Goal: Task Accomplishment & Management: Manage account settings

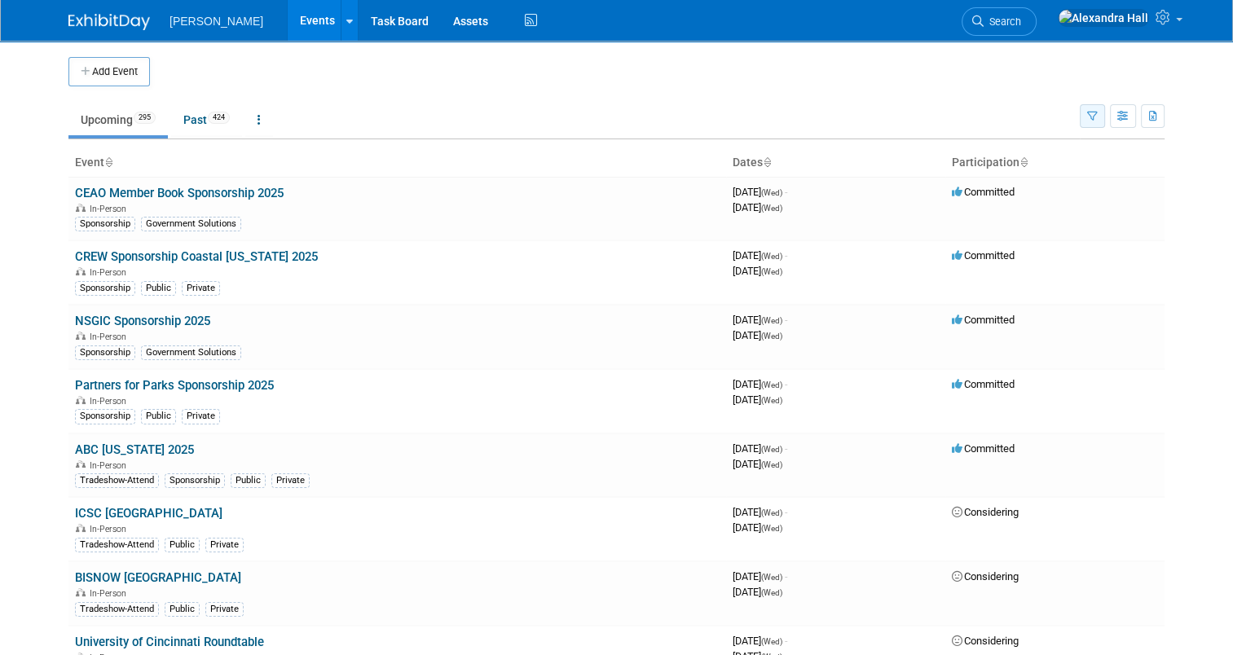
click at [1095, 111] on button "button" at bounding box center [1091, 116] width 25 height 24
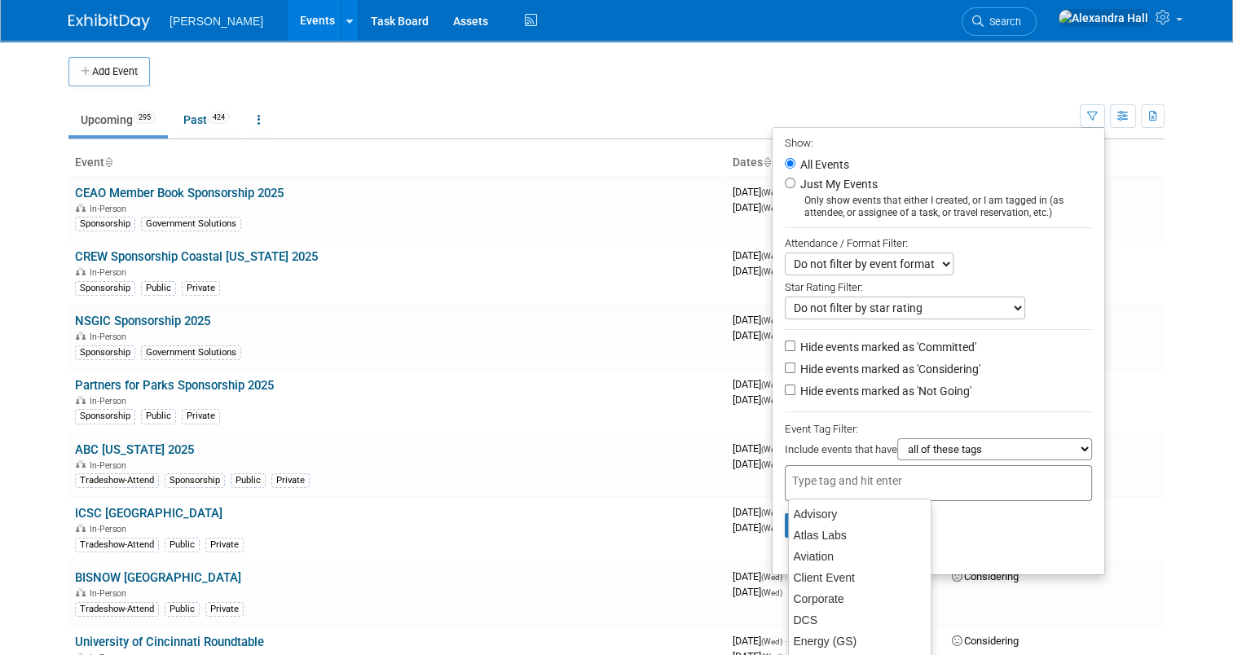
click at [872, 482] on input "text" at bounding box center [857, 480] width 130 height 16
click at [838, 587] on div "GS APAC" at bounding box center [859, 584] width 143 height 23
type input "GS APAC"
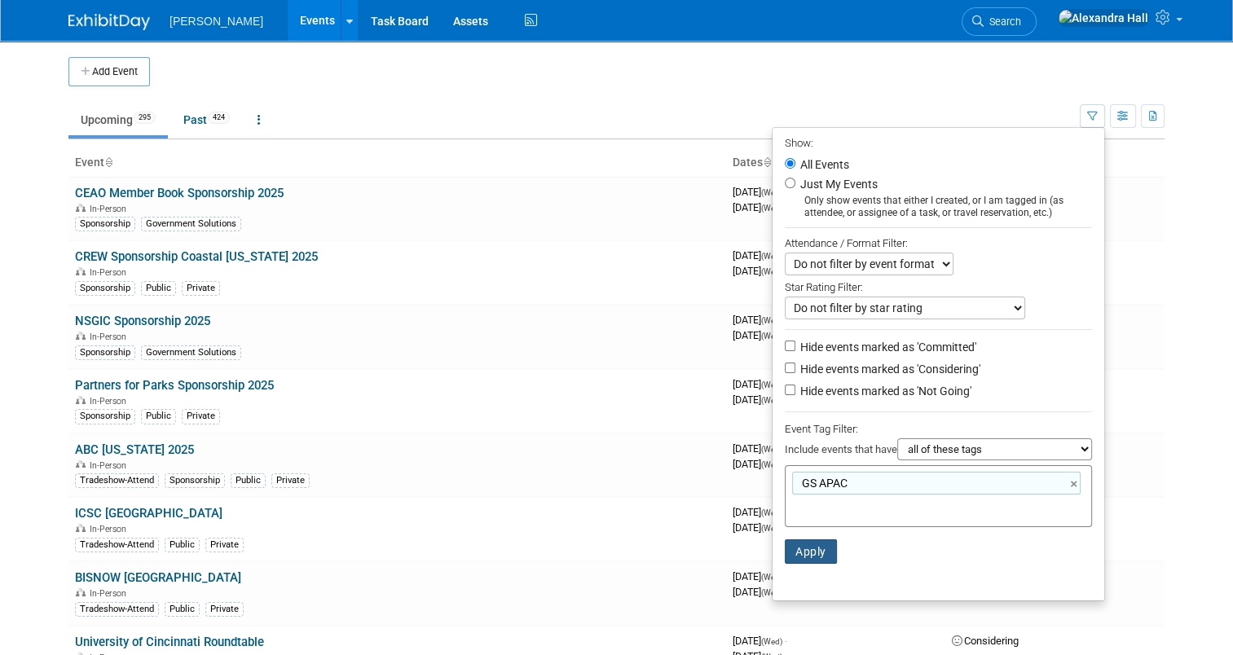
click at [793, 547] on button "Apply" at bounding box center [810, 551] width 52 height 24
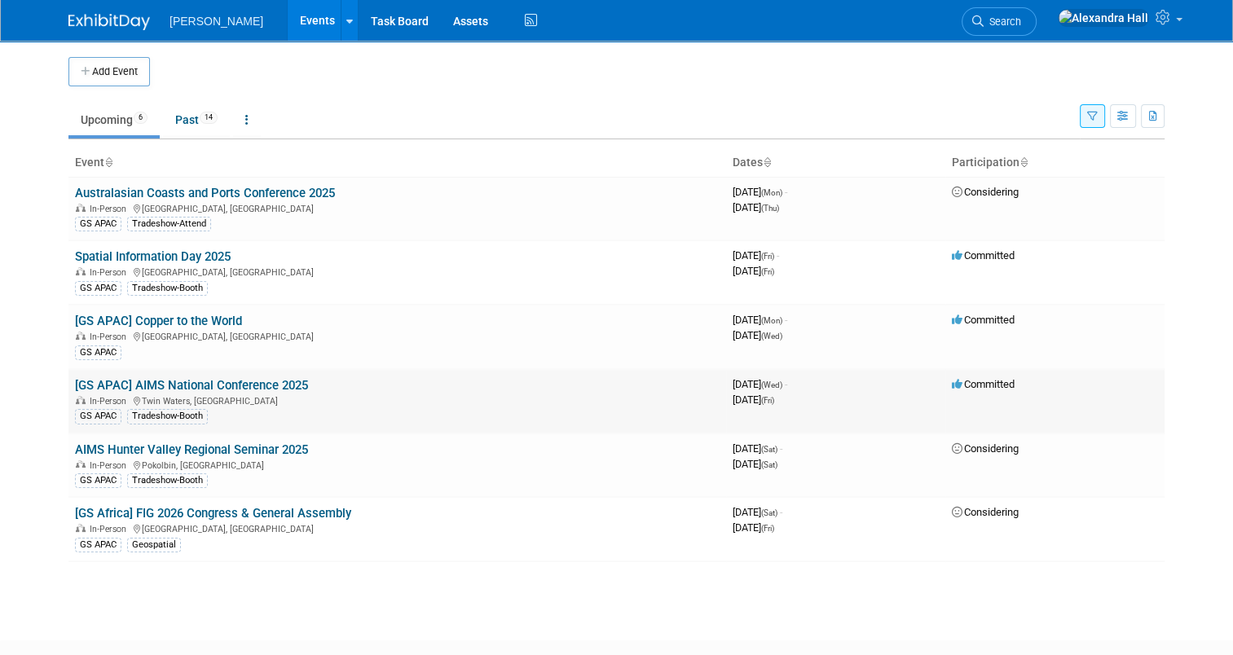
click at [213, 383] on link "[GS APAC] AIMS National Conference 2025" at bounding box center [191, 385] width 233 height 15
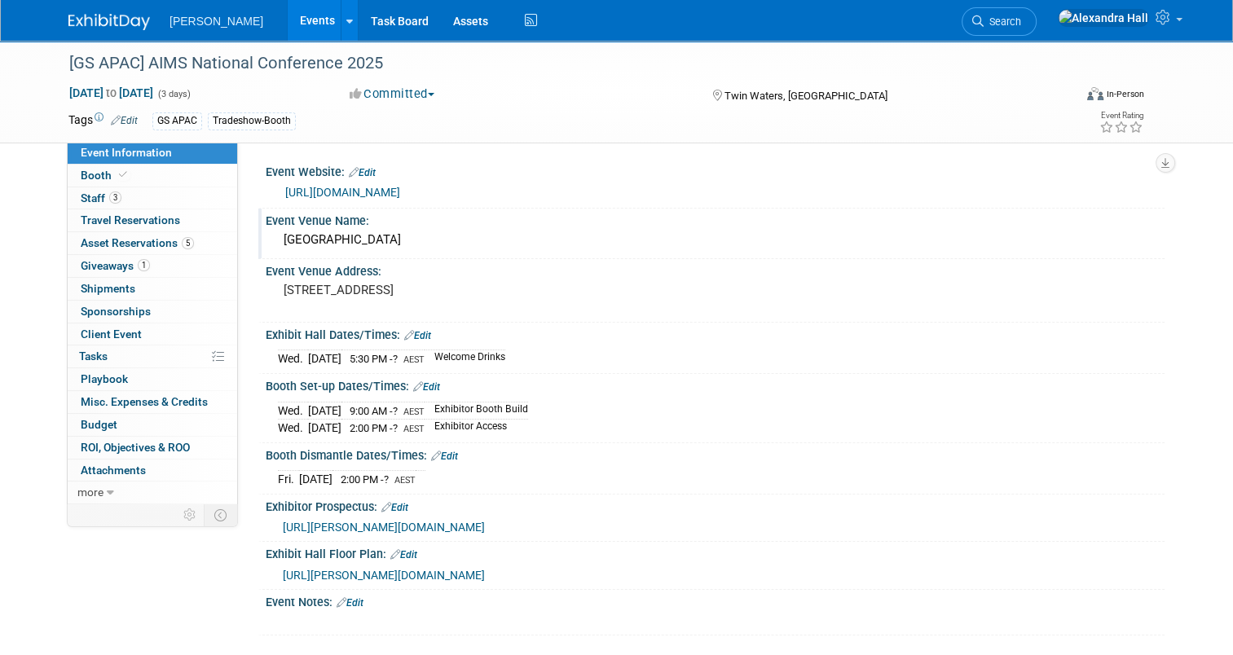
scroll to position [81, 0]
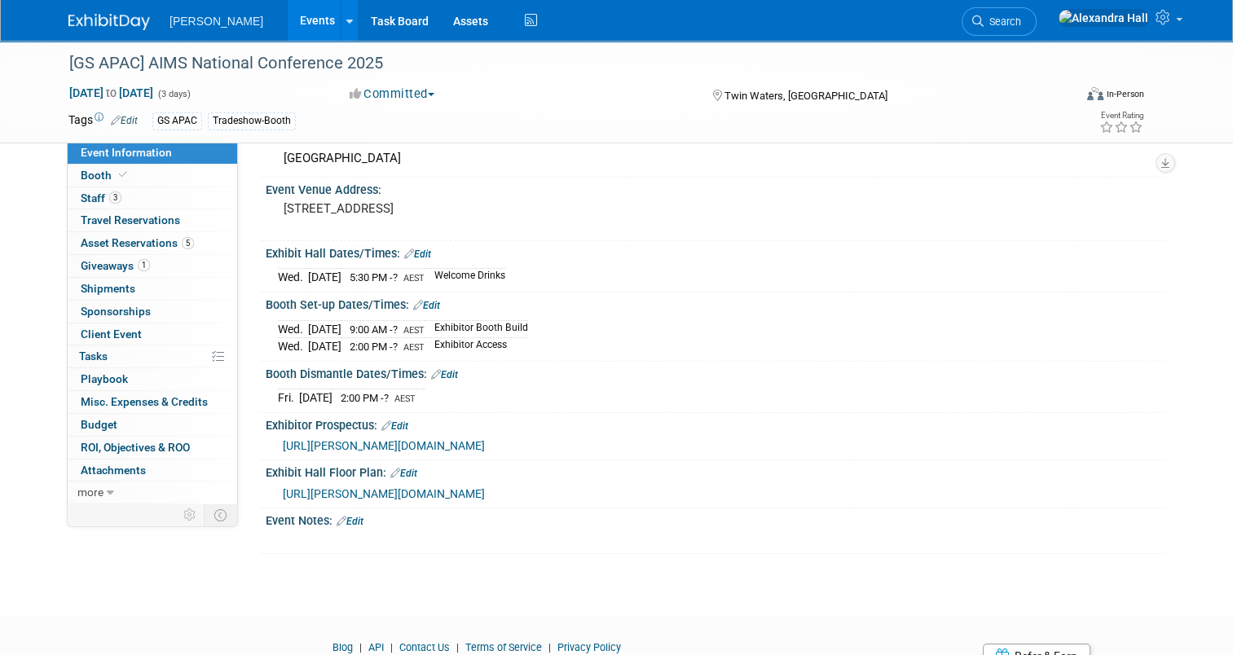
click at [381, 341] on span "2:00 PM - ?" at bounding box center [374, 347] width 51 height 12
click at [424, 300] on link "Edit" at bounding box center [426, 305] width 27 height 11
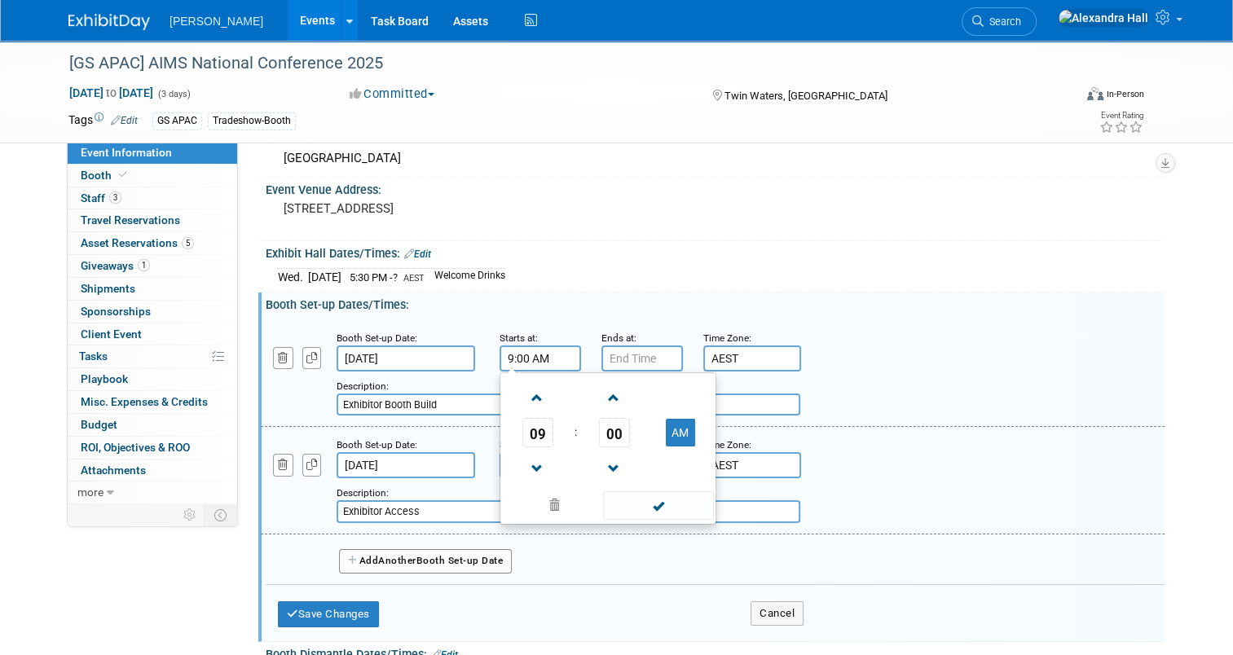
click at [528, 358] on input "9:00 AM" at bounding box center [539, 358] width 81 height 26
click at [522, 428] on span "09" at bounding box center [537, 432] width 31 height 29
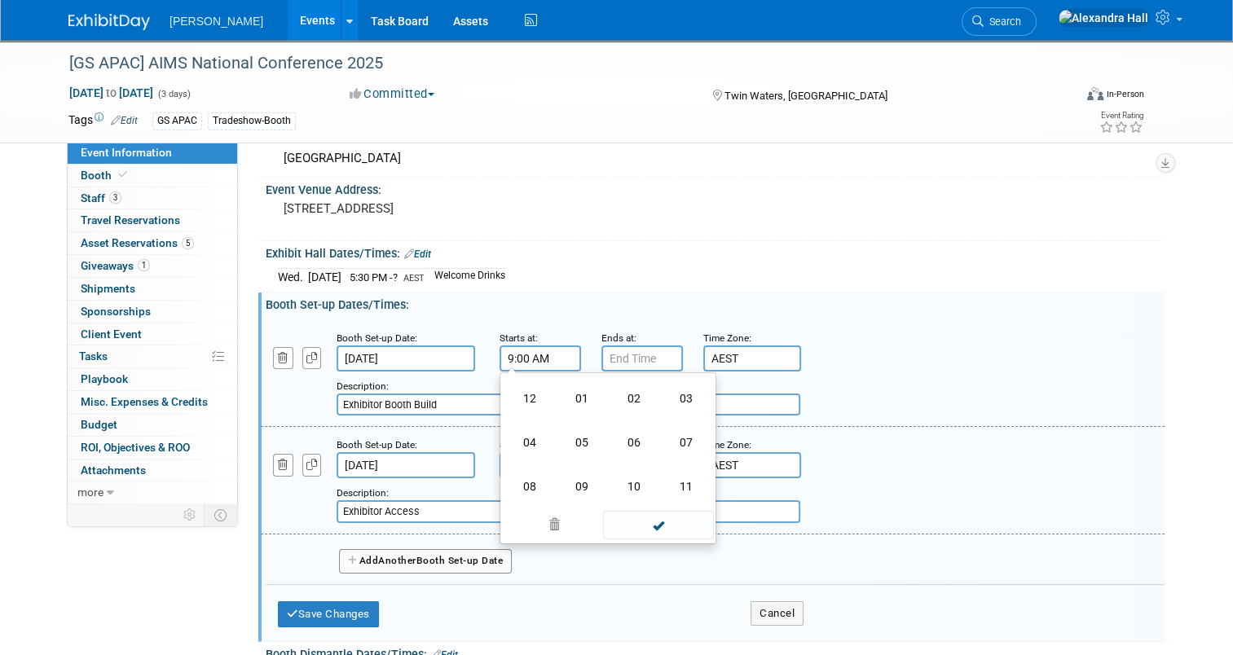
click at [616, 394] on td "02" at bounding box center [634, 398] width 52 height 44
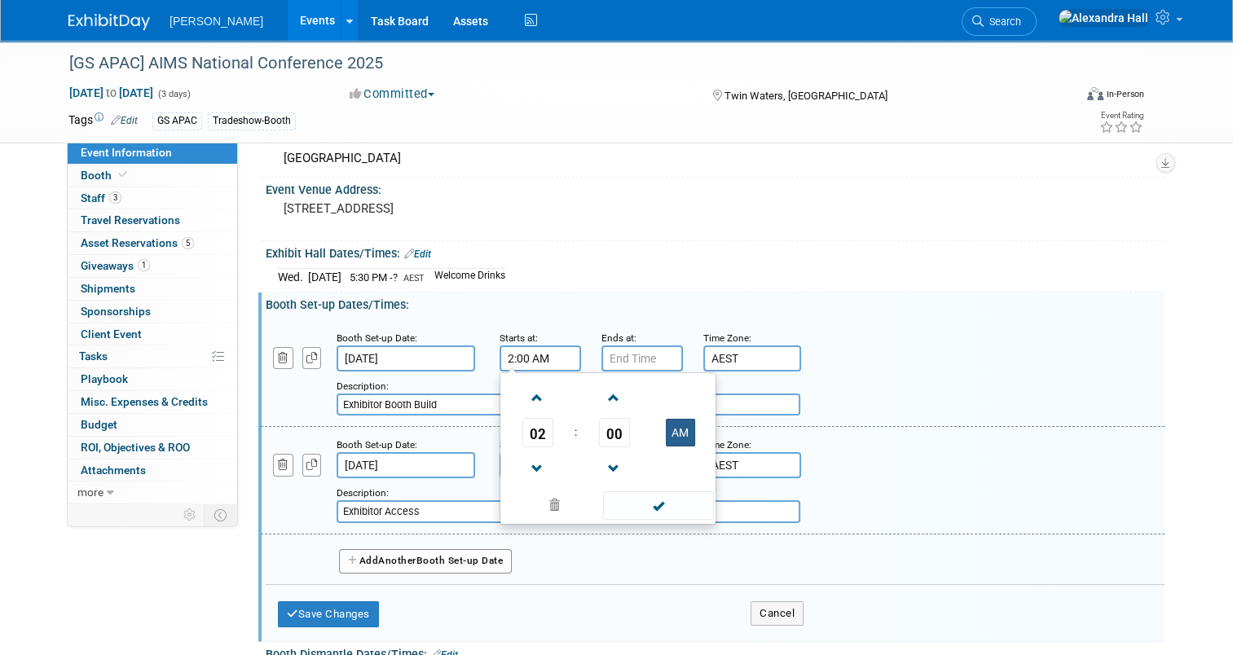
click at [666, 431] on button "AM" at bounding box center [680, 433] width 29 height 28
type input "2:00 PM"
type input "7:00 PM"
click at [617, 356] on input "7:00 PM" at bounding box center [641, 358] width 81 height 26
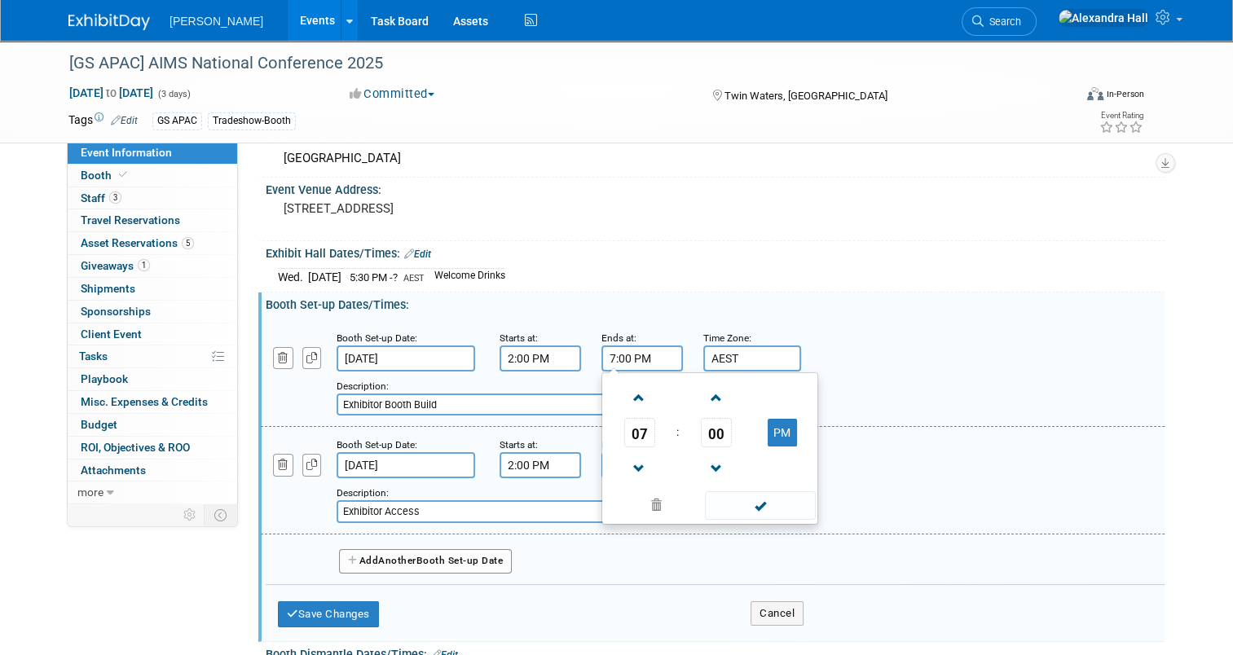
click at [518, 360] on input "2:00 PM" at bounding box center [539, 358] width 81 height 26
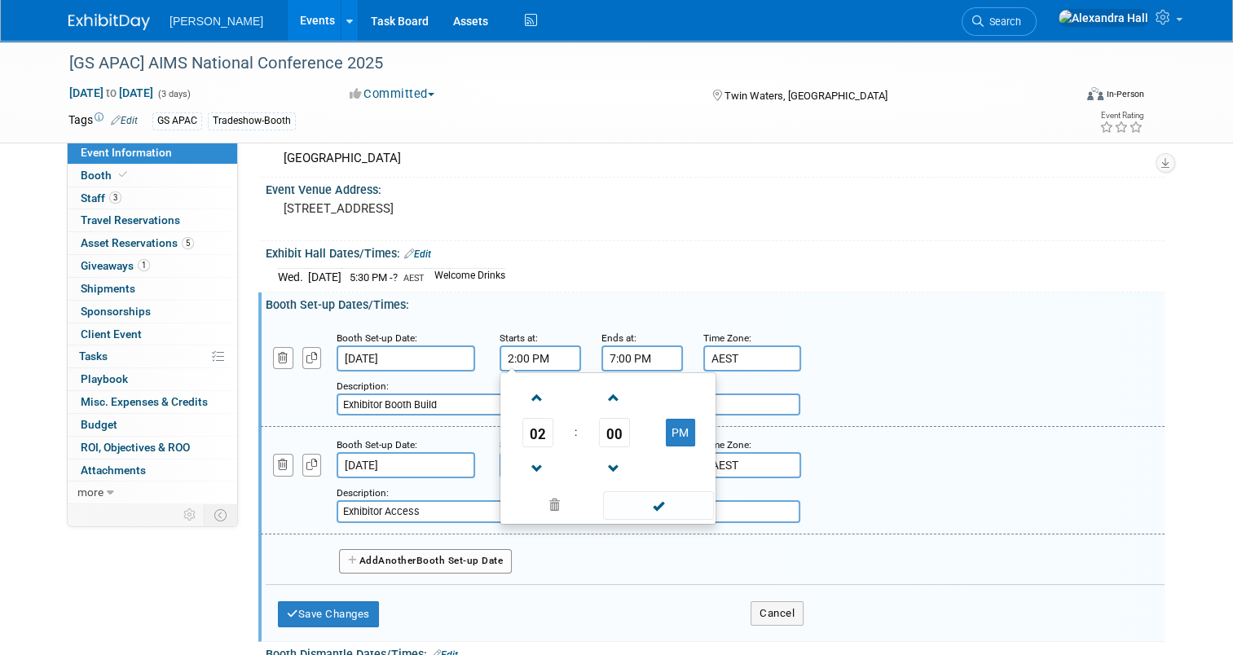
click at [525, 434] on span "02" at bounding box center [537, 432] width 31 height 29
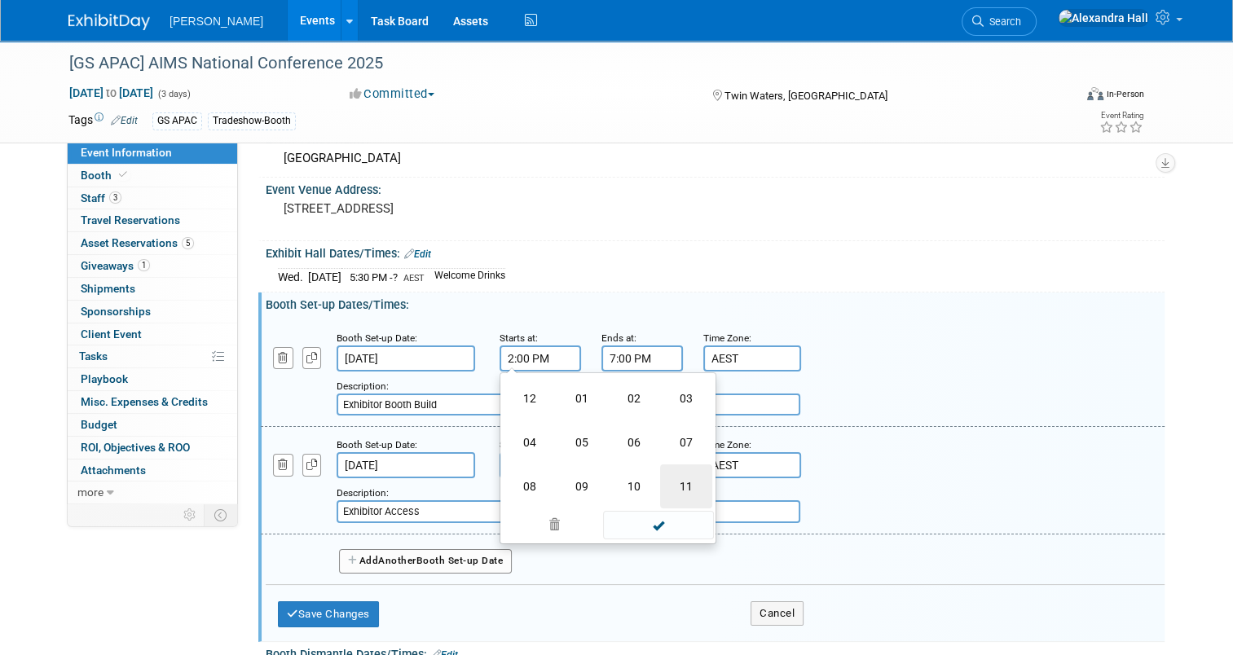
click at [670, 483] on td "11" at bounding box center [686, 486] width 52 height 44
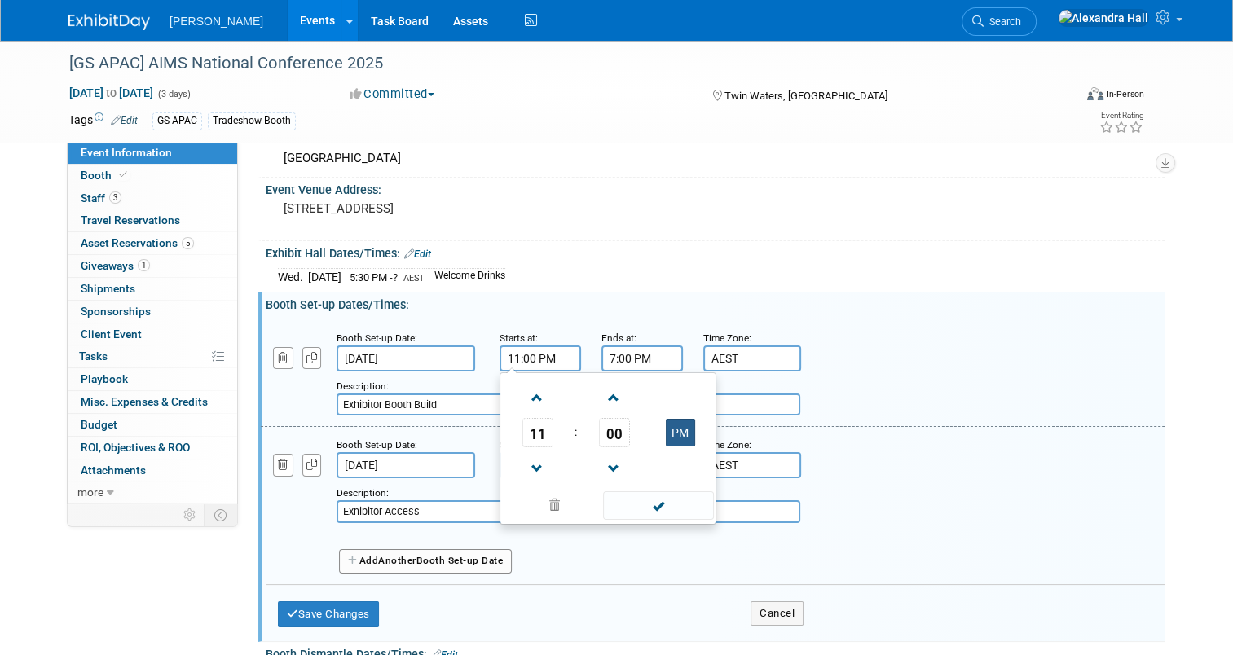
click at [675, 438] on button "PM" at bounding box center [680, 433] width 29 height 28
click at [531, 432] on span "11" at bounding box center [537, 432] width 31 height 29
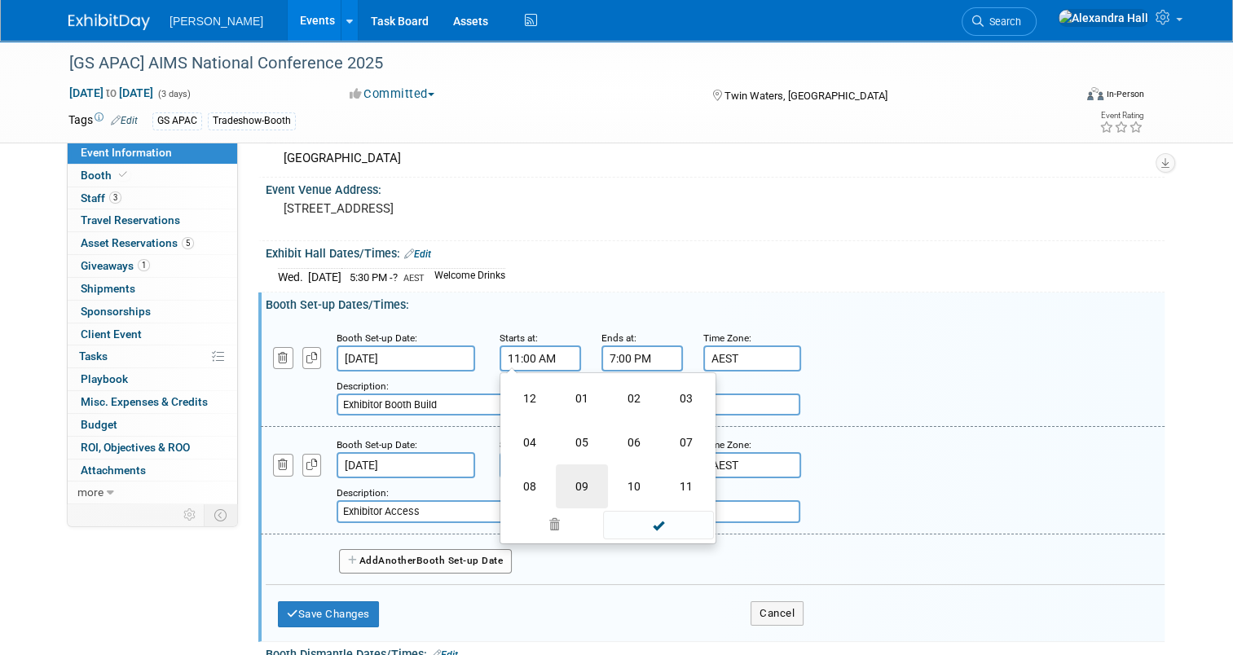
click at [575, 480] on td "09" at bounding box center [582, 486] width 52 height 44
type input "9:00 AM"
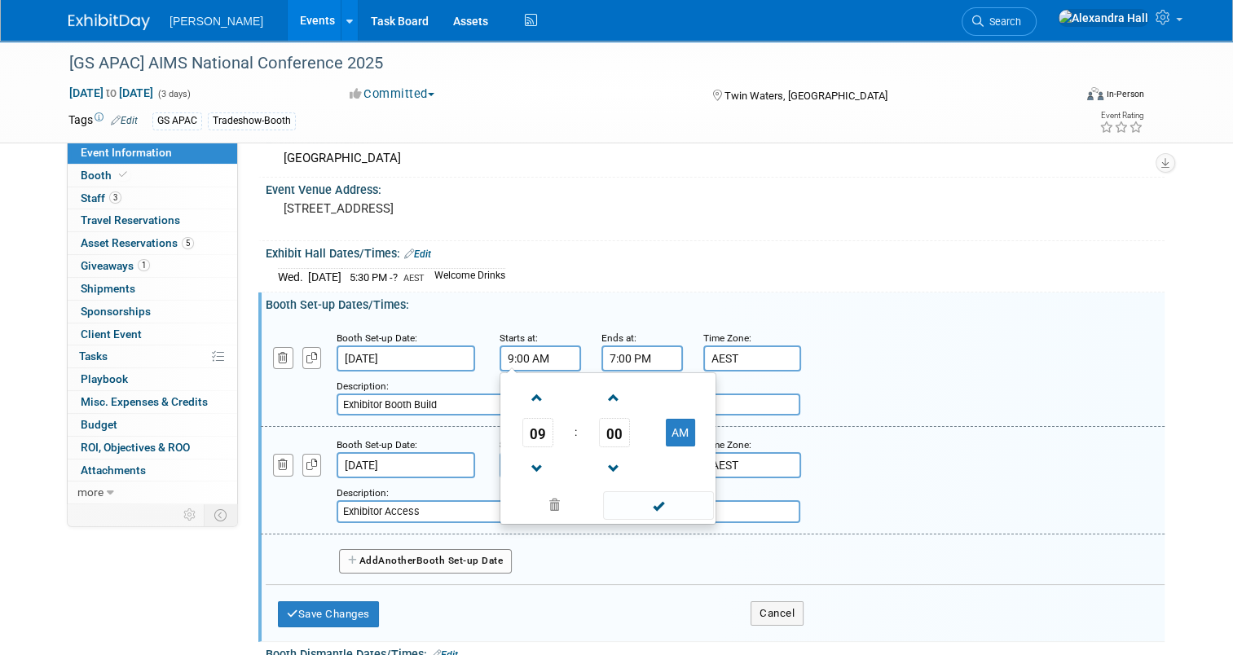
click at [981, 378] on div "Description: Exhibitor Booth Build" at bounding box center [672, 396] width 673 height 39
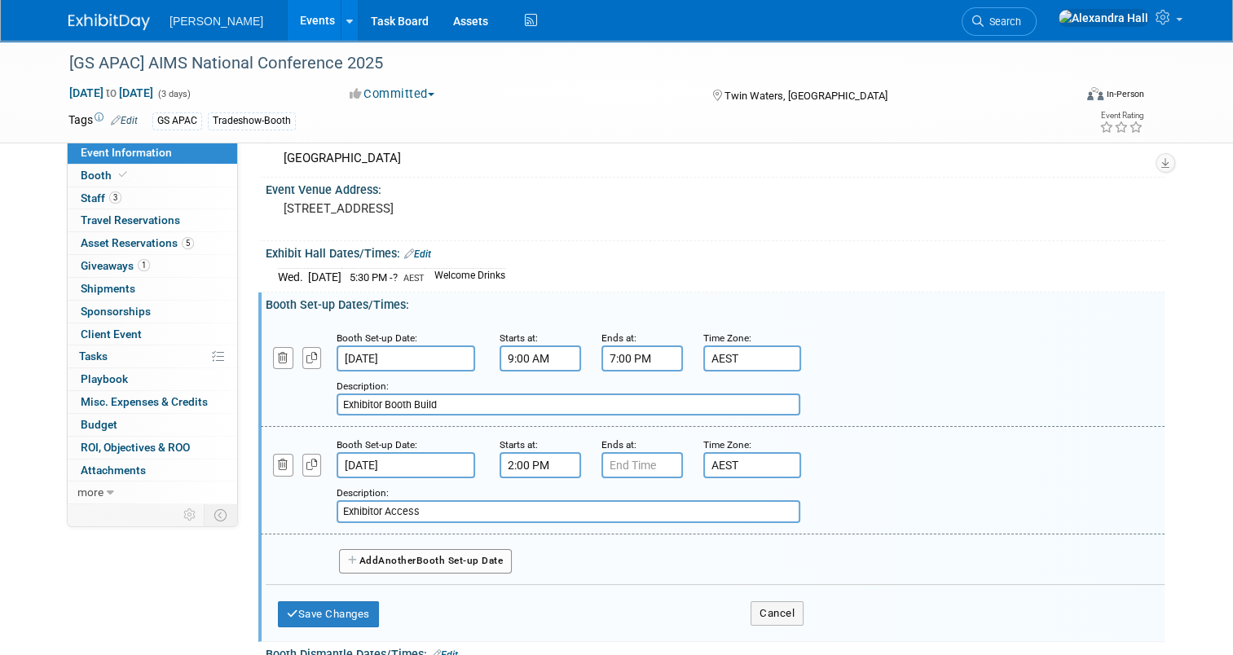
click at [618, 352] on input "7:00 PM" at bounding box center [641, 358] width 81 height 26
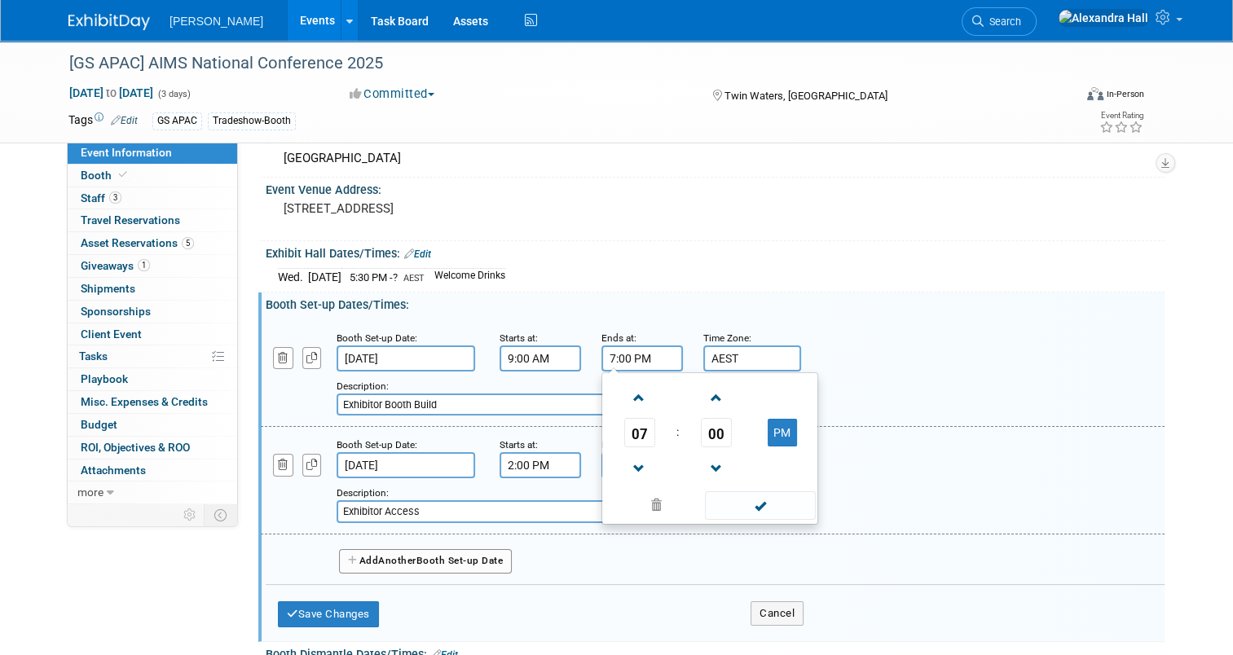
click at [618, 352] on input "7:00 PM" at bounding box center [641, 358] width 81 height 26
click at [601, 354] on input "7:00 PM" at bounding box center [641, 358] width 81 height 26
click at [604, 352] on input "7:00 PM" at bounding box center [641, 358] width 81 height 26
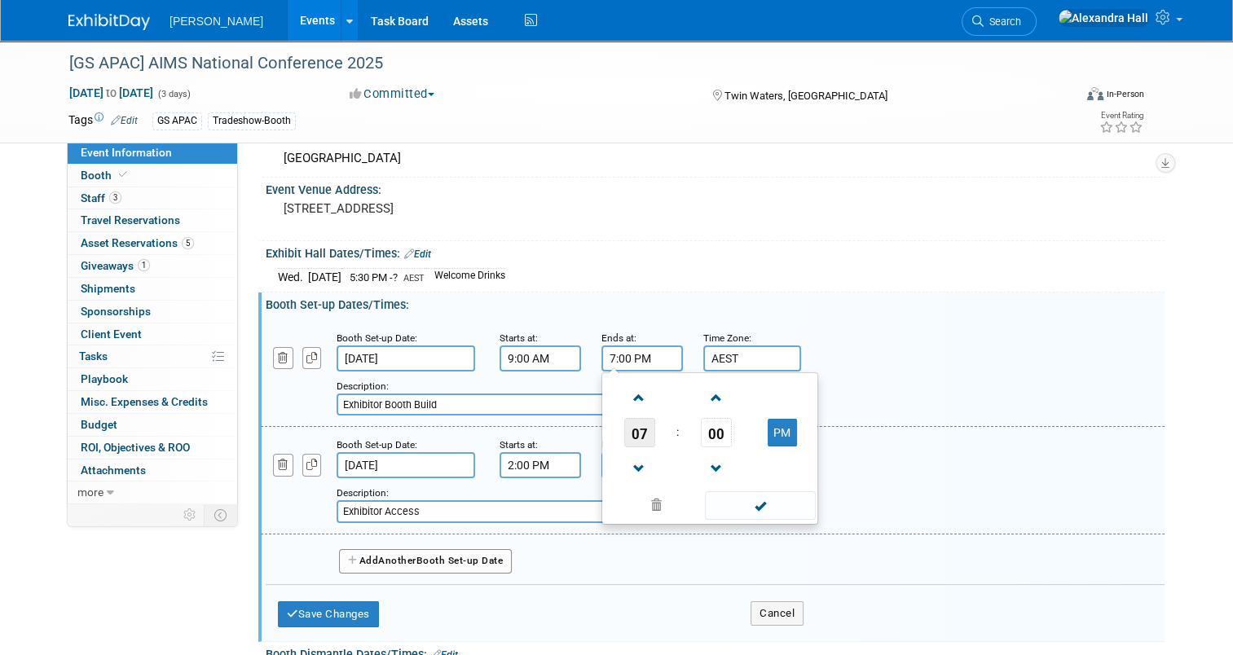
click at [631, 440] on span "07" at bounding box center [639, 432] width 31 height 29
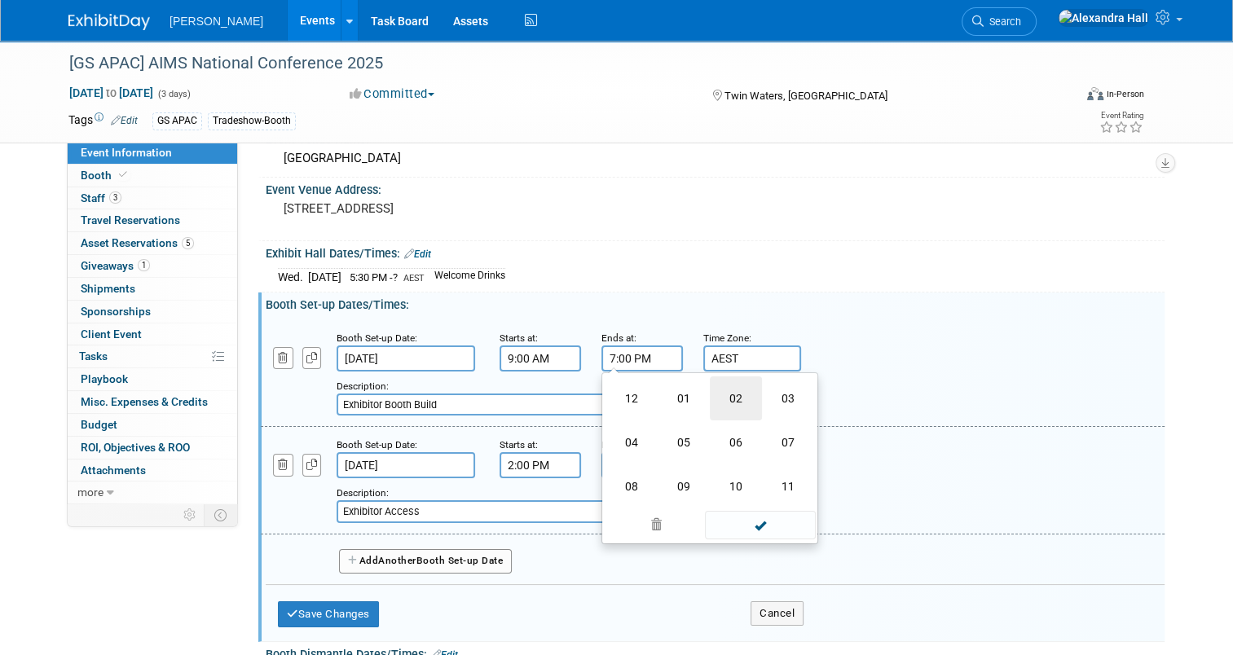
click at [720, 390] on td "02" at bounding box center [736, 398] width 52 height 44
type input "2:00 PM"
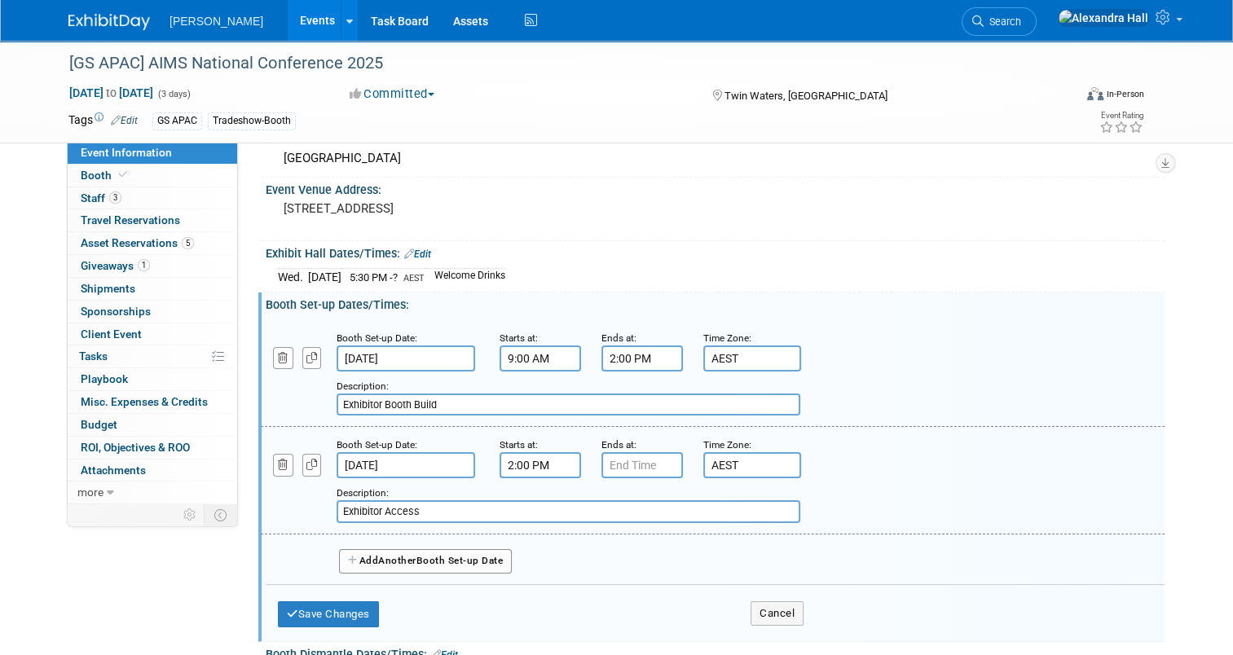
click at [978, 405] on div "Description: Exhibitor Booth Build" at bounding box center [672, 396] width 673 height 39
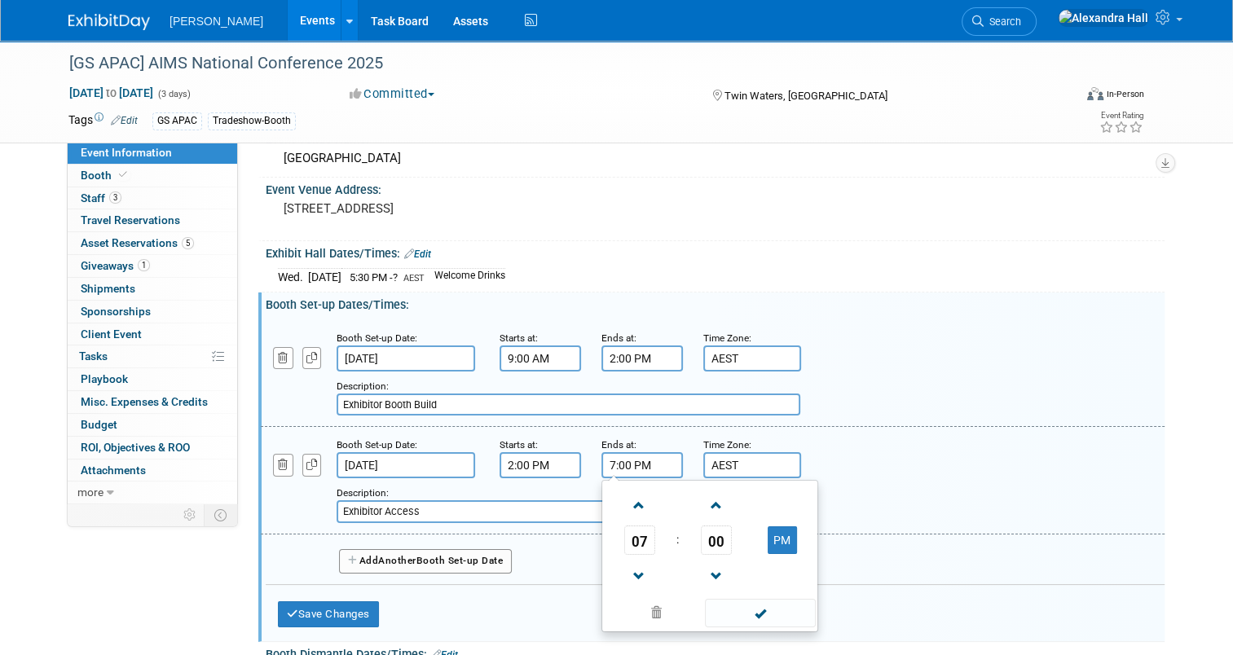
click at [639, 468] on input "7:00 PM" at bounding box center [641, 465] width 81 height 26
click at [625, 537] on span "07" at bounding box center [639, 539] width 31 height 29
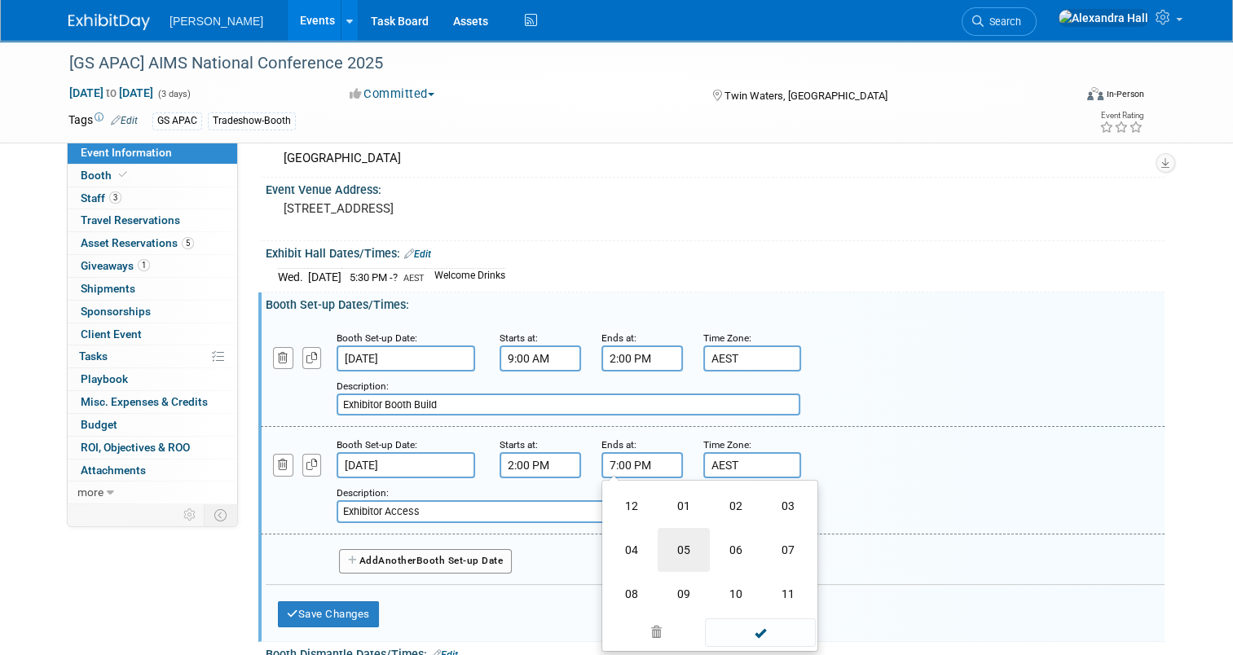
click at [677, 552] on td "05" at bounding box center [683, 550] width 52 height 44
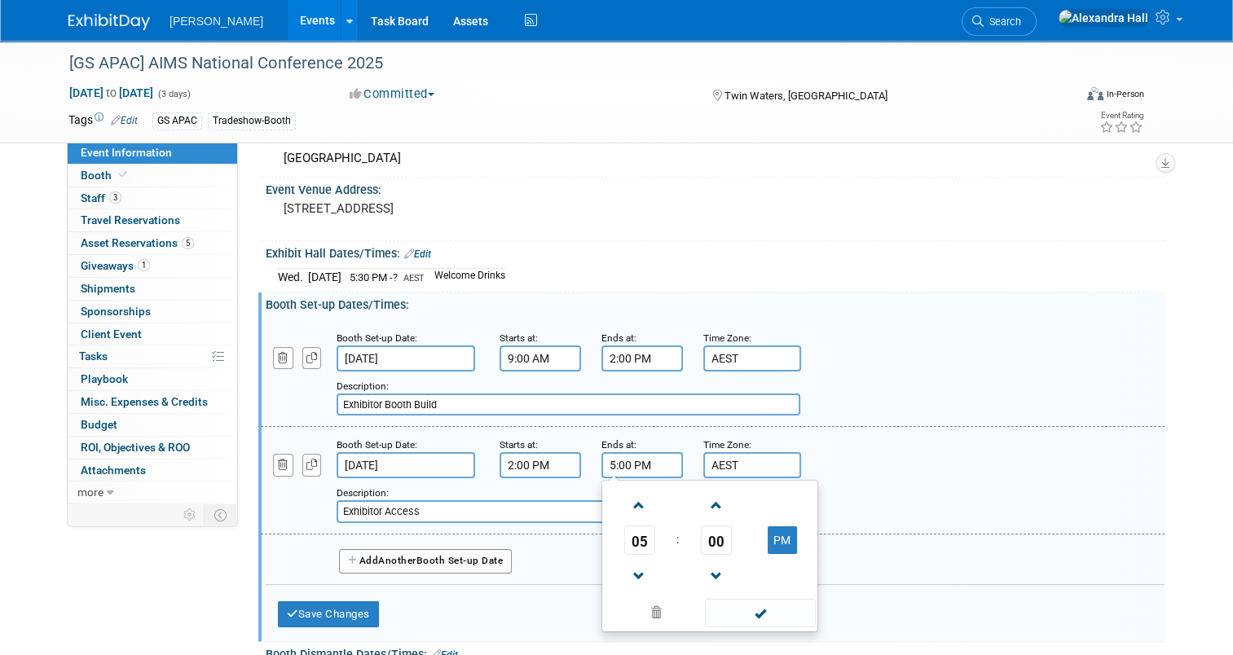
click at [725, 528] on td "00" at bounding box center [716, 539] width 68 height 29
click at [708, 534] on span "00" at bounding box center [716, 539] width 31 height 29
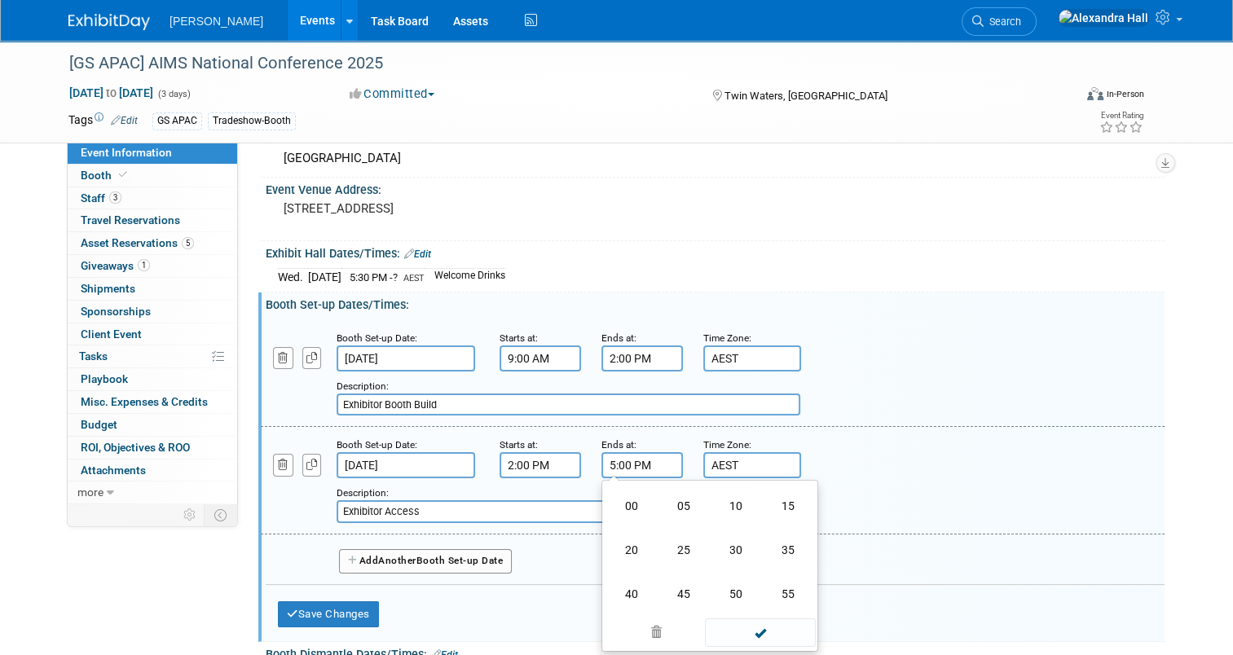
click at [714, 550] on td "30" at bounding box center [736, 550] width 52 height 44
type input "5:30 PM"
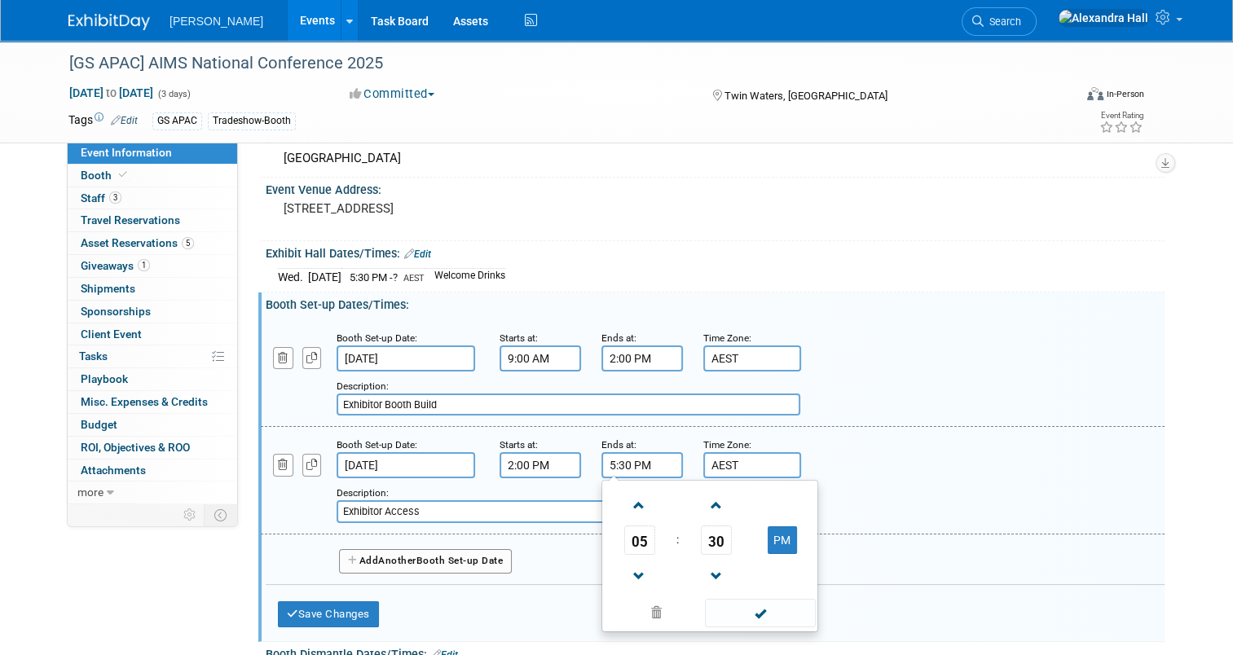
click at [944, 472] on div "Add a Description Description: Exhibitor Access" at bounding box center [712, 479] width 928 height 87
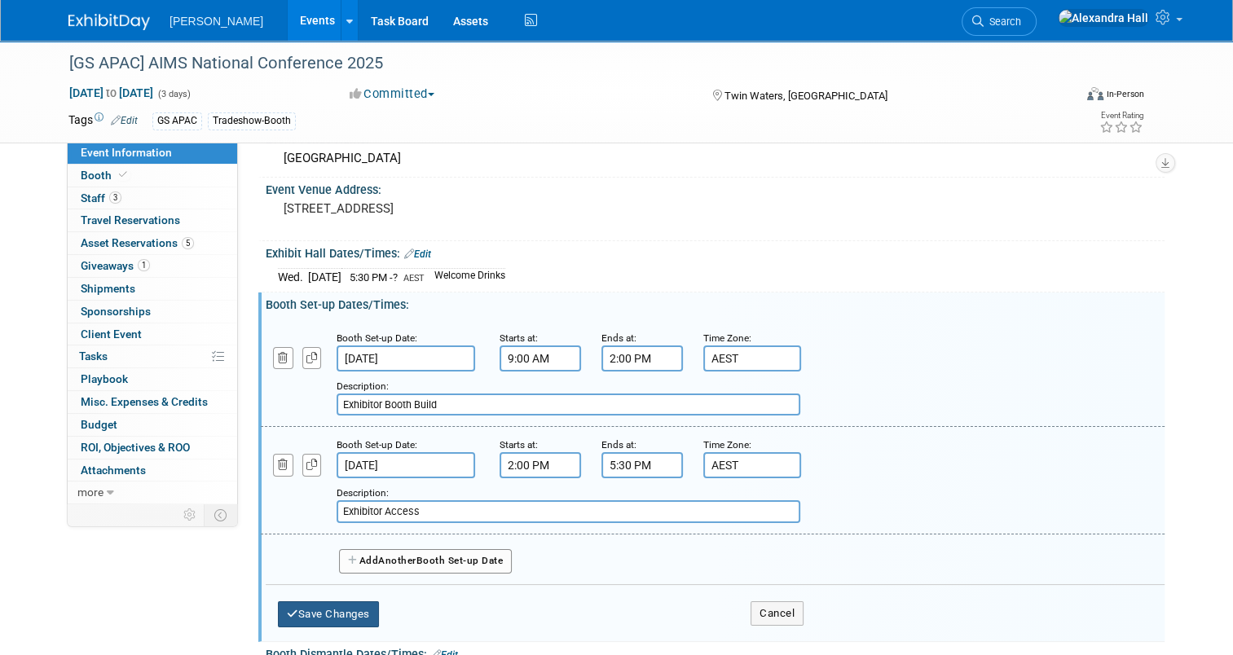
click at [300, 612] on button "Save Changes" at bounding box center [328, 614] width 101 height 26
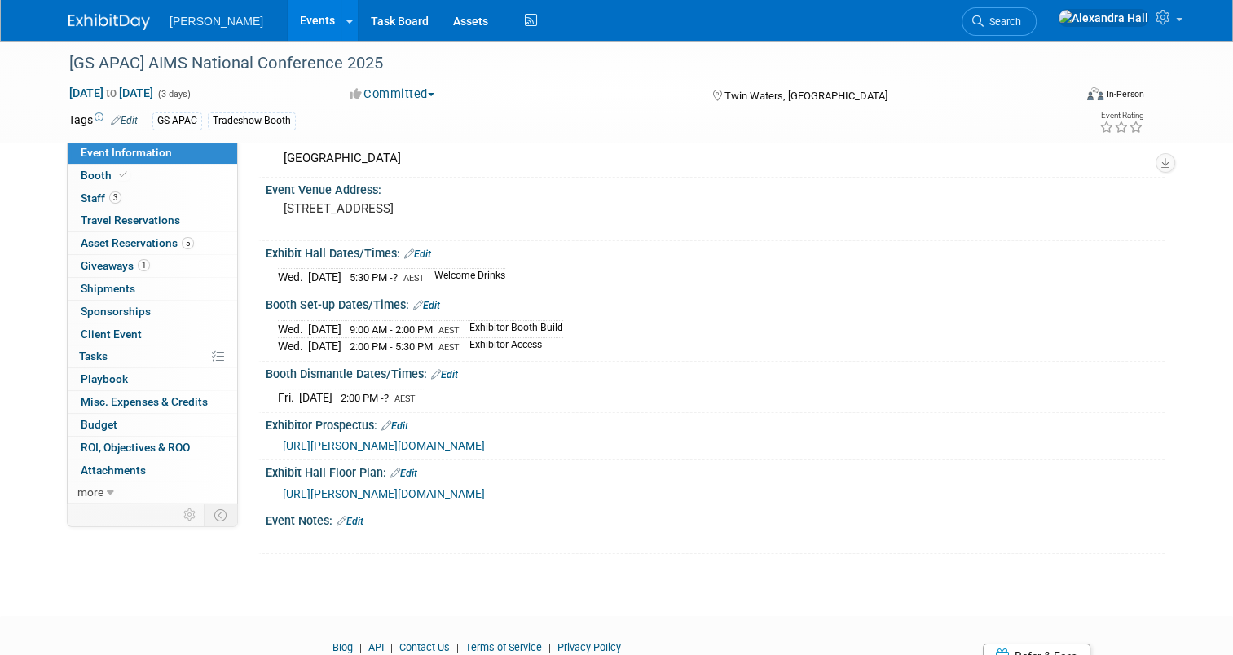
click at [439, 371] on link "Edit" at bounding box center [444, 374] width 27 height 11
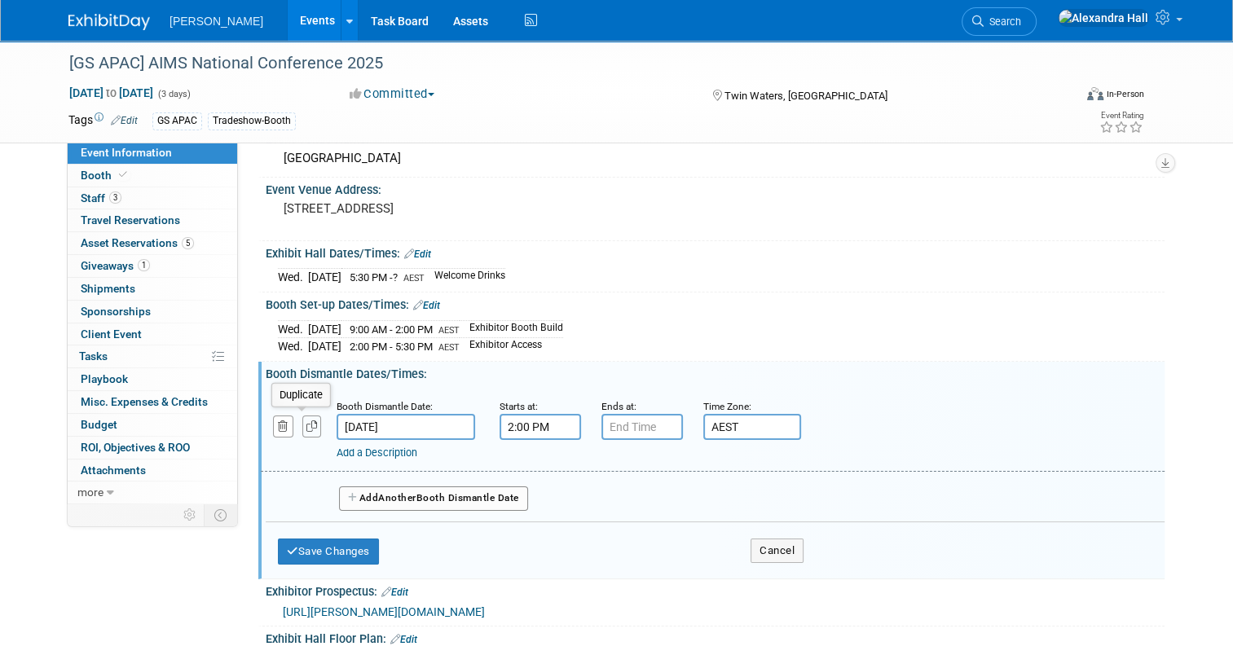
click at [306, 421] on icon "button" at bounding box center [311, 426] width 11 height 11
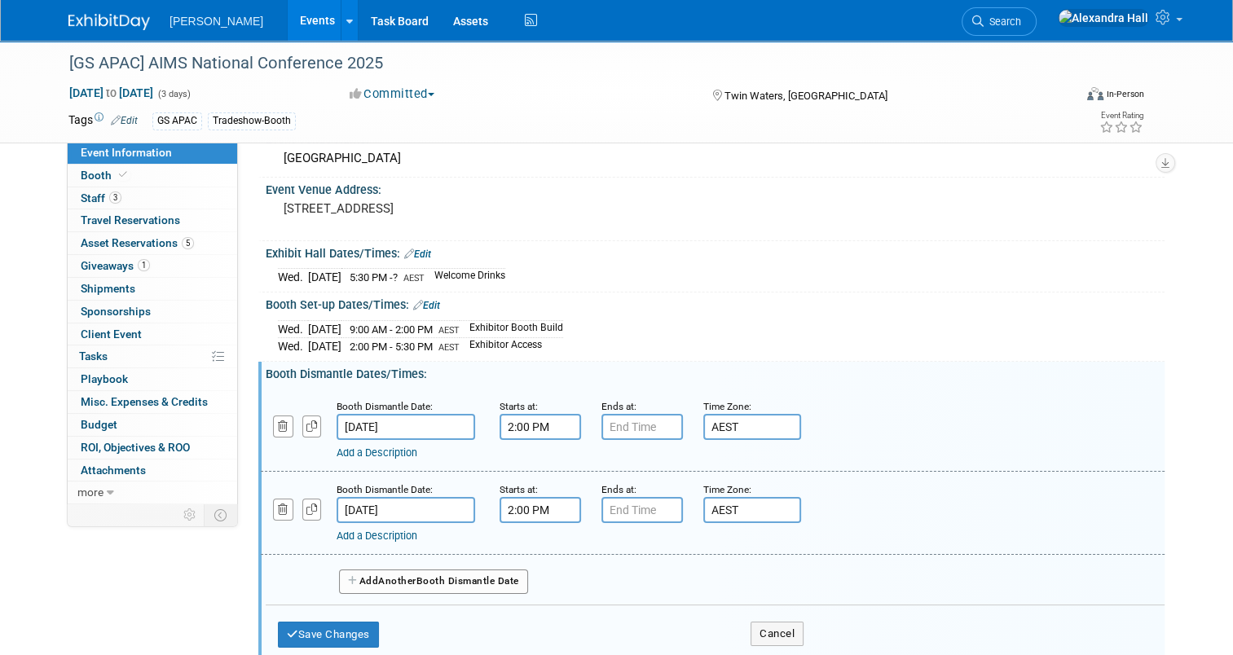
click at [390, 446] on link "Add a Description" at bounding box center [376, 452] width 81 height 12
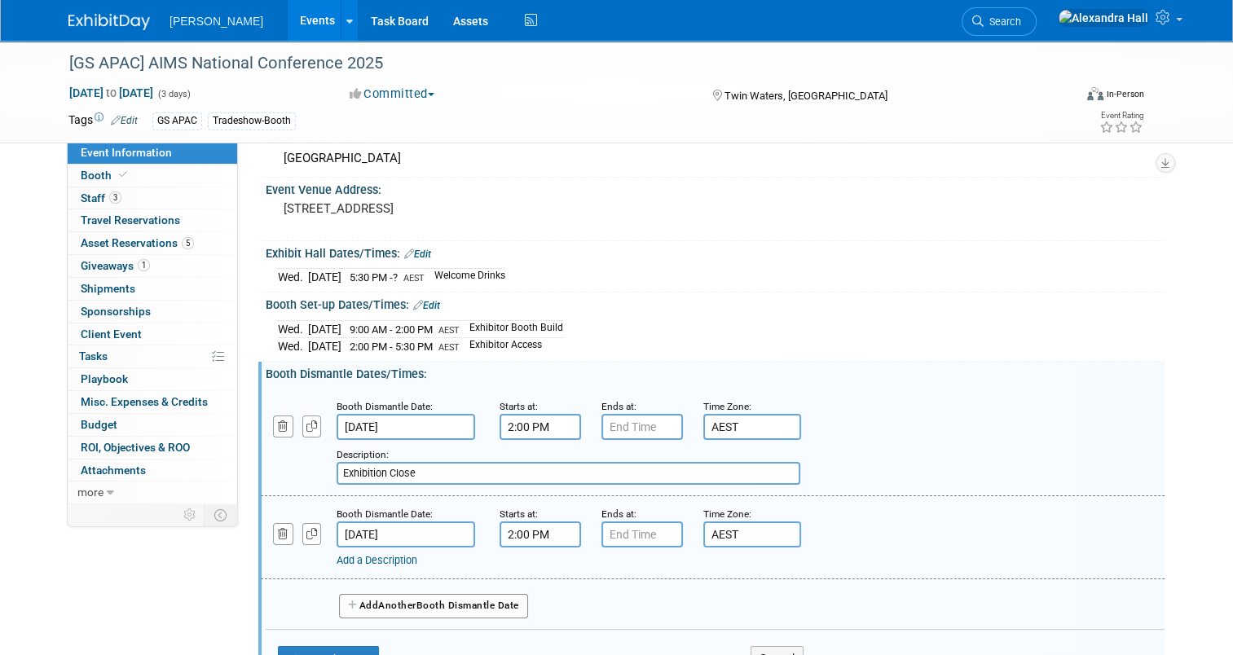
type input "Exhibition Close"
click at [499, 424] on input "2:00 PM" at bounding box center [539, 427] width 81 height 26
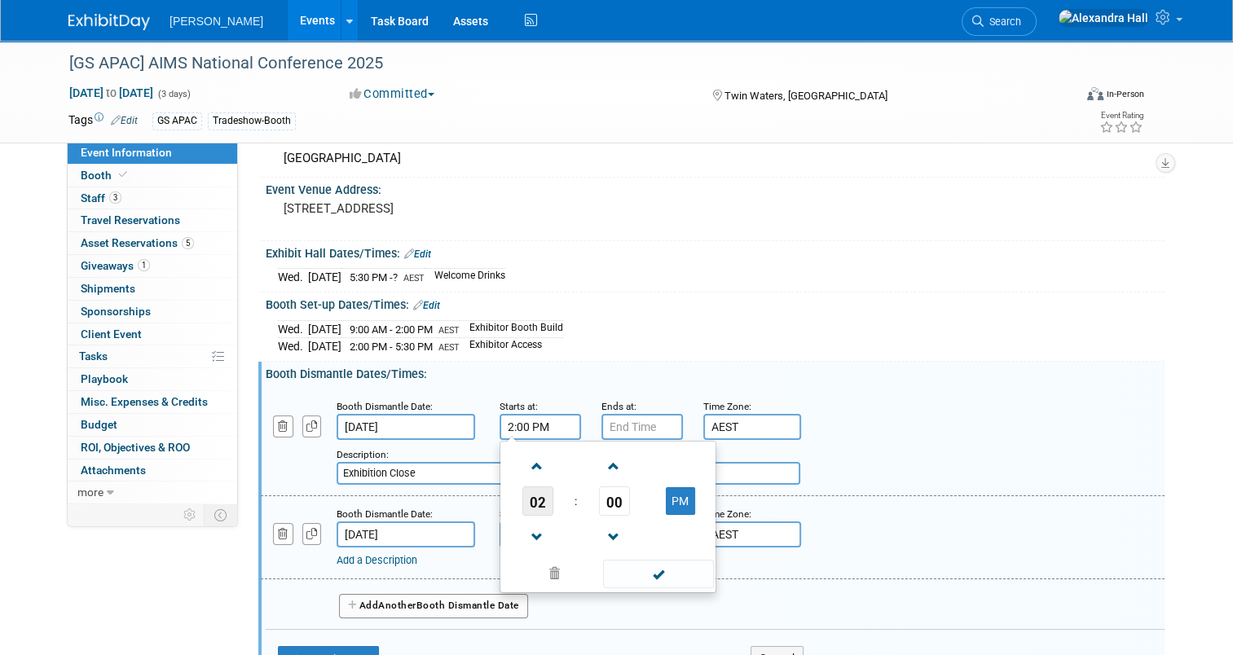
click at [527, 498] on span "02" at bounding box center [537, 500] width 31 height 29
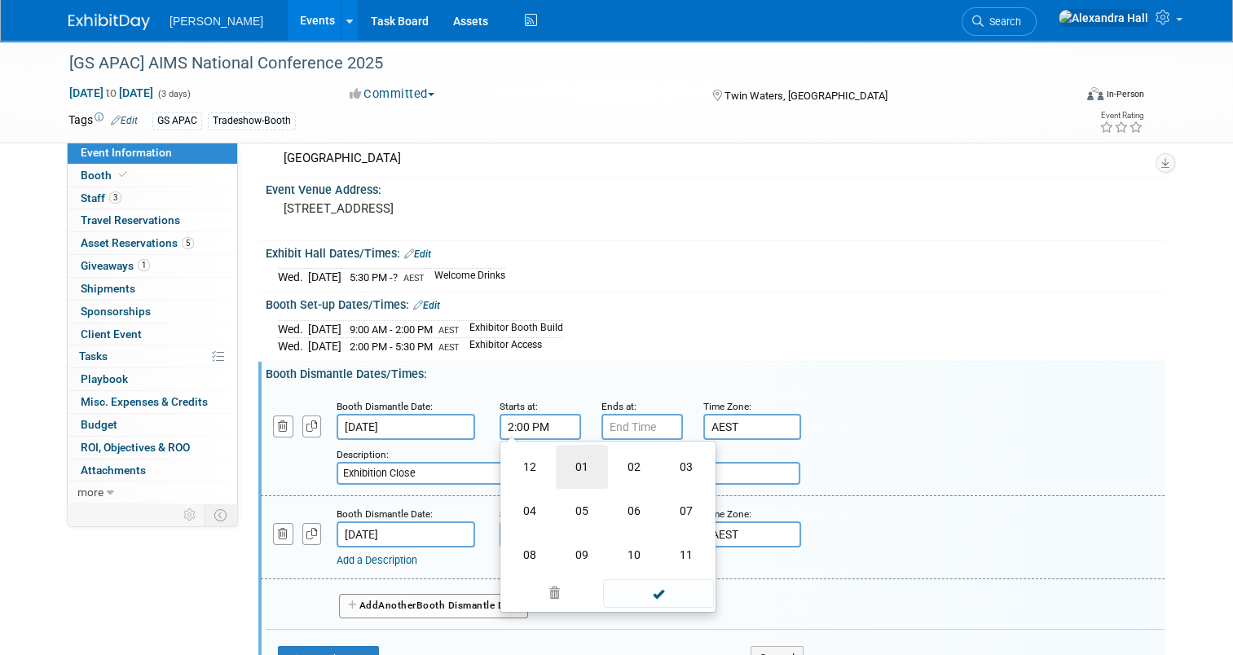
click at [556, 468] on td "01" at bounding box center [582, 467] width 52 height 44
type input "1:00 PM"
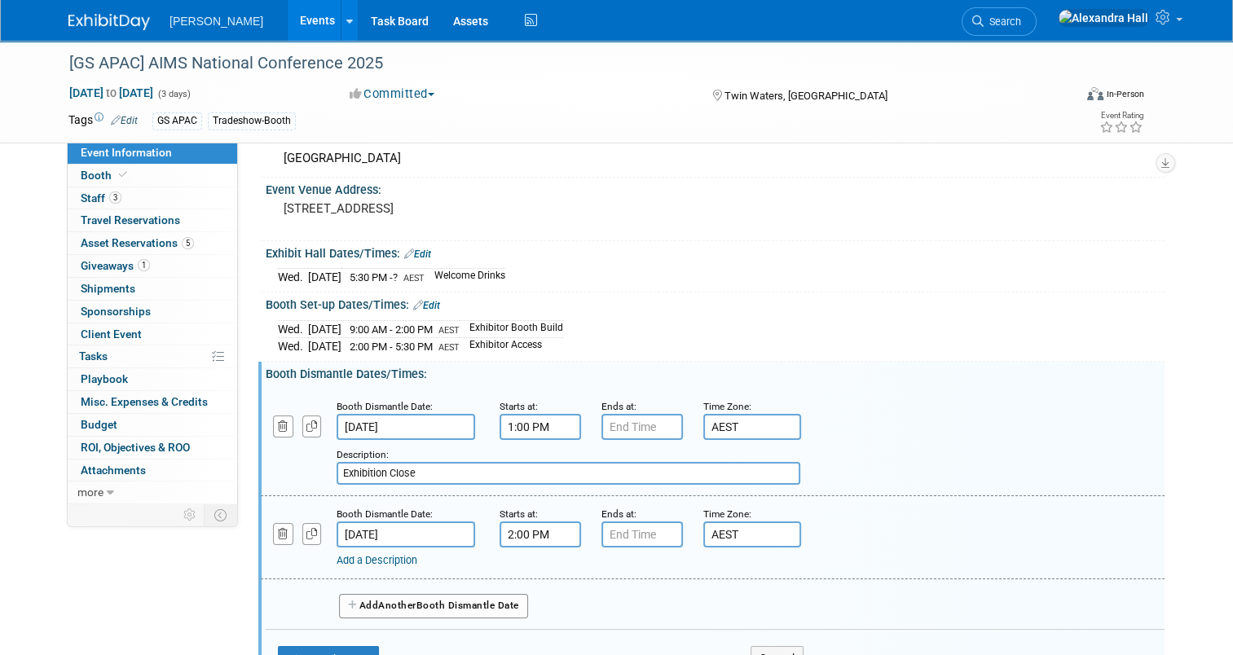
click at [917, 466] on div "Description: Exhibition Close" at bounding box center [672, 465] width 673 height 39
click at [381, 555] on link "Add a Description" at bounding box center [376, 560] width 81 height 12
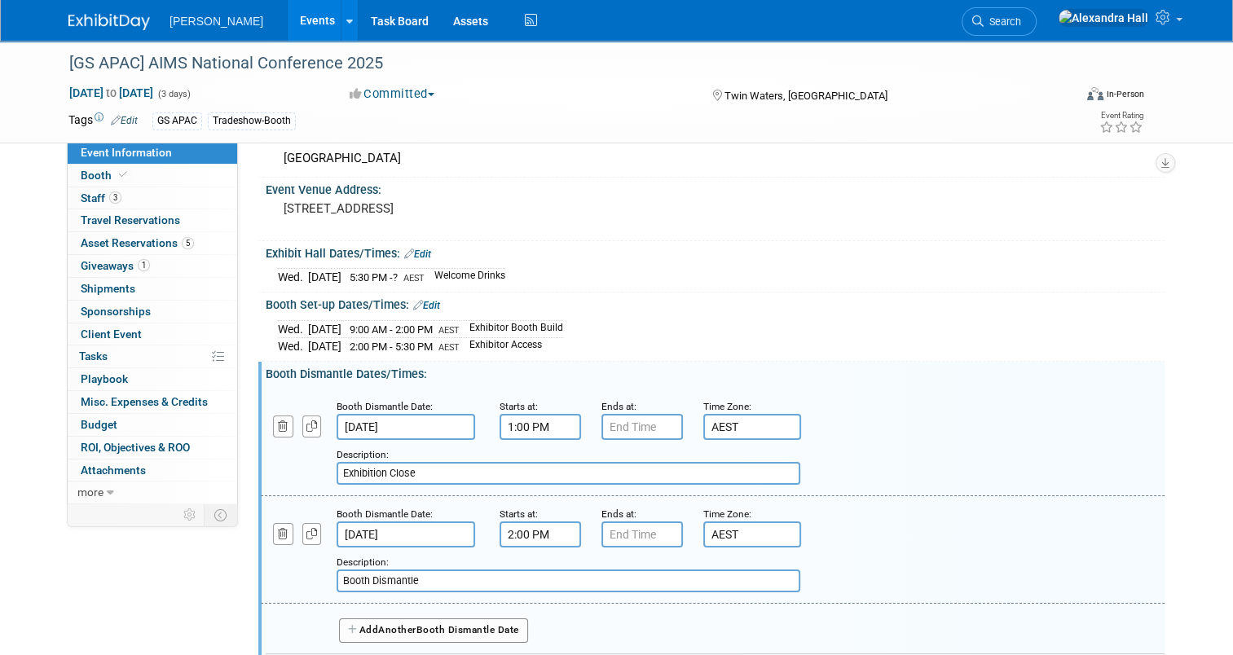
type input "Booth Dismantle"
click at [992, 538] on div "Add a Description Description: Booth Dismantle" at bounding box center [712, 548] width 928 height 87
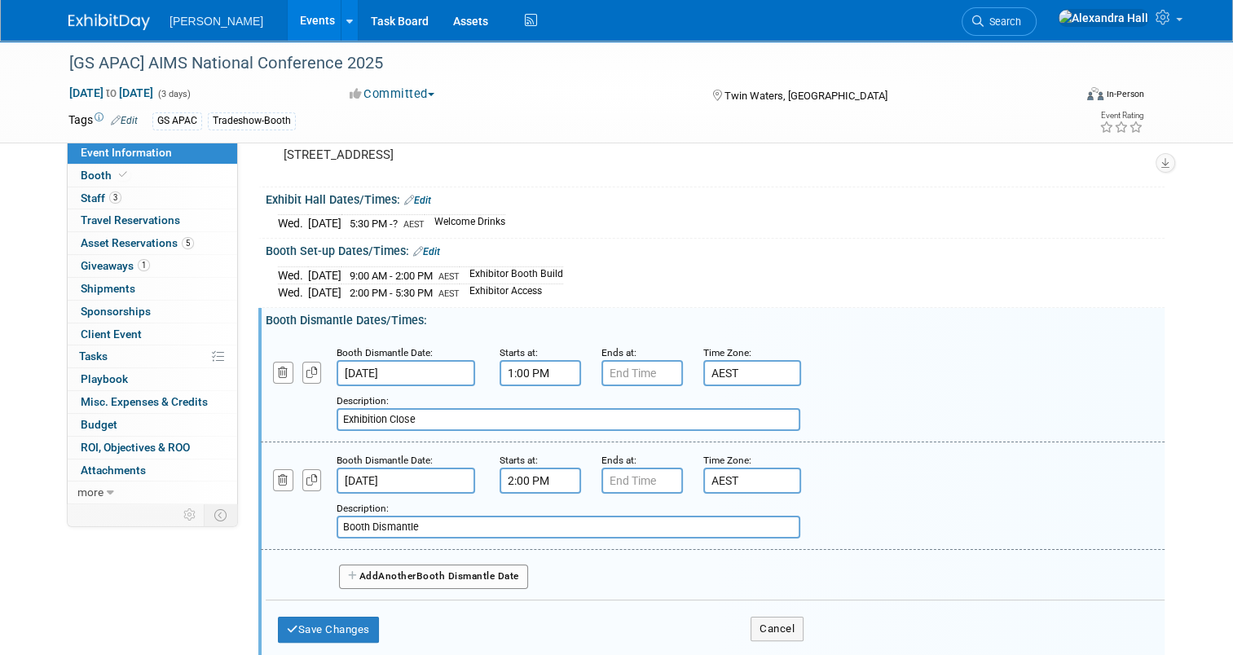
scroll to position [244, 0]
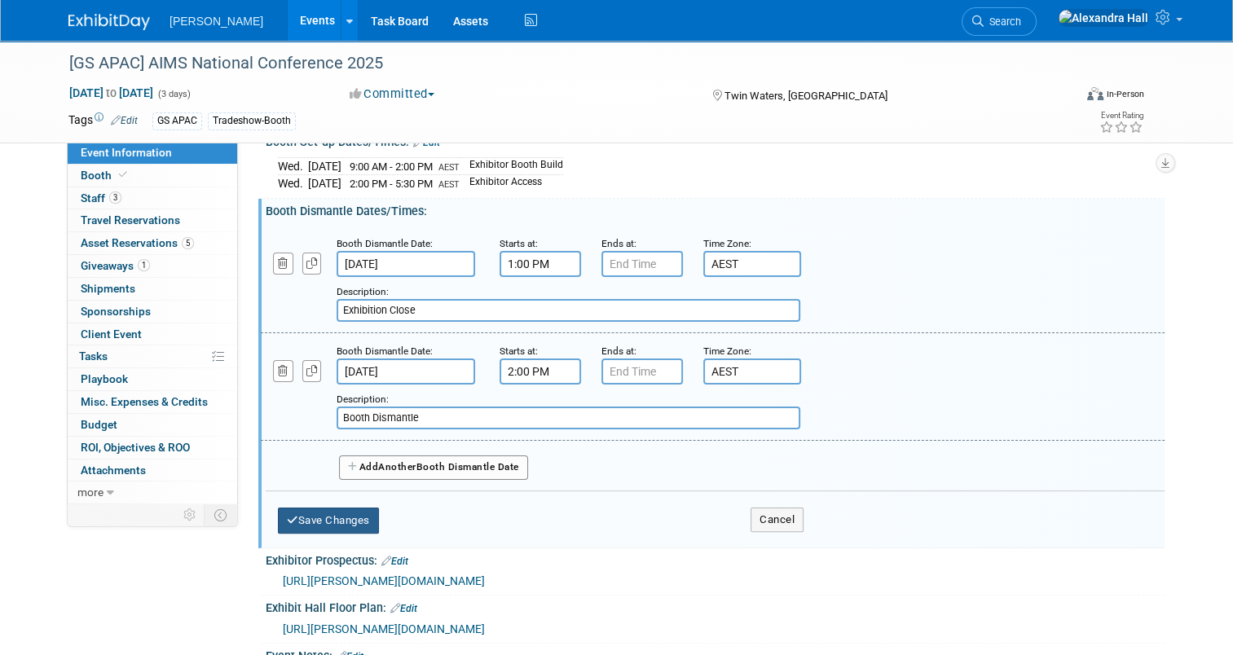
click at [323, 508] on button "Save Changes" at bounding box center [328, 521] width 101 height 26
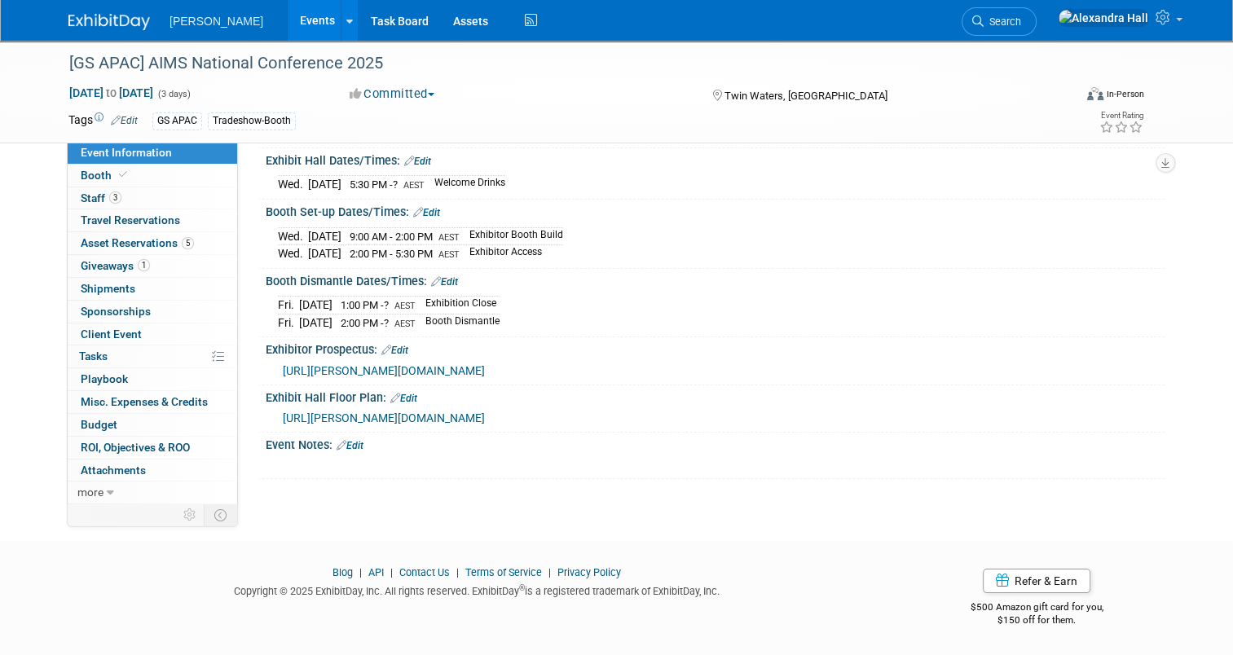
scroll to position [201, 0]
click at [341, 446] on link "Edit" at bounding box center [349, 445] width 27 height 11
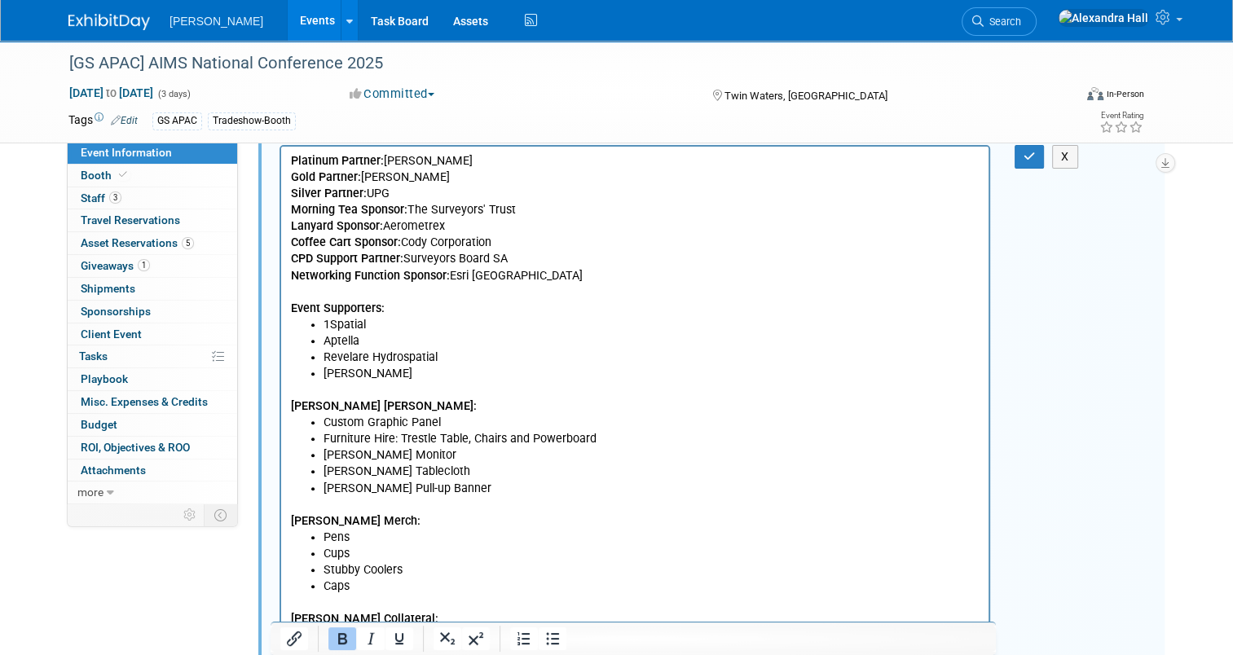
scroll to position [282, 0]
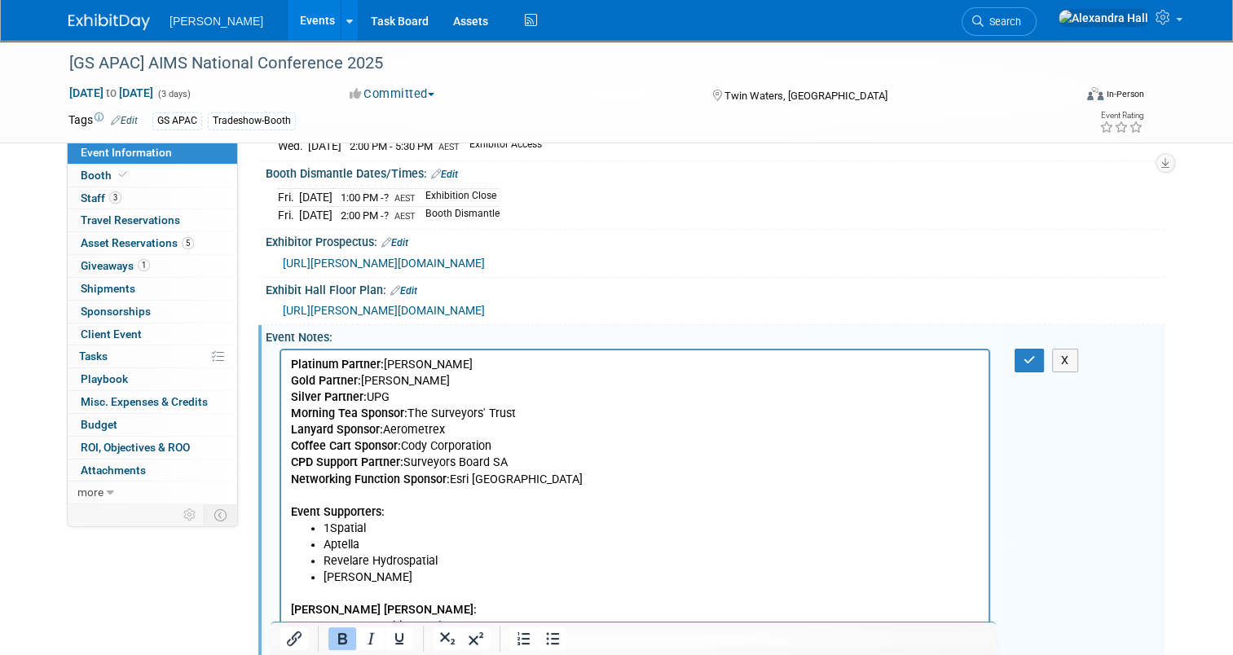
click at [532, 409] on p "Platinum Partner: C.R. Kennedy Gold Partner: Carlson Silver Partner: UPG Mornin…" at bounding box center [635, 438] width 688 height 164
click at [346, 366] on b "Platinum Partner:" at bounding box center [337, 364] width 93 height 14
click at [363, 401] on b "Silver Partner:" at bounding box center [329, 396] width 76 height 14
click at [296, 381] on b "Gold Partner:" at bounding box center [326, 380] width 70 height 14
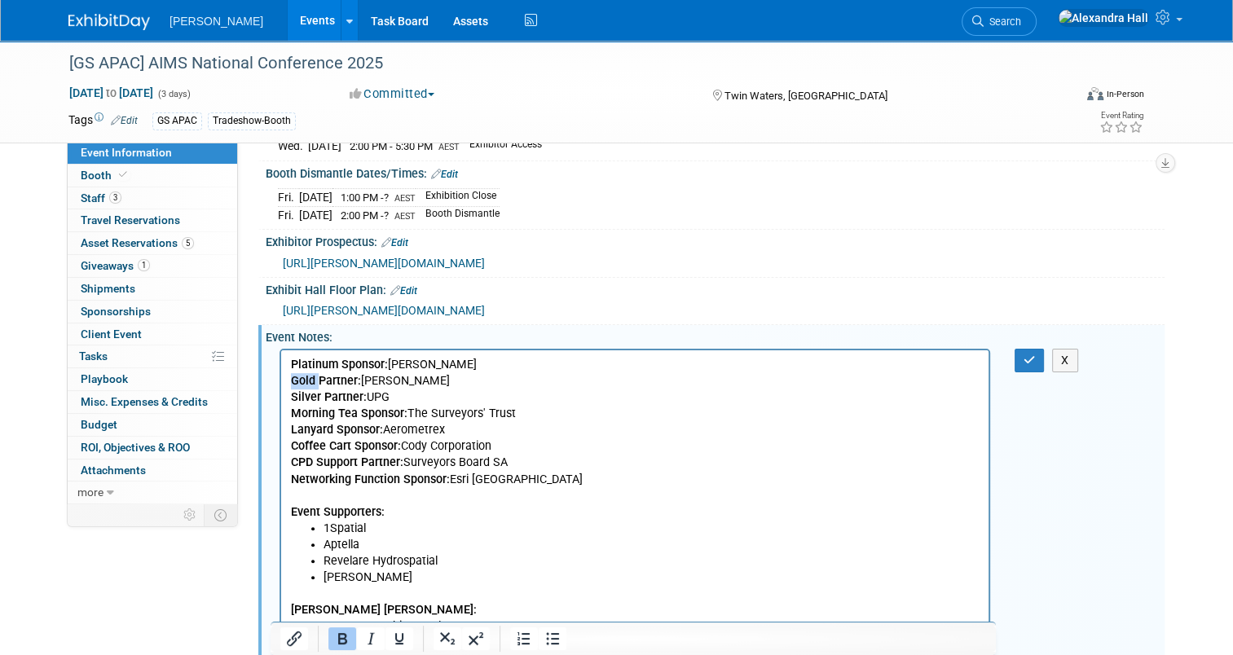
click at [296, 381] on b "Gold Partner:" at bounding box center [326, 380] width 70 height 14
click at [356, 383] on b "Diamond Partner:" at bounding box center [337, 380] width 92 height 14
click at [310, 412] on b "Morning Tea Sponsor:" at bounding box center [349, 413] width 116 height 14
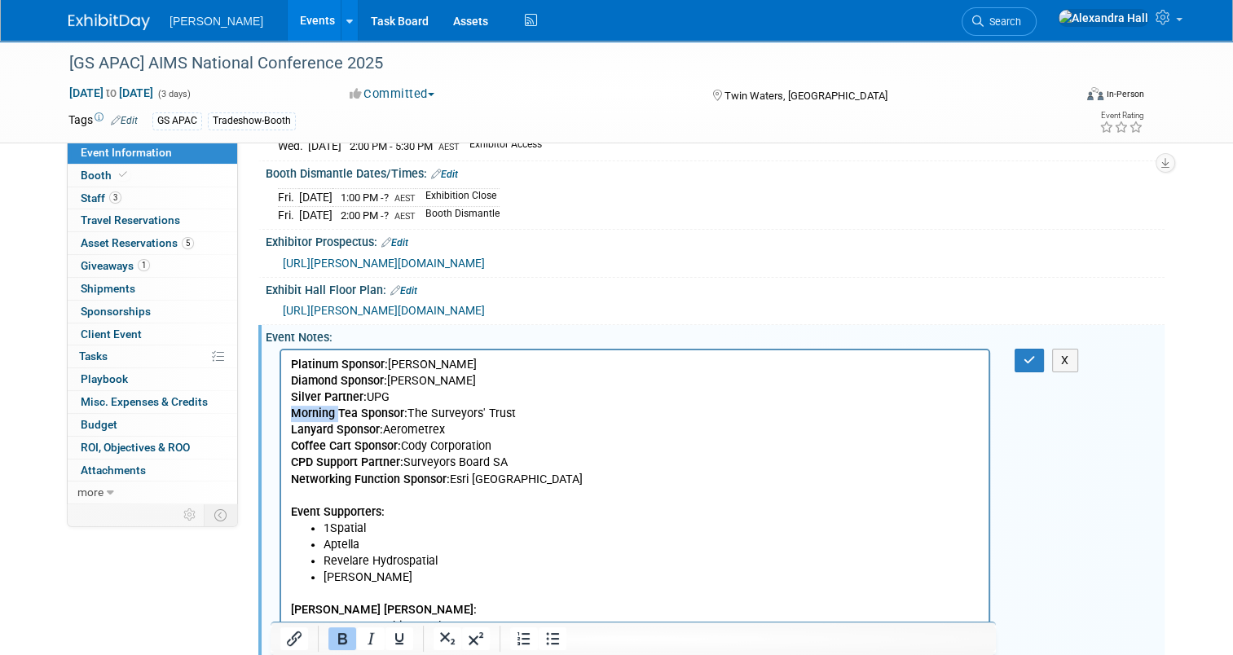
click at [328, 412] on b "Morning Tea Sponsor:" at bounding box center [349, 413] width 116 height 14
drag, startPoint x: 292, startPoint y: 415, endPoint x: 401, endPoint y: 416, distance: 109.2
click at [401, 416] on b "Morning Tea Sponsor:" at bounding box center [349, 413] width 116 height 14
click at [311, 397] on b "Silver Partner:" at bounding box center [329, 396] width 76 height 14
drag, startPoint x: 294, startPoint y: 394, endPoint x: 356, endPoint y: 397, distance: 62.0
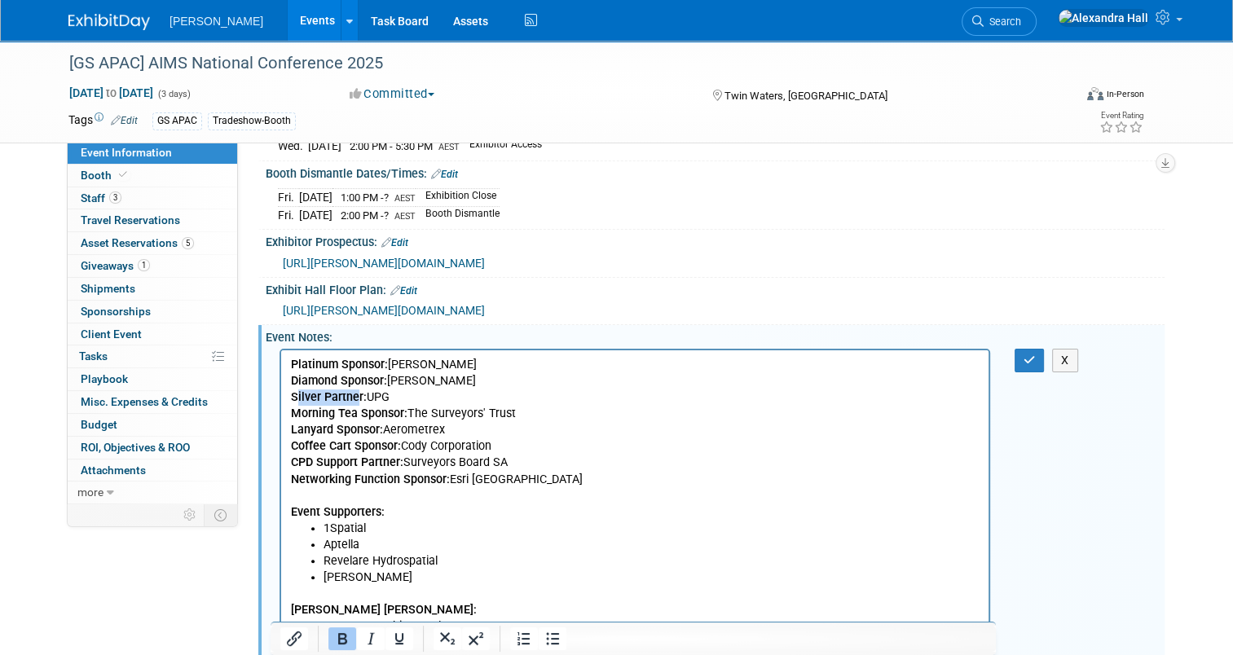
click at [356, 397] on b "Silver Partner:" at bounding box center [329, 396] width 76 height 14
click at [310, 415] on b "Morning Tea Sponsor:" at bounding box center [349, 413] width 116 height 14
drag, startPoint x: 295, startPoint y: 411, endPoint x: 400, endPoint y: 410, distance: 105.1
click at [400, 410] on b "Morning Tea Sponsor:" at bounding box center [349, 413] width 116 height 14
click at [325, 422] on b "Lanyard Sponsor:" at bounding box center [337, 429] width 92 height 14
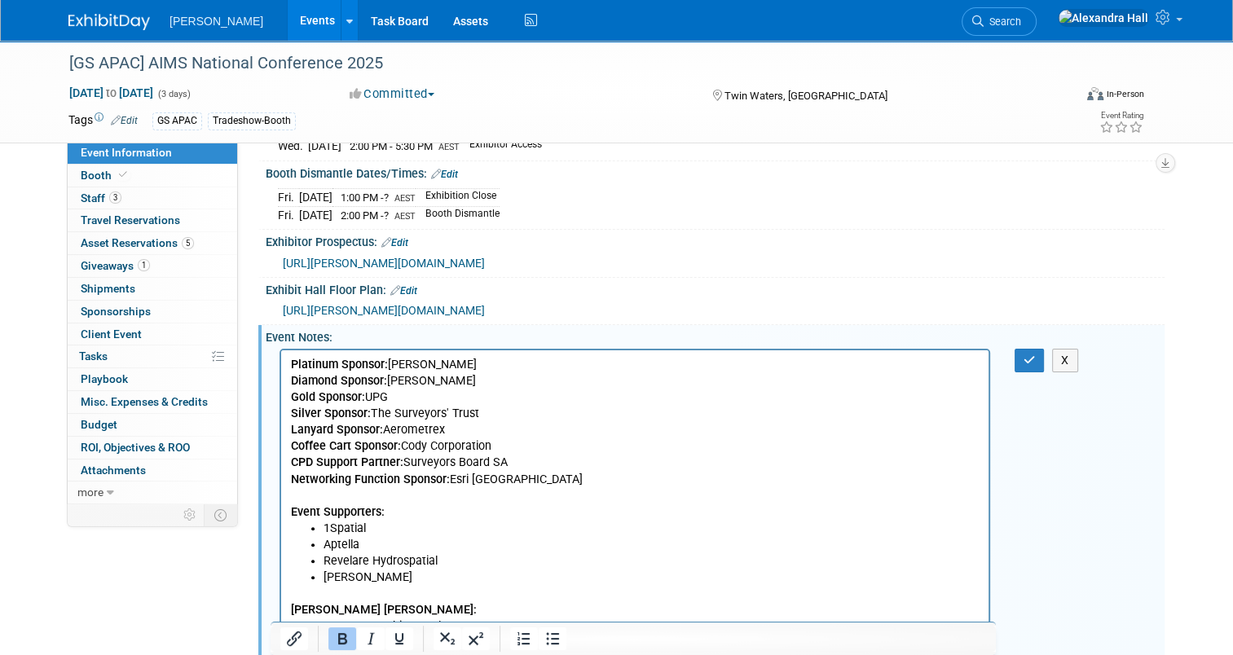
click at [291, 427] on b "Lanyard Sponsor:" at bounding box center [337, 429] width 92 height 14
drag, startPoint x: 291, startPoint y: 428, endPoint x: 330, endPoint y: 432, distance: 39.2
click at [330, 432] on b "Lanyard Sponsor:" at bounding box center [337, 429] width 92 height 14
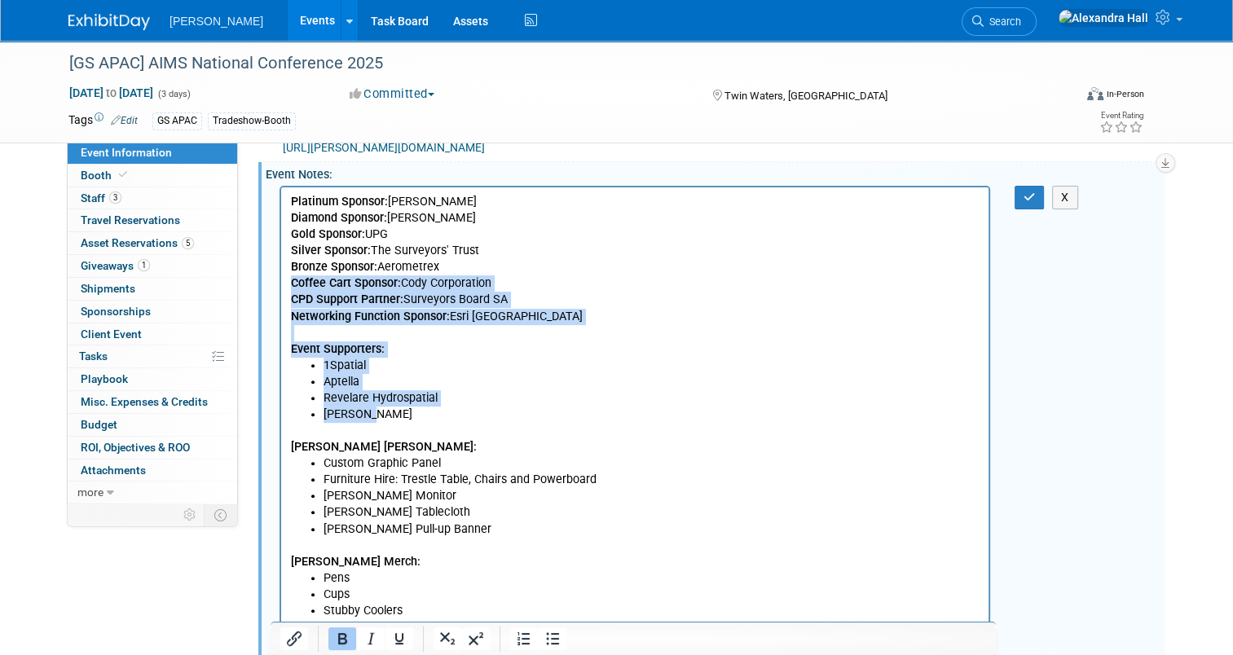
drag, startPoint x: 384, startPoint y: 414, endPoint x: 292, endPoint y: 281, distance: 161.1
click at [292, 281] on body "Platinum Sponsor: C.R. Kennedy Diamond Sponsor: Carlson Gold Sponsor: UPG Silve…" at bounding box center [635, 471] width 690 height 556
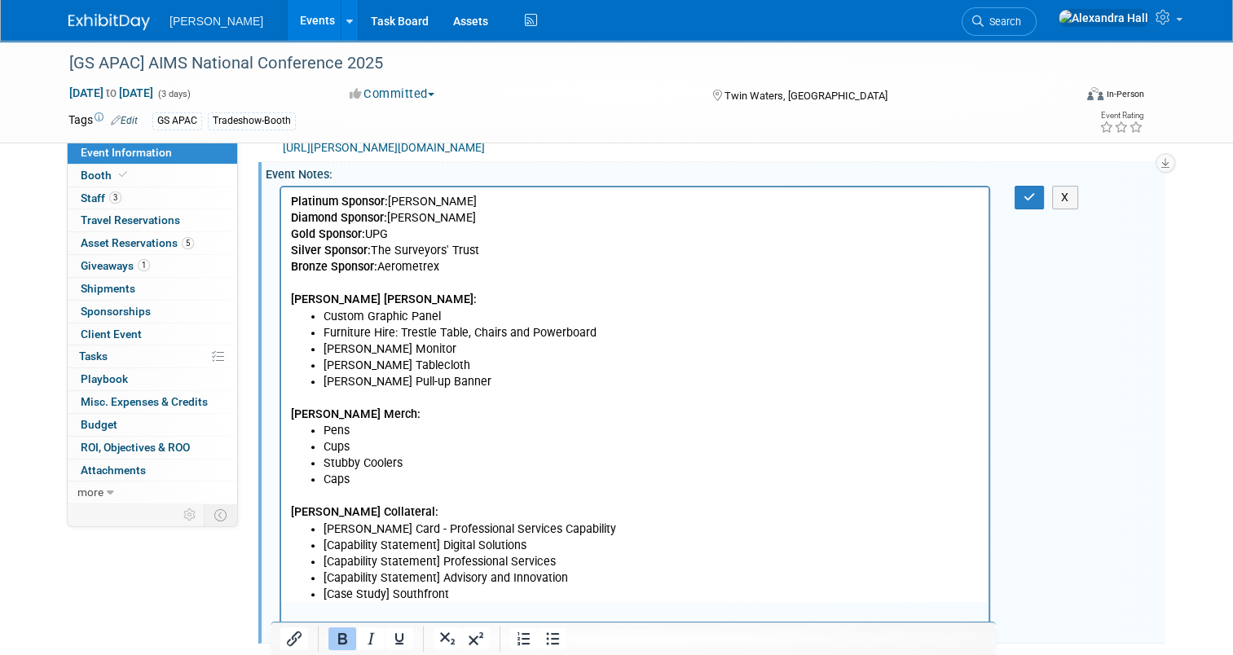
click at [325, 380] on li "[PERSON_NAME] Pull-up Banner" at bounding box center [651, 381] width 656 height 16
click at [458, 267] on p "Platinum Sponsor: C.R. Kennedy Diamond Sponsor: Carlson Gold Sponsor: UPG Silve…" at bounding box center [635, 233] width 688 height 81
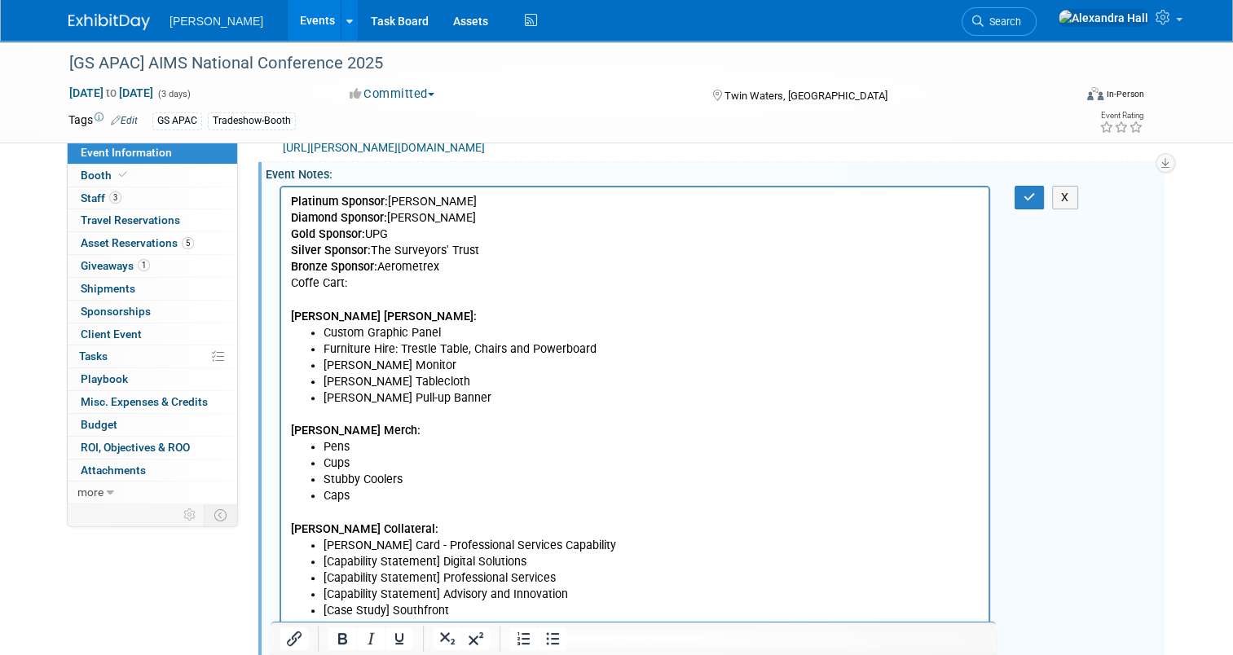
drag, startPoint x: 345, startPoint y: 282, endPoint x: 354, endPoint y: 294, distance: 15.6
click at [345, 282] on p "Coffe Cart:" at bounding box center [635, 283] width 688 height 16
click at [359, 282] on p "Coffe Cart:" at bounding box center [635, 283] width 688 height 16
drag, startPoint x: 305, startPoint y: 266, endPoint x: 303, endPoint y: 276, distance: 10.7
click at [305, 266] on b "Bronze Sponsor:" at bounding box center [334, 266] width 86 height 14
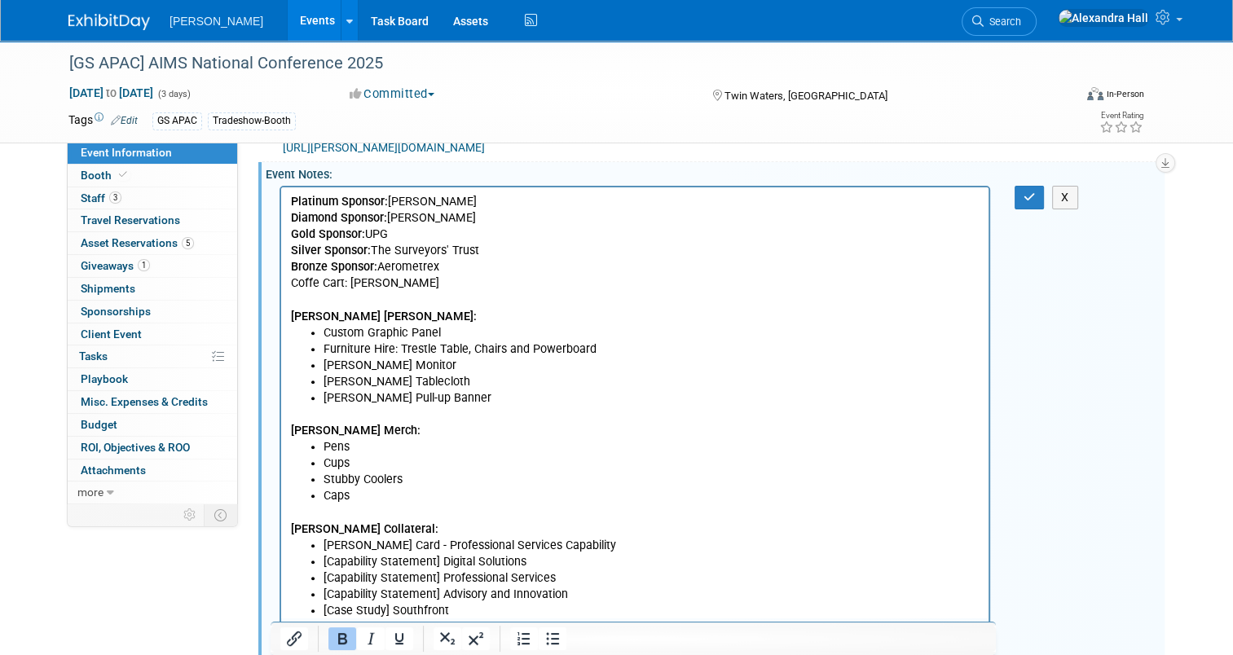
click at [296, 279] on p "Coffe Cart: Fyfe" at bounding box center [635, 283] width 688 height 16
drag, startPoint x: 292, startPoint y: 282, endPoint x: 346, endPoint y: 280, distance: 53.8
click at [346, 280] on p "Coffe Cart: Fyfe" at bounding box center [635, 283] width 688 height 16
click at [336, 640] on icon "Bold" at bounding box center [342, 639] width 20 height 20
click at [556, 341] on li "Furniture Hire: Trestle Table, Chairs and Powerboard" at bounding box center [651, 349] width 656 height 16
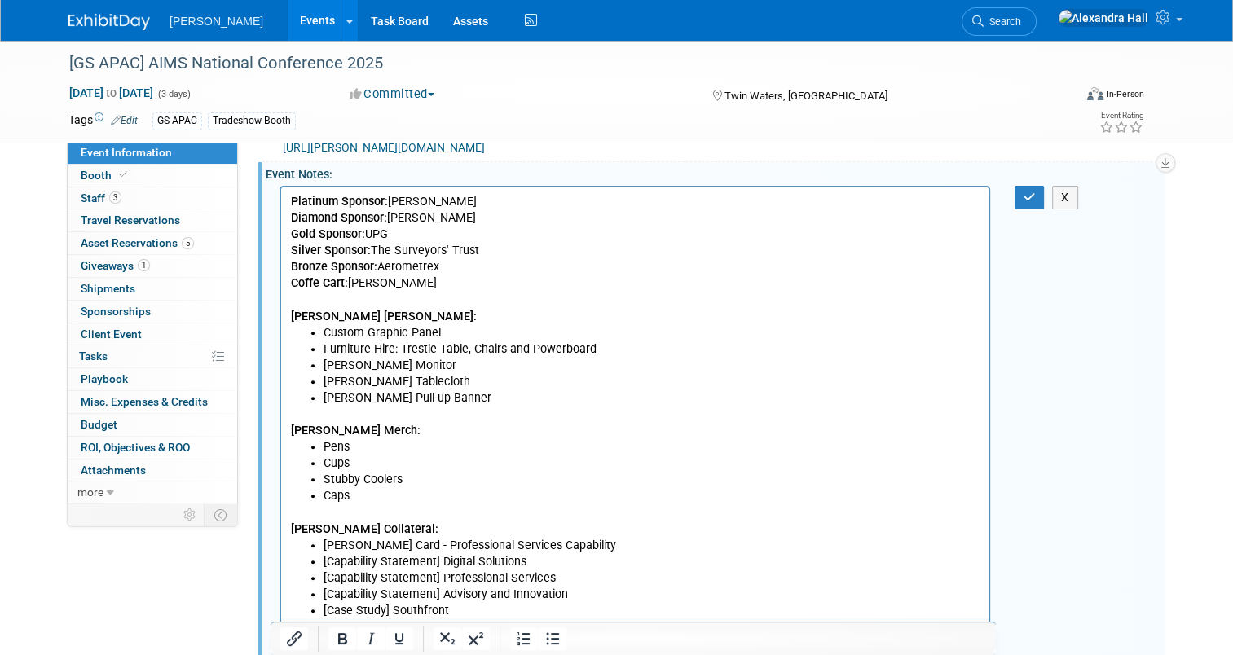
click at [437, 197] on p "Platinum Sponsor: C.R. Kennedy Diamond Sponsor: Carlson Gold Sponsor: UPG Silve…" at bounding box center [635, 233] width 688 height 81
click at [420, 218] on p "Platinum Sponsor: C.R. Kennedy Diamond Sponsor: Carlson Gold Sponsor: UPG Silve…" at bounding box center [635, 233] width 688 height 81
drag, startPoint x: 428, startPoint y: 213, endPoint x: 393, endPoint y: 220, distance: 35.6
click at [393, 220] on p "Platinum Sponsor: C.R. Kennedy Diamond Sponsor: Carlson Gold Sponsor: UPG Silve…" at bounding box center [635, 233] width 688 height 81
drag, startPoint x: 389, startPoint y: 231, endPoint x: 367, endPoint y: 232, distance: 22.1
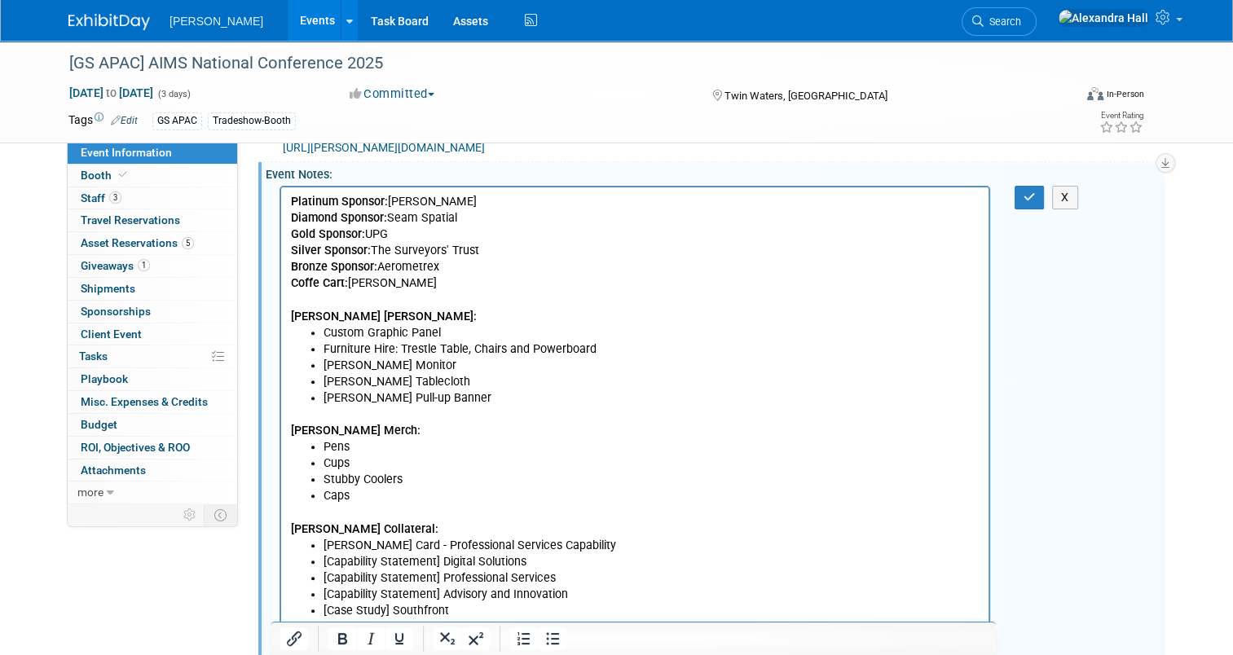
click at [367, 232] on p "Platinum Sponsor: C.R. Kennedy Diamond Sponsor: Seam Spatial Gold Sponsor: UPG …" at bounding box center [635, 233] width 688 height 81
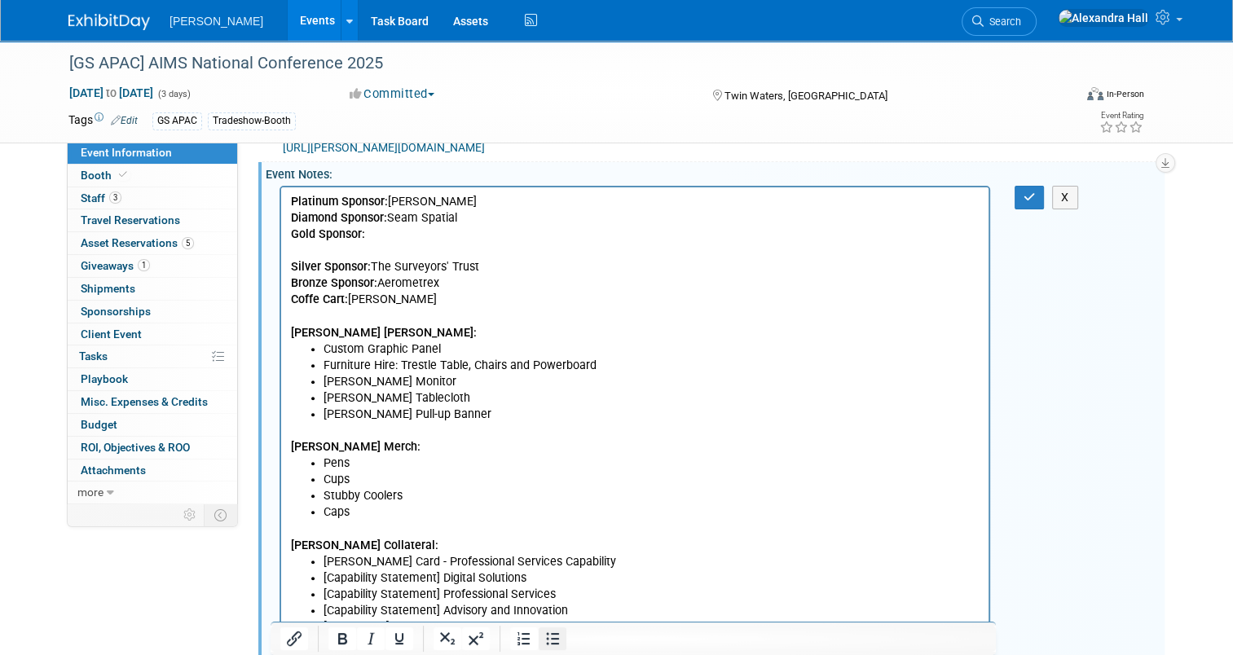
click at [546, 635] on icon "Bullet list" at bounding box center [553, 639] width 20 height 20
click at [323, 266] on b "Silver Sponsor:" at bounding box center [363, 266] width 80 height 14
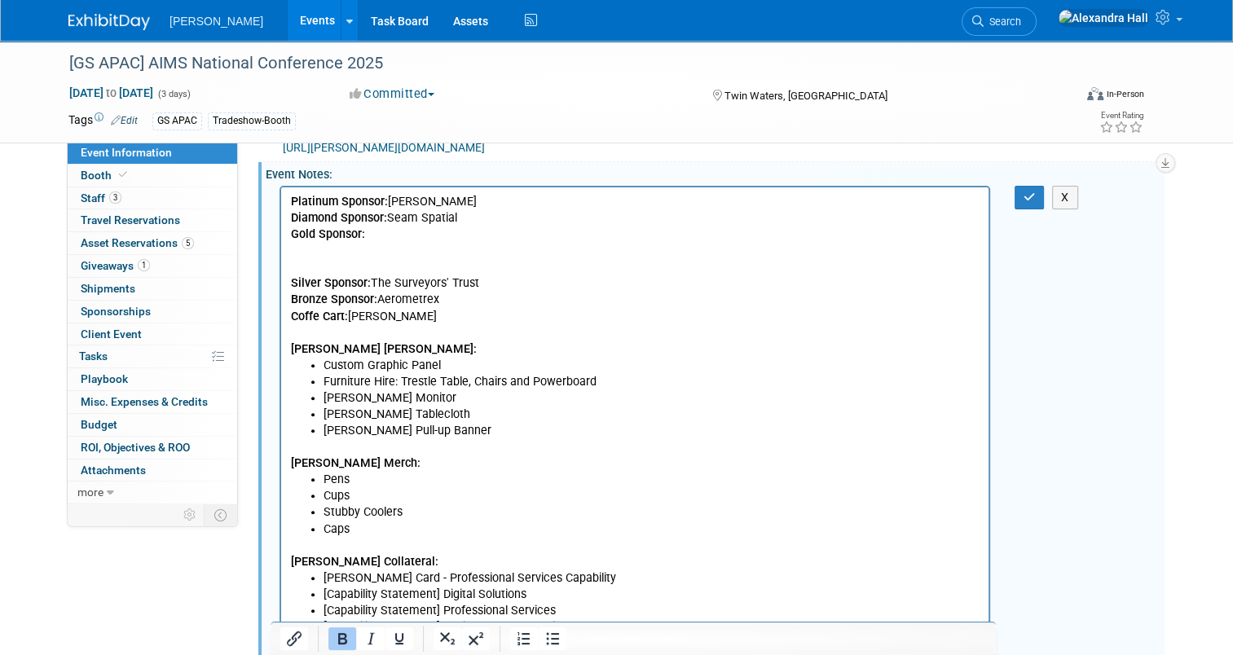
click at [312, 240] on p "Platinum Sponsor: C.R. Kennedy Diamond Sponsor: Seam Spatial Gold Sponsor:" at bounding box center [635, 217] width 688 height 49
click at [307, 263] on p "Rich Text Area. Press ALT-0 for help." at bounding box center [635, 266] width 688 height 16
click at [305, 246] on p "Rich Text Area. Press ALT-0 for help." at bounding box center [635, 250] width 688 height 16
click at [544, 639] on icon "Bullet list" at bounding box center [553, 639] width 20 height 20
click at [332, 635] on icon "Bold" at bounding box center [342, 639] width 20 height 20
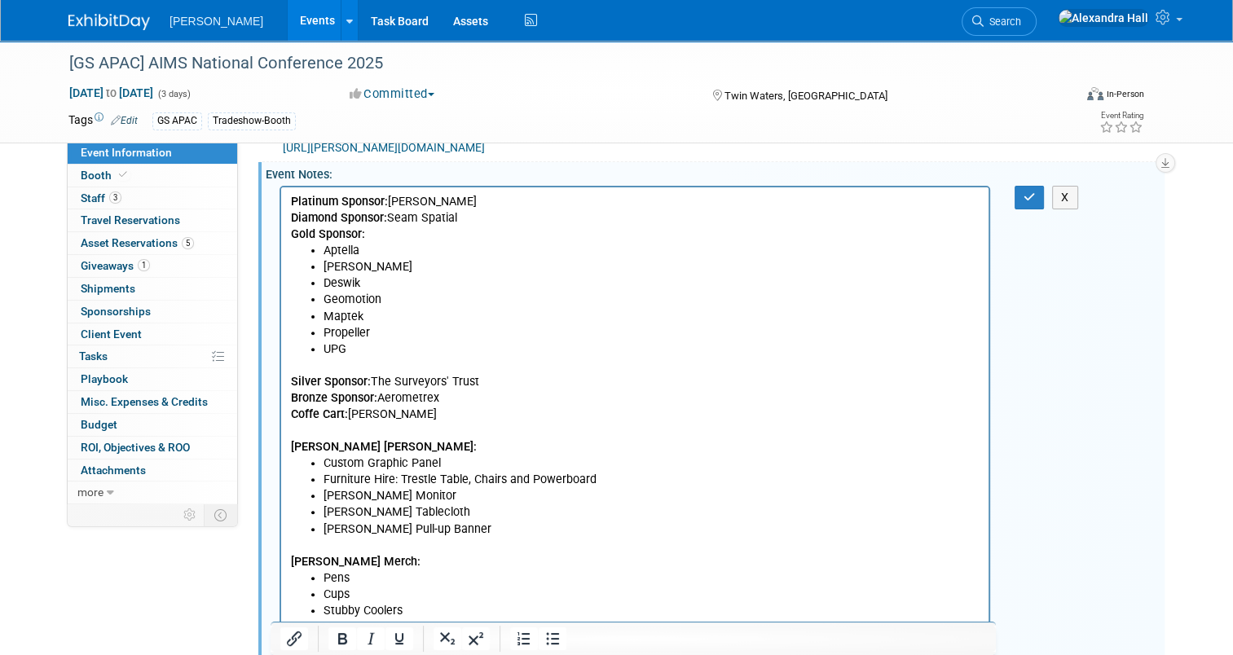
click at [358, 419] on p "Coffe Cart: Fyfe" at bounding box center [635, 414] width 688 height 16
drag, startPoint x: 491, startPoint y: 389, endPoint x: 374, endPoint y: 389, distance: 117.3
click at [374, 389] on p "Silver Sponsor: The Surveyors' Trust Bronze Sponsor: Aerometrex" at bounding box center [635, 389] width 688 height 33
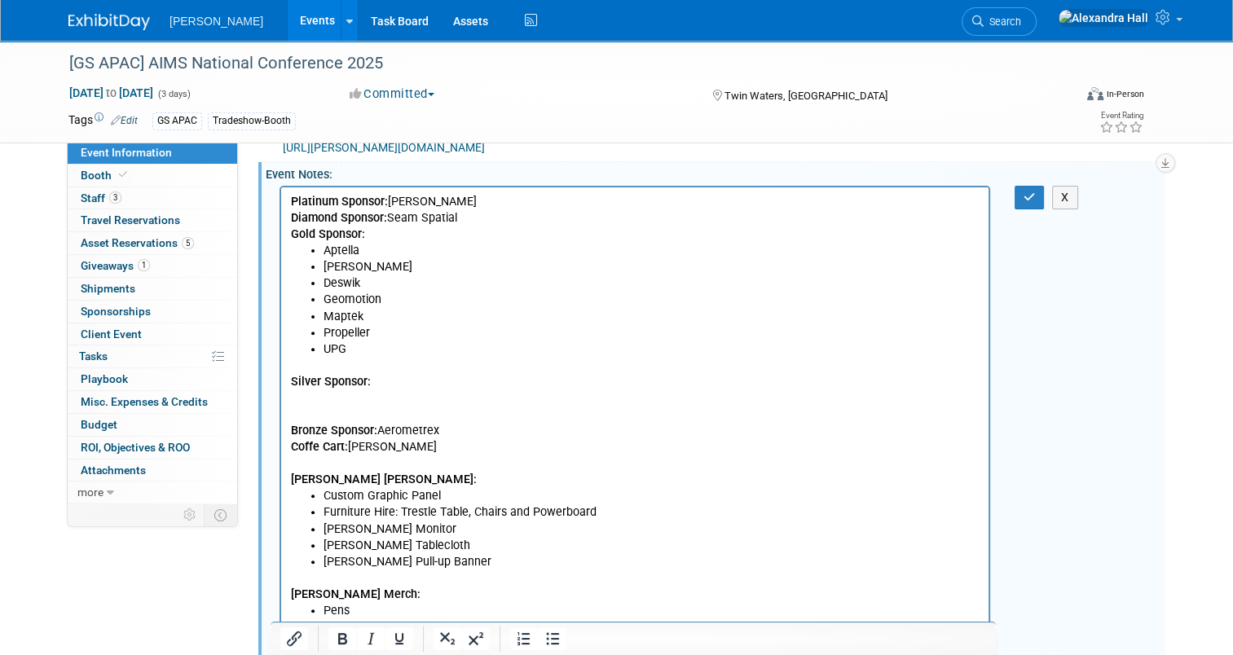
click at [301, 406] on p "Bronze Sponsor: Aerometrex" at bounding box center [635, 422] width 688 height 33
click at [301, 397] on p "Rich Text Area. Press ALT-0 for help." at bounding box center [635, 397] width 688 height 16
click at [540, 637] on button "Bullet list" at bounding box center [552, 638] width 28 height 23
click at [347, 640] on icon "Bold" at bounding box center [342, 639] width 20 height 20
click at [345, 639] on icon "Bold" at bounding box center [342, 639] width 20 height 20
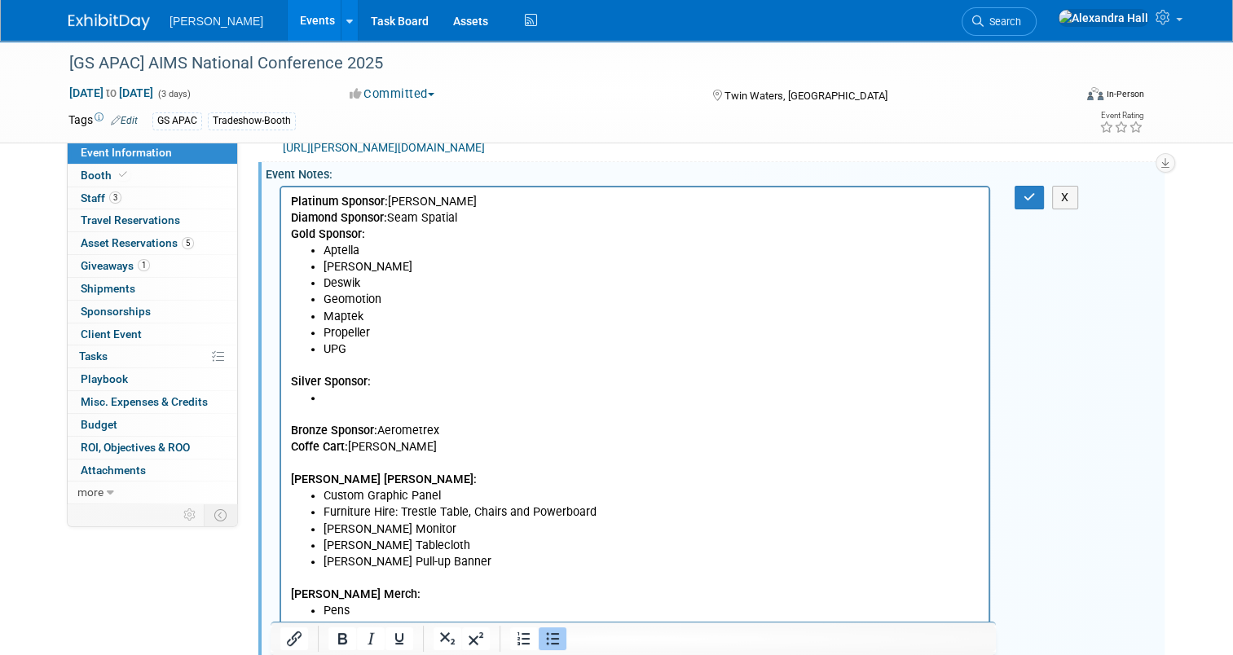
click at [401, 399] on li "Rich Text Area. Press ALT-0 for help." at bounding box center [651, 397] width 656 height 16
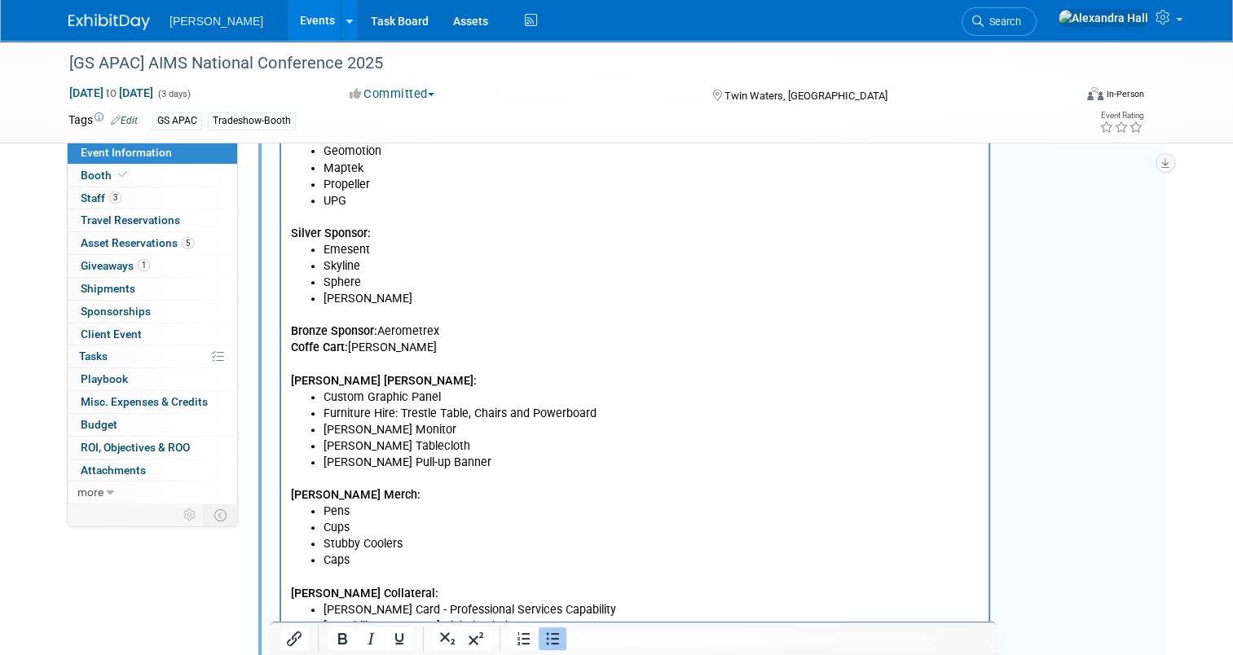
scroll to position [608, 0]
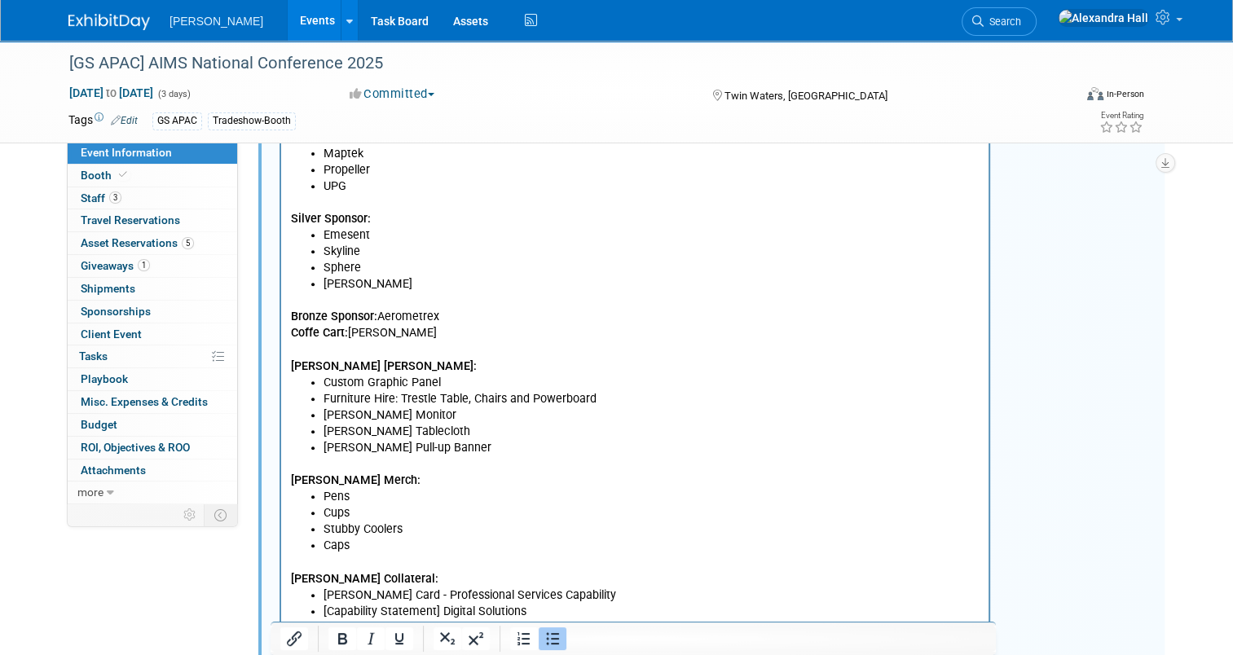
click at [363, 243] on li "Skyline" at bounding box center [651, 251] width 656 height 16
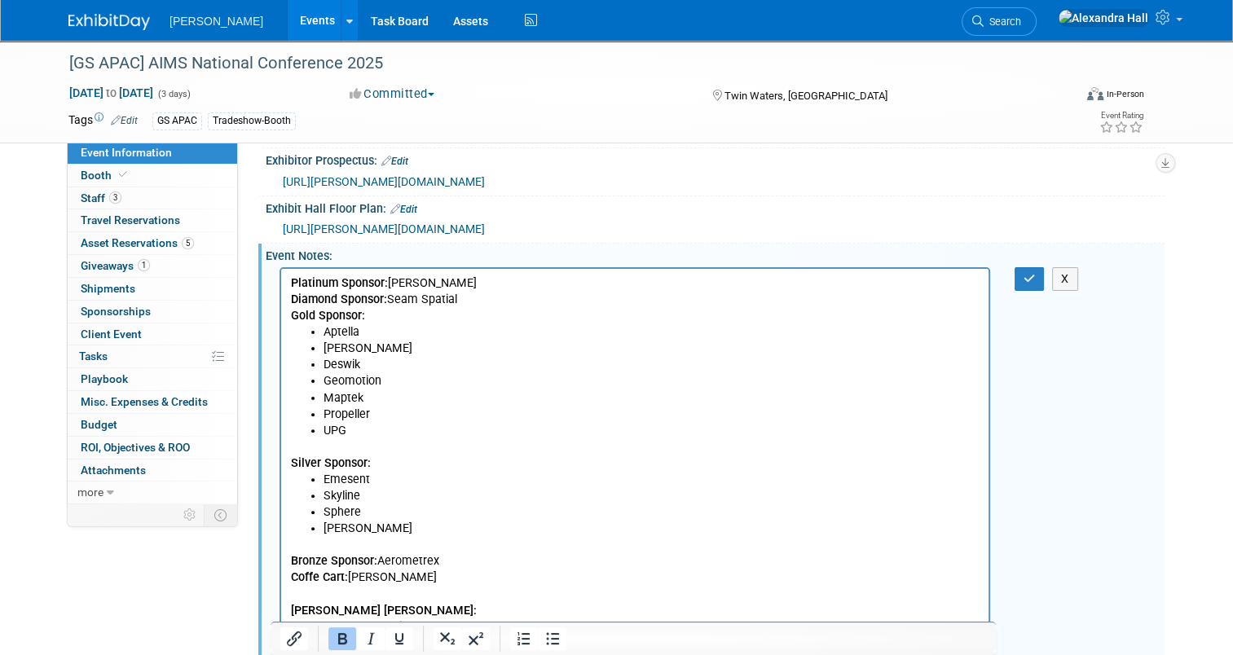
click at [349, 442] on p "Rich Text Area. Press ALT-0 for help." at bounding box center [635, 446] width 688 height 16
click at [377, 424] on li "UPG" at bounding box center [651, 430] width 656 height 16
drag, startPoint x: 472, startPoint y: 305, endPoint x: 392, endPoint y: 298, distance: 80.1
click at [392, 298] on p "Platinum Sponsor: C.R. Kennedy Diamond Sponsor: Seam Spatial Gold Sponsor:" at bounding box center [635, 299] width 688 height 49
click at [405, 303] on p "Platinum Sponsor: C.R. Kennedy Diamond Sponsor: Gold Sponsor:" at bounding box center [635, 299] width 688 height 49
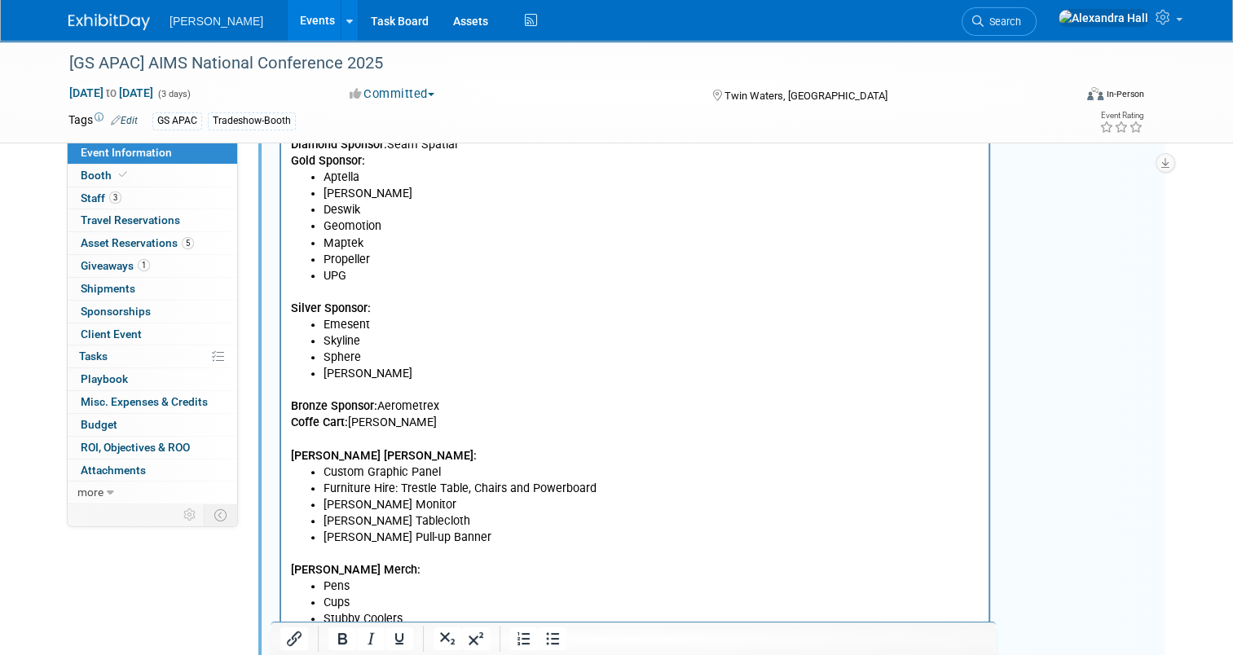
scroll to position [526, 0]
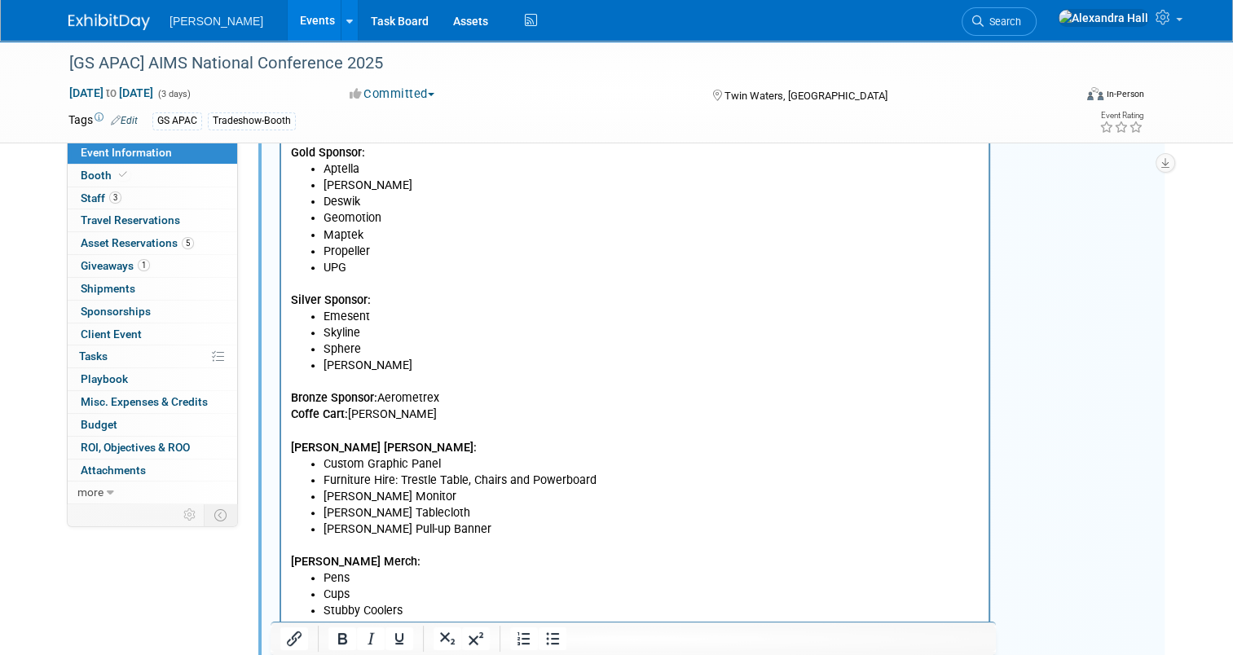
click at [456, 396] on p "Bronze Sponsor: Aerometrex" at bounding box center [635, 389] width 688 height 33
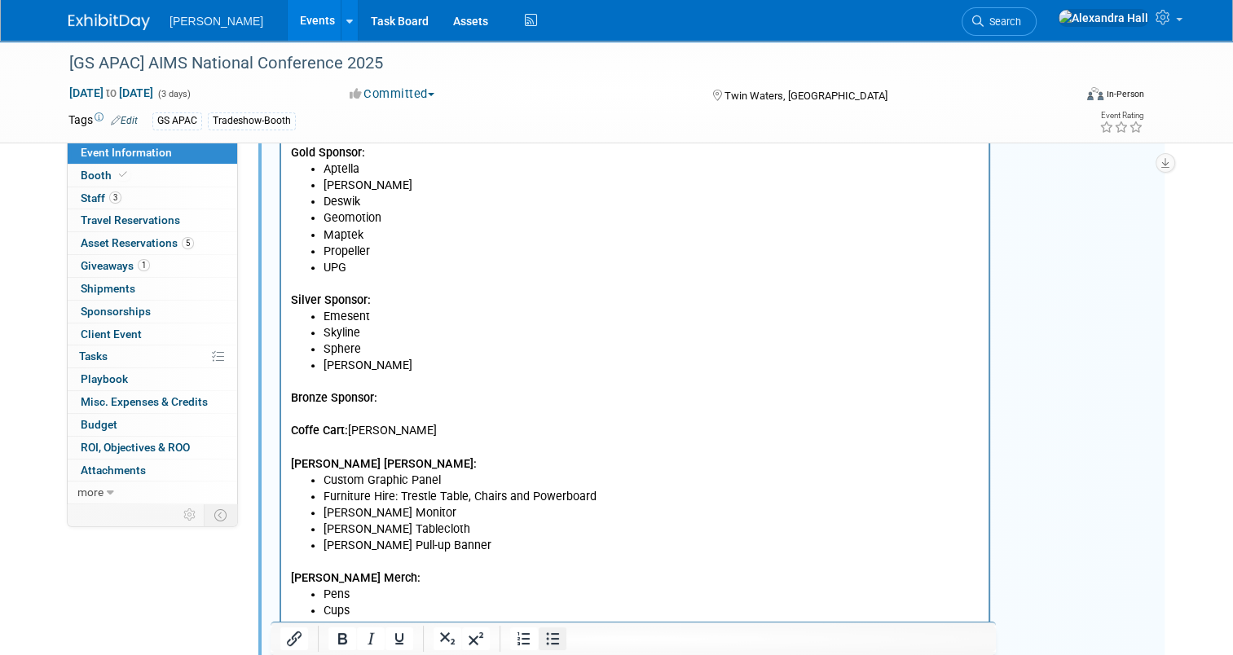
click at [541, 642] on button "Bullet list" at bounding box center [552, 638] width 28 height 23
drag, startPoint x: 376, startPoint y: 428, endPoint x: 288, endPoint y: 425, distance: 88.9
click at [288, 425] on html "Platinum Sponsor: C.R. Kennedy Diamond Sponsor: Seam Spatial Gold Sponsor: Apte…" at bounding box center [634, 435] width 707 height 661
click at [346, 409] on li "Rich Text Area. Press ALT-0 for help." at bounding box center [651, 414] width 656 height 16
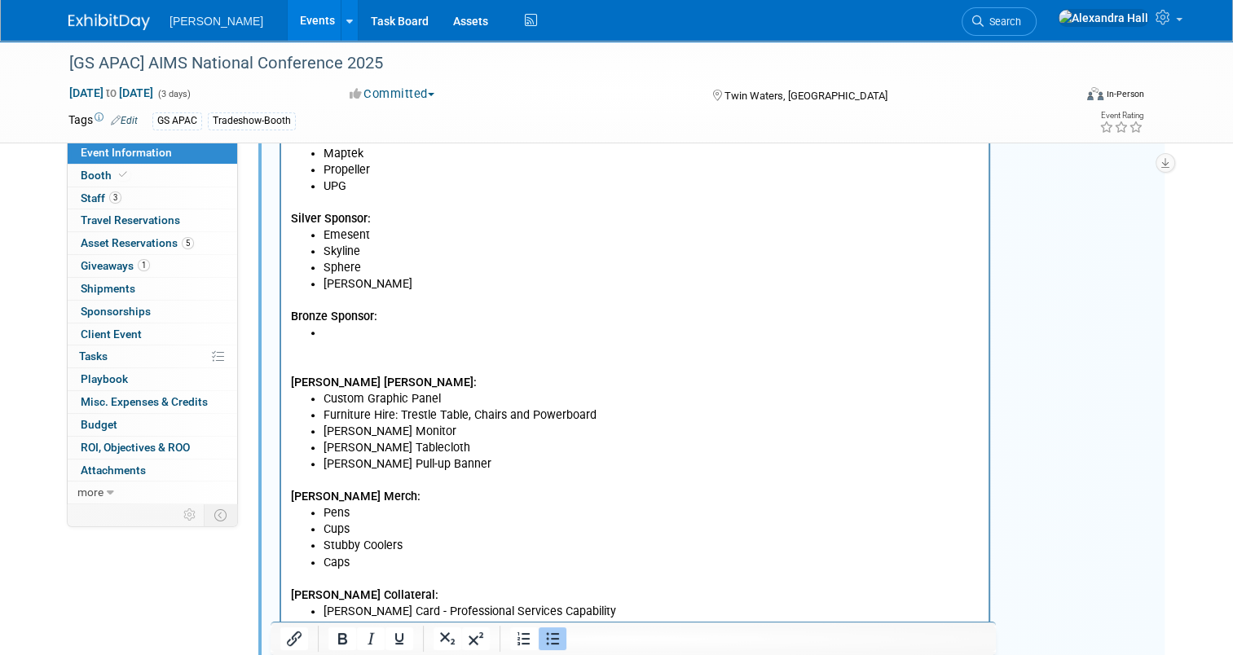
click at [374, 331] on li "Rich Text Area. Press ALT-0 for help." at bounding box center [651, 332] width 656 height 16
click at [373, 353] on p "Rich Text Area. Press ALT-0 for help." at bounding box center [635, 349] width 688 height 16
click at [367, 330] on li "Rich Text Area. Press ALT-0 for help." at bounding box center [651, 332] width 656 height 16
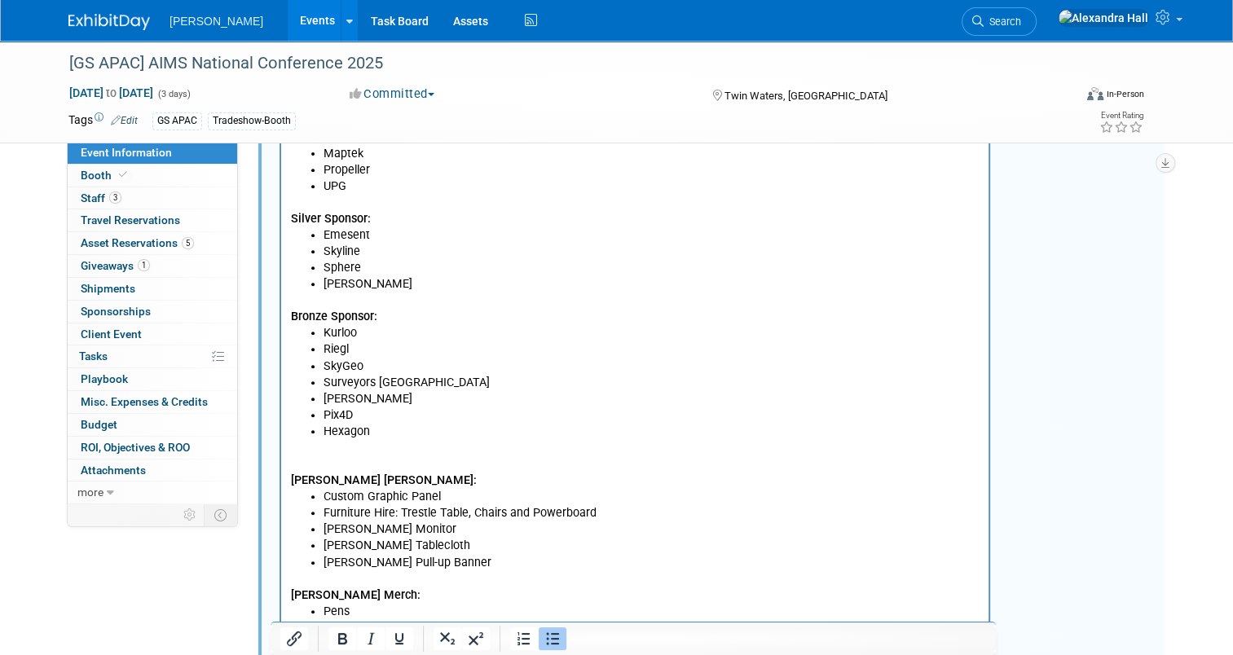
click at [393, 423] on li "Hexagon" at bounding box center [651, 431] width 656 height 16
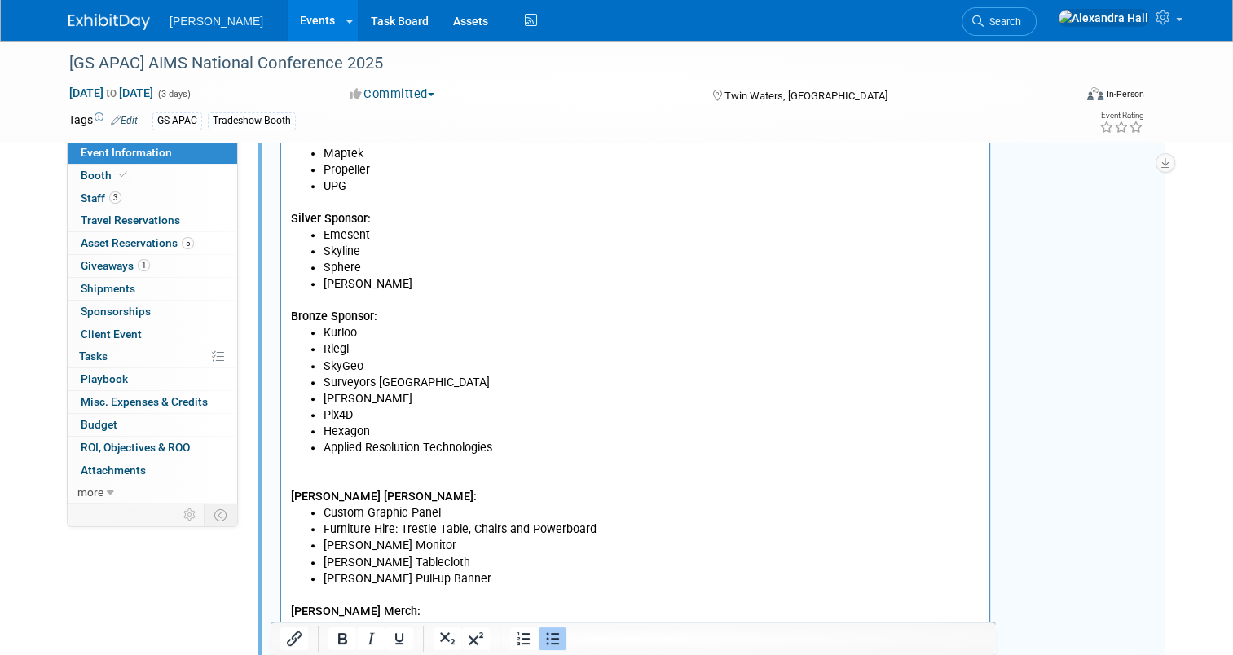
click at [380, 429] on li "Hexagon" at bounding box center [651, 431] width 656 height 16
click at [501, 440] on li "Applied Resolution Technologies" at bounding box center [651, 447] width 656 height 16
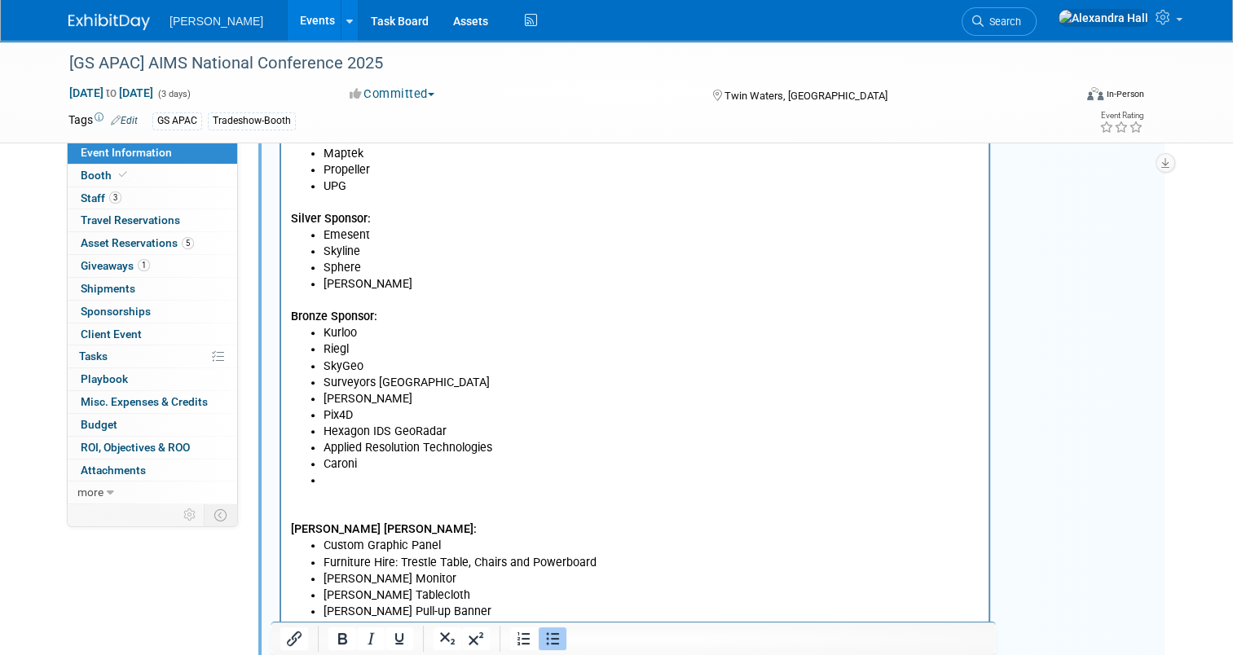
click at [341, 486] on li "Rich Text Area. Press ALT-0 for help." at bounding box center [651, 480] width 656 height 16
click at [591, 324] on li "Kurloo" at bounding box center [651, 332] width 656 height 16
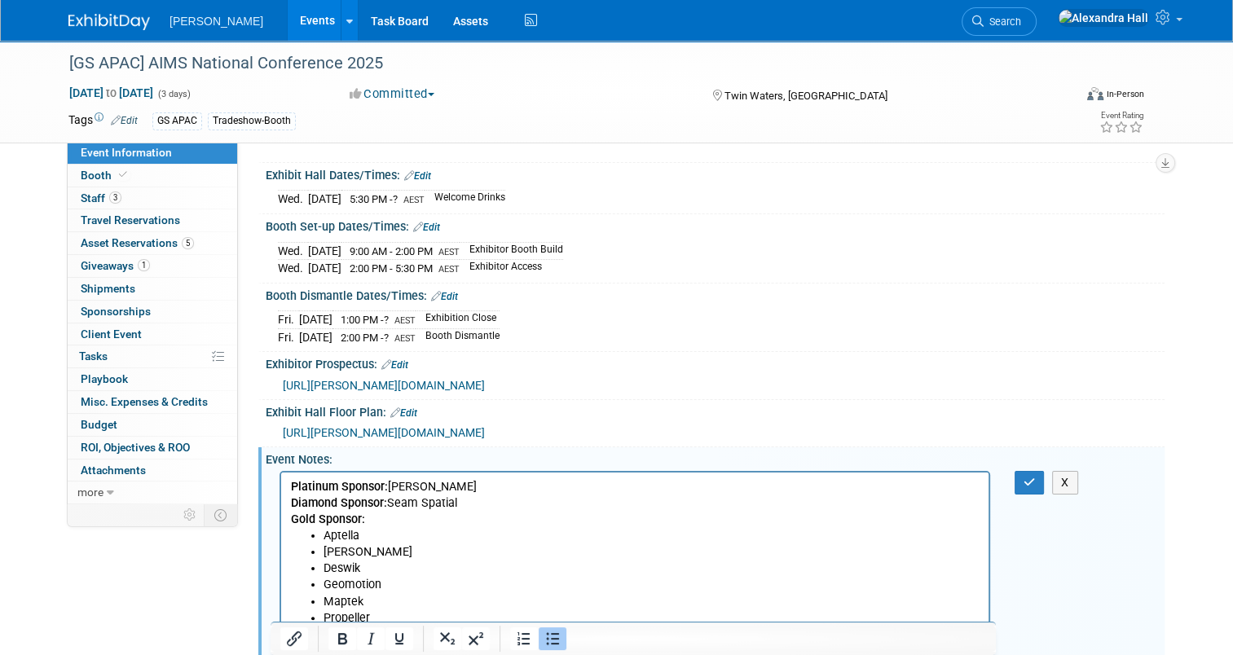
scroll to position [119, 0]
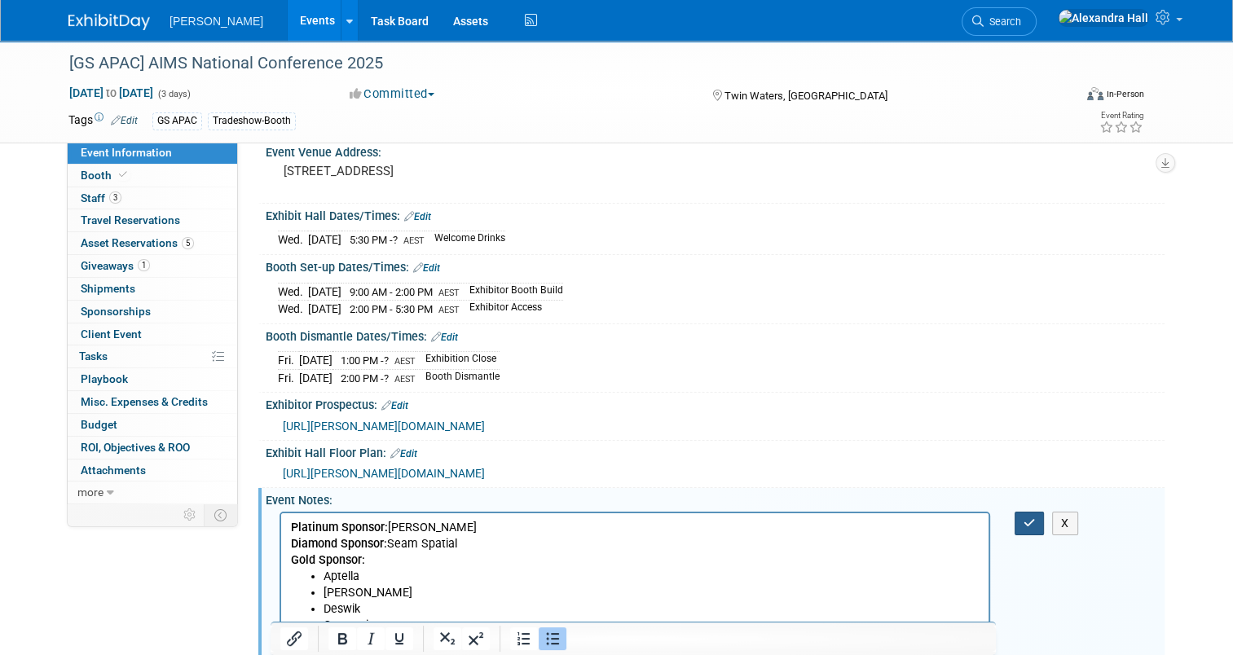
click at [1031, 535] on button "button" at bounding box center [1029, 524] width 30 height 24
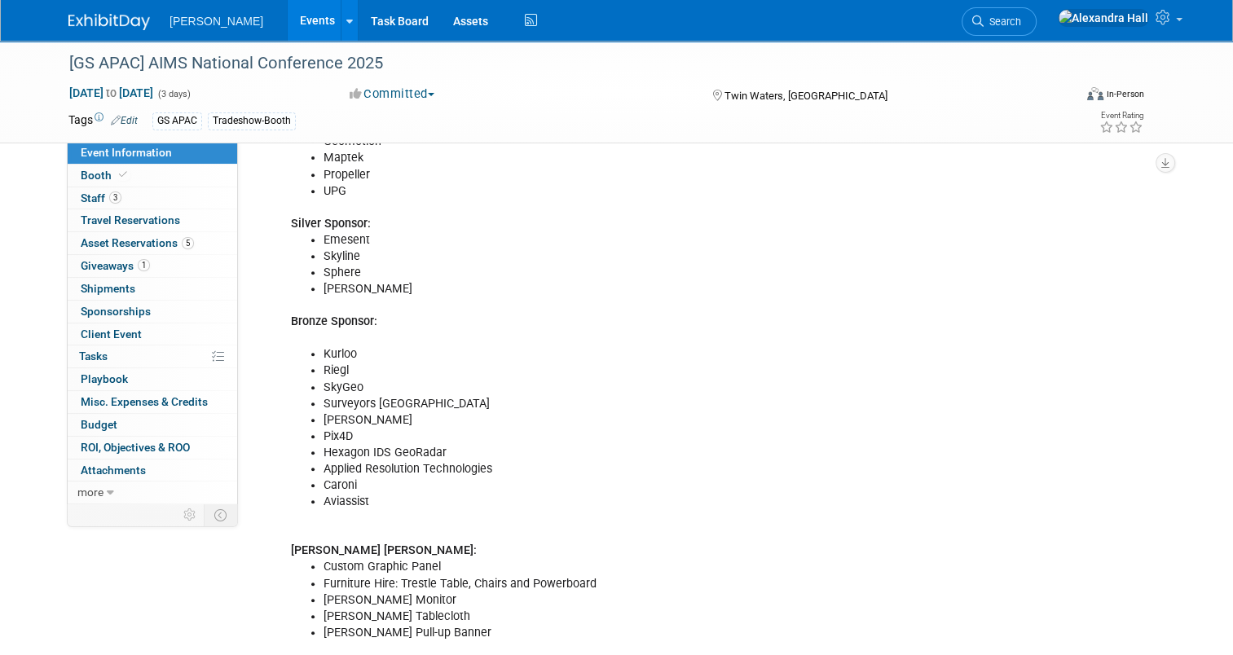
scroll to position [363, 0]
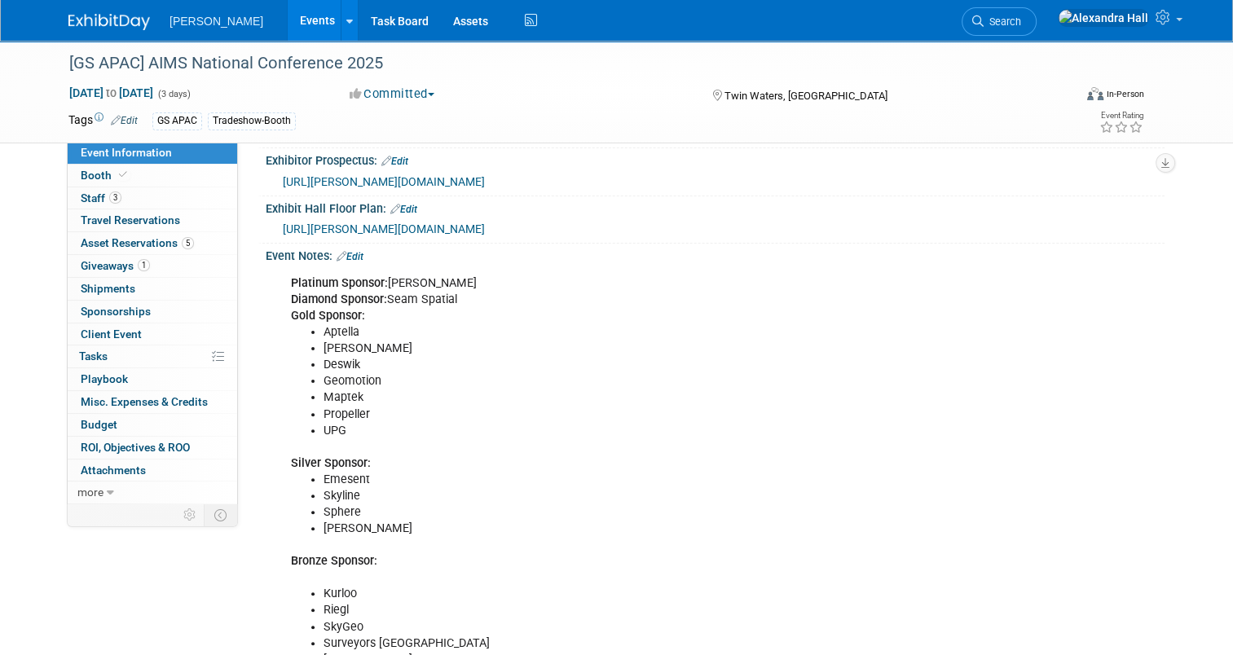
click at [351, 262] on link "Edit" at bounding box center [349, 256] width 27 height 11
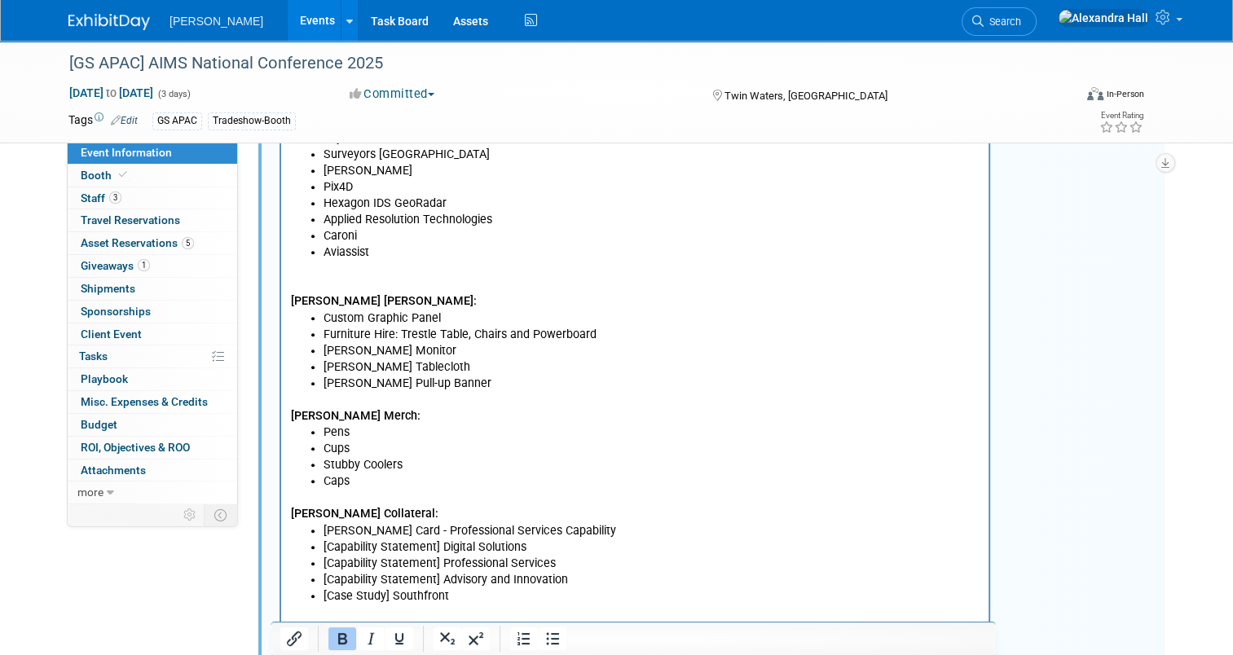
scroll to position [934, 0]
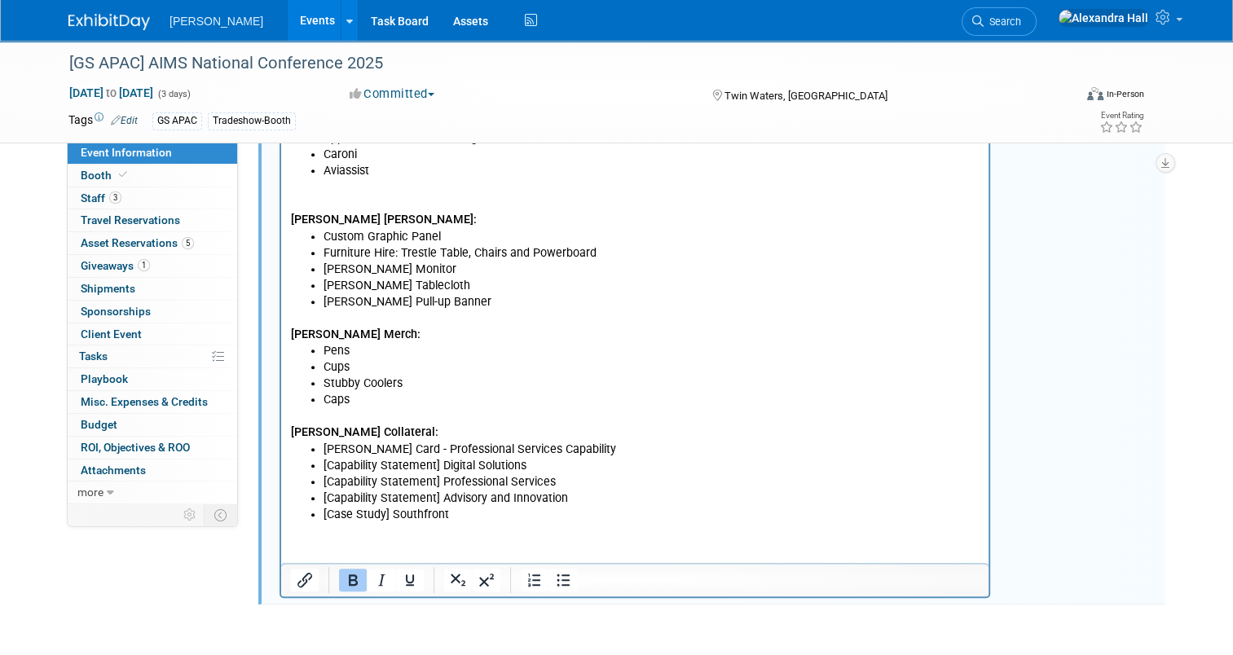
drag, startPoint x: 351, startPoint y: 361, endPoint x: 367, endPoint y: 403, distance: 45.4
click at [351, 362] on li "Cups" at bounding box center [651, 367] width 656 height 16
click at [363, 396] on li "Caps" at bounding box center [651, 400] width 656 height 16
click at [426, 385] on li "Stubby Coolers" at bounding box center [651, 384] width 656 height 16
click at [398, 408] on p "[PERSON_NAME] Collateral:" at bounding box center [635, 424] width 688 height 33
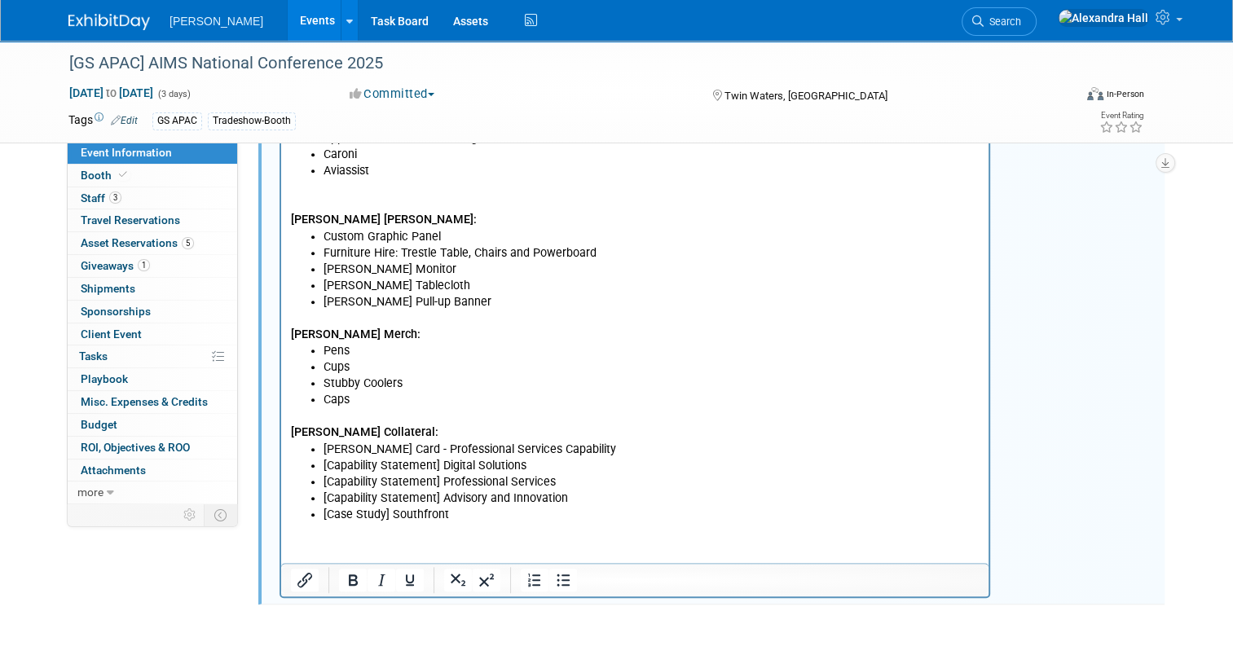
click at [371, 396] on li "Caps" at bounding box center [651, 400] width 656 height 16
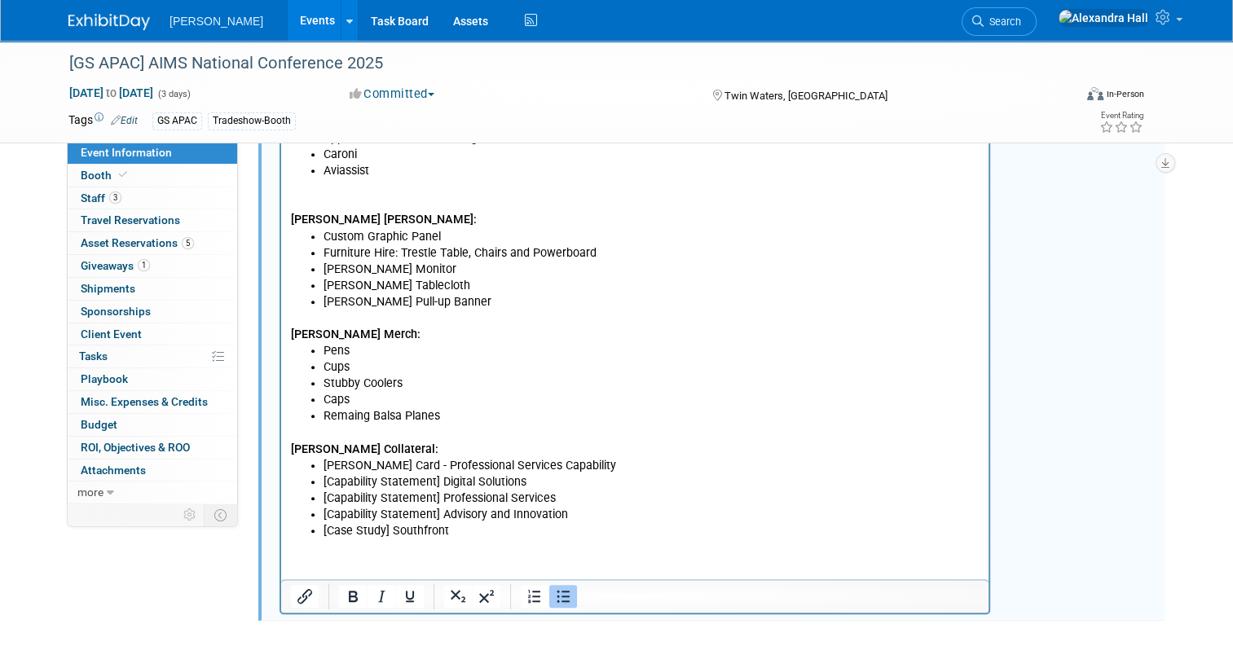
click at [359, 404] on li "Caps" at bounding box center [651, 400] width 656 height 16
click at [402, 253] on li "Furniture Hire: Trestle Table, Chairs and Powerboard" at bounding box center [651, 253] width 656 height 16
click at [518, 247] on li "Furniture Hire: Trestle Table, Chairs and Powerboard" at bounding box center [651, 253] width 656 height 16
drag, startPoint x: 596, startPoint y: 250, endPoint x: 402, endPoint y: 260, distance: 194.9
click at [402, 260] on li "Furniture Hire: Trestle Table, Chairs and Powerboard" at bounding box center [651, 253] width 656 height 16
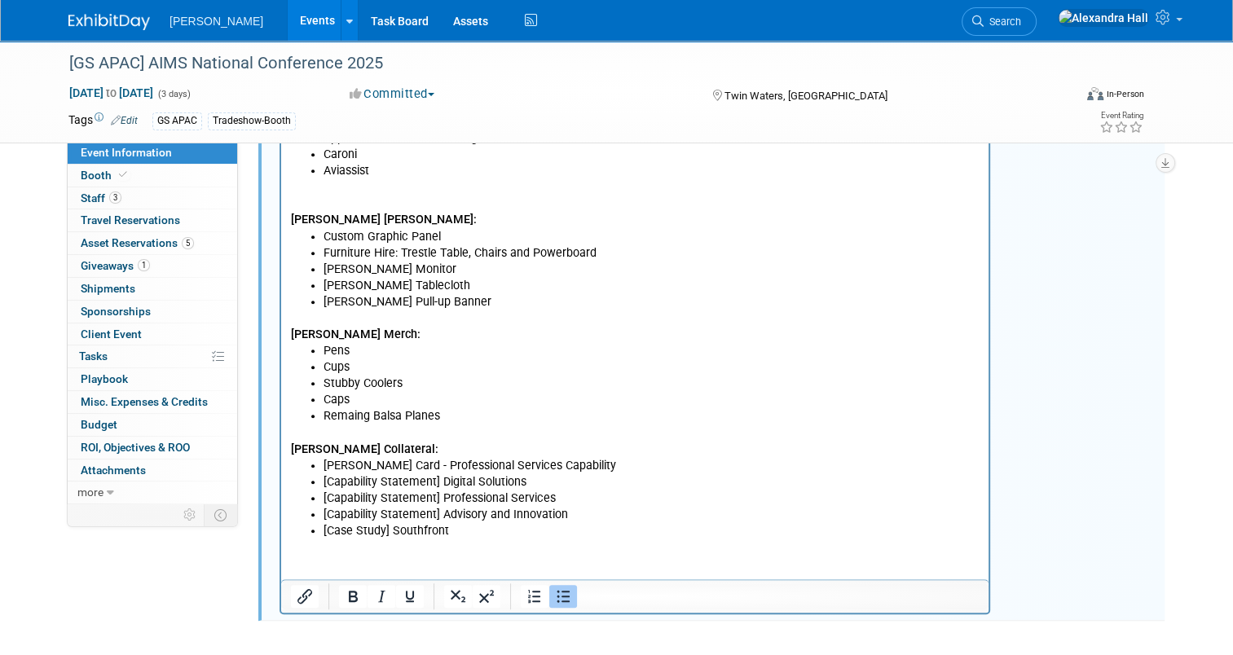
drag, startPoint x: 532, startPoint y: 279, endPoint x: 619, endPoint y: 266, distance: 88.1
click at [534, 279] on li "[PERSON_NAME] Tablecloth" at bounding box center [651, 286] width 656 height 16
drag, startPoint x: 595, startPoint y: 252, endPoint x: 403, endPoint y: 257, distance: 192.3
click at [403, 257] on li "Furniture Hire: Trestle Table, Chairs and Powerboard" at bounding box center [651, 253] width 656 height 16
click at [402, 257] on li "Furniture Hire: Bar table package, lockable counter, TV" at bounding box center [651, 253] width 656 height 16
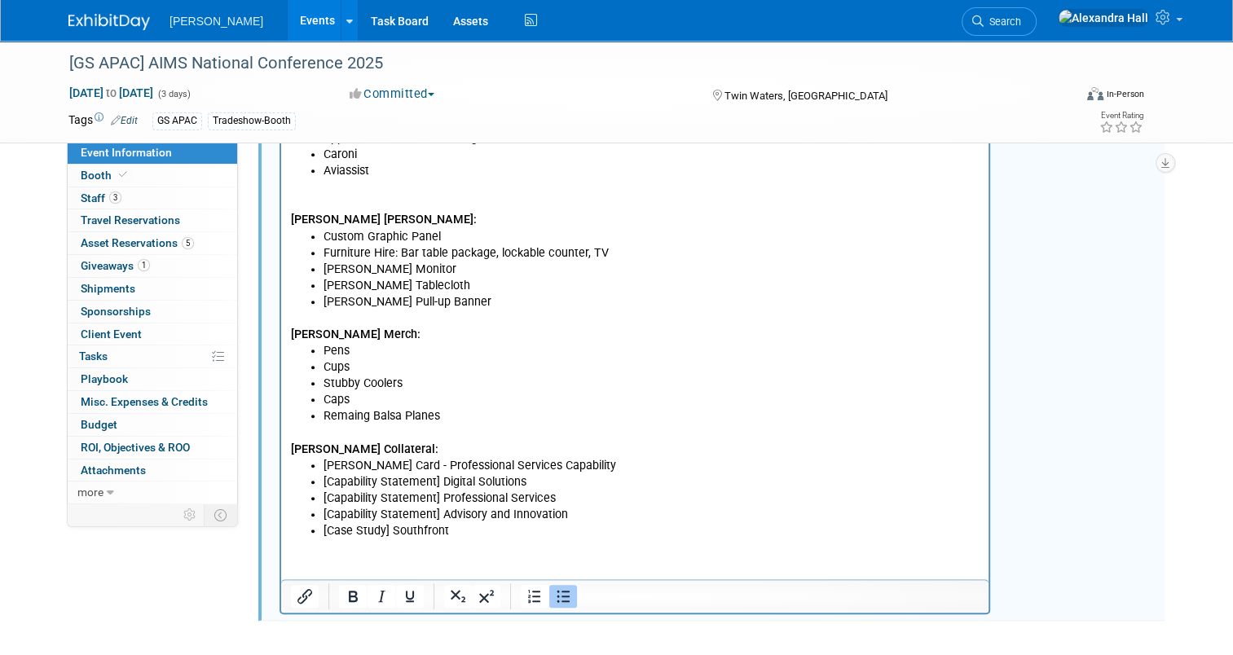
click at [420, 278] on li "[PERSON_NAME] Tablecloth" at bounding box center [651, 286] width 656 height 16
drag, startPoint x: 416, startPoint y: 263, endPoint x: 325, endPoint y: 276, distance: 92.2
click at [325, 276] on li "[PERSON_NAME] Monitor" at bounding box center [651, 269] width 656 height 16
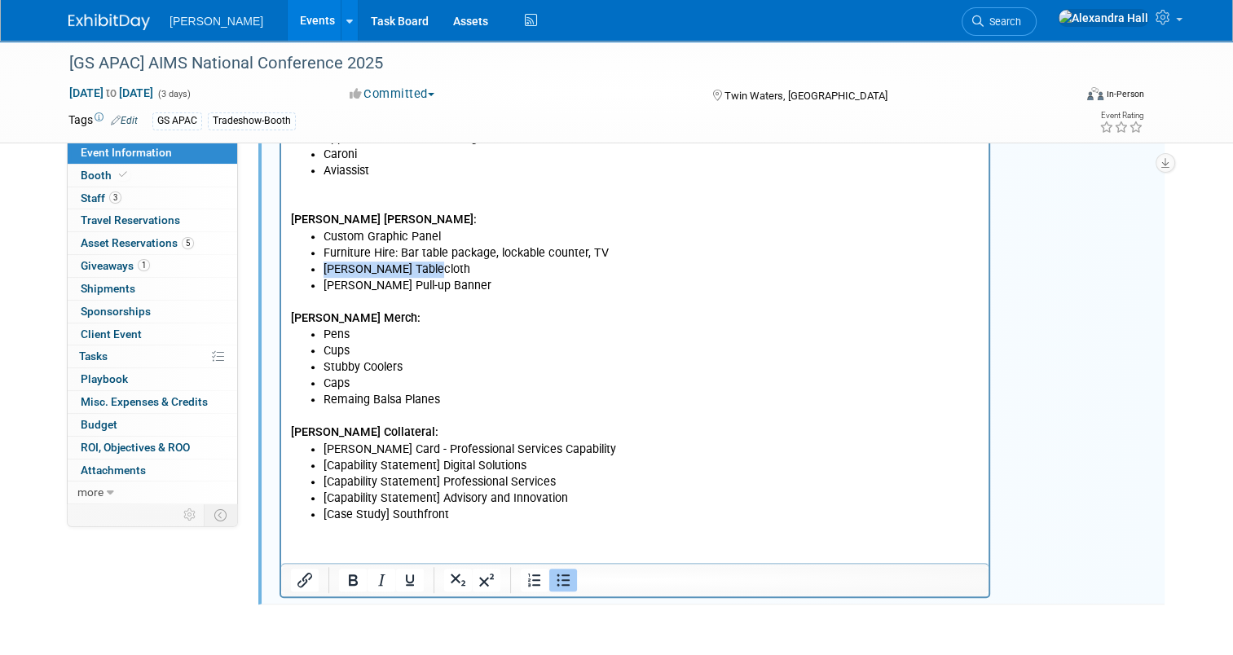
drag, startPoint x: 428, startPoint y: 273, endPoint x: 305, endPoint y: 263, distance: 123.4
click at [305, 263] on ul "Custom Graphic Panel Furniture Hire: Bar table package, lockable counter, TV Wo…" at bounding box center [635, 261] width 688 height 65
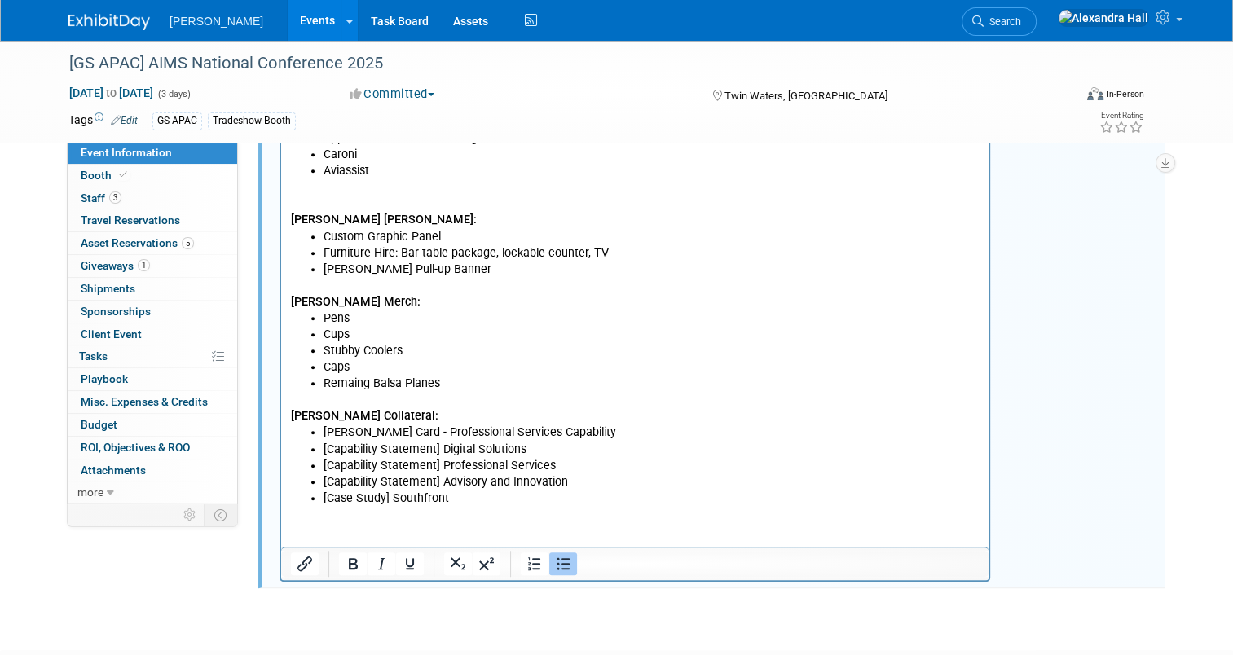
click at [442, 263] on li "[PERSON_NAME] Pull-up Banner" at bounding box center [651, 269] width 656 height 16
click at [481, 268] on li "[PERSON_NAME] Pull-up Banner" at bounding box center [651, 269] width 656 height 16
click at [380, 297] on p "[PERSON_NAME] Merch:" at bounding box center [635, 294] width 688 height 33
click at [394, 378] on li "Remaing Balsa Planes" at bounding box center [651, 384] width 656 height 16
click at [404, 485] on li "[Capability Statement] Advisory and Innovation" at bounding box center [651, 482] width 656 height 16
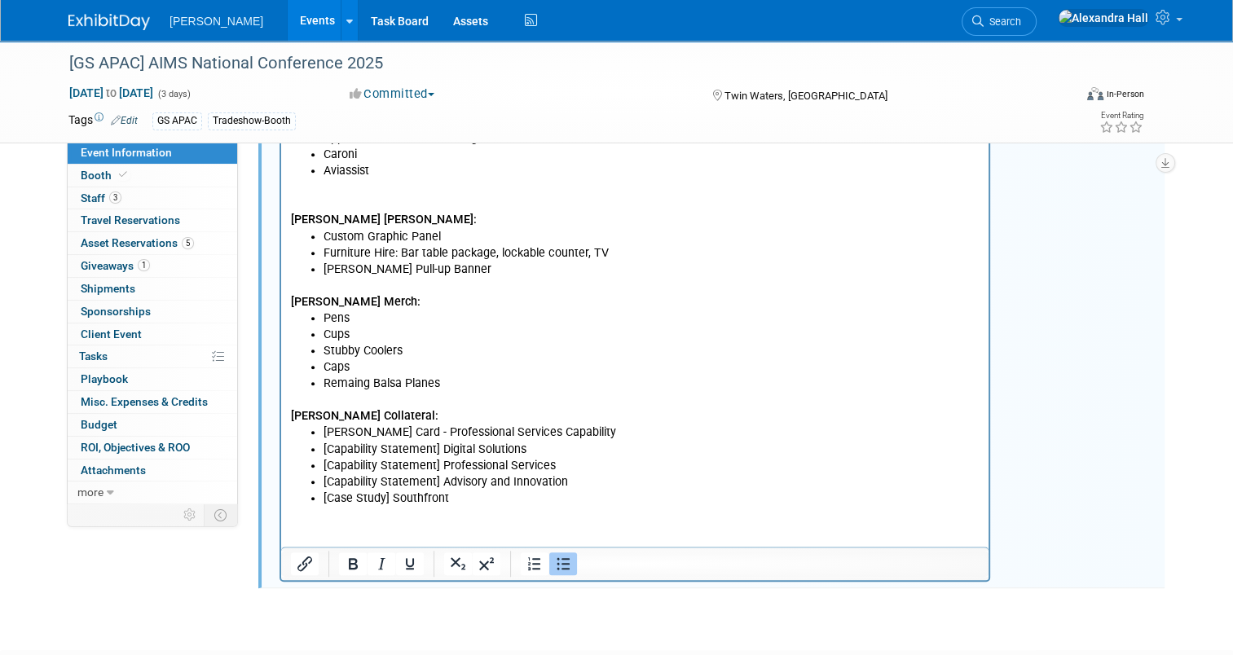
click at [478, 428] on li "[PERSON_NAME] Card - Professional Services Capability" at bounding box center [651, 432] width 656 height 16
click at [569, 433] on li "[PERSON_NAME] Card - Professional Services Capability" at bounding box center [651, 432] width 656 height 16
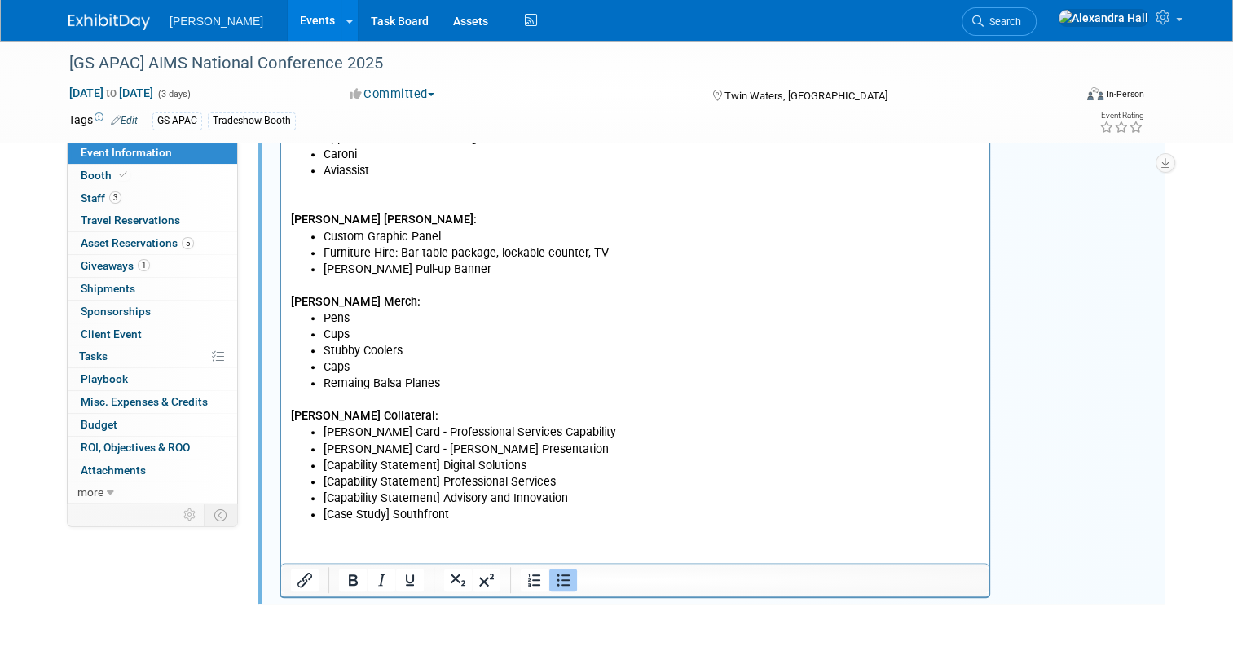
click at [470, 458] on li "[Capability Statement] Digital Solutions" at bounding box center [651, 466] width 656 height 16
drag, startPoint x: 442, startPoint y: 464, endPoint x: 528, endPoint y: 468, distance: 85.6
click at [528, 468] on li "[Capability Statement] Digital Solutions" at bounding box center [651, 466] width 656 height 16
click at [516, 488] on li "[Capability Statement] Professional Services" at bounding box center [651, 482] width 656 height 16
click at [548, 465] on li "[Capability Statement] Digital Solutions" at bounding box center [651, 466] width 656 height 16
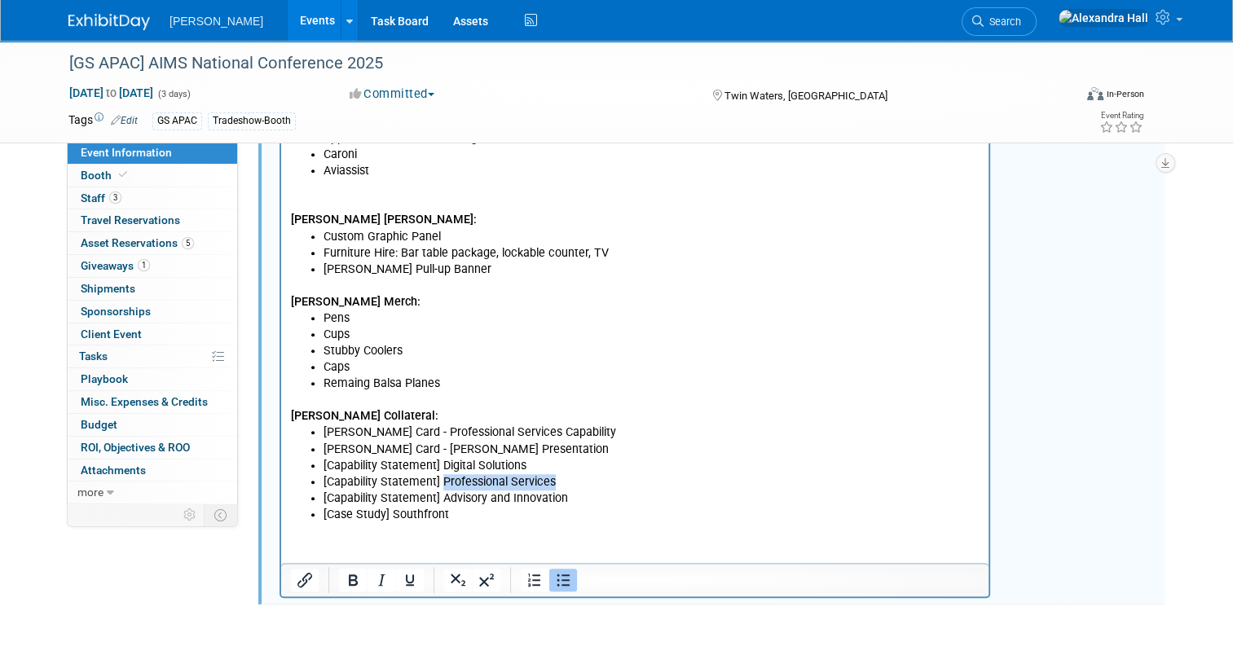
drag, startPoint x: 551, startPoint y: 481, endPoint x: 442, endPoint y: 483, distance: 109.2
click at [442, 483] on li "[Capability Statement] Professional Services" at bounding box center [651, 482] width 656 height 16
click at [606, 485] on li "[Capability Statement] Professional Services" at bounding box center [651, 482] width 656 height 16
click at [435, 466] on li "[Capability Statement] Digital Solutions" at bounding box center [651, 466] width 656 height 16
drag, startPoint x: 442, startPoint y: 465, endPoint x: 524, endPoint y: 460, distance: 81.6
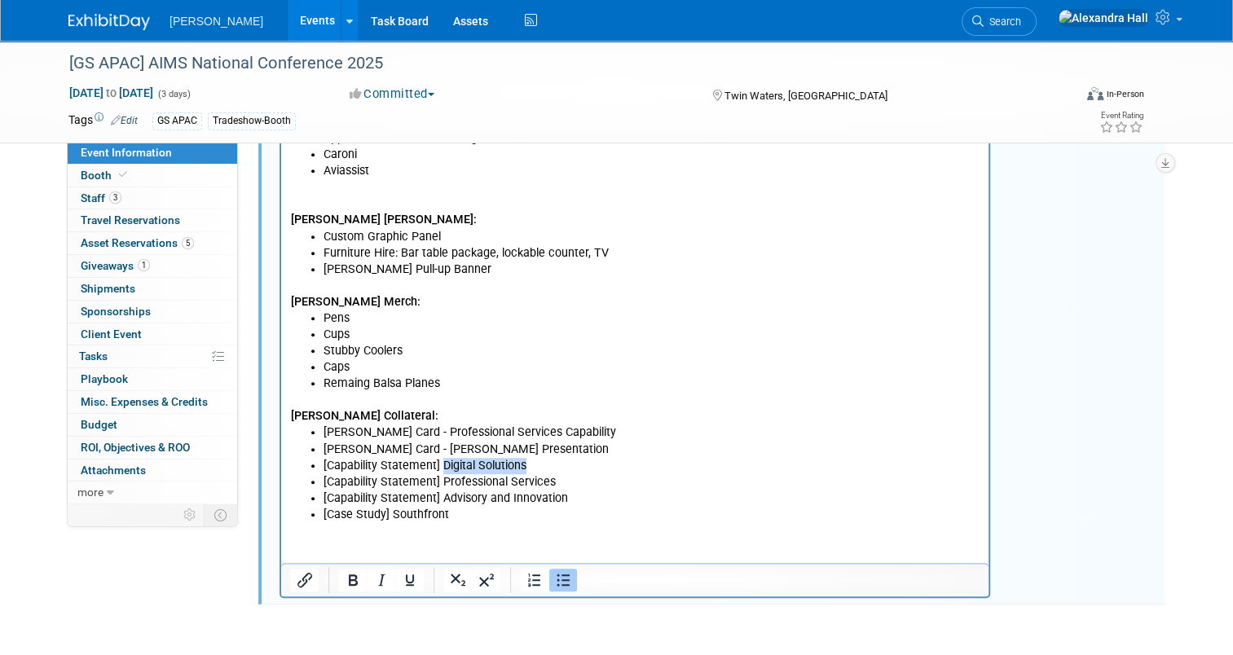
click at [524, 460] on li "[Capability Statement] Digital Solutions" at bounding box center [651, 466] width 656 height 16
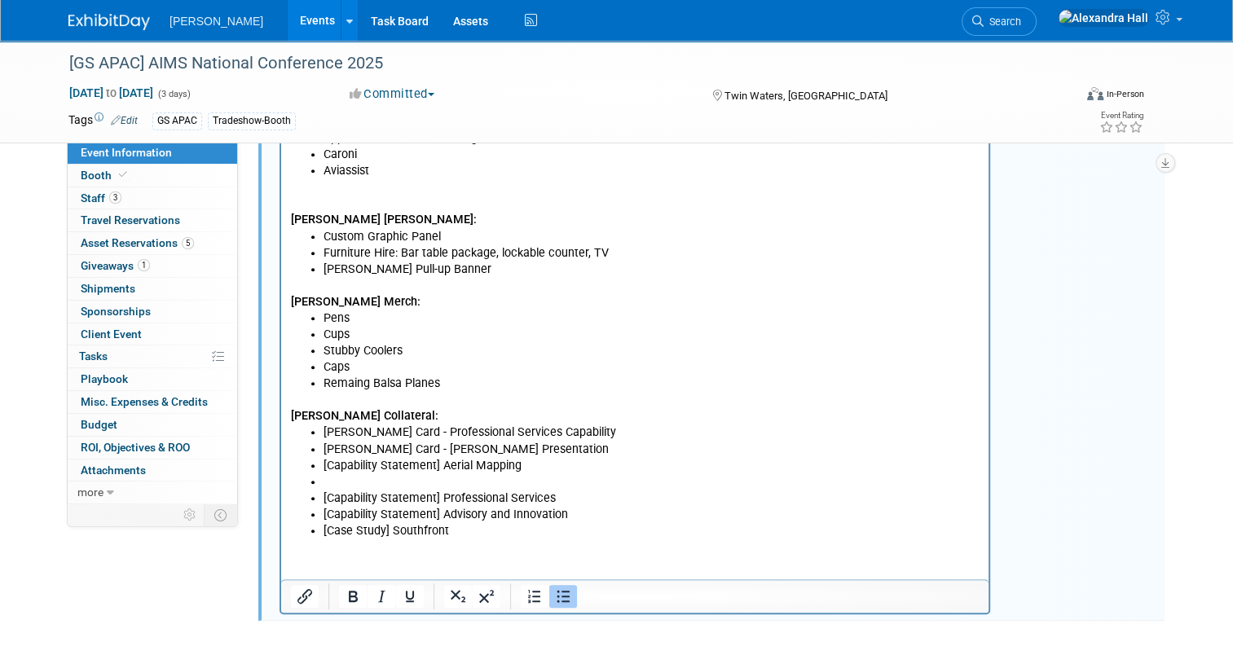
click at [450, 499] on li "[Capability Statement] Professional Services" at bounding box center [651, 498] width 656 height 16
drag, startPoint x: 437, startPoint y: 494, endPoint x: 319, endPoint y: 498, distance: 118.2
click at [319, 498] on ul "Hobson Card - Professional Services Capability Hobson Card - Anthony Boyd Prese…" at bounding box center [635, 481] width 688 height 115
copy li "[Capability Statement]"
click at [338, 478] on li "Rich Text Area. Press ALT-0 for help." at bounding box center [651, 482] width 656 height 16
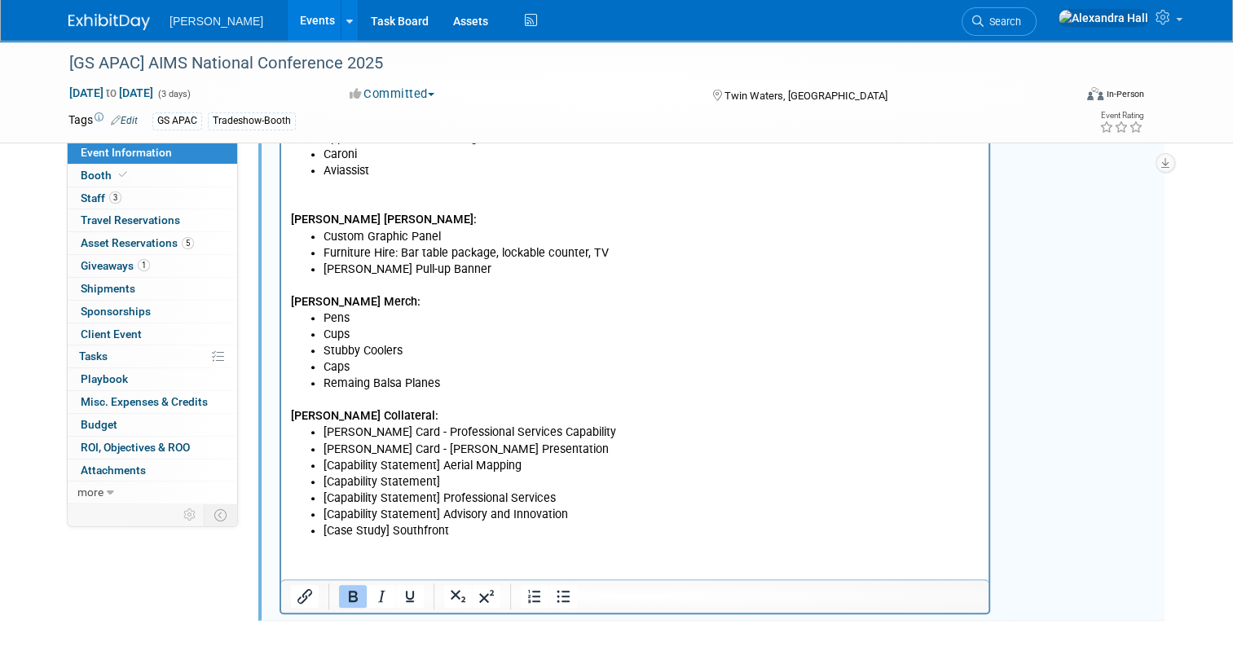
click at [451, 491] on li "[Capability Statement] Professional Services" at bounding box center [651, 498] width 656 height 16
click at [451, 485] on li "[Capability Statement]" at bounding box center [651, 482] width 656 height 16
click at [701, 442] on li "Hobson Card - Anthony Boyd Presentation" at bounding box center [651, 450] width 656 height 16
click at [490, 499] on li "[Capability Statement] Professional Services" at bounding box center [651, 498] width 656 height 16
click at [538, 516] on li "[Capability Statement] Advisory and Innovation" at bounding box center [651, 515] width 656 height 16
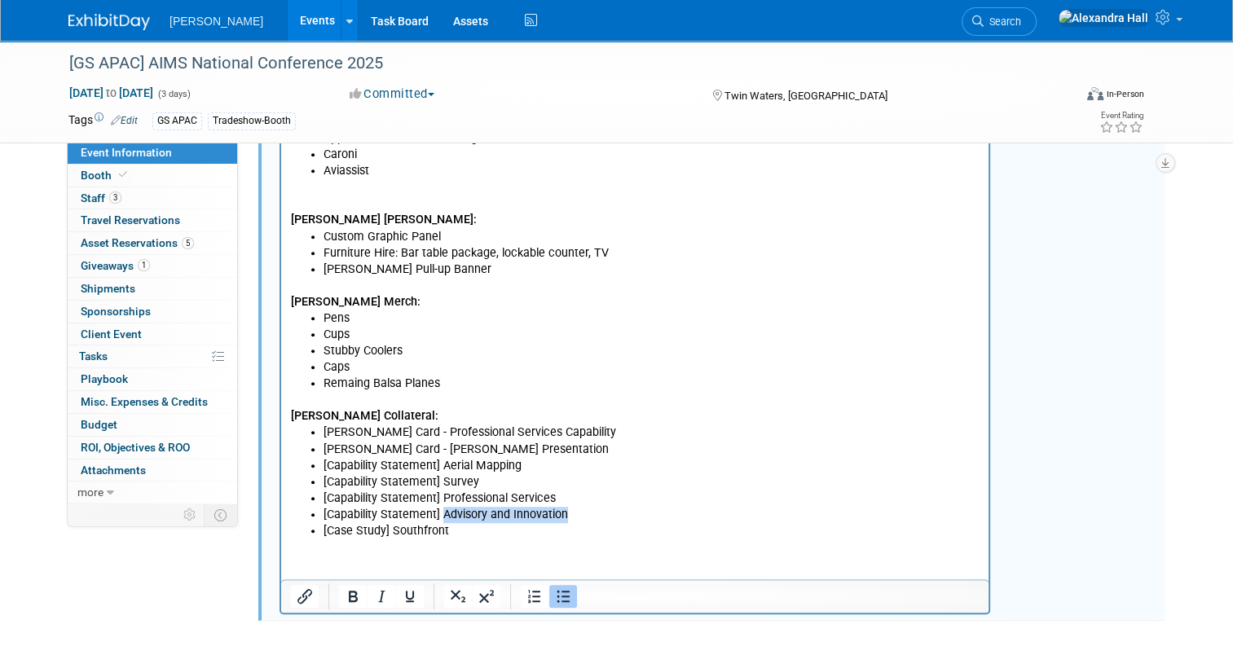
drag, startPoint x: 563, startPoint y: 516, endPoint x: 443, endPoint y: 516, distance: 119.8
click at [443, 516] on li "[Capability Statement] Advisory and Innovation" at bounding box center [651, 515] width 656 height 16
click at [462, 532] on li "[Case Study] Southfront" at bounding box center [651, 531] width 656 height 16
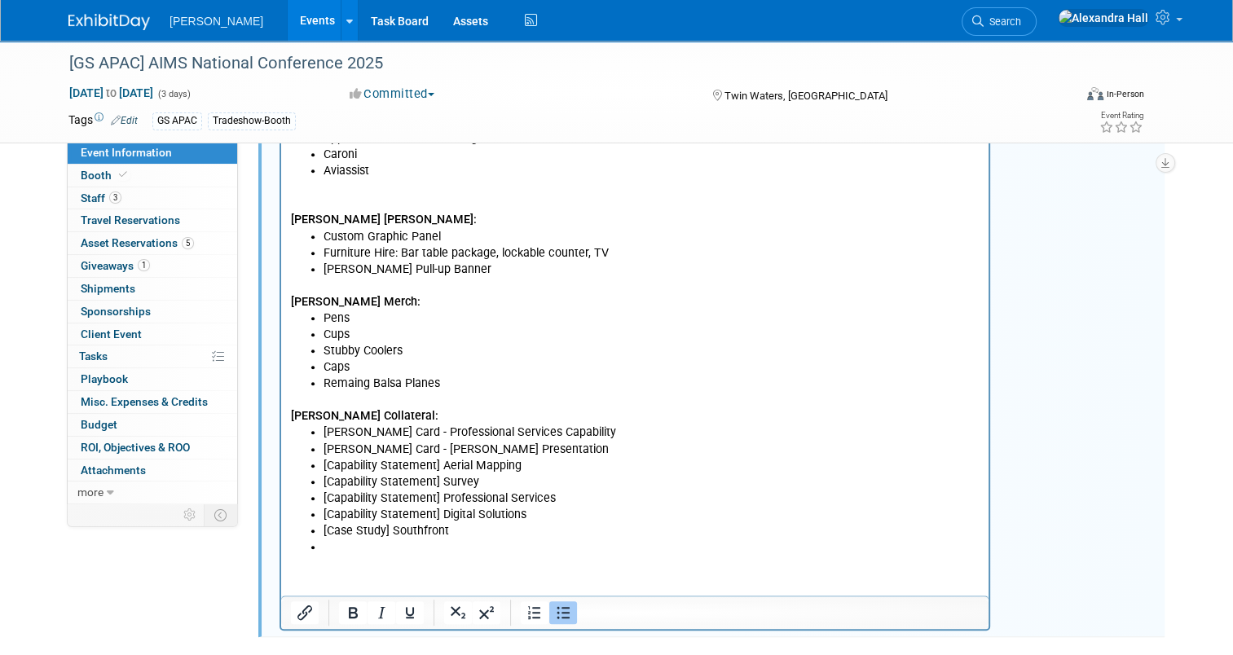
click at [347, 530] on li "[Case Study] Southfront" at bounding box center [651, 531] width 656 height 16
drag, startPoint x: 322, startPoint y: 534, endPoint x: 388, endPoint y: 537, distance: 66.1
click at [388, 537] on ul "Hobson Card - Professional Services Capability Hobson Card - Anthony Boyd Prese…" at bounding box center [635, 489] width 688 height 131
copy li "[Case Study]"
click at [377, 546] on li "Rich Text Area. Press ALT-0 for help." at bounding box center [651, 547] width 656 height 16
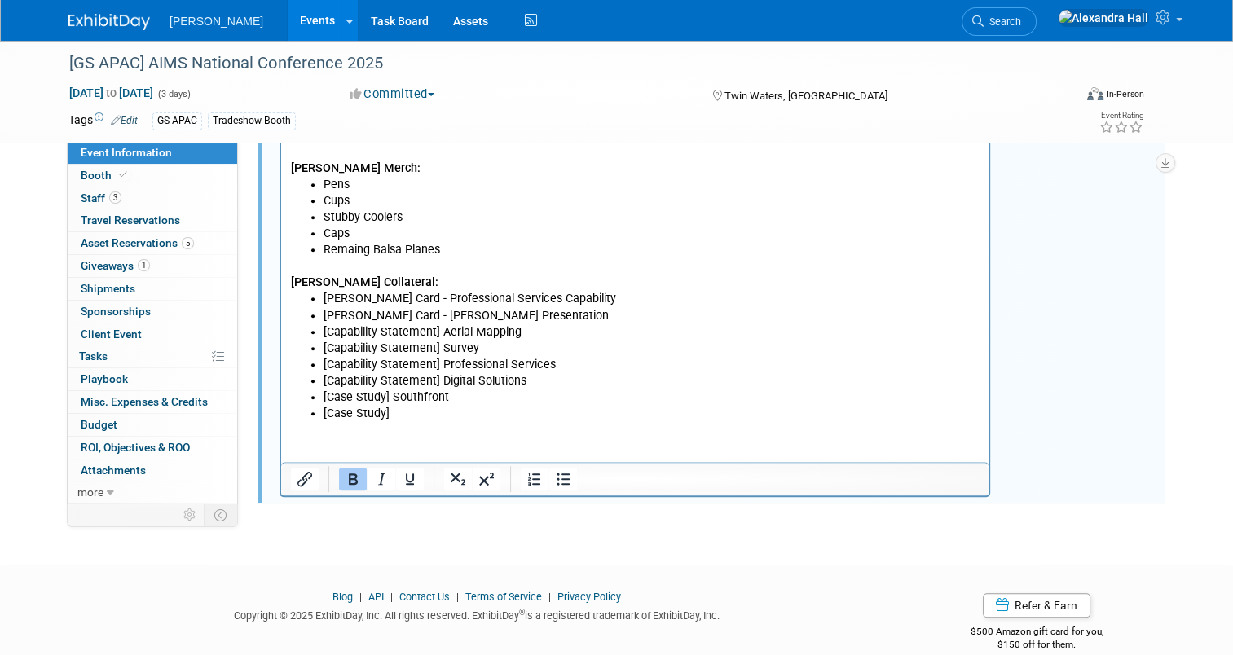
scroll to position [1074, 0]
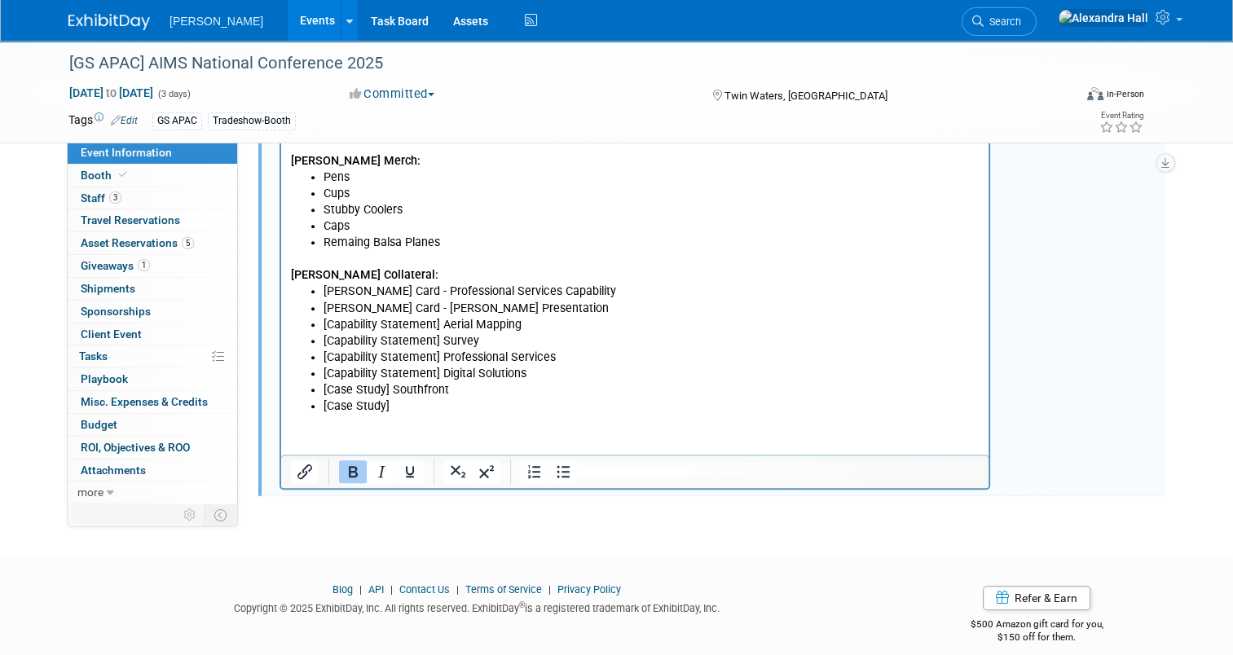
click at [430, 402] on li "[Case Study]" at bounding box center [651, 406] width 656 height 16
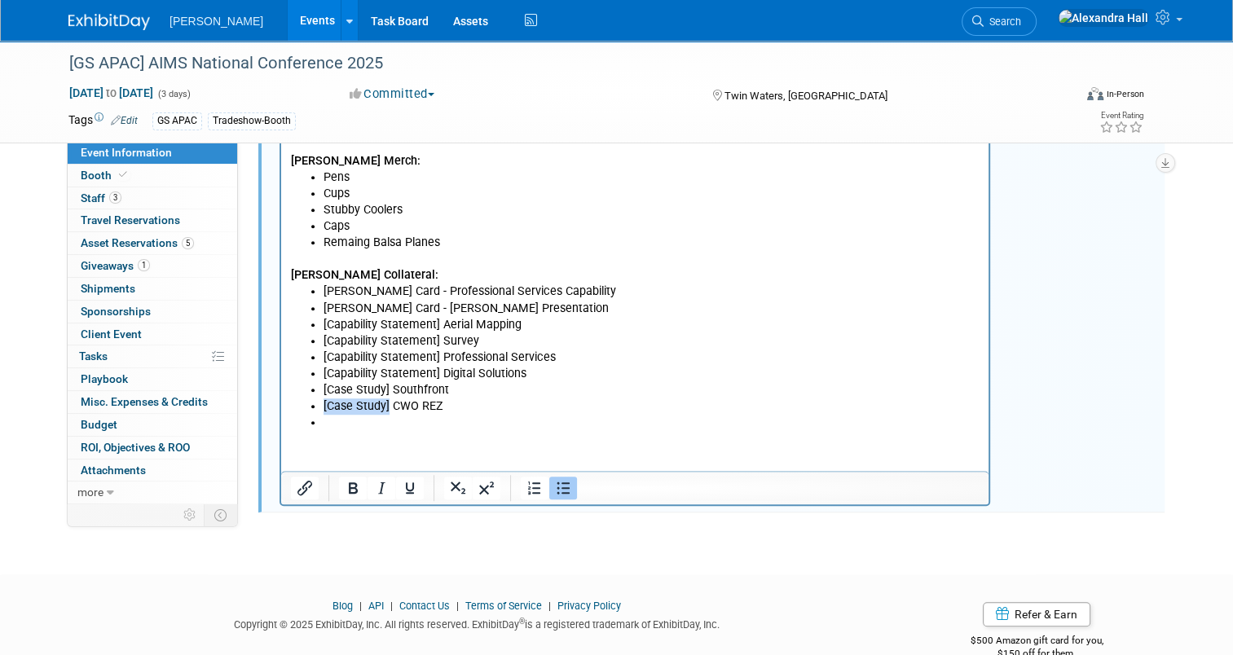
drag, startPoint x: 387, startPoint y: 406, endPoint x: 324, endPoint y: 406, distance: 62.7
click at [324, 406] on li "[Case Study] CWO REZ" at bounding box center [651, 406] width 656 height 16
copy li "[Case Study]"
click at [439, 417] on li "[Case Study]" at bounding box center [651, 423] width 656 height 16
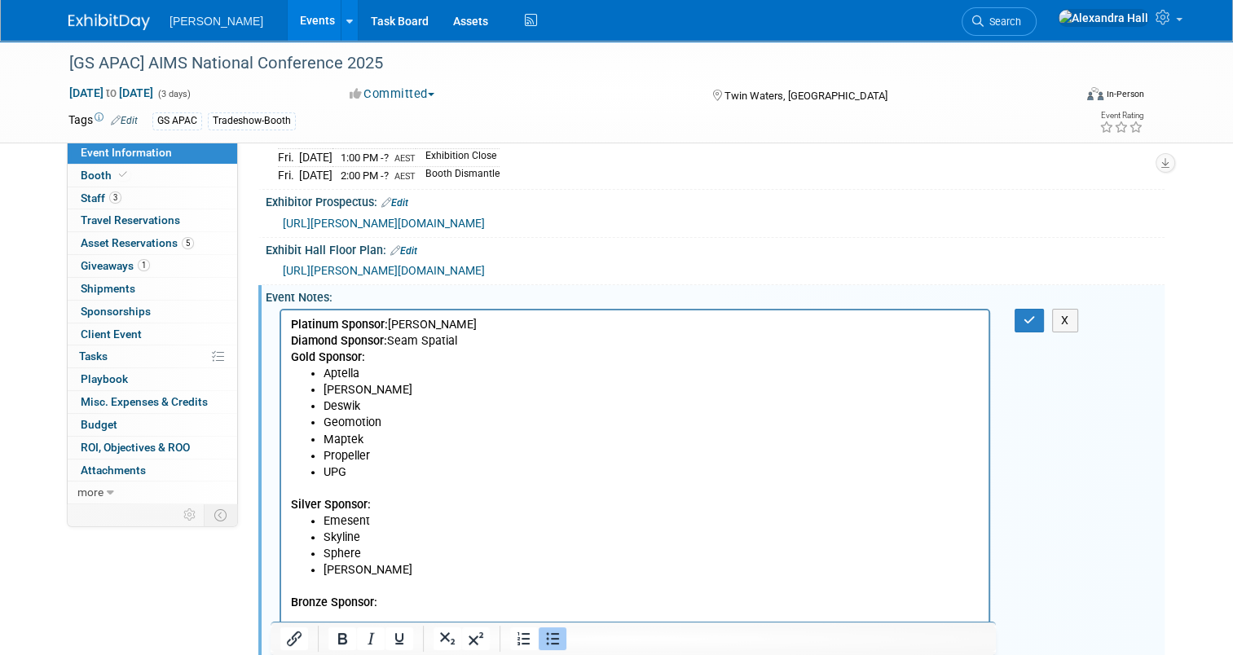
scroll to position [320, 0]
click at [1032, 334] on button "button" at bounding box center [1029, 322] width 30 height 24
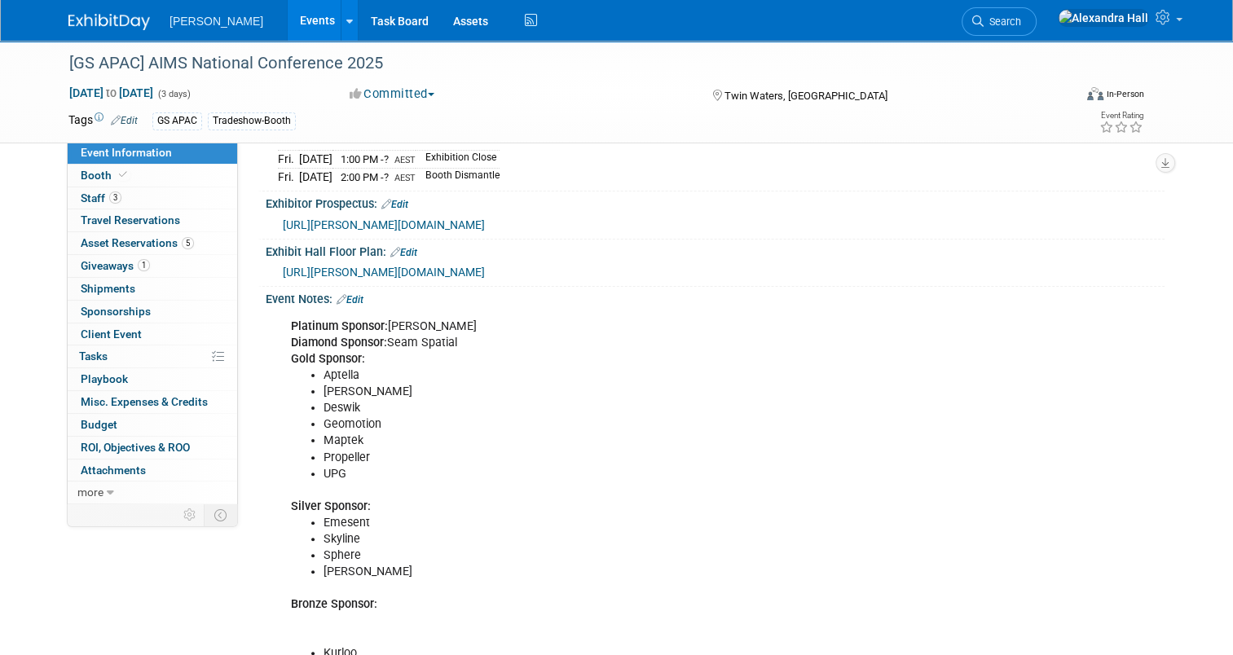
click at [351, 305] on link "Edit" at bounding box center [349, 299] width 27 height 11
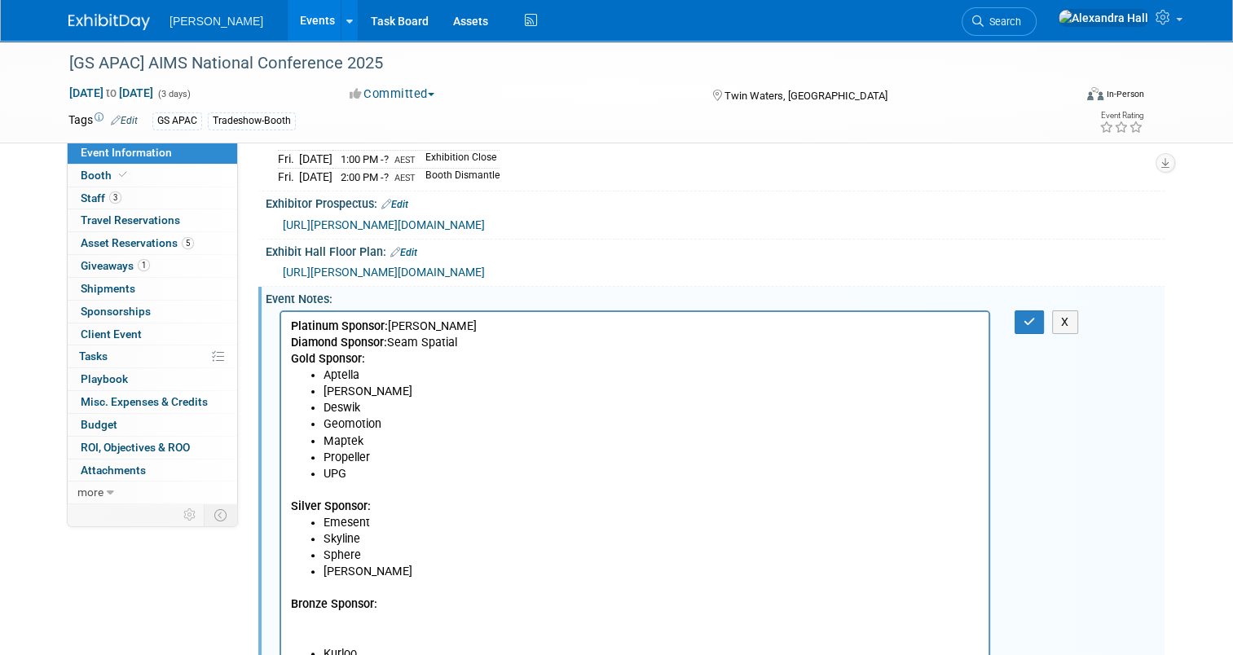
scroll to position [0, 0]
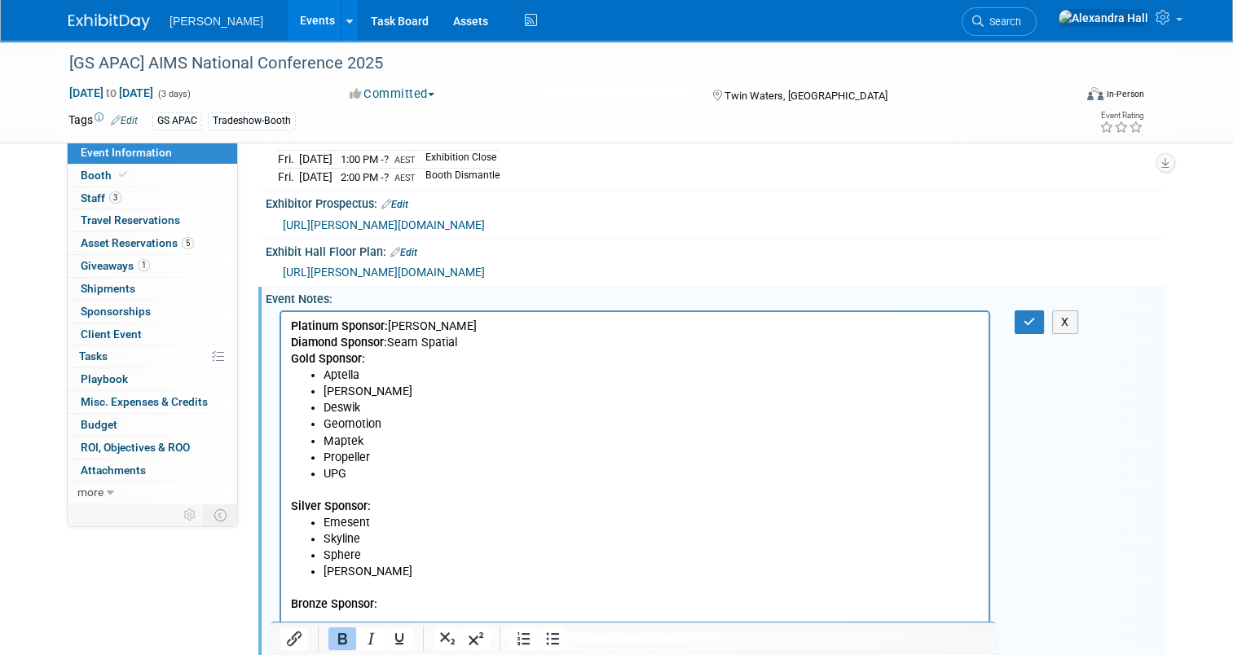
click at [296, 323] on b "Platinum Sponsor:" at bounding box center [339, 326] width 97 height 14
click at [1035, 327] on icon "button" at bounding box center [1029, 321] width 12 height 11
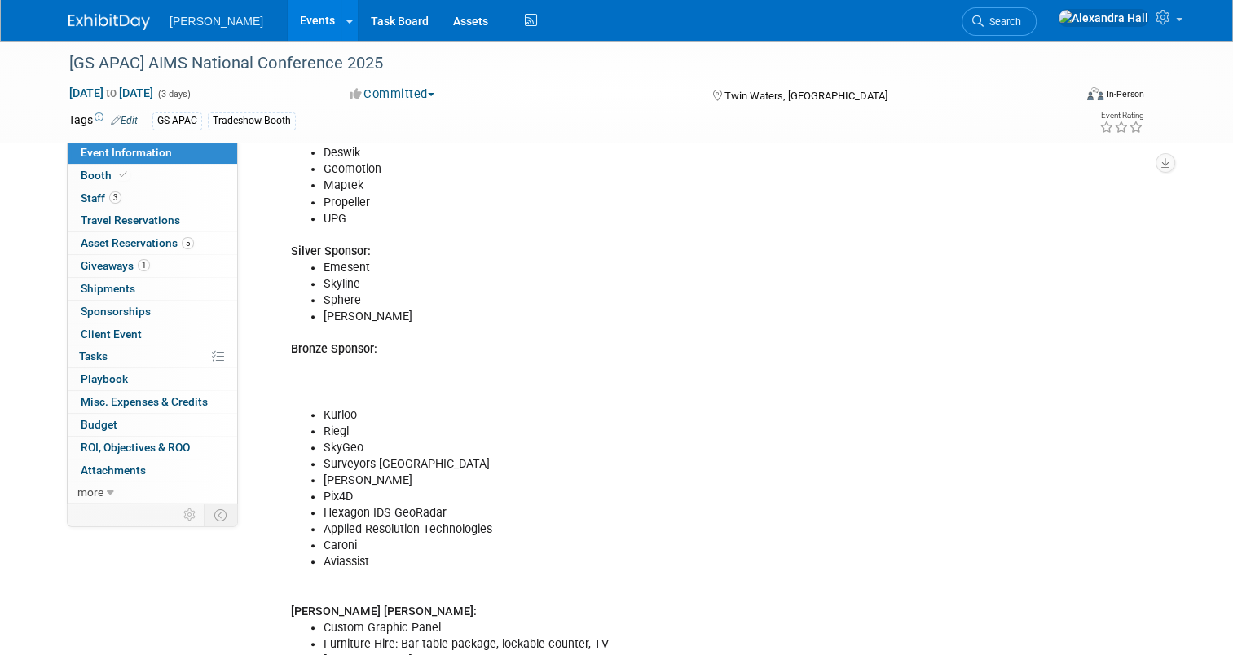
scroll to position [320, 0]
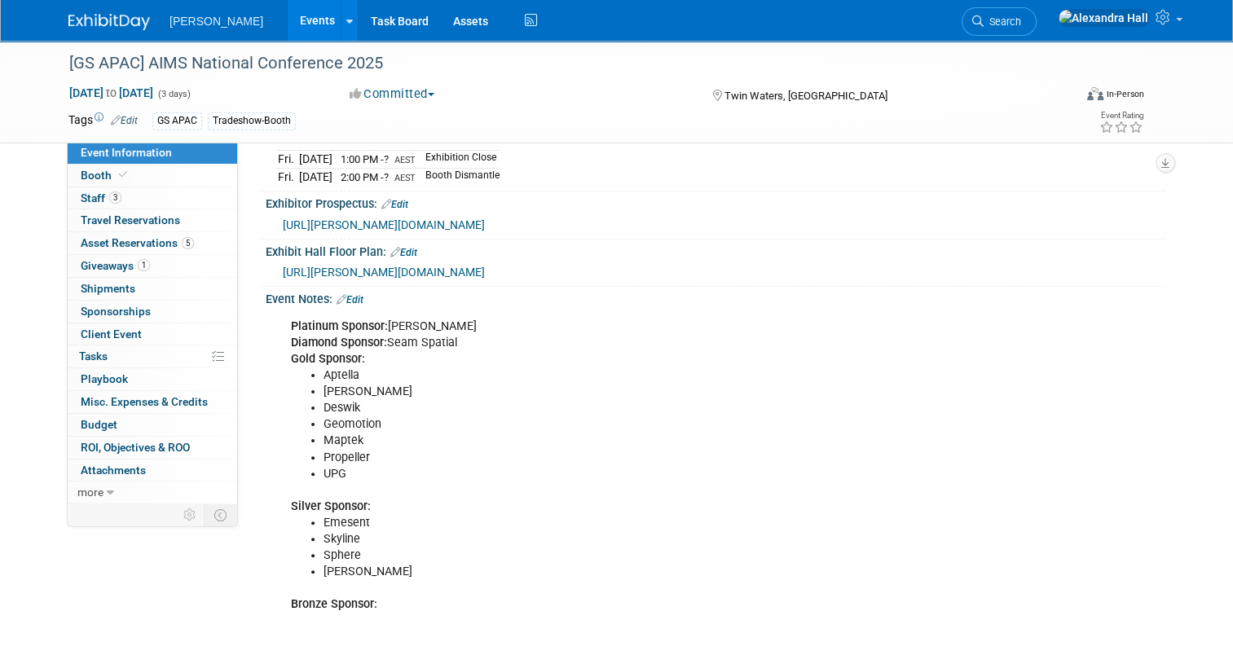
click at [349, 305] on link "Edit" at bounding box center [349, 299] width 27 height 11
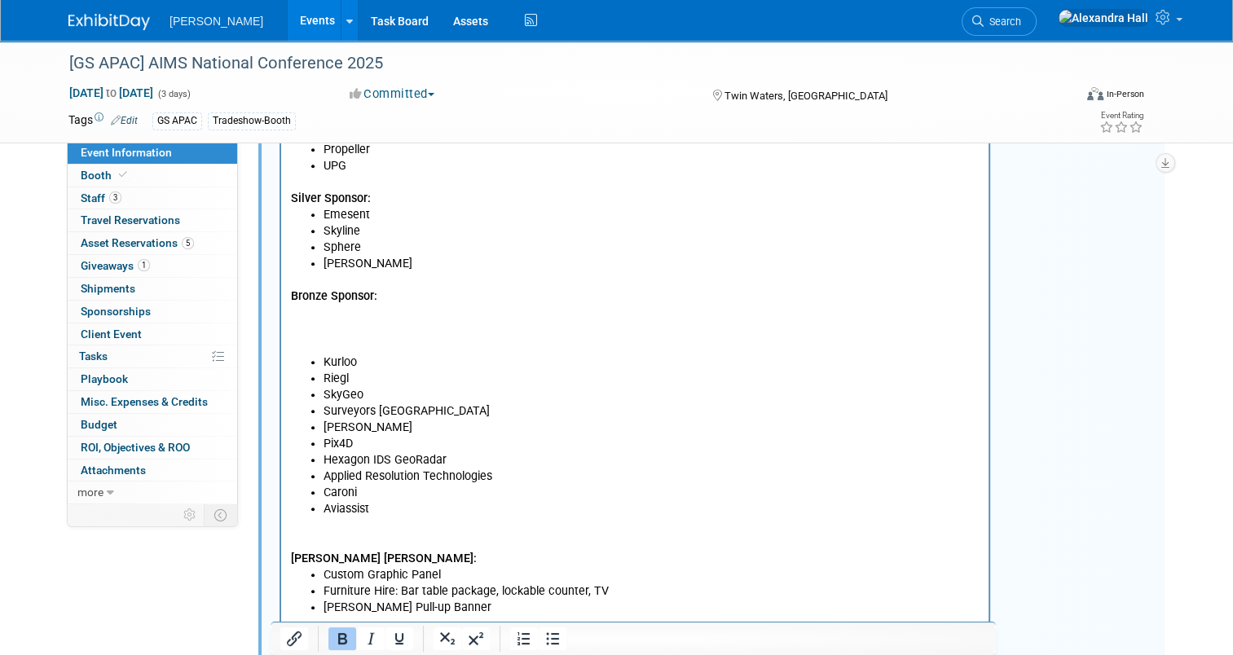
scroll to position [646, 0]
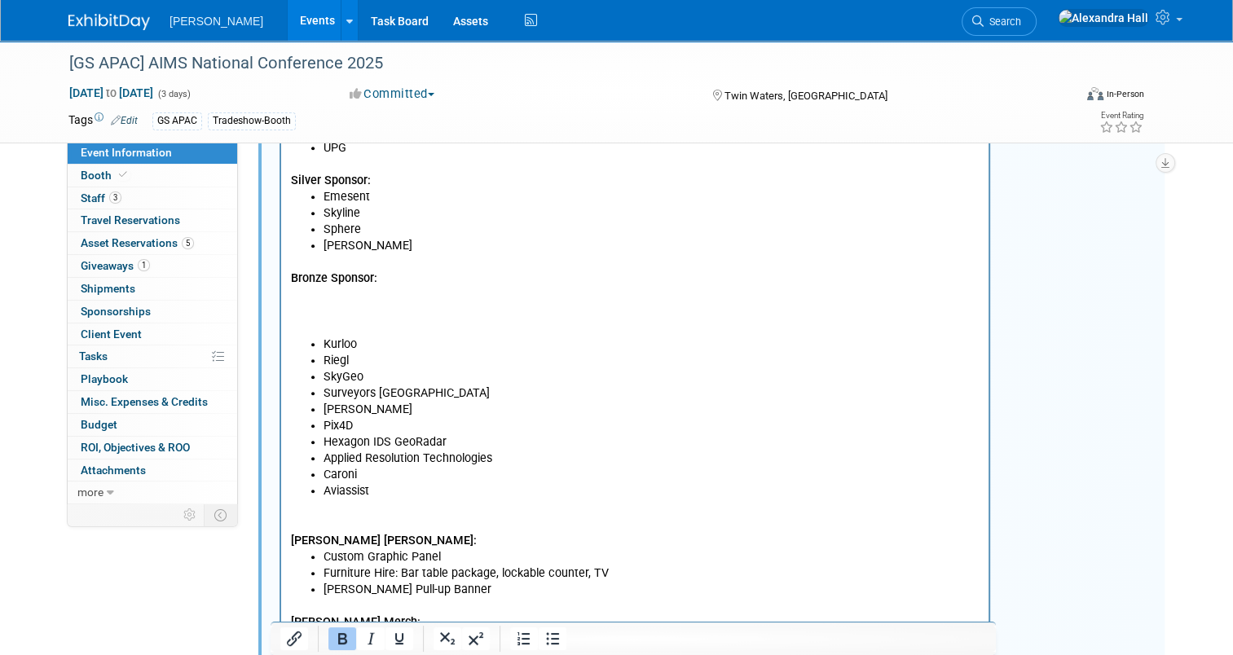
click at [367, 331] on p "Bronze Sponsor:" at bounding box center [635, 294] width 688 height 81
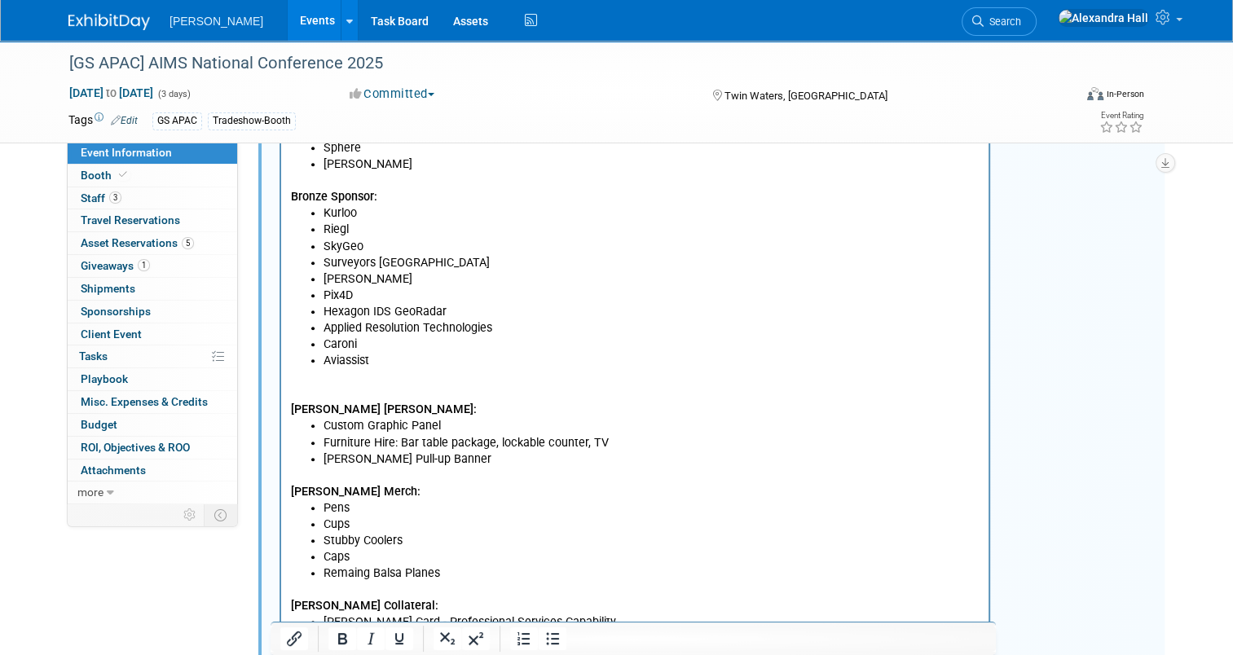
scroll to position [402, 0]
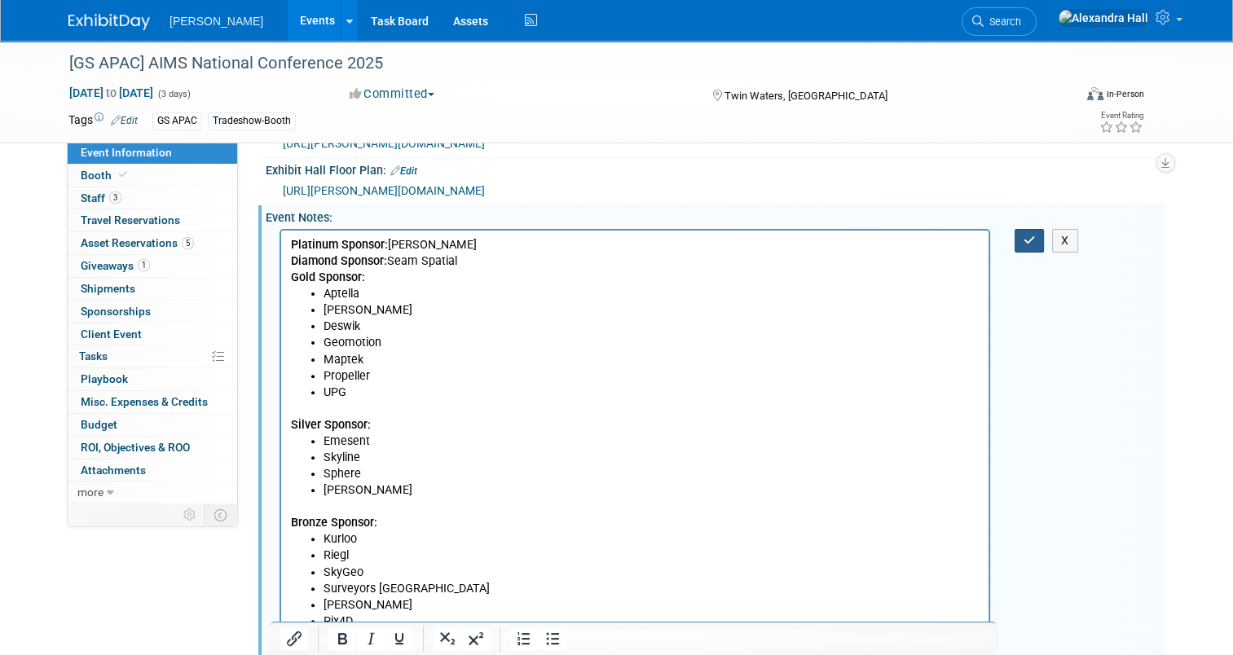
click at [1035, 246] on icon "button" at bounding box center [1029, 240] width 12 height 11
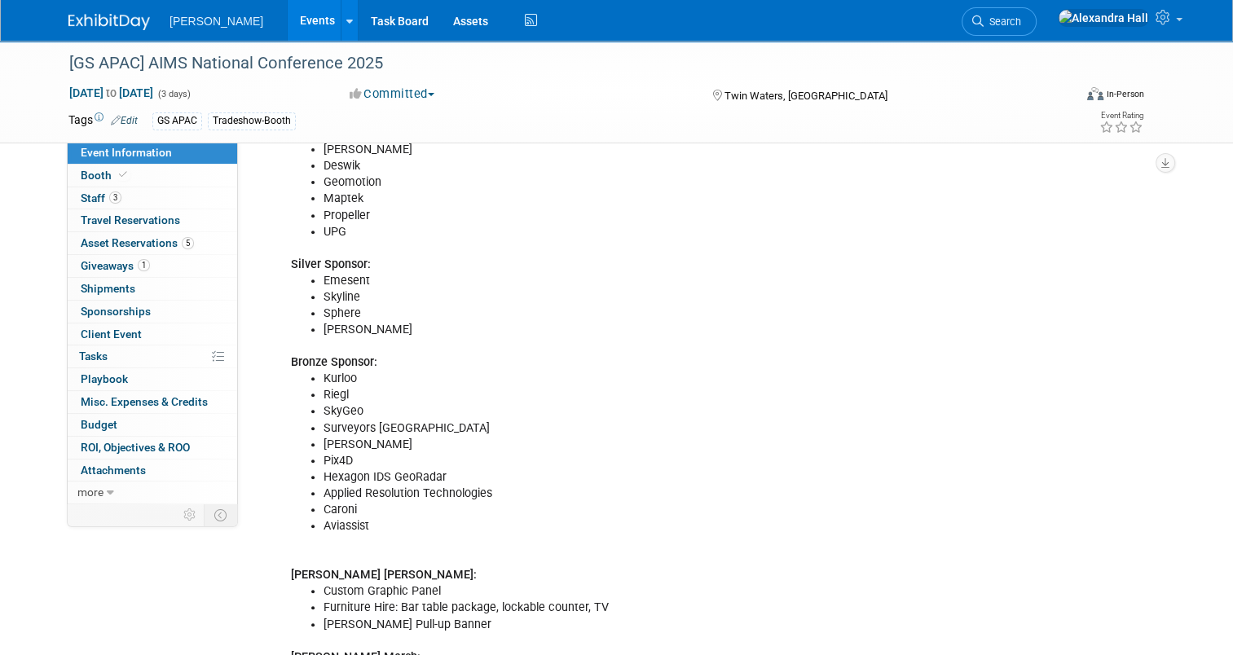
scroll to position [236, 0]
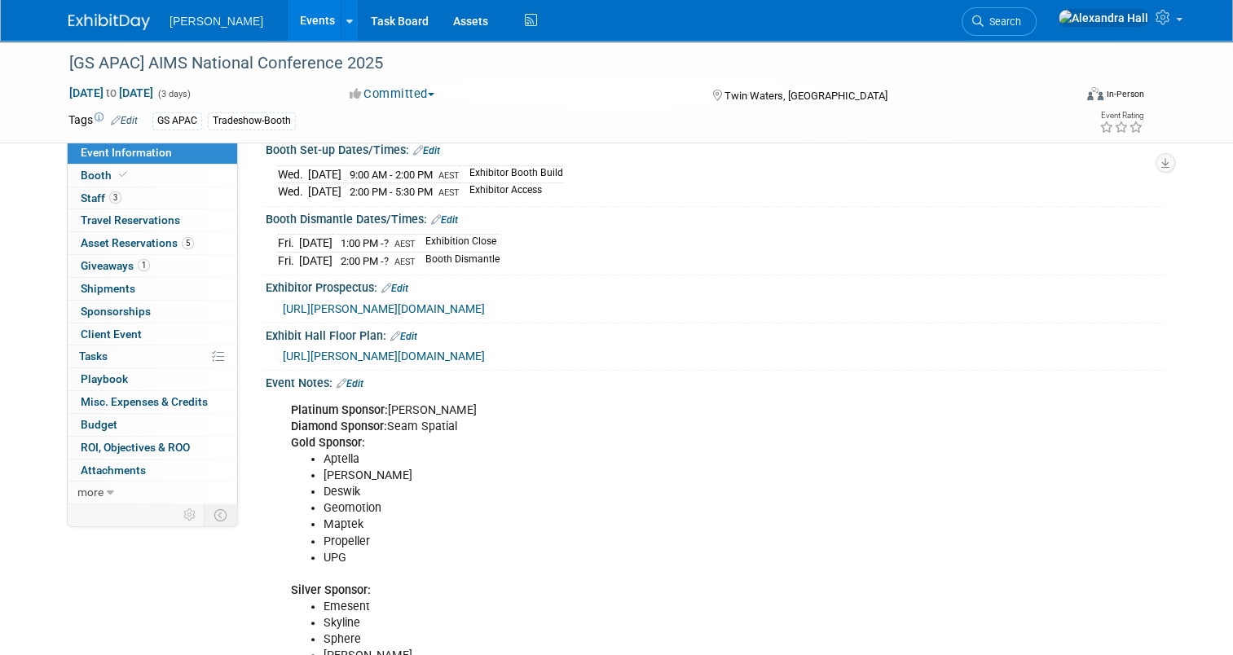
click at [337, 389] on icon at bounding box center [341, 383] width 10 height 11
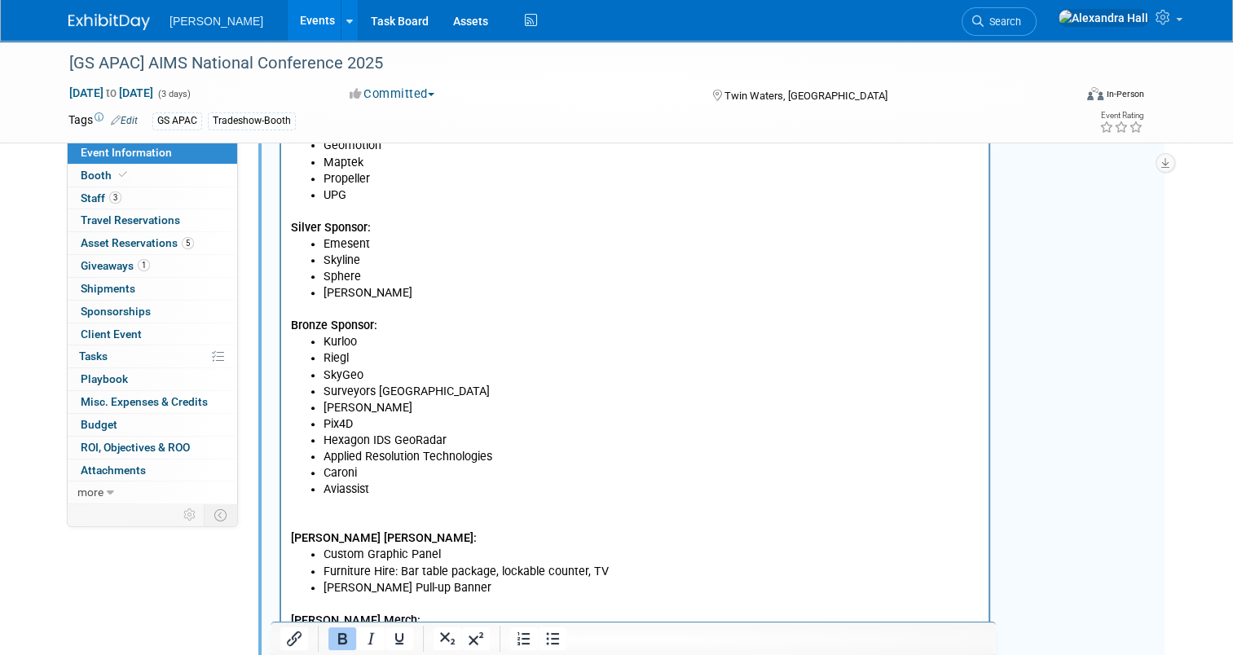
scroll to position [644, 0]
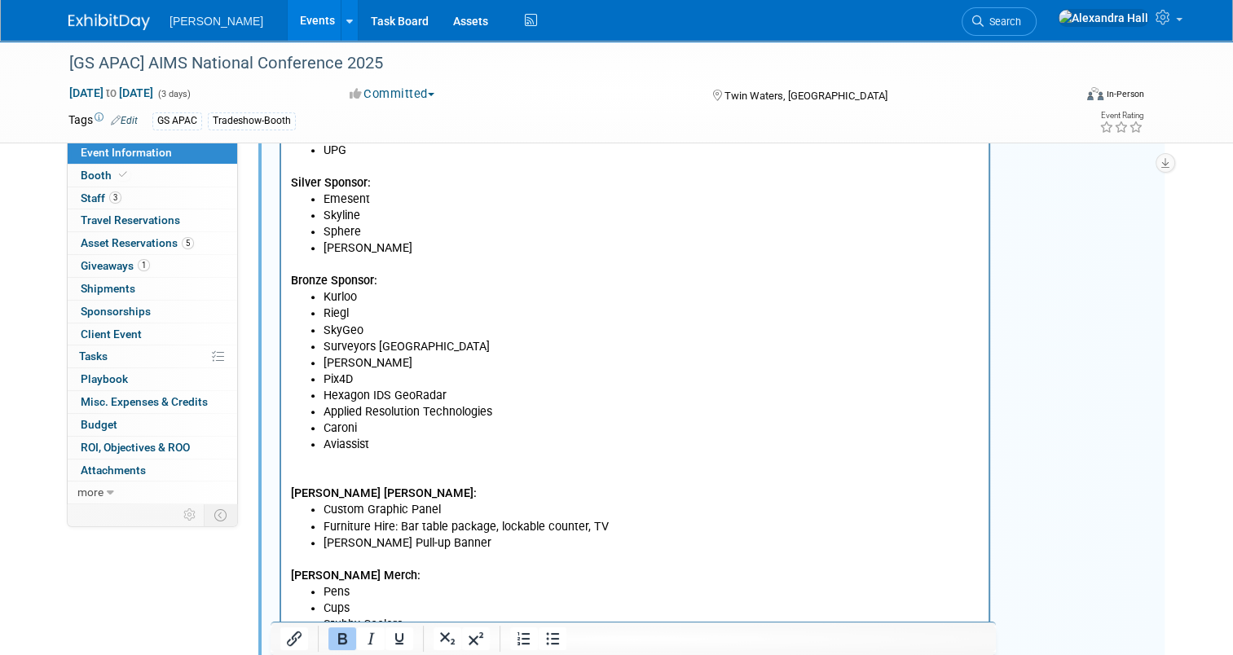
click at [328, 472] on p "[PERSON_NAME] [PERSON_NAME]:" at bounding box center [635, 477] width 688 height 49
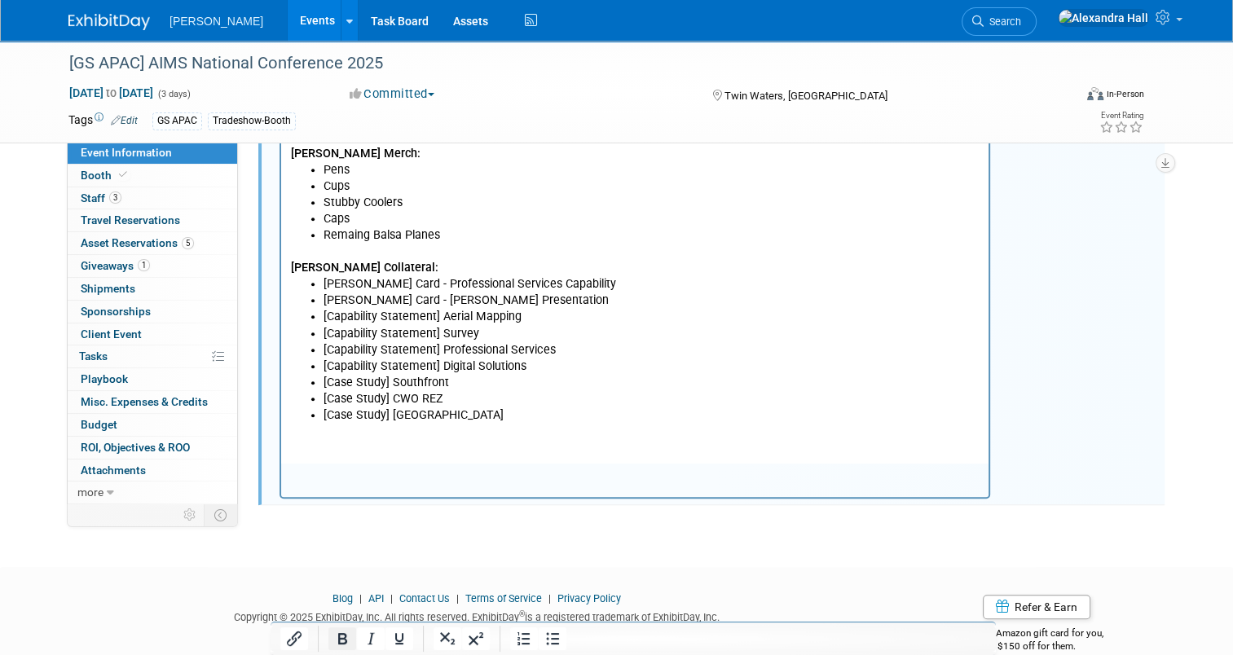
scroll to position [1051, 0]
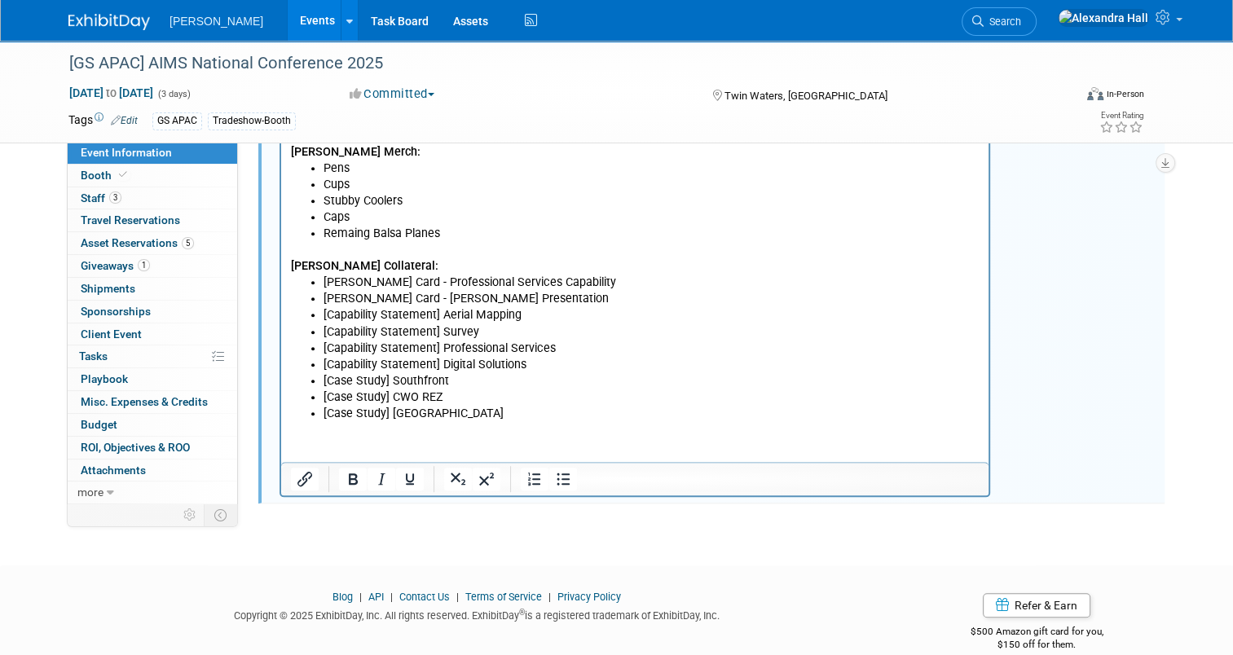
click at [319, 422] on html "Platinum Sponsor: C.R. Kennedy Diamond Sponsor: Seam Spatial Gold Sponsor: Apte…" at bounding box center [634, 1] width 707 height 841
click at [361, 422] on html "Platinum Sponsor: C.R. Kennedy Diamond Sponsor: Seam Spatial Gold Sponsor: Apte…" at bounding box center [634, 1] width 707 height 841
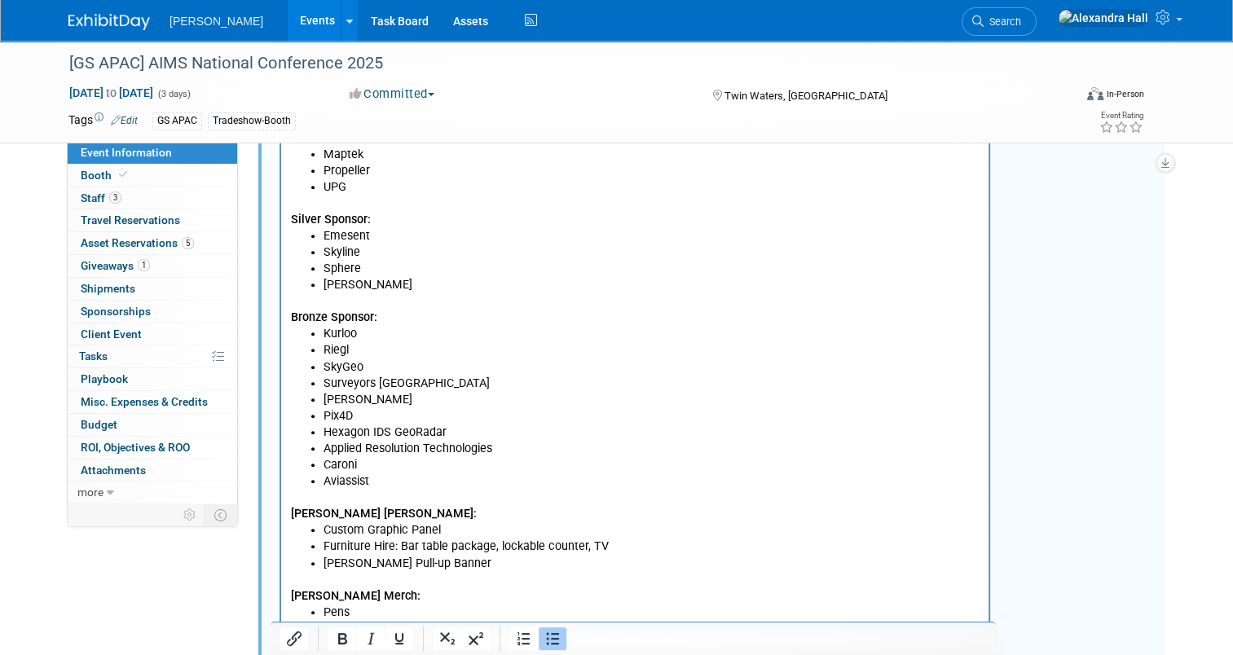
scroll to position [481, 0]
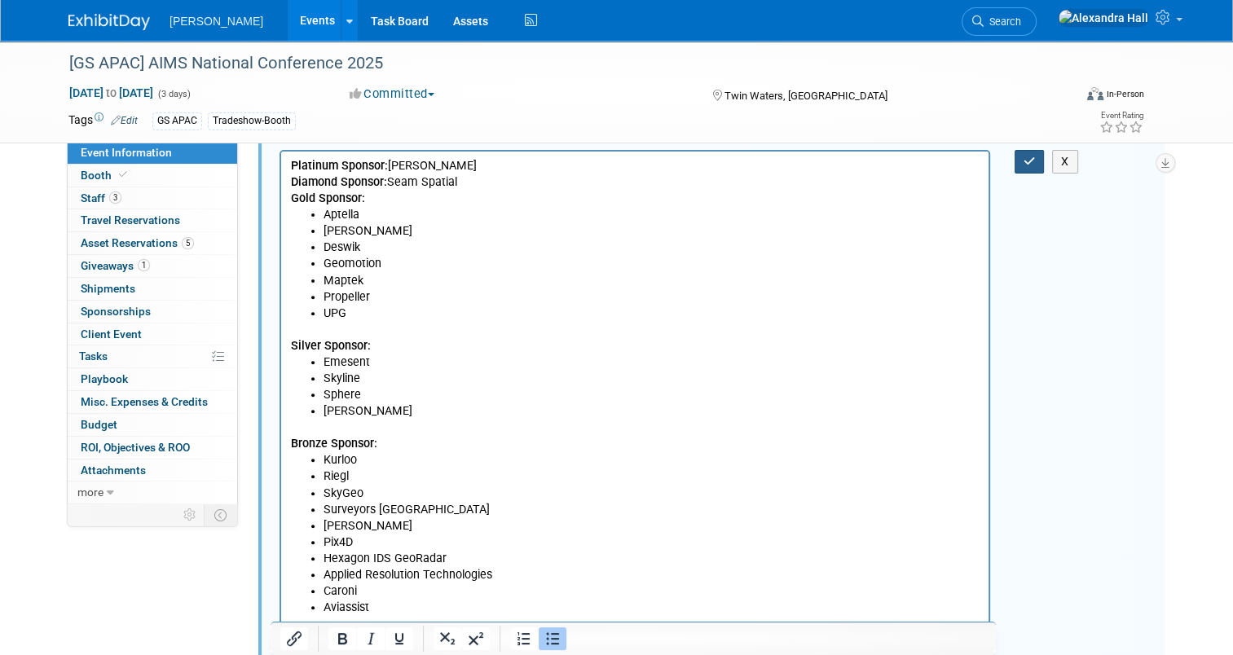
click at [1022, 174] on button "button" at bounding box center [1029, 162] width 30 height 24
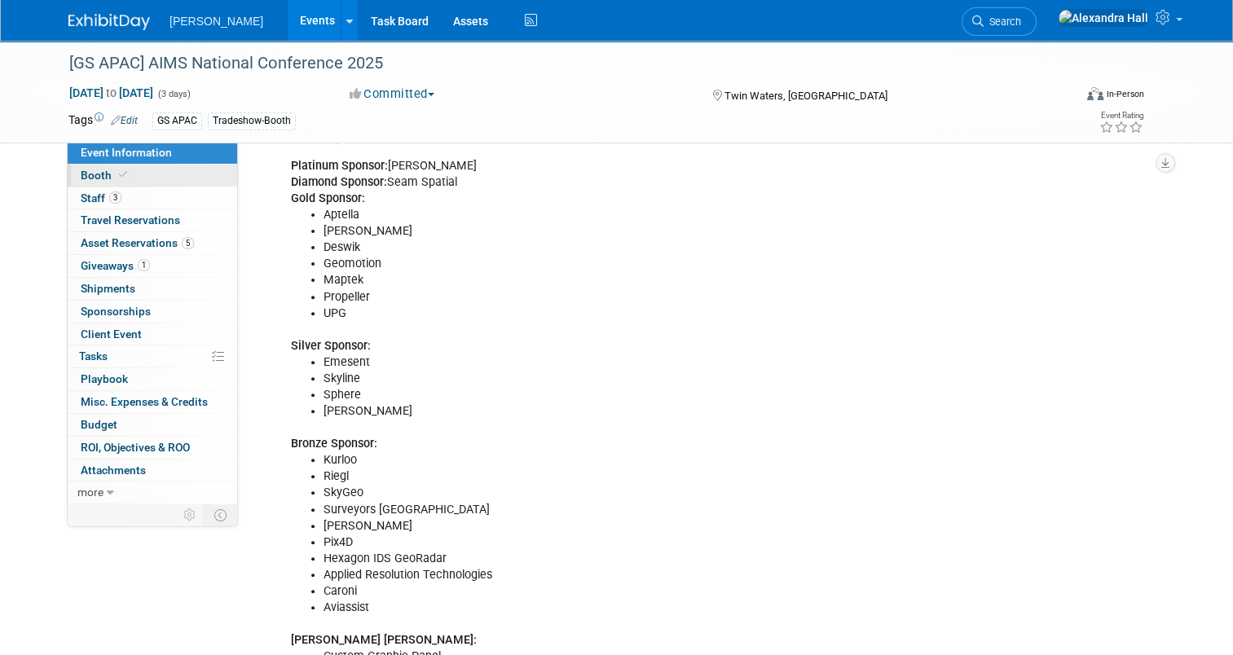
click at [125, 167] on link "Booth" at bounding box center [152, 176] width 169 height 22
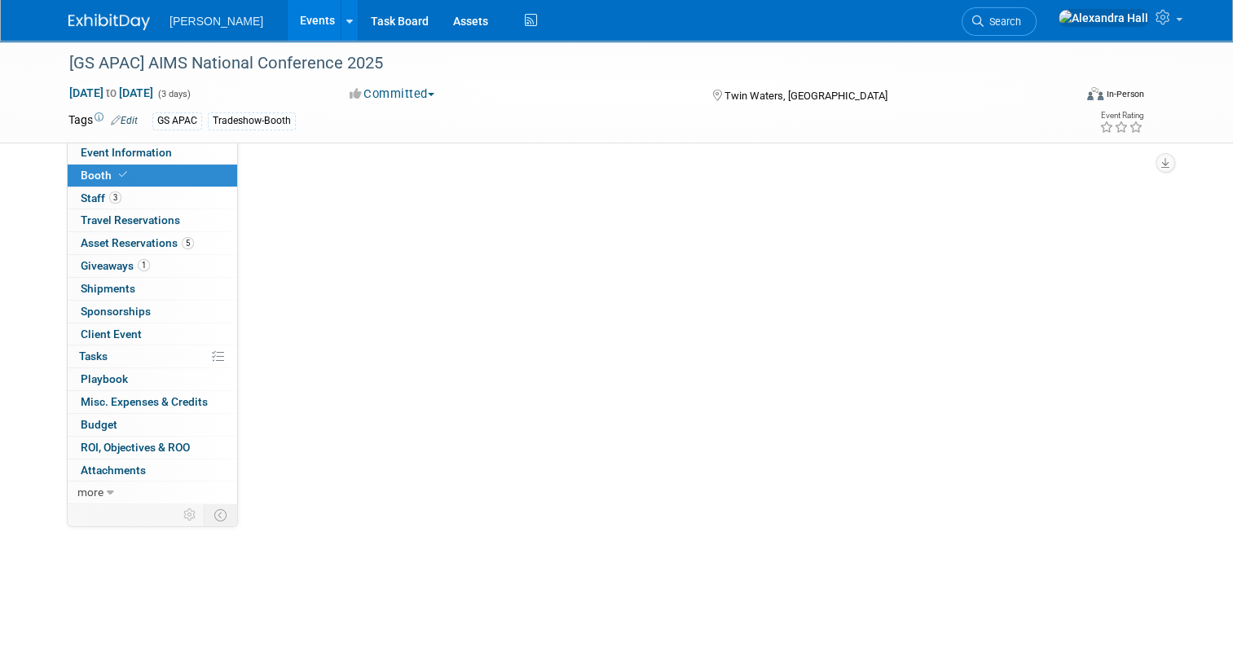
scroll to position [0, 0]
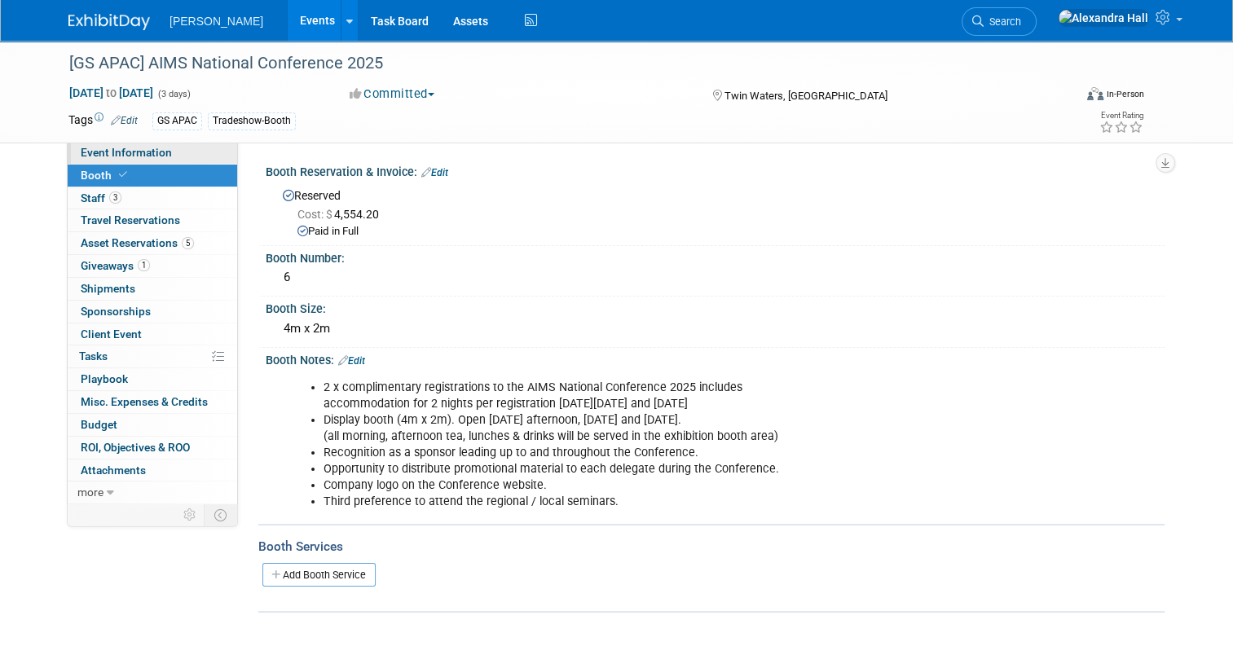
click at [127, 147] on span "Event Information" at bounding box center [126, 152] width 91 height 13
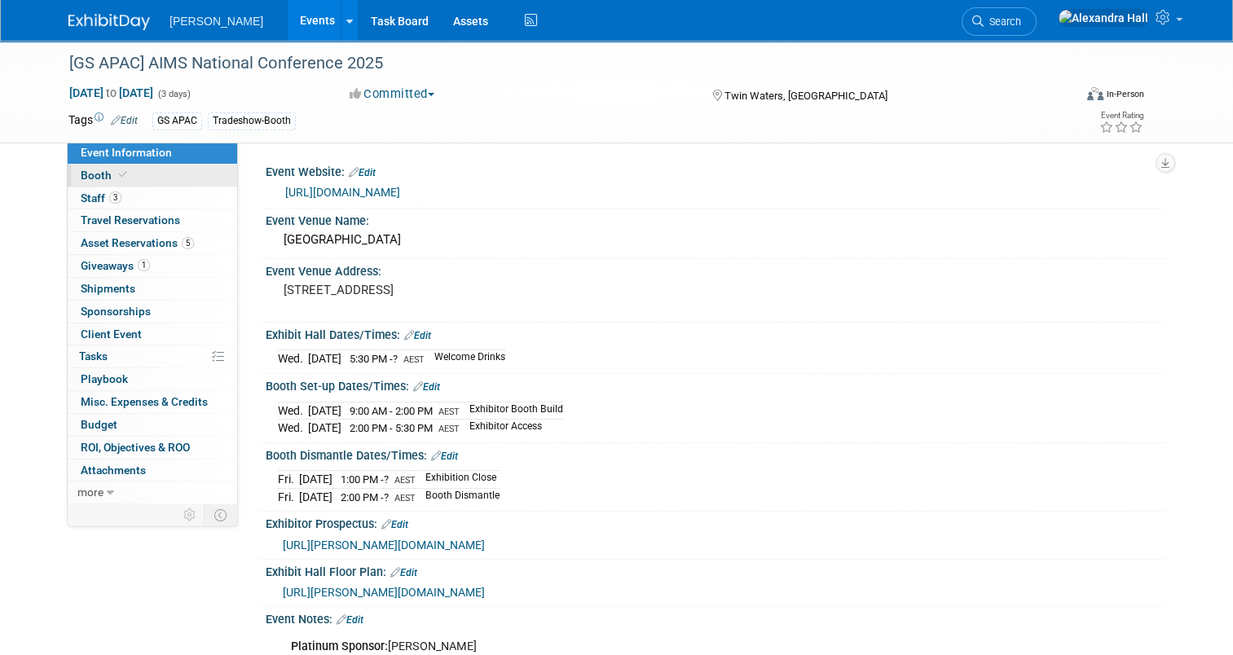
click at [119, 177] on icon at bounding box center [123, 174] width 8 height 9
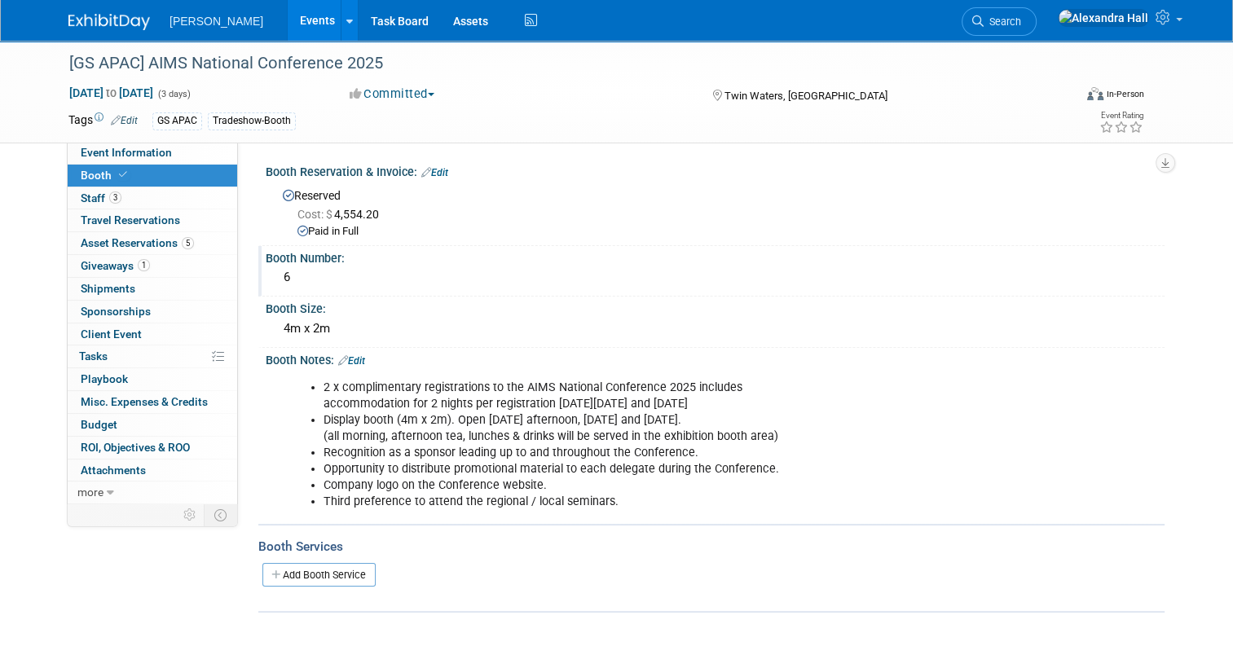
click at [352, 282] on div "6" at bounding box center [715, 277] width 874 height 25
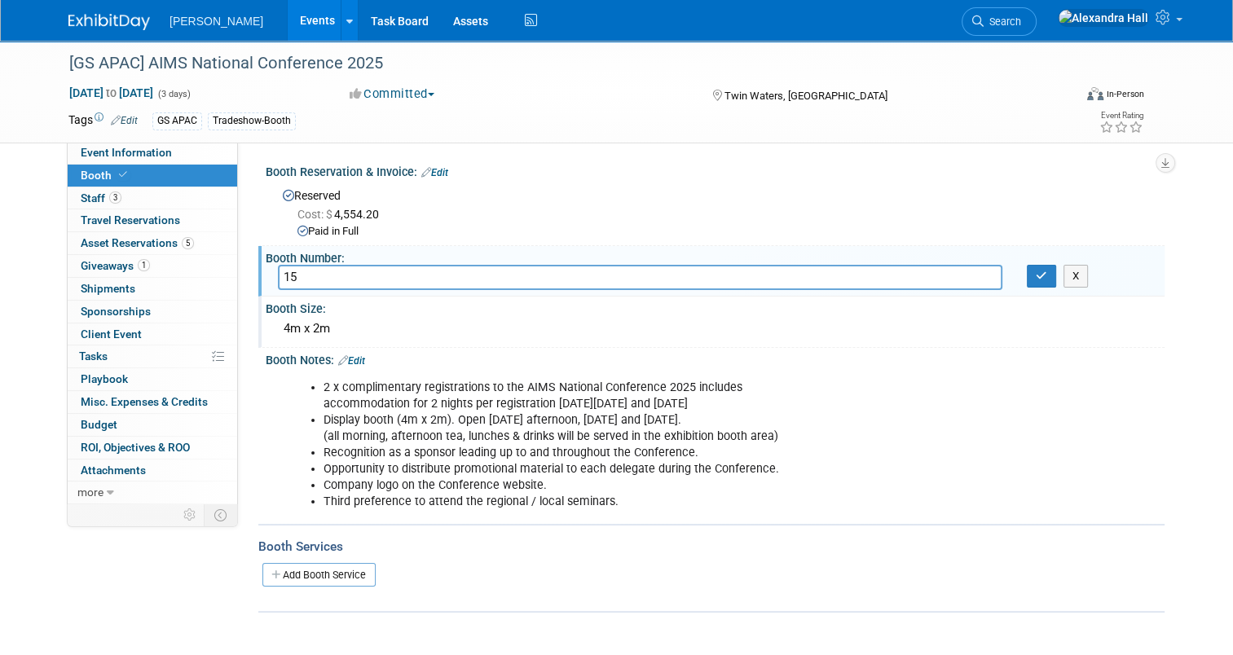
type input "15"
click at [310, 326] on div "4m x 2m" at bounding box center [715, 328] width 874 height 25
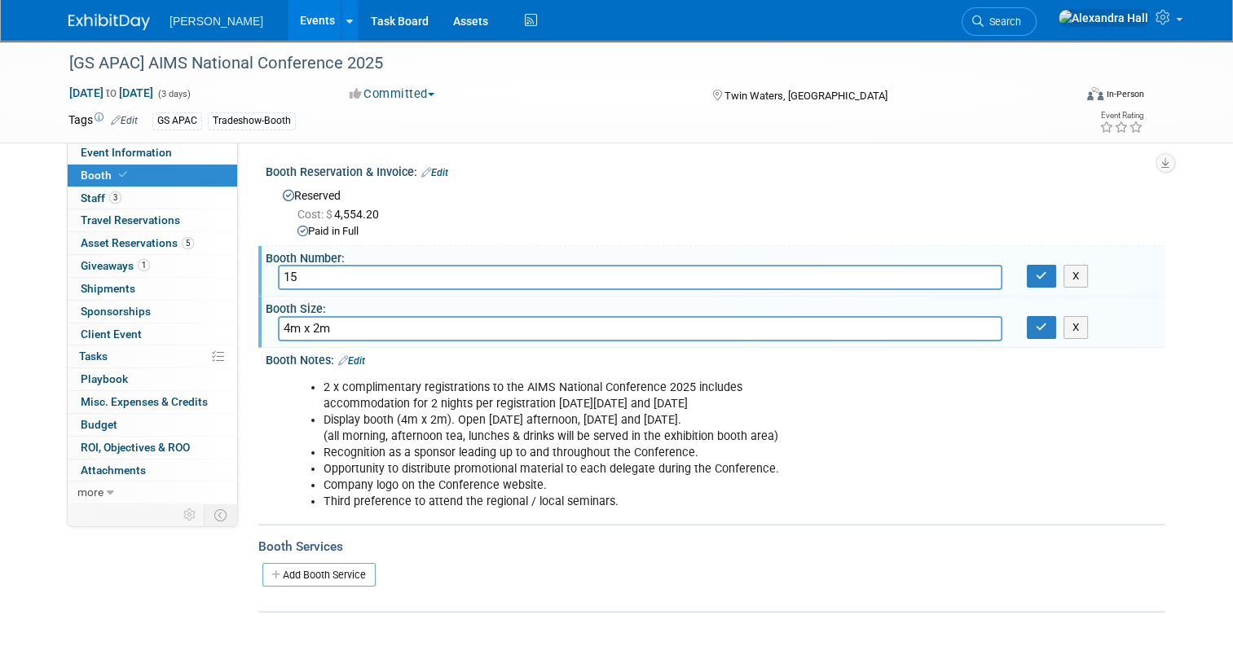
click at [280, 328] on input "4m x 2m" at bounding box center [640, 328] width 724 height 25
click at [646, 488] on li "Company logo on the Conference website." at bounding box center [651, 485] width 657 height 16
click at [499, 320] on input "4m x 2m" at bounding box center [640, 328] width 724 height 25
click at [1040, 275] on button "button" at bounding box center [1040, 276] width 29 height 23
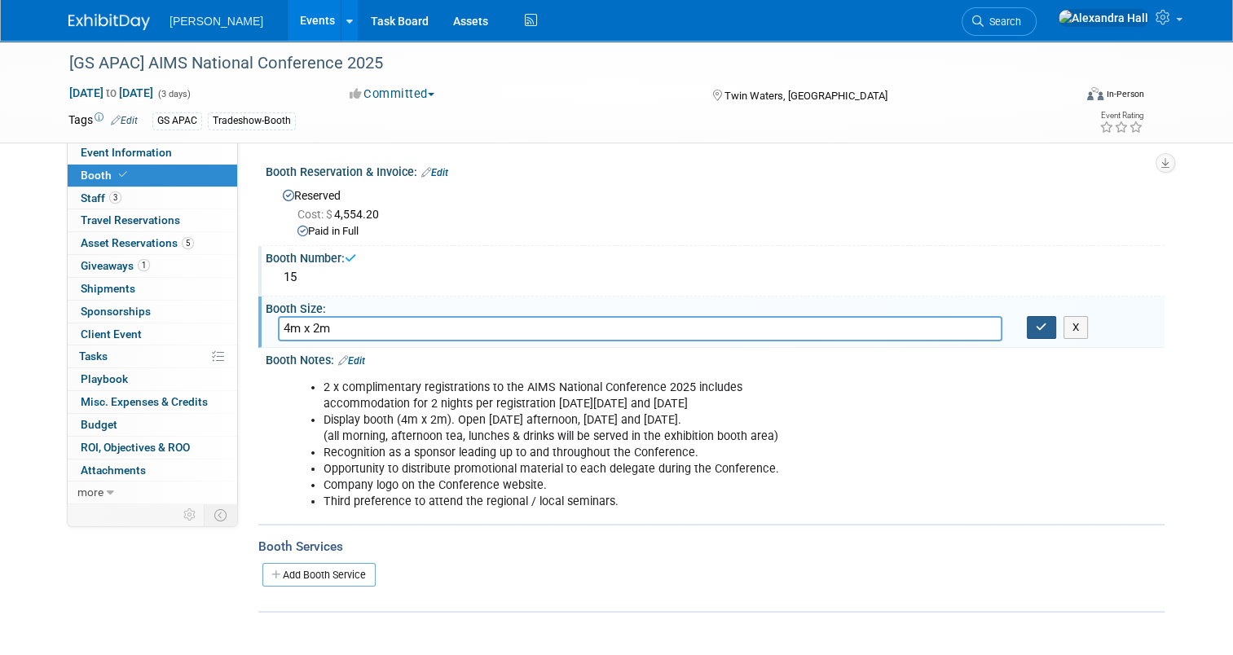
click at [1039, 323] on button "button" at bounding box center [1040, 327] width 29 height 23
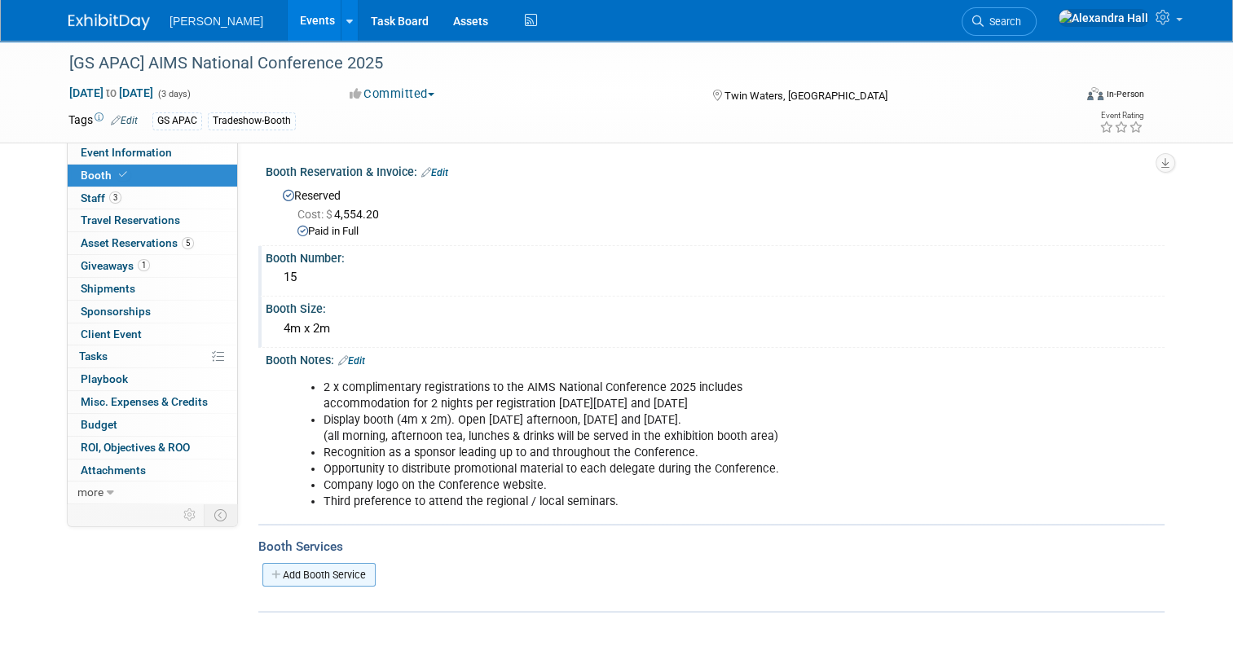
click at [306, 570] on link "Add Booth Service" at bounding box center [318, 575] width 113 height 24
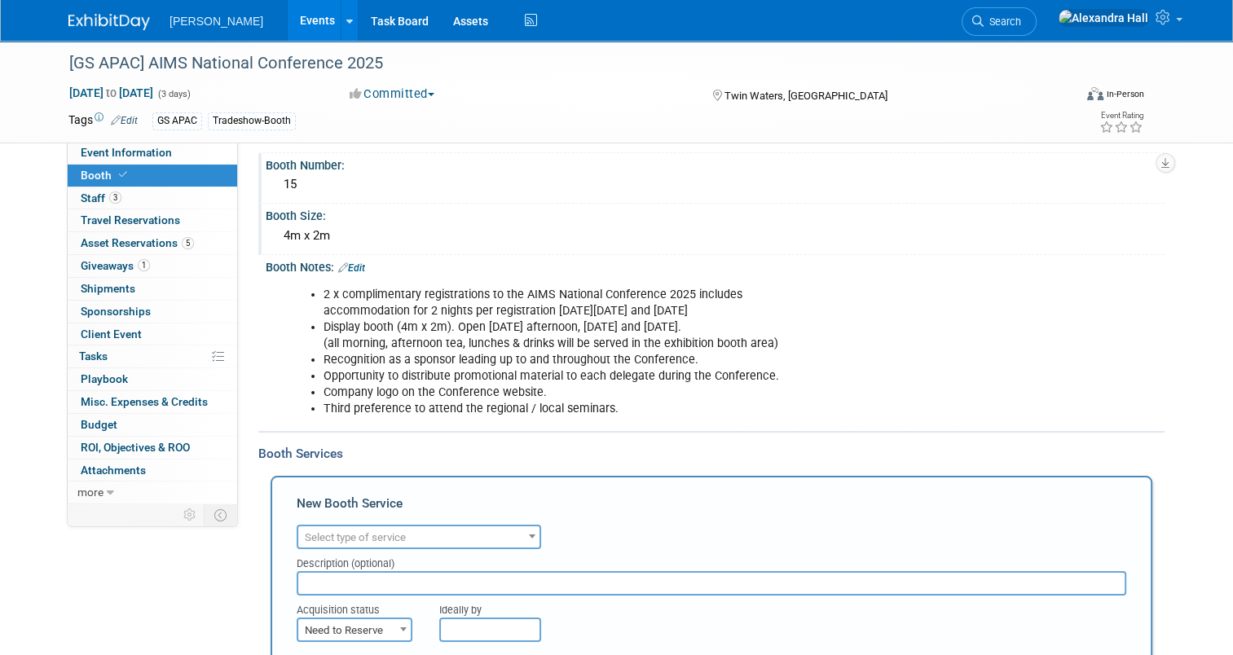
scroll to position [163, 0]
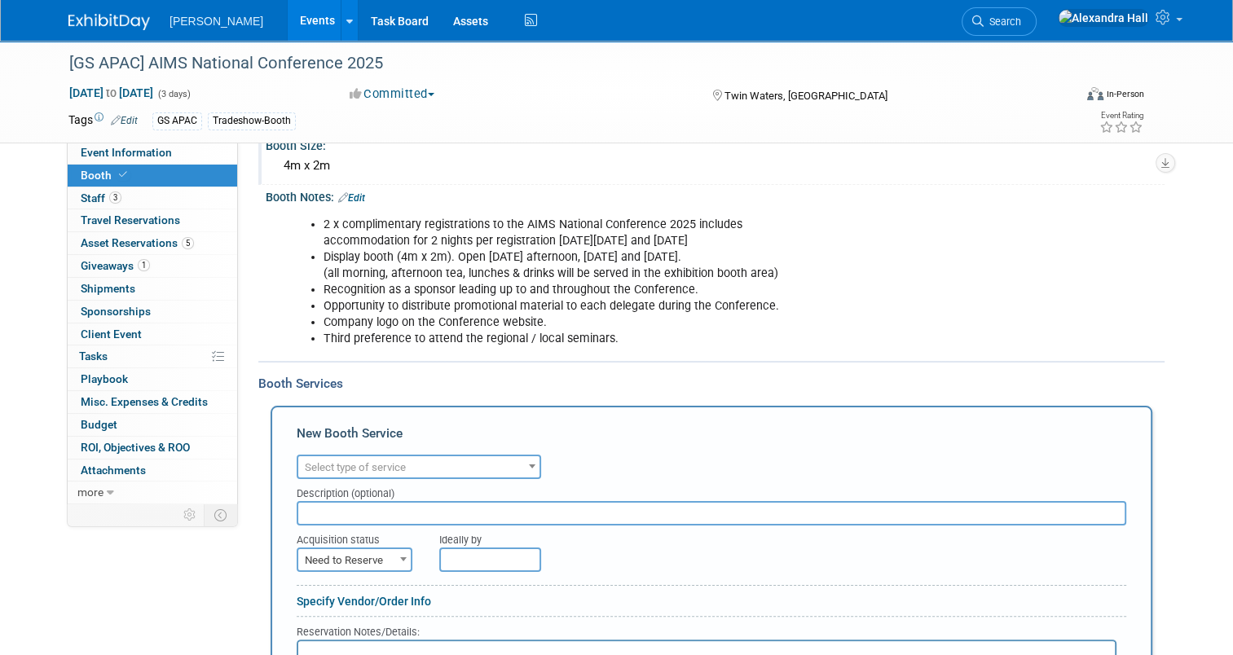
click at [524, 461] on span at bounding box center [532, 465] width 16 height 21
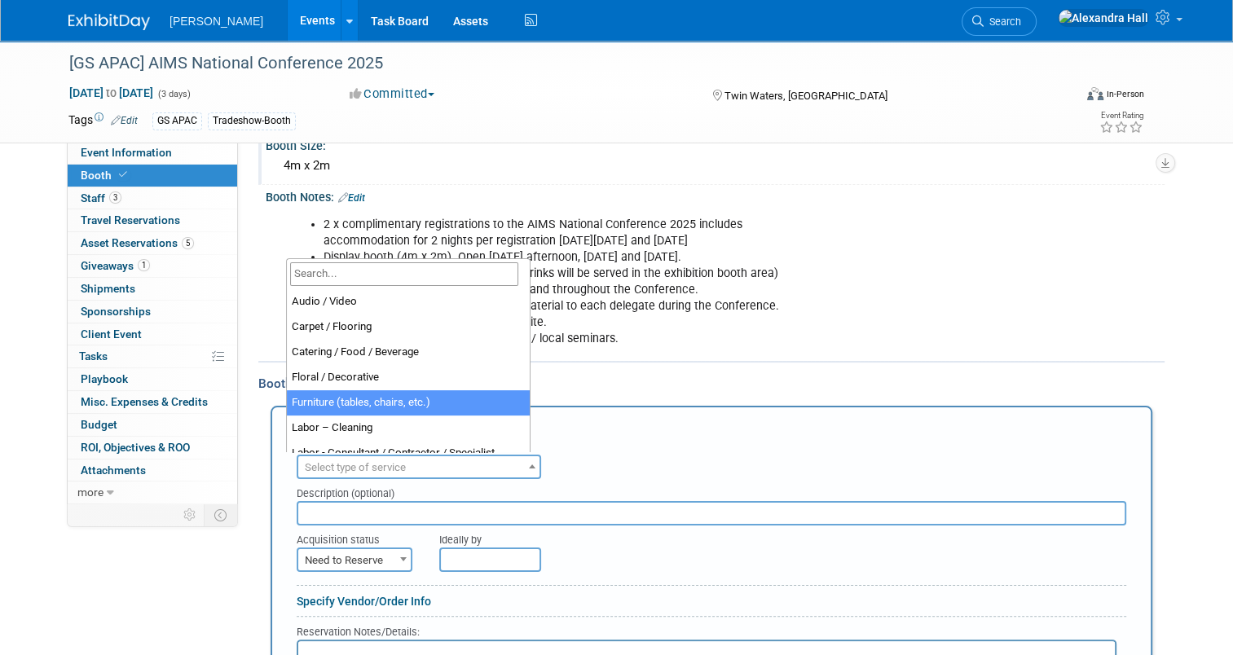
select select "6"
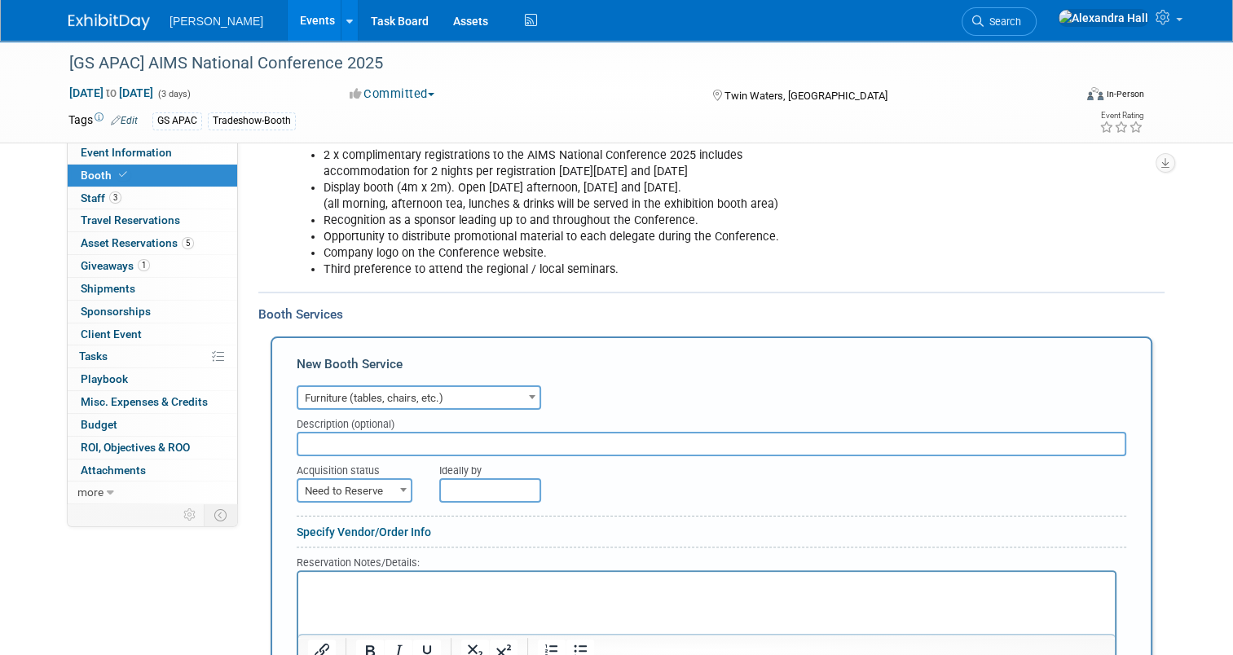
scroll to position [326, 0]
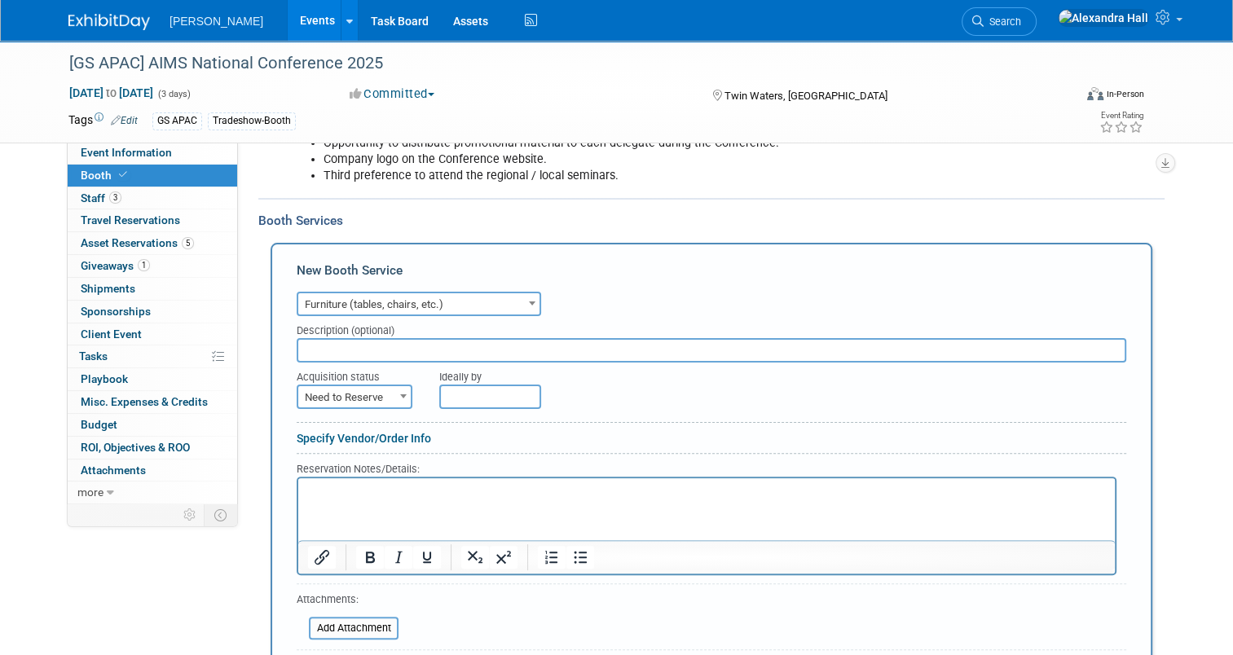
click at [420, 355] on input "text" at bounding box center [711, 350] width 829 height 24
click at [367, 351] on input "text" at bounding box center [711, 350] width 829 height 24
type input "Bar Table Package, Lockable Counter, TV Hire"
click at [367, 386] on span "Need to Reserve" at bounding box center [354, 397] width 112 height 23
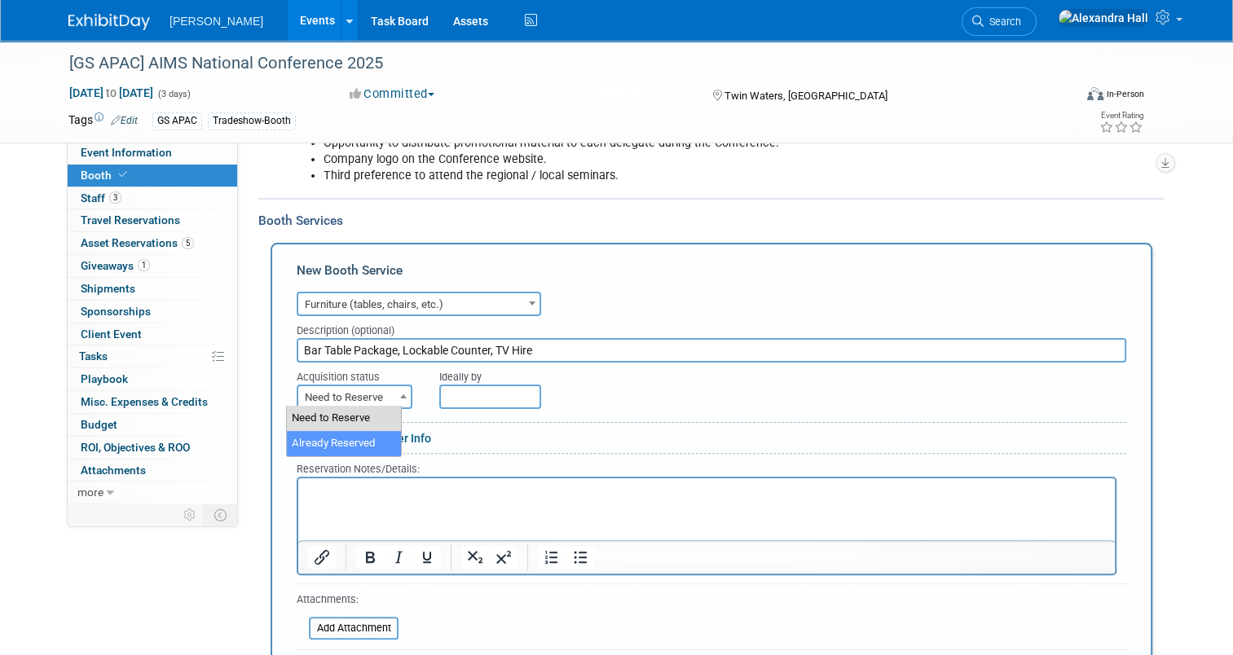
select select "2"
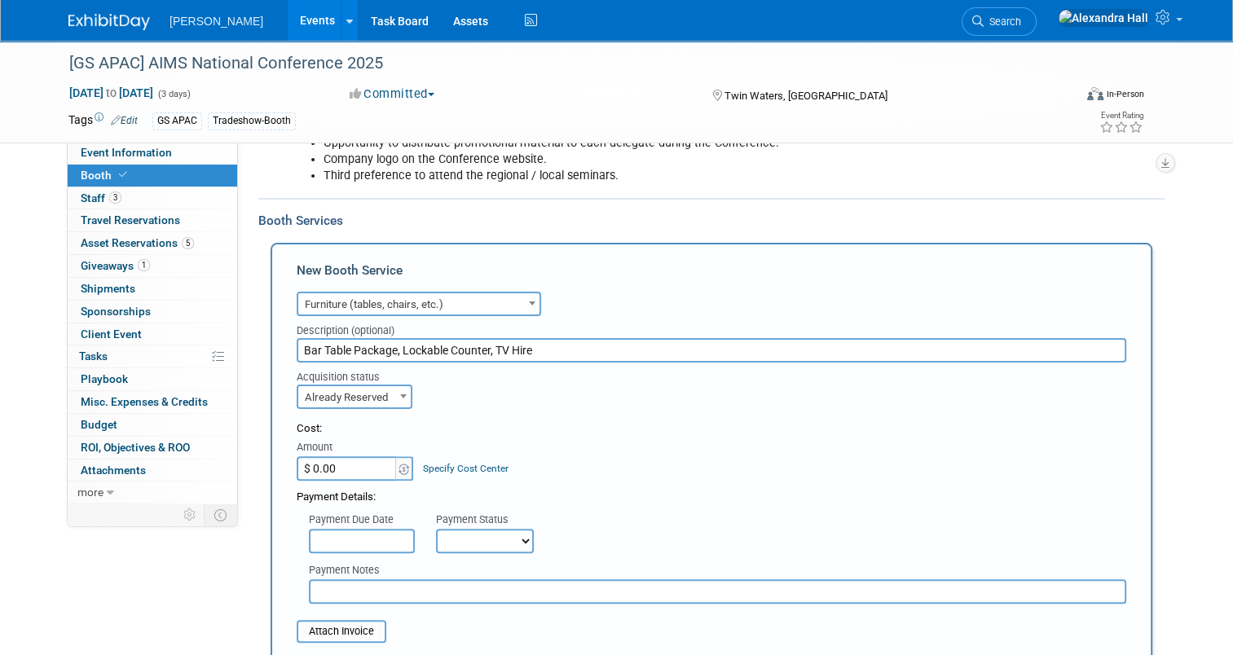
click at [368, 467] on input "$ 0.00" at bounding box center [348, 468] width 102 height 24
click at [367, 467] on input "$ 0.00" at bounding box center [348, 468] width 102 height 24
paste input "2,248.55"
type input "$ 2,248.55"
click at [365, 524] on div "Payment Due Date" at bounding box center [360, 520] width 103 height 16
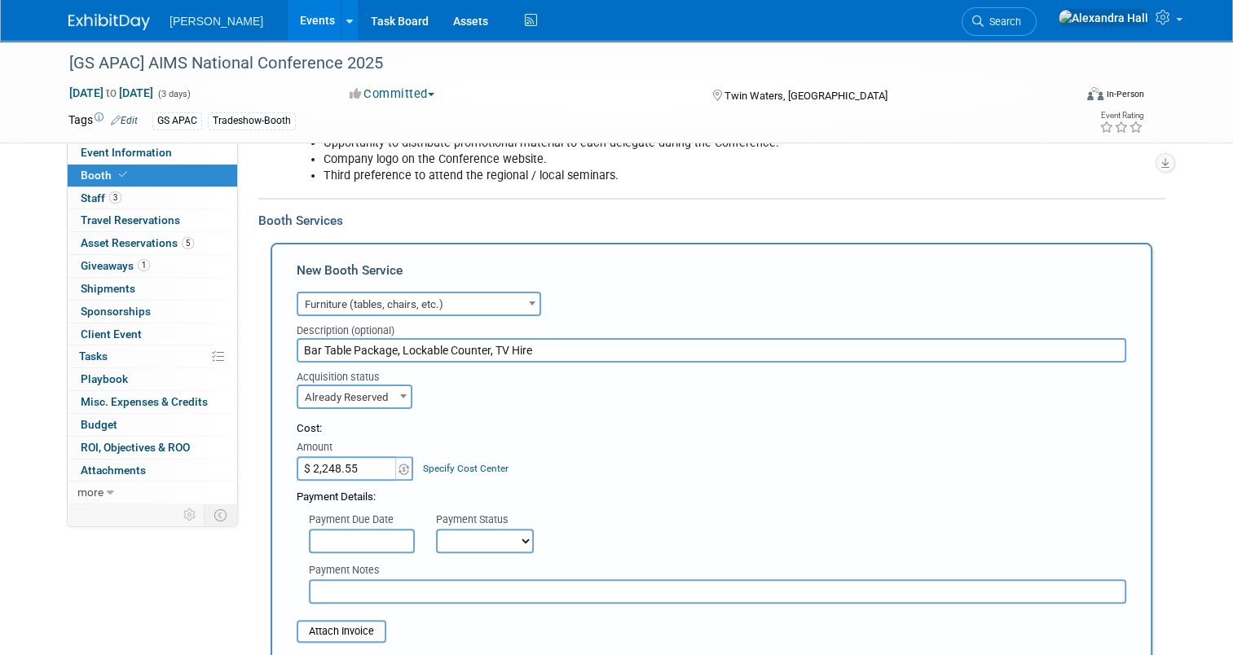
click at [354, 547] on input "text" at bounding box center [362, 541] width 106 height 24
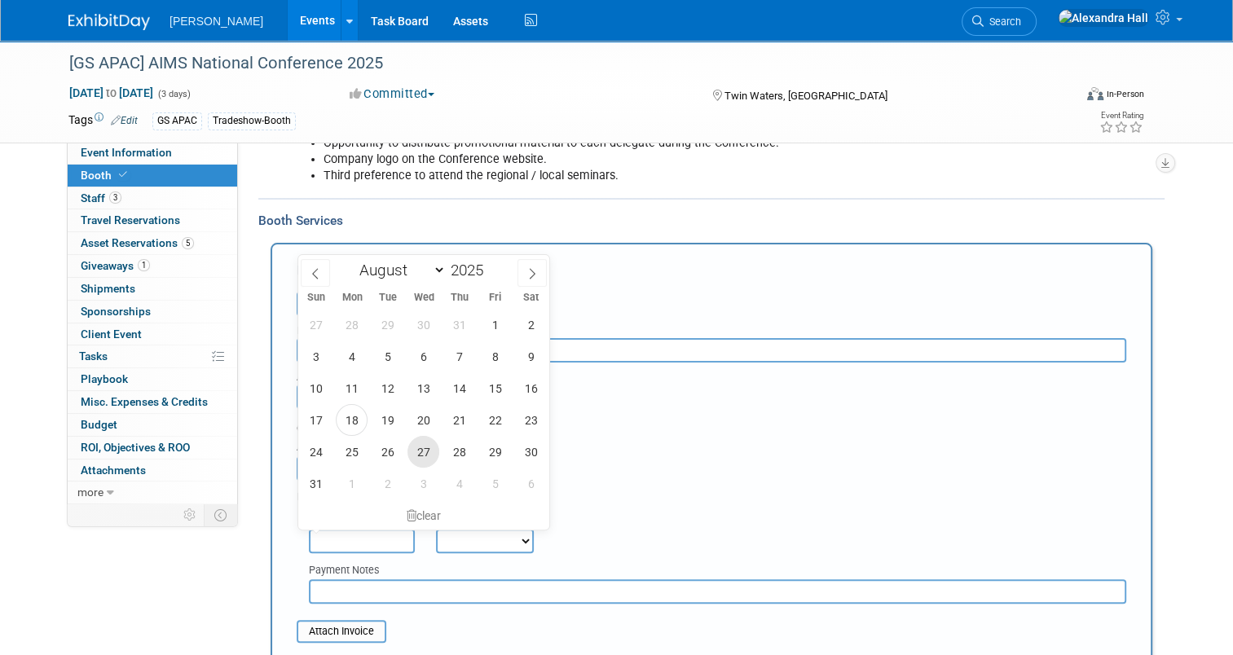
click at [425, 450] on span "27" at bounding box center [423, 452] width 32 height 32
type input "Aug 27, 2025"
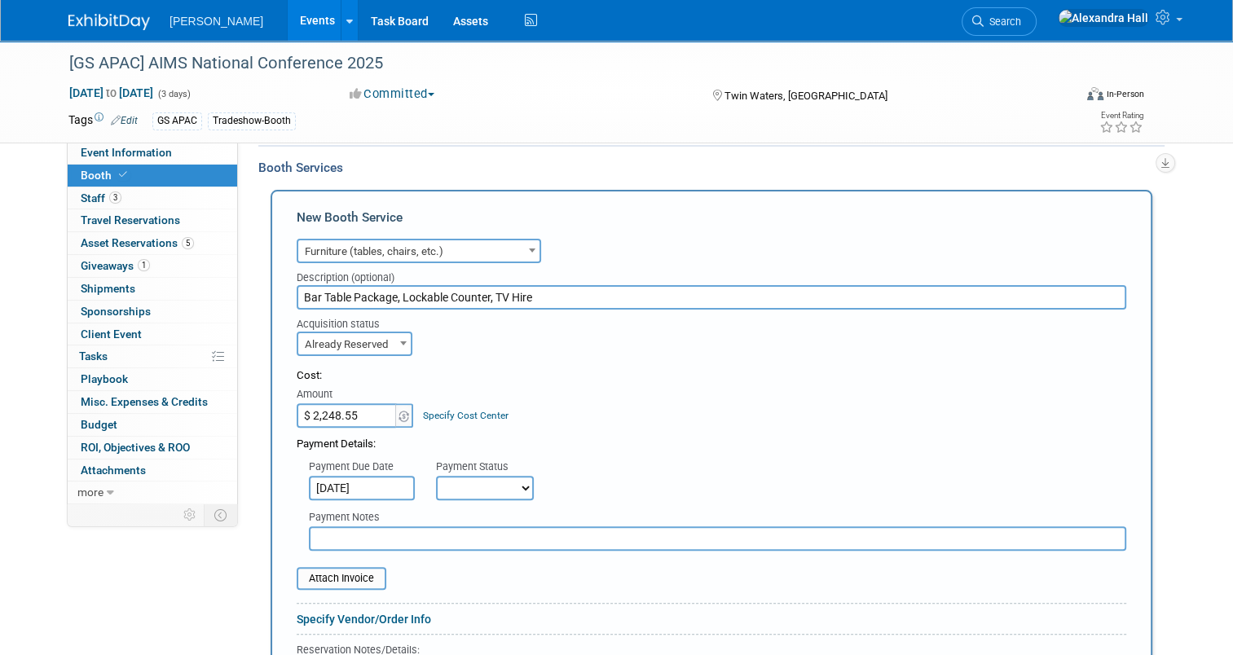
scroll to position [407, 0]
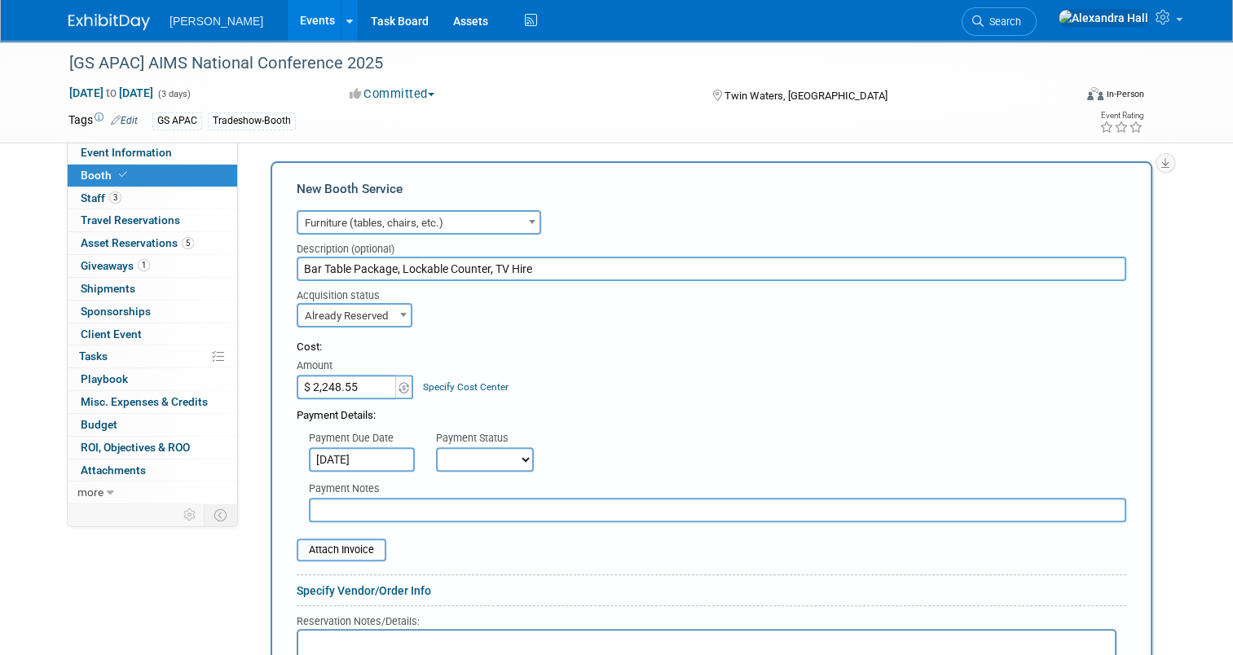
click at [474, 459] on select "Not Paid Yet Partially Paid Paid in Full" at bounding box center [485, 459] width 98 height 24
select select "1"
click at [436, 447] on select "Not Paid Yet Partially Paid Paid in Full" at bounding box center [485, 459] width 98 height 24
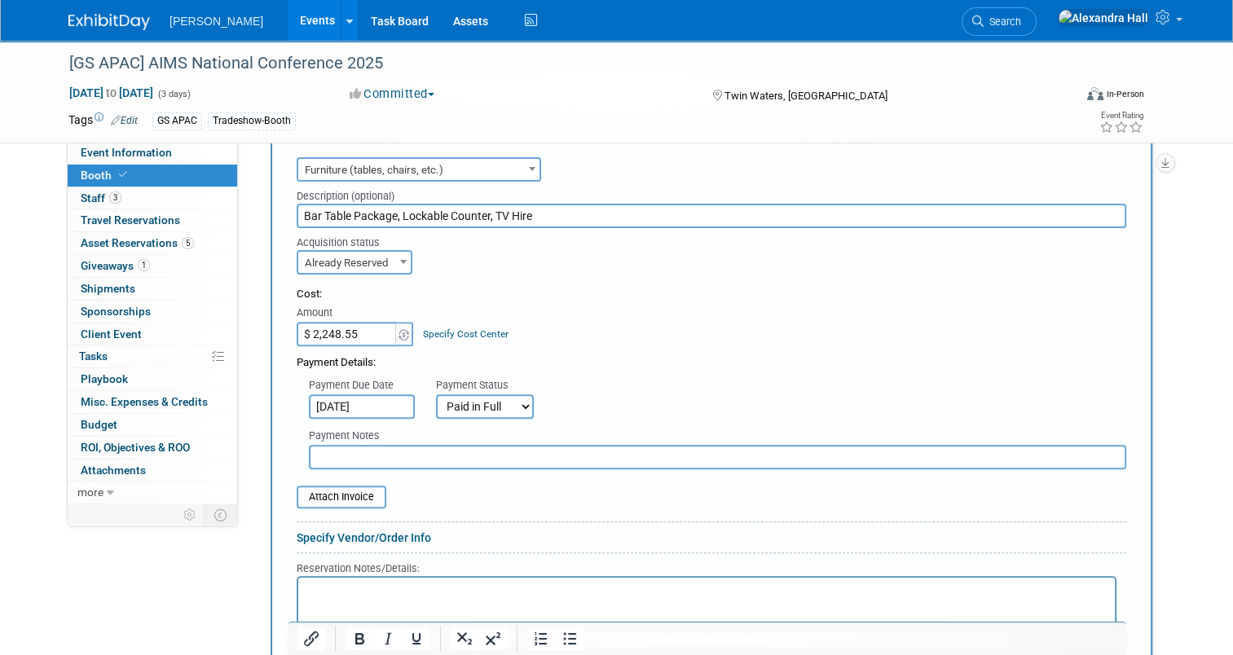
scroll to position [489, 0]
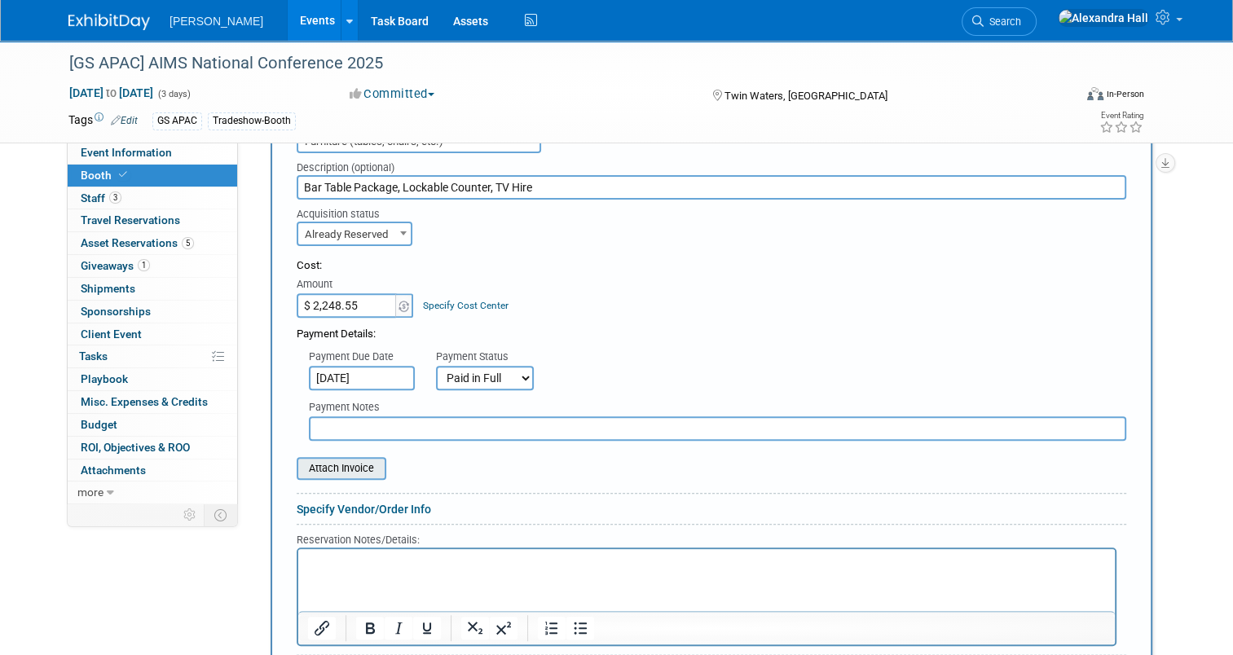
click at [355, 459] on input "file" at bounding box center [288, 469] width 194 height 20
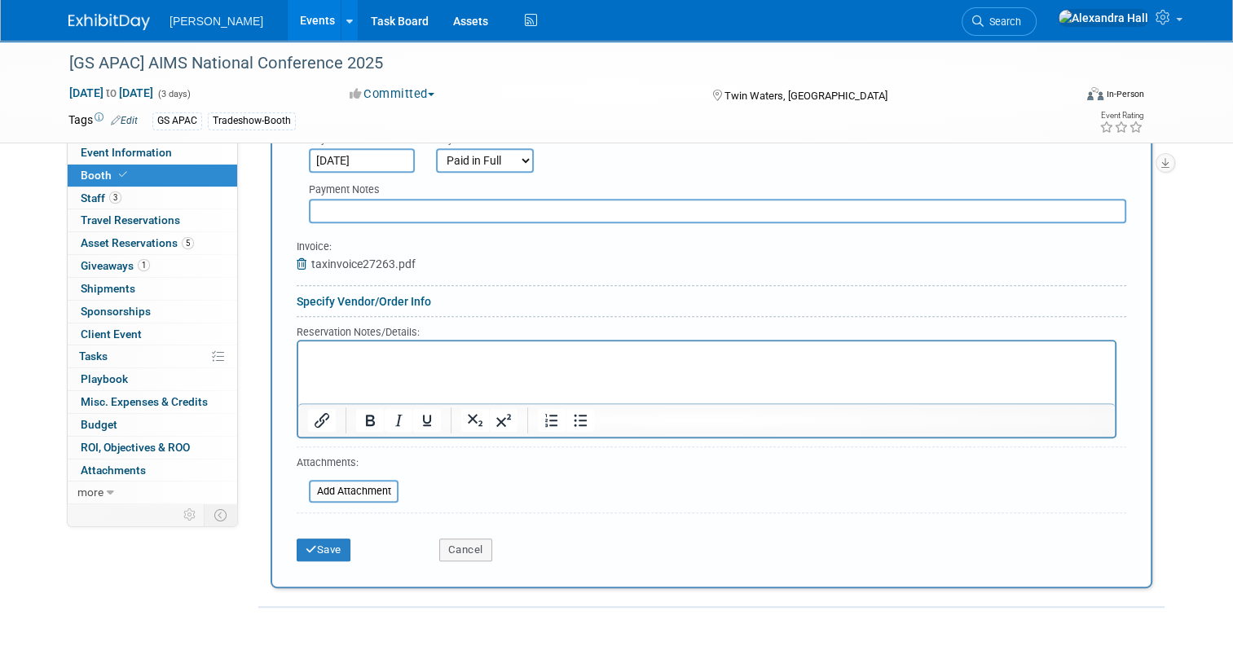
scroll to position [733, 0]
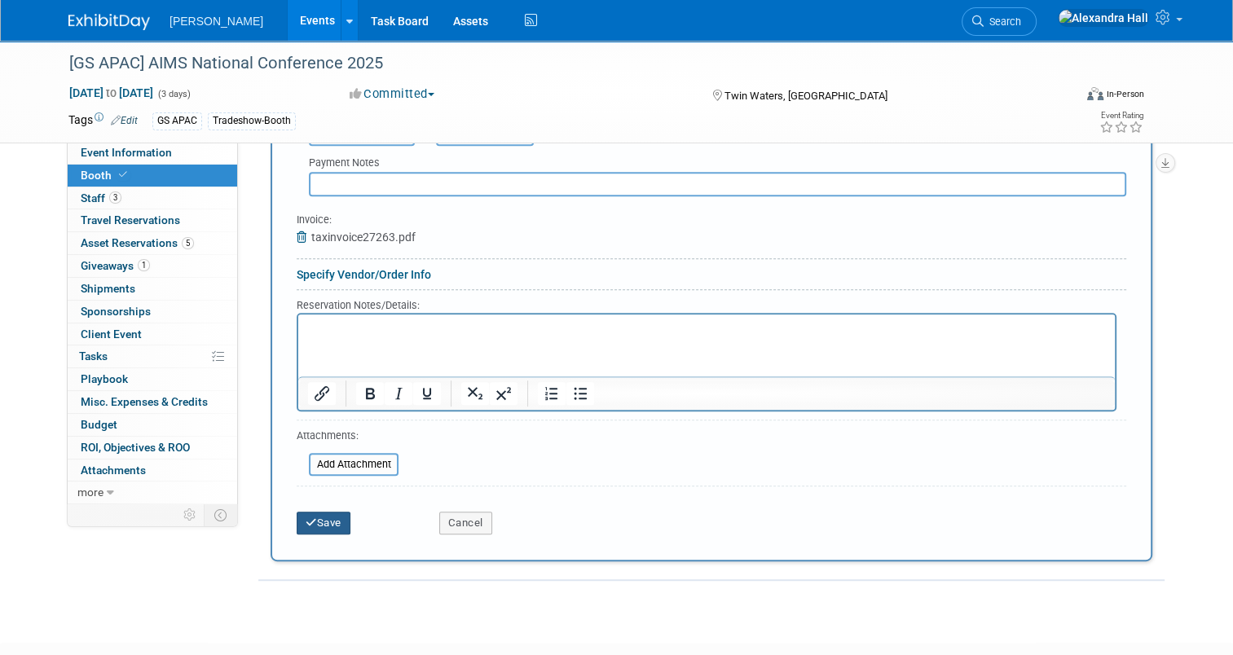
click at [305, 523] on button "Save" at bounding box center [324, 523] width 54 height 23
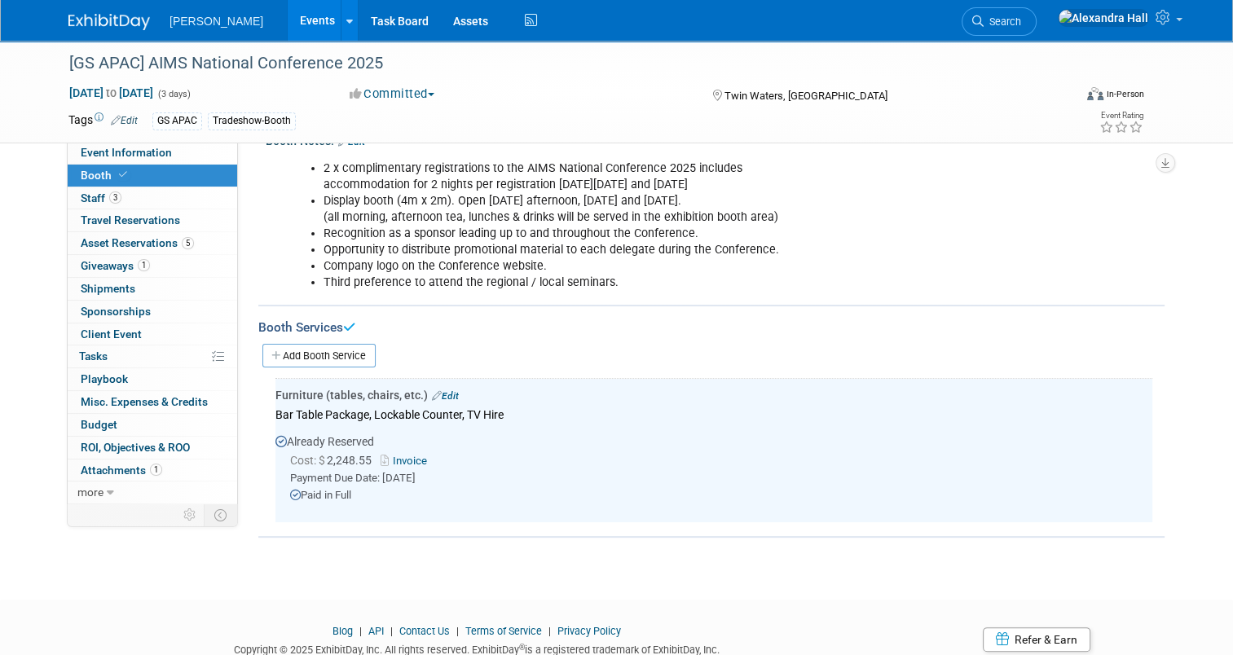
scroll to position [112, 0]
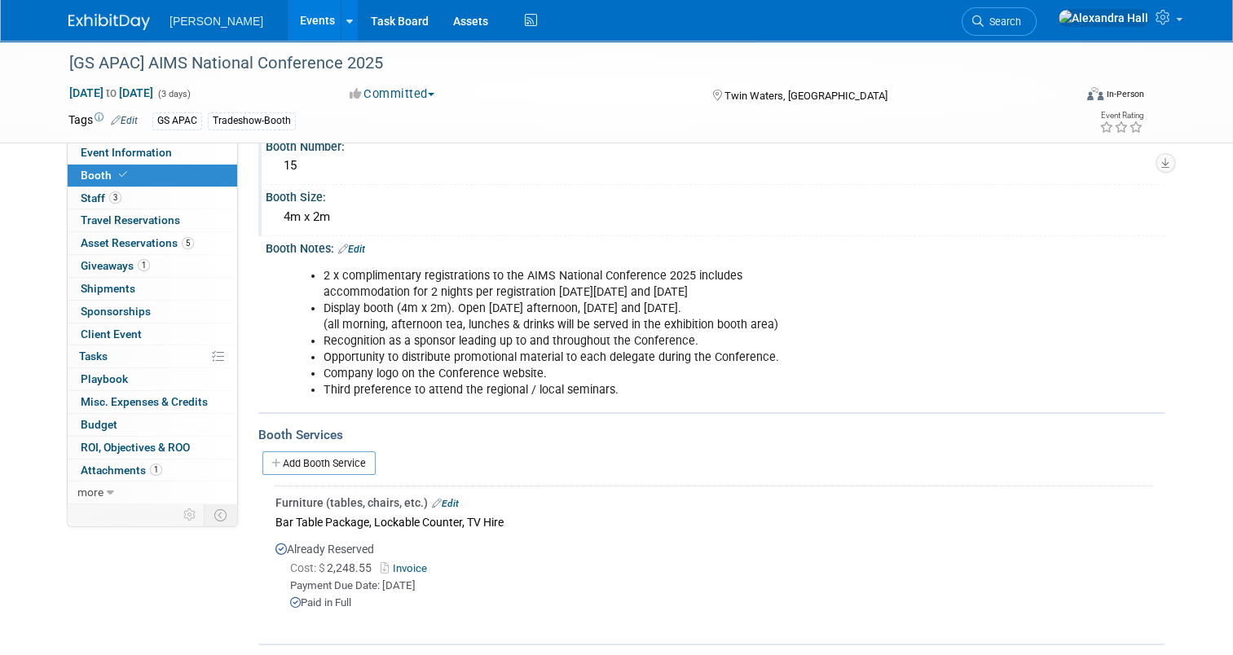
click at [430, 494] on div "Furniture (tables, chairs, etc.) Edit" at bounding box center [713, 502] width 877 height 16
click at [437, 498] on link "Edit" at bounding box center [445, 503] width 27 height 11
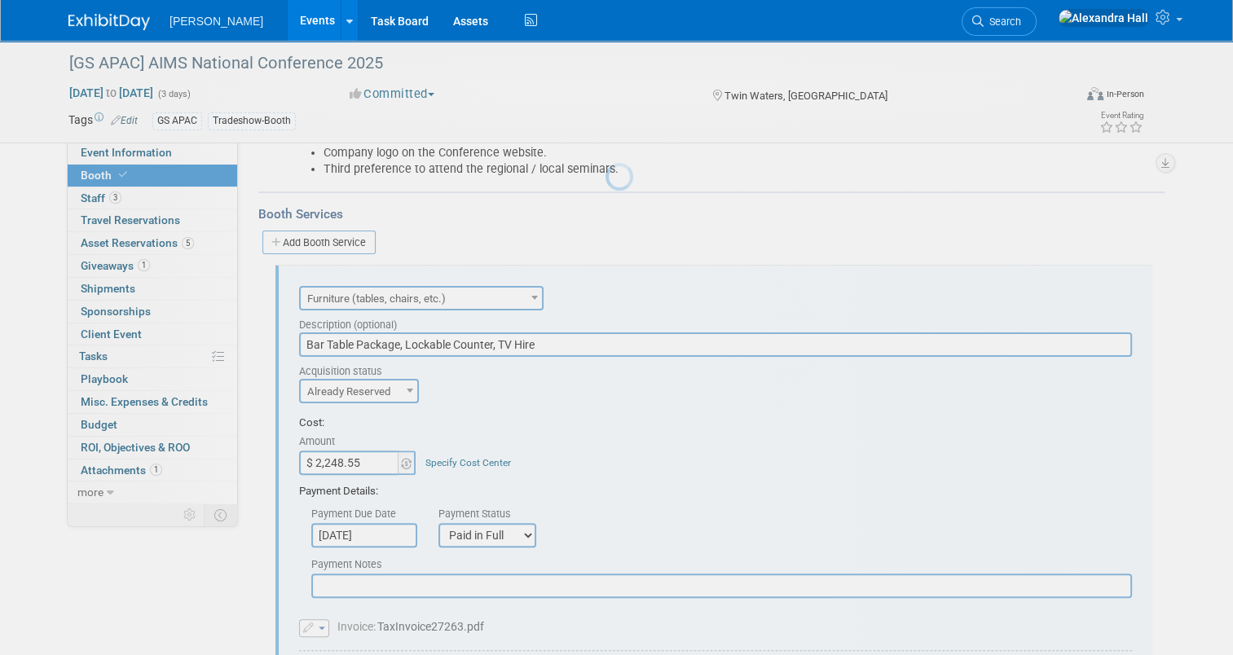
scroll to position [0, 0]
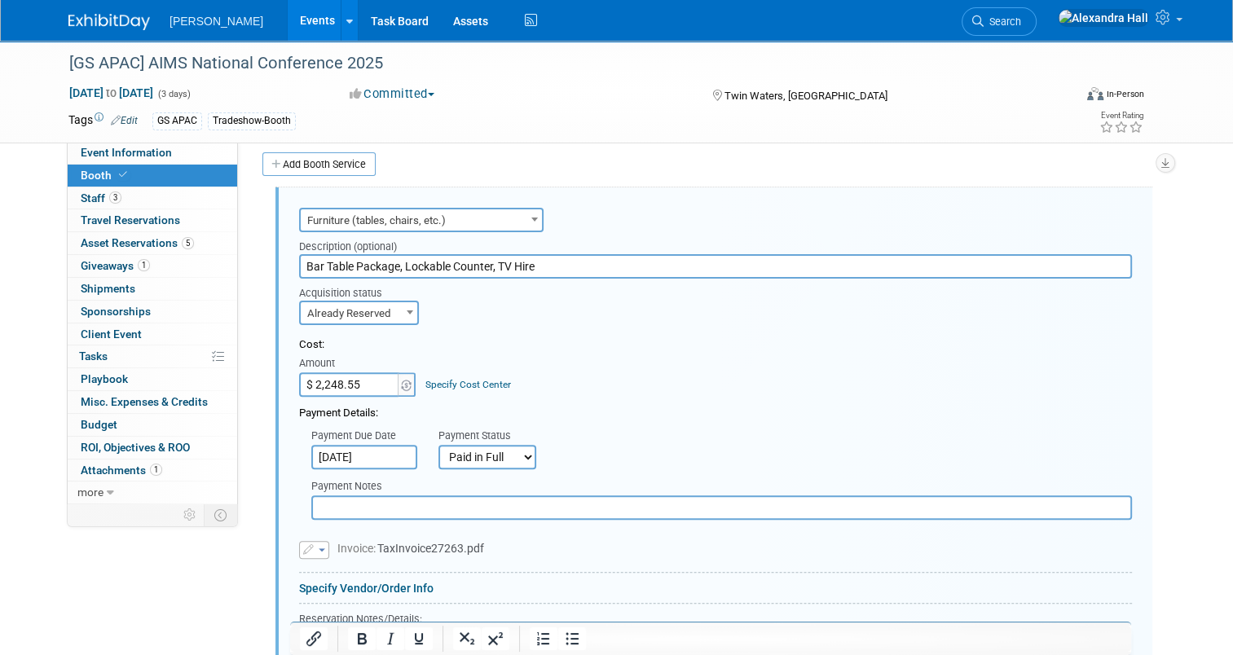
click at [538, 221] on div "Audio / Video Carpet / Flooring Catering / Food / Beverage Floral / Decorative …" at bounding box center [715, 218] width 833 height 29
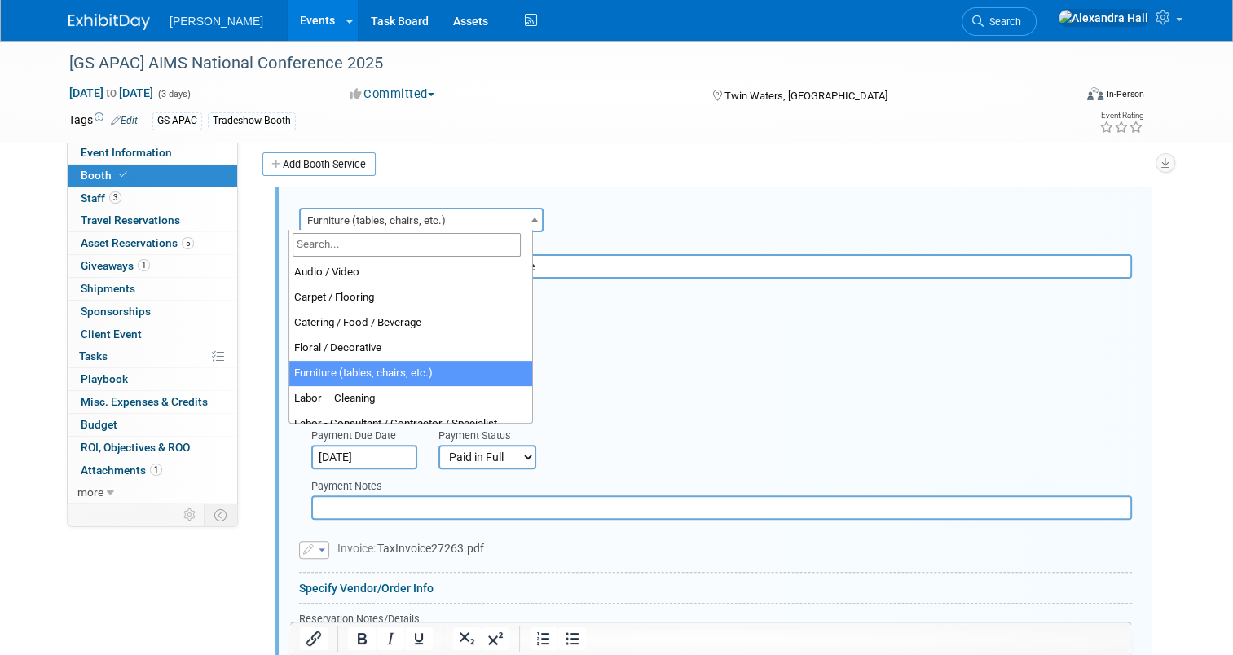
click at [526, 220] on span at bounding box center [534, 219] width 16 height 21
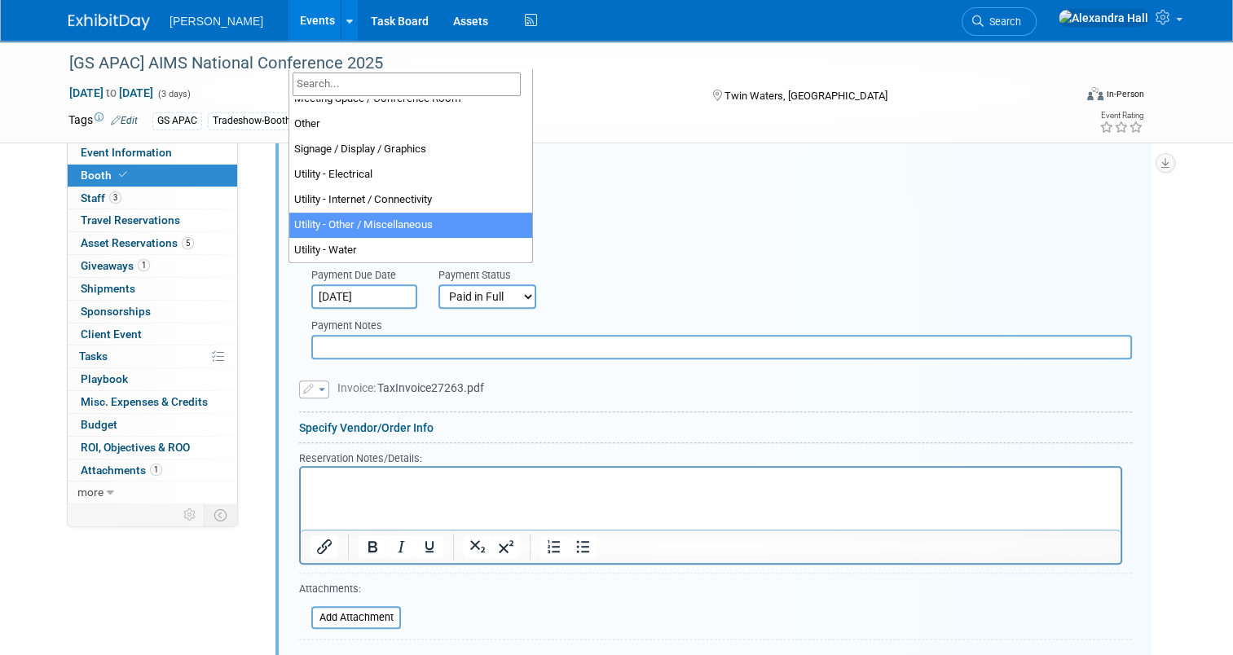
scroll to position [573, 0]
drag, startPoint x: 661, startPoint y: 232, endPoint x: 656, endPoint y: 244, distance: 13.2
click at [661, 234] on div "Payment Details:" at bounding box center [715, 246] width 833 height 24
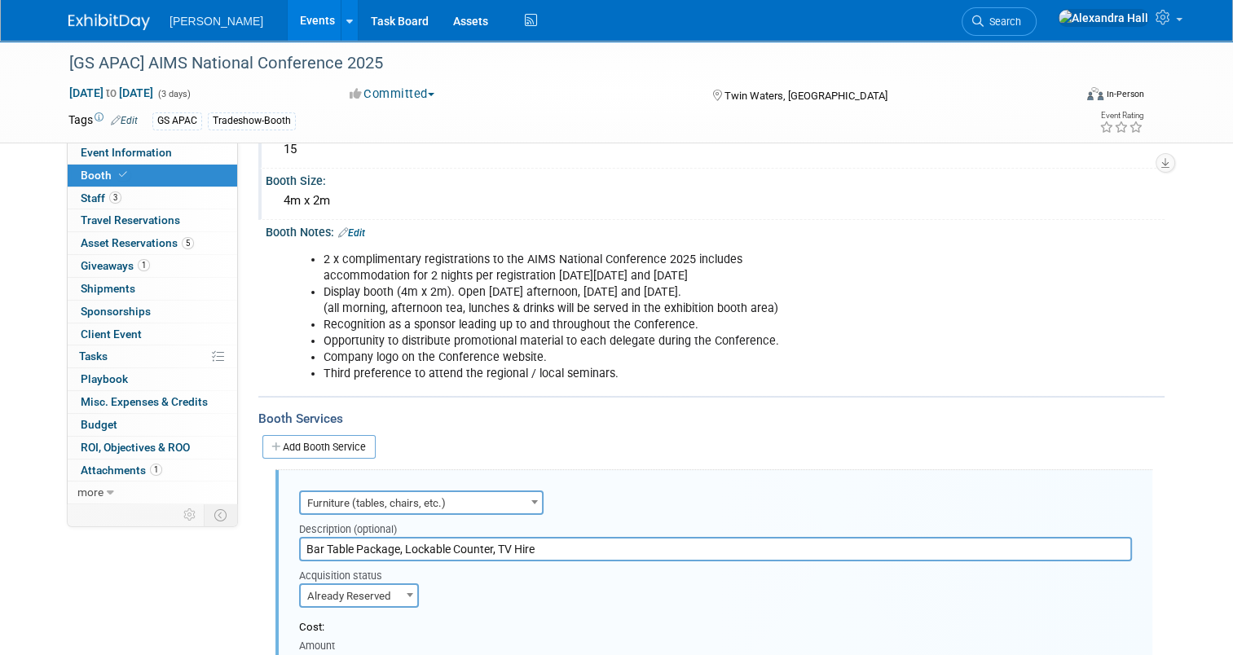
scroll to position [166, 0]
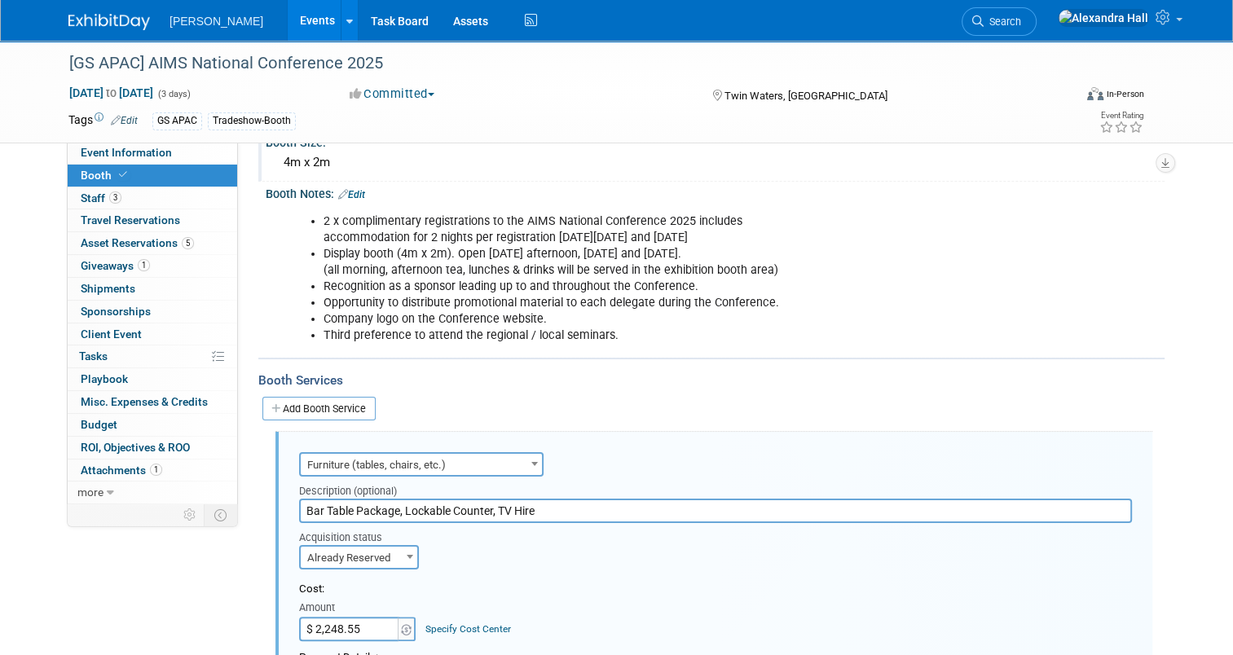
click at [503, 464] on span "Furniture (tables, chairs, etc.)" at bounding box center [421, 465] width 241 height 23
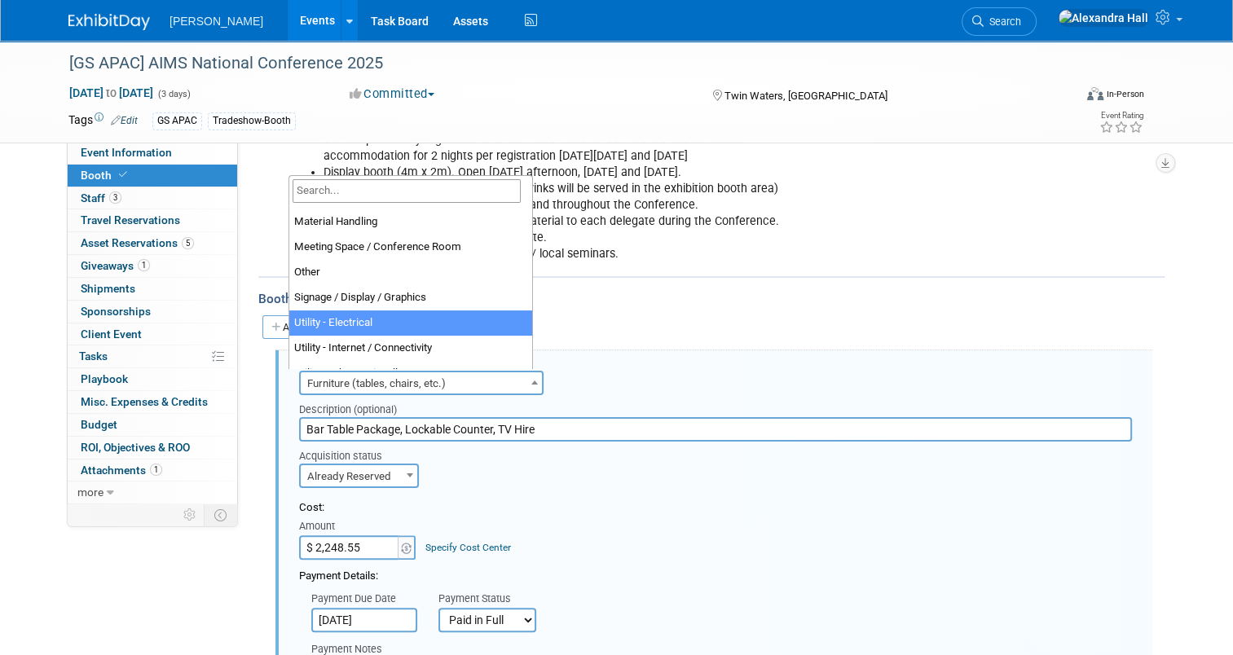
scroll to position [248, 0]
click at [595, 442] on div "Acquisition status Need to Reserve Already Reserved Already Reserved Ideally by" at bounding box center [715, 465] width 857 height 46
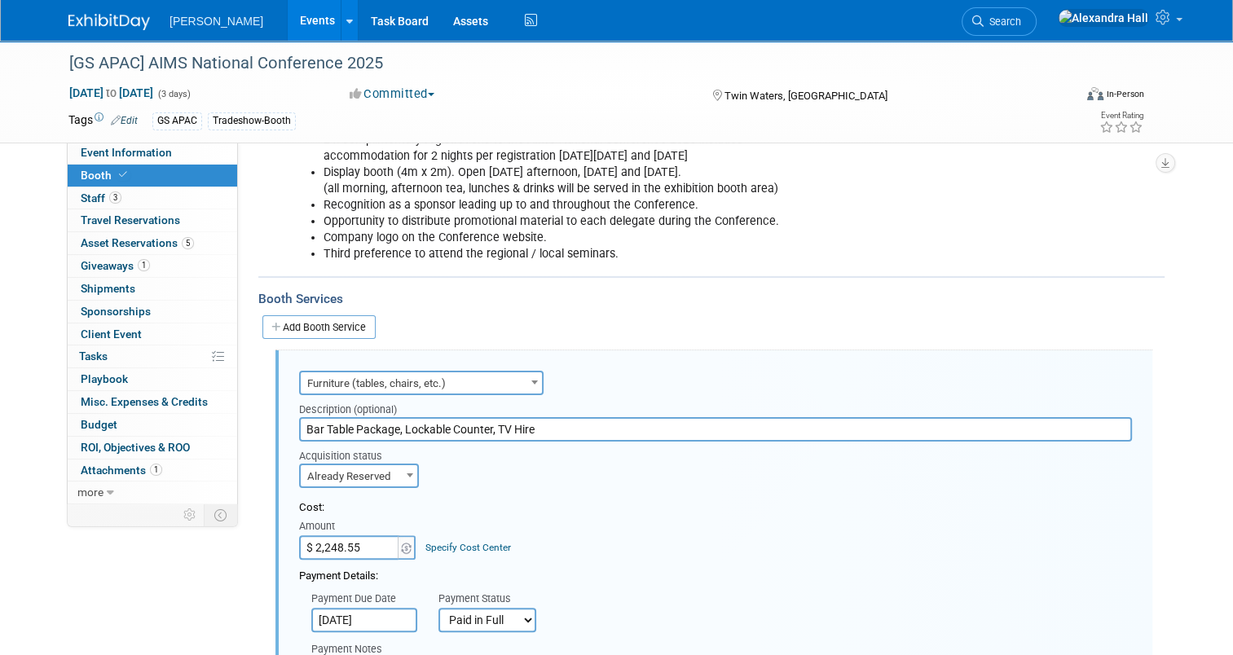
click at [586, 427] on input "Bar Table Package, Lockable Counter, TV Hire" at bounding box center [715, 429] width 833 height 24
click at [299, 422] on input "Bar Table Package, Lockable Counter, TV Hire" at bounding box center [715, 429] width 833 height 24
type input "Graphic Panels, Bar Table Package, Lockable Counter, TV Hire"
click at [694, 500] on div "Cost:" at bounding box center [715, 507] width 833 height 15
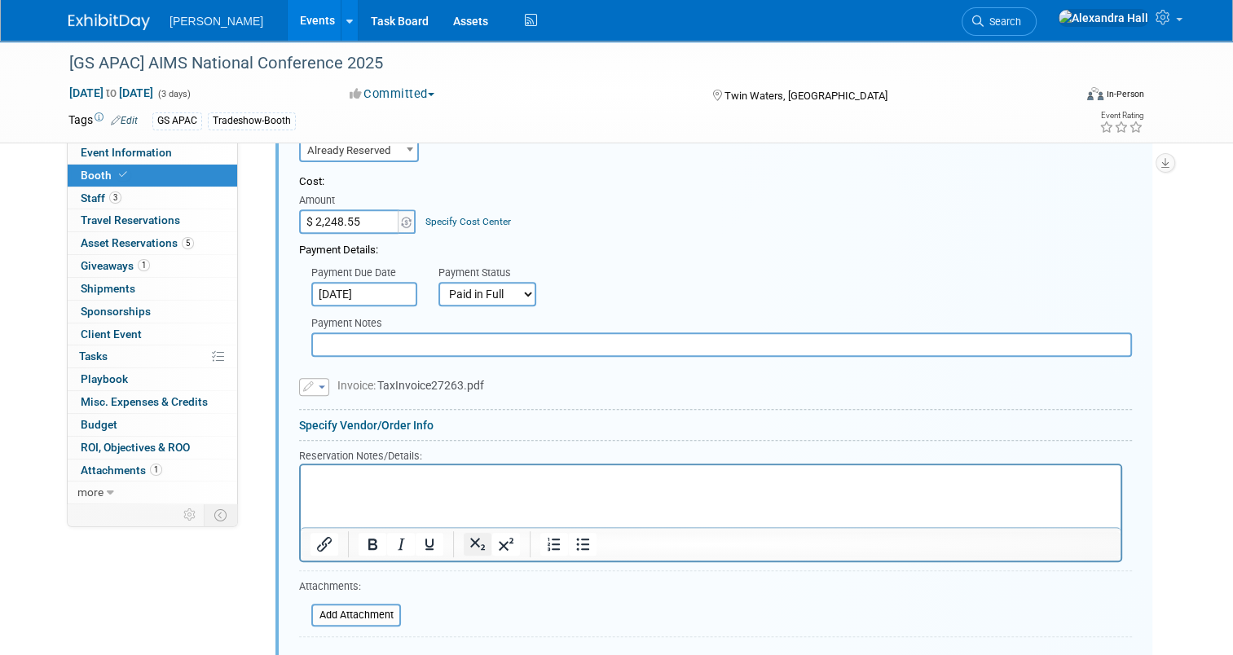
scroll to position [736, 0]
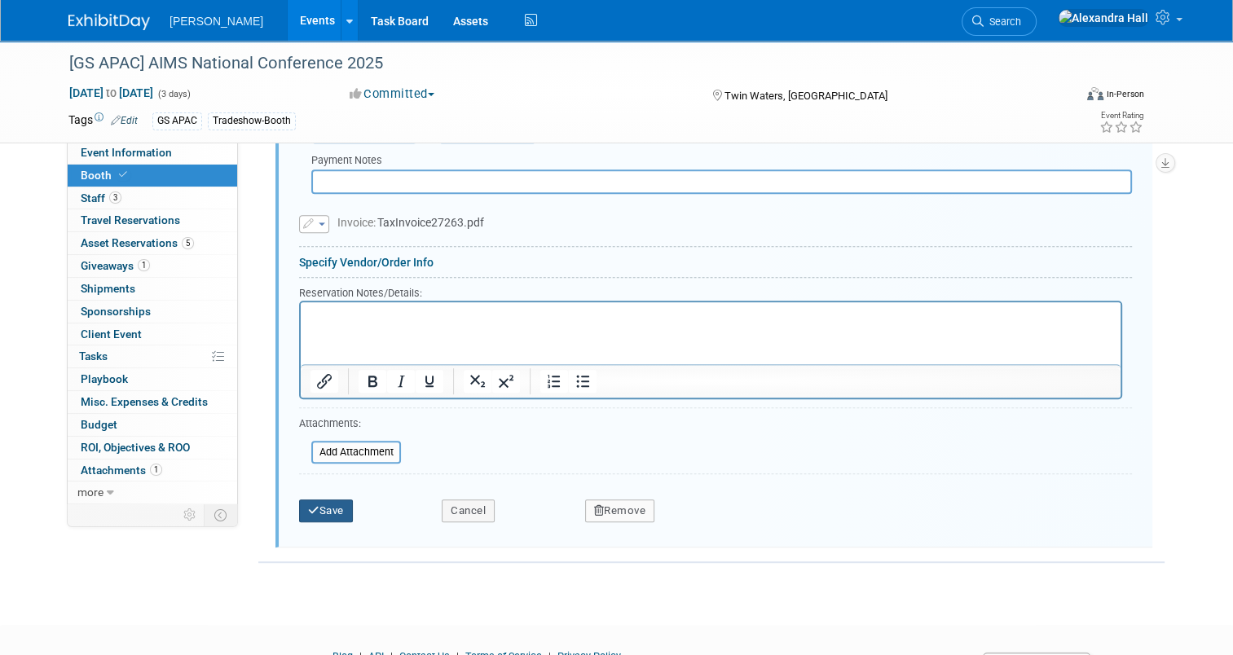
click at [336, 508] on button "Save" at bounding box center [326, 510] width 54 height 23
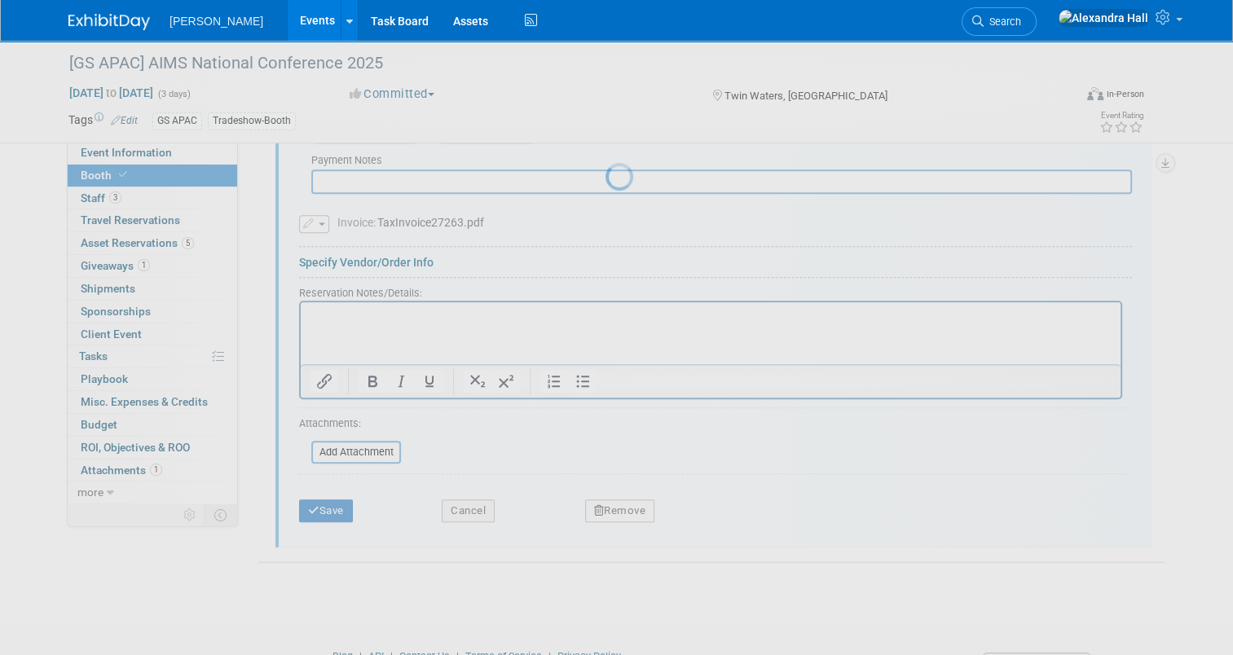
scroll to position [275, 0]
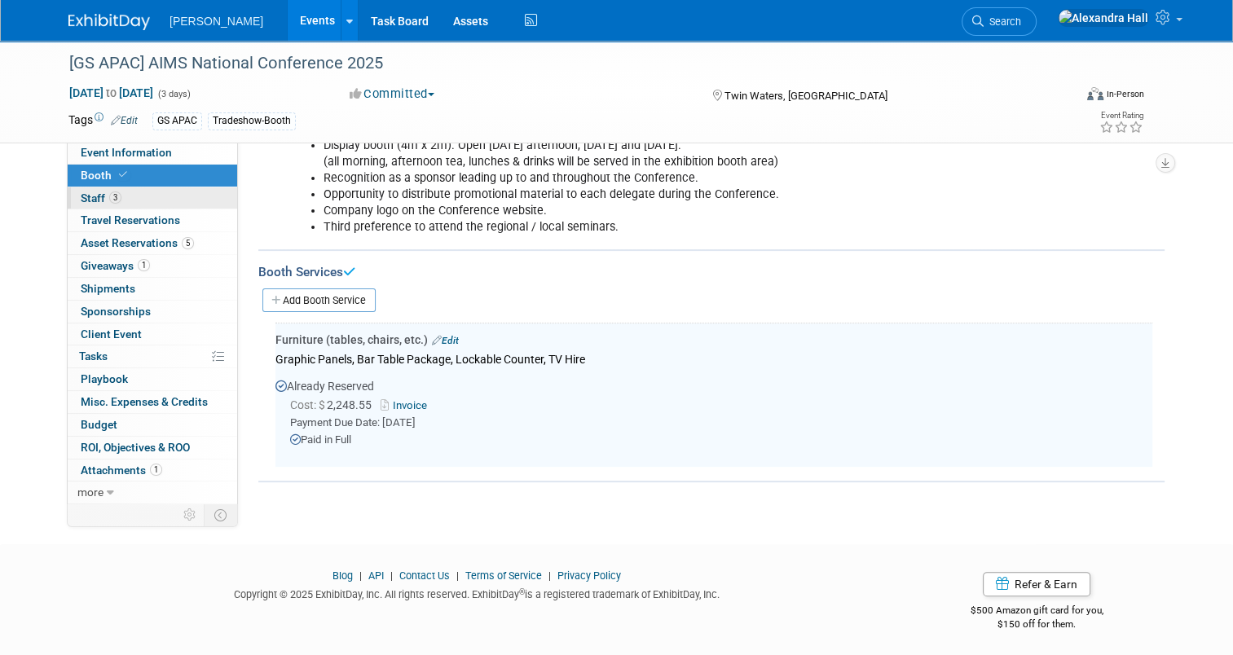
click at [125, 200] on link "3 Staff 3" at bounding box center [152, 198] width 169 height 22
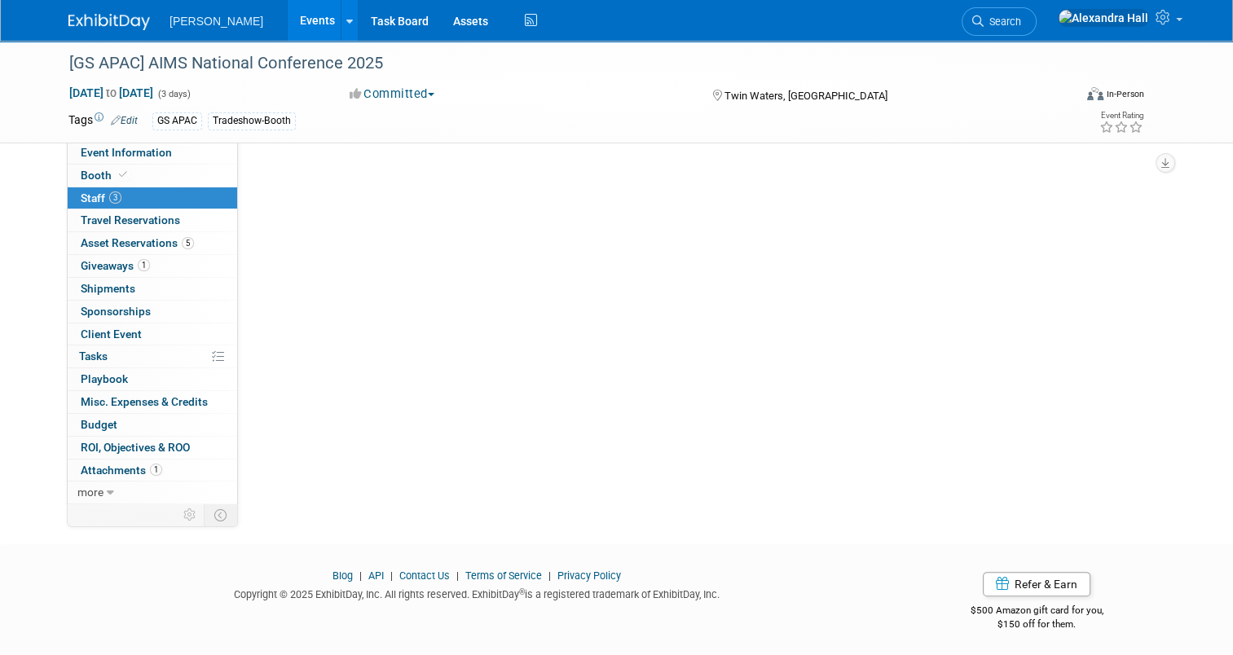
scroll to position [0, 0]
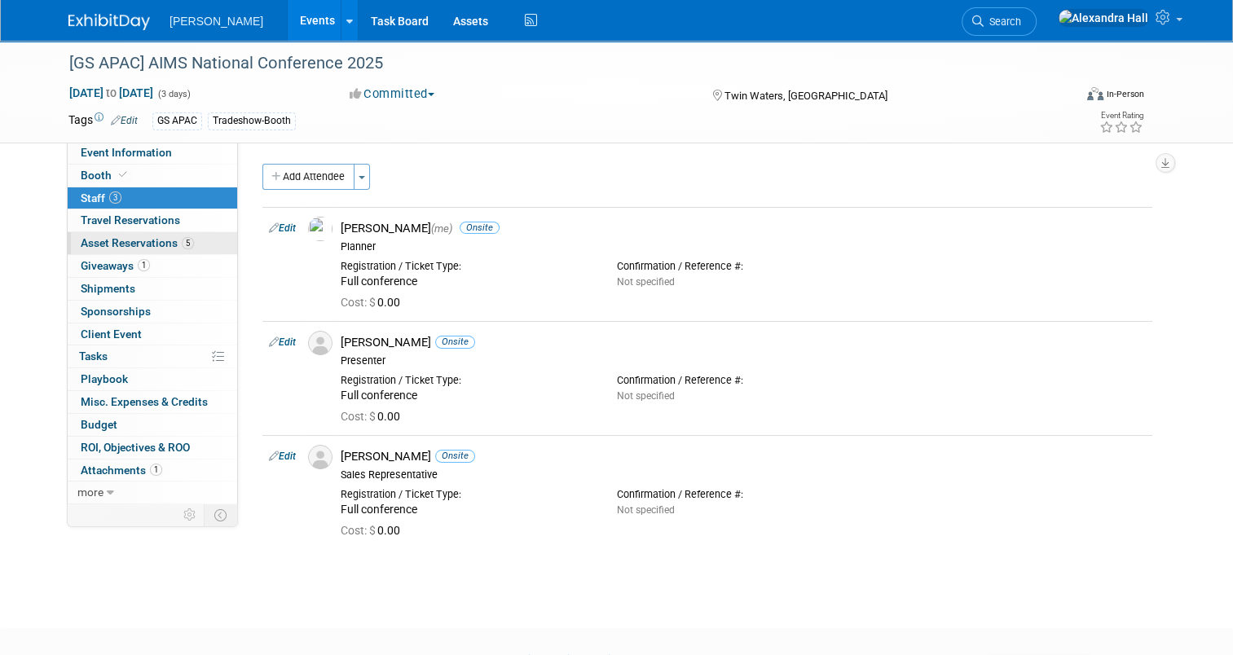
click at [137, 244] on span "Asset Reservations 5" at bounding box center [137, 242] width 113 height 13
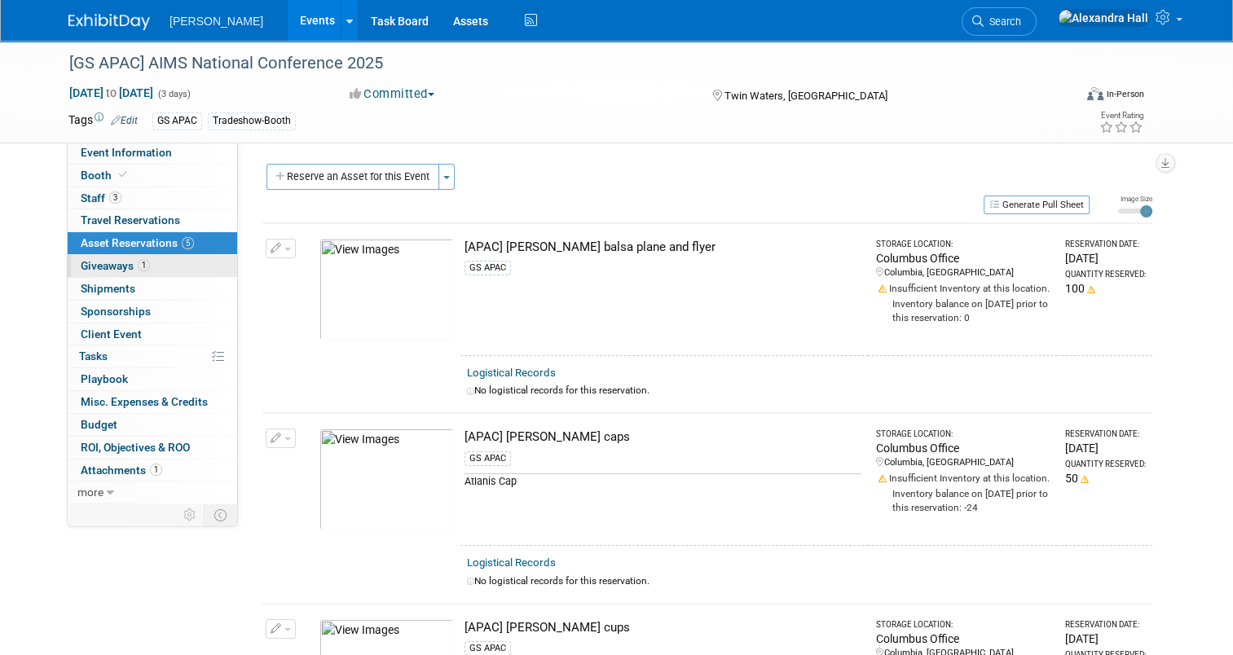
click at [81, 259] on span "Giveaways 1" at bounding box center [115, 265] width 69 height 13
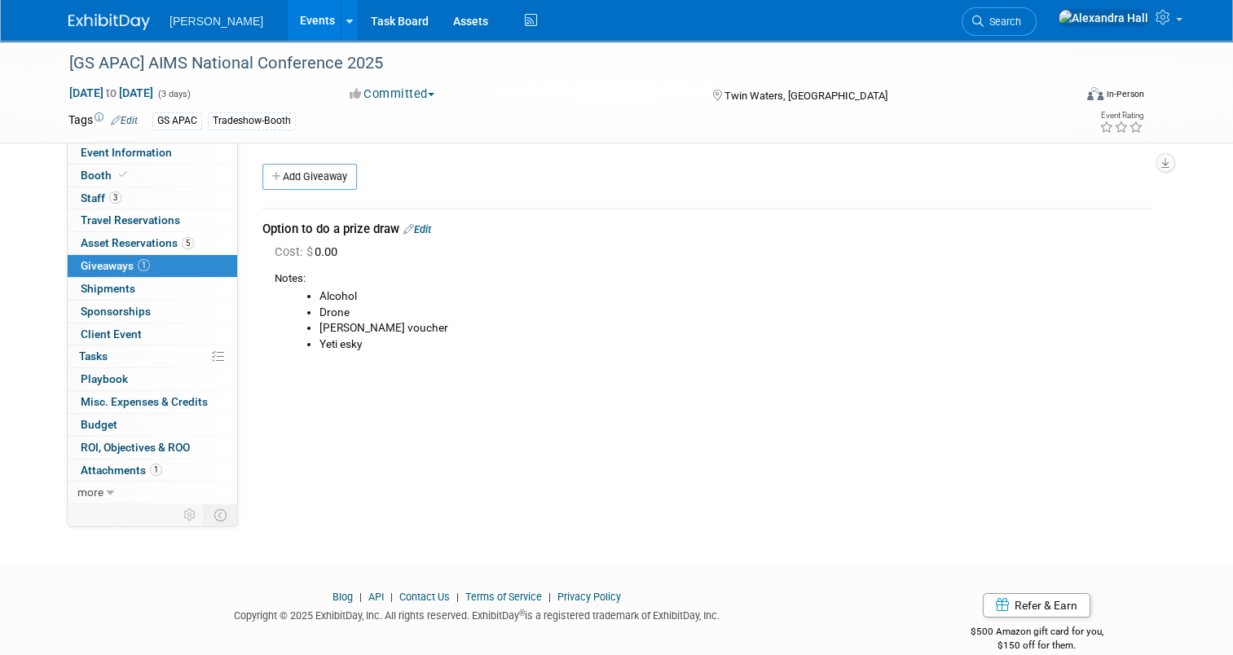
click at [414, 228] on link "Edit" at bounding box center [417, 229] width 28 height 12
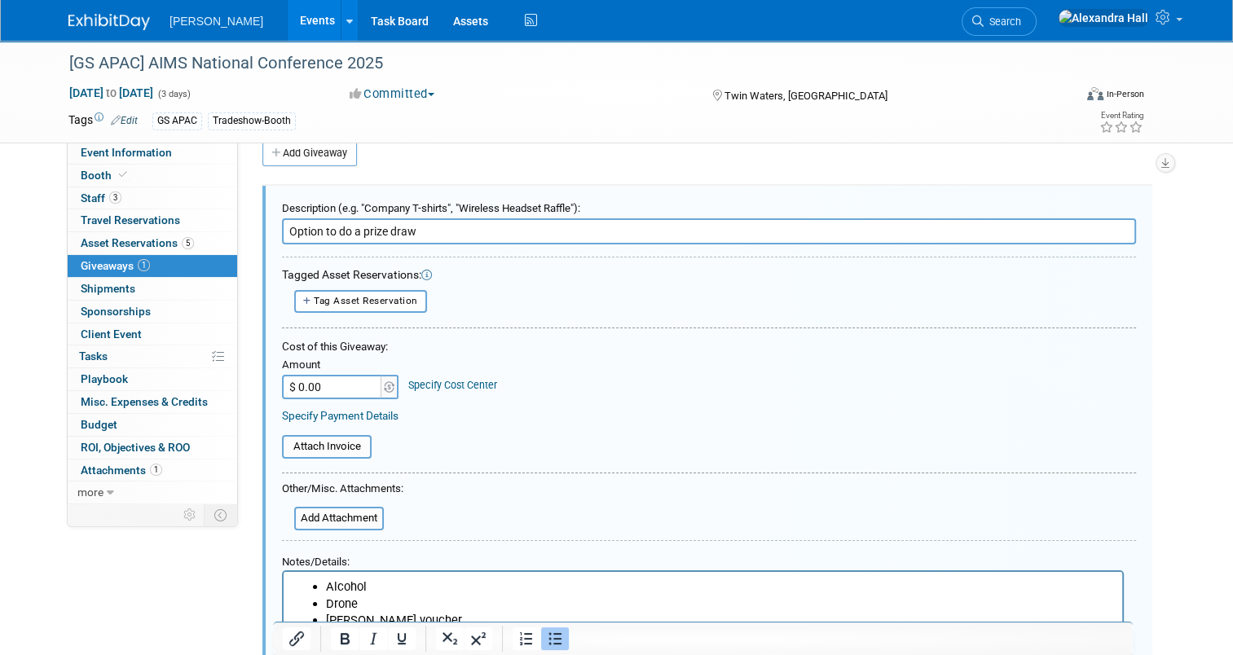
drag, startPoint x: 417, startPoint y: 228, endPoint x: 247, endPoint y: 235, distance: 170.4
click at [250, 235] on div "Description (e.g. "Company T-shirts", "Wireless Headset Raffle"): Option to do …" at bounding box center [707, 462] width 914 height 585
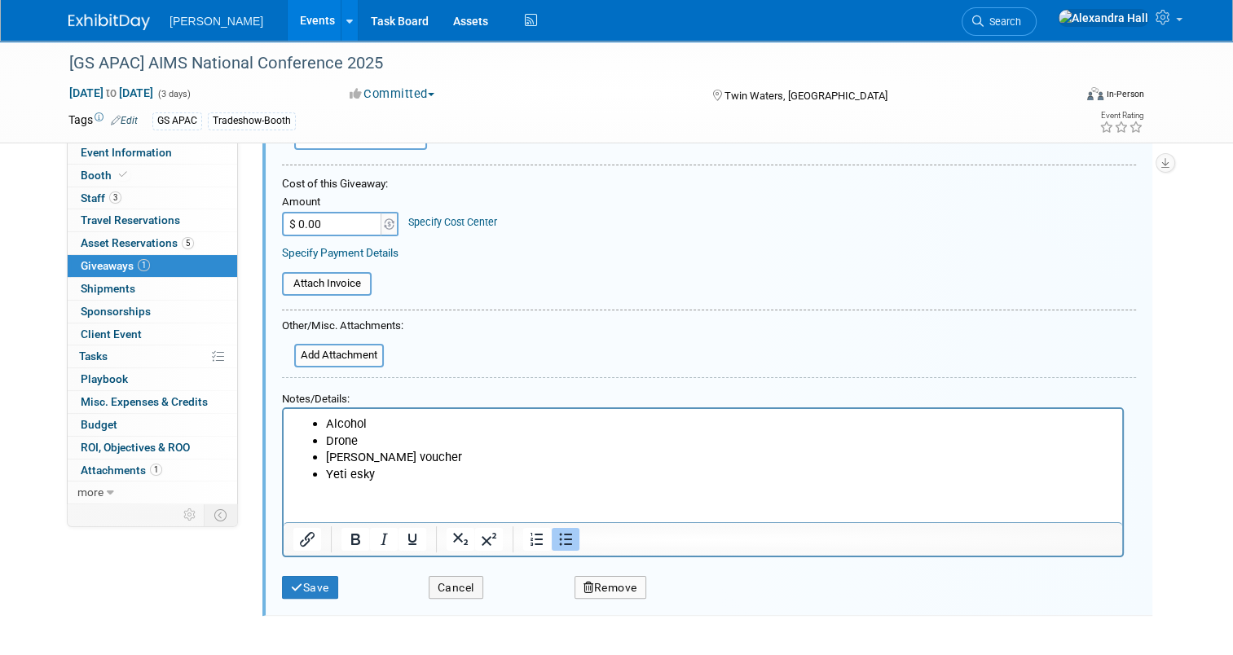
type input "Prize Draw"
drag, startPoint x: 371, startPoint y: 435, endPoint x: 288, endPoint y: 428, distance: 83.3
click at [288, 428] on html "Alcohol Drone RM Williams voucher Yeti esky" at bounding box center [702, 444] width 838 height 73
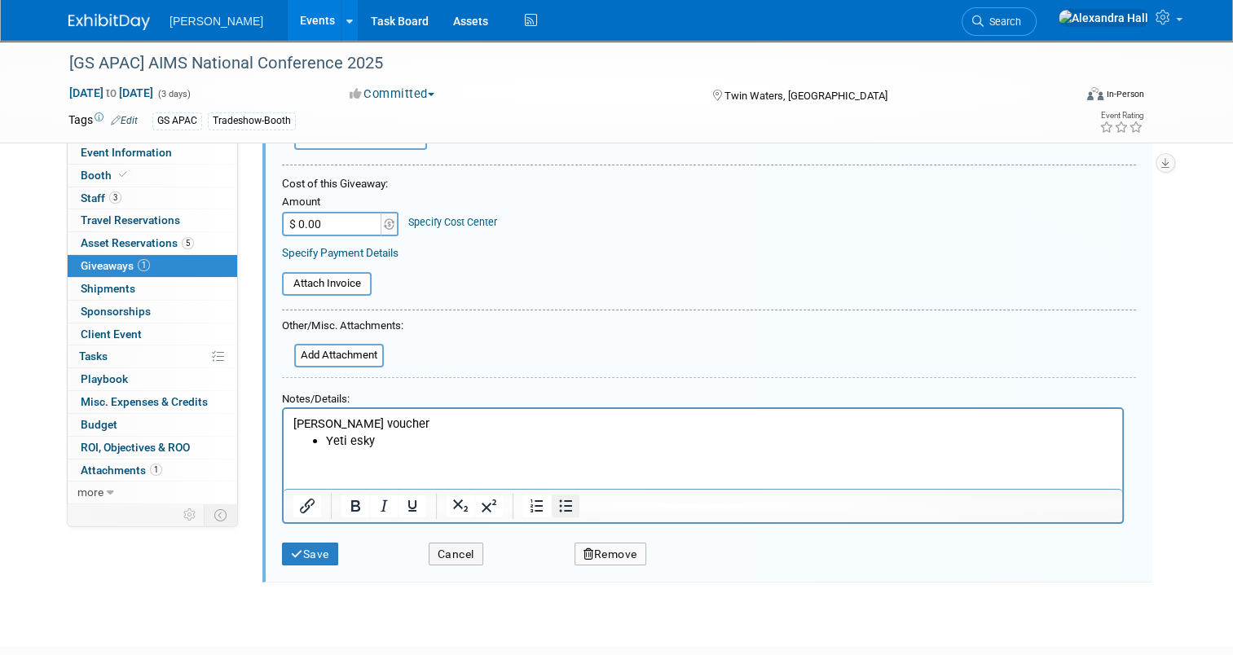
click at [556, 508] on icon "Bullet list" at bounding box center [566, 506] width 20 height 20
click at [308, 552] on button "Save" at bounding box center [310, 555] width 56 height 24
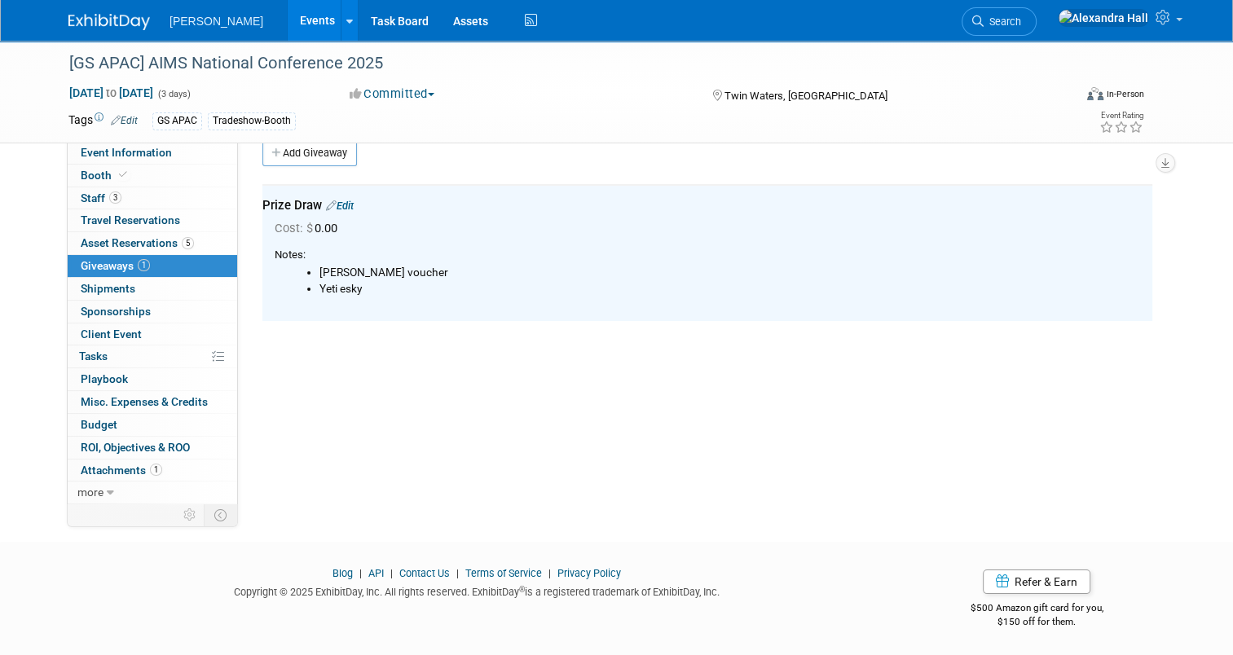
scroll to position [0, 0]
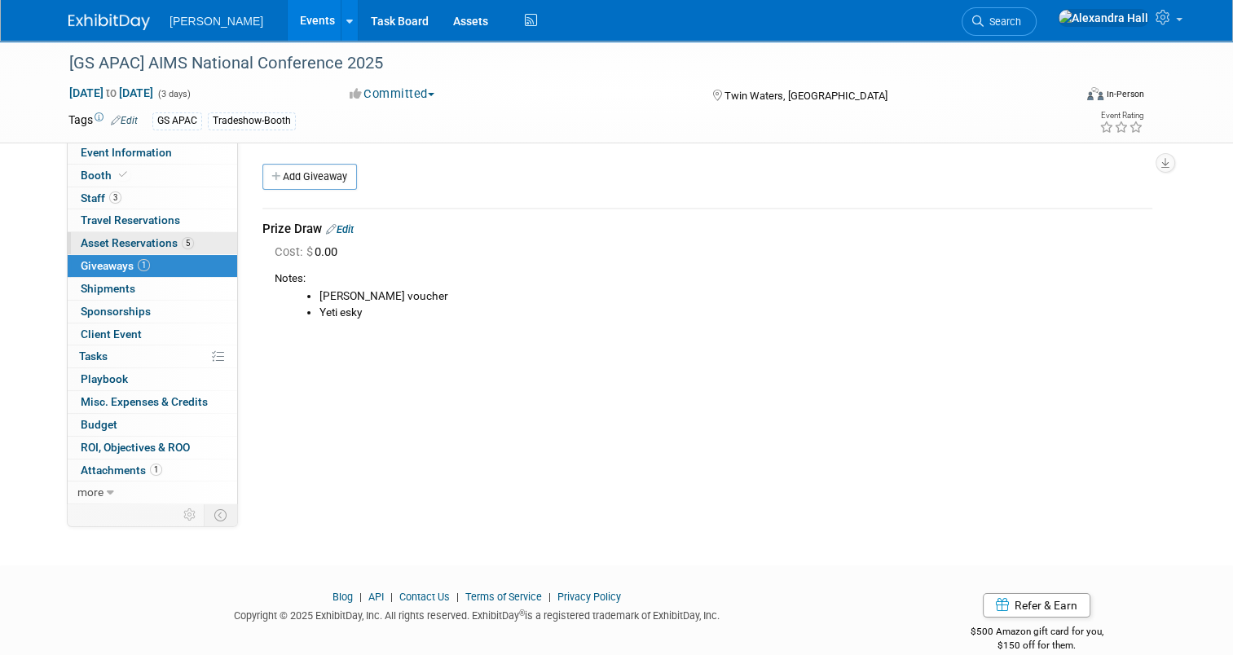
click at [102, 235] on link "5 Asset Reservations 5" at bounding box center [152, 243] width 169 height 22
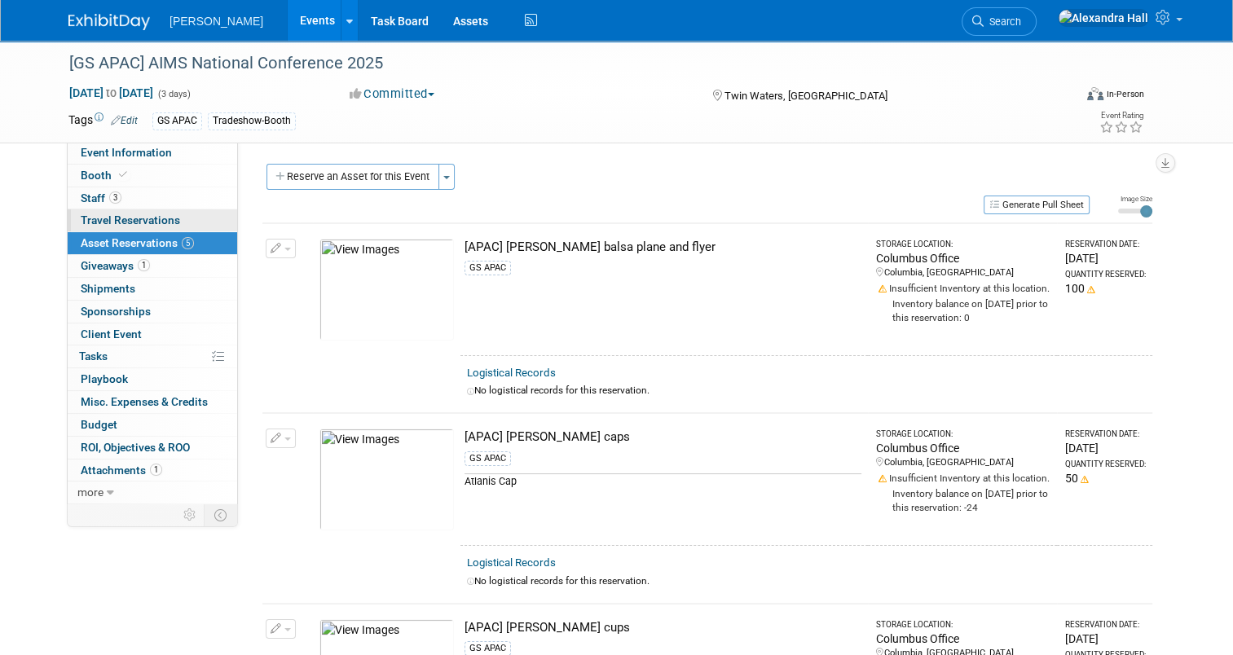
click at [111, 218] on span "Travel Reservations 0" at bounding box center [130, 219] width 99 height 13
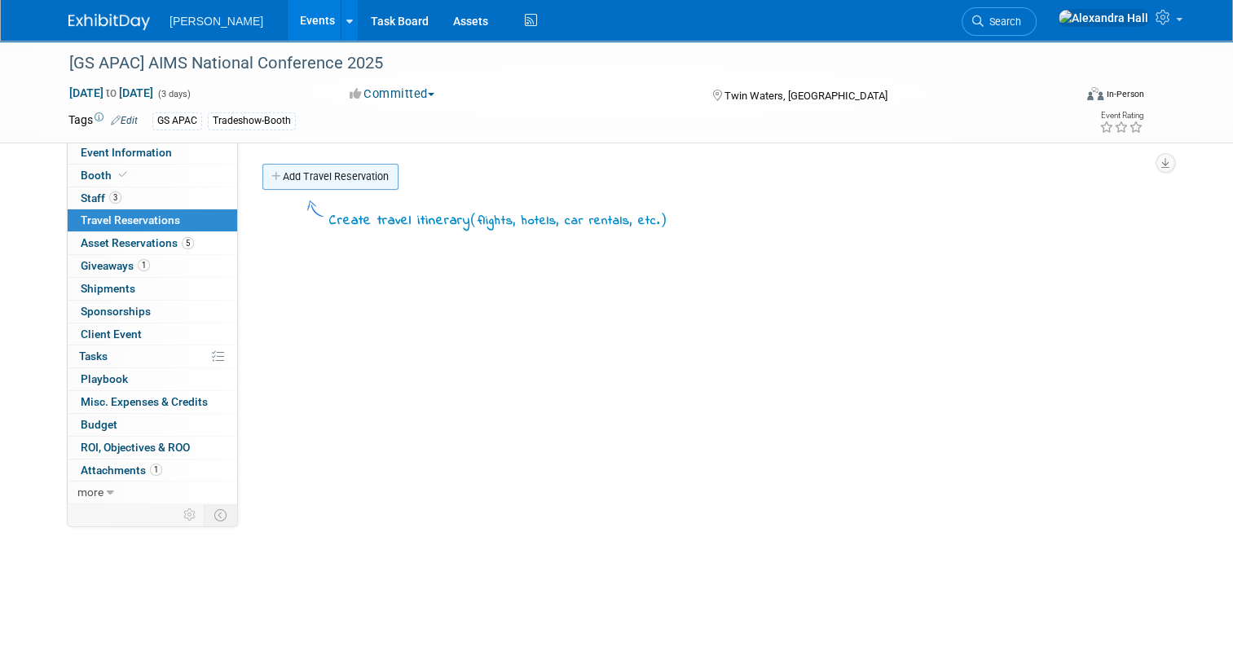
click at [332, 177] on link "Add Travel Reservation" at bounding box center [330, 177] width 136 height 26
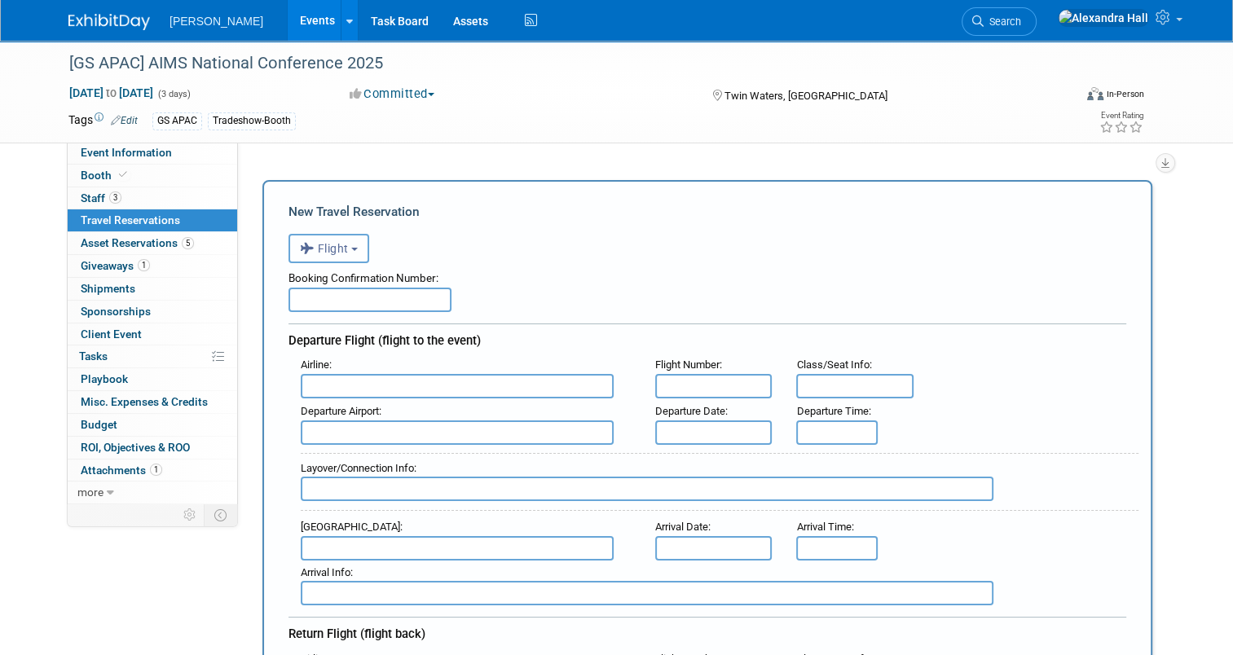
click at [351, 251] on button "Flight" at bounding box center [328, 248] width 81 height 29
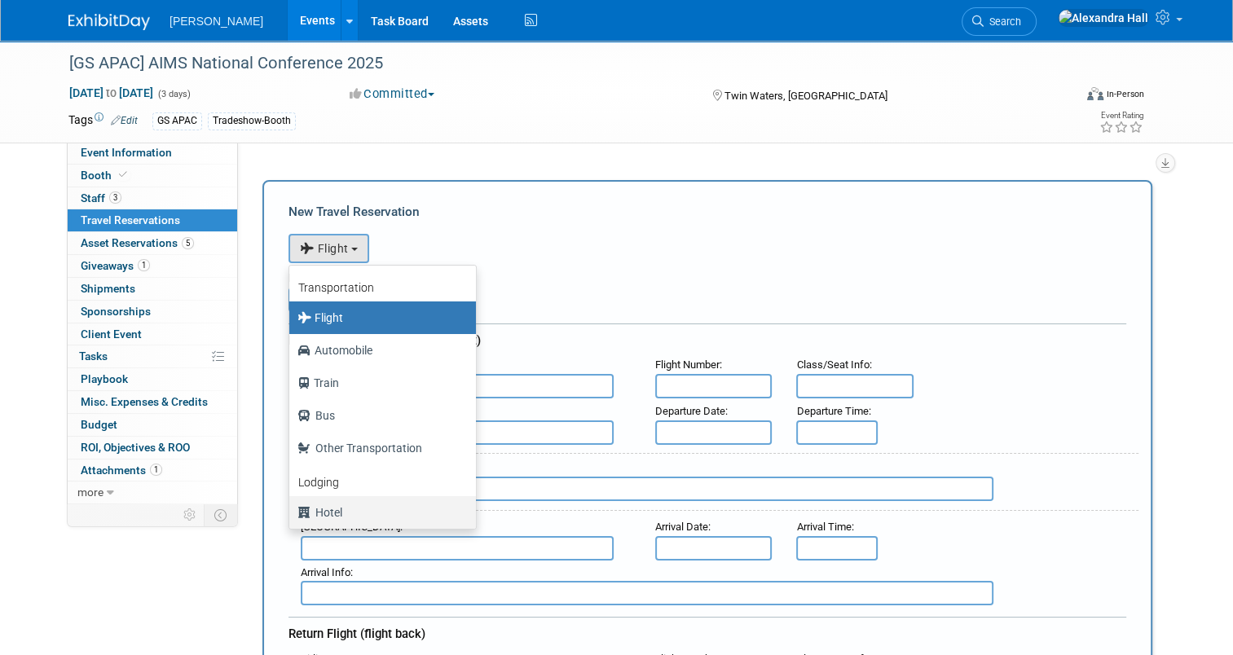
click at [346, 504] on label "Hotel" at bounding box center [378, 512] width 162 height 26
click at [292, 505] on input "Hotel" at bounding box center [286, 510] width 11 height 11
select select "6"
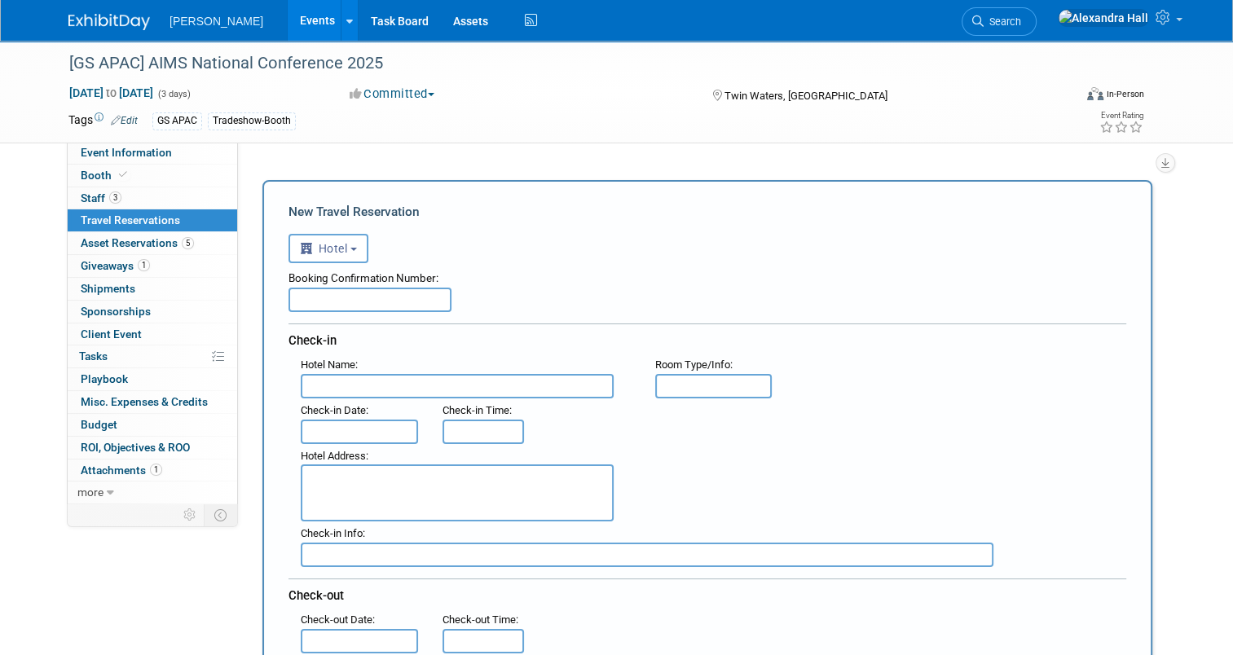
click at [342, 302] on input "text" at bounding box center [369, 300] width 163 height 24
click at [386, 288] on input "text" at bounding box center [369, 300] width 163 height 24
click at [386, 293] on input "text" at bounding box center [369, 300] width 163 height 24
paste input "AIMS2025SUN-5RZ0050"
type input "AIMS2025SUN-5RZ0050"
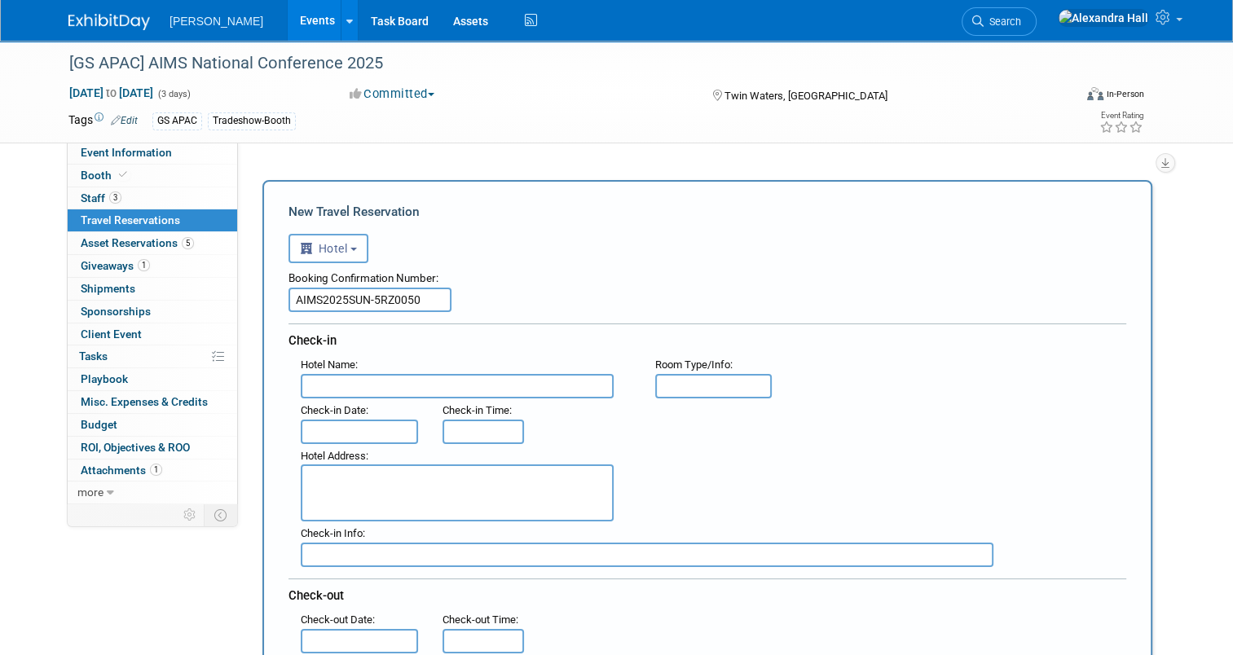
click at [371, 379] on input "text" at bounding box center [457, 386] width 313 height 24
click at [392, 385] on input "text" at bounding box center [457, 386] width 313 height 24
type input "Novotel Sunshine Coast"
click at [349, 424] on input "text" at bounding box center [359, 432] width 117 height 24
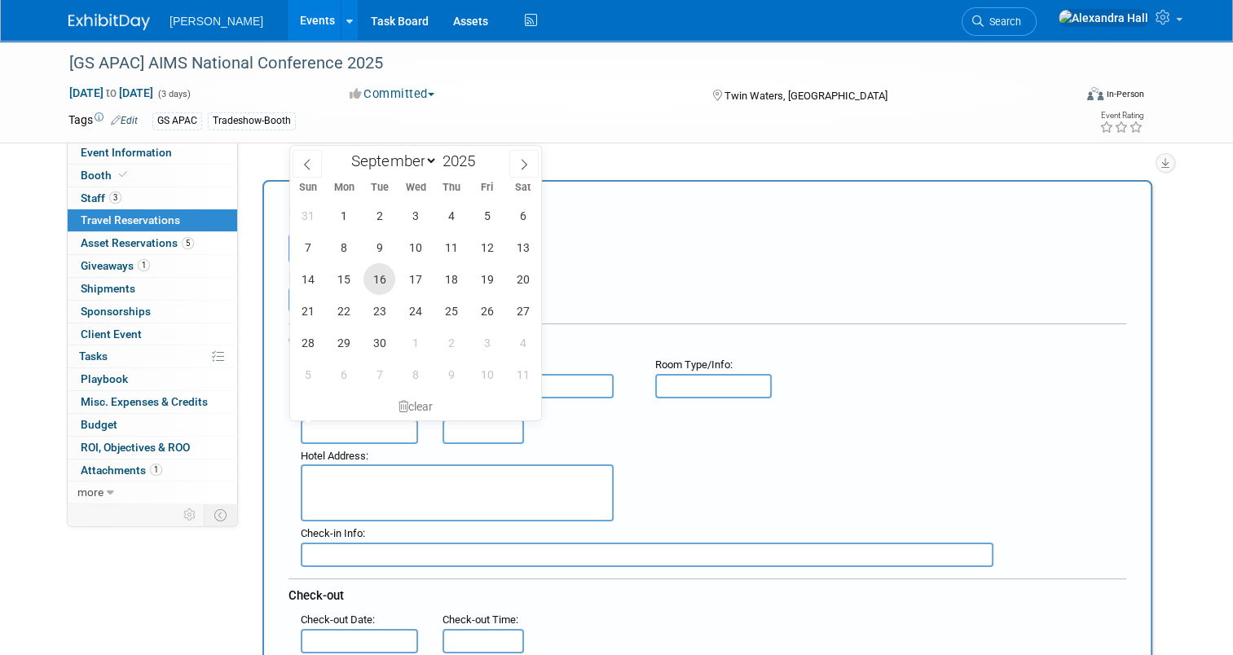
click at [388, 282] on span "16" at bounding box center [379, 279] width 32 height 32
type input "Sep 16, 2025"
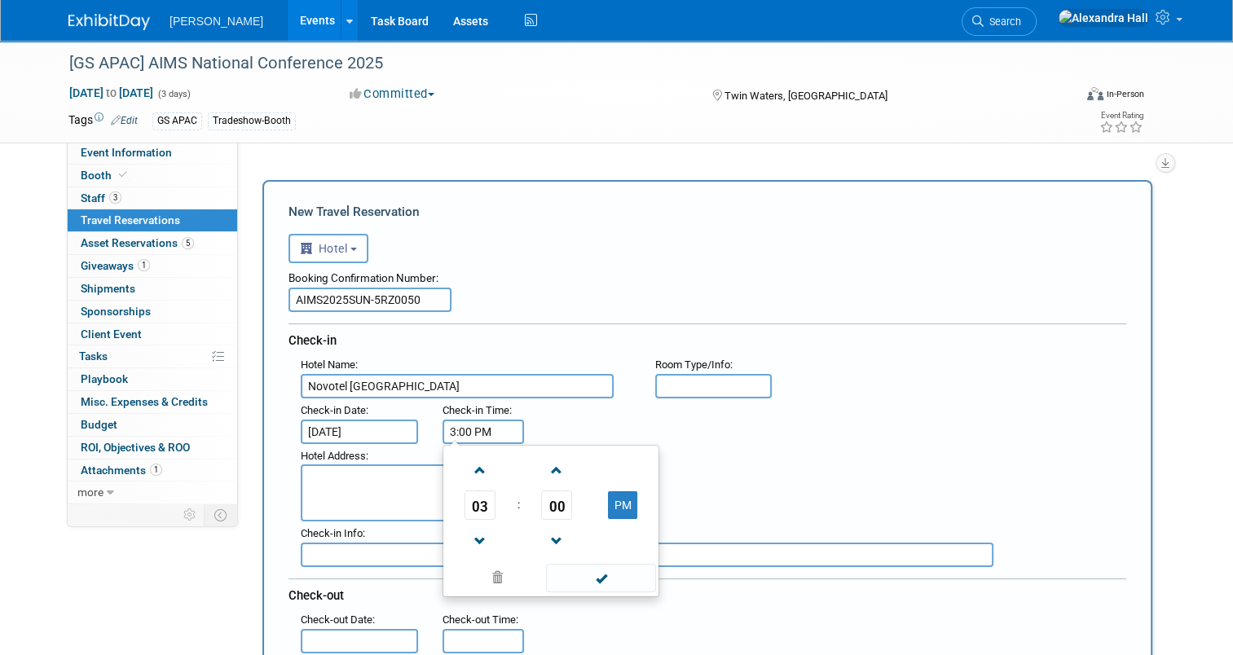
click at [476, 428] on input "3:00 PM" at bounding box center [482, 432] width 81 height 24
click at [613, 506] on button "PM" at bounding box center [622, 505] width 29 height 28
click at [473, 499] on span "03" at bounding box center [479, 504] width 31 height 29
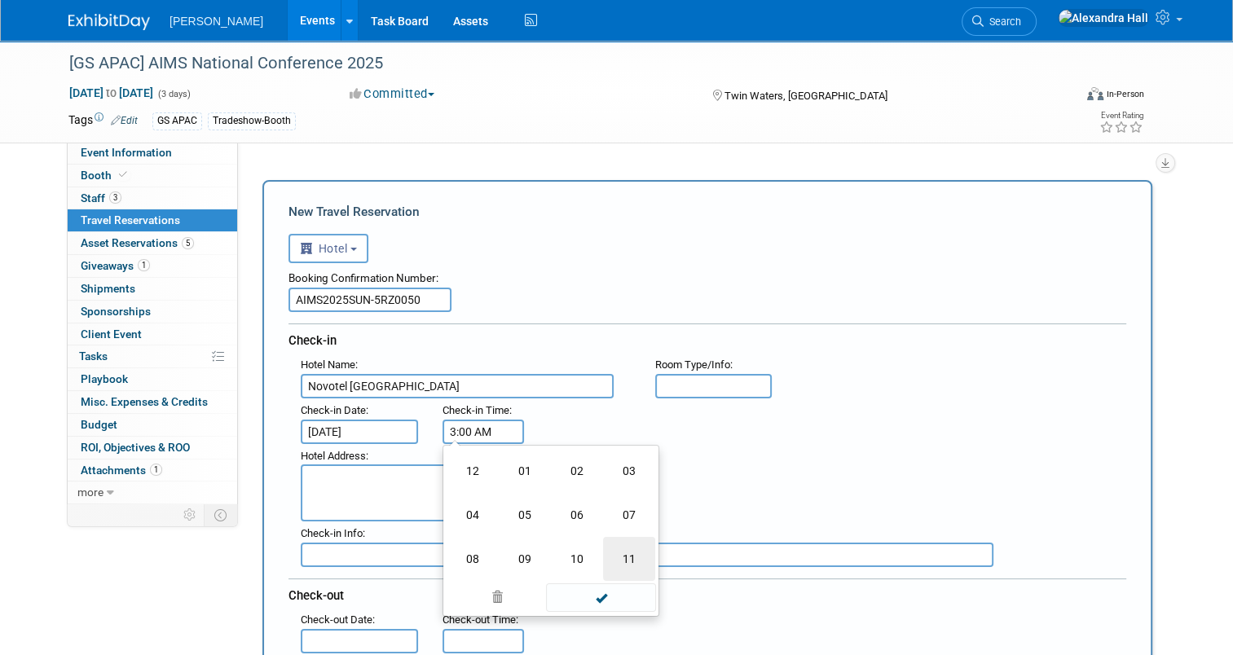
click at [626, 551] on td "11" at bounding box center [629, 559] width 52 height 44
type input "11:00 AM"
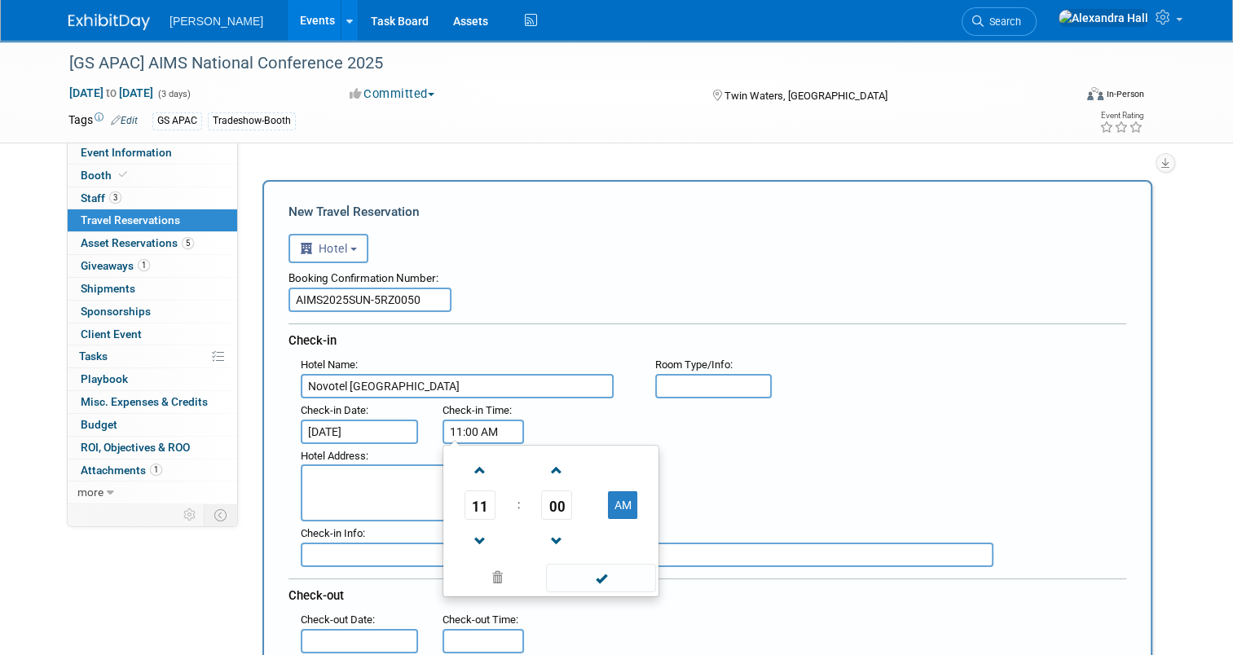
click at [775, 448] on div "Hotel Address :" at bounding box center [713, 483] width 850 height 78
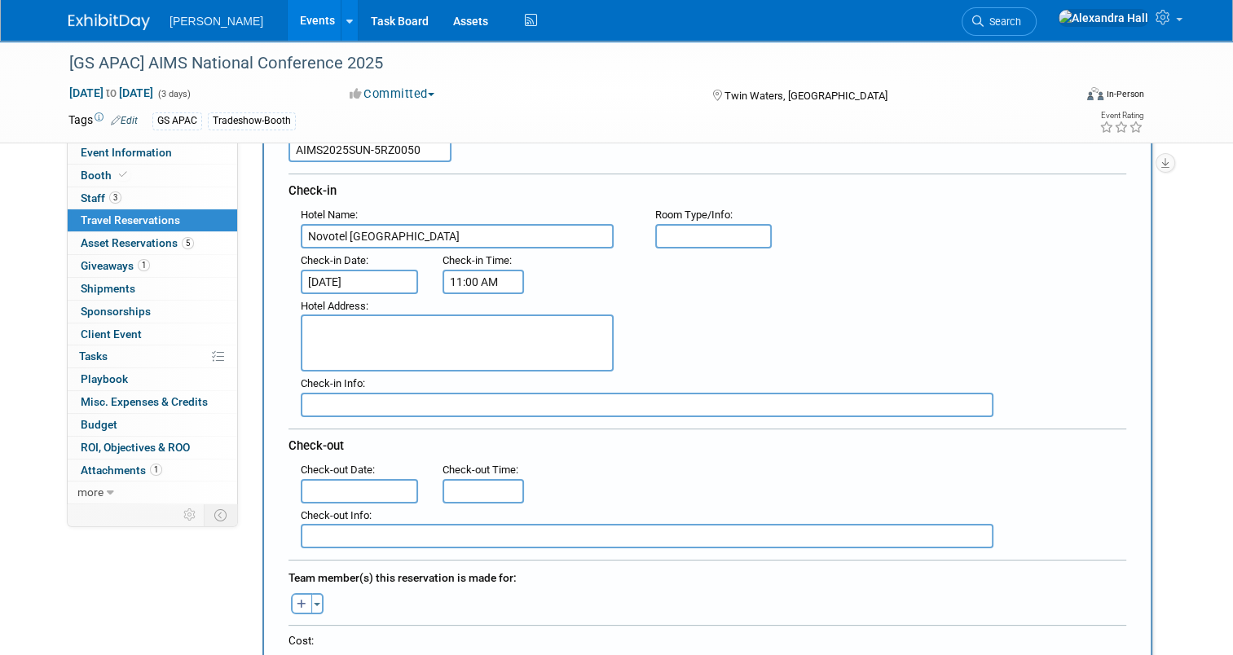
scroll to position [163, 0]
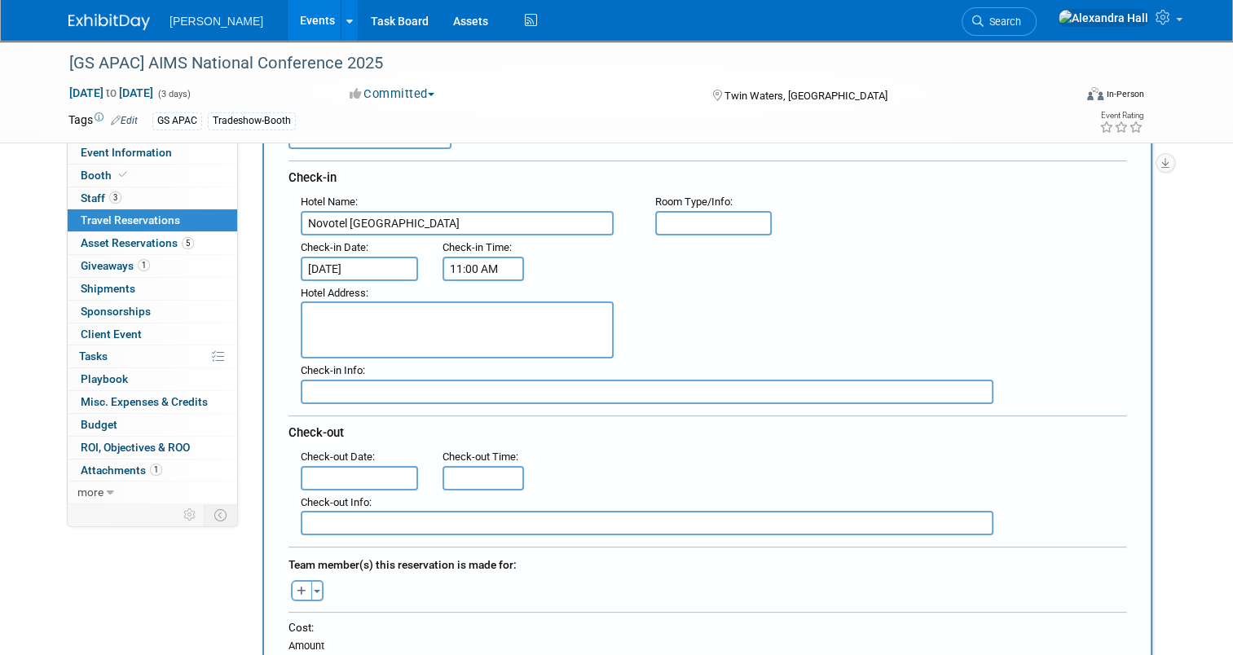
click at [343, 471] on input "text" at bounding box center [359, 478] width 117 height 24
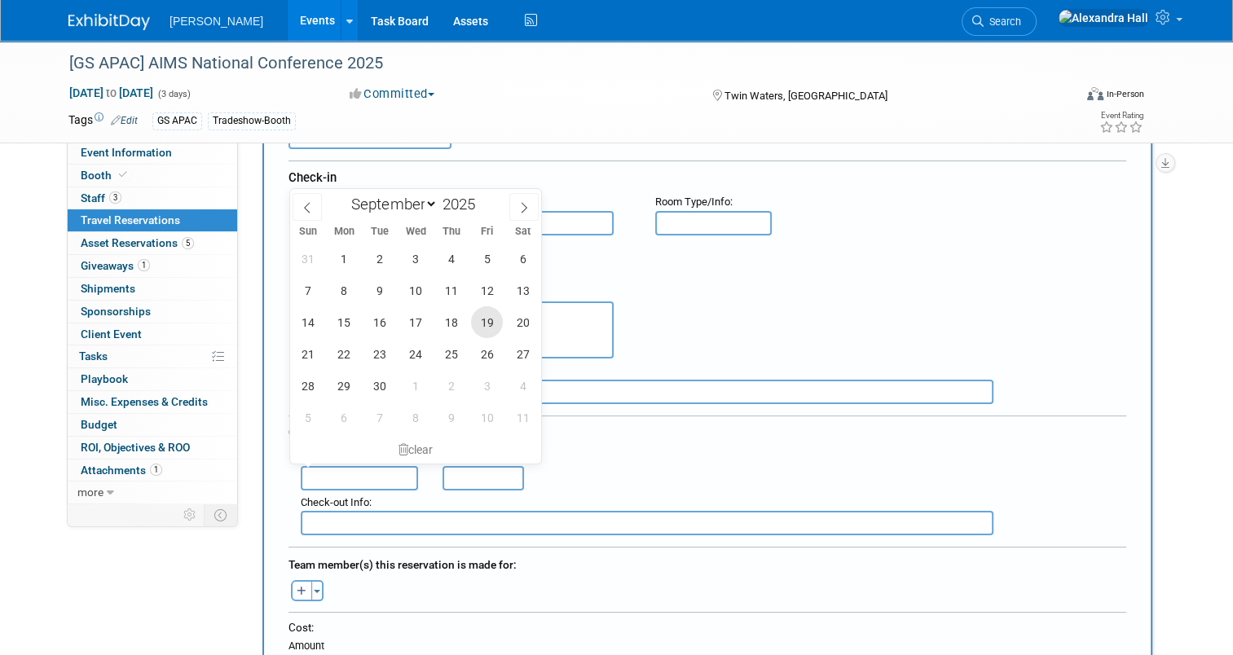
click at [486, 329] on span "19" at bounding box center [487, 322] width 32 height 32
type input "Sep 19, 2025"
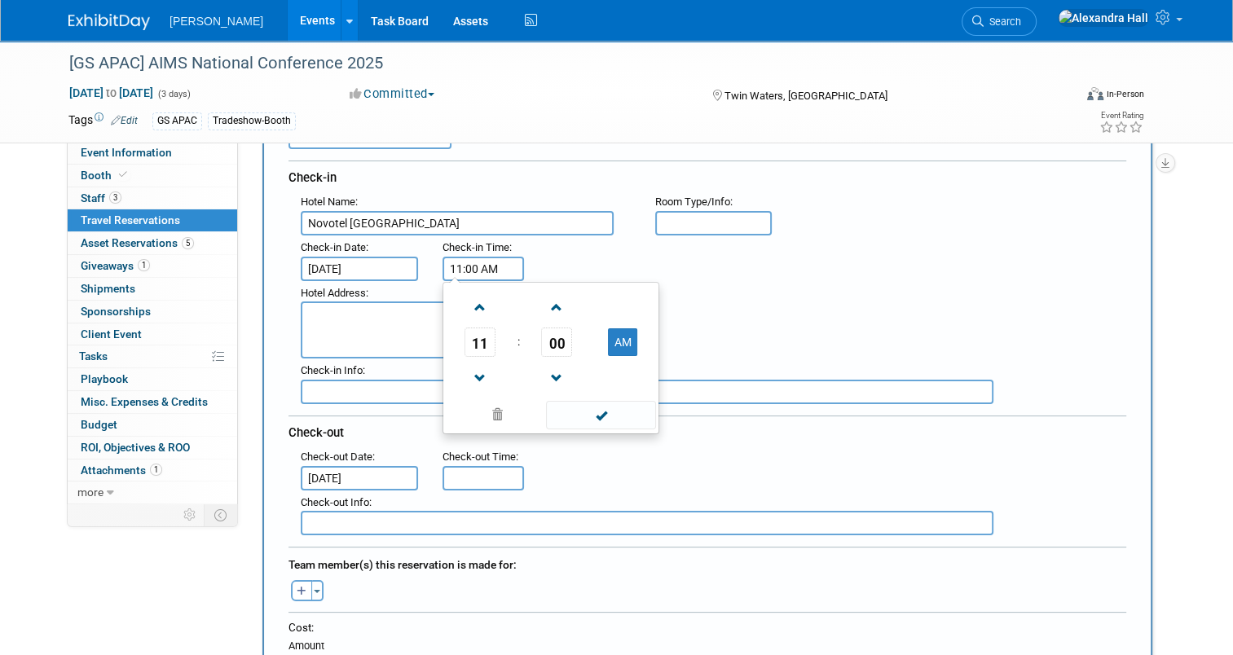
click at [448, 266] on input "11:00 AM" at bounding box center [482, 269] width 81 height 24
click at [608, 332] on button "AM" at bounding box center [622, 342] width 29 height 28
click at [495, 338] on td "11" at bounding box center [480, 341] width 68 height 29
click at [466, 336] on span "11" at bounding box center [479, 341] width 31 height 29
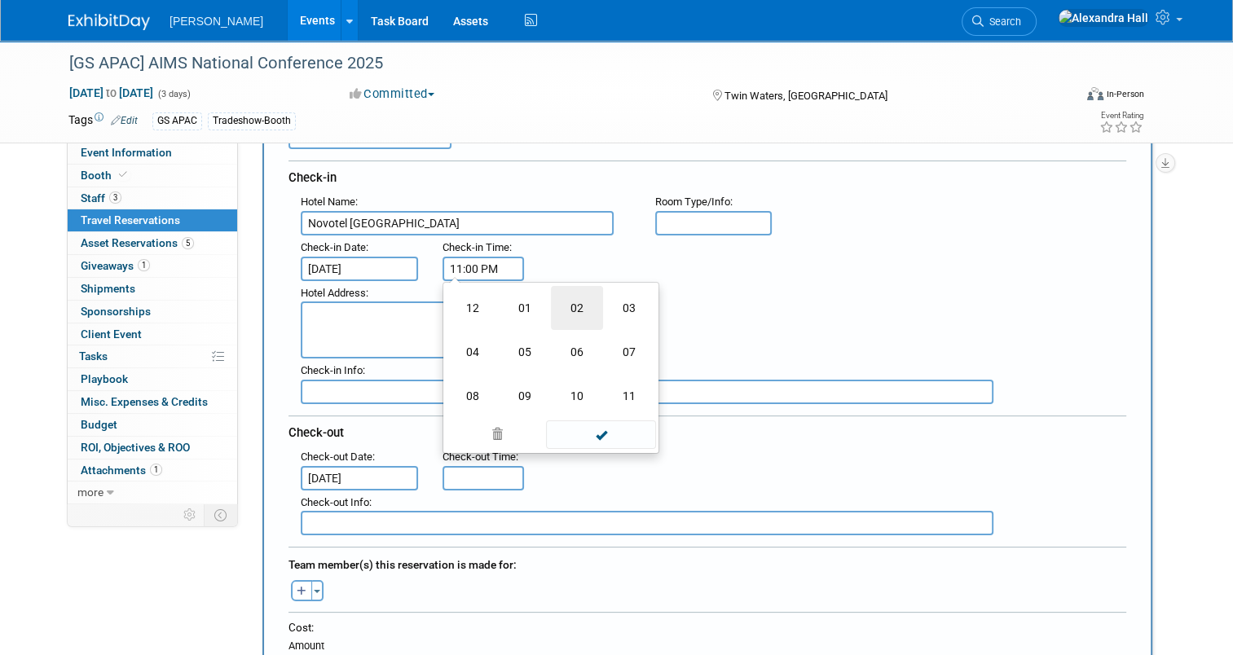
click at [555, 310] on td "02" at bounding box center [577, 308] width 52 height 44
type input "2:00 PM"
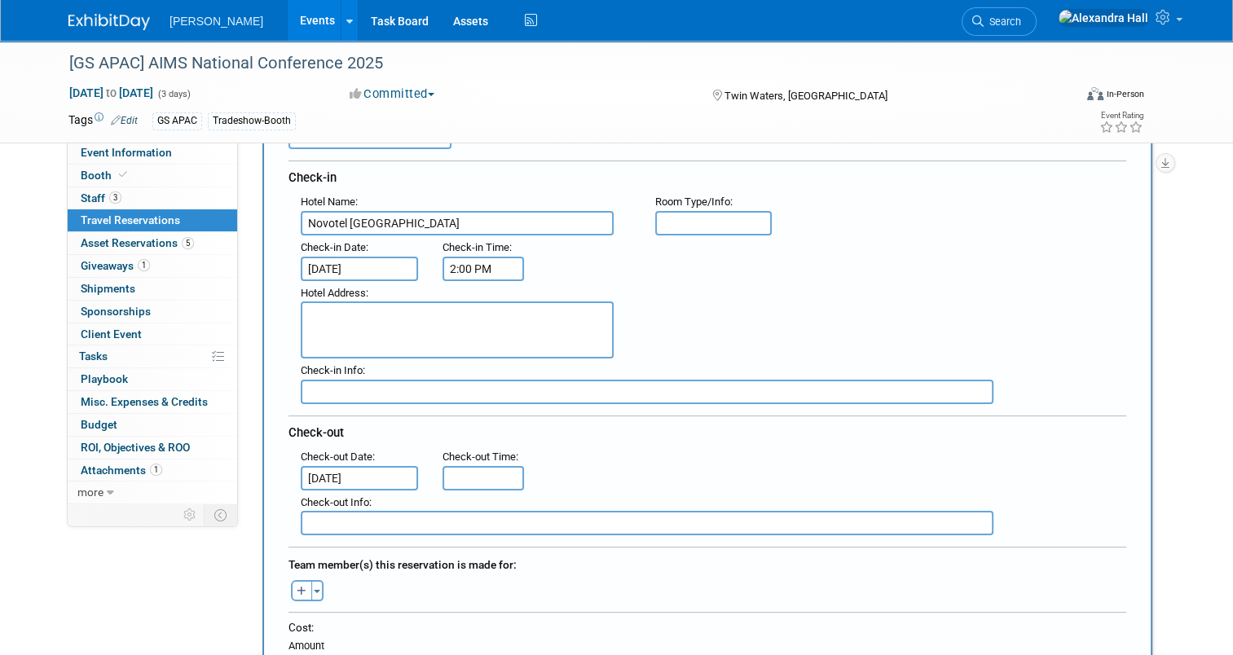
click at [704, 292] on div "Hotel Address :" at bounding box center [713, 320] width 850 height 78
type input "11:00 AM"
click at [450, 476] on input "11:00 AM" at bounding box center [482, 478] width 81 height 24
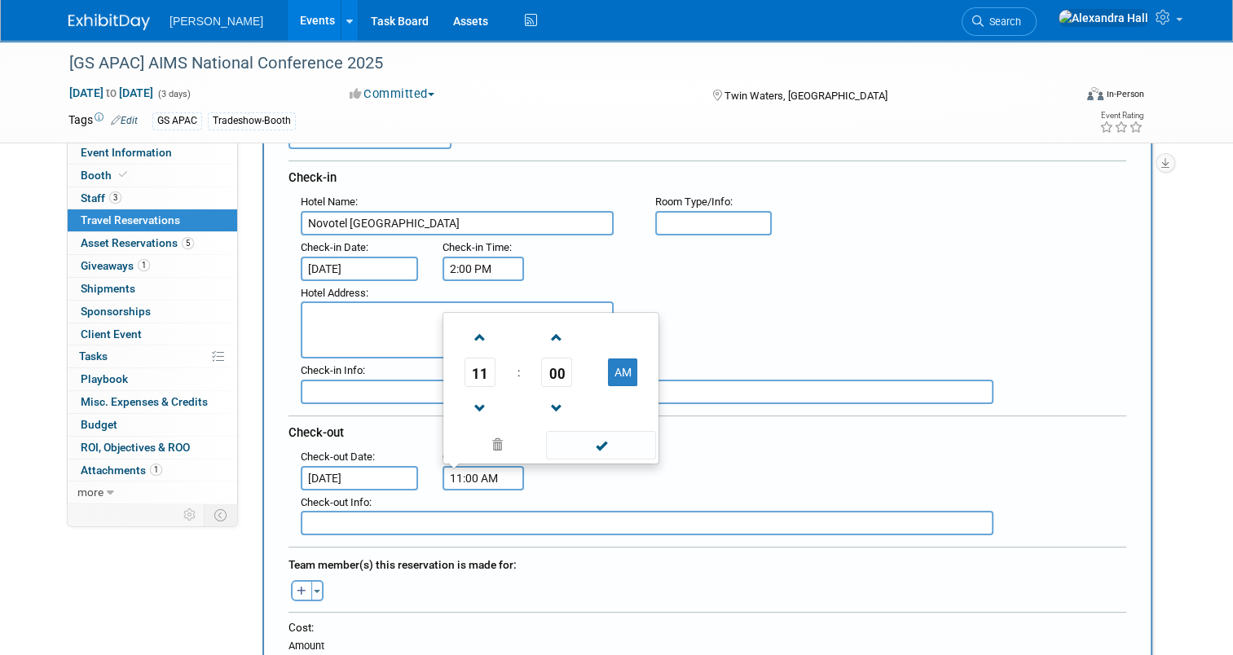
drag, startPoint x: 611, startPoint y: 437, endPoint x: 622, endPoint y: 448, distance: 16.1
click at [611, 438] on span at bounding box center [601, 445] width 110 height 29
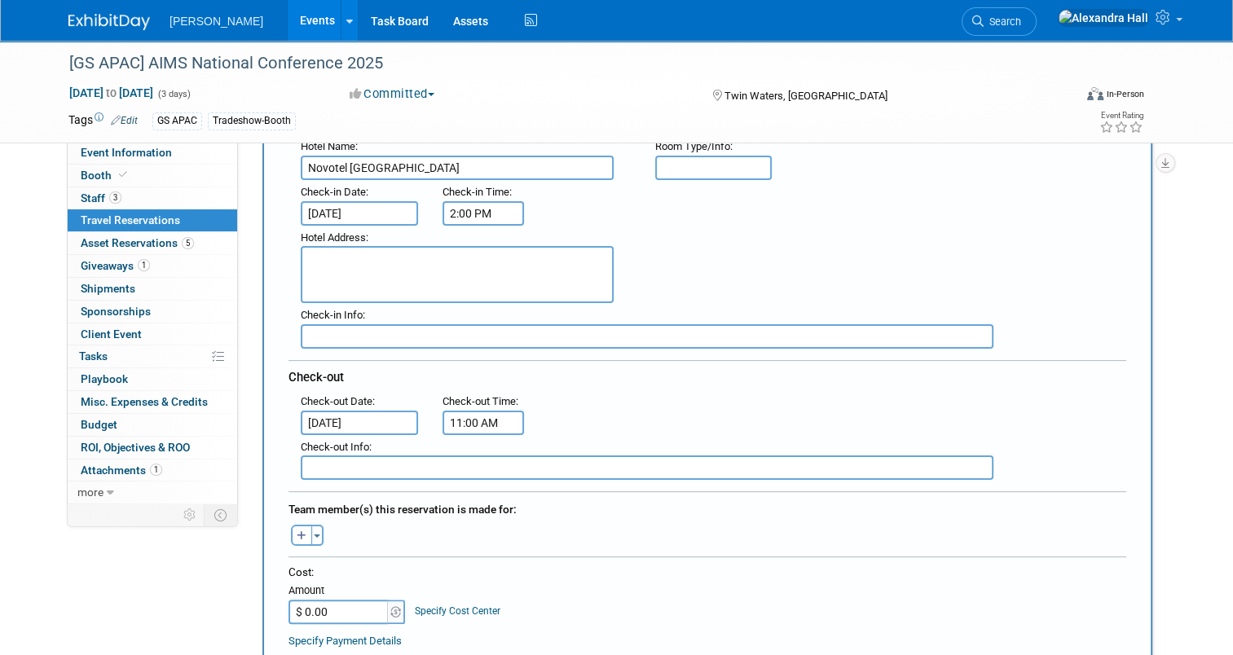
scroll to position [326, 0]
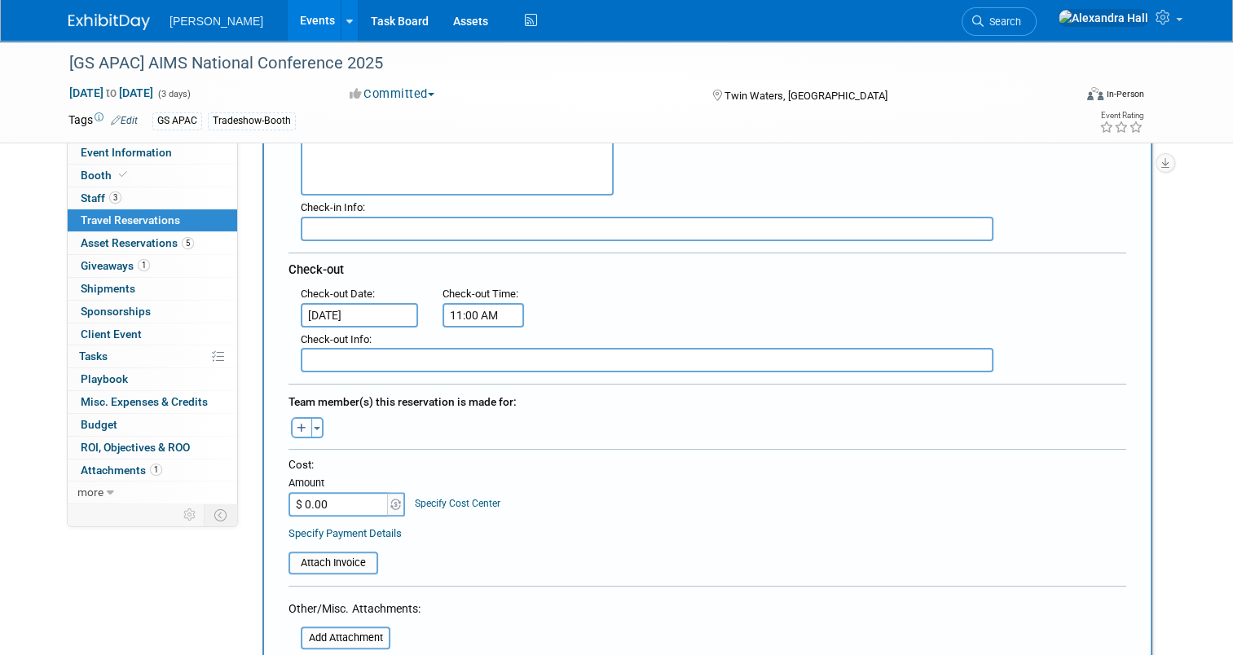
click at [298, 418] on button "button" at bounding box center [301, 427] width 21 height 21
select select
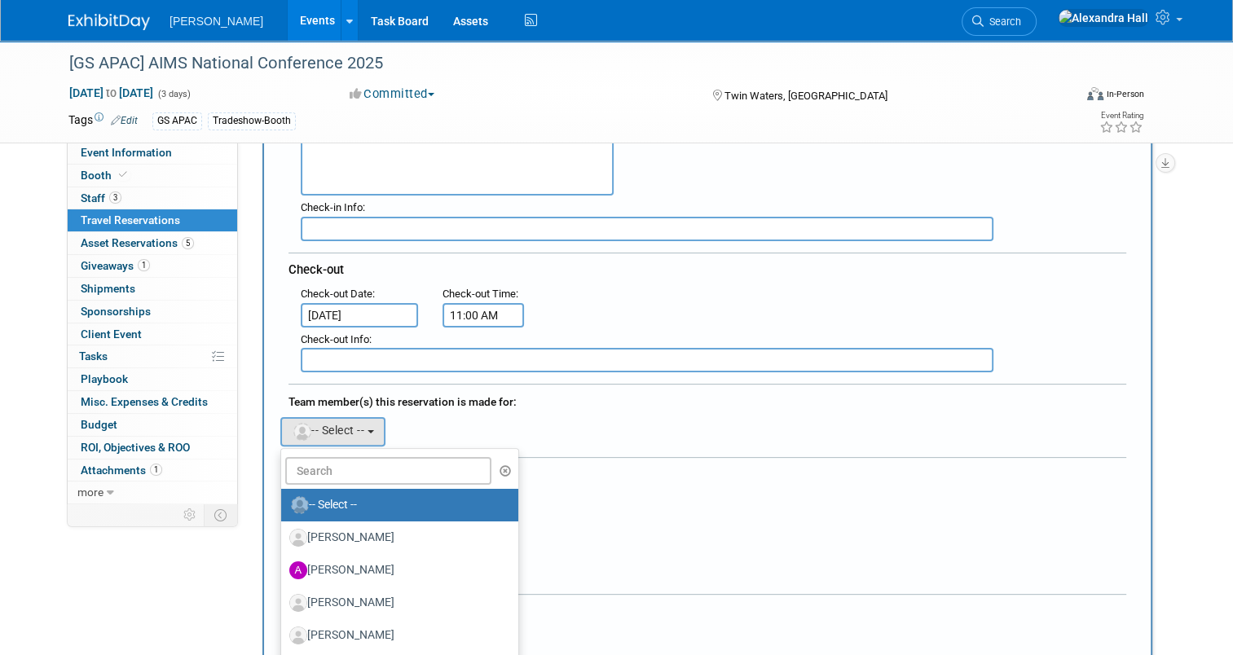
click at [489, 402] on div "Team member(s) this reservation is made for:" at bounding box center [706, 400] width 837 height 26
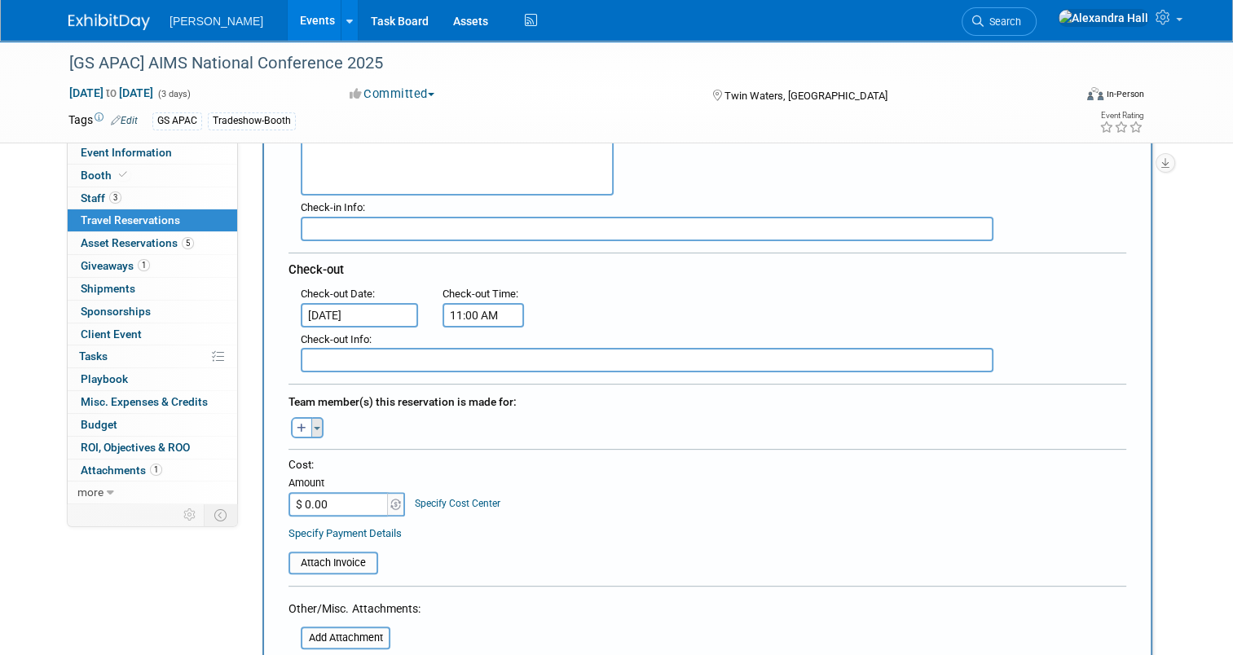
click at [311, 417] on button "Toggle Dropdown" at bounding box center [317, 427] width 12 height 21
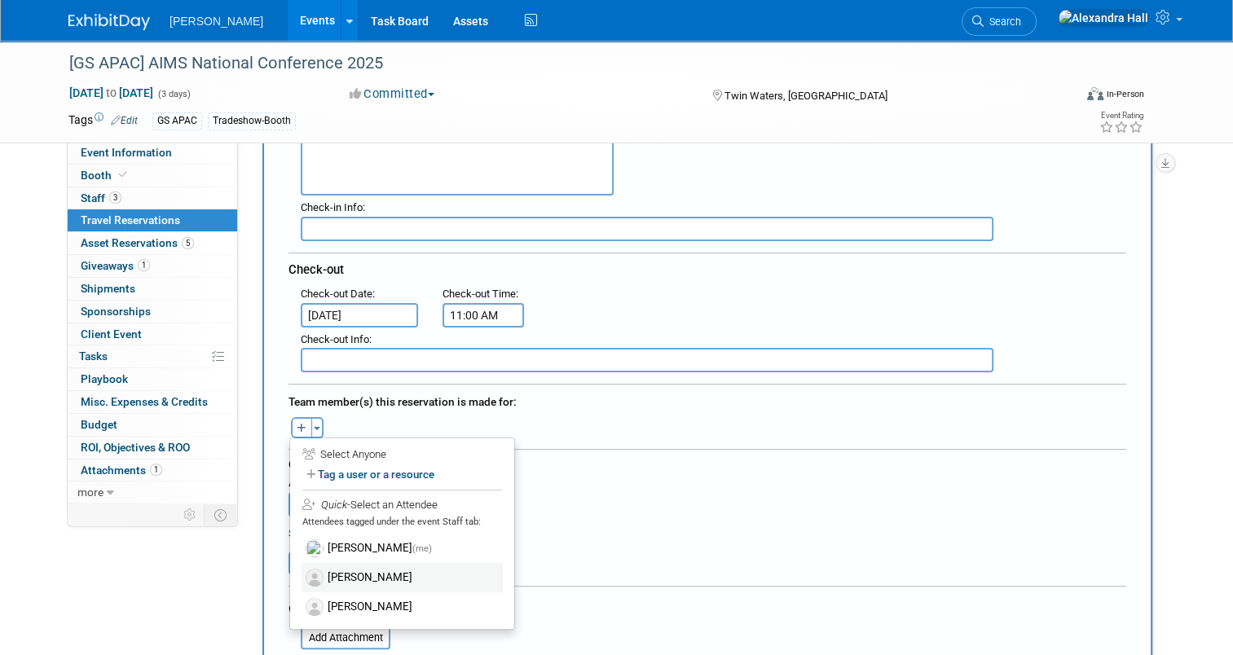
click at [355, 564] on label "[PERSON_NAME]" at bounding box center [401, 577] width 201 height 29
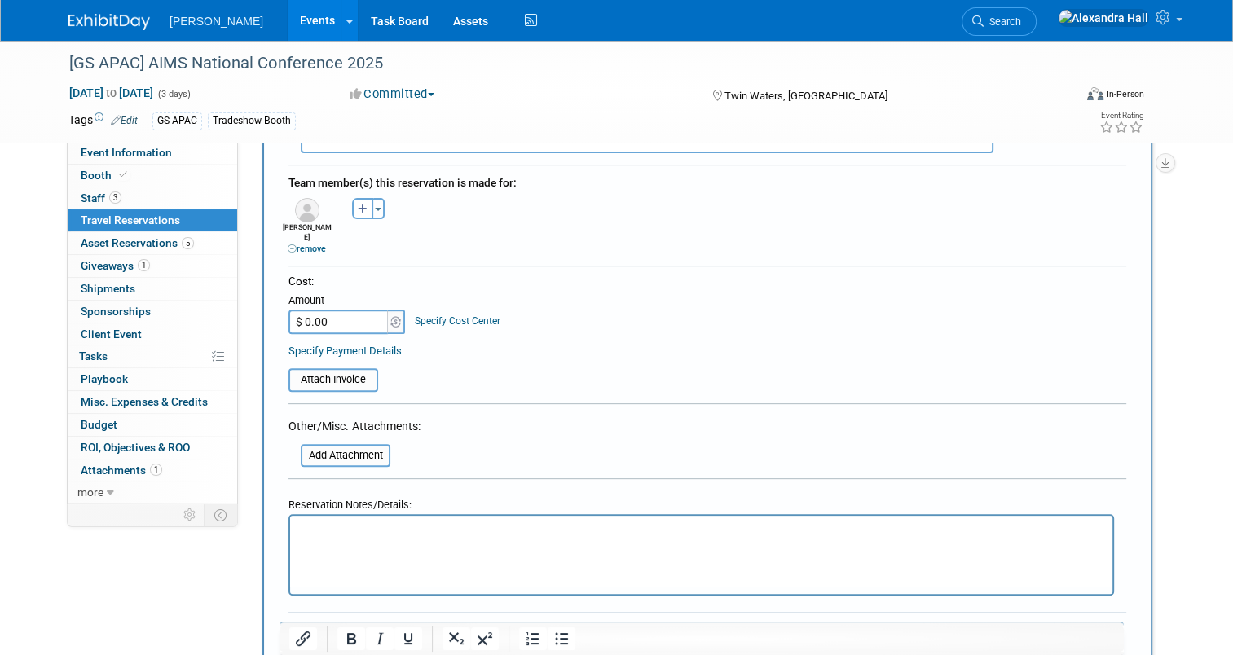
scroll to position [570, 0]
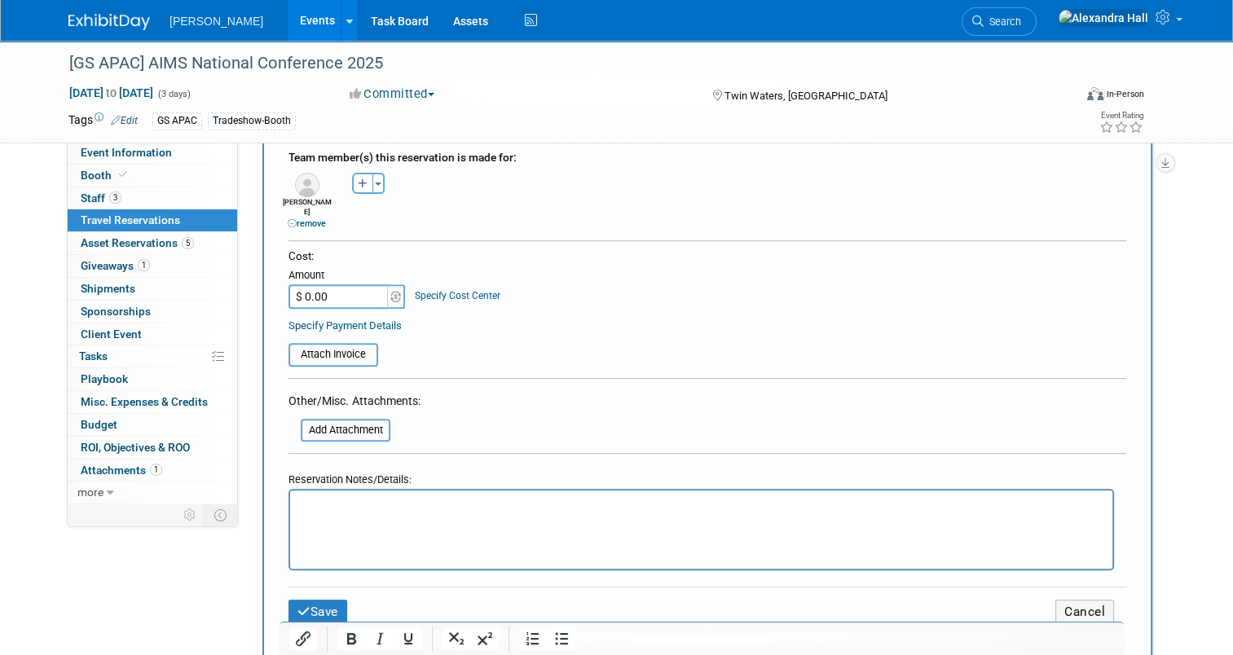
click at [316, 284] on input "$ 0.00" at bounding box center [339, 296] width 102 height 24
paste input "616.03"
type input "$ 616.03"
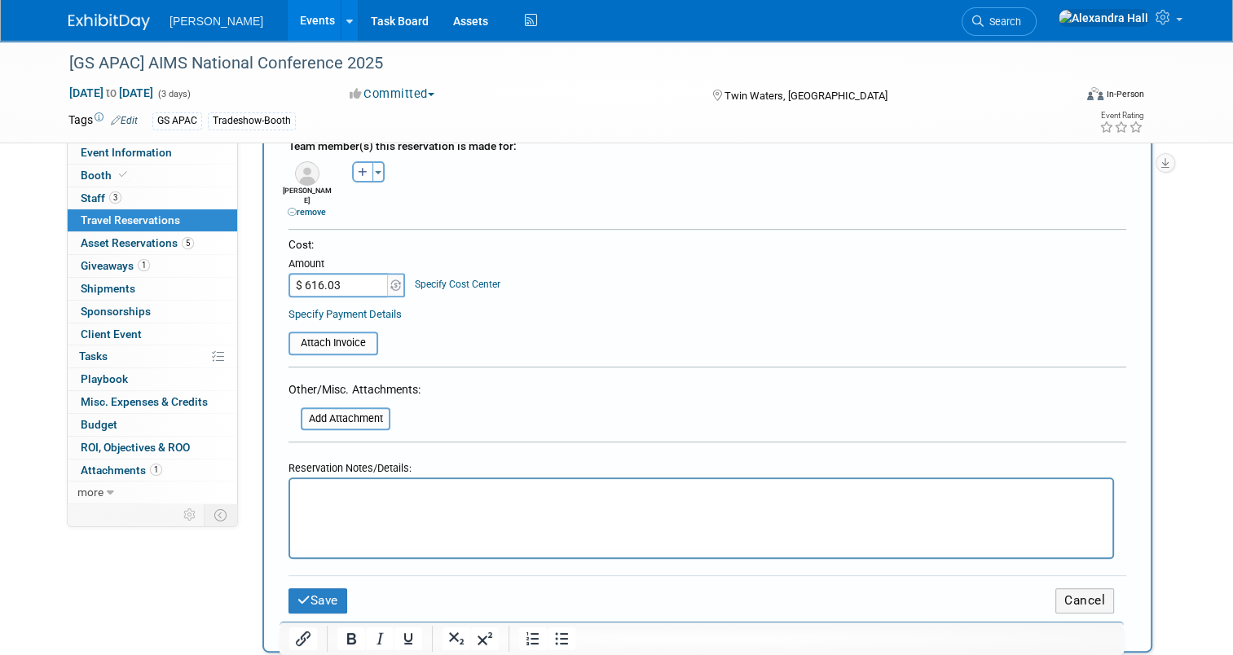
scroll to position [652, 0]
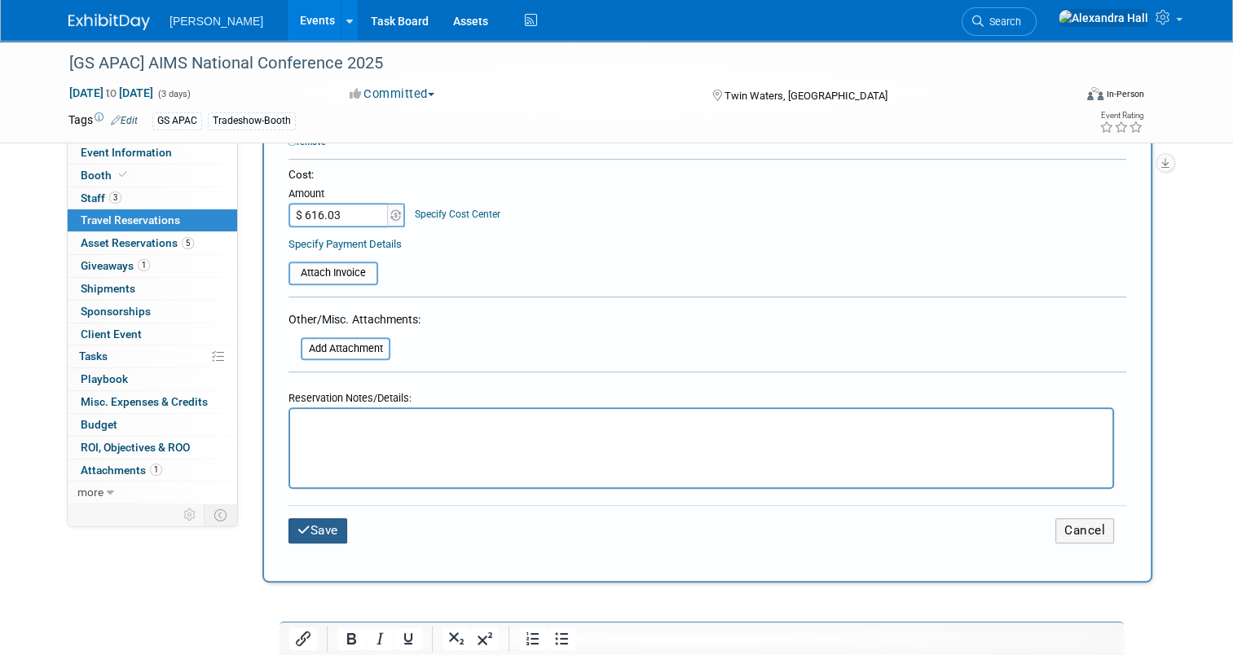
click at [319, 518] on button "Save" at bounding box center [317, 530] width 59 height 25
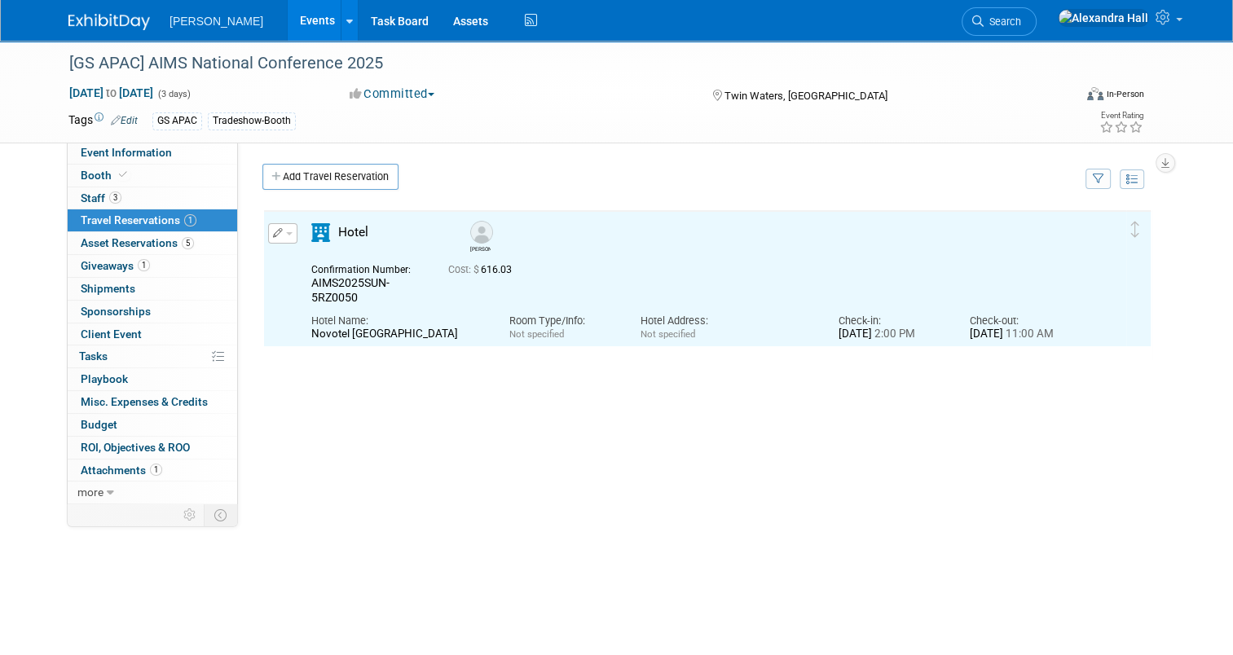
scroll to position [0, 0]
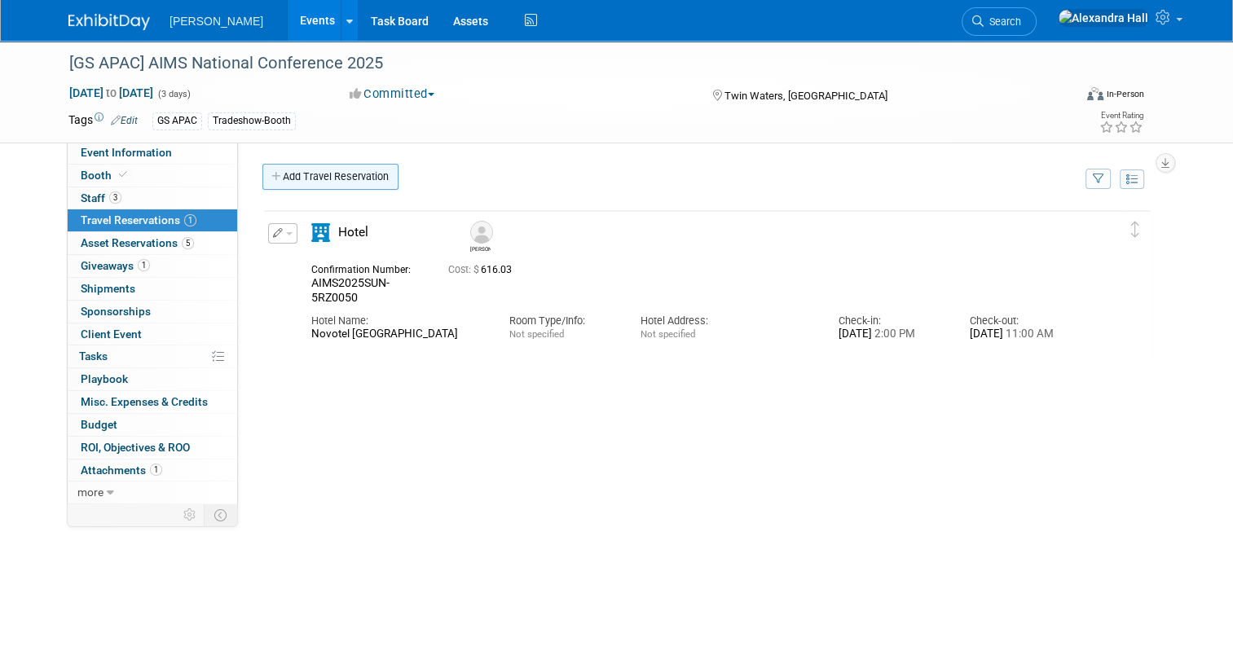
click at [329, 188] on link "Add Travel Reservation" at bounding box center [330, 177] width 136 height 26
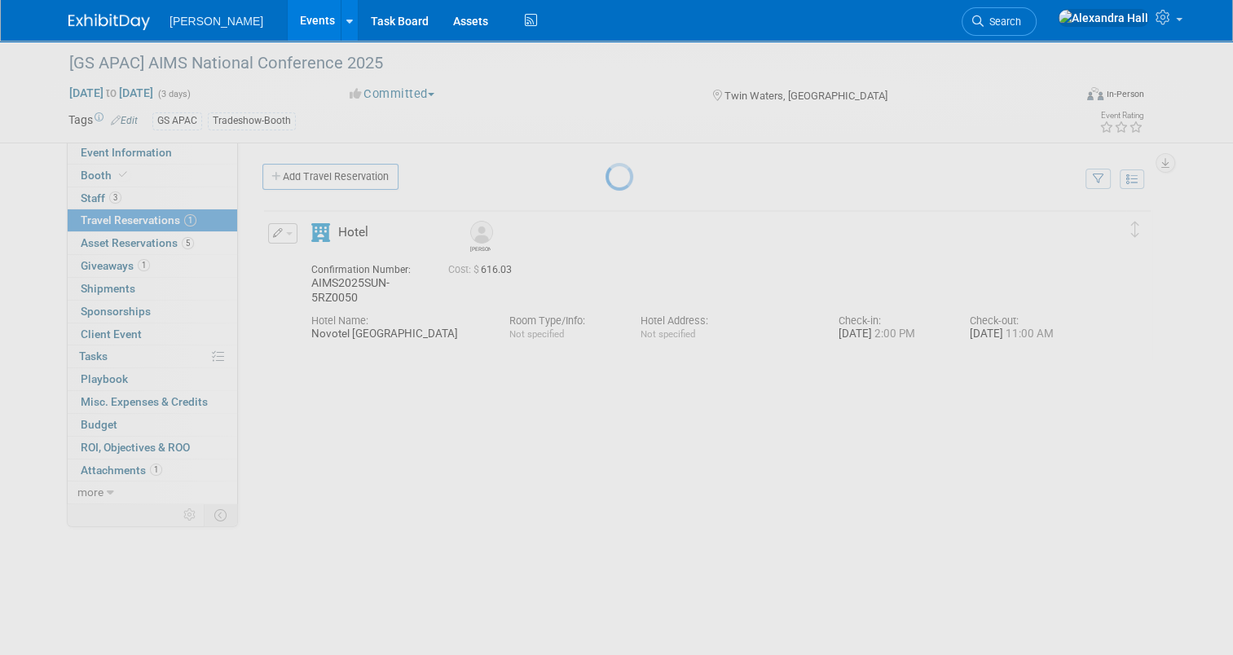
click at [605, 182] on div at bounding box center [616, 327] width 23 height 655
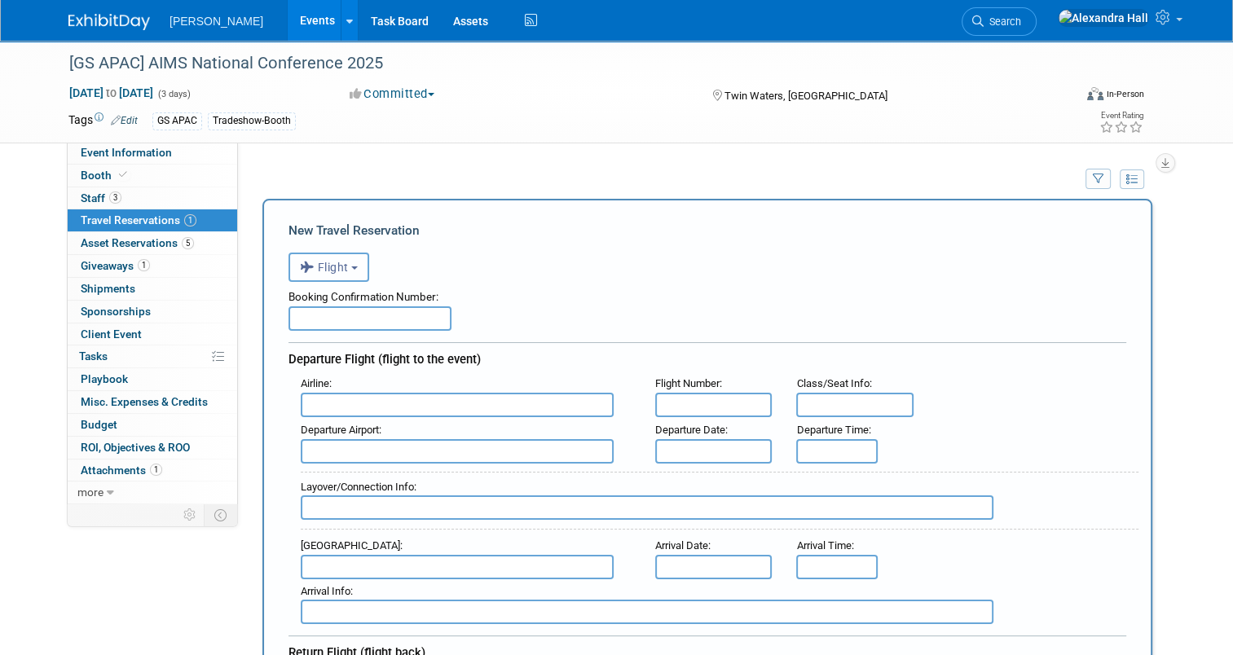
click at [342, 272] on button "Flight" at bounding box center [328, 267] width 81 height 29
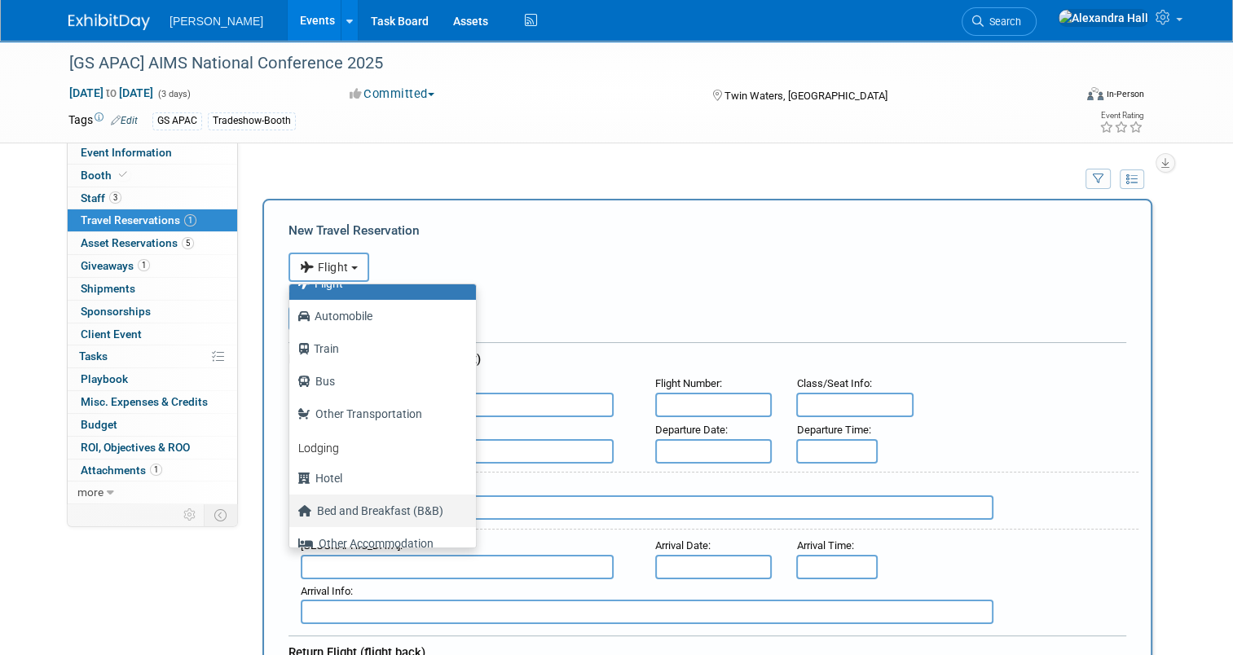
scroll to position [68, 0]
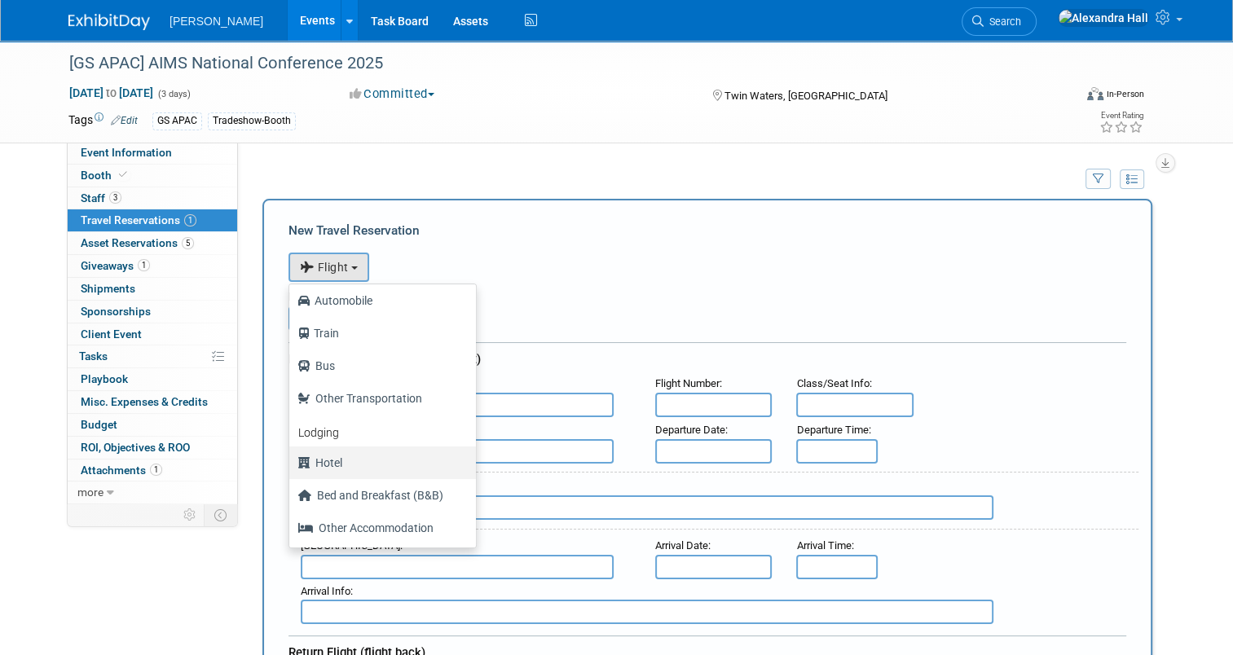
click at [324, 468] on label "Hotel" at bounding box center [378, 463] width 162 height 26
click at [292, 466] on input "Hotel" at bounding box center [286, 460] width 11 height 11
select select "6"
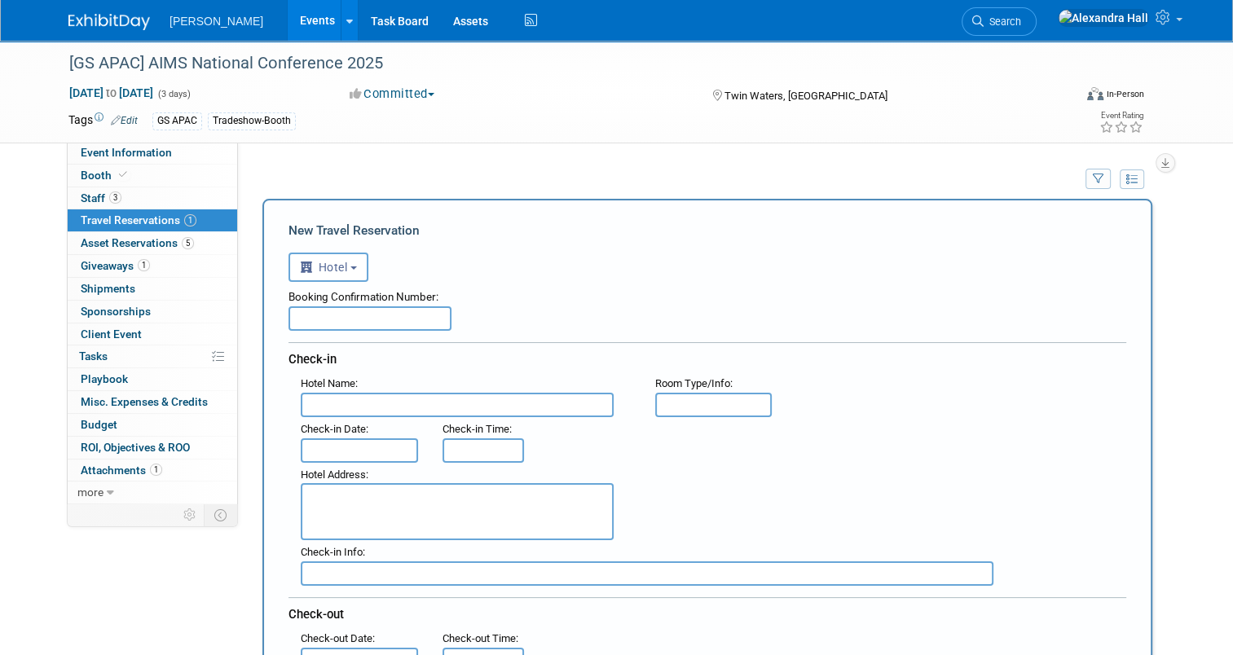
click at [375, 401] on input "text" at bounding box center [457, 405] width 313 height 24
type input "Novotel Sunshine Coast"
click at [376, 430] on div "Check-in Date :" at bounding box center [359, 429] width 117 height 18
click at [376, 441] on input "text" at bounding box center [359, 450] width 117 height 24
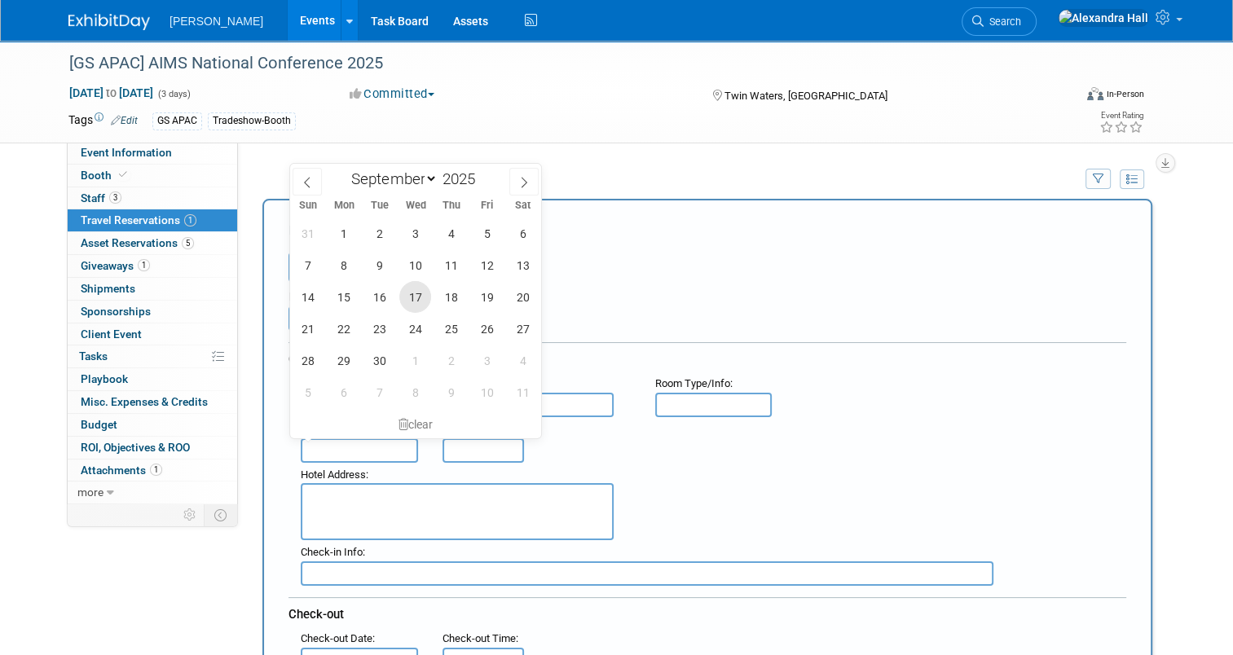
click at [411, 302] on span "17" at bounding box center [415, 297] width 32 height 32
type input "Sep 17, 2025"
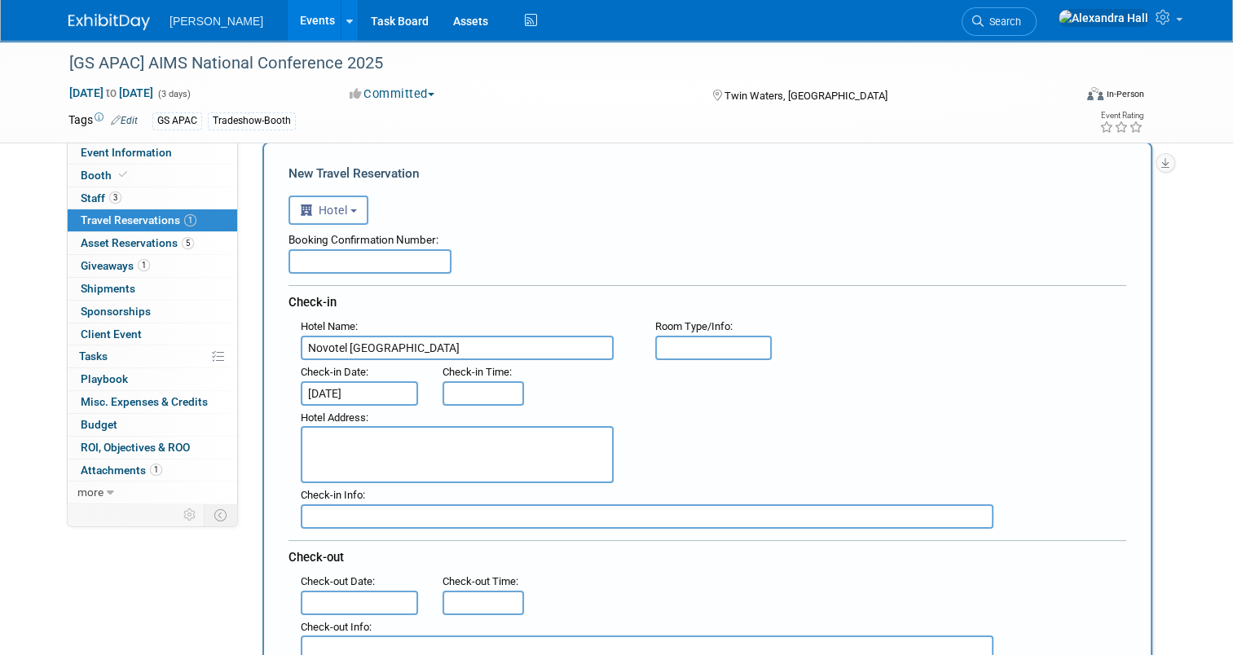
scroll to position [81, 0]
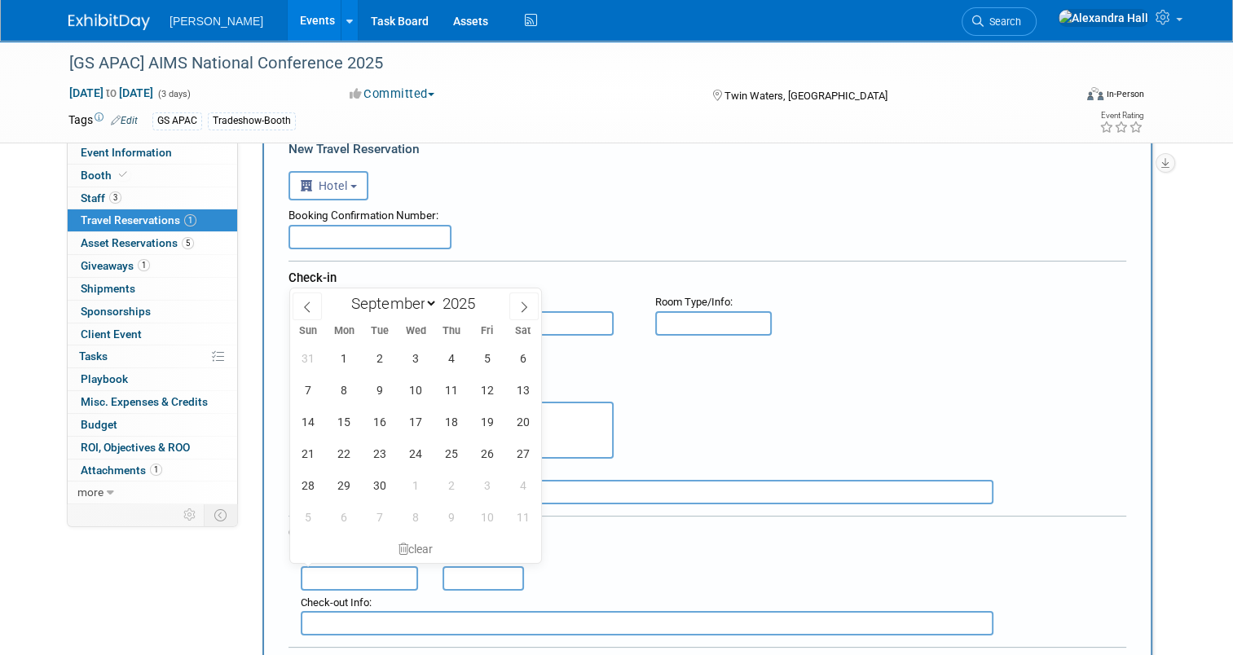
click at [328, 573] on input "text" at bounding box center [359, 578] width 117 height 24
click at [481, 420] on span "19" at bounding box center [487, 422] width 32 height 32
type input "Sep 19, 2025"
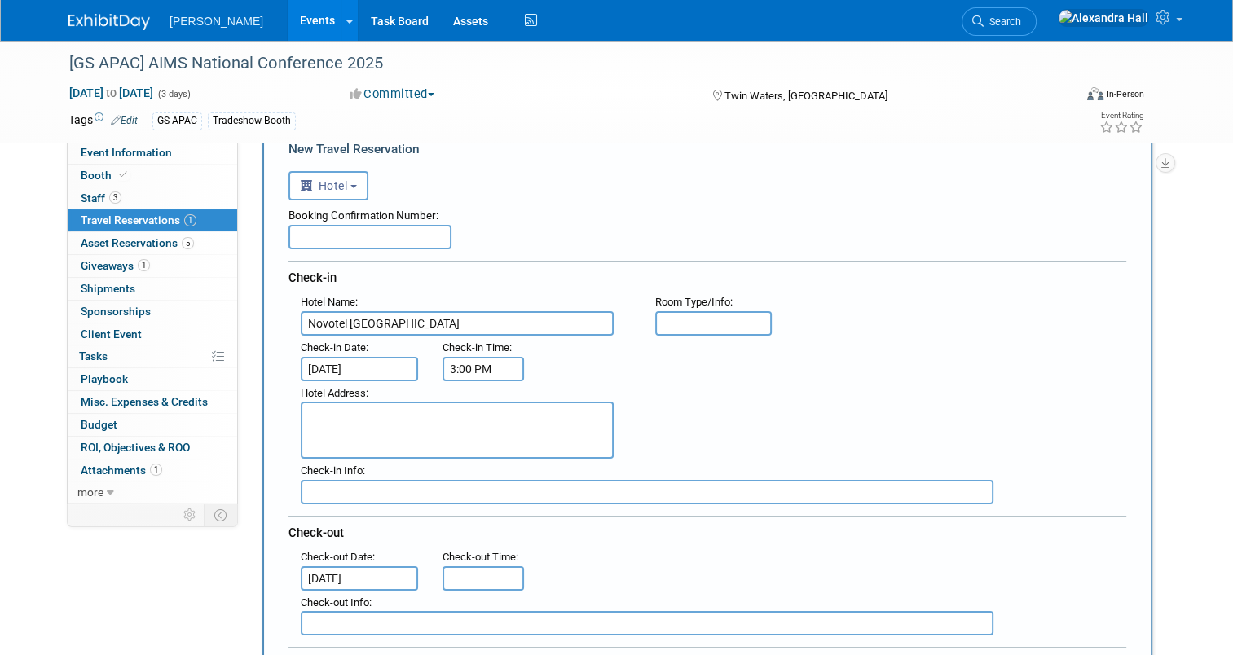
click at [479, 365] on input "3:00 PM" at bounding box center [482, 369] width 81 height 24
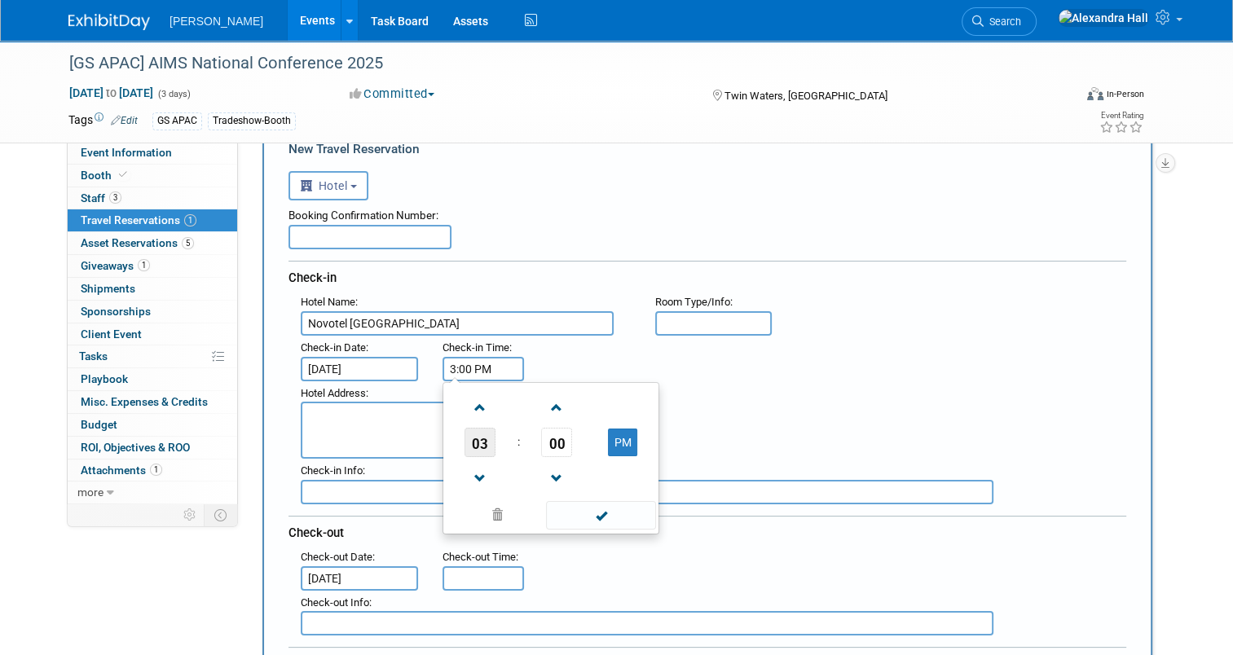
click at [465, 442] on span "03" at bounding box center [479, 442] width 31 height 29
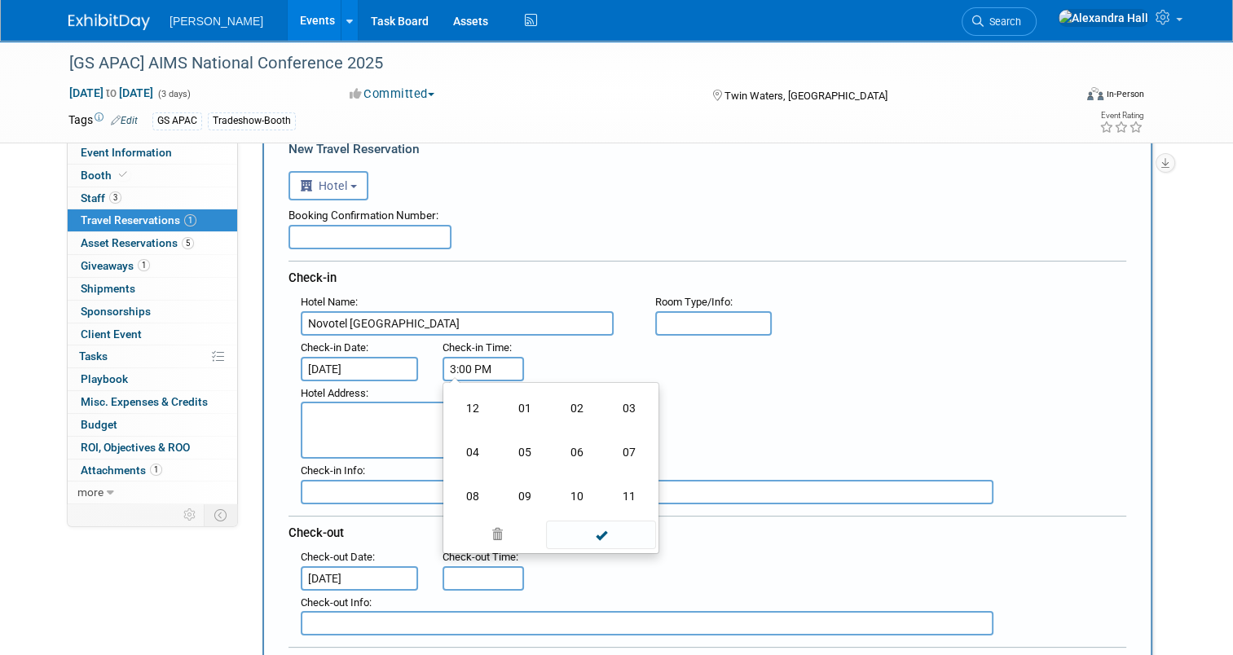
click at [554, 406] on td "02" at bounding box center [577, 408] width 52 height 44
type input "2:00 PM"
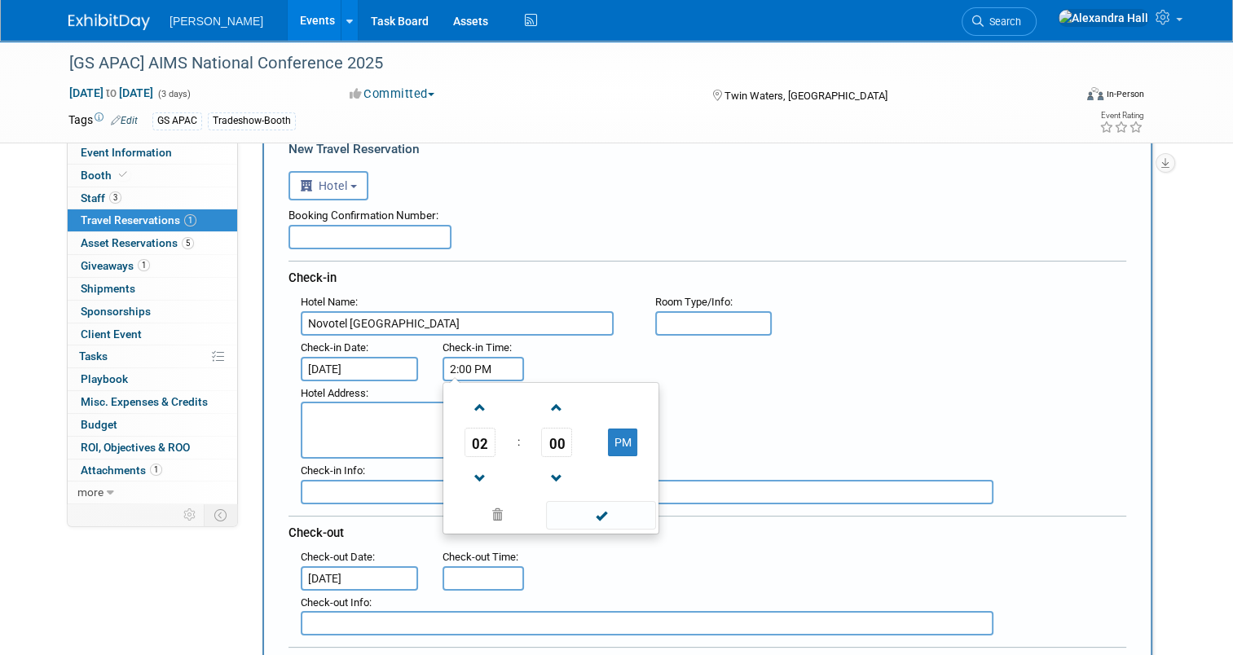
type input "11:00 AM"
click at [472, 573] on input "11:00 AM" at bounding box center [482, 578] width 81 height 24
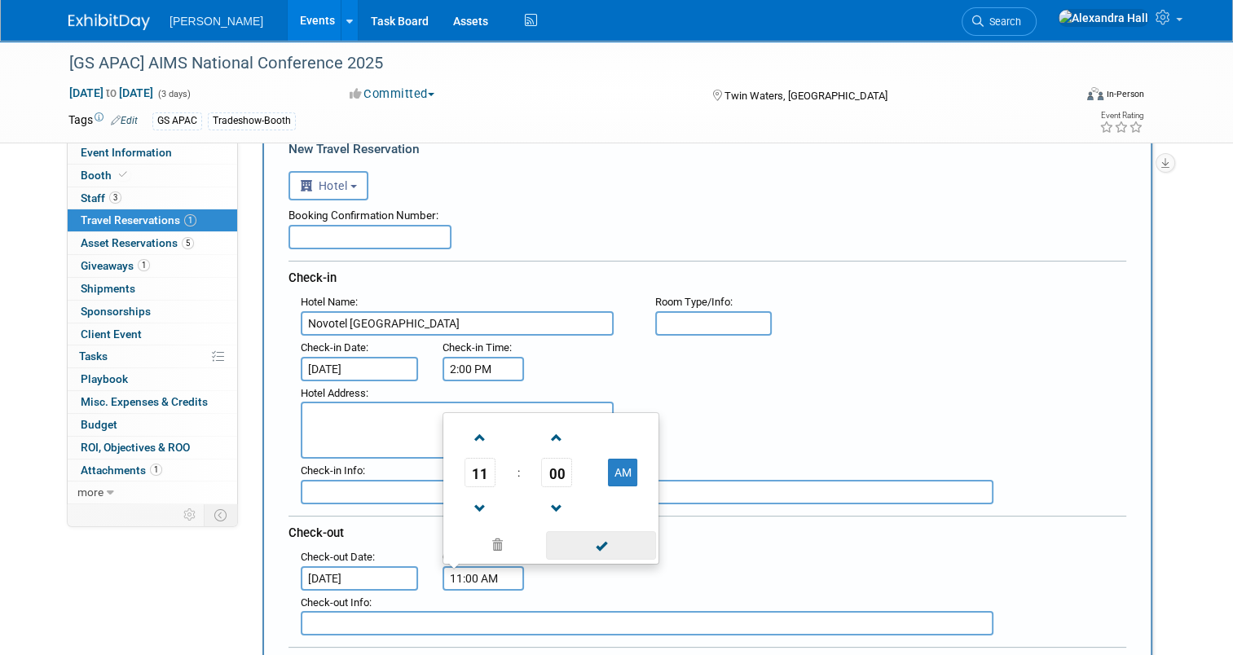
click at [629, 535] on span at bounding box center [601, 545] width 110 height 29
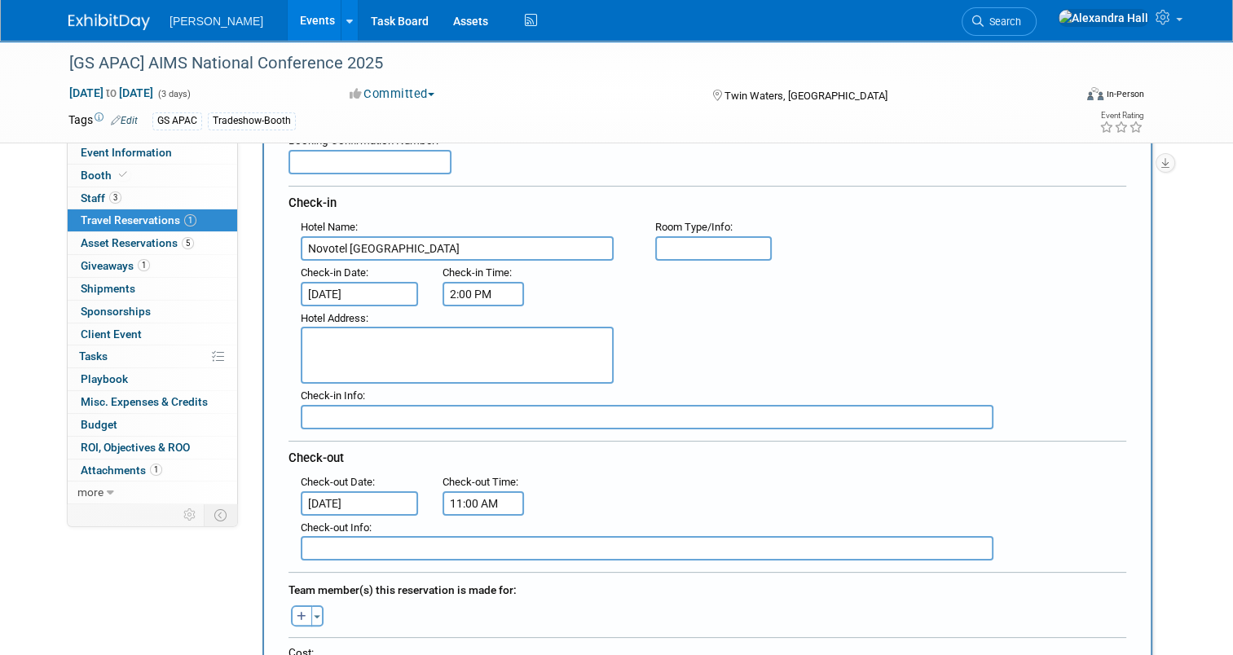
scroll to position [244, 0]
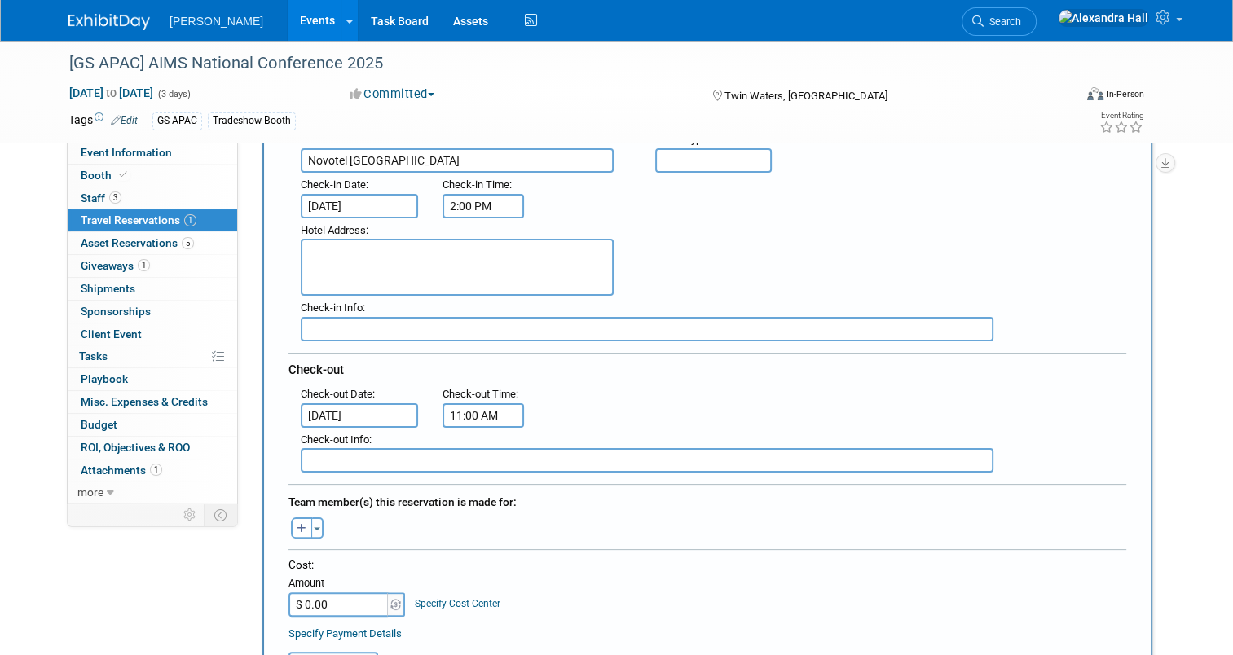
click at [312, 525] on div "Toggle Dropdown Select Anyone Tag a user or a resource Quick (me) -- Select -- …" at bounding box center [306, 527] width 61 height 21
click at [311, 525] on button "Toggle Dropdown" at bounding box center [317, 527] width 12 height 21
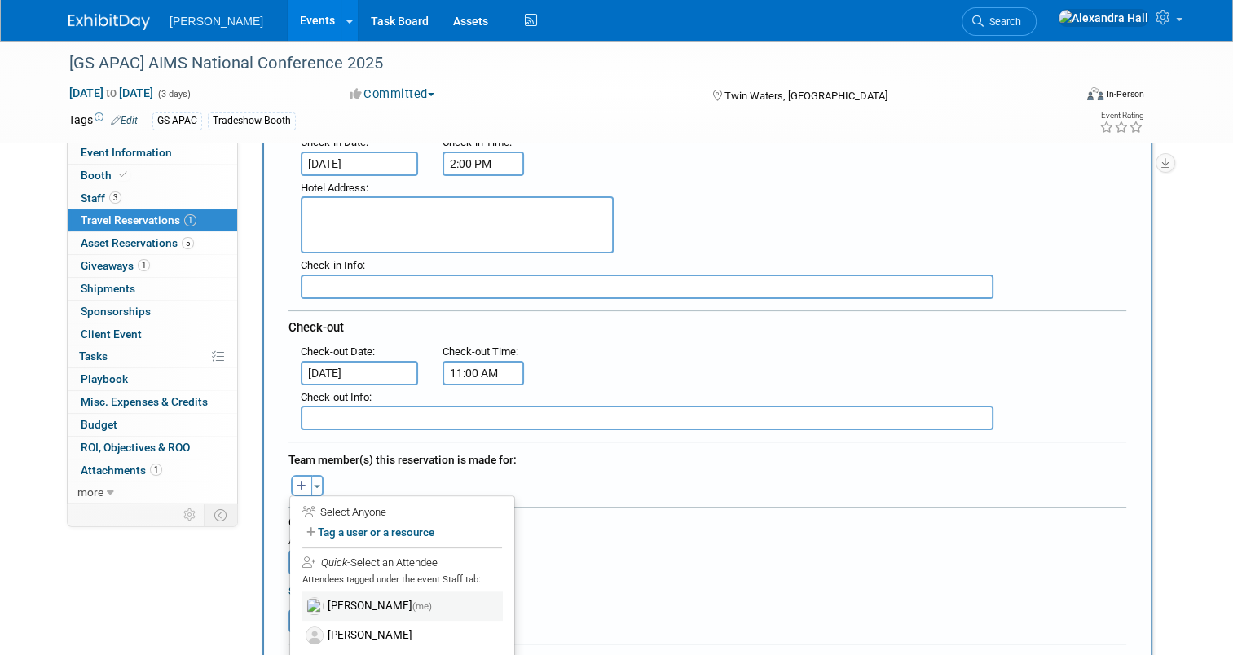
scroll to position [326, 0]
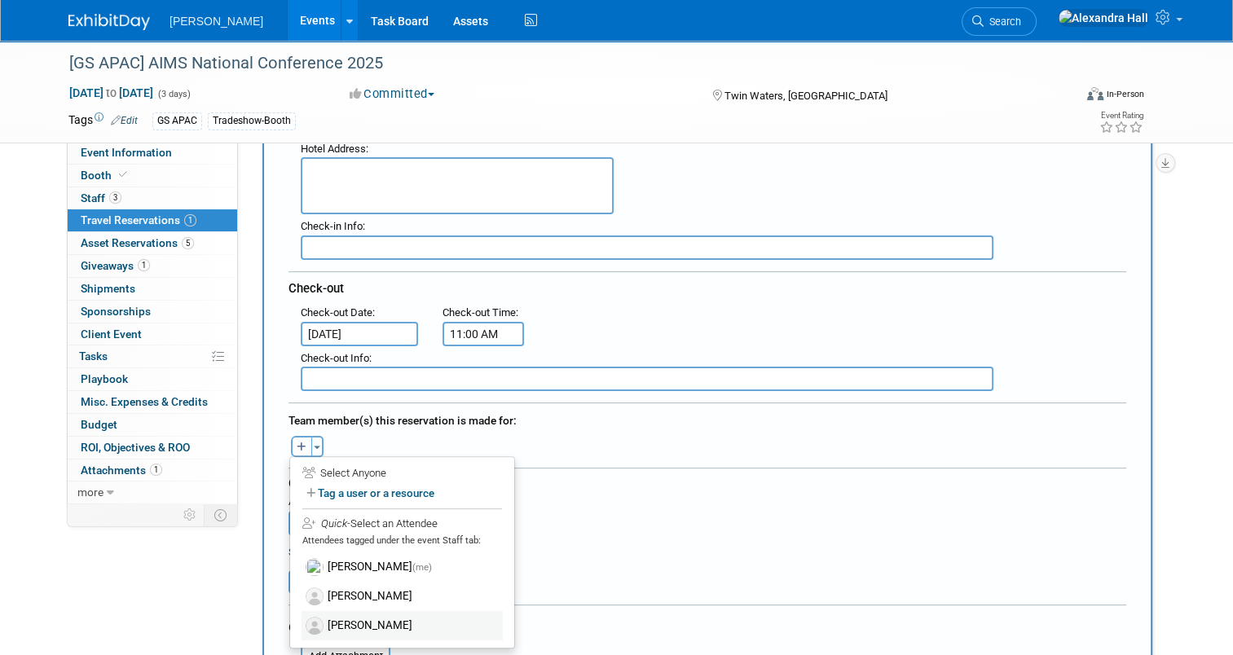
click at [351, 611] on label "[PERSON_NAME]" at bounding box center [401, 625] width 201 height 29
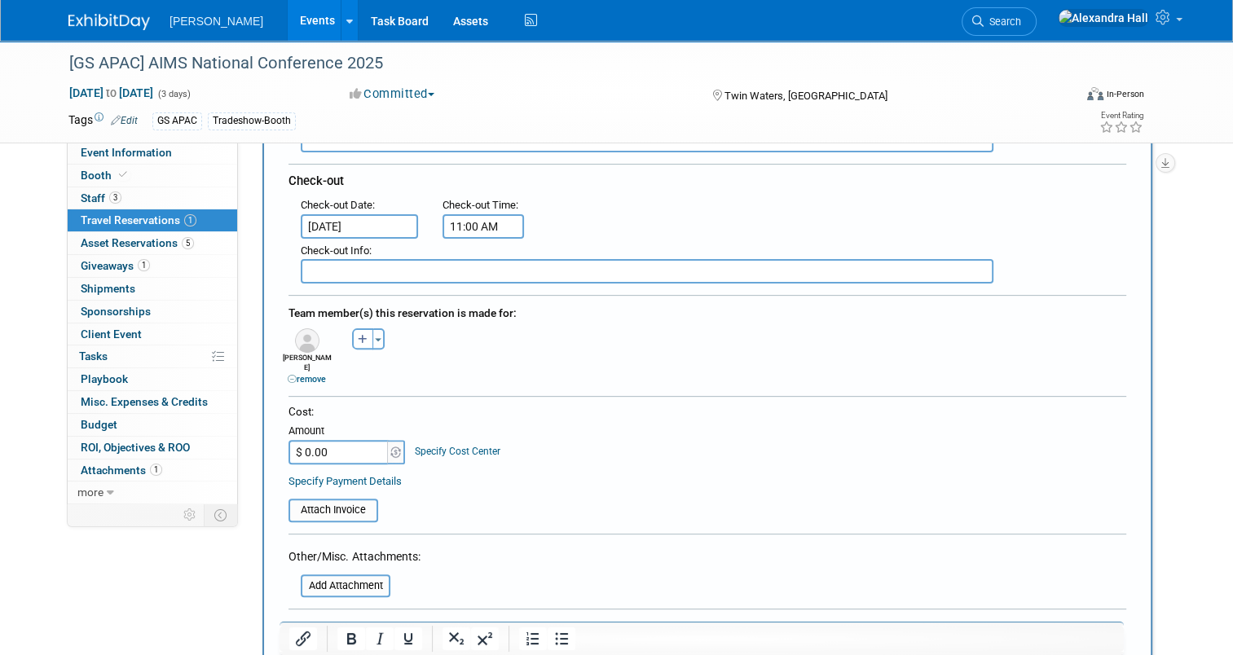
scroll to position [570, 0]
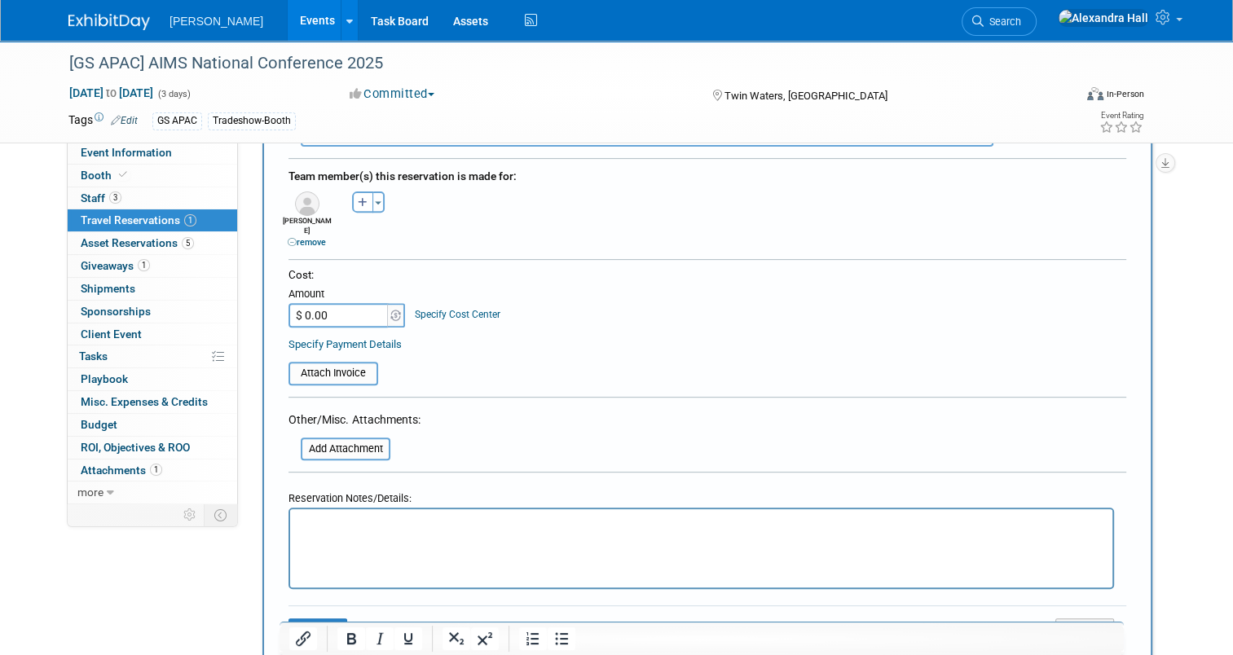
click at [401, 530] on p "Rich Text Area. Press ALT-0 for help." at bounding box center [701, 524] width 803 height 17
click at [316, 618] on button "Save" at bounding box center [317, 630] width 59 height 25
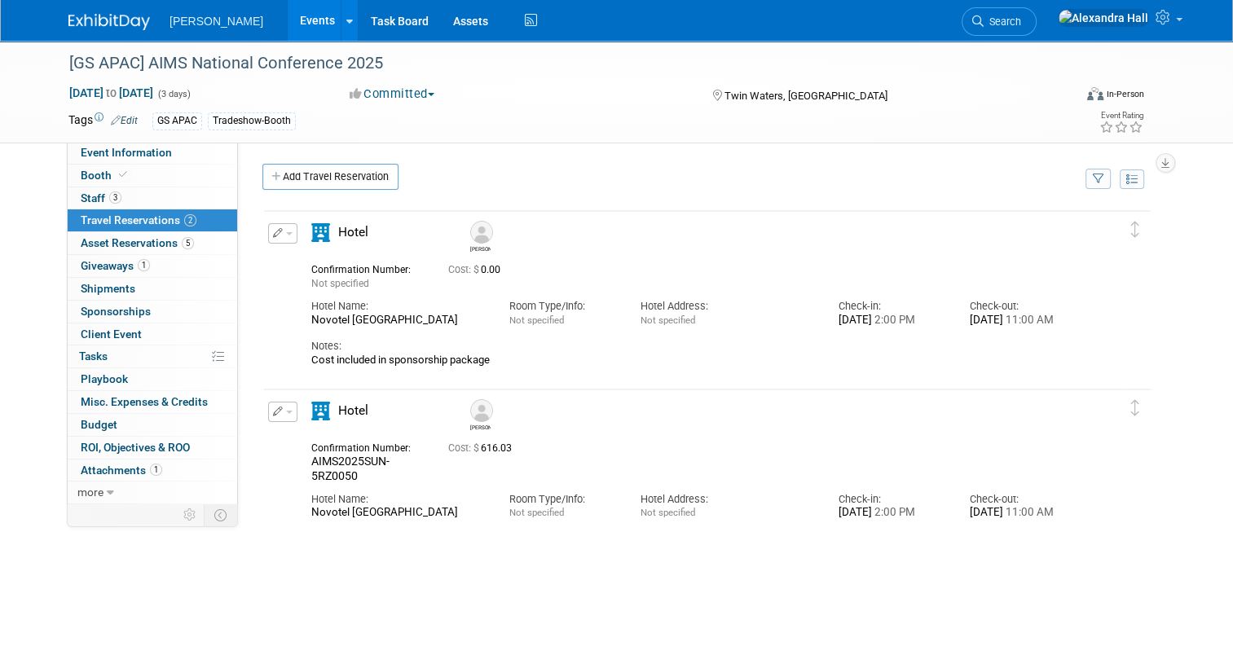
scroll to position [163, 0]
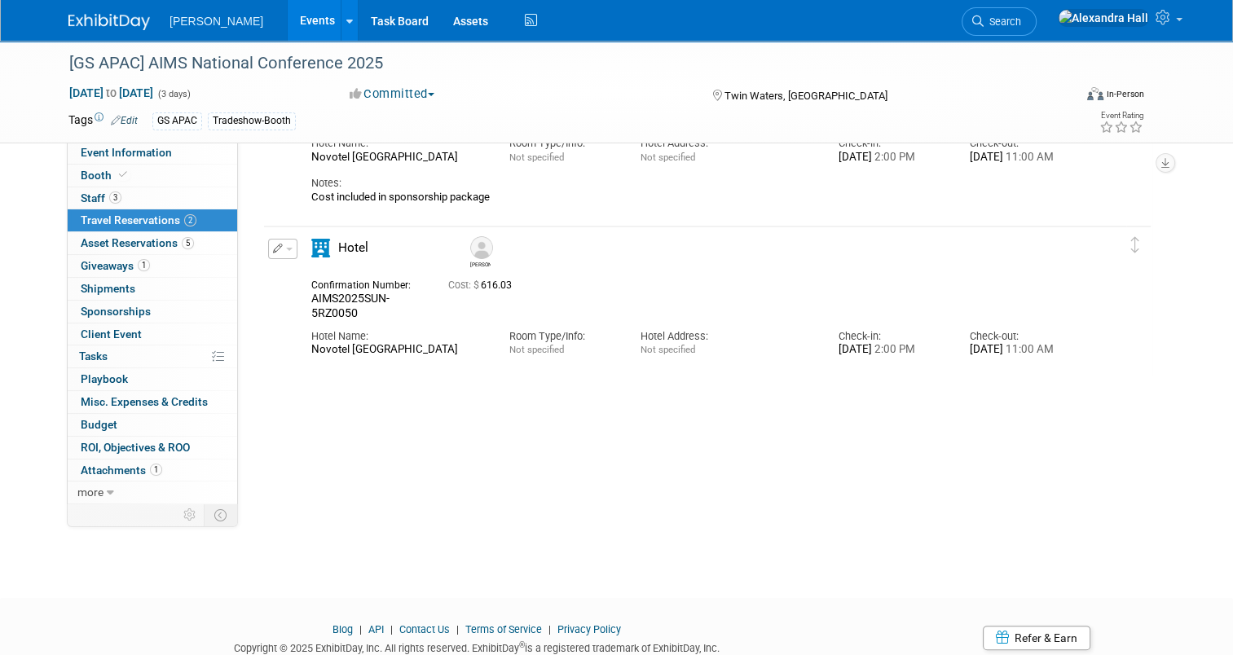
click at [633, 489] on div "Glenn 0.00" at bounding box center [707, 290] width 890 height 489
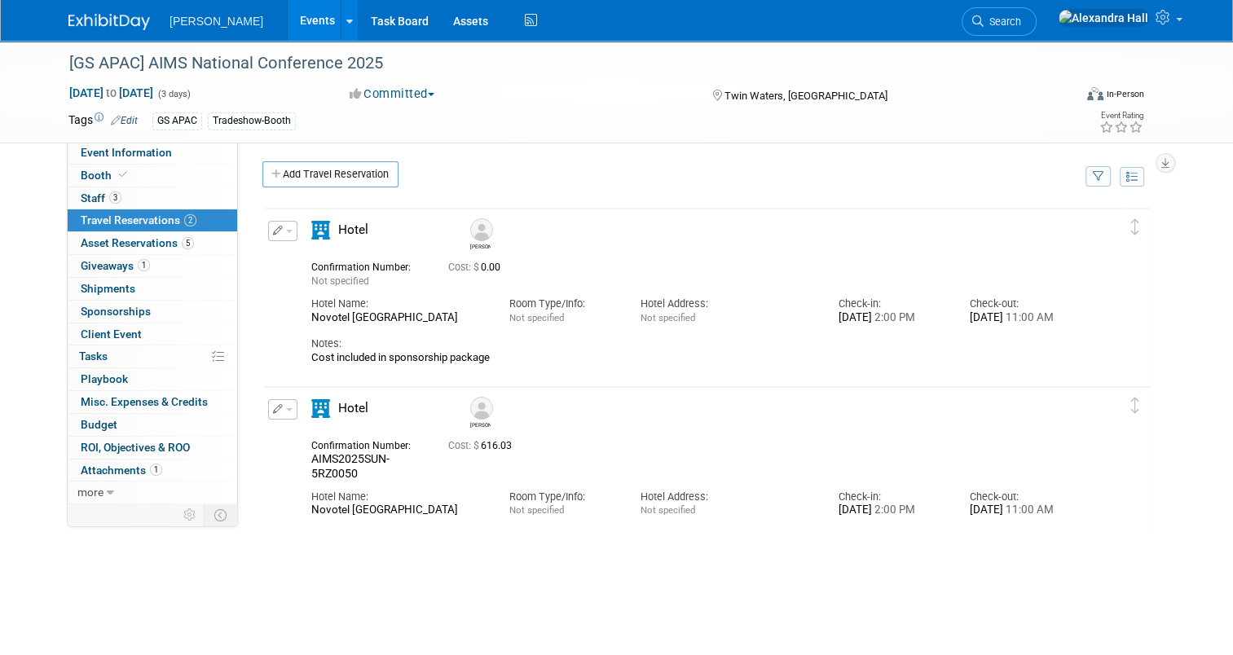
scroll to position [0, 0]
click at [286, 232] on span "button" at bounding box center [289, 233] width 7 height 3
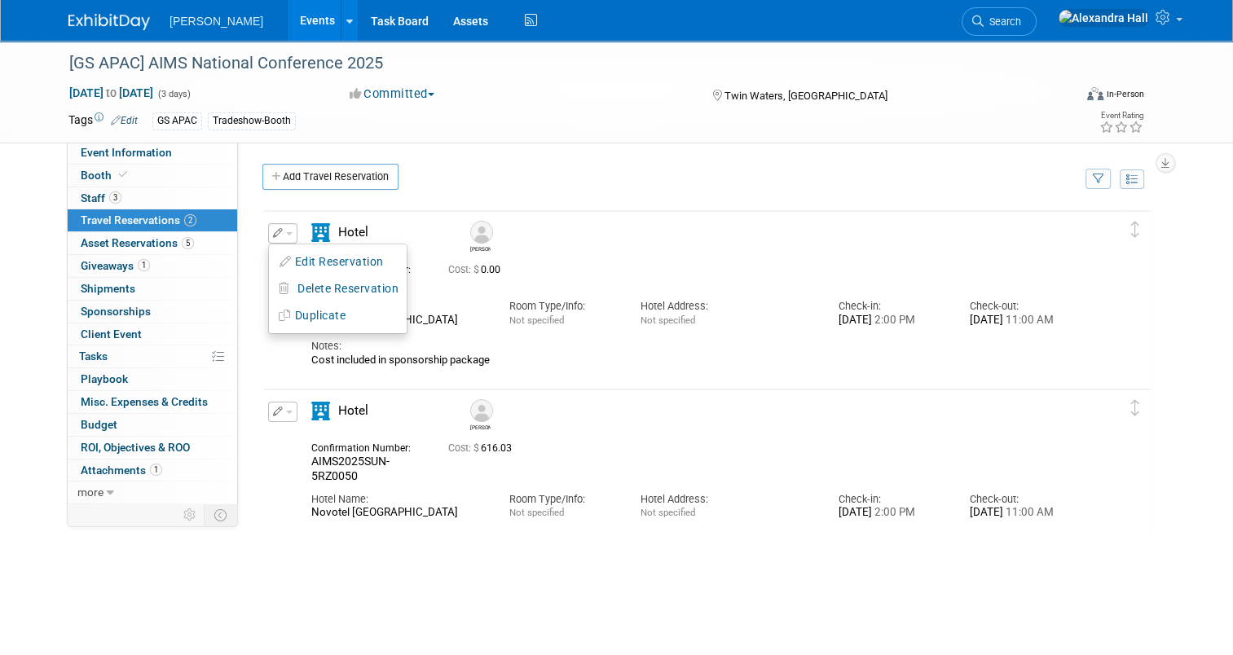
click at [362, 317] on button "Duplicate" at bounding box center [338, 316] width 138 height 24
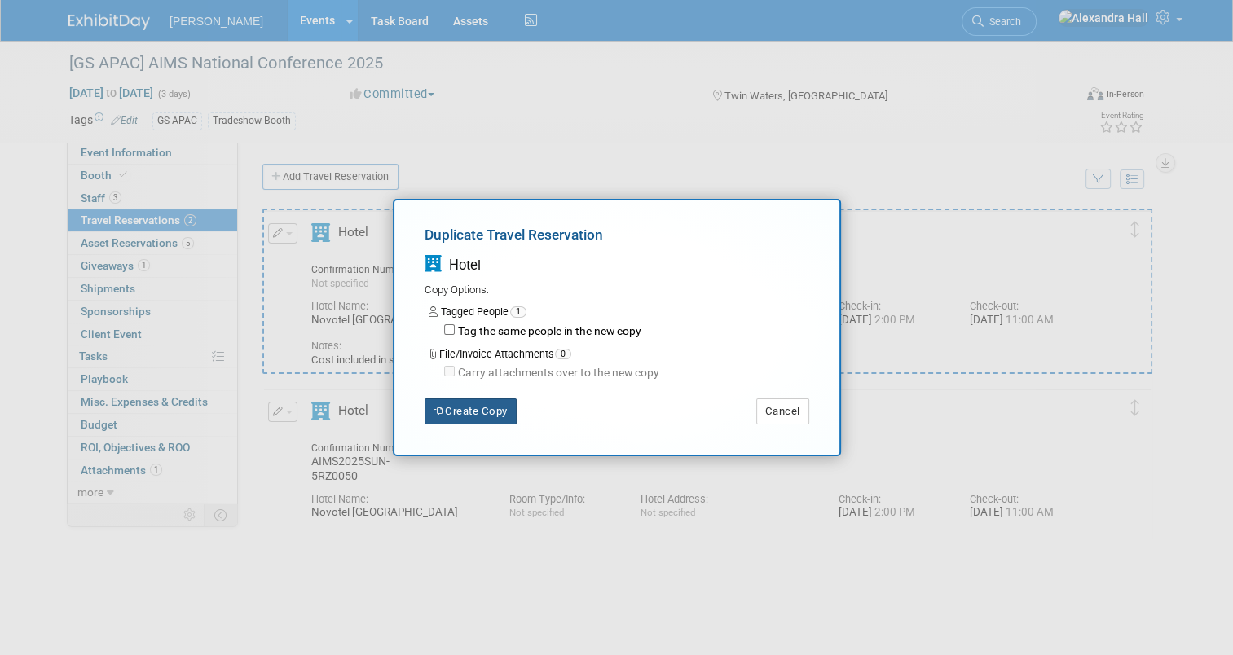
click at [476, 412] on button "Create Copy" at bounding box center [470, 411] width 92 height 26
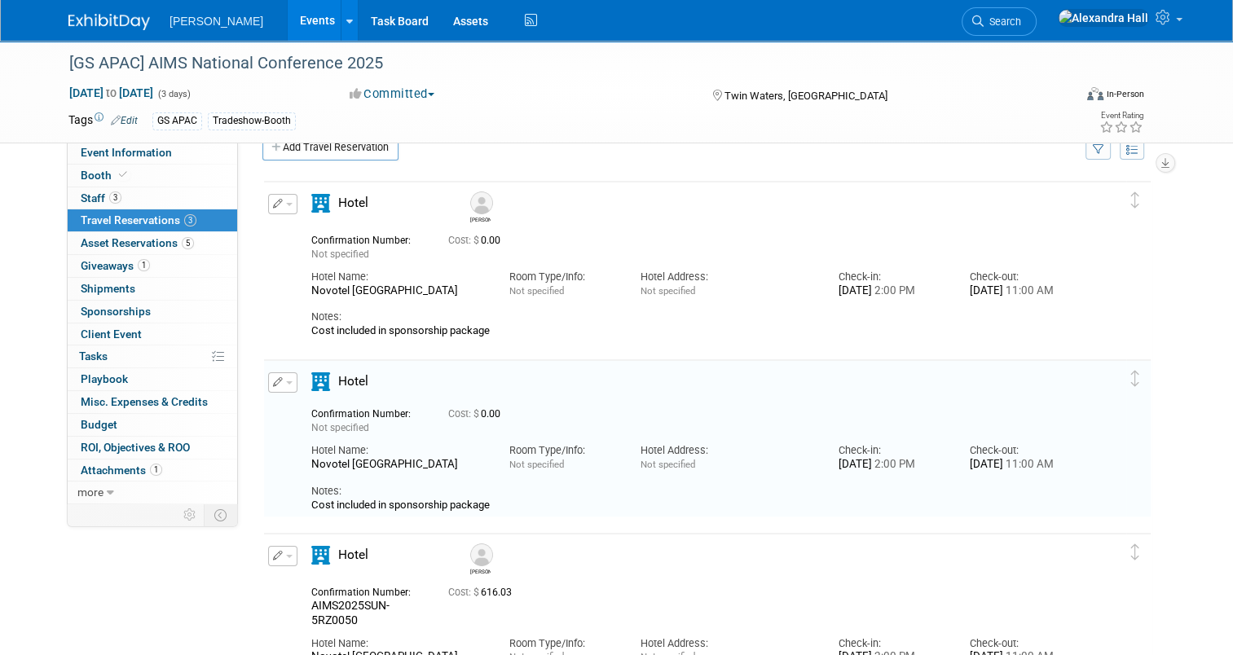
click at [347, 401] on div "Confirmation Number: Not specified Cost: $ 0.00 Hotel Name: Room Type/Info: Not…" at bounding box center [694, 456] width 766 height 111
click at [279, 377] on button "button" at bounding box center [282, 382] width 29 height 20
click at [310, 406] on button "Edit Reservation" at bounding box center [338, 411] width 138 height 24
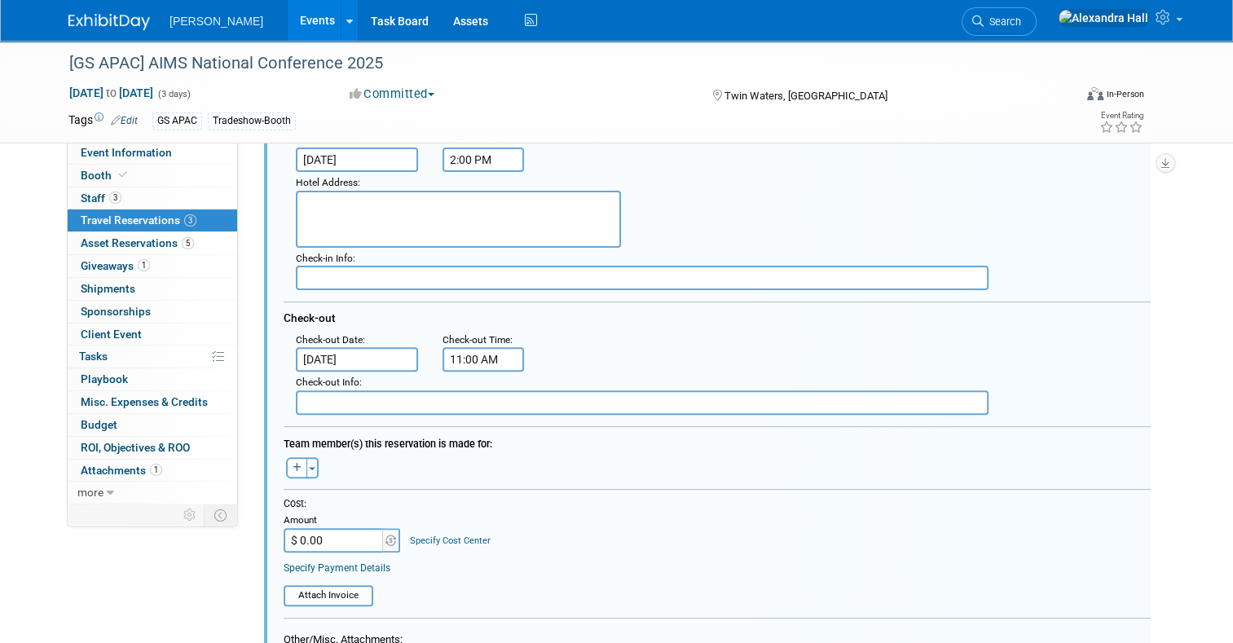
scroll to position [448, 0]
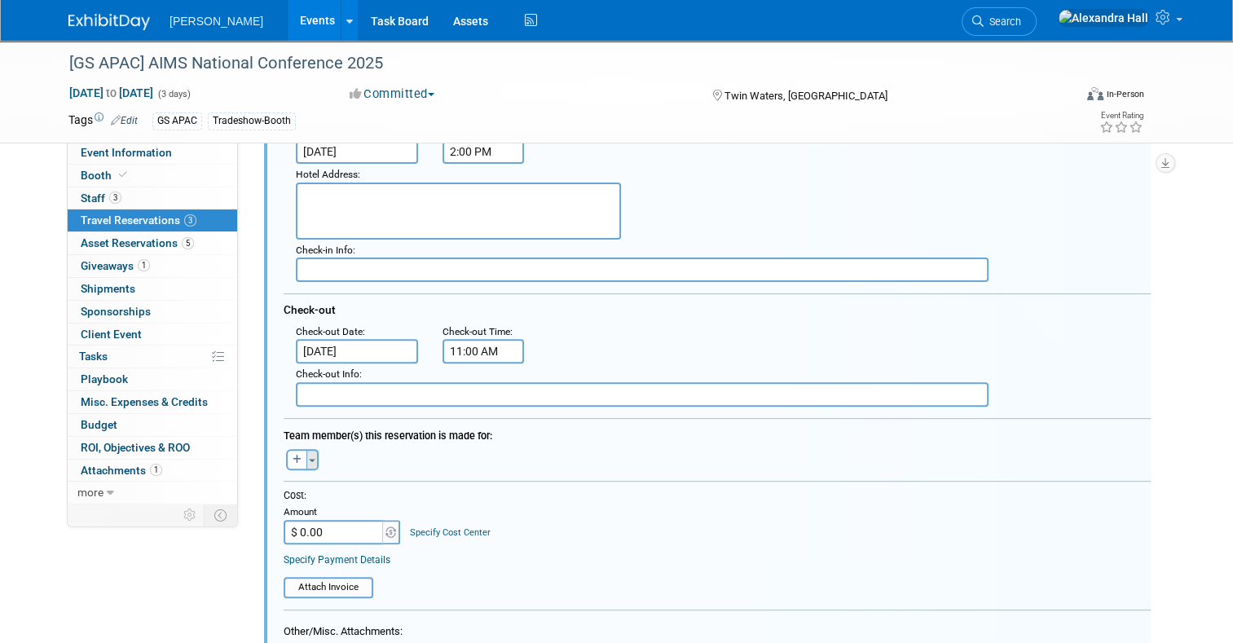
click at [306, 459] on button "Toggle Dropdown" at bounding box center [312, 459] width 12 height 21
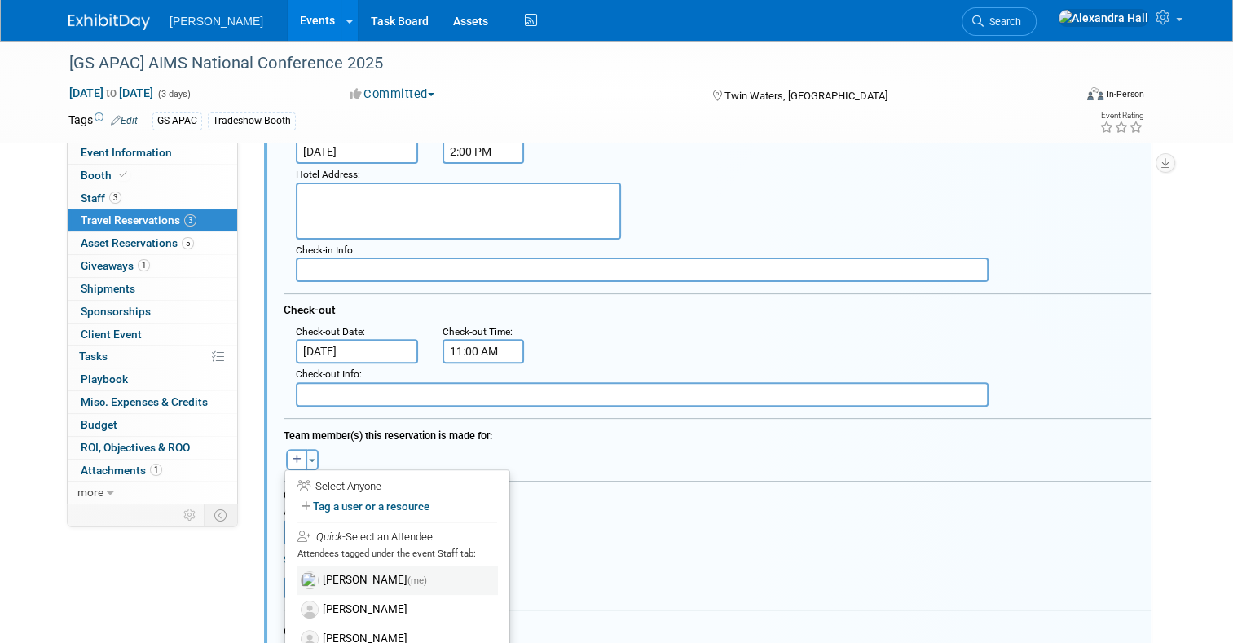
click at [338, 570] on label "Alexandra Hall (me)" at bounding box center [397, 579] width 201 height 29
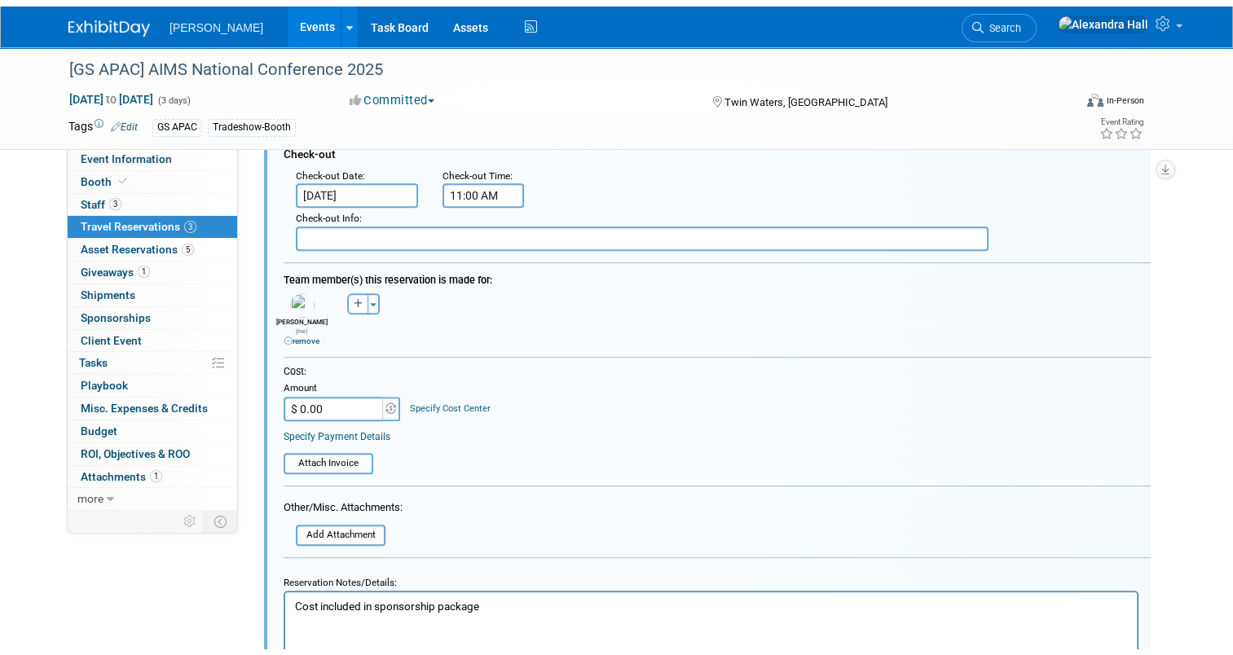
scroll to position [692, 0]
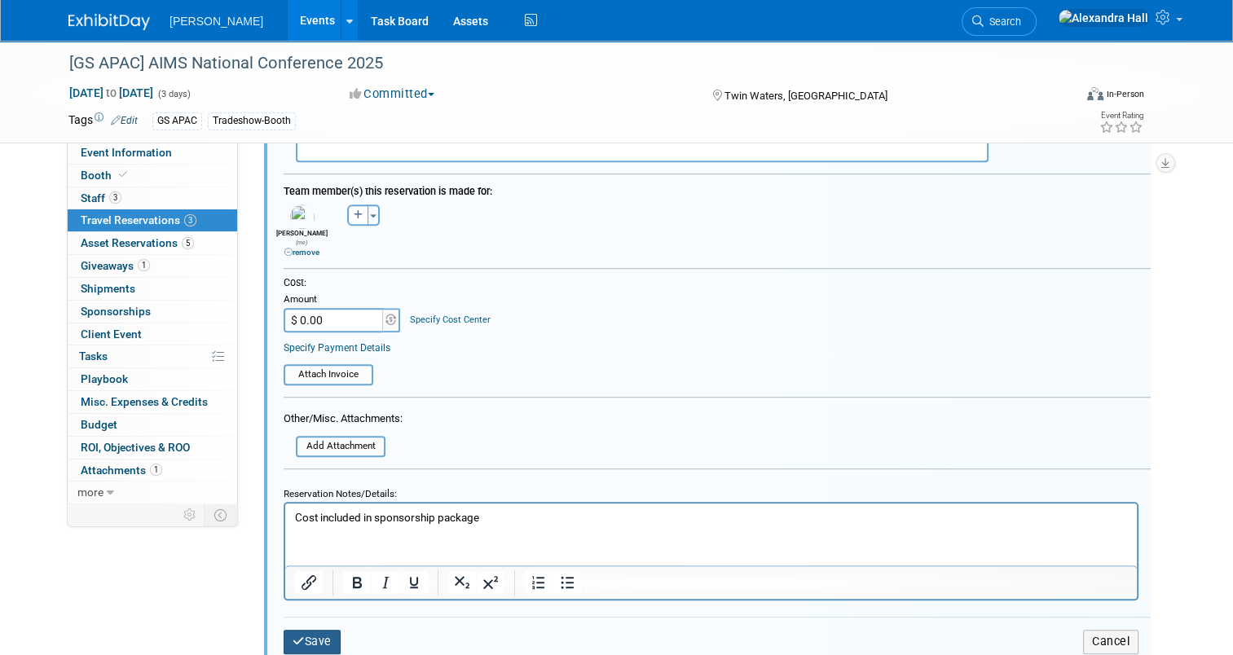
click at [296, 630] on button "Save" at bounding box center [311, 642] width 57 height 24
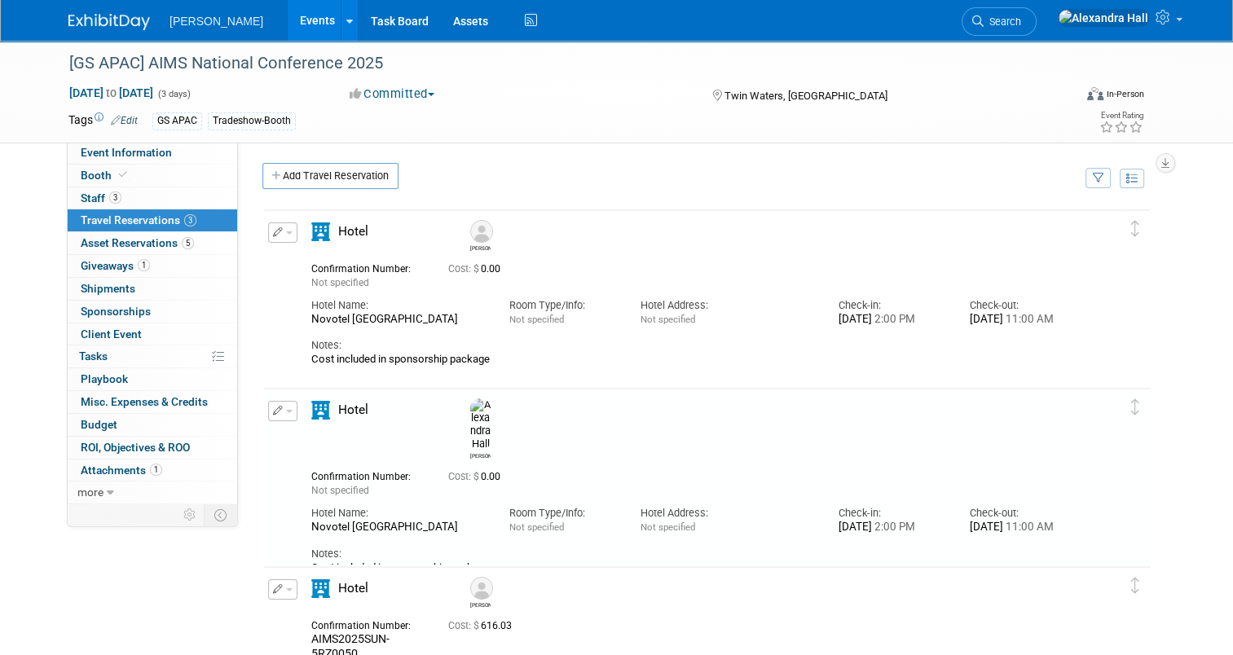
scroll to position [0, 0]
click at [124, 240] on span "Asset Reservations 5" at bounding box center [137, 242] width 113 height 13
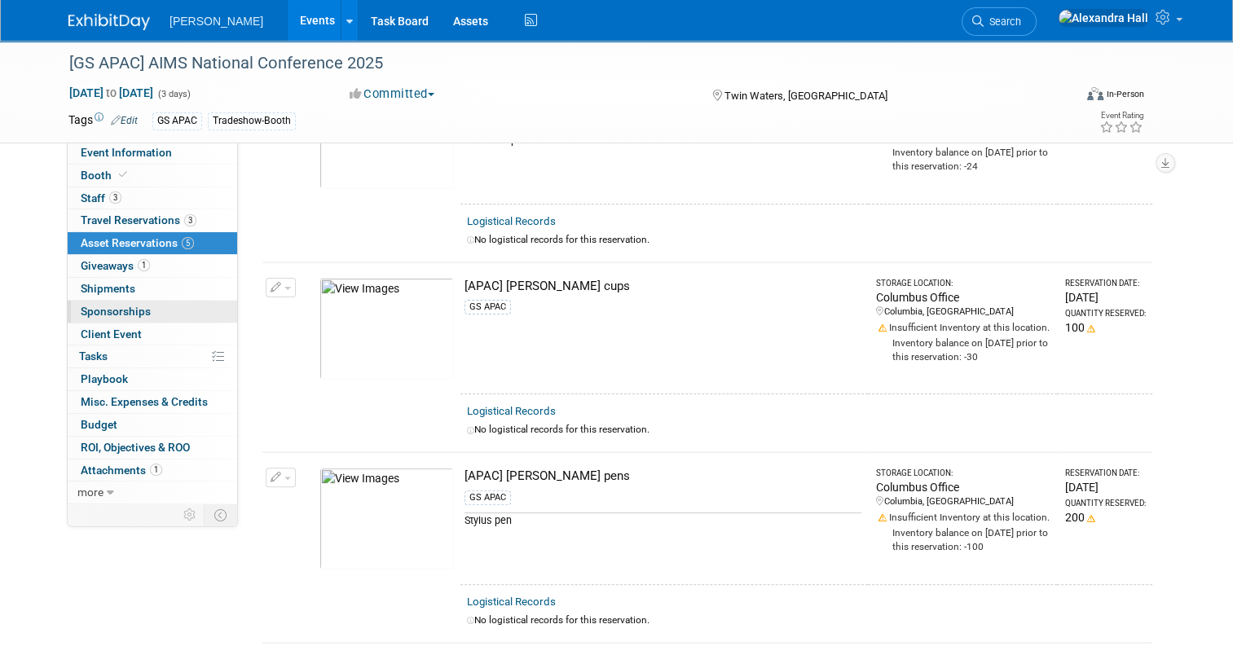
scroll to position [407, 0]
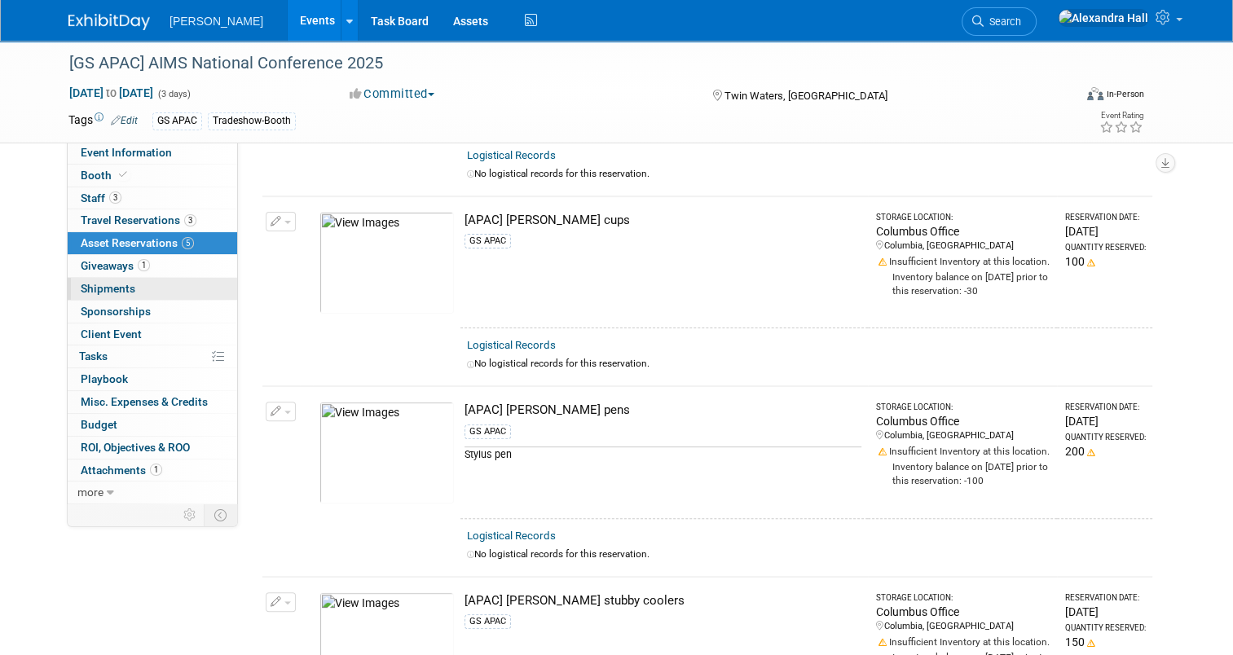
click at [103, 284] on span "Shipments 0" at bounding box center [108, 288] width 55 height 13
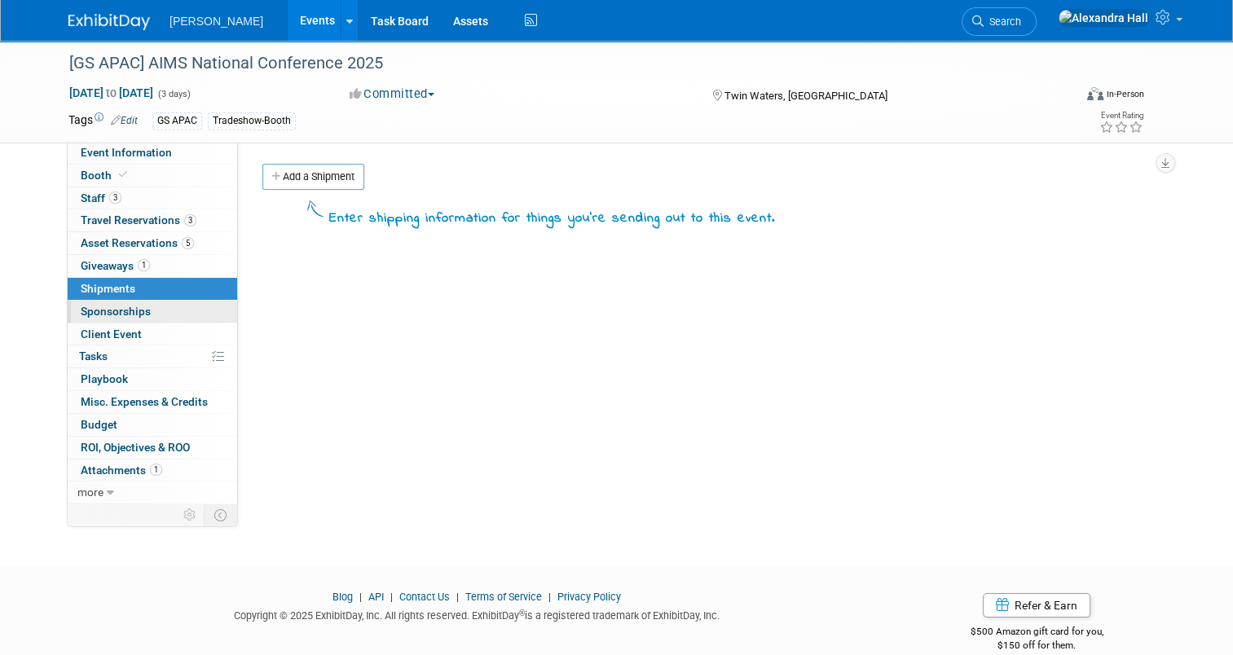
click at [94, 306] on span "Sponsorships 0" at bounding box center [116, 311] width 70 height 13
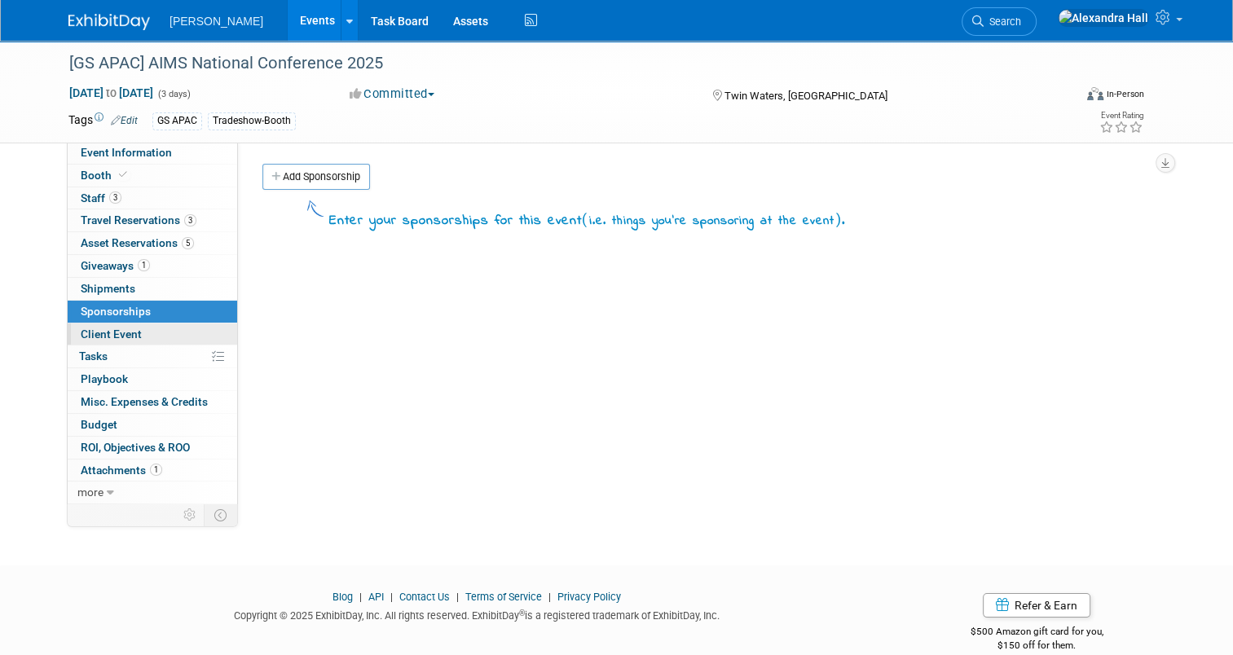
click at [95, 325] on link "Client Event" at bounding box center [152, 334] width 169 height 22
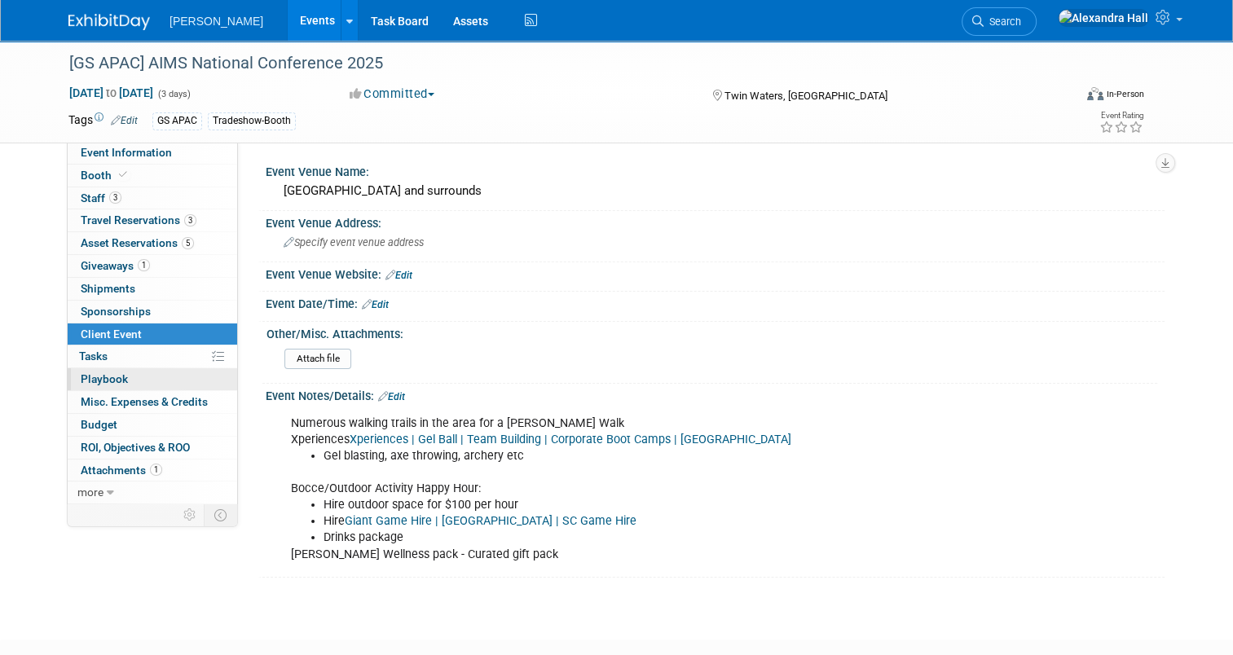
click at [94, 375] on span "Playbook 0" at bounding box center [104, 378] width 47 height 13
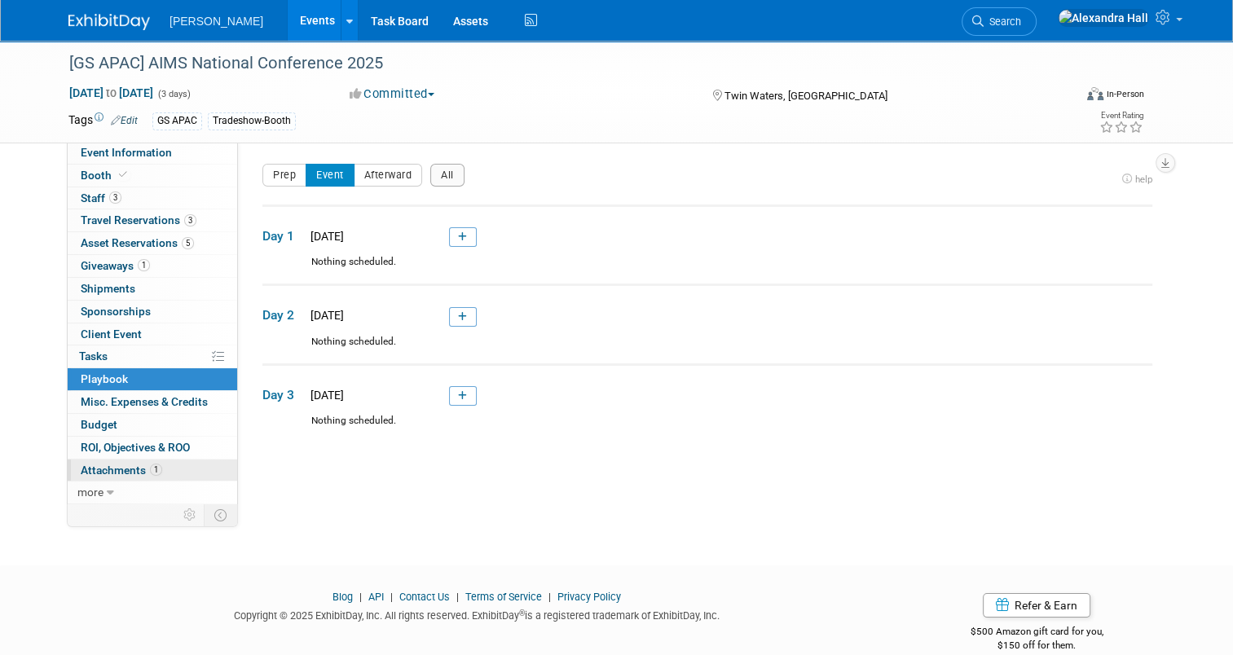
click at [128, 476] on link "1 Attachments 1" at bounding box center [152, 470] width 169 height 22
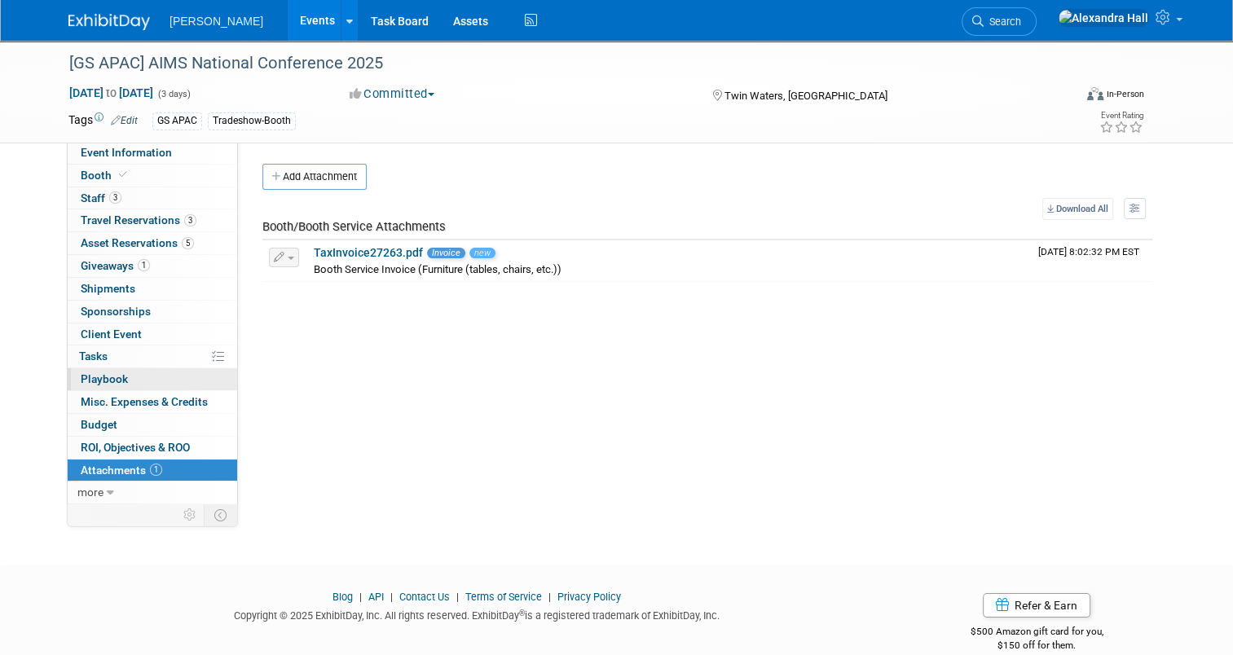
click at [114, 380] on span "Playbook 0" at bounding box center [104, 378] width 47 height 13
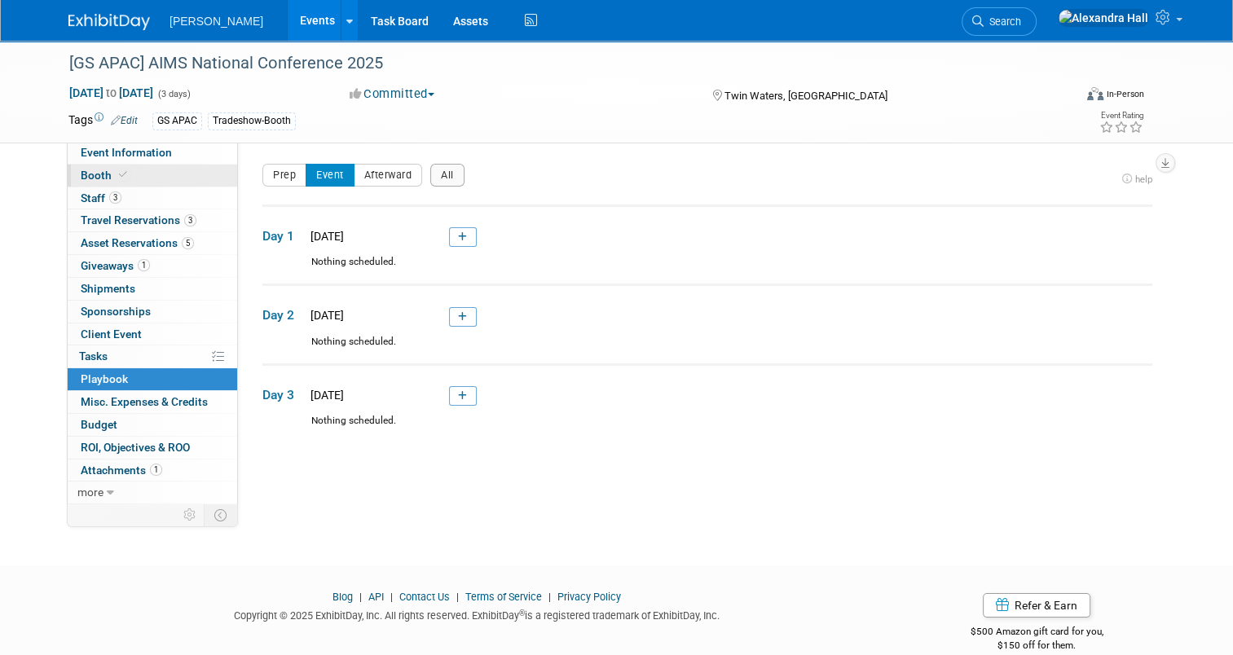
click at [121, 176] on link "Booth" at bounding box center [152, 176] width 169 height 22
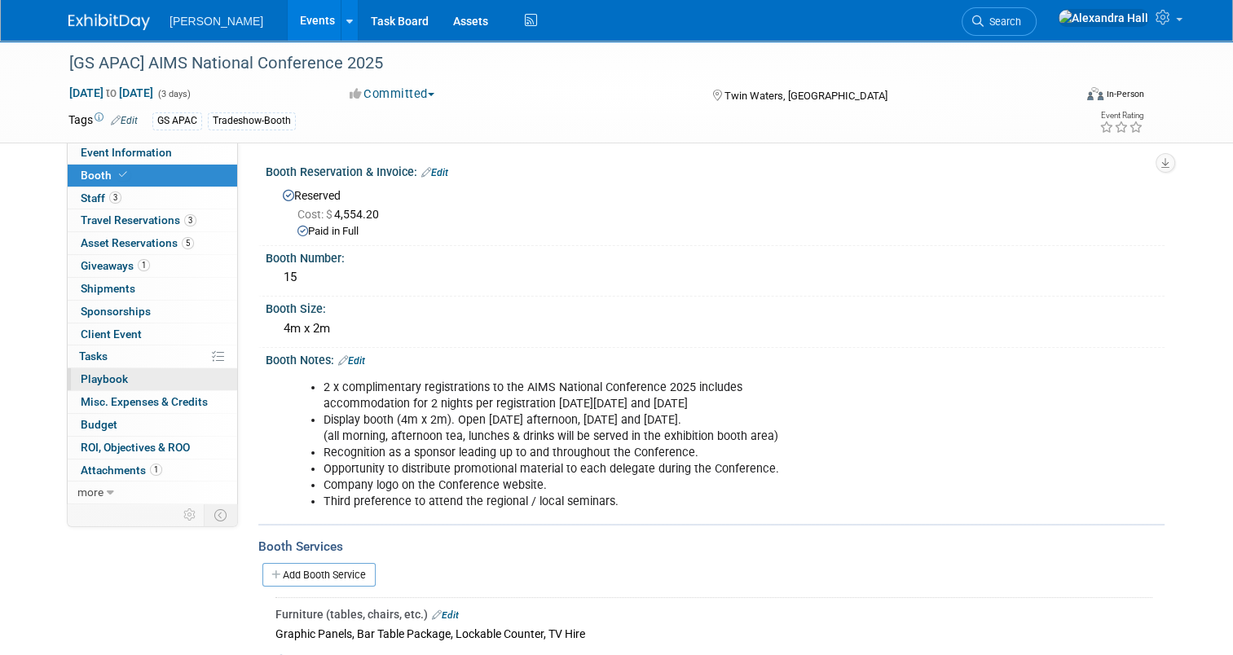
click at [120, 377] on link "0 Playbook 0" at bounding box center [152, 379] width 169 height 22
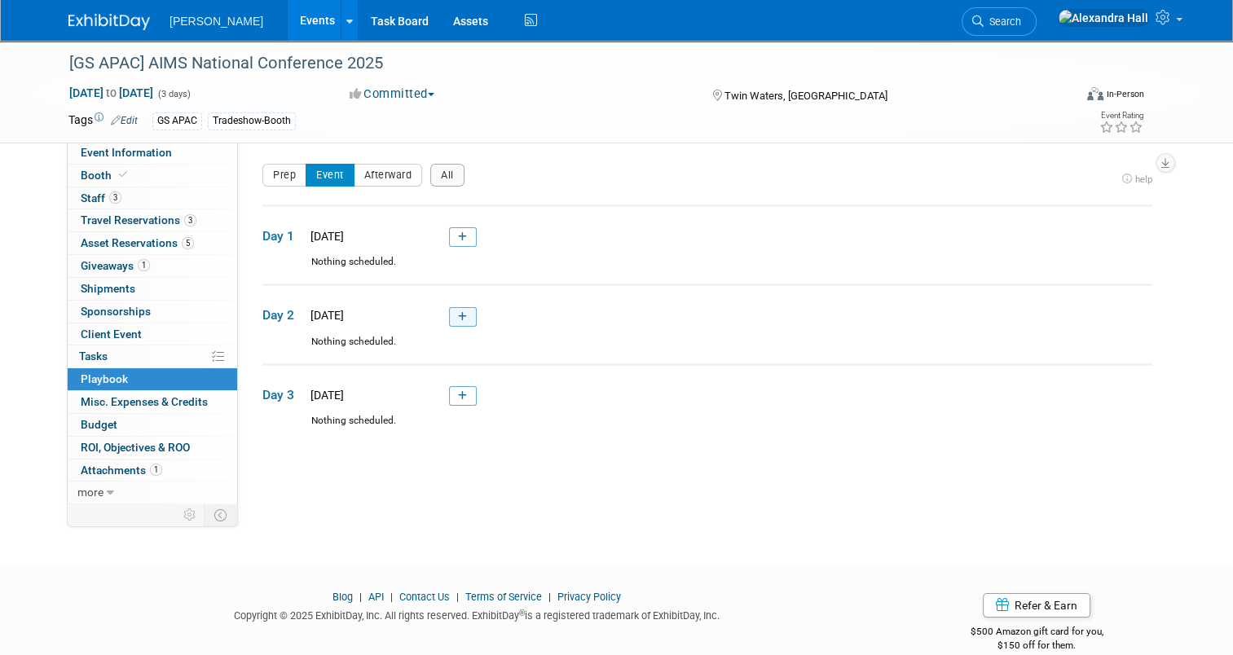
click at [453, 323] on link at bounding box center [463, 317] width 28 height 20
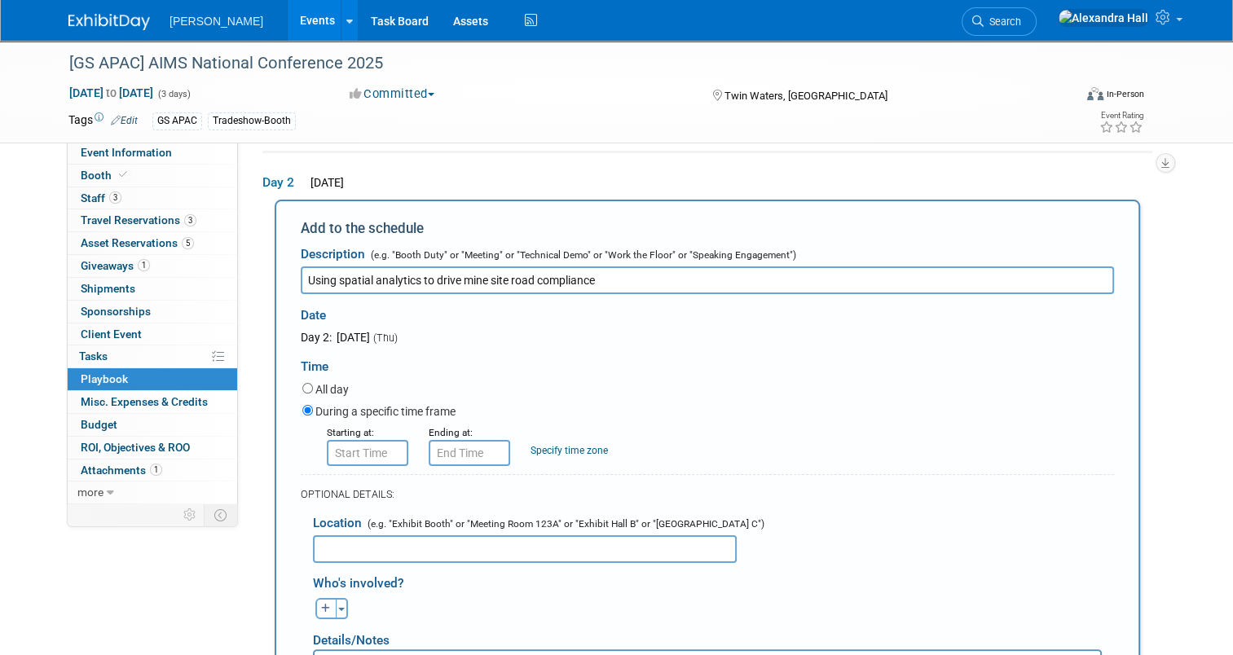
type input "Using spatial analytics to drive mine site road compliance"
click at [358, 453] on input "8:00 AM" at bounding box center [367, 453] width 81 height 26
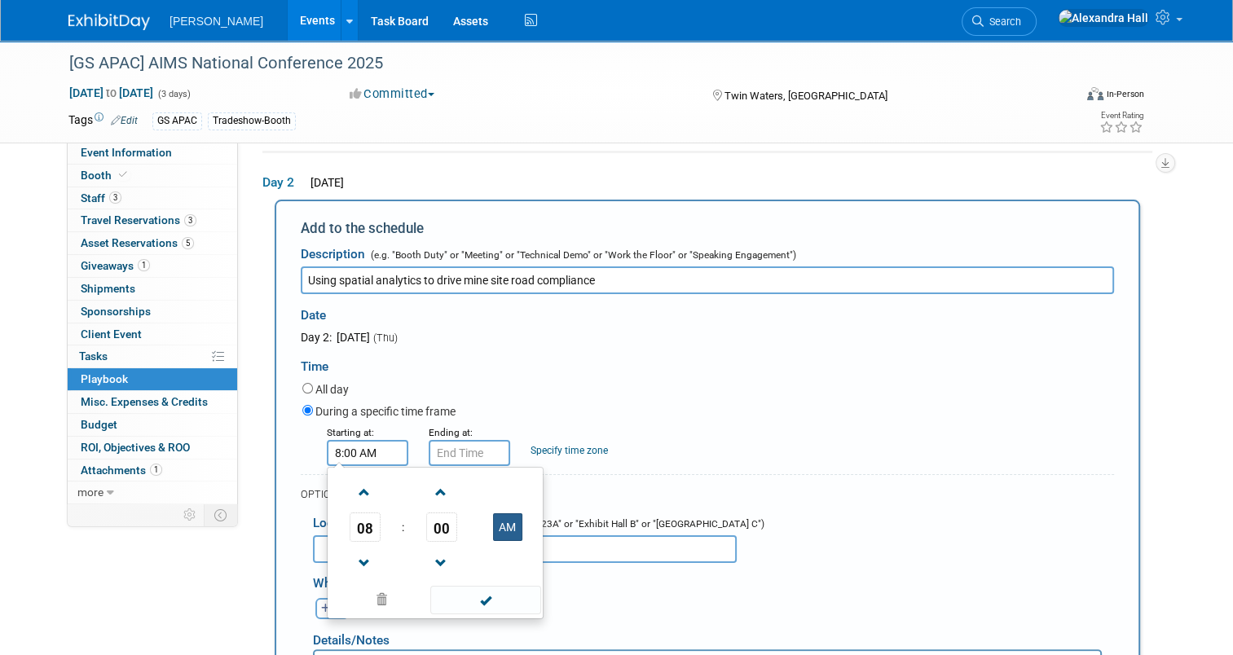
click at [495, 531] on button "AM" at bounding box center [507, 527] width 29 height 28
click at [355, 524] on span "08" at bounding box center [364, 526] width 31 height 29
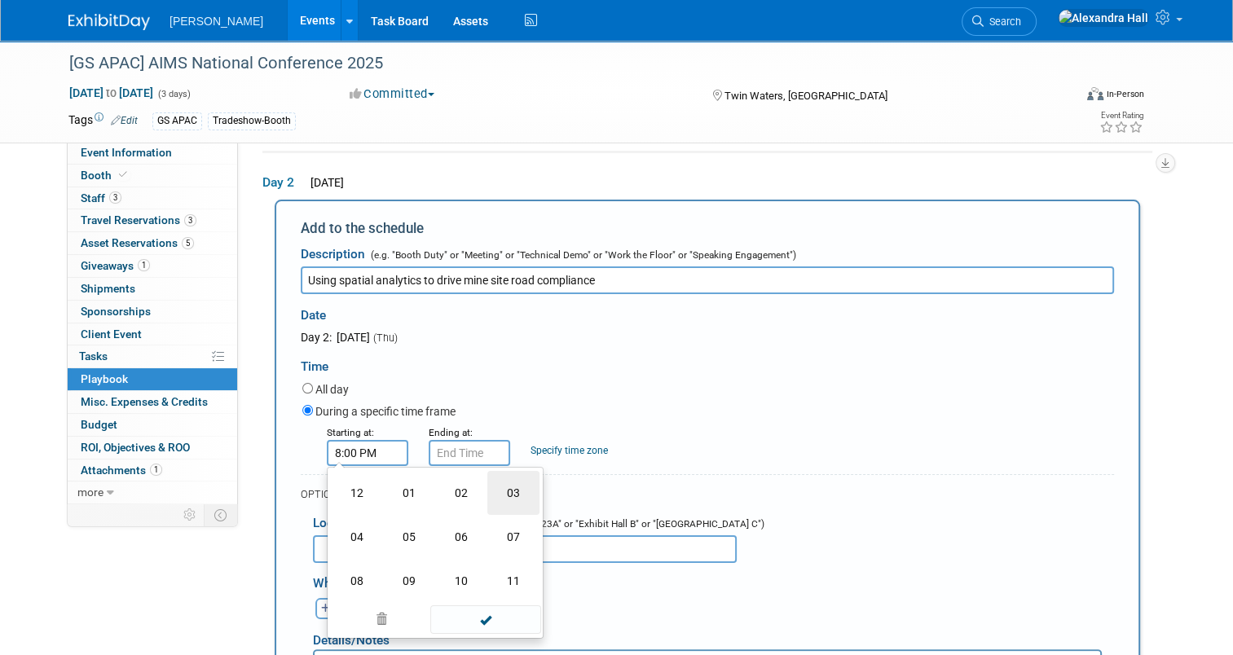
click at [494, 478] on td "03" at bounding box center [513, 493] width 52 height 44
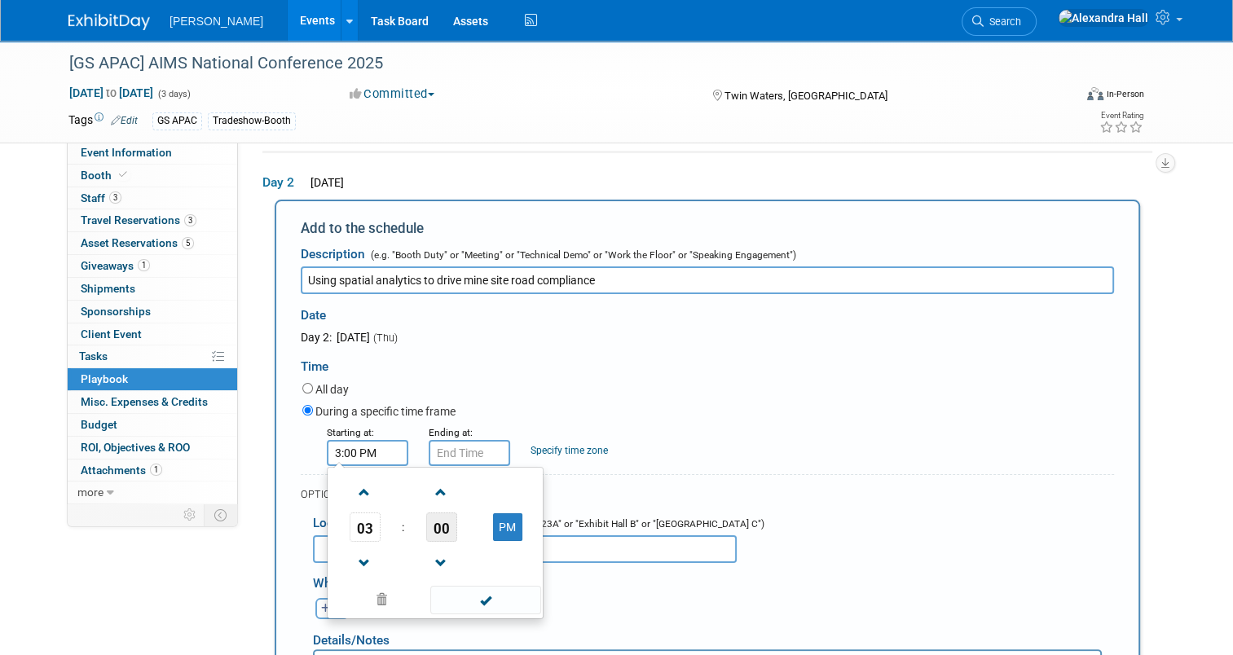
click at [426, 530] on span "00" at bounding box center [441, 526] width 31 height 29
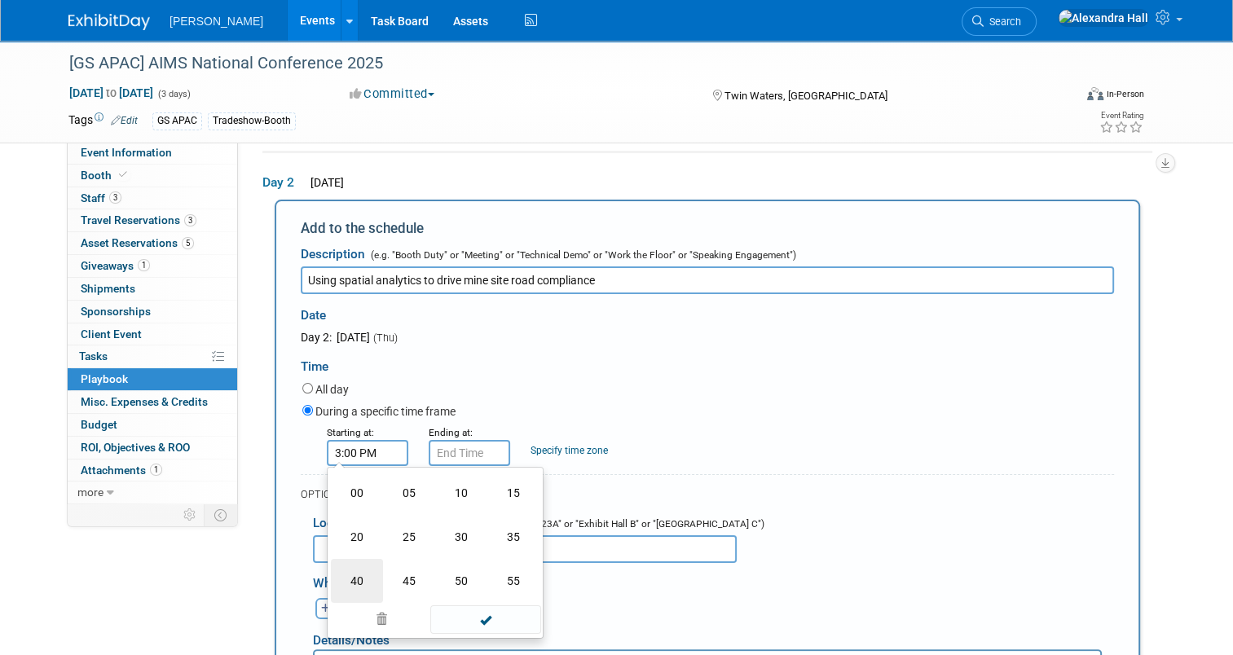
click at [332, 574] on td "40" at bounding box center [357, 581] width 52 height 44
type input "3:40 PM"
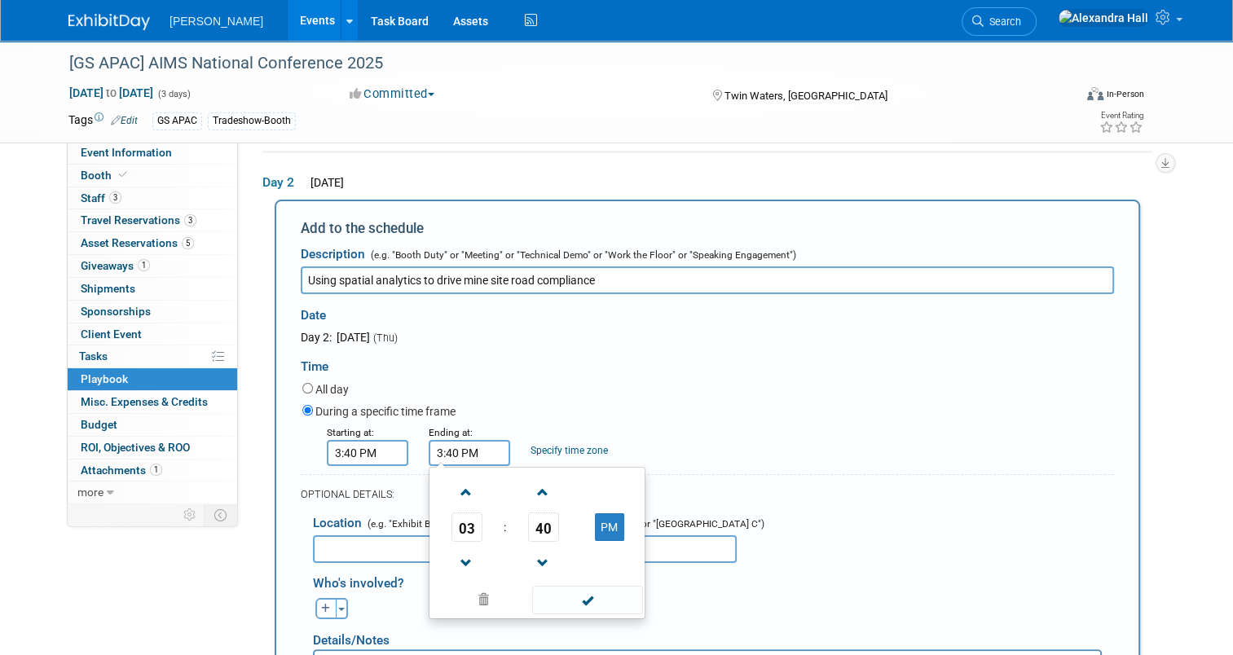
click at [464, 456] on input "3:40 PM" at bounding box center [468, 453] width 81 height 26
click at [451, 513] on span "03" at bounding box center [466, 526] width 31 height 29
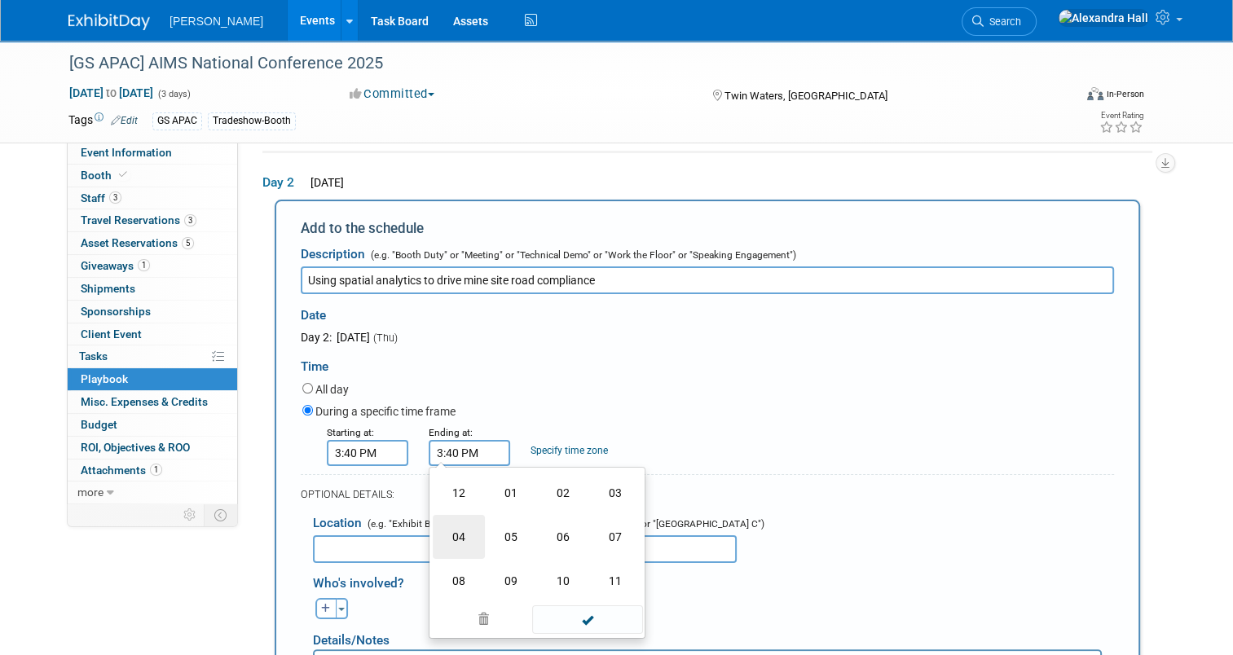
click at [453, 536] on td "04" at bounding box center [459, 537] width 52 height 44
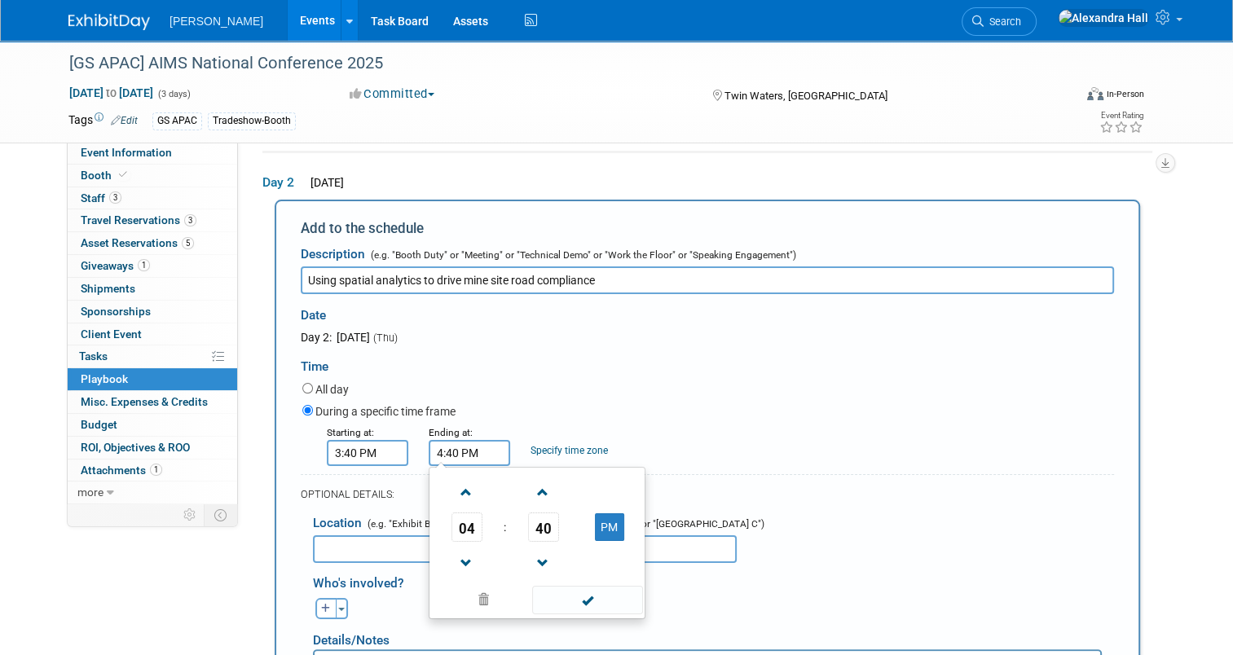
click at [515, 518] on td "40" at bounding box center [543, 526] width 68 height 29
click at [531, 521] on span "40" at bounding box center [543, 526] width 31 height 29
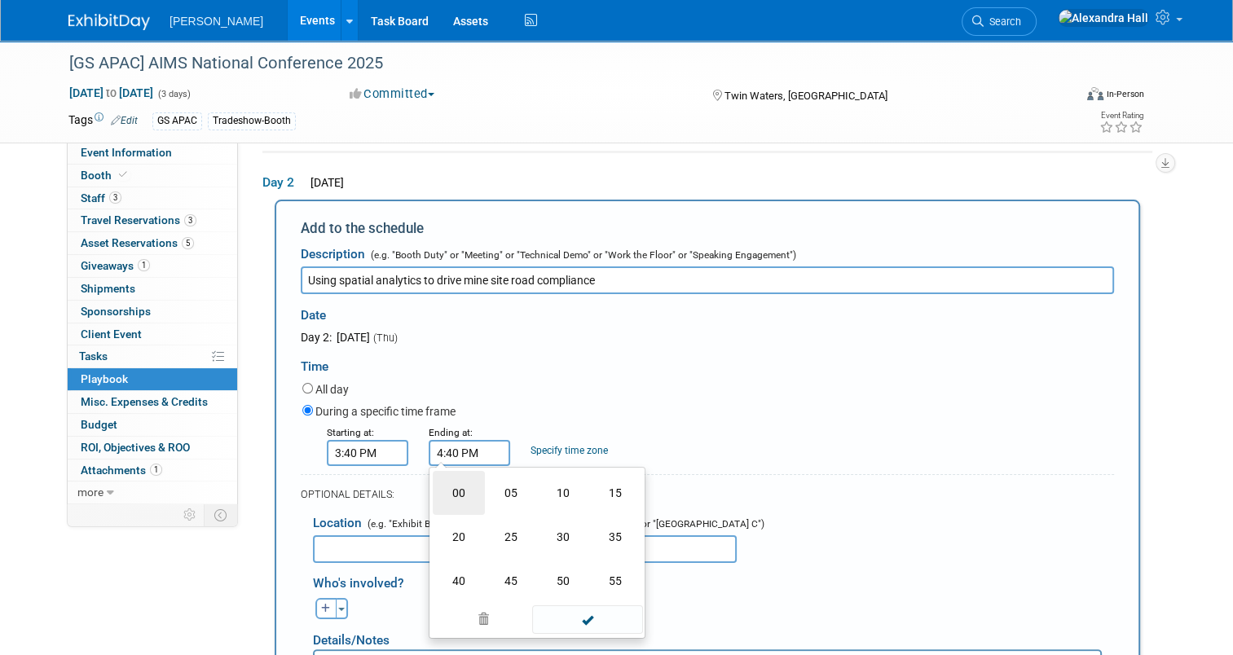
click at [457, 492] on td "00" at bounding box center [459, 493] width 52 height 44
type input "4:00 PM"
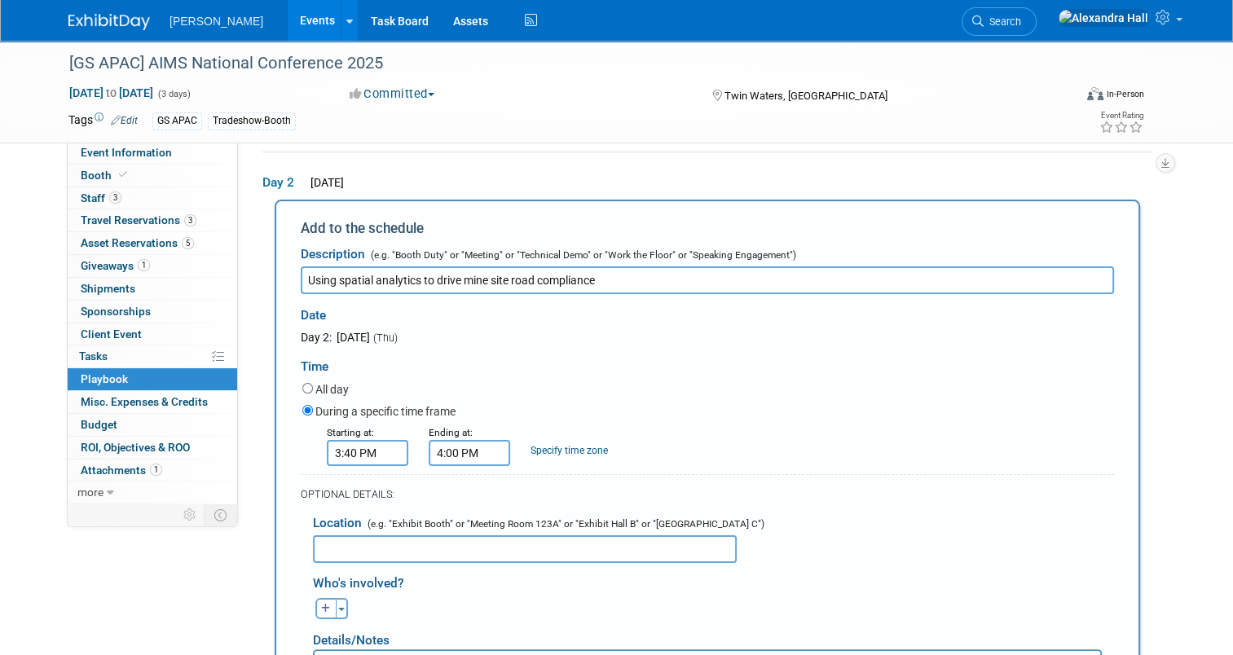
click at [854, 414] on div "During a specific time frame" at bounding box center [707, 413] width 811 height 22
click at [545, 547] on input "text" at bounding box center [525, 549] width 424 height 28
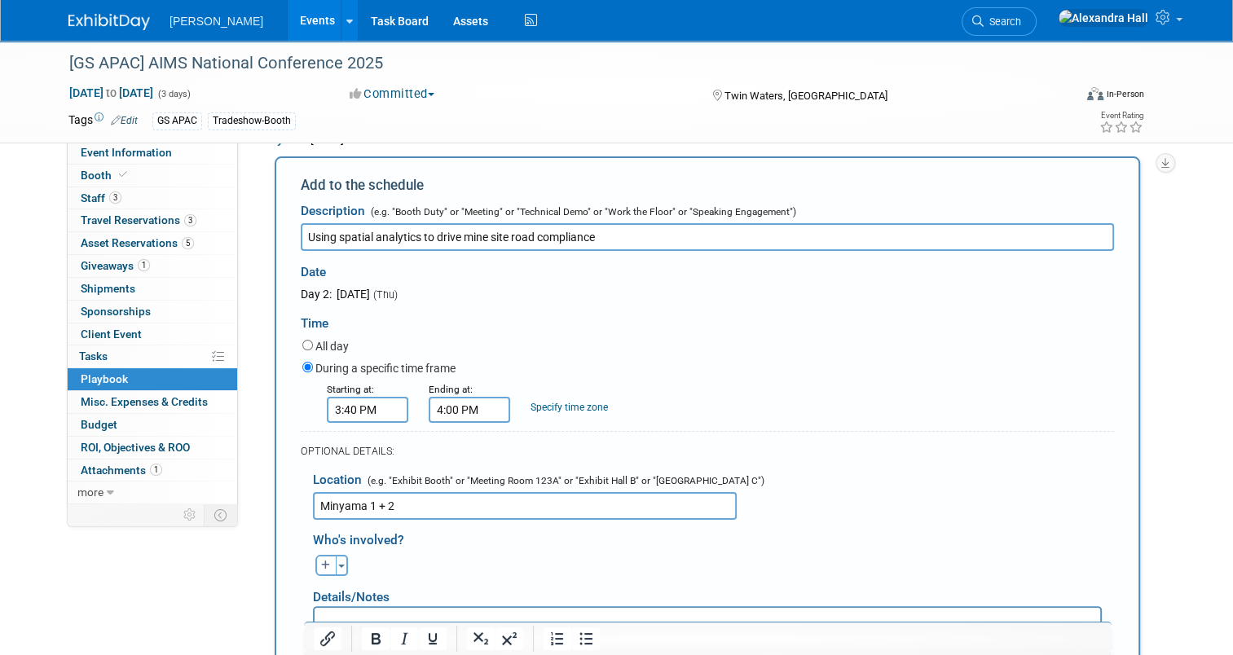
scroll to position [213, 0]
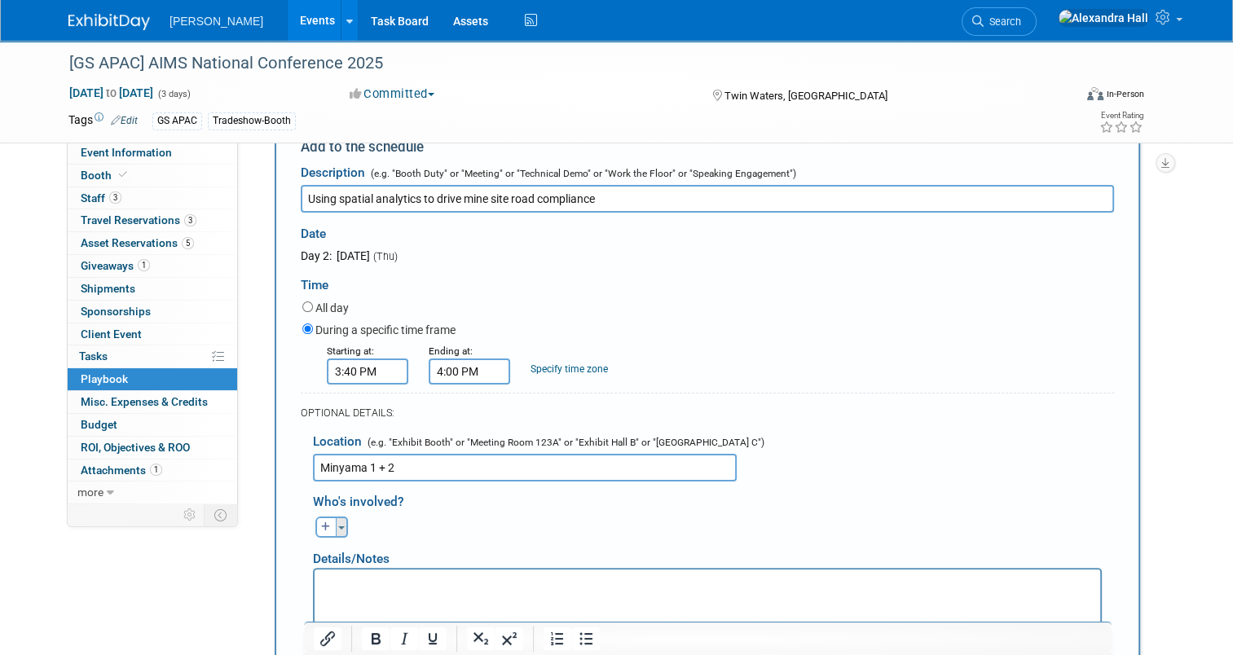
type input "Minyama 1 + 2"
click at [336, 516] on button "Toggle Dropdown" at bounding box center [342, 526] width 12 height 21
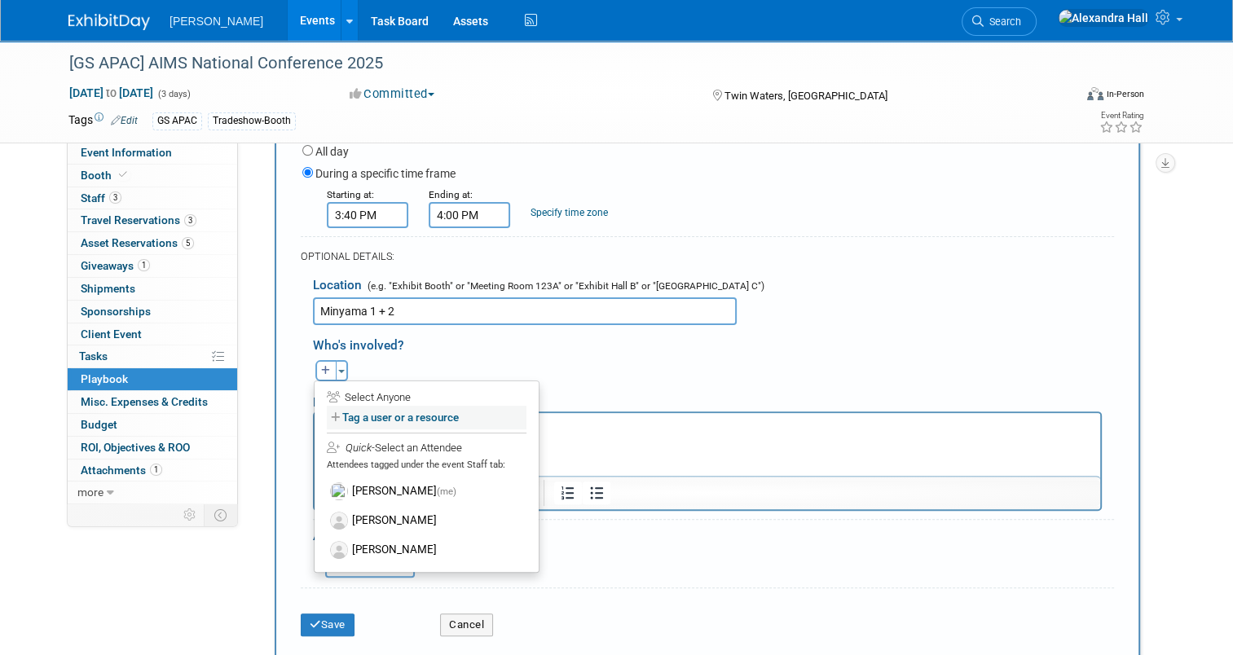
scroll to position [376, 0]
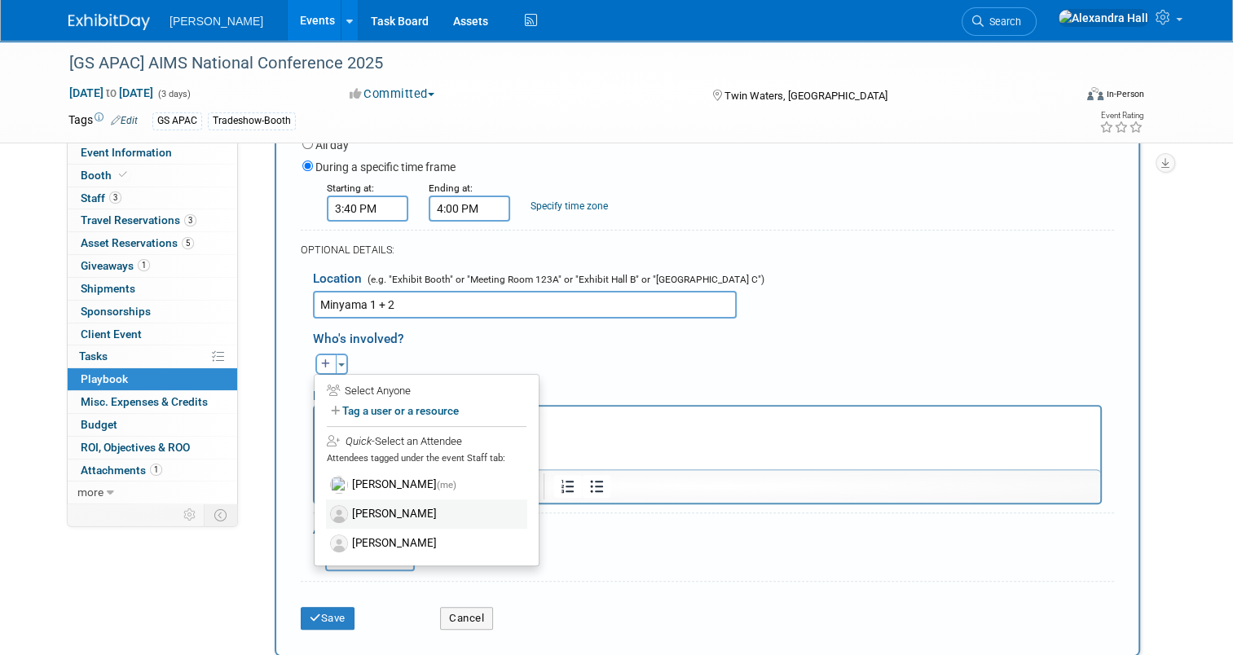
click at [375, 508] on label "[PERSON_NAME]" at bounding box center [426, 513] width 201 height 29
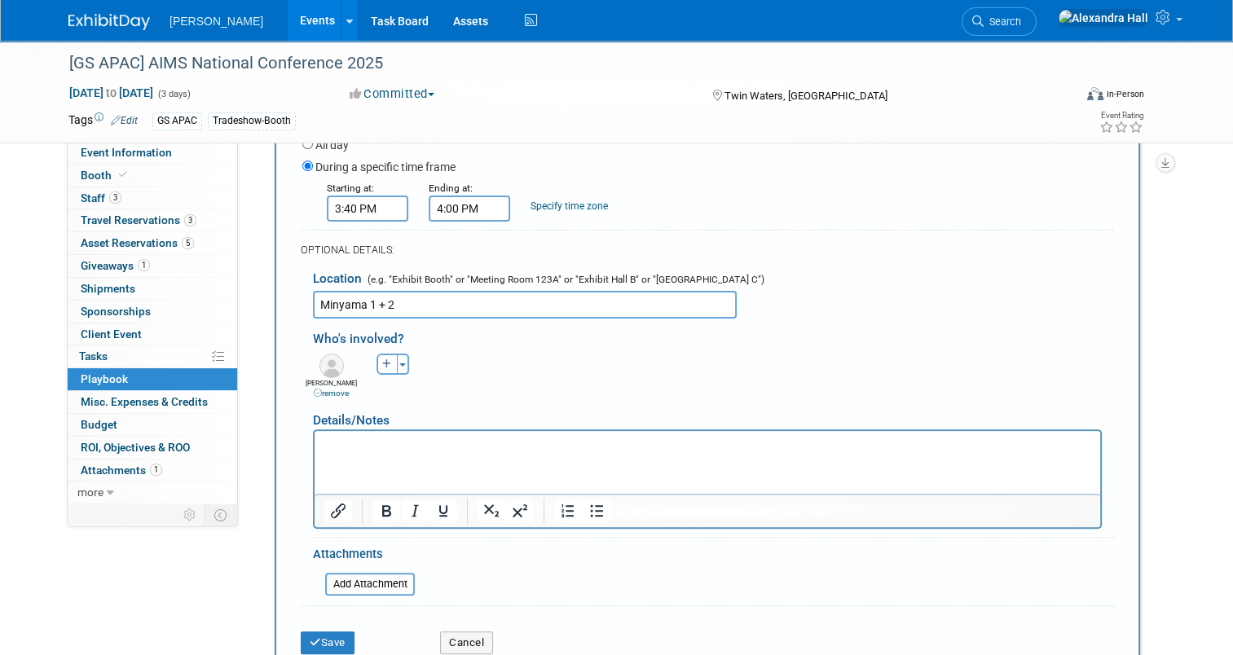
click at [513, 376] on div "[PERSON_NAME] remove [PERSON_NAME] remove [PERSON_NAME] remove" at bounding box center [713, 374] width 825 height 50
click at [326, 636] on button "Save" at bounding box center [328, 642] width 54 height 23
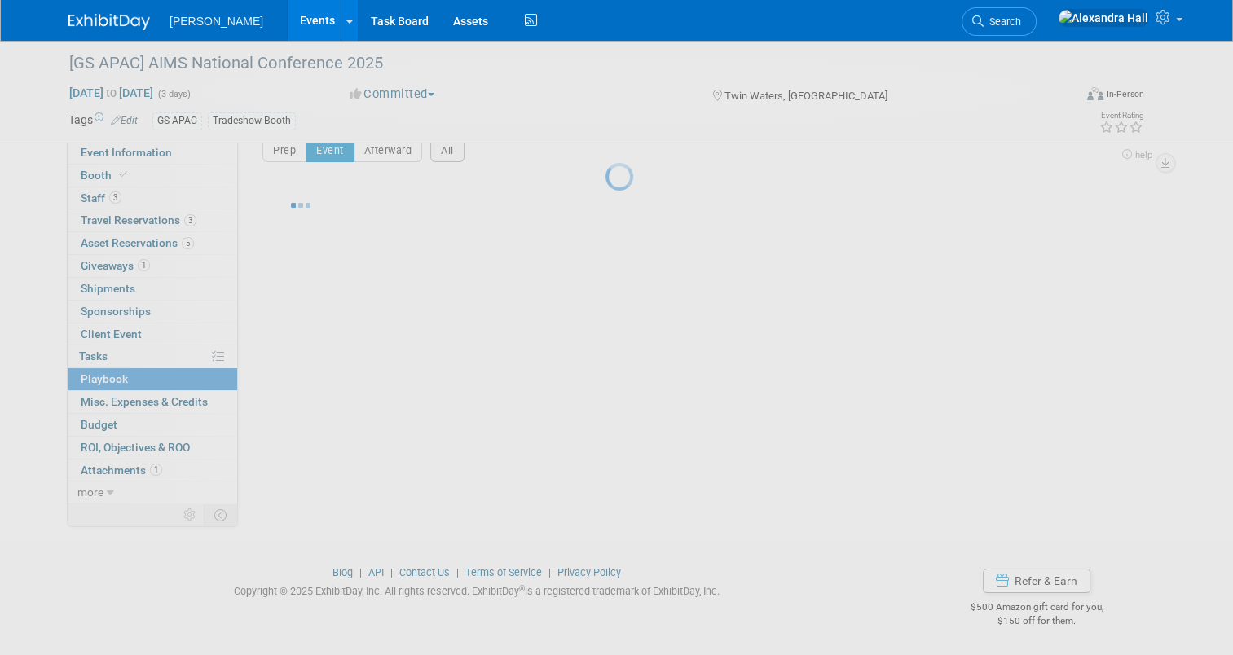
scroll to position [24, 0]
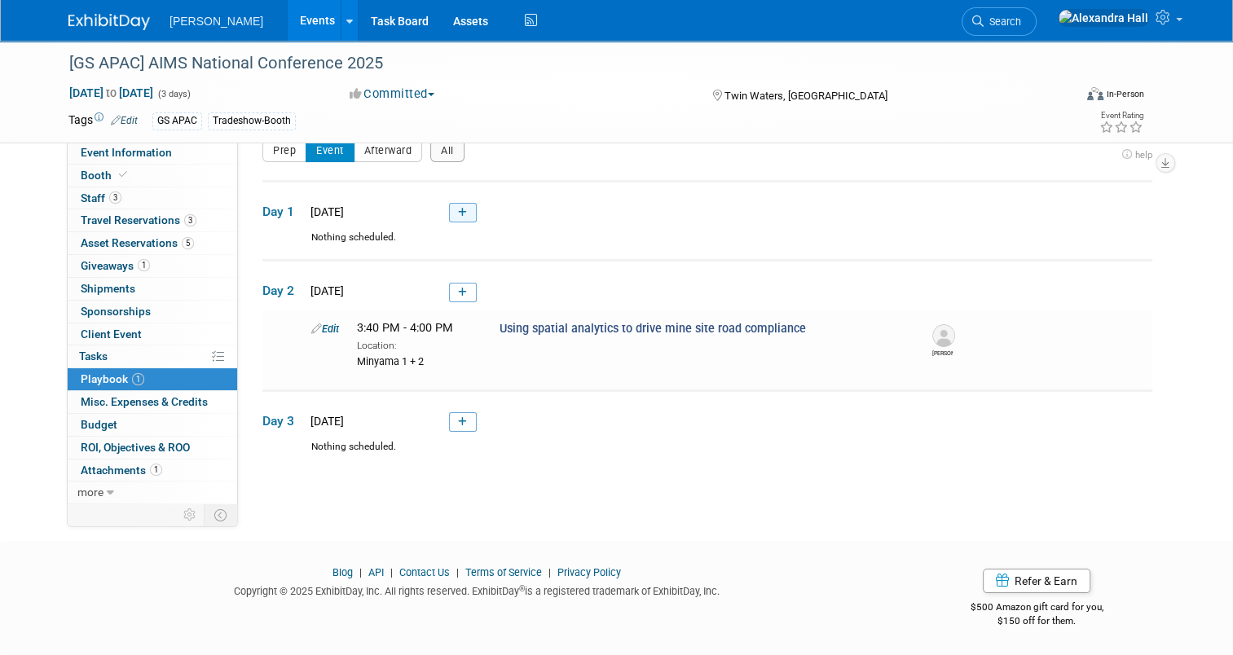
click at [459, 206] on link at bounding box center [463, 213] width 28 height 20
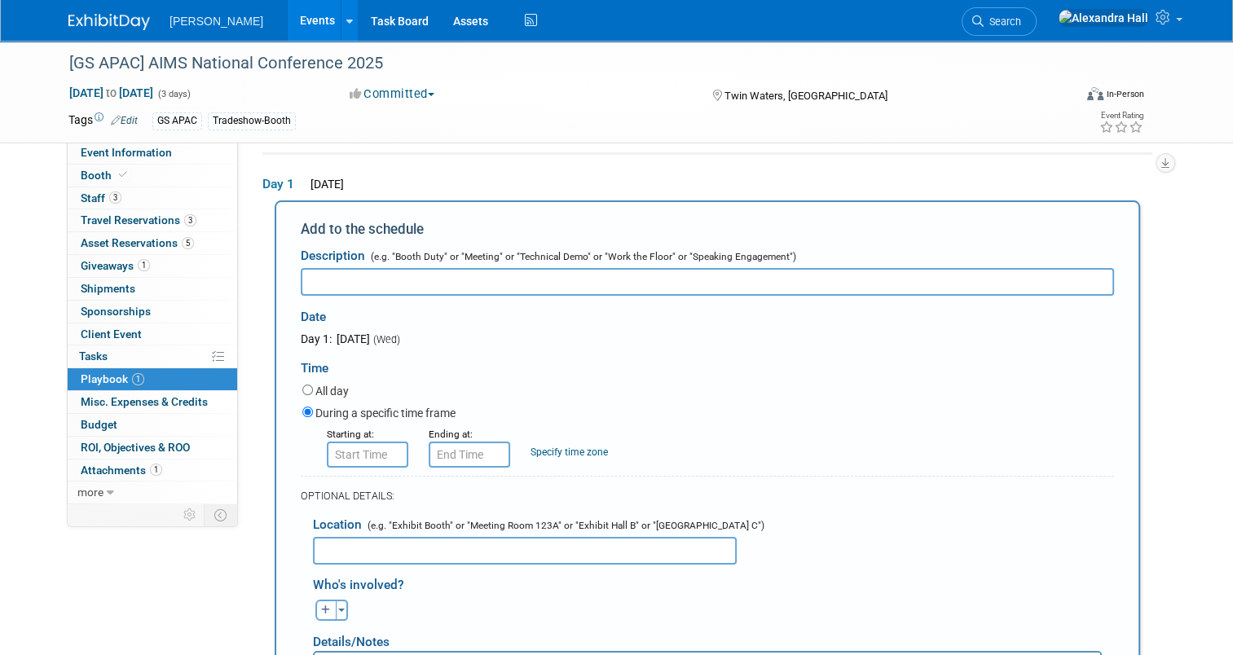
scroll to position [52, 0]
click at [437, 291] on input "text" at bounding box center [707, 282] width 813 height 28
type input "W"
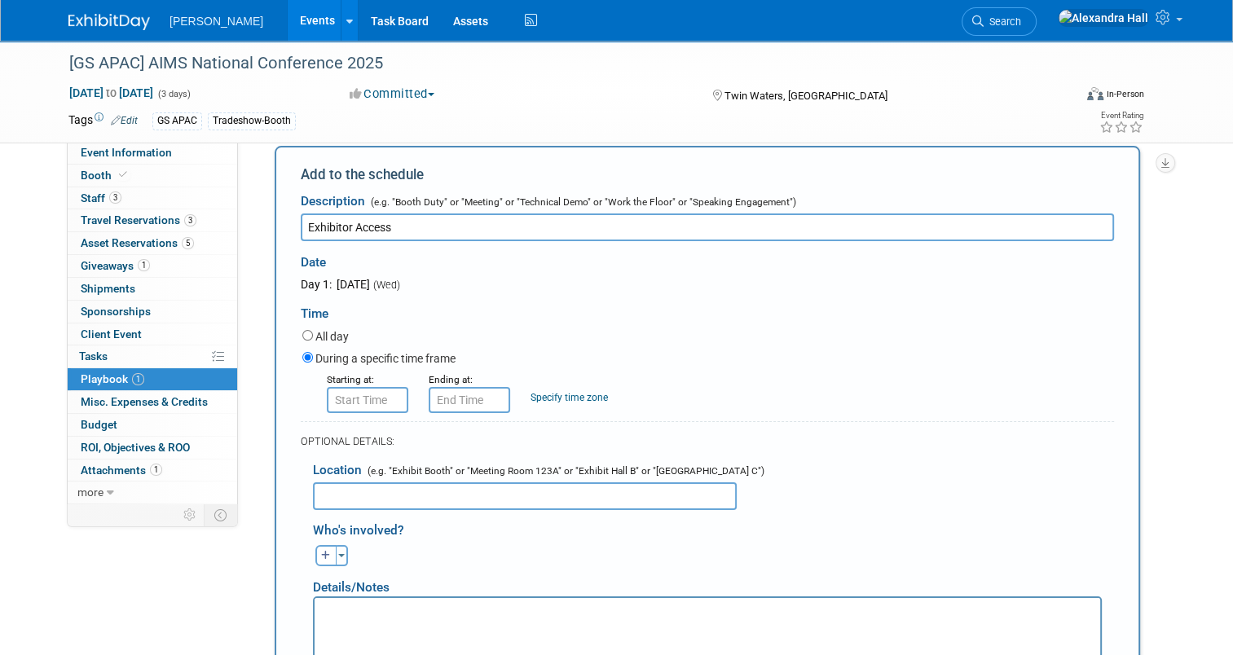
scroll to position [134, 0]
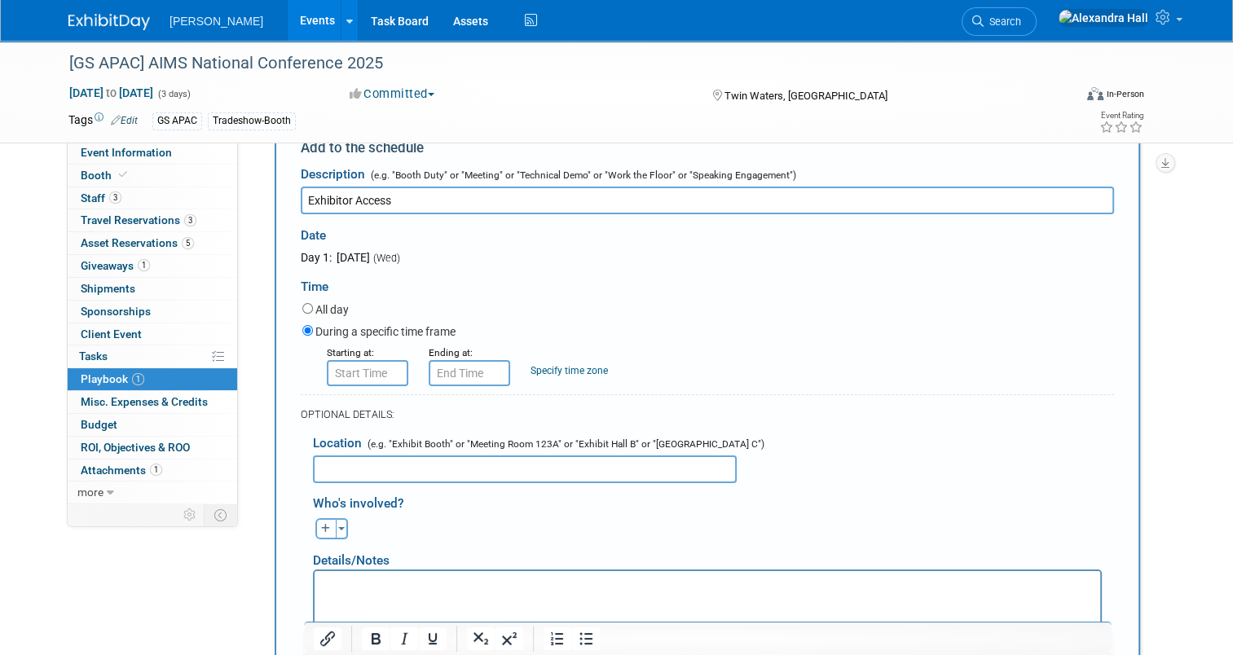
type input "Exhibitor Access"
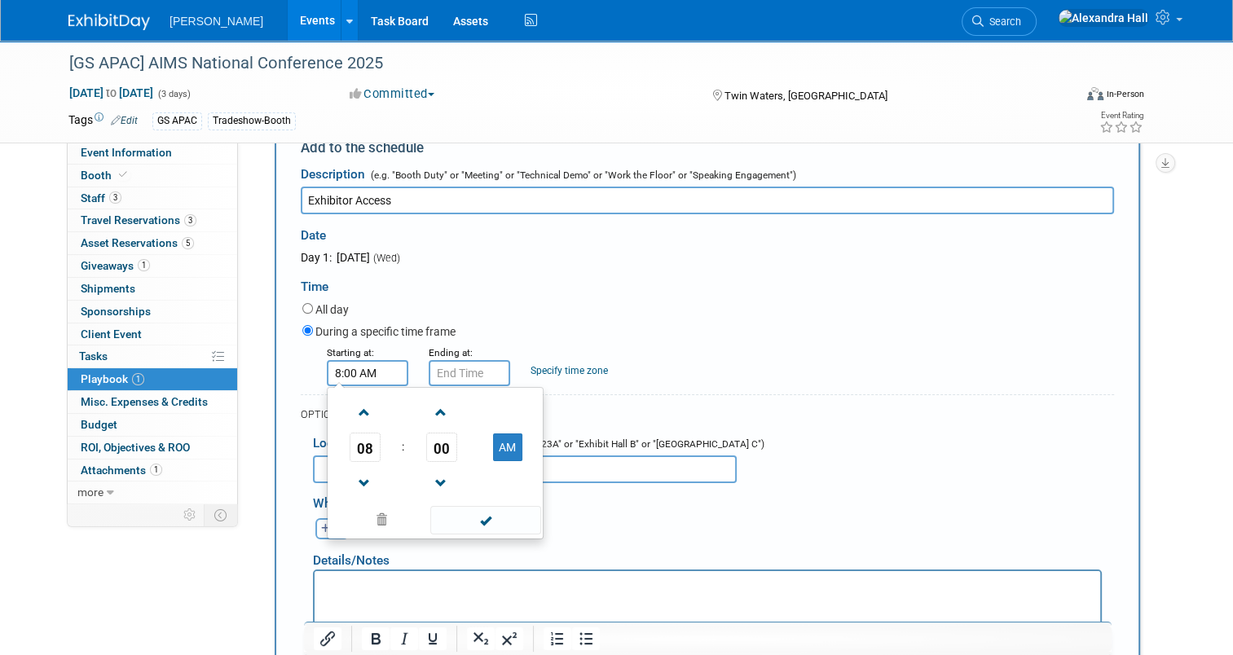
click at [365, 382] on input "8:00 AM" at bounding box center [367, 373] width 81 height 26
click at [493, 437] on button "AM" at bounding box center [507, 447] width 29 height 28
click at [362, 440] on span "08" at bounding box center [364, 447] width 31 height 29
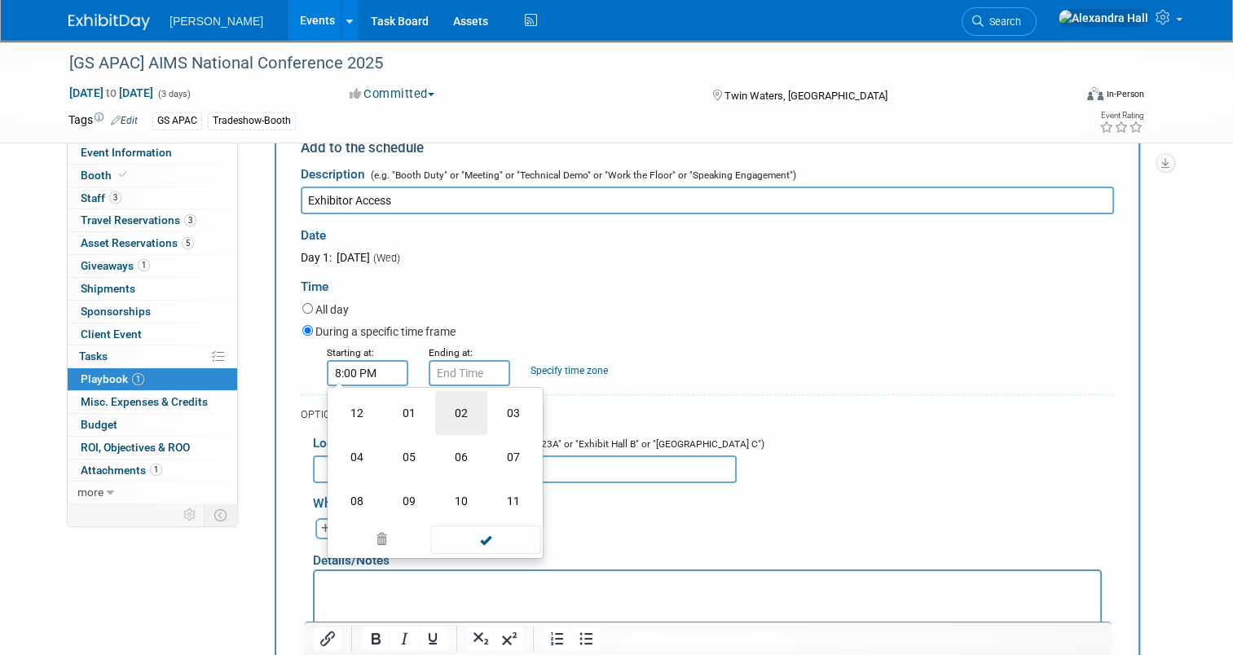
click at [445, 414] on td "02" at bounding box center [461, 413] width 52 height 44
type input "2:00 PM"
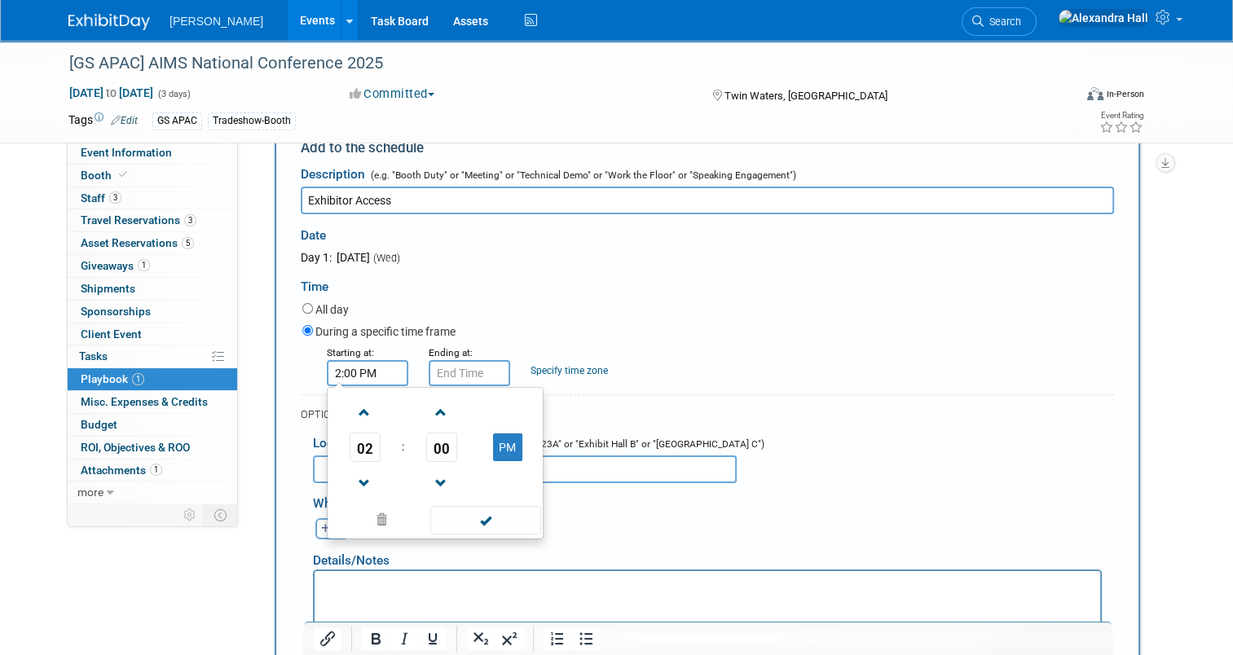
click at [718, 344] on div "Starting at: 2:00 PM 02 : 00 PM 12 01 02 03 04 05 06 07 08 09 10 11 00 05 10 15…" at bounding box center [708, 365] width 836 height 42
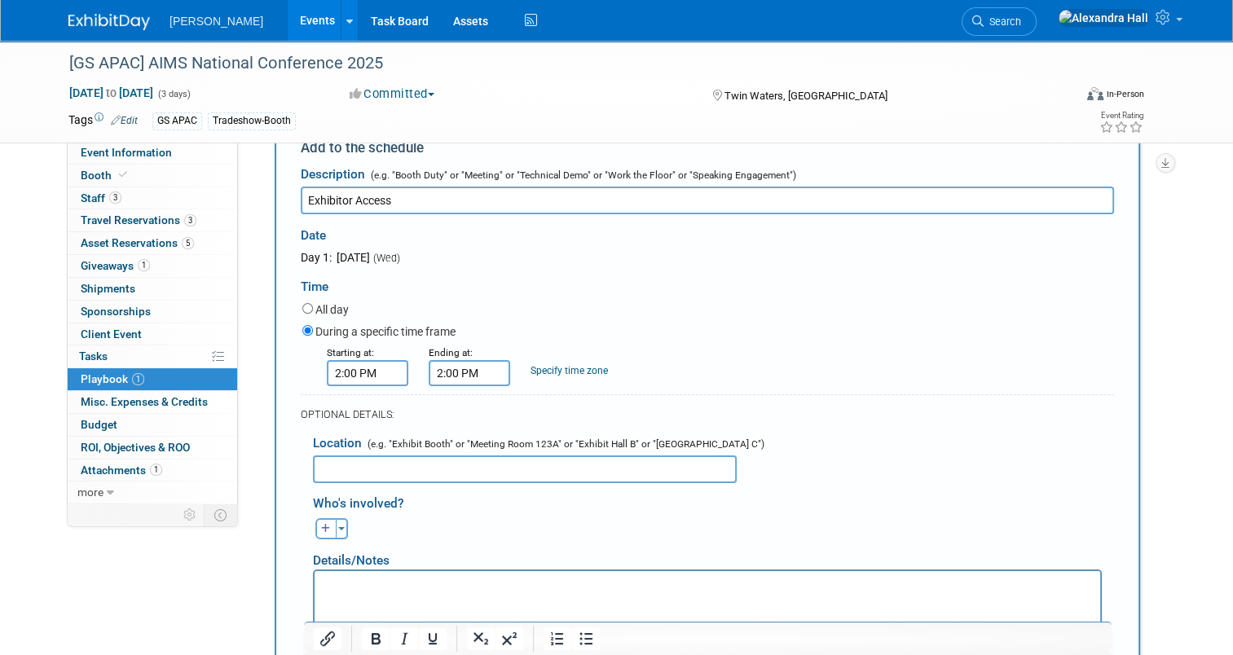
click at [452, 360] on input "2:00 PM" at bounding box center [468, 373] width 81 height 26
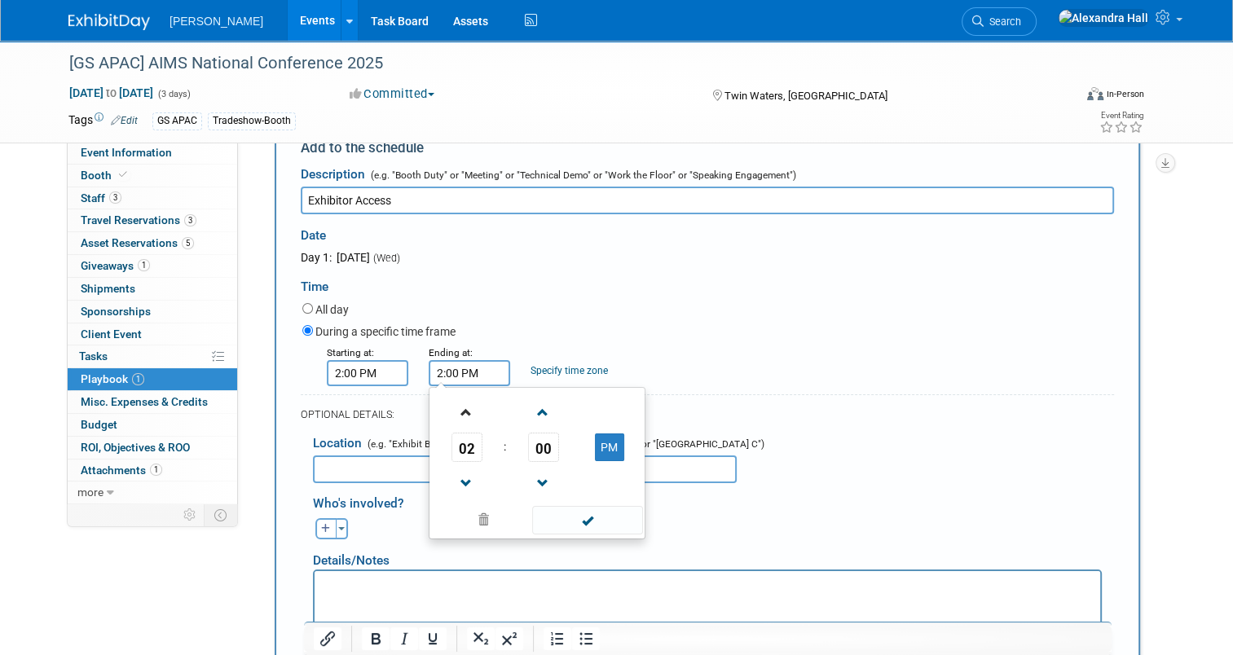
click at [467, 427] on link at bounding box center [466, 412] width 31 height 42
click at [456, 437] on span "03" at bounding box center [466, 447] width 31 height 29
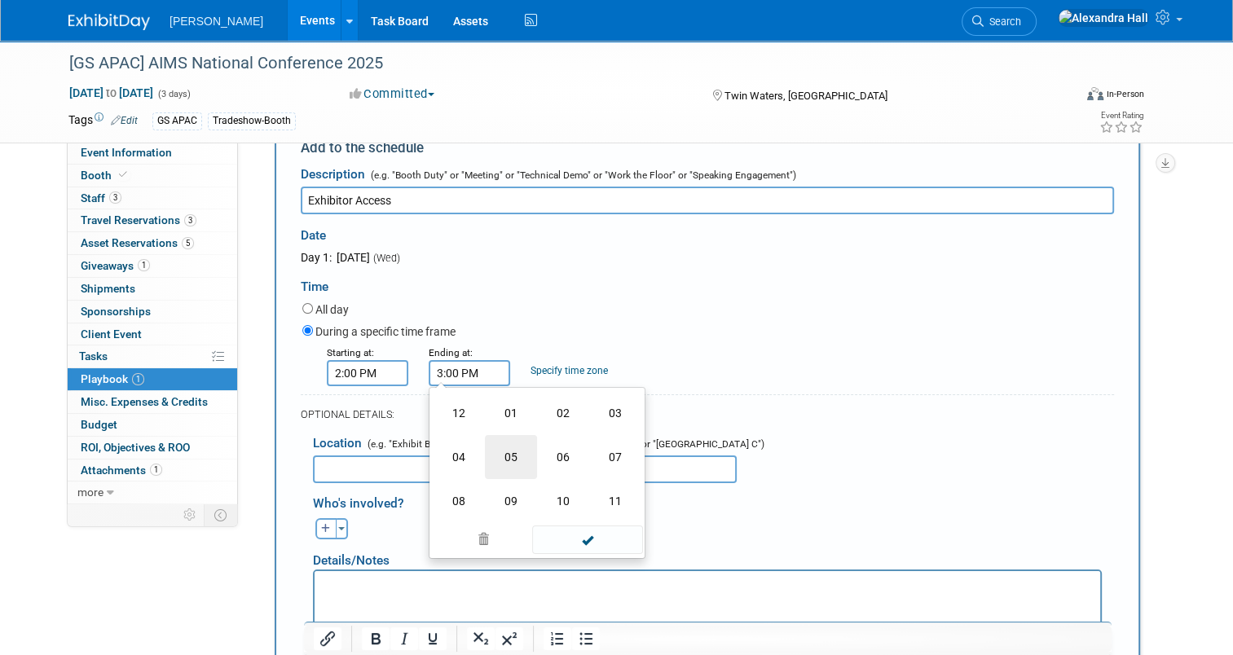
click at [503, 450] on td "05" at bounding box center [511, 457] width 52 height 44
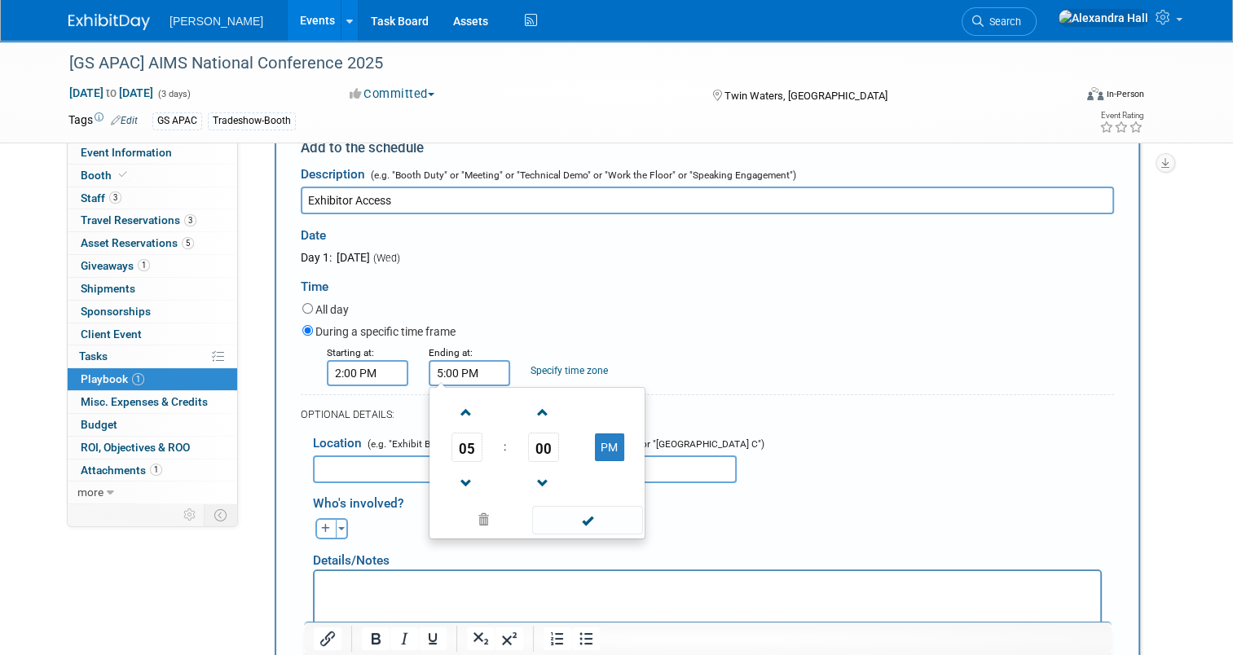
click at [554, 440] on td "00" at bounding box center [543, 447] width 68 height 29
click at [534, 437] on span "00" at bounding box center [543, 447] width 31 height 29
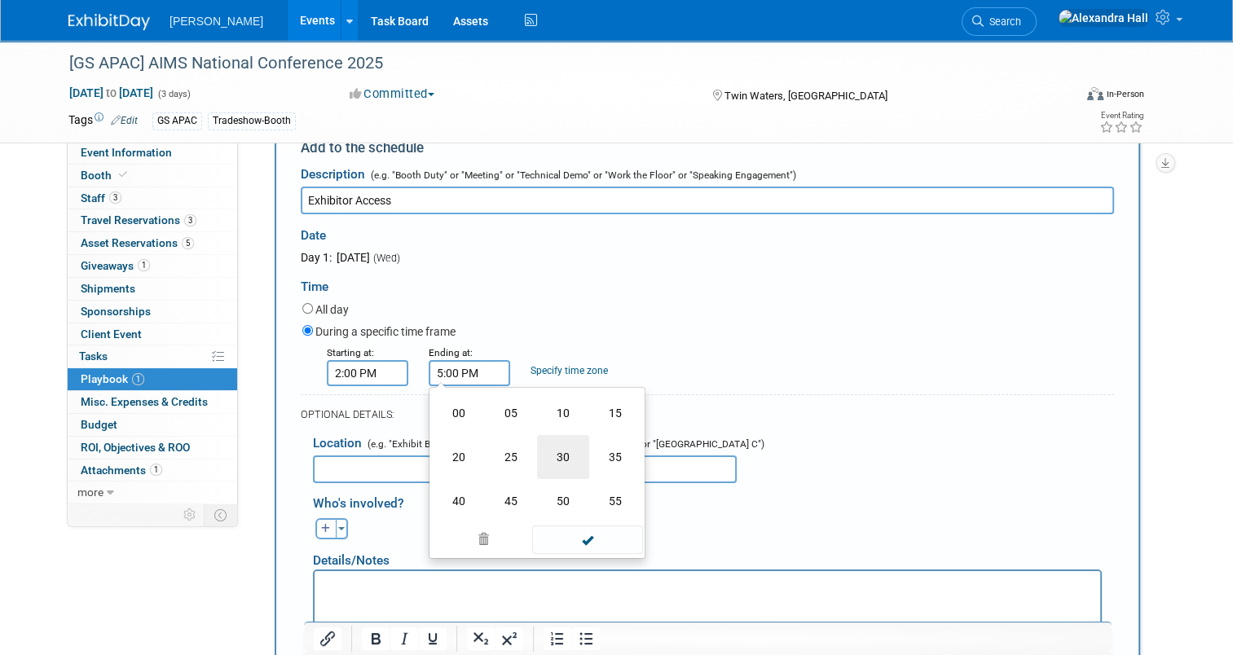
click at [537, 460] on td "30" at bounding box center [563, 457] width 52 height 44
type input "5:30 PM"
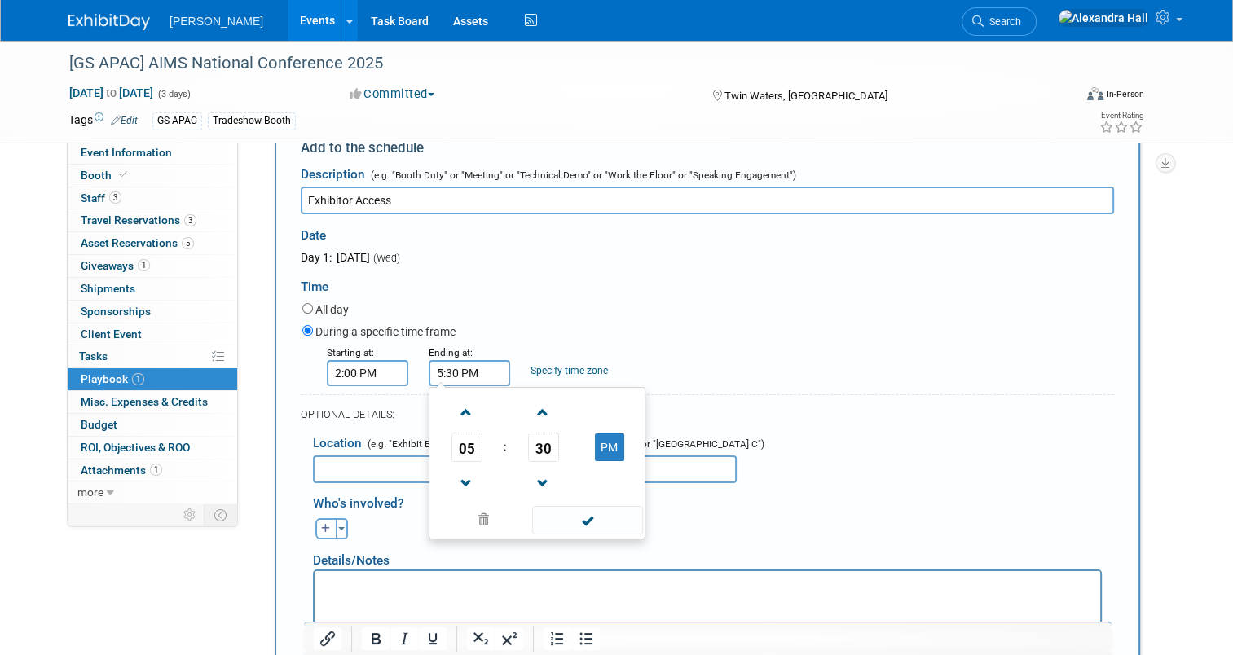
click at [784, 371] on div "Starting at: 2:00 PM Ending at: 5:30 PM 05 : 30 PM 12 01 02 03 04 05 06 07 08 0…" at bounding box center [708, 365] width 836 height 42
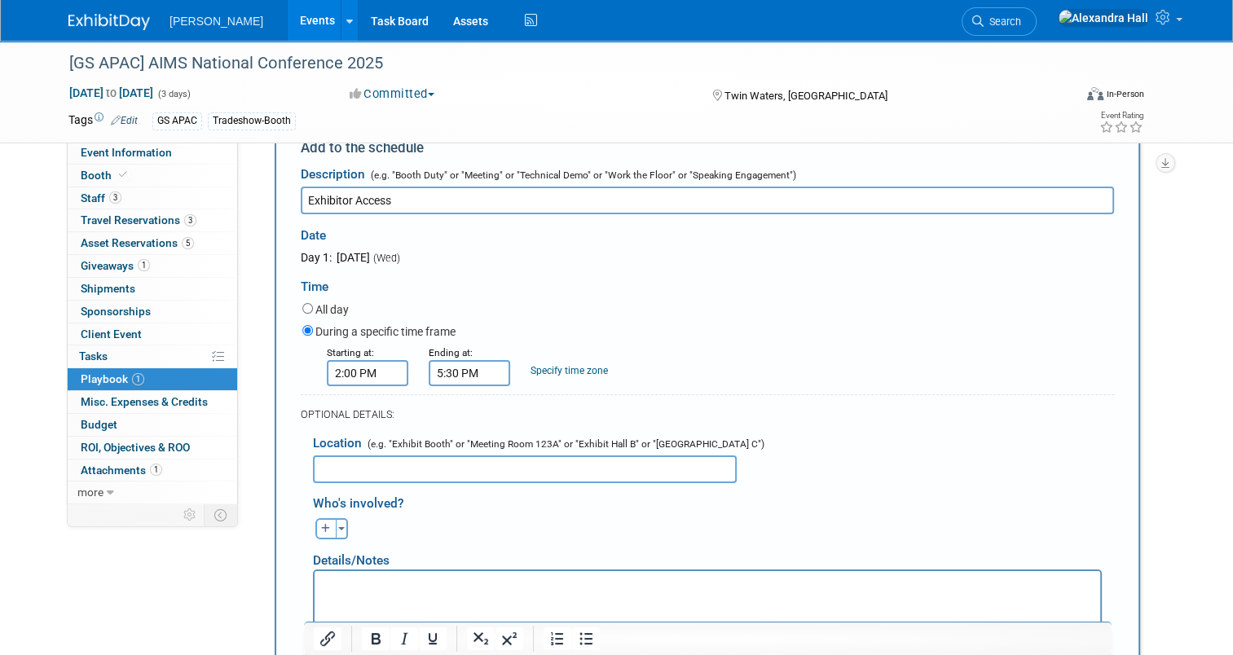
click at [596, 461] on input "text" at bounding box center [525, 469] width 424 height 28
type input "Exhibition Hall"
click at [336, 519] on button "Toggle Dropdown" at bounding box center [342, 528] width 12 height 21
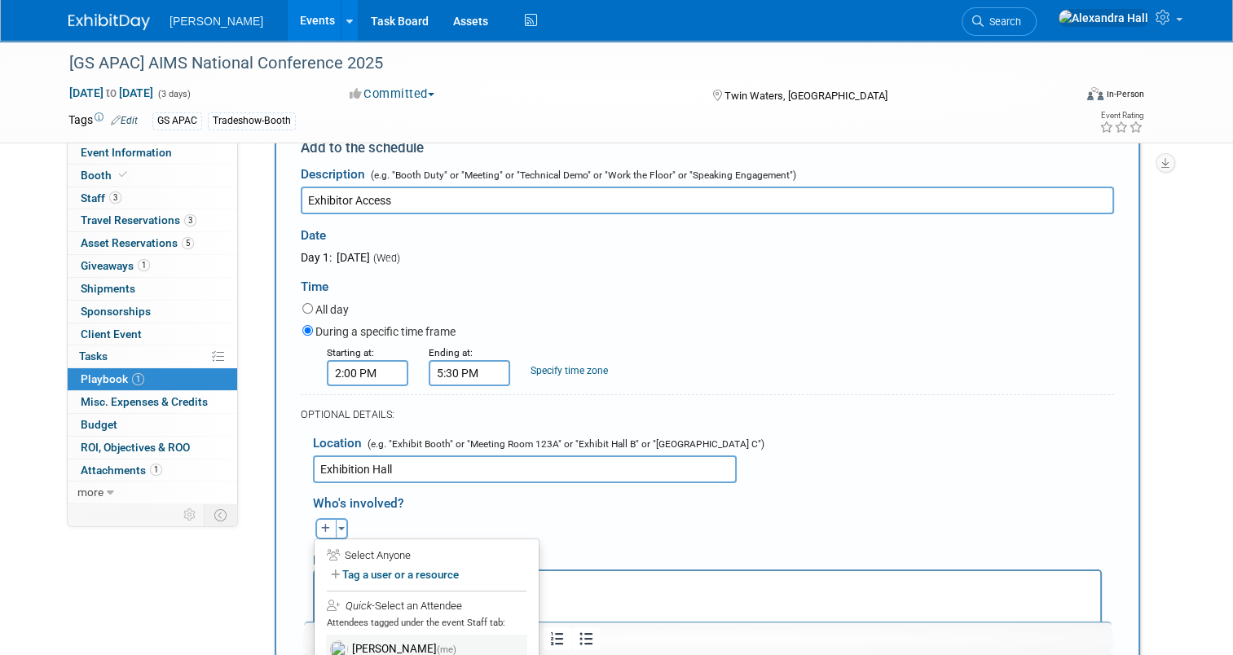
drag, startPoint x: 393, startPoint y: 636, endPoint x: 220, endPoint y: 13, distance: 646.7
click at [393, 636] on label "Alexandra Hall (me)" at bounding box center [426, 649] width 201 height 29
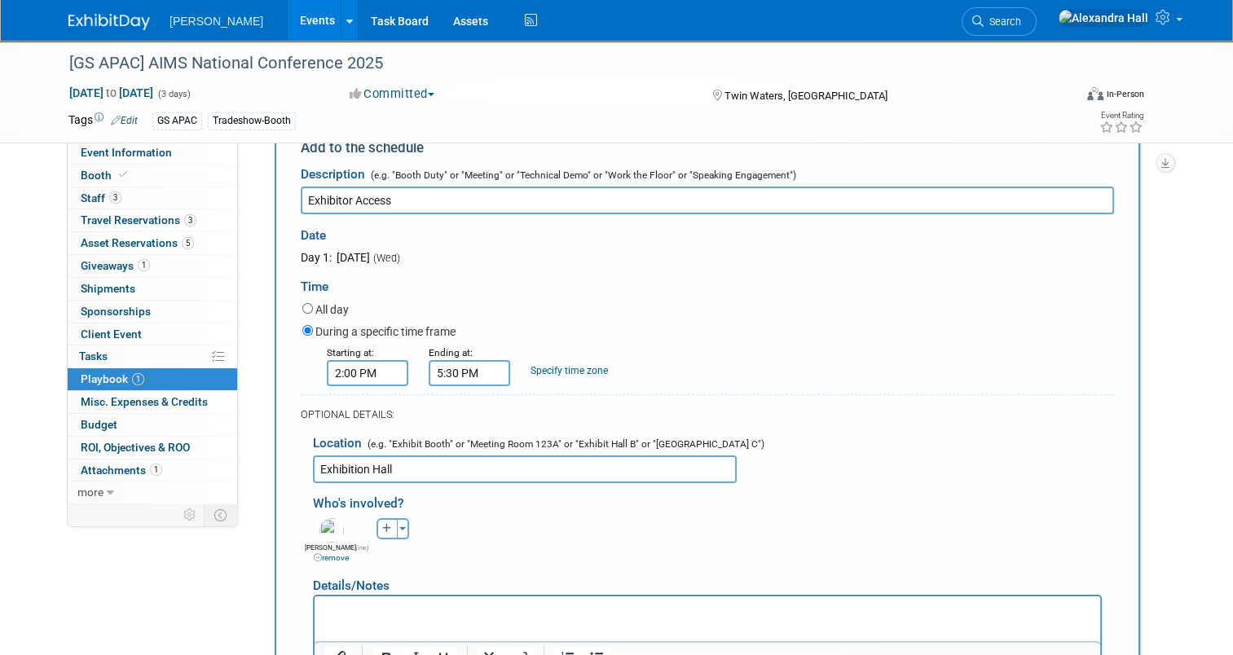
scroll to position [215, 0]
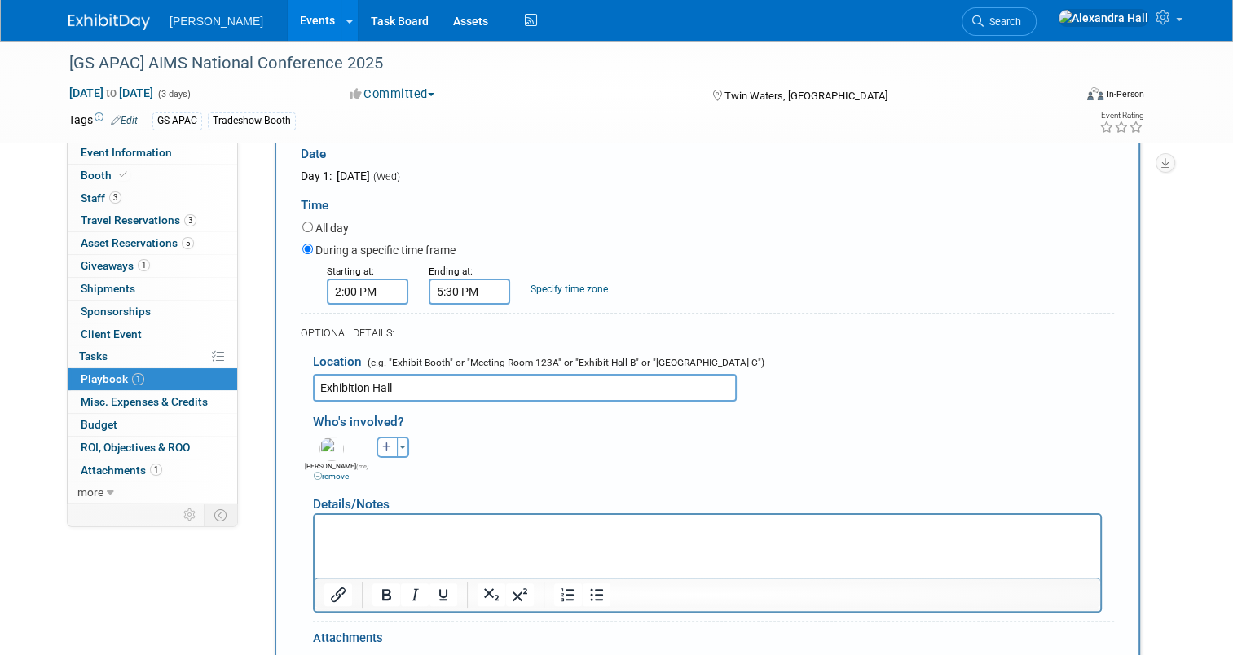
click at [511, 534] on p "Rich Text Area. Press ALT-0 for help." at bounding box center [707, 529] width 767 height 16
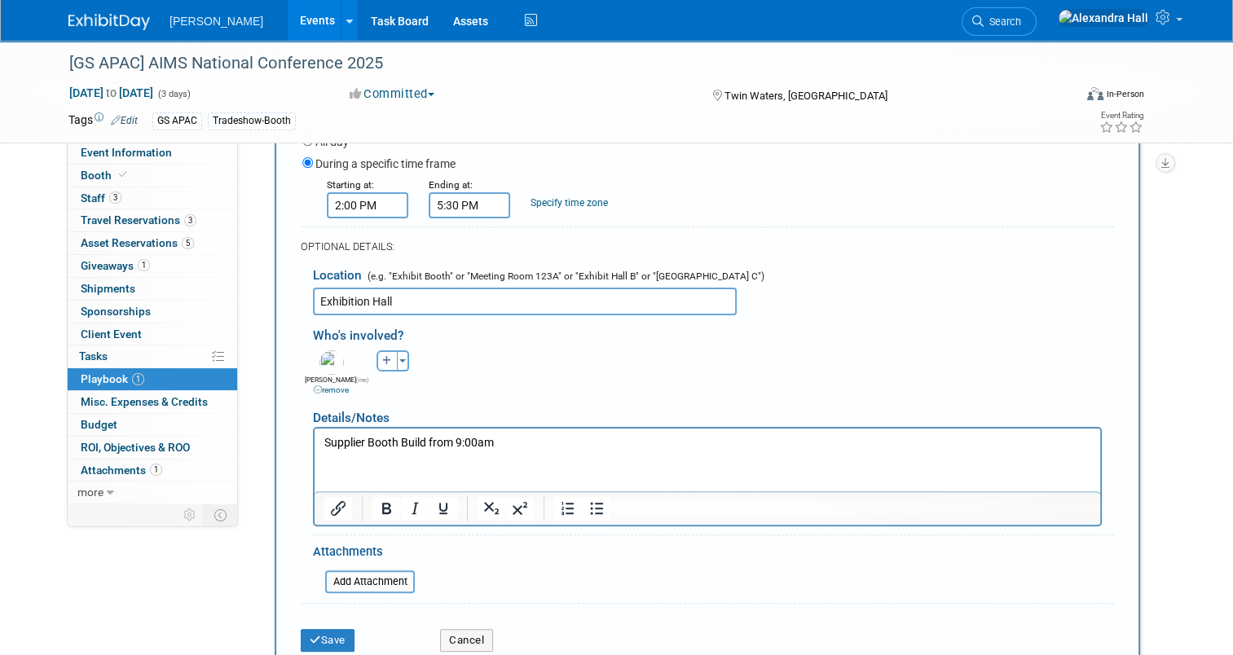
scroll to position [378, 0]
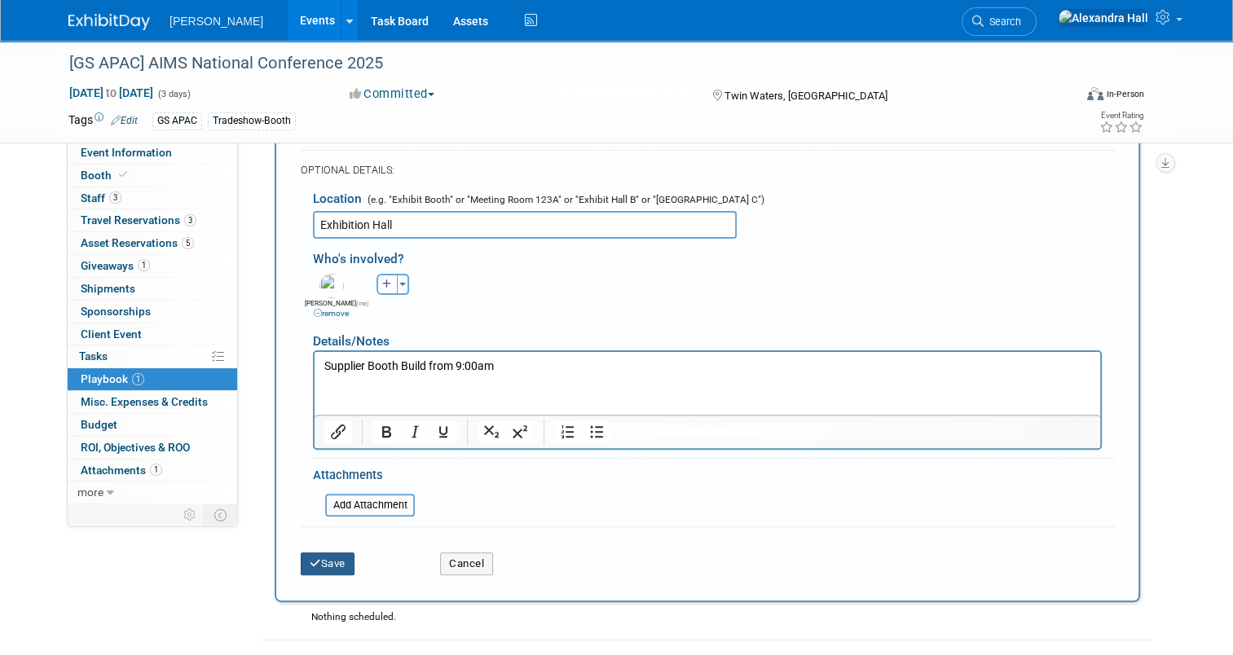
click at [326, 556] on button "Save" at bounding box center [328, 563] width 54 height 23
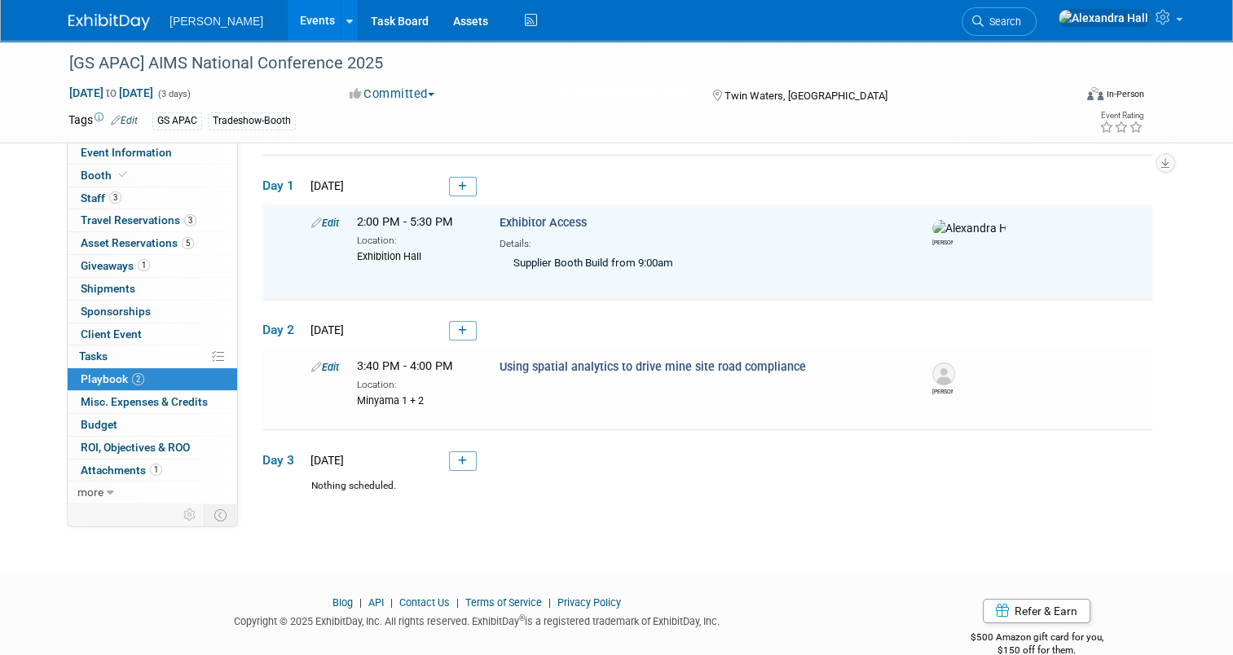
scroll to position [0, 0]
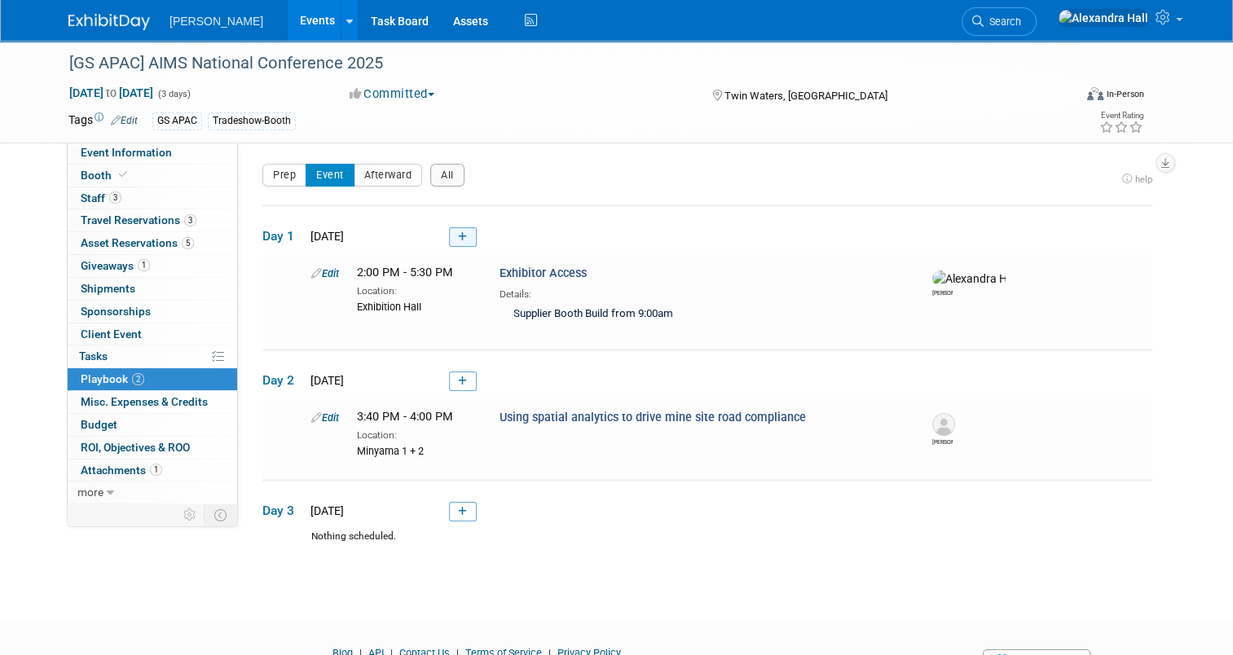
click at [459, 233] on link at bounding box center [463, 237] width 28 height 20
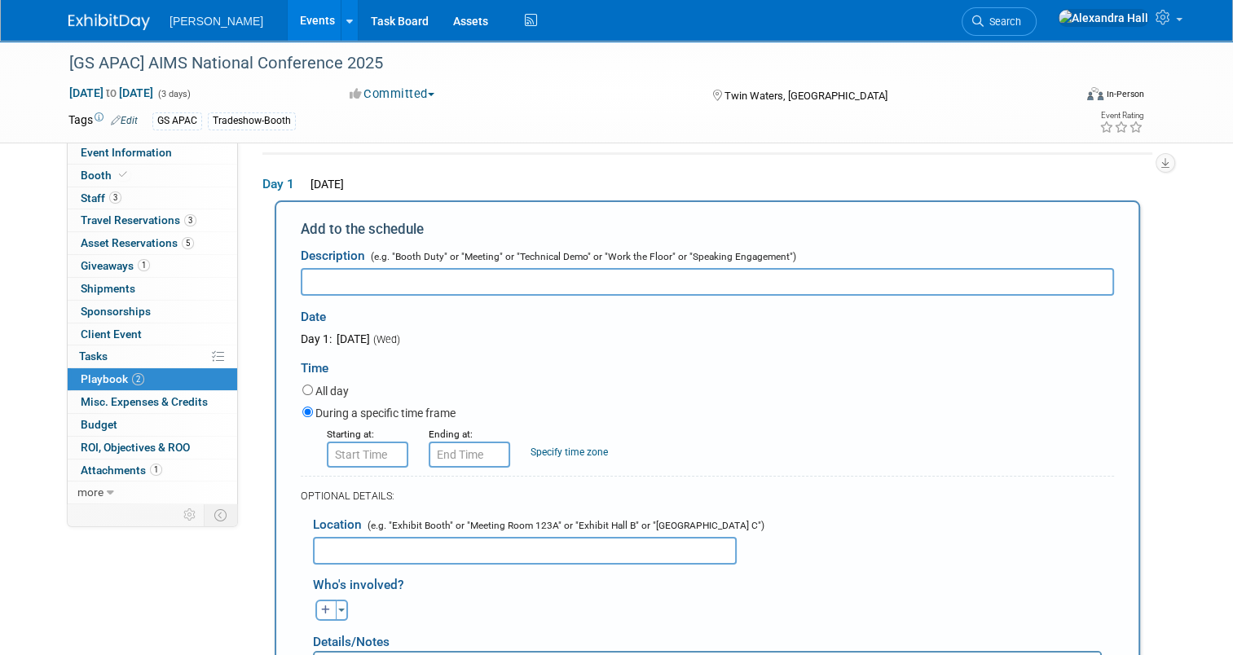
click at [426, 276] on input "text" at bounding box center [707, 282] width 813 height 28
type input "Lunch & Conference Registrations"
click at [375, 467] on form "Description (e.g. "Booth Duty" or "Meeting" or "Technical Demo" or "Work the Fl…" at bounding box center [707, 553] width 813 height 626
click at [352, 447] on input "8:00 AM" at bounding box center [367, 455] width 81 height 26
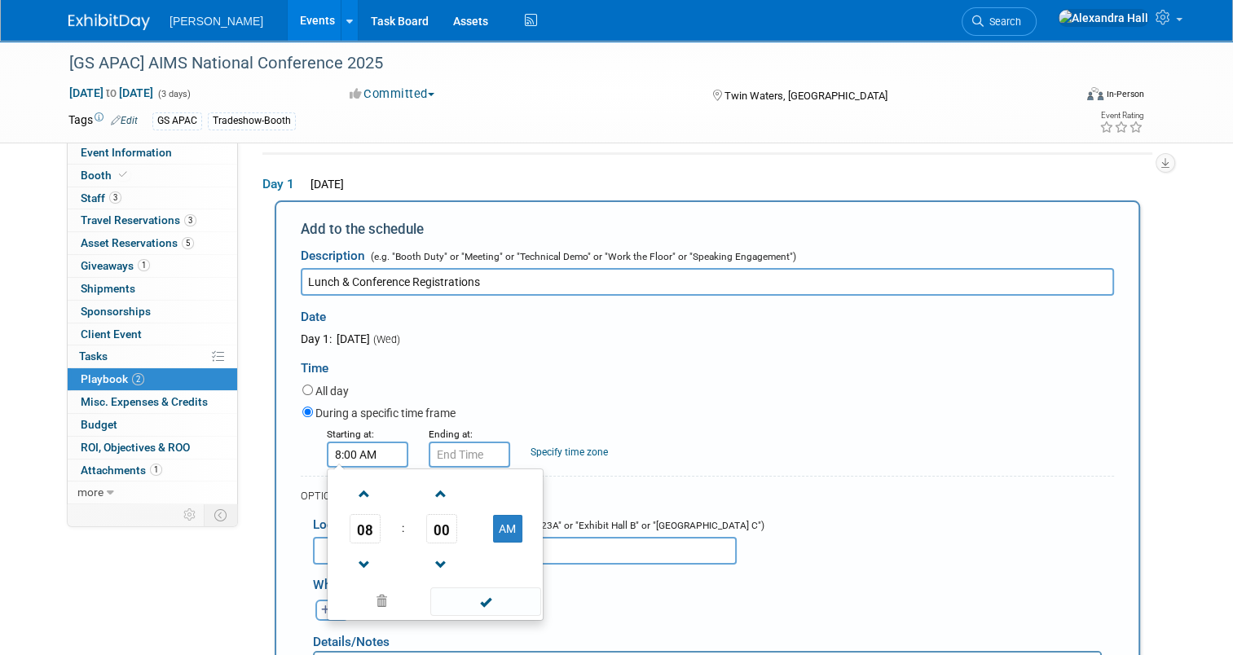
click at [363, 515] on span "08" at bounding box center [364, 528] width 31 height 29
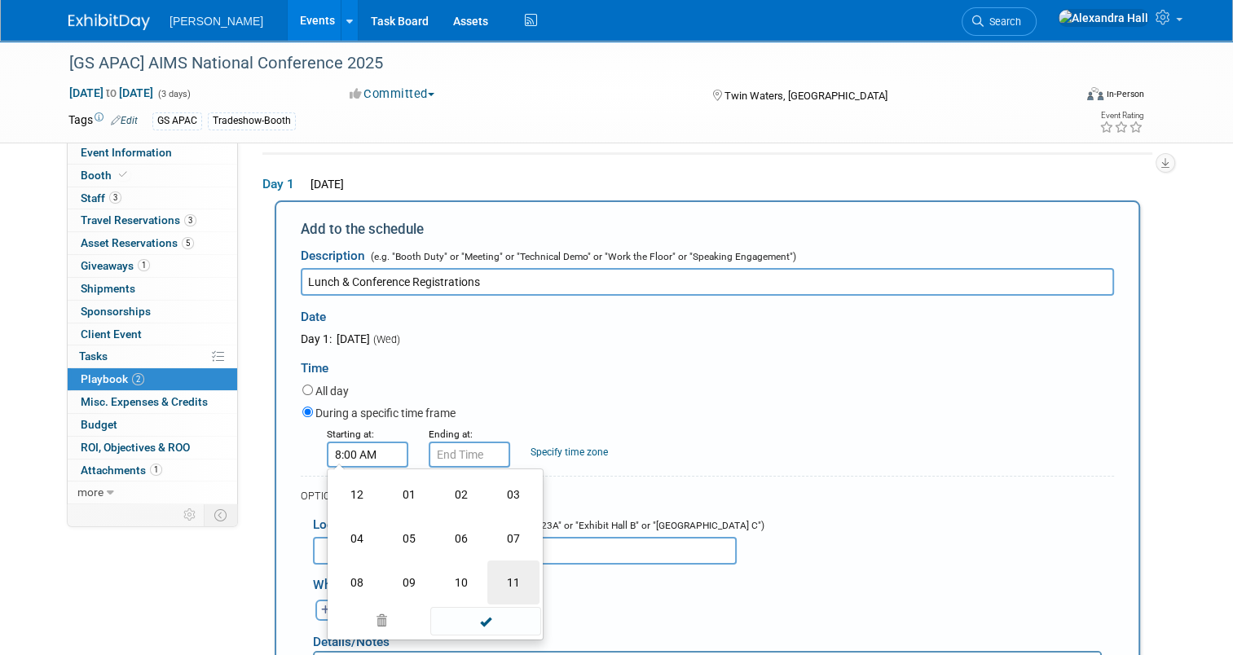
click at [517, 565] on td "11" at bounding box center [513, 582] width 52 height 44
type input "11:00 AM"
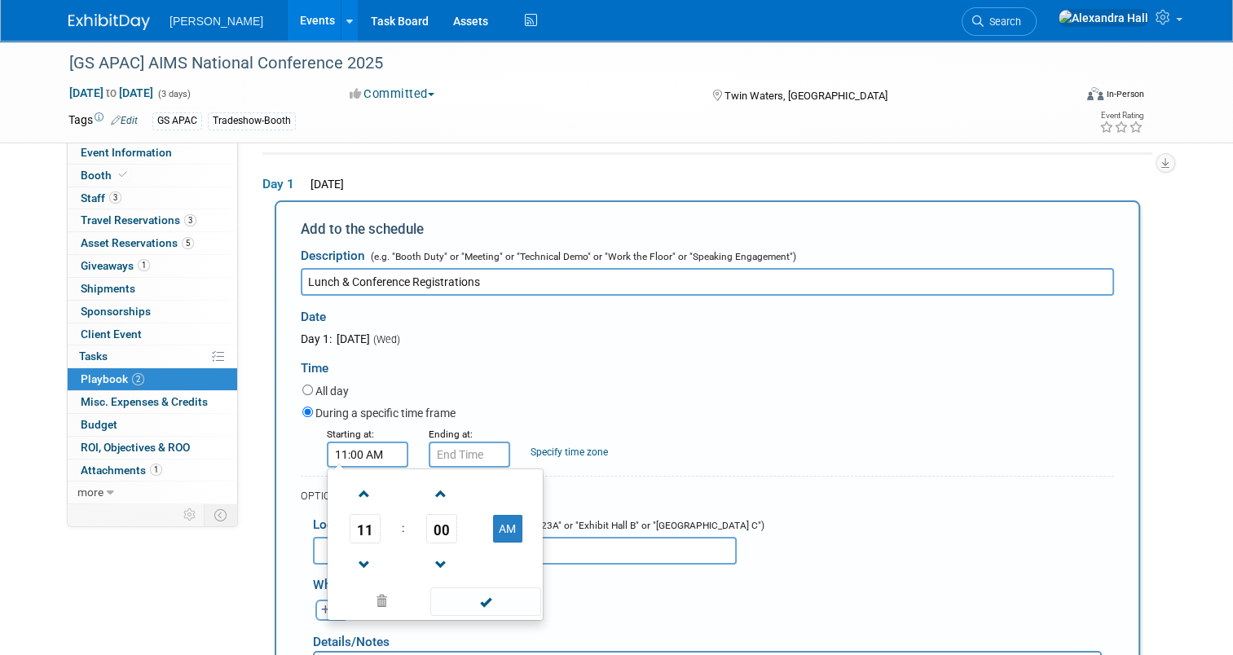
click at [736, 469] on form "Description (e.g. "Booth Duty" or "Meeting" or "Technical Demo" or "Work the Fl…" at bounding box center [707, 553] width 813 height 626
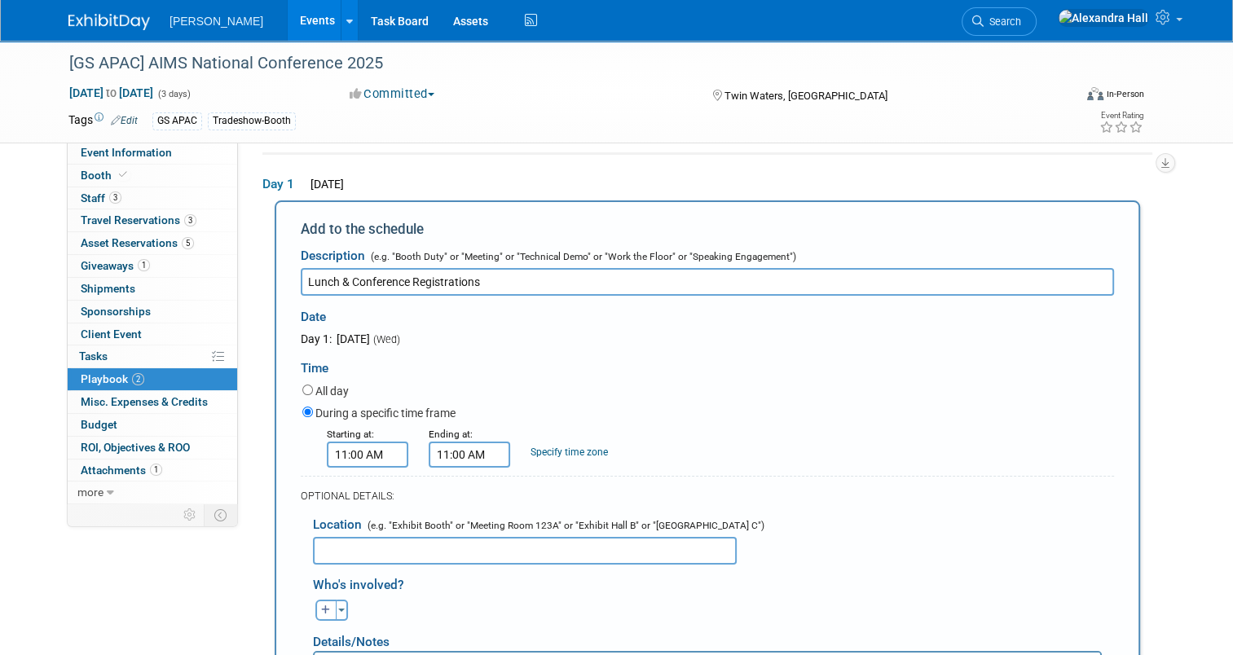
click at [472, 456] on input "11:00 AM" at bounding box center [468, 455] width 81 height 26
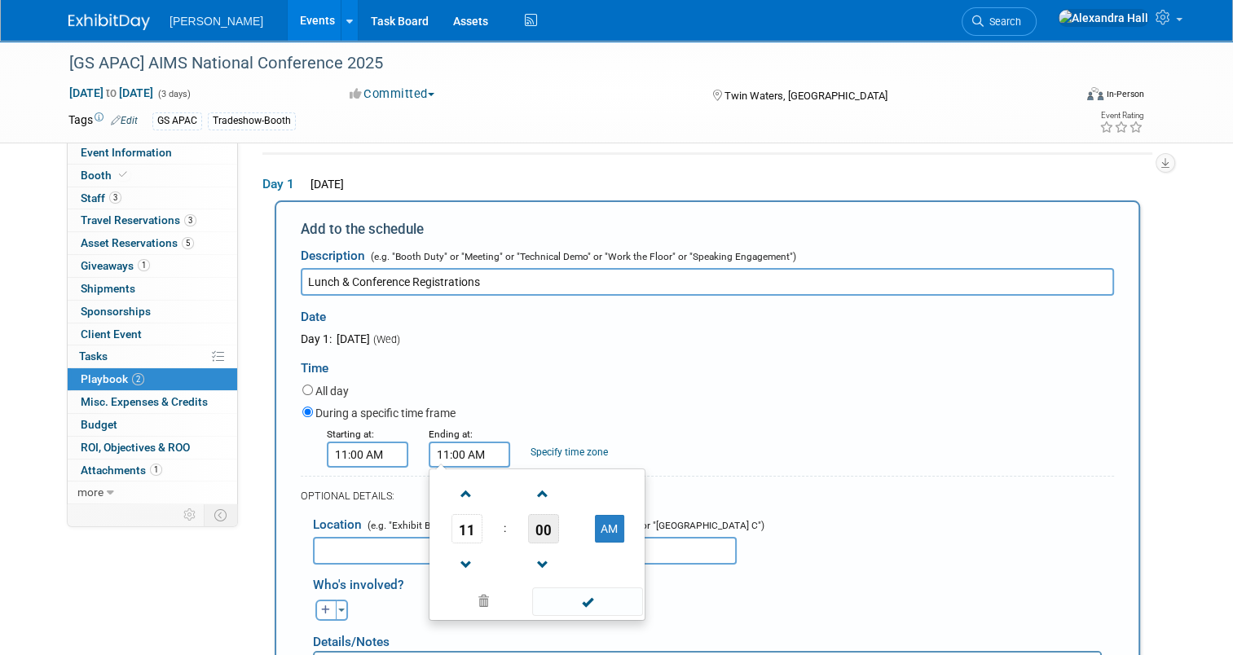
click at [547, 525] on span "00" at bounding box center [543, 528] width 31 height 29
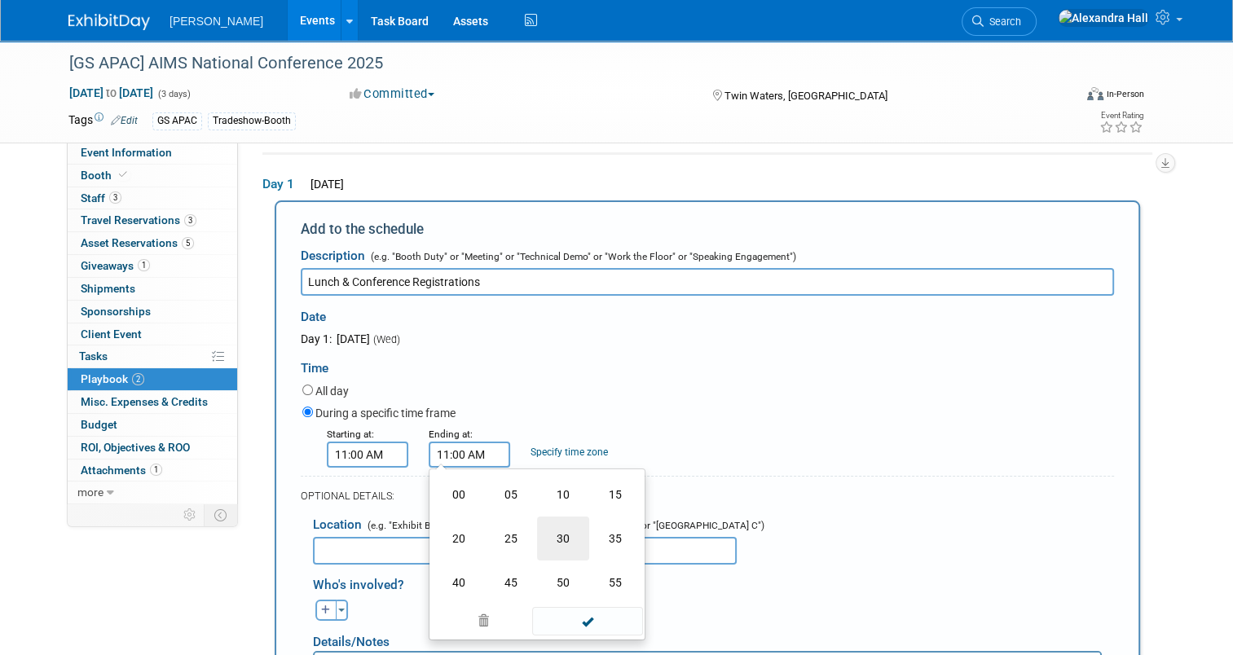
click at [547, 537] on td "30" at bounding box center [563, 538] width 52 height 44
type input "11:30 AM"
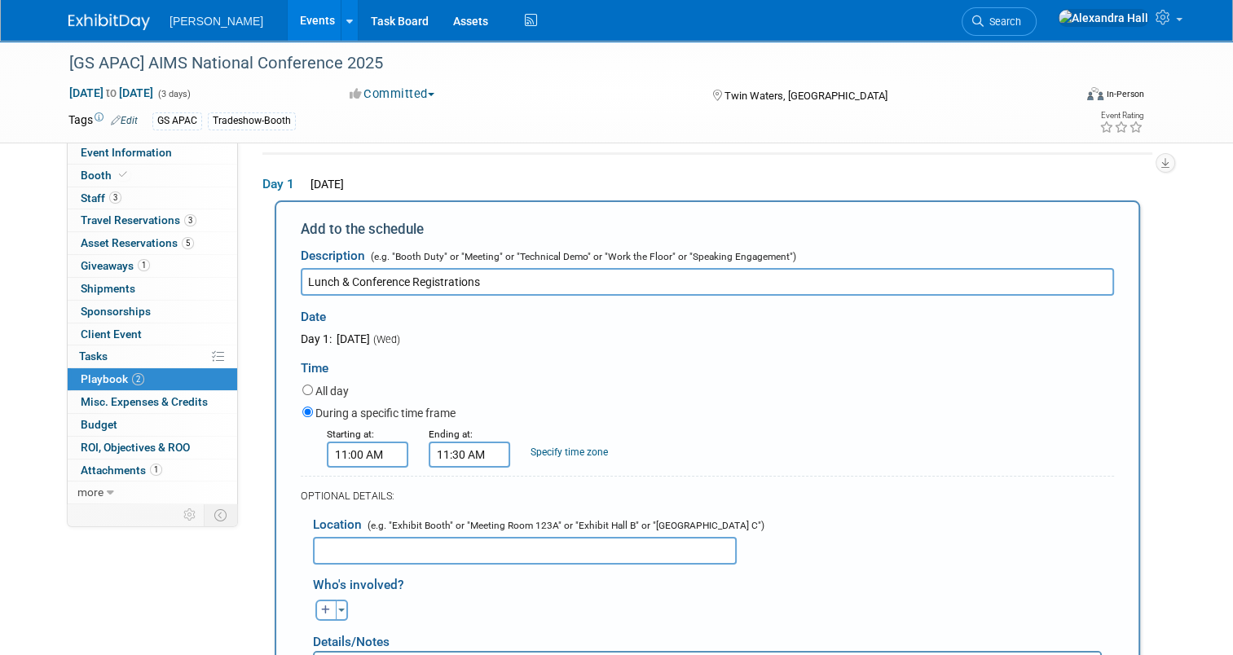
click at [854, 452] on div "Starting at: 11:00 AM Ending at: 11:30 AM Specify time zone Time zone:" at bounding box center [708, 446] width 836 height 42
click at [505, 531] on div "Location (e.g. "Exhibit Booth" or "Meeting Room 123A" or "Exhibit Hall B" or "G…" at bounding box center [707, 535] width 813 height 59
click at [505, 541] on input "text" at bounding box center [525, 551] width 424 height 28
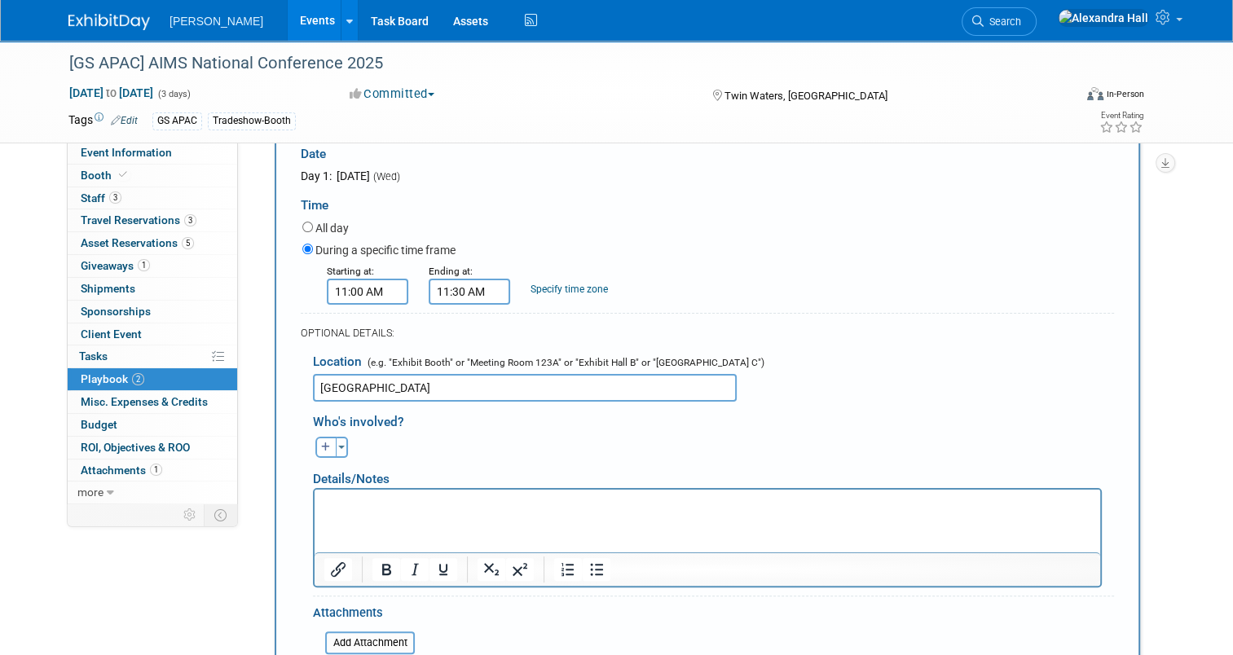
scroll to position [297, 0]
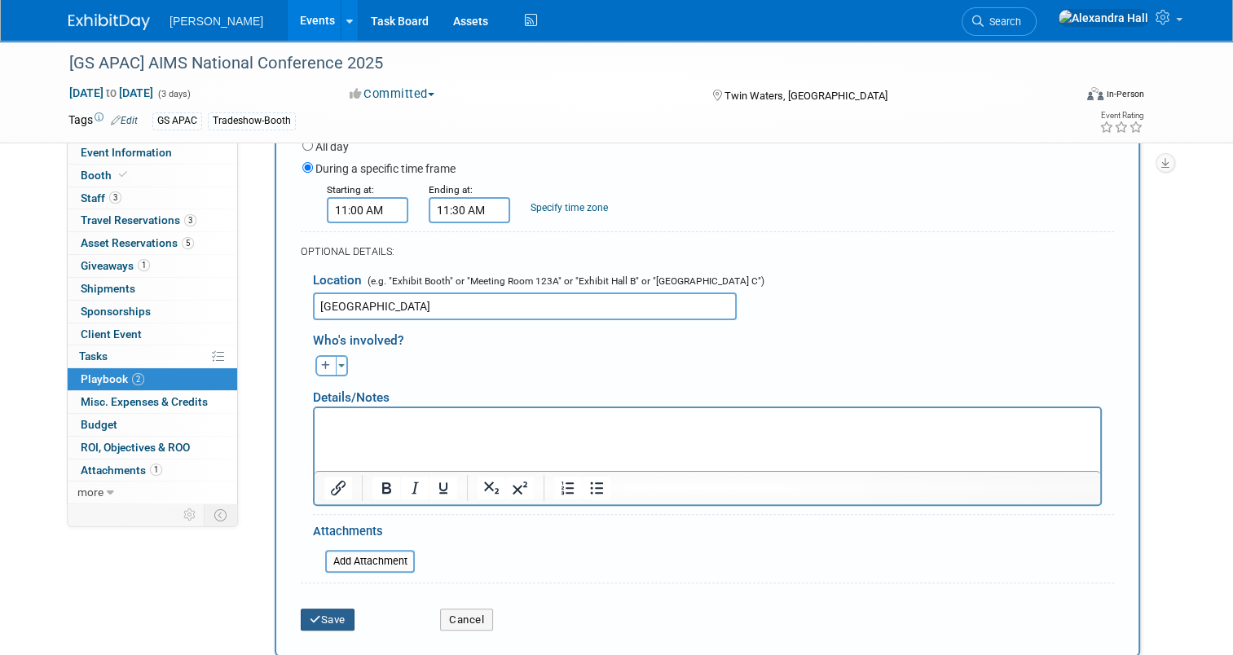
type input "Madjumba Ballroom"
click at [310, 614] on icon "submit" at bounding box center [315, 619] width 11 height 11
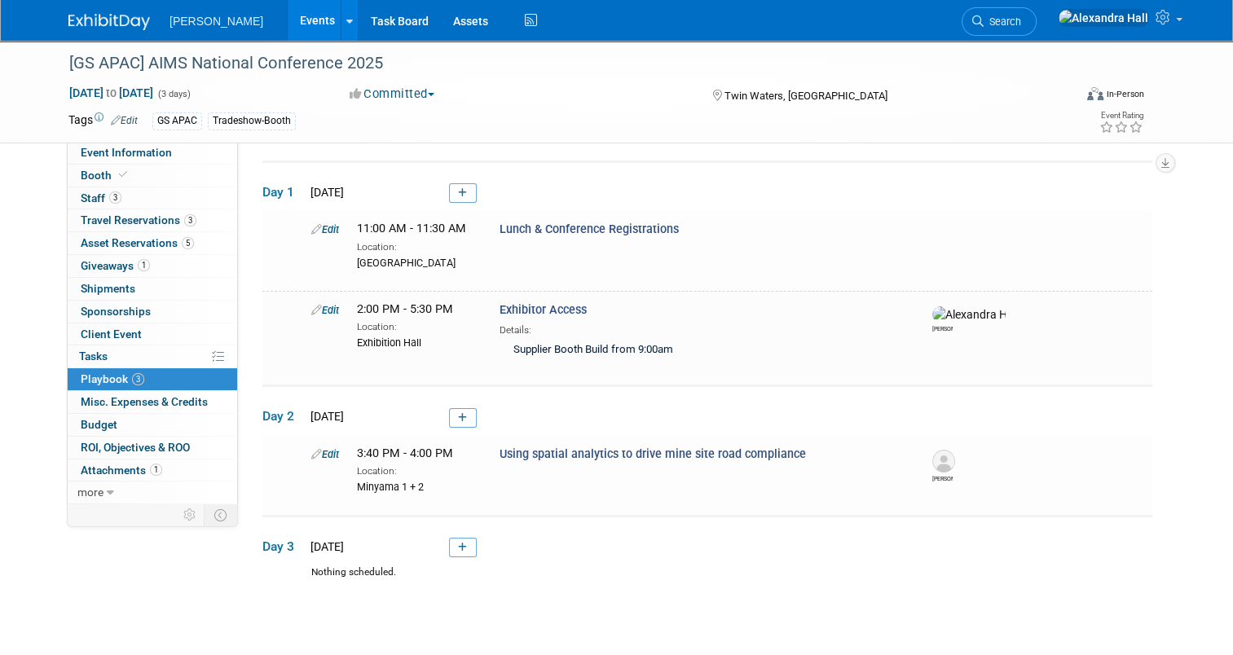
scroll to position [51, 0]
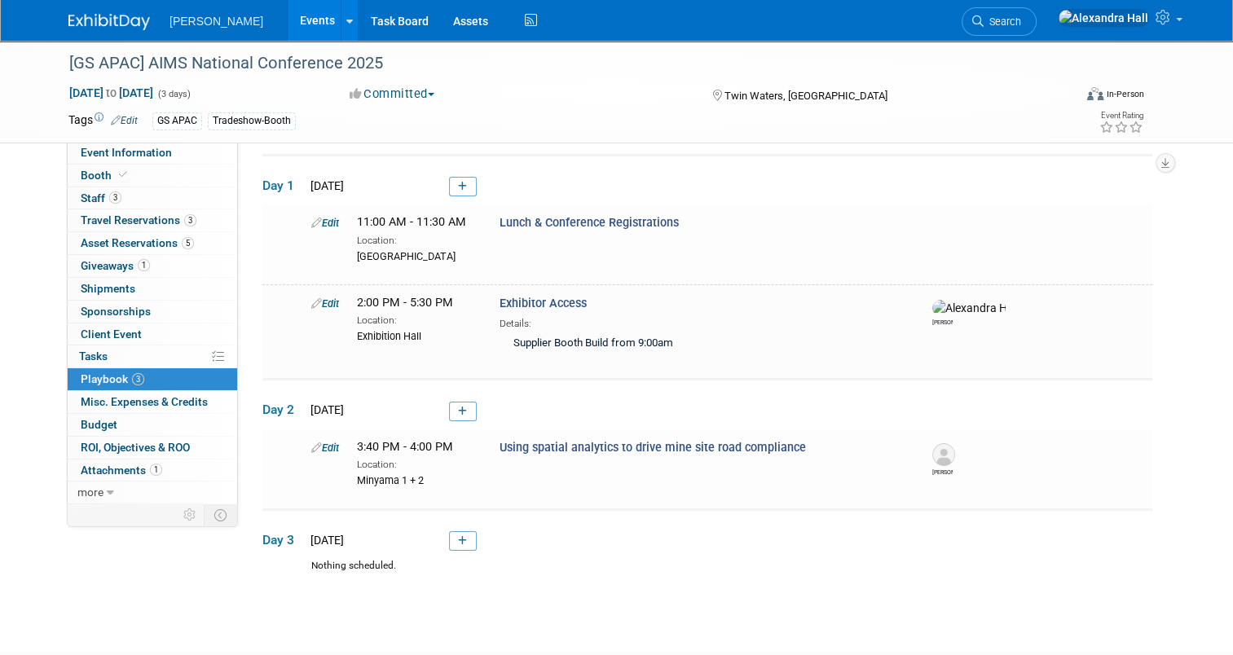
click at [449, 183] on link at bounding box center [463, 187] width 28 height 20
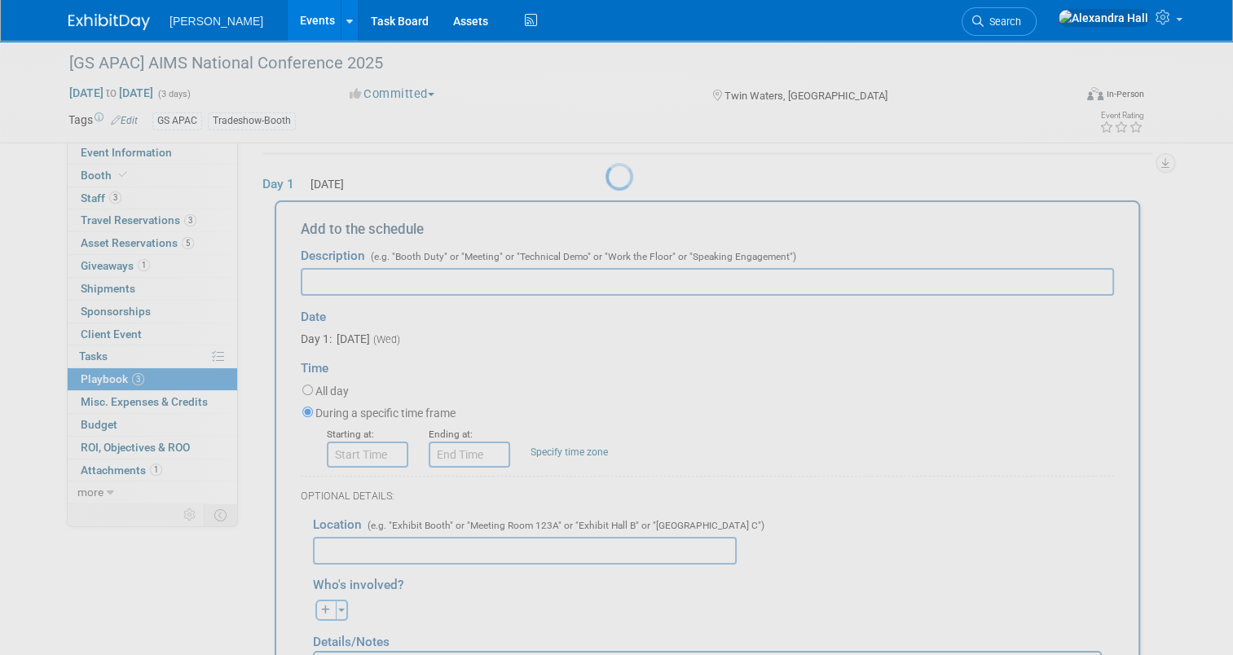
scroll to position [0, 0]
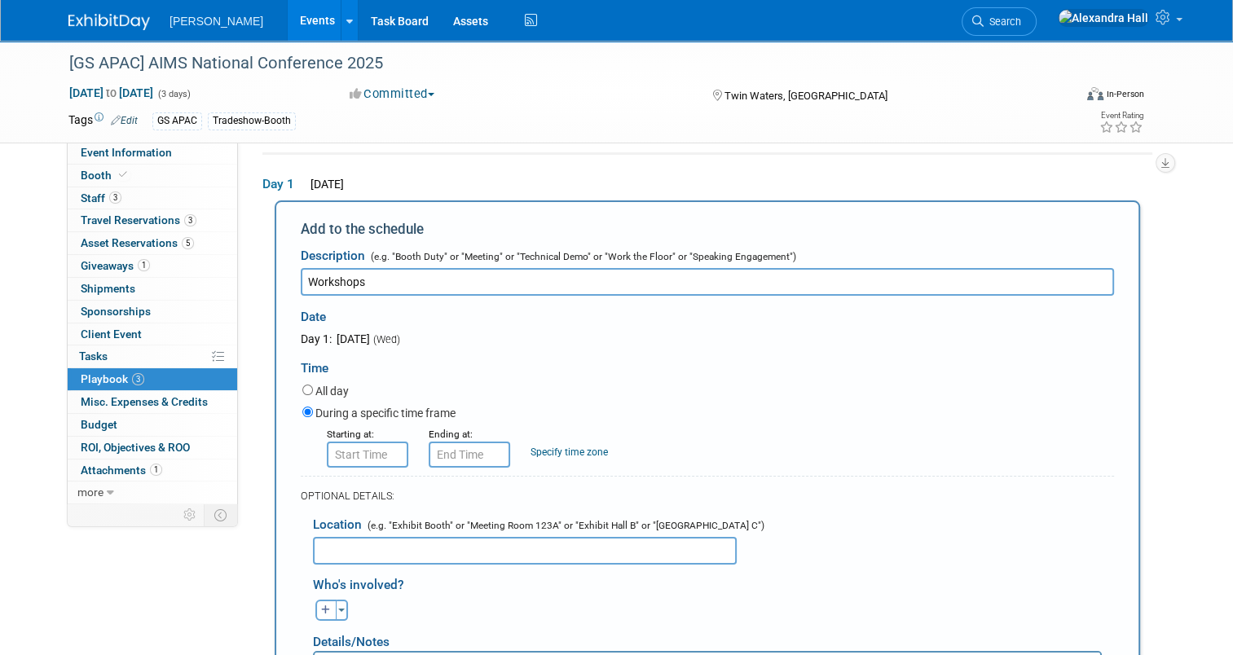
type input "Workshops"
click at [383, 455] on input "8:00 AM" at bounding box center [367, 455] width 81 height 26
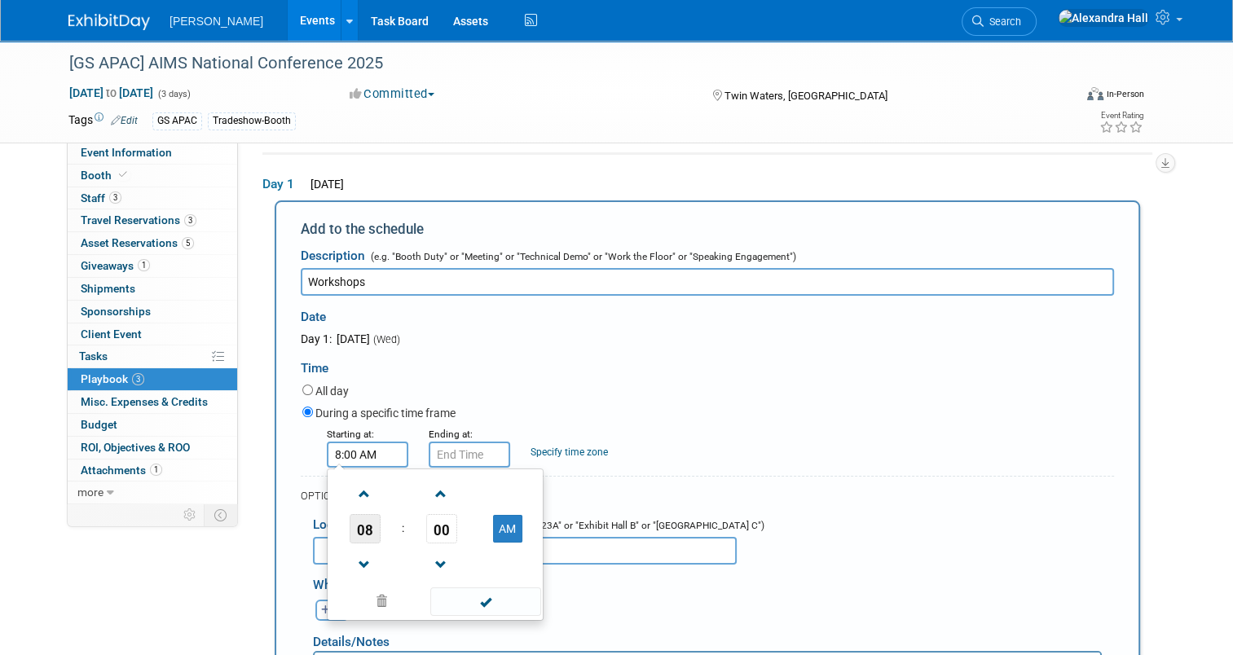
click at [366, 523] on span "08" at bounding box center [364, 528] width 31 height 29
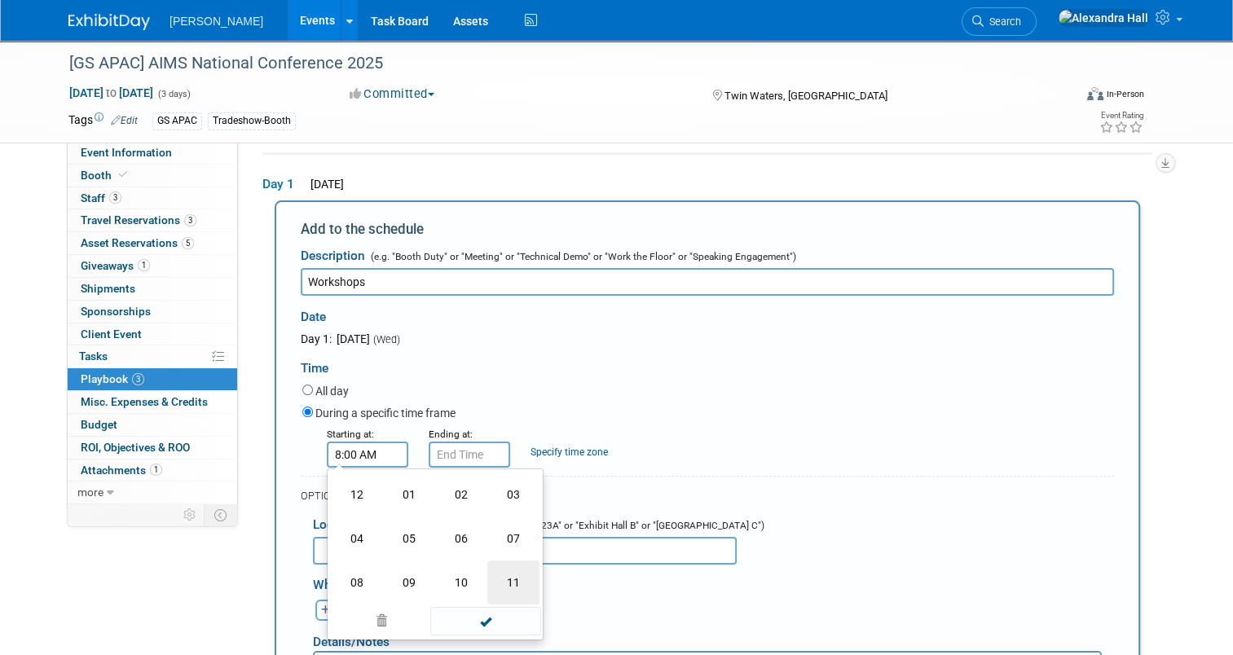
click at [508, 577] on td "11" at bounding box center [513, 582] width 52 height 44
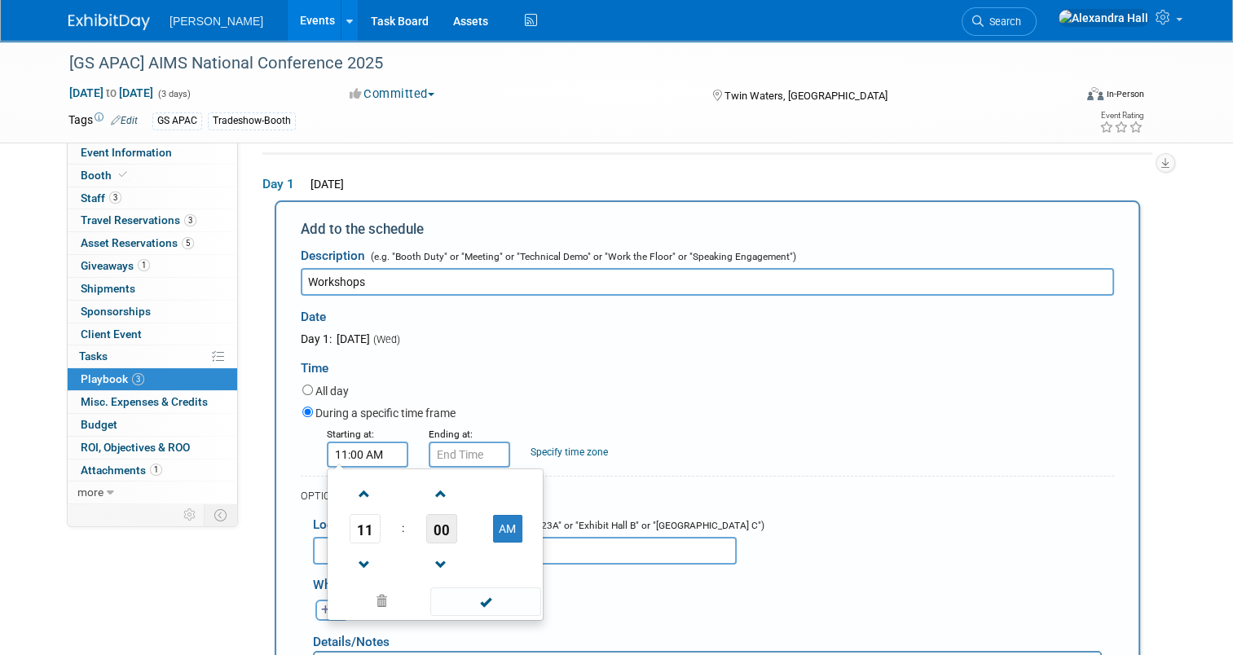
click at [434, 530] on span "00" at bounding box center [441, 528] width 31 height 29
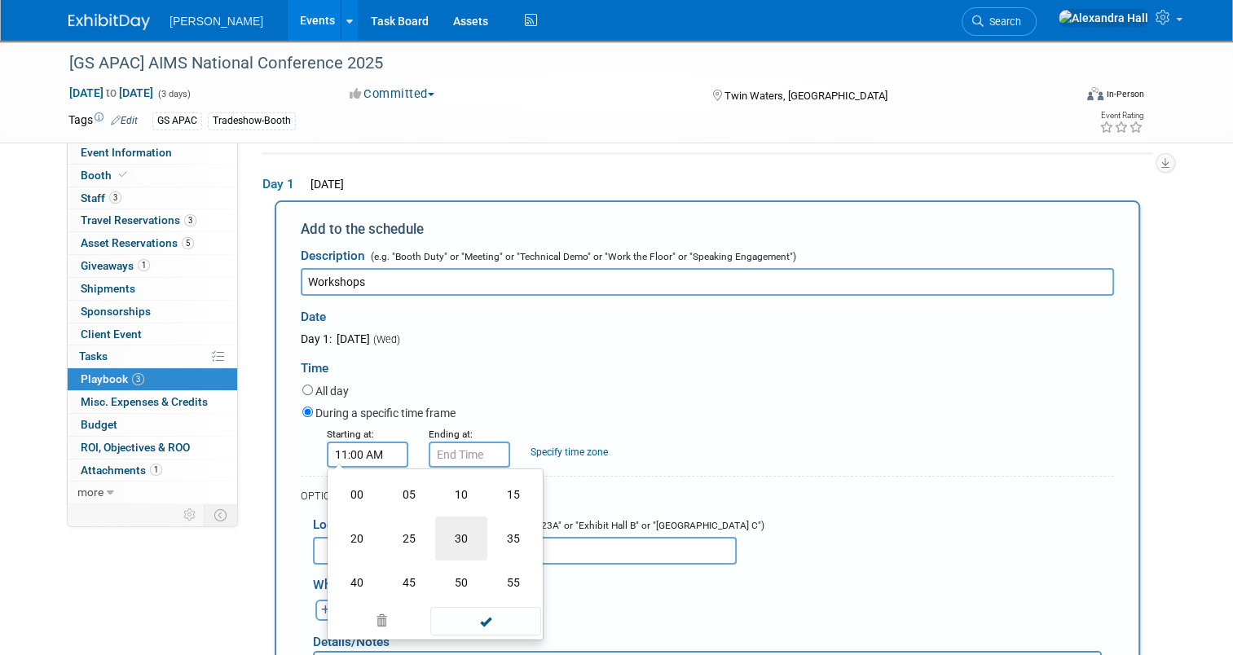
click at [452, 534] on td "30" at bounding box center [461, 538] width 52 height 44
type input "11:30 AM"
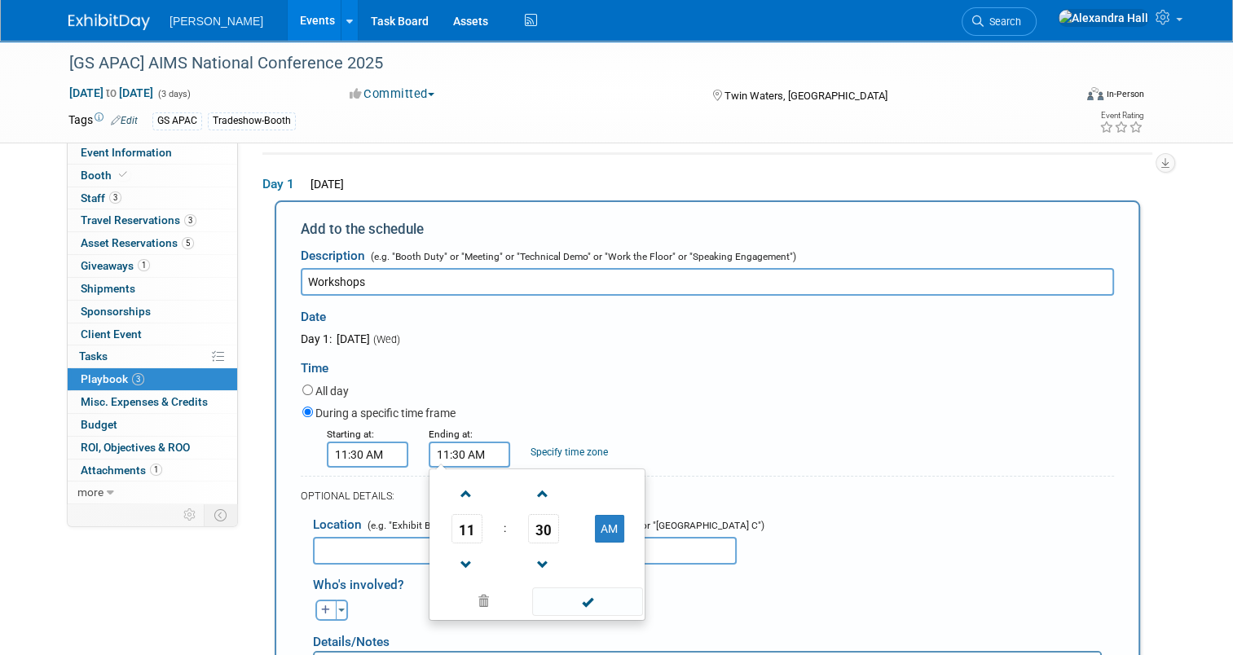
click at [463, 446] on input "11:30 AM" at bounding box center [468, 455] width 81 height 26
click at [456, 522] on span "11" at bounding box center [466, 528] width 31 height 29
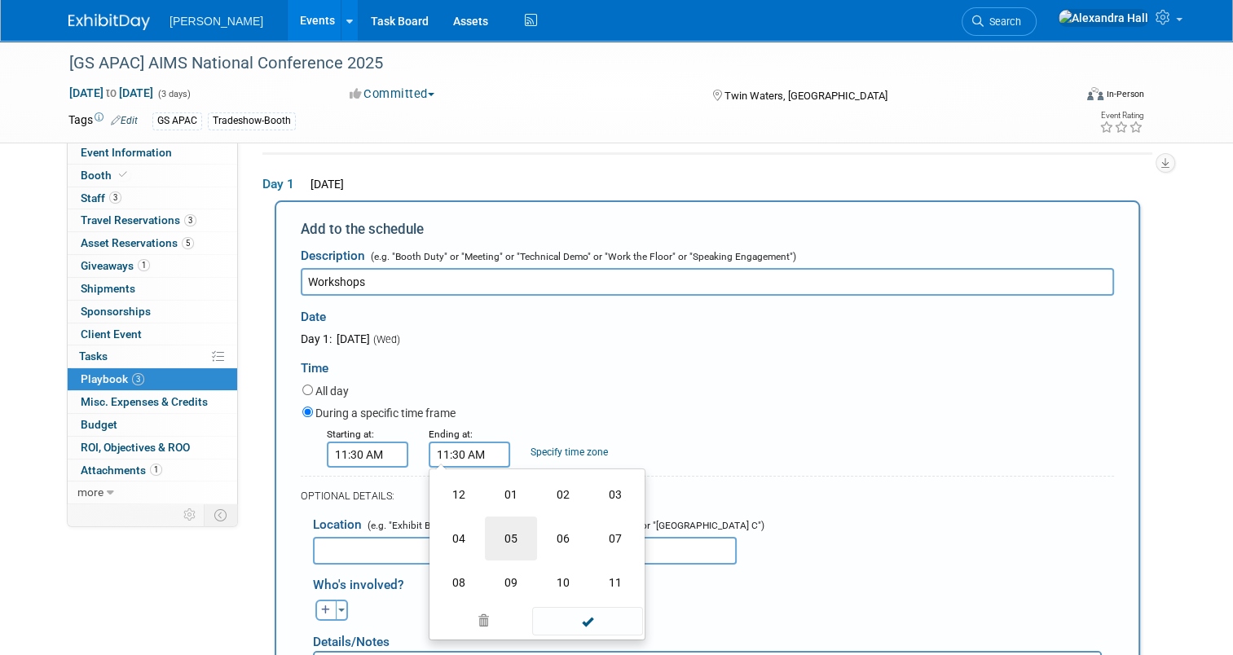
click at [486, 532] on td "05" at bounding box center [511, 538] width 52 height 44
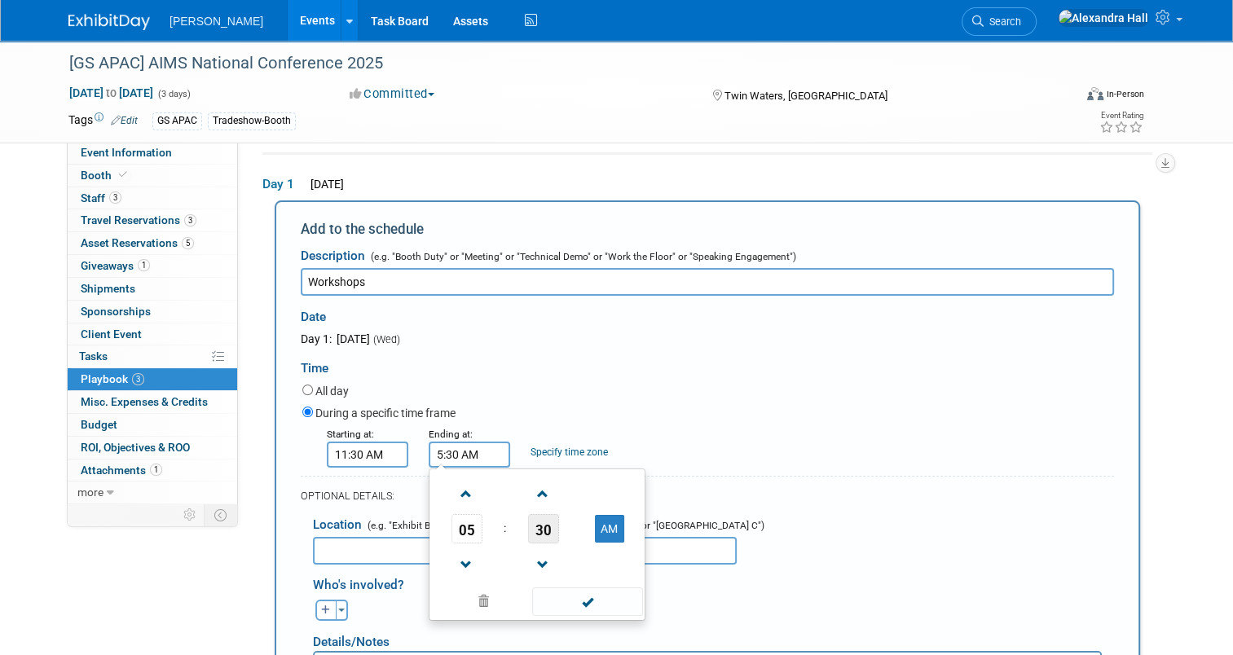
click at [534, 526] on span "30" at bounding box center [543, 528] width 31 height 29
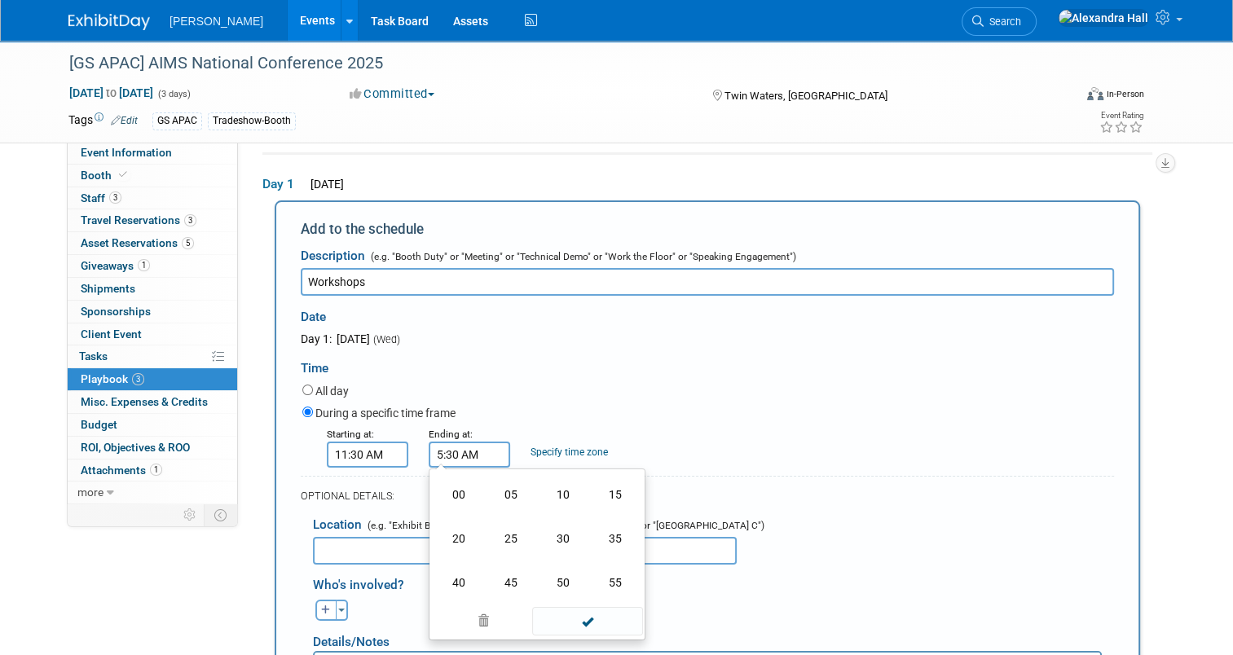
click at [452, 494] on td "00" at bounding box center [459, 494] width 52 height 44
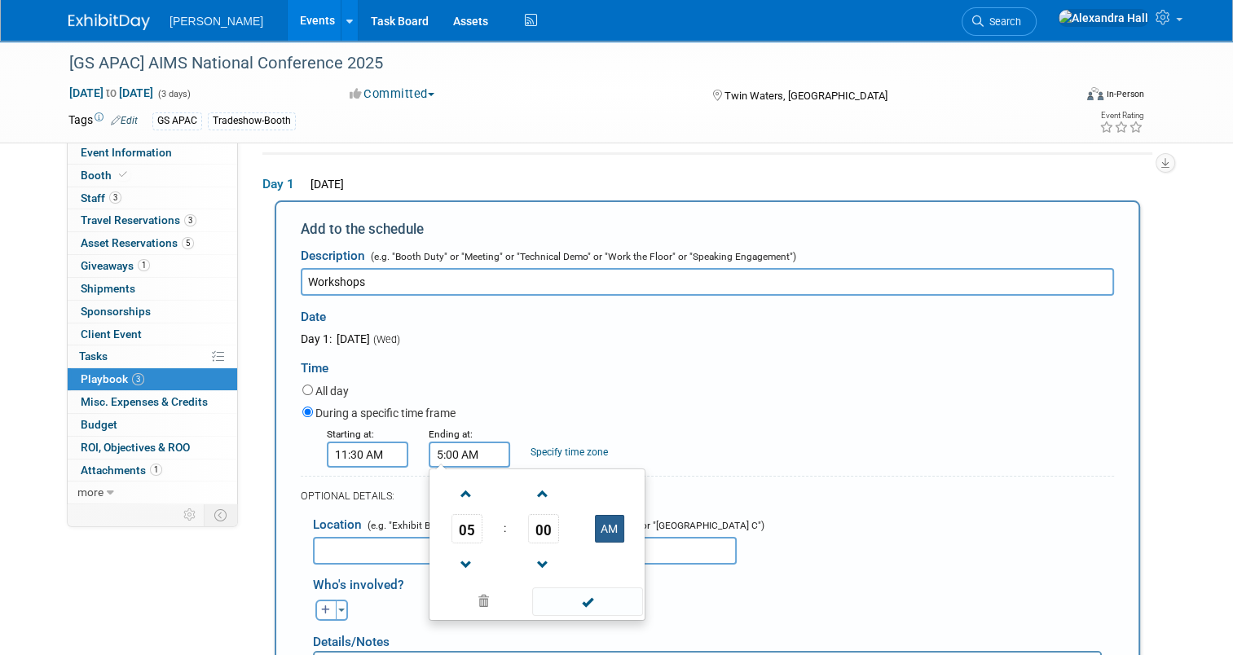
click at [595, 515] on button "AM" at bounding box center [609, 529] width 29 height 28
type input "5:00 PM"
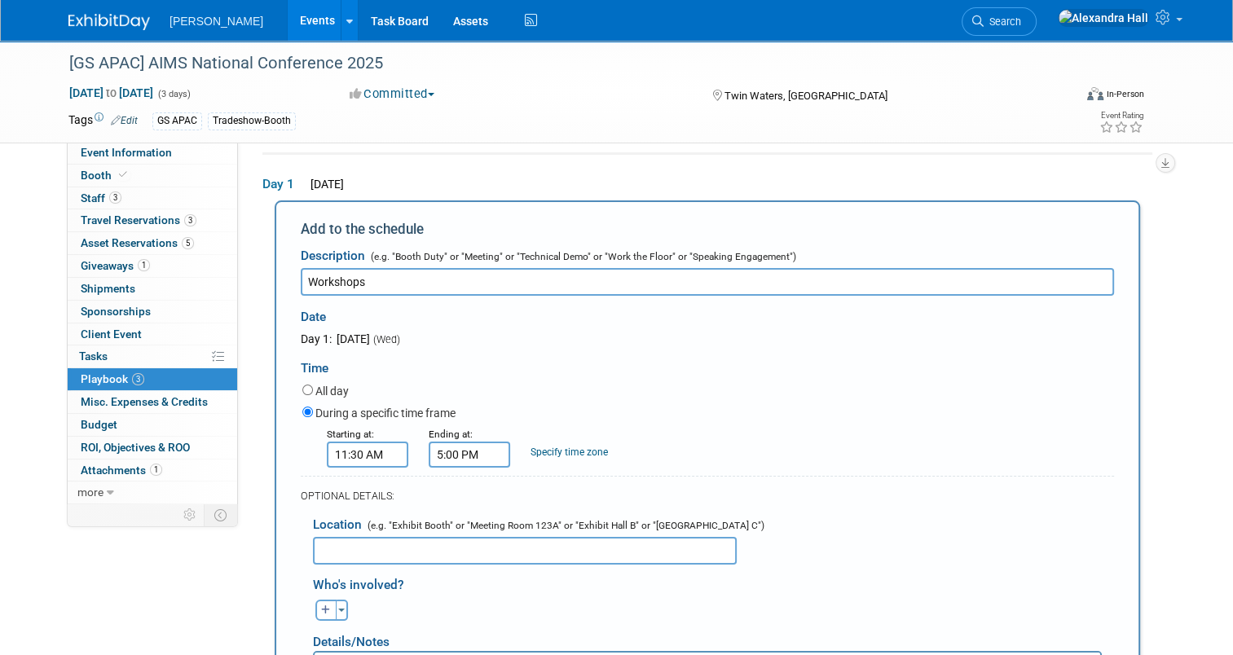
click at [806, 459] on div "Starting at: 11:30 AM Ending at: 5:00 PM Specify time zone Time zone:" at bounding box center [708, 446] width 836 height 42
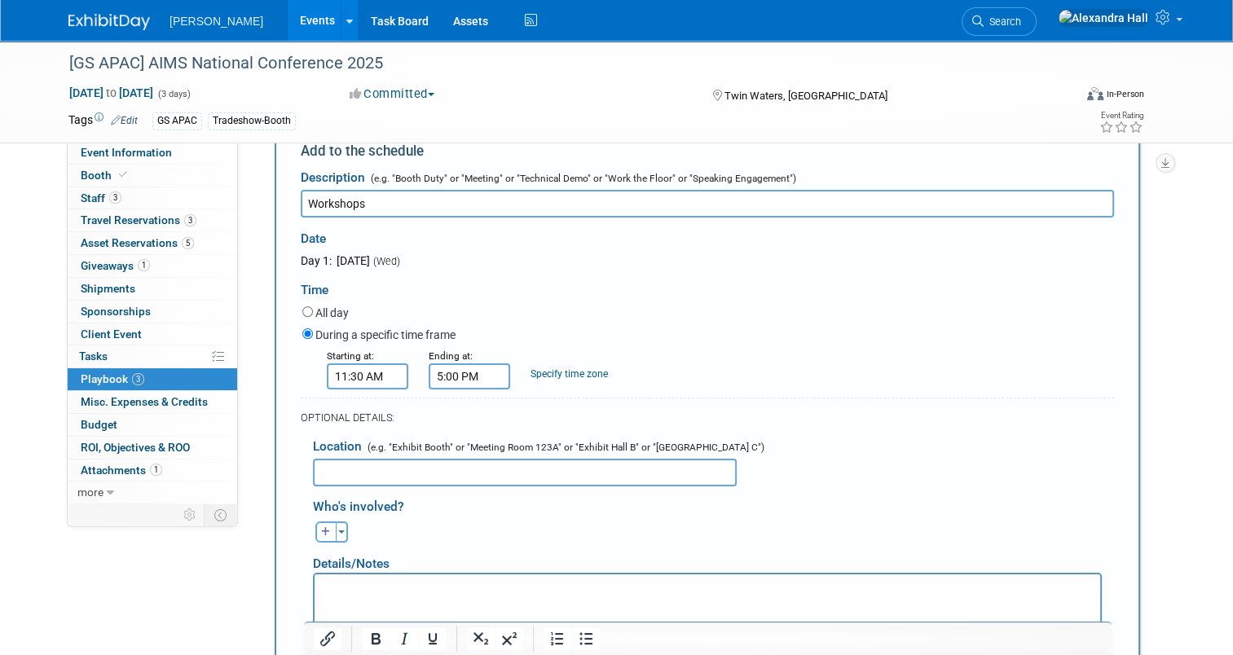
scroll to position [134, 0]
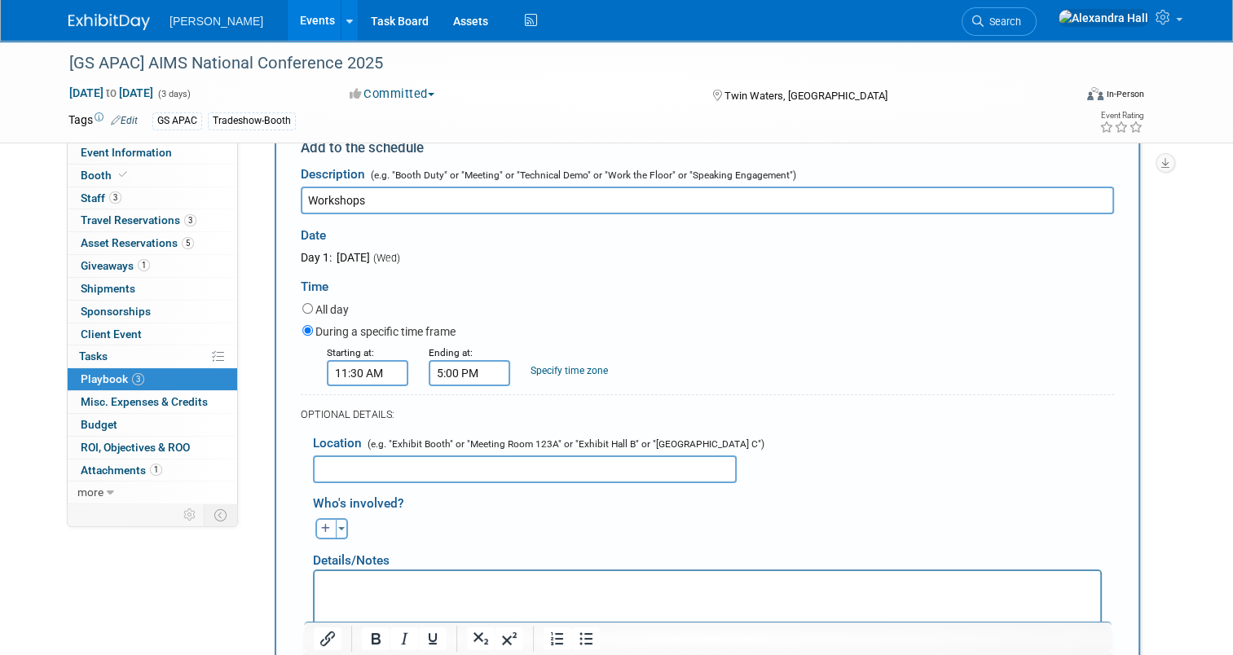
click at [468, 466] on input "text" at bounding box center [525, 469] width 424 height 28
type input "Mudjimba Ballroom"
click at [500, 539] on div "Details/Notes" at bounding box center [707, 554] width 789 height 30
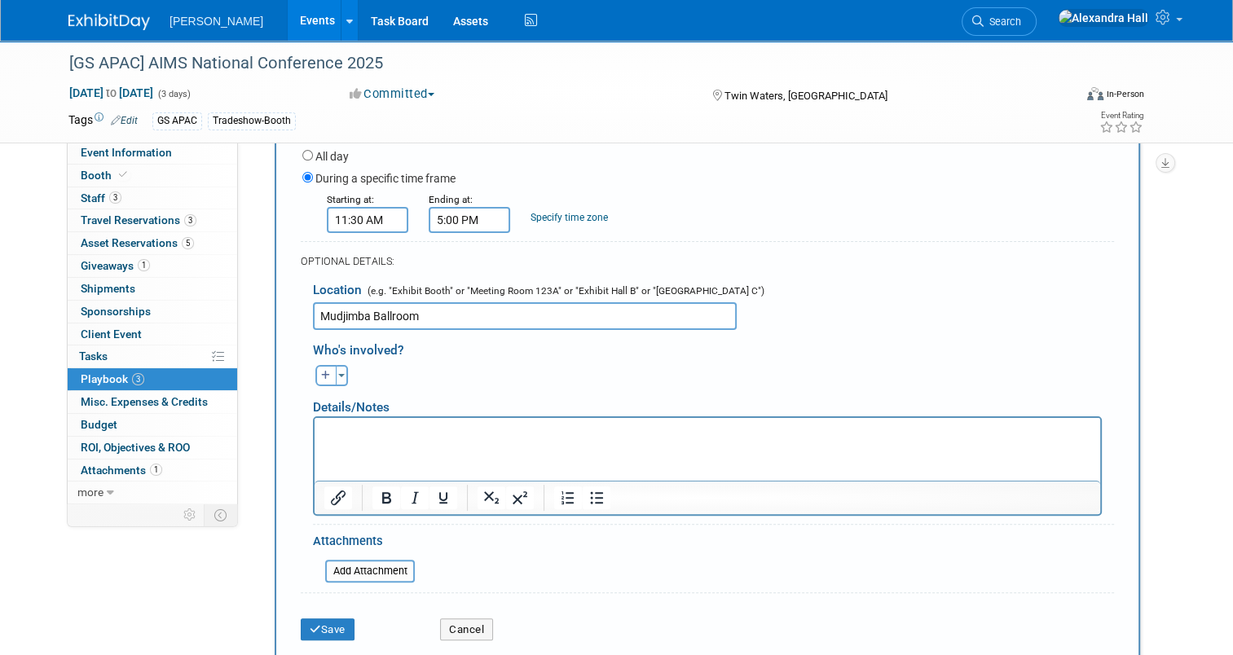
scroll to position [297, 0]
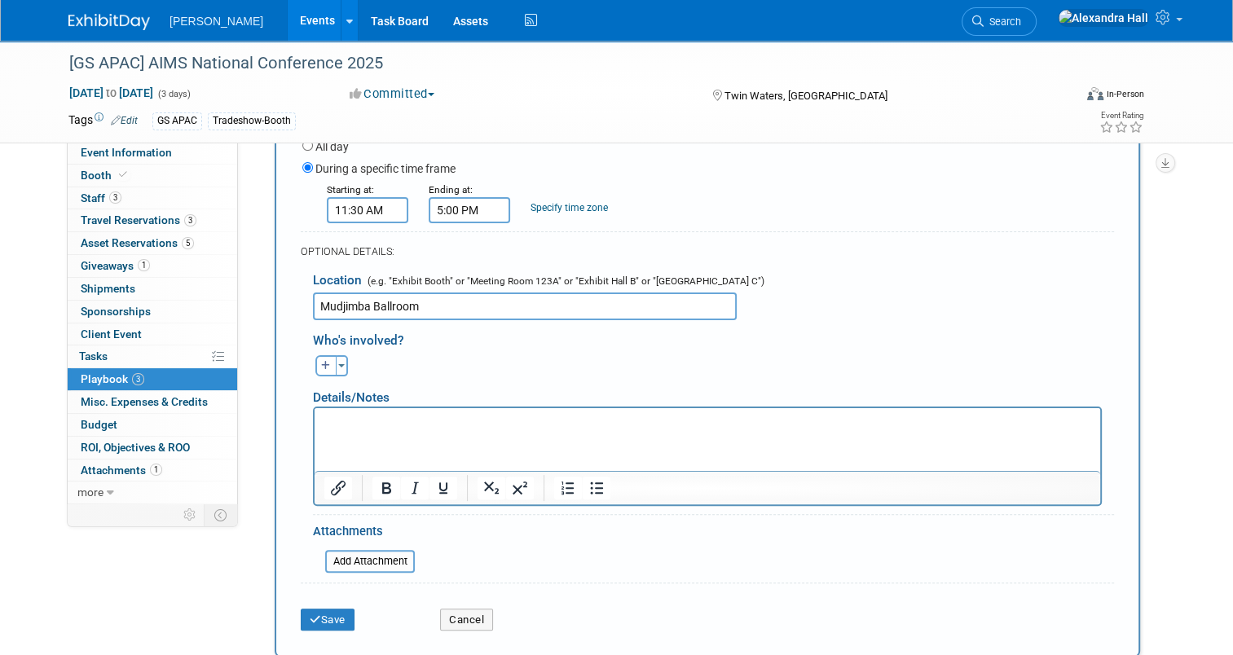
click at [310, 600] on div "Save" at bounding box center [357, 614] width 139 height 33
click at [314, 612] on button "Save" at bounding box center [328, 620] width 54 height 23
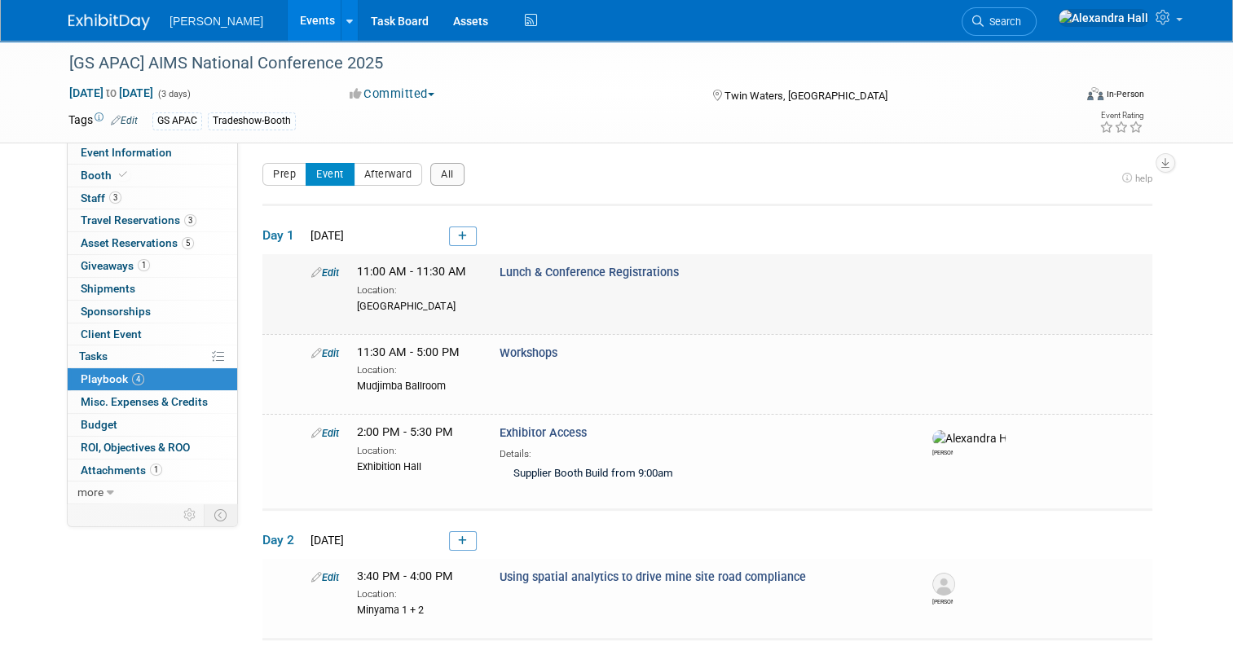
scroll to position [0, 0]
click at [456, 235] on link at bounding box center [463, 237] width 28 height 20
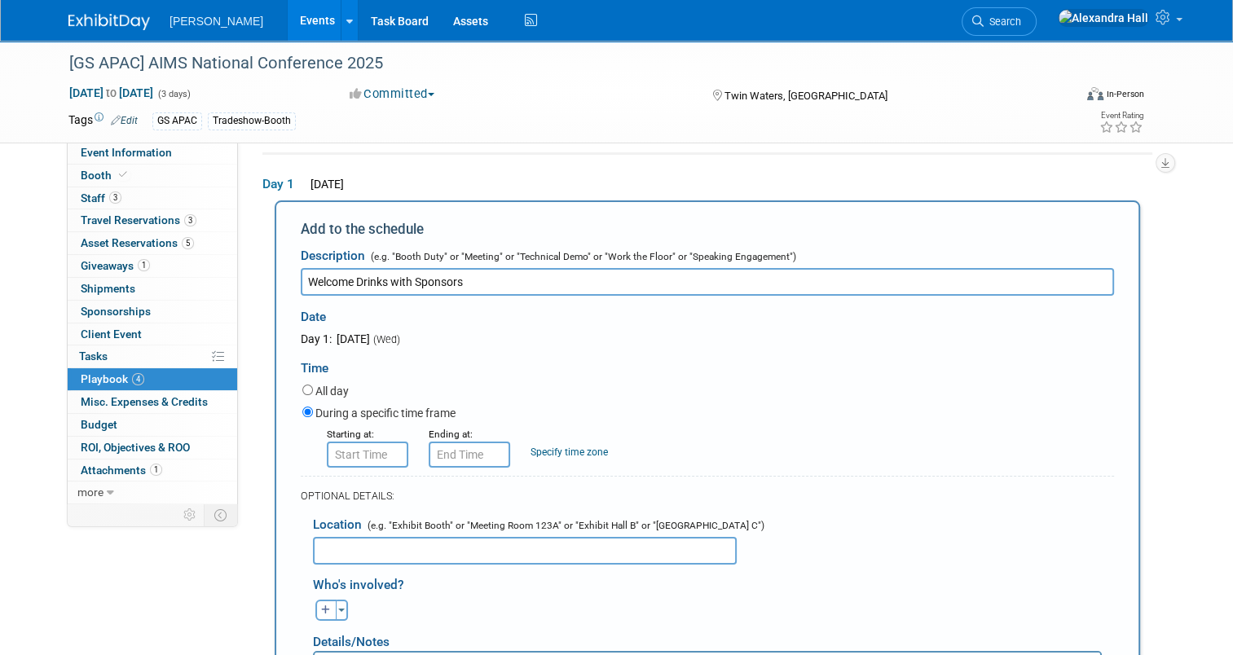
type input "Welcome Drinks with Sponsors"
click at [365, 457] on input "8:00 AM" at bounding box center [367, 455] width 81 height 26
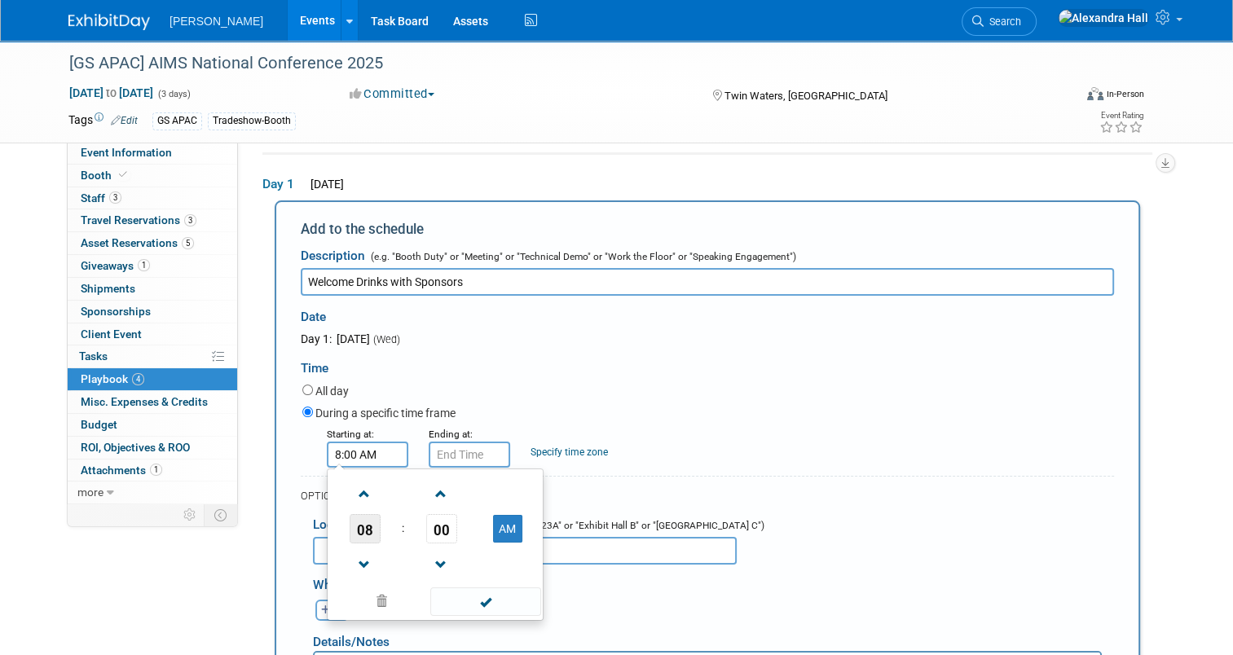
click at [358, 525] on span "08" at bounding box center [364, 528] width 31 height 29
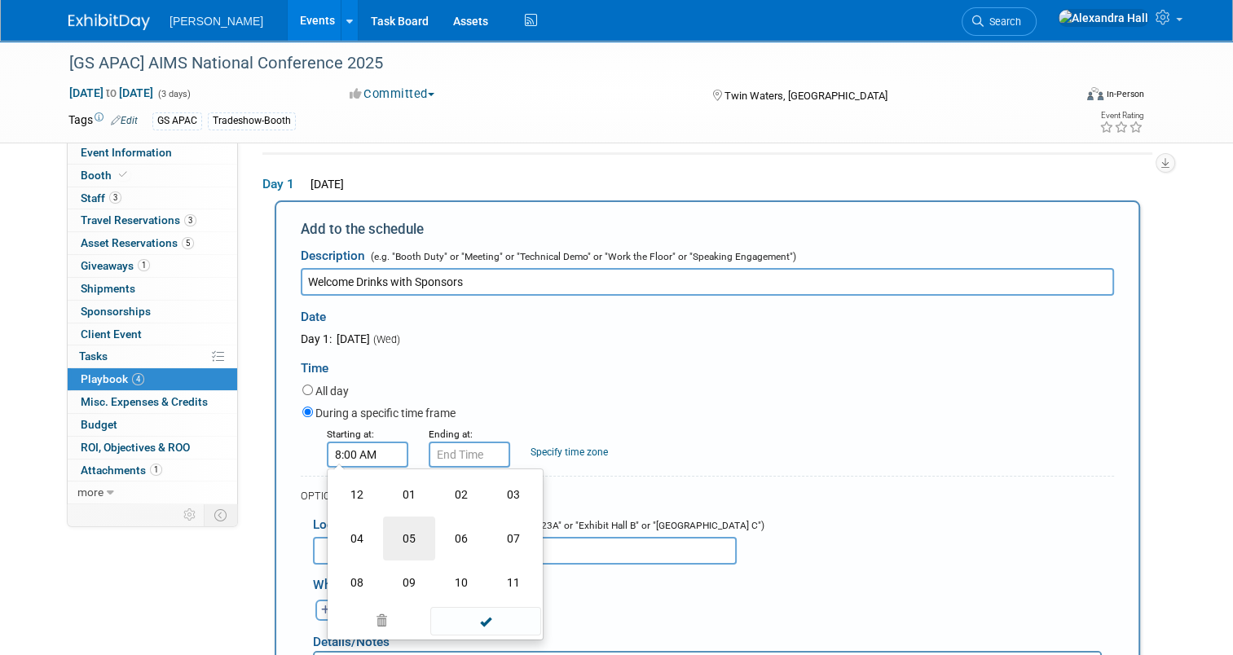
click at [411, 534] on td "05" at bounding box center [409, 538] width 52 height 44
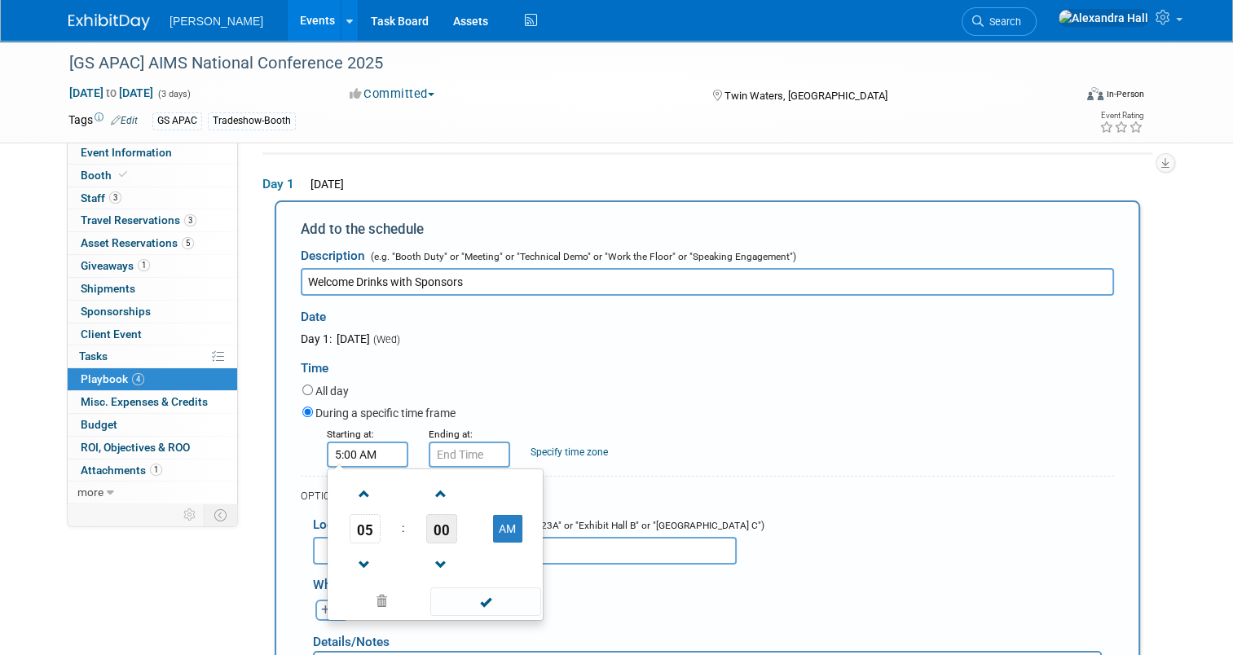
click at [442, 536] on span "00" at bounding box center [441, 528] width 31 height 29
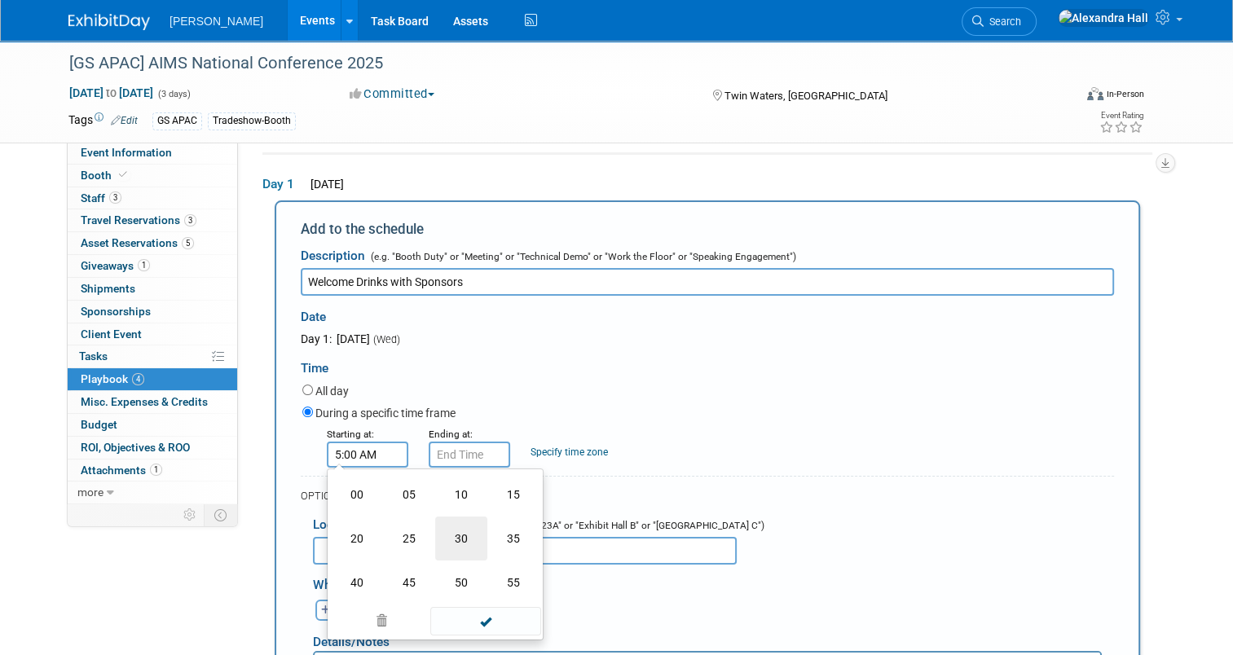
click at [454, 528] on td "30" at bounding box center [461, 538] width 52 height 44
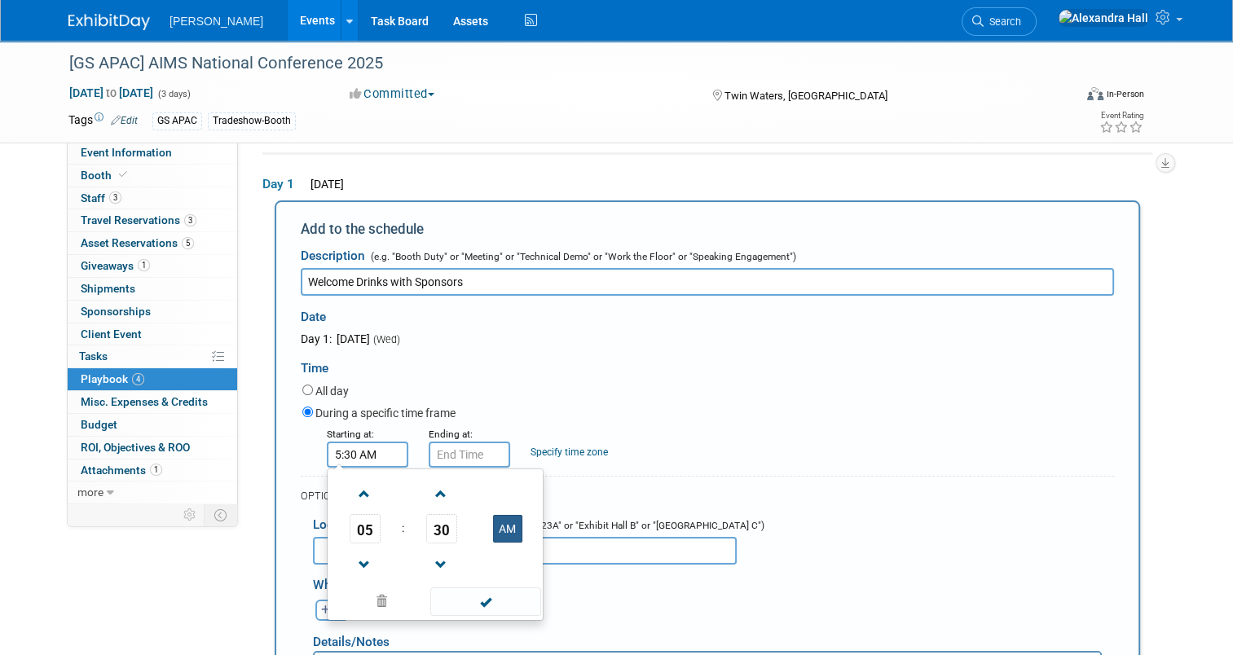
click at [509, 530] on button "AM" at bounding box center [507, 529] width 29 height 28
type input "5:30 PM"
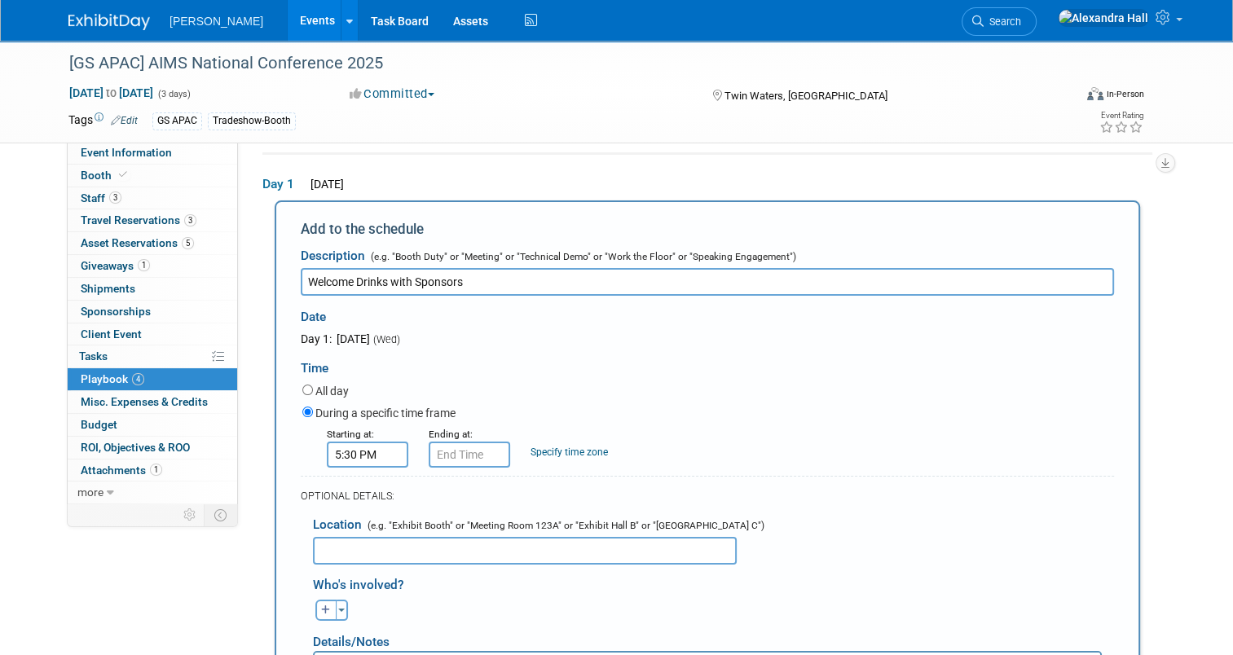
click at [810, 489] on div "OPTIONAL DETAILS:" at bounding box center [707, 496] width 813 height 15
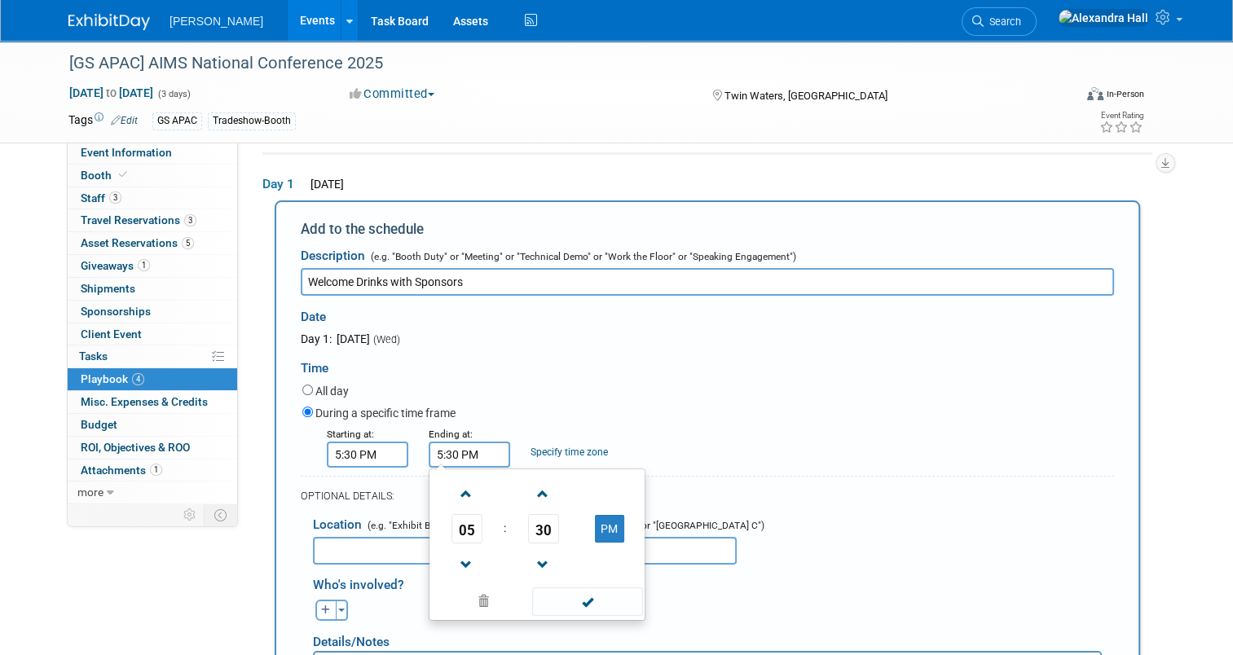
click at [458, 456] on input "5:30 PM" at bounding box center [468, 455] width 81 height 26
click at [468, 525] on span "05" at bounding box center [466, 528] width 31 height 29
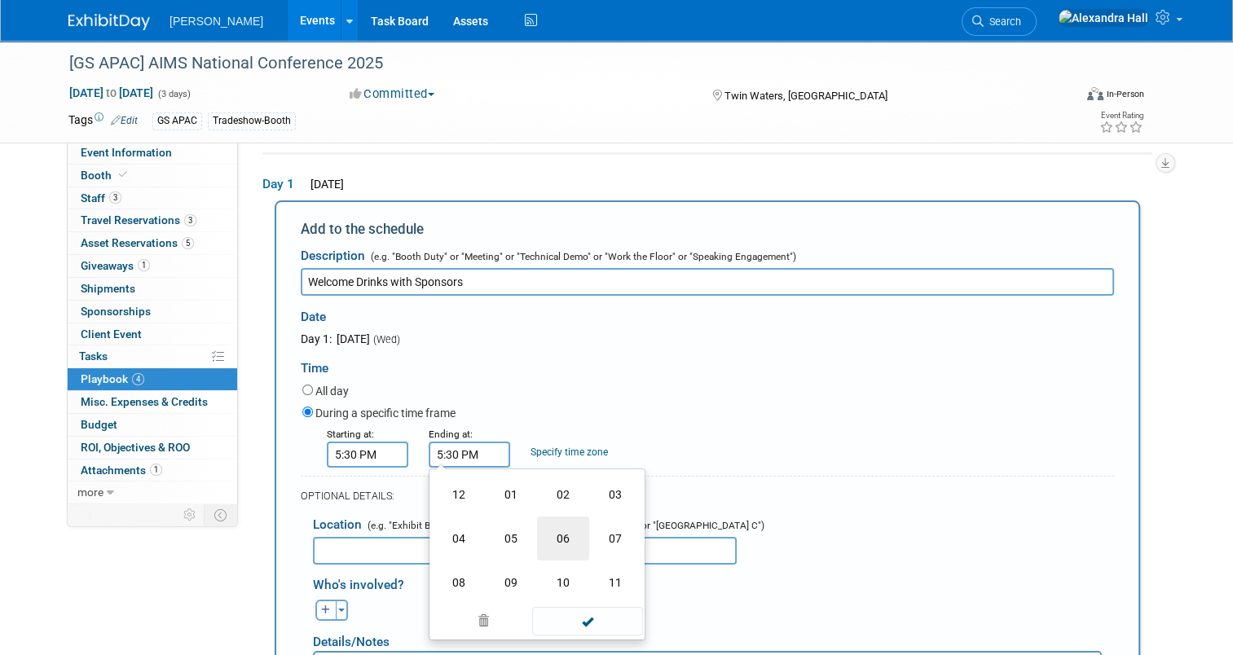
click at [548, 534] on td "06" at bounding box center [563, 538] width 52 height 44
type input "6:30 PM"
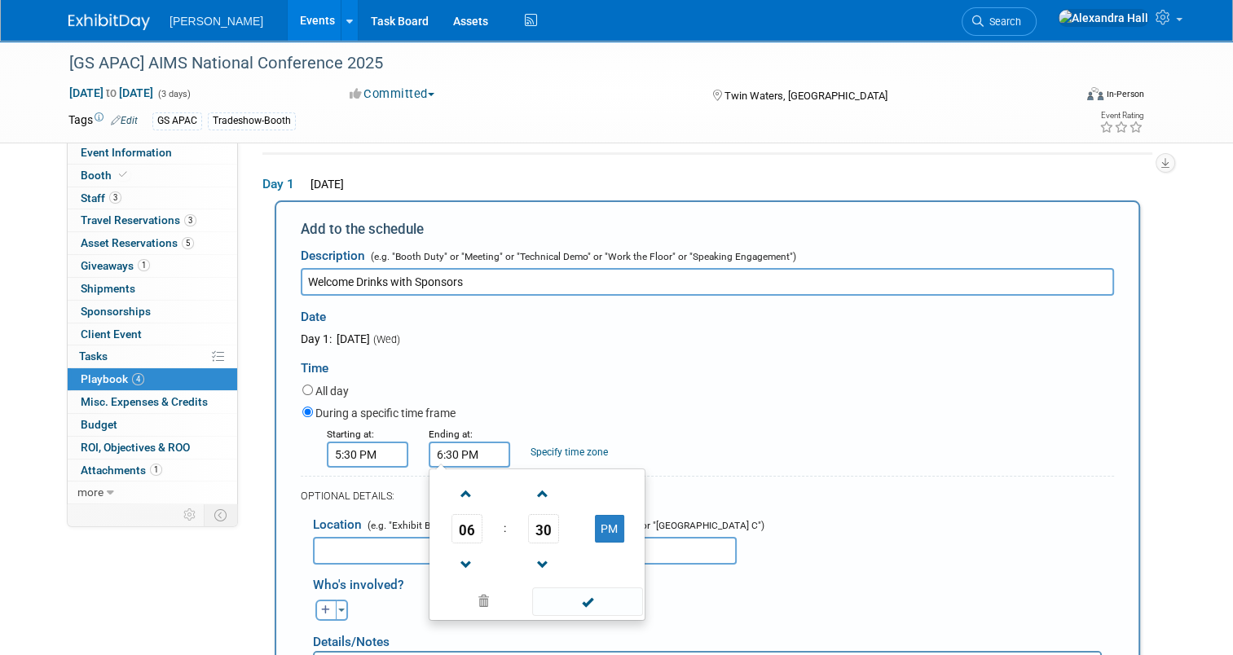
click at [864, 452] on div "Starting at: 5:30 PM Ending at: 6:30 PM 06 : 30 PM 12 01 02 03 04 05 06 07 08 0…" at bounding box center [708, 446] width 836 height 42
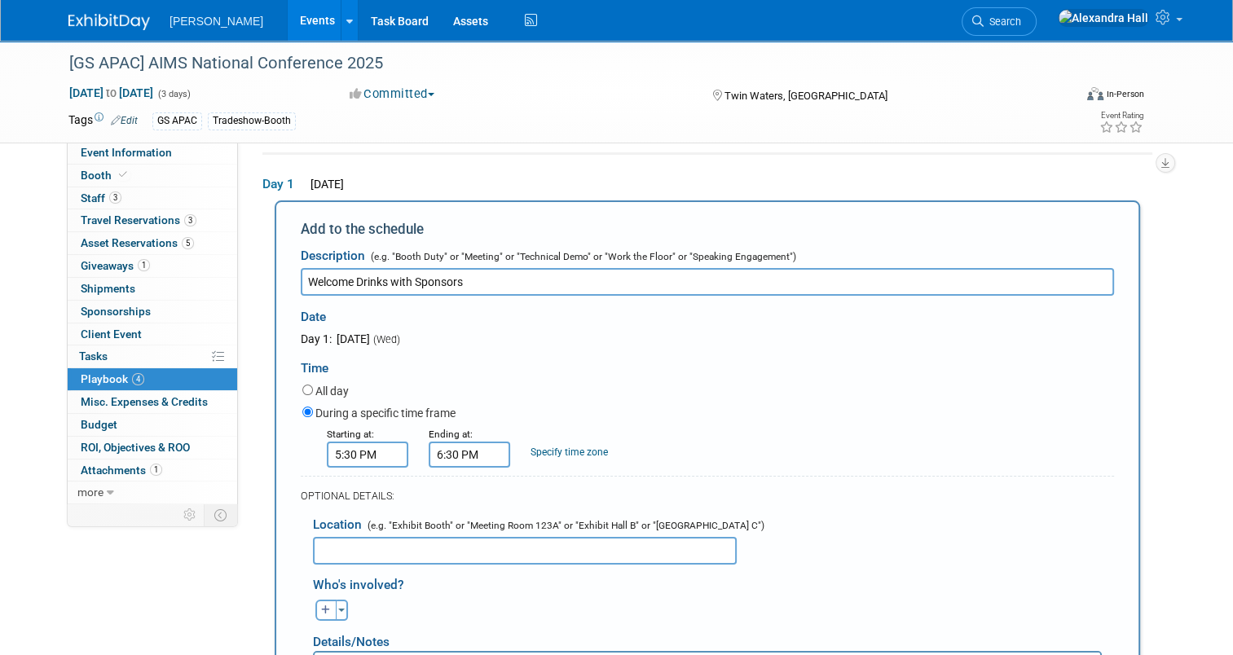
click at [503, 543] on input "text" at bounding box center [525, 551] width 424 height 28
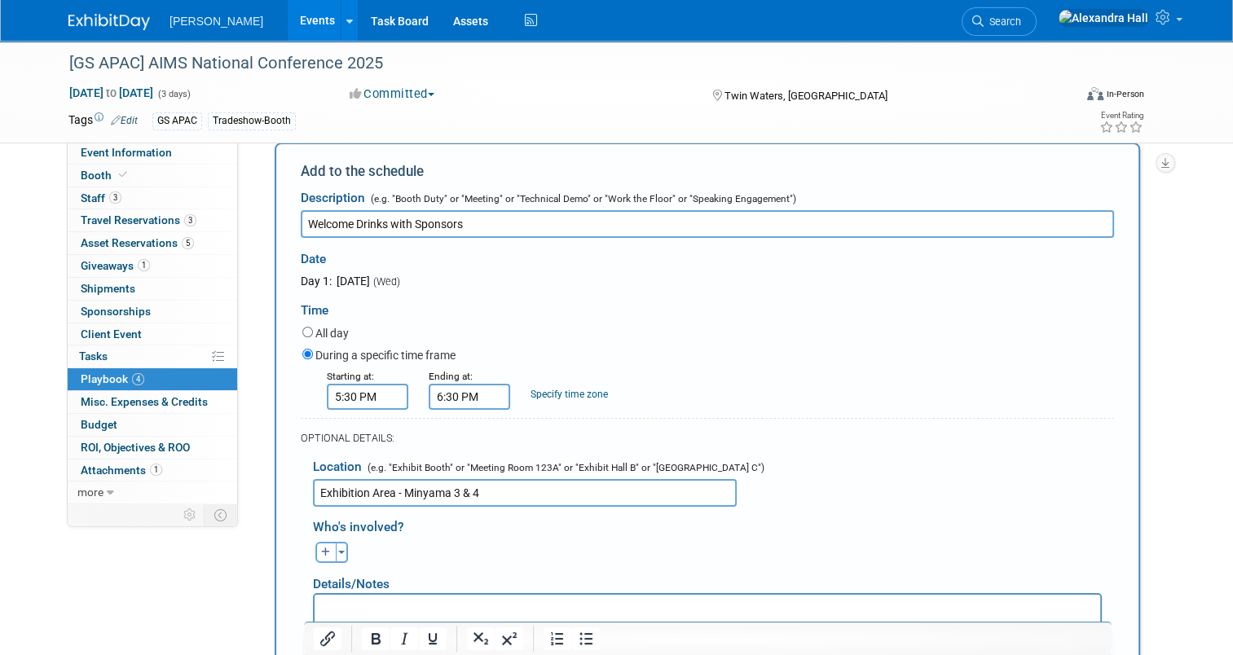
scroll to position [134, 0]
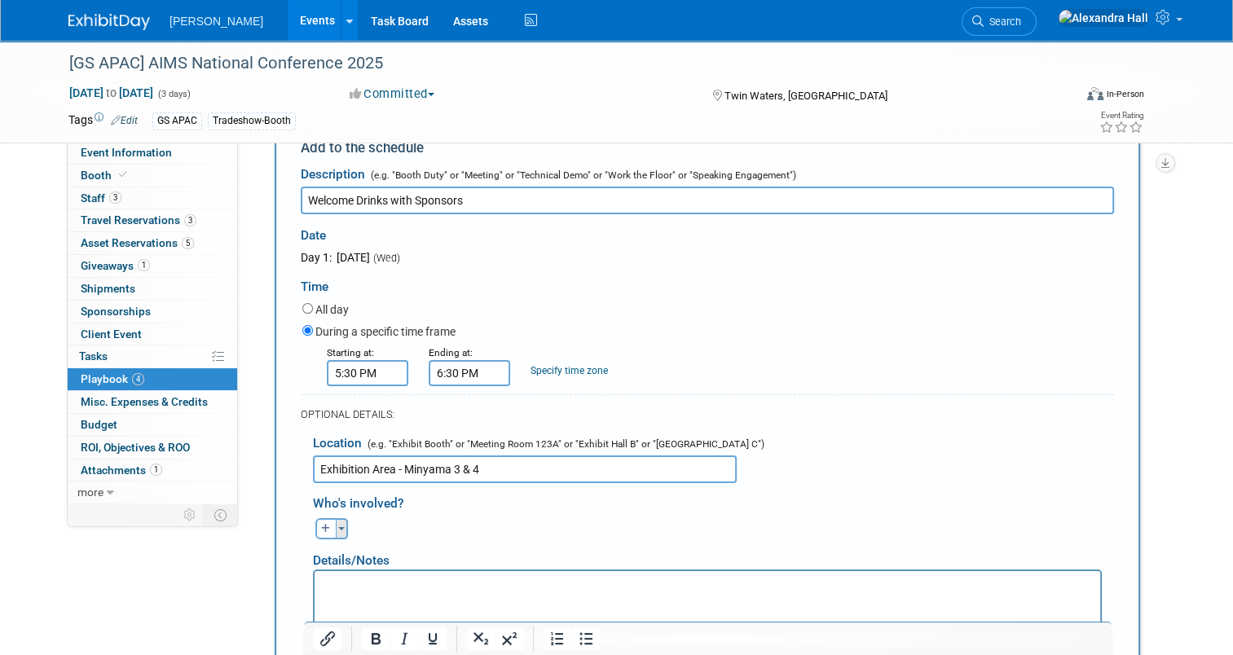
type input "Exhibition Area - Minyama 3 & 4"
click at [336, 523] on button "Toggle Dropdown" at bounding box center [342, 528] width 12 height 21
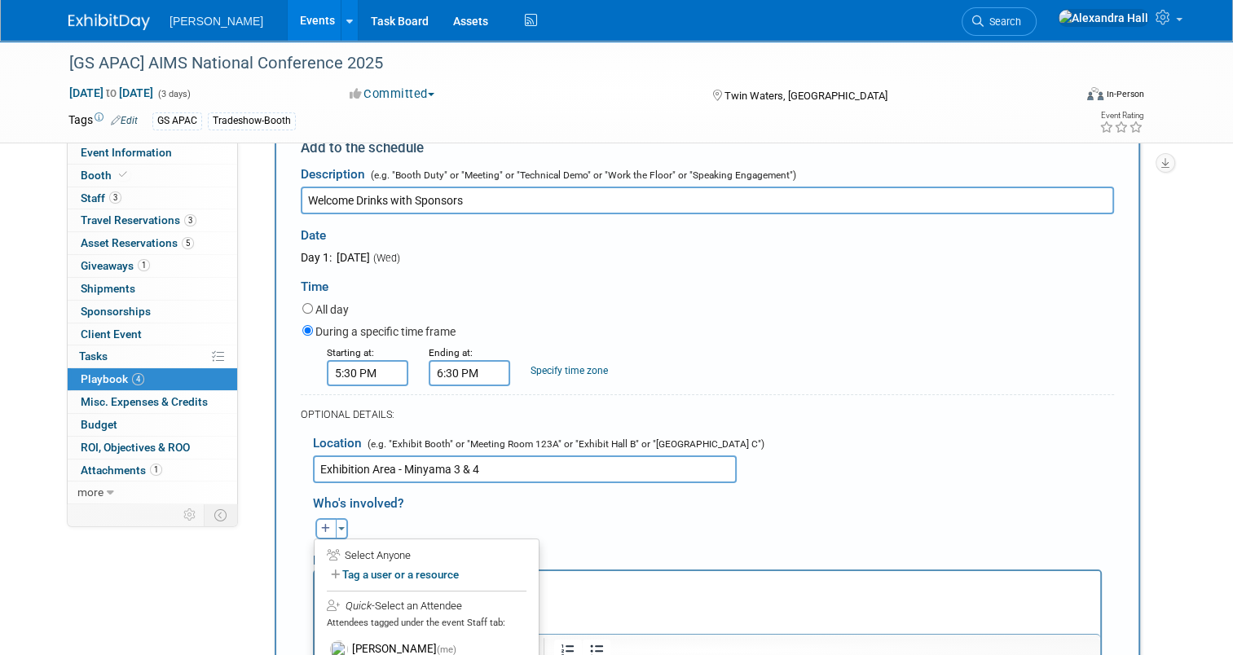
scroll to position [378, 0]
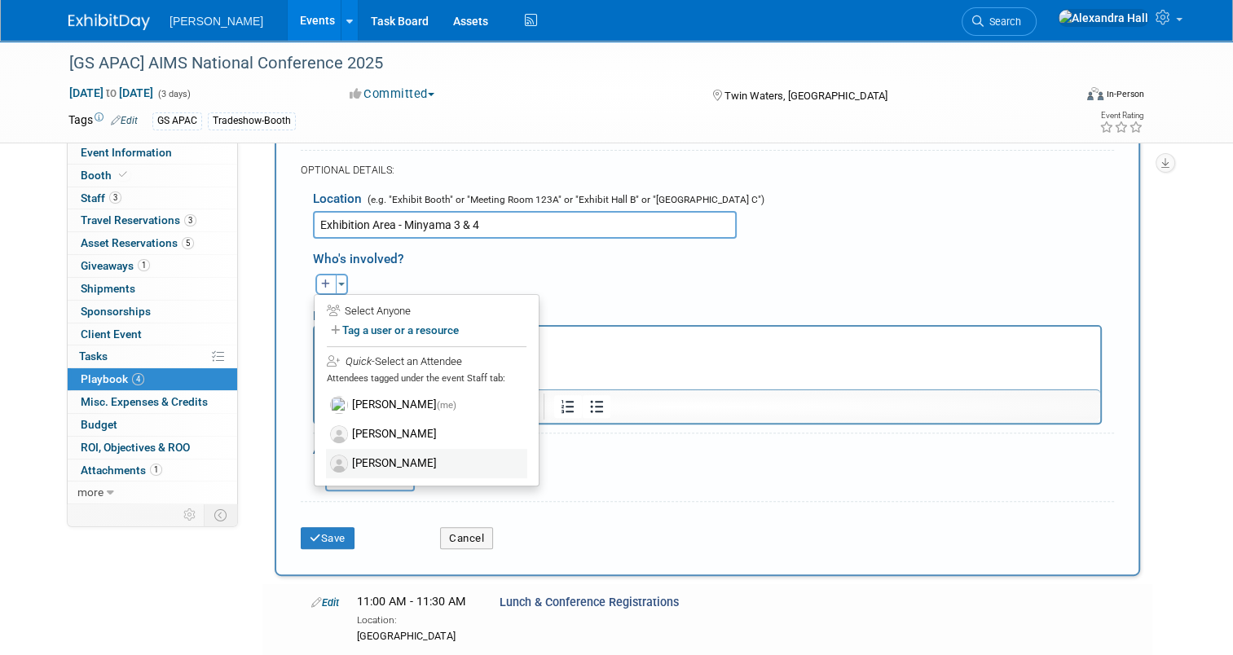
click at [377, 454] on label "[PERSON_NAME]" at bounding box center [426, 463] width 201 height 29
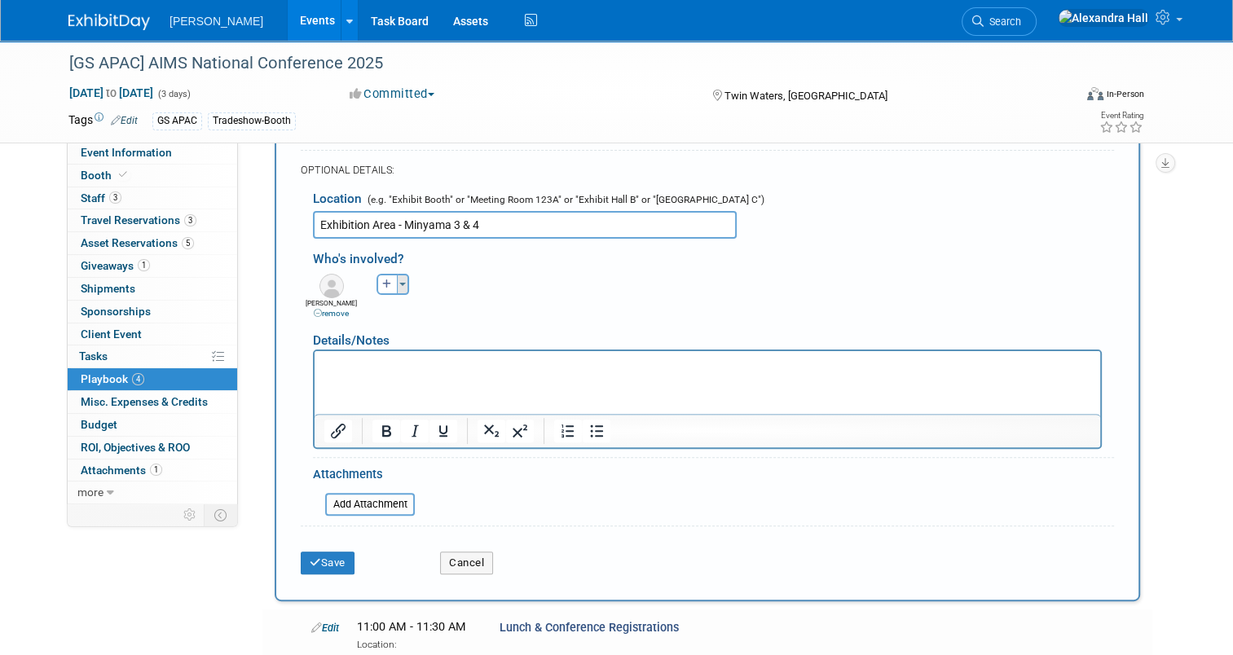
click at [398, 281] on button "Toggle Dropdown" at bounding box center [403, 284] width 12 height 21
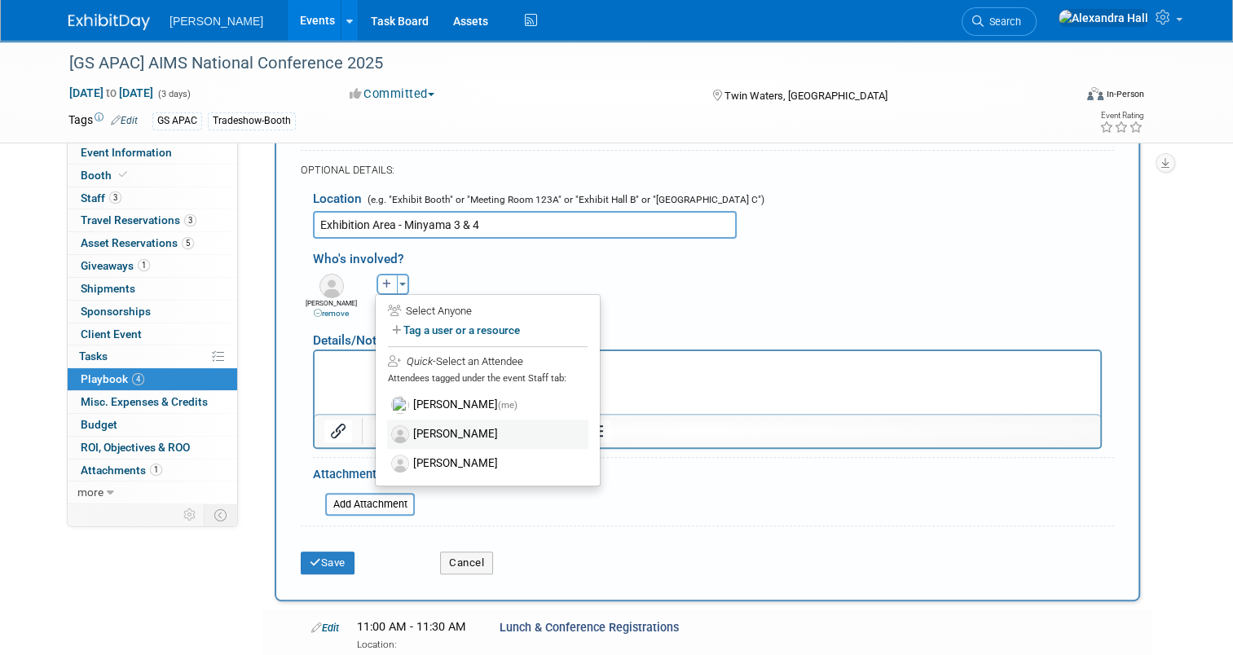
drag, startPoint x: 420, startPoint y: 422, endPoint x: 121, endPoint y: 16, distance: 503.9
click at [420, 422] on label "[PERSON_NAME]" at bounding box center [487, 434] width 201 height 29
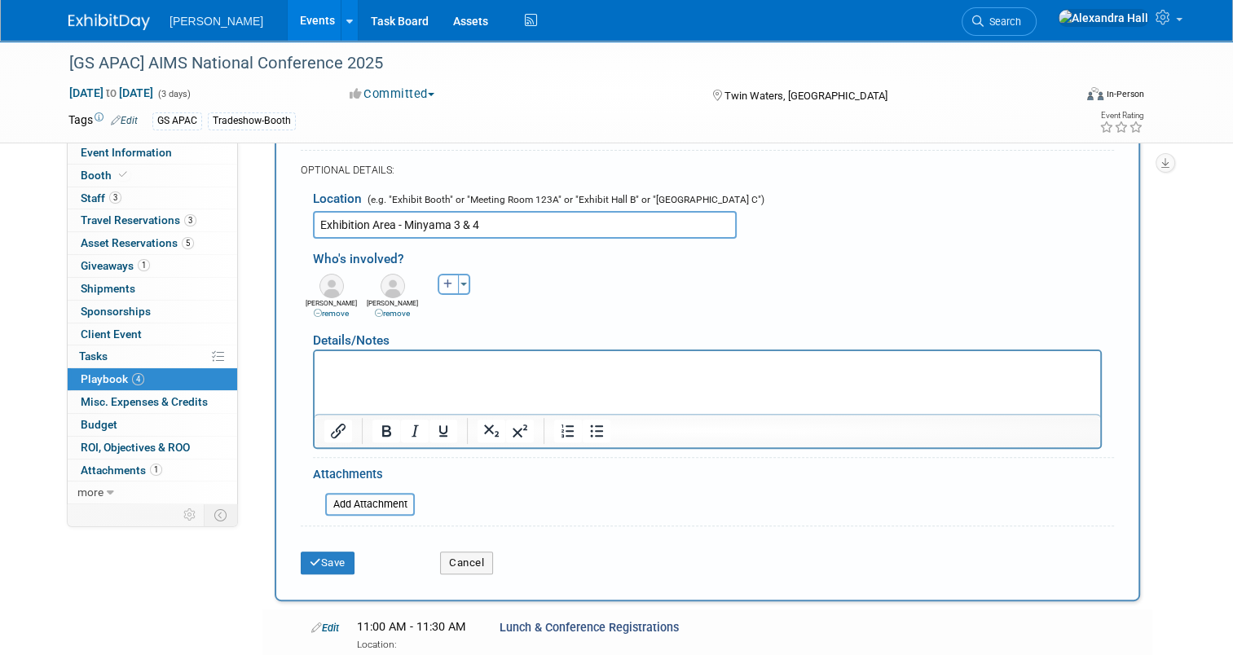
drag, startPoint x: 455, startPoint y: 272, endPoint x: 455, endPoint y: 329, distance: 57.0
click at [458, 274] on button "Toggle Dropdown" at bounding box center [464, 284] width 12 height 21
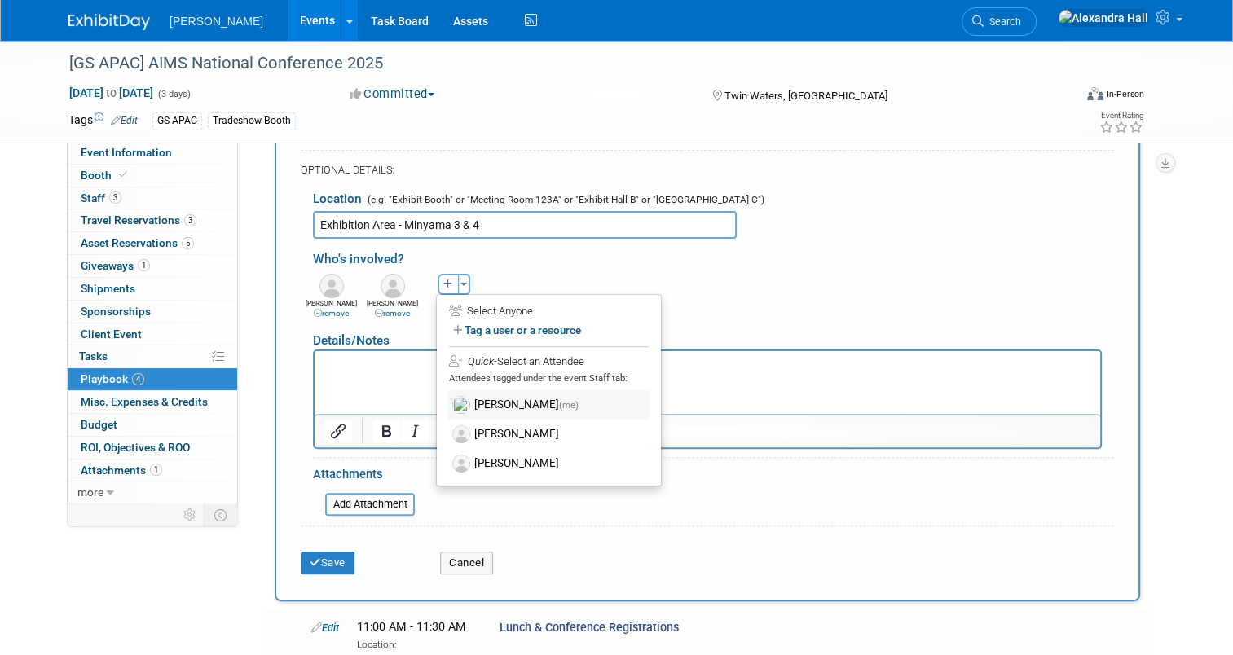
click at [465, 393] on label "Alexandra Hall (me)" at bounding box center [548, 404] width 201 height 29
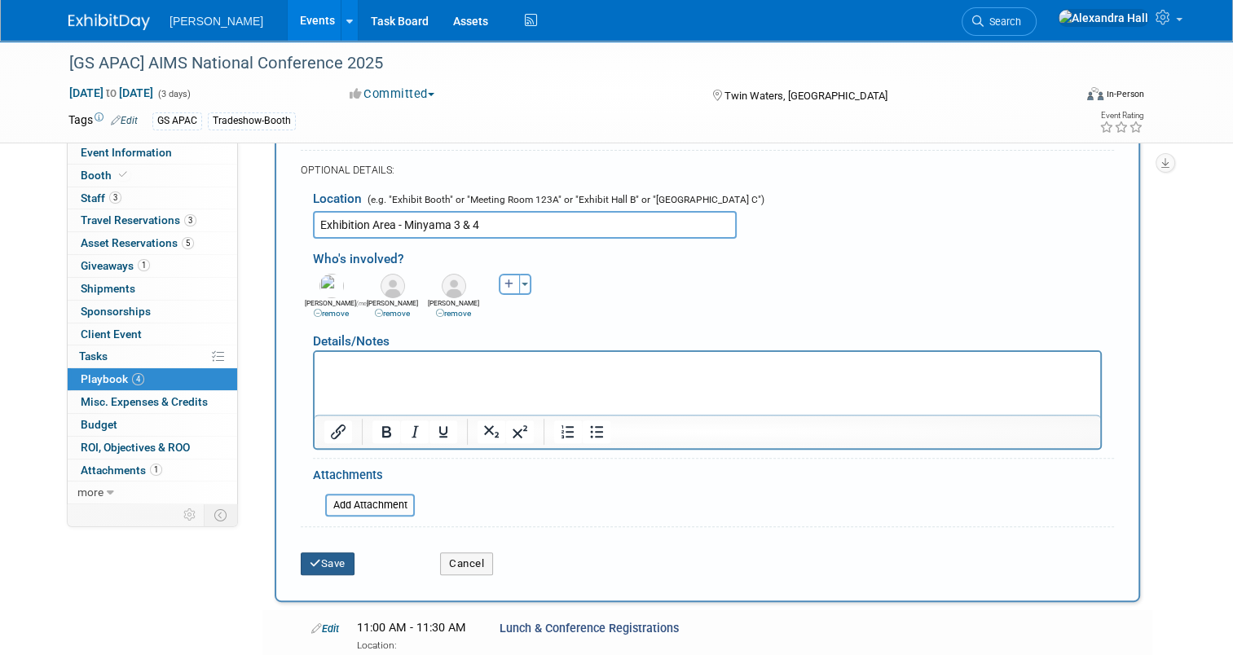
click at [319, 562] on button "Save" at bounding box center [328, 563] width 54 height 23
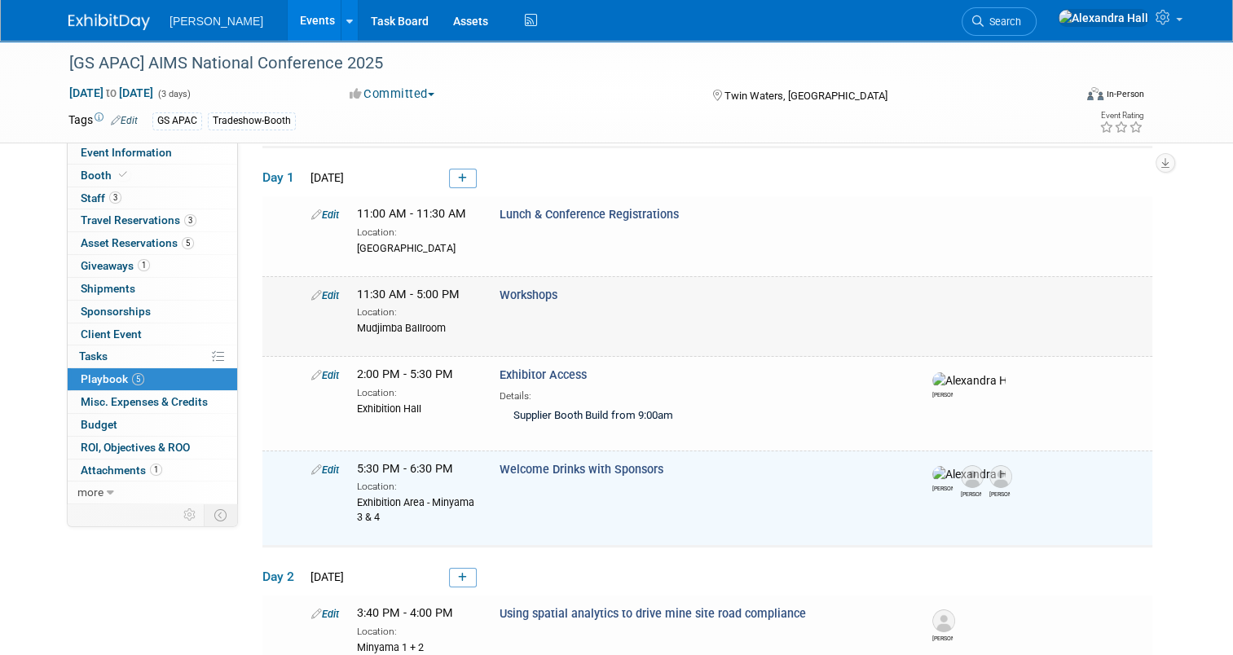
scroll to position [0, 0]
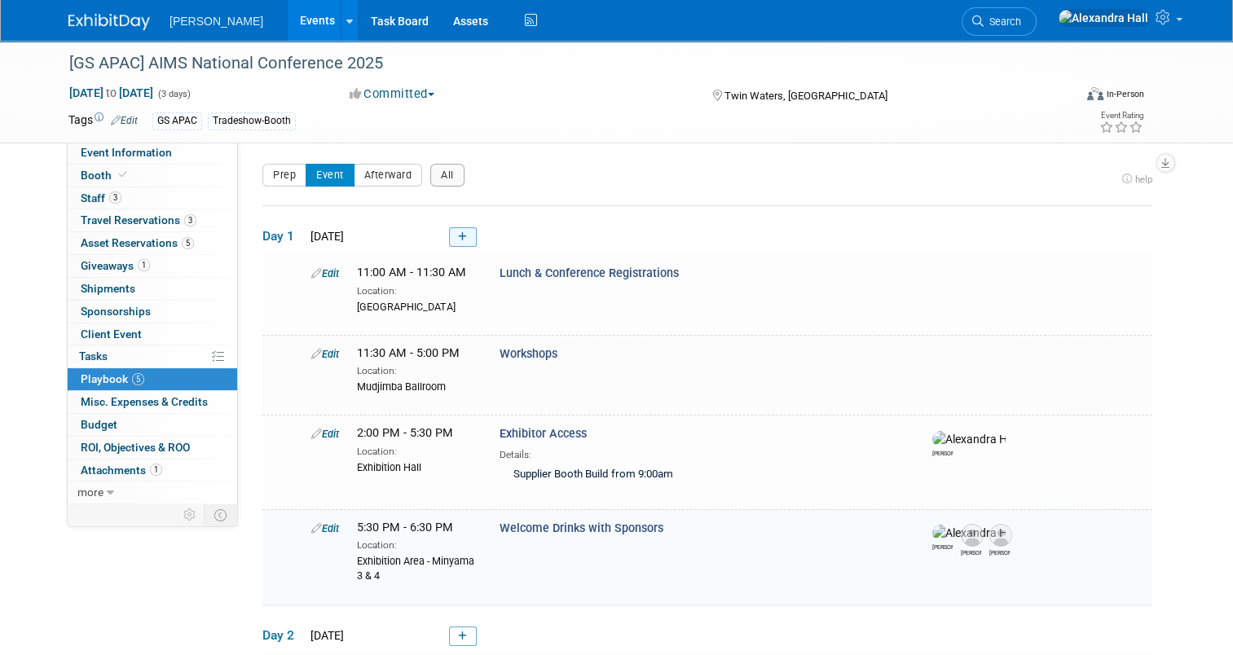
click at [458, 234] on icon at bounding box center [462, 237] width 9 height 10
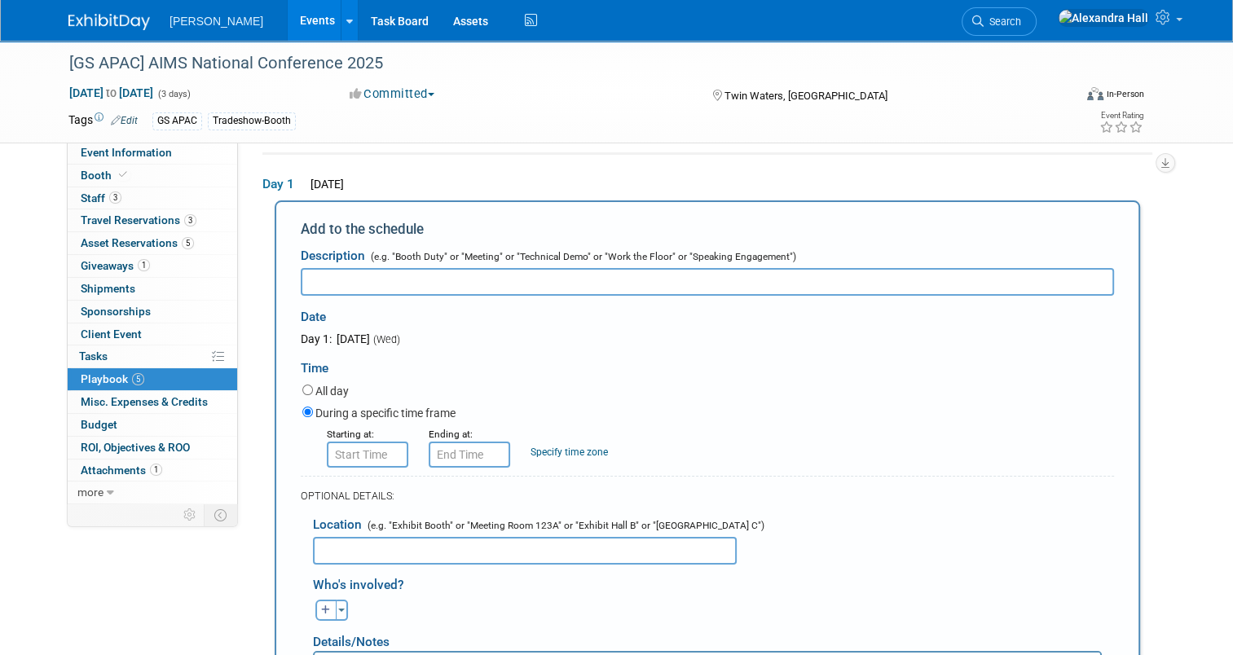
click at [420, 288] on input "text" at bounding box center [707, 282] width 813 height 28
type input "Conference Welcome Dinner"
type input "8:00 AM"
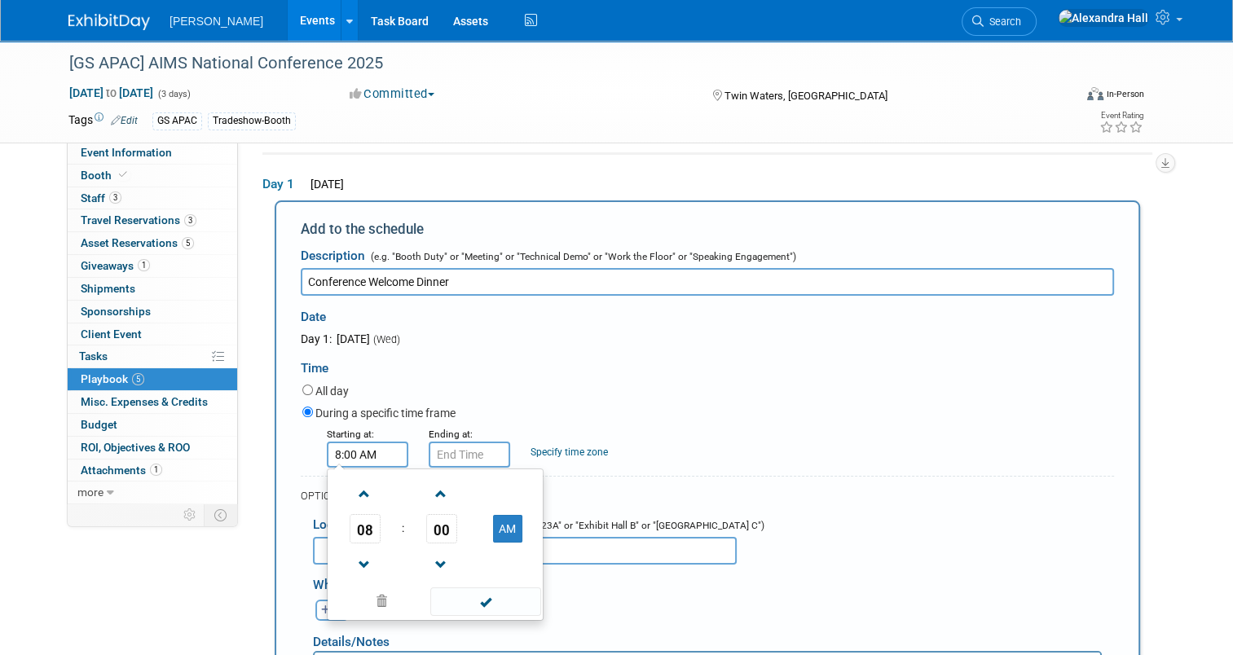
click at [343, 450] on input "8:00 AM" at bounding box center [367, 455] width 81 height 26
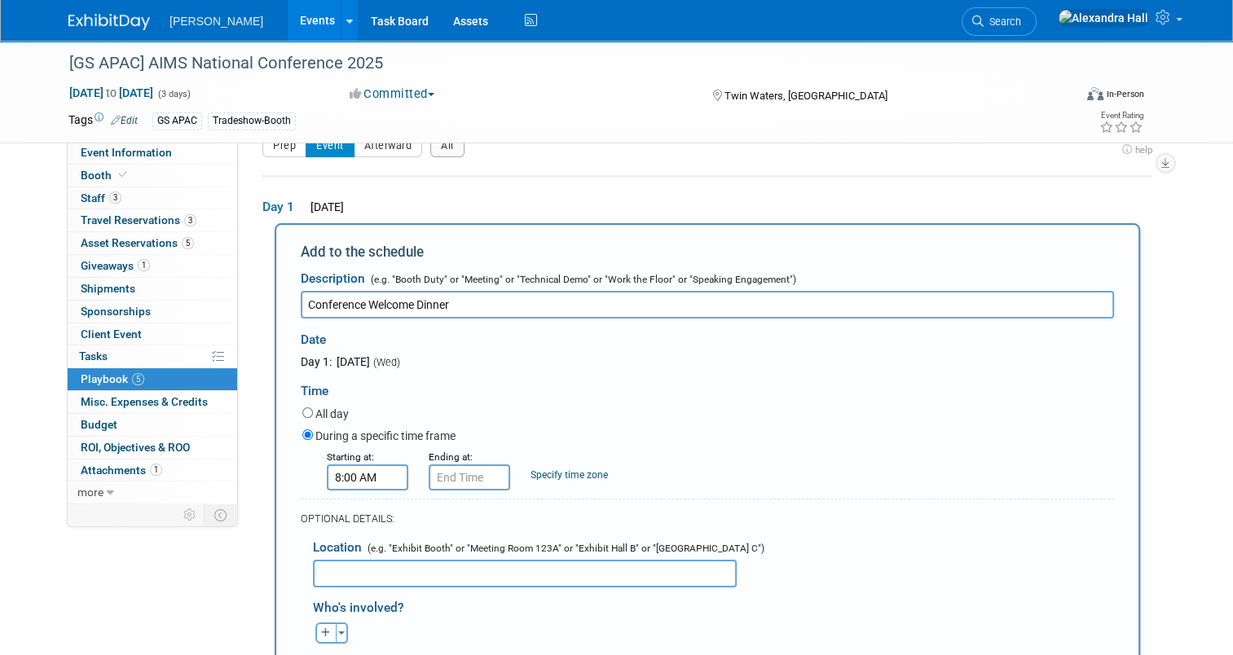
scroll to position [81, 0]
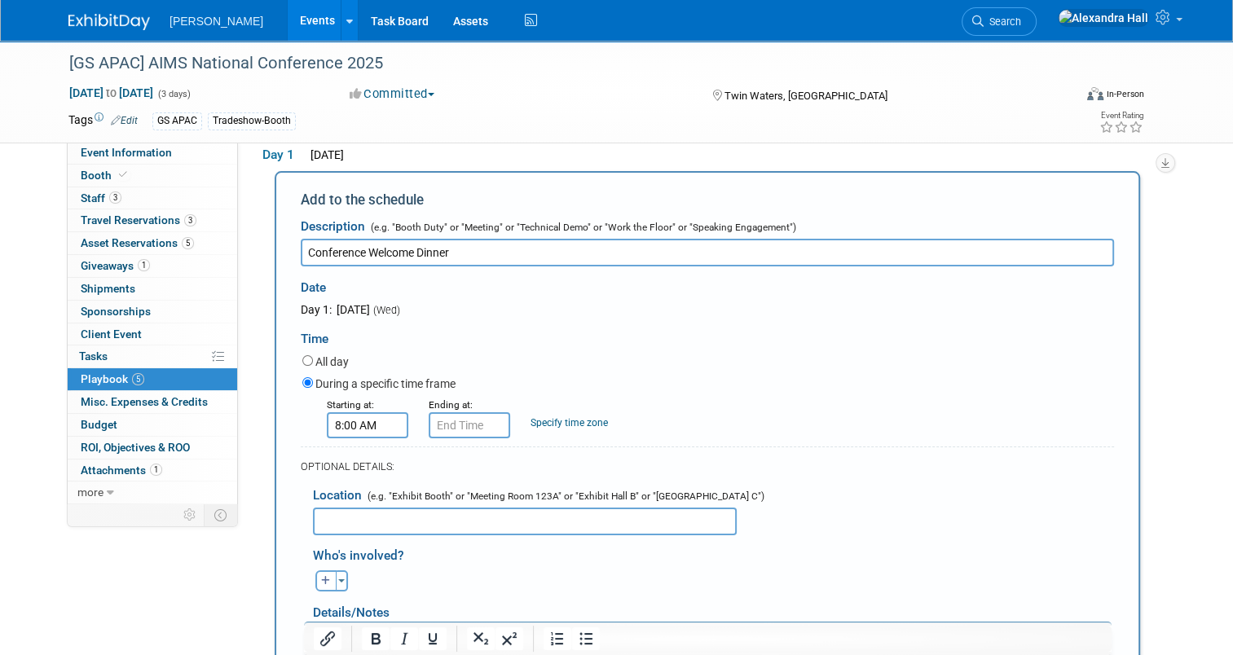
click at [410, 517] on input "text" at bounding box center [525, 522] width 424 height 28
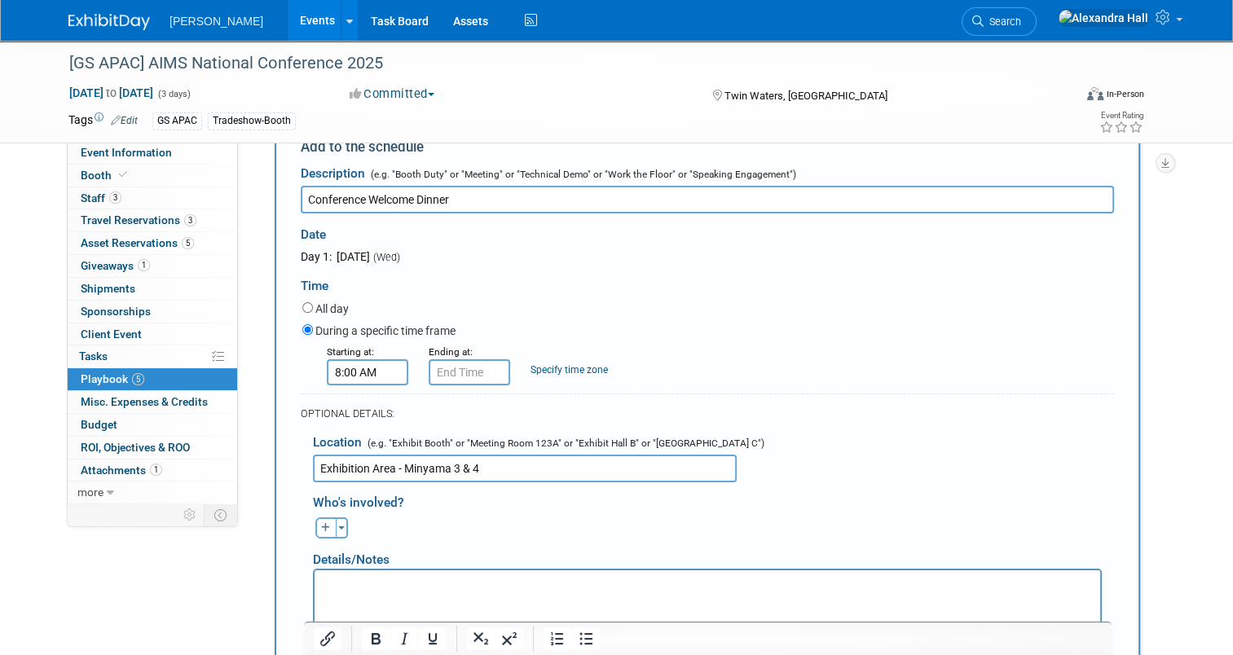
scroll to position [244, 0]
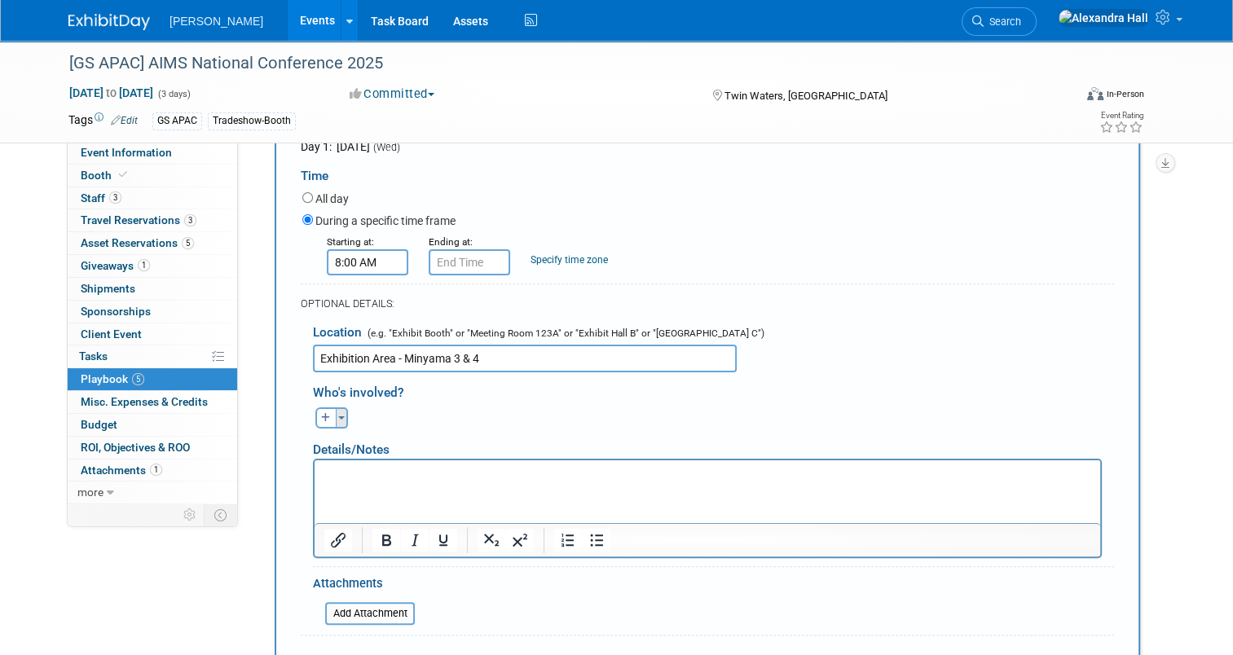
type input "Exhibition Area - Minyama 3 & 4"
click at [336, 414] on button "Toggle Dropdown" at bounding box center [342, 417] width 12 height 21
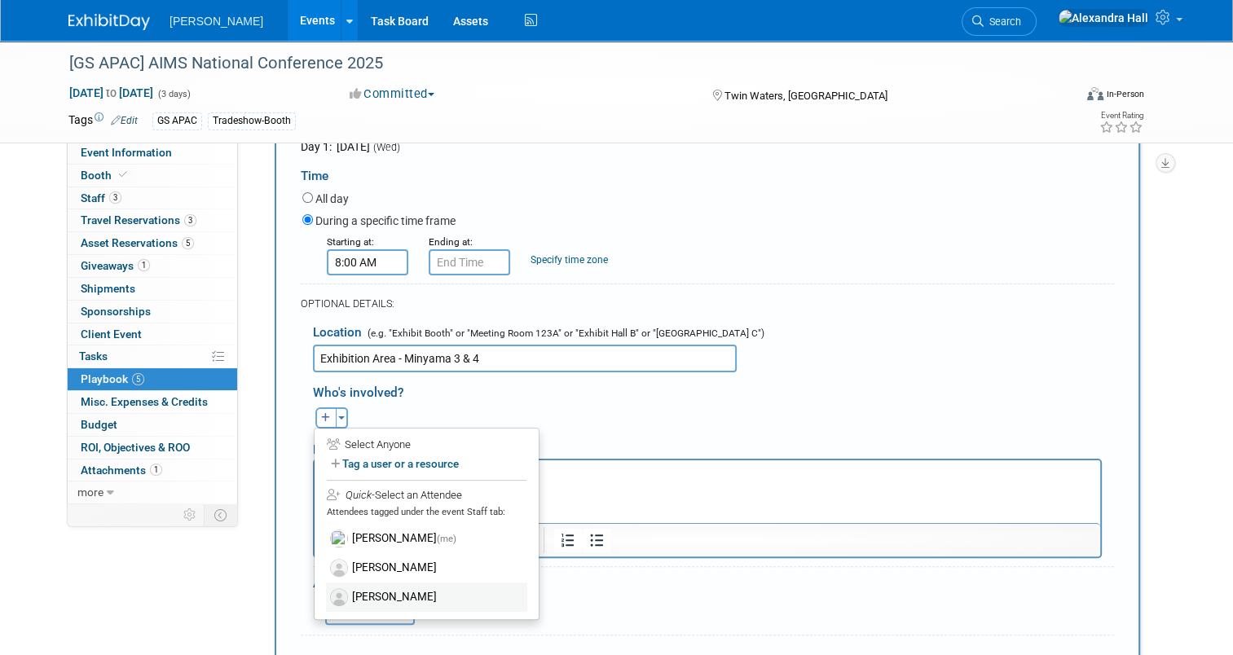
click at [381, 582] on label "[PERSON_NAME]" at bounding box center [426, 596] width 201 height 29
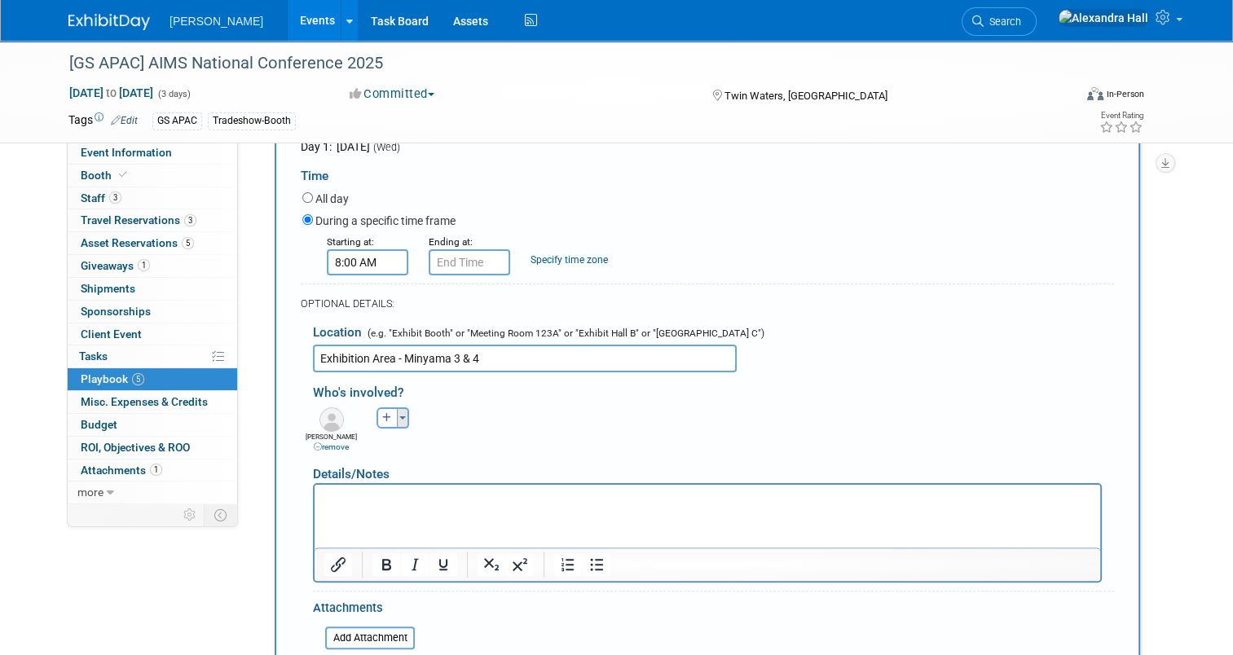
click at [397, 420] on button "Toggle Dropdown" at bounding box center [403, 417] width 12 height 21
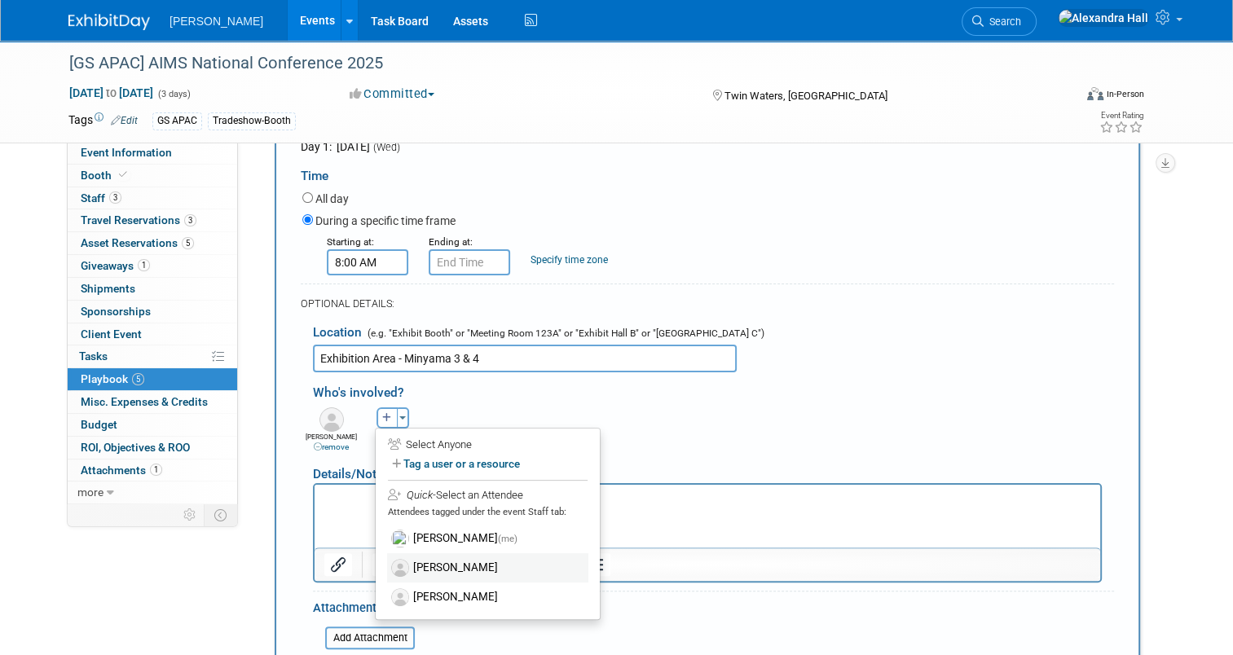
drag, startPoint x: 418, startPoint y: 563, endPoint x: 115, endPoint y: 8, distance: 632.1
click at [418, 563] on label "[PERSON_NAME]" at bounding box center [487, 567] width 201 height 29
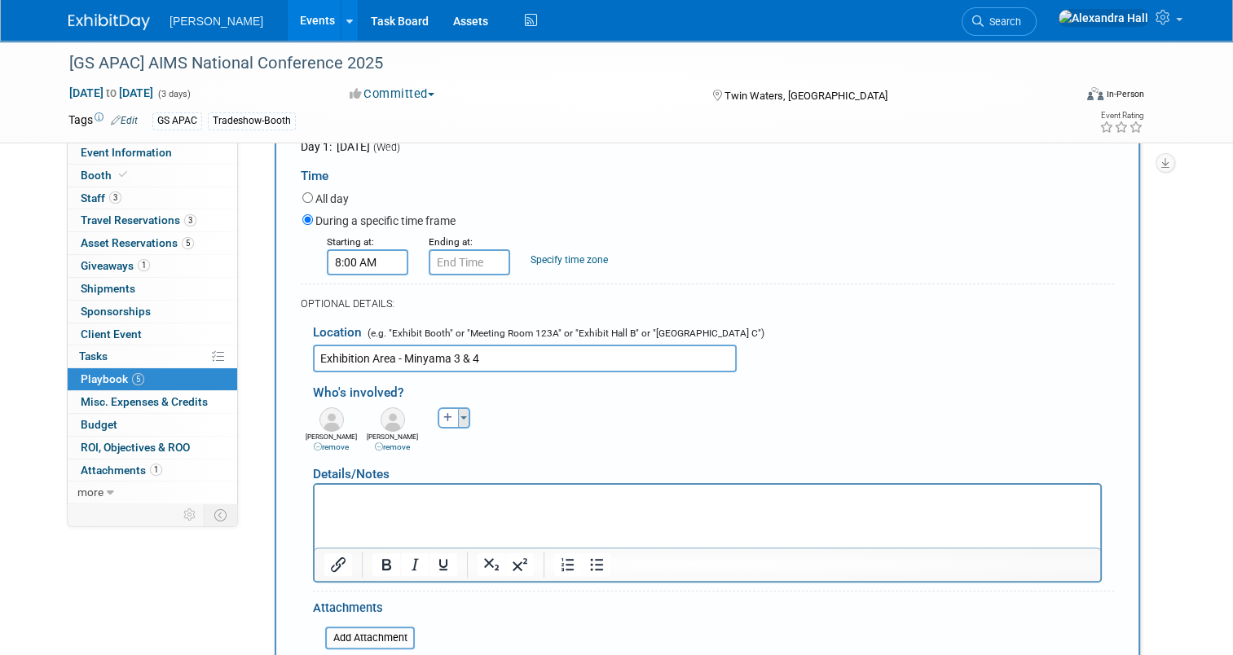
click at [458, 416] on button "Toggle Dropdown" at bounding box center [464, 417] width 12 height 21
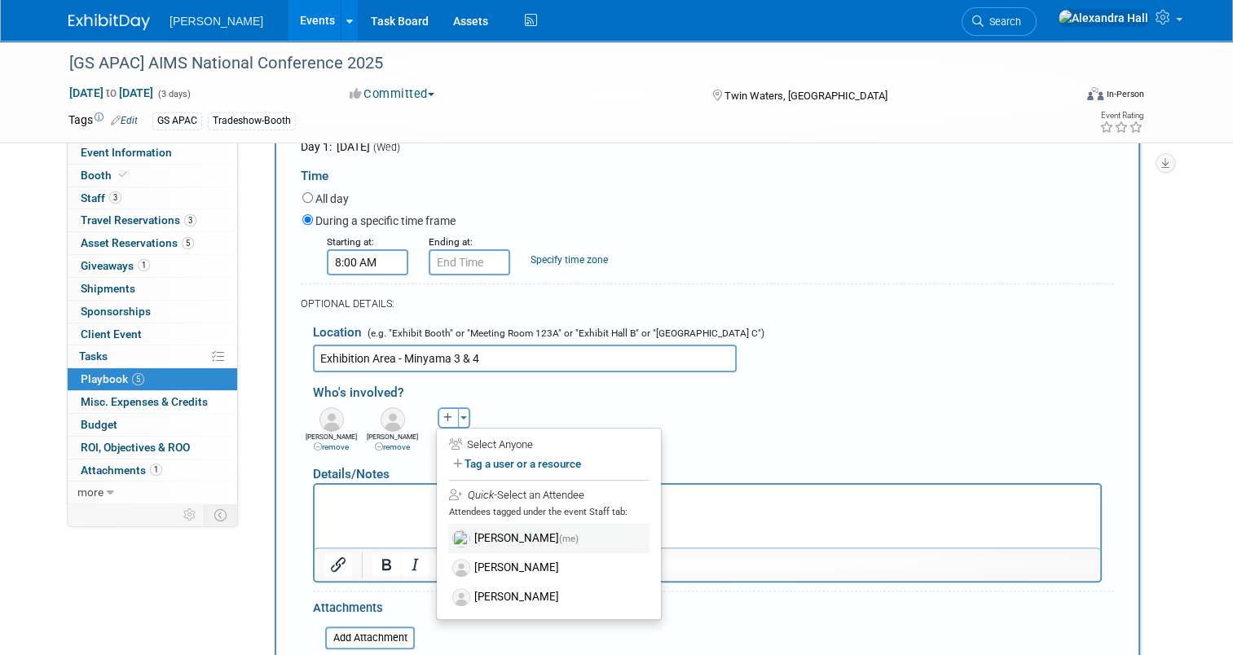
click at [481, 526] on label "Alexandra Hall (me)" at bounding box center [548, 538] width 201 height 29
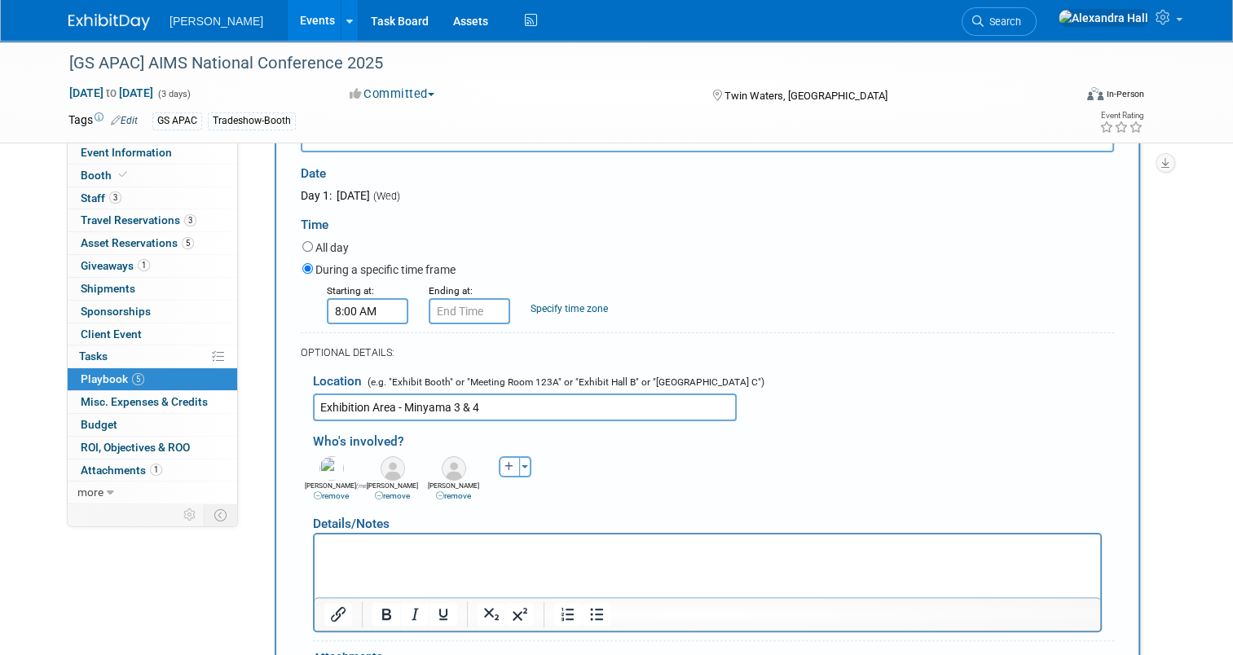
scroll to position [326, 0]
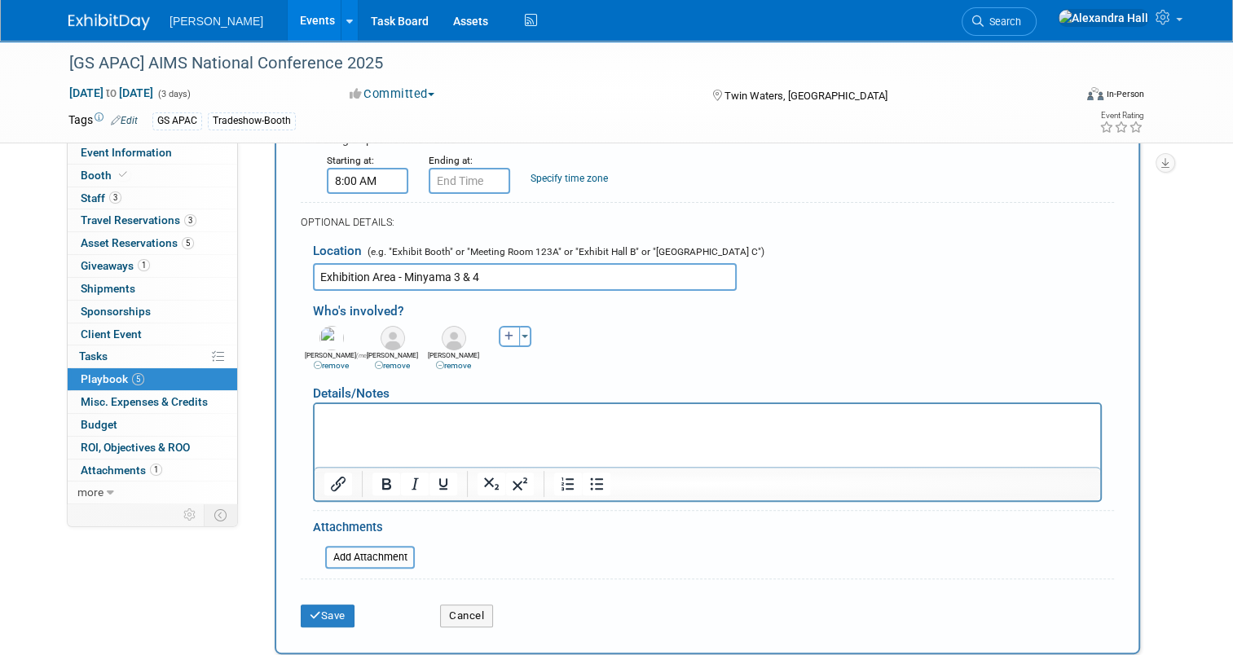
click at [420, 426] on html at bounding box center [706, 414] width 785 height 23
click at [331, 606] on button "Save" at bounding box center [328, 615] width 54 height 23
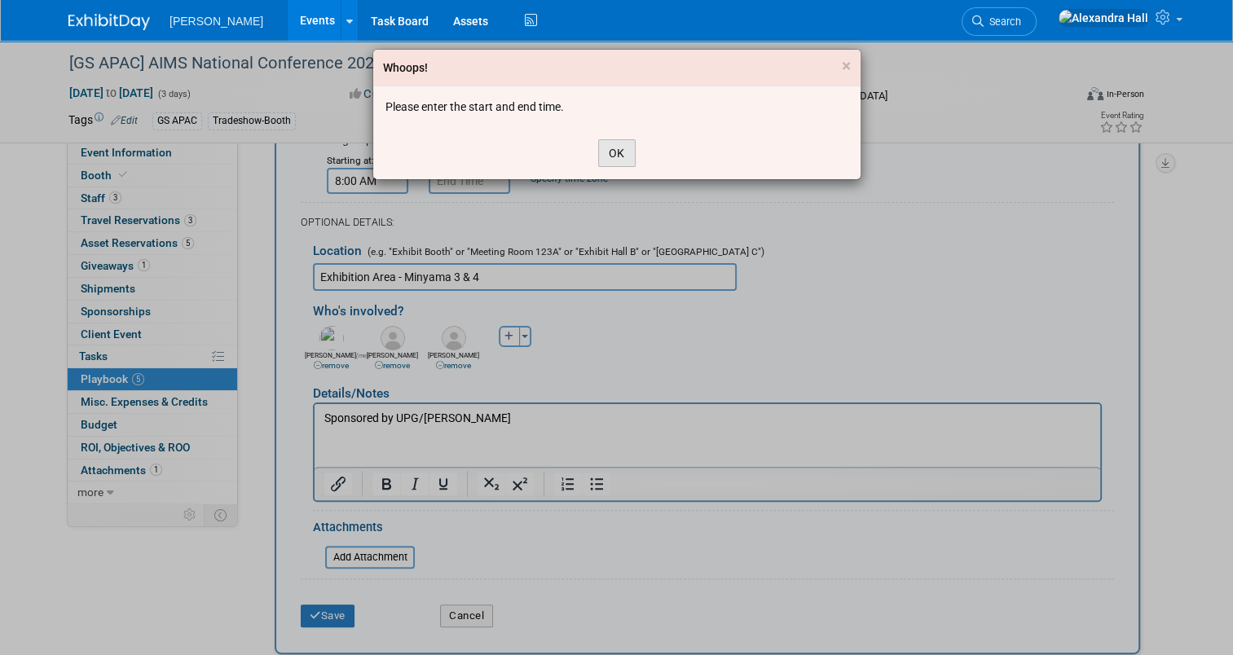
click at [629, 150] on button "OK" at bounding box center [616, 153] width 37 height 28
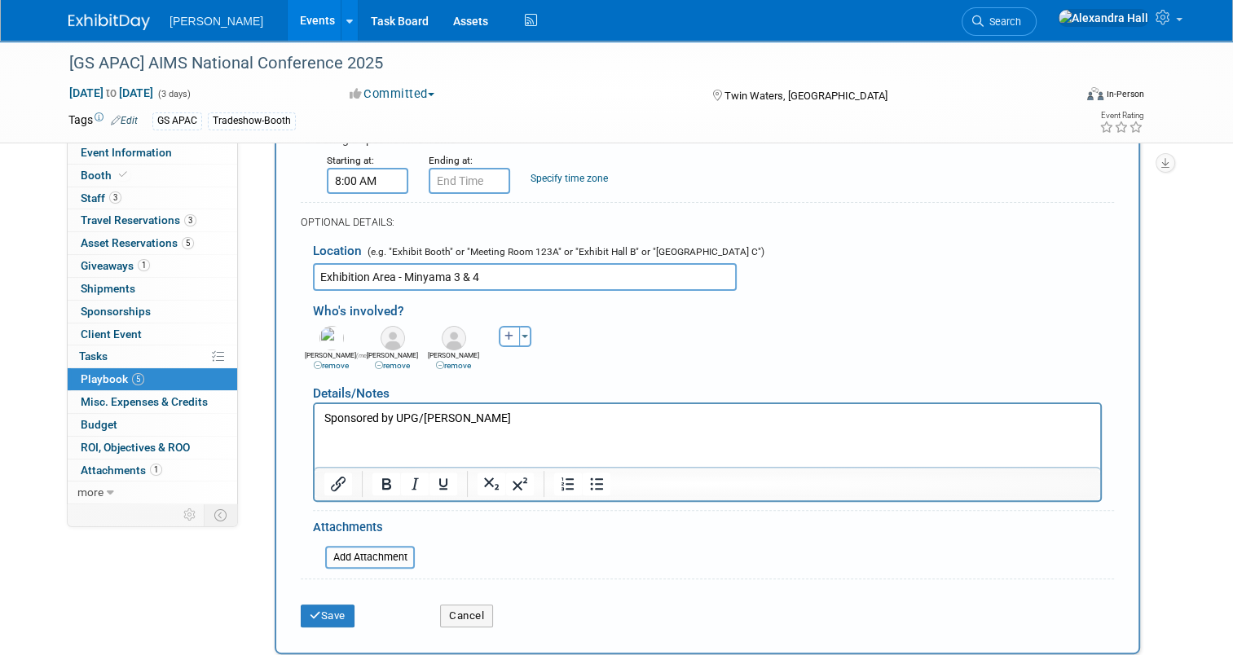
type input "8:00 AM"
click at [479, 181] on input "8:00 AM" at bounding box center [468, 181] width 81 height 26
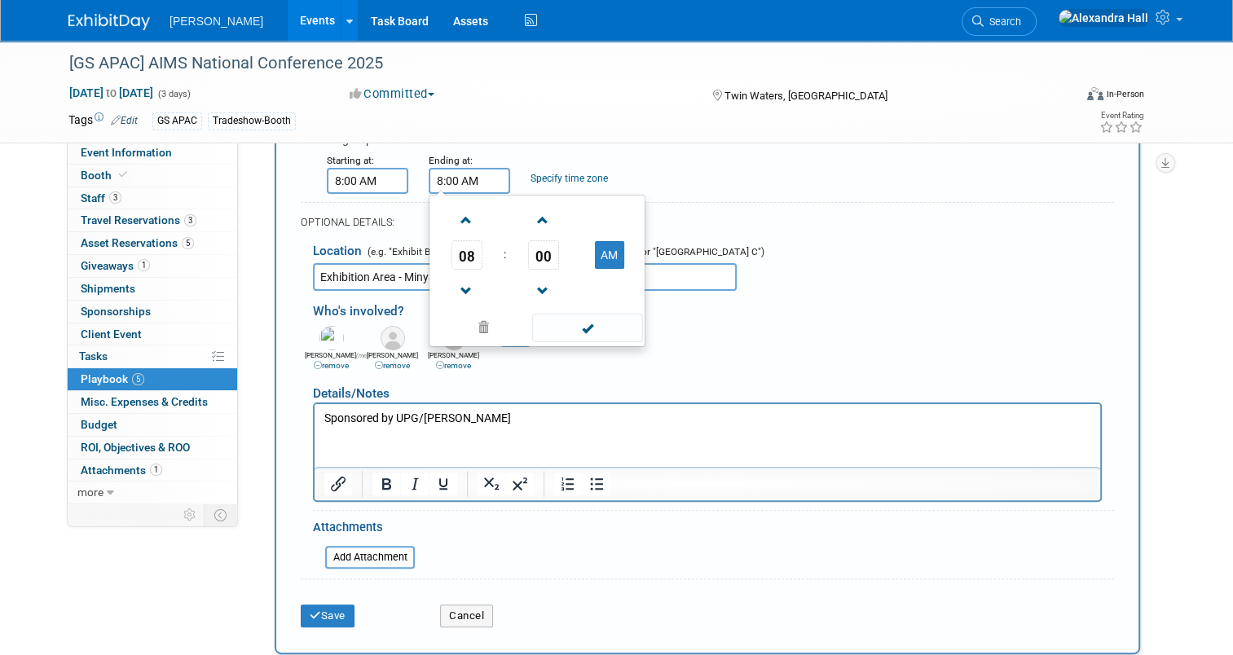
click at [353, 165] on div "Starting at:" at bounding box center [365, 160] width 77 height 16
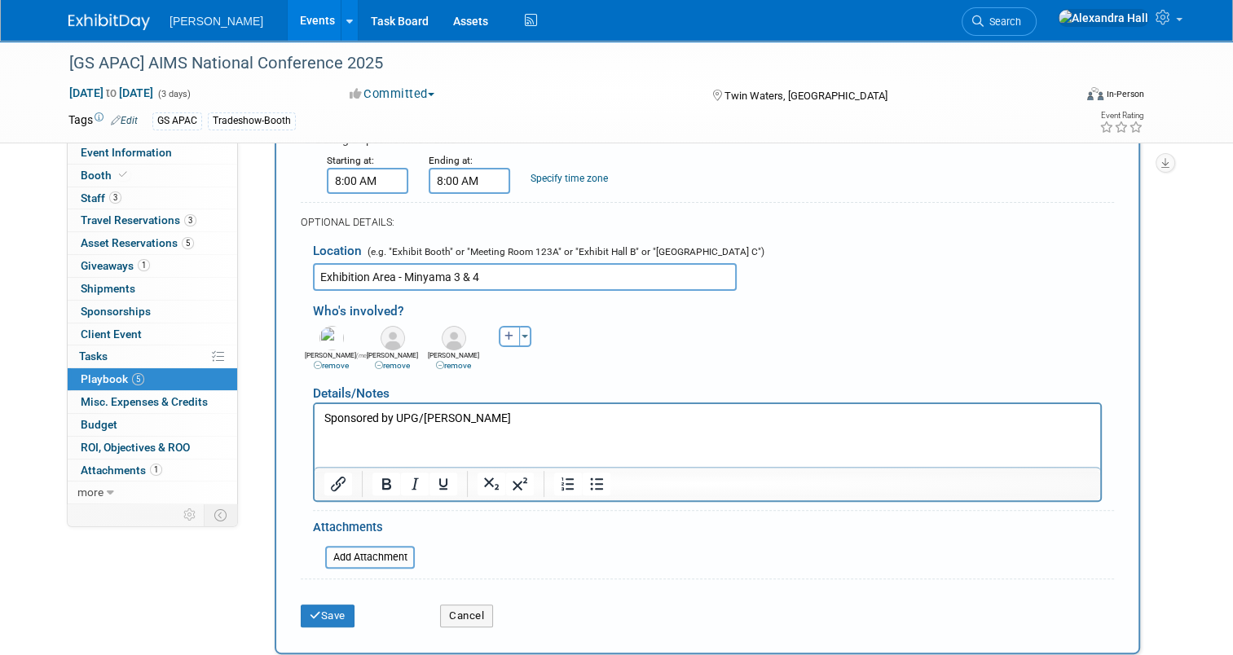
click at [369, 182] on input "8:00 AM" at bounding box center [367, 181] width 81 height 26
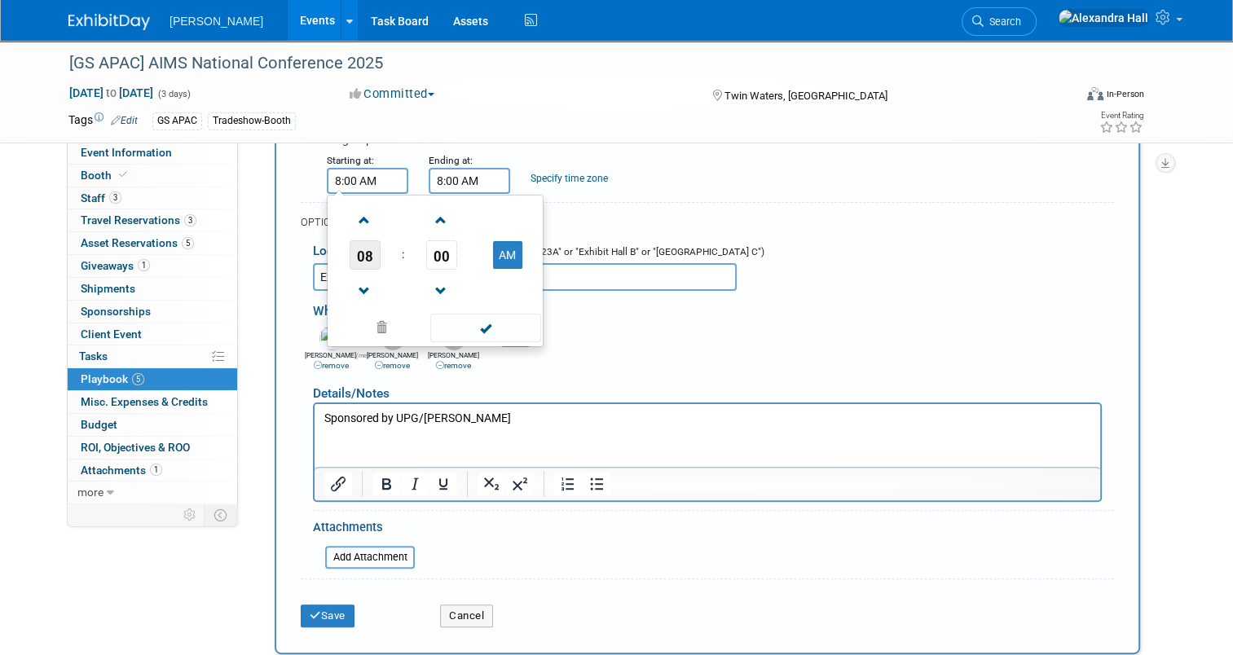
click at [349, 252] on span "08" at bounding box center [364, 254] width 31 height 29
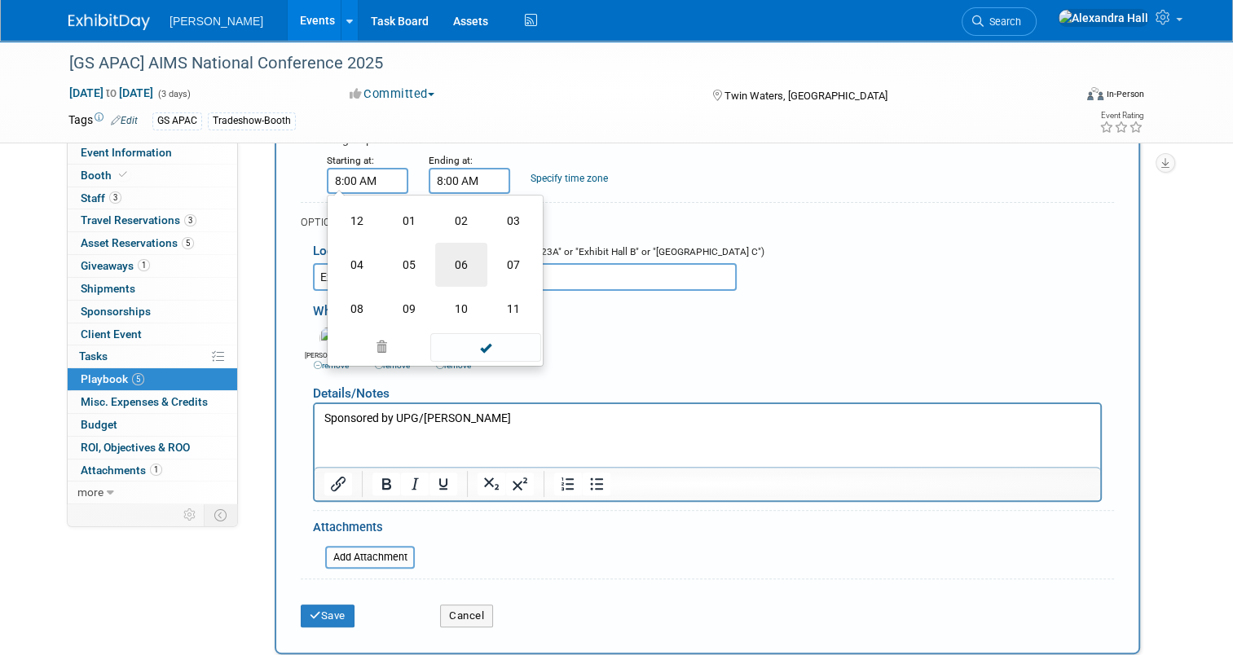
click at [445, 257] on td "06" at bounding box center [461, 265] width 52 height 44
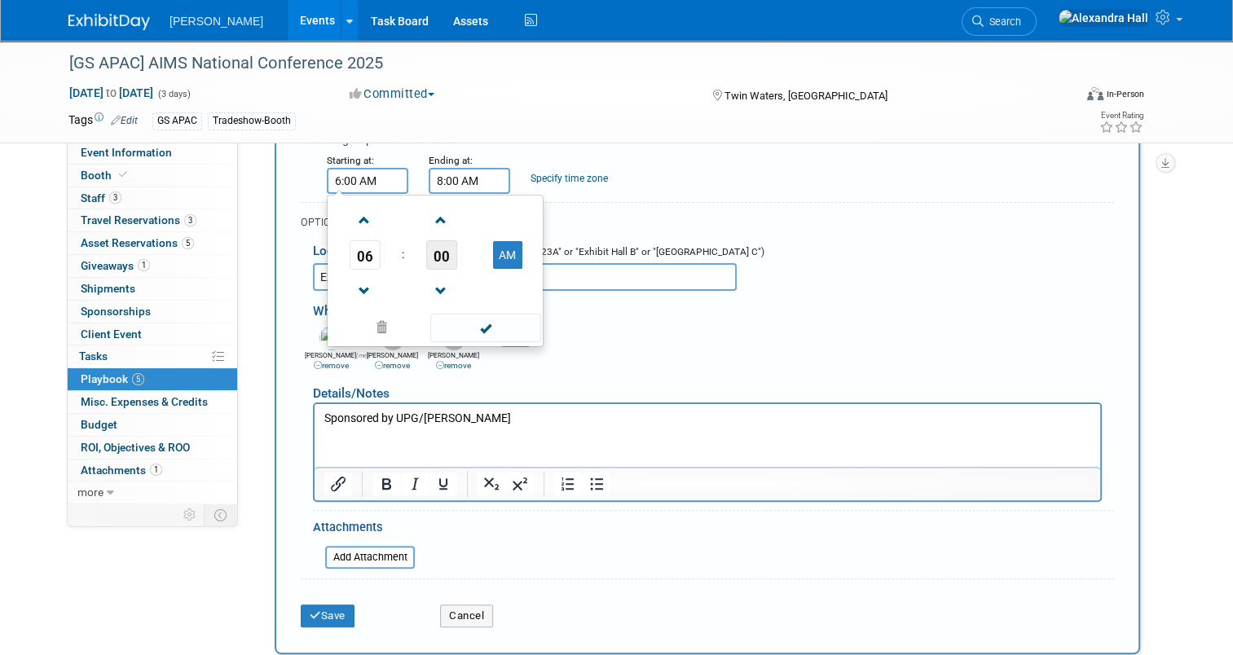
click at [433, 254] on span "00" at bounding box center [441, 254] width 31 height 29
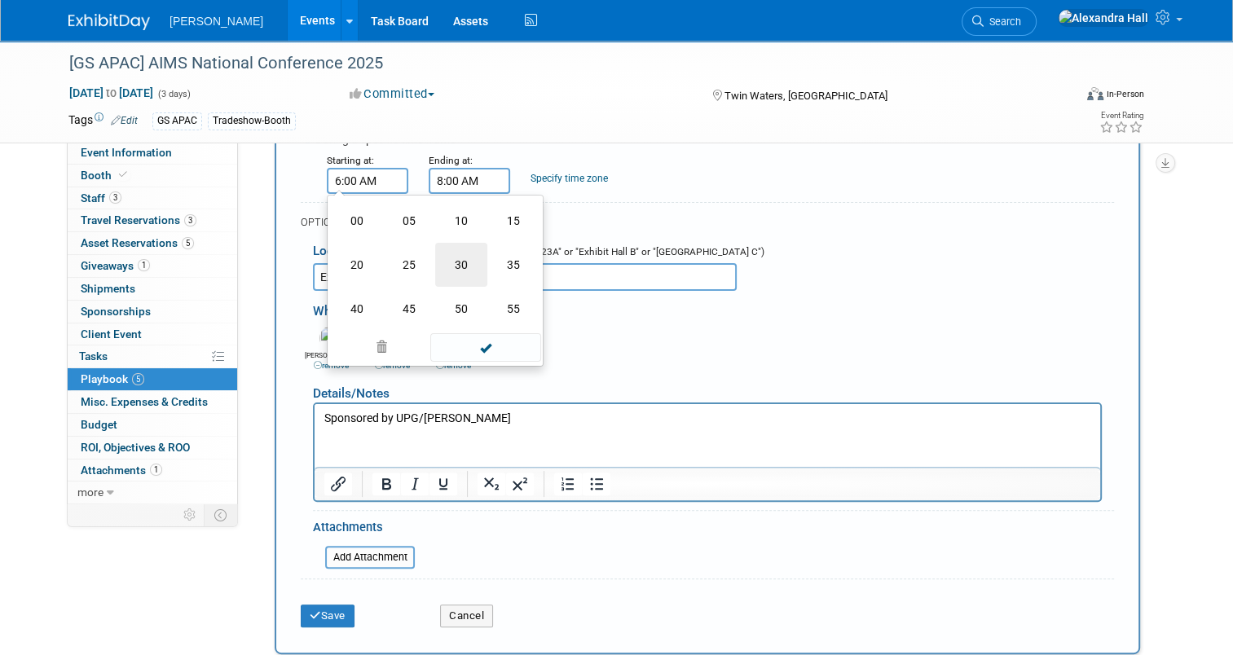
click at [462, 268] on td "30" at bounding box center [461, 265] width 52 height 44
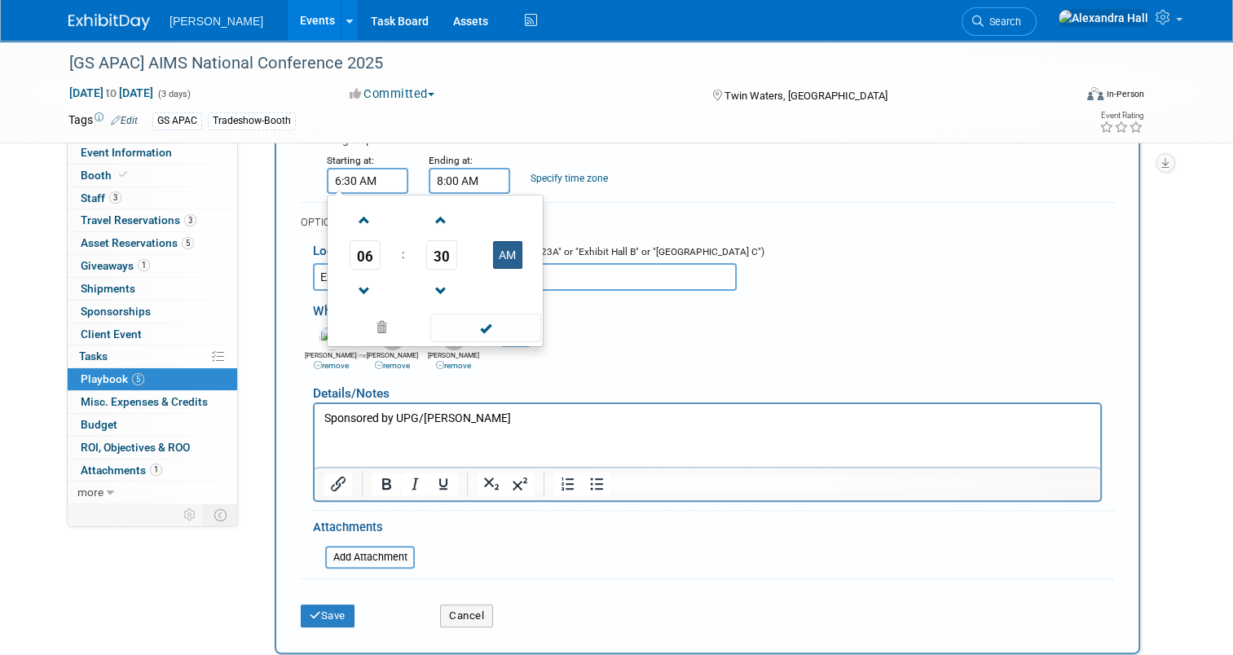
click at [511, 253] on button "AM" at bounding box center [507, 255] width 29 height 28
type input "6:30 PM"
click at [469, 182] on input "8:00 AM" at bounding box center [468, 181] width 81 height 26
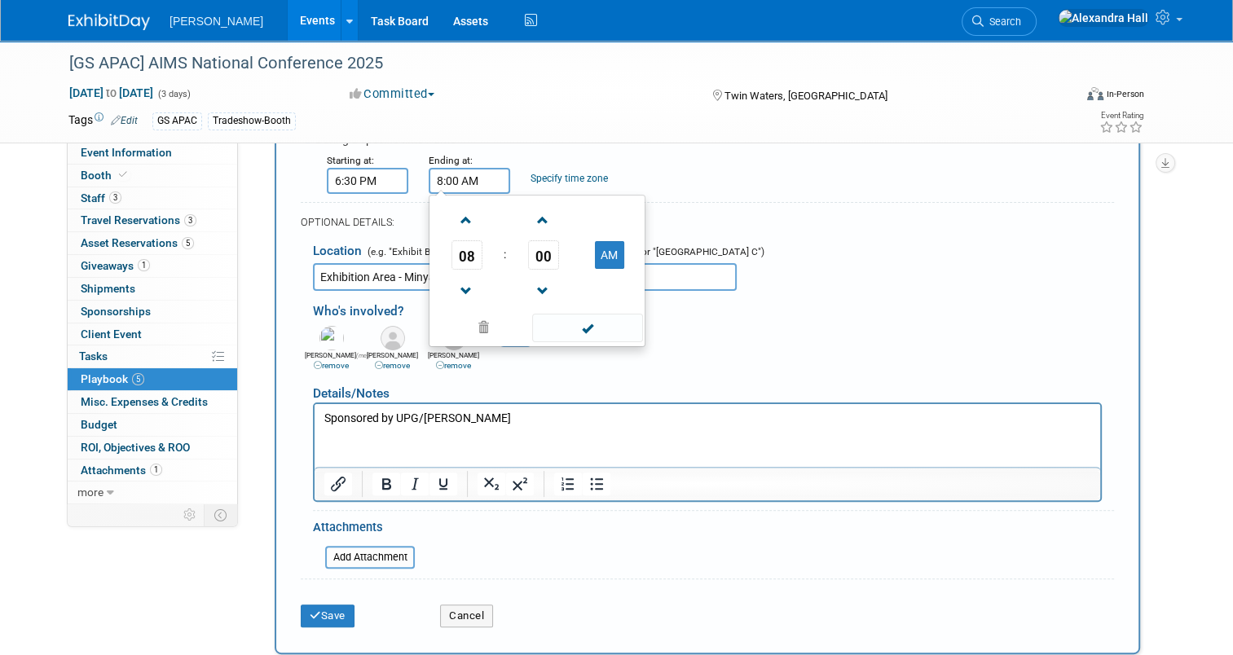
click at [466, 244] on span "08" at bounding box center [466, 254] width 31 height 29
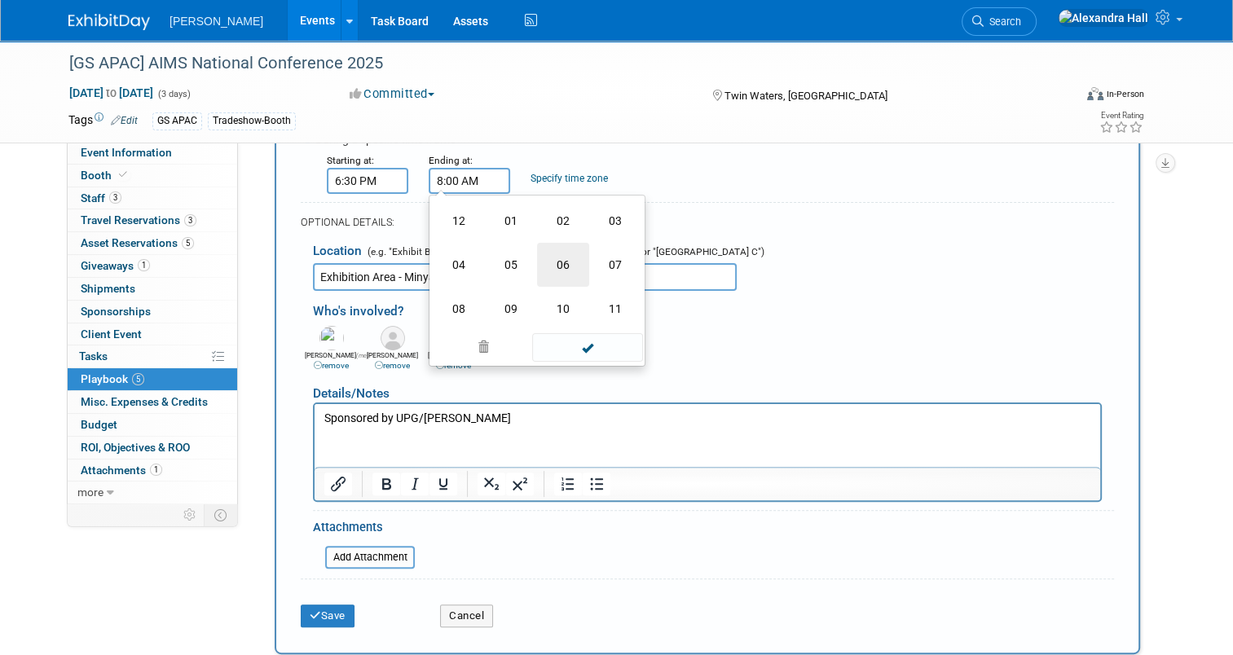
click at [544, 270] on td "06" at bounding box center [563, 265] width 52 height 44
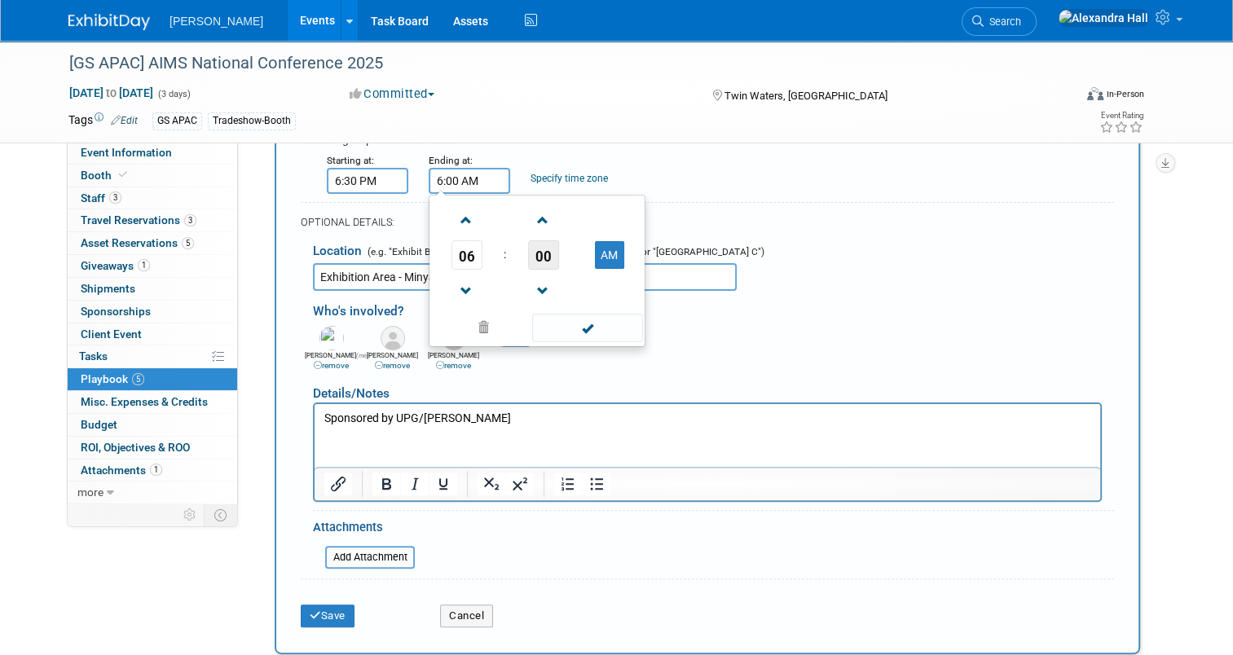
click at [538, 243] on span "00" at bounding box center [543, 254] width 31 height 29
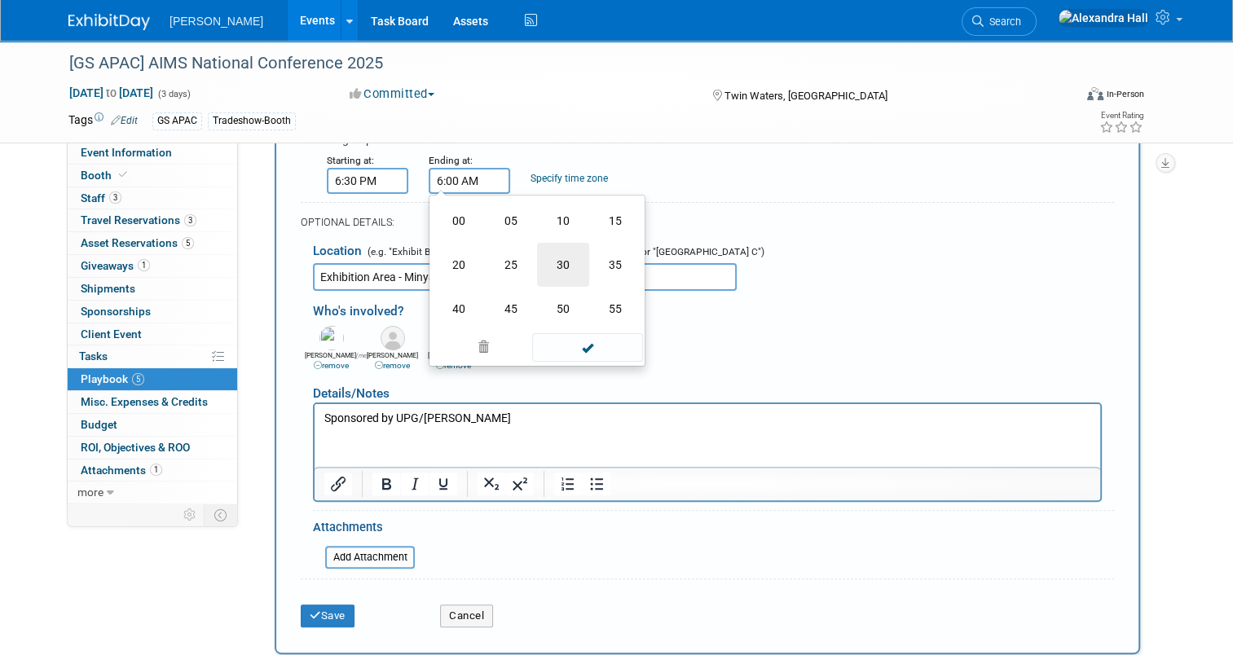
click at [554, 268] on td "30" at bounding box center [563, 265] width 52 height 44
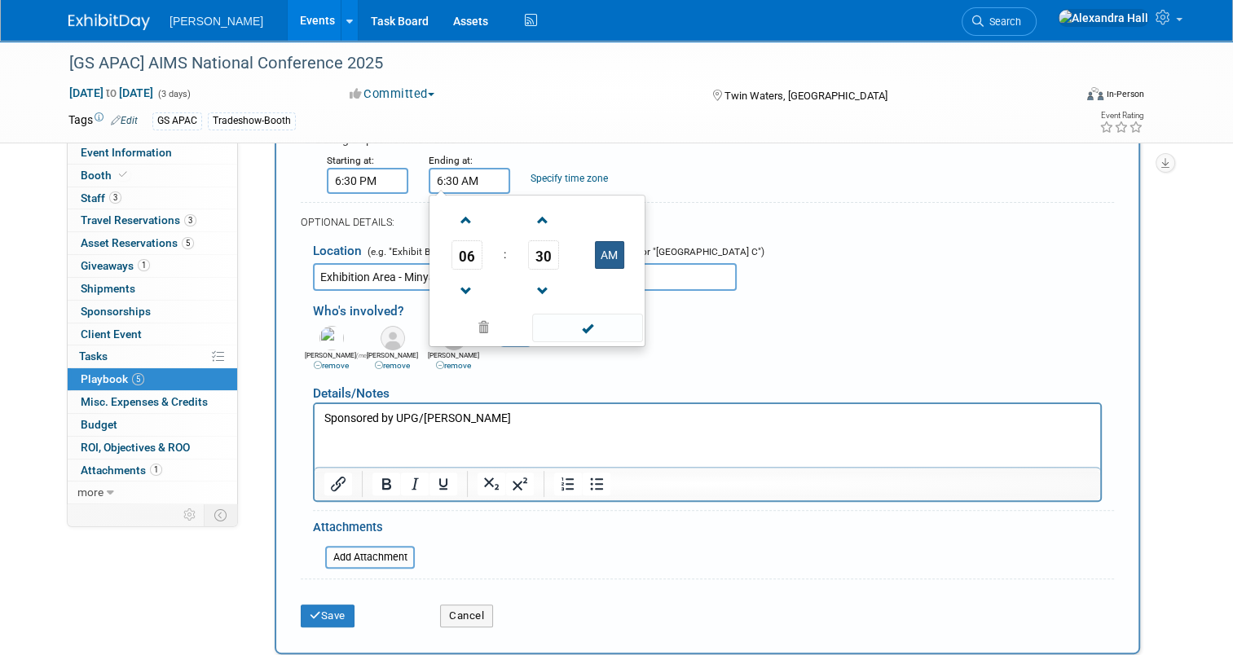
click at [608, 257] on button "AM" at bounding box center [609, 255] width 29 height 28
type input "6:30 PM"
click at [868, 322] on div "[PERSON_NAME] remove [PERSON_NAME] remove [PERSON_NAME] remove" at bounding box center [713, 347] width 825 height 51
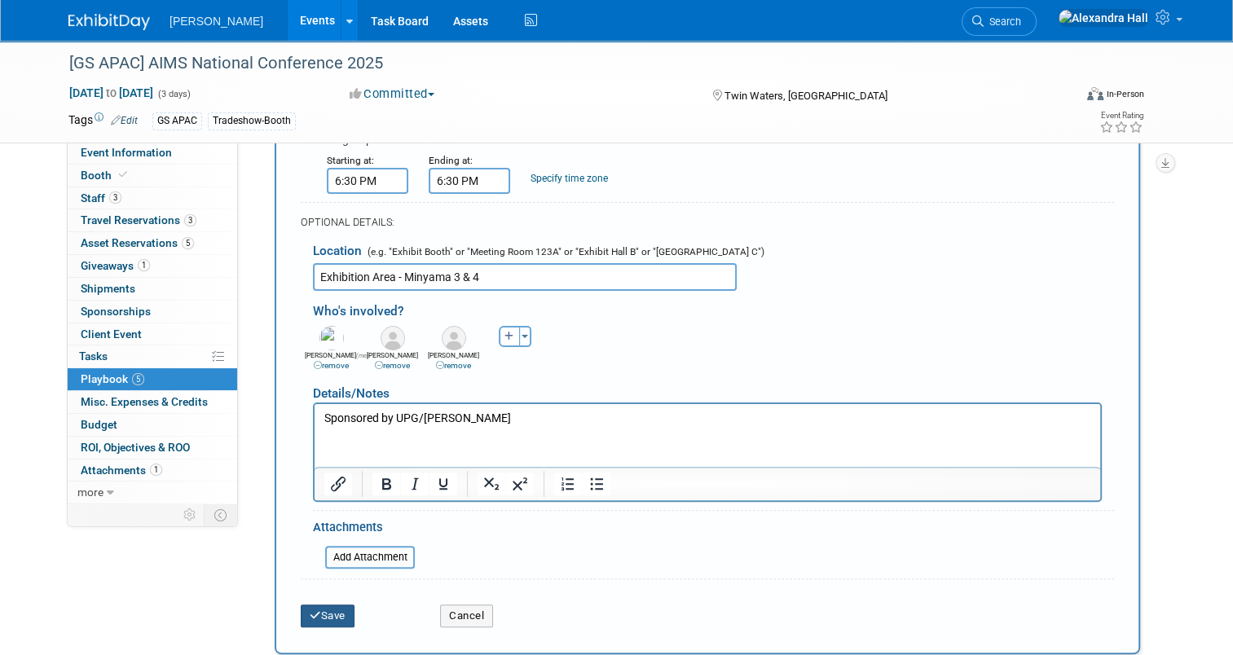
click at [306, 619] on button "Save" at bounding box center [328, 615] width 54 height 23
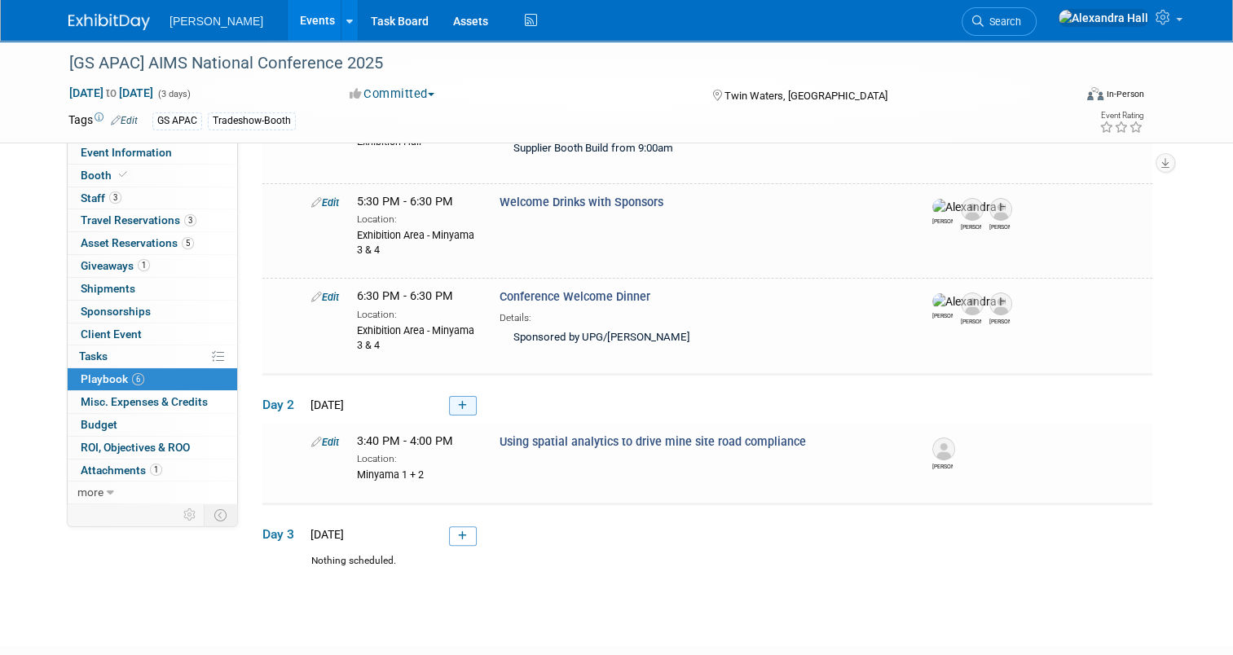
click at [449, 405] on link at bounding box center [463, 406] width 28 height 20
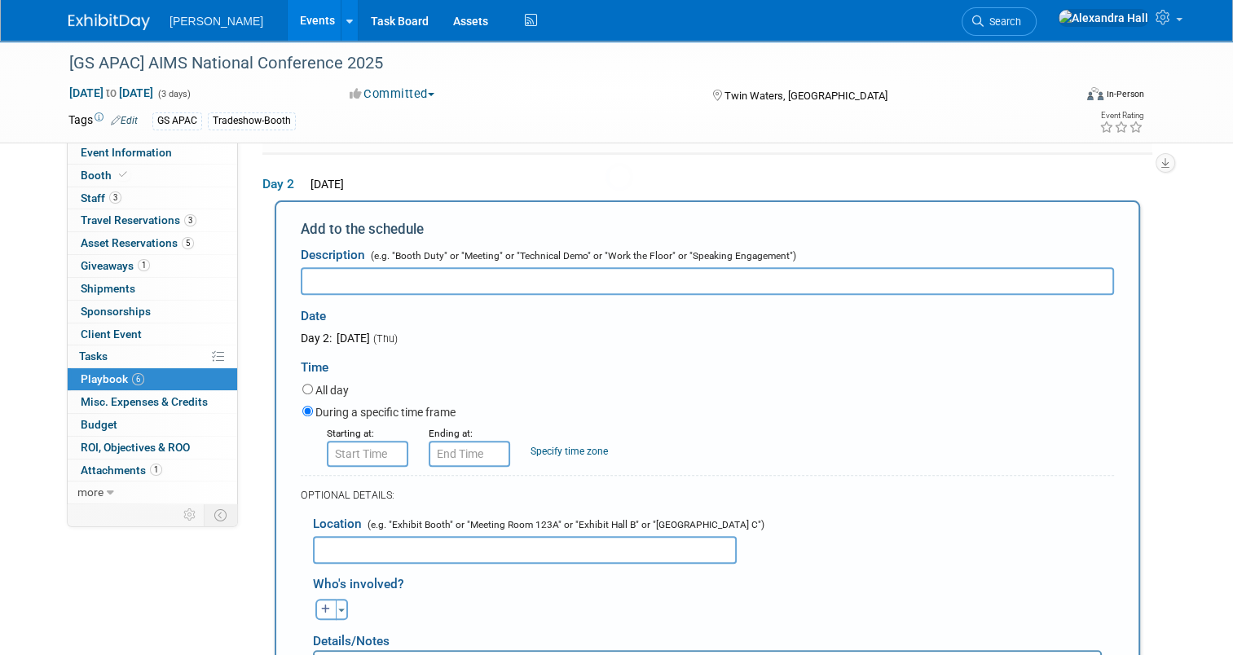
scroll to position [0, 0]
type input "Conference Registrations"
click at [368, 455] on input "8:00 AM" at bounding box center [367, 454] width 81 height 26
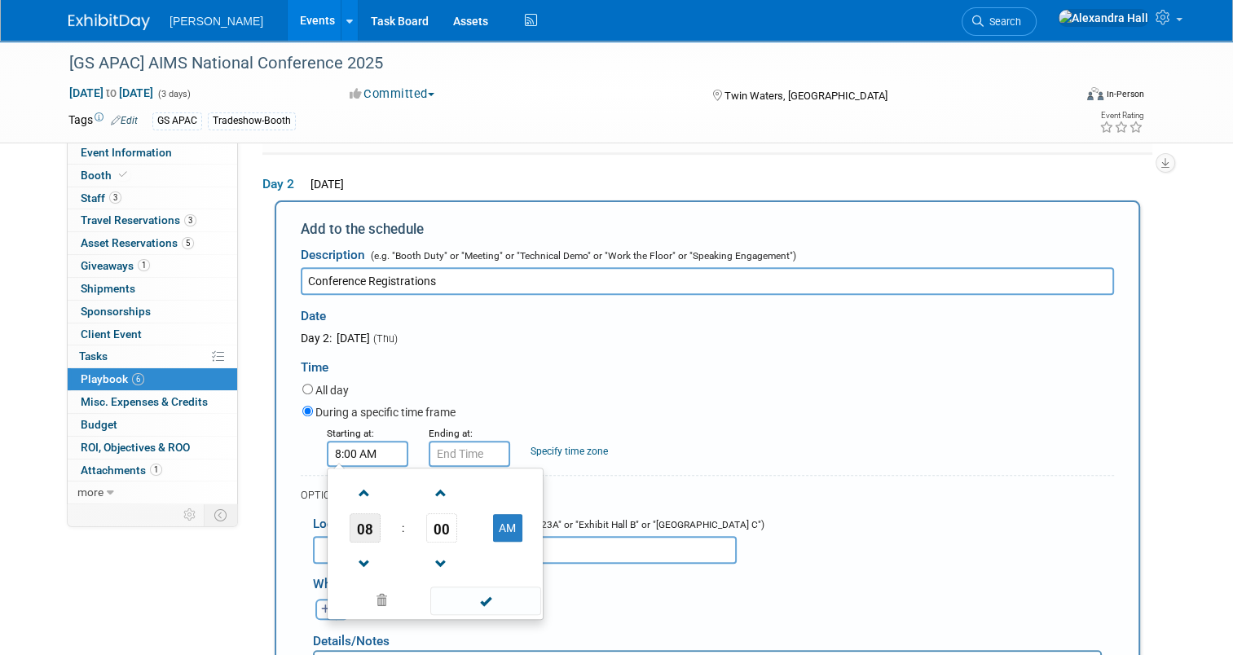
click at [363, 531] on span "08" at bounding box center [364, 527] width 31 height 29
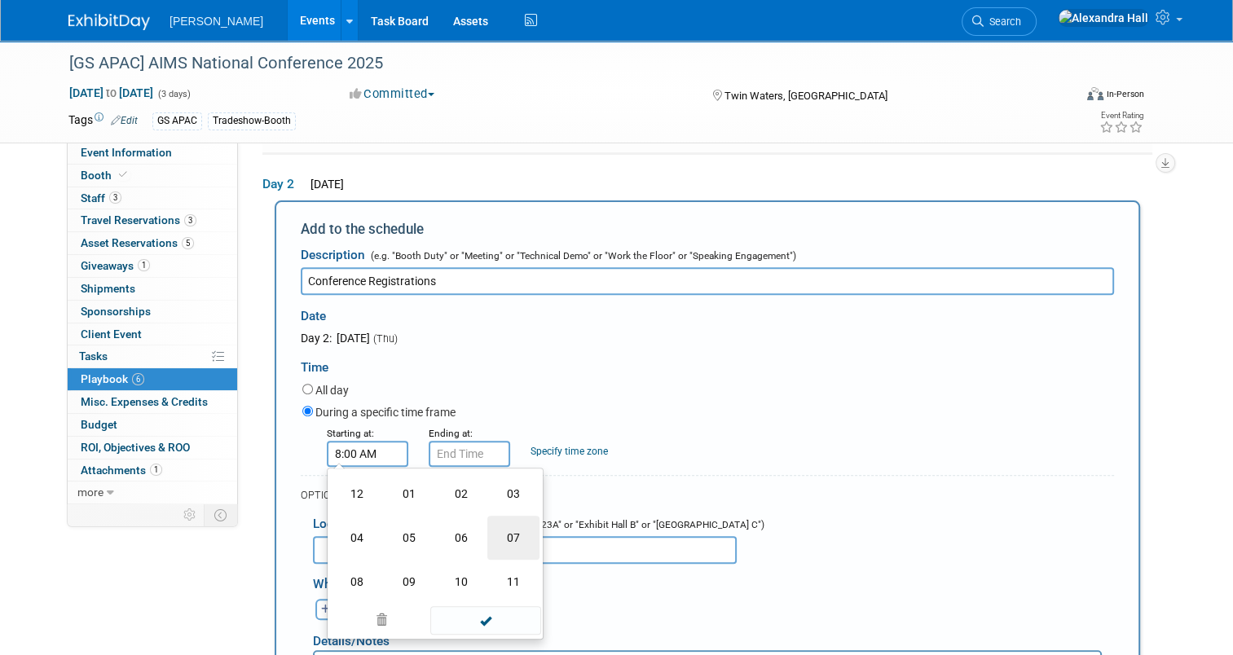
click at [499, 538] on td "07" at bounding box center [513, 538] width 52 height 44
type input "7:00 AM"
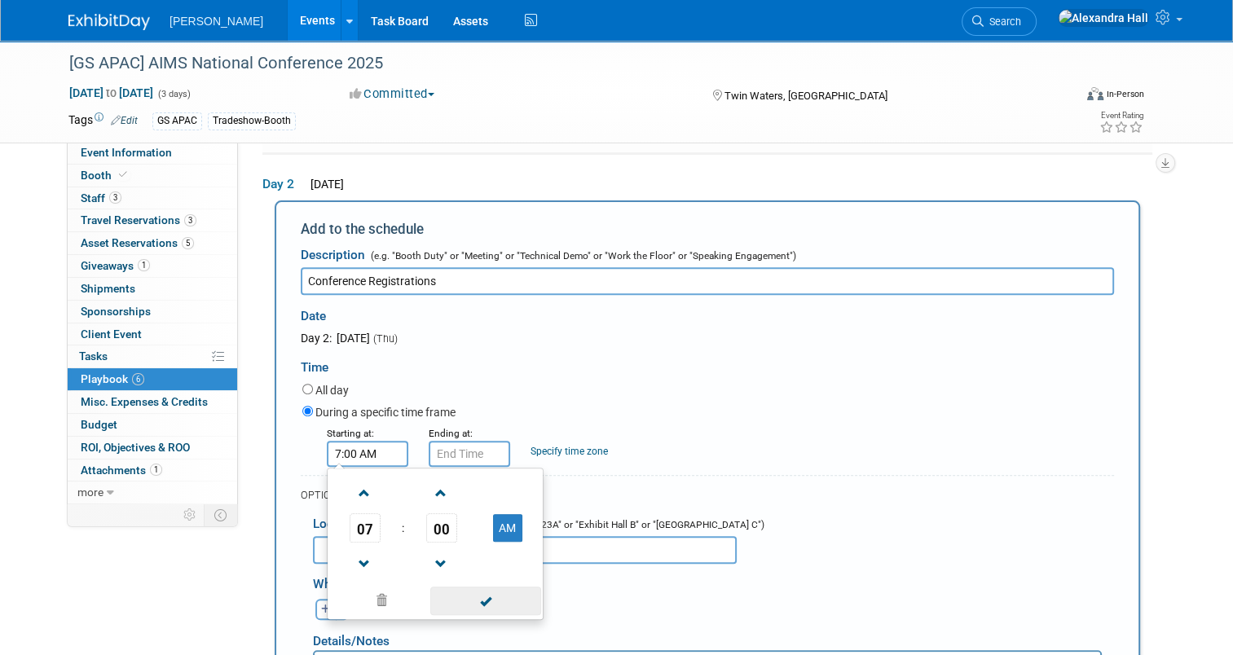
click at [518, 598] on span at bounding box center [485, 601] width 110 height 29
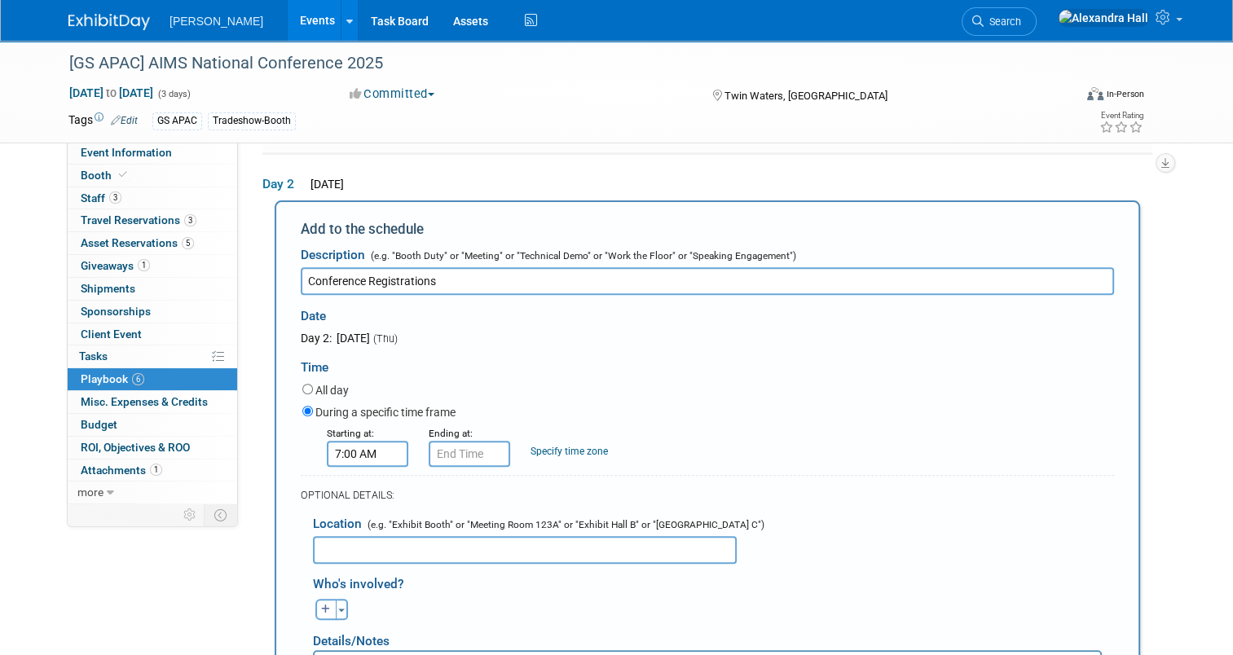
click at [373, 547] on input "text" at bounding box center [525, 550] width 424 height 28
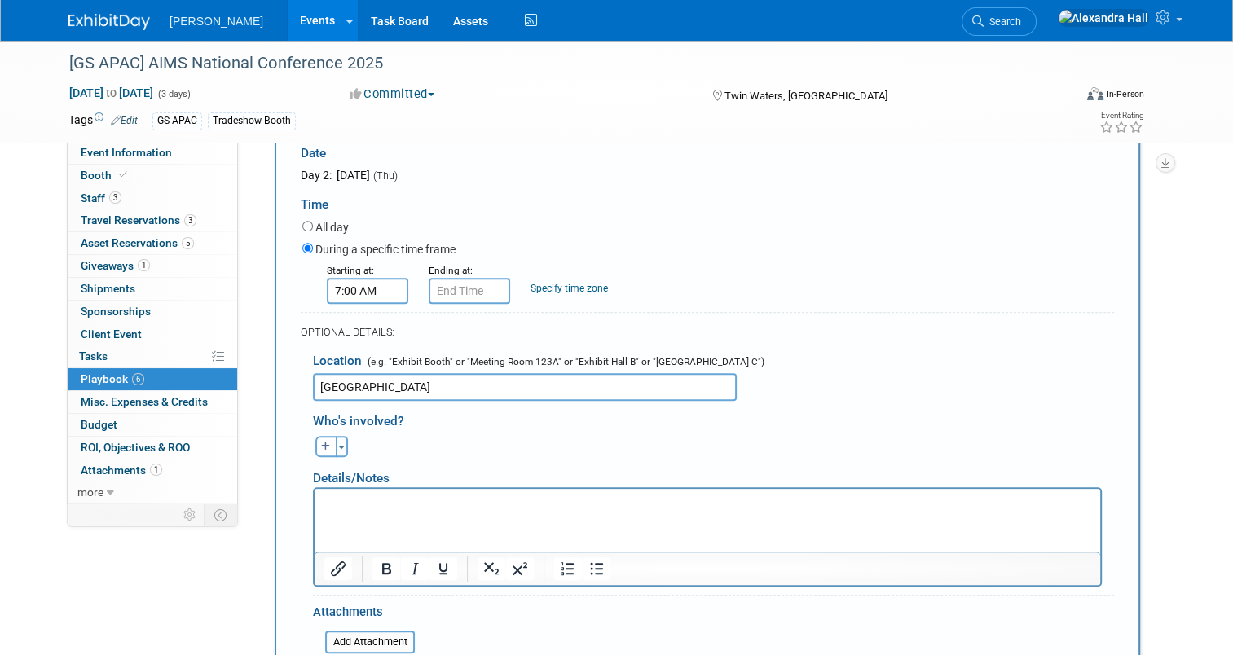
scroll to position [789, 0]
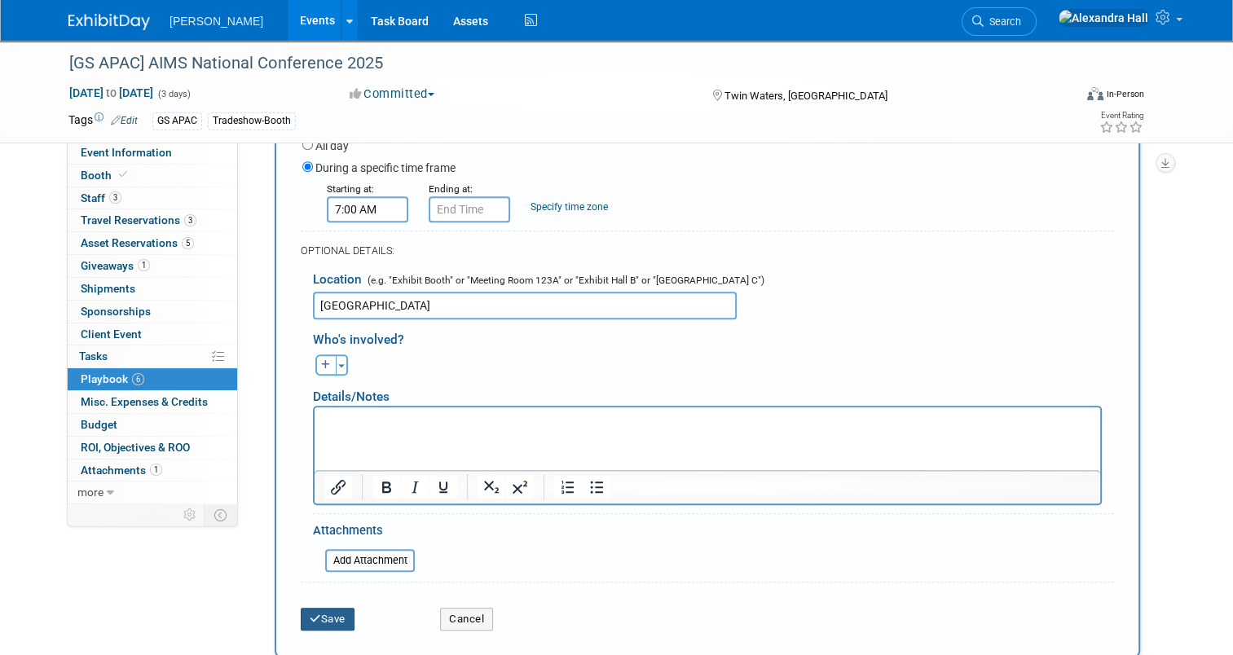
type input "Minyama Room"
click at [336, 608] on button "Save" at bounding box center [328, 619] width 54 height 23
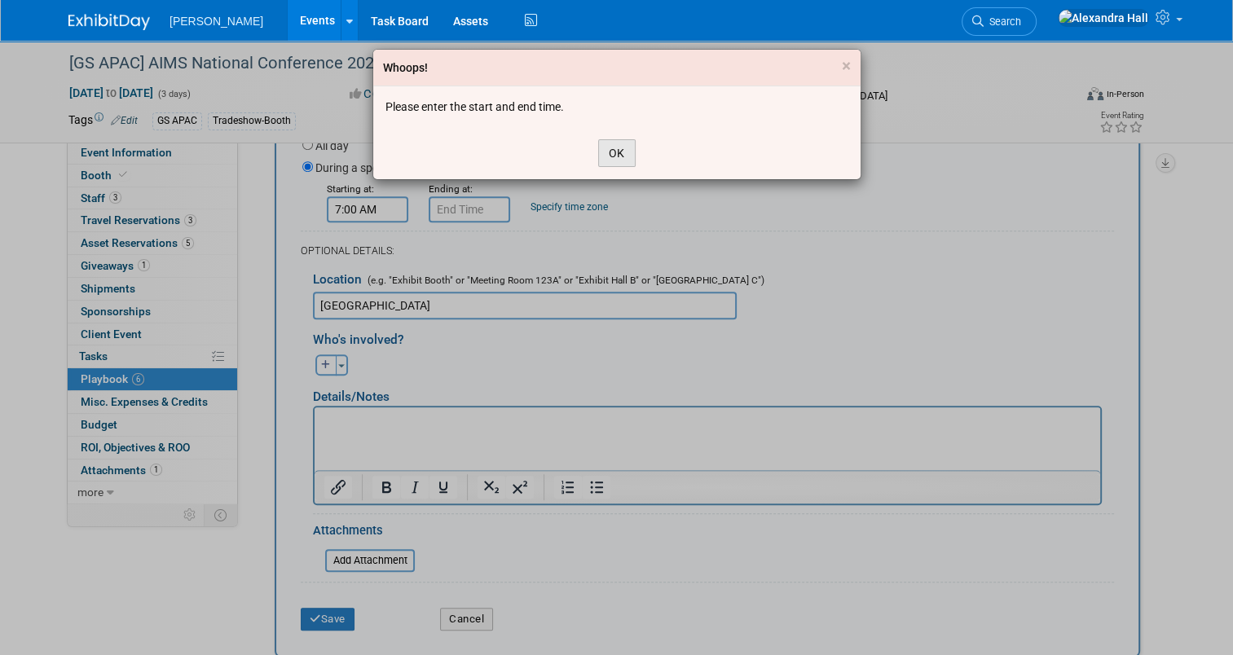
click at [603, 148] on button "OK" at bounding box center [616, 153] width 37 height 28
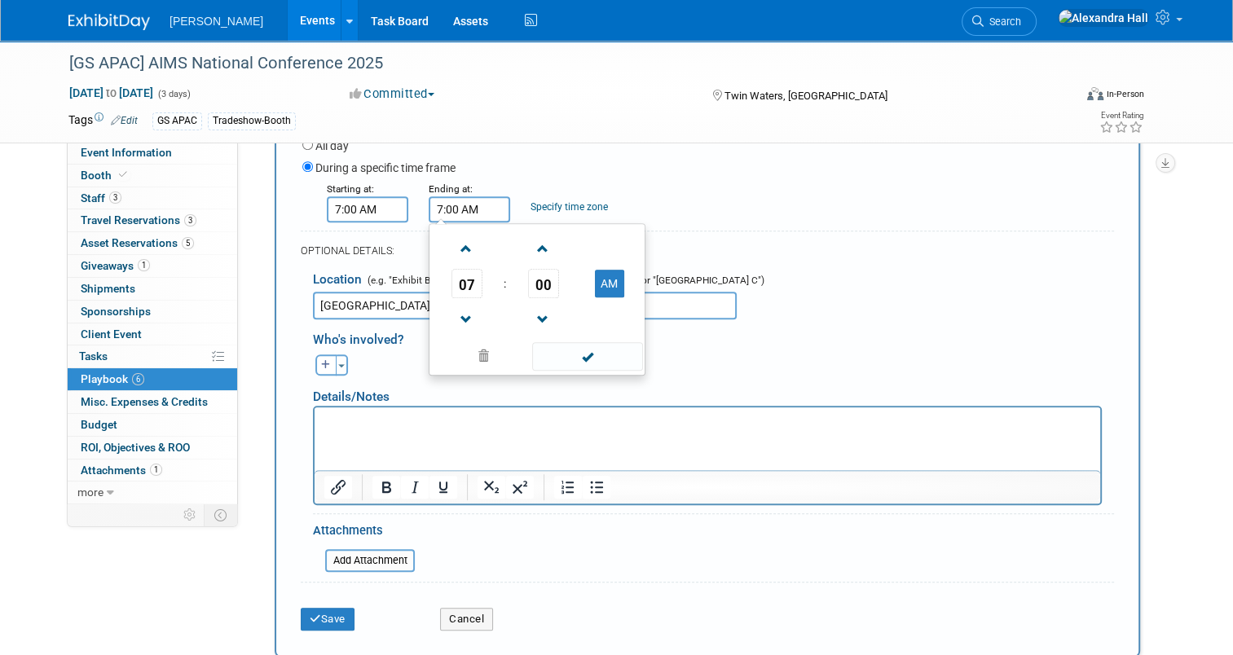
click at [469, 206] on input "7:00 AM" at bounding box center [468, 209] width 81 height 26
click at [451, 283] on span "07" at bounding box center [466, 283] width 31 height 29
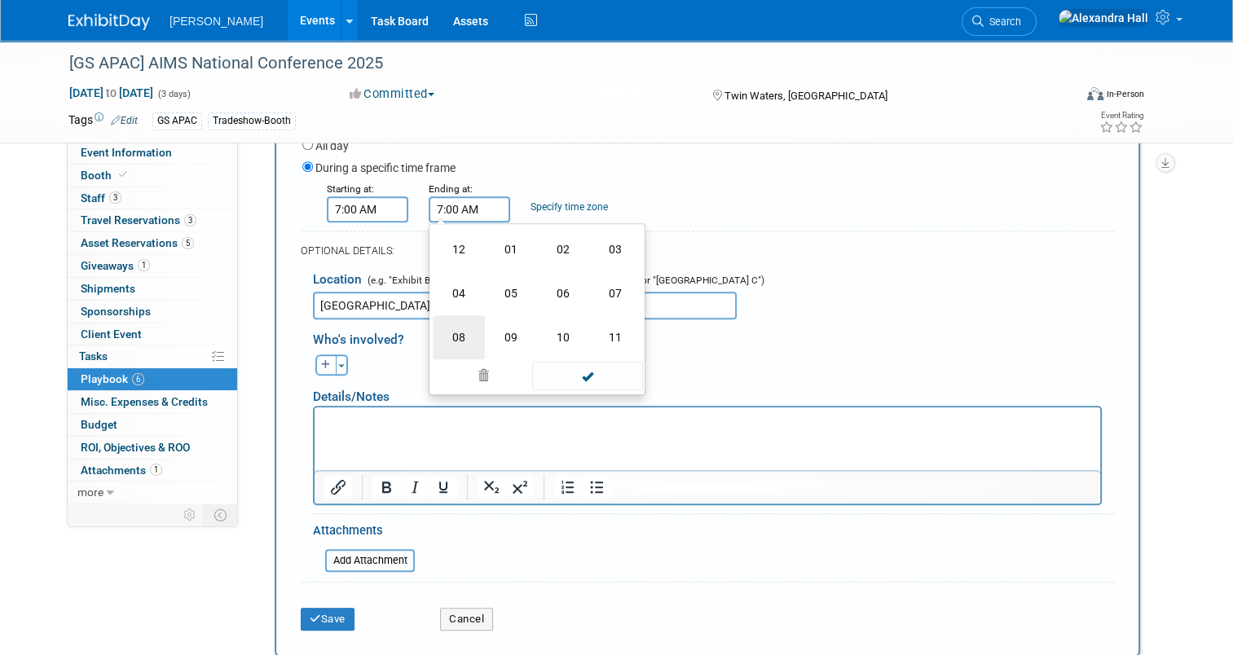
click at [452, 323] on td "08" at bounding box center [459, 337] width 52 height 44
type input "8:00 AM"
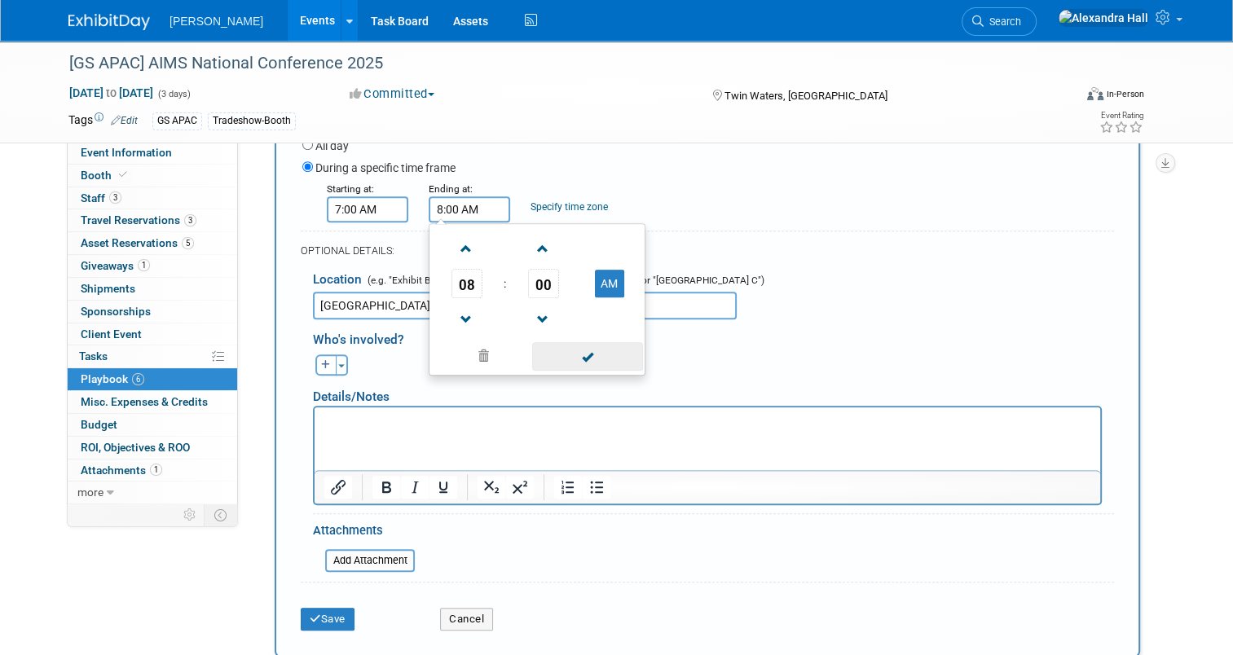
click at [595, 349] on span at bounding box center [587, 356] width 110 height 29
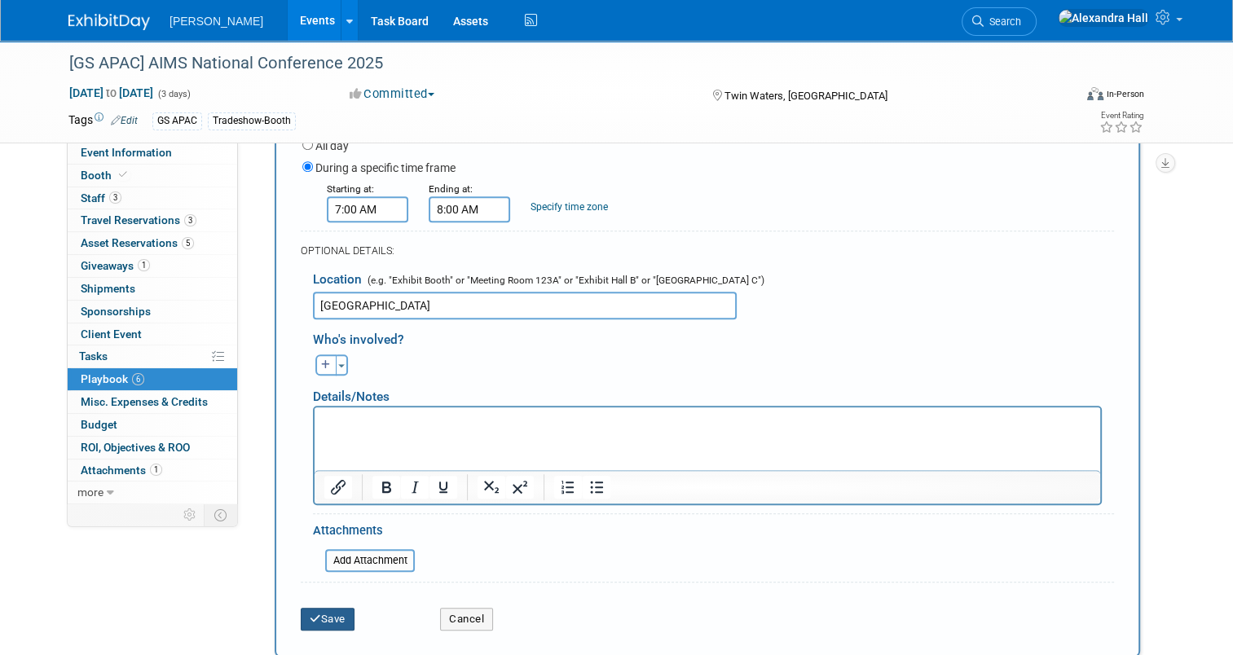
click at [339, 609] on button "Save" at bounding box center [328, 619] width 54 height 23
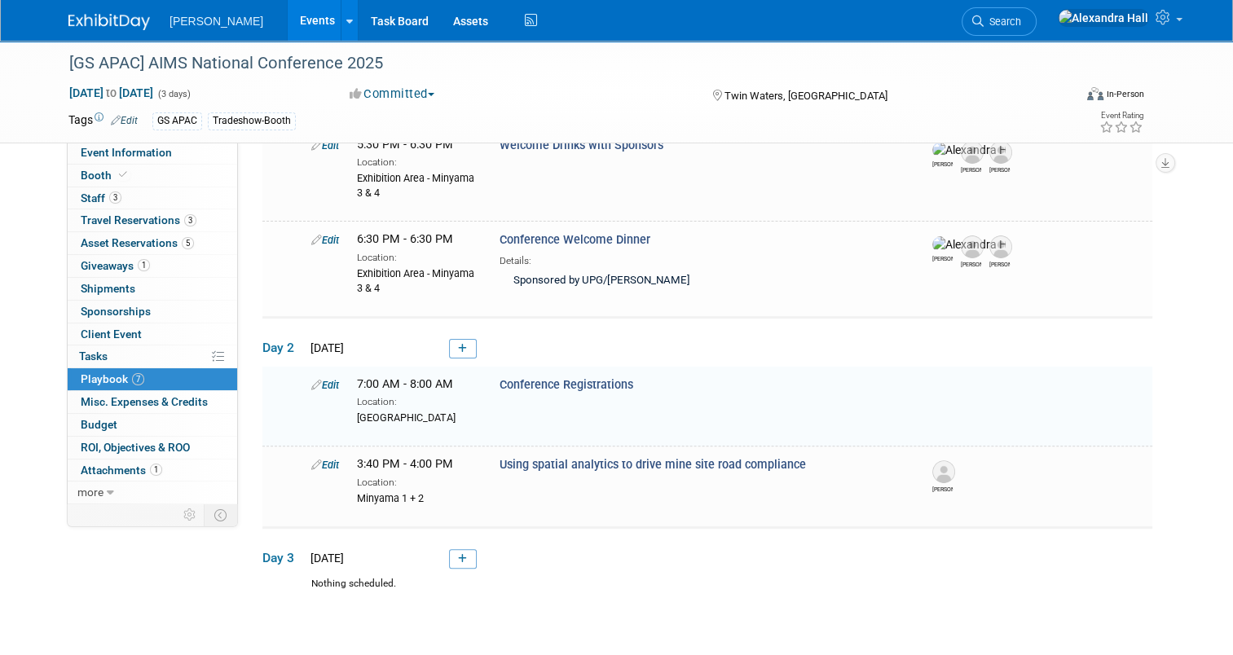
scroll to position [507, 0]
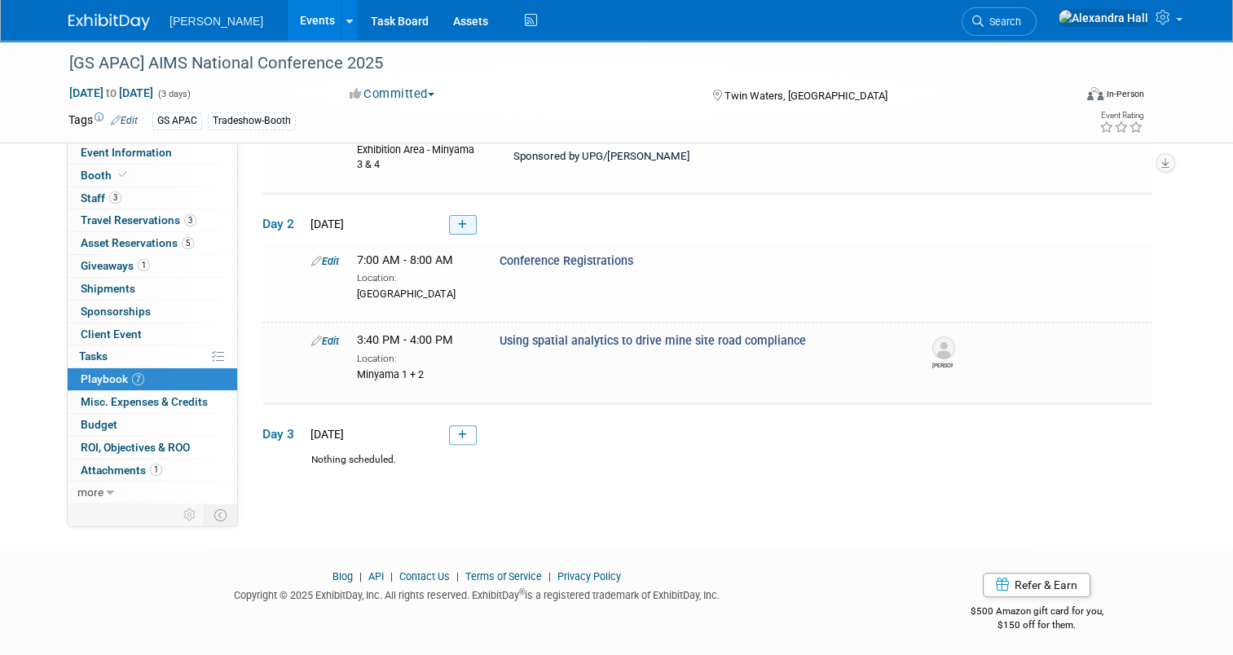
click at [453, 226] on link at bounding box center [463, 225] width 28 height 20
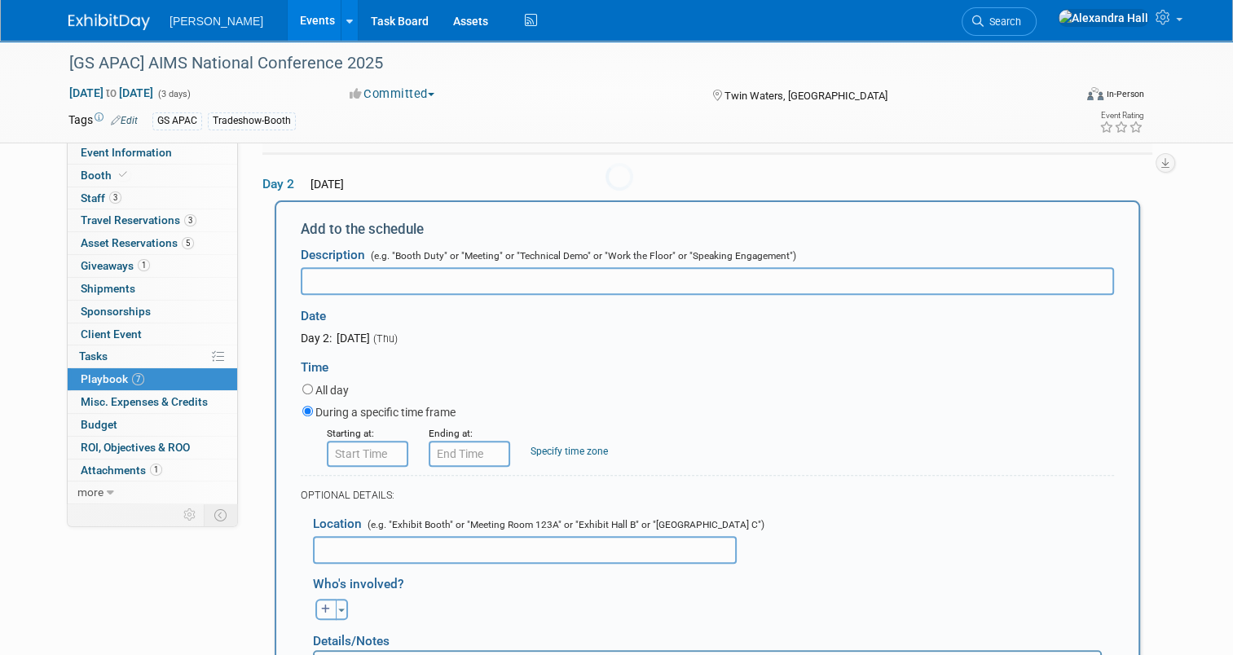
scroll to position [0, 0]
click at [352, 451] on input "8:00 AM" at bounding box center [367, 454] width 81 height 26
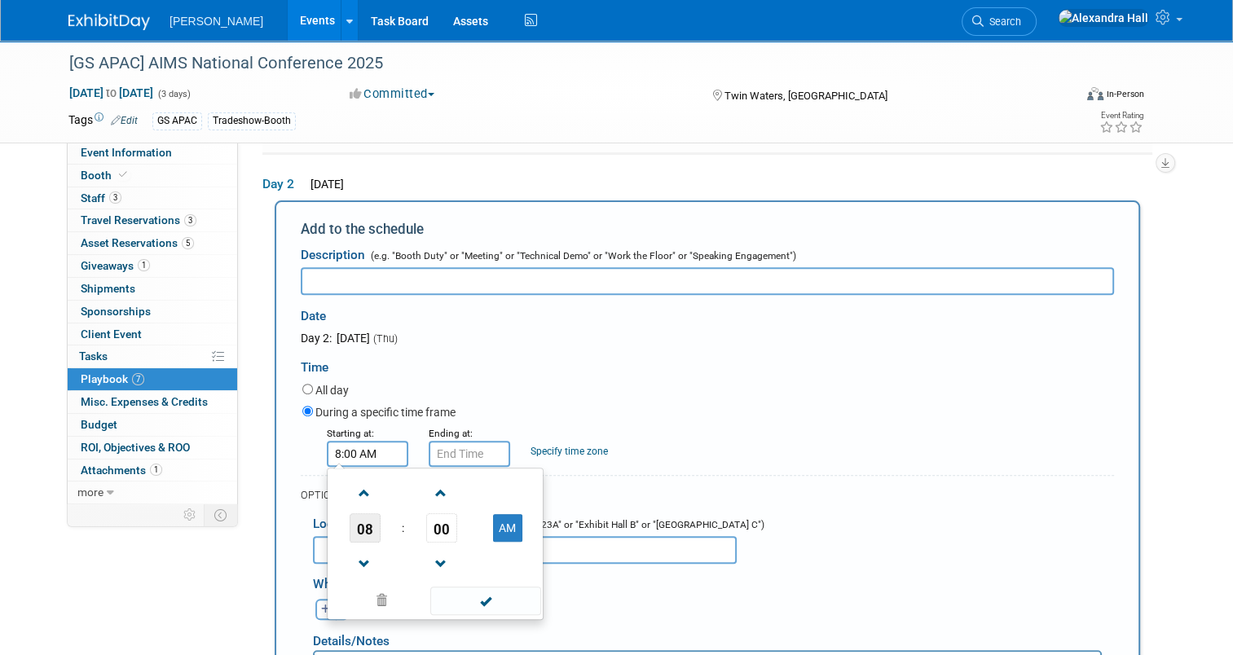
click at [353, 530] on span "08" at bounding box center [364, 527] width 31 height 29
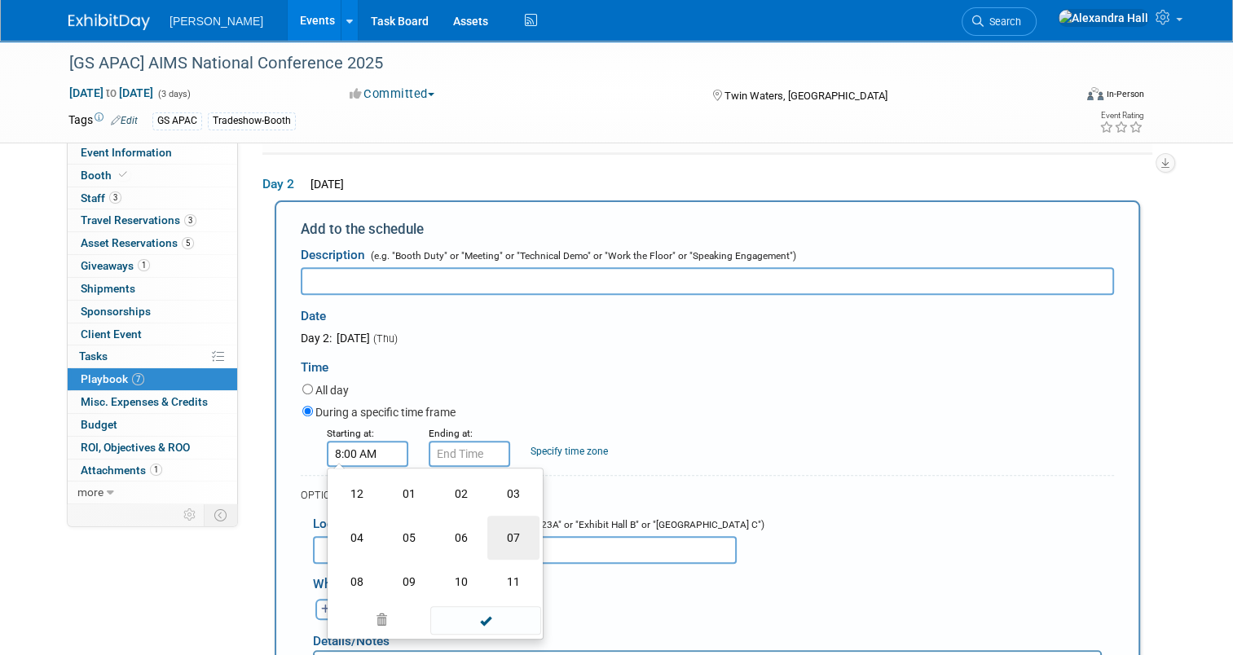
click at [495, 538] on td "07" at bounding box center [513, 538] width 52 height 44
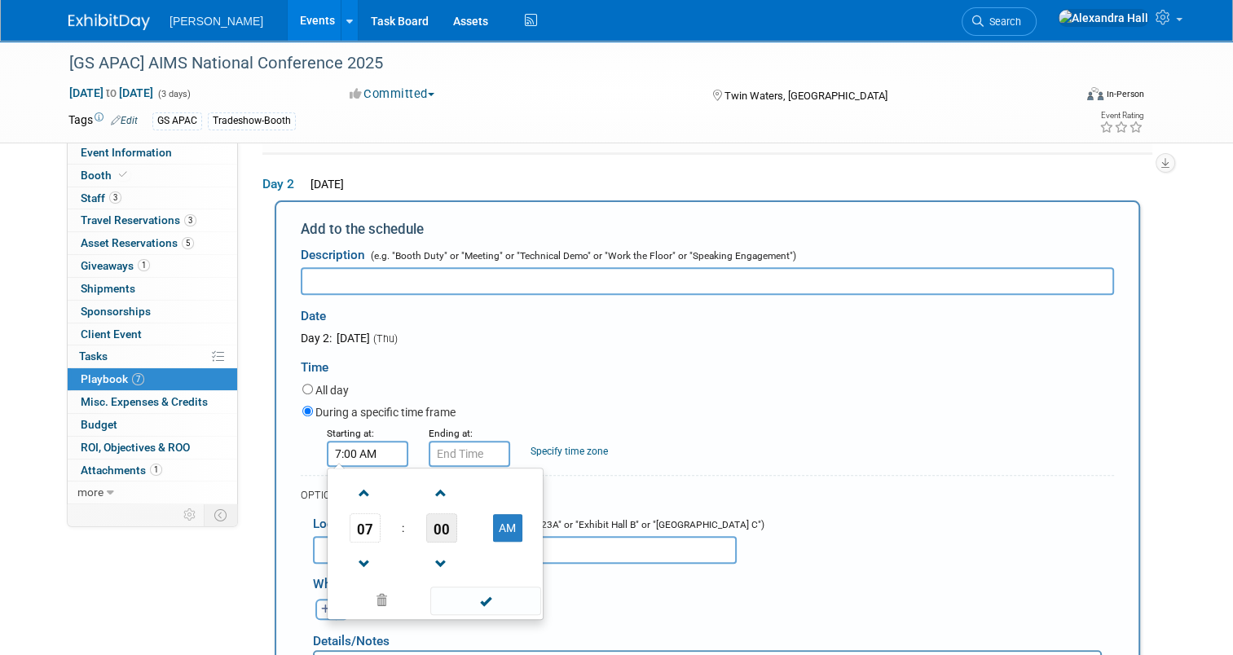
click at [426, 523] on span "00" at bounding box center [441, 527] width 31 height 29
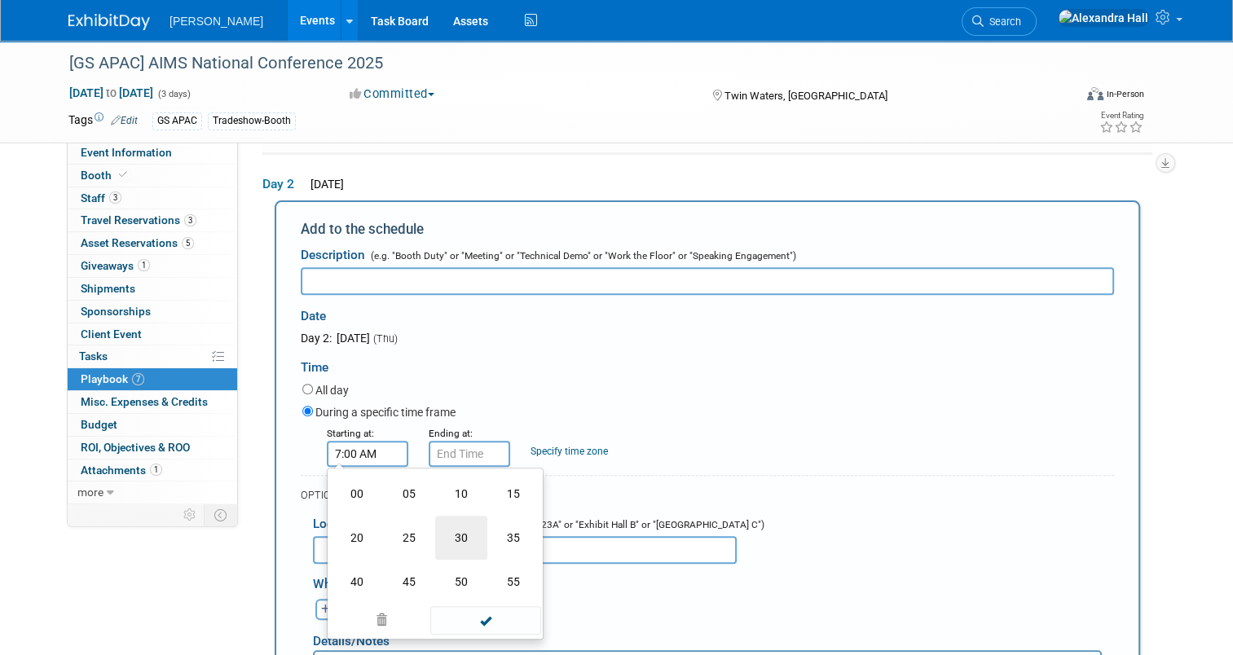
click at [464, 541] on td "30" at bounding box center [461, 538] width 52 height 44
type input "7:30 AM"
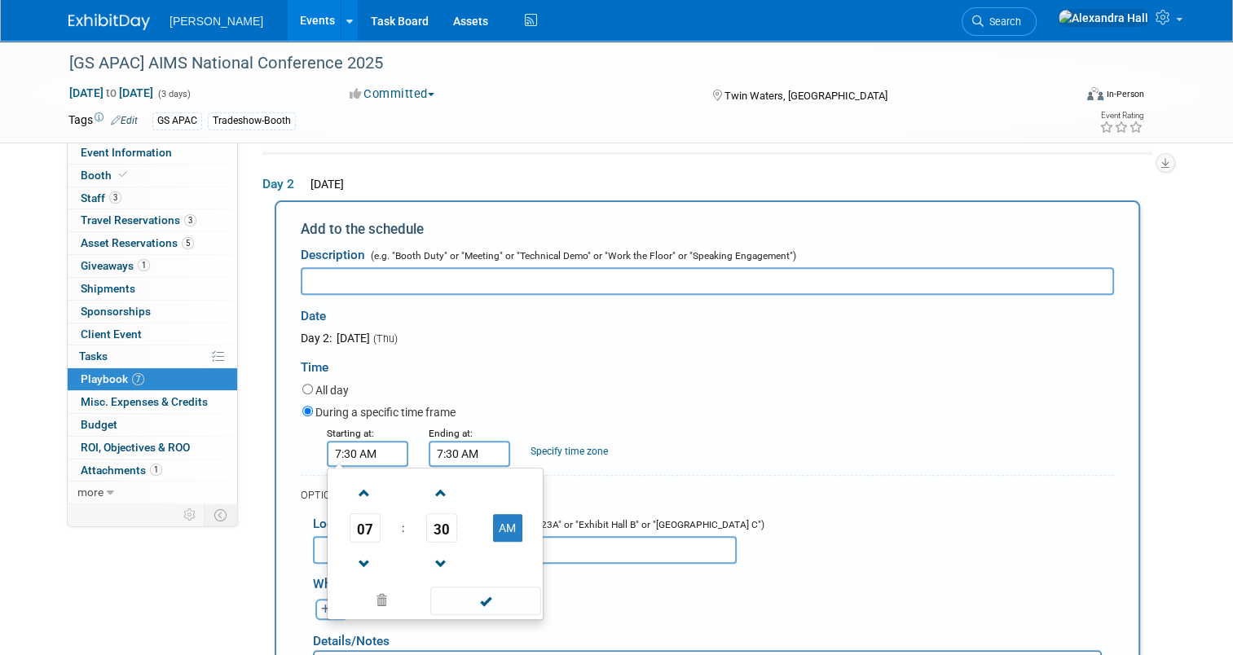
click at [452, 456] on input "7:30 AM" at bounding box center [468, 454] width 81 height 26
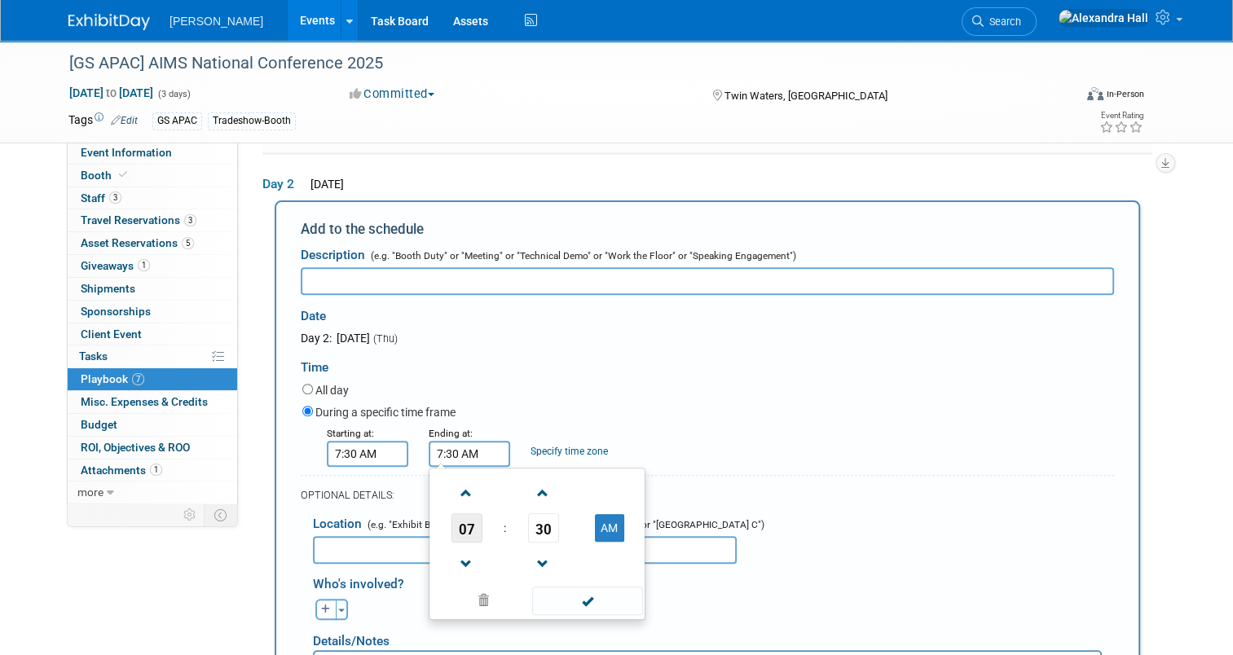
click at [459, 525] on span "07" at bounding box center [466, 527] width 31 height 29
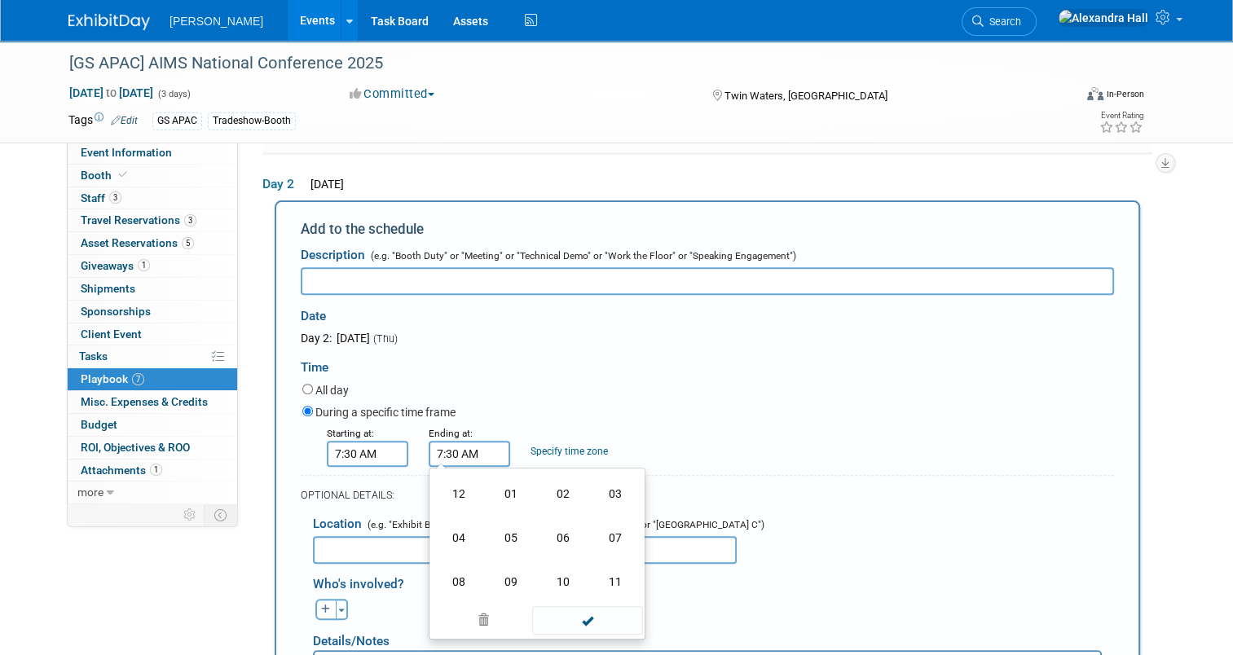
click at [459, 571] on td "08" at bounding box center [459, 582] width 52 height 44
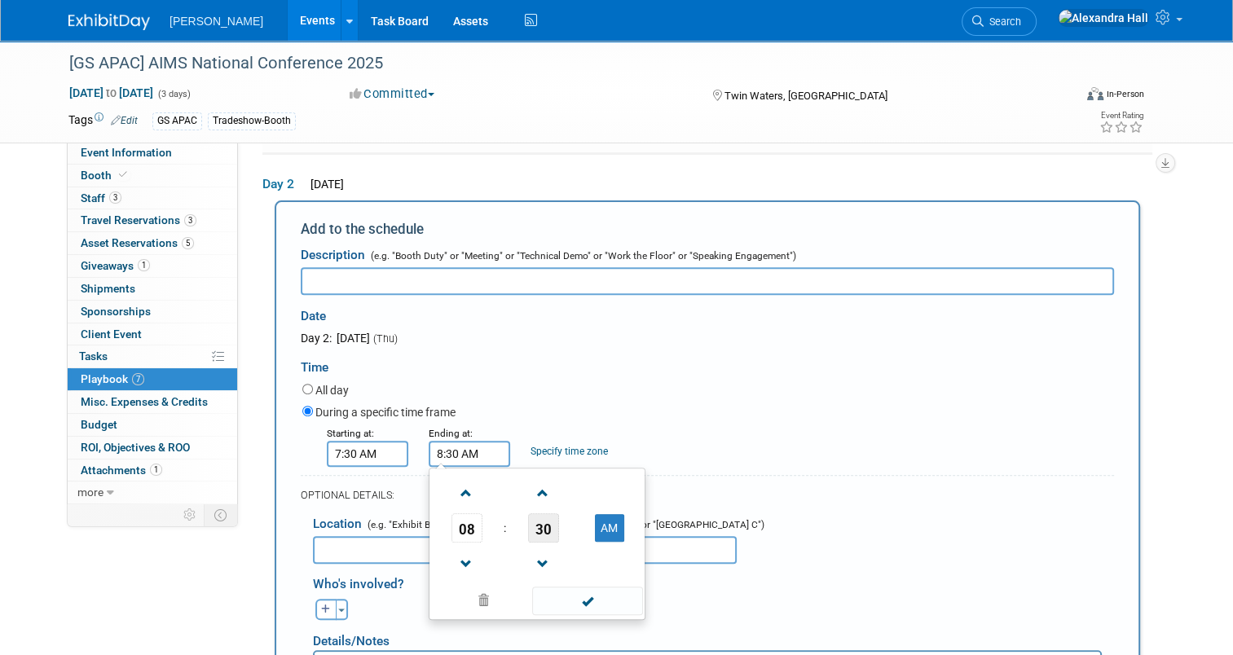
click at [543, 524] on span "30" at bounding box center [543, 527] width 31 height 29
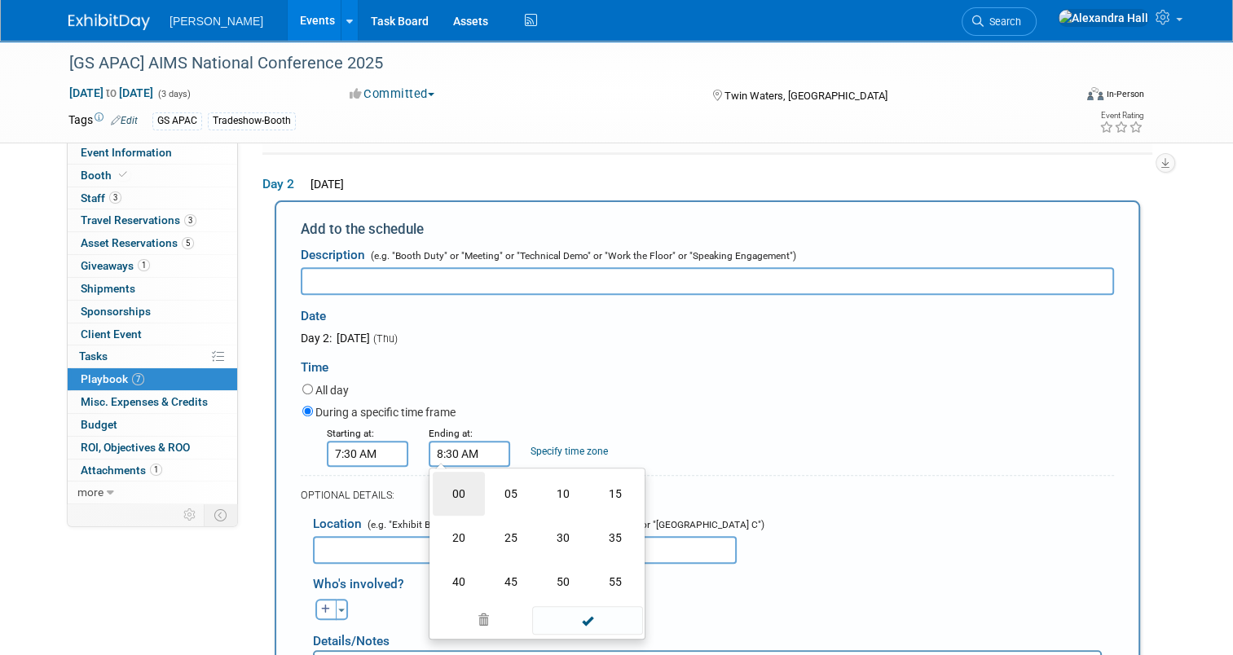
click at [452, 503] on td "00" at bounding box center [459, 494] width 52 height 44
type input "8:00 AM"
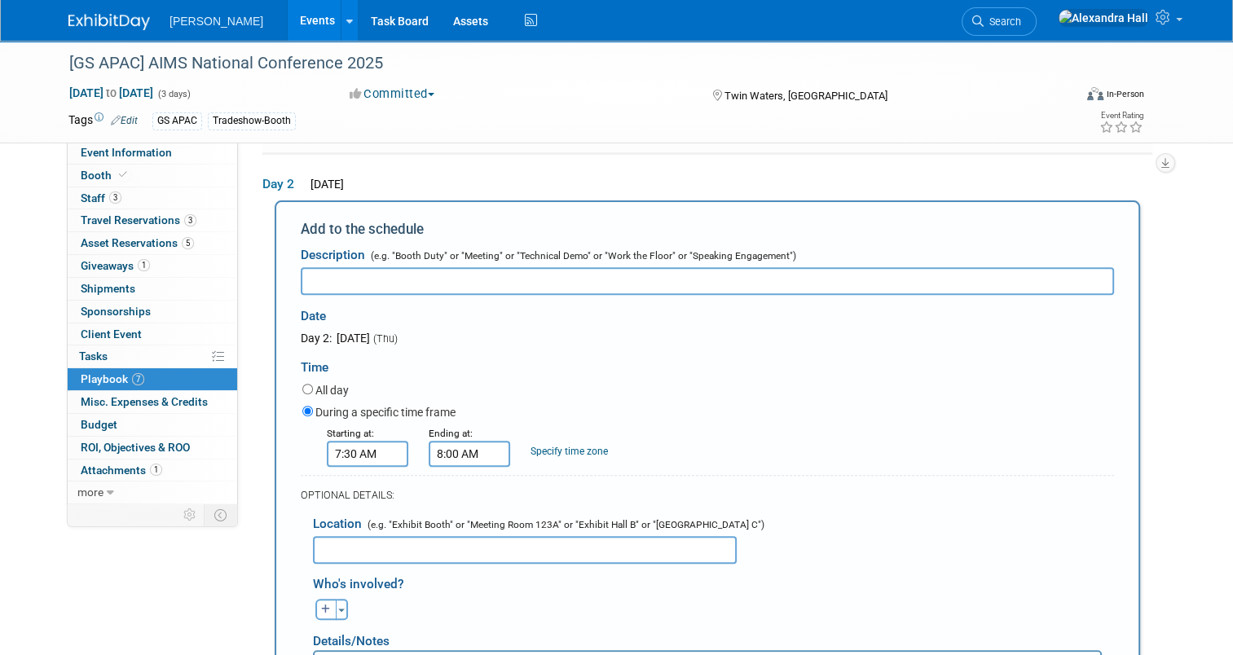
click at [417, 285] on input "text" at bounding box center [707, 281] width 813 height 28
type input "Welcome Coffee + Sponsor Networking"
click at [456, 556] on input "text" at bounding box center [525, 550] width 424 height 28
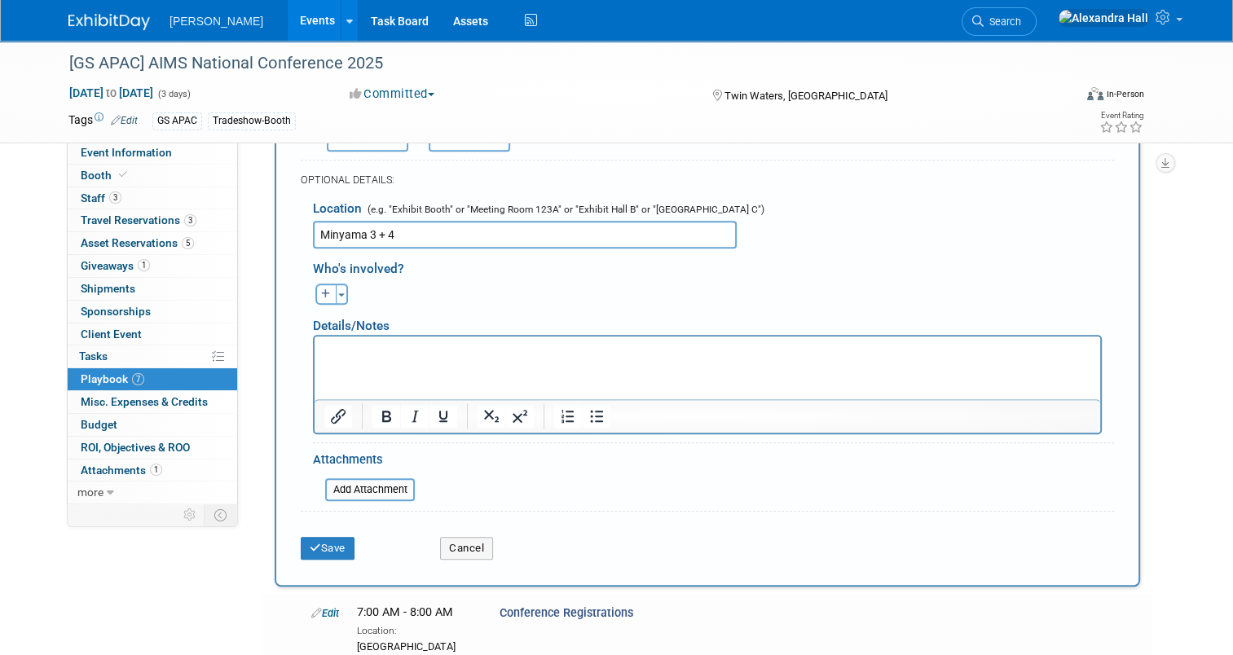
scroll to position [871, 0]
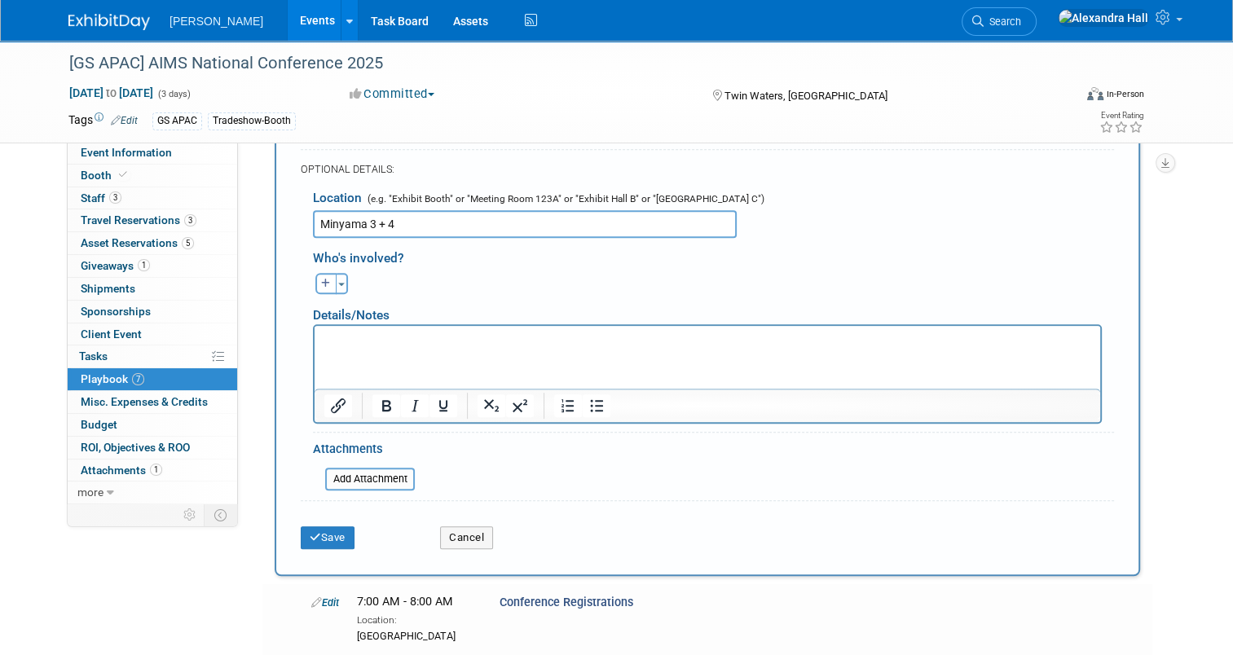
type input "Minyama 3 + 4"
click at [450, 279] on div "[PERSON_NAME] remove [PERSON_NAME] remove [PERSON_NAME] remove" at bounding box center [713, 281] width 825 height 25
click at [378, 342] on p "Rich Text Area. Press ALT-0 for help." at bounding box center [707, 340] width 767 height 16
click at [313, 531] on button "Save" at bounding box center [328, 537] width 54 height 23
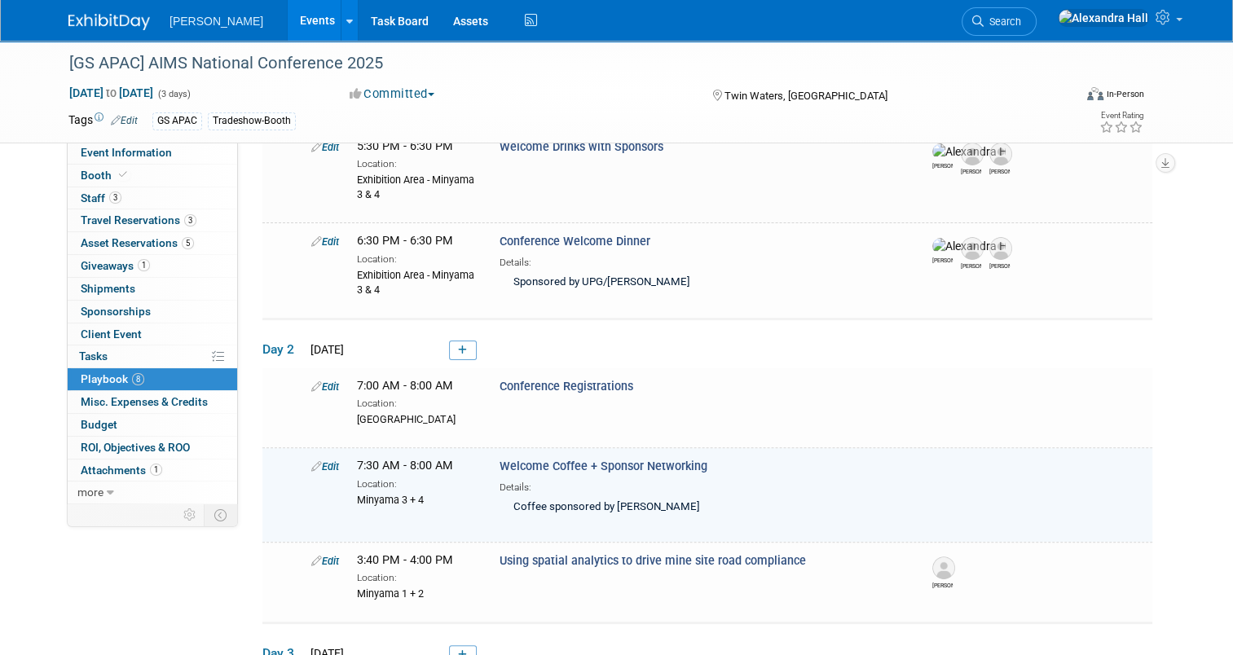
scroll to position [355, 0]
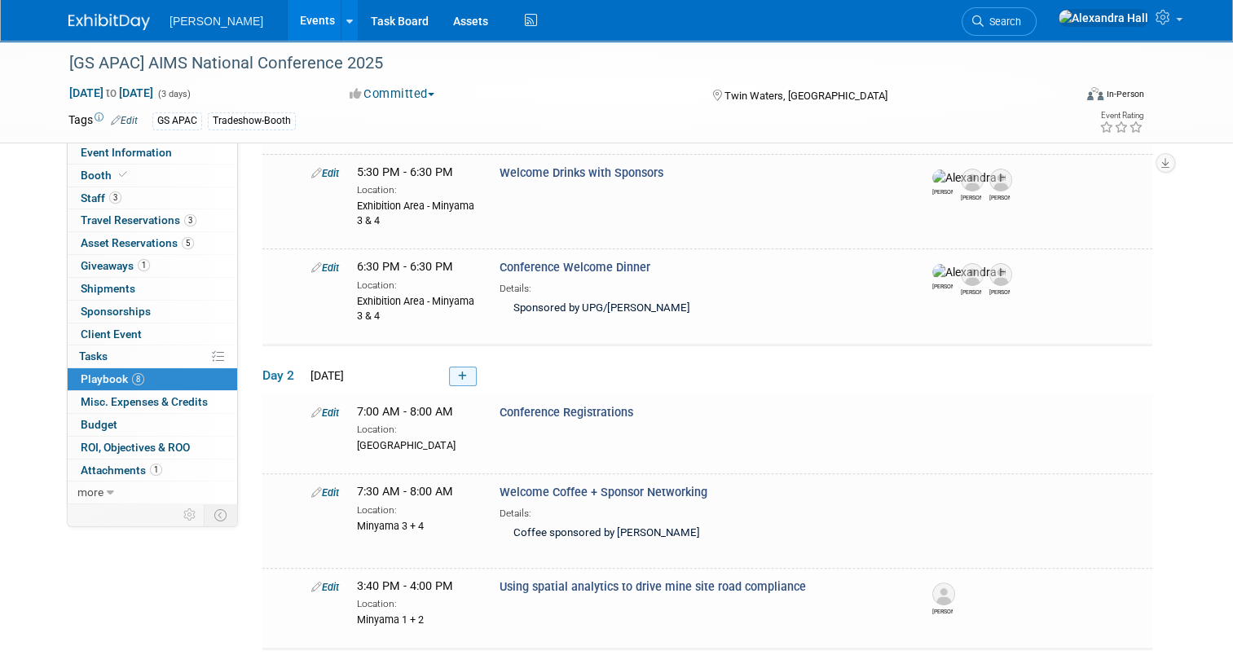
click at [458, 374] on icon at bounding box center [462, 376] width 9 height 10
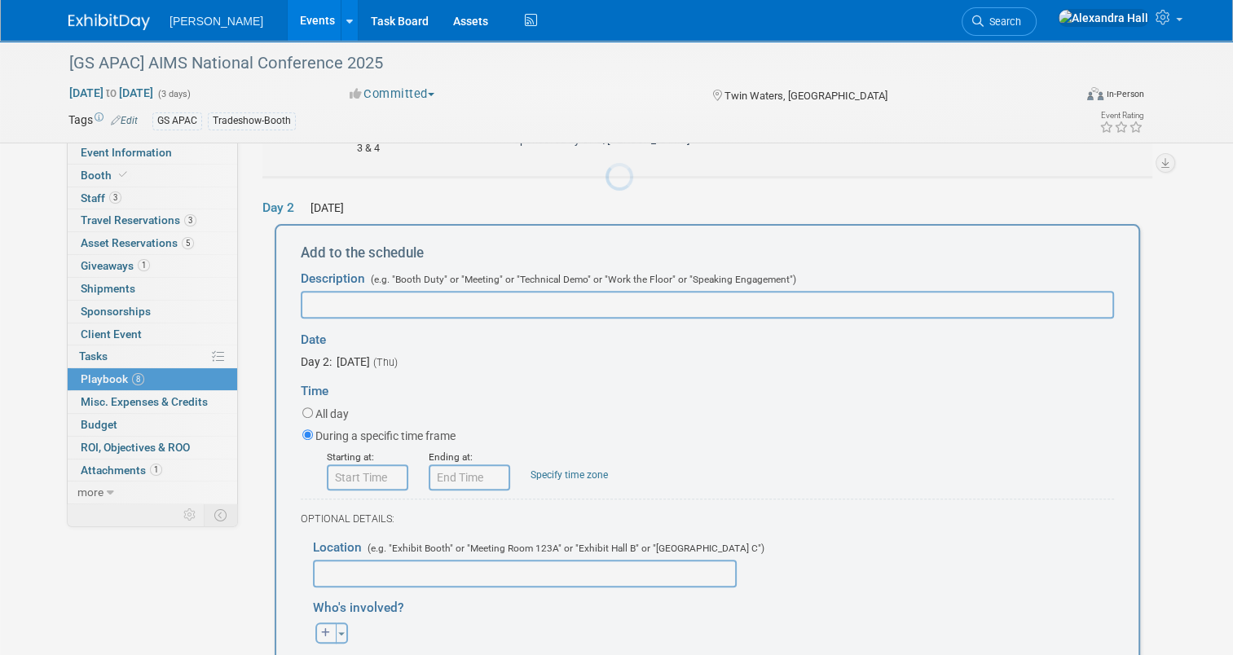
scroll to position [545, 0]
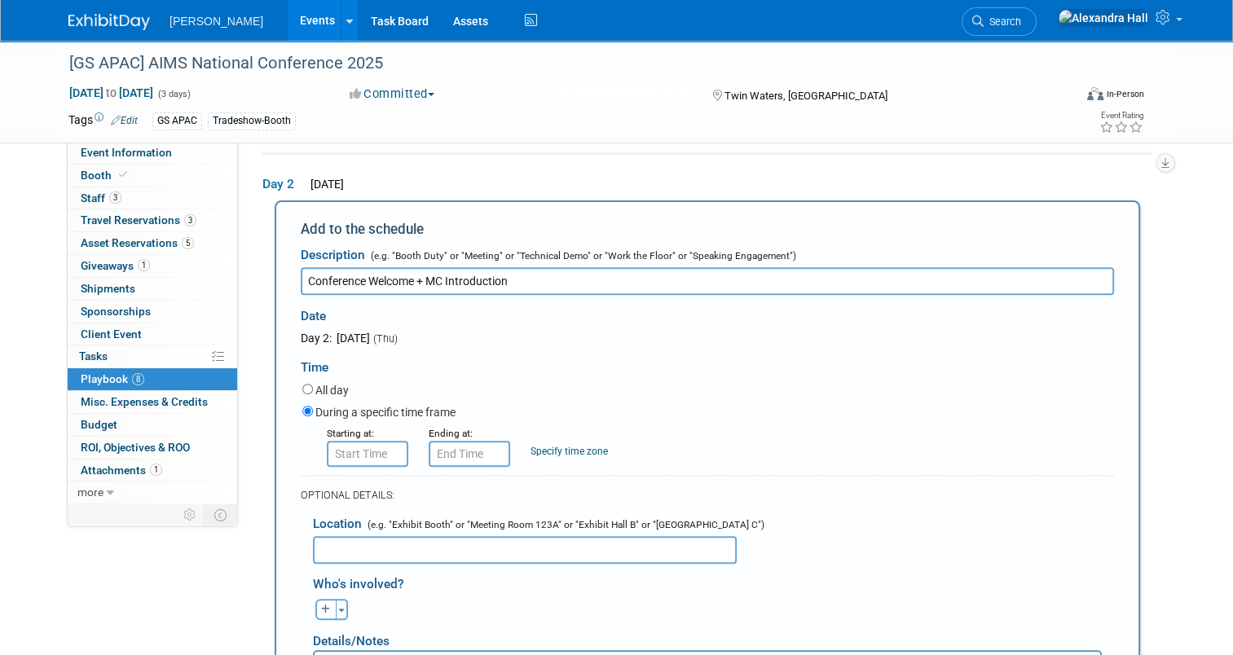
click at [469, 277] on input "Conference Welcome + MC Introduction" at bounding box center [707, 281] width 813 height 28
drag, startPoint x: 505, startPoint y: 276, endPoint x: 290, endPoint y: 273, distance: 215.1
click at [301, 273] on input "Conference Welcome + MC Introduction" at bounding box center [707, 281] width 813 height 28
type input "P"
type input "Conference Welcome and Opening"
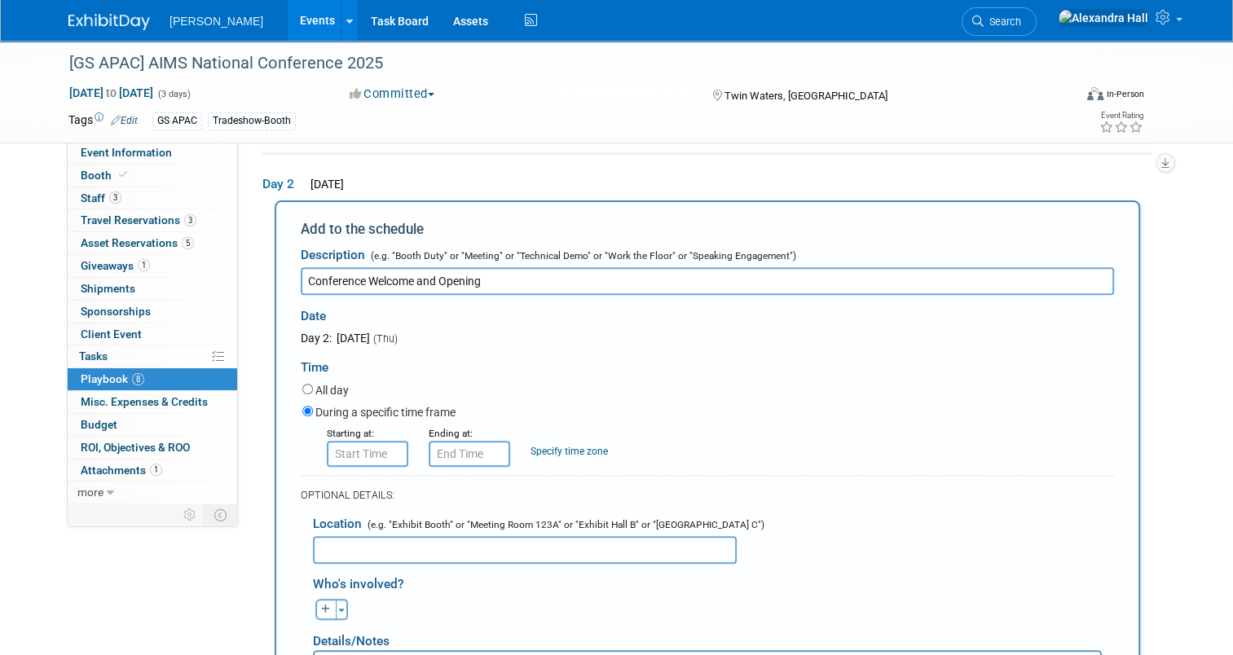
type input "8:00 AM"
click at [357, 441] on input "8:00 AM" at bounding box center [367, 454] width 81 height 26
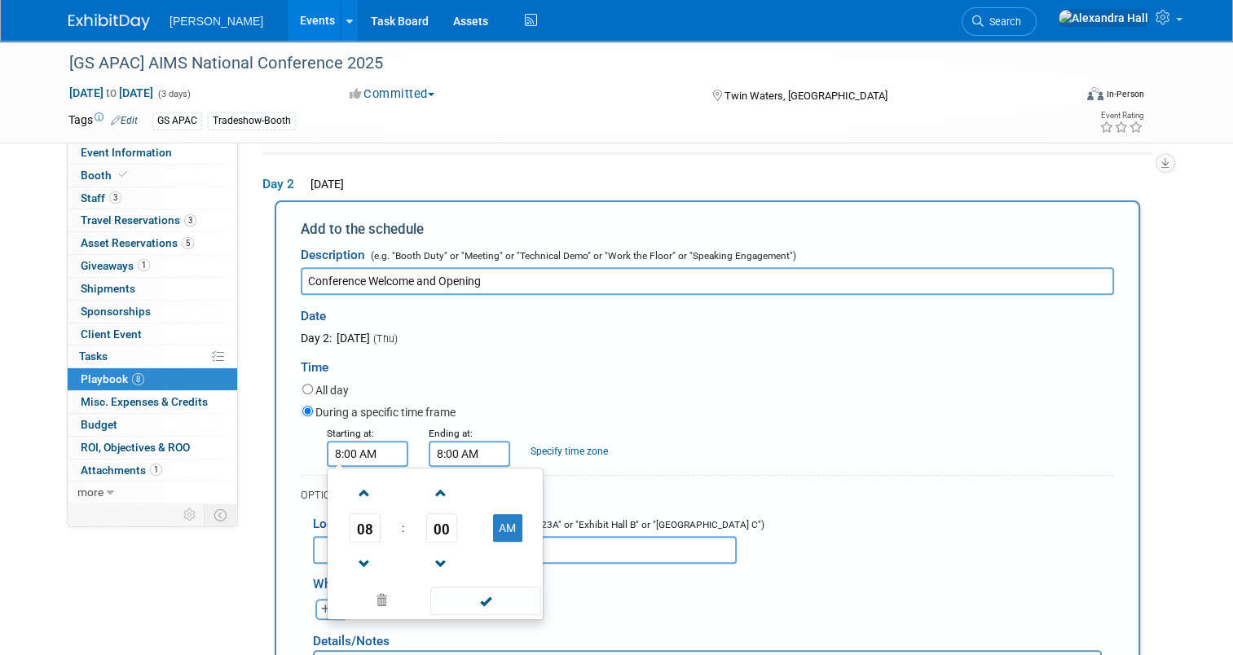
click at [446, 450] on input "8:00 AM" at bounding box center [468, 454] width 81 height 26
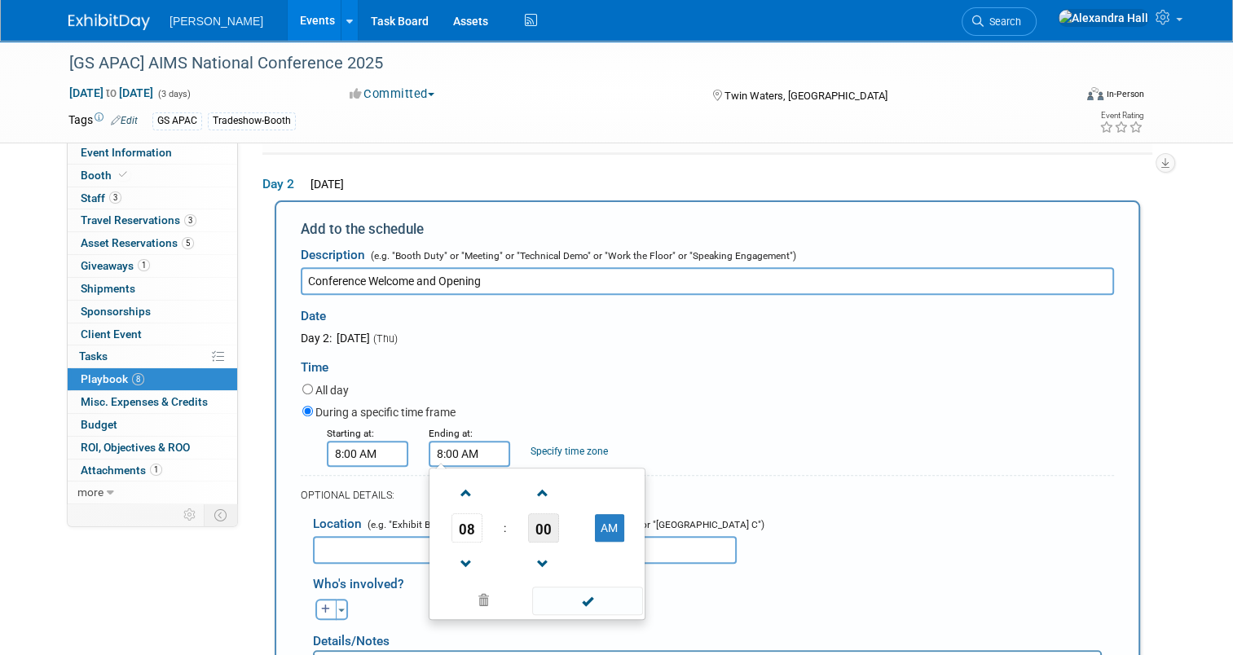
click at [538, 527] on span "00" at bounding box center [543, 527] width 31 height 29
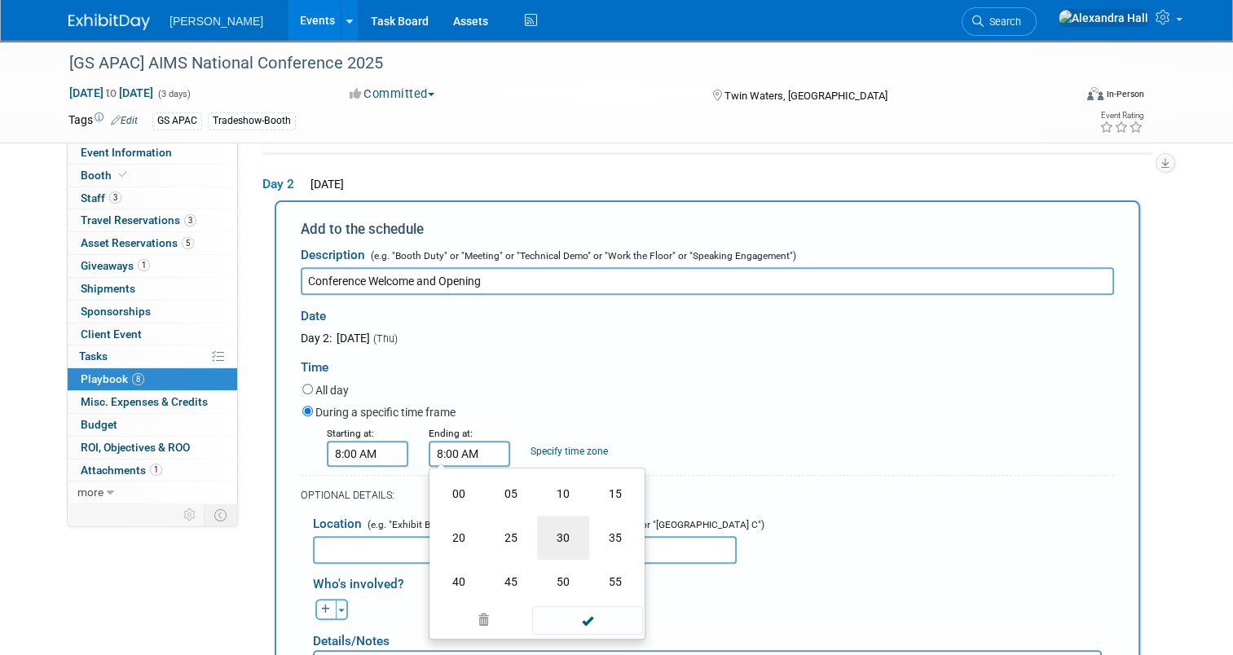
click at [552, 532] on td "30" at bounding box center [563, 538] width 52 height 44
type input "8:30 AM"
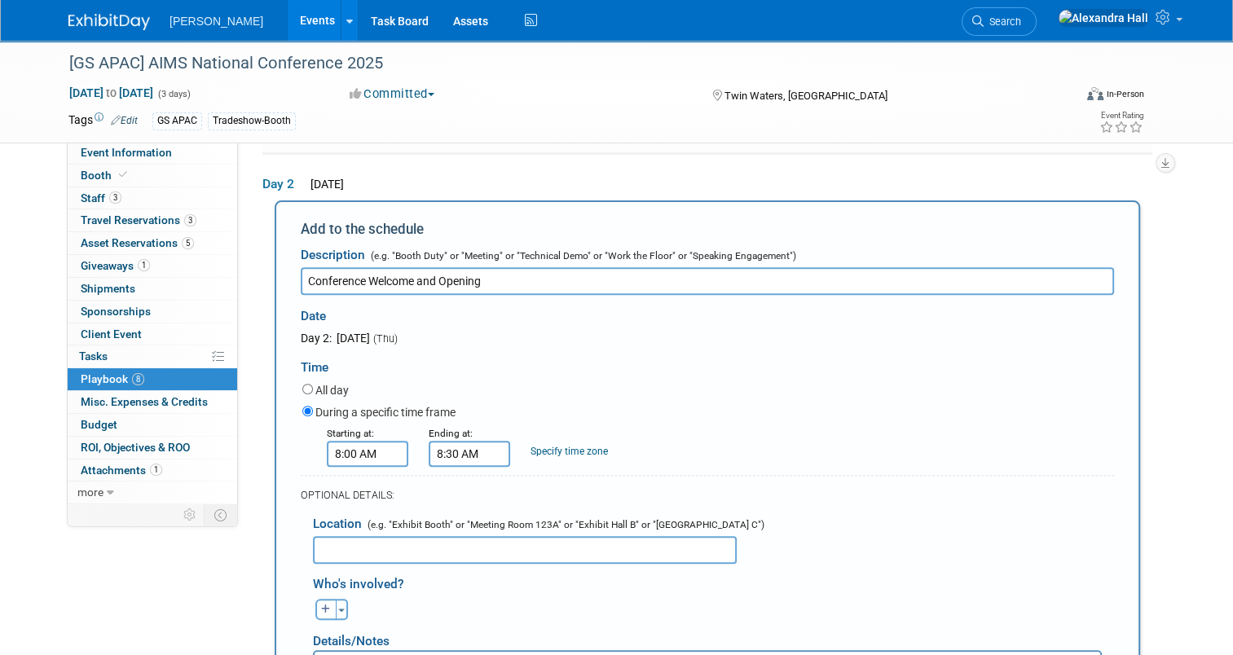
click at [933, 453] on div "Starting at: 8:00 AM Ending at: 8:30 AM Specify time zone Time zone:" at bounding box center [708, 445] width 836 height 42
click at [424, 547] on input "text" at bounding box center [525, 550] width 424 height 28
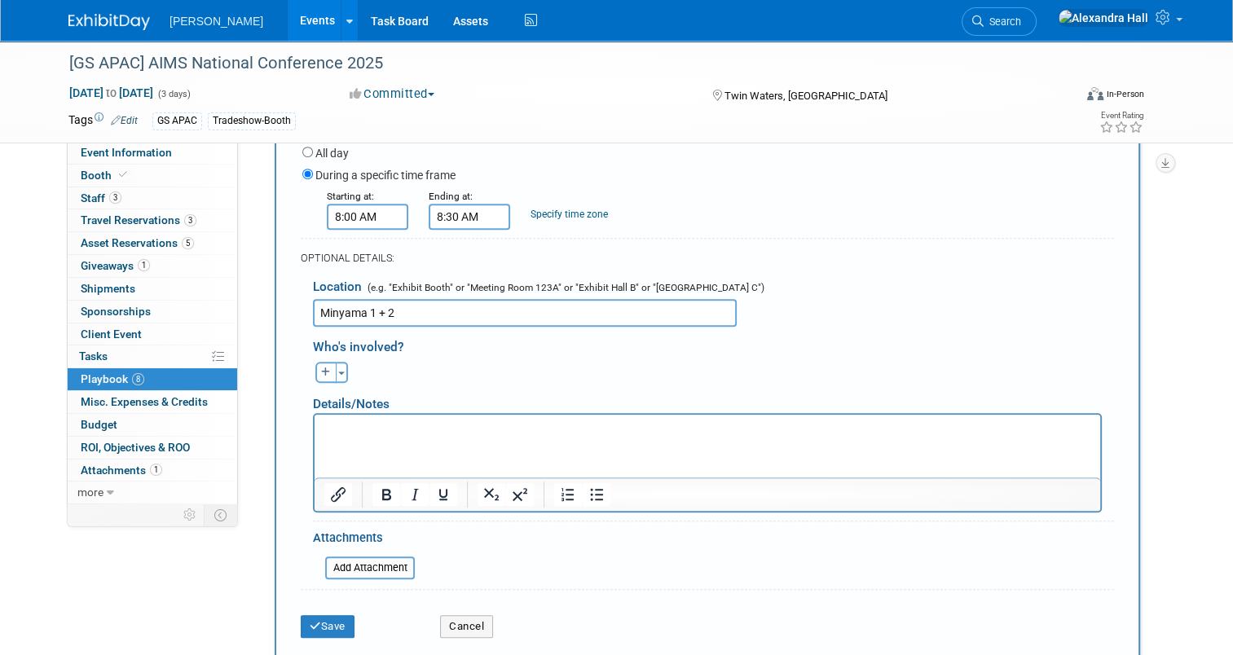
scroll to position [871, 0]
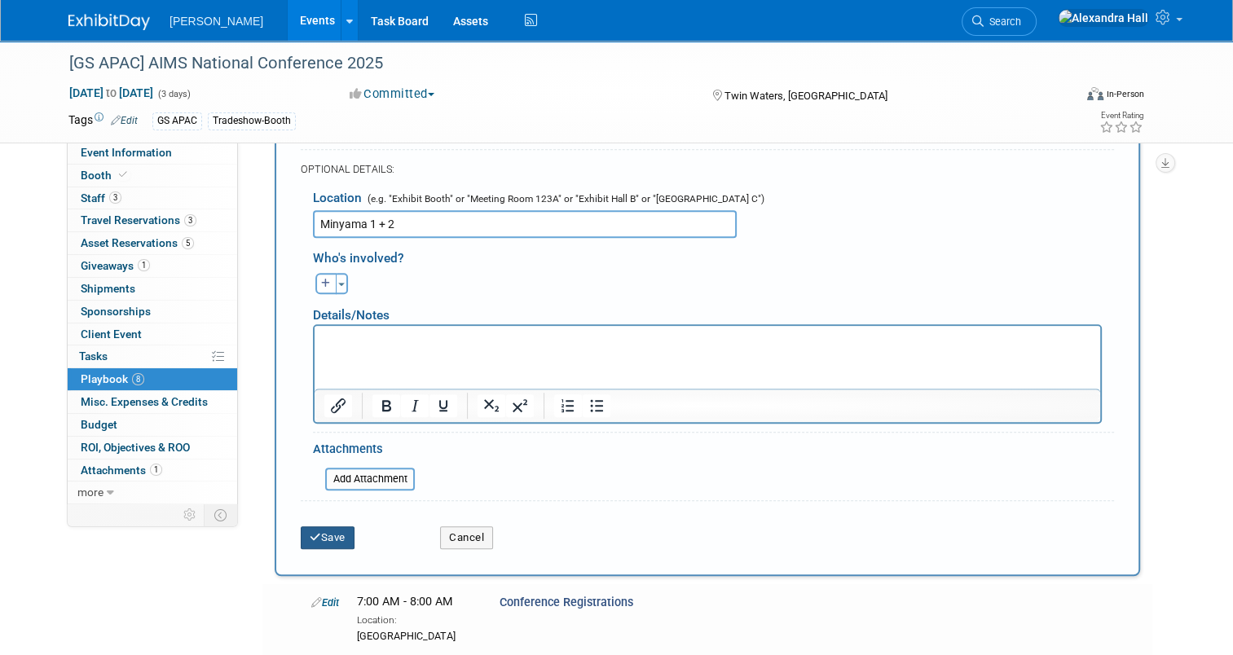
type input "Minyama 1 + 2"
click at [323, 534] on button "Save" at bounding box center [328, 537] width 54 height 23
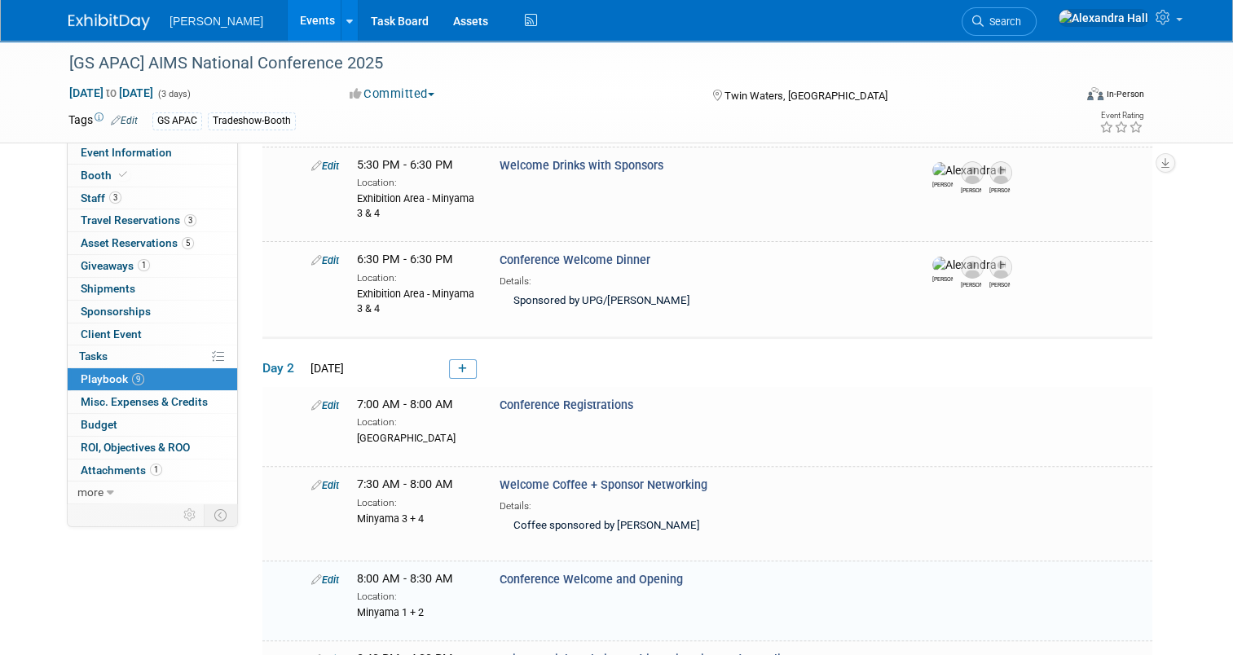
scroll to position [354, 0]
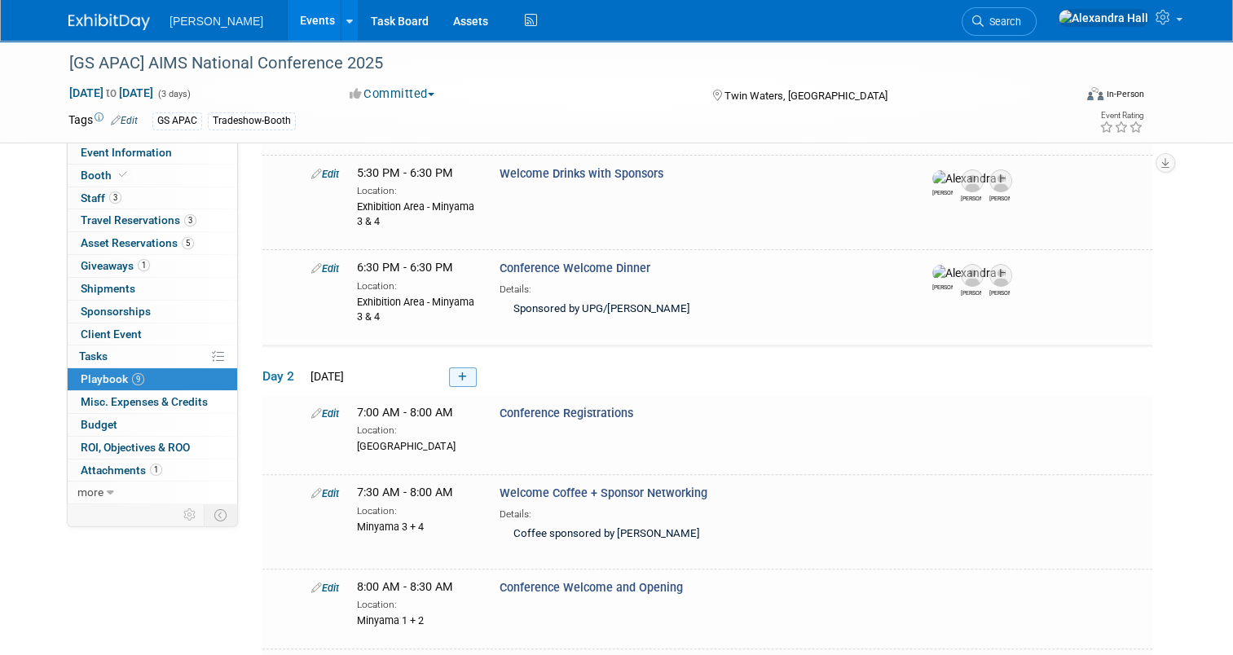
click at [459, 372] on link at bounding box center [463, 377] width 28 height 20
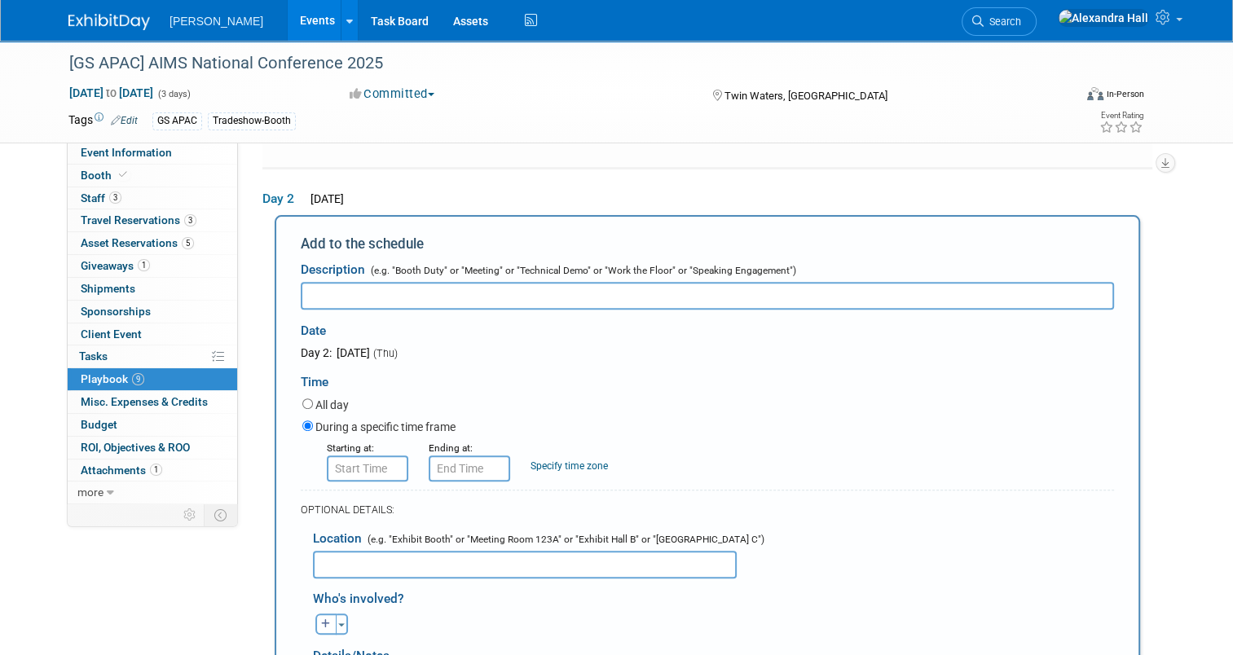
scroll to position [545, 0]
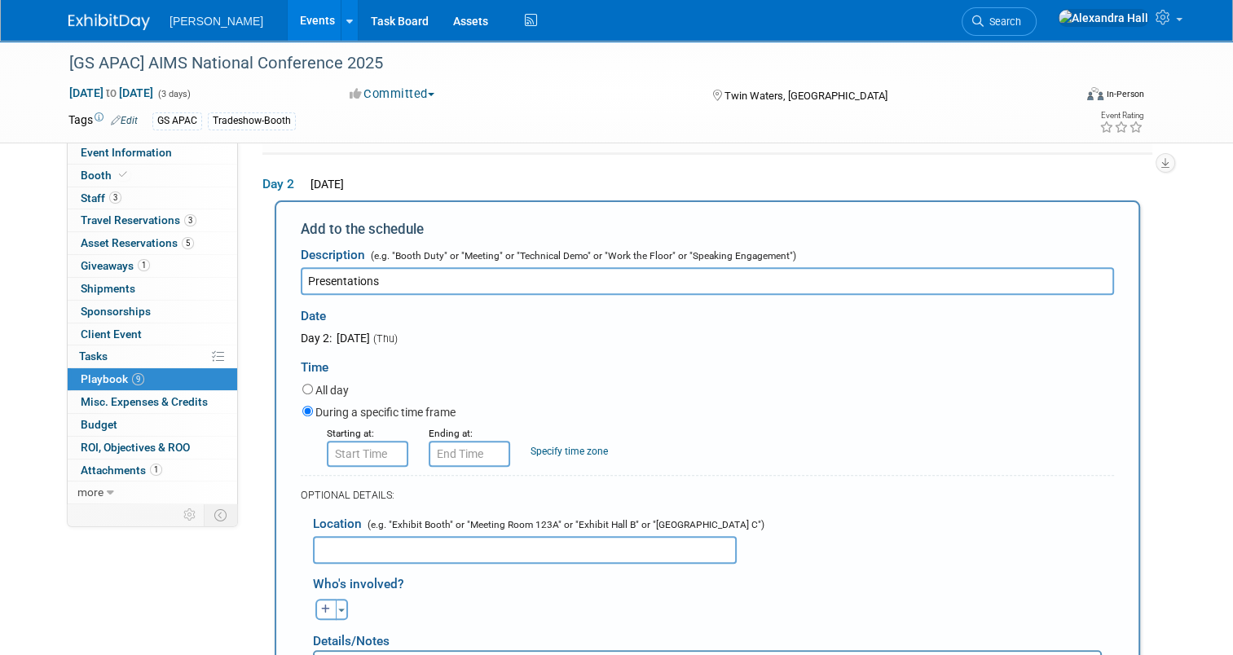
type input "Presentations"
click at [362, 451] on input "8:00 AM" at bounding box center [367, 454] width 81 height 26
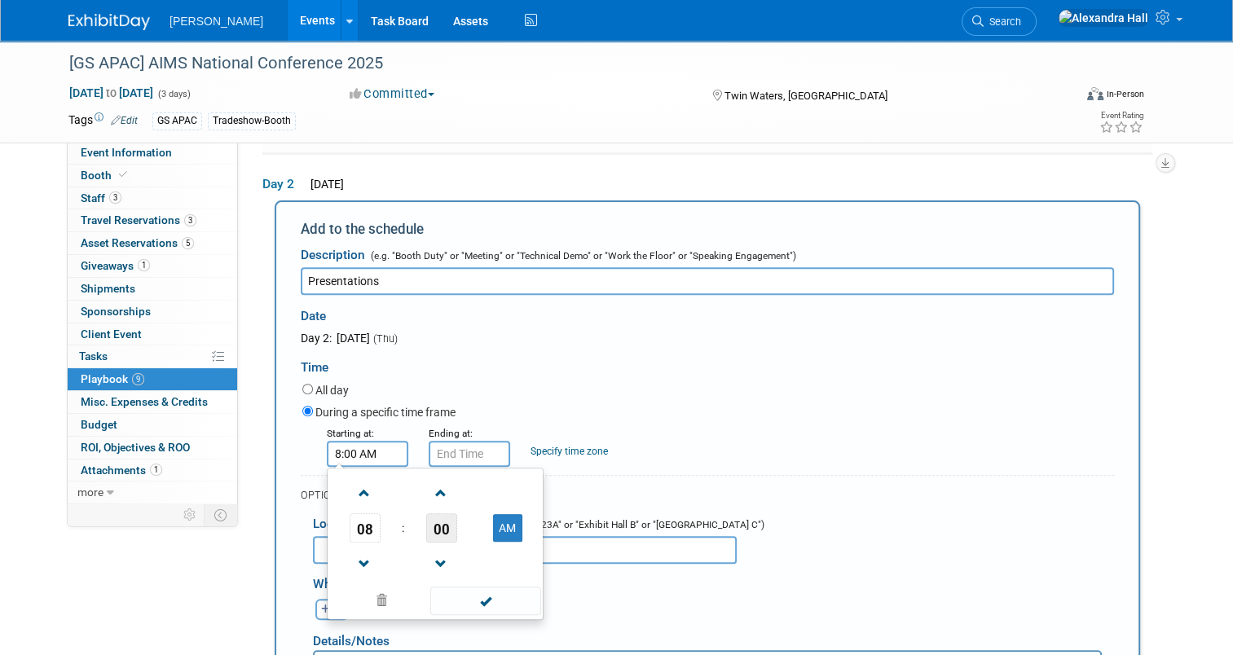
click at [439, 527] on span "00" at bounding box center [441, 527] width 31 height 29
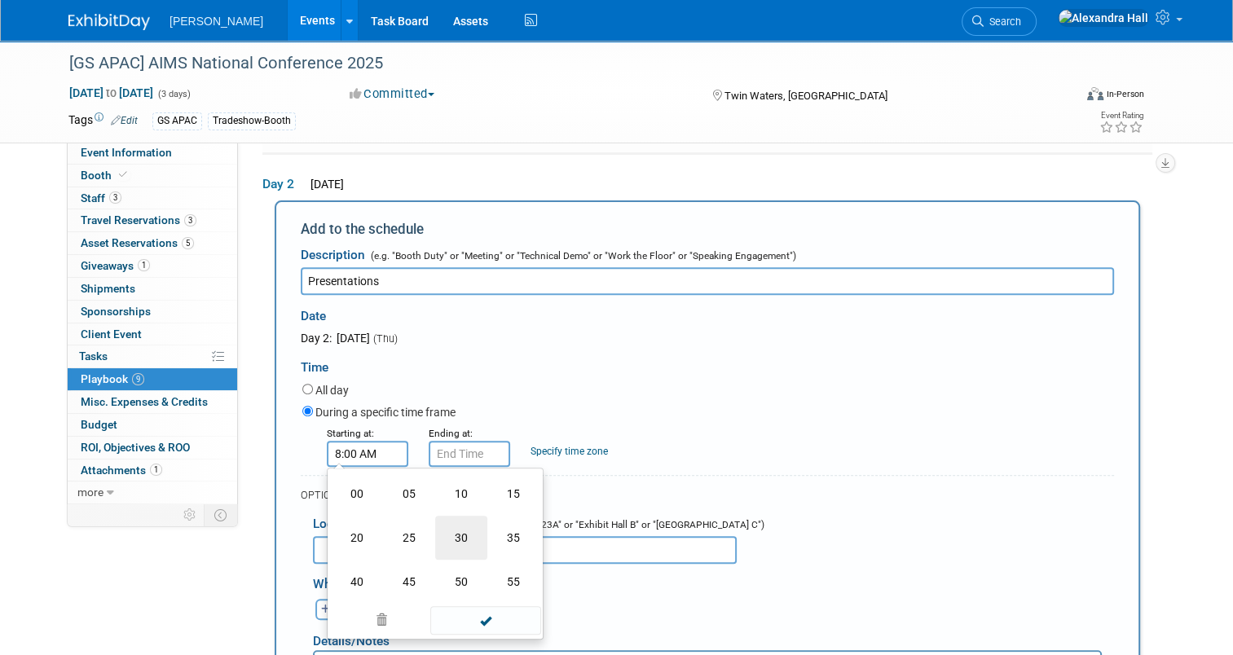
click at [455, 541] on td "30" at bounding box center [461, 538] width 52 height 44
type input "8:30 AM"
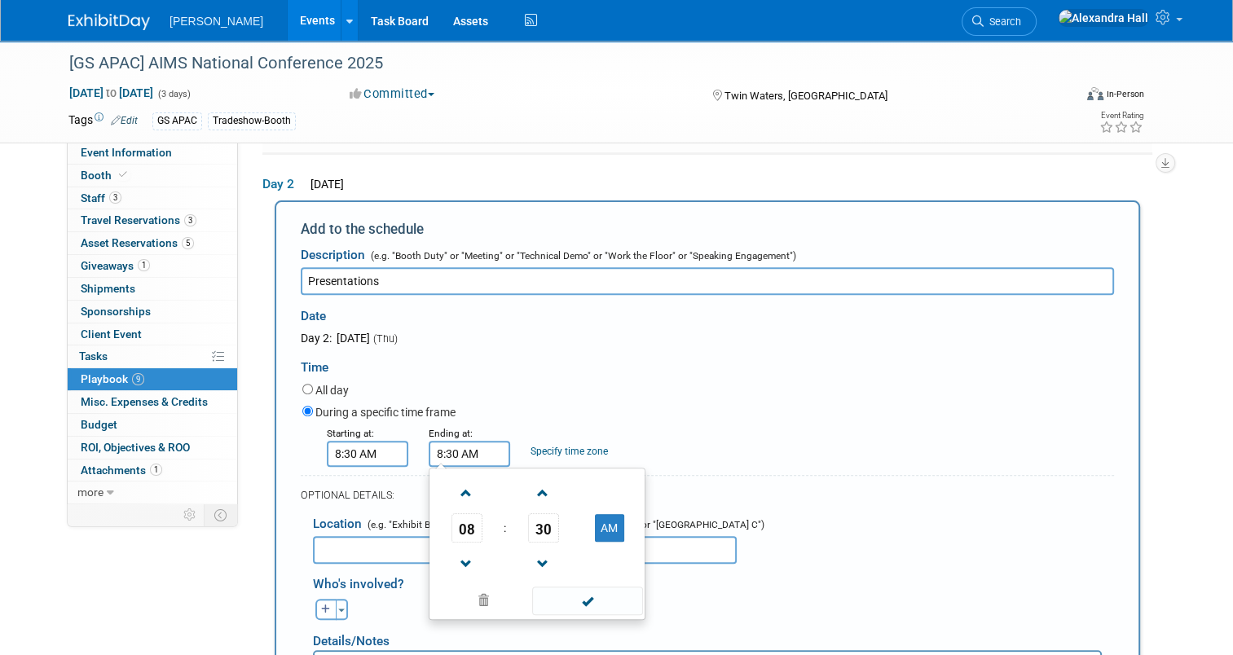
click at [447, 451] on input "8:30 AM" at bounding box center [468, 454] width 81 height 26
click at [451, 531] on span "08" at bounding box center [466, 527] width 31 height 29
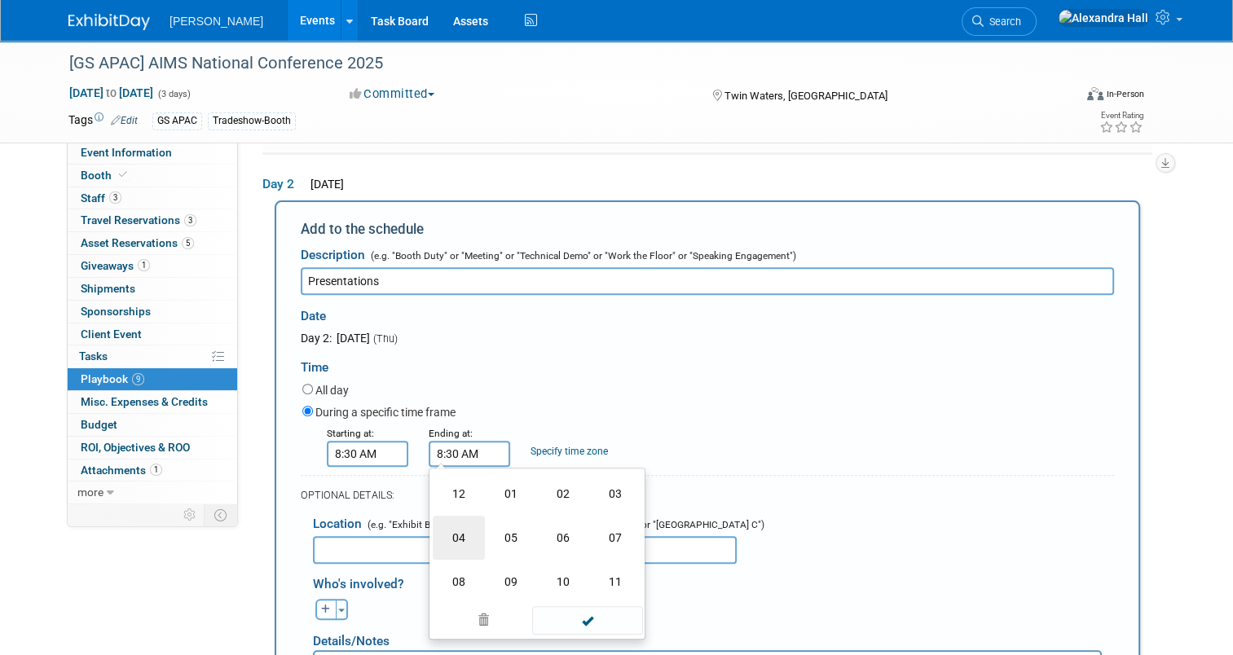
click at [449, 528] on td "04" at bounding box center [459, 538] width 52 height 44
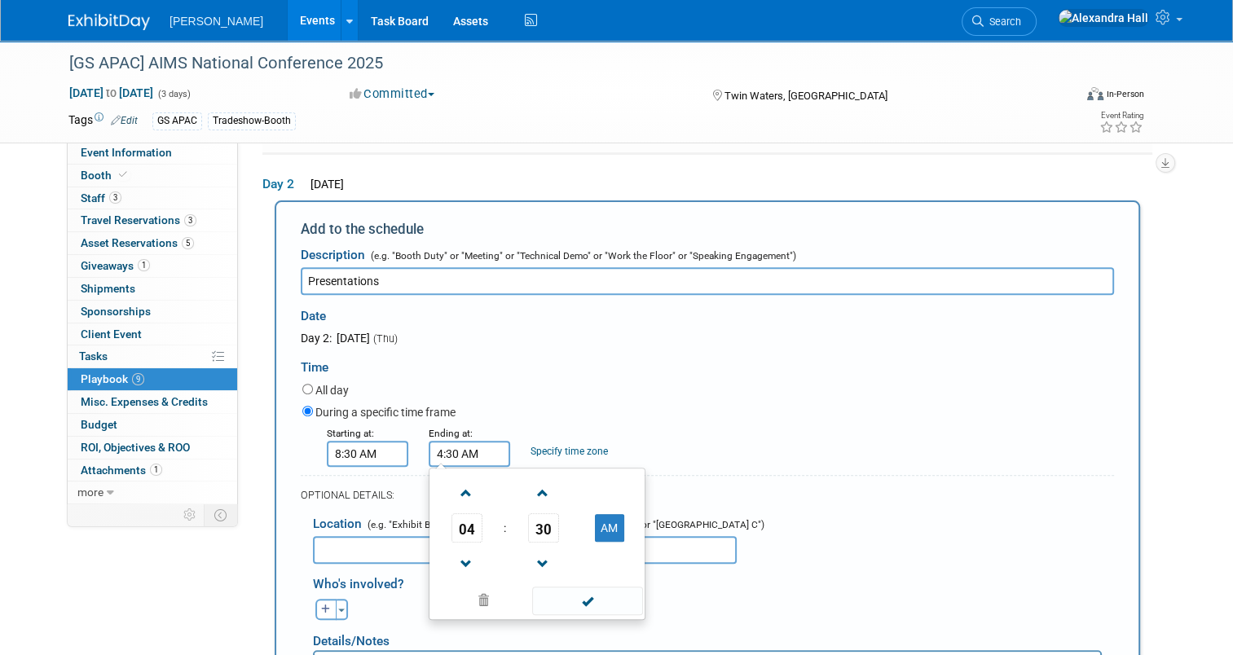
click at [577, 521] on td "AM" at bounding box center [609, 527] width 64 height 29
click at [595, 522] on button "AM" at bounding box center [609, 528] width 29 height 28
type input "4:30 PM"
click at [892, 476] on div "OPTIONAL DETAILS:" at bounding box center [707, 490] width 813 height 30
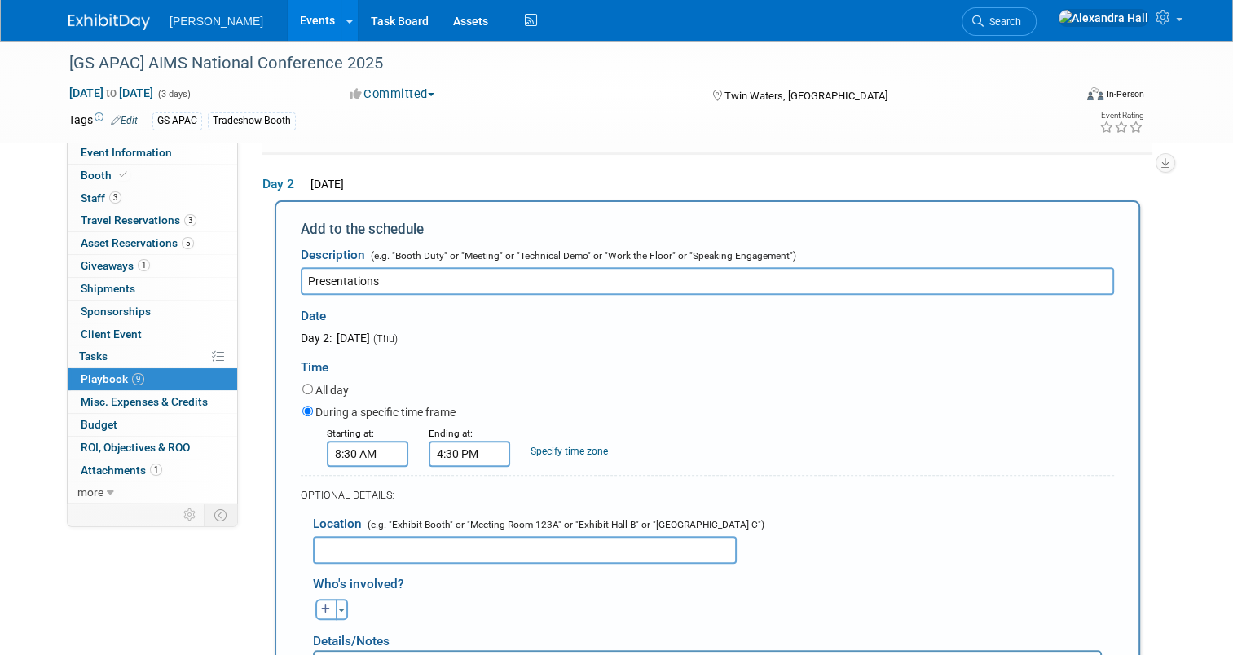
click at [531, 543] on input "text" at bounding box center [525, 550] width 424 height 28
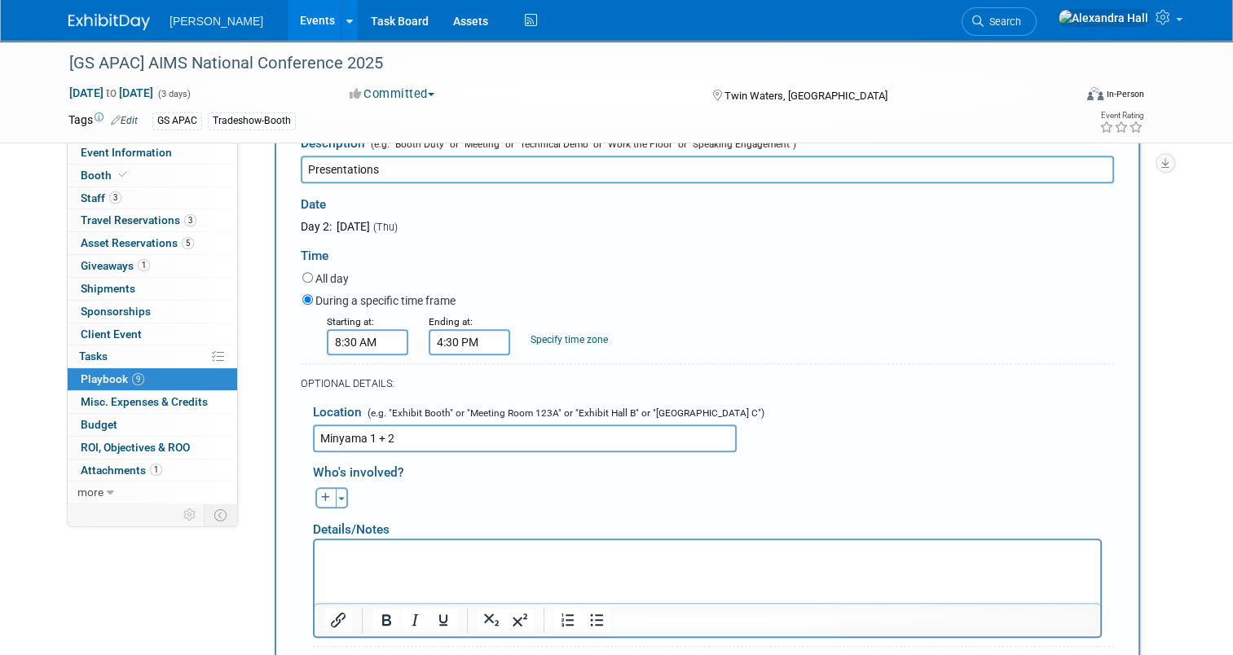
scroll to position [789, 0]
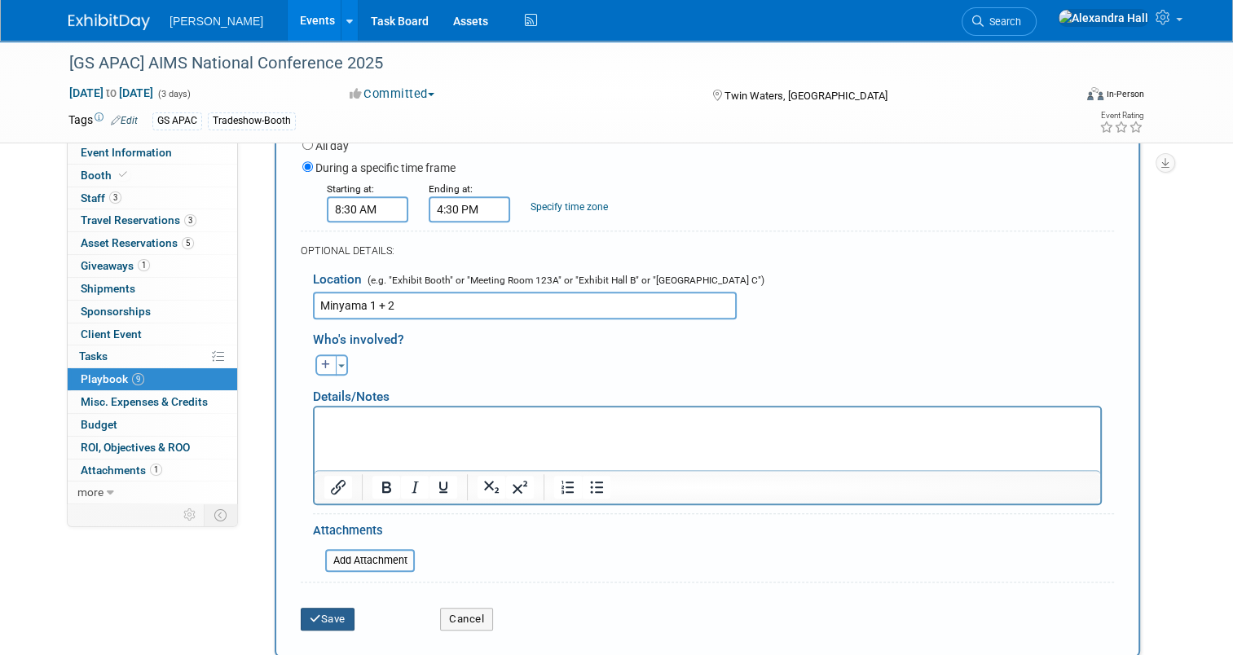
type input "Minyama 1 + 2"
click at [328, 622] on button "Save" at bounding box center [328, 619] width 54 height 23
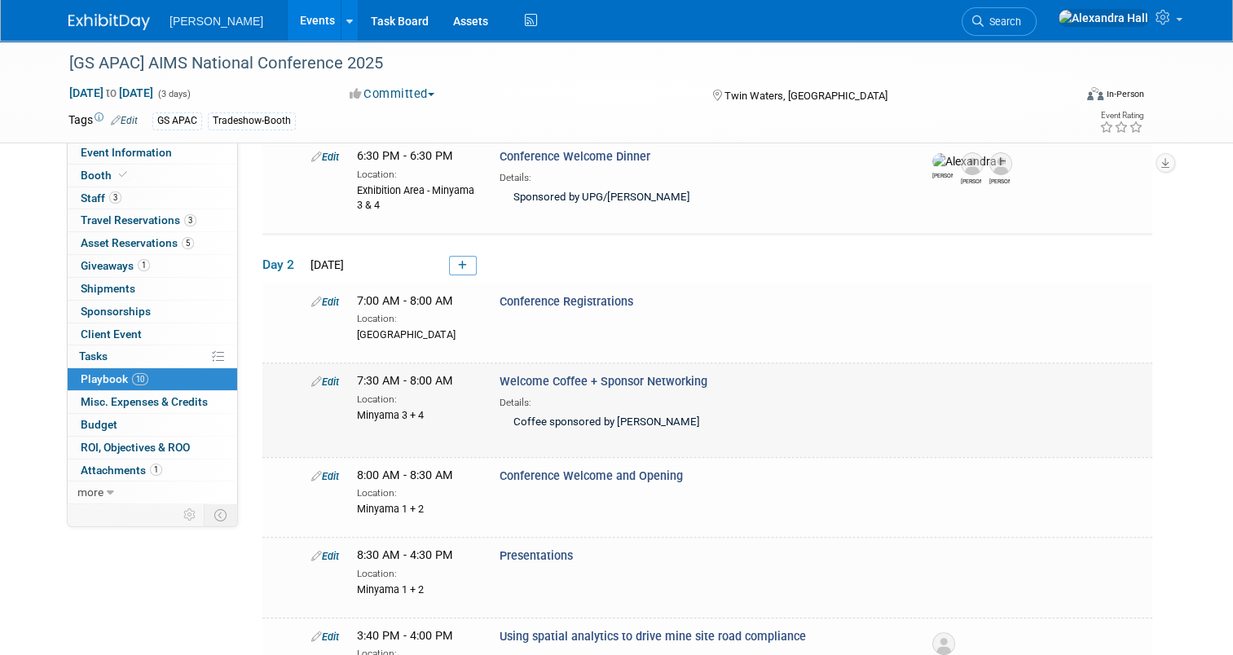
scroll to position [516, 0]
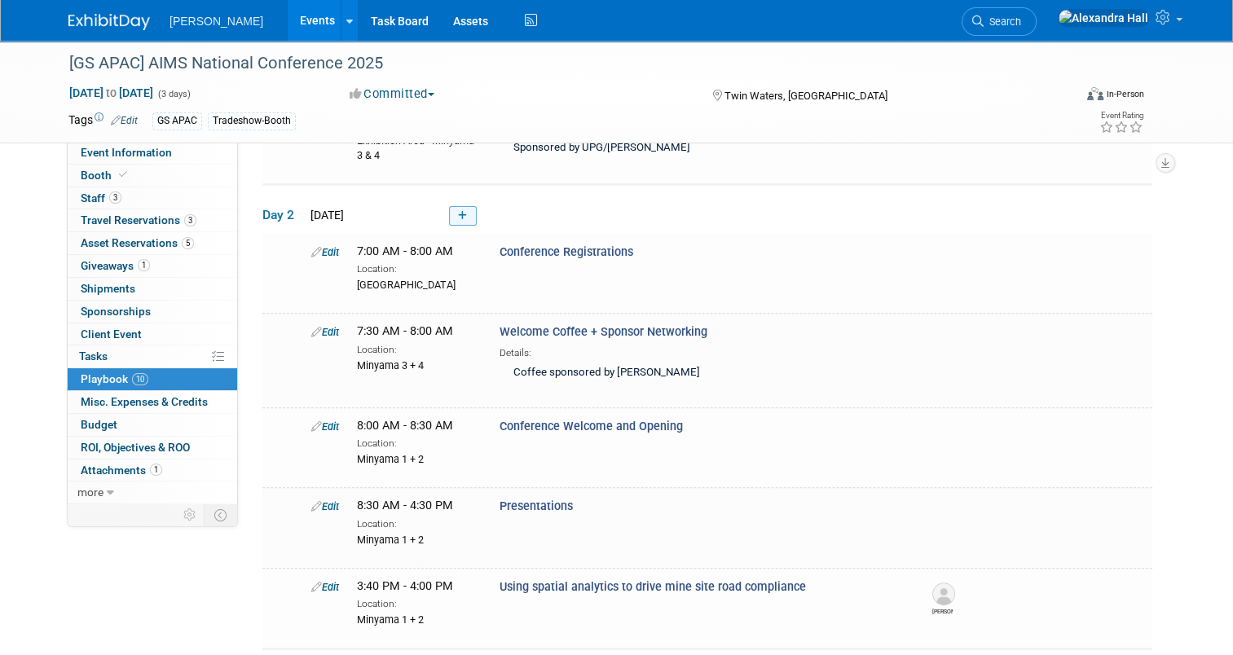
click at [458, 211] on icon at bounding box center [462, 216] width 9 height 10
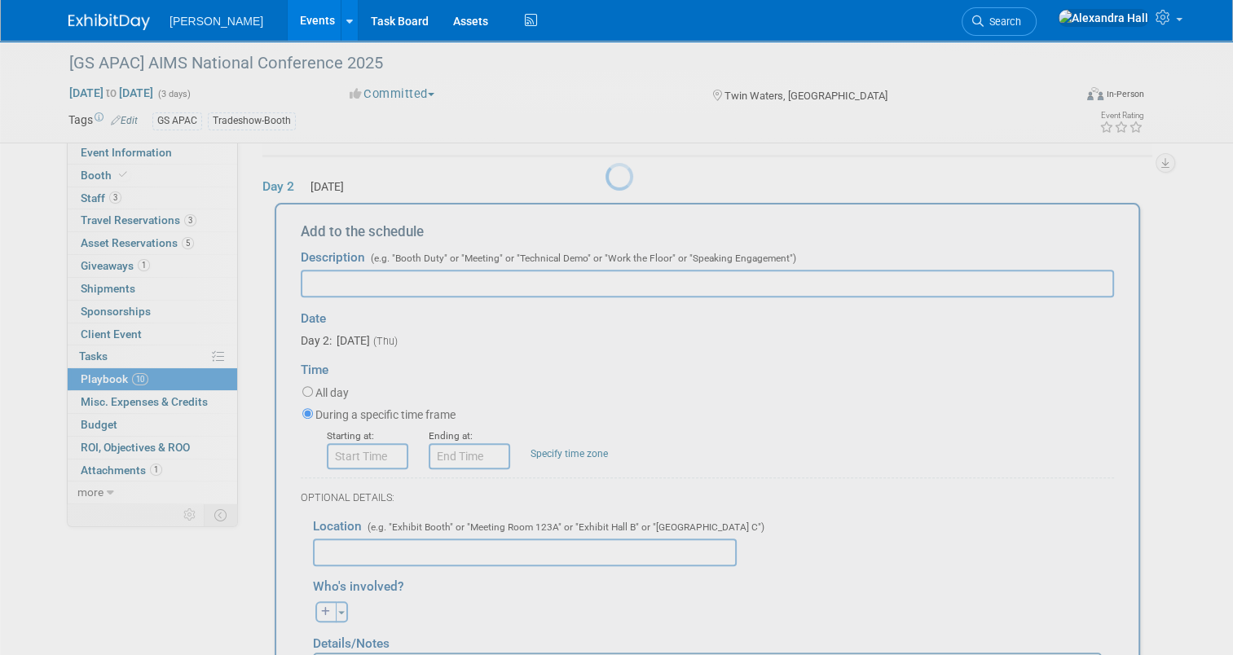
scroll to position [545, 0]
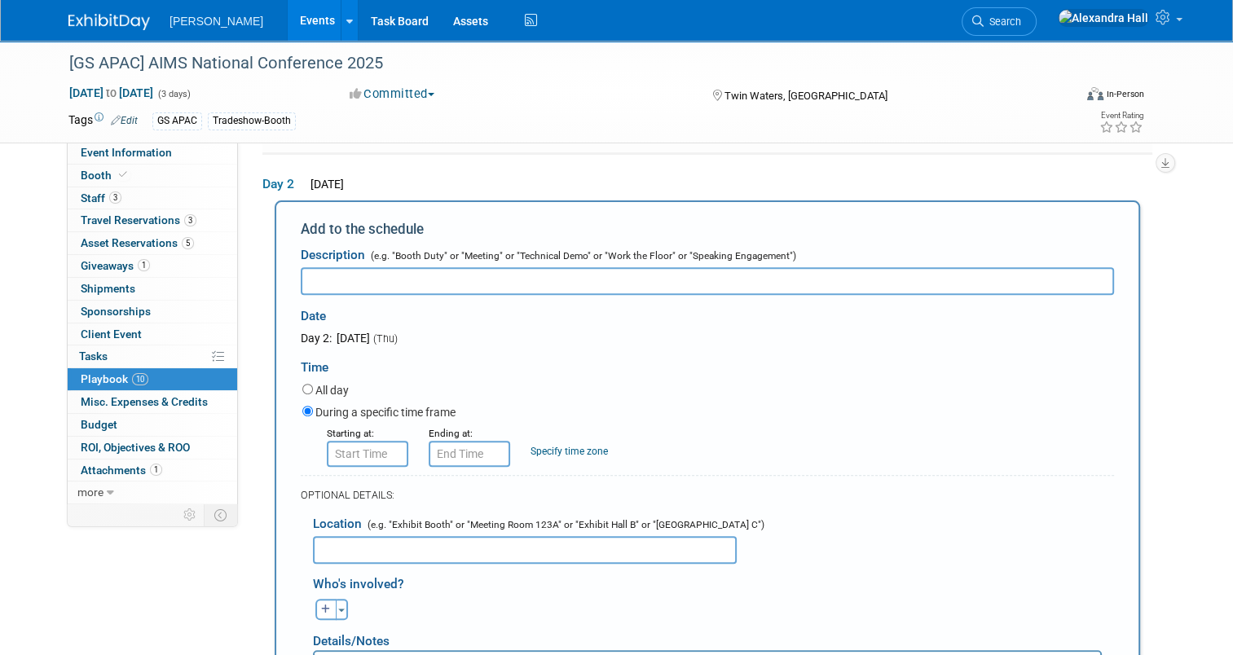
click at [547, 279] on input "text" at bounding box center [707, 281] width 813 height 28
type input "Morning Tea + Sponsor Networking"
click at [351, 445] on input "8:00 AM" at bounding box center [367, 454] width 81 height 26
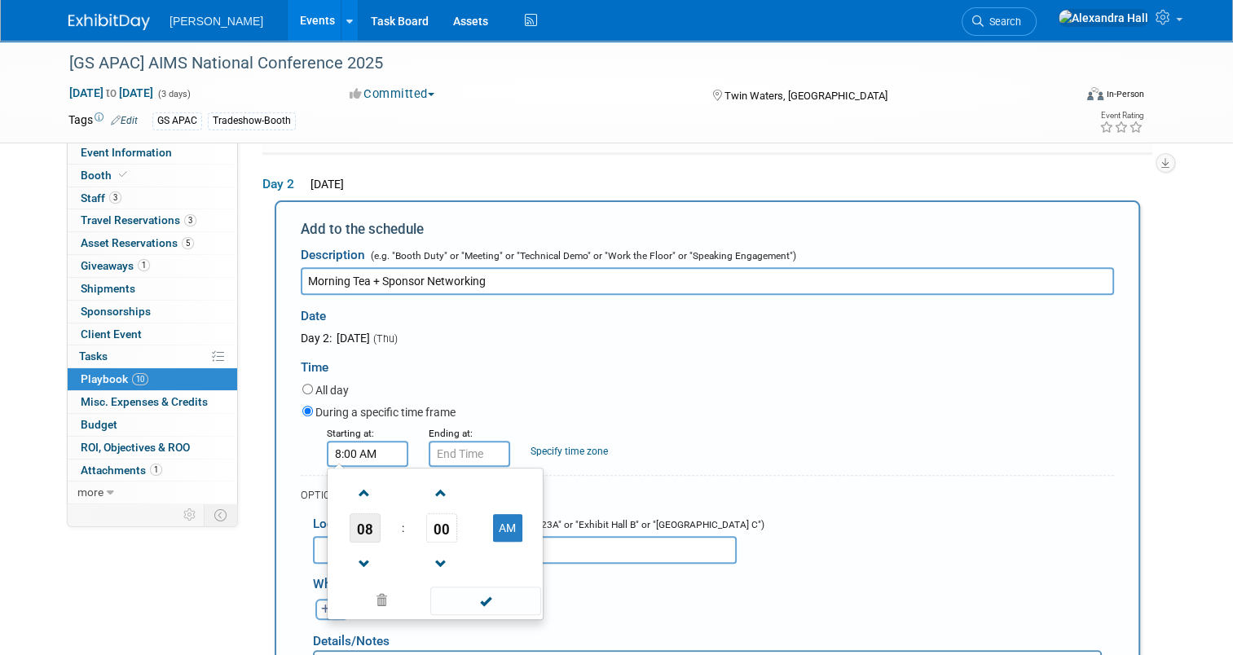
click at [359, 525] on span "08" at bounding box center [364, 527] width 31 height 29
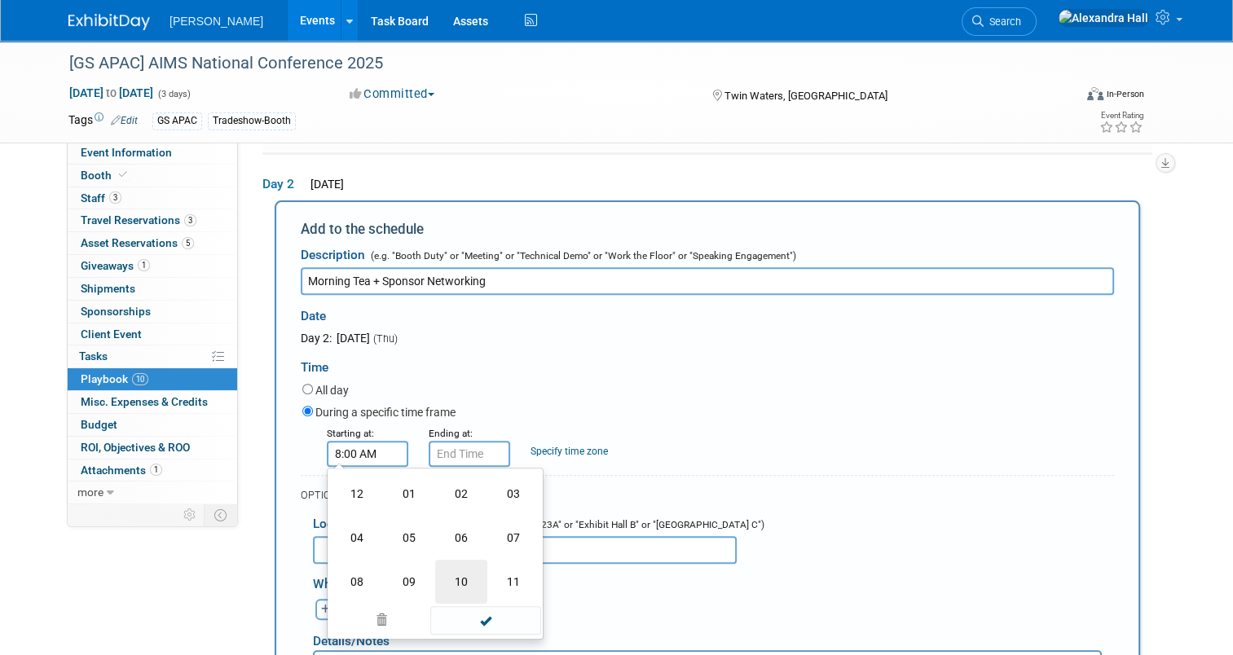
click at [447, 569] on td "10" at bounding box center [461, 582] width 52 height 44
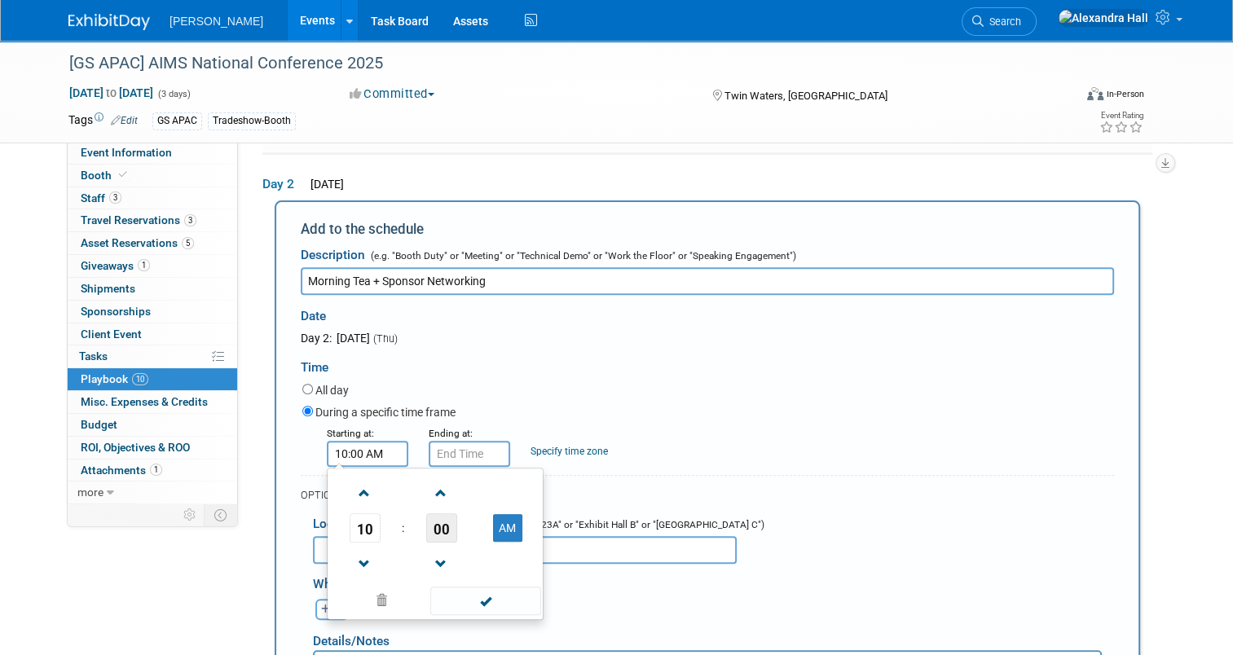
click at [431, 525] on span "00" at bounding box center [441, 527] width 31 height 29
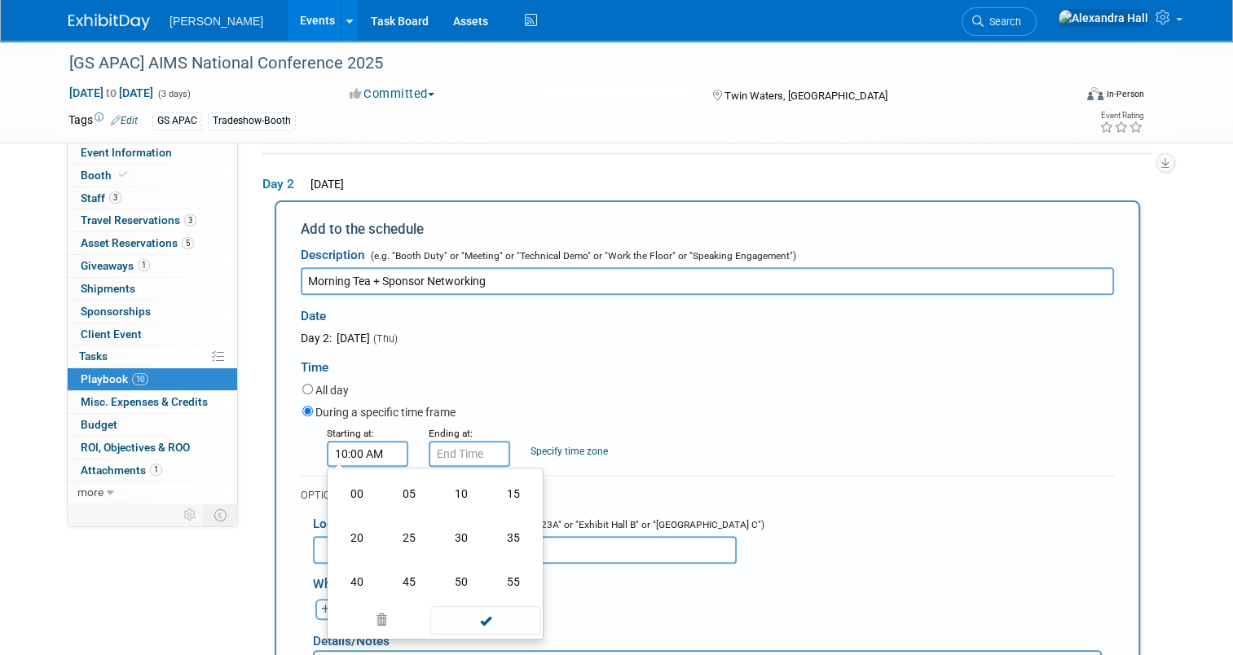
drag, startPoint x: 438, startPoint y: 491, endPoint x: 582, endPoint y: 480, distance: 143.8
click at [440, 491] on td "10" at bounding box center [461, 494] width 52 height 44
type input "10:10 AM"
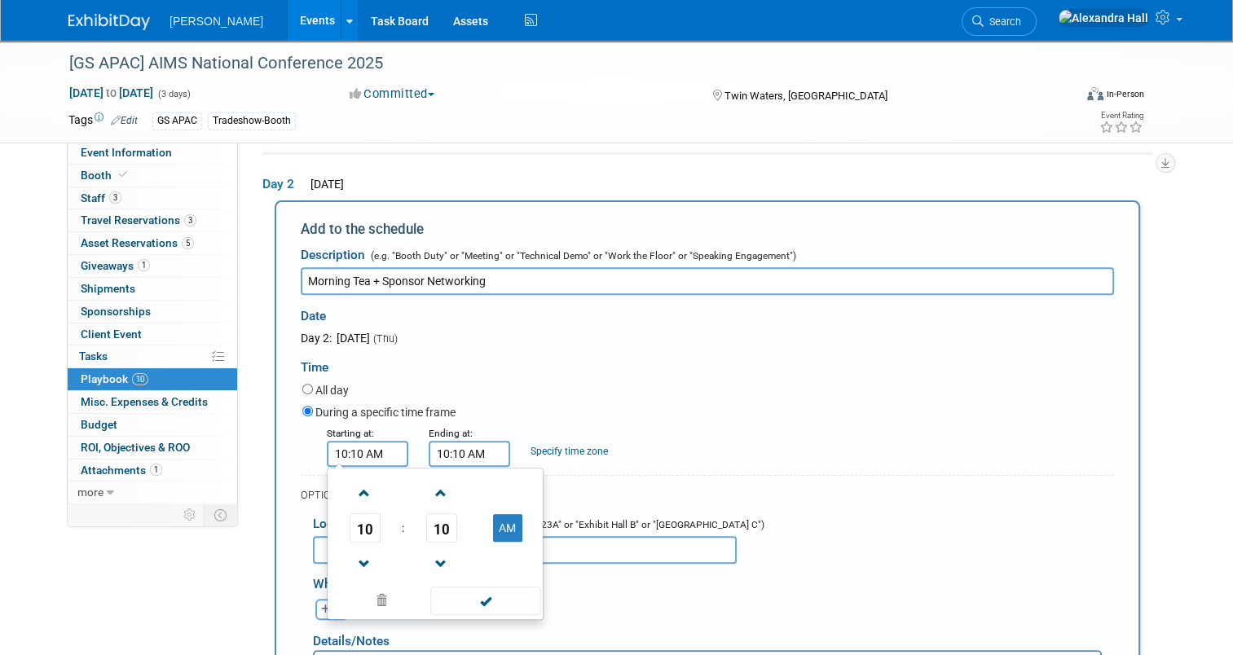
click at [465, 450] on input "10:10 AM" at bounding box center [468, 454] width 81 height 26
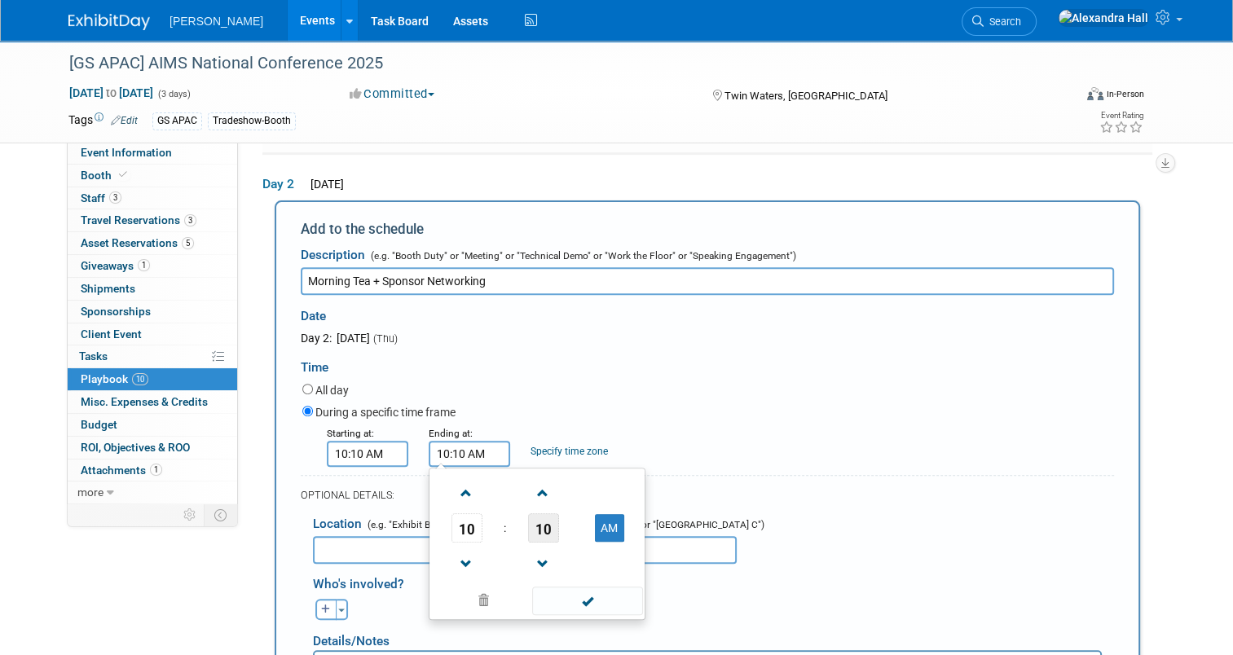
click at [538, 522] on span "10" at bounding box center [543, 527] width 31 height 29
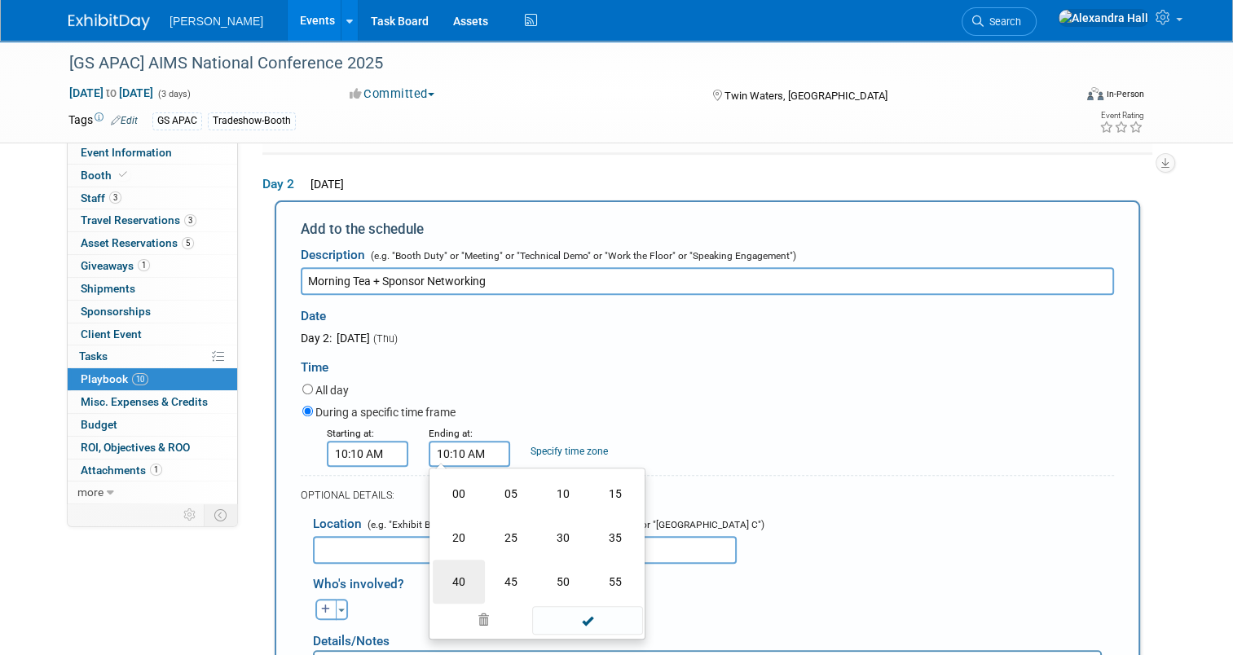
click at [457, 565] on td "40" at bounding box center [459, 582] width 52 height 44
type input "10:40 AM"
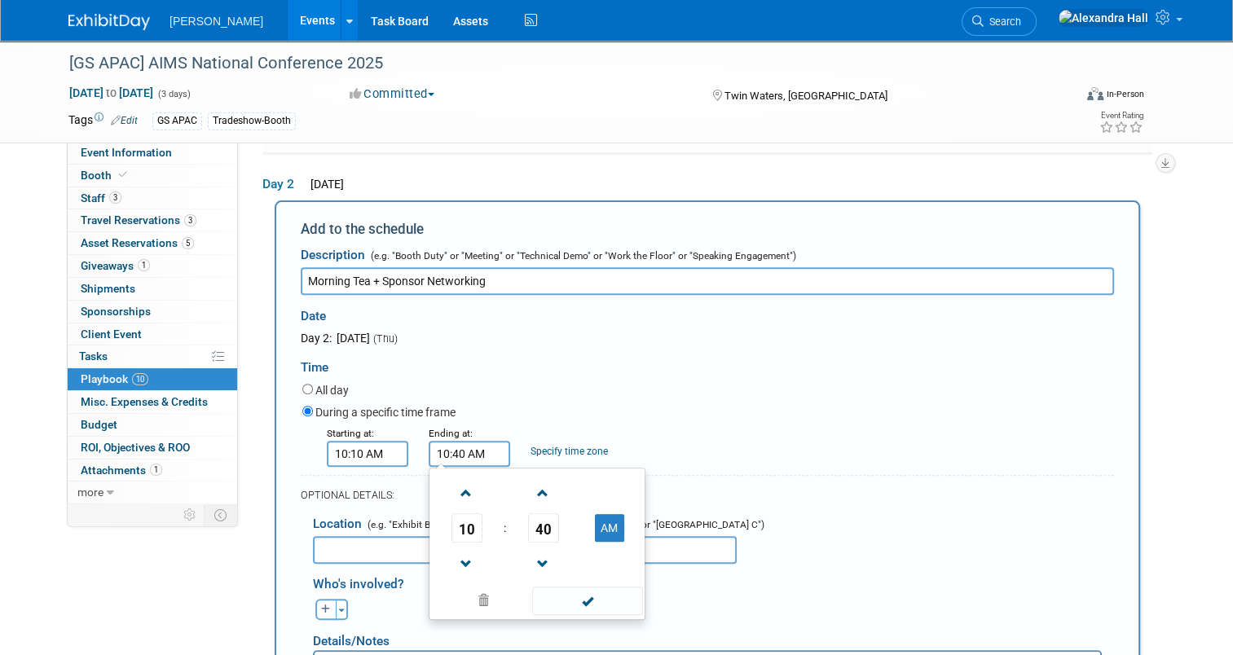
click at [899, 441] on div "Starting at: 10:10 AM Ending at: 10:40 AM 10 : 40 AM 12 01 02 03 04 05 06 07 08…" at bounding box center [708, 445] width 836 height 42
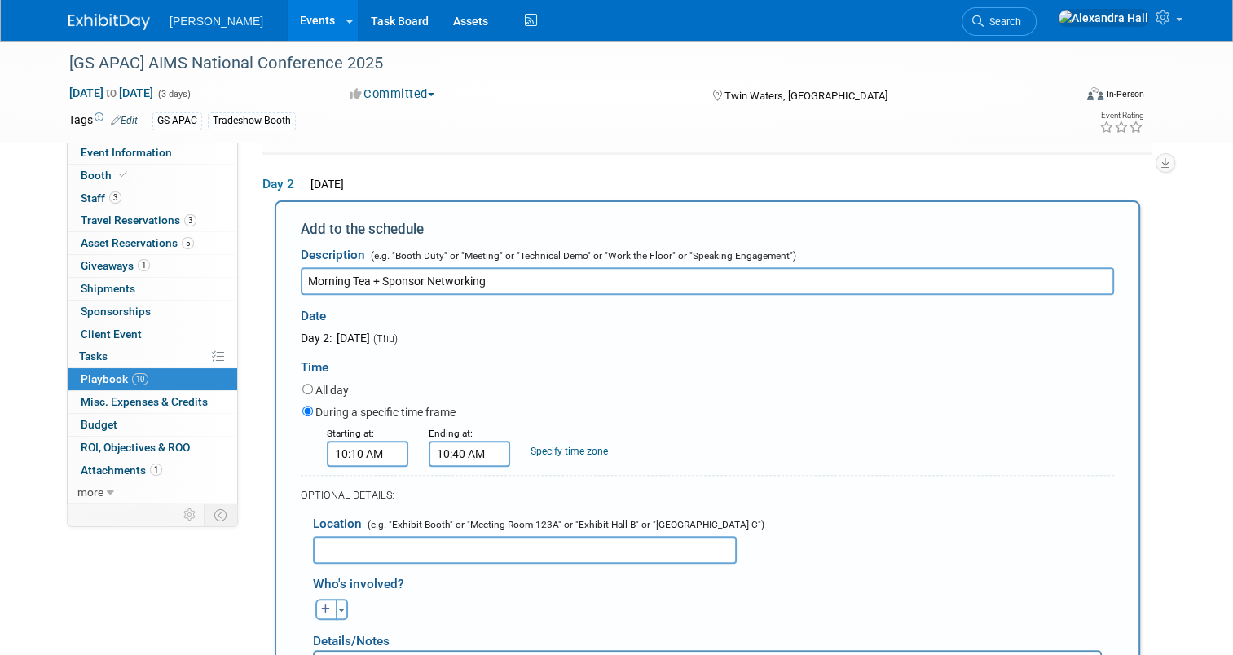
click at [453, 554] on input "text" at bounding box center [525, 550] width 424 height 28
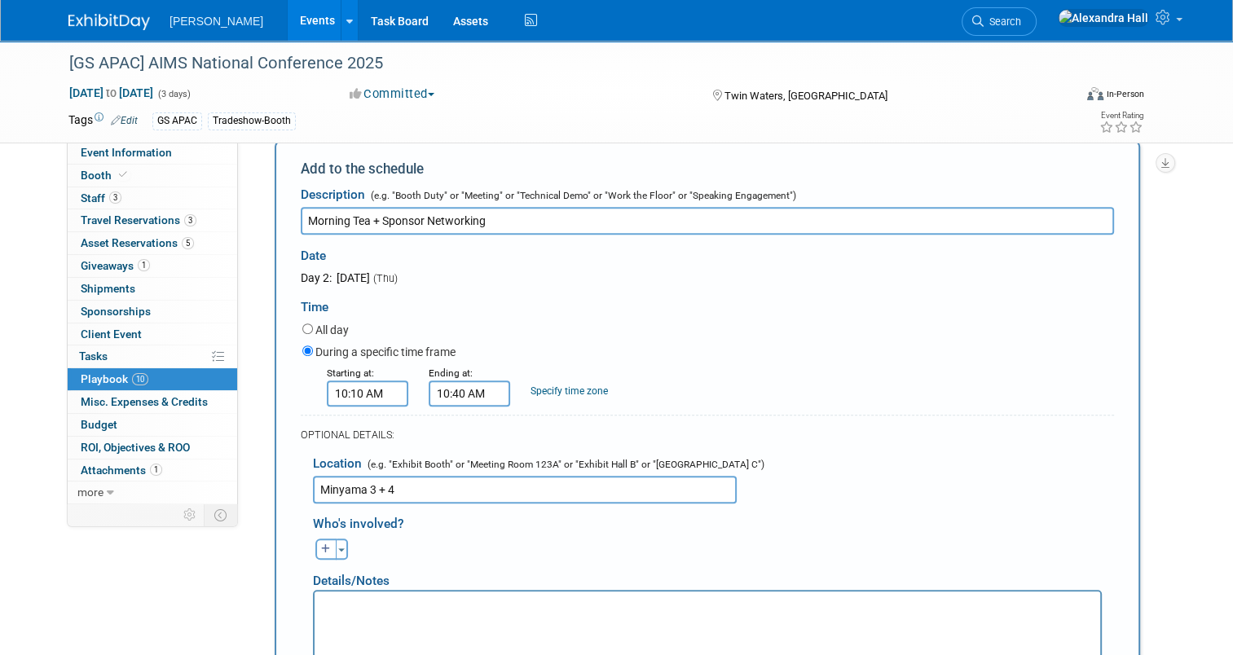
scroll to position [789, 0]
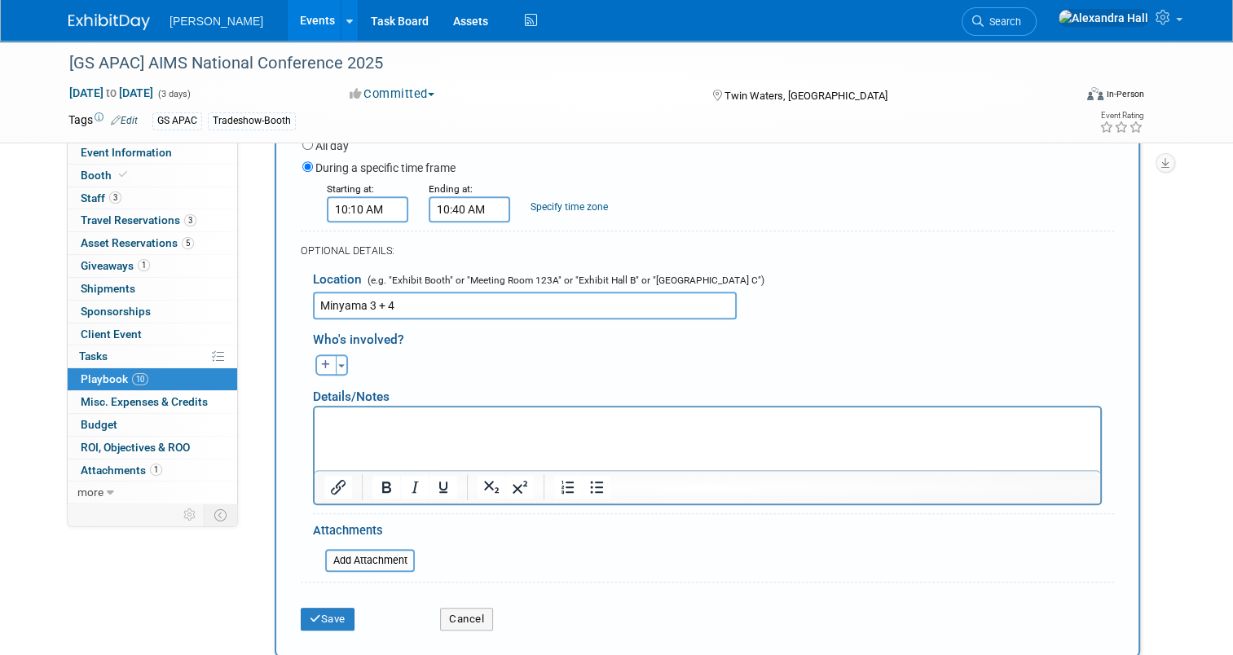
type input "Minyama 3 + 4"
click at [484, 428] on p "Rich Text Area. Press ALT-0 for help." at bounding box center [707, 422] width 767 height 16
click at [336, 364] on button "Toggle Dropdown" at bounding box center [342, 364] width 12 height 21
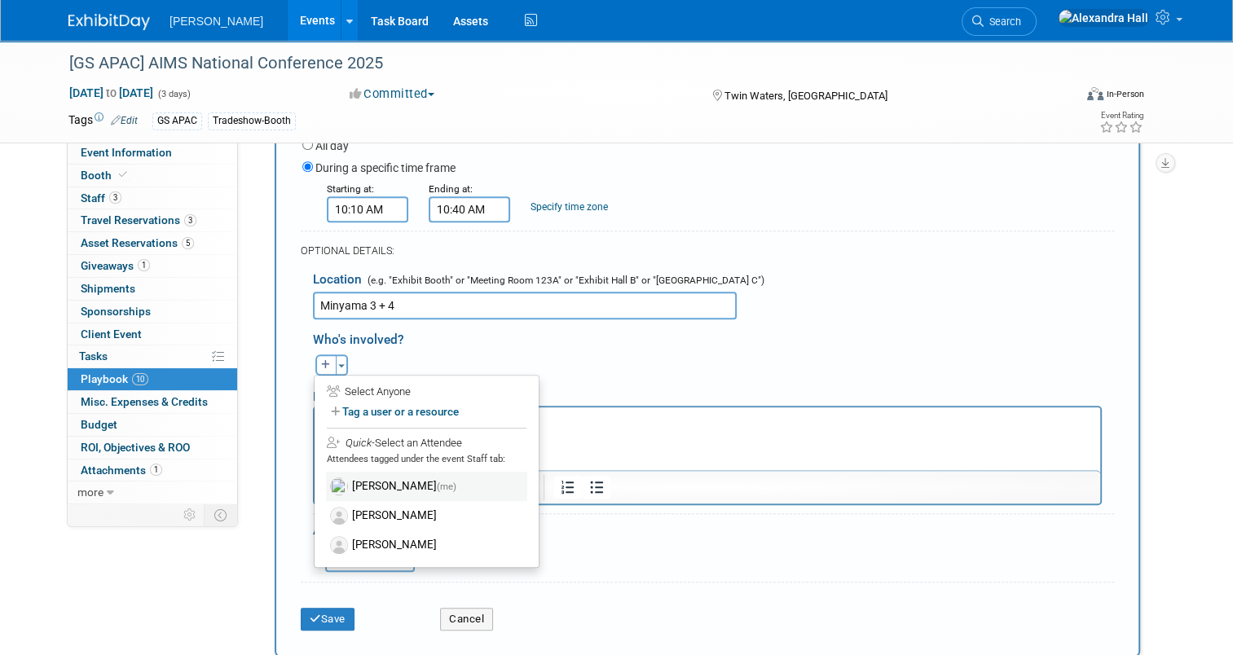
click at [349, 489] on label "Alexandra Hall (me)" at bounding box center [426, 486] width 201 height 29
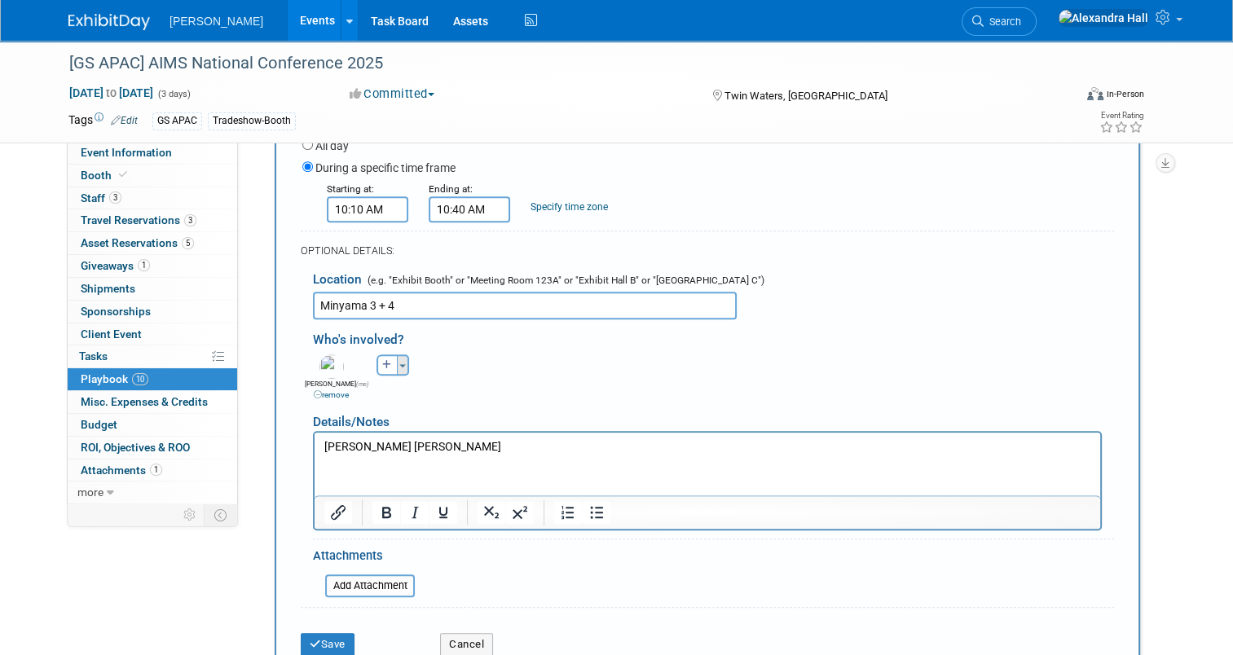
click at [397, 355] on button "Toggle Dropdown" at bounding box center [403, 364] width 12 height 21
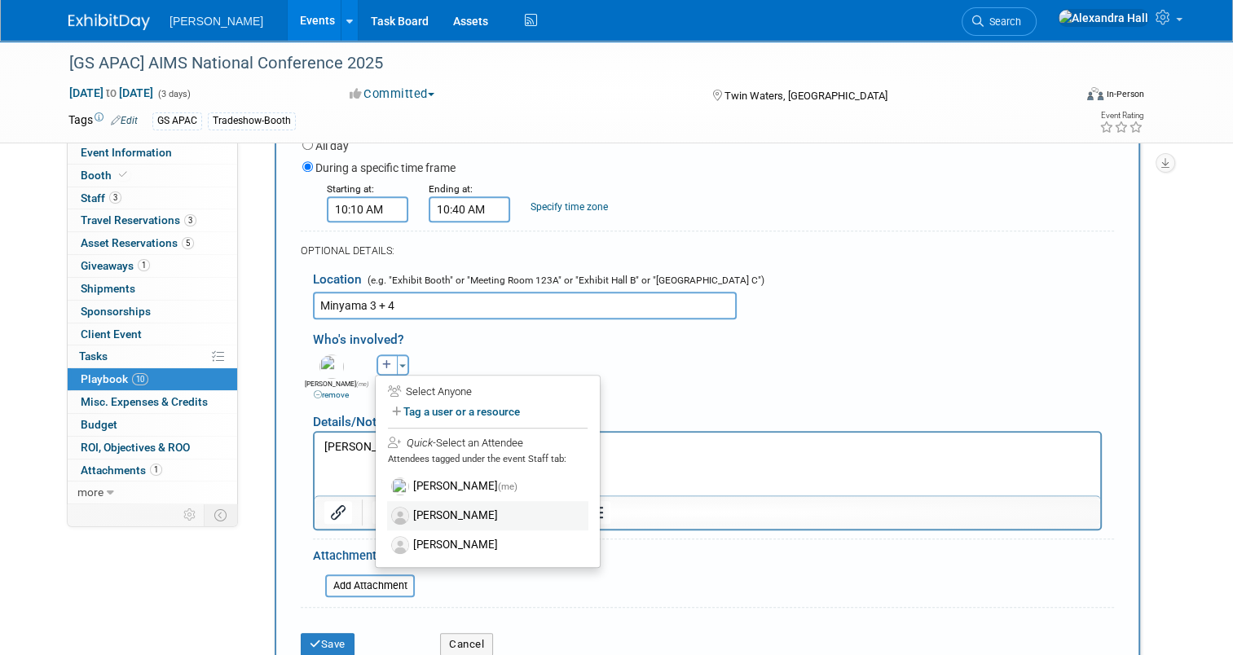
click at [411, 501] on label "[PERSON_NAME]" at bounding box center [487, 515] width 201 height 29
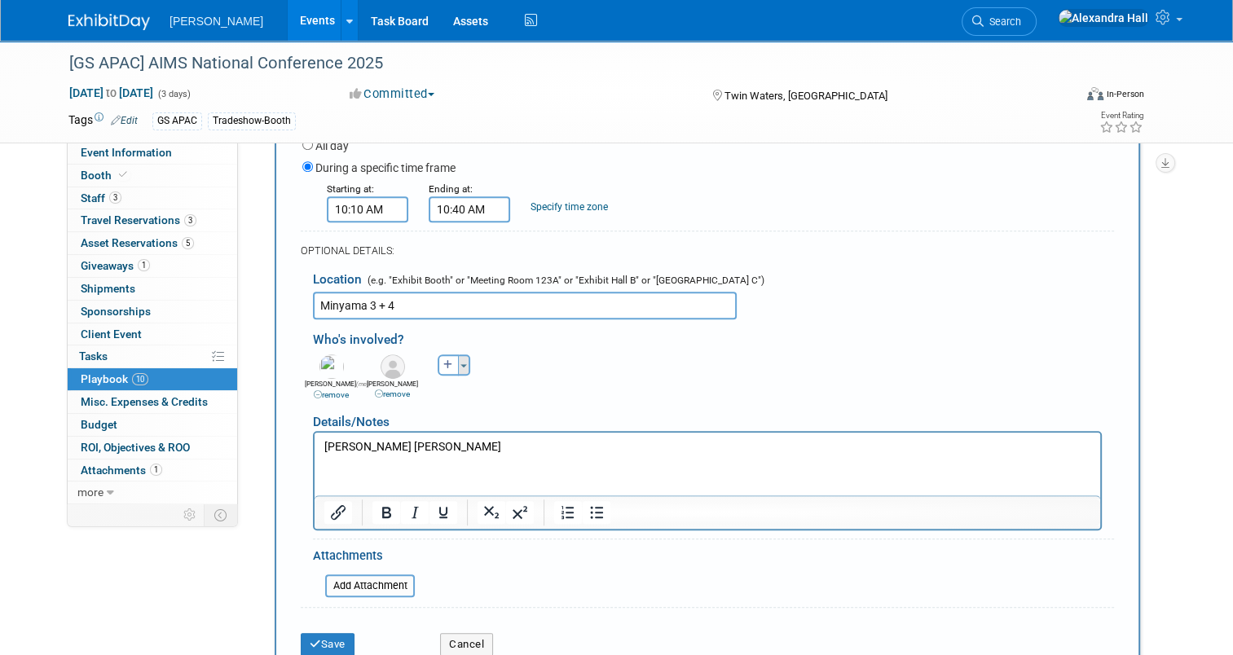
click at [458, 364] on button "Toggle Dropdown" at bounding box center [464, 364] width 12 height 21
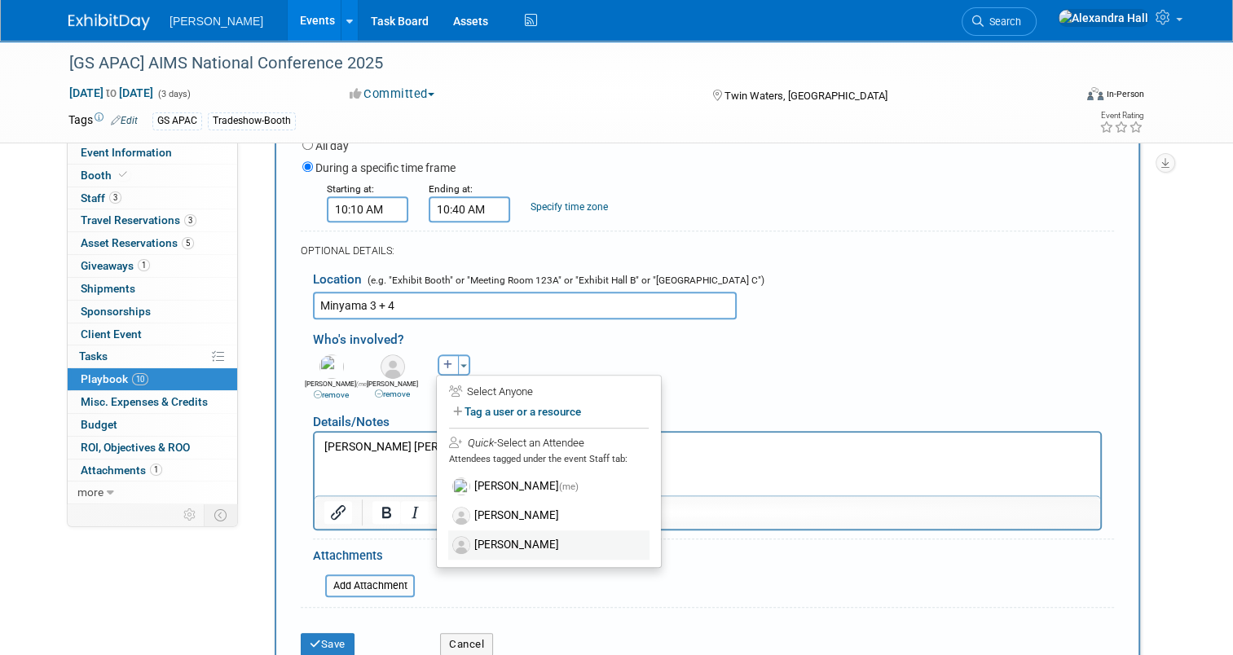
click at [477, 538] on label "[PERSON_NAME]" at bounding box center [548, 544] width 201 height 29
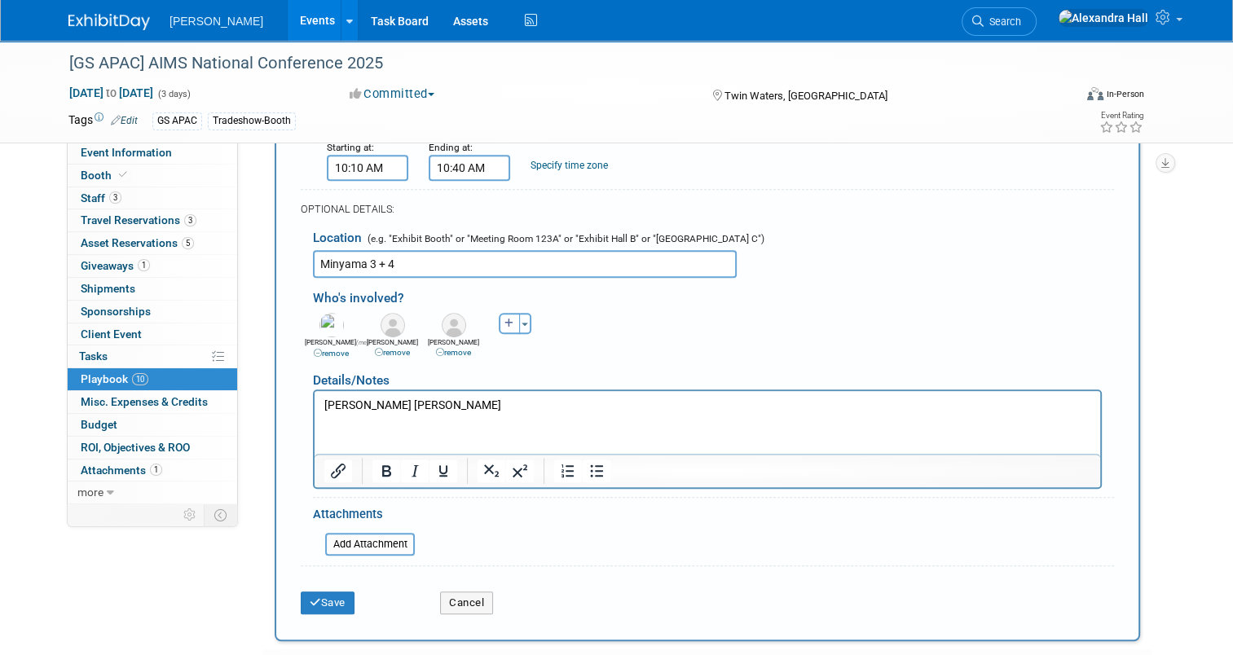
scroll to position [871, 0]
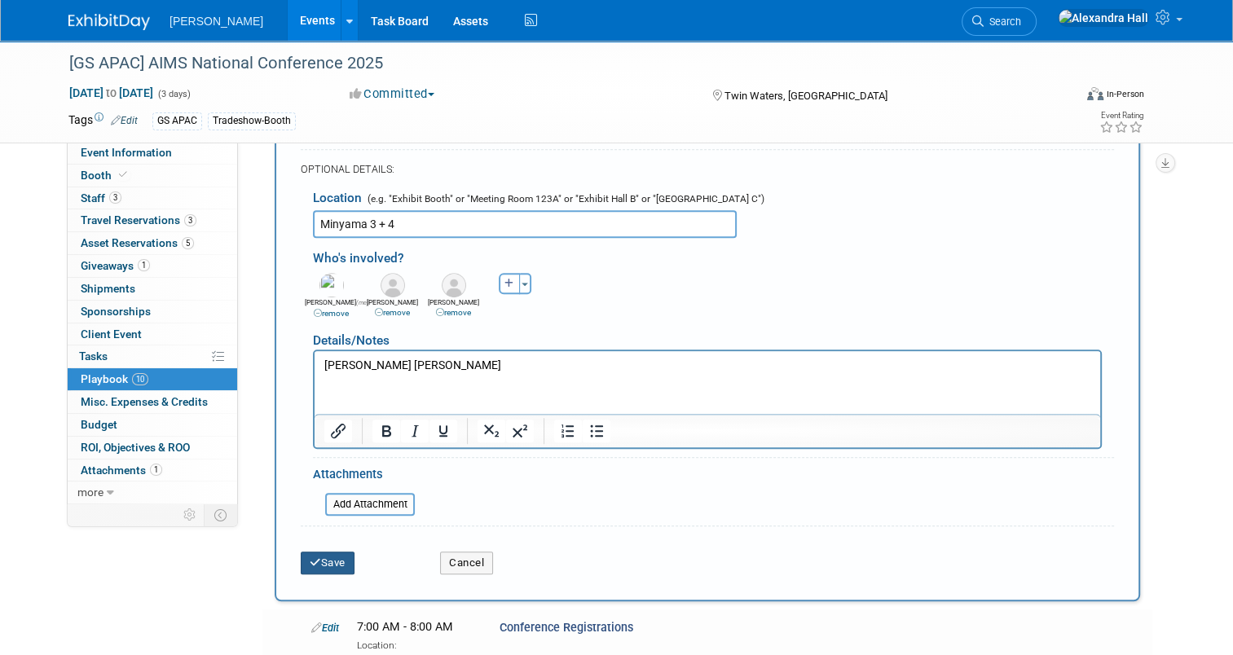
click at [320, 560] on button "Save" at bounding box center [328, 563] width 54 height 23
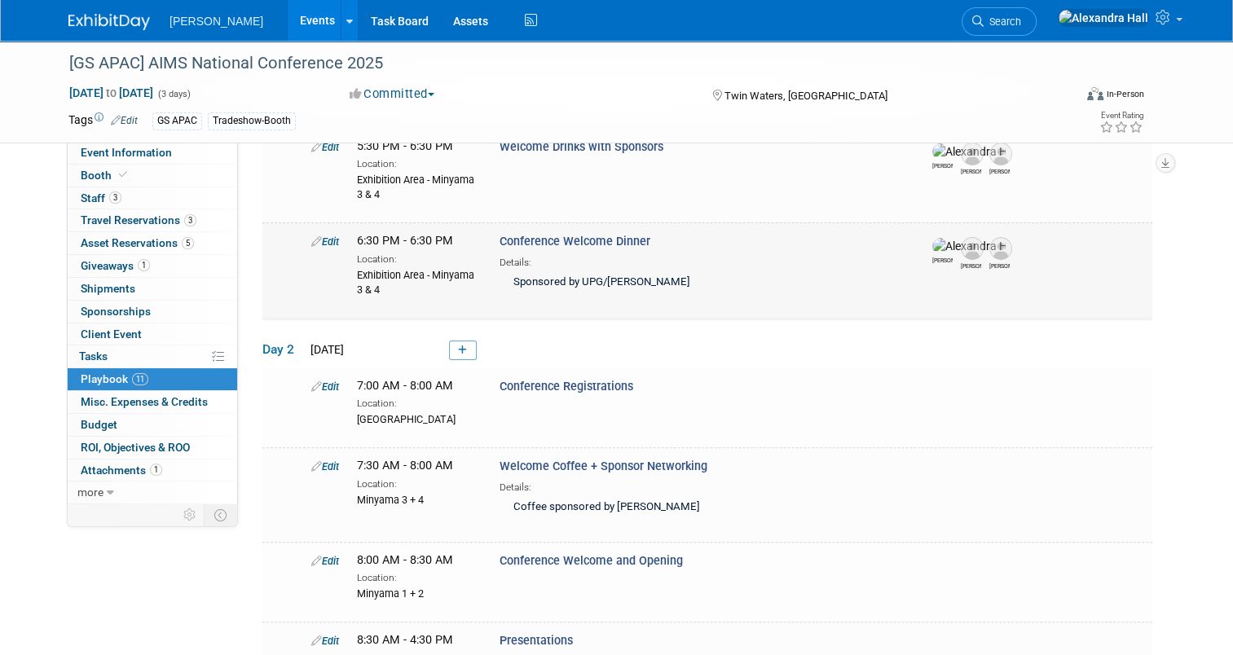
scroll to position [365, 0]
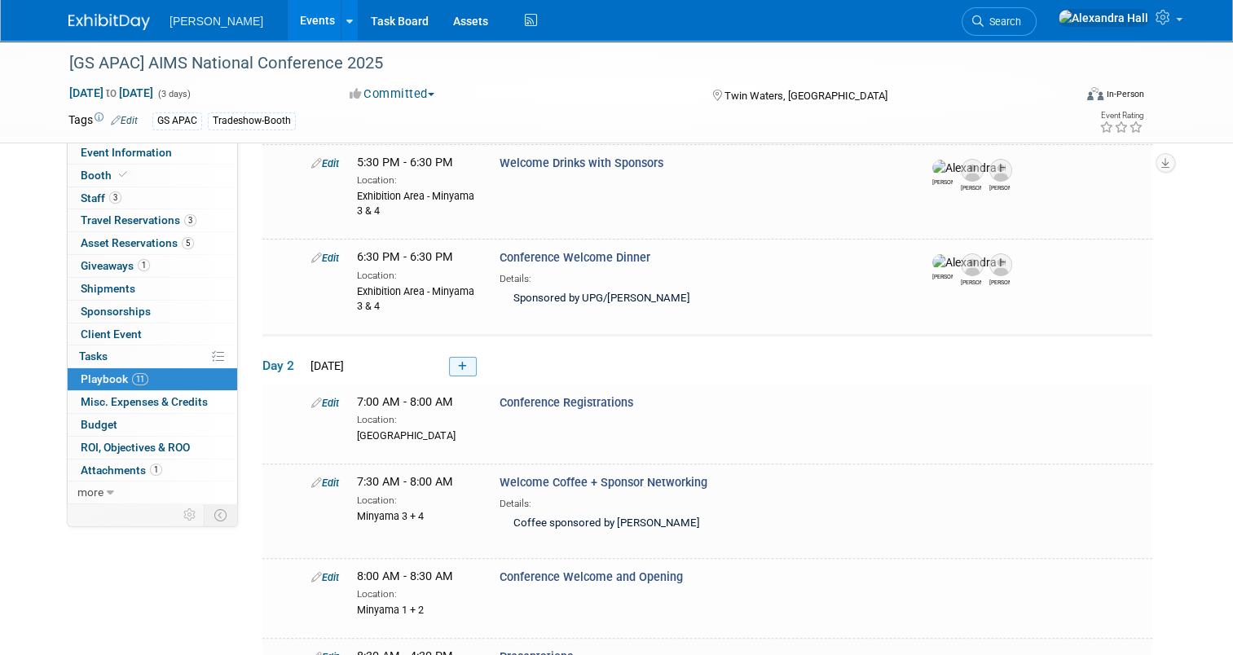
click at [458, 363] on icon at bounding box center [462, 367] width 9 height 10
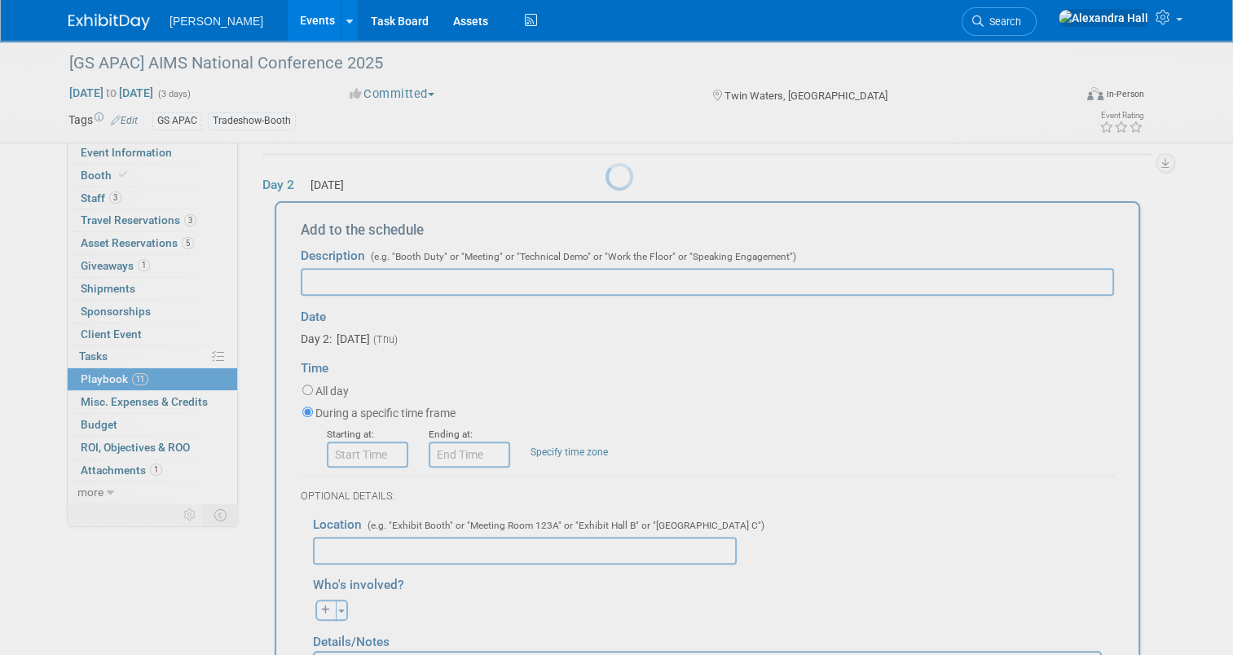
scroll to position [0, 0]
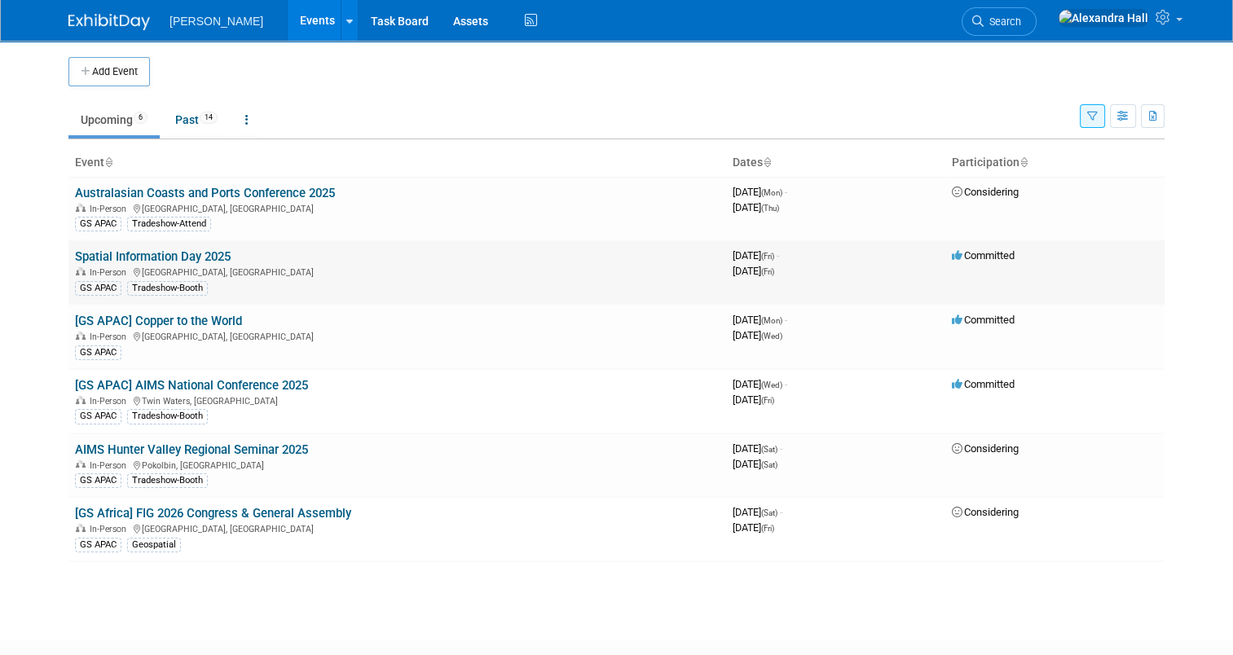
click at [182, 258] on link "Spatial Information Day 2025" at bounding box center [153, 256] width 156 height 15
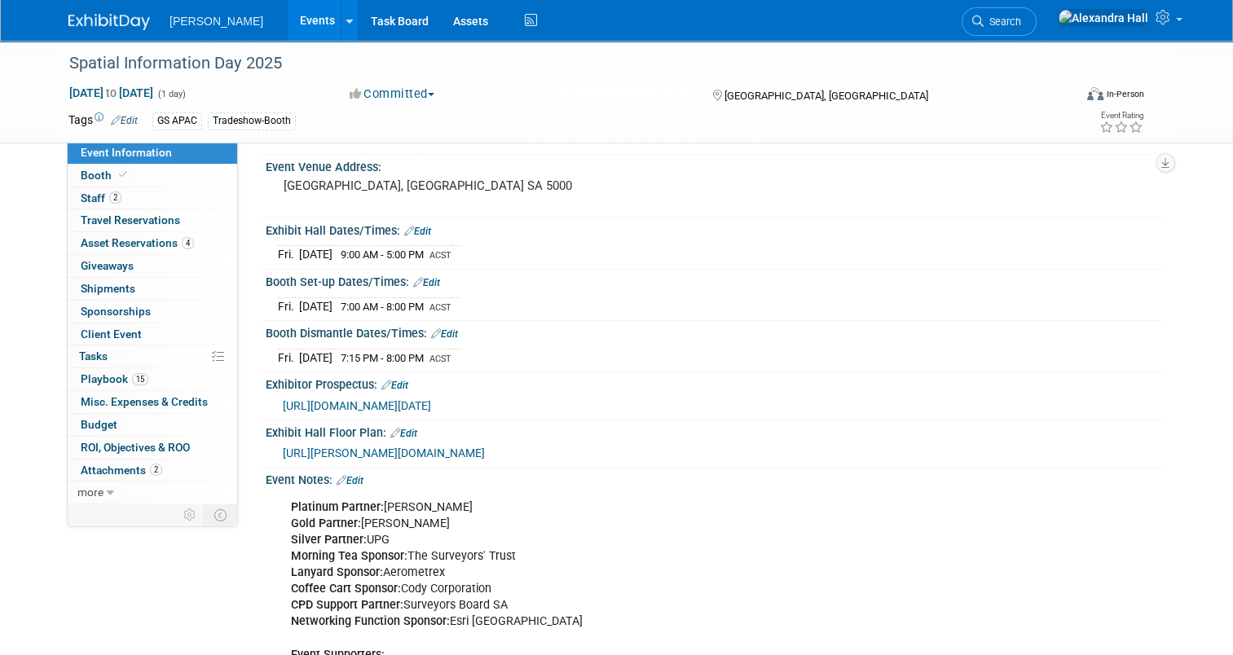
scroll to position [244, 0]
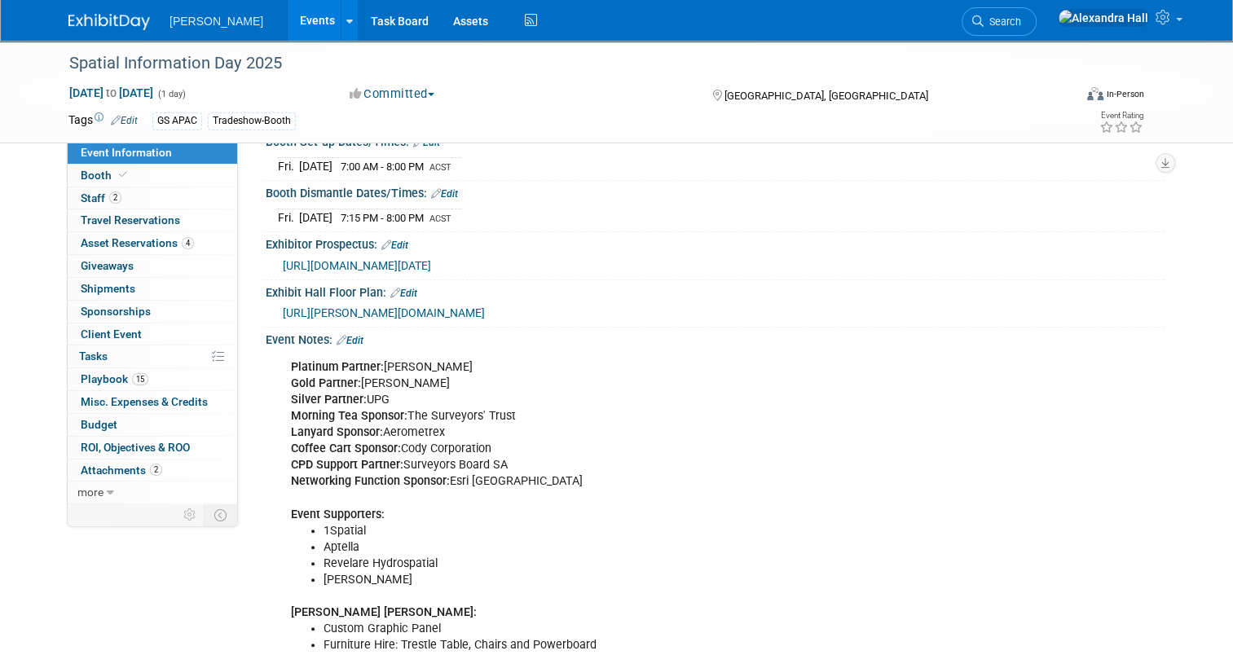
click at [343, 346] on link "Edit" at bounding box center [349, 340] width 27 height 11
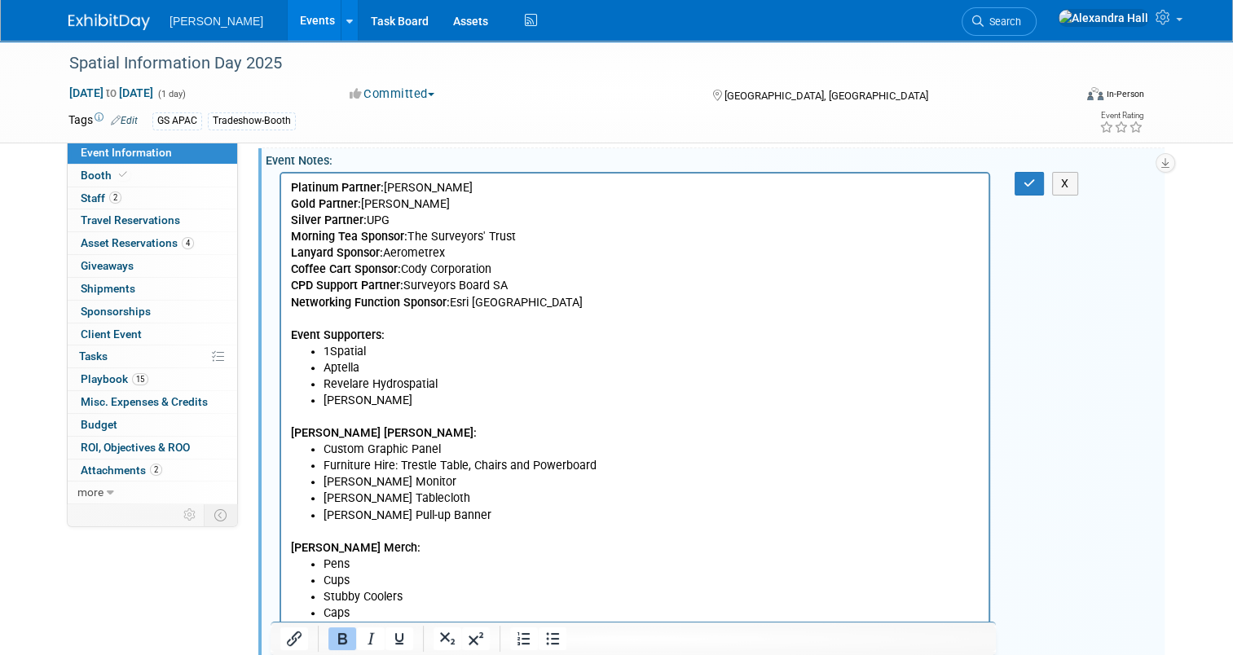
scroll to position [326, 0]
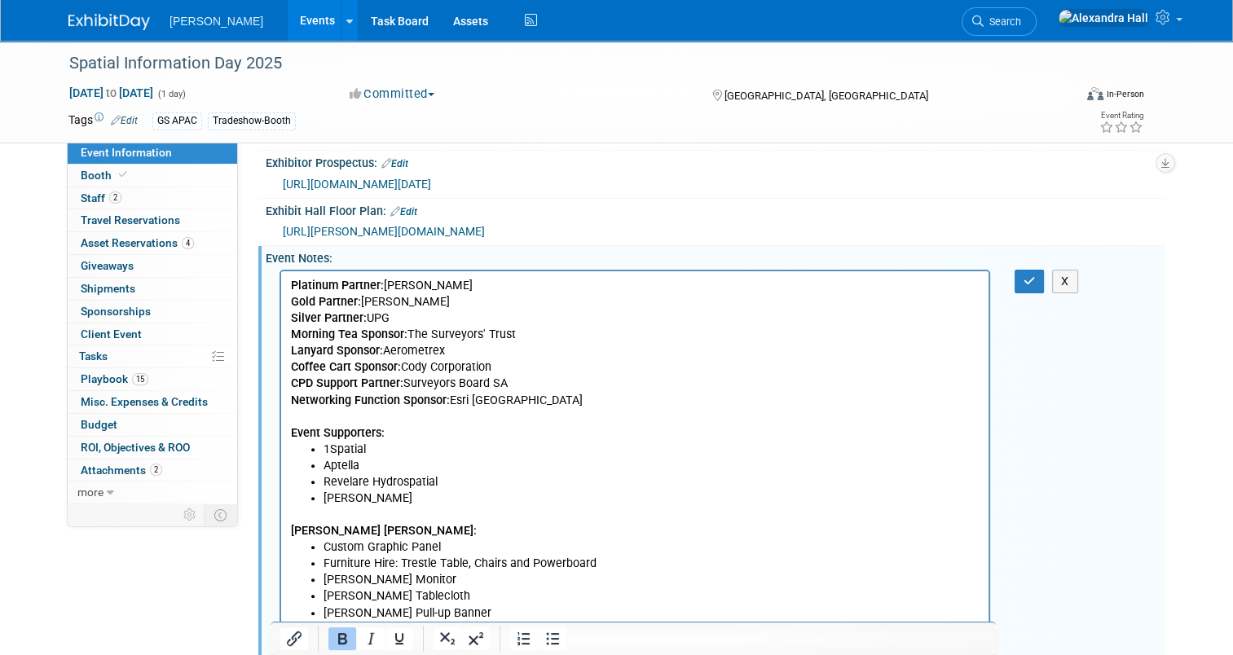
click at [303, 328] on b "Morning Tea Sponsor:" at bounding box center [349, 334] width 116 height 14
drag, startPoint x: 289, startPoint y: 282, endPoint x: 414, endPoint y: 450, distance: 209.7
click at [417, 467] on html "Platinum Partner: C.R. Kennedy Gold Partner: Carlson Silver Partner: UPG Mornin…" at bounding box center [634, 551] width 707 height 563
click at [365, 349] on b "Lanyard Sponsor:" at bounding box center [337, 350] width 92 height 14
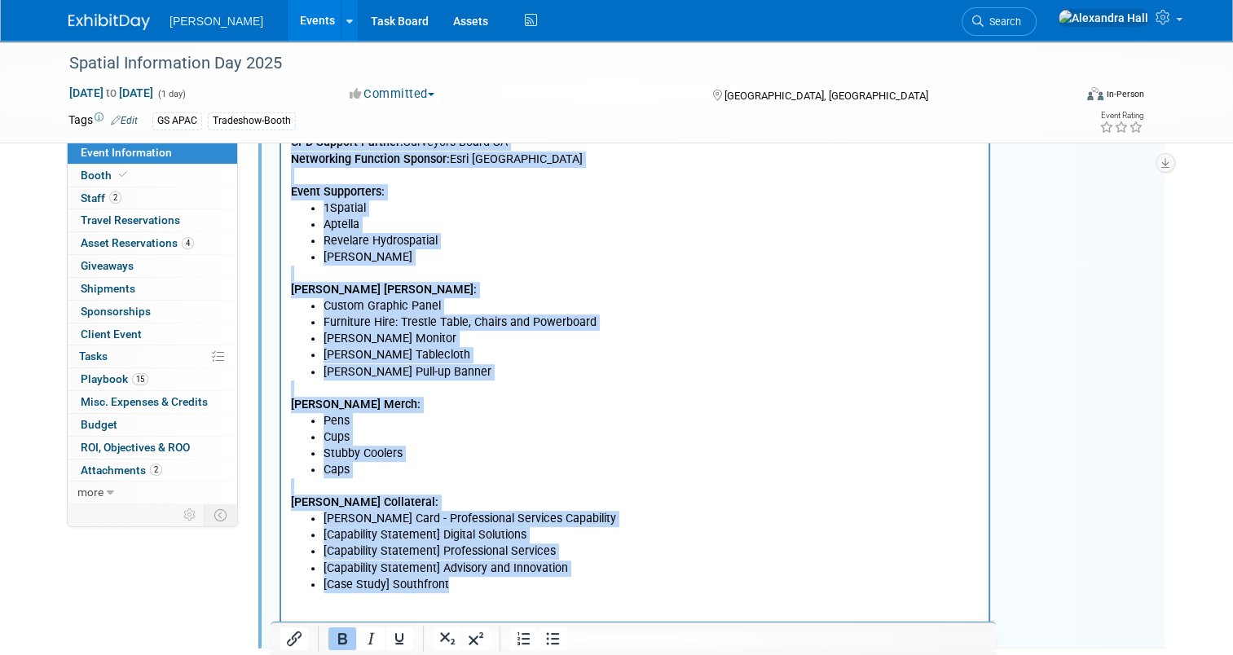
scroll to position [774, 0]
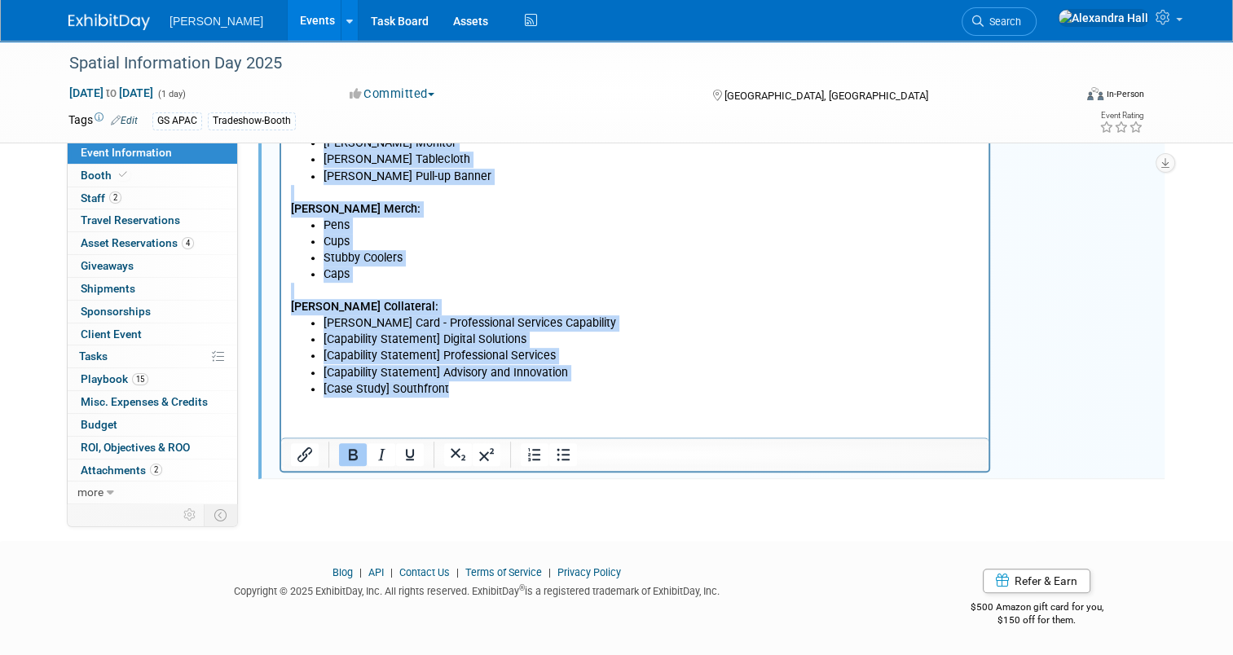
drag, startPoint x: 291, startPoint y: -156, endPoint x: 491, endPoint y: 336, distance: 530.5
click at [494, 398] on html "Platinum Partner: C.R. Kennedy Gold Partner: Carlson Silver Partner: UPG Mornin…" at bounding box center [634, 116] width 707 height 563
copy body "Platinum Partner: C.R. Kennedy Gold Partner: Carlson Silver Partner: UPG Mornin…"
click at [672, 283] on p "[PERSON_NAME] Collateral:" at bounding box center [635, 299] width 688 height 33
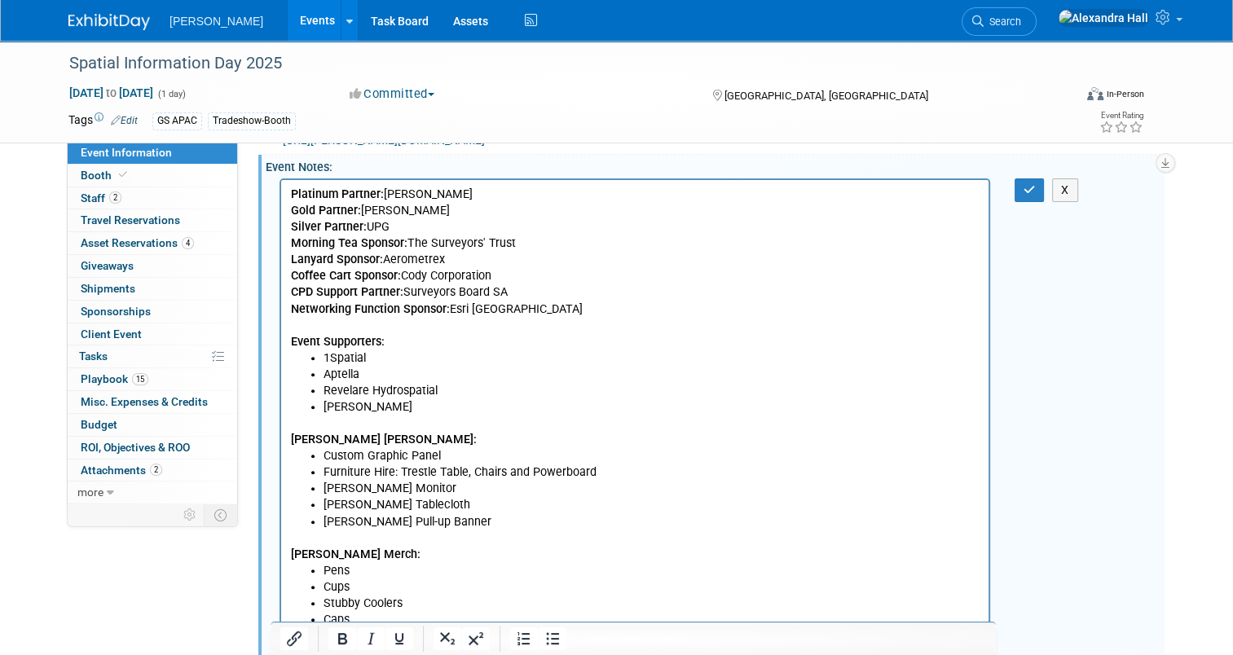
scroll to position [204, 0]
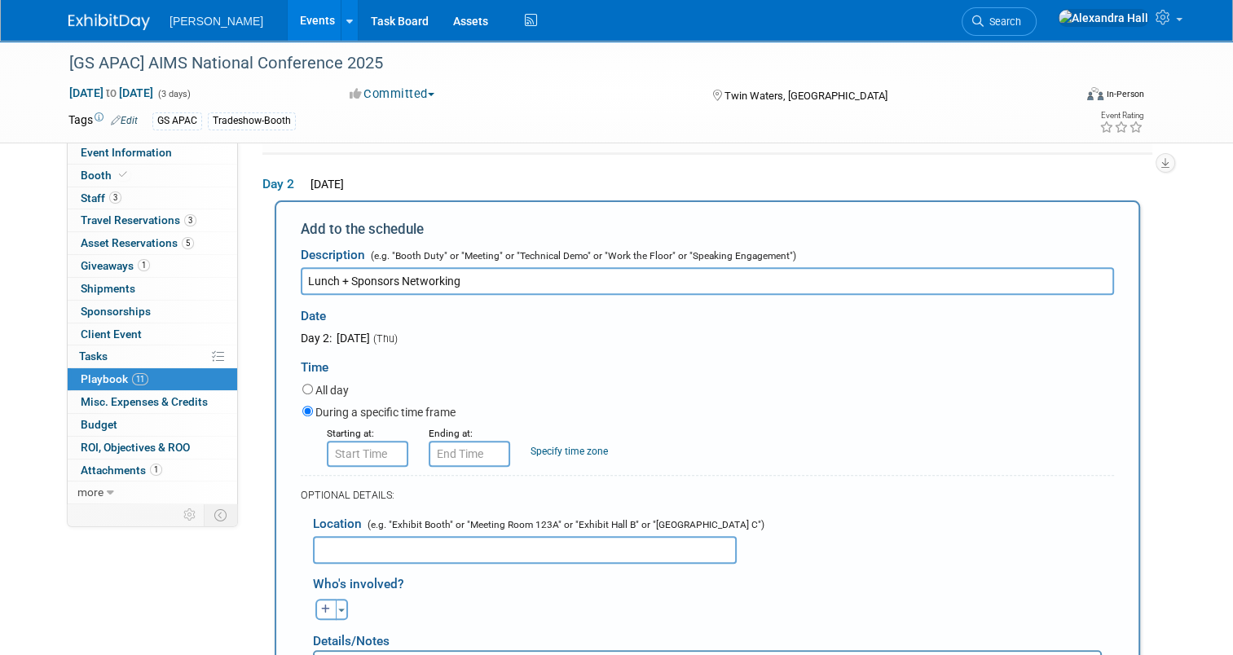
type input "Lunch + Sponsors Networking"
click at [354, 441] on input "8:00 AM" at bounding box center [367, 454] width 81 height 26
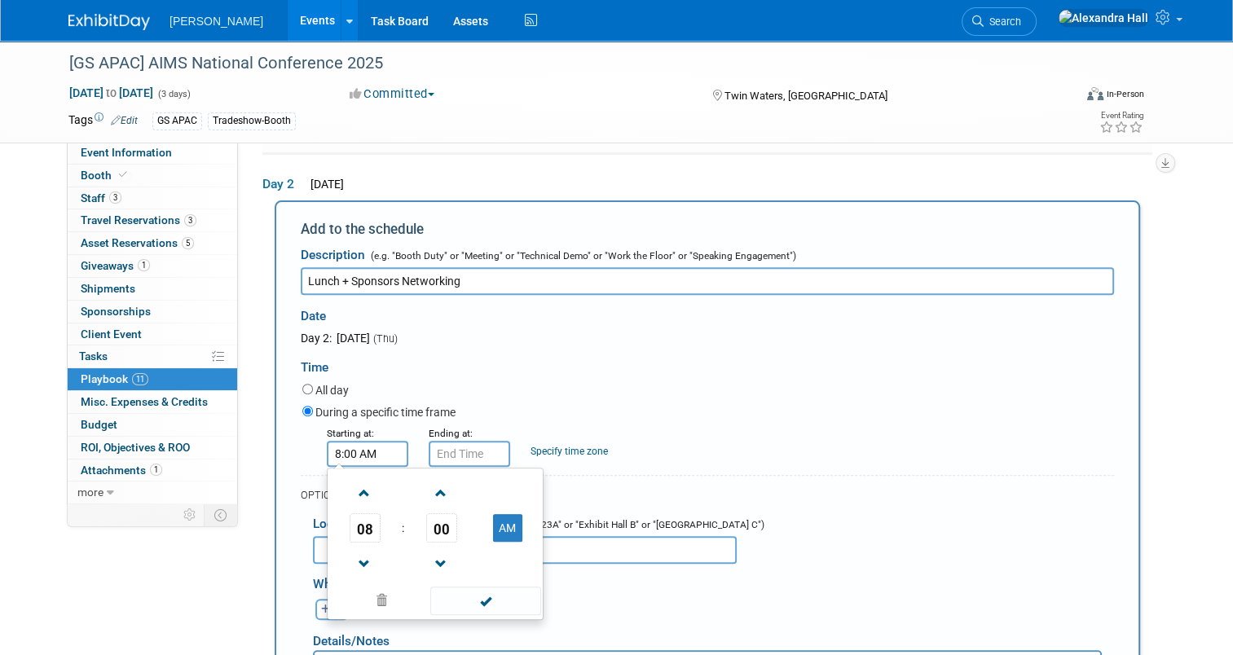
drag, startPoint x: 507, startPoint y: 528, endPoint x: 372, endPoint y: 530, distance: 134.4
click at [507, 528] on button "AM" at bounding box center [507, 528] width 29 height 28
click at [354, 525] on span "08" at bounding box center [364, 527] width 31 height 29
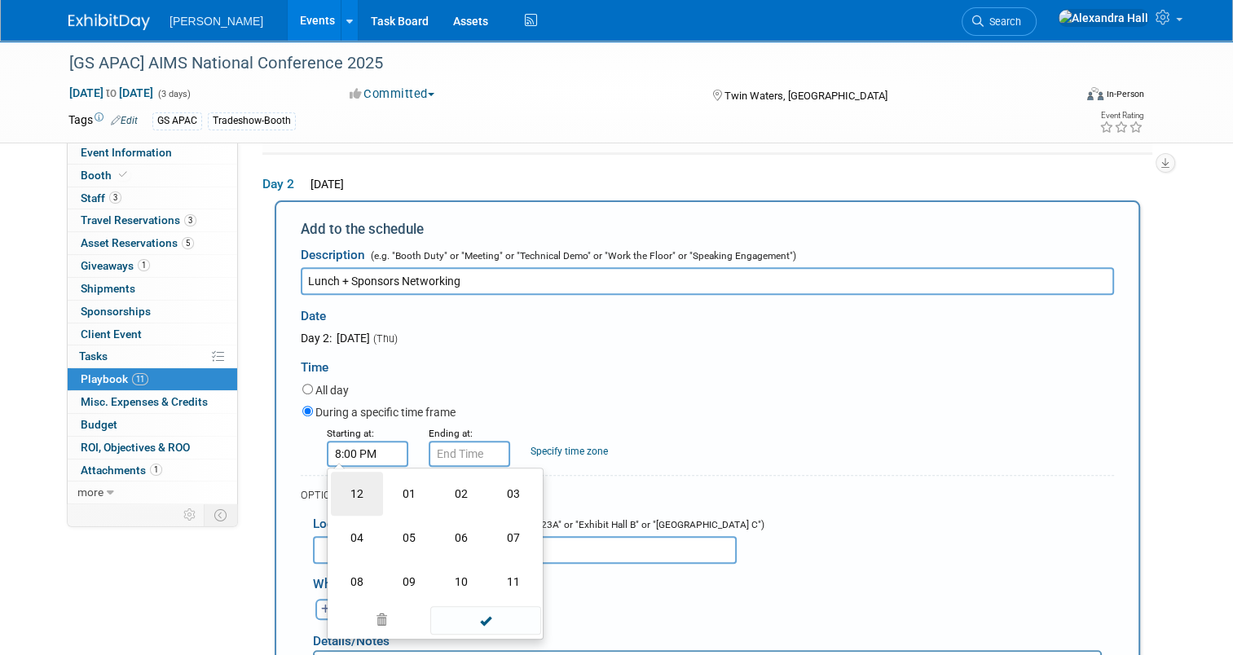
click at [350, 499] on td "12" at bounding box center [357, 494] width 52 height 44
type input "12:00 PM"
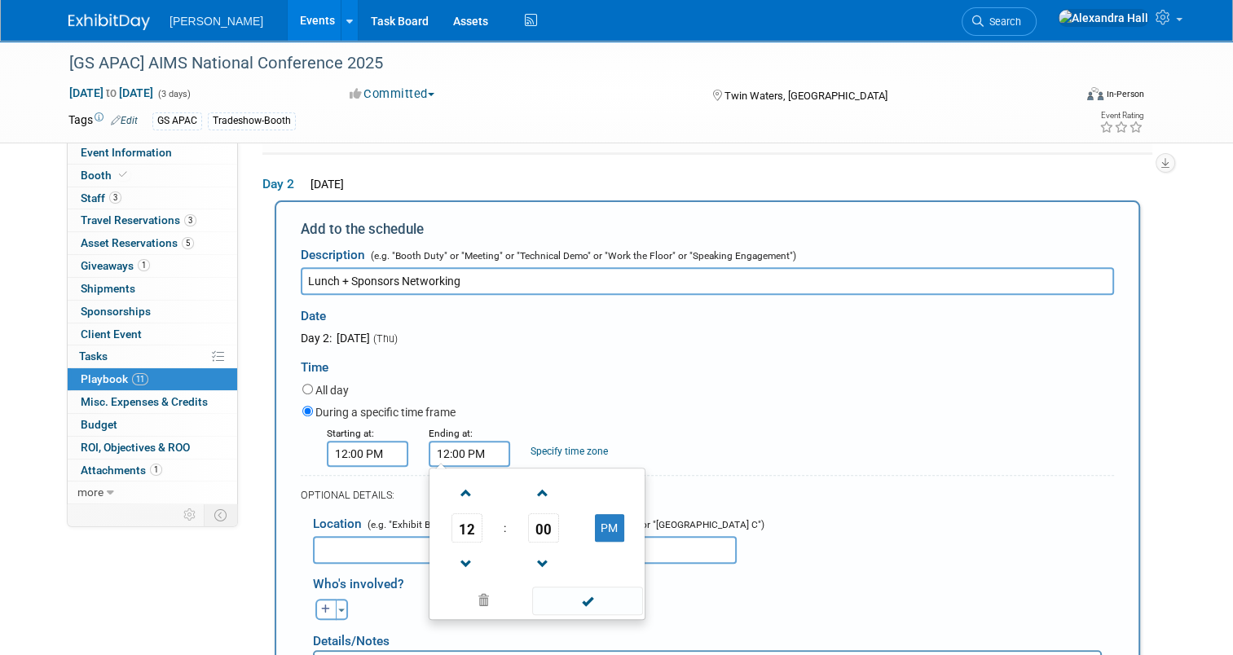
click at [472, 447] on input "12:00 PM" at bounding box center [468, 454] width 81 height 26
click at [528, 522] on span "00" at bounding box center [543, 527] width 31 height 29
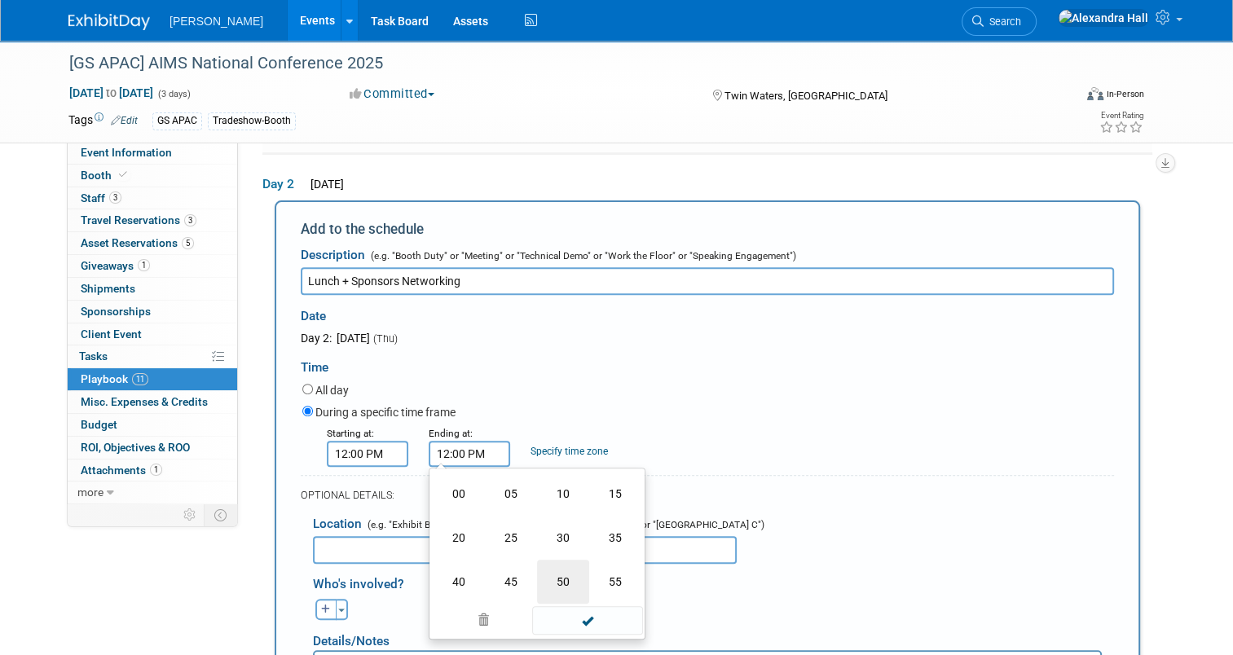
click at [547, 580] on td "50" at bounding box center [563, 582] width 52 height 44
type input "12:50 PM"
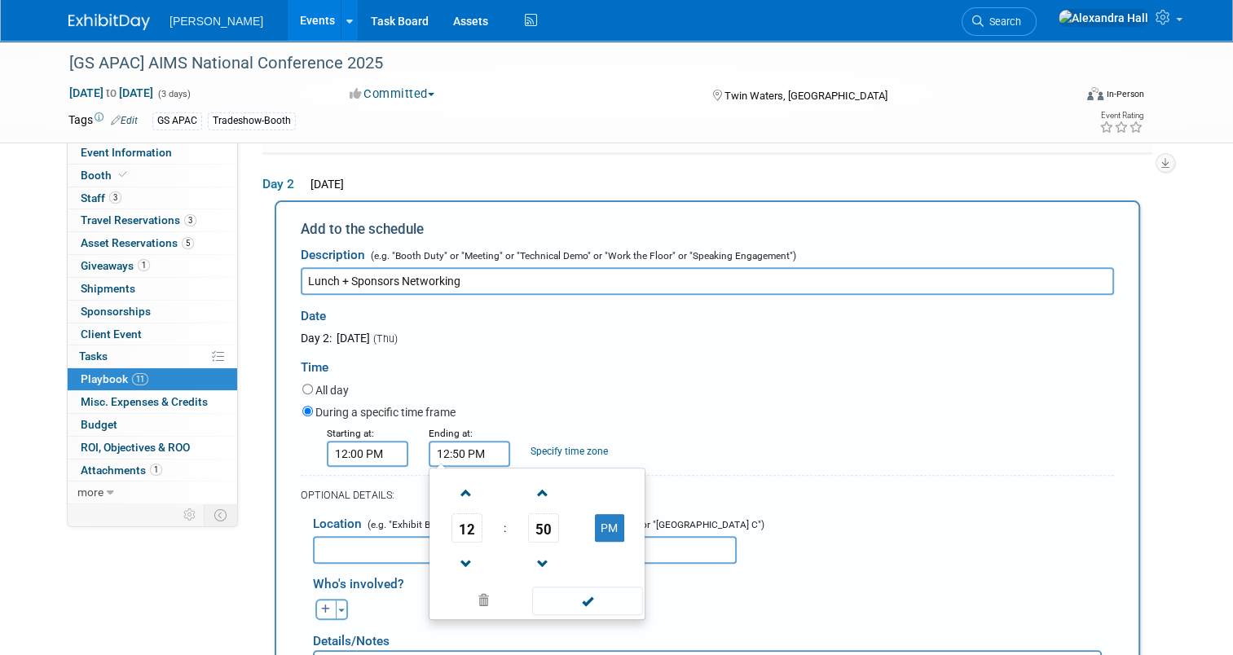
click at [946, 509] on div "Location (e.g. "Exhibit Booth" or "Meeting Room 123A" or "Exhibit Hall B" or "G…" at bounding box center [707, 534] width 813 height 59
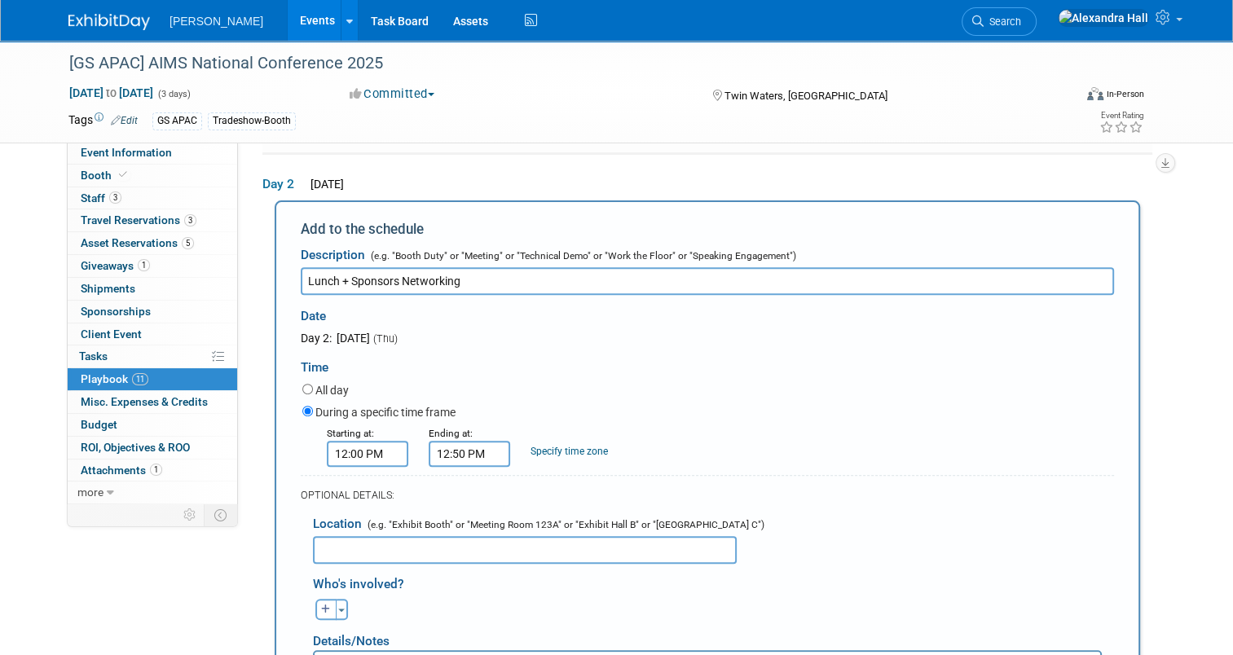
click at [486, 545] on input "text" at bounding box center [525, 550] width 424 height 28
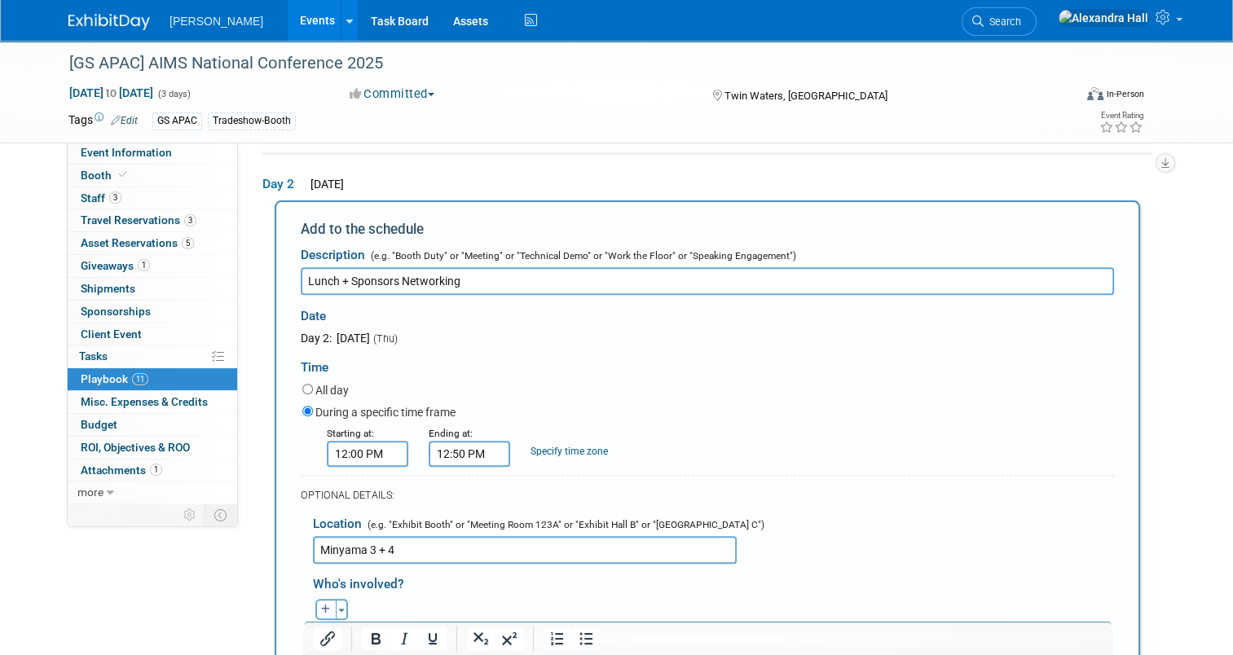
scroll to position [708, 0]
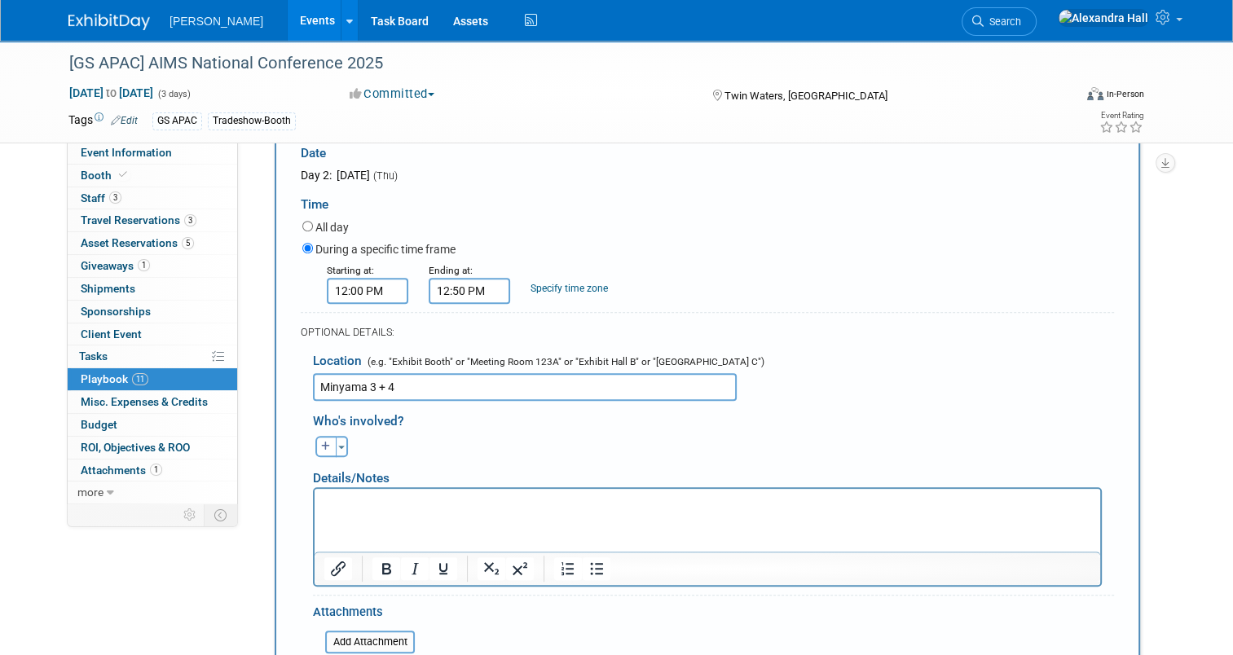
type input "Minyama 3 + 4"
click at [339, 440] on div "Toggle Dropdown Select Anyone Tag a user or a resource Quick" at bounding box center [331, 446] width 61 height 21
click at [336, 444] on button "Toggle Dropdown" at bounding box center [342, 446] width 12 height 21
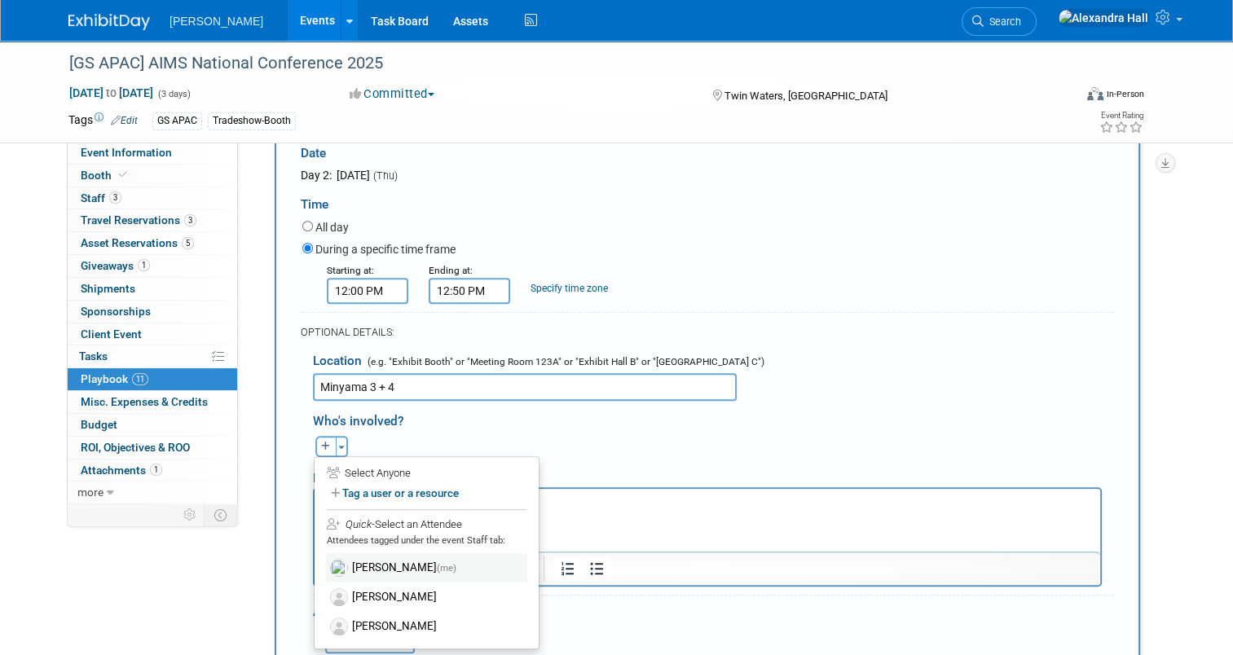
drag, startPoint x: 351, startPoint y: 560, endPoint x: 43, endPoint y: 15, distance: 625.3
click at [351, 560] on label "Alexandra Hall (me)" at bounding box center [426, 567] width 201 height 29
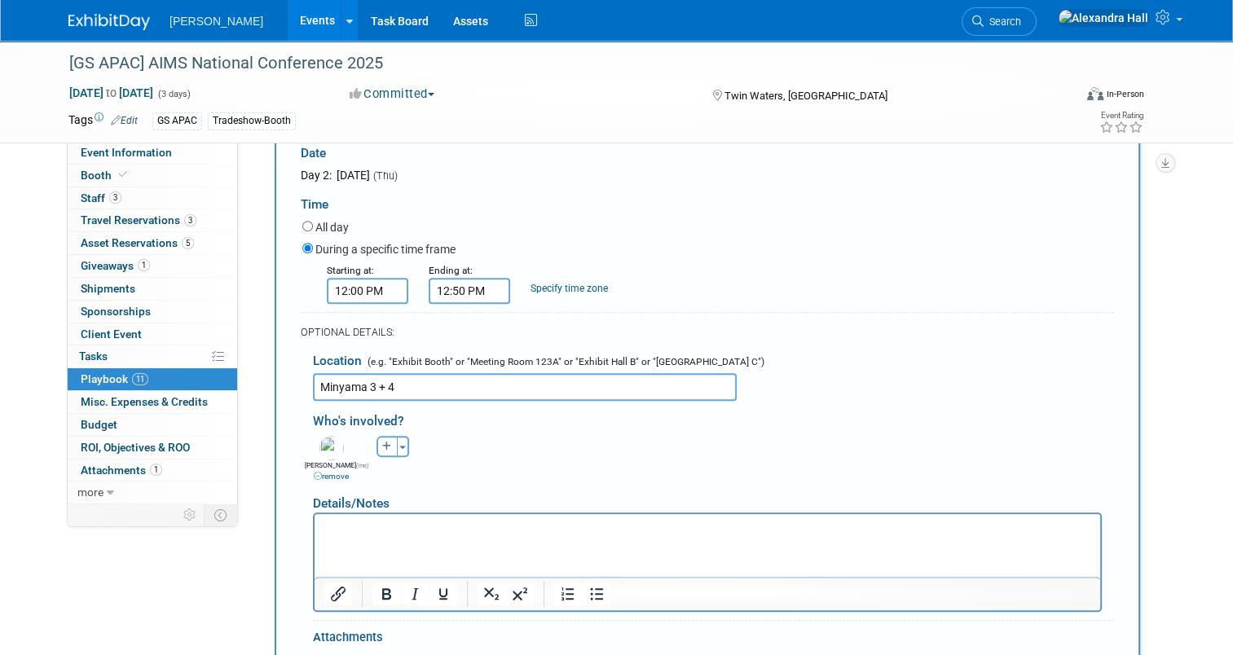
drag, startPoint x: 389, startPoint y: 446, endPoint x: 398, endPoint y: 499, distance: 52.8
click at [397, 446] on button "Toggle Dropdown" at bounding box center [403, 446] width 12 height 21
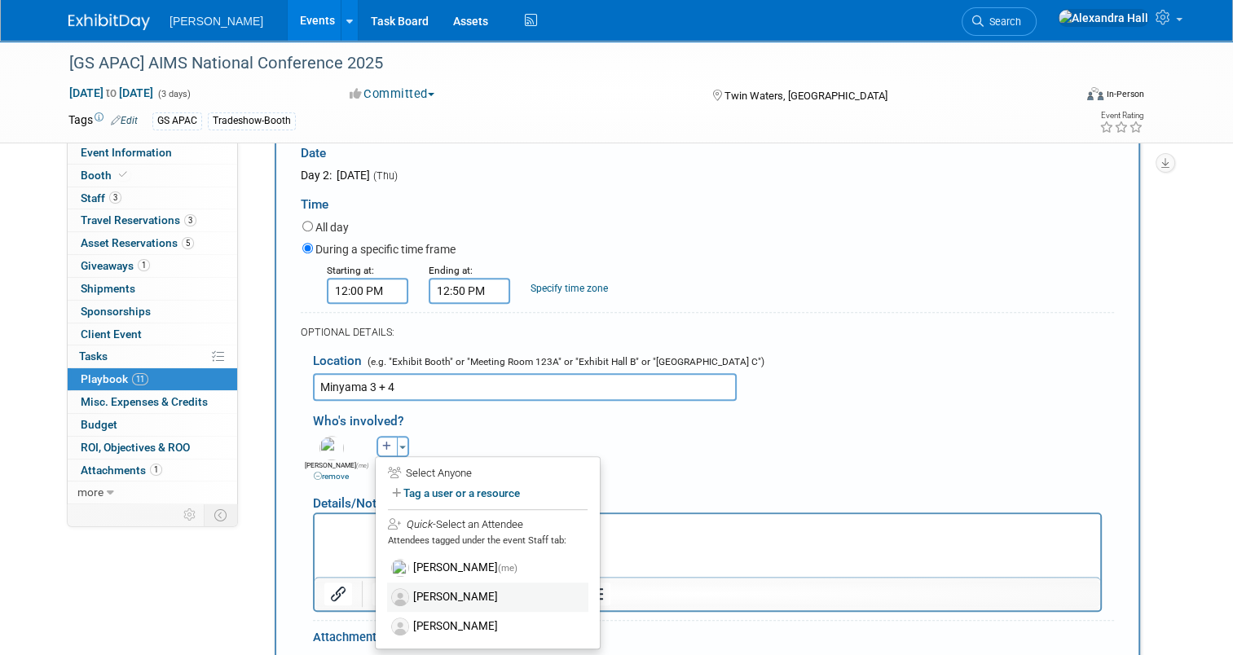
click at [406, 589] on label "[PERSON_NAME]" at bounding box center [487, 596] width 201 height 29
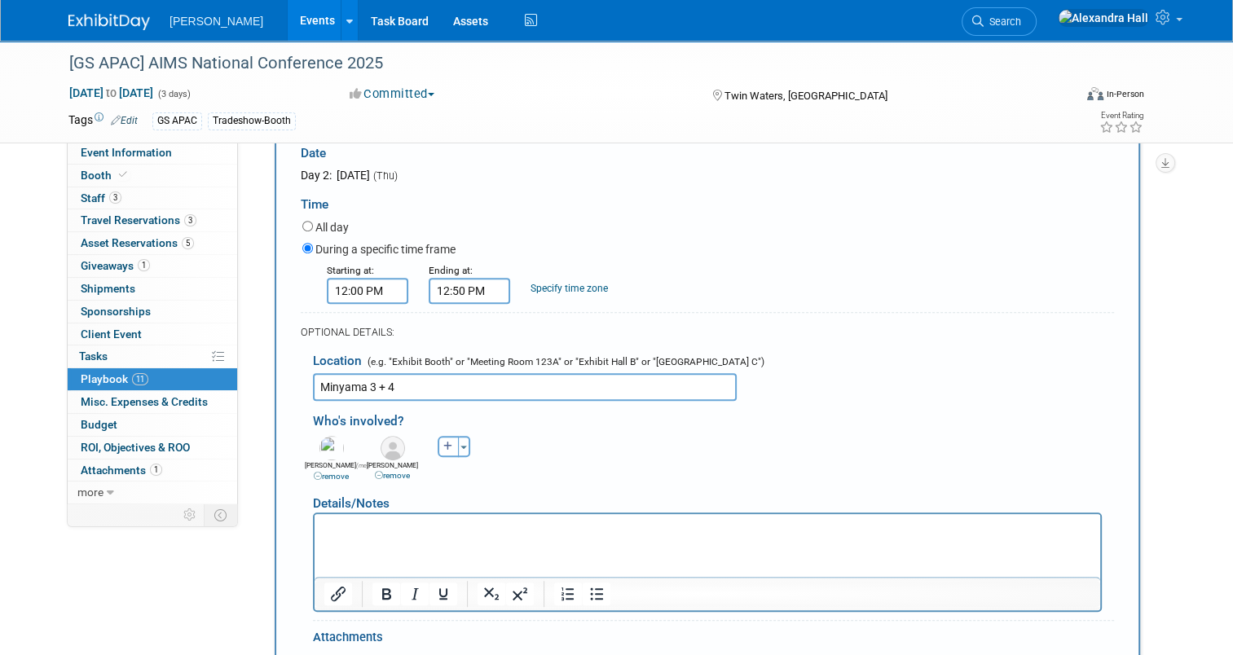
drag, startPoint x: 455, startPoint y: 442, endPoint x: 453, endPoint y: 497, distance: 55.4
click at [460, 446] on span "button" at bounding box center [463, 447] width 7 height 3
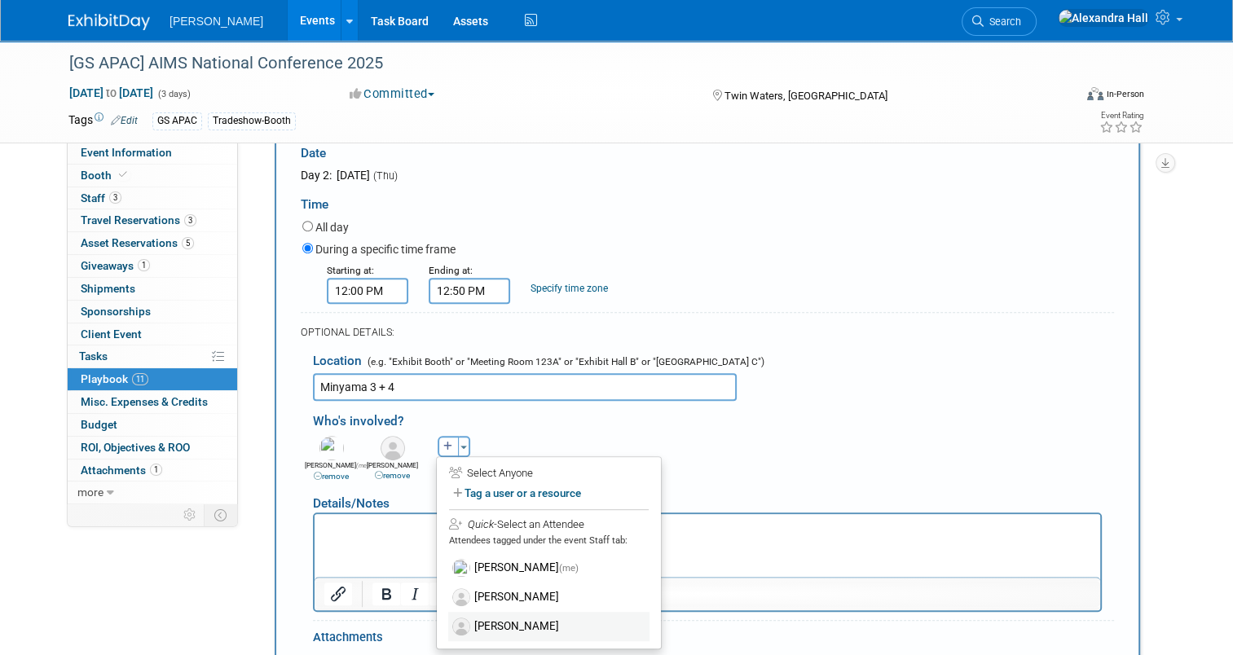
click at [474, 628] on label "[PERSON_NAME]" at bounding box center [548, 626] width 201 height 29
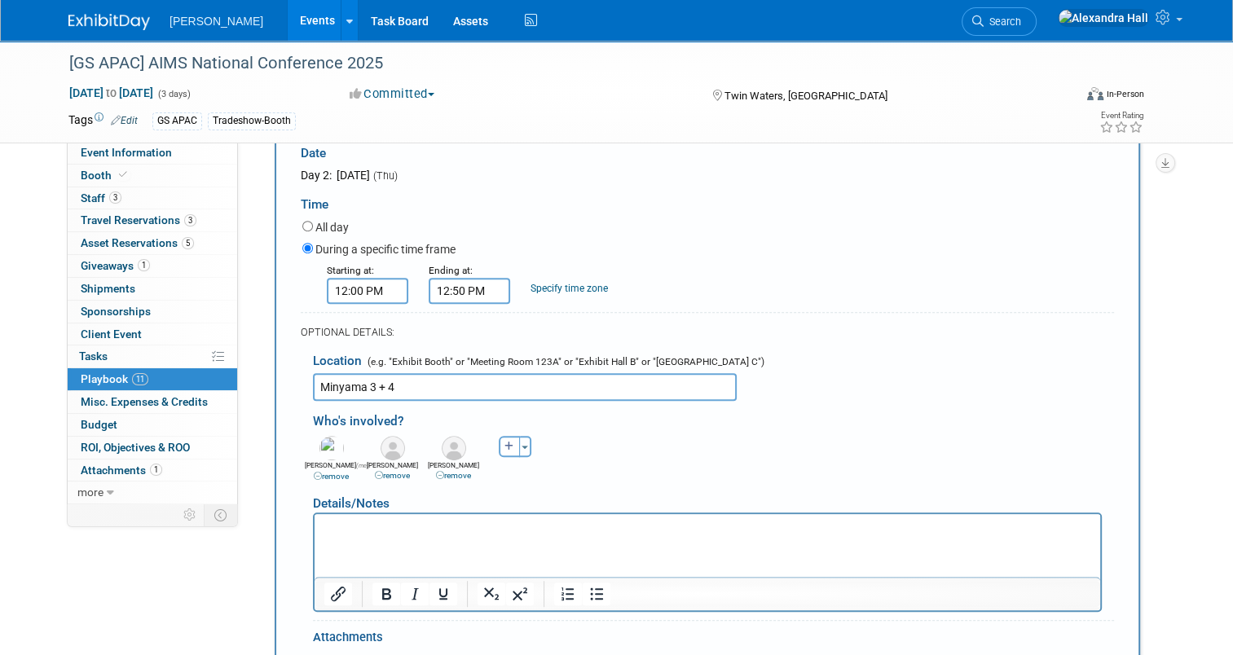
click at [410, 537] on html at bounding box center [706, 525] width 785 height 23
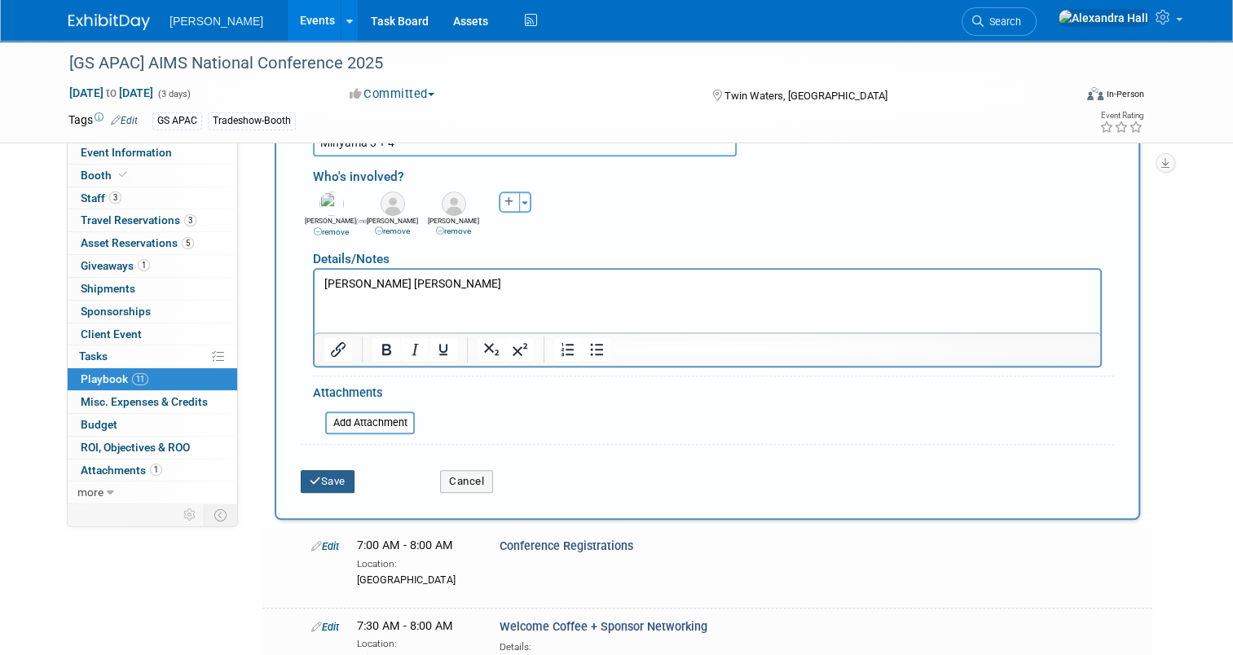
click at [319, 476] on button "Save" at bounding box center [328, 481] width 54 height 23
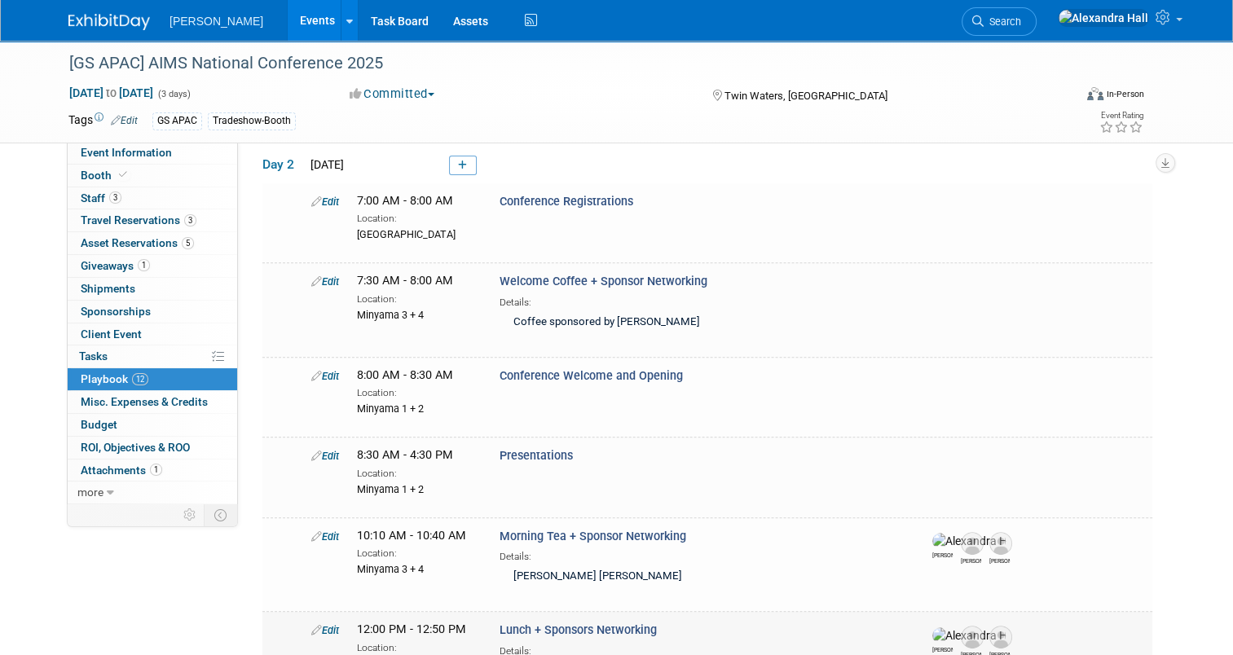
scroll to position [458, 0]
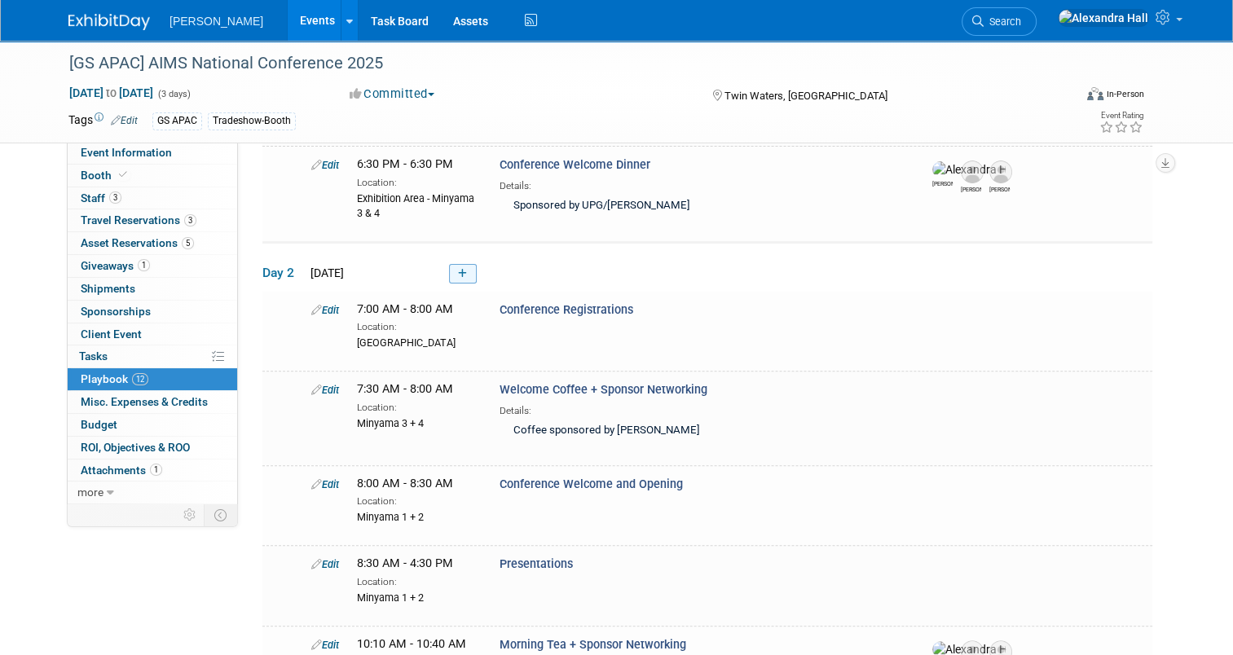
click at [451, 264] on link at bounding box center [463, 274] width 28 height 20
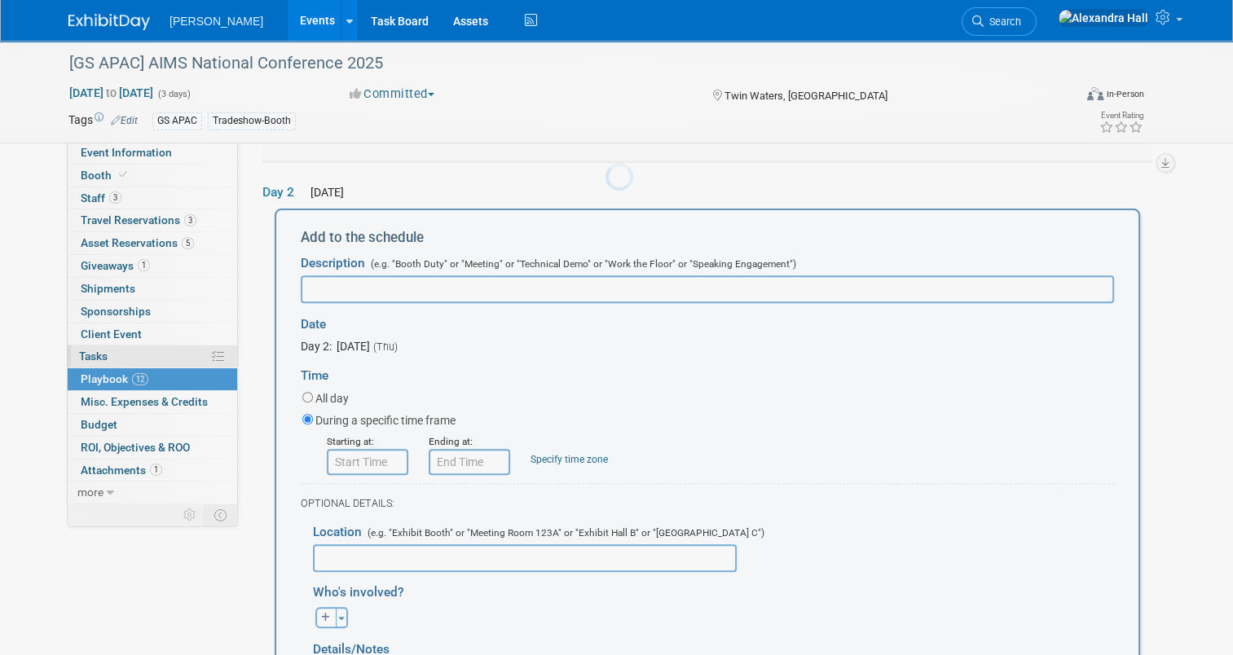
scroll to position [545, 0]
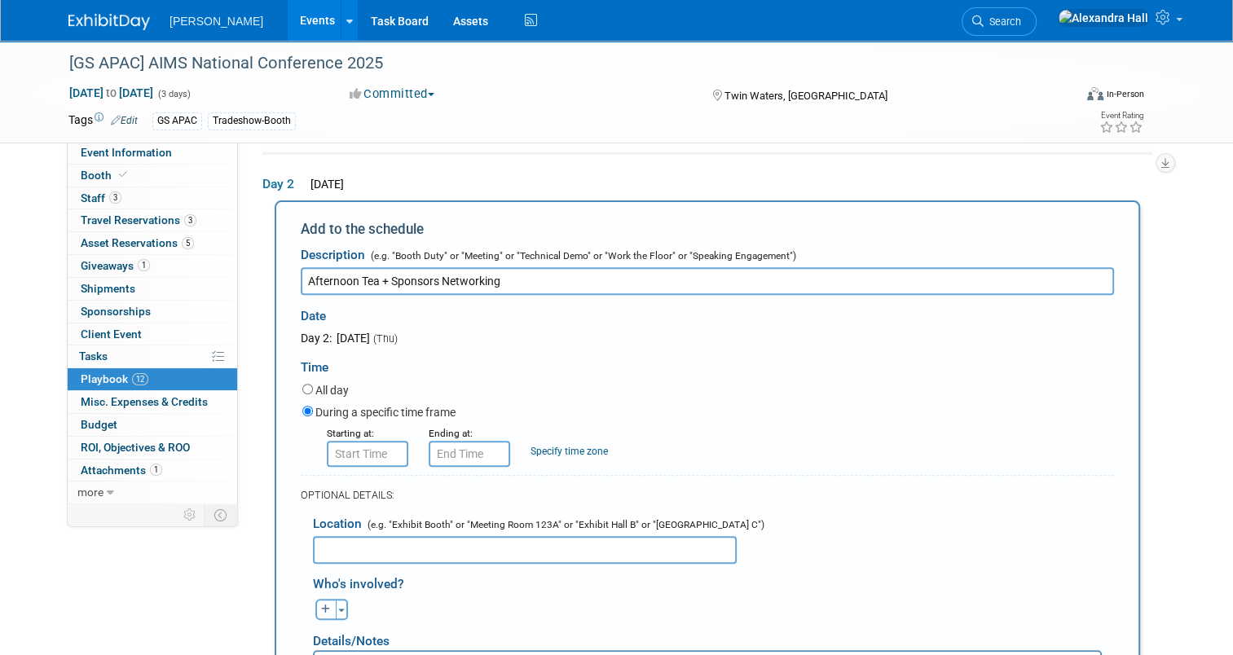
type input "Afternoon Tea + Sponsors Networking"
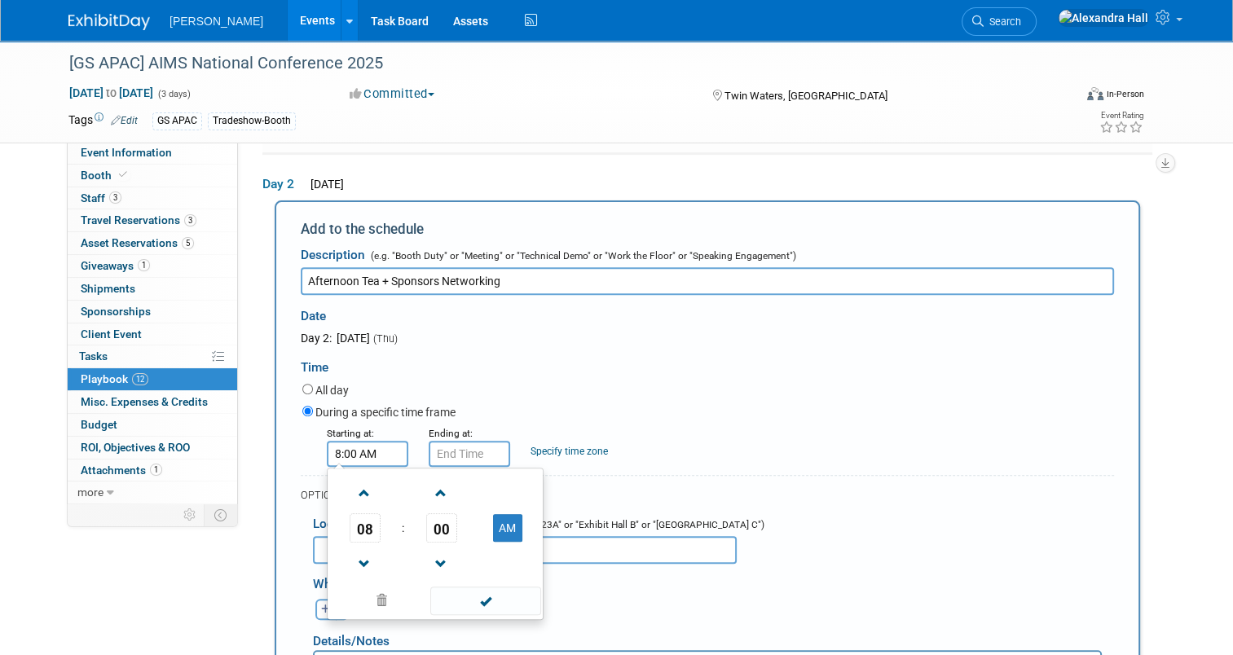
click at [371, 454] on input "8:00 AM" at bounding box center [367, 454] width 81 height 26
click at [494, 521] on button "AM" at bounding box center [507, 528] width 29 height 28
click at [359, 524] on span "08" at bounding box center [364, 527] width 31 height 29
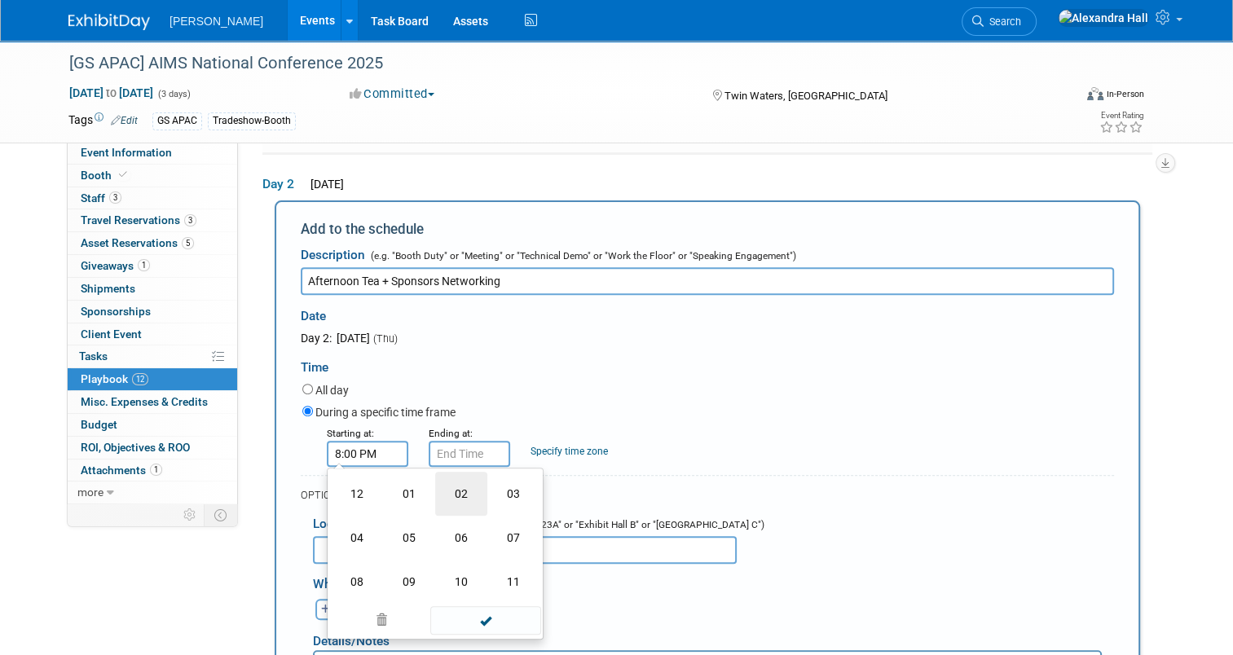
click at [445, 499] on td "02" at bounding box center [461, 494] width 52 height 44
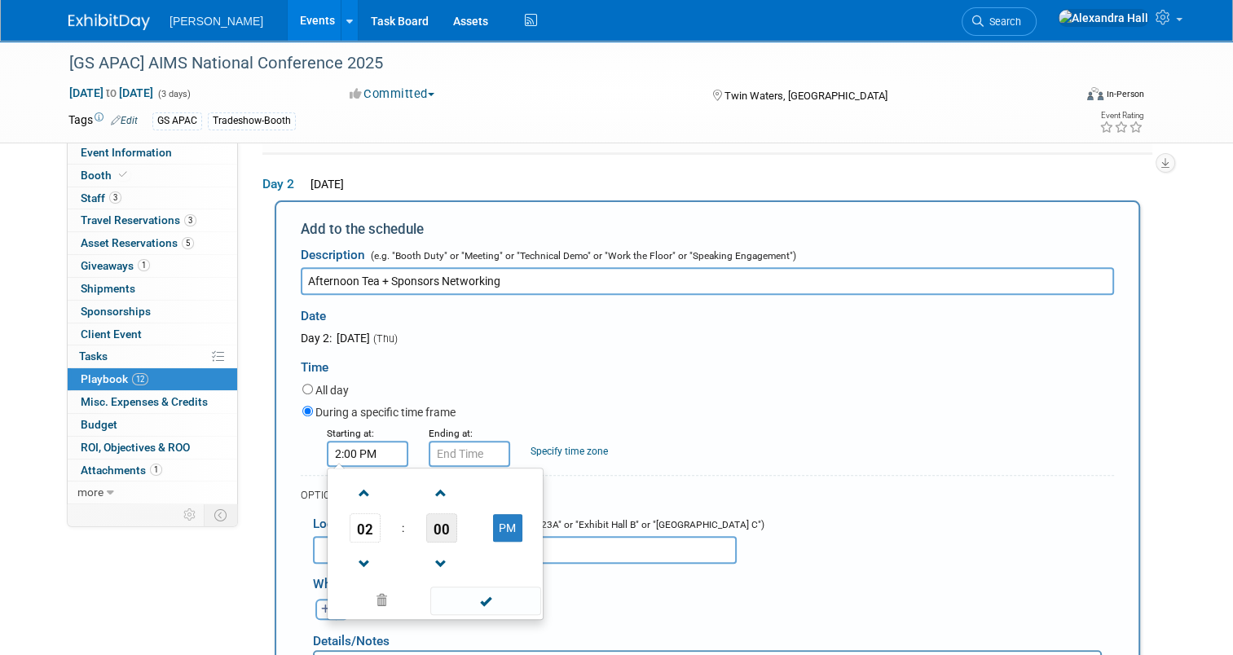
click at [442, 533] on span "00" at bounding box center [441, 527] width 31 height 29
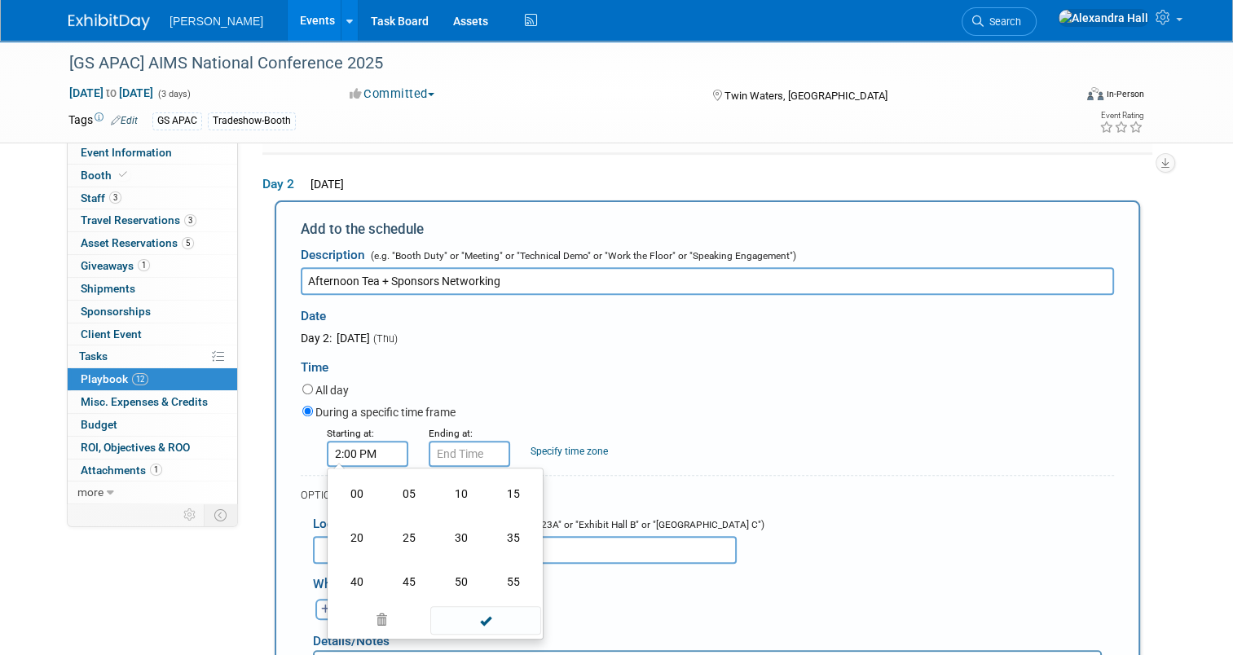
click at [456, 572] on td "50" at bounding box center [461, 582] width 52 height 44
type input "2:50 PM"
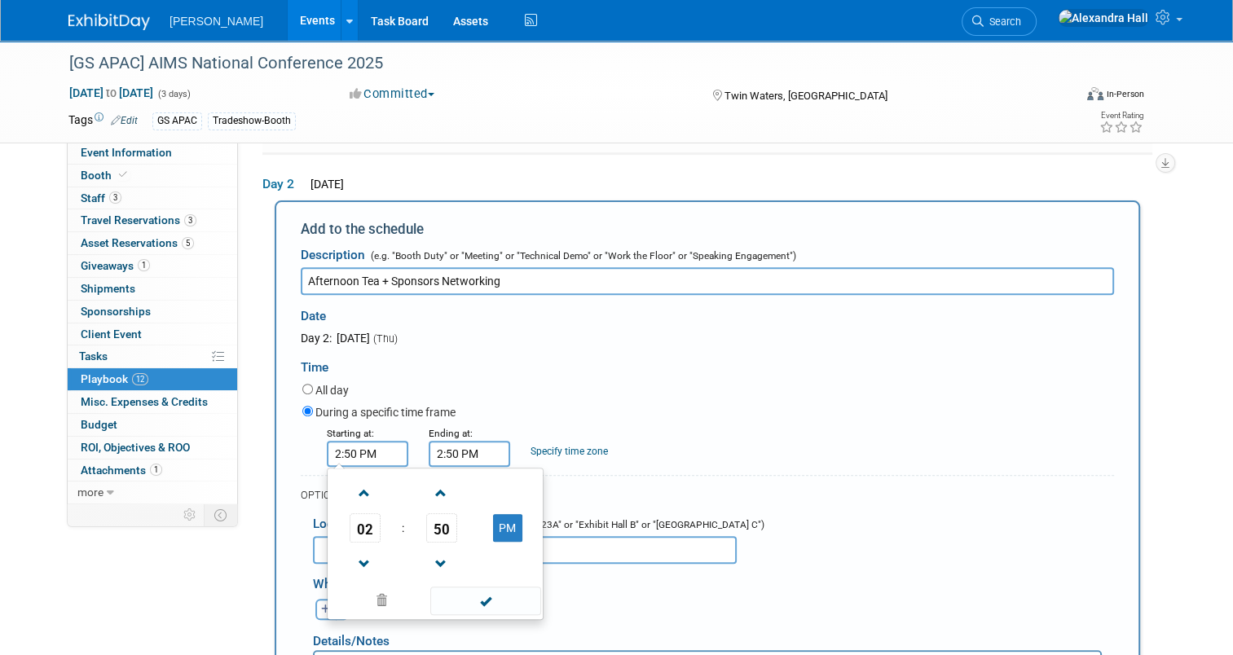
click at [453, 449] on input "2:50 PM" at bounding box center [468, 454] width 81 height 26
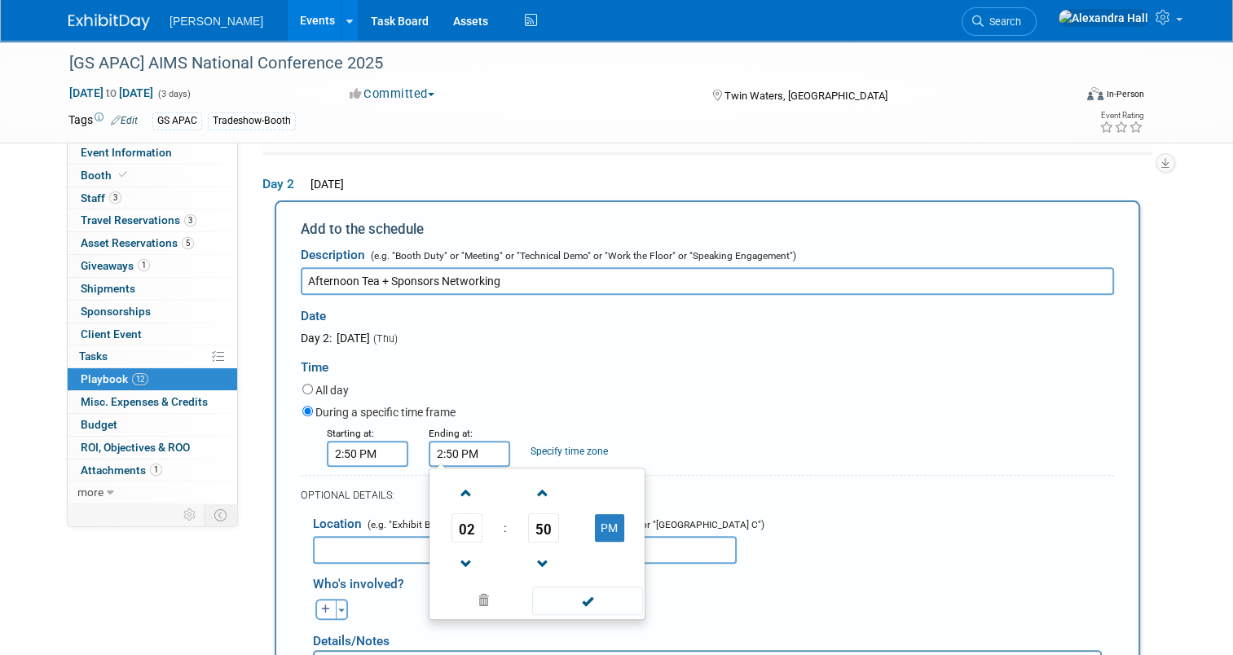
click at [468, 525] on span "02" at bounding box center [466, 527] width 31 height 29
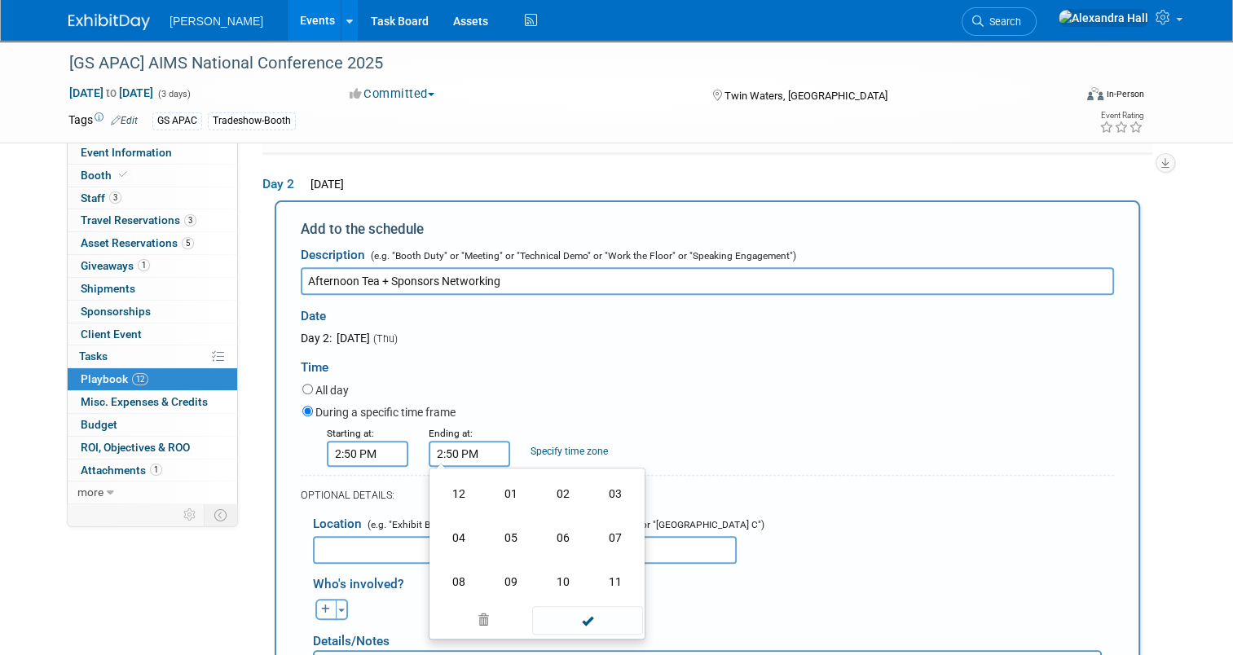
click at [604, 479] on td "03" at bounding box center [615, 494] width 52 height 44
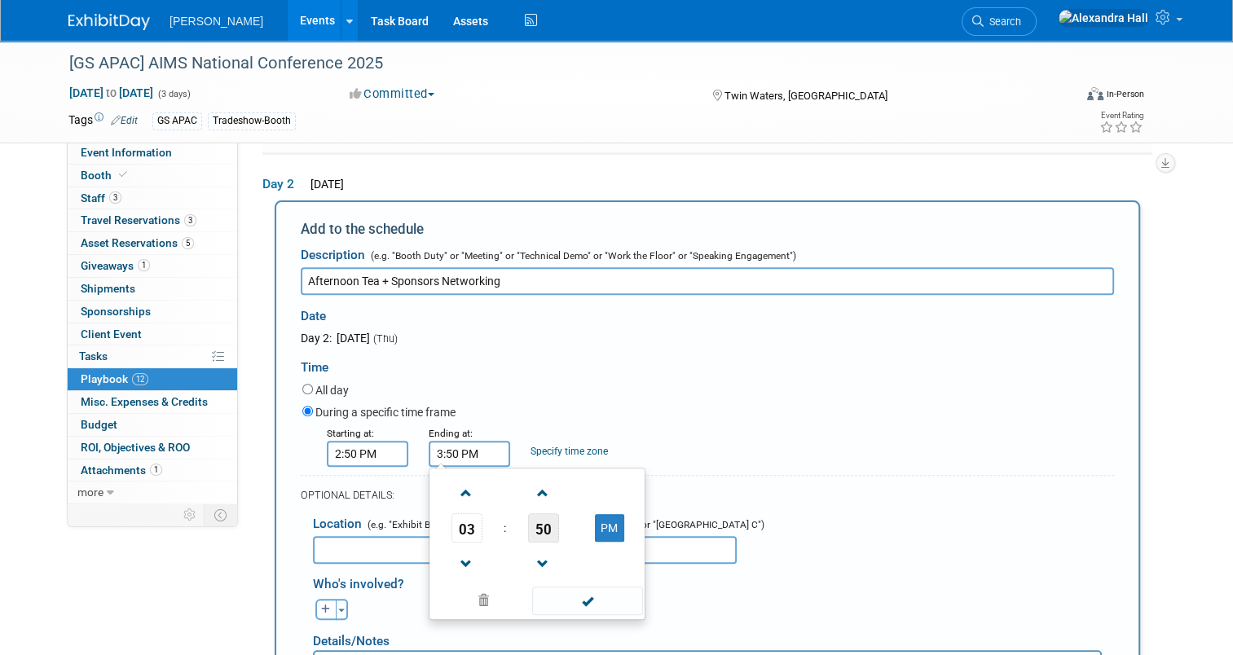
click at [528, 518] on span "50" at bounding box center [543, 527] width 31 height 29
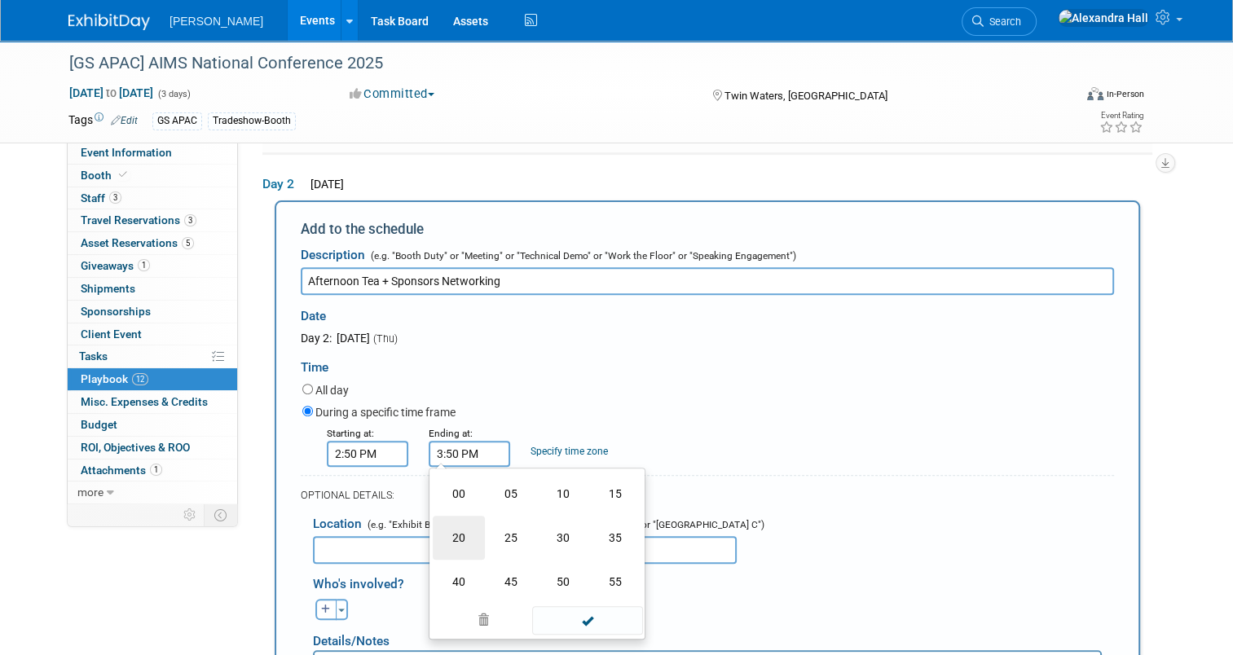
click at [454, 524] on td "20" at bounding box center [459, 538] width 52 height 44
type input "3:20 PM"
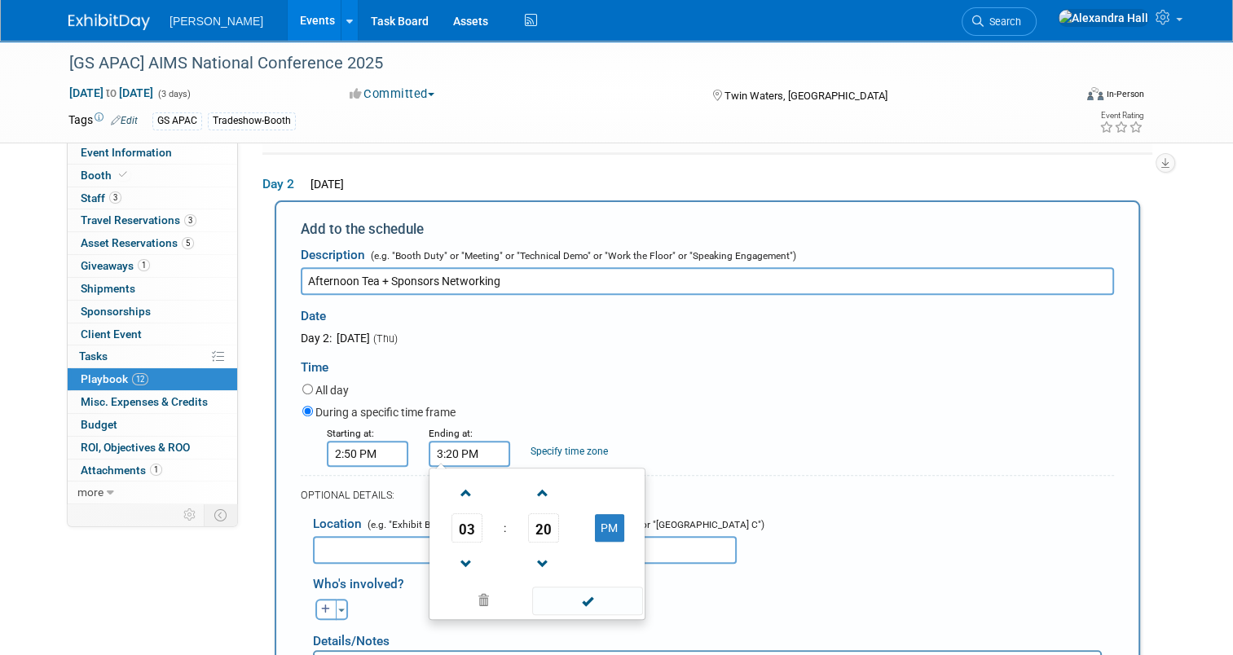
drag, startPoint x: 928, startPoint y: 525, endPoint x: 857, endPoint y: 532, distance: 71.2
click at [929, 525] on div "Location (e.g. "Exhibit Booth" or "Meeting Room 123A" or "Exhibit Hall B" or "G…" at bounding box center [707, 534] width 813 height 59
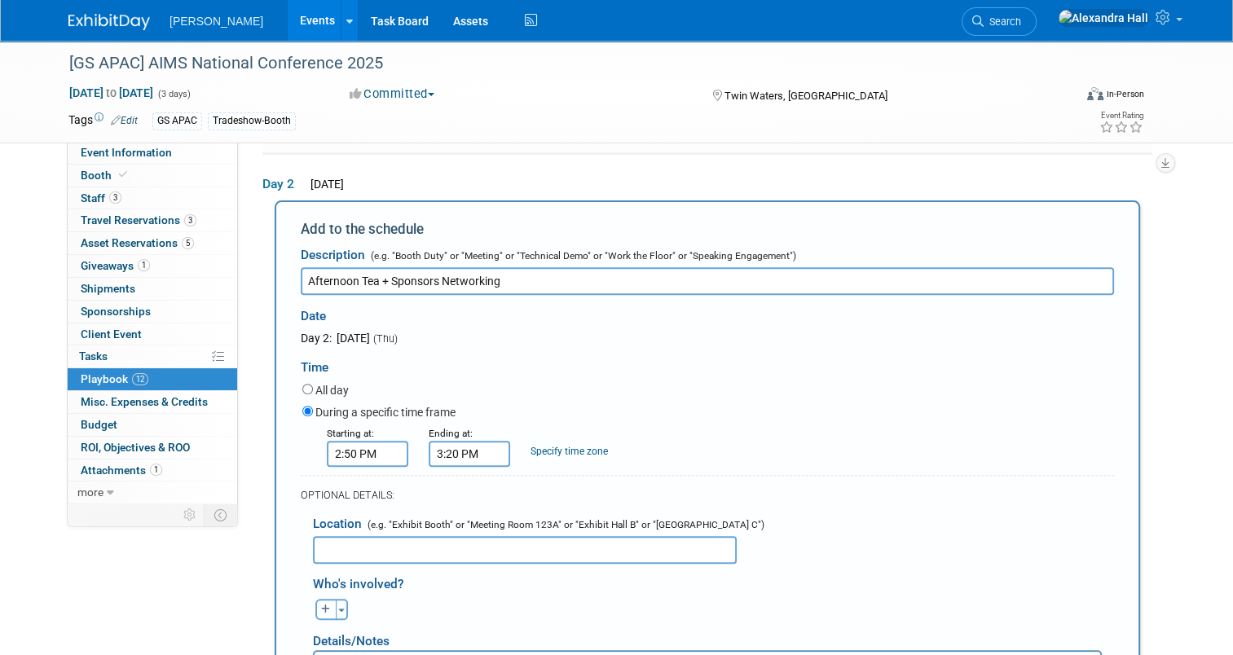
click at [491, 544] on input "text" at bounding box center [525, 550] width 424 height 28
type input "Minyama 3 + 4"
click at [904, 419] on div "During a specific time frame" at bounding box center [707, 413] width 811 height 22
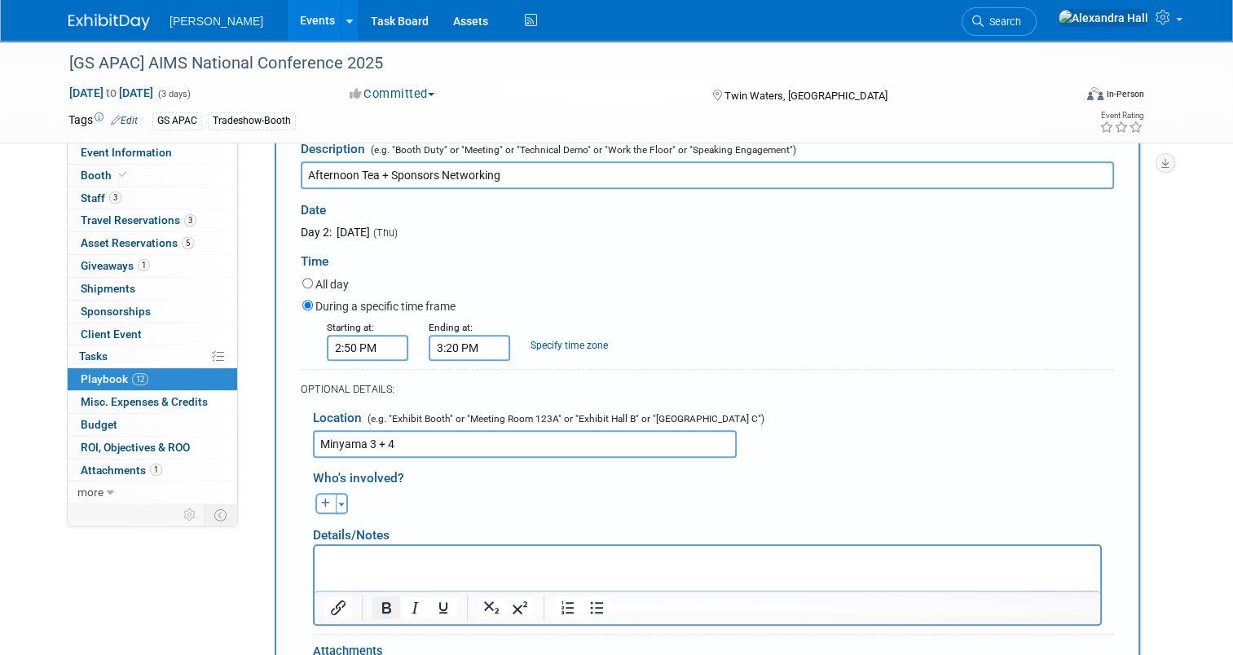
scroll to position [789, 0]
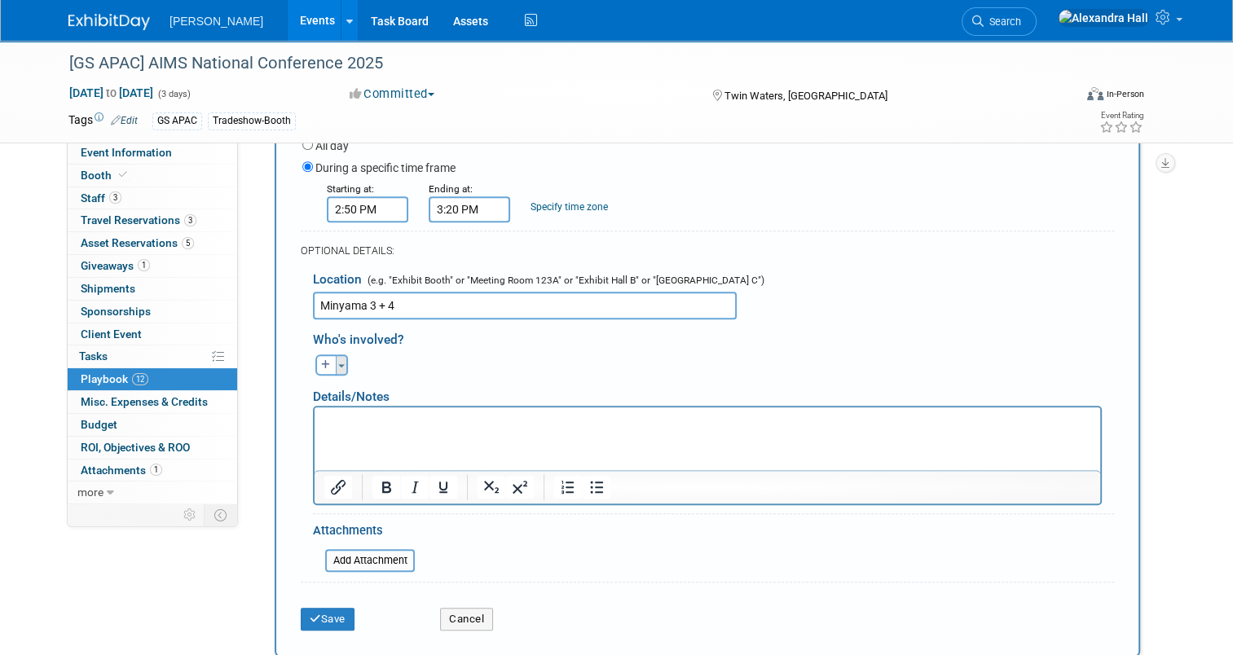
click at [336, 358] on button "Toggle Dropdown" at bounding box center [342, 364] width 12 height 21
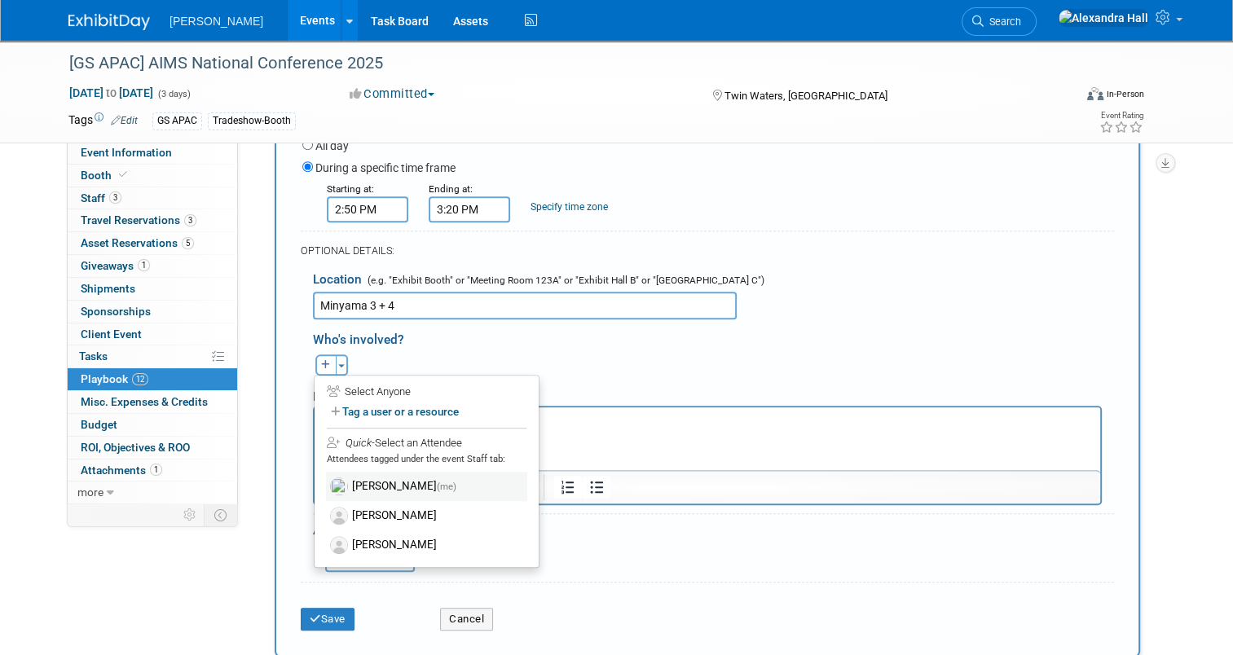
click at [398, 477] on label "Alexandra Hall (me)" at bounding box center [426, 486] width 201 height 29
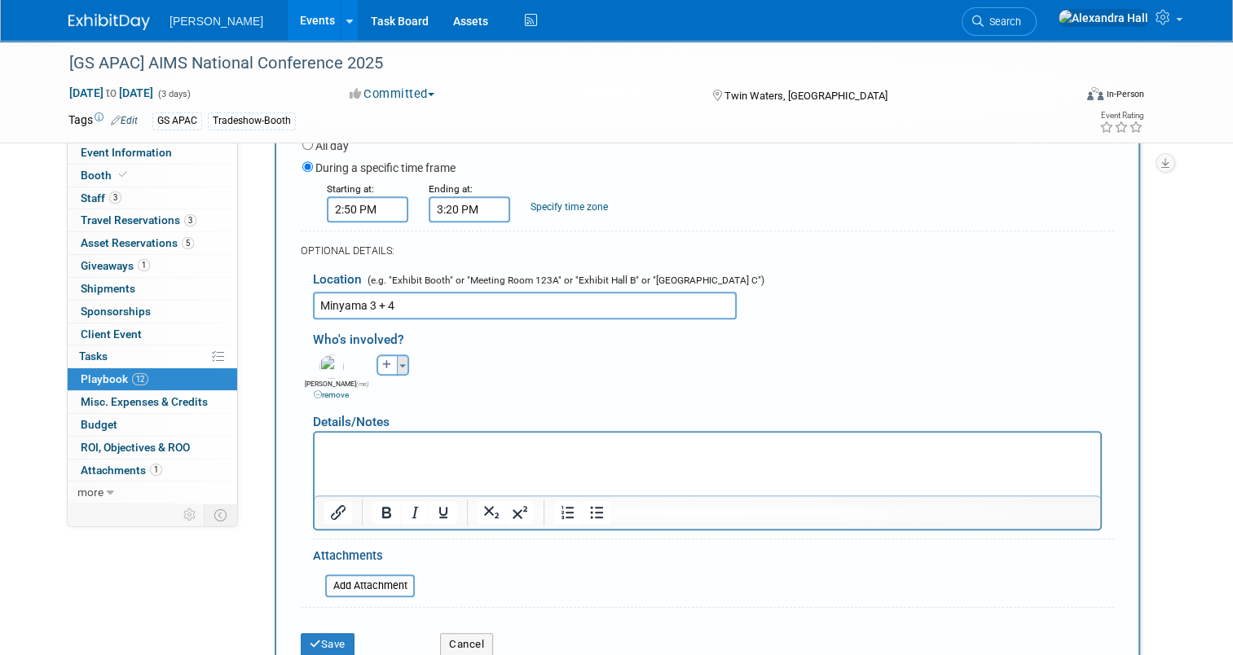
click at [397, 360] on button "Toggle Dropdown" at bounding box center [403, 364] width 12 height 21
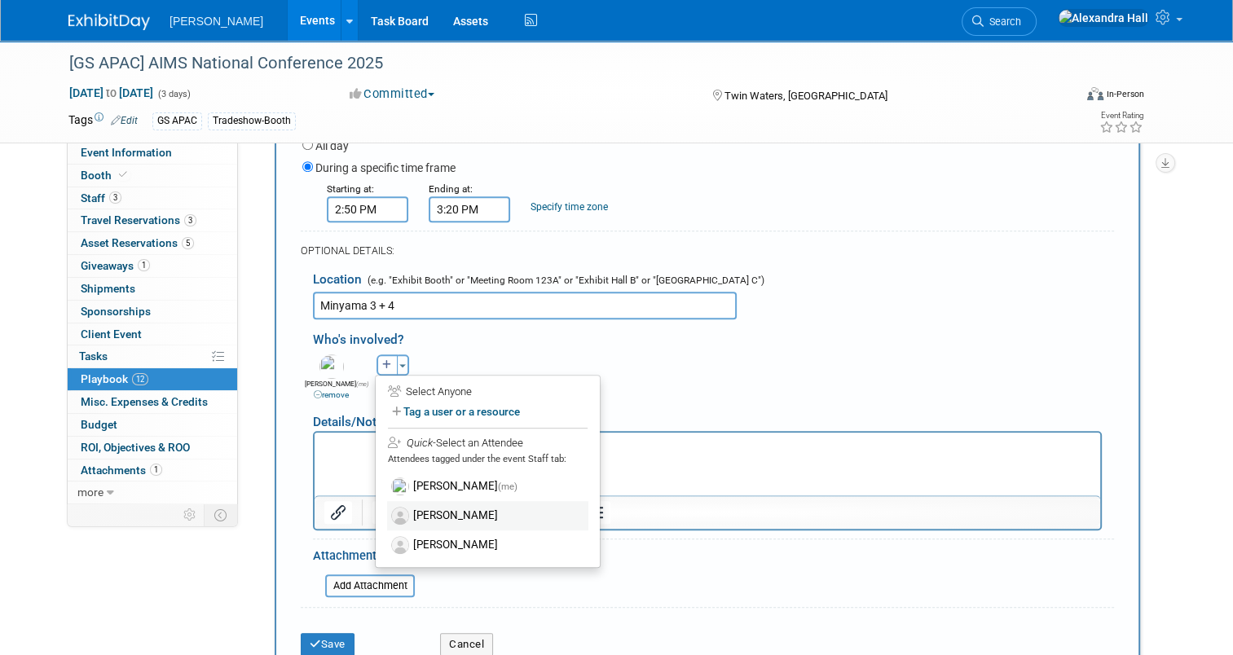
click at [420, 501] on label "[PERSON_NAME]" at bounding box center [487, 515] width 201 height 29
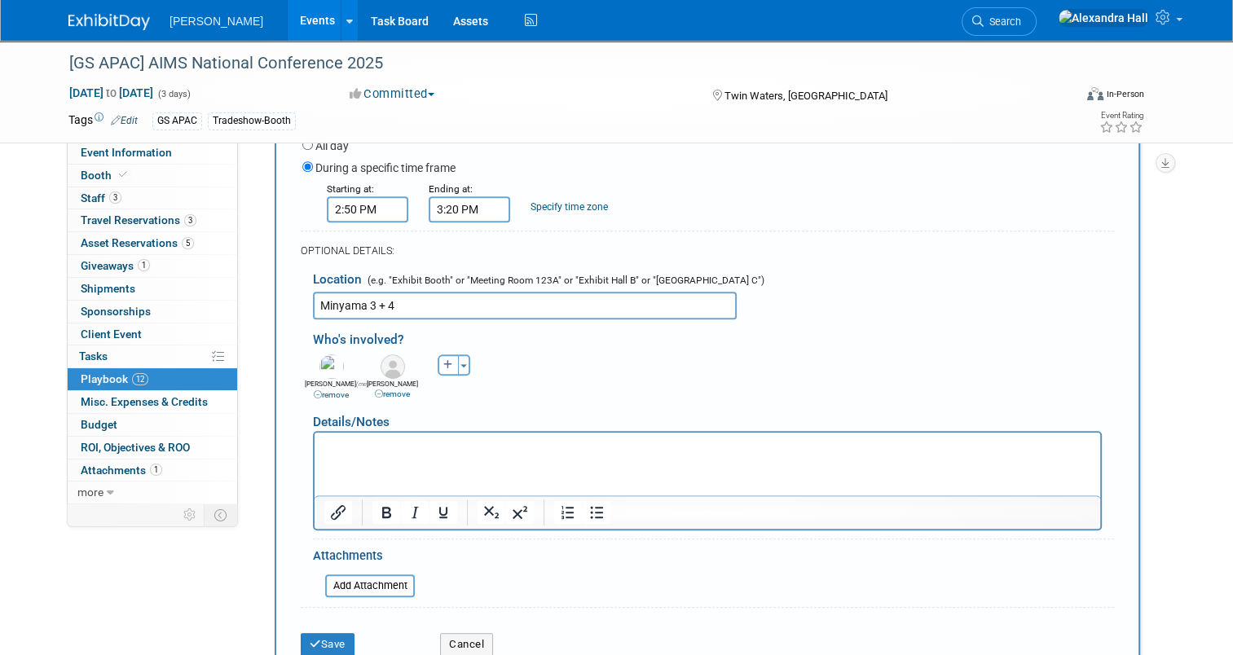
click at [463, 359] on div "Toggle Dropdown Select Anyone Tag a user or a resource Quick" at bounding box center [453, 364] width 61 height 21
click at [459, 363] on div "Toggle Dropdown Select Anyone Tag a user or a resource Quick" at bounding box center [453, 364] width 61 height 21
click at [458, 365] on button "Toggle Dropdown" at bounding box center [464, 364] width 12 height 21
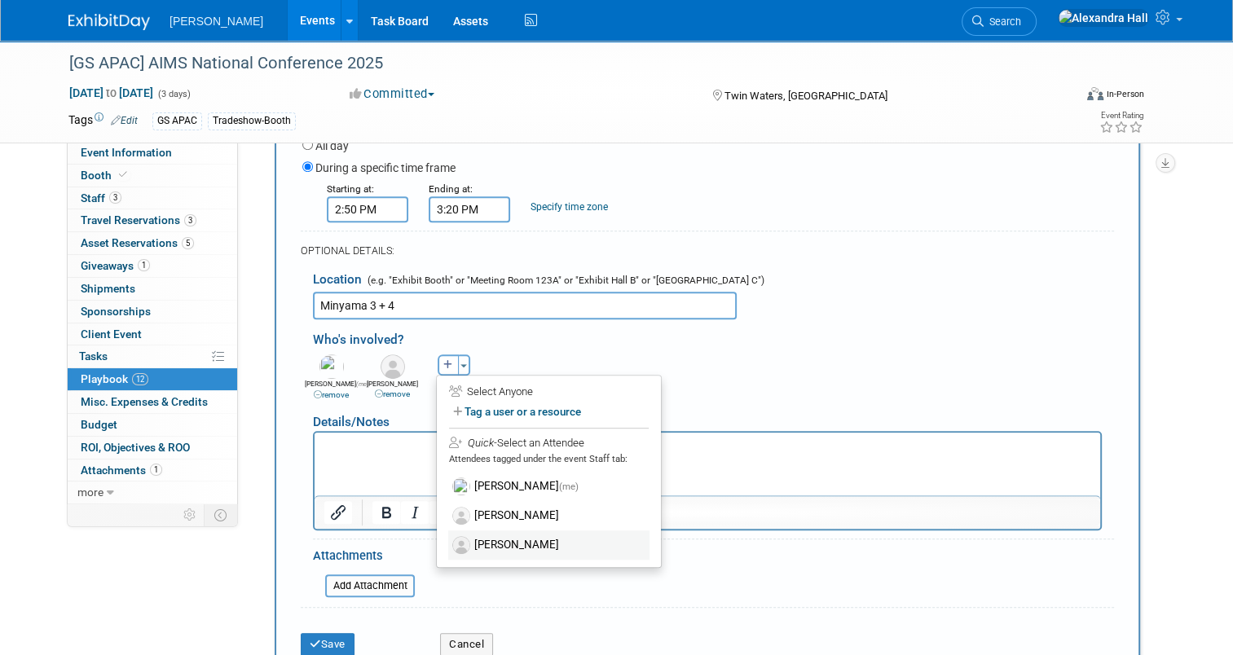
click at [464, 530] on label "[PERSON_NAME]" at bounding box center [548, 544] width 201 height 29
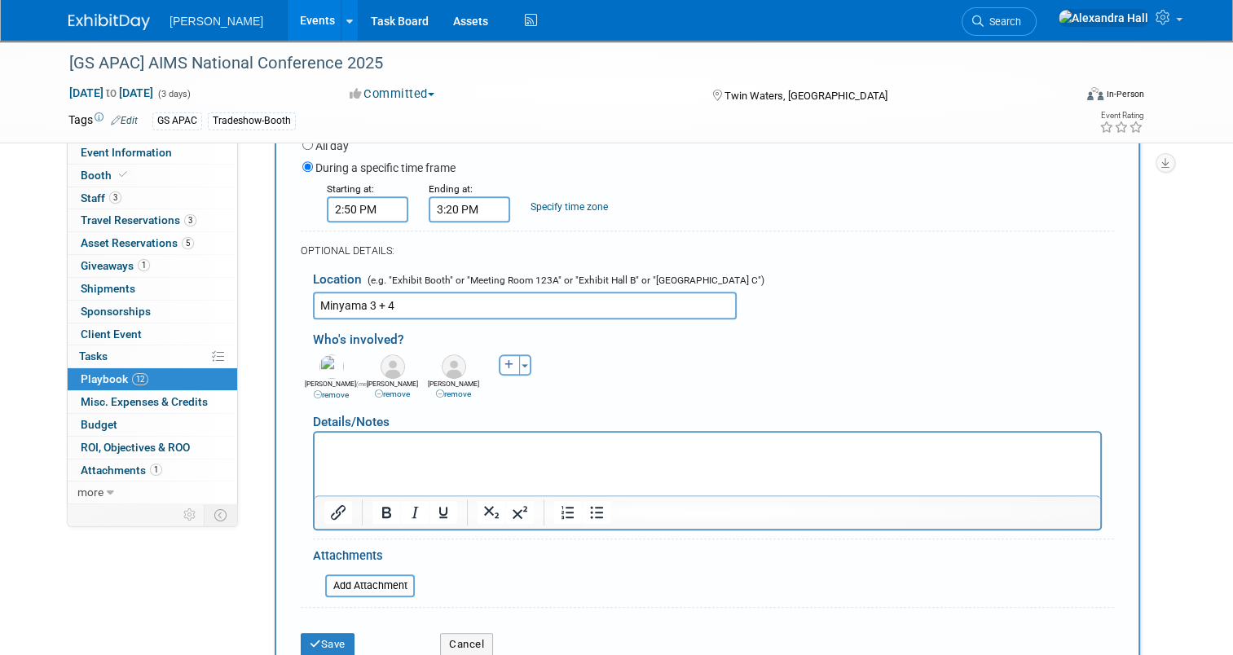
click at [421, 449] on p "Rich Text Area. Press ALT-0 for help." at bounding box center [707, 447] width 767 height 16
click at [325, 635] on button "Save" at bounding box center [328, 644] width 54 height 23
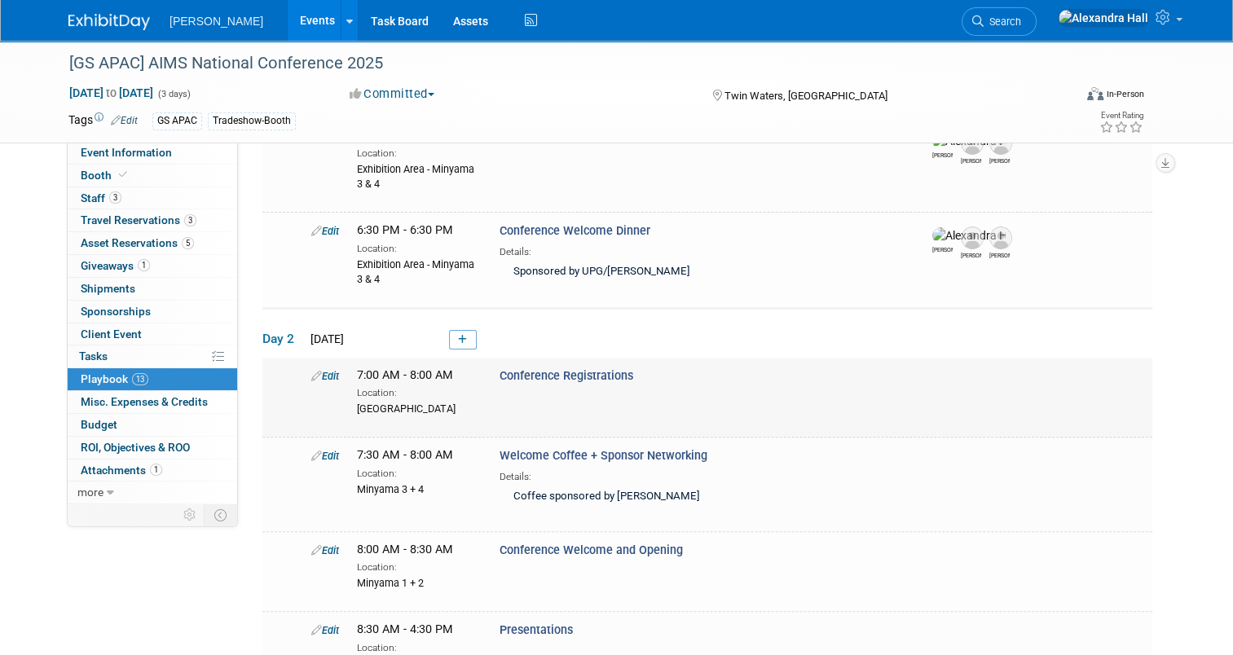
scroll to position [388, 0]
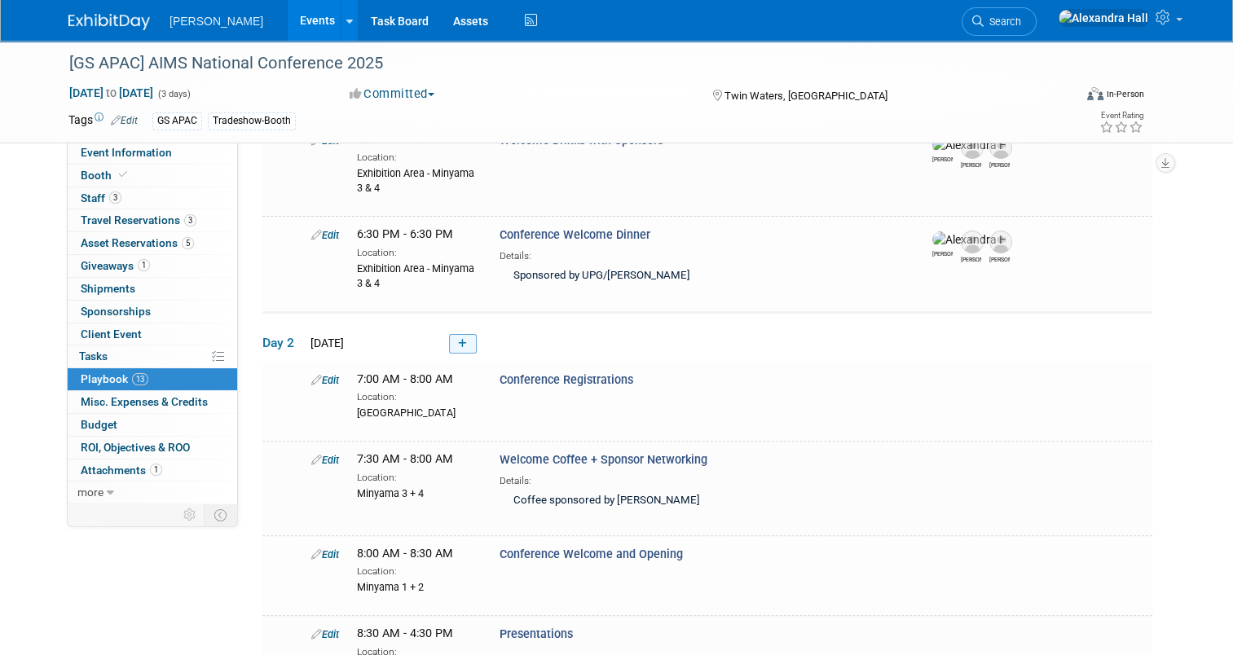
click at [458, 339] on icon at bounding box center [462, 344] width 9 height 10
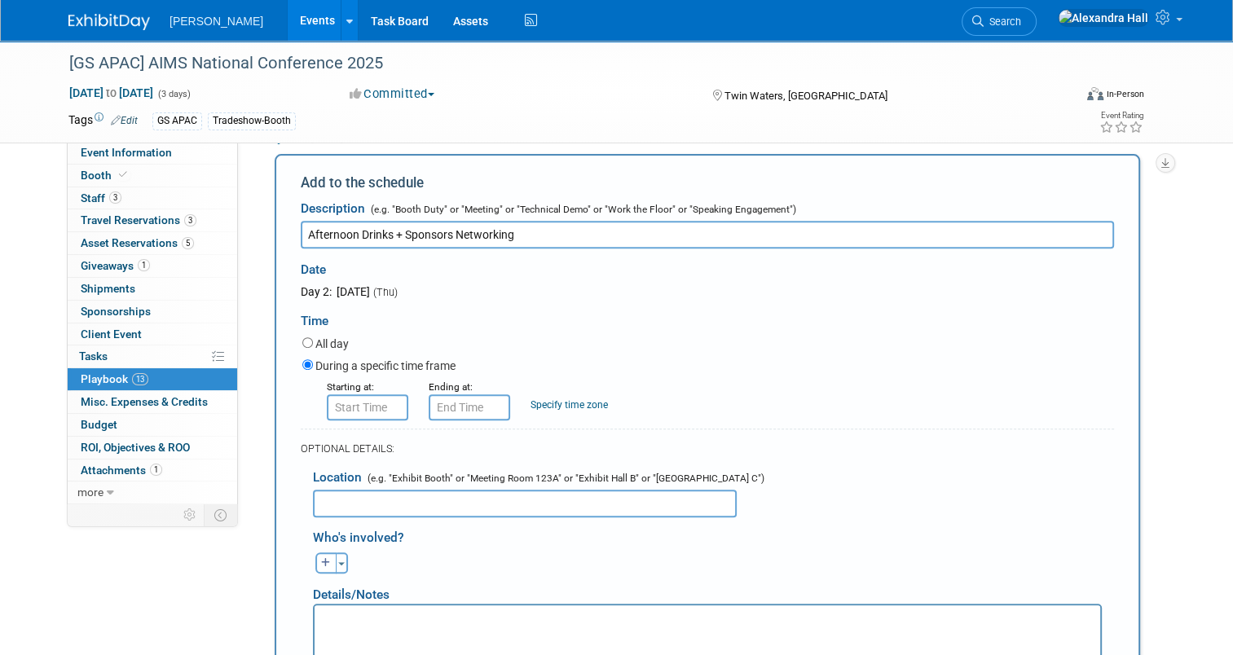
scroll to position [626, 0]
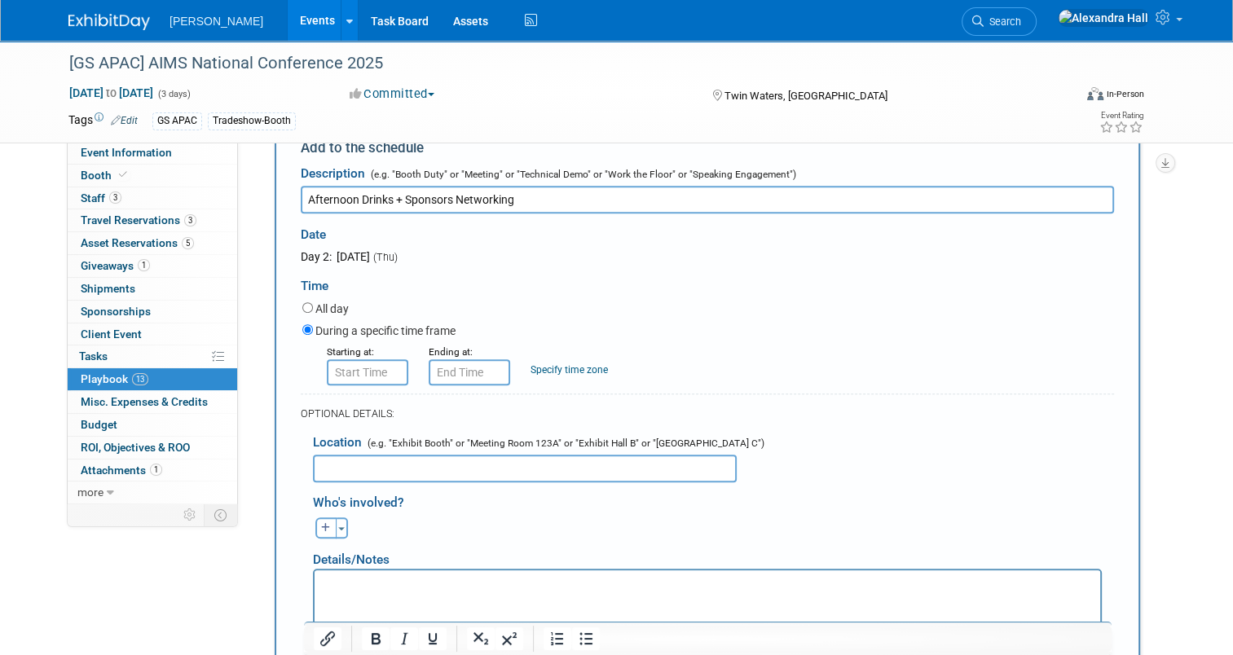
type input "Afternoon Drinks + Sponsors Networking"
click at [342, 371] on input "8:00 AM" at bounding box center [367, 372] width 81 height 26
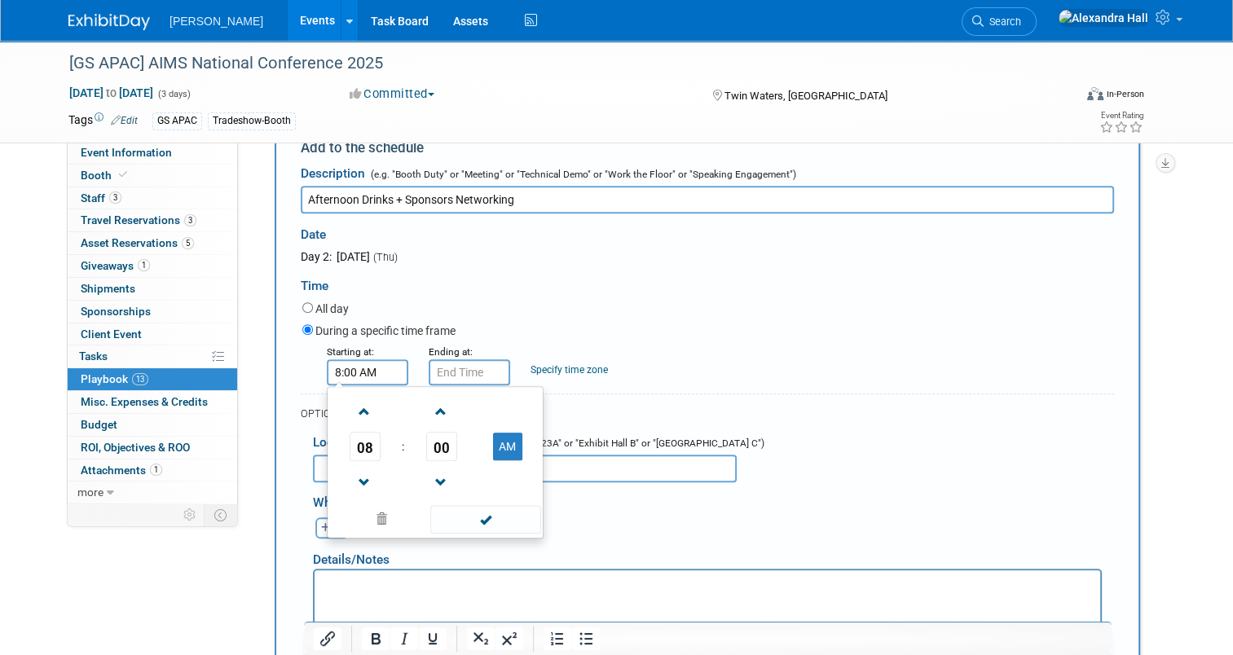
drag, startPoint x: 496, startPoint y: 442, endPoint x: 375, endPoint y: 446, distance: 121.5
click at [499, 442] on button "AM" at bounding box center [507, 447] width 29 height 28
click at [349, 441] on span "08" at bounding box center [364, 446] width 31 height 29
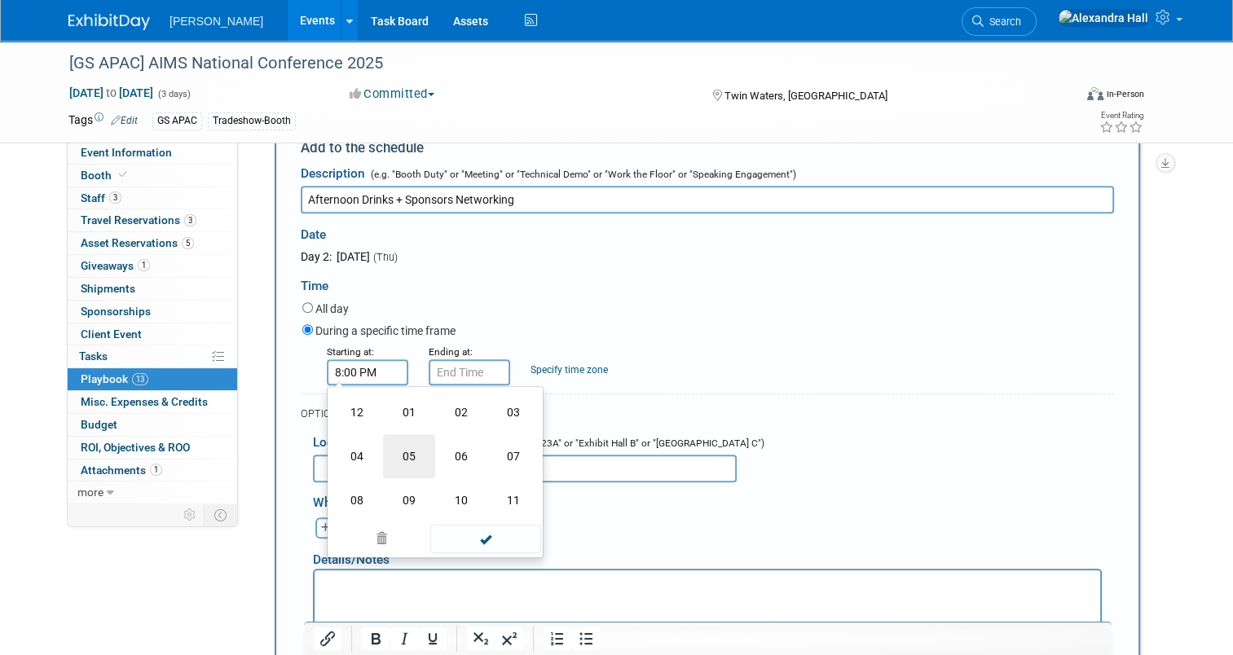
click at [410, 445] on td "05" at bounding box center [409, 456] width 52 height 44
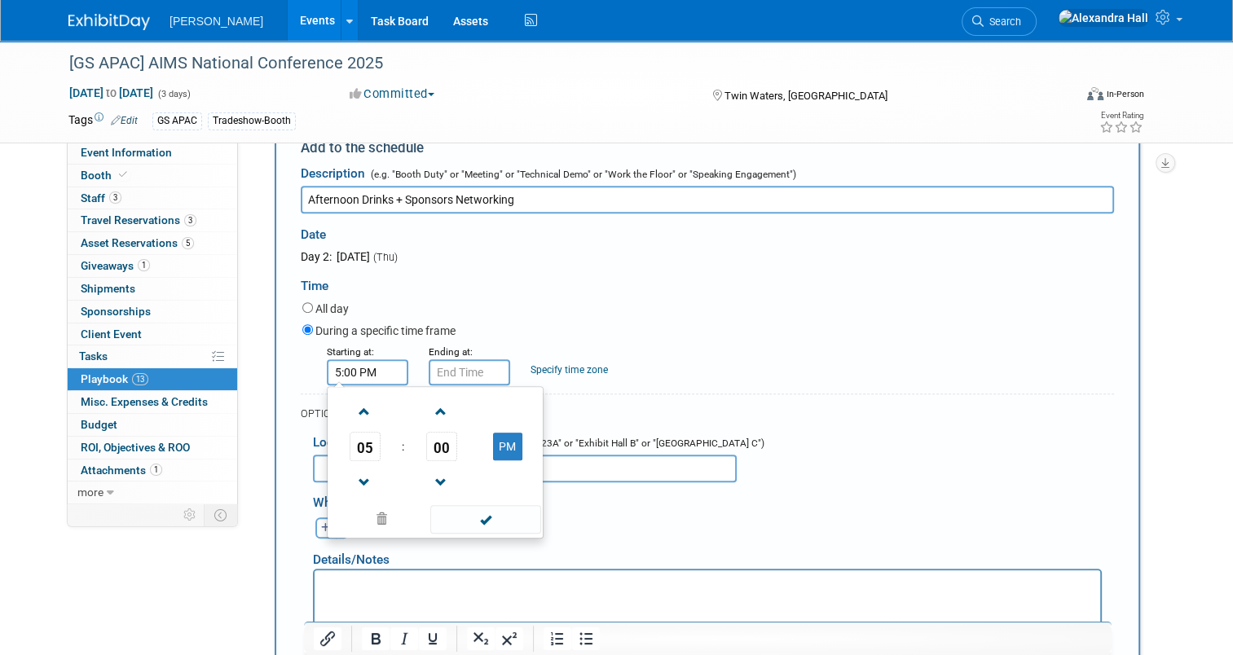
click at [450, 437] on td "00" at bounding box center [441, 446] width 68 height 29
click at [429, 442] on span "00" at bounding box center [441, 446] width 31 height 29
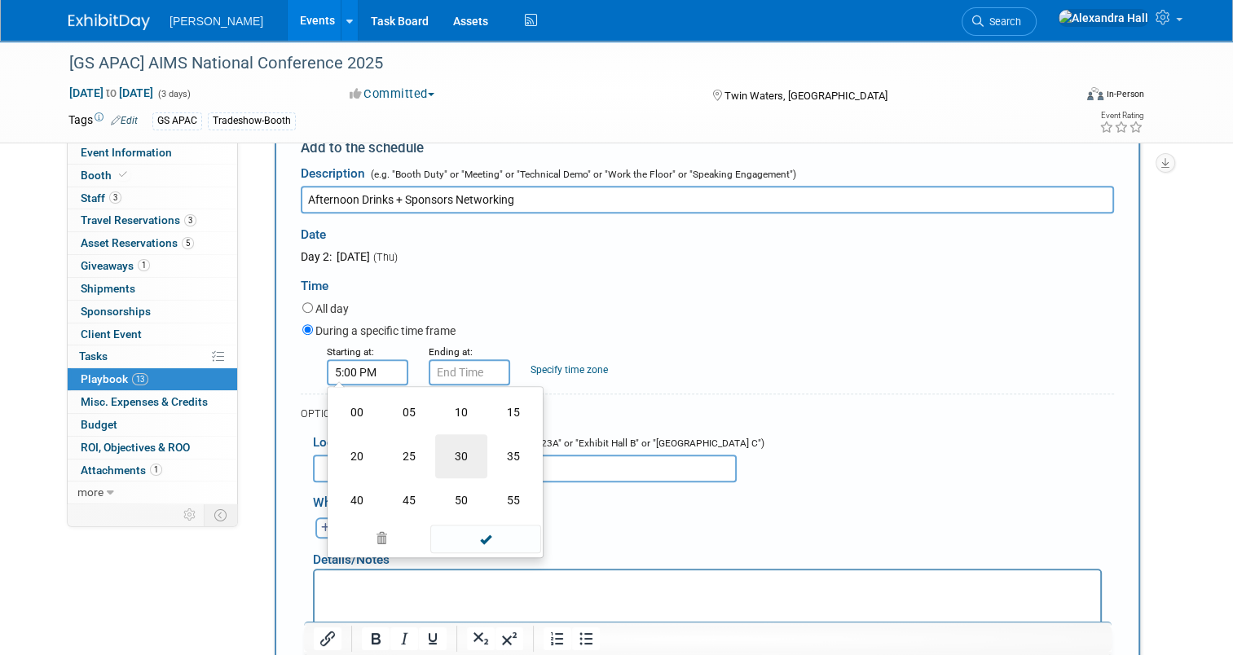
click at [450, 450] on td "30" at bounding box center [461, 456] width 52 height 44
type input "5:30 PM"
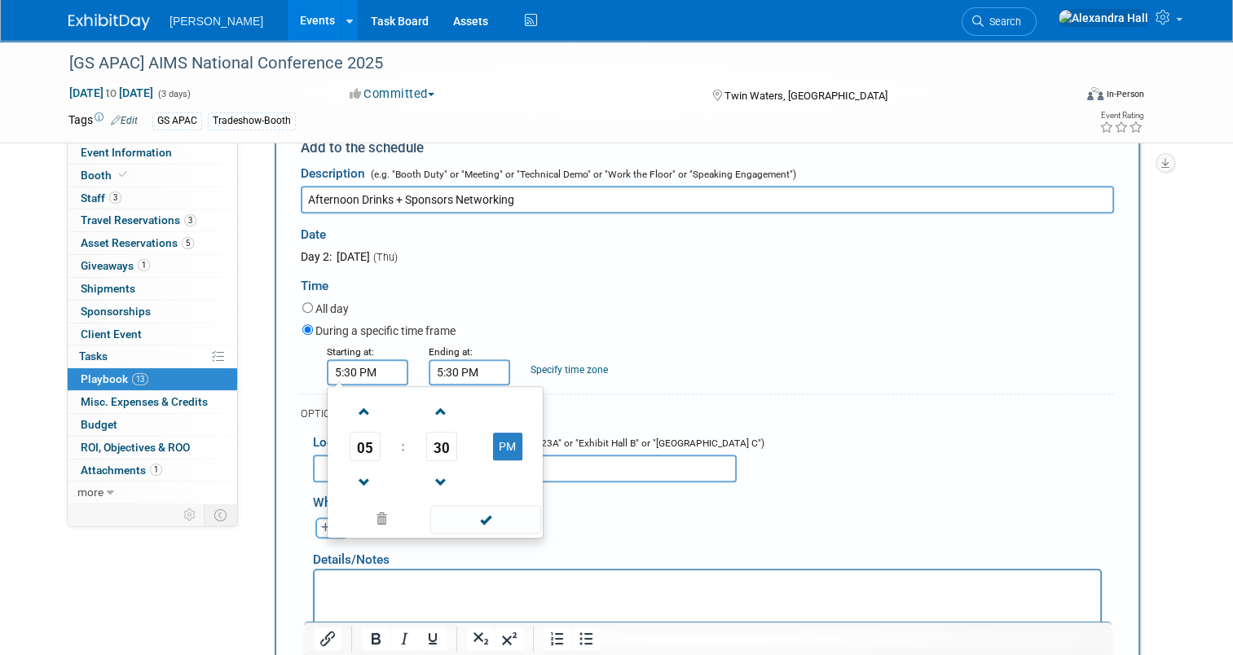
click at [457, 367] on input "5:30 PM" at bounding box center [468, 372] width 81 height 26
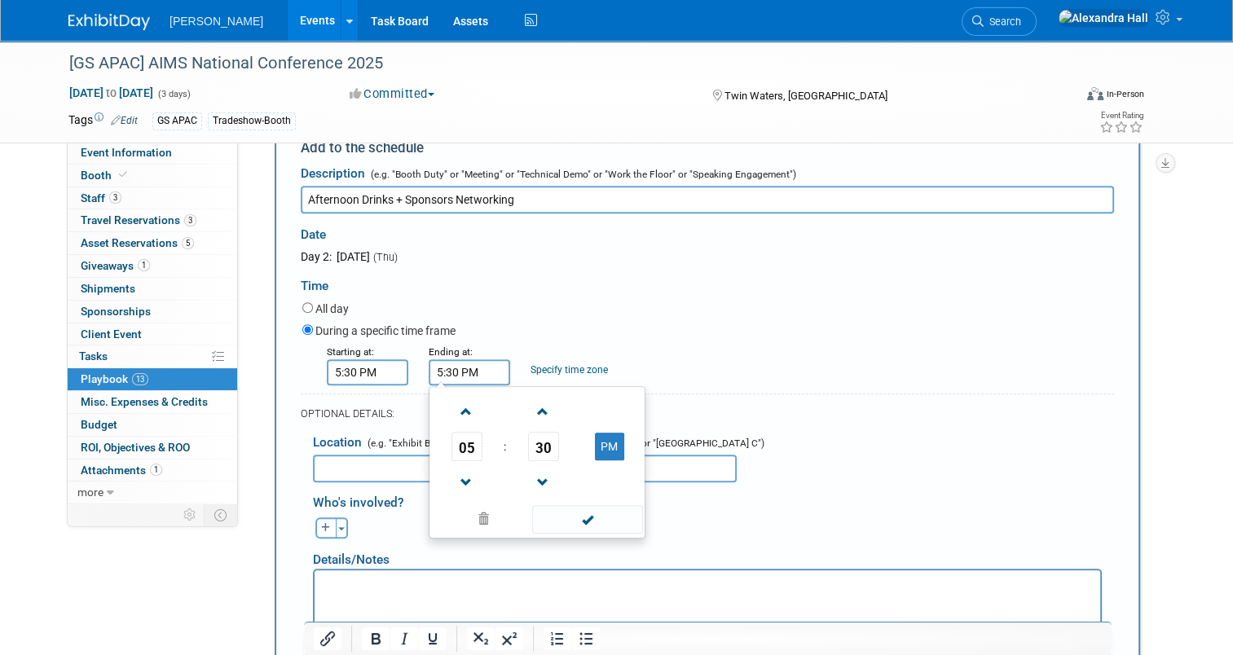
click at [451, 443] on span "05" at bounding box center [466, 446] width 31 height 29
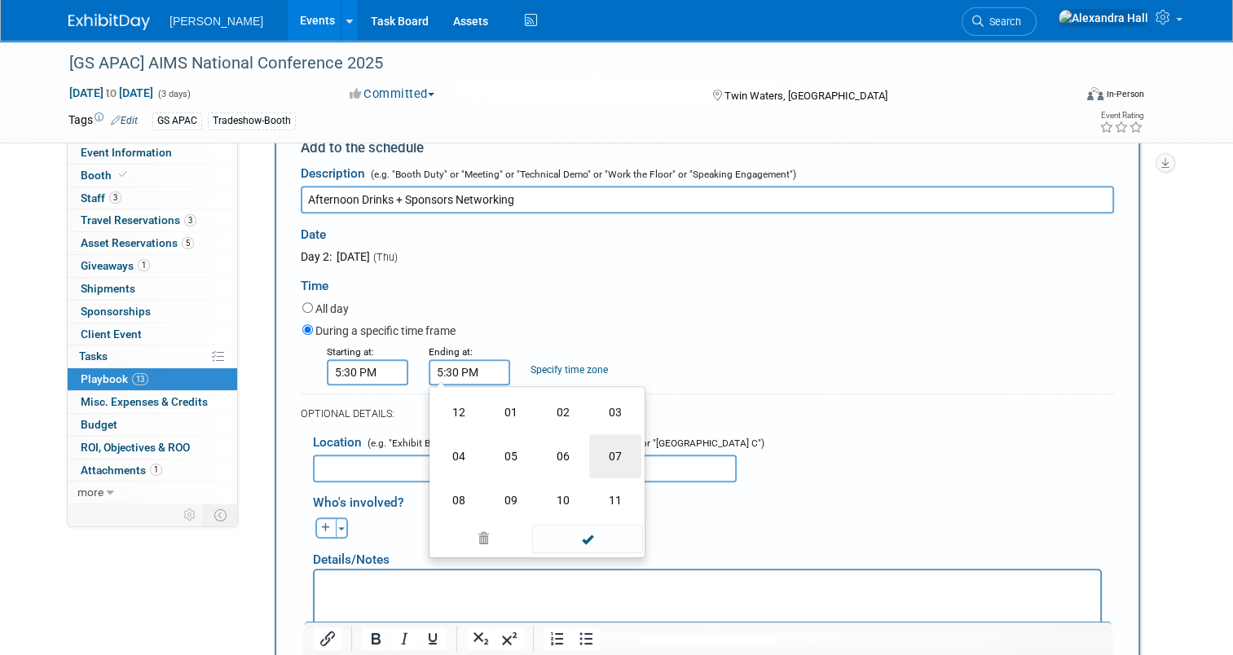
click at [616, 455] on td "07" at bounding box center [615, 456] width 52 height 44
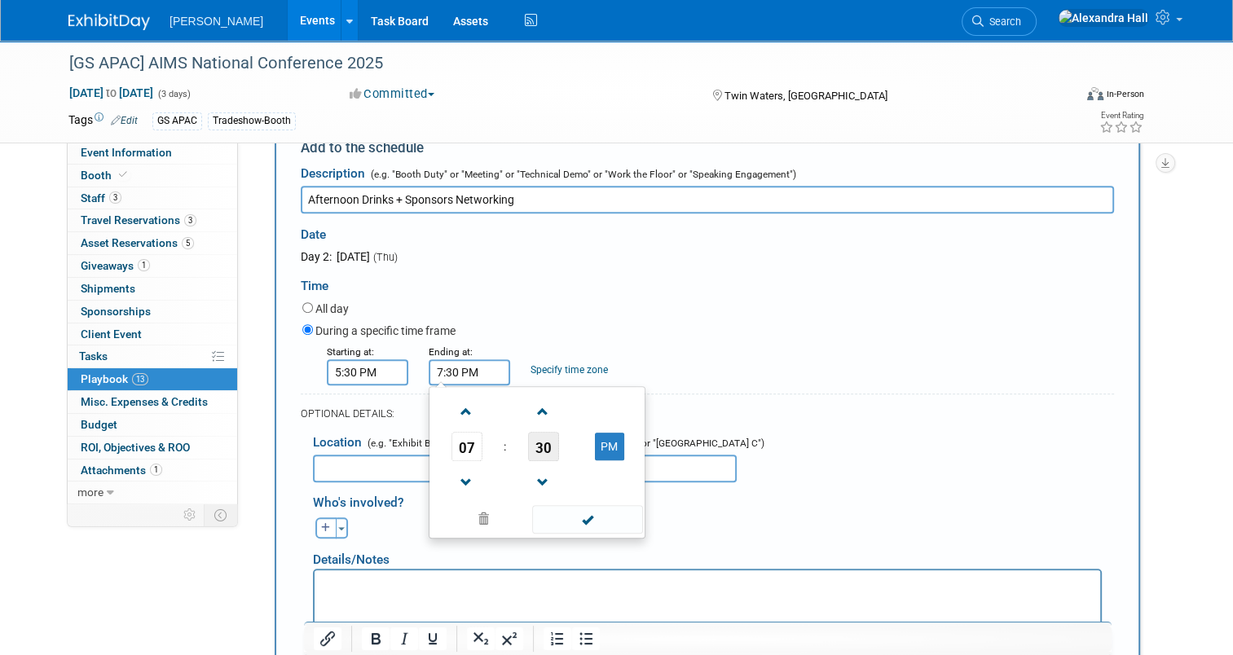
drag, startPoint x: 548, startPoint y: 441, endPoint x: 540, endPoint y: 443, distance: 8.5
click at [542, 443] on td "30" at bounding box center [543, 446] width 68 height 29
click at [538, 444] on span "30" at bounding box center [543, 446] width 31 height 29
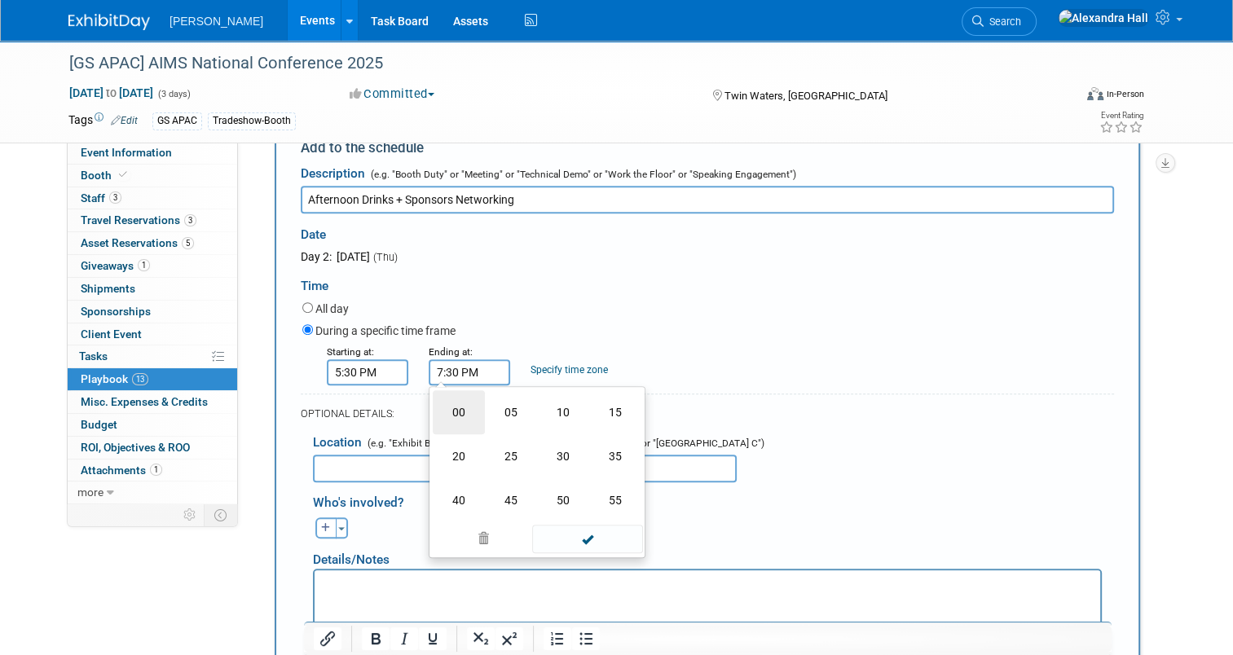
click at [437, 407] on td "00" at bounding box center [459, 412] width 52 height 44
type input "7:00 PM"
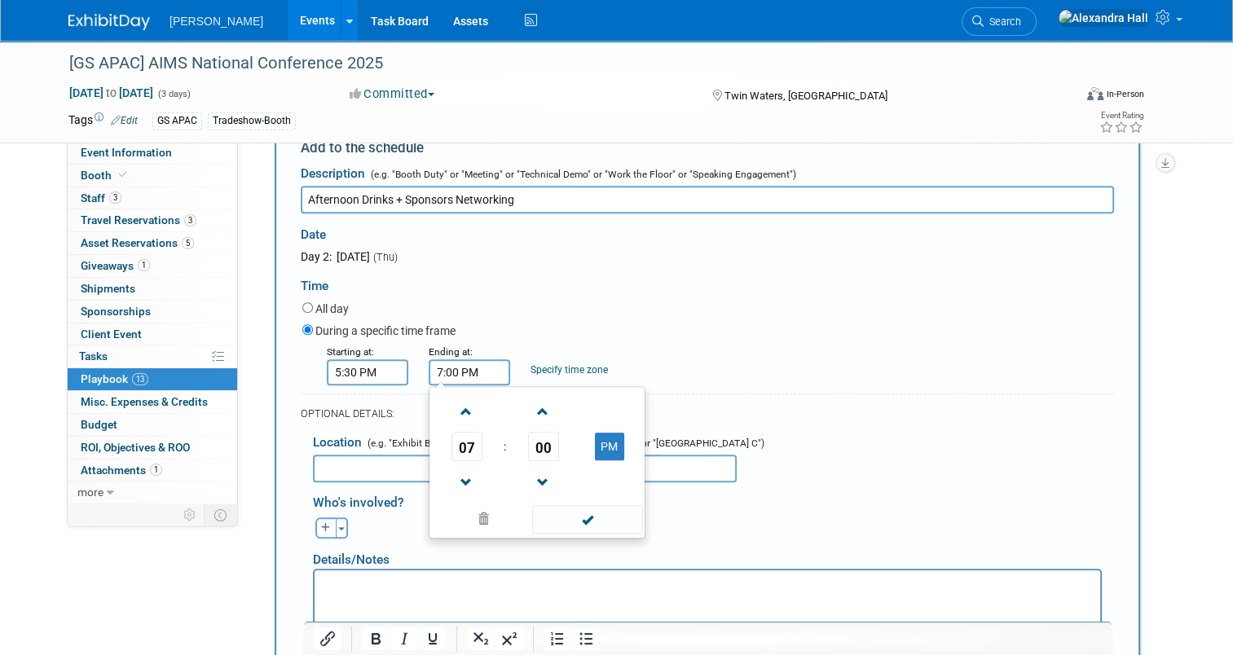
click at [749, 395] on div "OPTIONAL DETAILS:" at bounding box center [707, 408] width 813 height 30
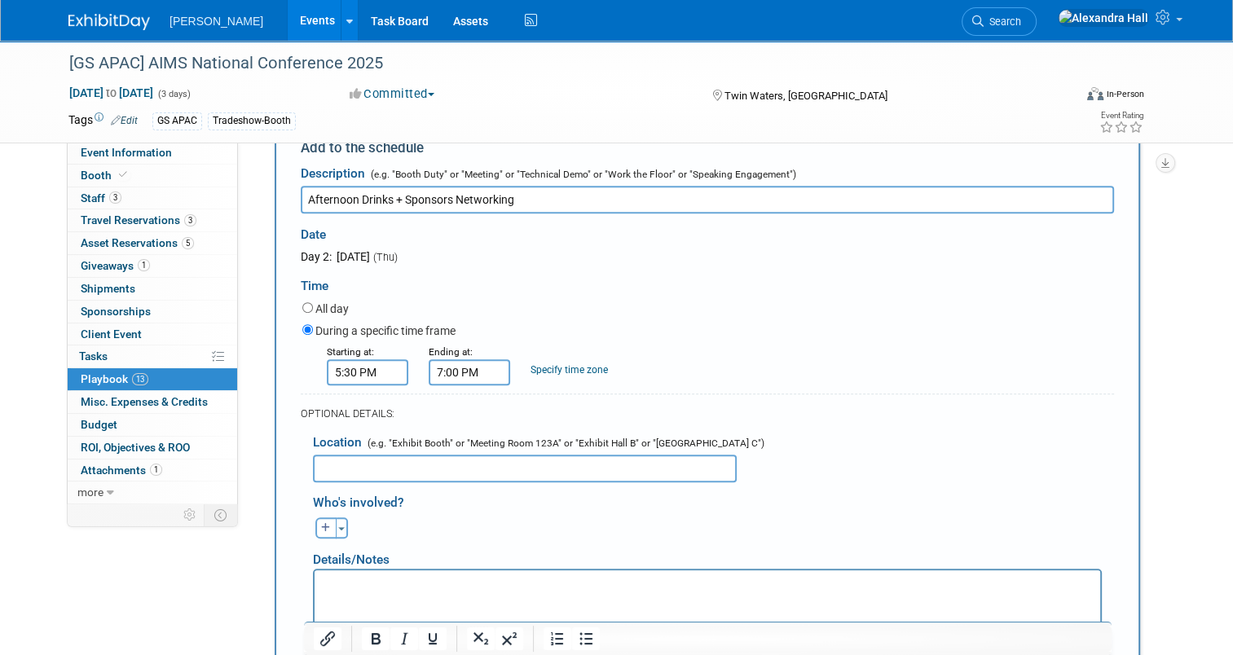
click at [435, 469] on input "text" at bounding box center [525, 469] width 424 height 28
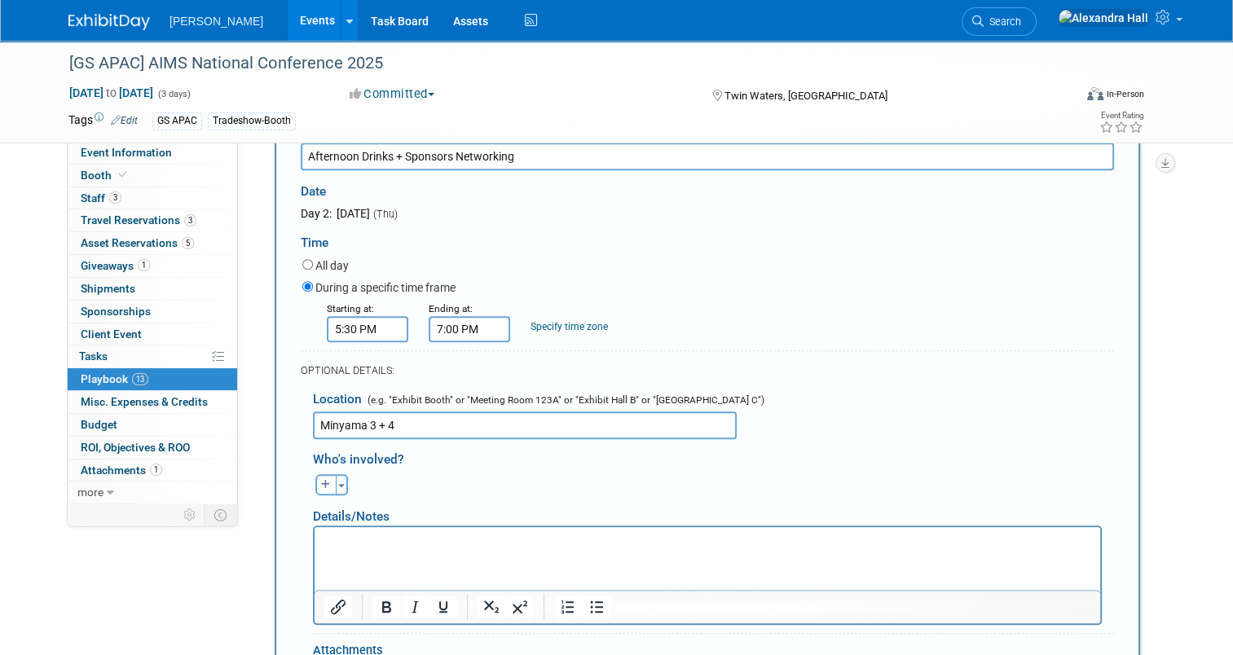
scroll to position [708, 0]
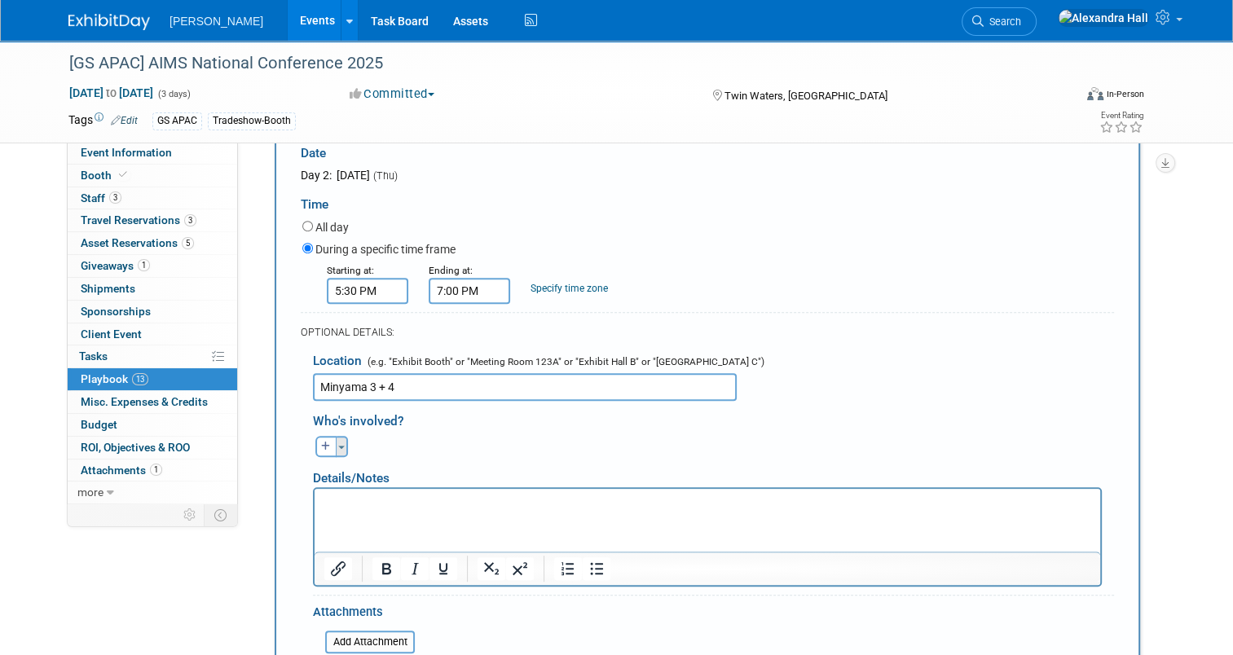
type input "Minyama 3 + 4"
click at [336, 443] on button "Toggle Dropdown" at bounding box center [342, 446] width 12 height 21
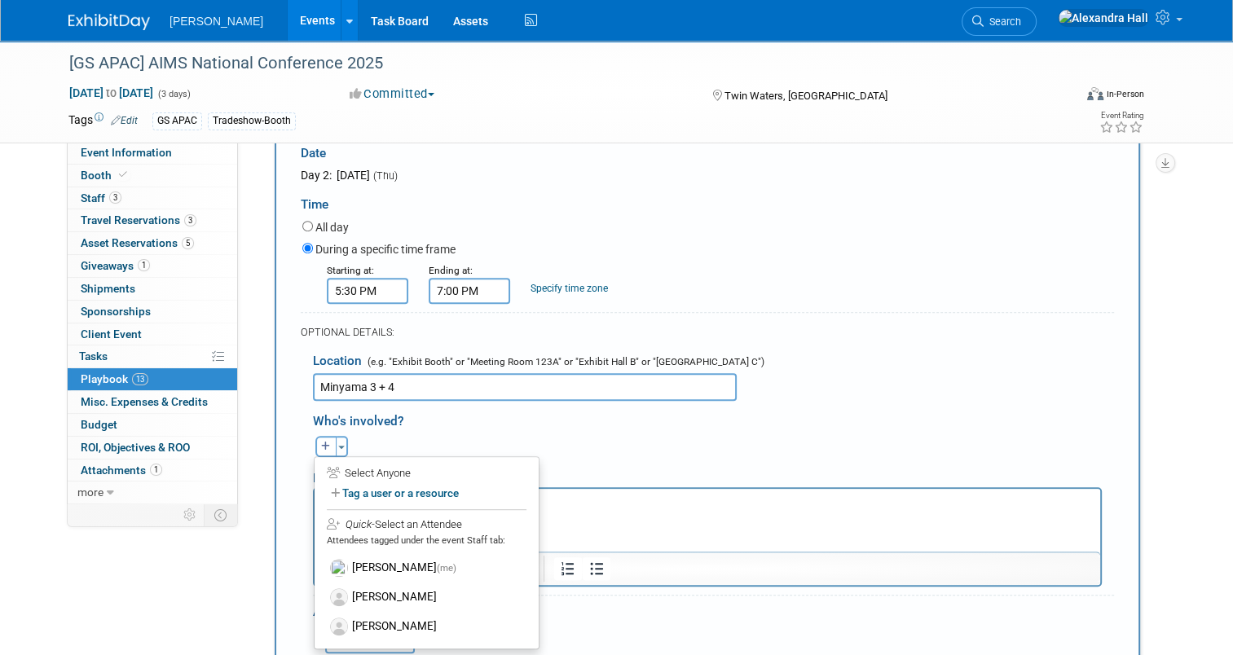
click at [1172, 459] on div "Event Information Event Info Booth Booth 3 Staff 3 Staff 3 Travel Reservations …" at bounding box center [616, 428] width 1120 height 2190
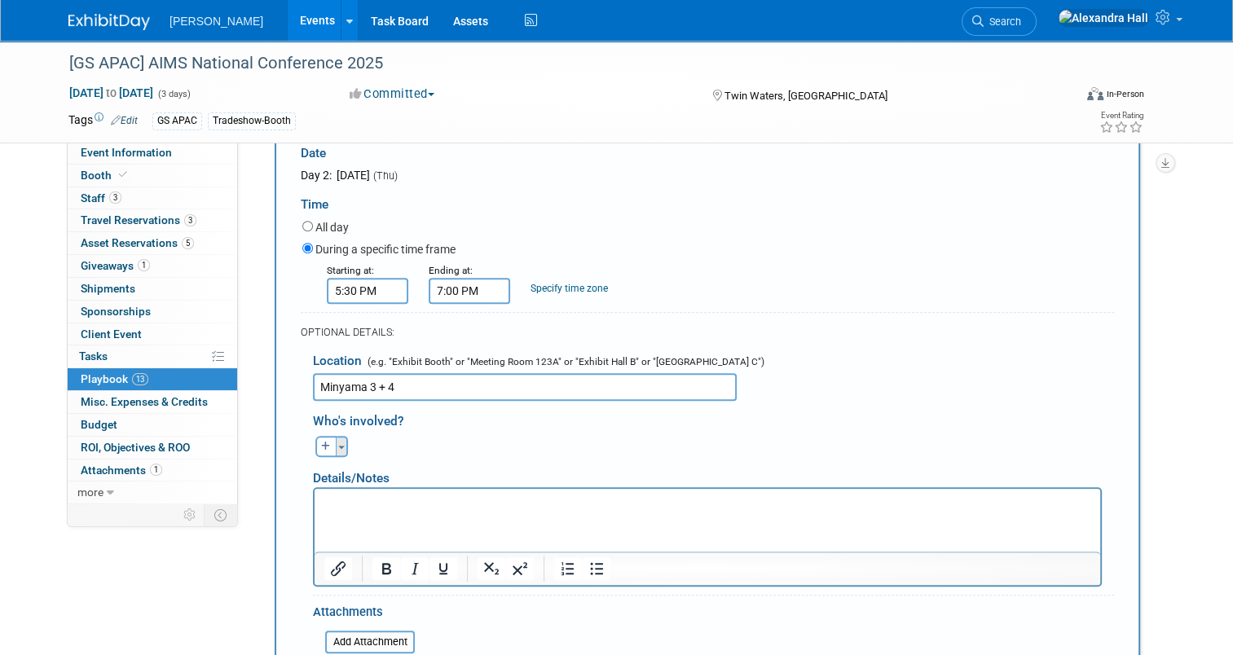
click at [338, 446] on span "button" at bounding box center [341, 447] width 7 height 3
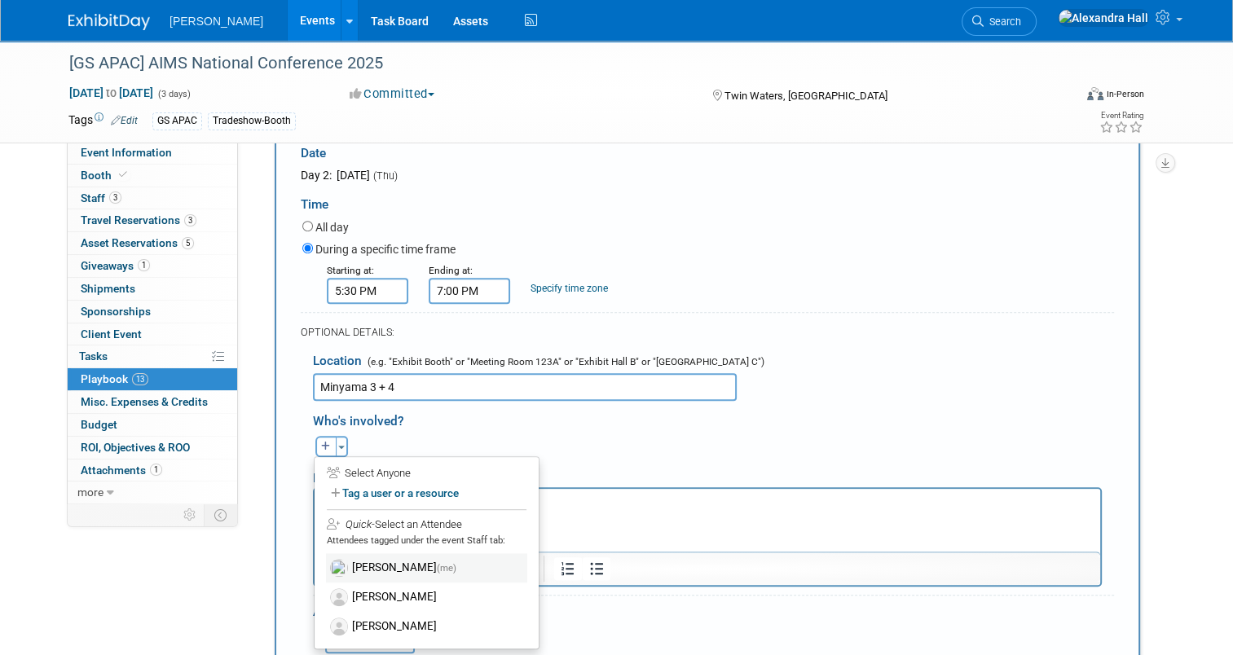
click at [389, 553] on label "Alexandra Hall (me)" at bounding box center [426, 567] width 201 height 29
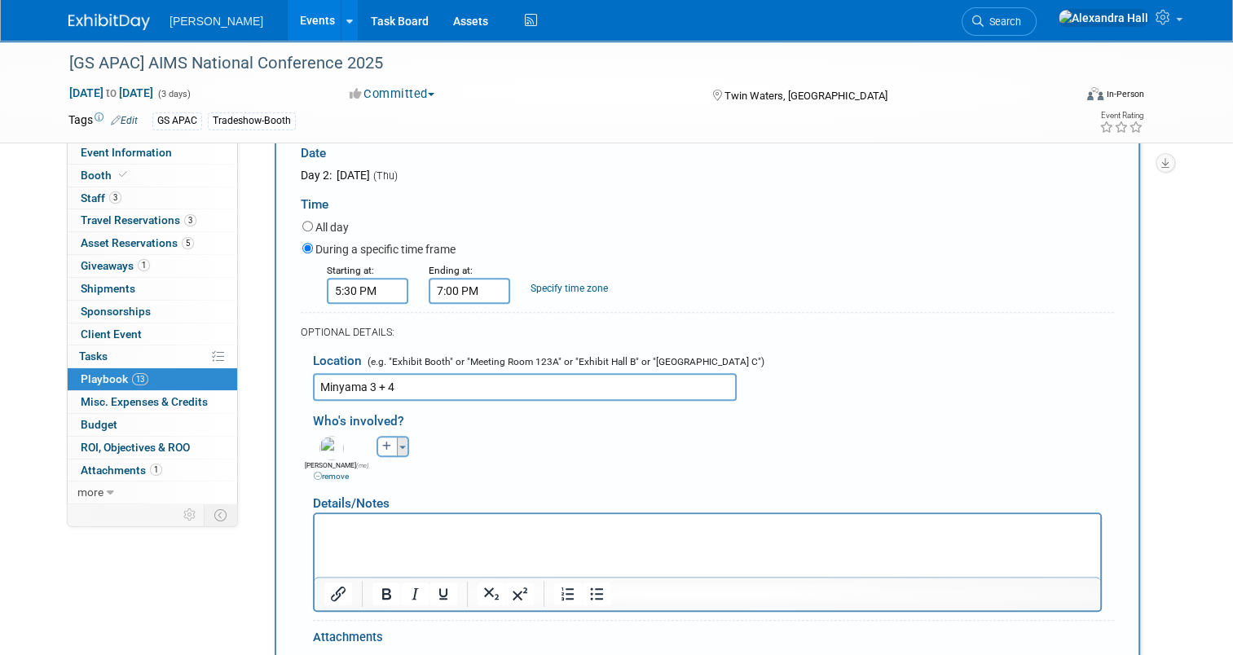
click at [397, 446] on button "Toggle Dropdown" at bounding box center [403, 446] width 12 height 21
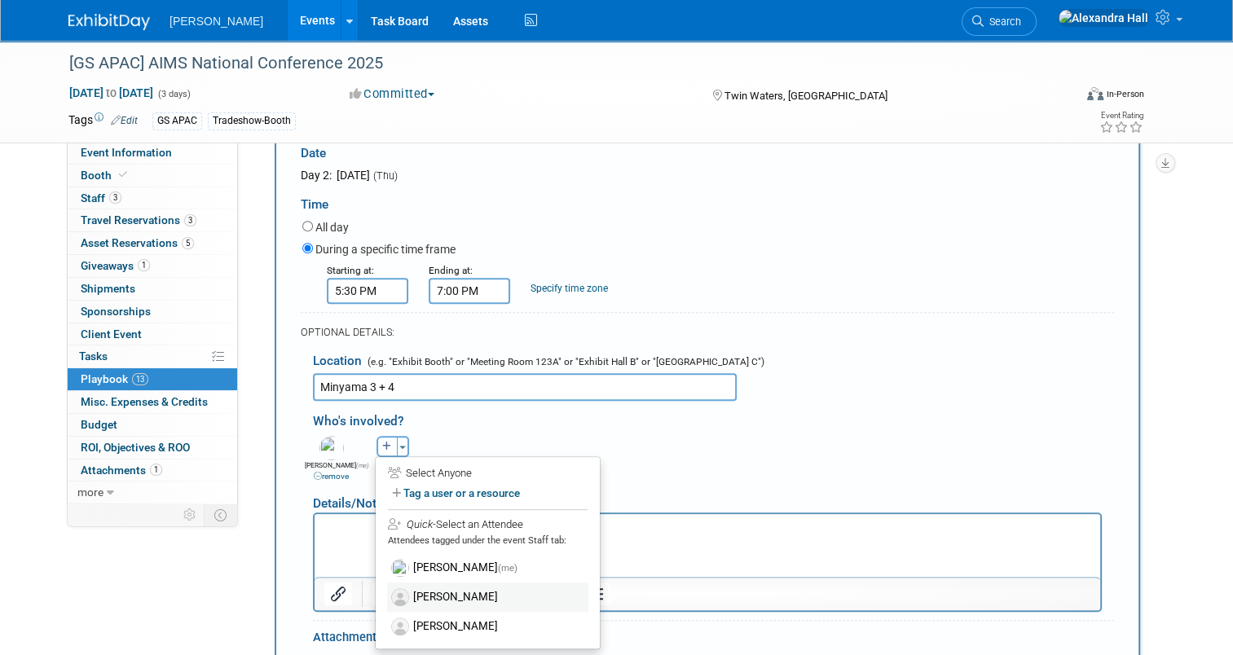
click at [440, 591] on label "[PERSON_NAME]" at bounding box center [487, 596] width 201 height 29
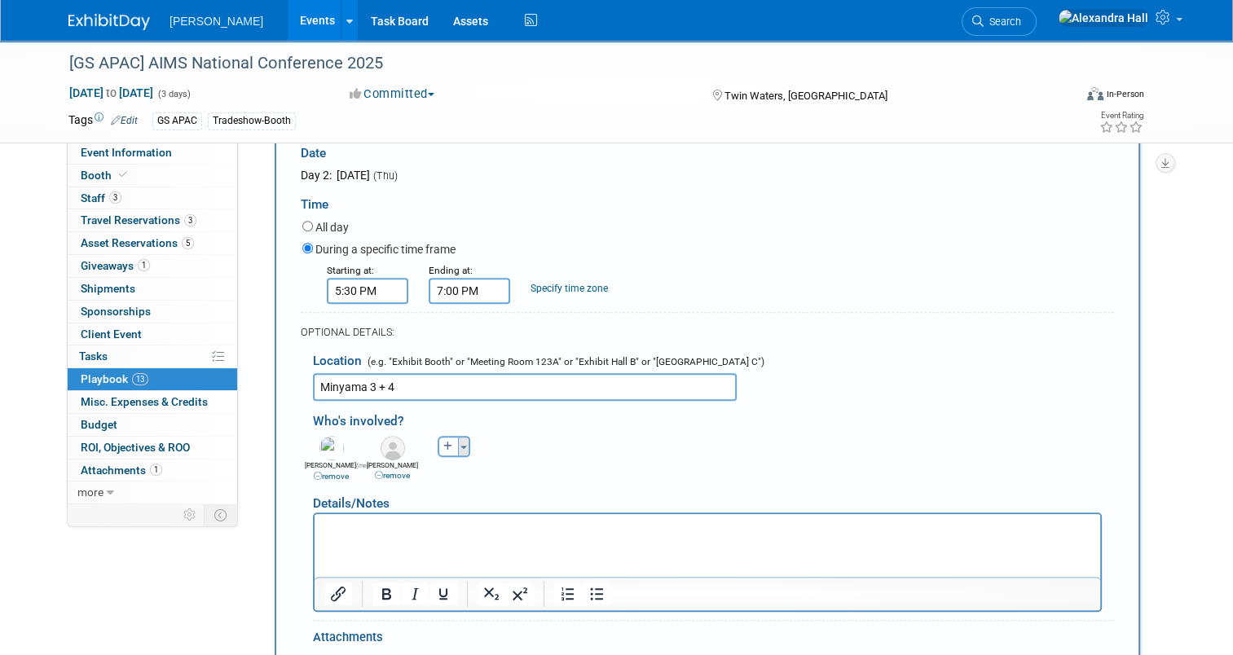
click at [458, 438] on button "Toggle Dropdown" at bounding box center [464, 446] width 12 height 21
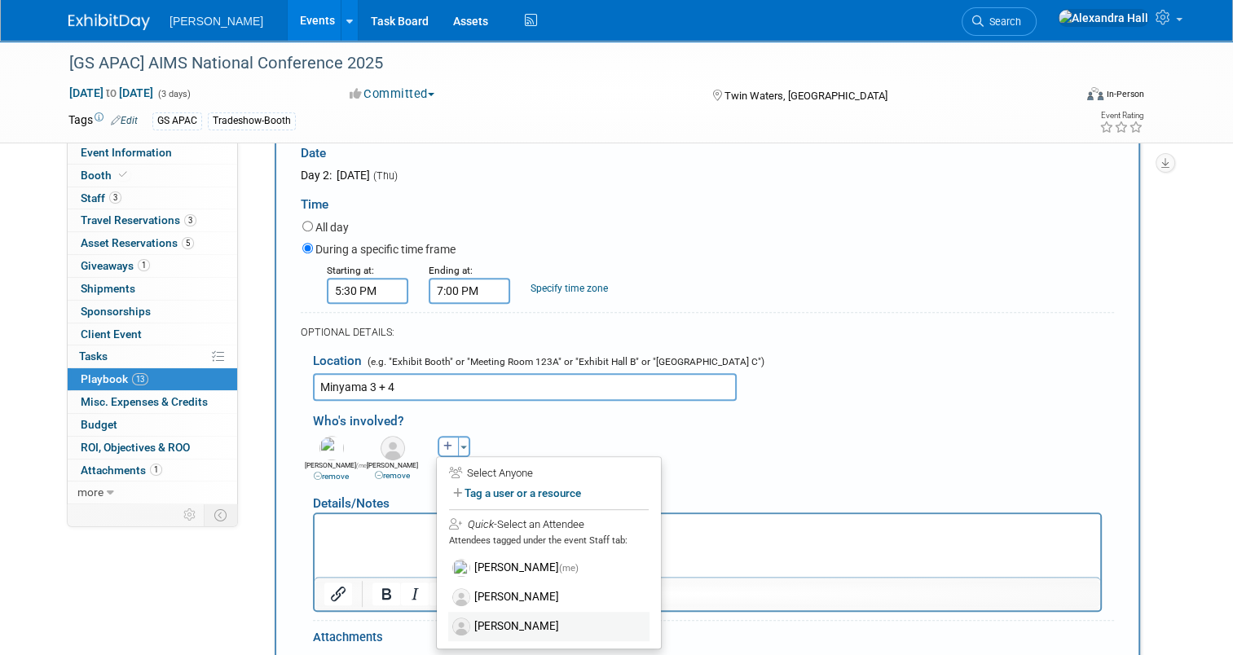
click at [474, 612] on label "[PERSON_NAME]" at bounding box center [548, 626] width 201 height 29
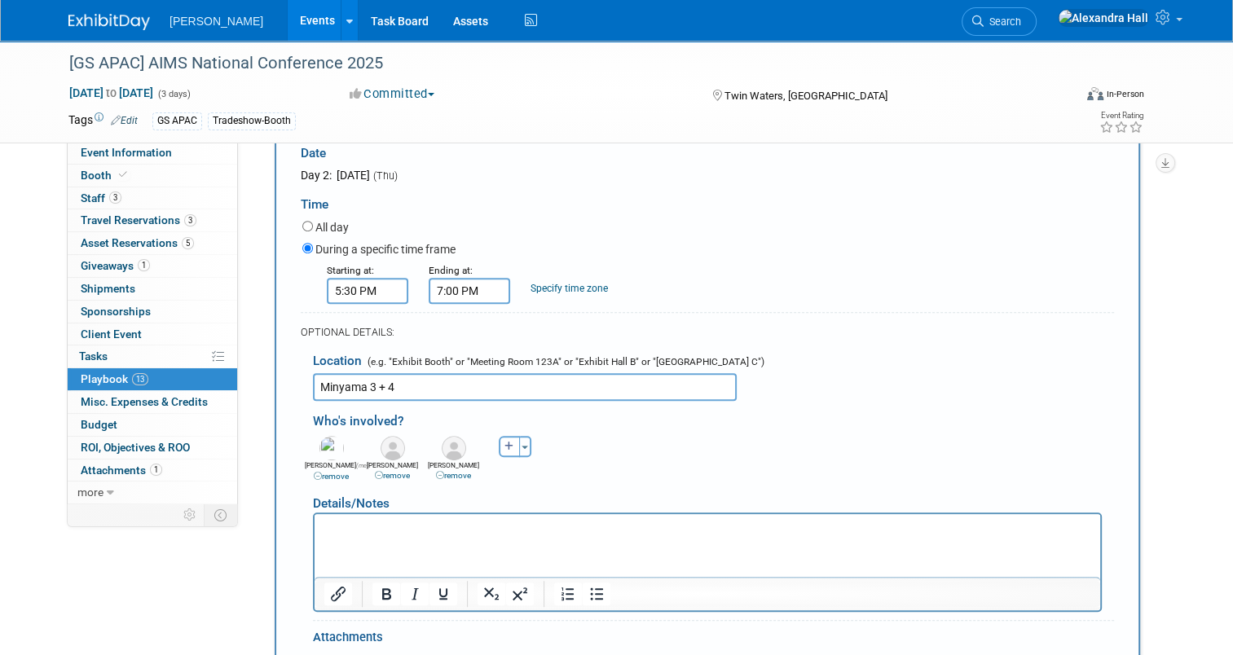
click at [440, 537] on html at bounding box center [706, 525] width 785 height 23
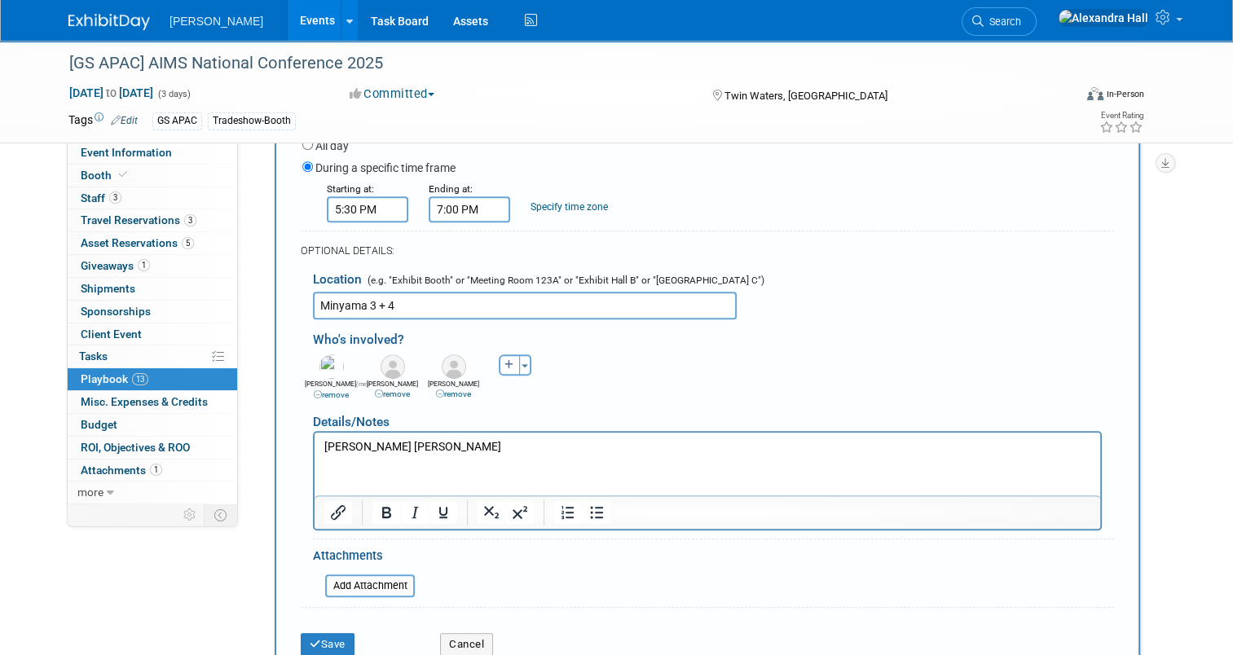
click at [315, 622] on div "Save" at bounding box center [357, 638] width 139 height 33
click at [313, 635] on button "Save" at bounding box center [328, 644] width 54 height 23
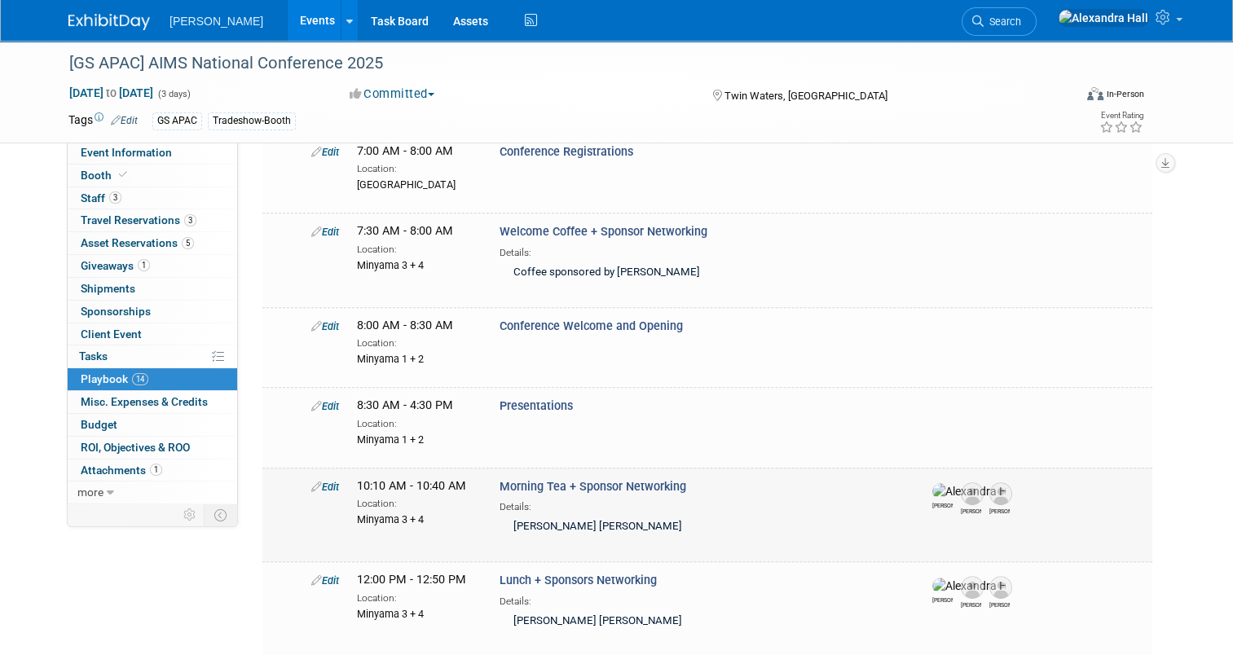
scroll to position [399, 0]
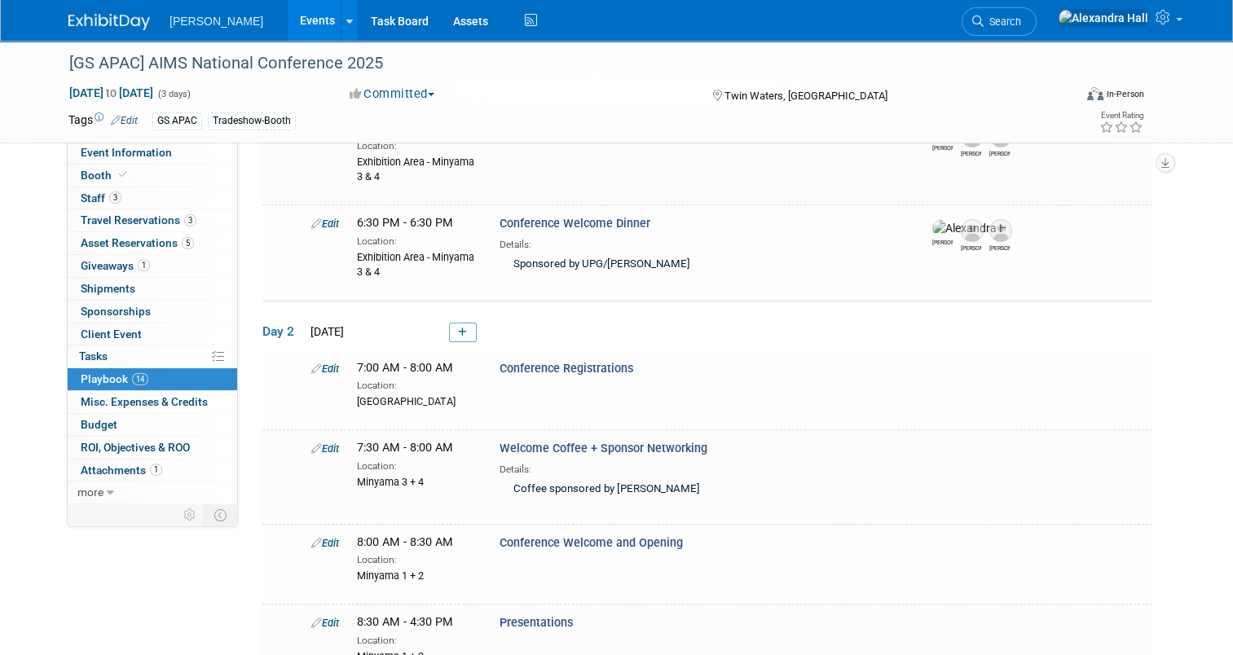
click at [449, 329] on link at bounding box center [463, 333] width 28 height 20
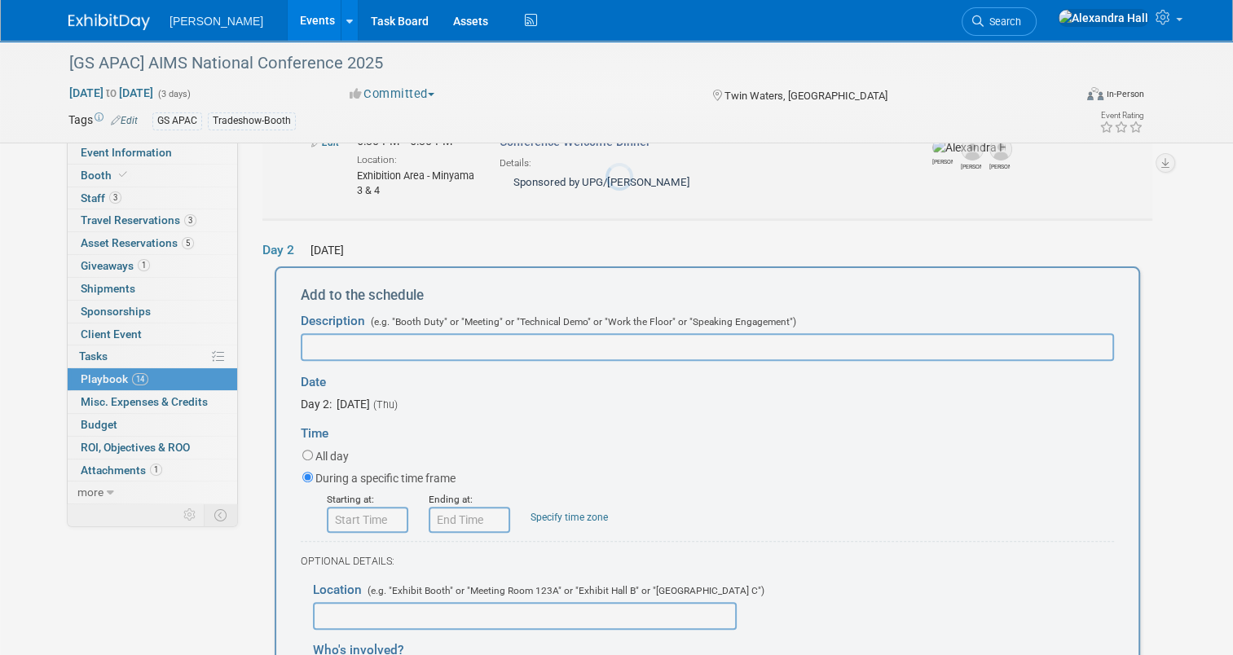
scroll to position [545, 0]
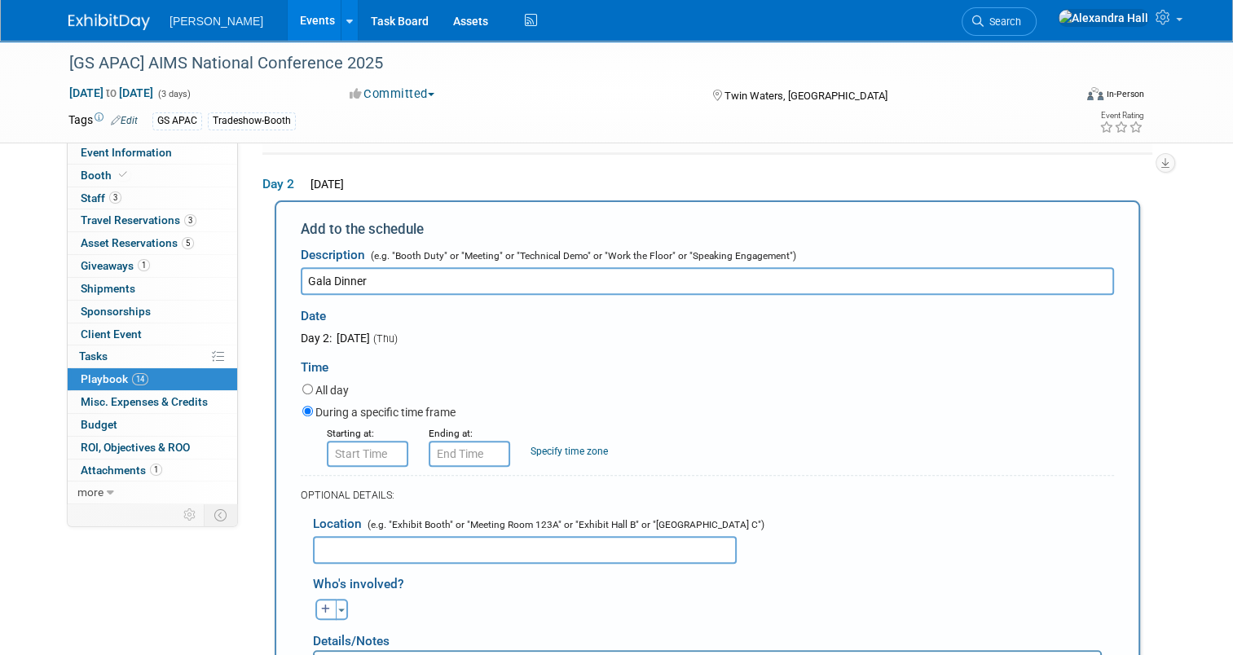
type input "Gala Dinner"
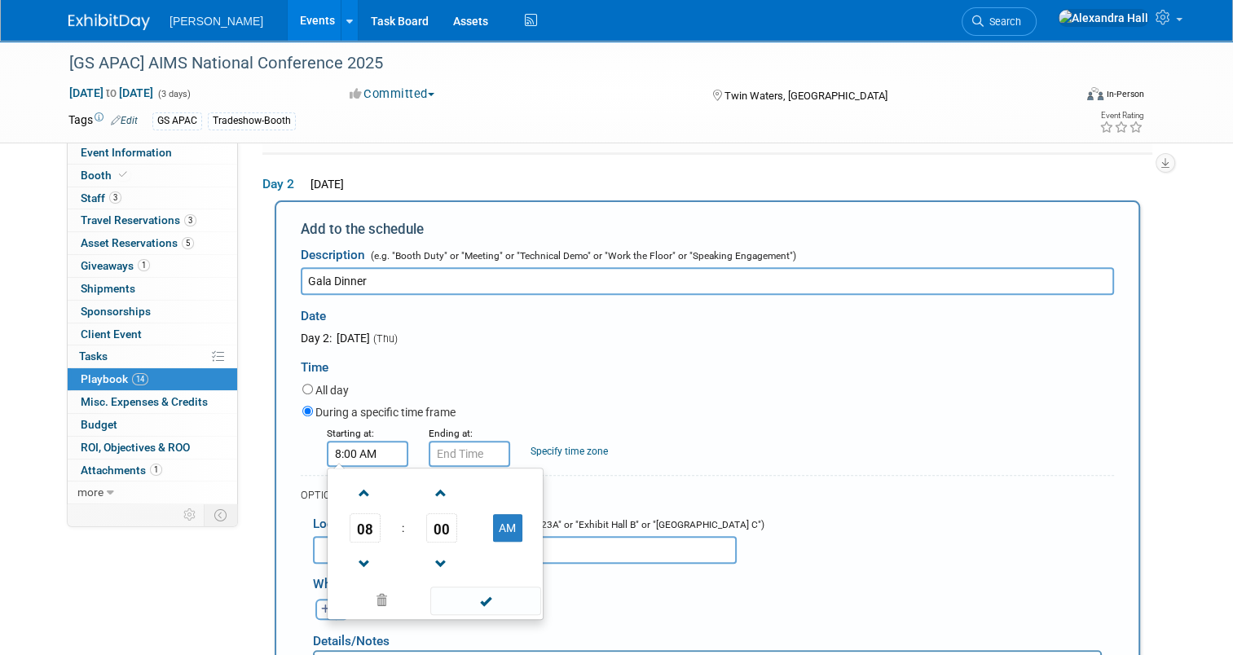
click at [366, 452] on input "8:00 AM" at bounding box center [367, 454] width 81 height 26
click at [493, 522] on button "AM" at bounding box center [507, 528] width 29 height 28
click at [366, 525] on td "08" at bounding box center [365, 527] width 68 height 29
click at [349, 525] on span "08" at bounding box center [364, 527] width 31 height 29
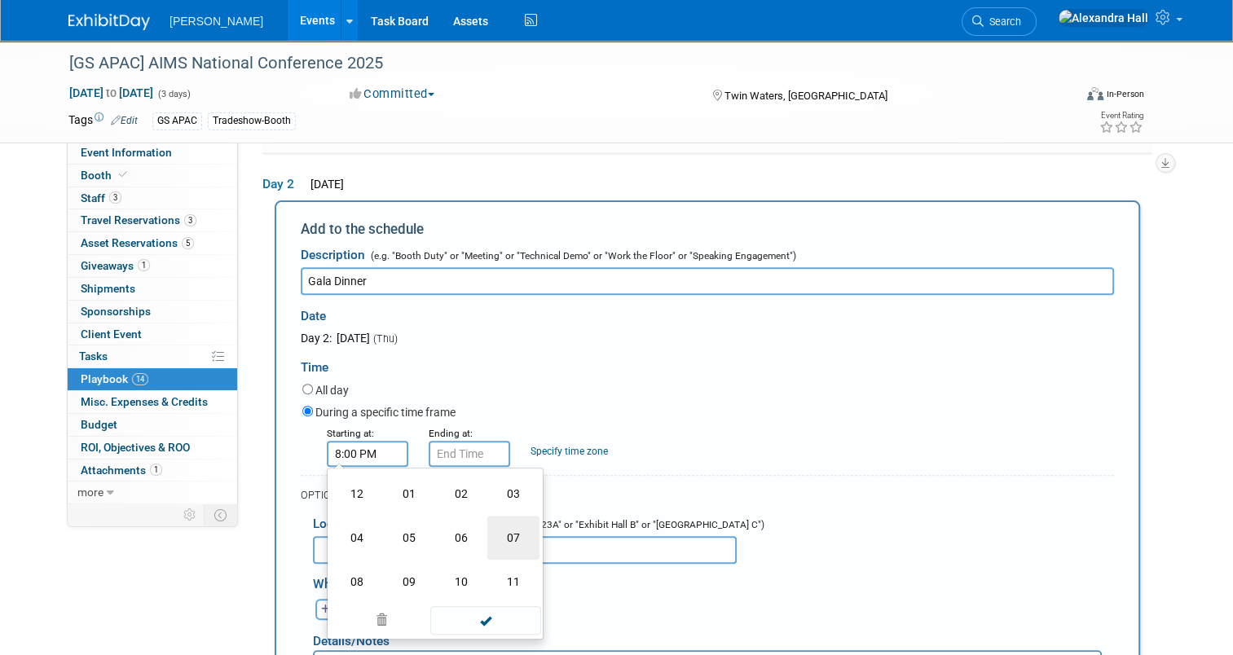
click at [508, 534] on td "07" at bounding box center [513, 538] width 52 height 44
type input "7:00 PM"
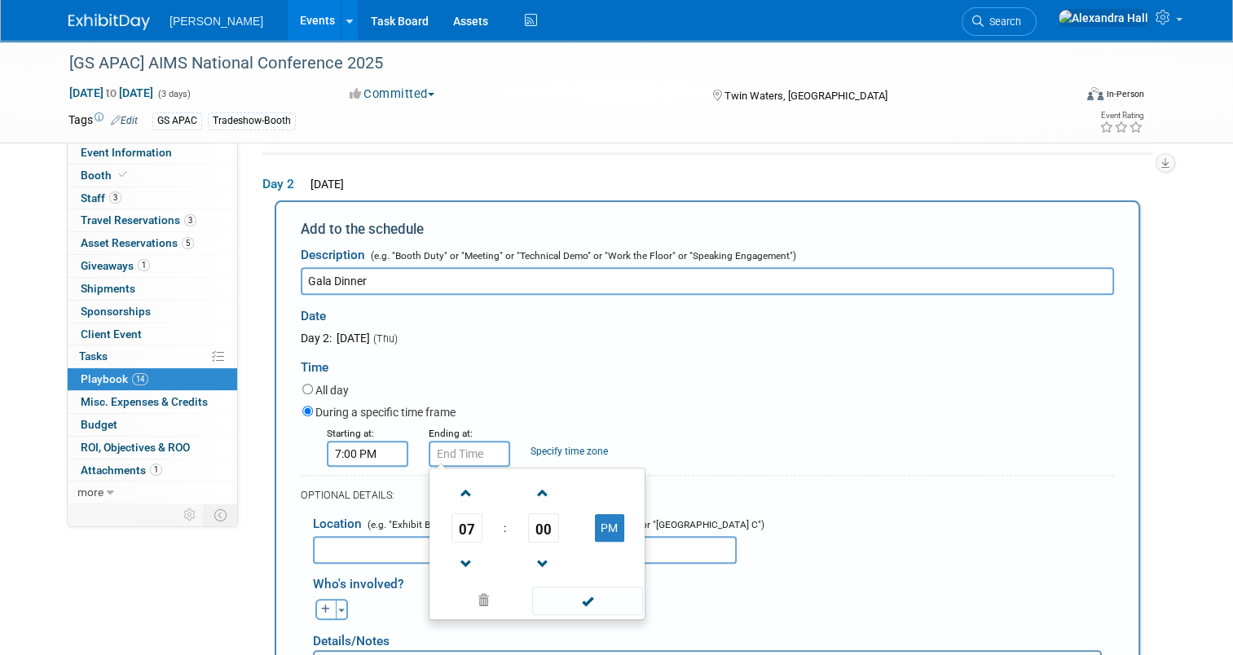
type input "7:00 PM"
click at [469, 450] on input "7:00 PM" at bounding box center [468, 454] width 81 height 26
click at [906, 509] on div "Location (e.g. "Exhibit Booth" or "Meeting Room 123A" or "Exhibit Hall B" or "G…" at bounding box center [707, 534] width 813 height 59
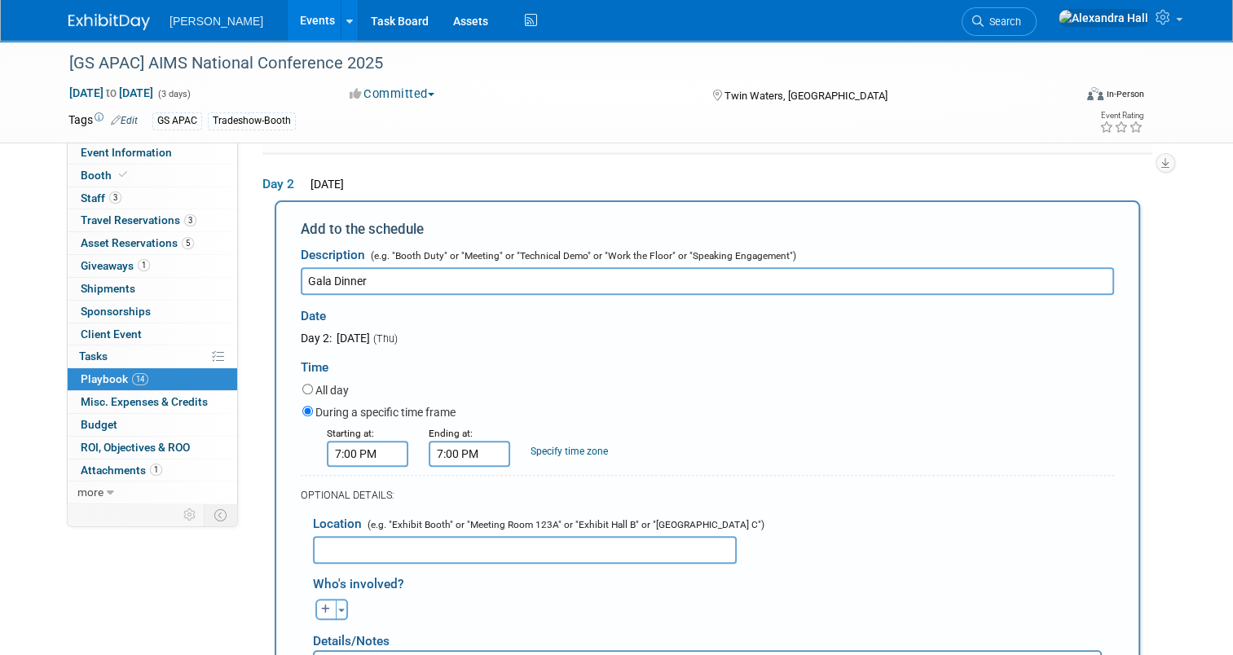
click at [514, 543] on input "text" at bounding box center [525, 550] width 424 height 28
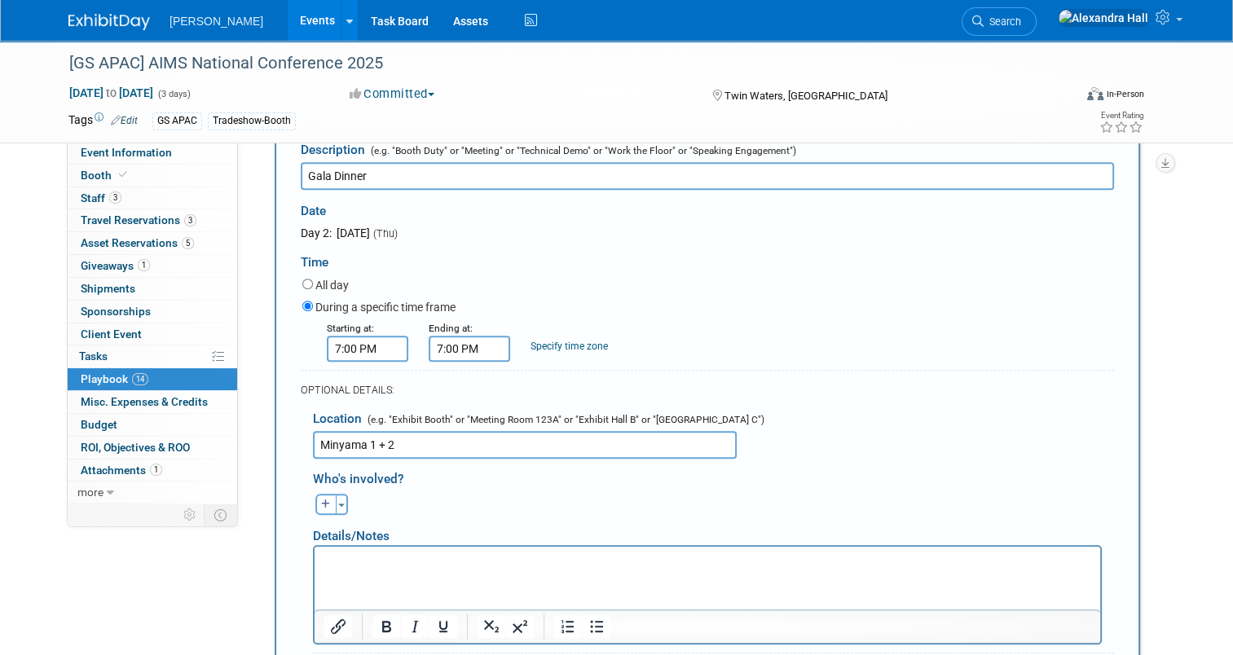
scroll to position [708, 0]
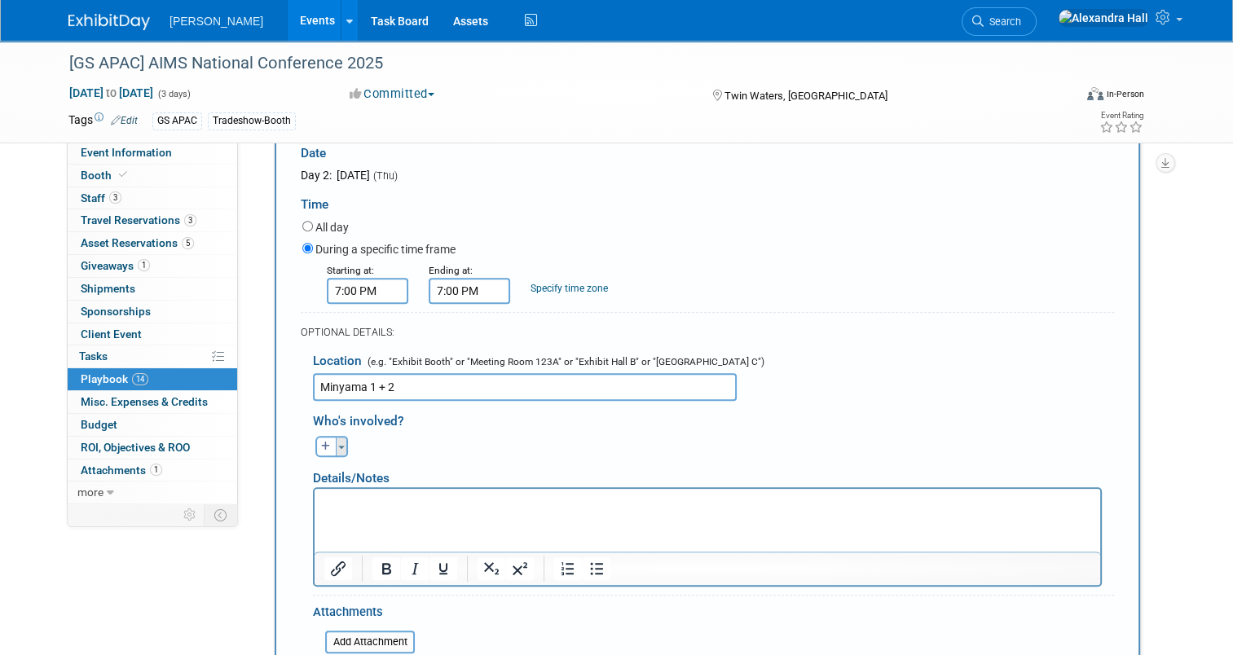
type input "Minyama 1 + 2"
click at [336, 436] on button "Toggle Dropdown" at bounding box center [342, 446] width 12 height 21
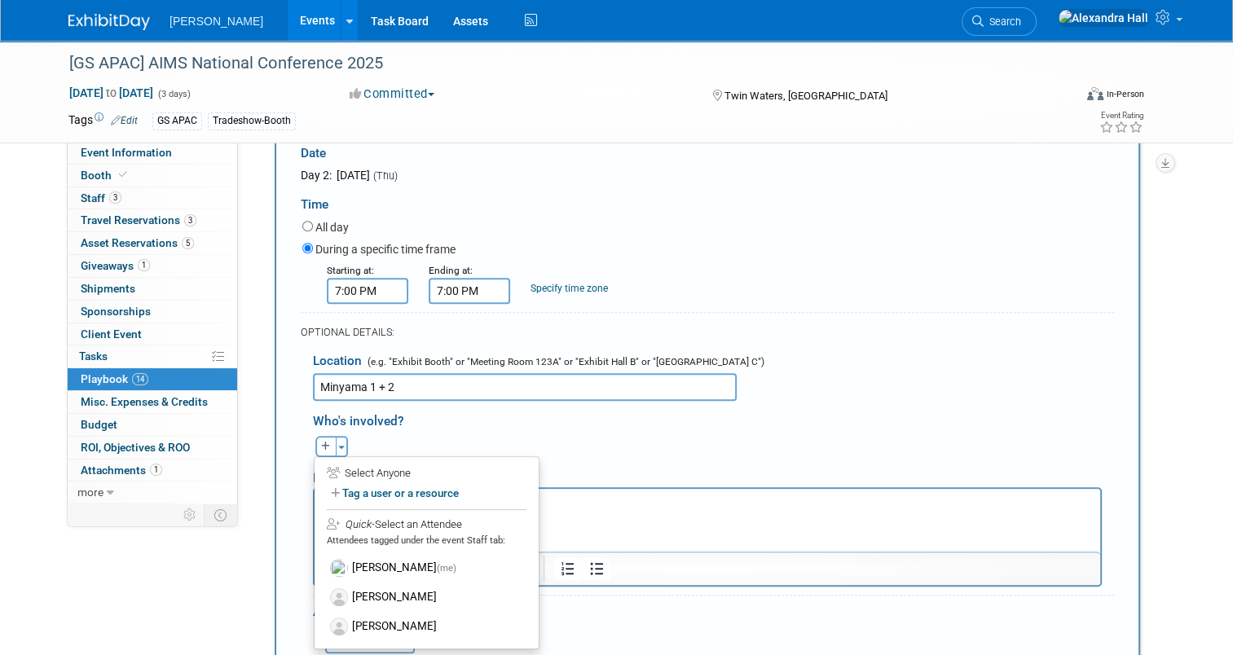
click at [779, 432] on div "[PERSON_NAME] remove [PERSON_NAME] remove [PERSON_NAME] remove" at bounding box center [713, 444] width 825 height 25
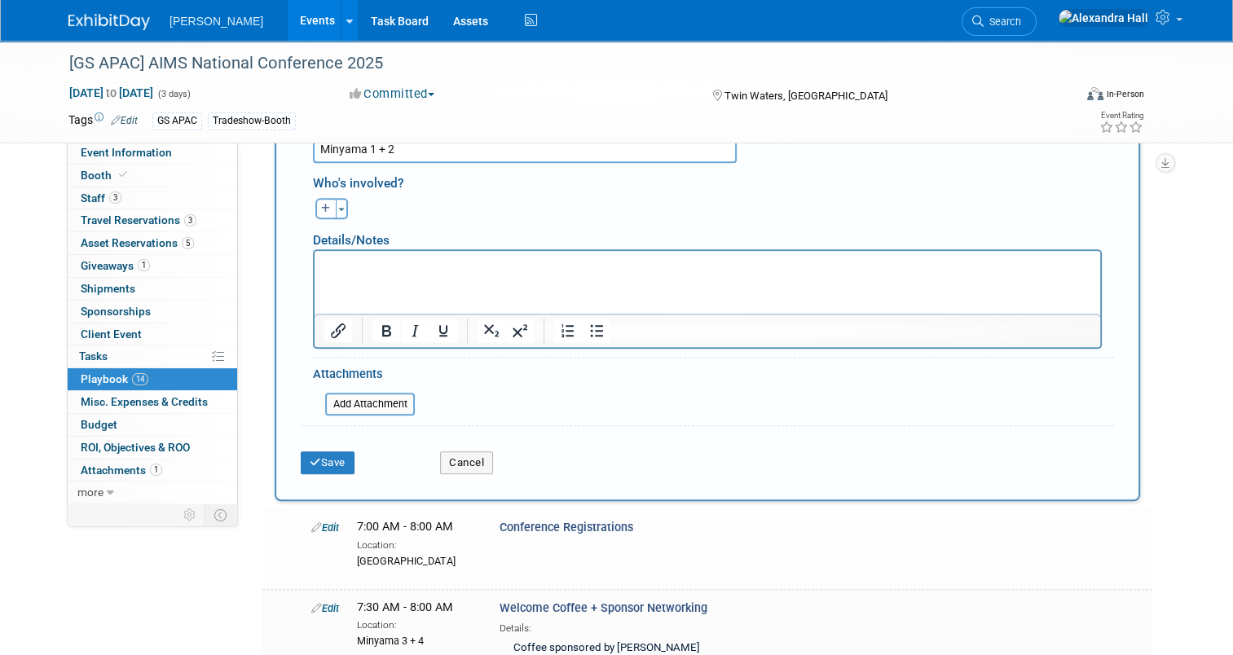
scroll to position [952, 0]
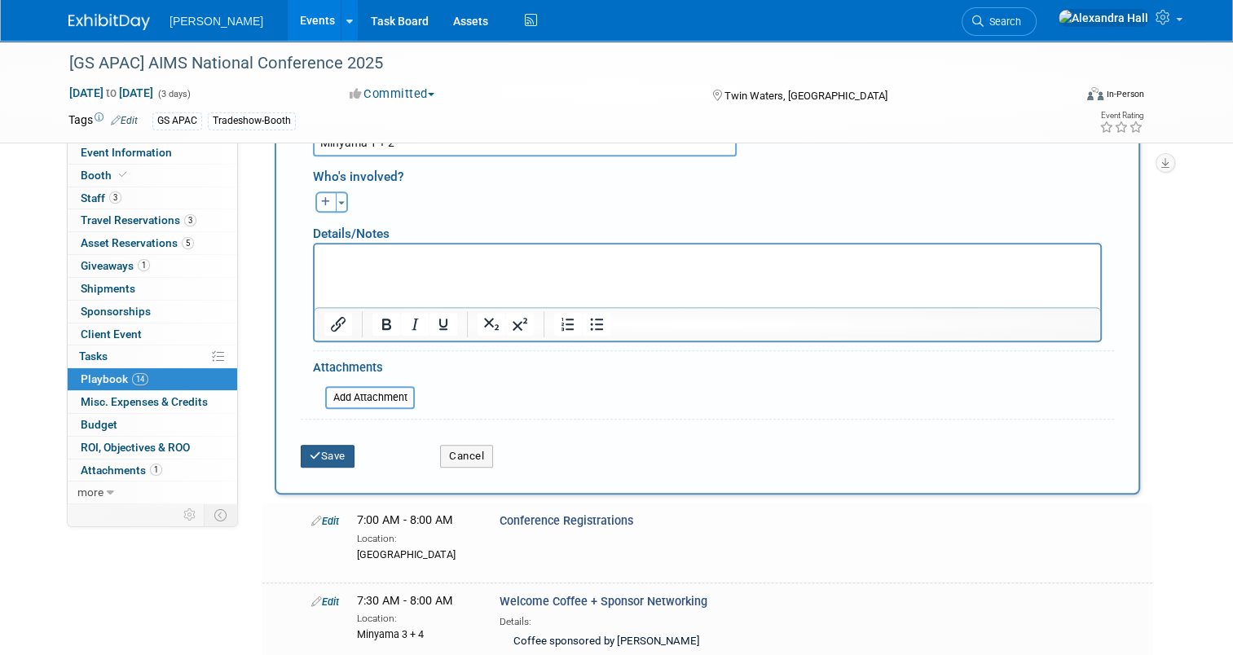
click at [314, 456] on button "Save" at bounding box center [328, 456] width 54 height 23
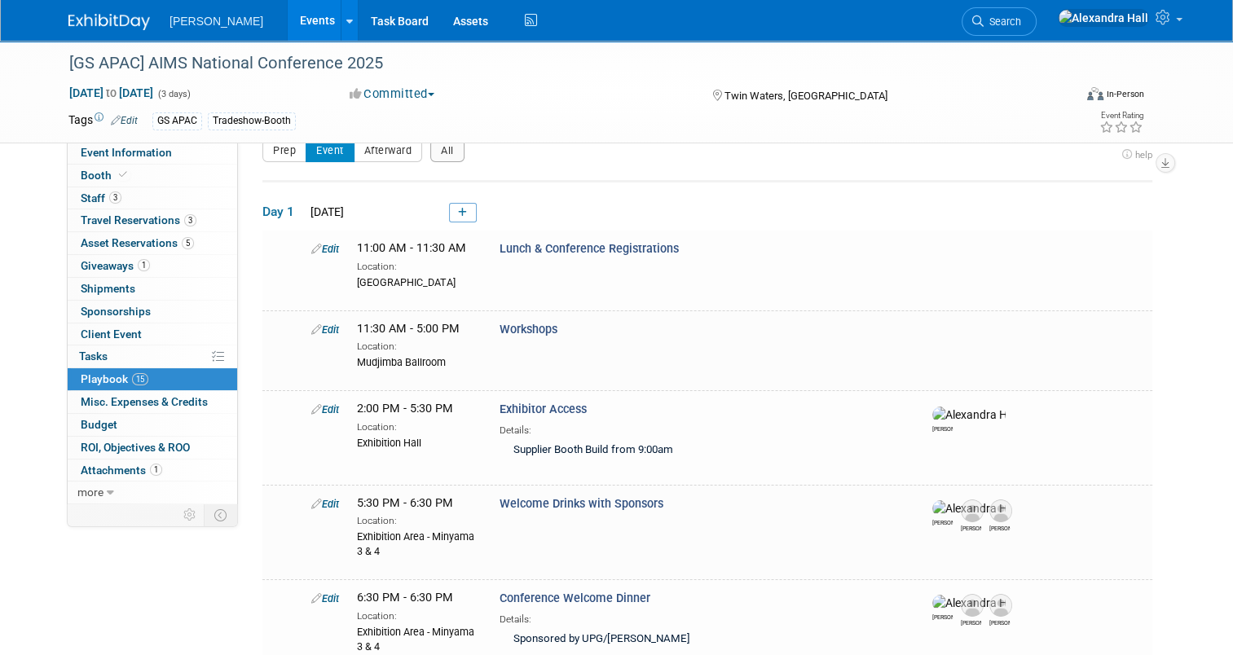
scroll to position [1212, 0]
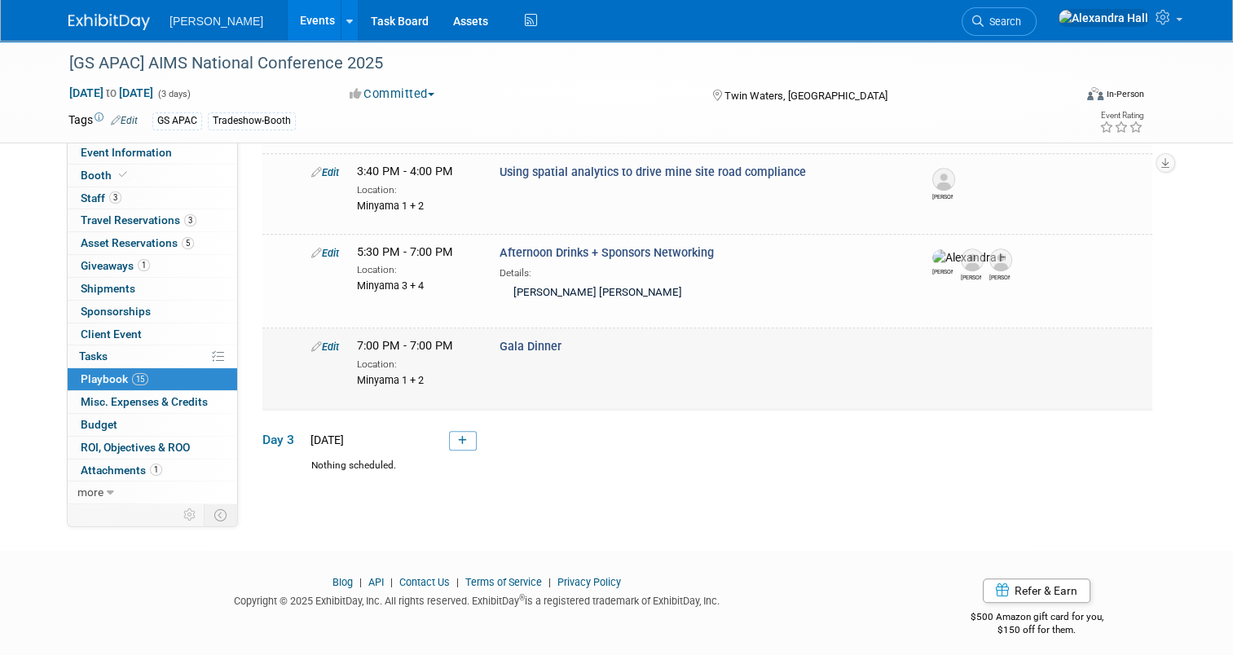
click at [314, 341] on link "Edit" at bounding box center [325, 347] width 28 height 12
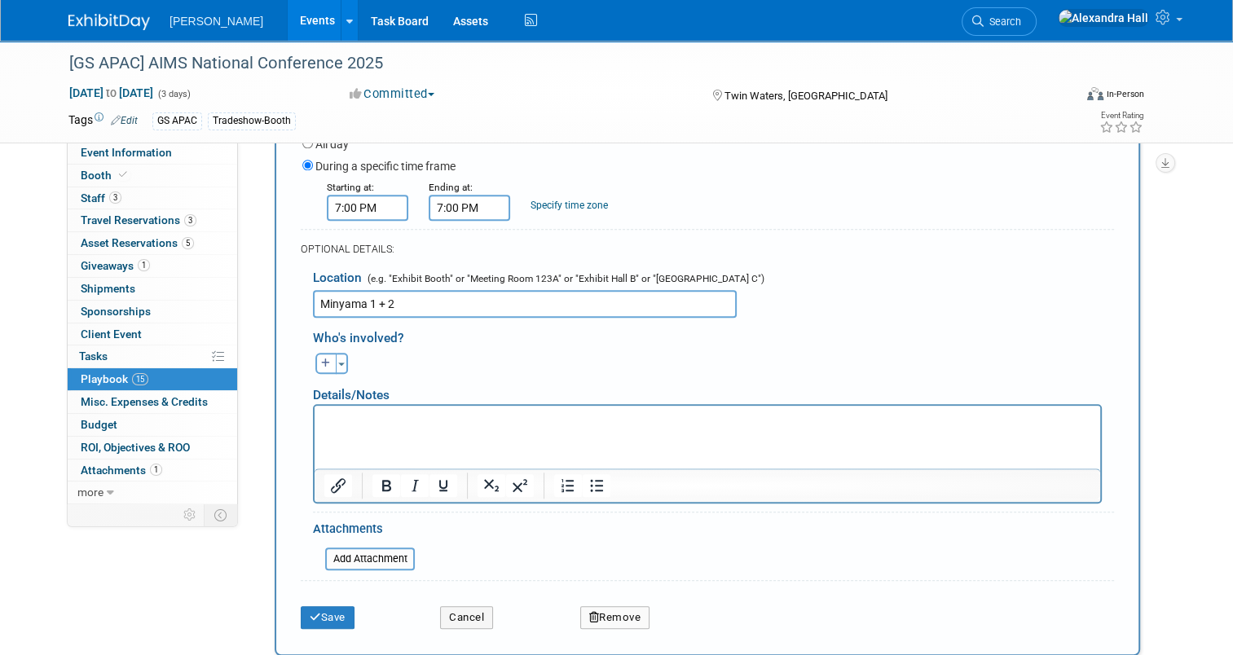
scroll to position [1592, 0]
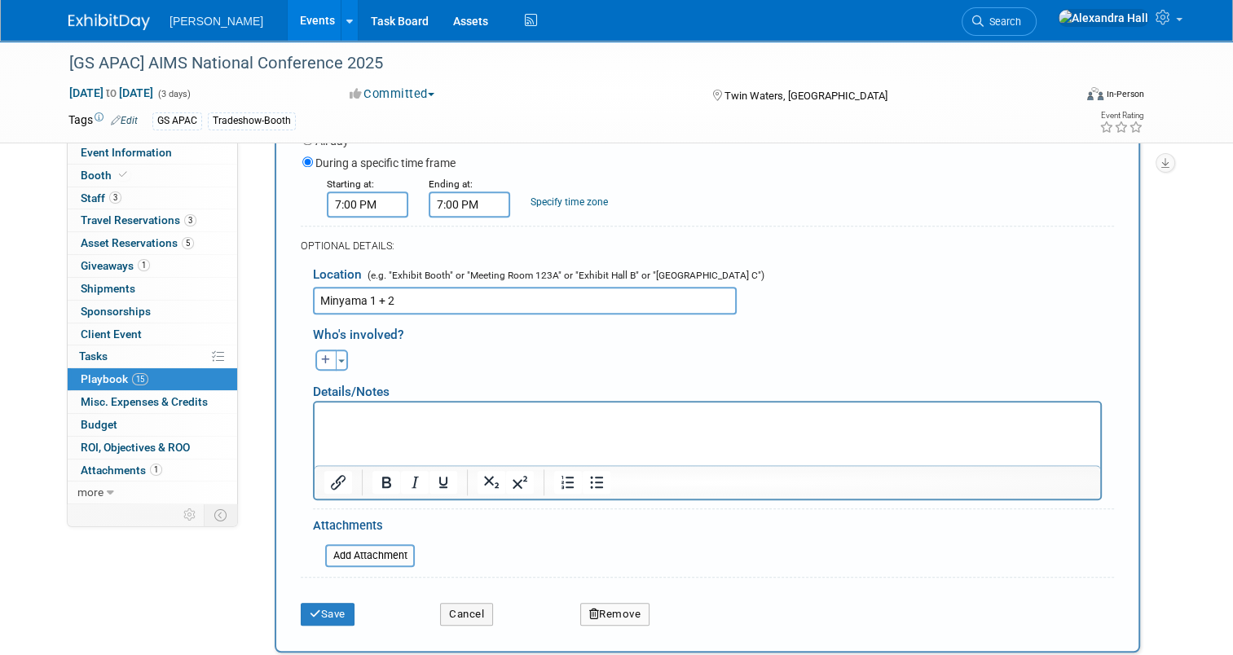
click at [393, 425] on html at bounding box center [706, 413] width 785 height 23
click at [336, 349] on button "Toggle Dropdown" at bounding box center [342, 359] width 12 height 21
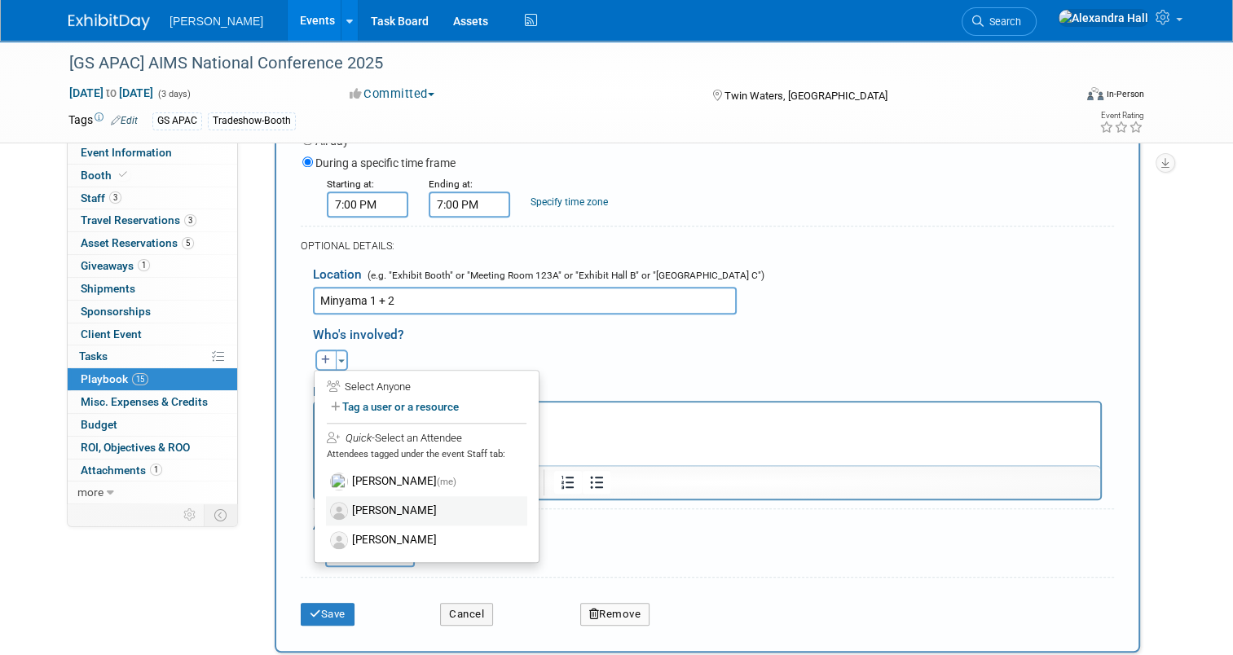
click at [390, 496] on label "[PERSON_NAME]" at bounding box center [426, 510] width 201 height 29
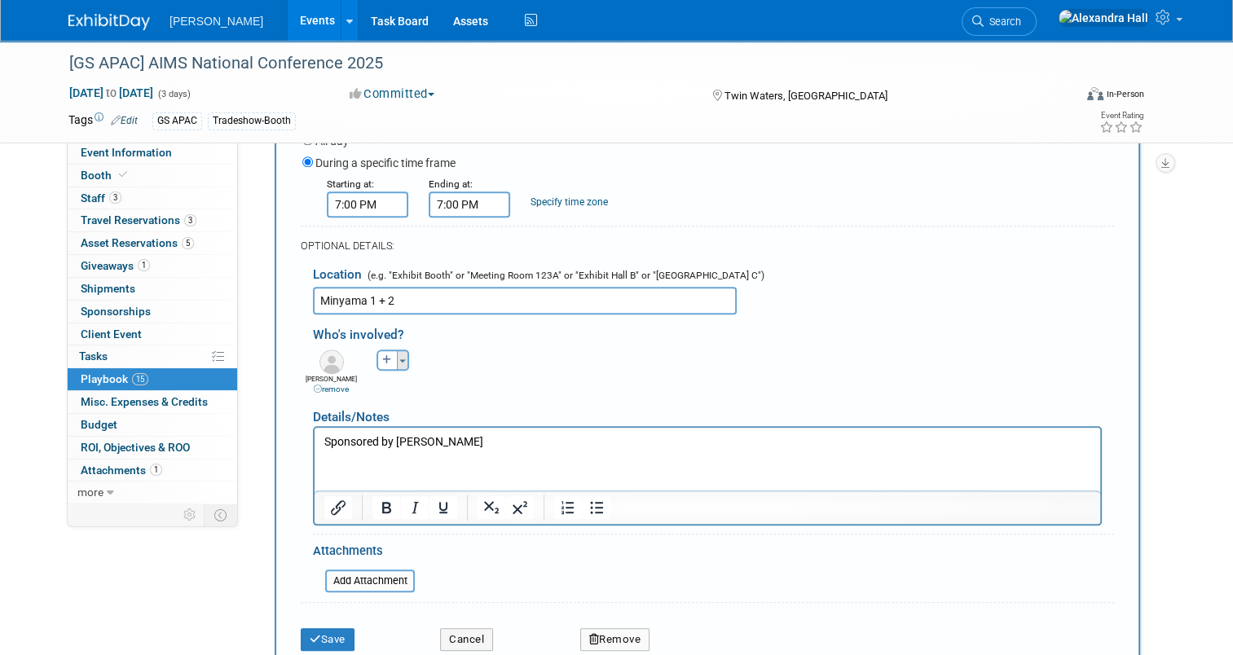
click at [397, 353] on button "Toggle Dropdown" at bounding box center [403, 359] width 12 height 21
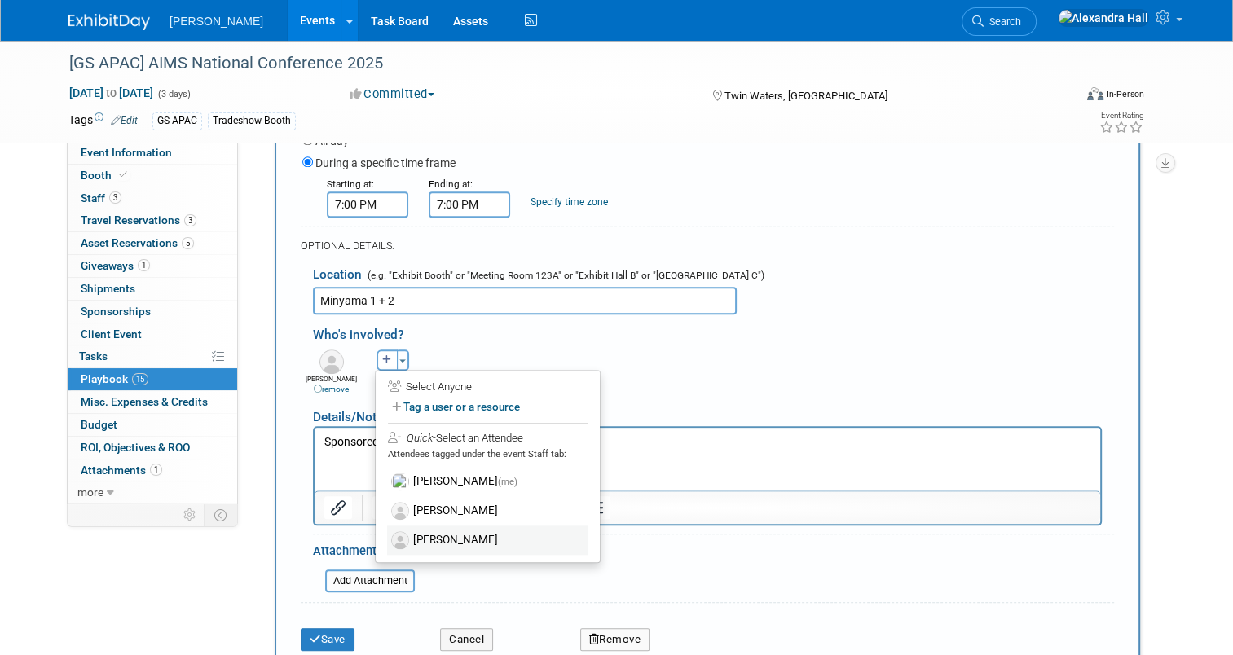
drag, startPoint x: 407, startPoint y: 528, endPoint x: 104, endPoint y: 7, distance: 603.0
click at [407, 528] on label "[PERSON_NAME]" at bounding box center [487, 539] width 201 height 29
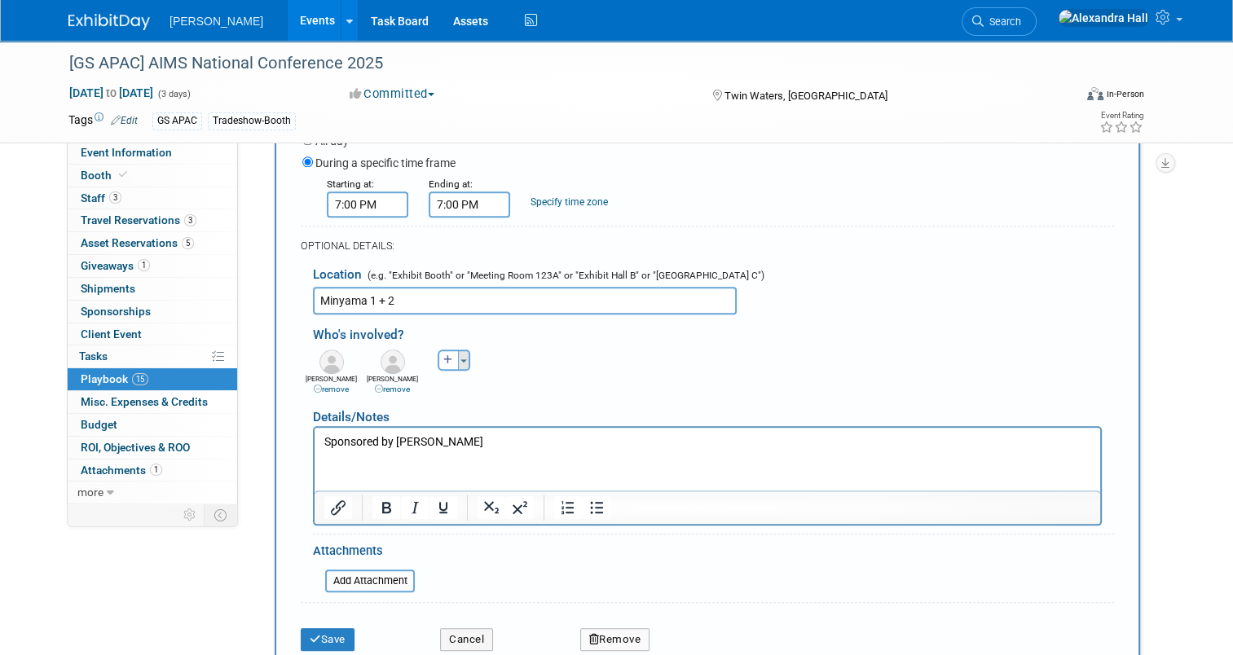
click at [459, 349] on div "Toggle Dropdown Select Anyone Tag a user or a resource Quick" at bounding box center [453, 359] width 61 height 21
click at [458, 349] on button "Toggle Dropdown" at bounding box center [464, 359] width 12 height 21
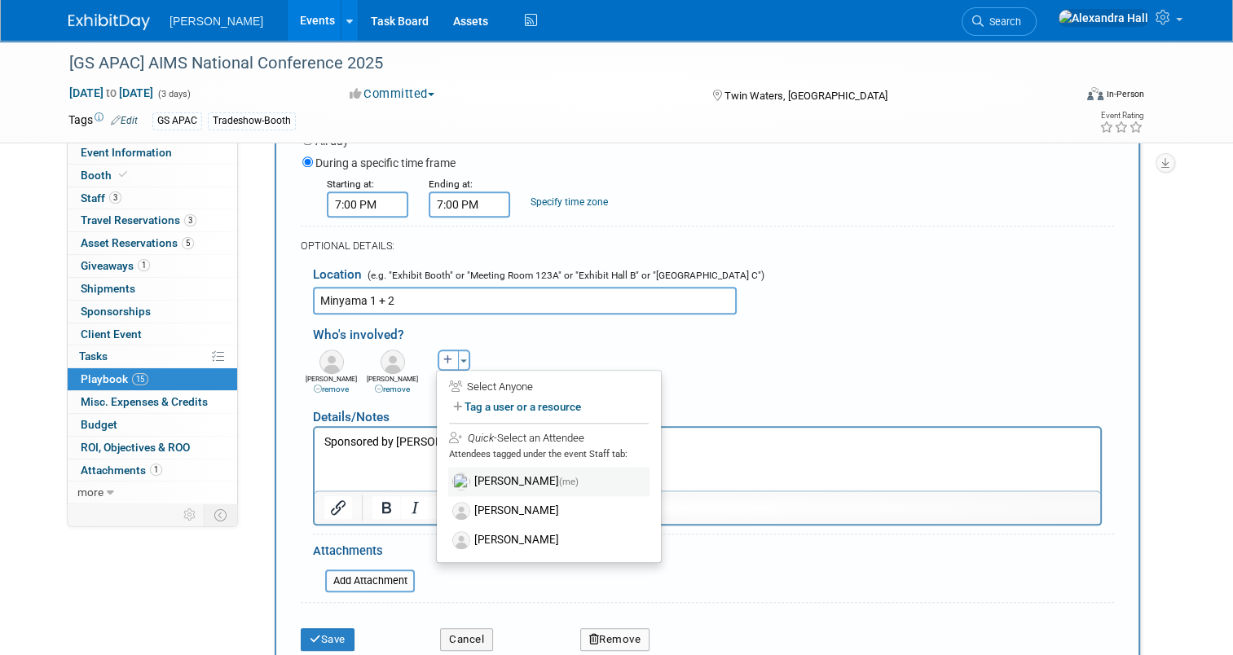
click at [463, 474] on label "Alexandra Hall (me)" at bounding box center [548, 481] width 201 height 29
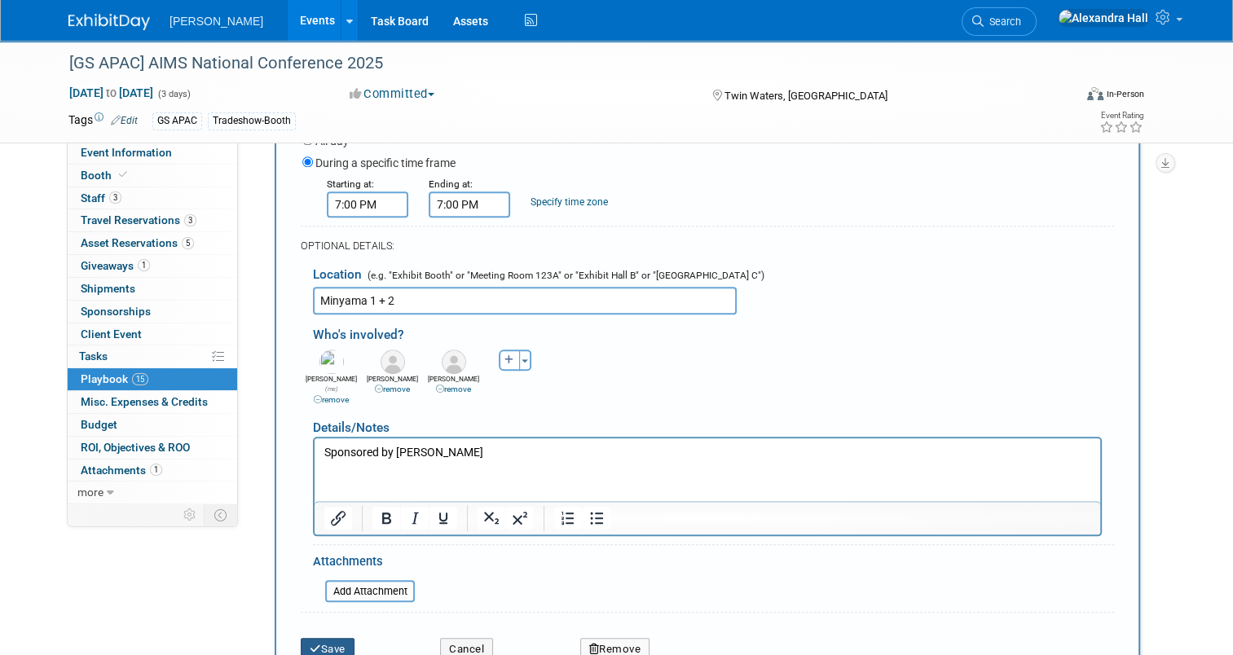
click at [319, 638] on button "Save" at bounding box center [328, 649] width 54 height 23
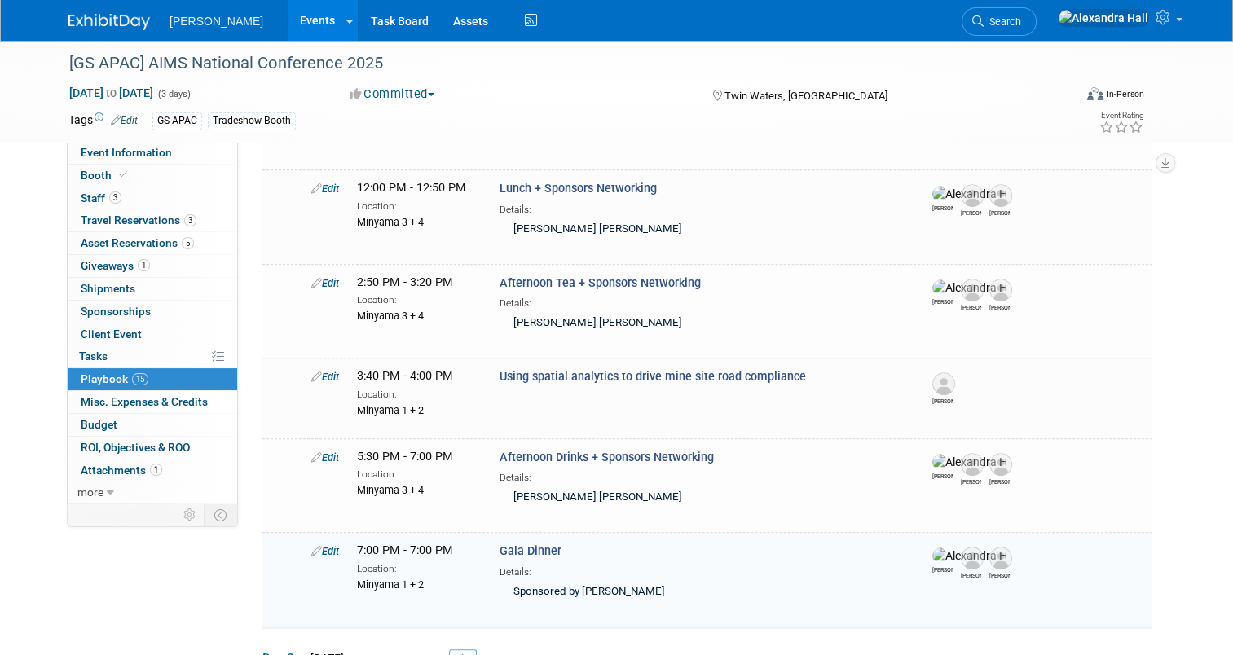
scroll to position [1225, 0]
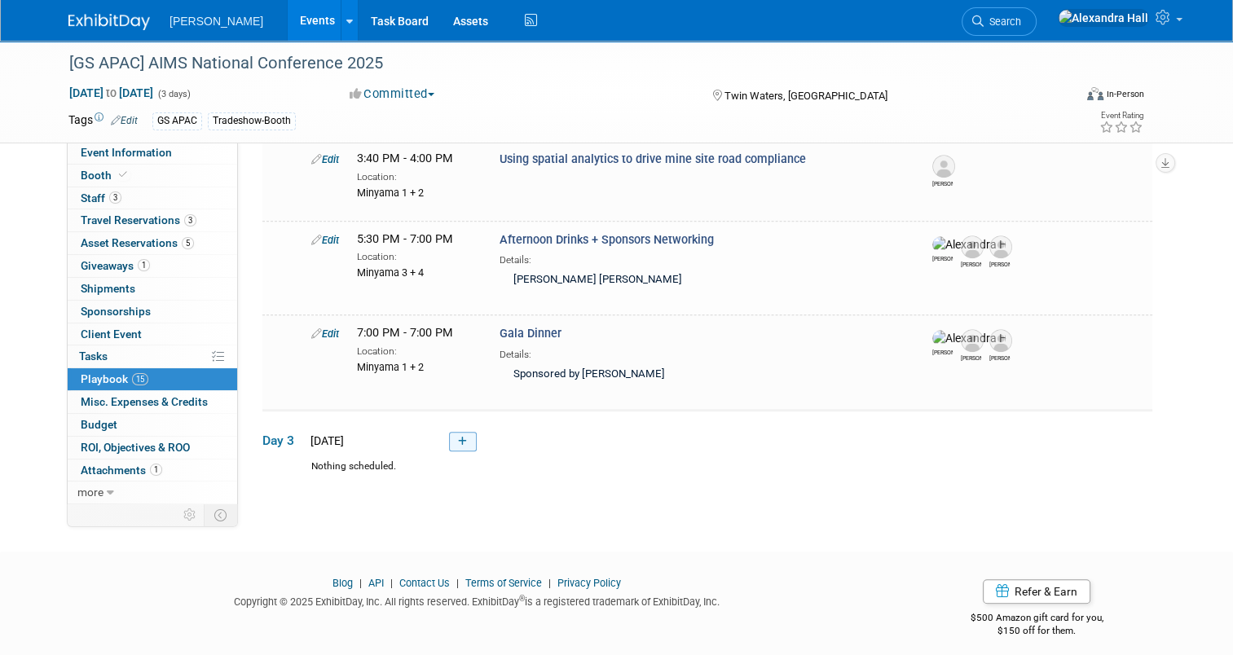
click at [450, 432] on link at bounding box center [463, 442] width 28 height 20
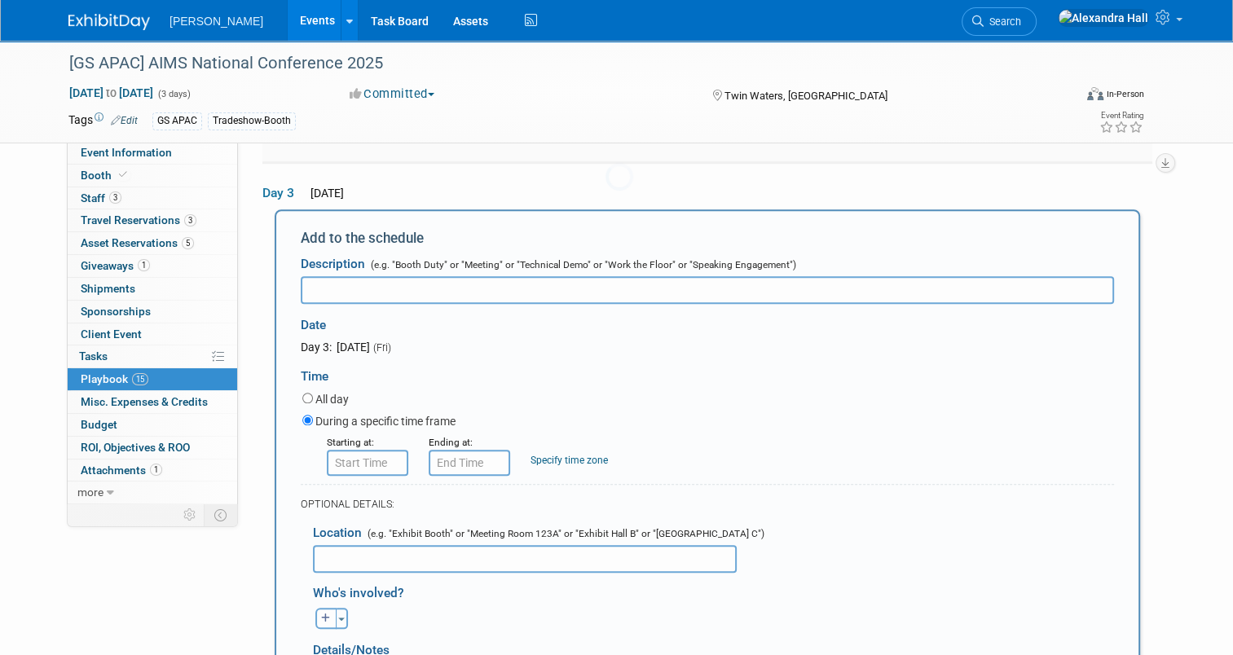
scroll to position [0, 0]
click at [502, 279] on input "text" at bounding box center [707, 287] width 813 height 28
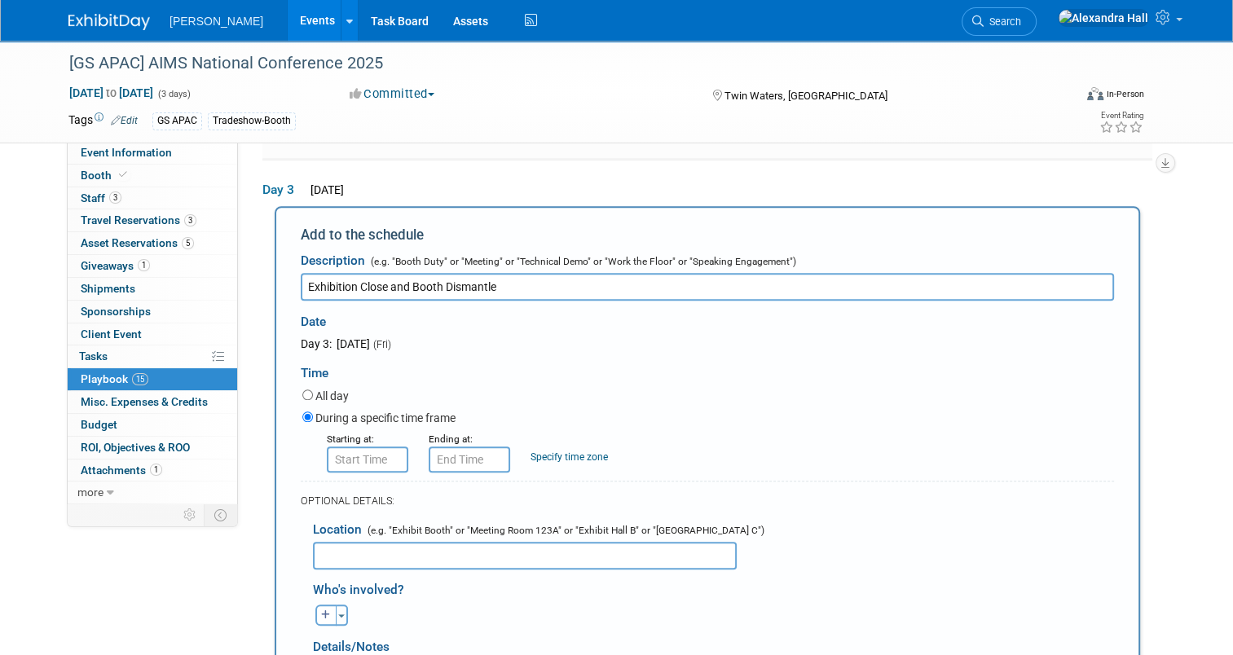
type input "Exhibition Close and Booth Dismantle"
click at [352, 446] on input "8:00 AM" at bounding box center [367, 459] width 81 height 26
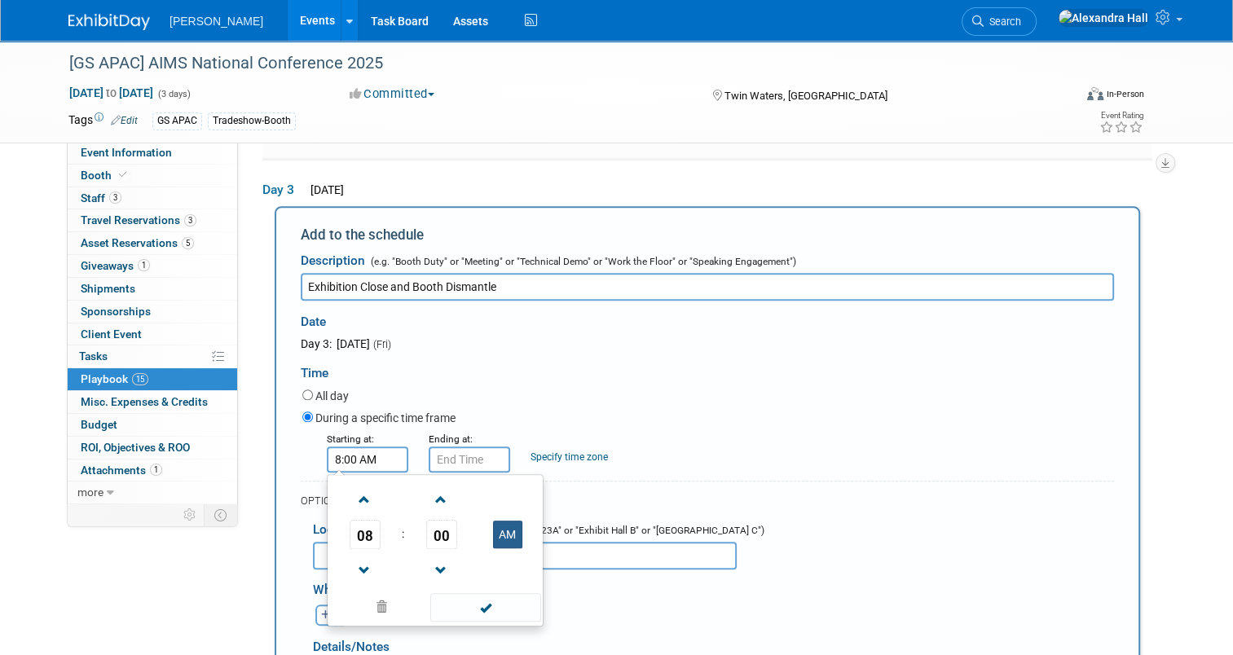
click at [493, 528] on button "AM" at bounding box center [507, 535] width 29 height 28
click at [337, 523] on td "08" at bounding box center [365, 534] width 68 height 29
click at [355, 525] on span "08" at bounding box center [364, 534] width 31 height 29
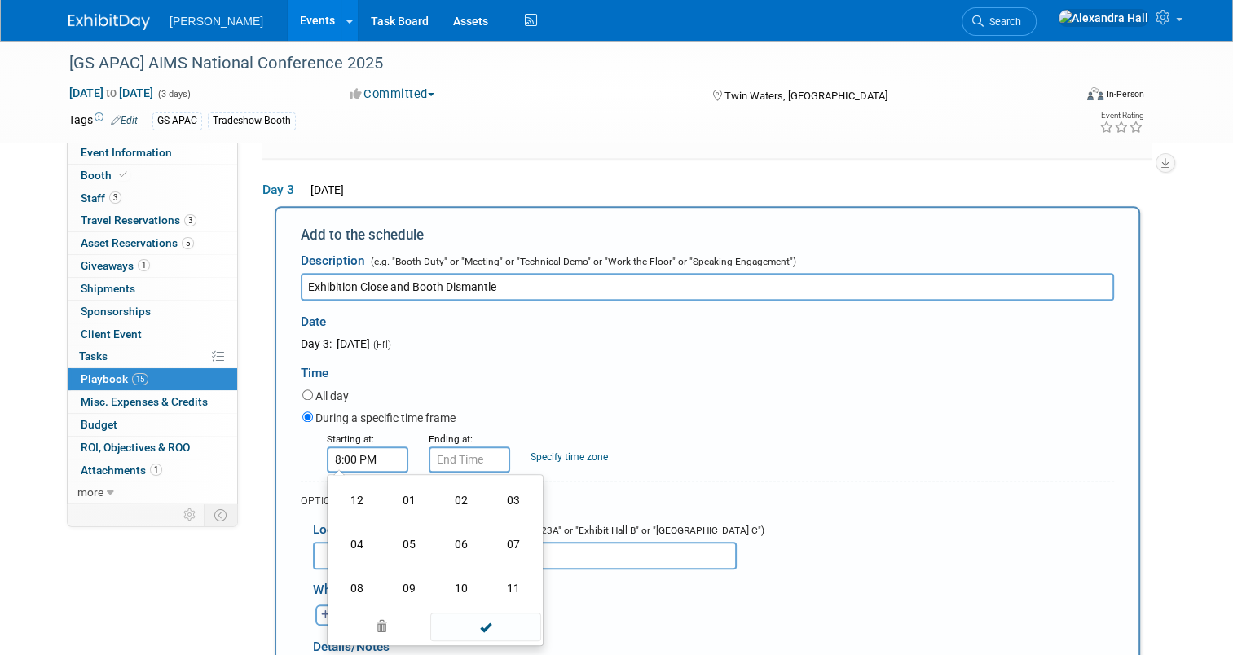
drag, startPoint x: 399, startPoint y: 488, endPoint x: 407, endPoint y: 486, distance: 8.3
click at [400, 488] on td "01" at bounding box center [409, 500] width 52 height 44
type input "1:00 PM"
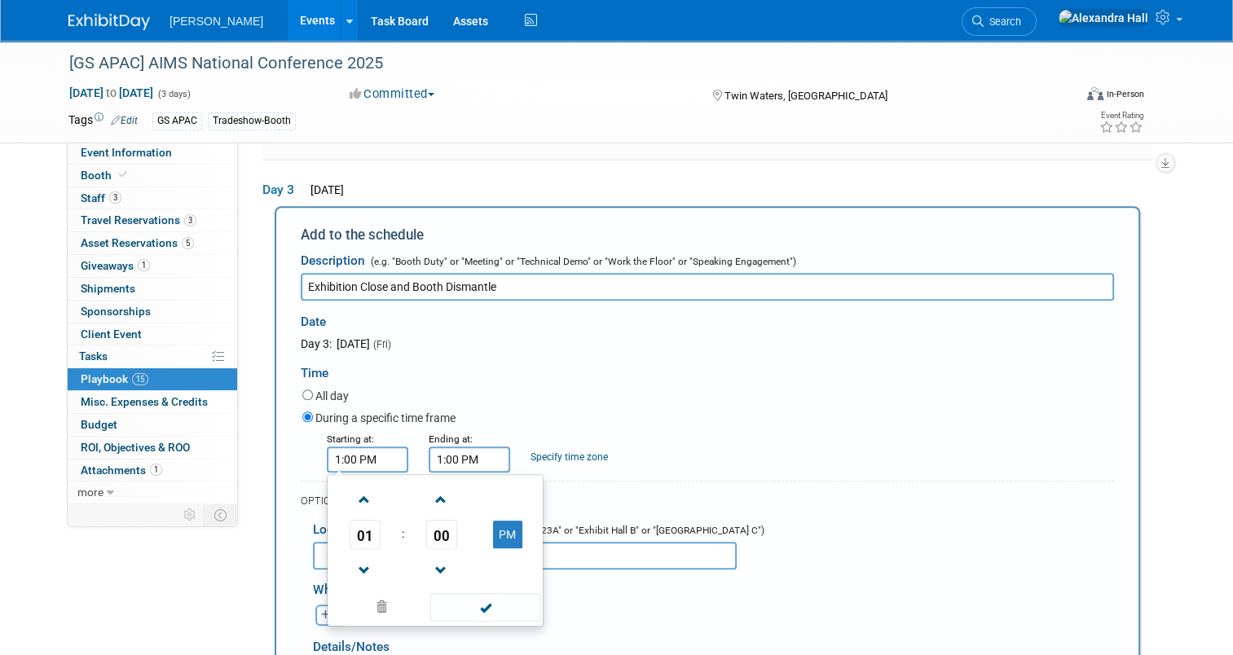
click at [471, 446] on input "1:00 PM" at bounding box center [468, 459] width 81 height 26
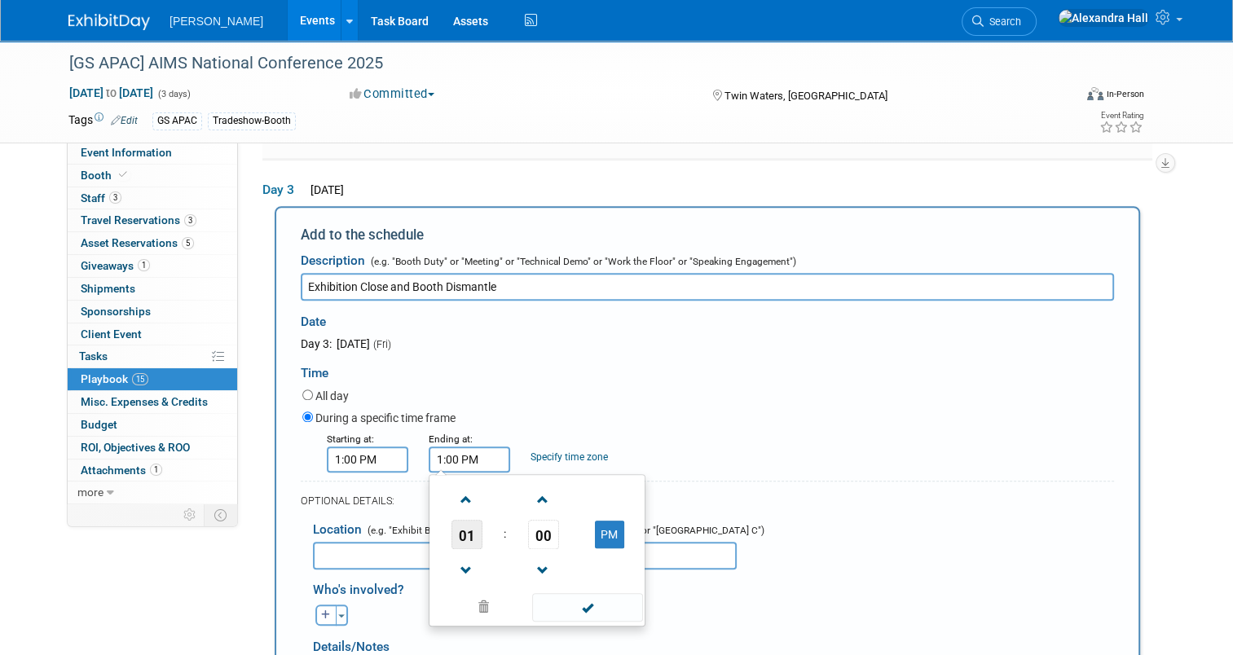
click at [465, 525] on span "01" at bounding box center [466, 534] width 31 height 29
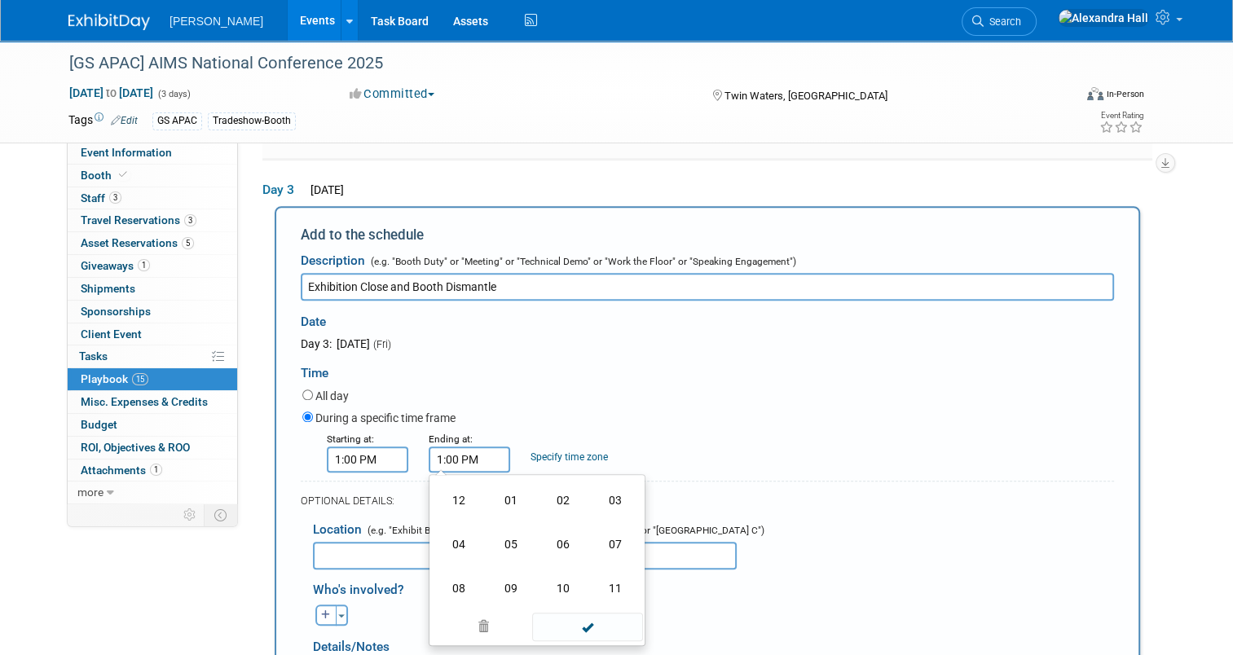
click at [544, 479] on td "02" at bounding box center [563, 500] width 52 height 44
type input "2:00 PM"
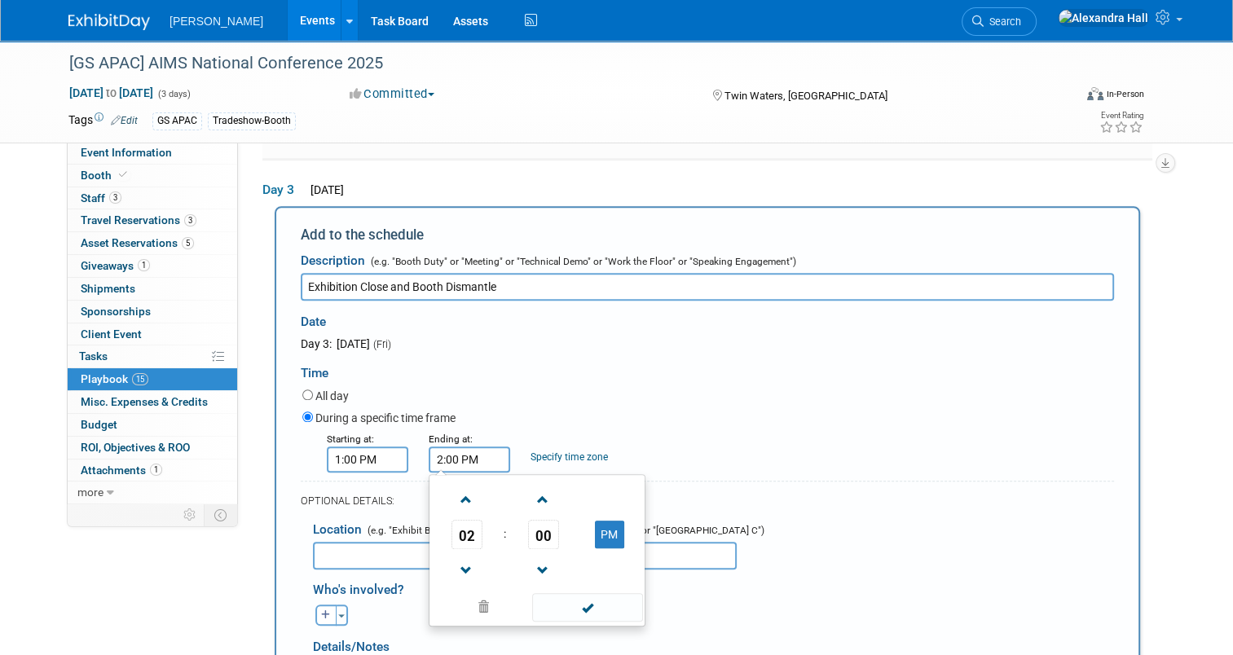
click at [873, 494] on div "OPTIONAL DETAILS:" at bounding box center [707, 501] width 813 height 15
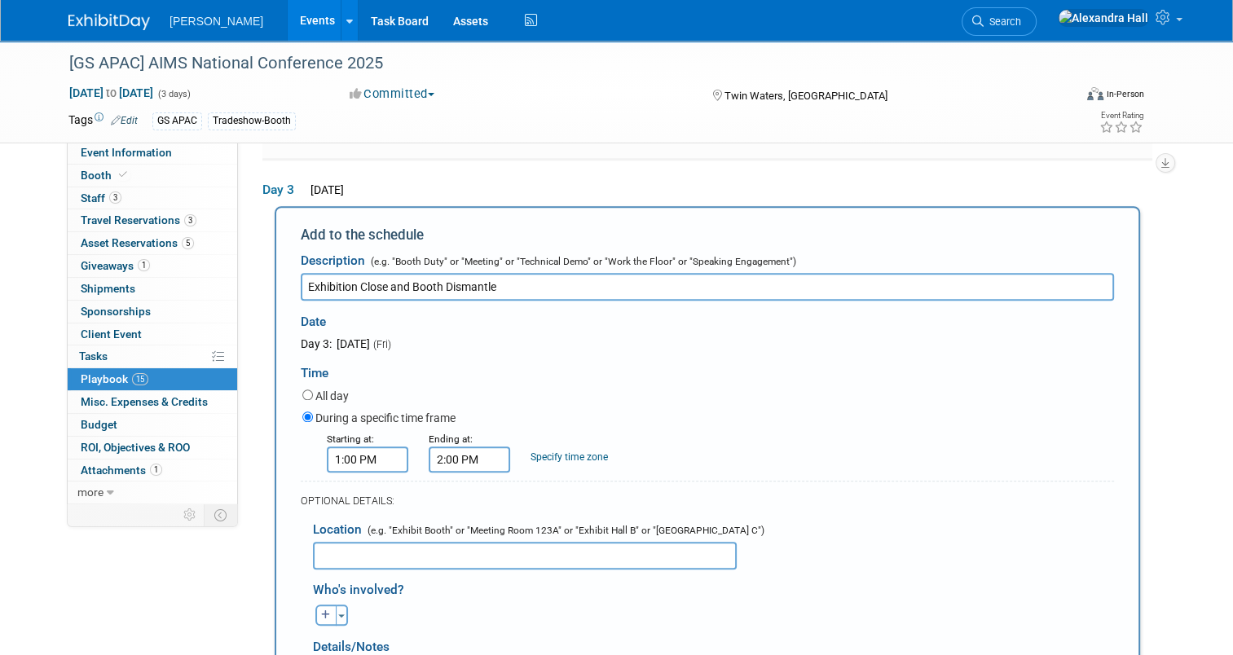
click at [451, 542] on input "text" at bounding box center [525, 556] width 424 height 28
click at [327, 544] on input "Exhibtion Hall" at bounding box center [525, 556] width 424 height 28
type input "Exhibition Hall"
click at [832, 569] on div "Who's involved? Aaron remove Aaron remove Aaron remove" at bounding box center [713, 597] width 801 height 56
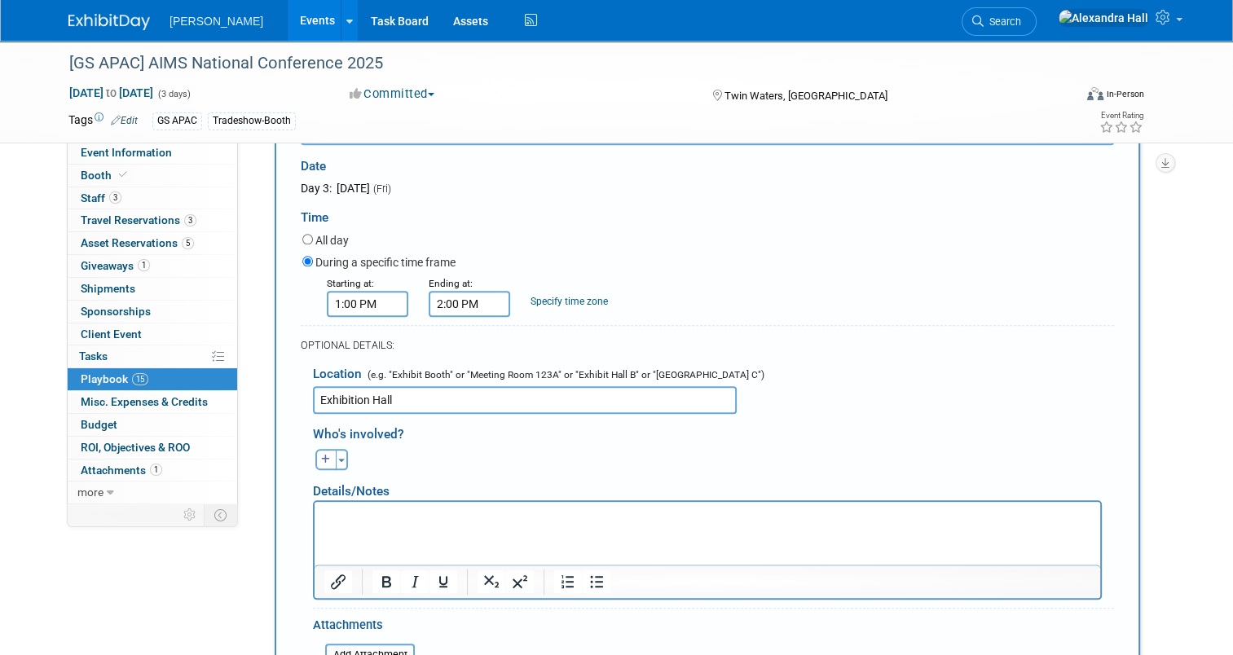
scroll to position [1636, 0]
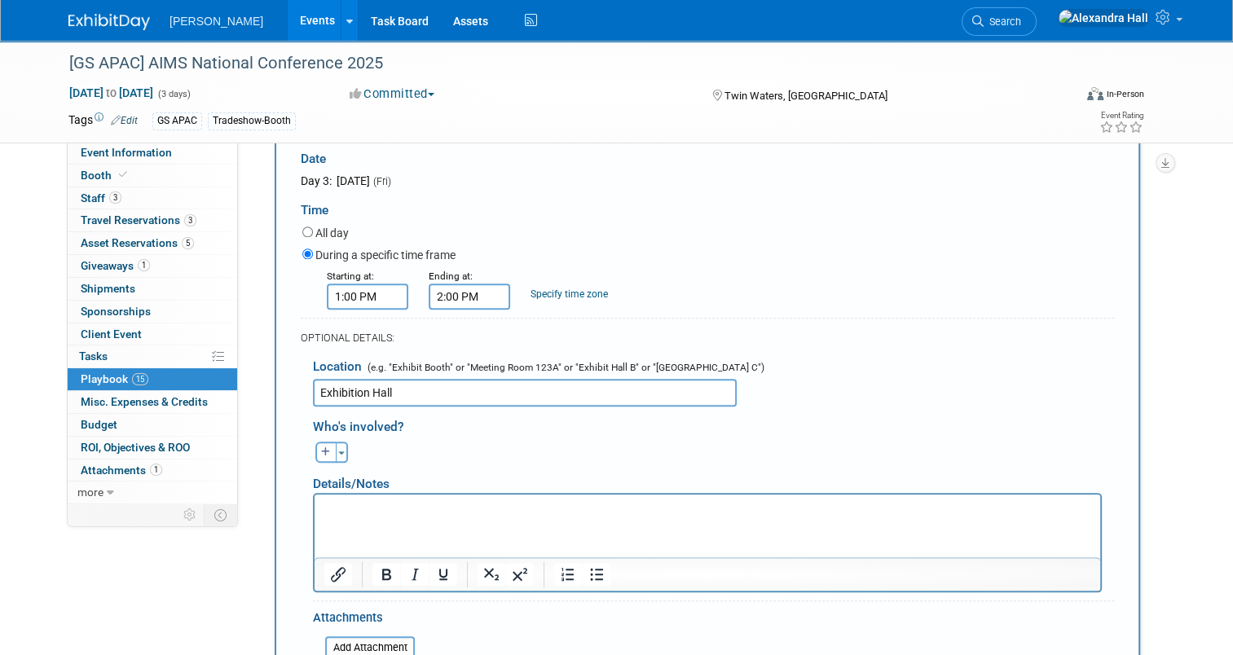
click at [338, 444] on div "Toggle Dropdown Select Anyone Tag a user or a resource Quick" at bounding box center [331, 452] width 61 height 21
click at [336, 448] on button "Toggle Dropdown" at bounding box center [342, 452] width 12 height 21
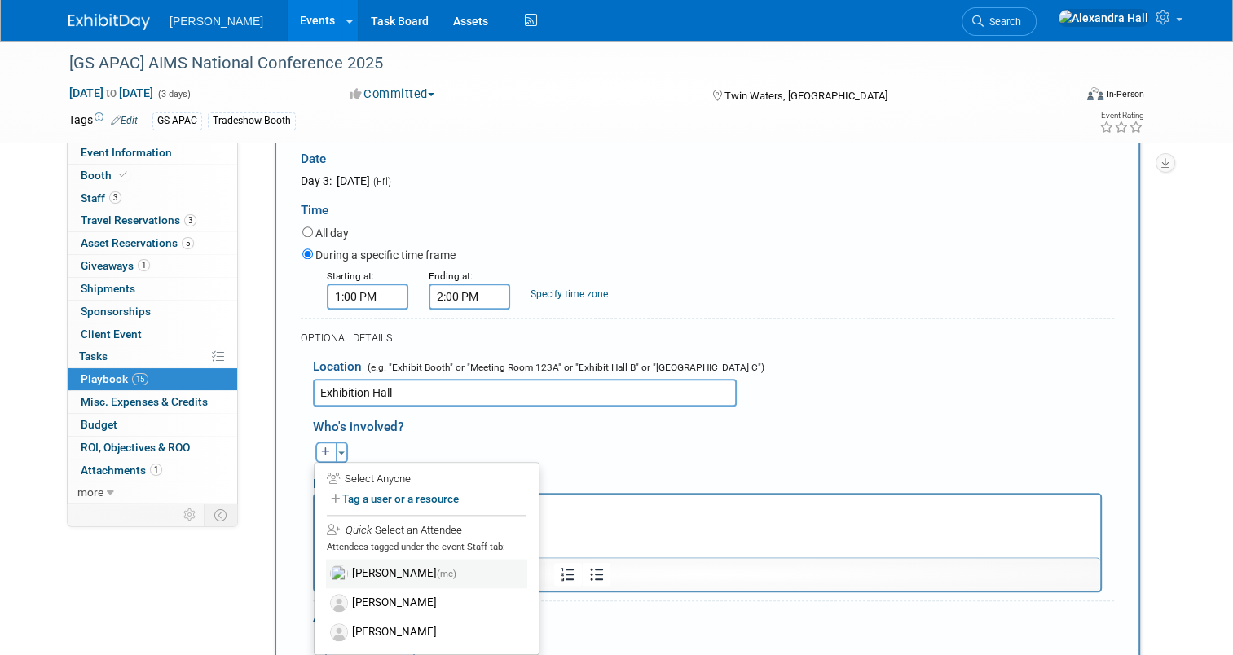
click at [389, 567] on label "Alexandra Hall (me)" at bounding box center [426, 573] width 201 height 29
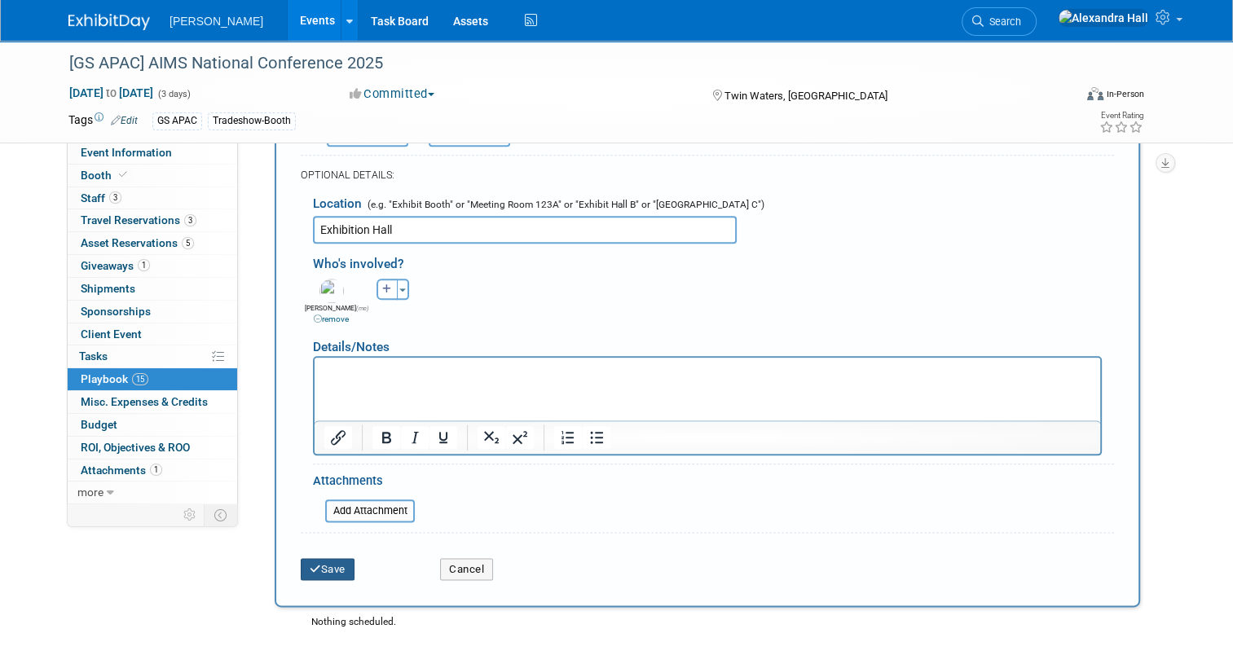
click at [339, 558] on button "Save" at bounding box center [328, 569] width 54 height 23
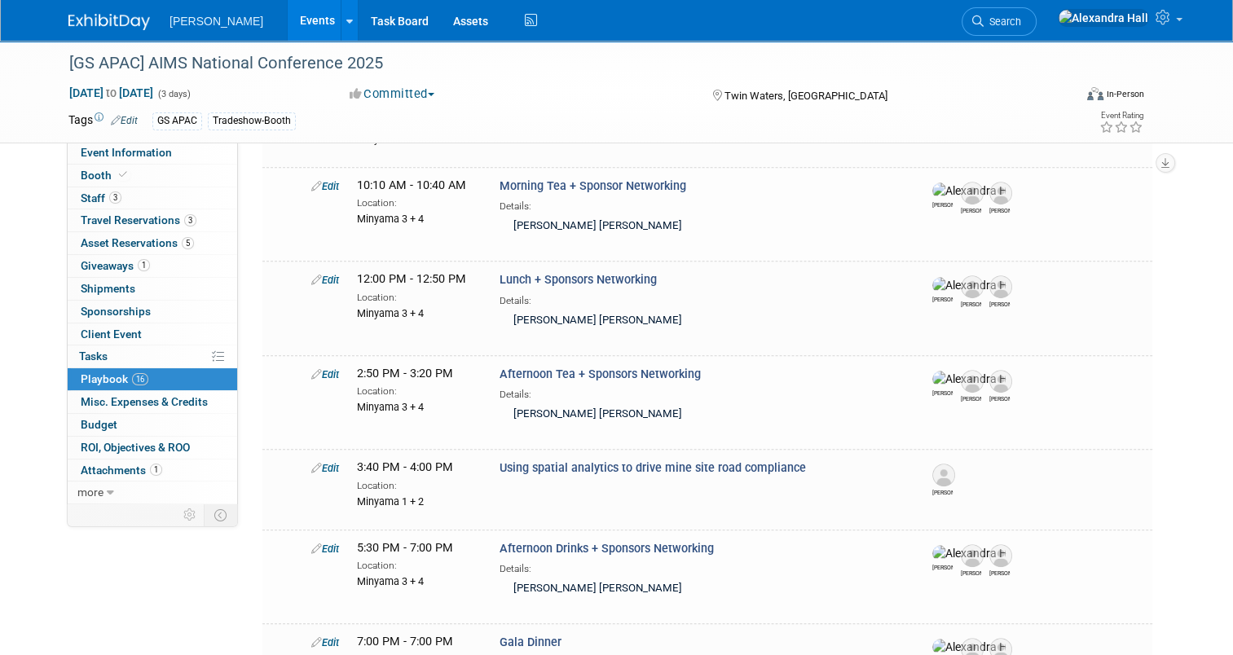
scroll to position [1277, 0]
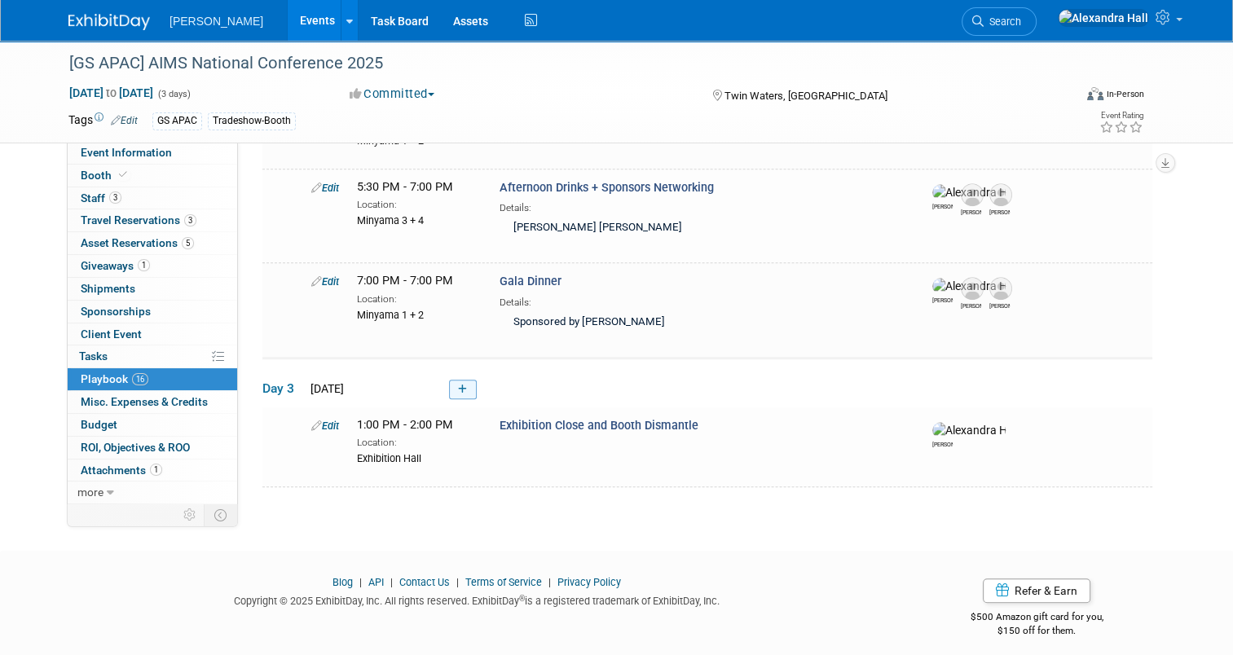
click at [449, 381] on link at bounding box center [463, 390] width 28 height 20
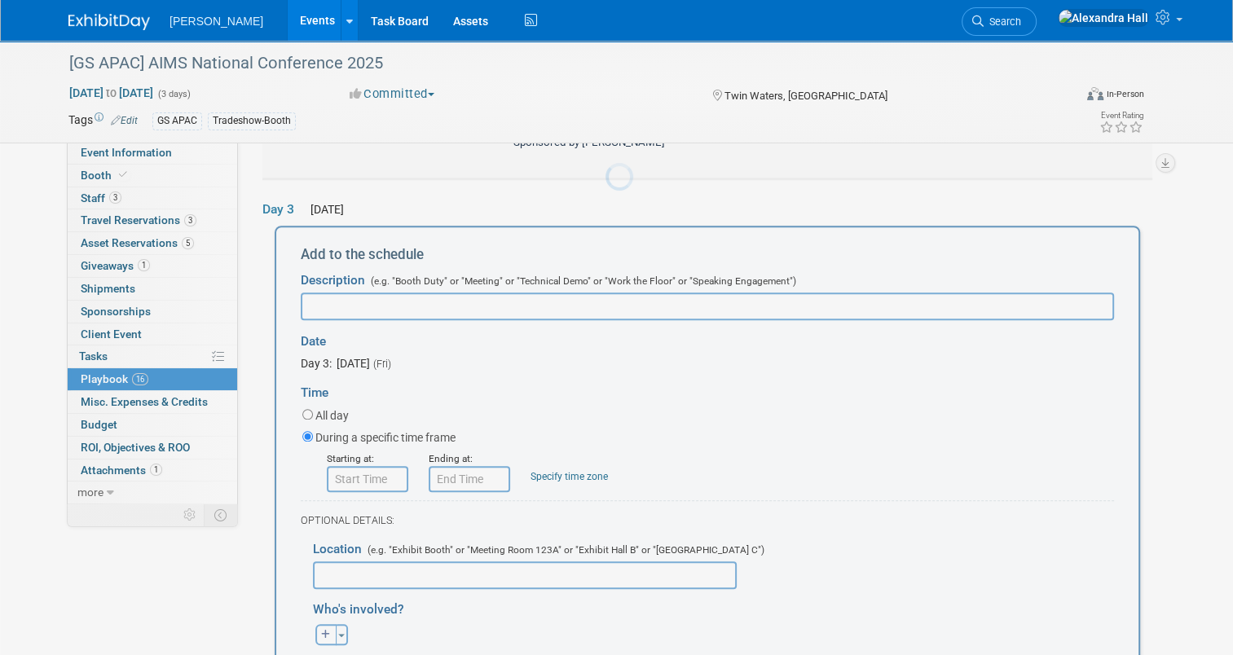
scroll to position [1473, 0]
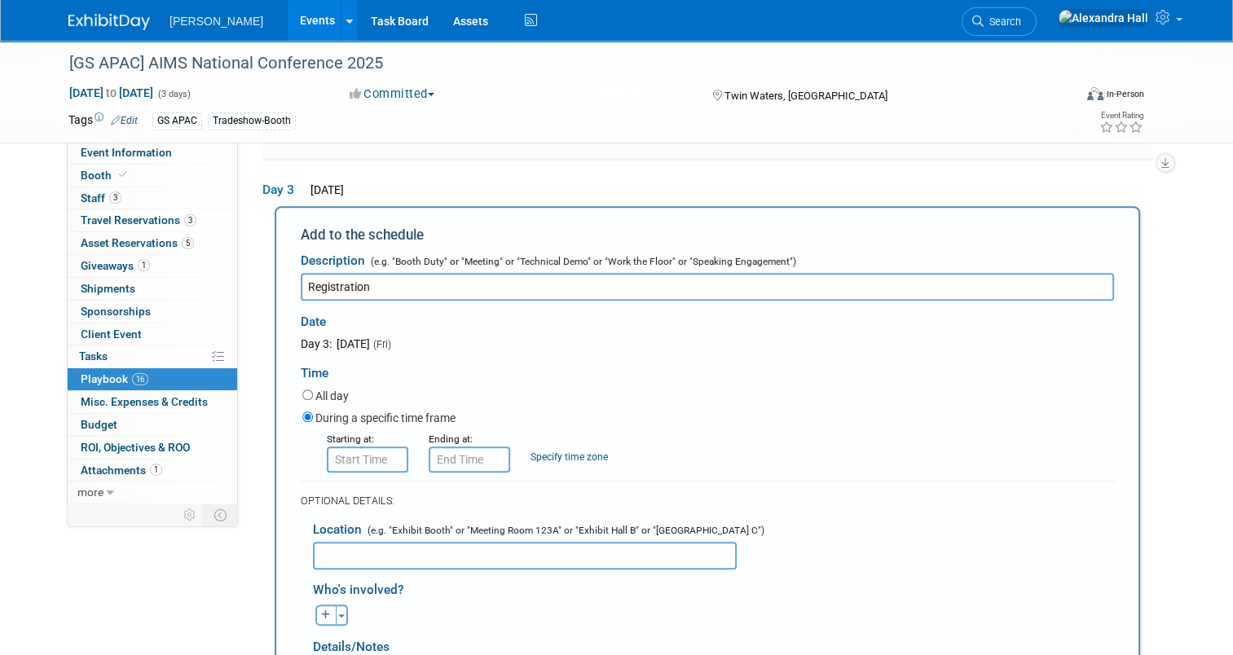
type input "Registration"
click at [359, 450] on input "8:00 AM" at bounding box center [367, 459] width 81 height 26
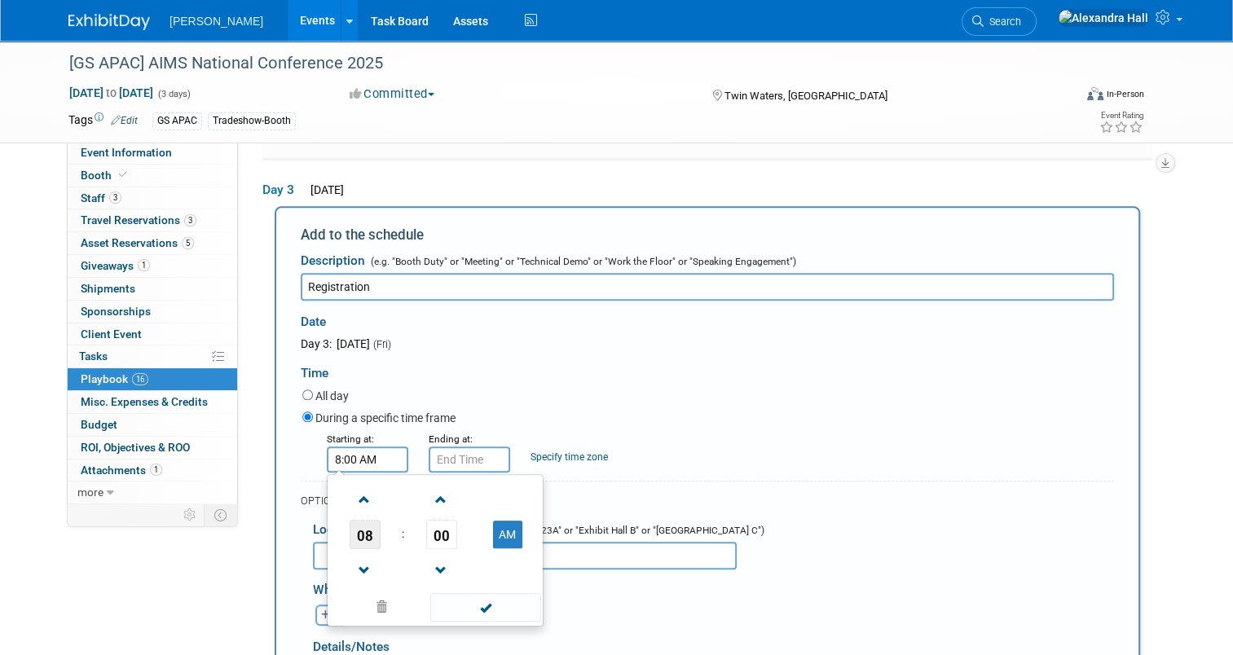
click at [349, 520] on span "08" at bounding box center [364, 534] width 31 height 29
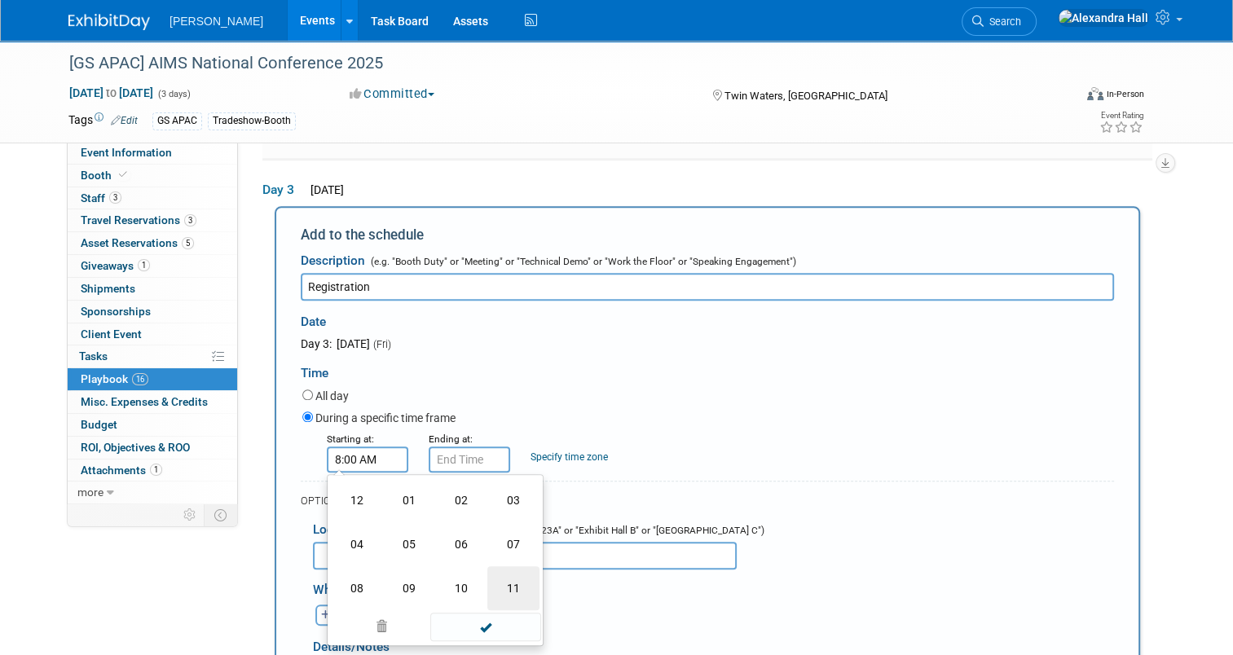
click at [508, 570] on table "12 01 02 03 04 05 06 07 08 09 10 11" at bounding box center [435, 544] width 209 height 132
click at [503, 538] on td "07" at bounding box center [513, 544] width 52 height 44
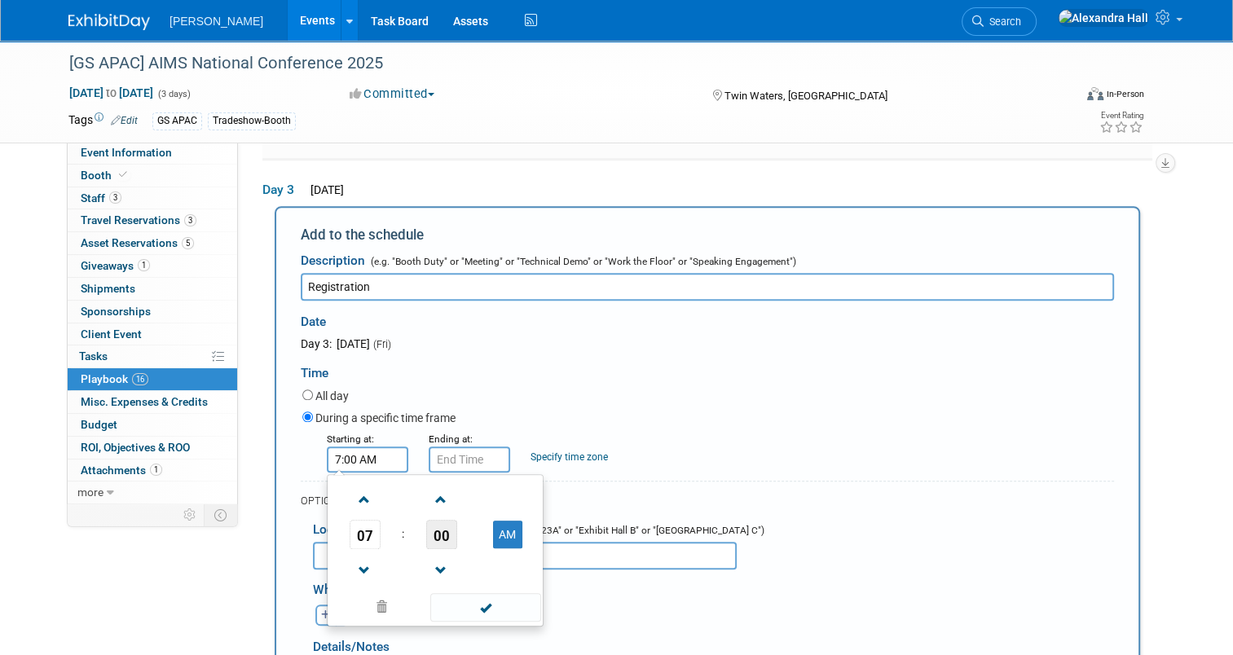
click at [430, 525] on span "00" at bounding box center [441, 534] width 31 height 29
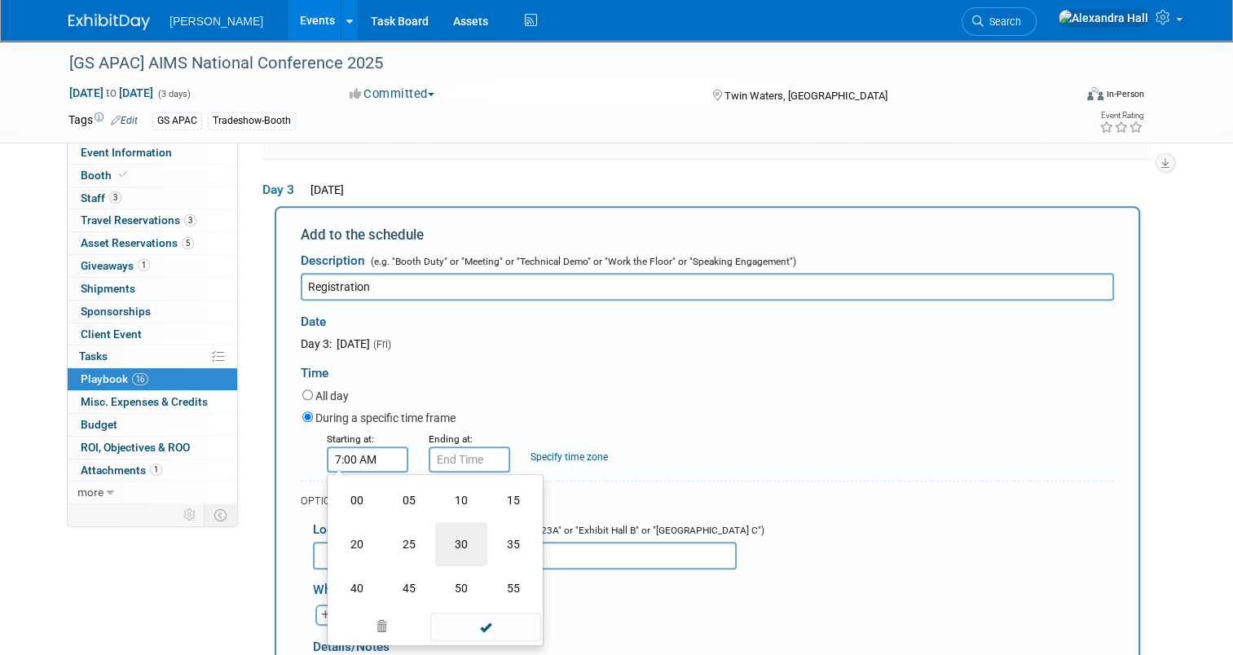
click at [459, 536] on td "30" at bounding box center [461, 544] width 52 height 44
type input "7:30 AM"
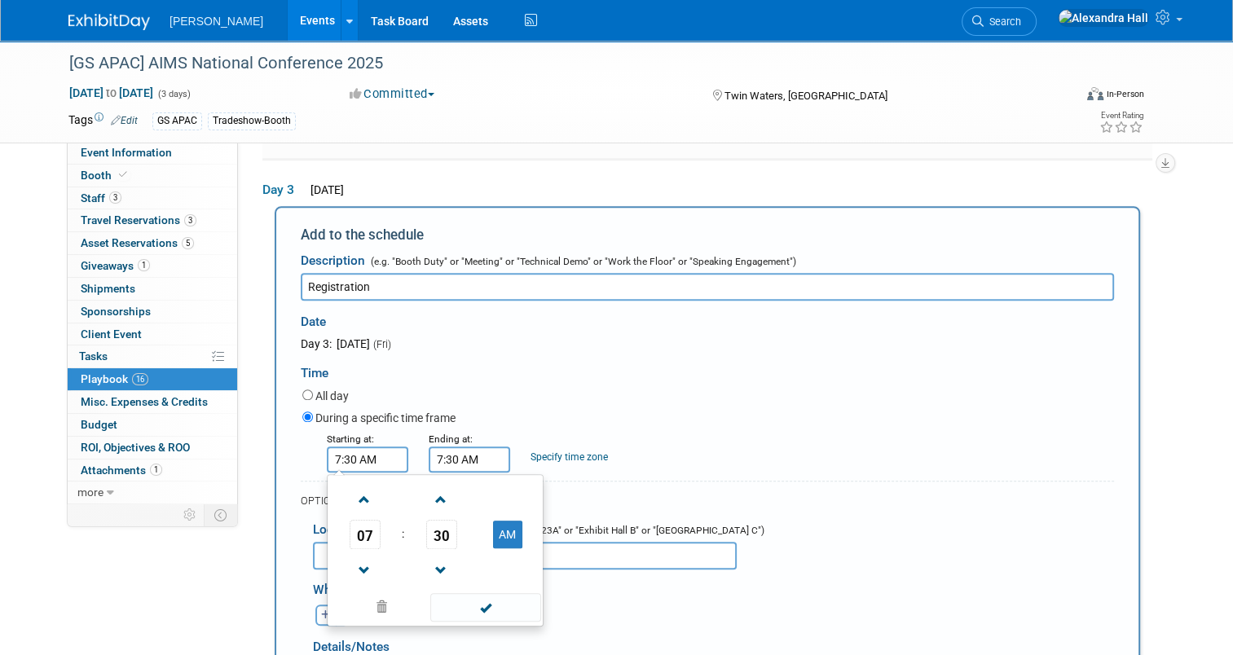
click at [458, 450] on input "7:30 AM" at bounding box center [468, 459] width 81 height 26
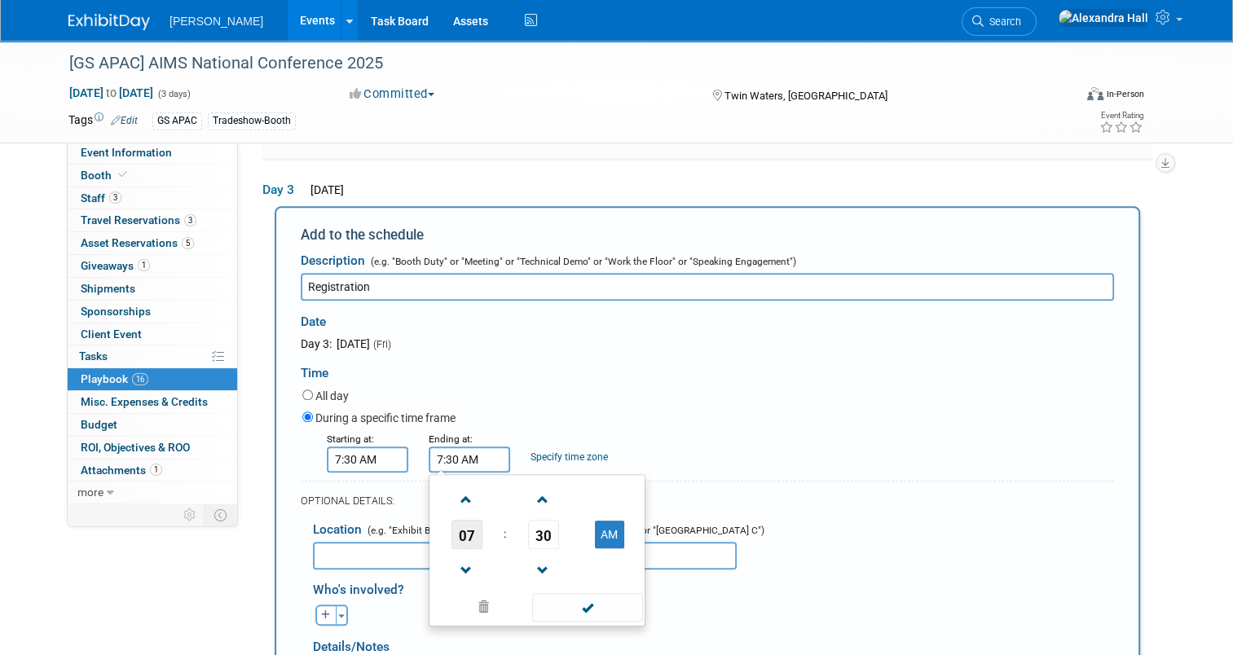
click at [455, 520] on span "07" at bounding box center [466, 534] width 31 height 29
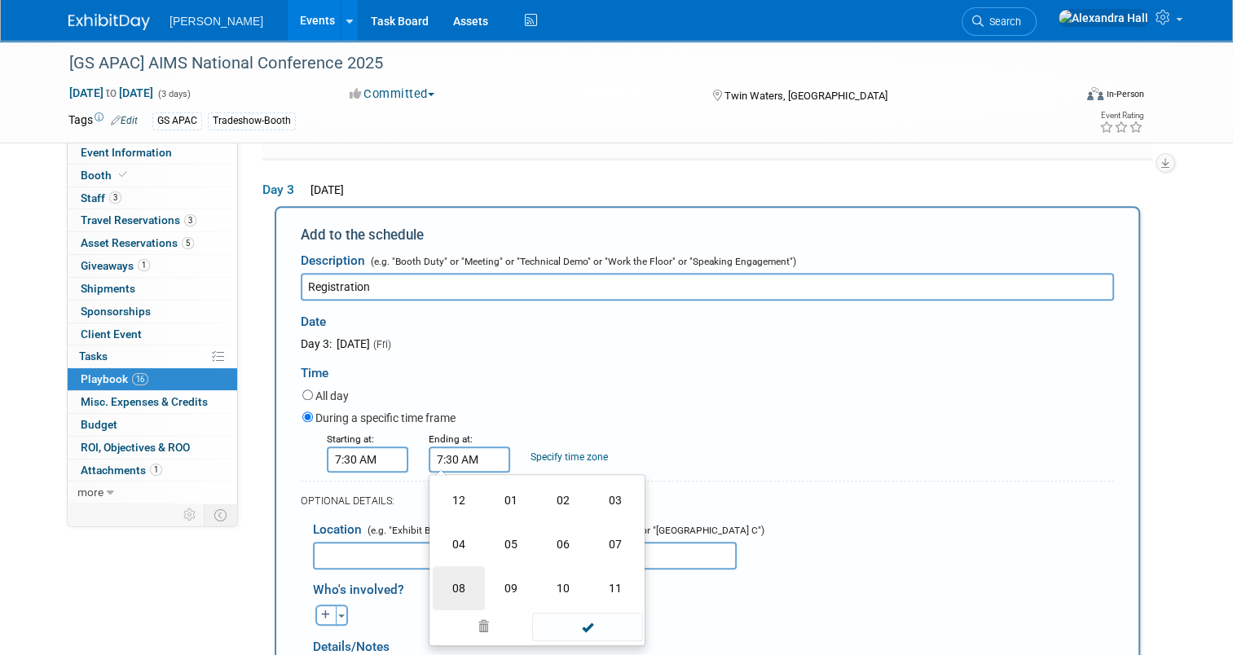
click at [442, 572] on td "08" at bounding box center [459, 588] width 52 height 44
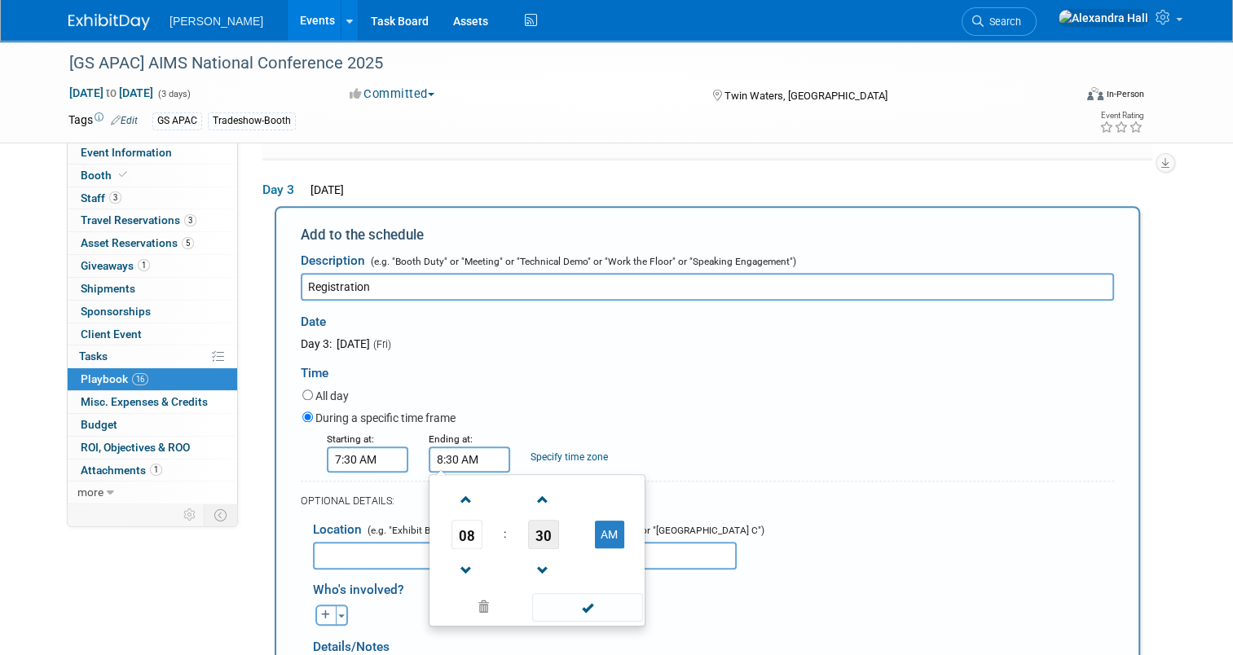
click at [533, 521] on span "30" at bounding box center [543, 534] width 31 height 29
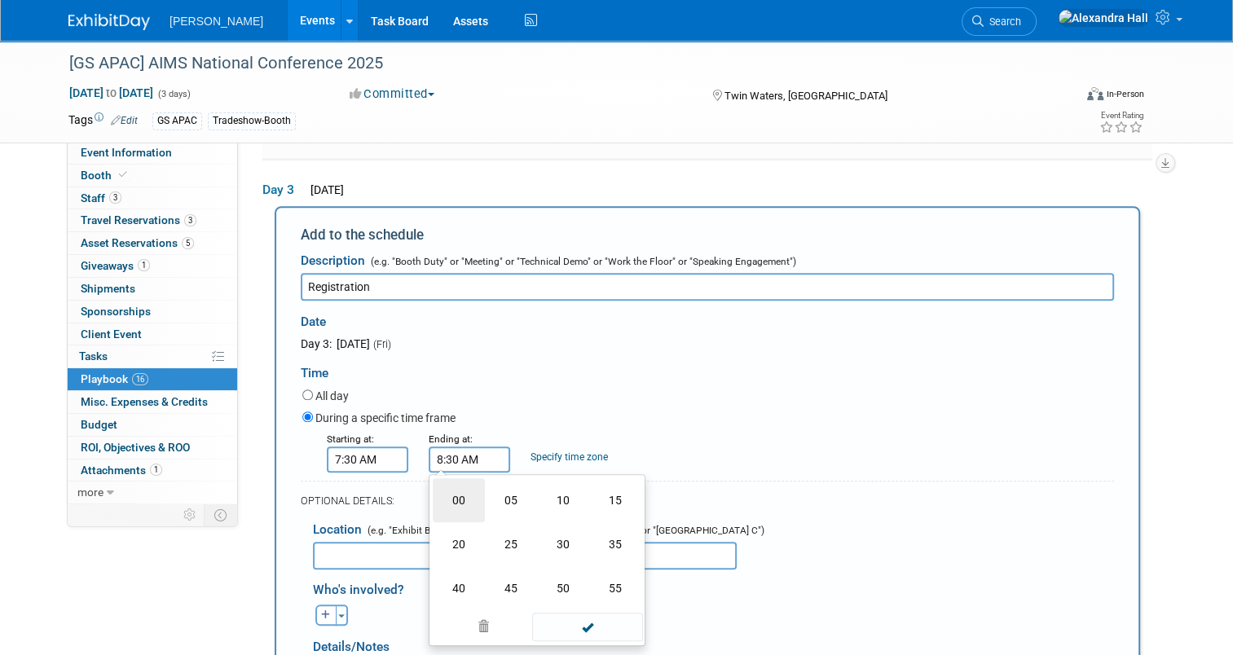
click at [450, 478] on td "00" at bounding box center [459, 500] width 52 height 44
type input "8:00 AM"
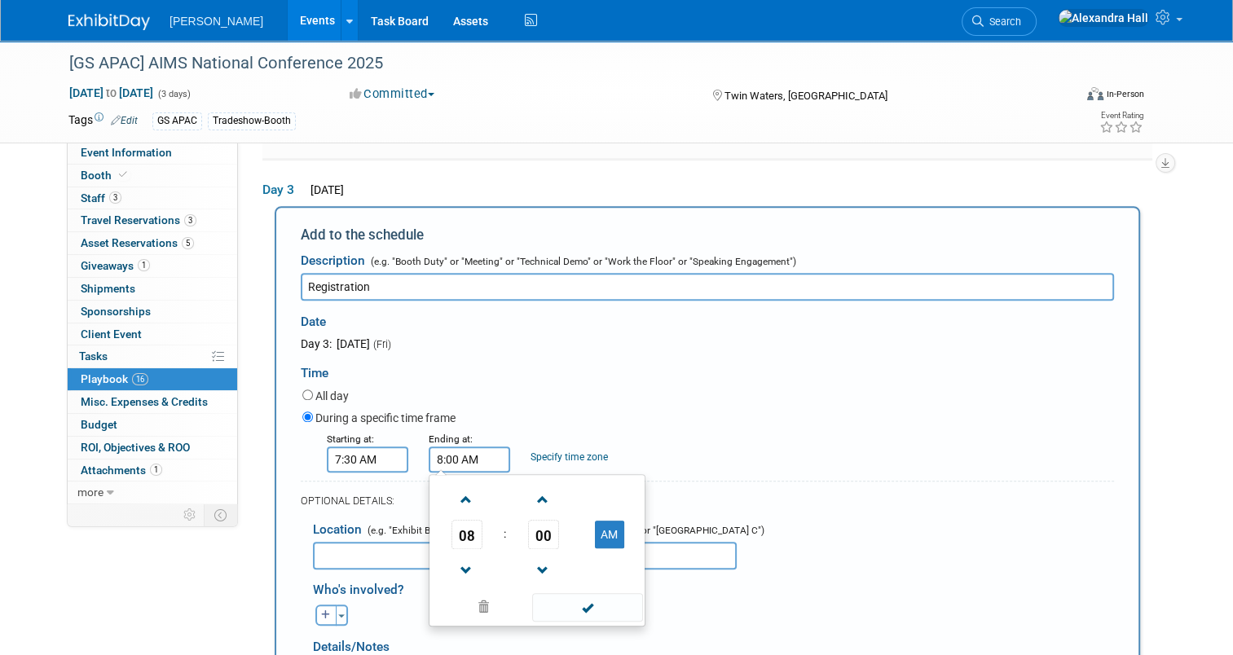
click at [329, 542] on input "text" at bounding box center [525, 556] width 424 height 28
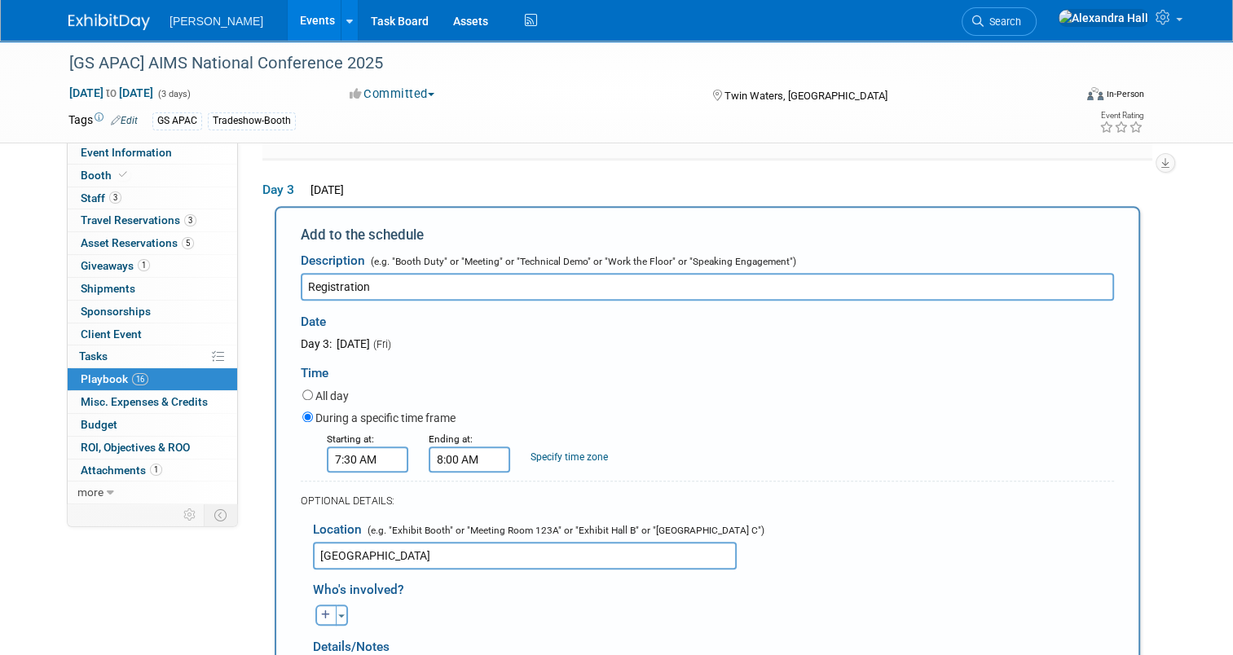
type input "Minyama Room"
click at [454, 446] on input "8:00 AM" at bounding box center [468, 459] width 81 height 26
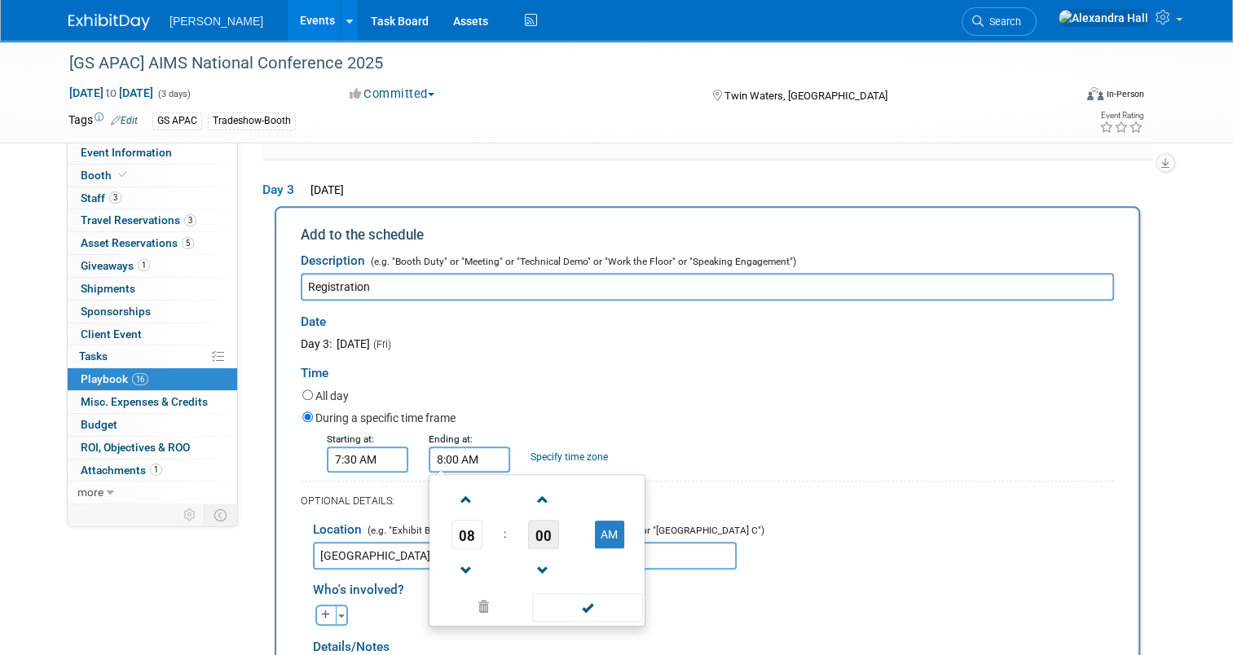
click at [531, 527] on span "00" at bounding box center [543, 534] width 31 height 29
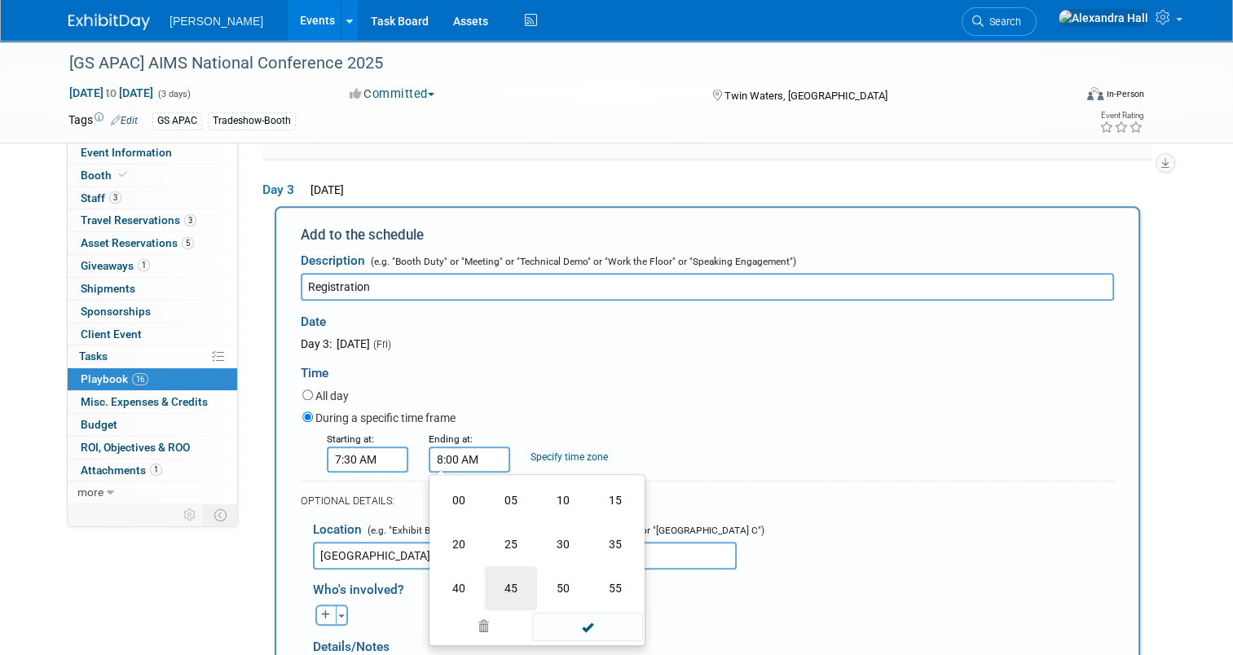
click at [515, 568] on td "45" at bounding box center [511, 588] width 52 height 44
type input "8:45 AM"
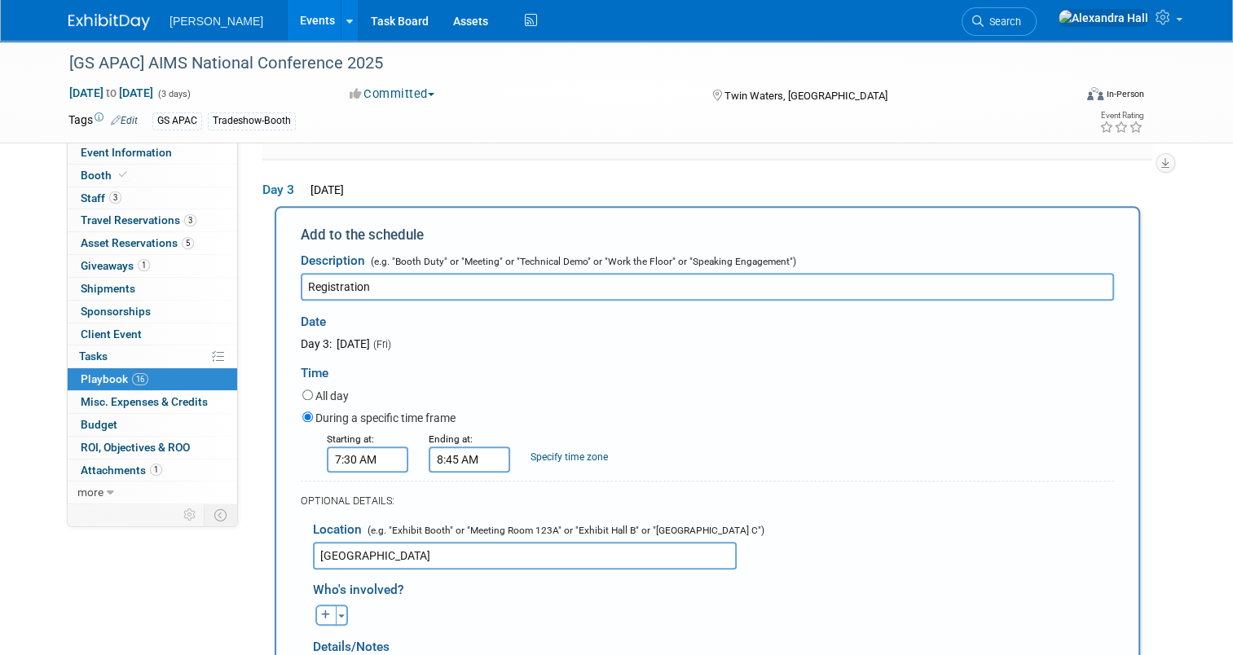
click at [991, 511] on div "Location (e.g. "Exhibit Booth" or "Meeting Room 123A" or "Exhibit Hall B" or "G…" at bounding box center [707, 540] width 813 height 59
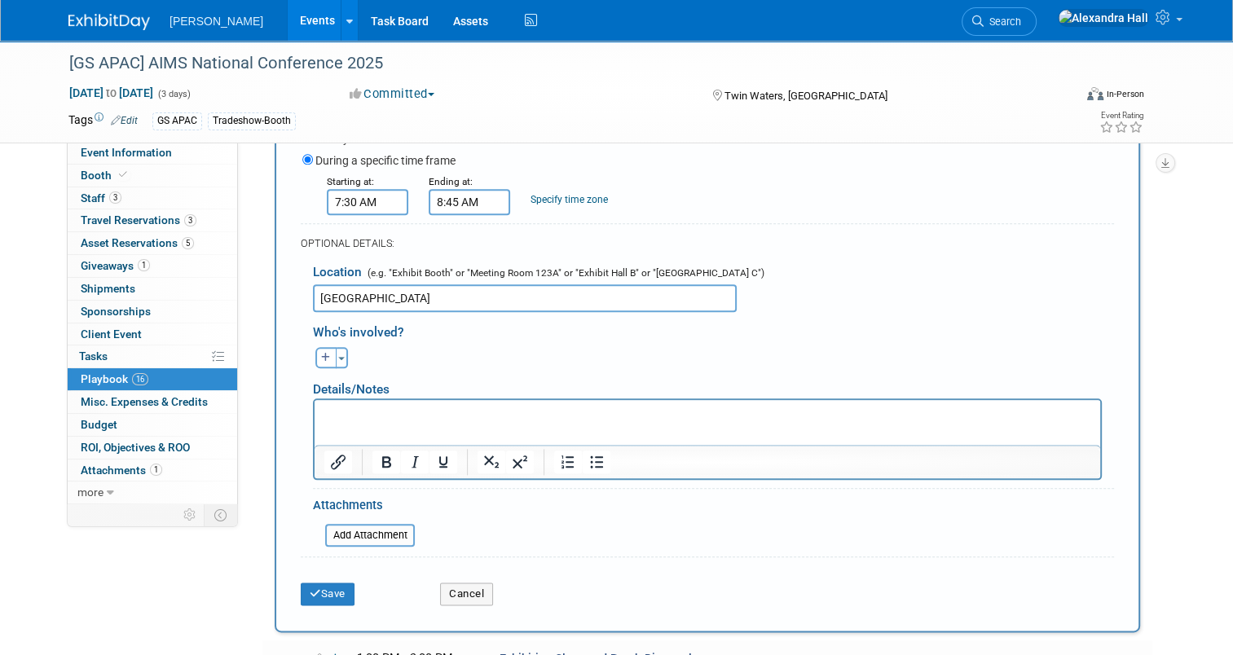
scroll to position [1799, 0]
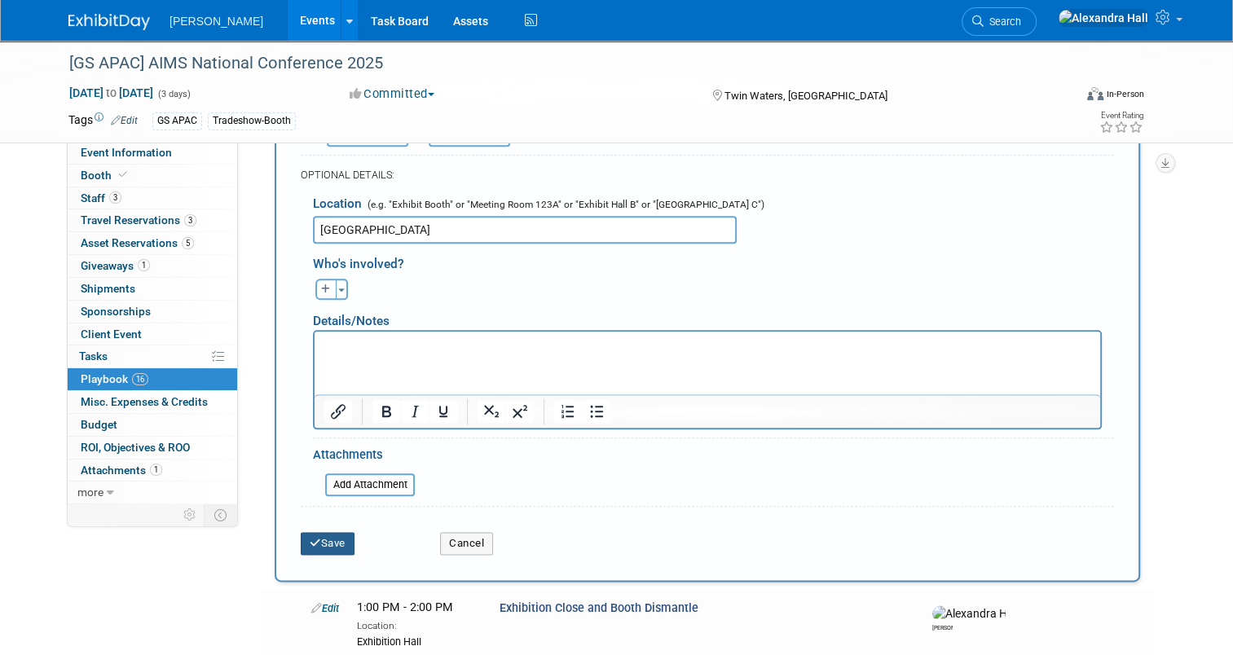
click at [332, 532] on button "Save" at bounding box center [328, 543] width 54 height 23
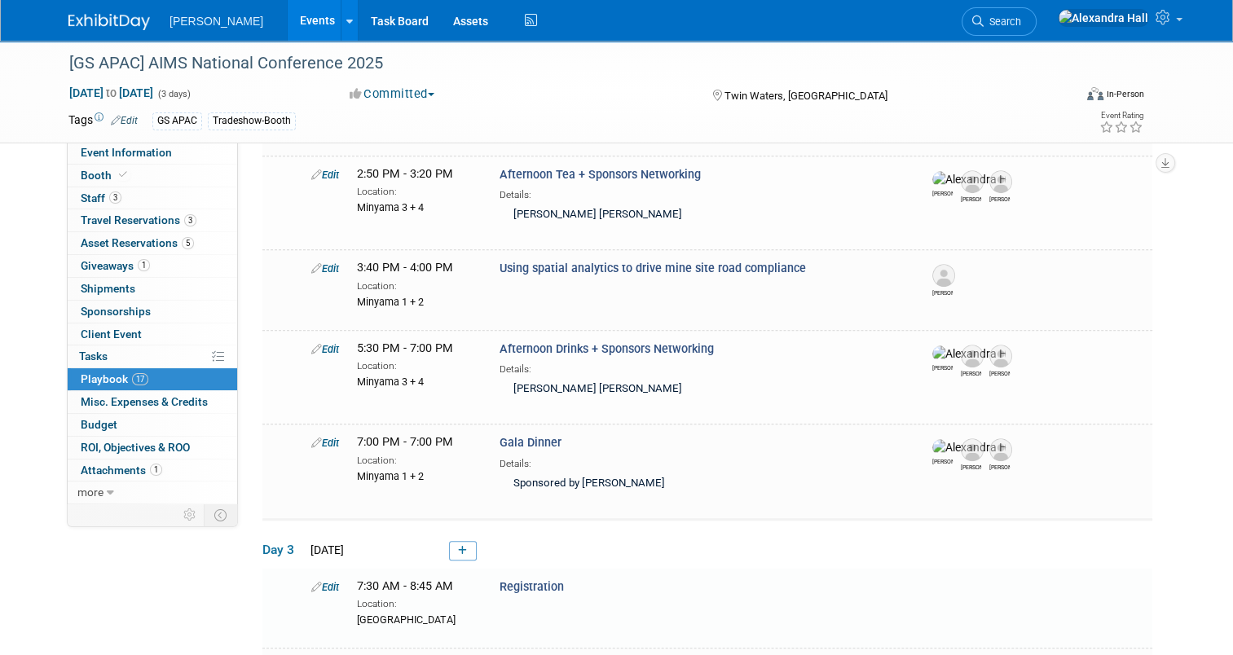
scroll to position [1357, 0]
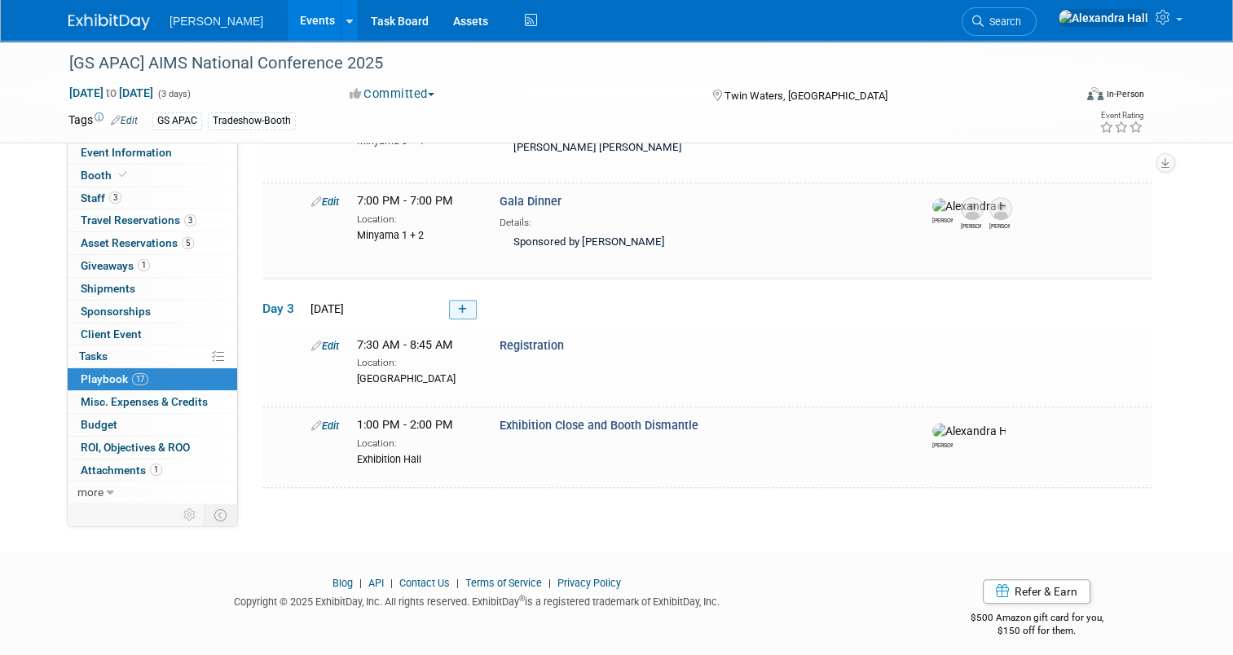
click at [458, 305] on icon at bounding box center [462, 310] width 9 height 10
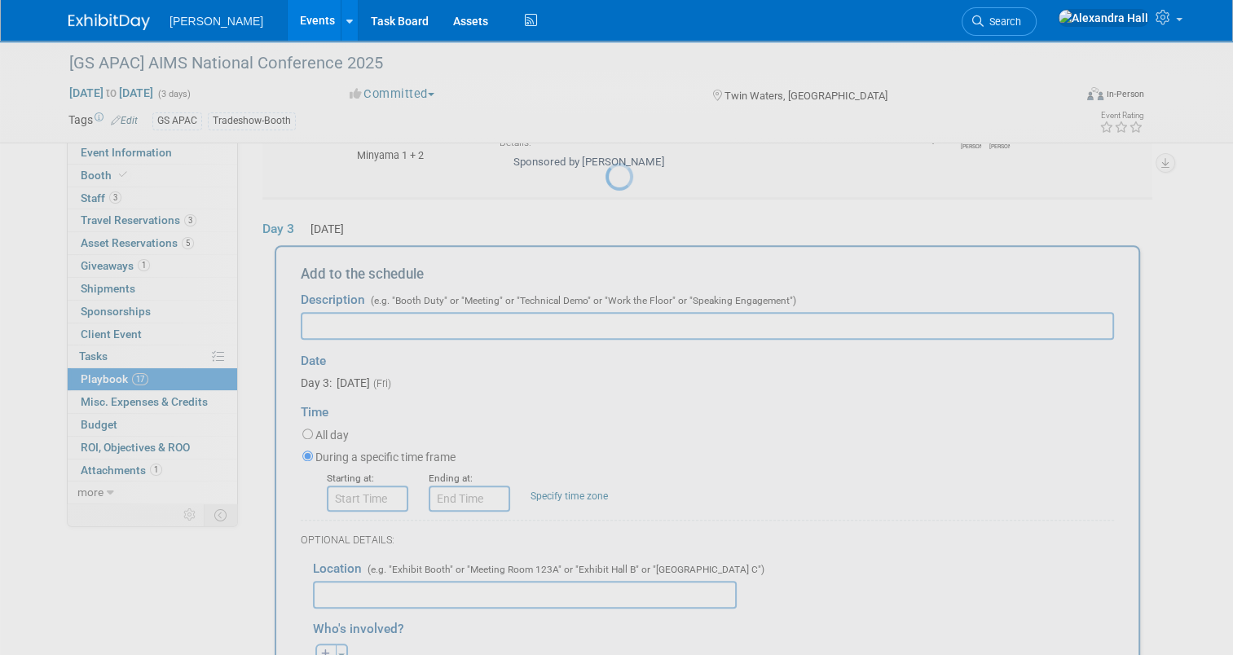
scroll to position [0, 0]
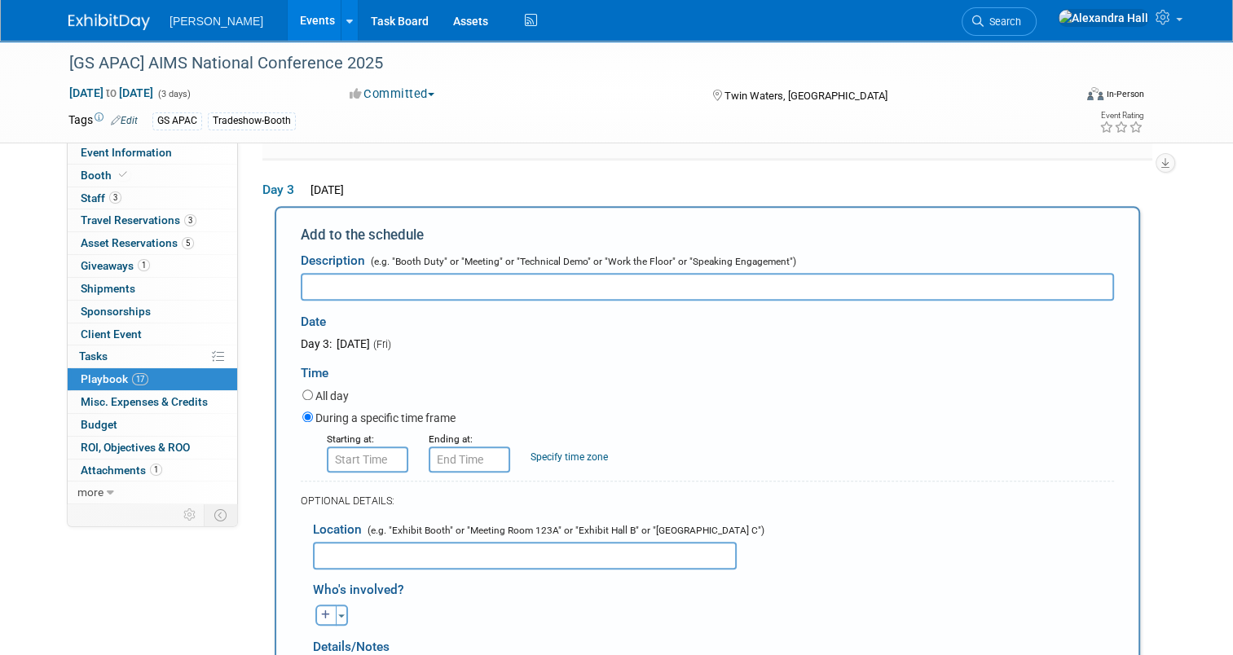
type input "E"
type input "Welcome Coffee + Sponsor Networking"
click at [491, 525] on span "(e.g. "Exhibit Booth" or "Meeting Room 123A" or "Exhibit Hall B" or "[GEOGRAPHI…" at bounding box center [564, 530] width 400 height 11
click at [489, 542] on input "text" at bounding box center [525, 556] width 424 height 28
type input "Minyama 1 + 2"
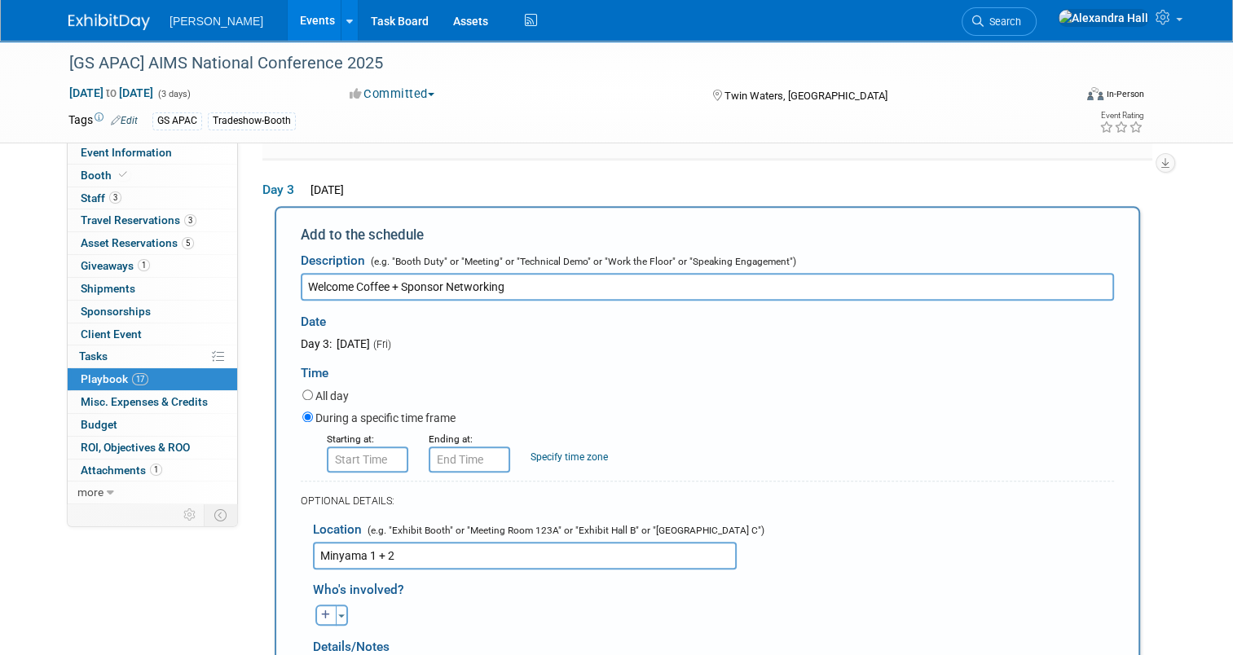
type input "8:00 AM"
click at [368, 459] on input "8:00 AM" at bounding box center [367, 459] width 81 height 26
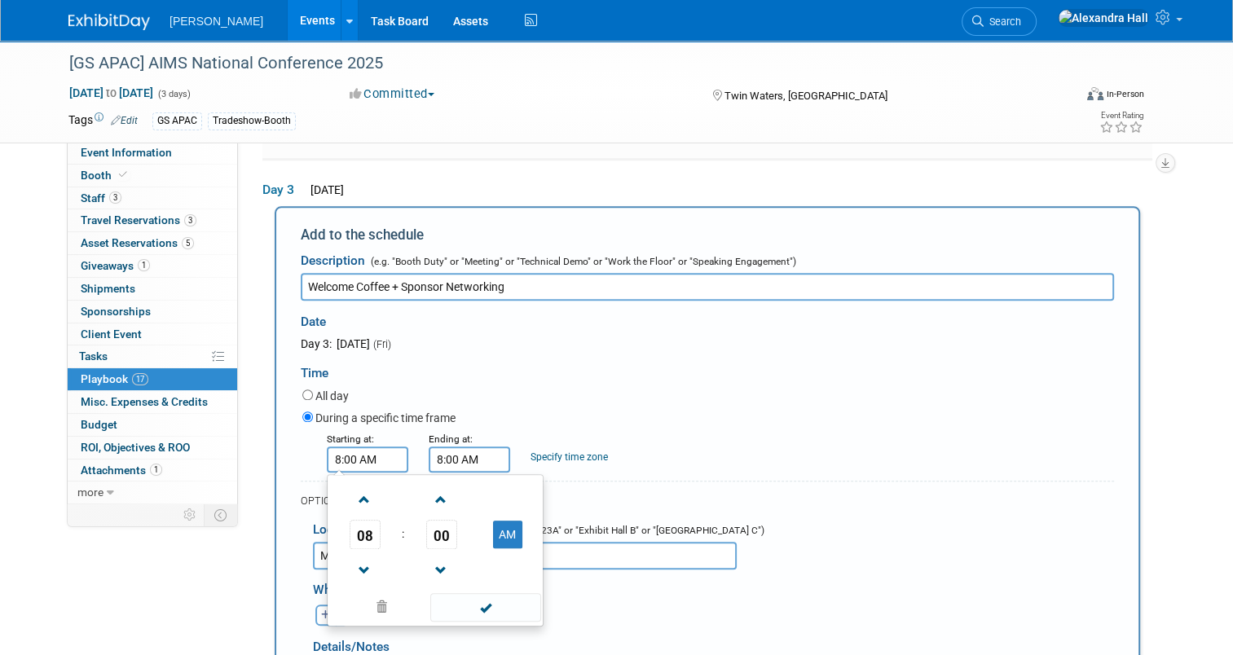
click at [472, 450] on input "8:00 AM" at bounding box center [468, 459] width 81 height 26
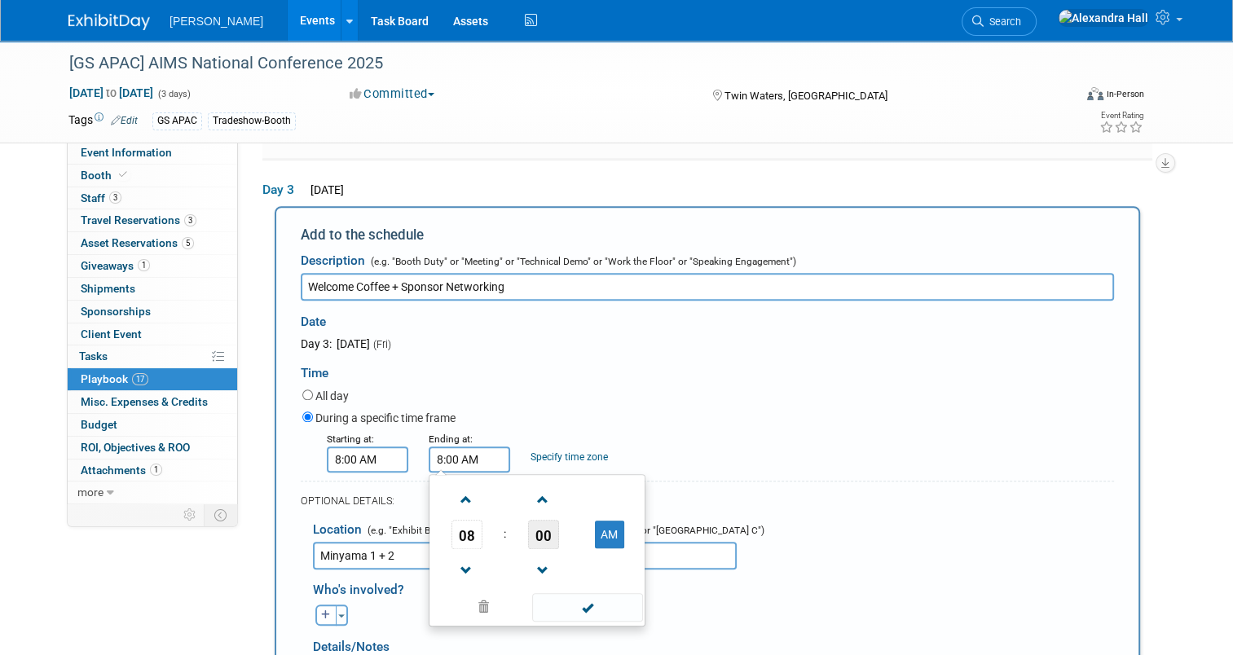
click at [538, 528] on span "00" at bounding box center [543, 534] width 31 height 29
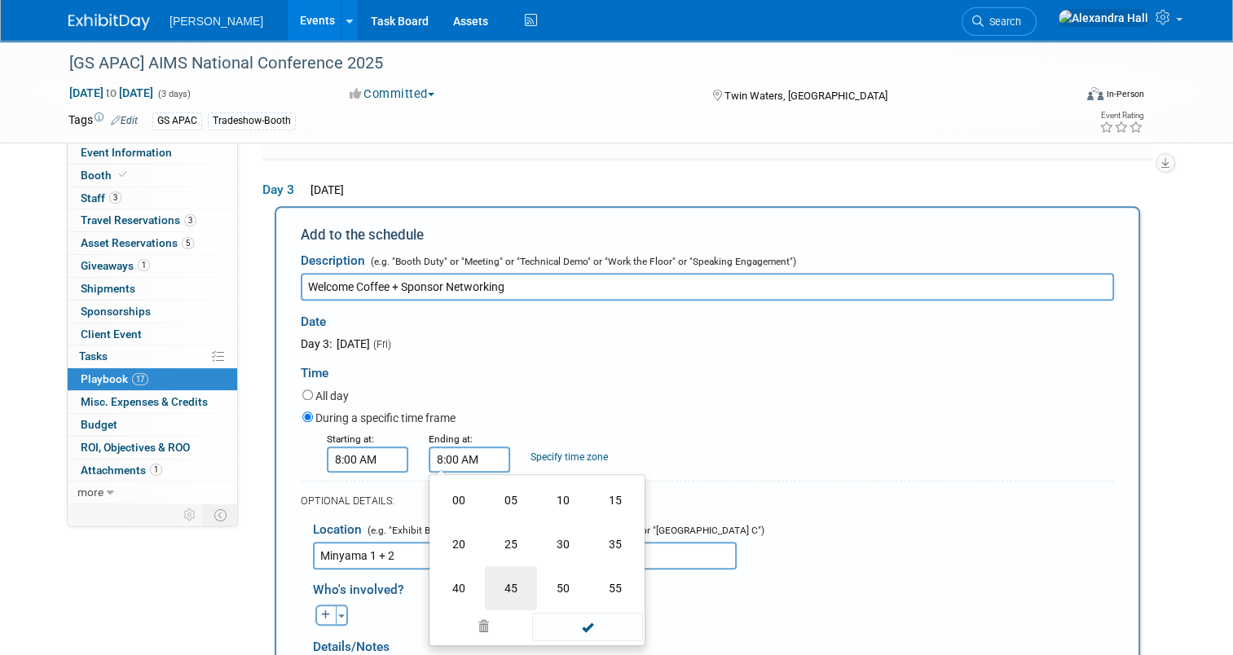
click at [492, 566] on td "45" at bounding box center [511, 588] width 52 height 44
type input "8:45 AM"
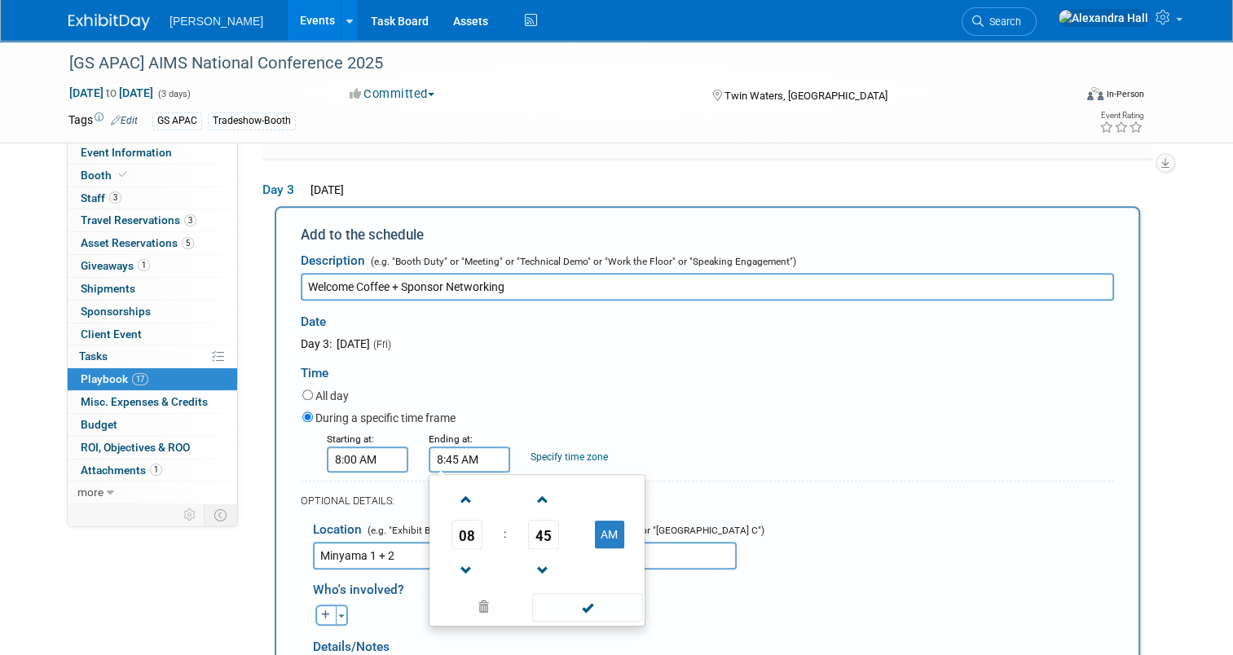
click at [862, 481] on div "OPTIONAL DETAILS:" at bounding box center [707, 496] width 813 height 30
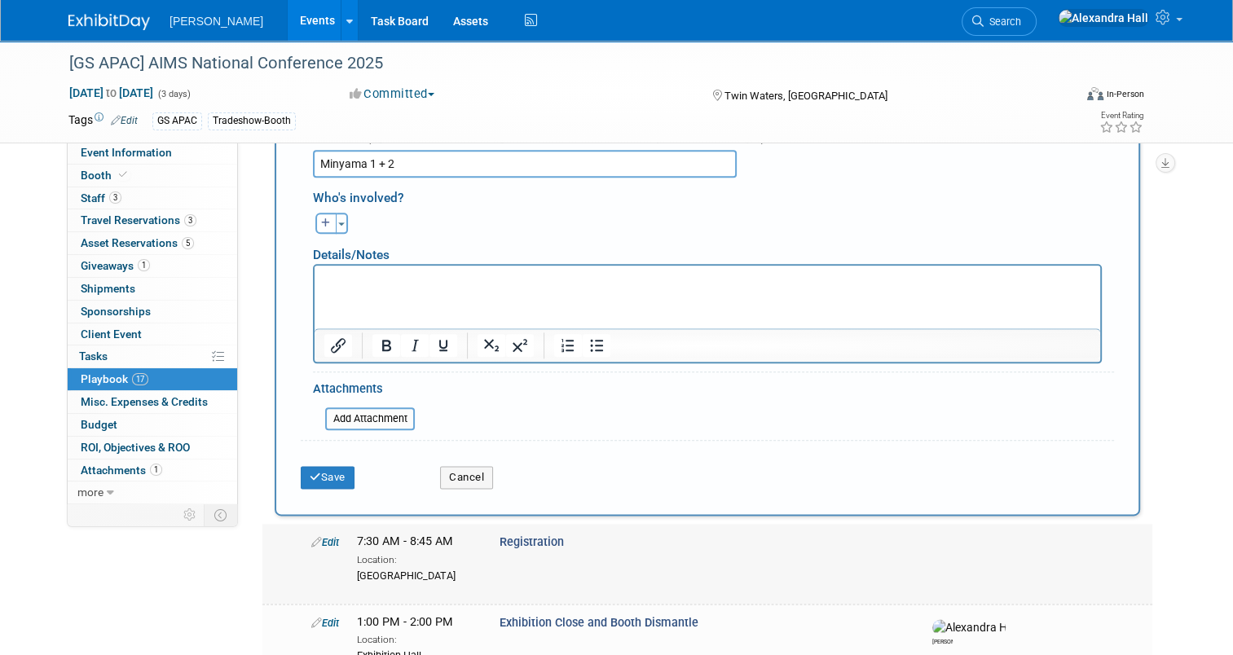
scroll to position [1880, 0]
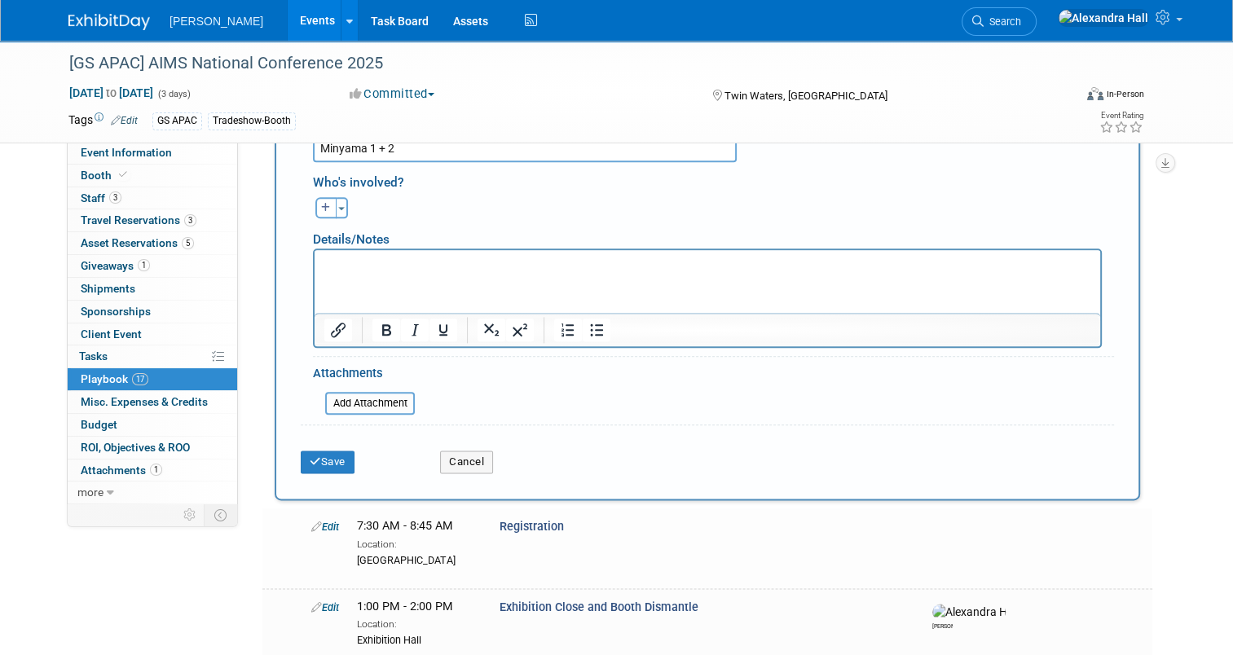
click at [316, 440] on div "Save" at bounding box center [357, 456] width 139 height 33
click at [315, 450] on button "Save" at bounding box center [328, 461] width 54 height 23
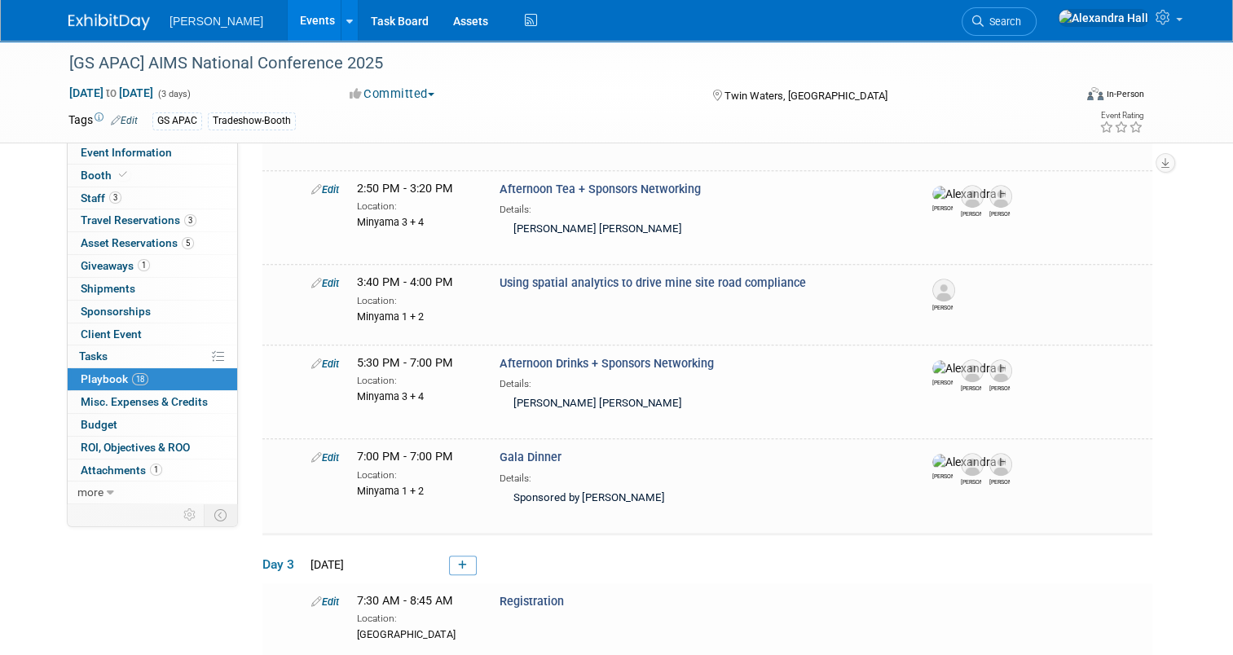
scroll to position [1437, 0]
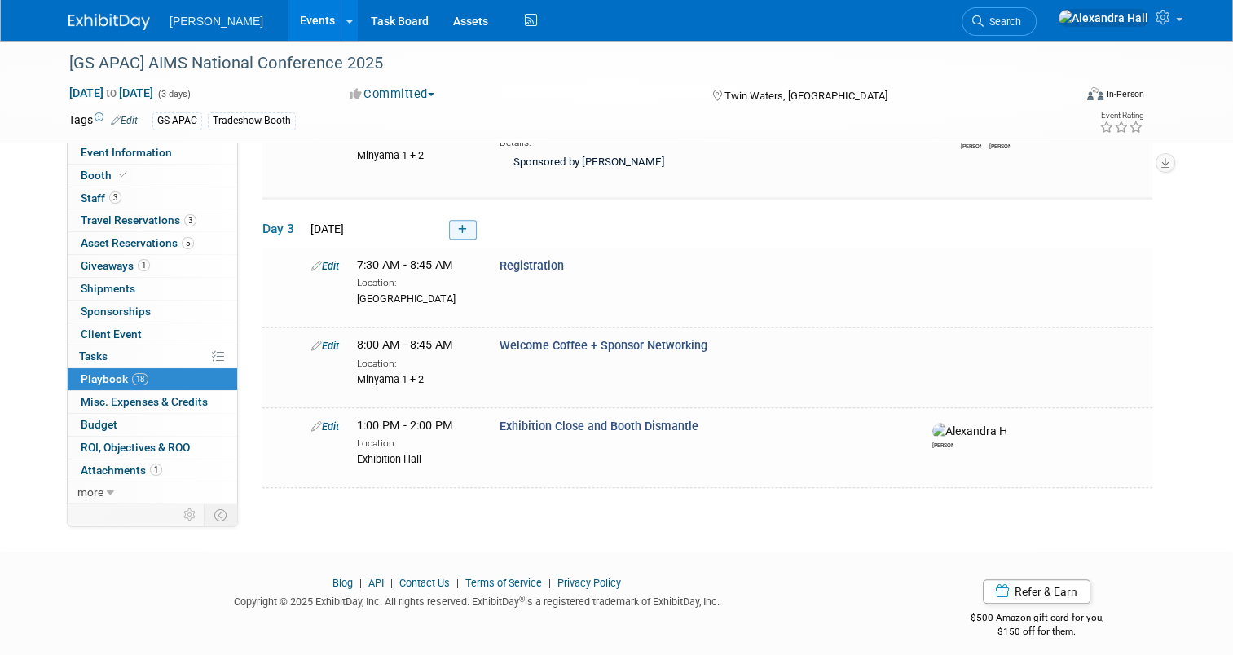
click at [458, 225] on icon at bounding box center [462, 230] width 9 height 10
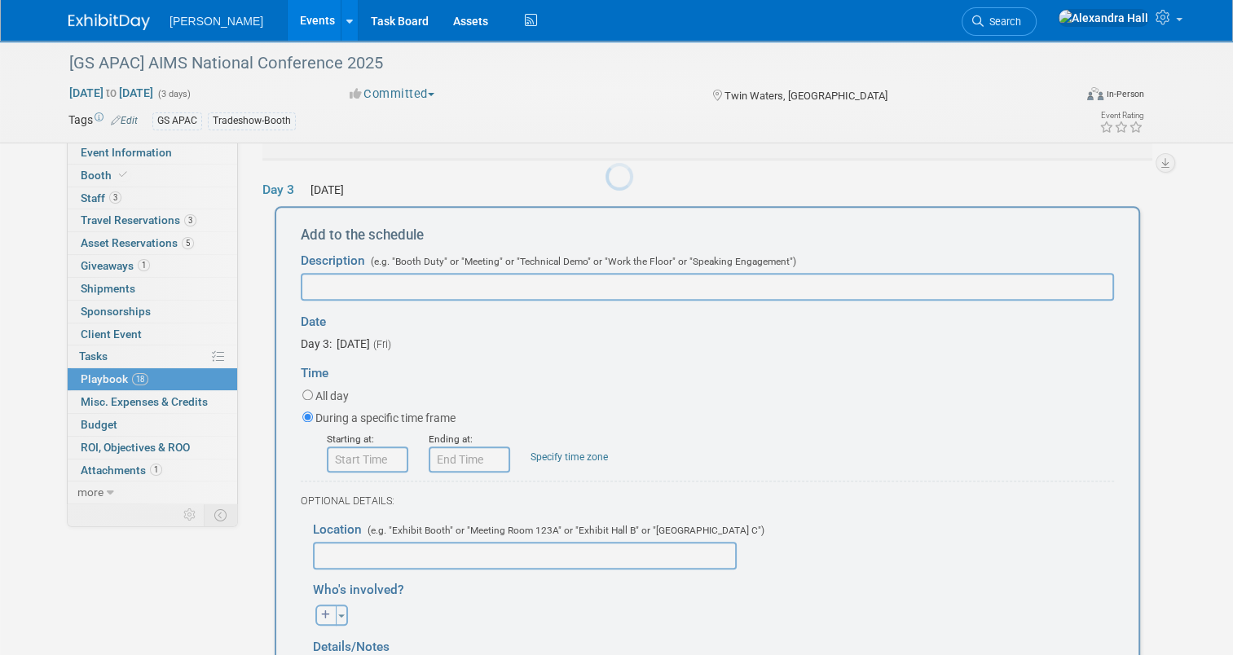
scroll to position [0, 0]
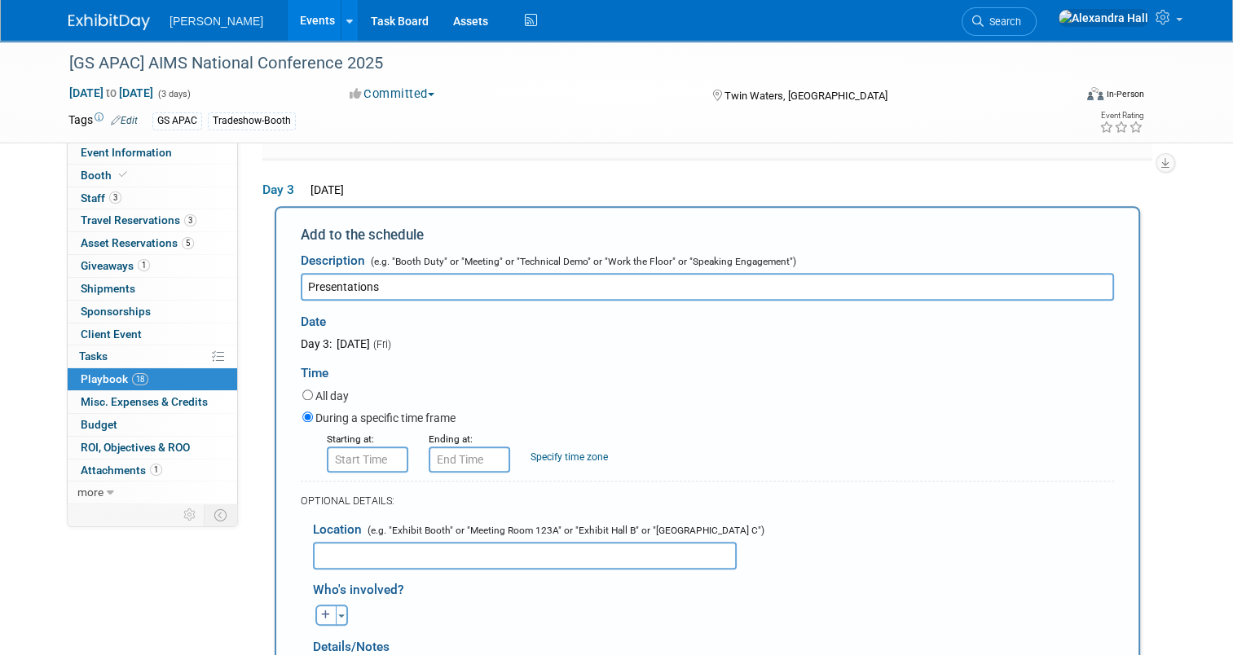
type input "Presentations"
click at [362, 456] on input "8:00 AM" at bounding box center [367, 459] width 81 height 26
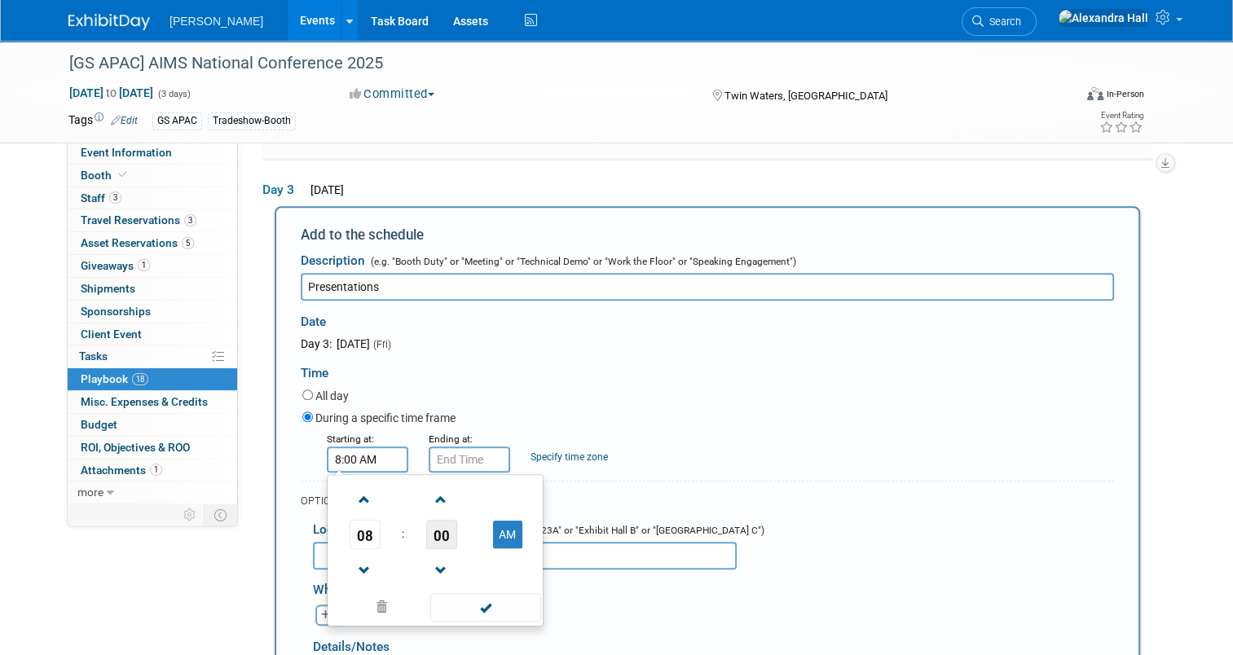
click at [426, 522] on span "00" at bounding box center [441, 534] width 31 height 29
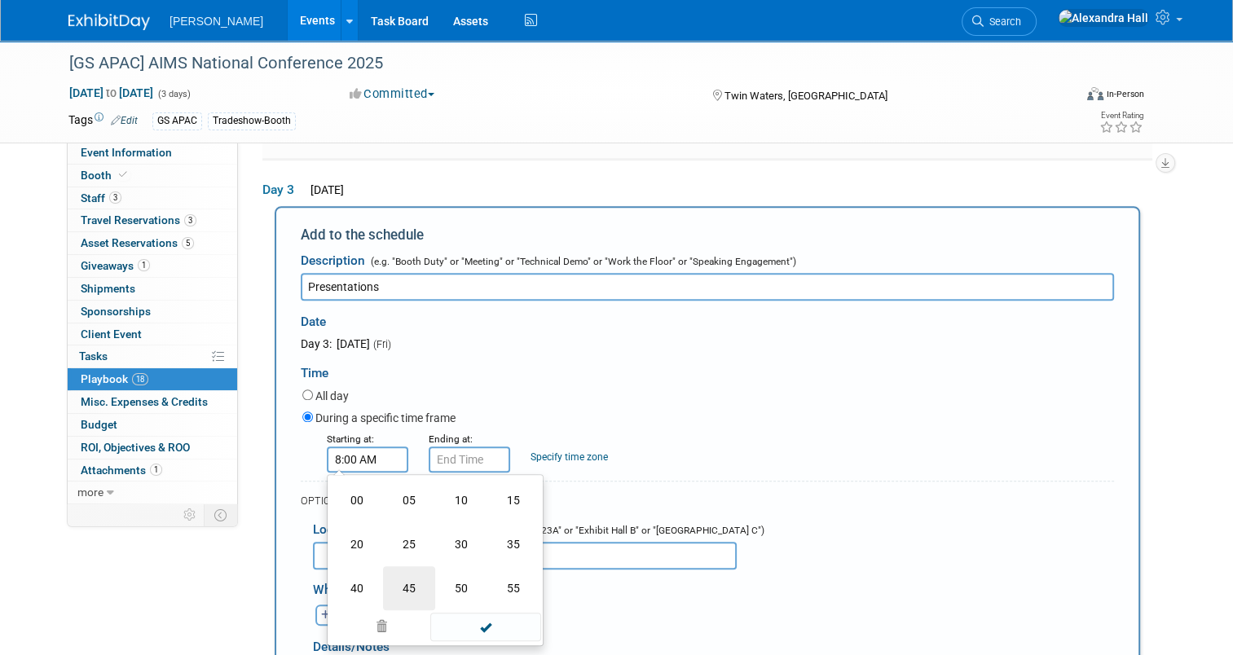
click at [402, 566] on td "45" at bounding box center [409, 588] width 52 height 44
type input "8:45 AM"
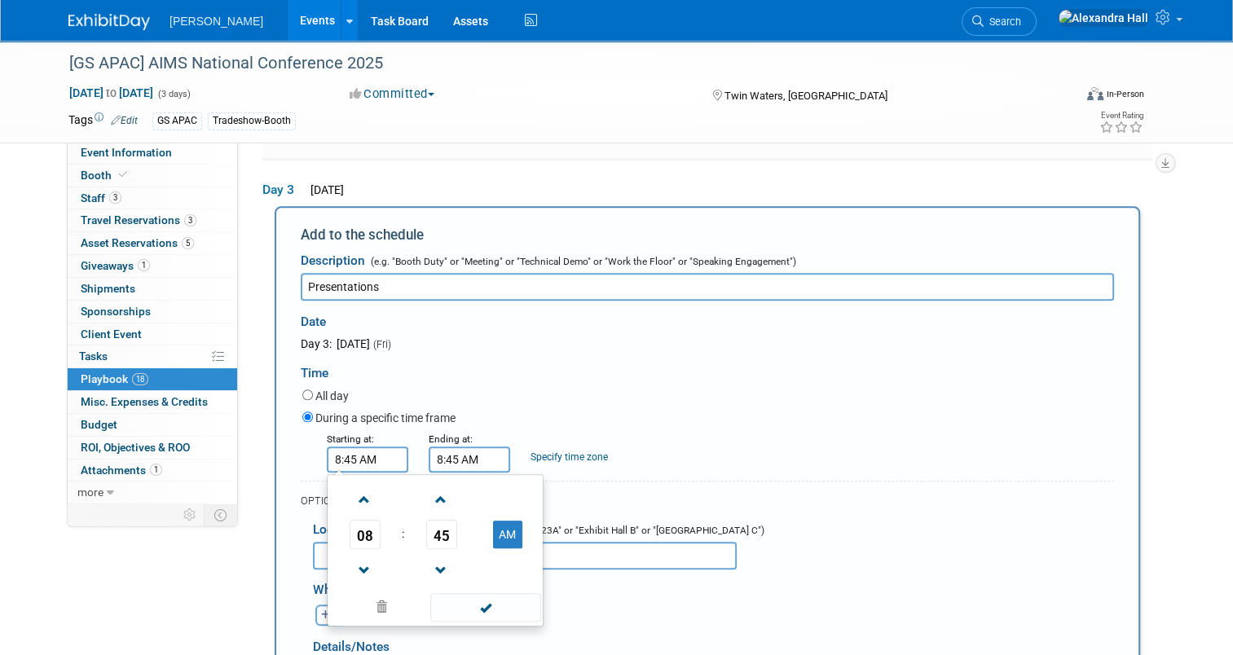
click at [442, 450] on input "8:45 AM" at bounding box center [468, 459] width 81 height 26
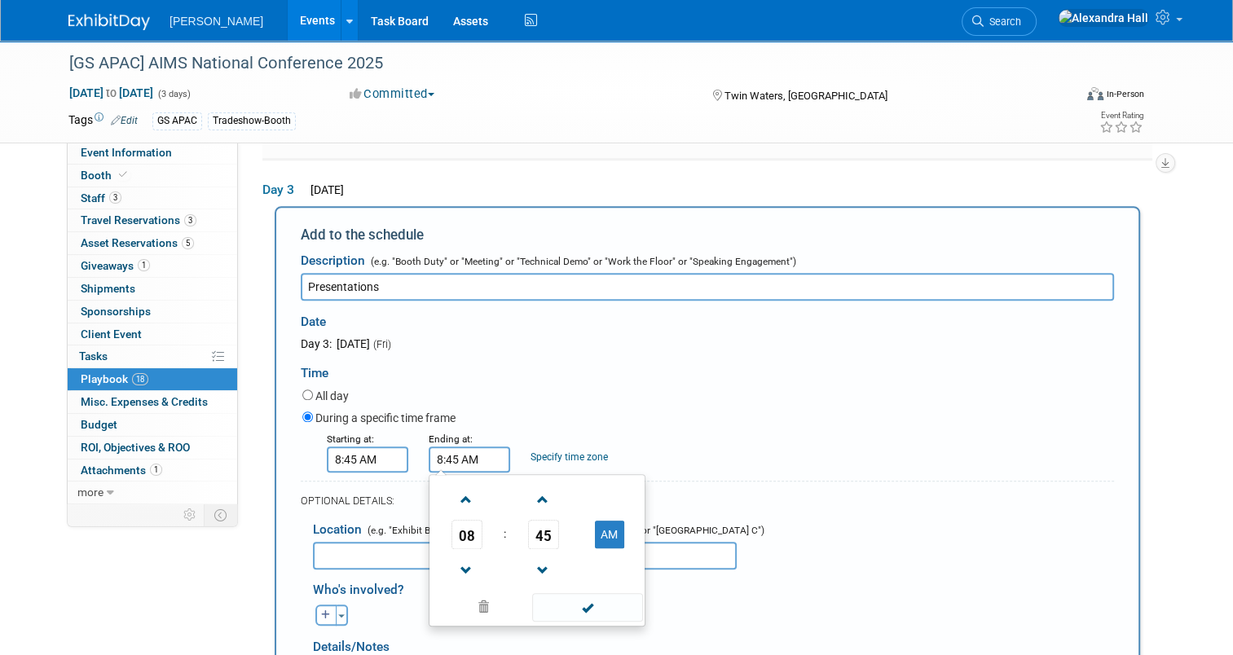
click at [437, 529] on td "08" at bounding box center [467, 534] width 68 height 29
click at [457, 523] on span "08" at bounding box center [466, 534] width 31 height 29
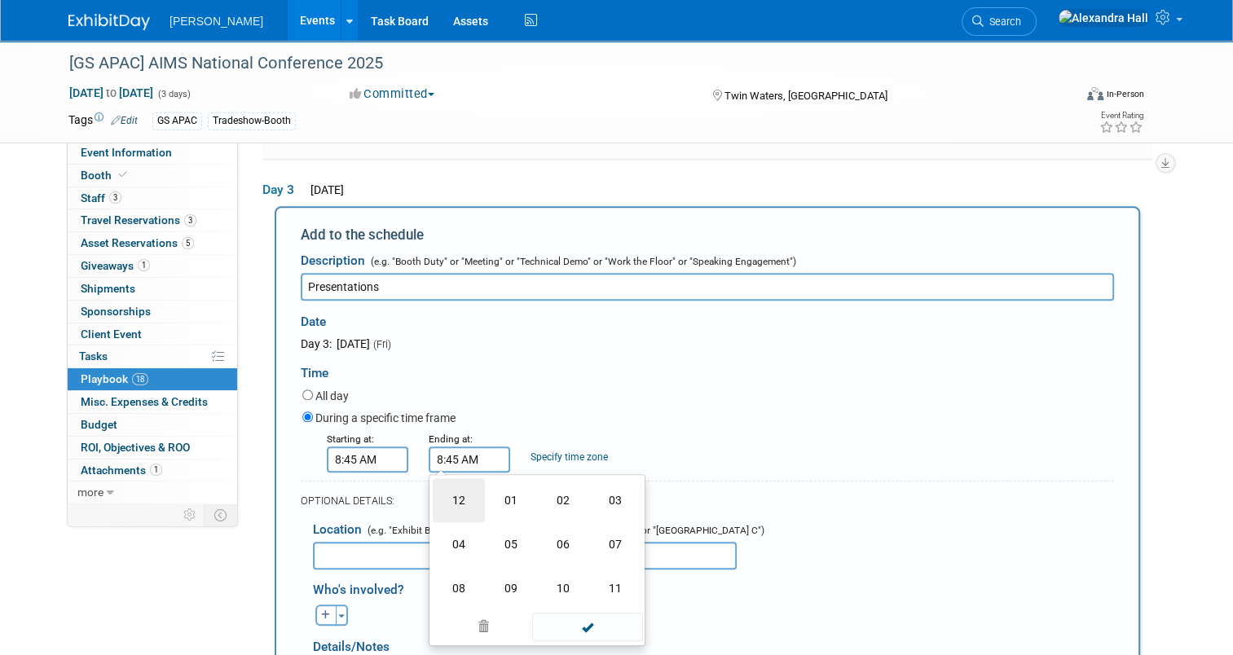
click at [453, 500] on td "12" at bounding box center [459, 500] width 52 height 44
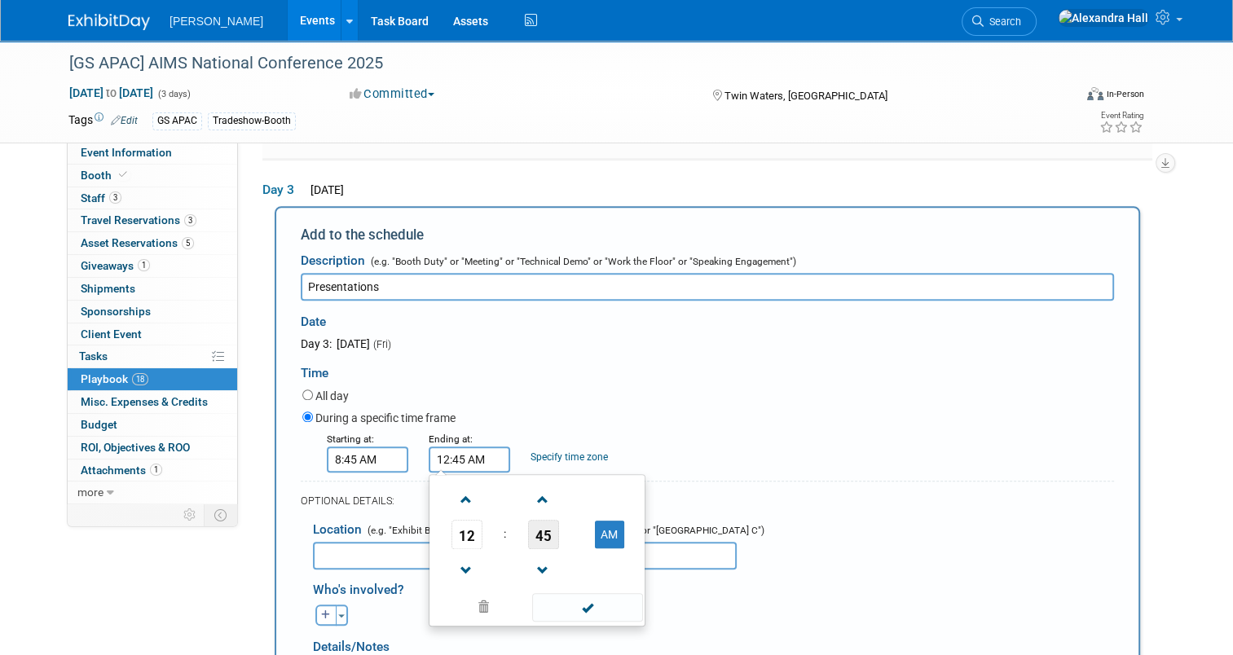
click at [537, 520] on span "45" at bounding box center [543, 534] width 31 height 29
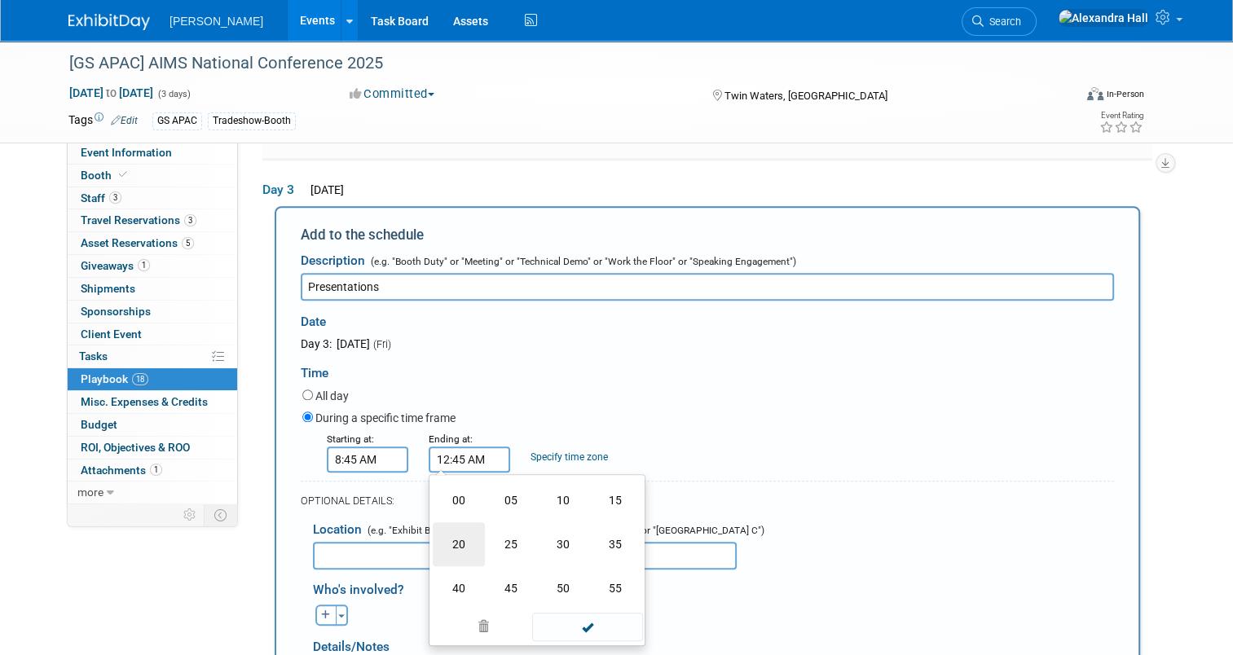
click at [464, 525] on td "20" at bounding box center [459, 544] width 52 height 44
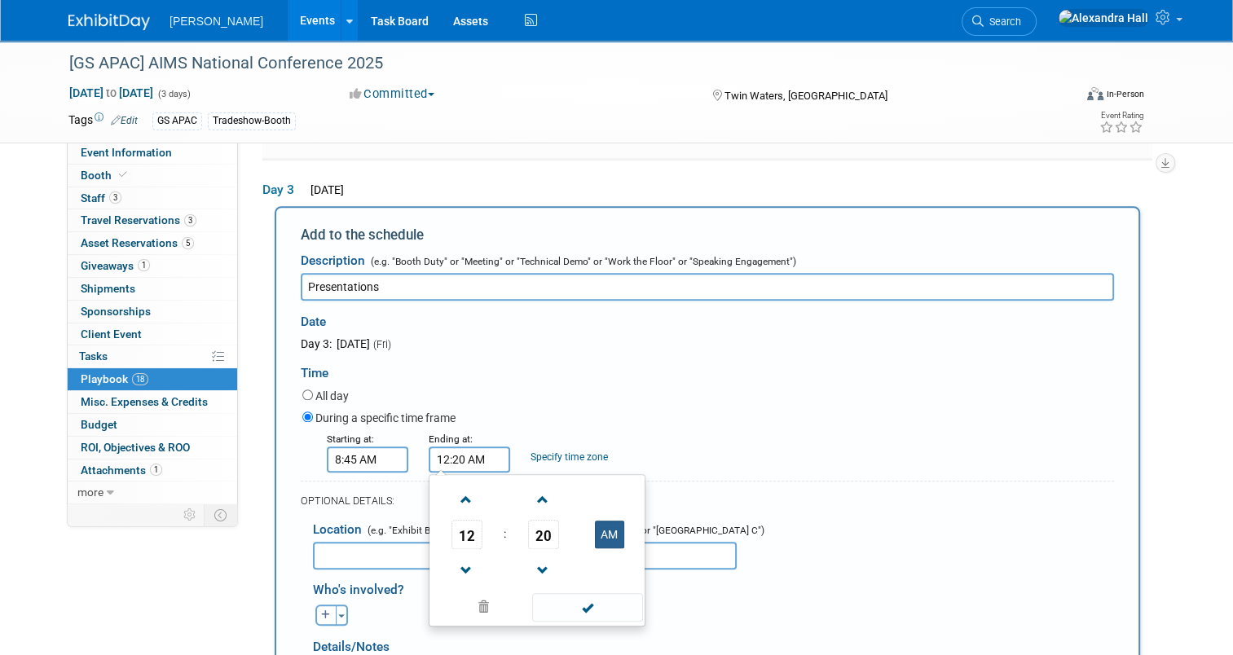
click at [609, 521] on button "AM" at bounding box center [609, 535] width 29 height 28
type input "12:20 PM"
click at [916, 494] on div "OPTIONAL DETAILS:" at bounding box center [707, 501] width 813 height 15
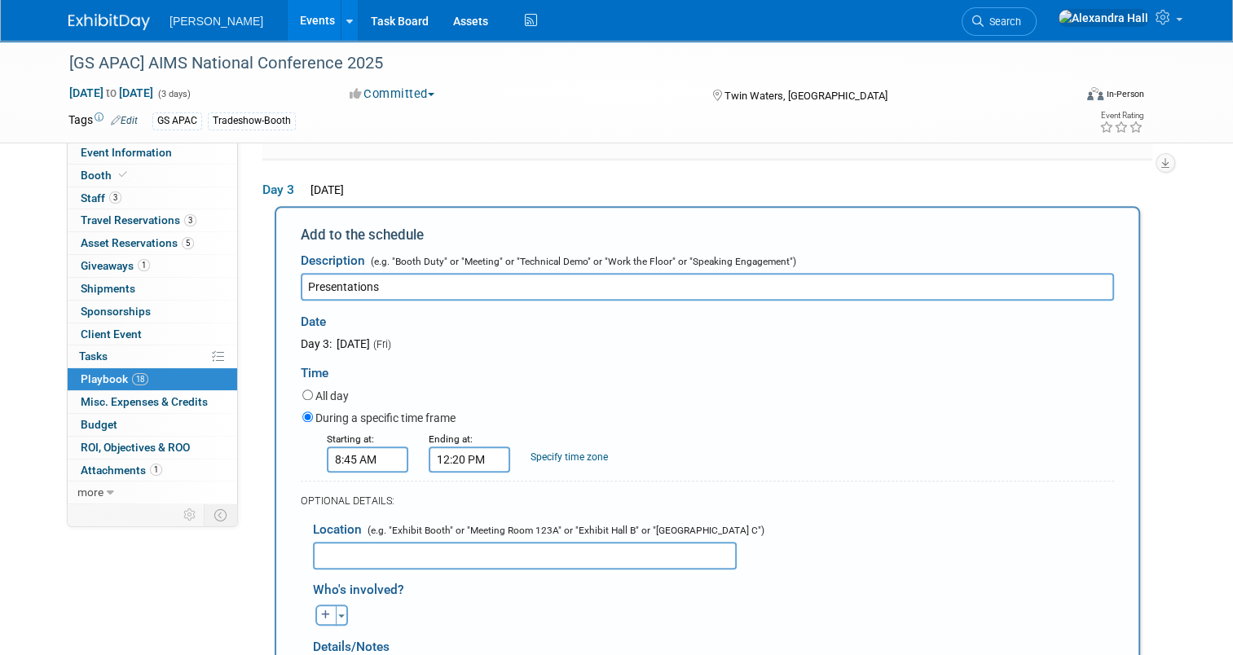
click at [463, 280] on input "Presentations" at bounding box center [707, 287] width 813 height 28
click at [393, 542] on input "text" at bounding box center [525, 556] width 424 height 28
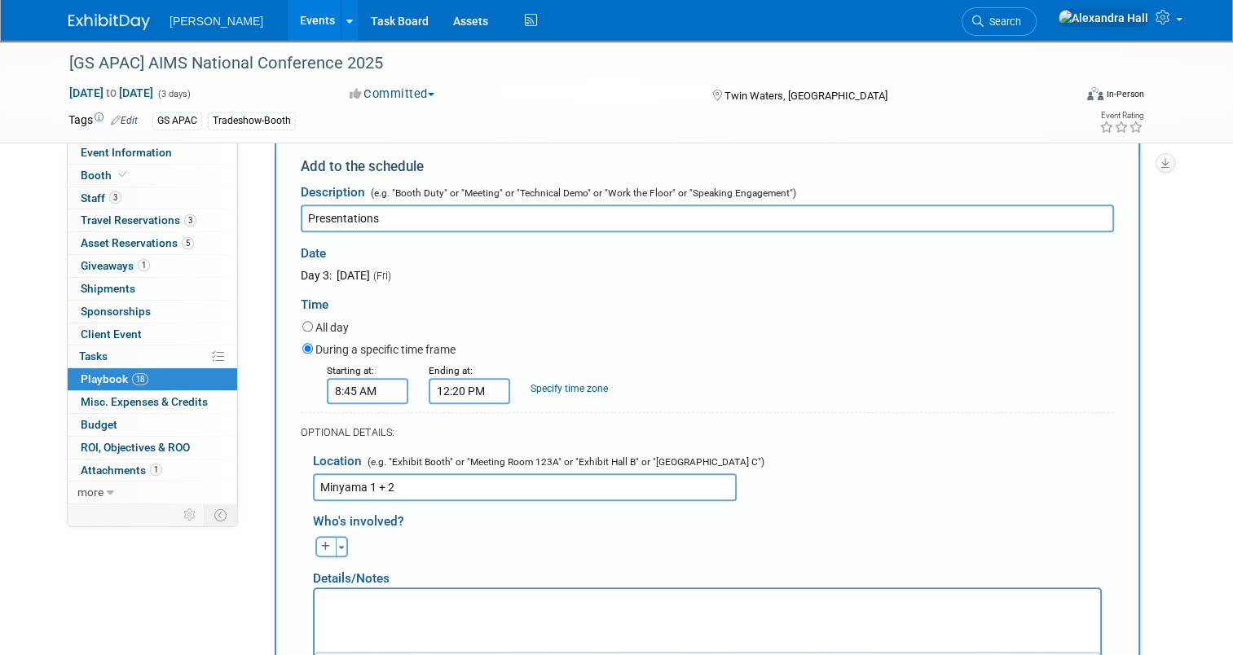
scroll to position [1717, 0]
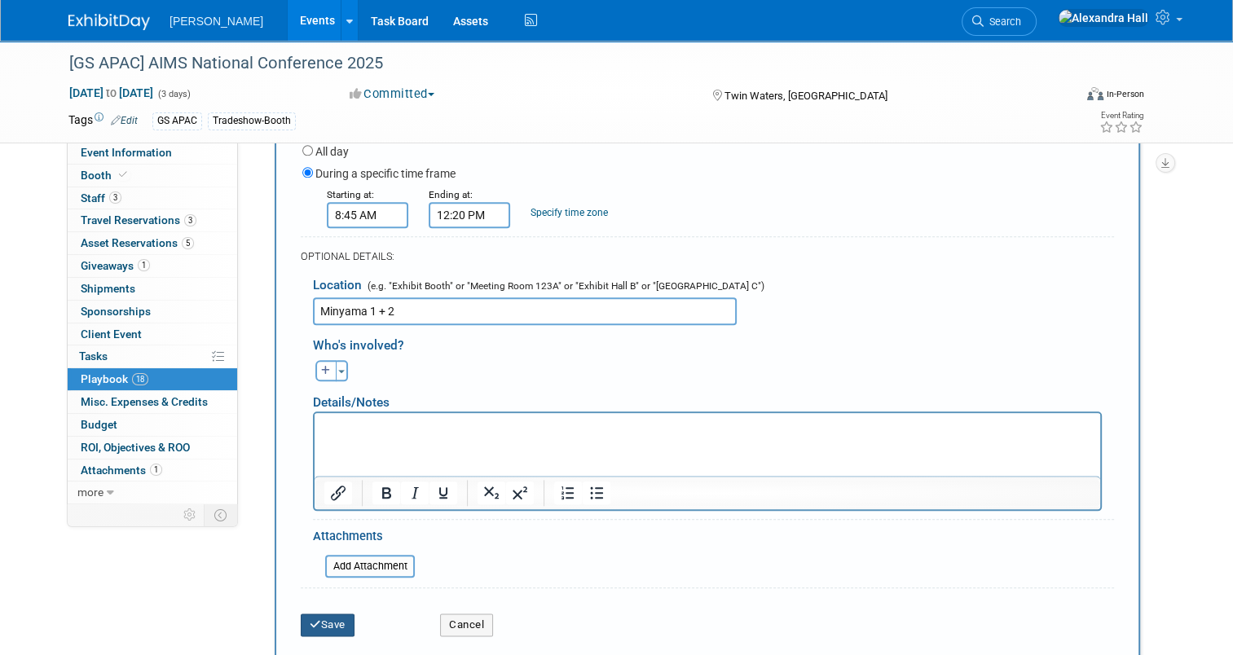
type input "Minyama 1 + 2"
click at [323, 613] on button "Save" at bounding box center [328, 624] width 54 height 23
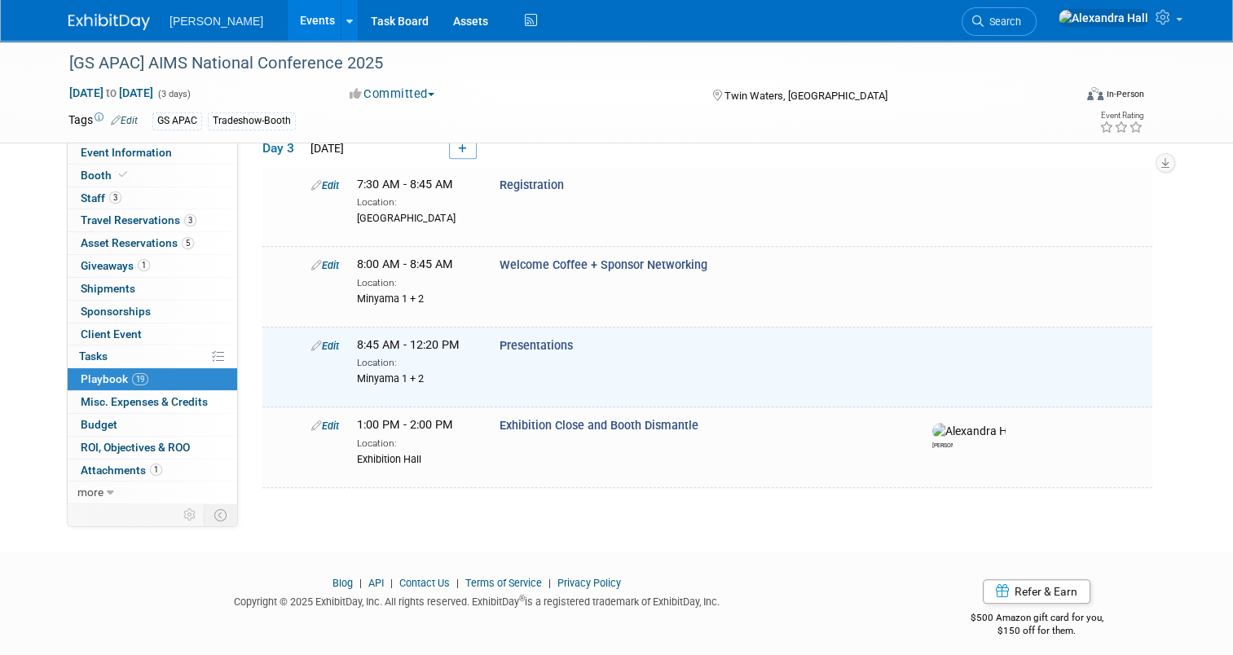
scroll to position [1436, 0]
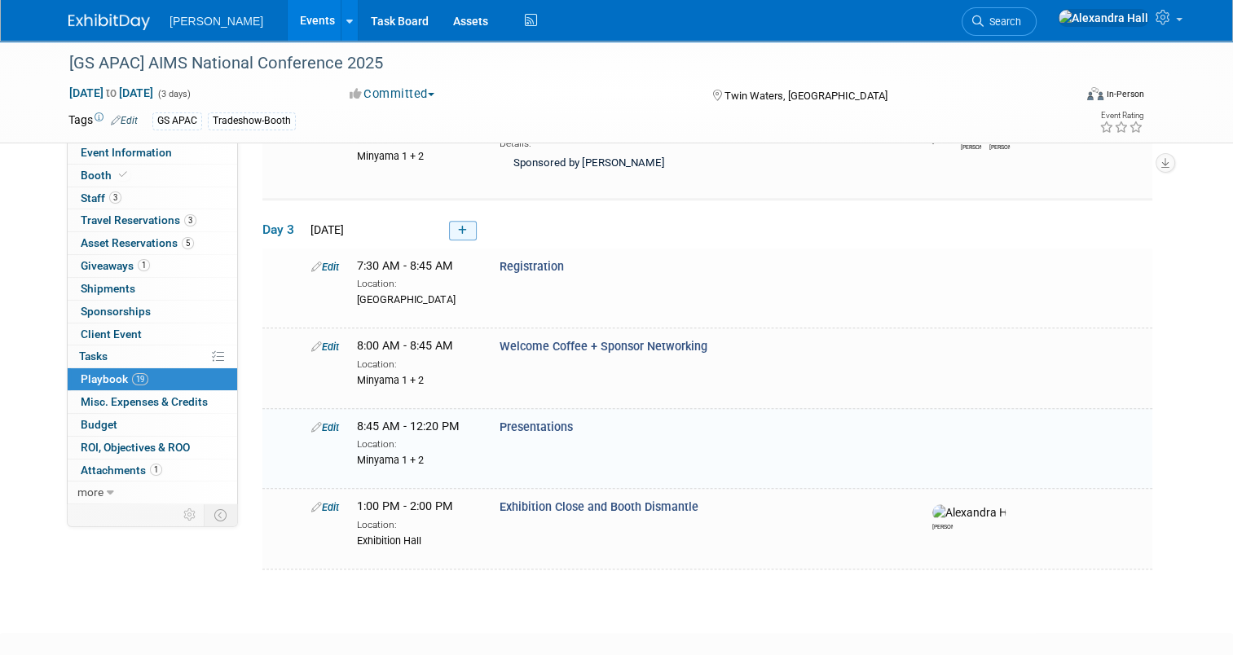
click at [451, 221] on link at bounding box center [463, 231] width 28 height 20
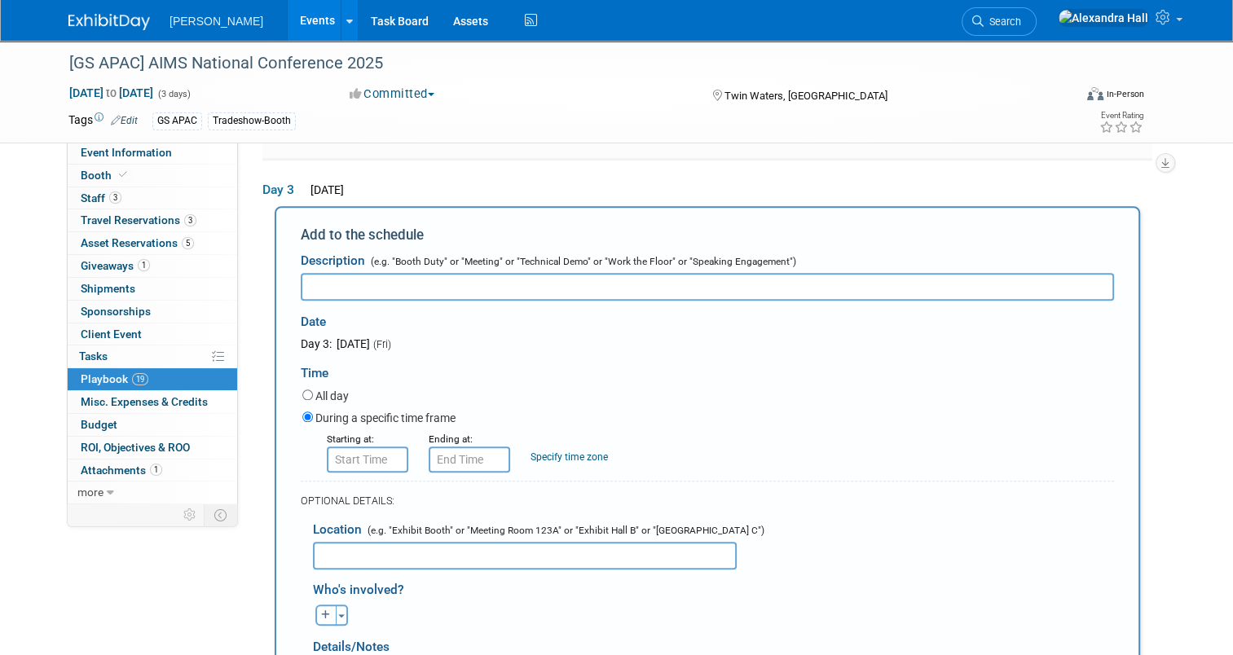
scroll to position [0, 0]
type input "Morning Tea + Sponsor Networking"
click at [425, 551] on input "text" at bounding box center [525, 556] width 424 height 28
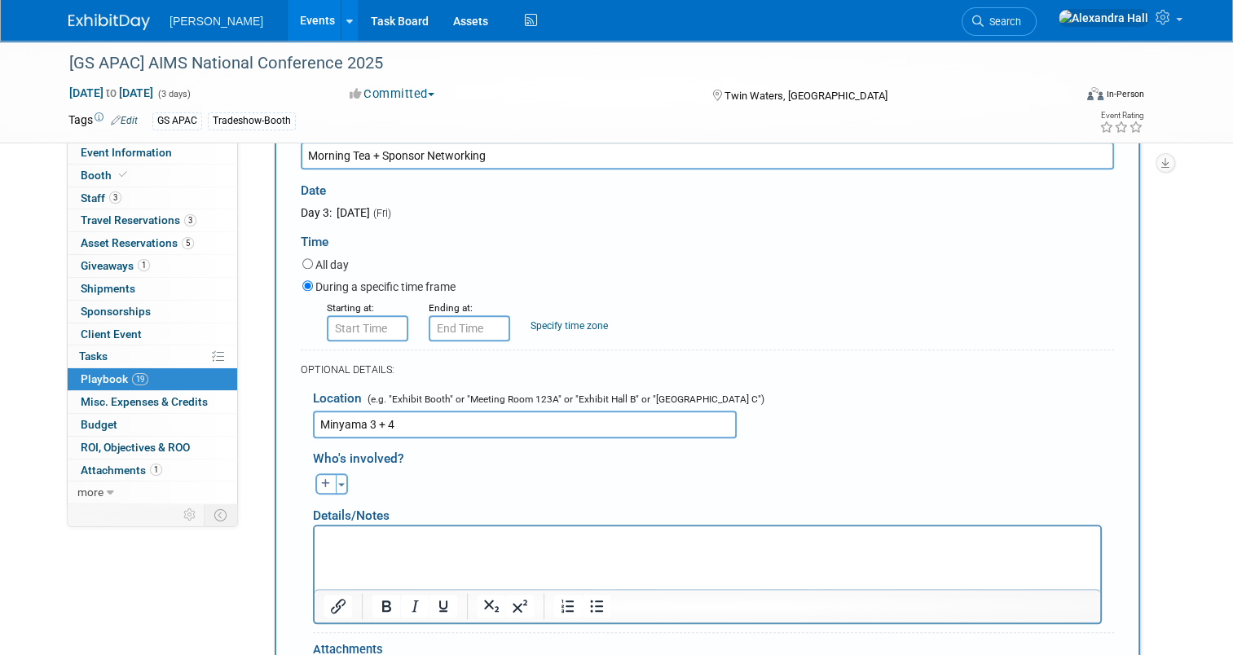
scroll to position [1636, 0]
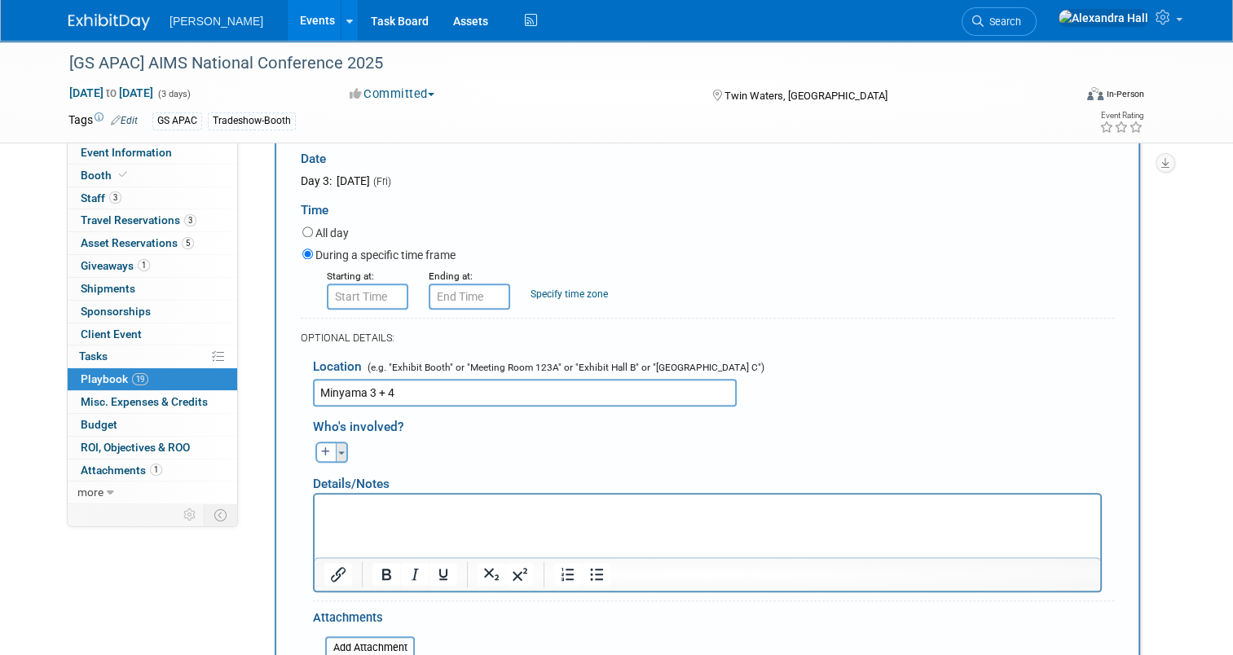
type input "Minyama 3 + 4"
click at [336, 450] on button "Toggle Dropdown" at bounding box center [342, 452] width 12 height 21
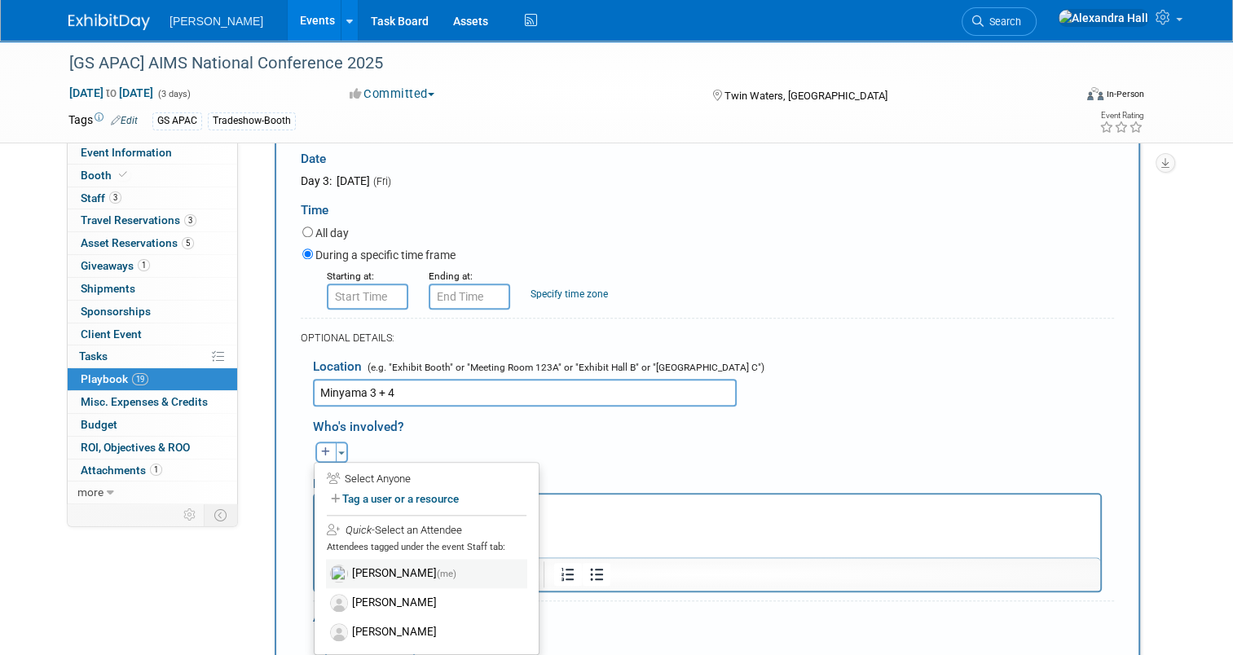
drag, startPoint x: 370, startPoint y: 554, endPoint x: 71, endPoint y: 8, distance: 622.3
click at [370, 559] on label "Alexandra Hall (me)" at bounding box center [426, 573] width 201 height 29
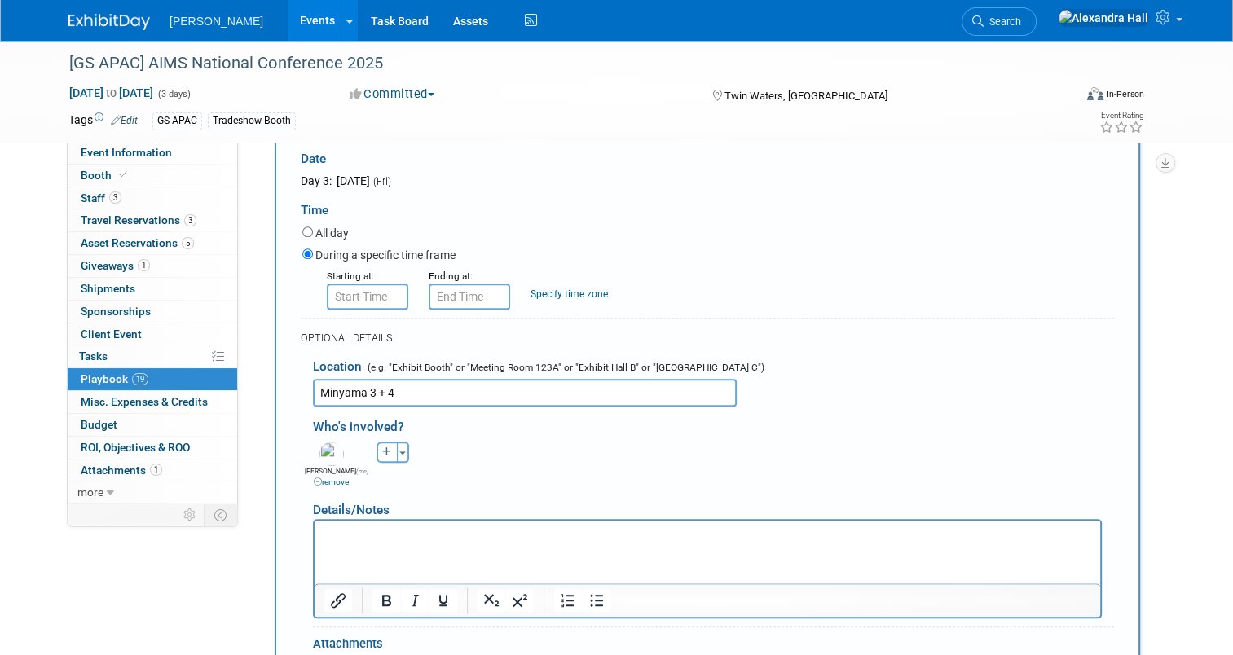
click at [398, 445] on div "Toggle Dropdown Select Anyone Tag a user or a resource Quick" at bounding box center [392, 452] width 61 height 21
click at [397, 444] on button "Toggle Dropdown" at bounding box center [403, 452] width 12 height 21
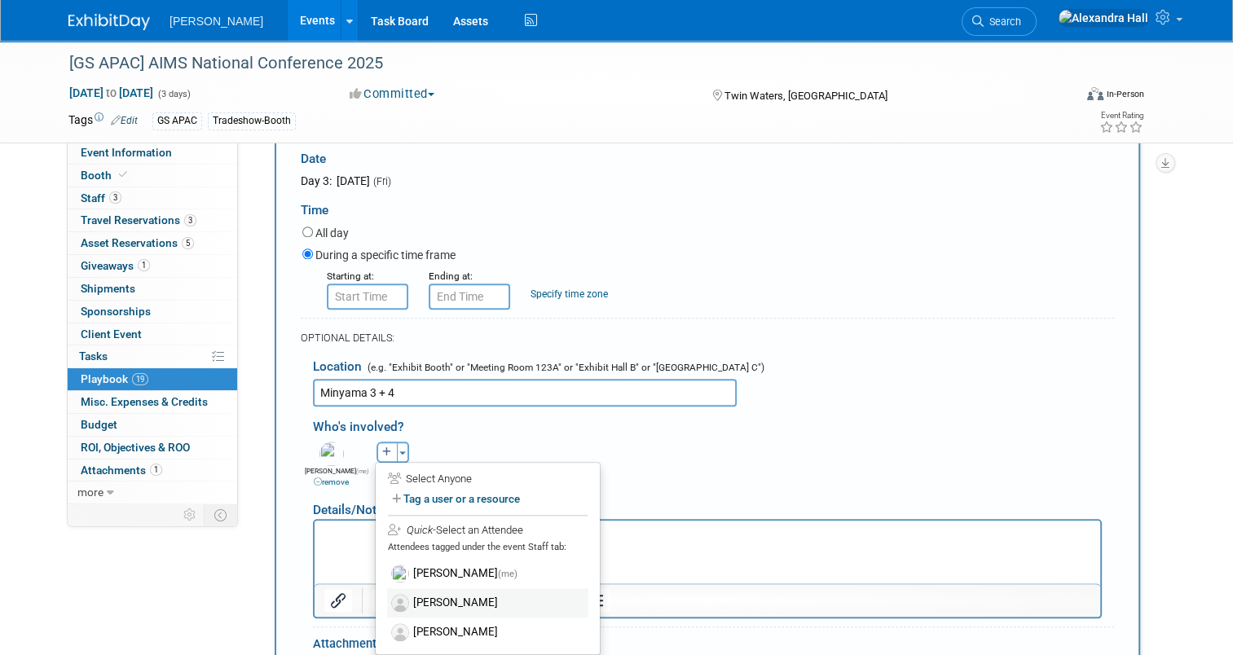
click at [397, 588] on label "[PERSON_NAME]" at bounding box center [487, 602] width 201 height 29
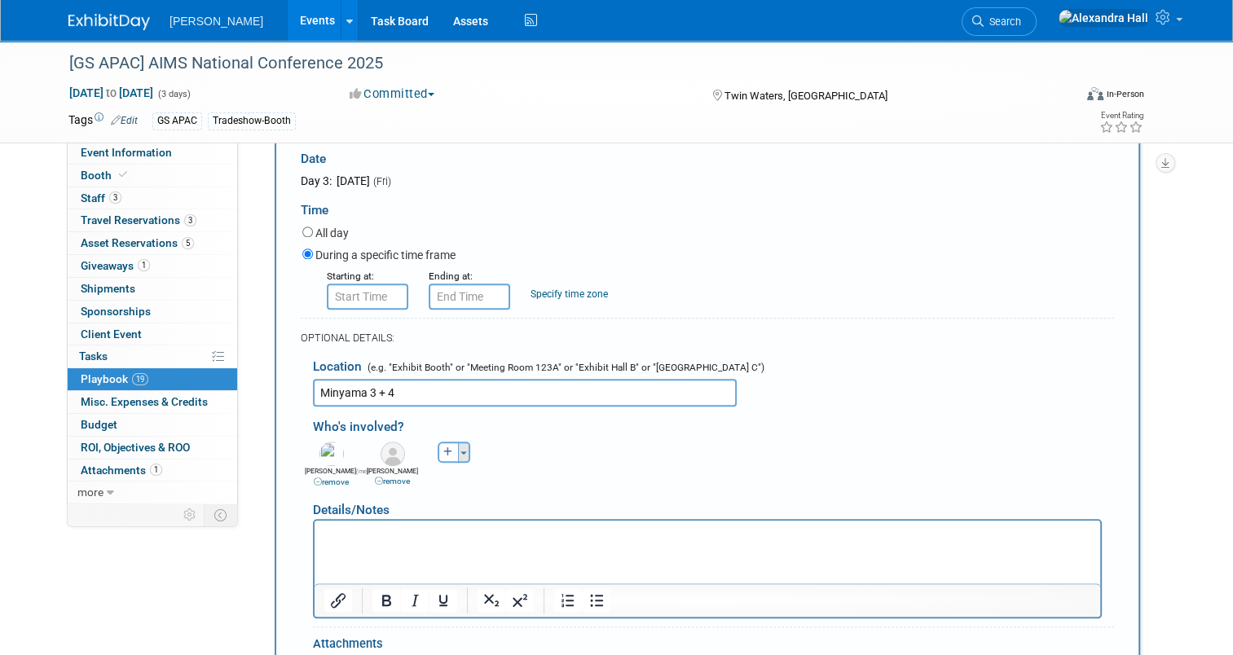
click at [458, 444] on button "Toggle Dropdown" at bounding box center [464, 452] width 12 height 21
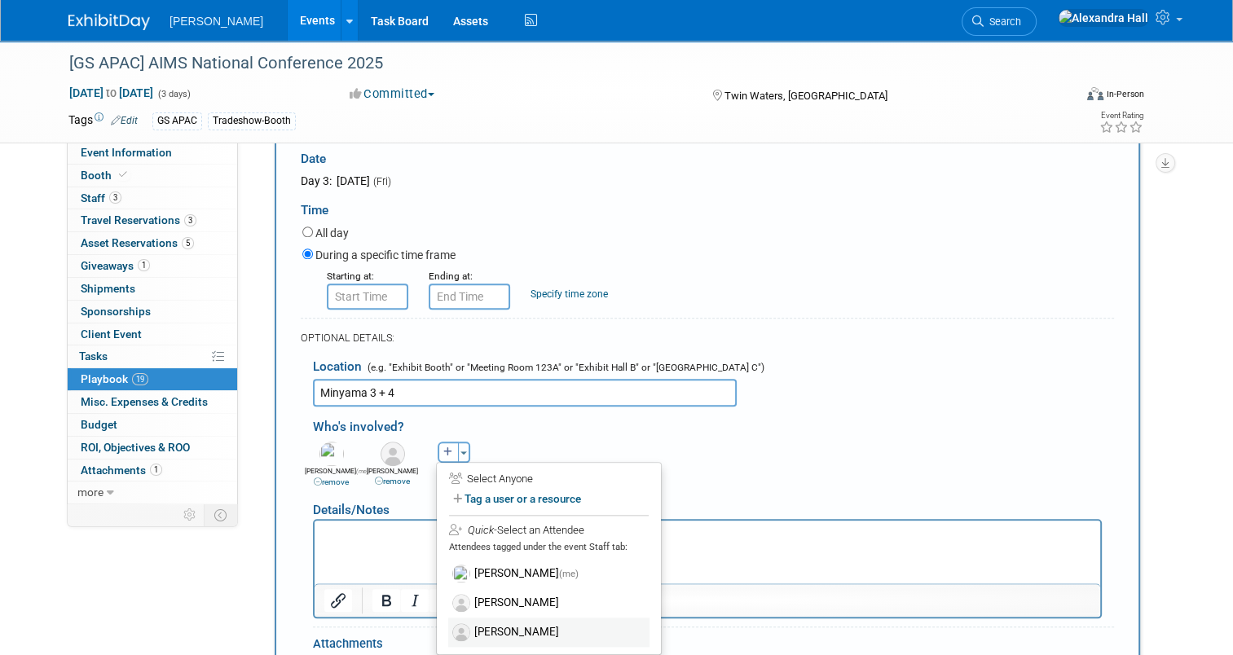
click at [452, 623] on img at bounding box center [461, 632] width 18 height 18
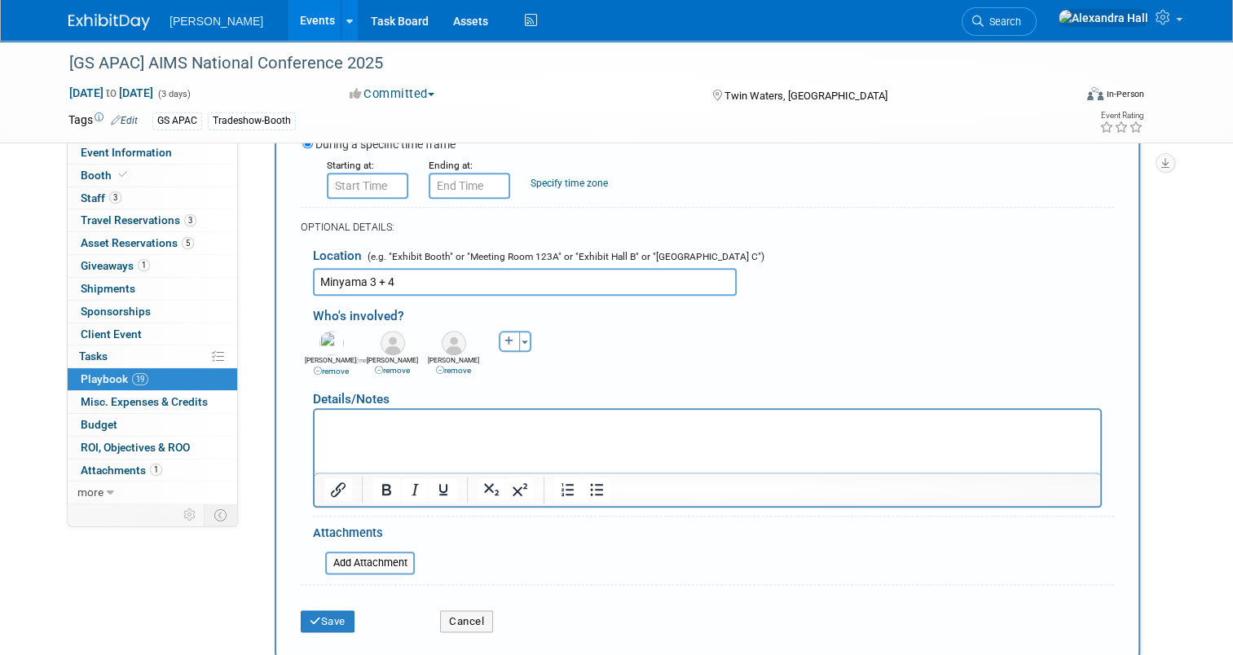
scroll to position [1799, 0]
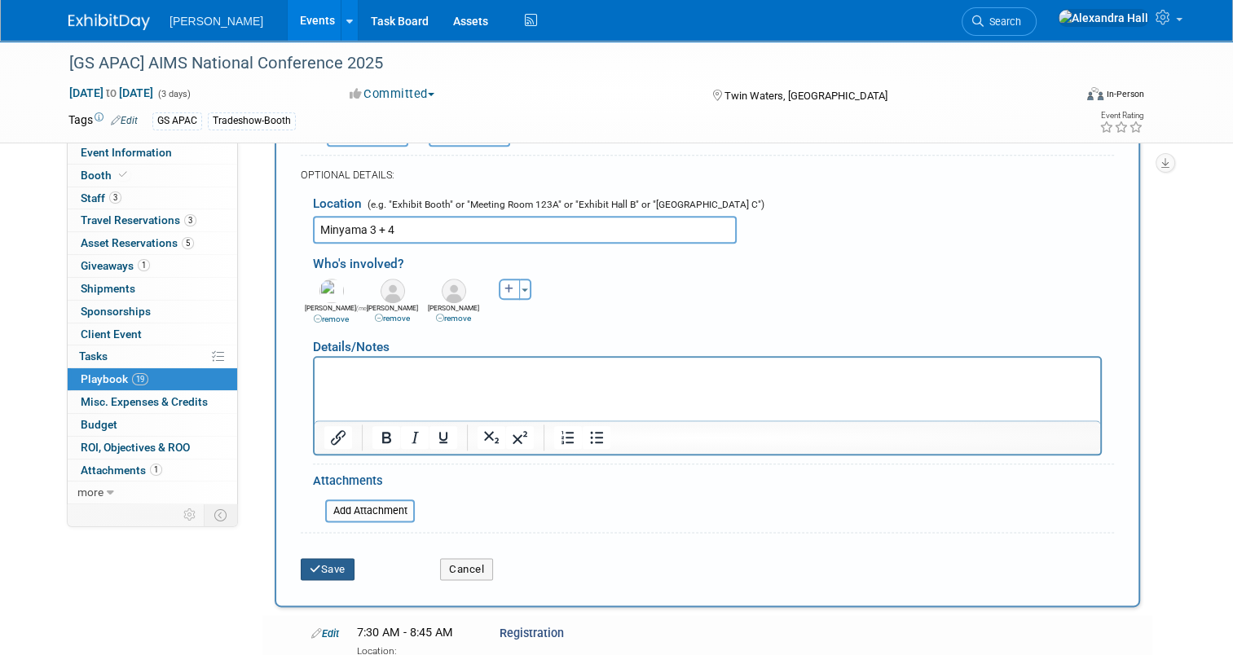
click at [330, 558] on button "Save" at bounding box center [328, 569] width 54 height 23
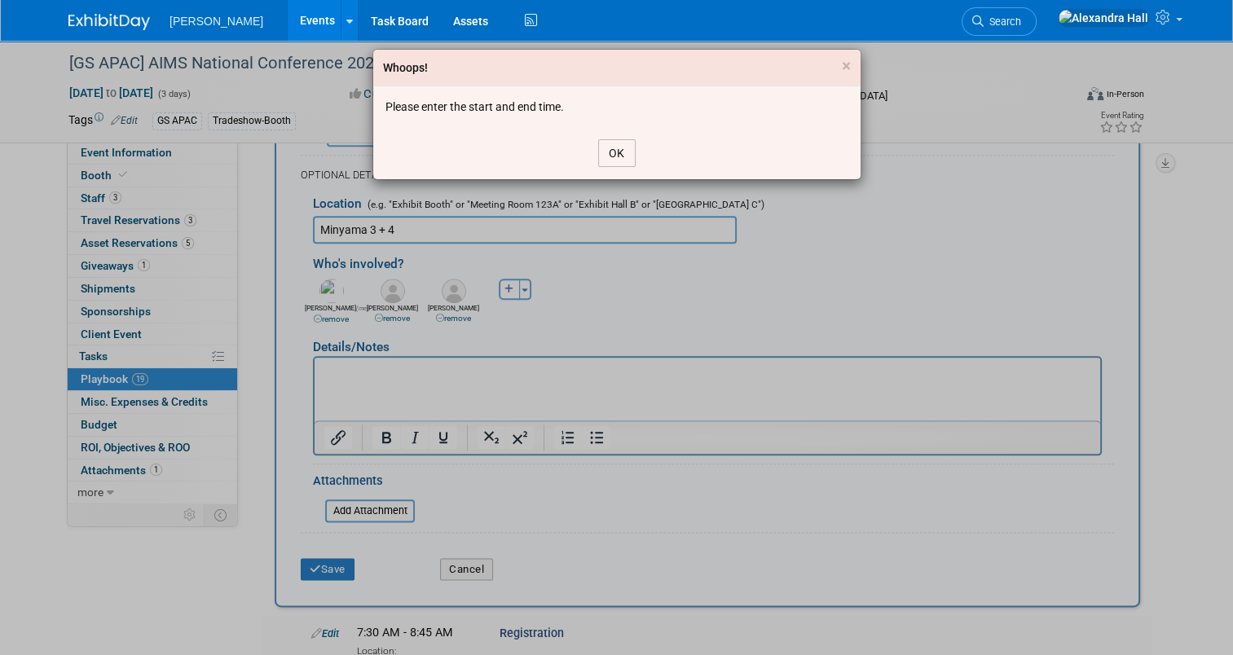
click at [613, 143] on button "OK" at bounding box center [616, 153] width 37 height 28
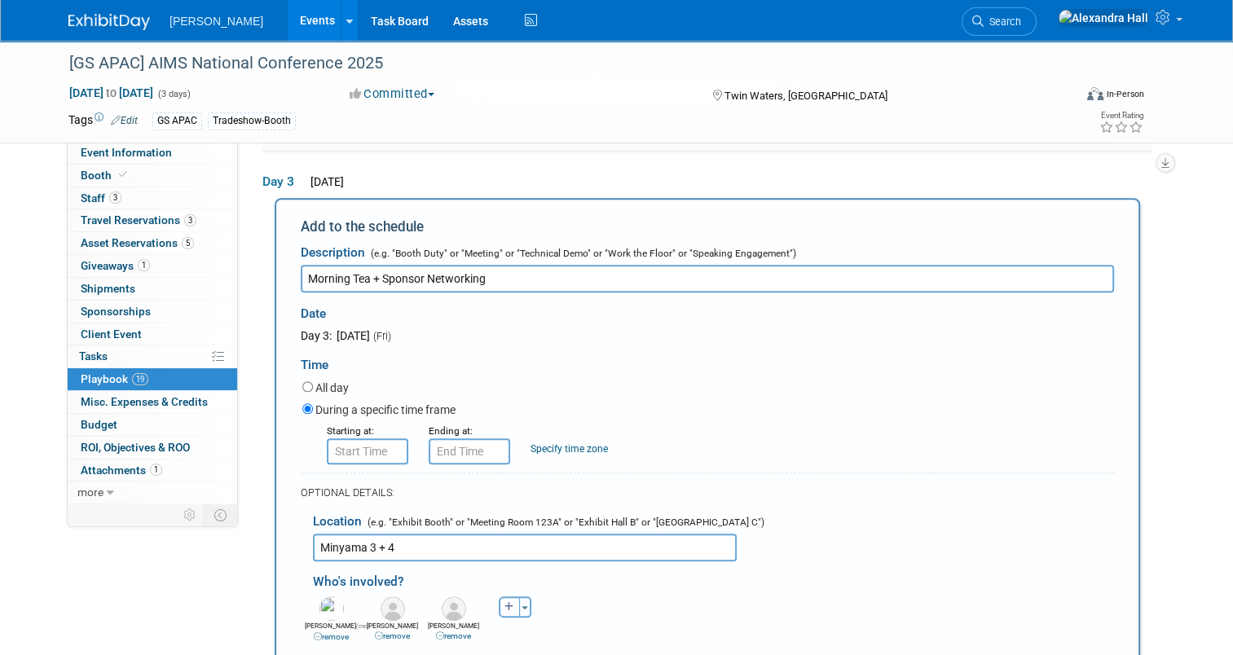
scroll to position [1473, 0]
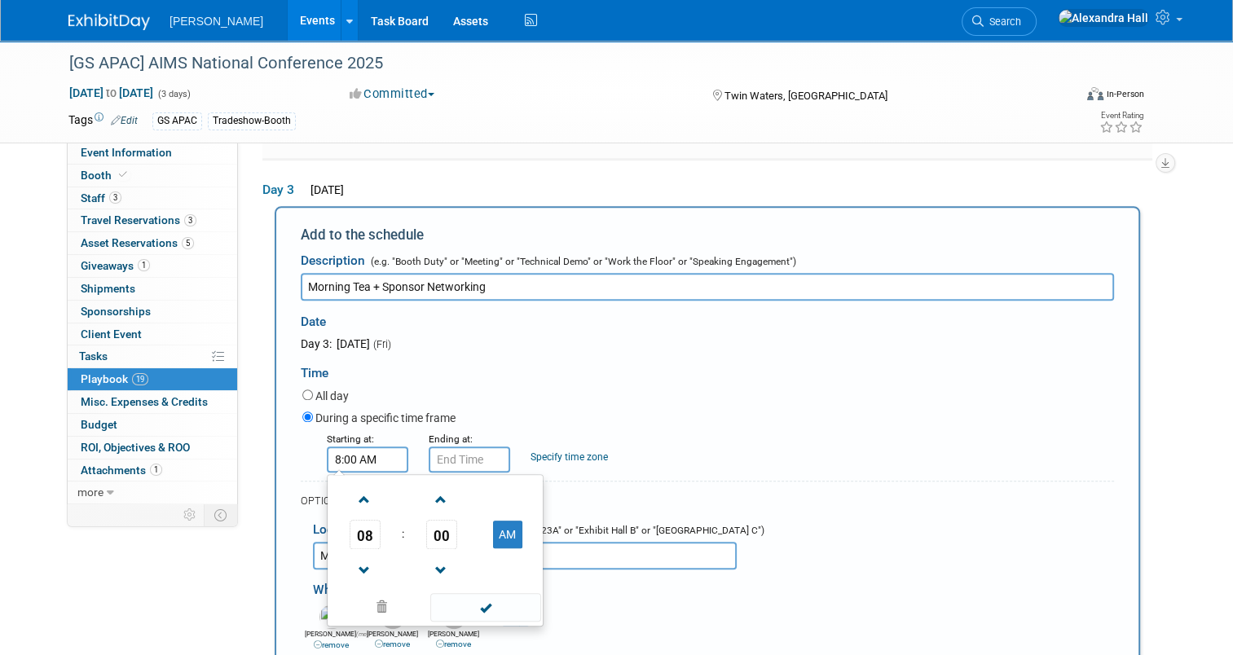
click at [336, 458] on input "8:00 AM" at bounding box center [367, 459] width 81 height 26
click at [358, 520] on span "08" at bounding box center [364, 534] width 31 height 29
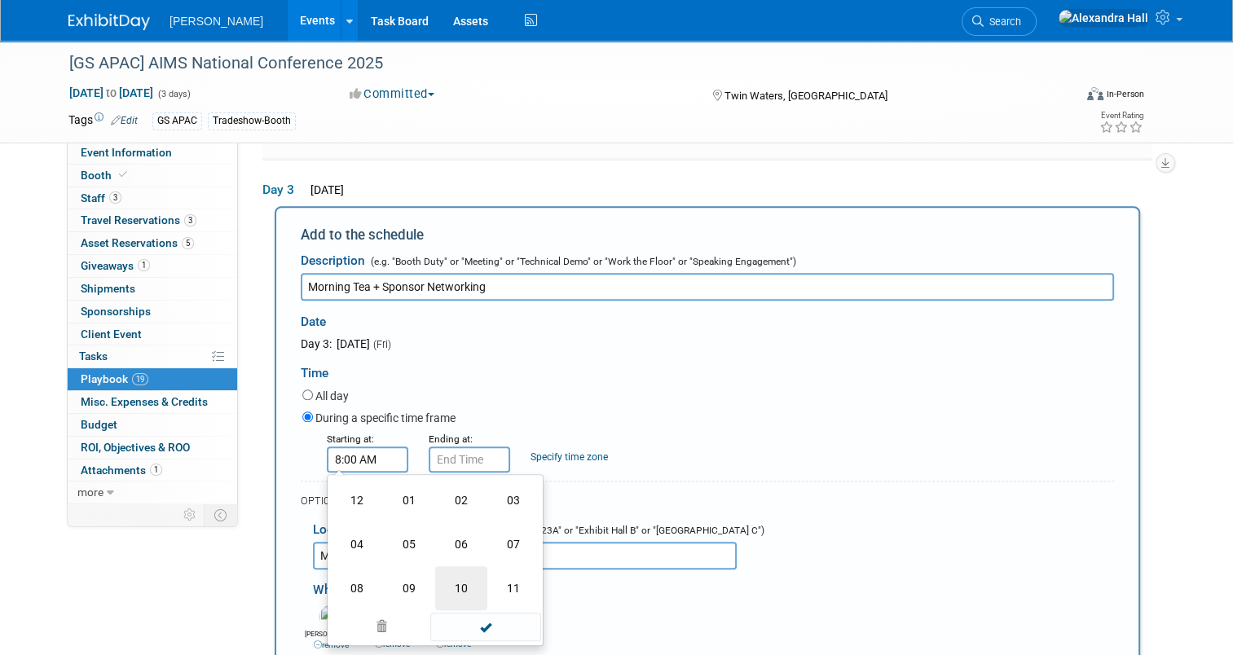
click at [450, 573] on td "10" at bounding box center [461, 588] width 52 height 44
type input "10:00 AM"
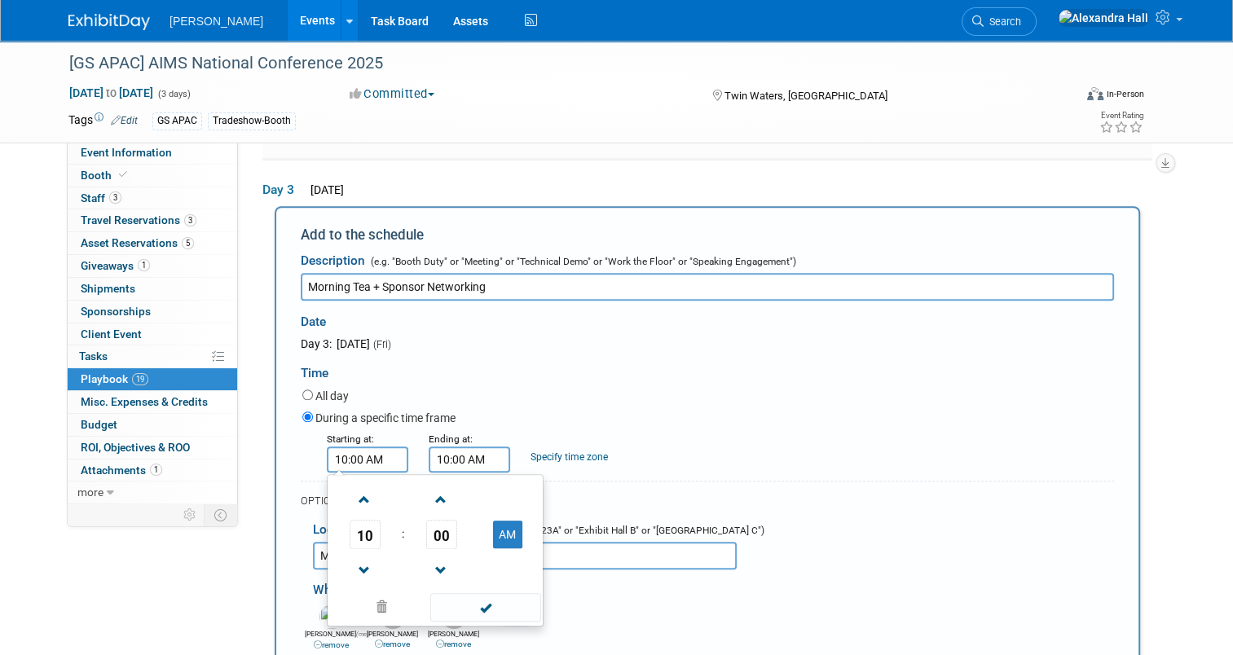
click at [464, 452] on input "10:00 AM" at bounding box center [468, 459] width 81 height 26
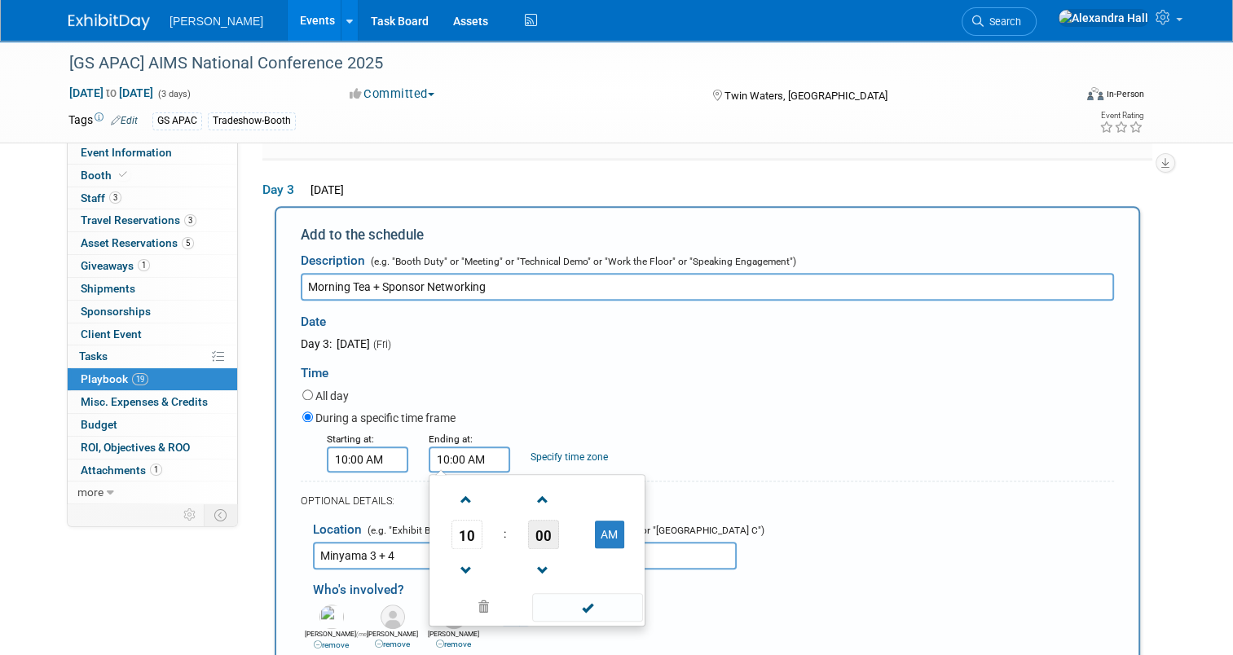
click at [528, 525] on span "00" at bounding box center [543, 534] width 31 height 29
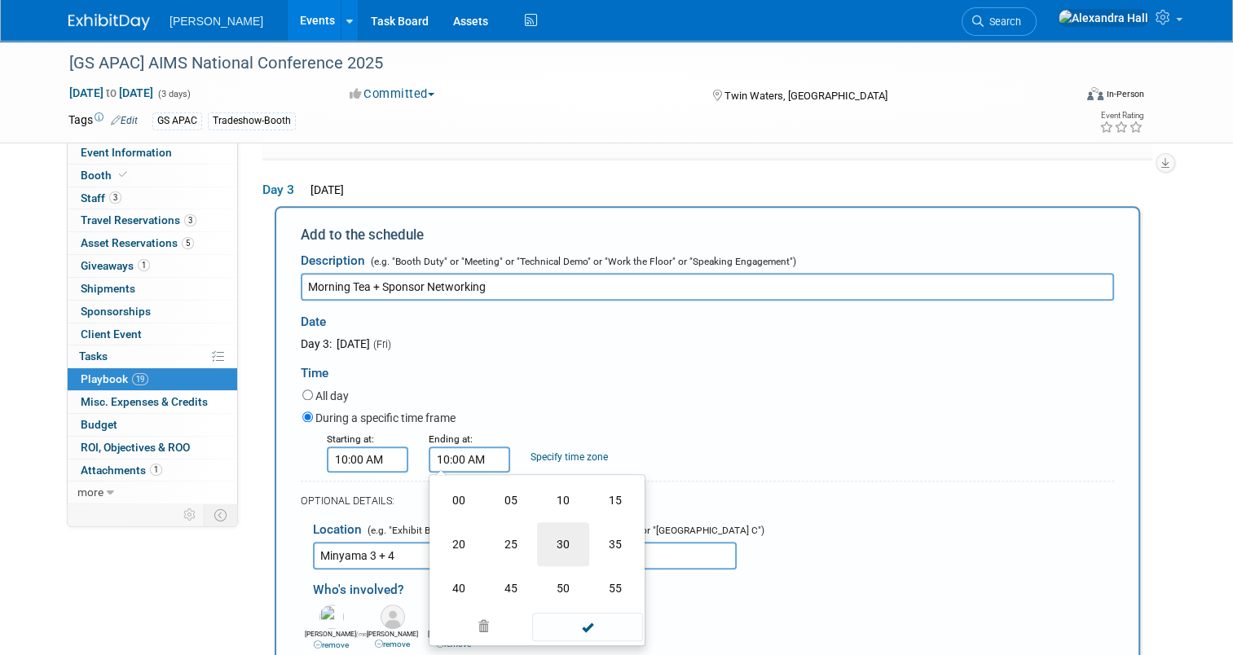
click at [564, 528] on td "30" at bounding box center [563, 544] width 52 height 44
type input "10:30 AM"
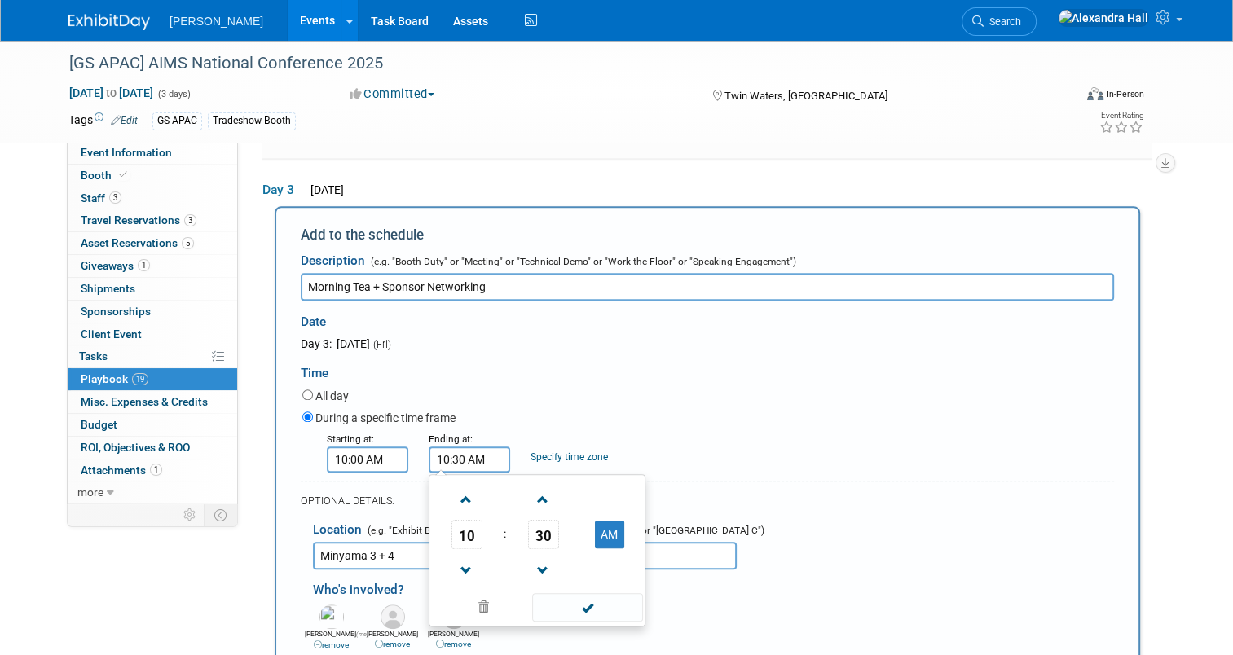
click at [886, 494] on div "OPTIONAL DETAILS:" at bounding box center [707, 501] width 813 height 15
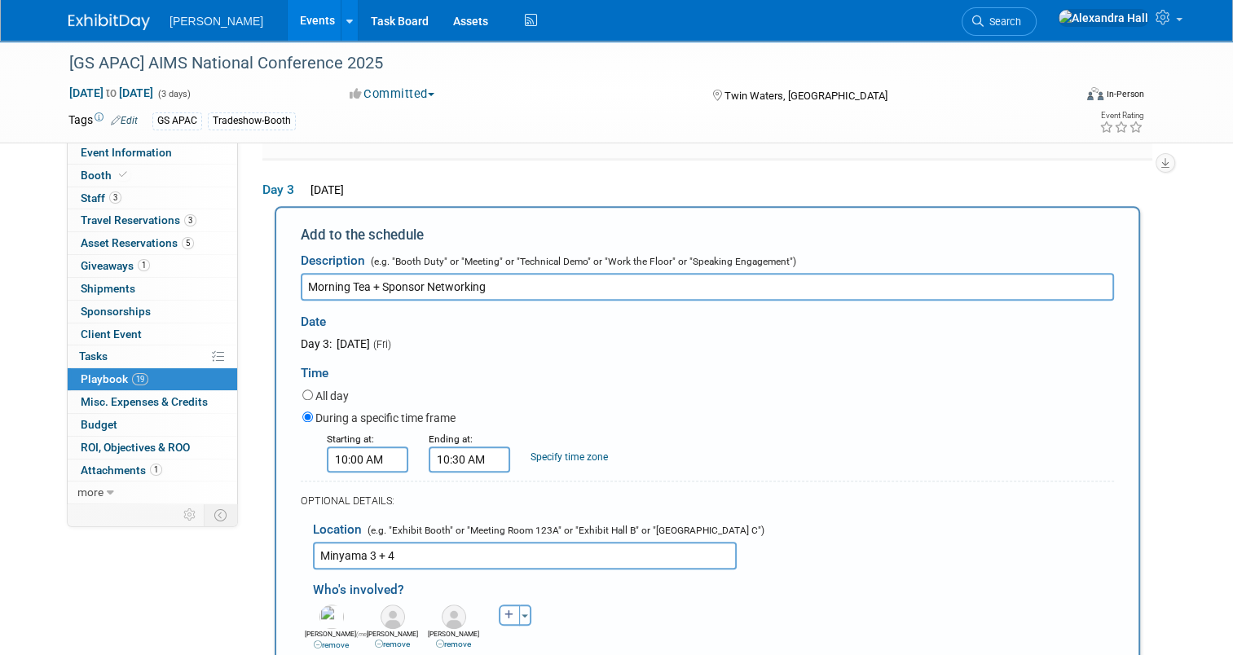
scroll to position [1799, 0]
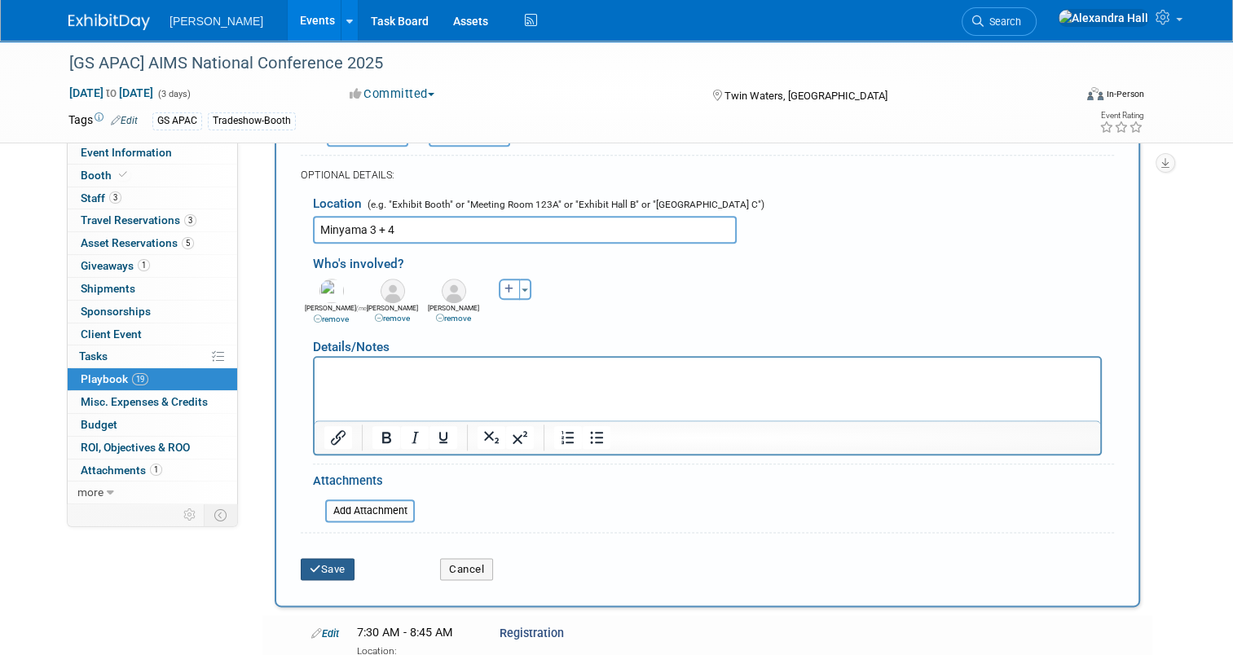
click at [336, 564] on button "Save" at bounding box center [328, 569] width 54 height 23
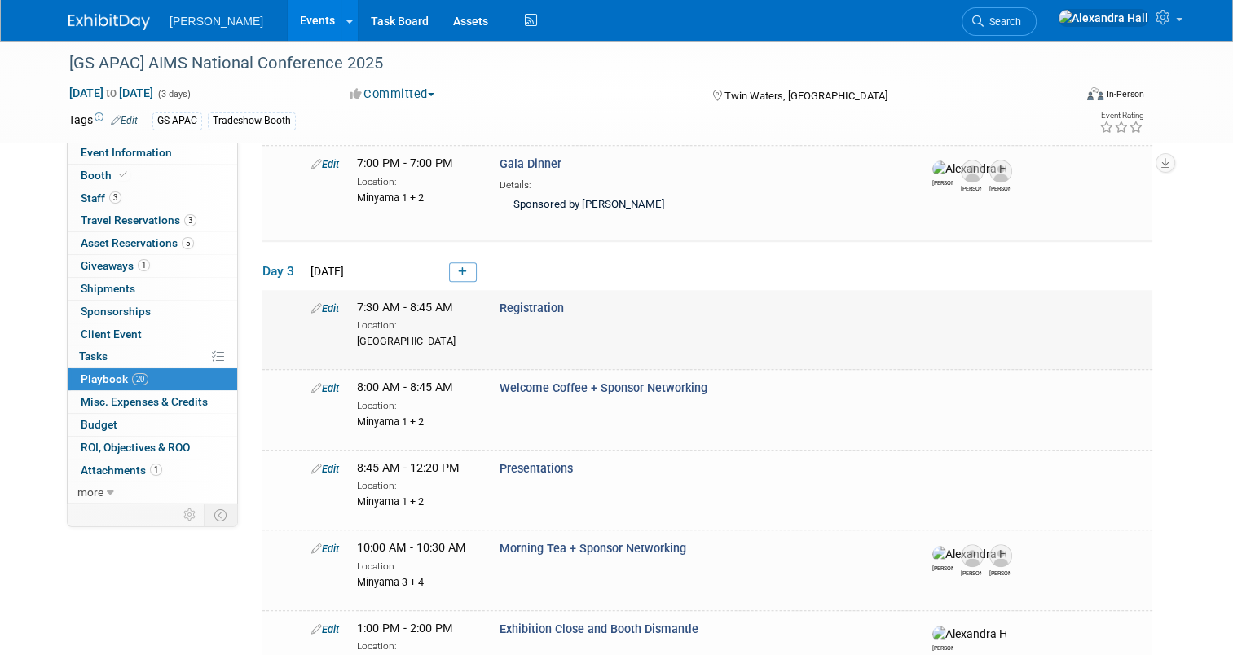
scroll to position [1353, 0]
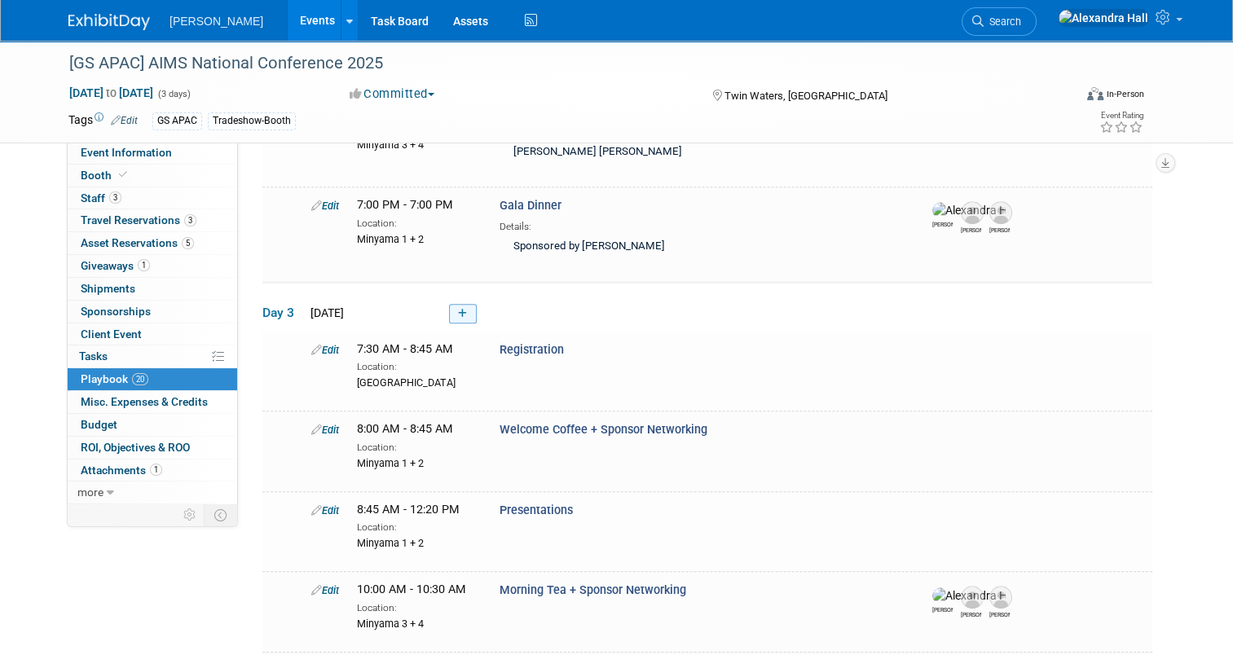
click at [458, 309] on icon at bounding box center [462, 314] width 9 height 10
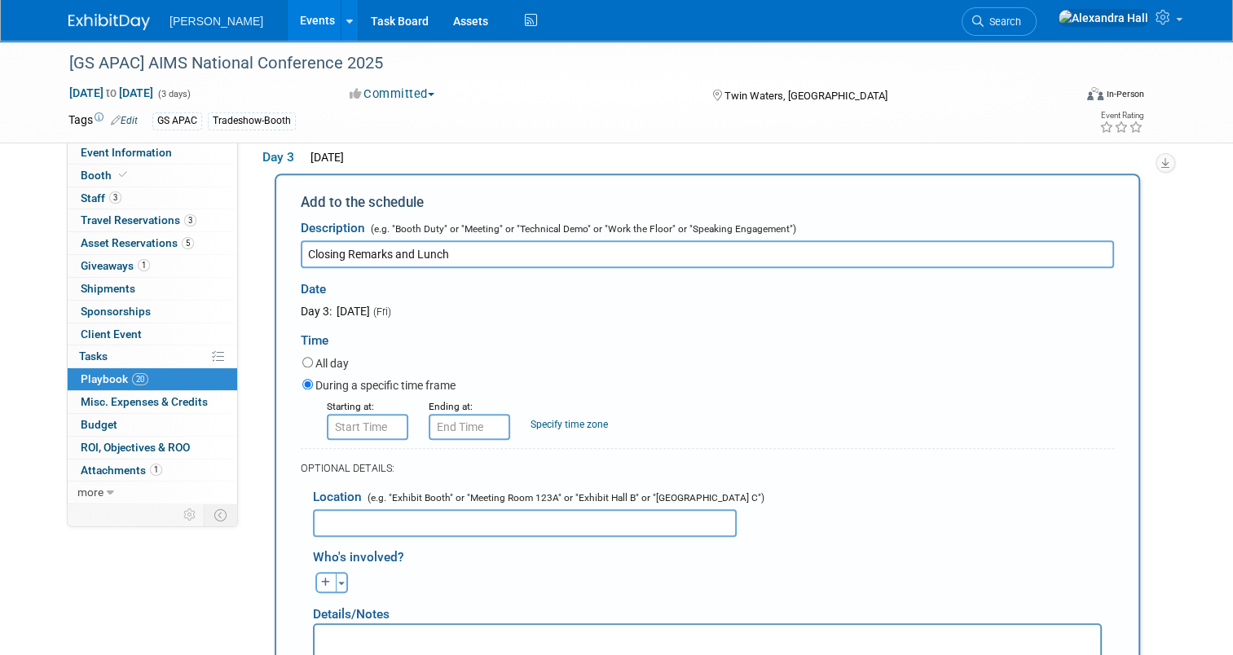
scroll to position [1554, 0]
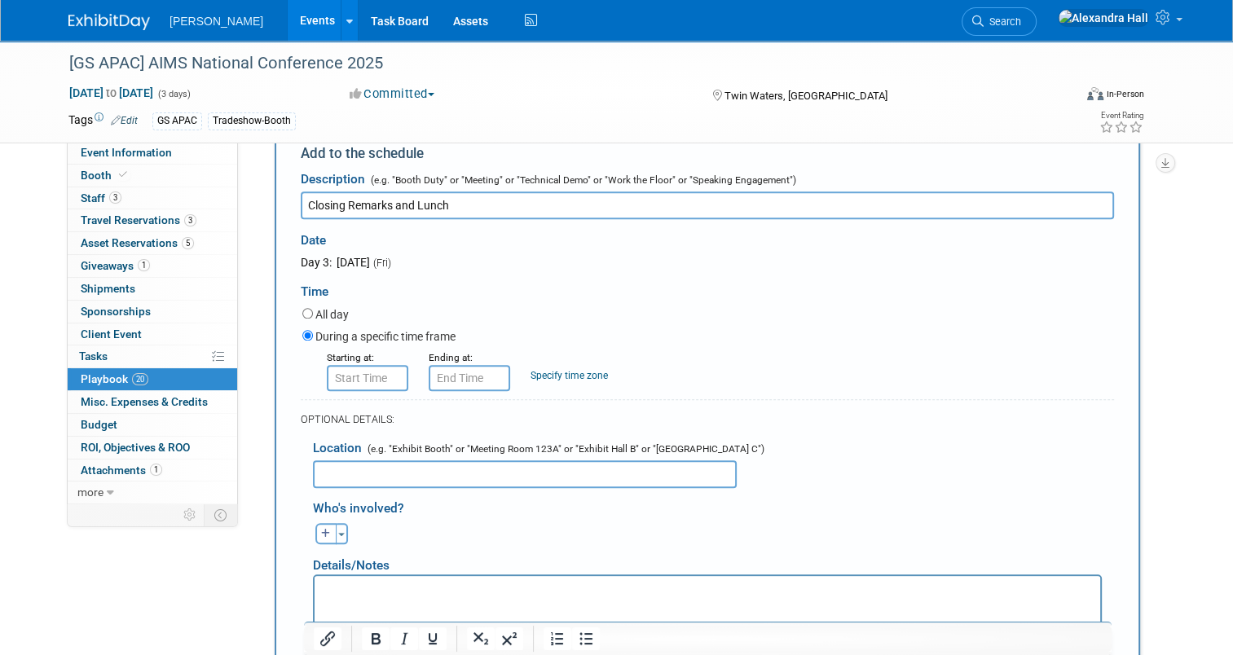
type input "Closing Remarks and Lunch"
click at [344, 365] on input "8:00 AM" at bounding box center [367, 378] width 81 height 26
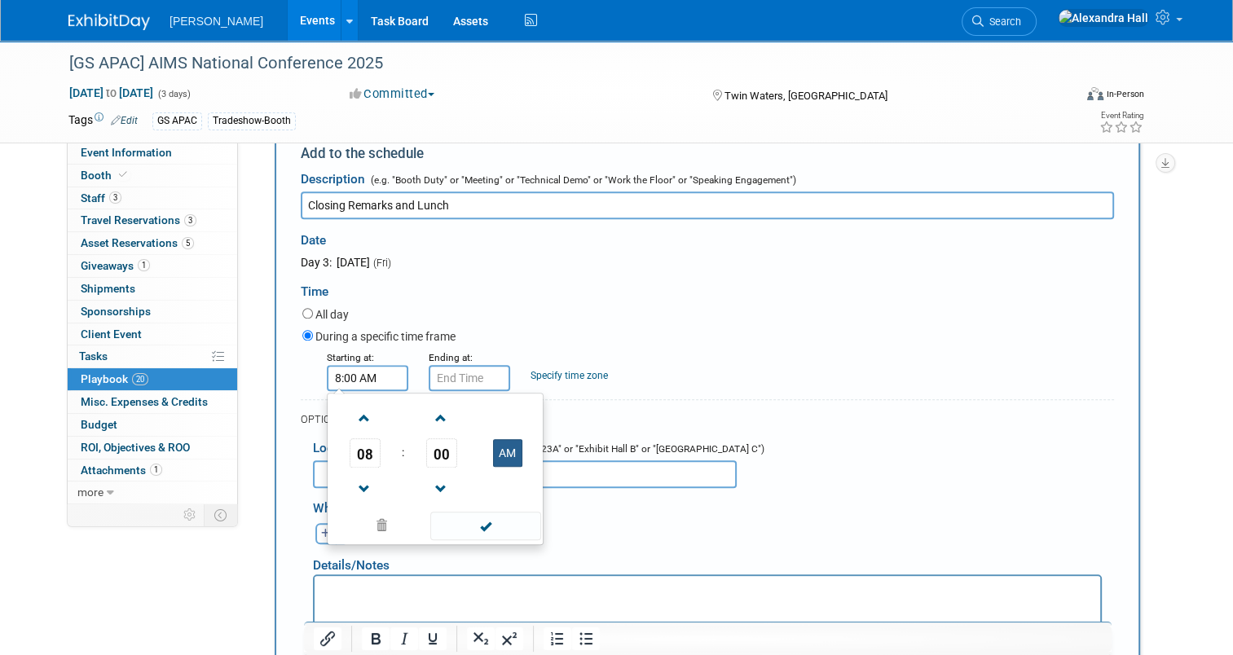
click at [512, 440] on td "AM" at bounding box center [507, 452] width 64 height 29
drag, startPoint x: 499, startPoint y: 442, endPoint x: 449, endPoint y: 462, distance: 53.4
click at [499, 442] on button "AM" at bounding box center [507, 453] width 29 height 28
click at [349, 438] on span "08" at bounding box center [364, 452] width 31 height 29
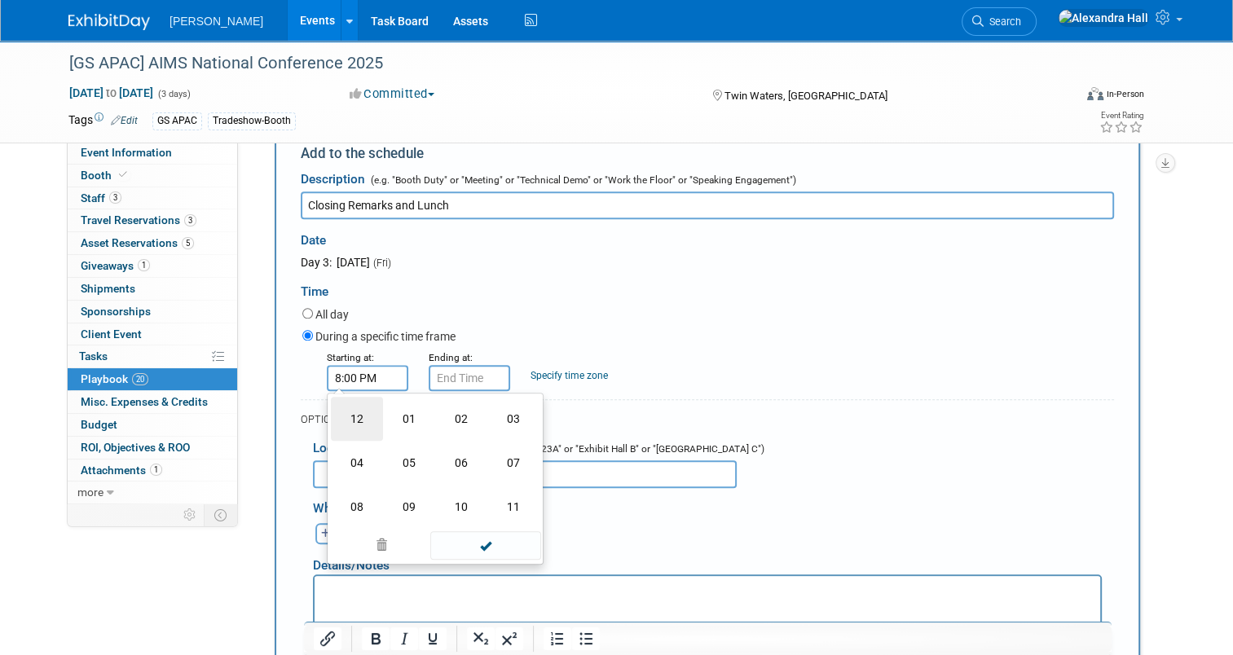
click at [339, 403] on td "12" at bounding box center [357, 419] width 52 height 44
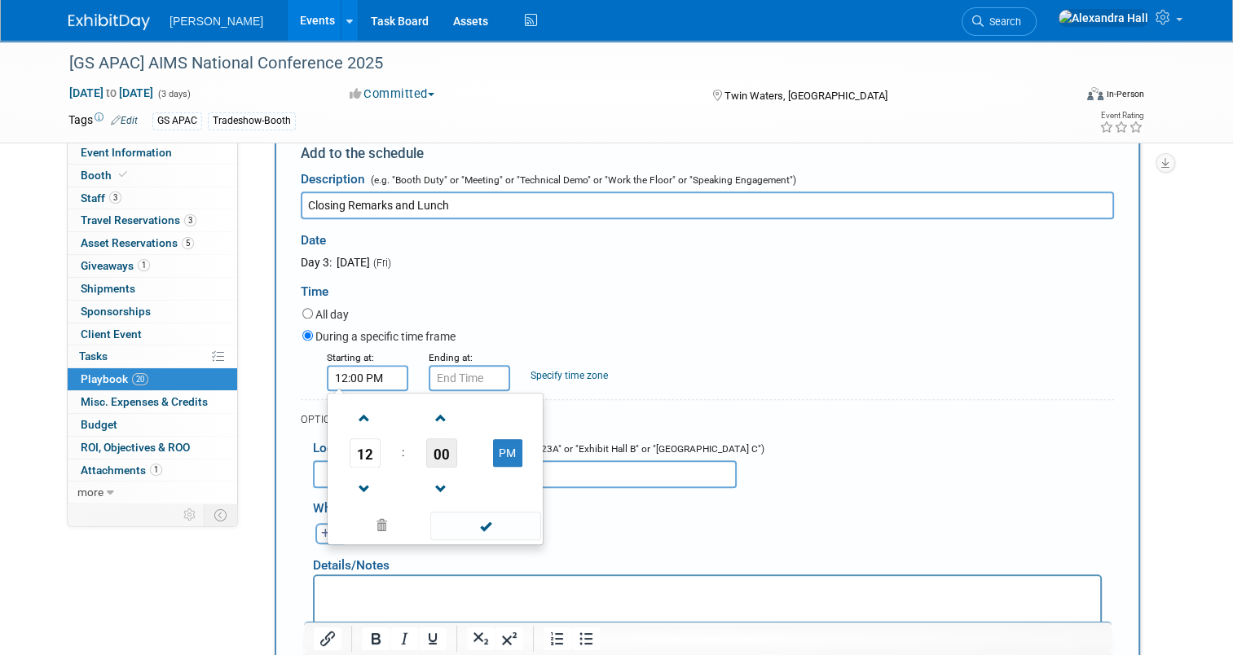
click at [443, 438] on span "00" at bounding box center [441, 452] width 31 height 29
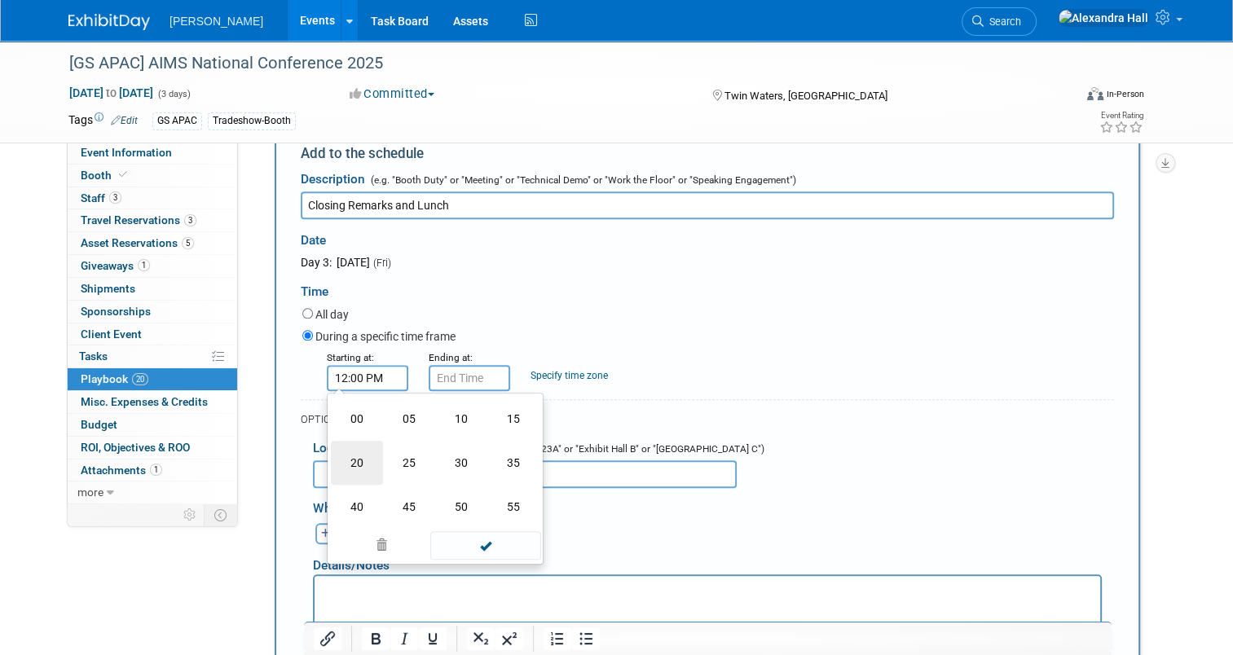
click at [354, 454] on td "20" at bounding box center [357, 463] width 52 height 44
type input "12:20 PM"
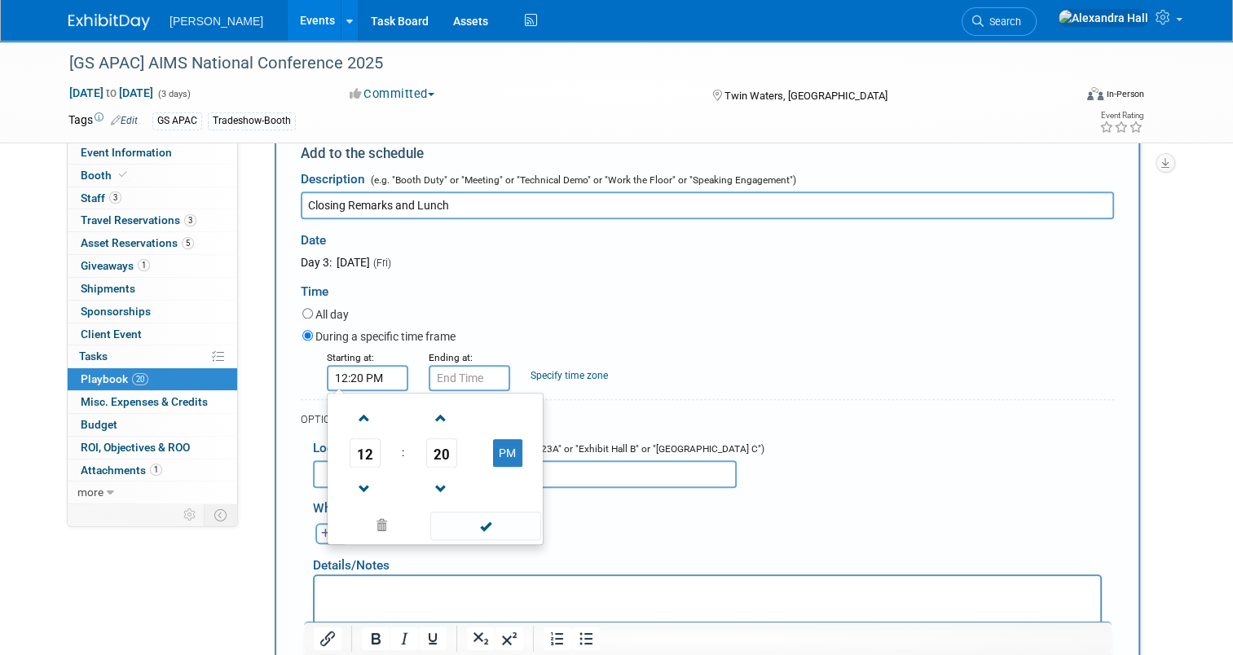
click at [864, 353] on div "Starting at: 12:20 PM 12 : 20 PM 12 01 02 03 04 05 06 07 08 09 10 11 00 05 10 1…" at bounding box center [708, 370] width 836 height 42
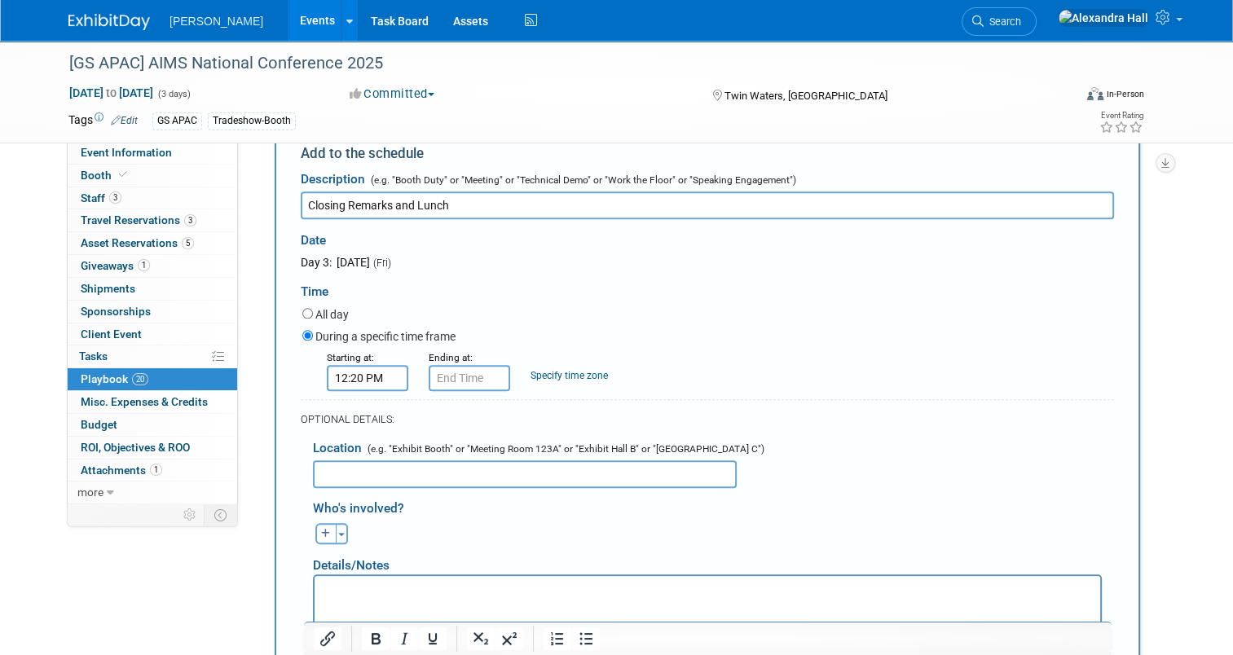
click at [541, 466] on input "text" at bounding box center [525, 474] width 424 height 28
type input "Minyama 1 + 2"
click at [338, 533] on span "button" at bounding box center [341, 534] width 7 height 3
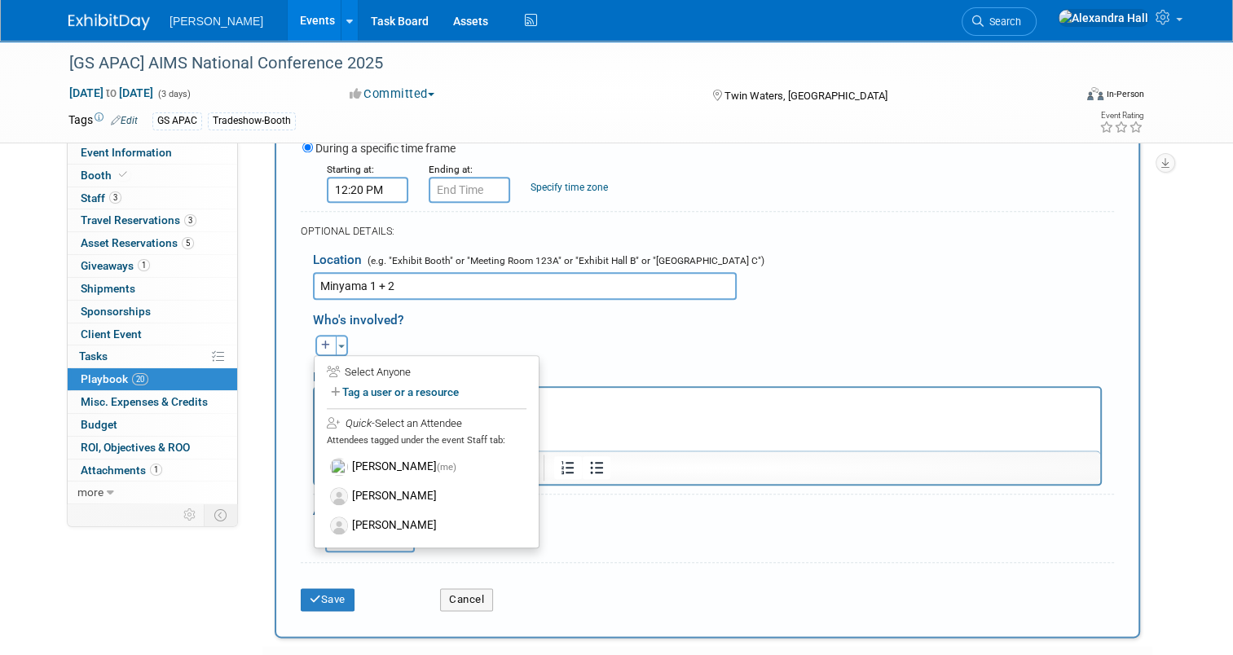
scroll to position [1799, 0]
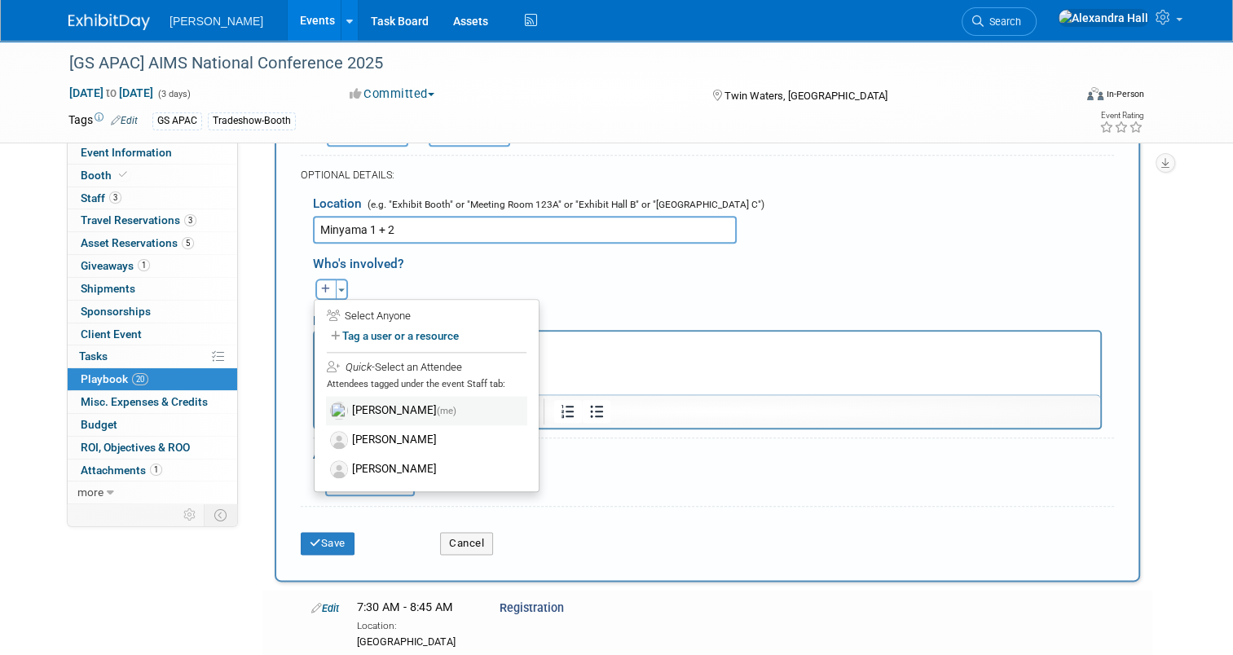
click at [380, 403] on label "Alexandra Hall (me)" at bounding box center [426, 410] width 201 height 29
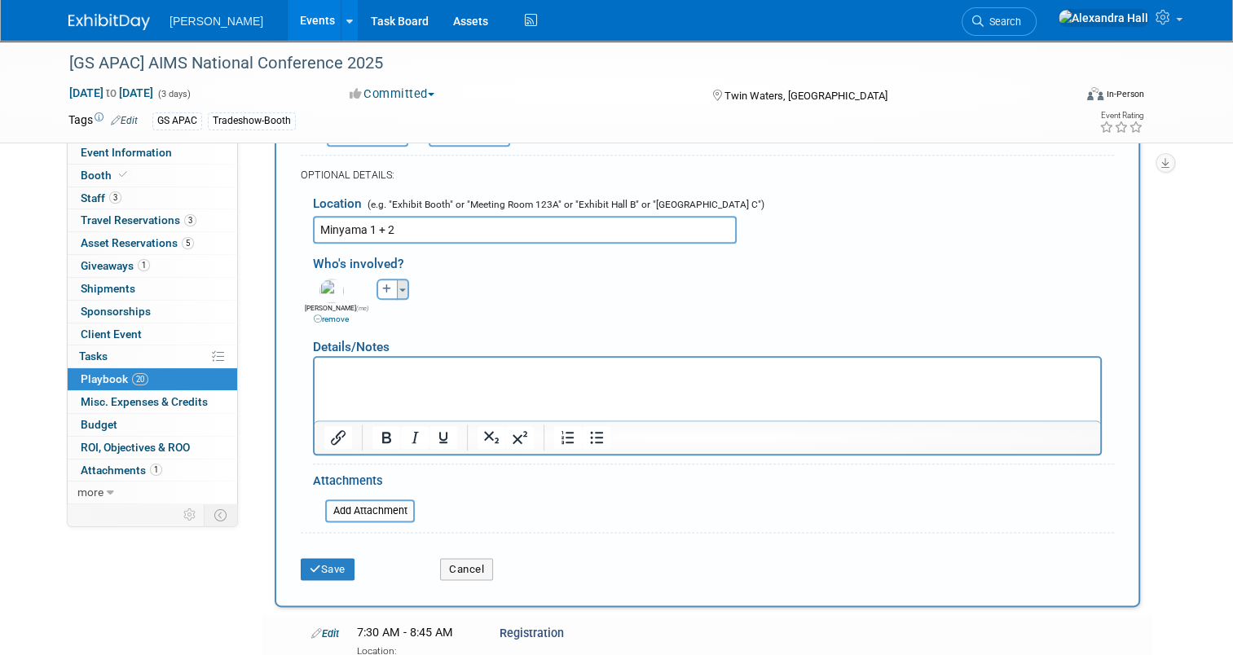
click at [399, 288] on span "button" at bounding box center [402, 289] width 7 height 3
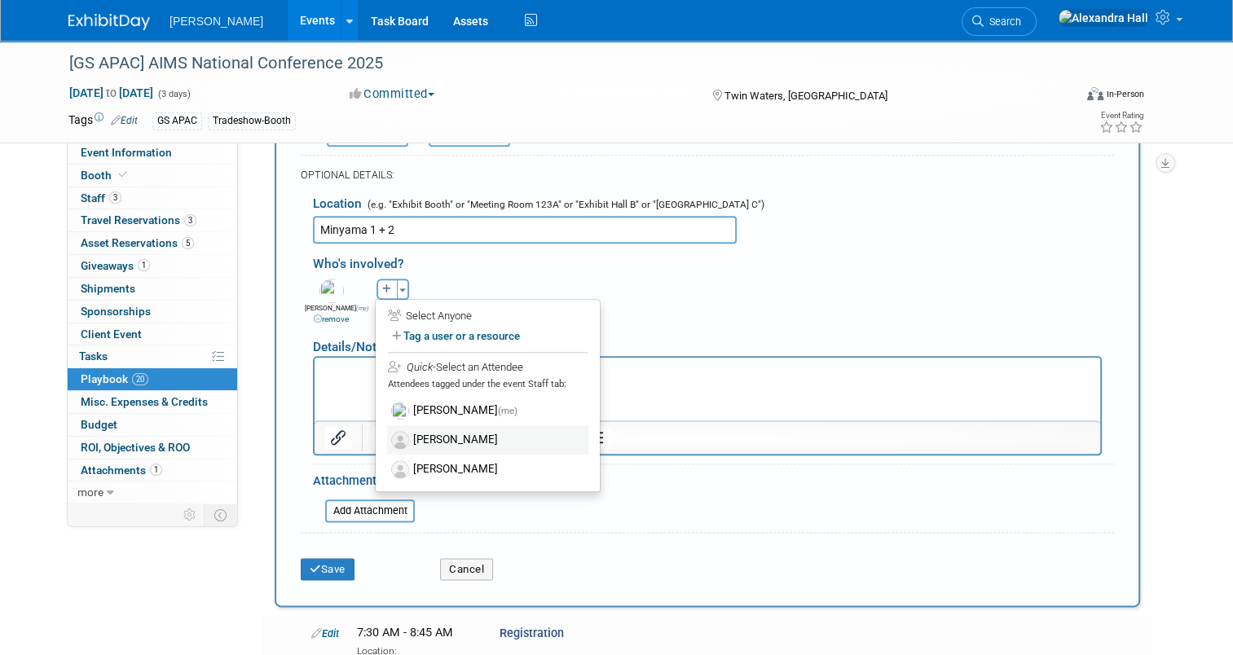
click at [417, 425] on label "[PERSON_NAME]" at bounding box center [487, 439] width 201 height 29
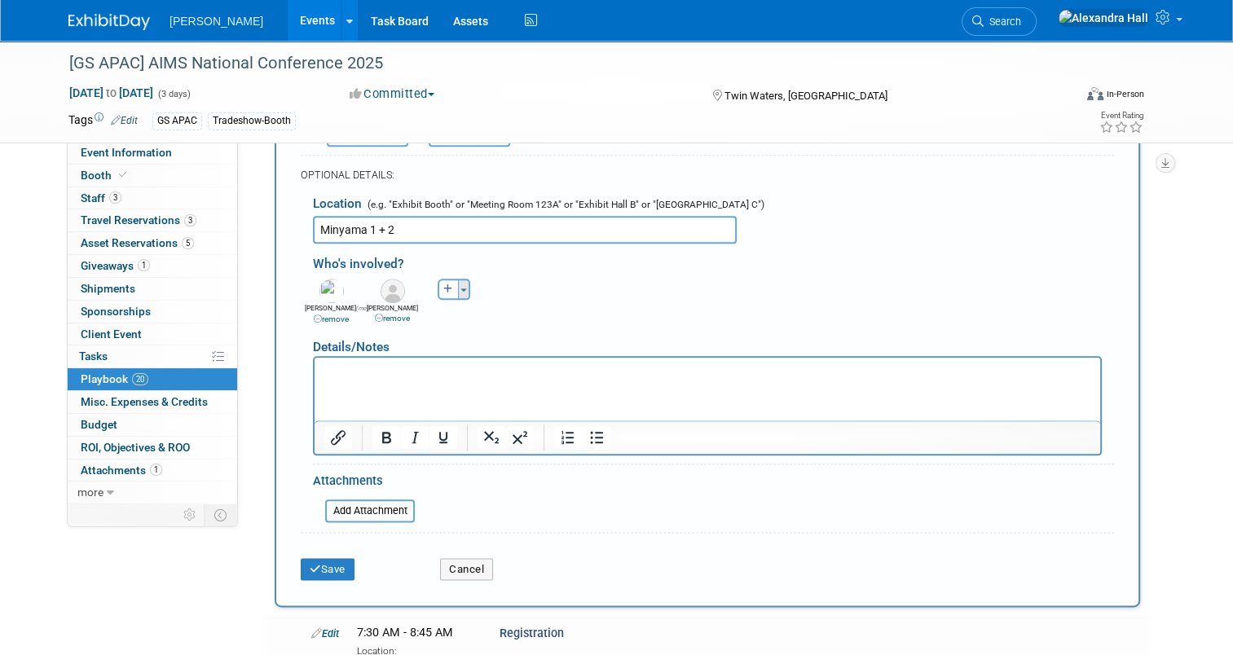
click at [458, 279] on button "Toggle Dropdown" at bounding box center [464, 289] width 12 height 21
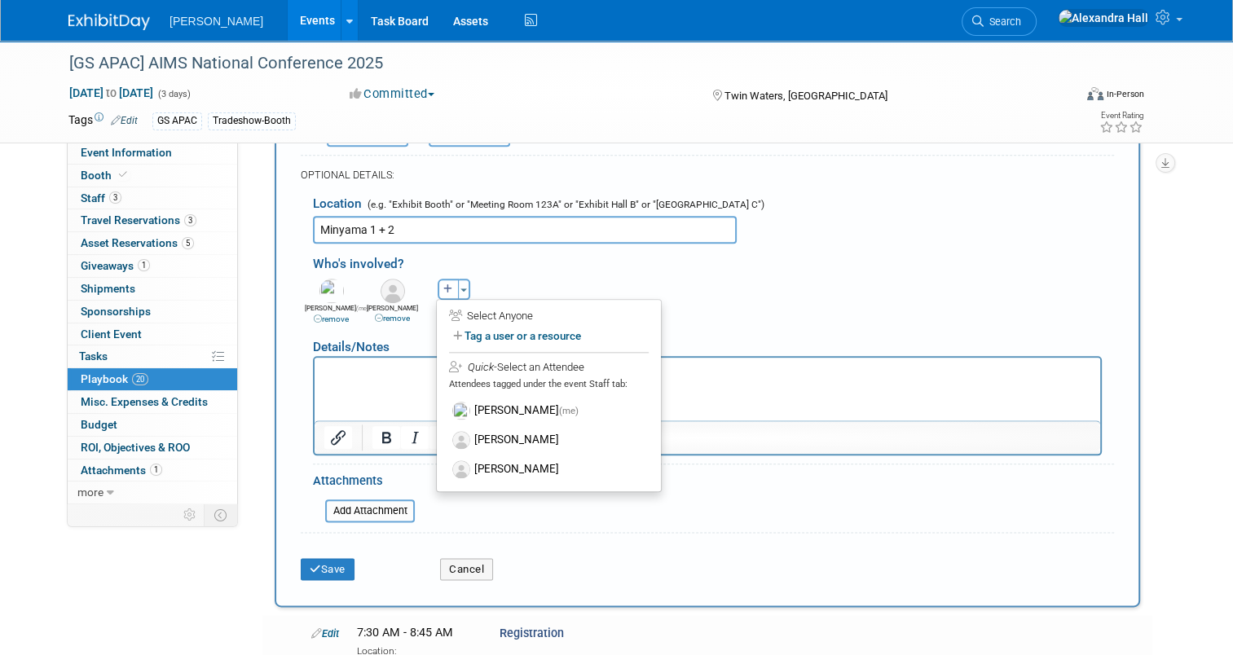
click at [464, 455] on label "[PERSON_NAME]" at bounding box center [548, 469] width 201 height 29
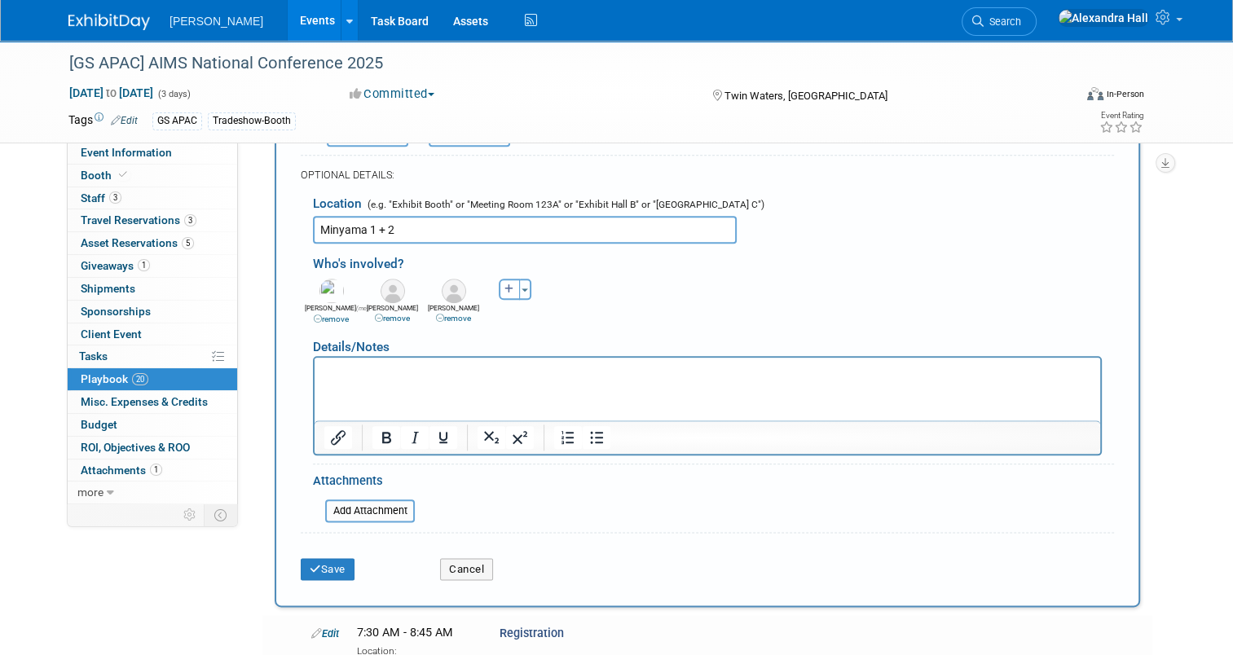
click at [395, 379] on html at bounding box center [706, 368] width 785 height 23
click at [316, 558] on button "Save" at bounding box center [328, 569] width 54 height 23
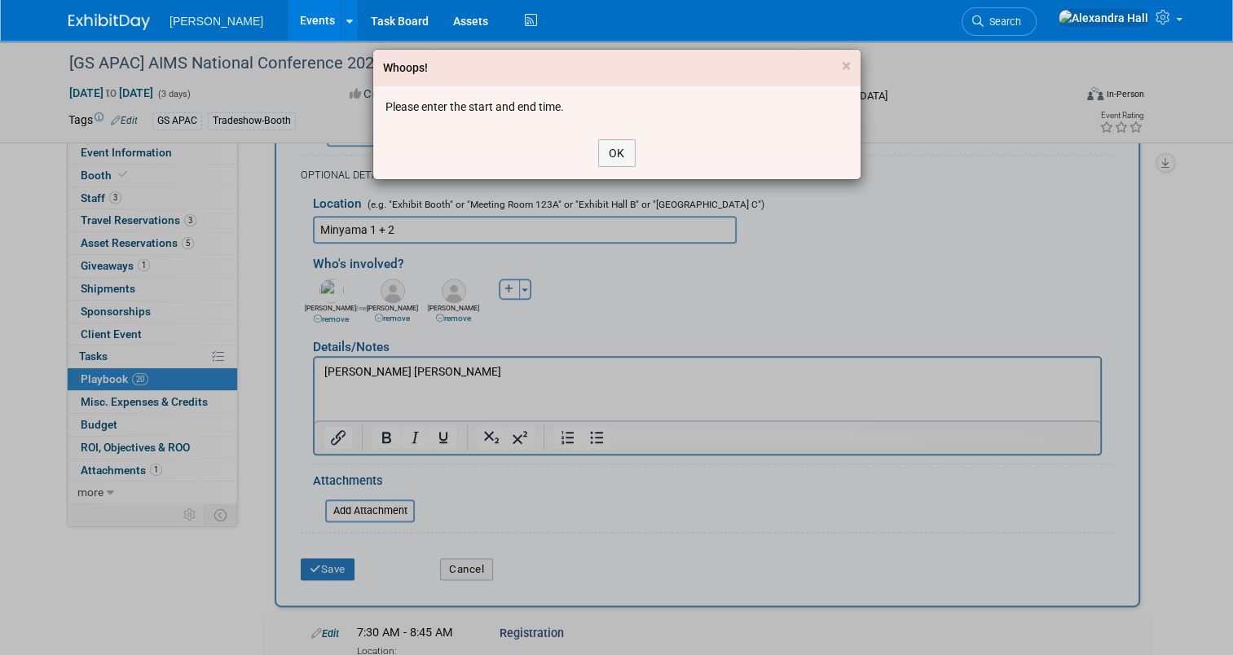
click at [619, 137] on div "OK" at bounding box center [616, 153] width 487 height 52
click at [617, 139] on button "OK" at bounding box center [616, 153] width 37 height 28
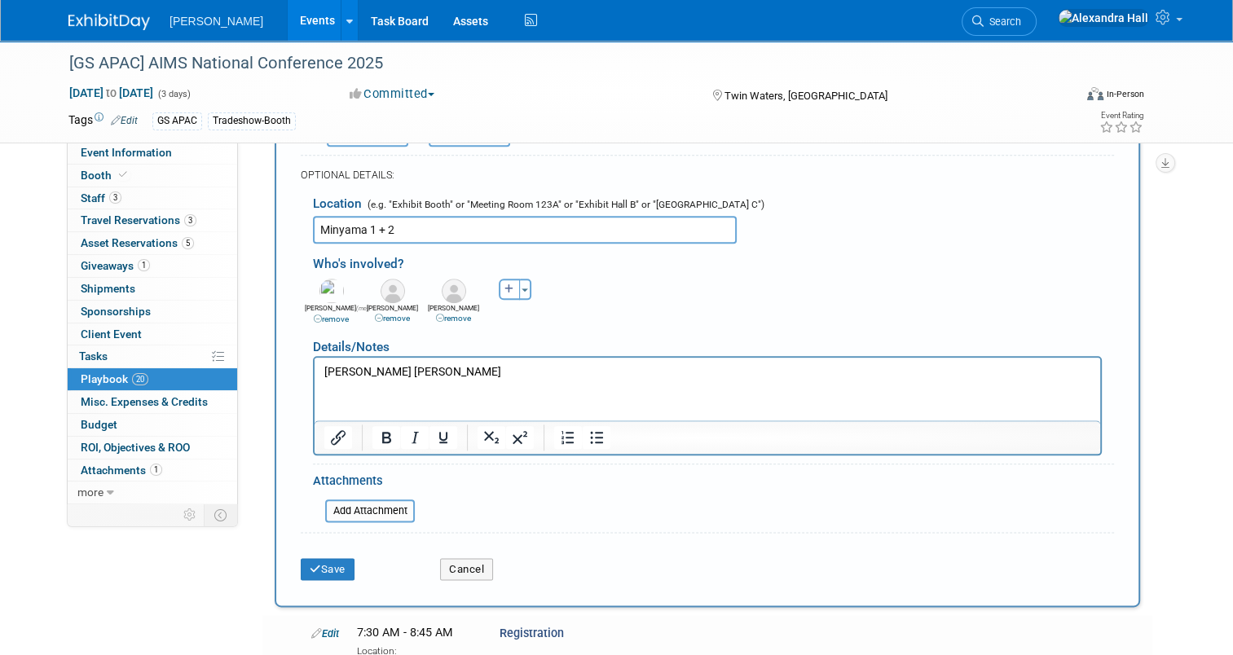
scroll to position [1636, 0]
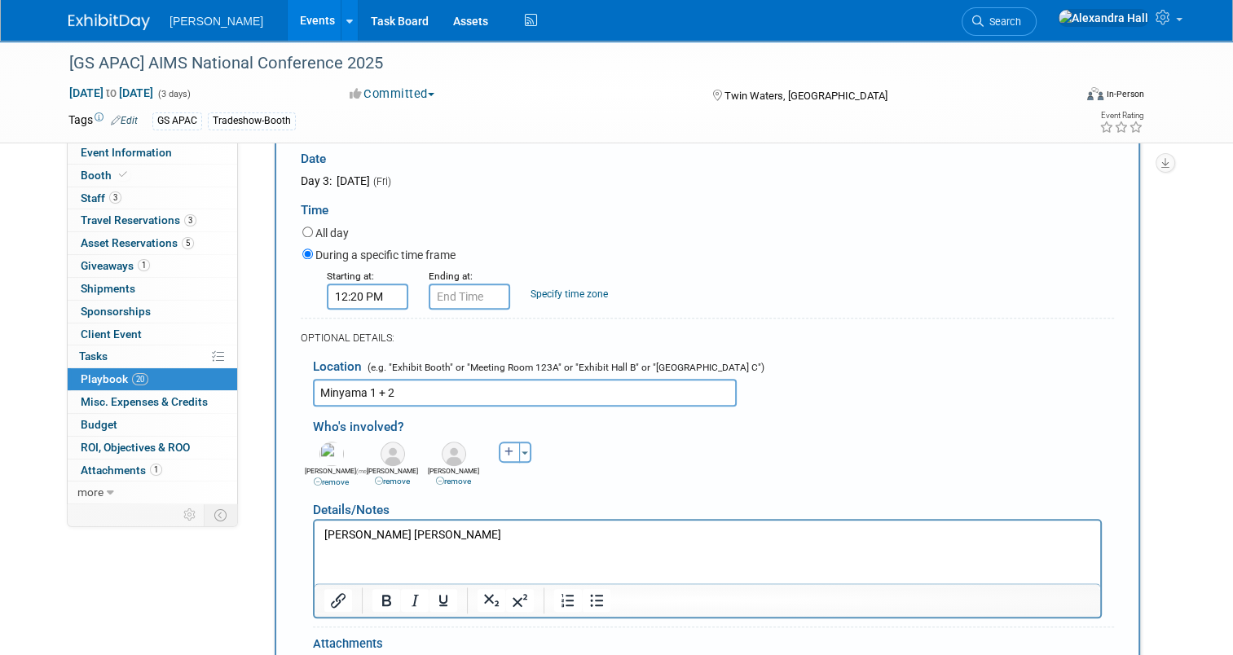
type input "12:20 PM"
click at [468, 283] on input "12:20 PM" at bounding box center [468, 296] width 81 height 26
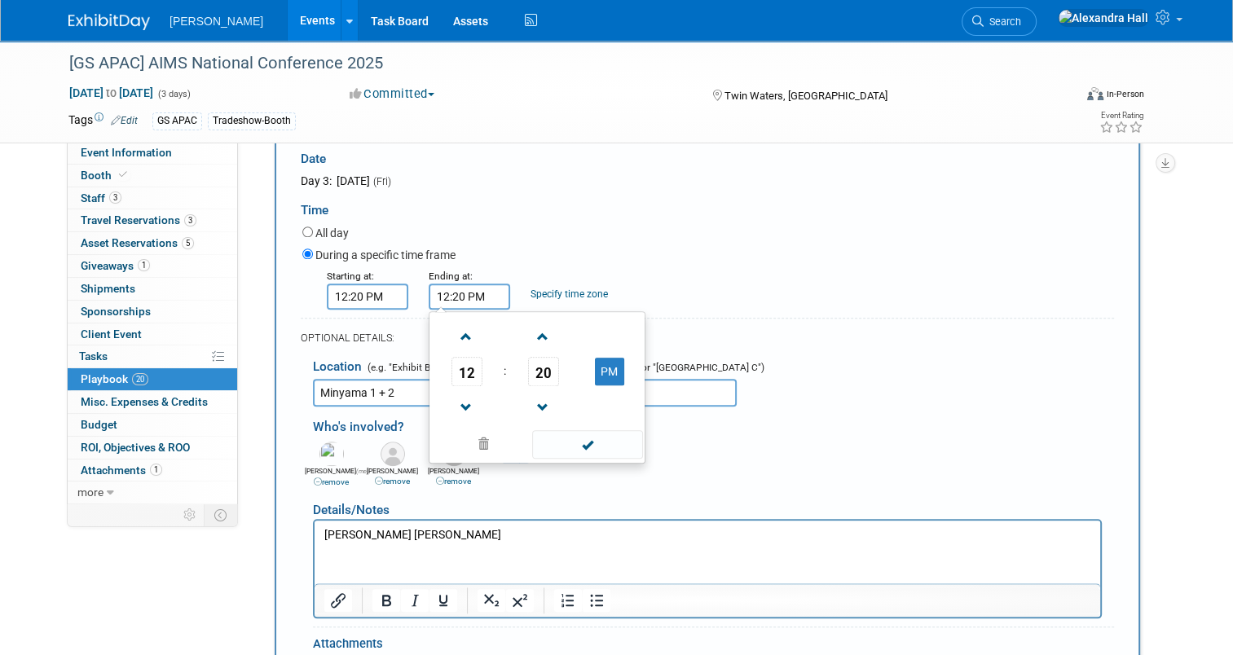
click at [569, 430] on span at bounding box center [587, 444] width 110 height 29
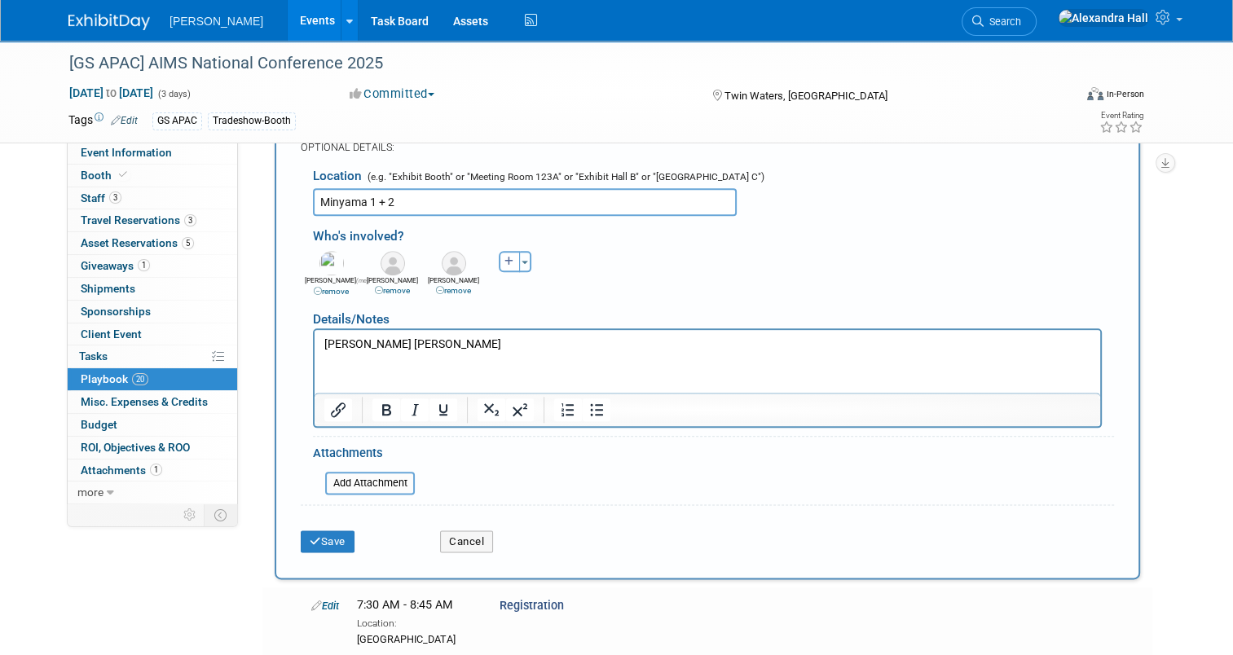
scroll to position [1962, 0]
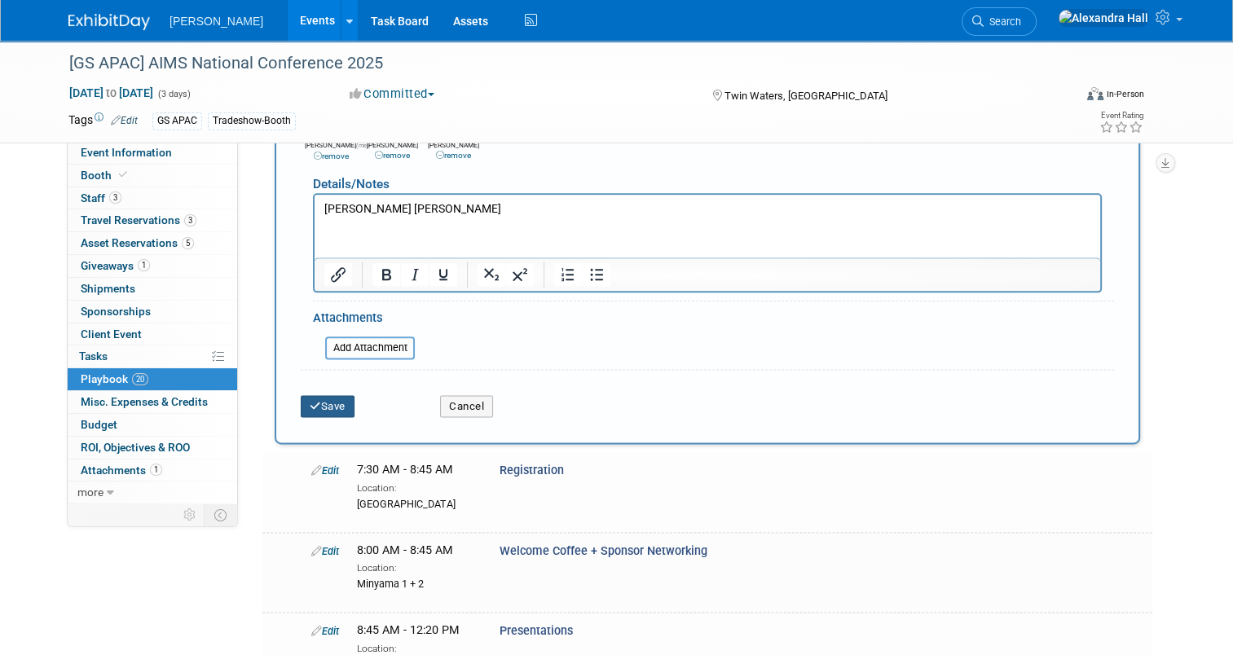
click at [326, 395] on button "Save" at bounding box center [328, 406] width 54 height 23
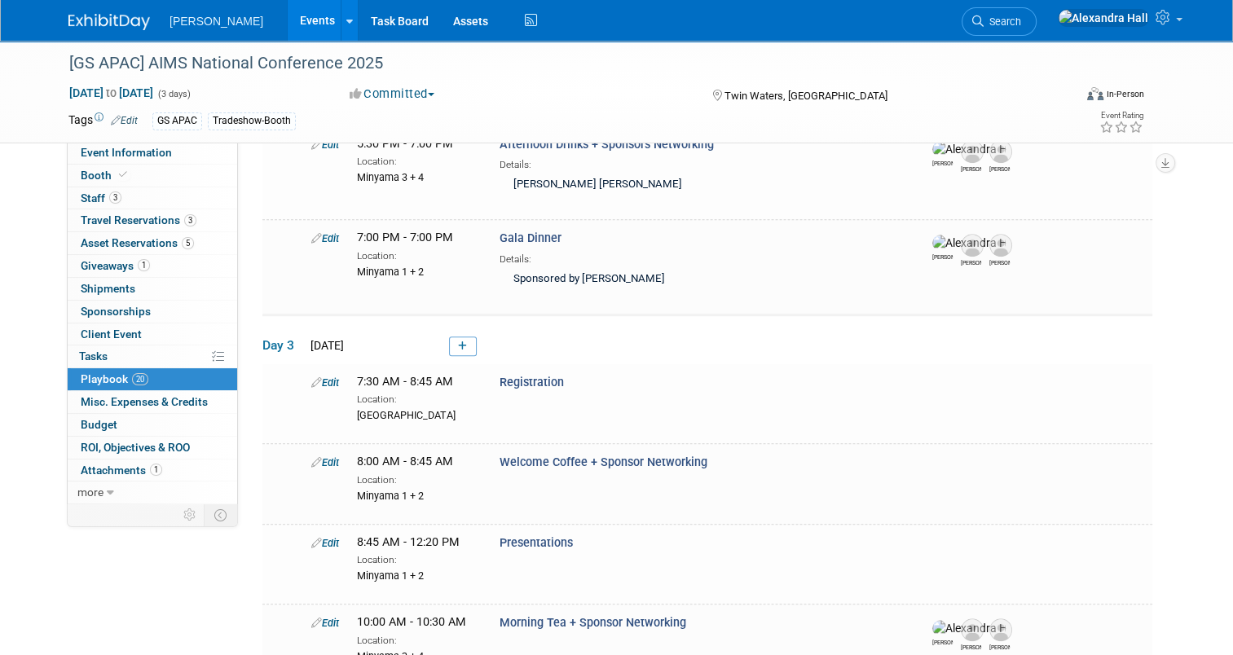
scroll to position [1691, 0]
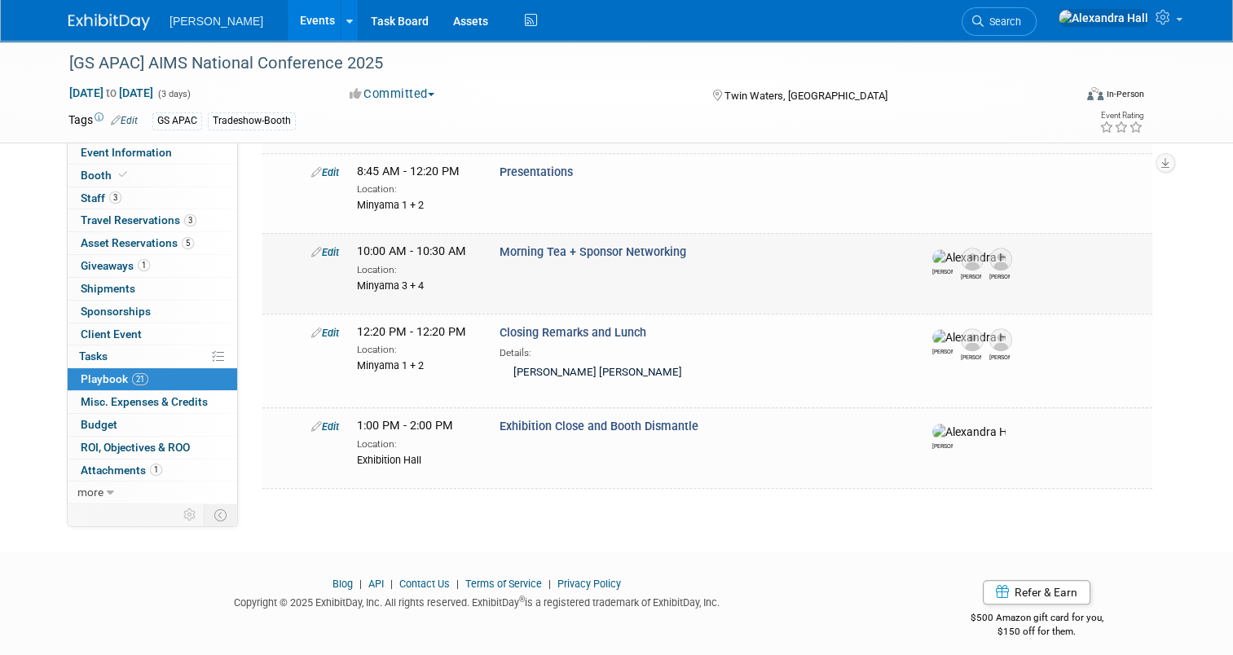
click at [320, 246] on link "Edit" at bounding box center [325, 252] width 28 height 12
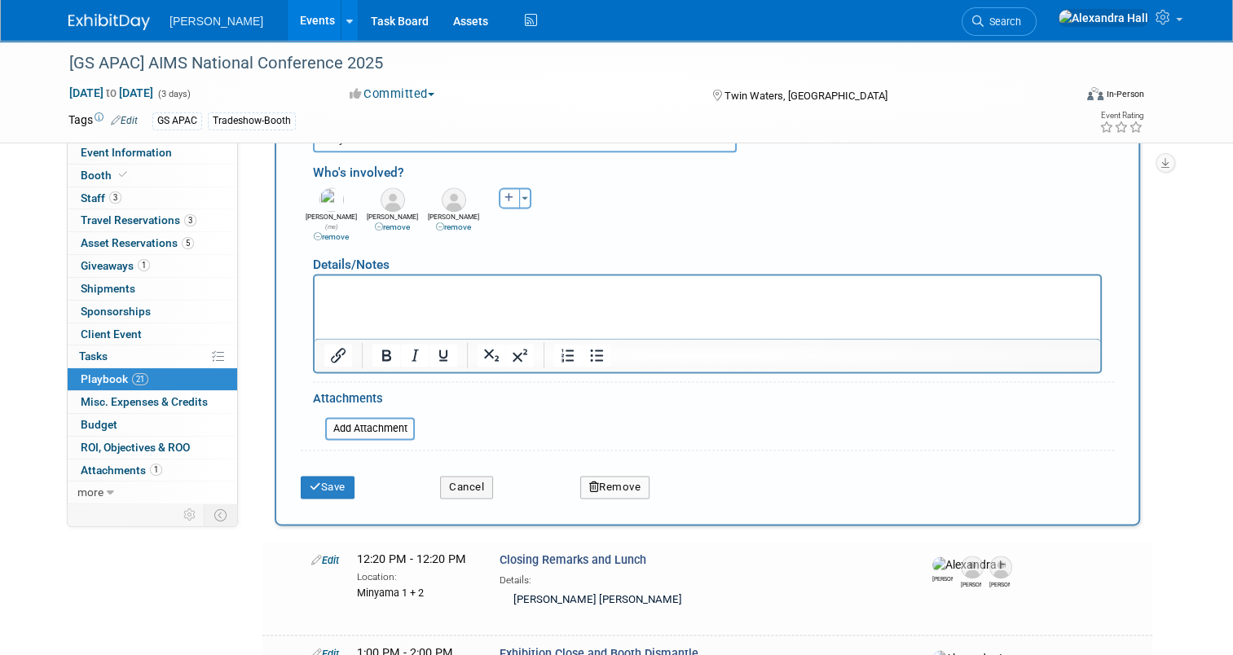
scroll to position [2138, 0]
click at [409, 297] on html at bounding box center [706, 286] width 785 height 23
click at [312, 476] on button "Save" at bounding box center [328, 487] width 54 height 23
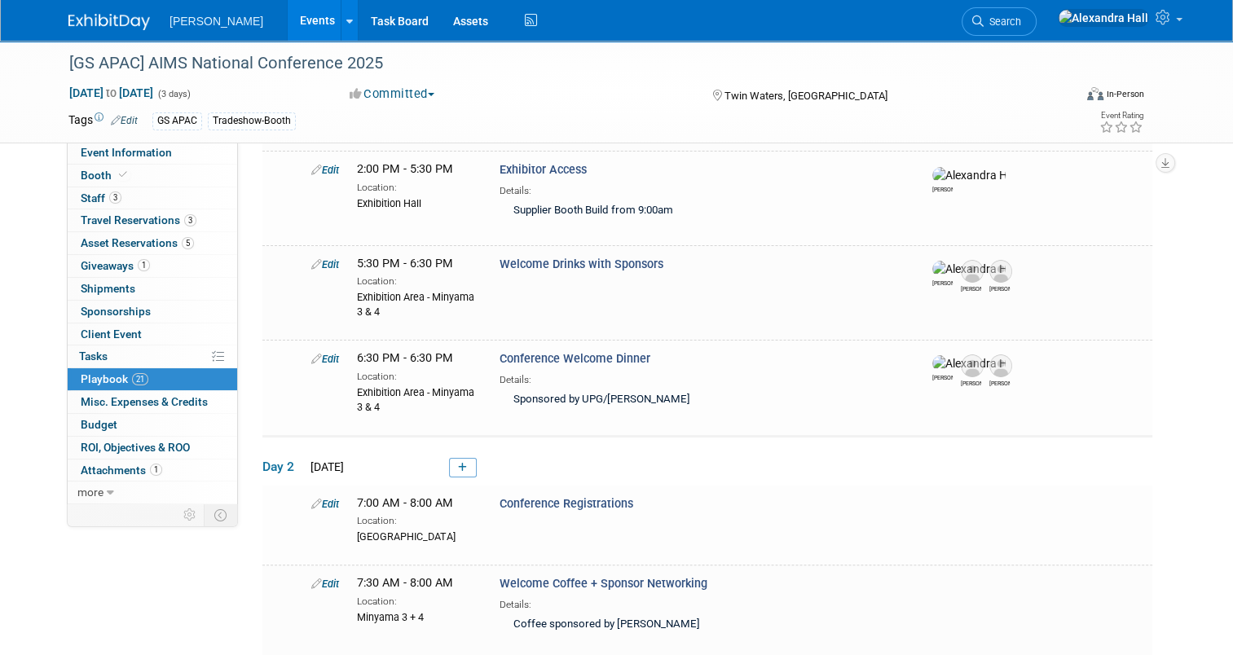
scroll to position [0, 0]
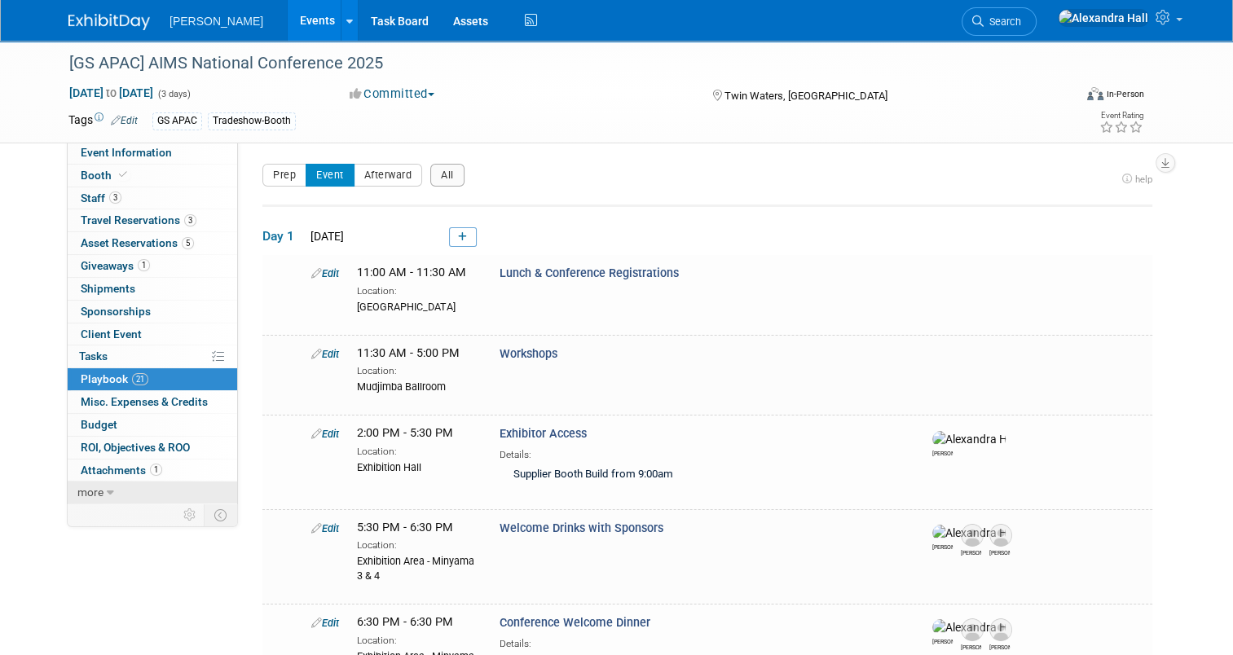
click at [125, 492] on link "more" at bounding box center [152, 492] width 169 height 22
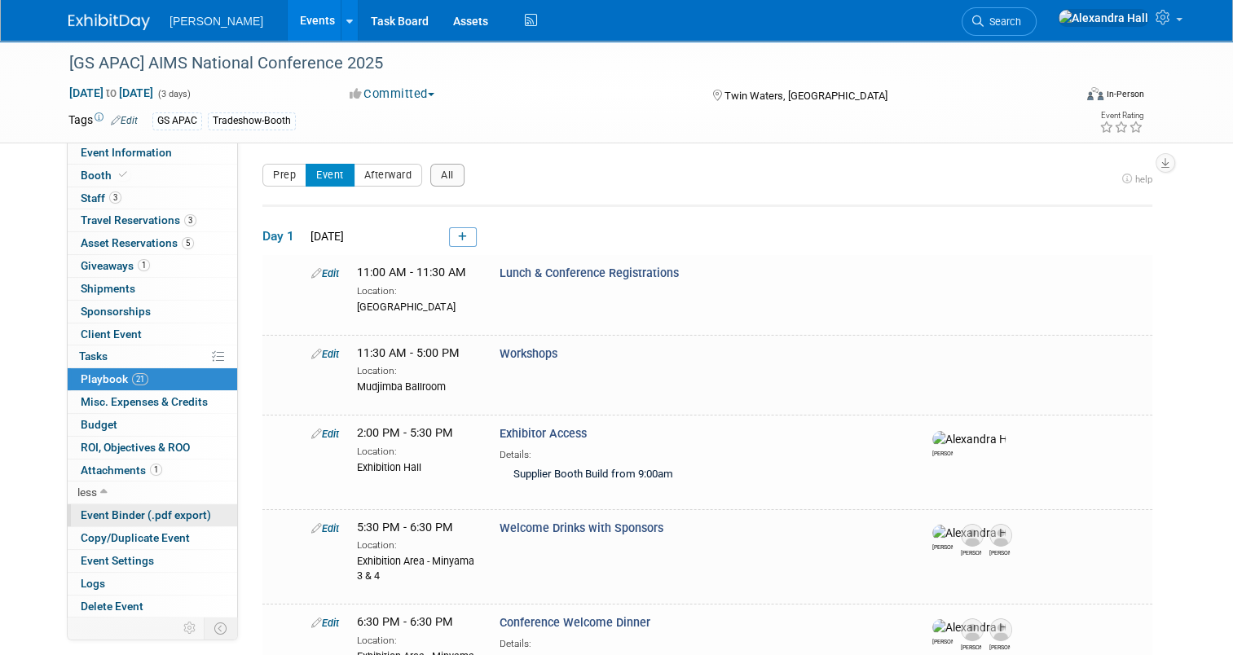
click at [134, 512] on span "Event Binder (.pdf export)" at bounding box center [146, 514] width 130 height 13
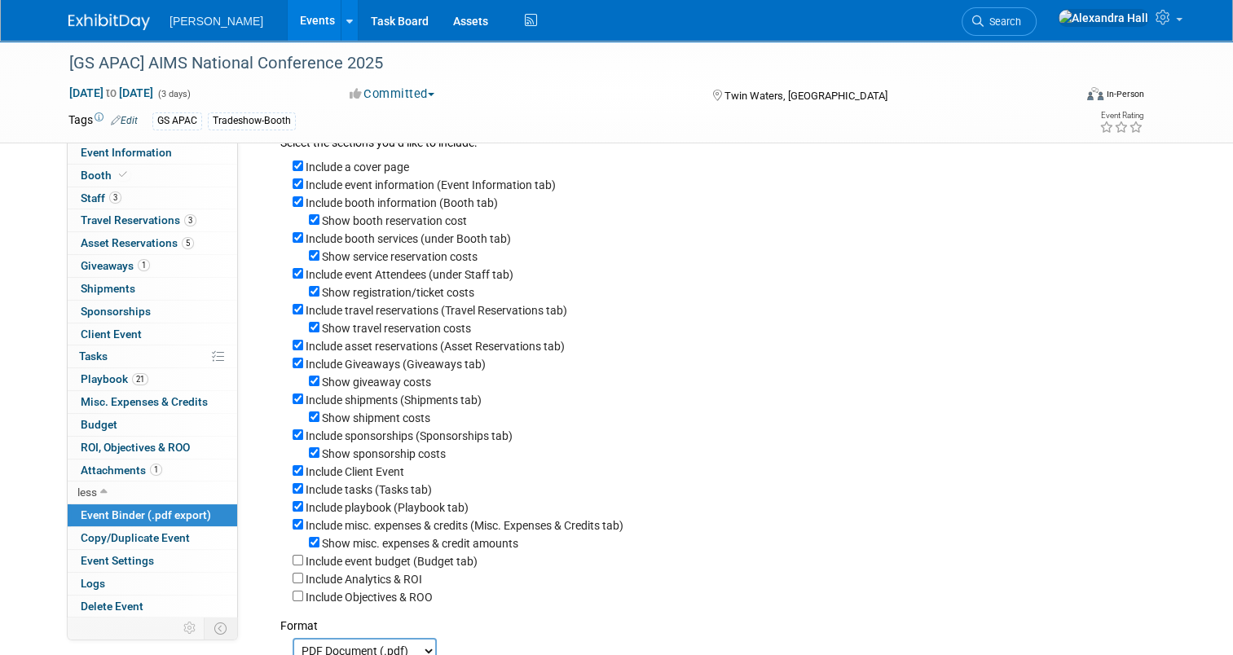
scroll to position [81, 0]
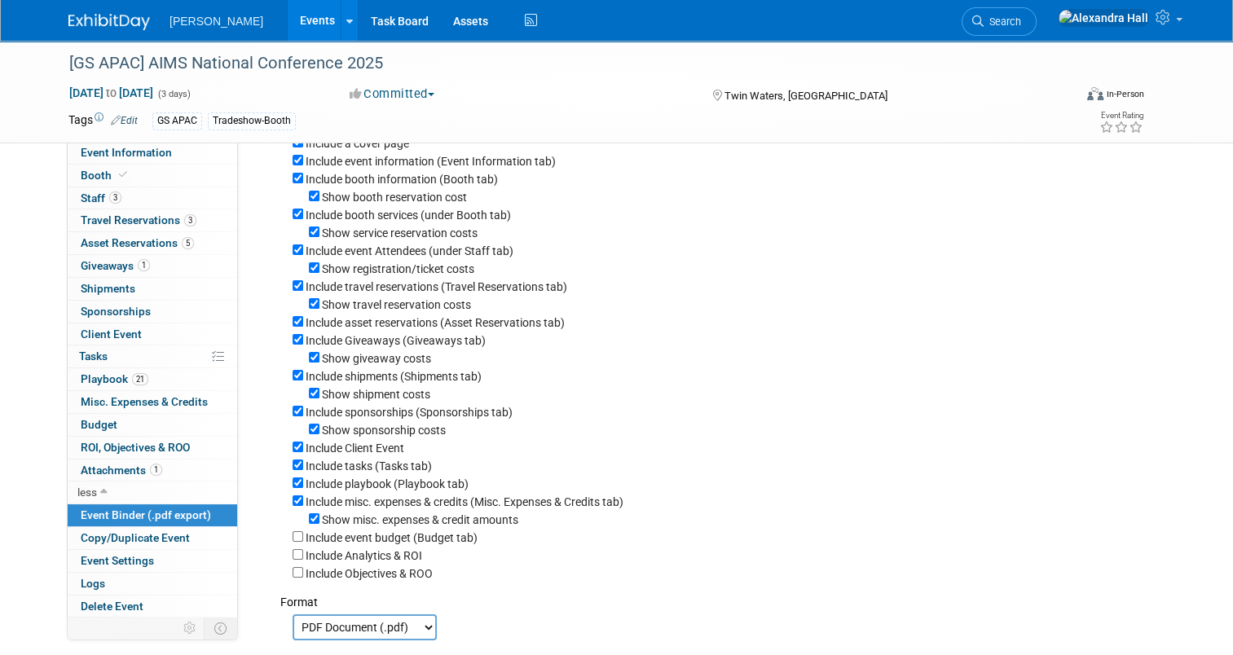
click at [381, 194] on label "Show booth reservation cost" at bounding box center [394, 197] width 145 height 13
click at [319, 194] on input "Show booth reservation cost" at bounding box center [314, 196] width 11 height 11
checkbox input "false"
click at [377, 229] on label "Show service reservation costs" at bounding box center [400, 232] width 156 height 13
click at [319, 229] on input "Show service reservation costs" at bounding box center [314, 231] width 11 height 11
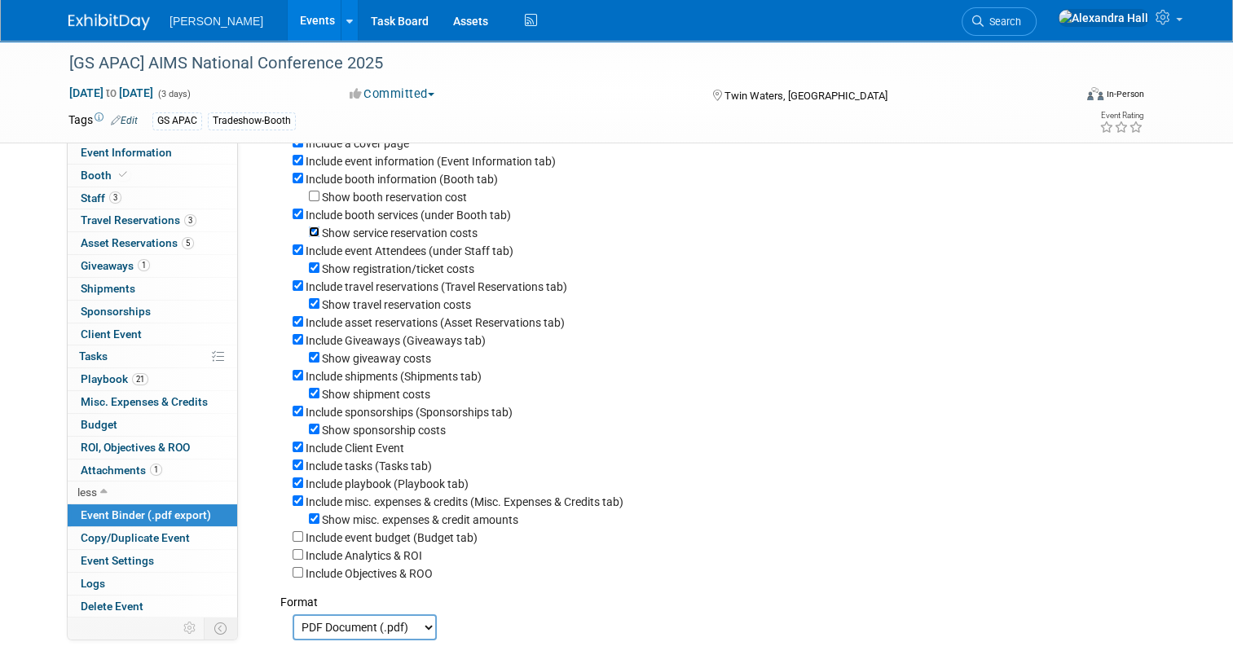
checkbox input "false"
click at [378, 267] on label "Show registration/ticket costs" at bounding box center [398, 268] width 152 height 13
click at [319, 267] on input "Show registration/ticket costs" at bounding box center [314, 267] width 11 height 11
checkbox input "false"
click at [364, 300] on label "Show travel reservation costs" at bounding box center [396, 304] width 149 height 13
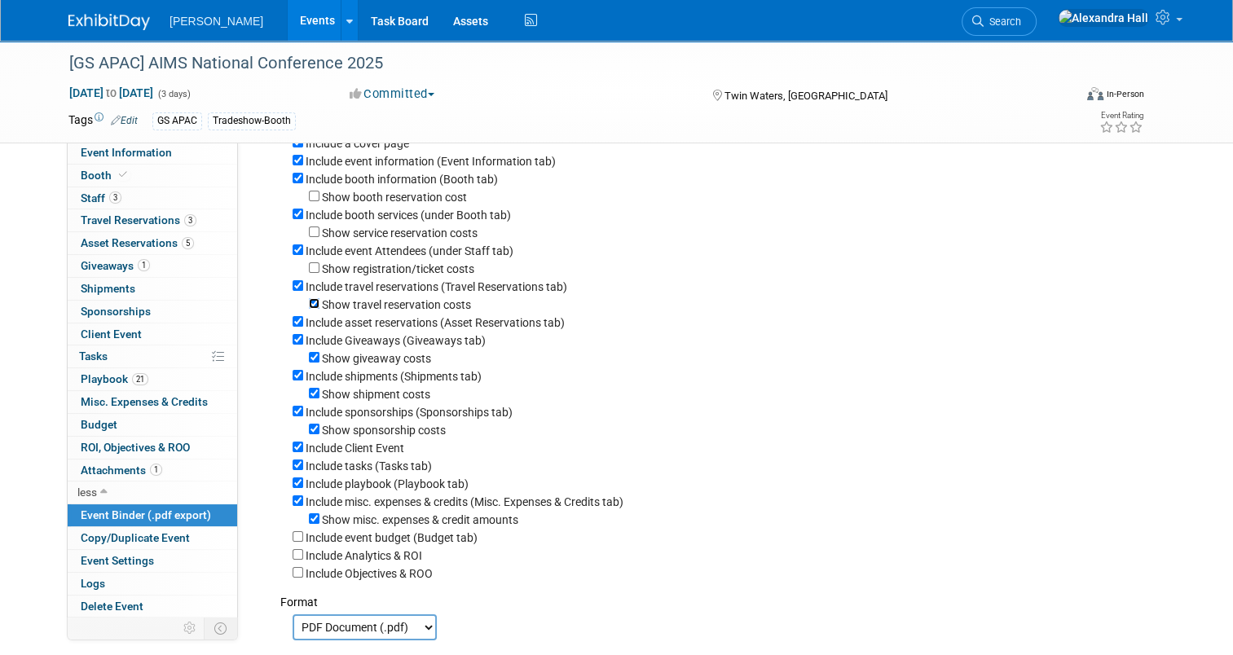
click at [319, 300] on input "Show travel reservation costs" at bounding box center [314, 303] width 11 height 11
checkbox input "false"
click at [366, 352] on label "Show giveaway costs" at bounding box center [376, 358] width 109 height 13
click at [319, 352] on input "Show giveaway costs" at bounding box center [314, 357] width 11 height 11
checkbox input "false"
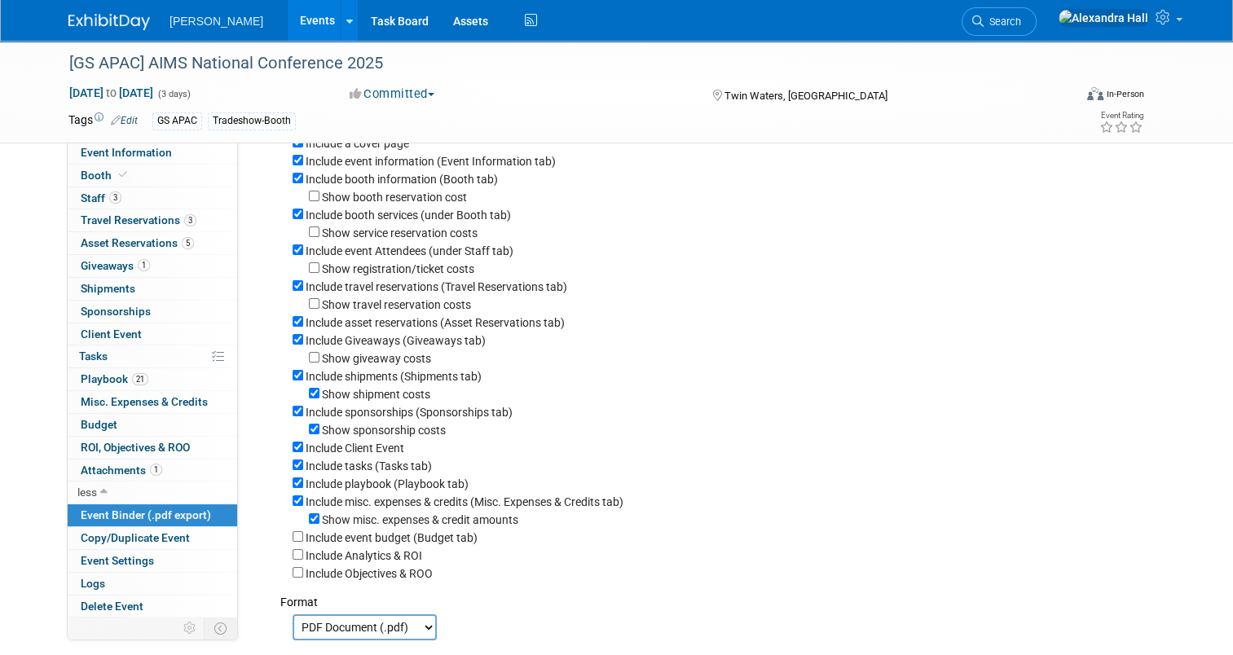
click at [355, 375] on label "Include shipments (Shipments tab)" at bounding box center [393, 376] width 176 height 13
click at [303, 375] on input "Include shipments (Shipments tab)" at bounding box center [297, 375] width 11 height 11
checkbox input "false"
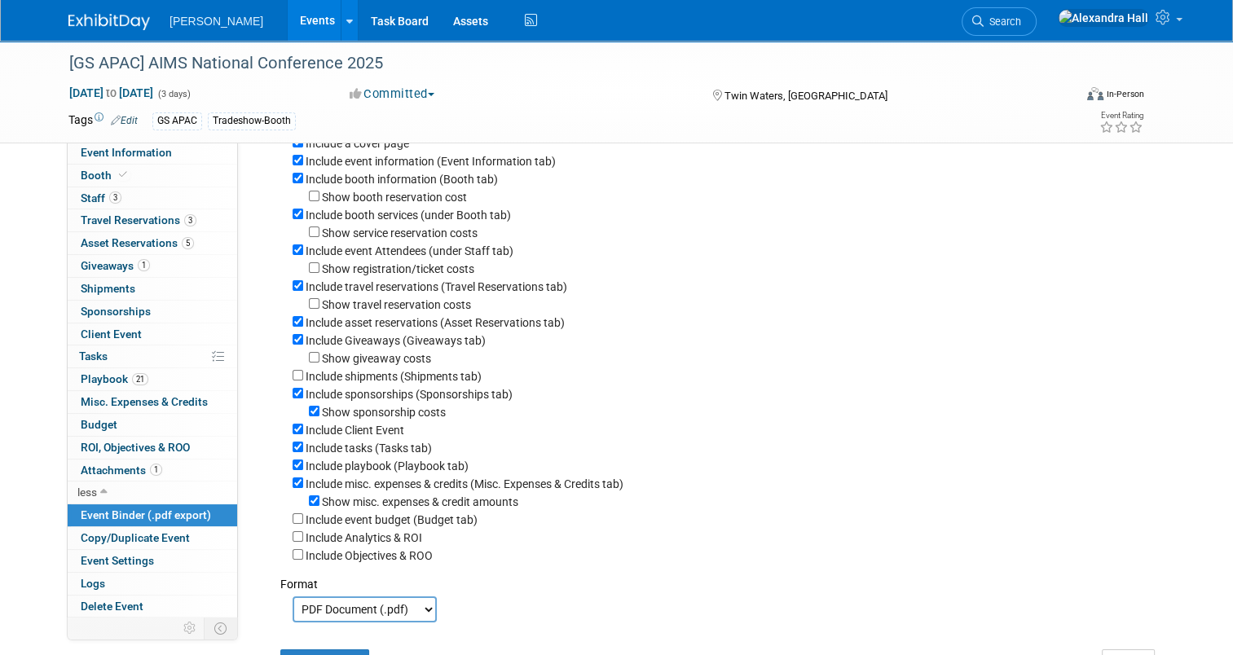
click at [359, 390] on label "Include sponsorships (Sponsorships tab)" at bounding box center [408, 394] width 207 height 13
click at [303, 390] on input "Include sponsorships (Sponsorships tab)" at bounding box center [297, 393] width 11 height 11
checkbox input "false"
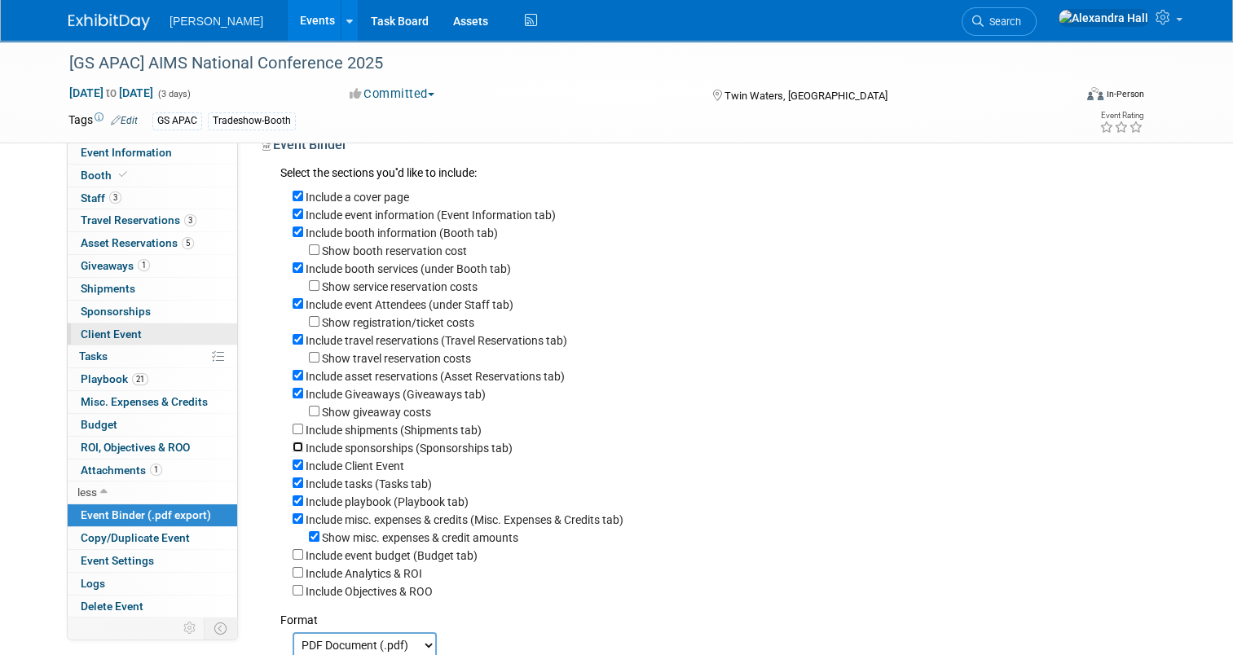
scroll to position [0, 0]
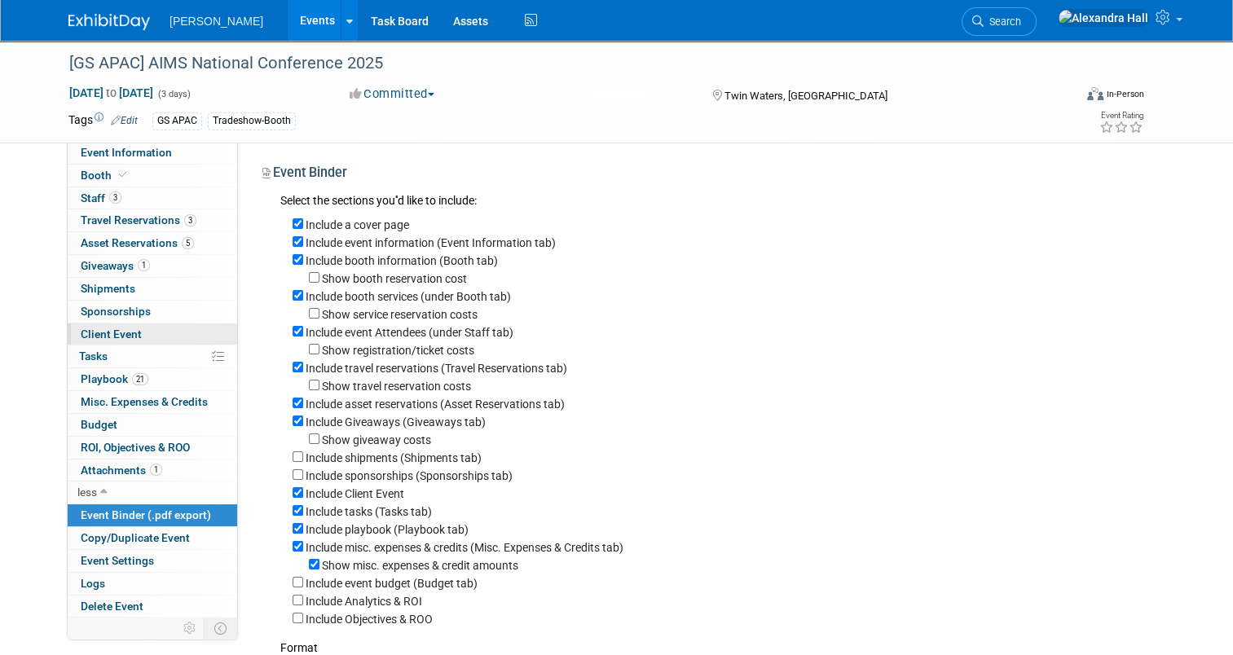
click at [102, 329] on span "Client Event" at bounding box center [111, 333] width 61 height 13
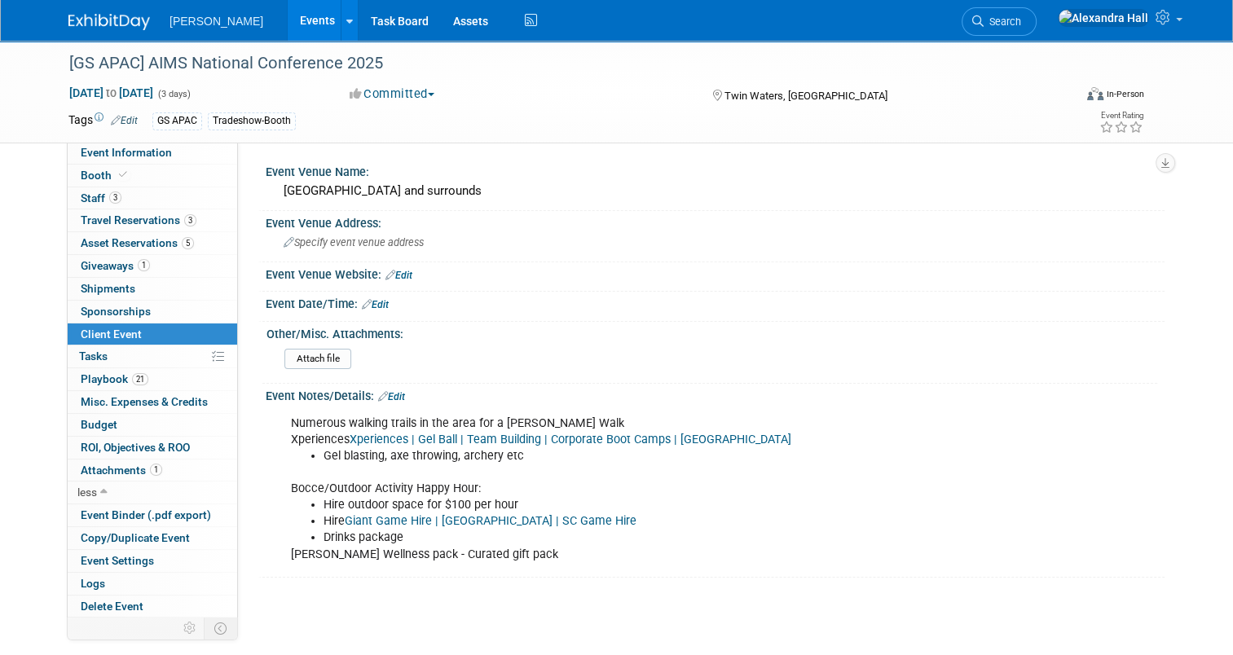
click at [499, 462] on div "Numerous walking trails in the area for a Woolpert Walk Xperiences Xperiences |…" at bounding box center [634, 489] width 710 height 164
click at [390, 391] on link "Edit" at bounding box center [391, 396] width 27 height 11
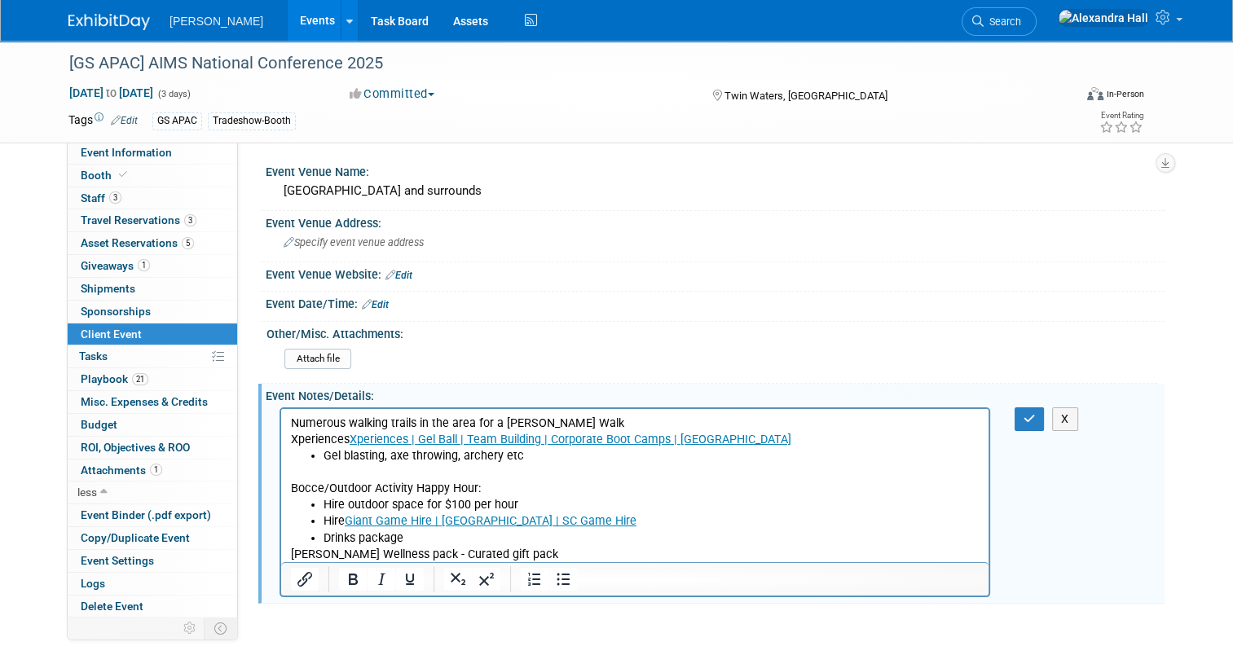
click at [288, 420] on html "Numerous walking trails in the area for a Woolpert Walk Xperiences Xperiences |…" at bounding box center [634, 485] width 707 height 154
click at [285, 421] on html "Numerous walking trails in the area for a Woolpert Walk Xperiences Xperiences |…" at bounding box center [634, 485] width 707 height 154
click at [291, 421] on p "Numerous walking trails in the area for a Woolpert Walk Xperiences Xperiences |…" at bounding box center [635, 431] width 688 height 33
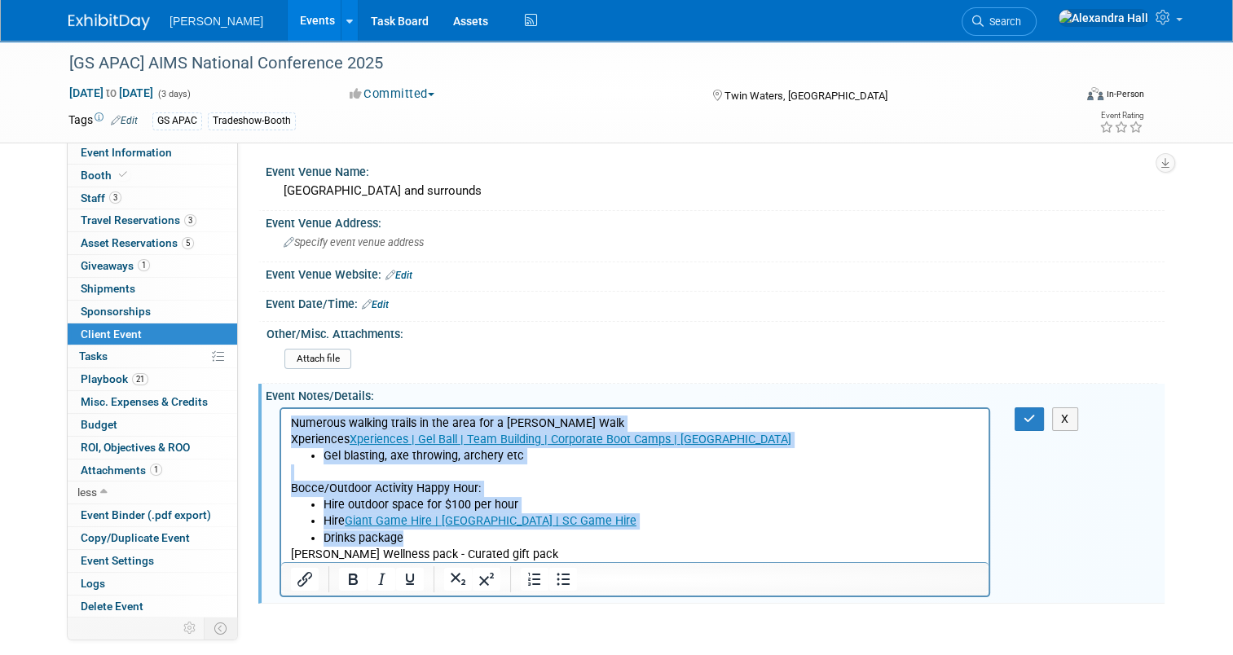
drag, startPoint x: 533, startPoint y: 543, endPoint x: 546, endPoint y: 819, distance: 276.5
click at [283, 418] on html "Numerous walking trails in the area for a Woolpert Walk Xperiences Xperiences |…" at bounding box center [634, 485] width 707 height 154
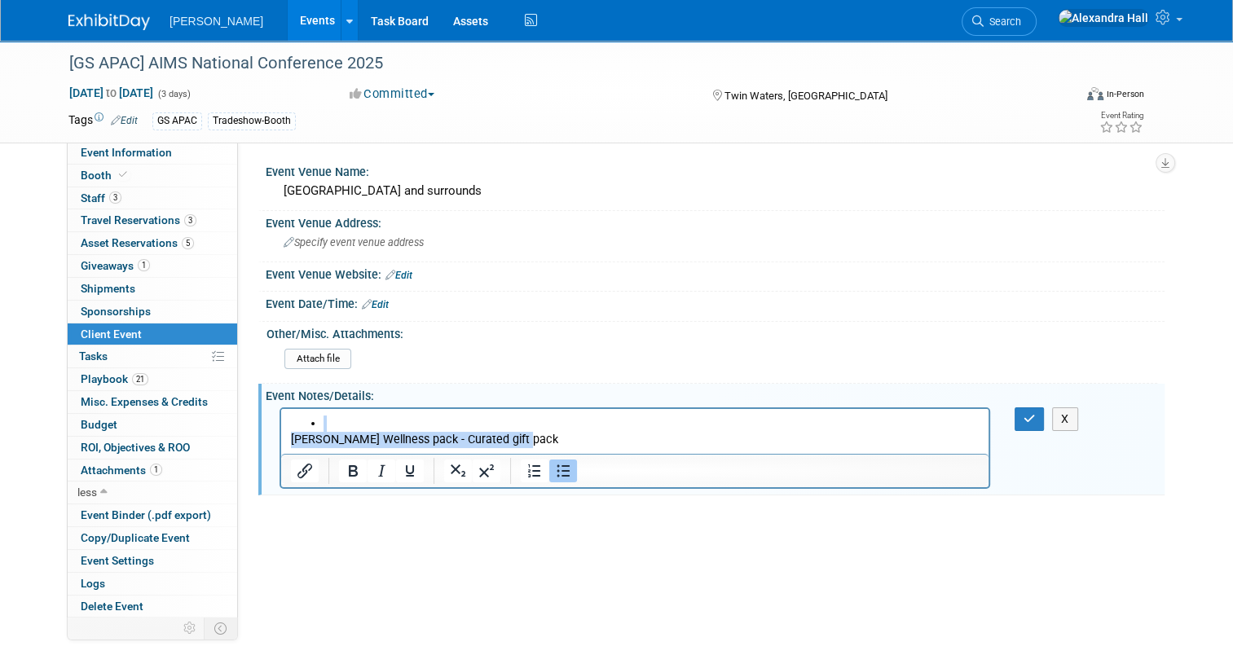
drag, startPoint x: 534, startPoint y: 437, endPoint x: 200, endPoint y: 405, distance: 335.6
click at [281, 408] on html "Woolpert Wellness pack - Curated gift pack" at bounding box center [634, 427] width 707 height 39
click at [479, 182] on div "Novotel Sunshine Coast Resort and surrounds" at bounding box center [715, 190] width 874 height 25
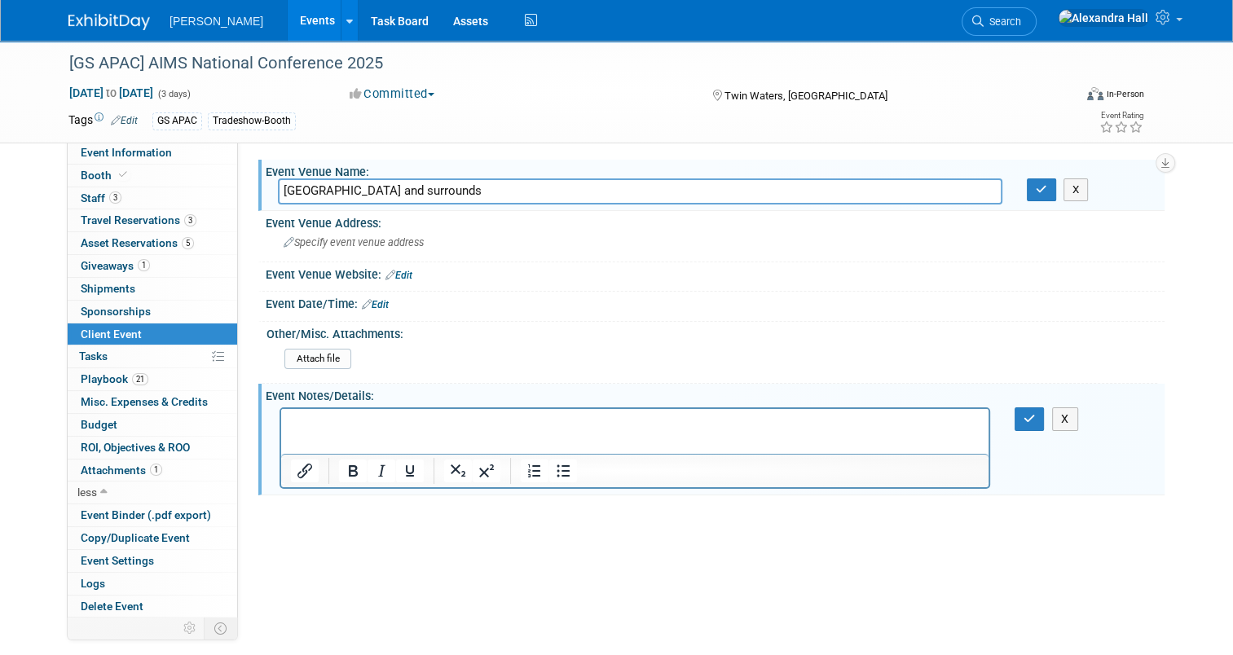
drag, startPoint x: 538, startPoint y: 191, endPoint x: 272, endPoint y: 203, distance: 265.8
click at [278, 203] on input "Novotel Sunshine Coast Resort and surrounds" at bounding box center [640, 190] width 724 height 25
type input "Palmer Coolum"
click at [365, 299] on link "Edit" at bounding box center [375, 304] width 27 height 11
select select "7"
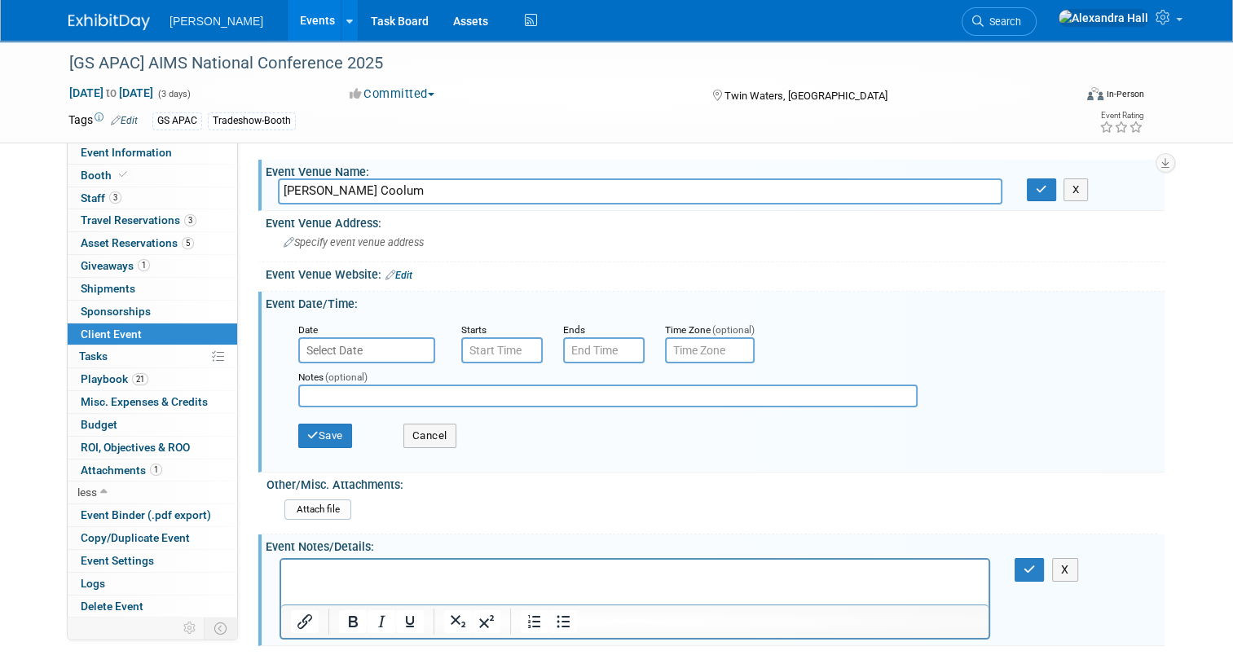
type input "7:00 AM"
click at [489, 345] on input "7:00 AM" at bounding box center [501, 350] width 81 height 26
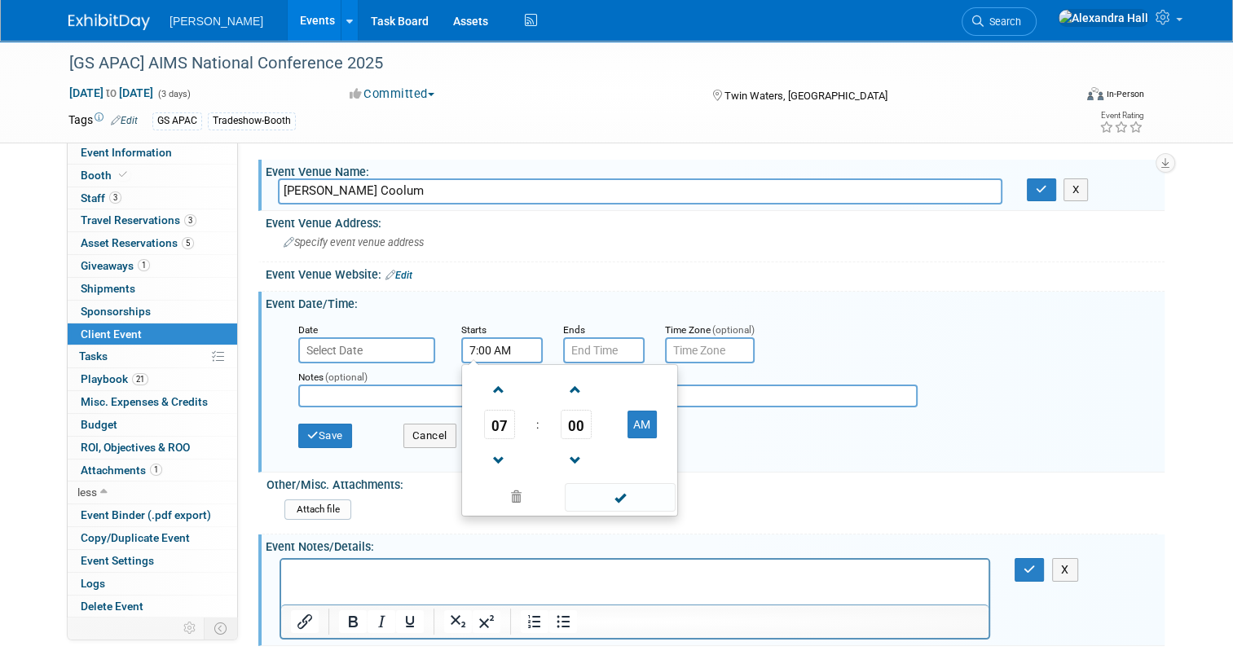
click at [383, 337] on input "text" at bounding box center [366, 350] width 137 height 26
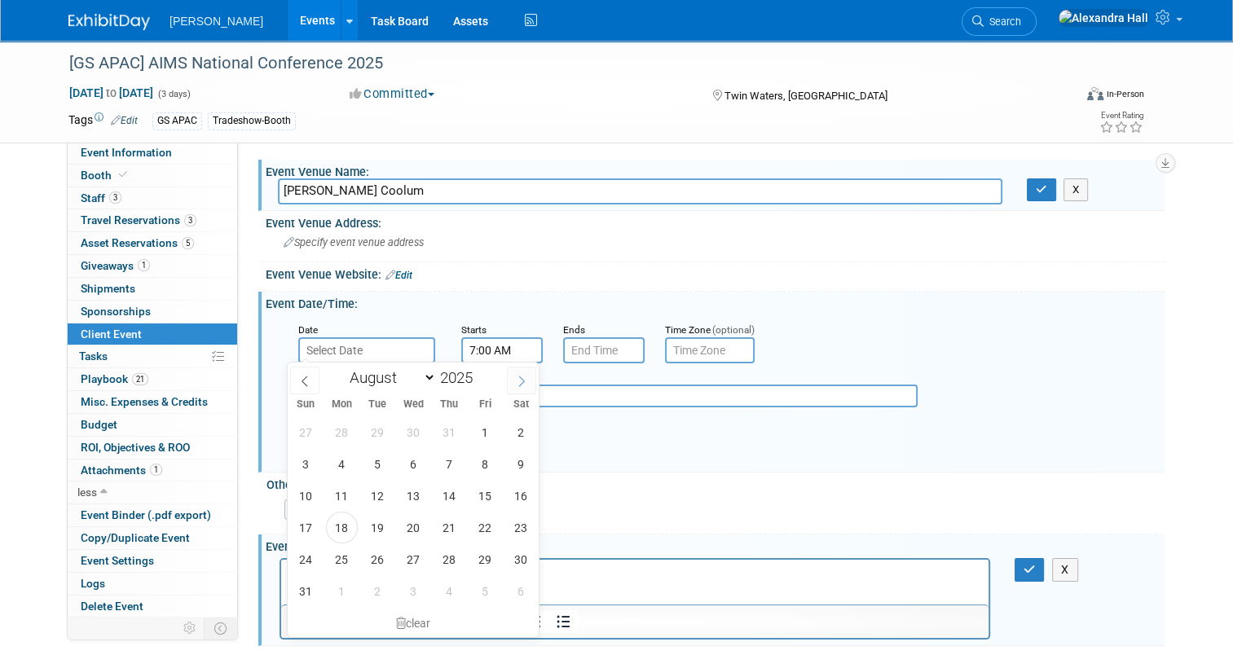
click at [520, 384] on icon at bounding box center [521, 381] width 11 height 11
select select "8"
click at [417, 495] on span "17" at bounding box center [414, 496] width 32 height 32
type input "Sep 17, 2025"
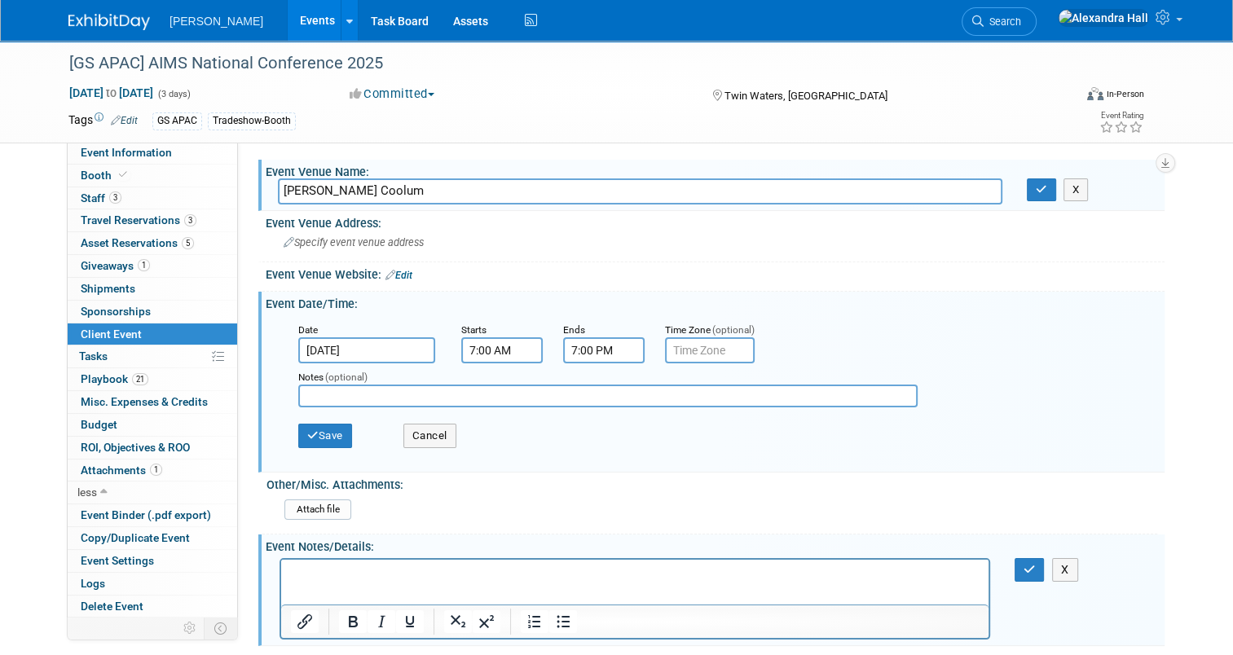
click at [586, 352] on input "7:00 PM" at bounding box center [603, 350] width 81 height 26
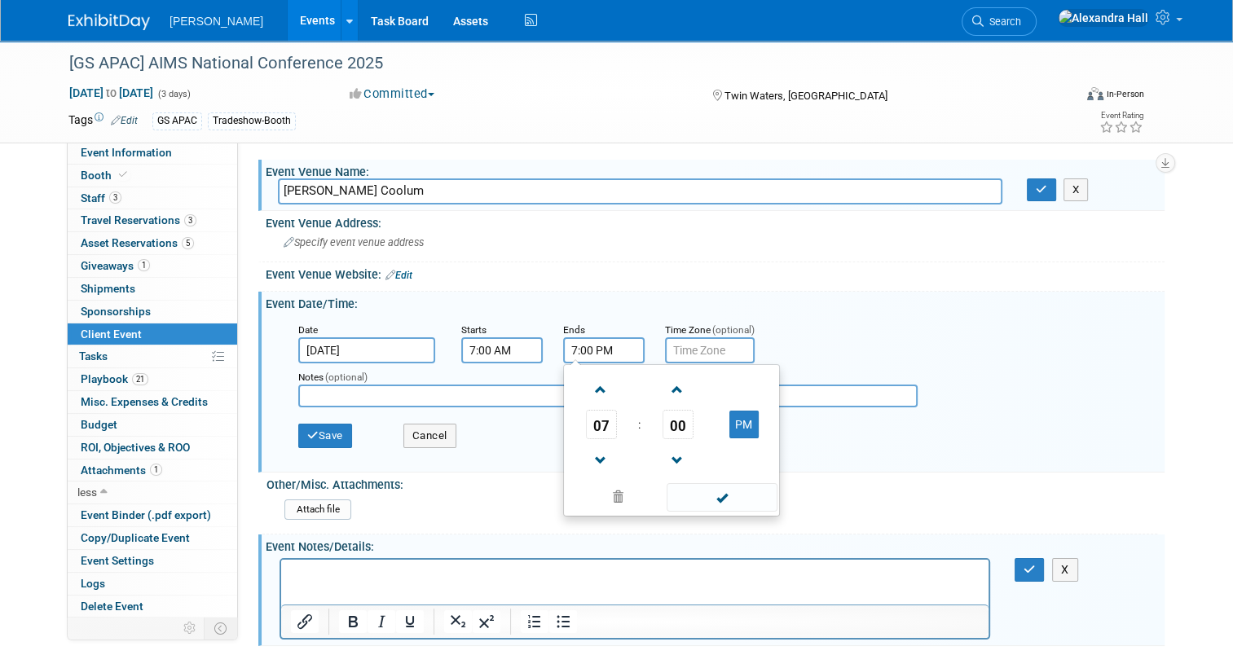
click at [585, 345] on input "7:00 PM" at bounding box center [603, 350] width 81 height 26
click at [587, 356] on input "7:00 PM" at bounding box center [603, 350] width 81 height 26
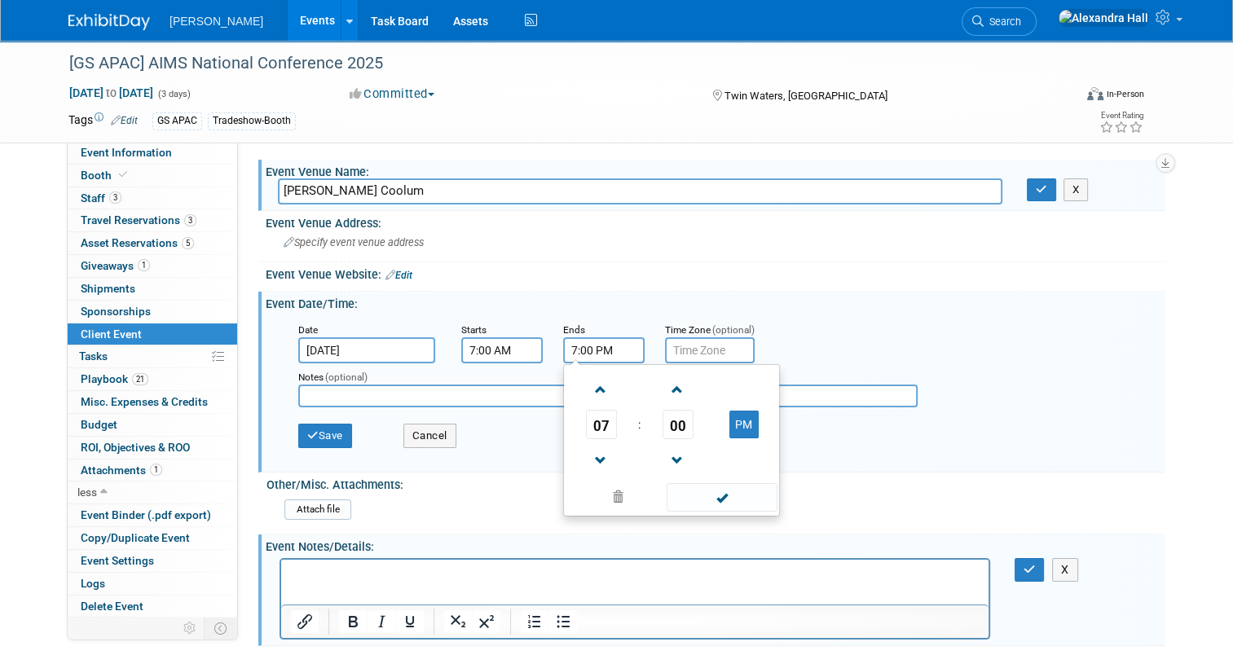
click at [714, 427] on td "PM" at bounding box center [743, 424] width 64 height 29
click at [729, 421] on button "PM" at bounding box center [743, 425] width 29 height 28
type input "7:00 AM"
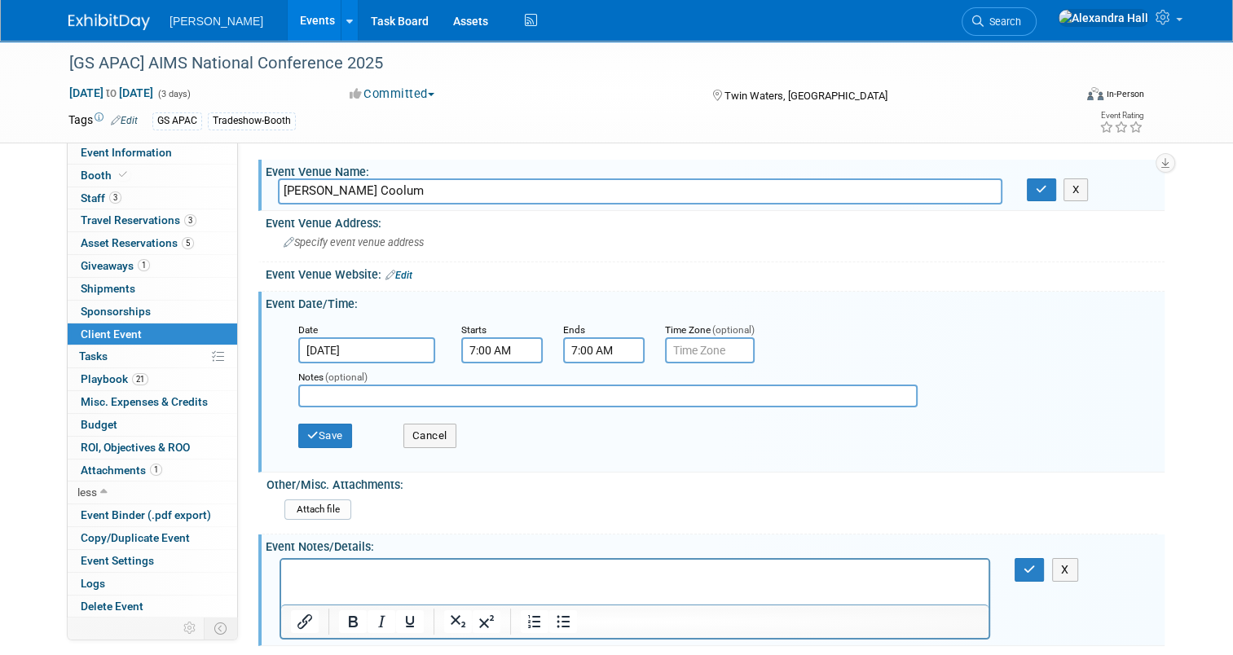
click at [903, 349] on div "Date Sep 17, 2025 Starts 7:00 AM Ends 7:00 AM Time Zone (optional)" at bounding box center [718, 342] width 865 height 42
click at [693, 349] on input "text" at bounding box center [710, 350] width 90 height 26
type input "AEST"
click at [402, 195] on input "Palmer Coolum" at bounding box center [640, 190] width 724 height 25
type input "Palmer Coolum - Golf Course"
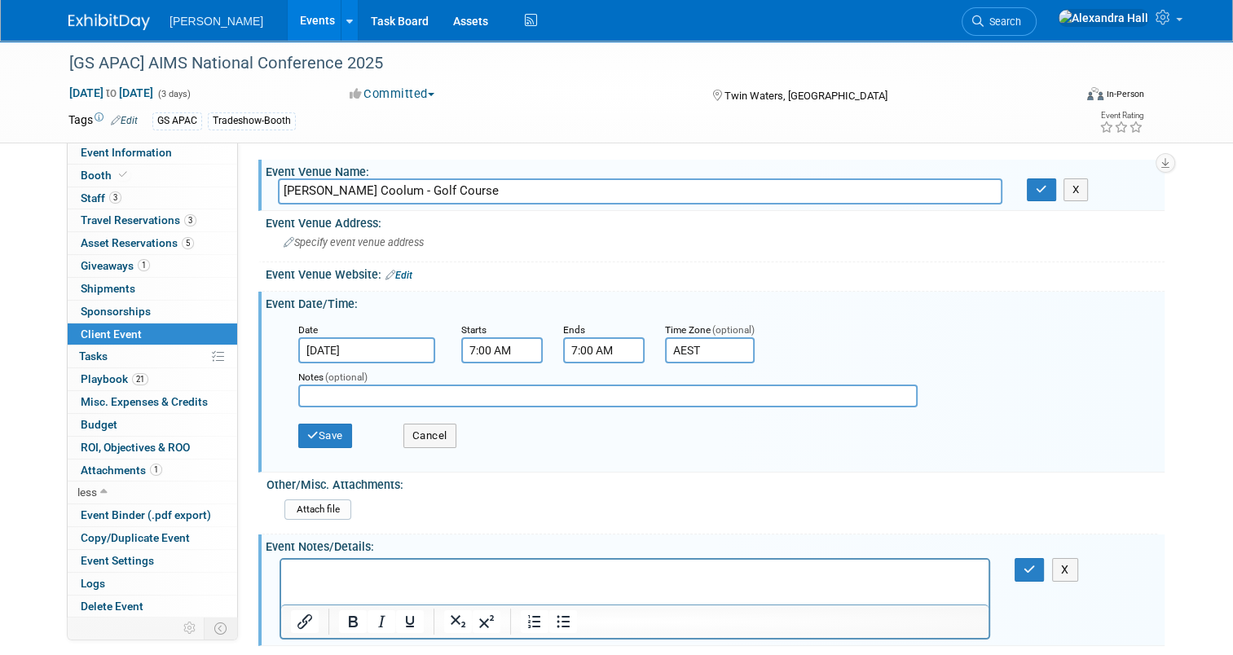
click at [365, 578] on p "Rich Text Area. Press ALT-0 for help." at bounding box center [635, 573] width 688 height 16
click at [354, 571] on p "Client Golf:" at bounding box center [635, 573] width 688 height 16
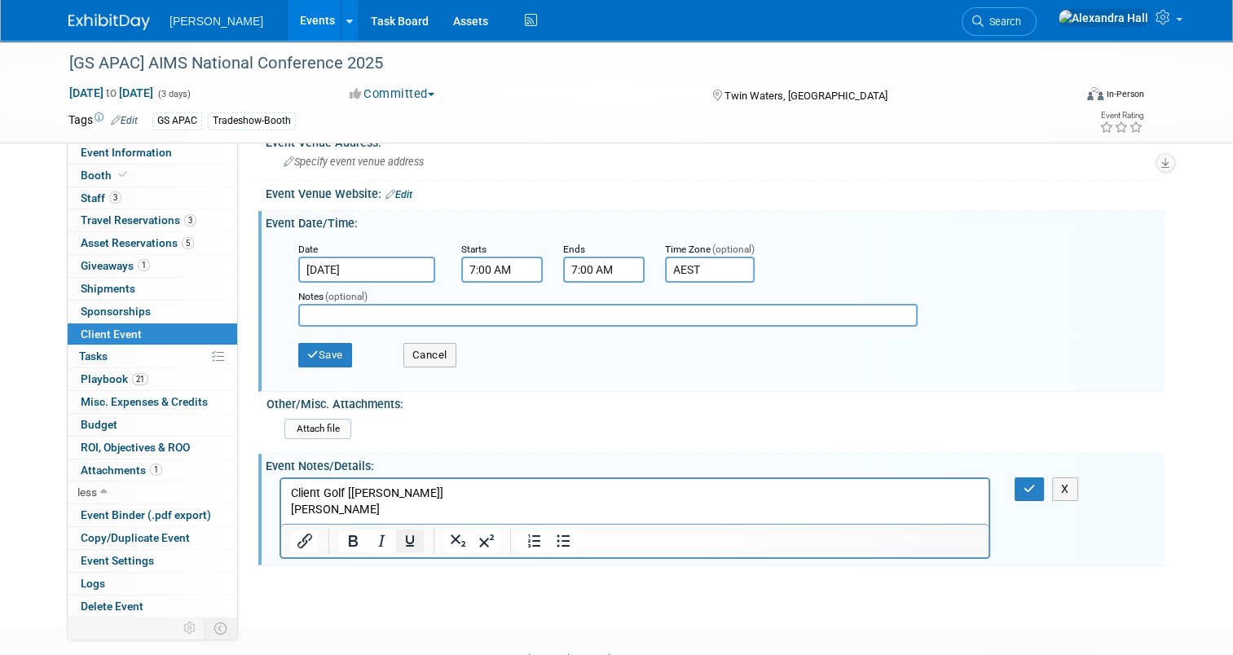
scroll to position [81, 0]
click at [403, 499] on p "Client Golf [Anthony]" at bounding box center [635, 492] width 688 height 16
click at [404, 509] on p "Brendan Nichols" at bounding box center [635, 508] width 688 height 16
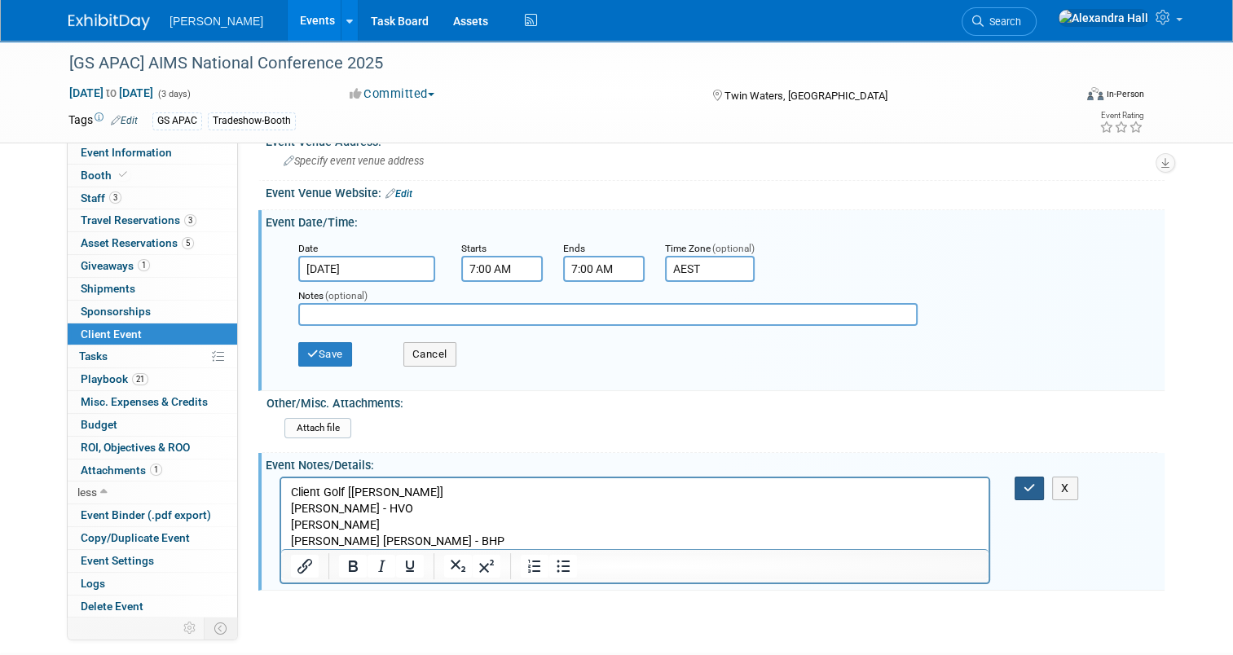
click at [1030, 482] on icon "button" at bounding box center [1029, 487] width 12 height 11
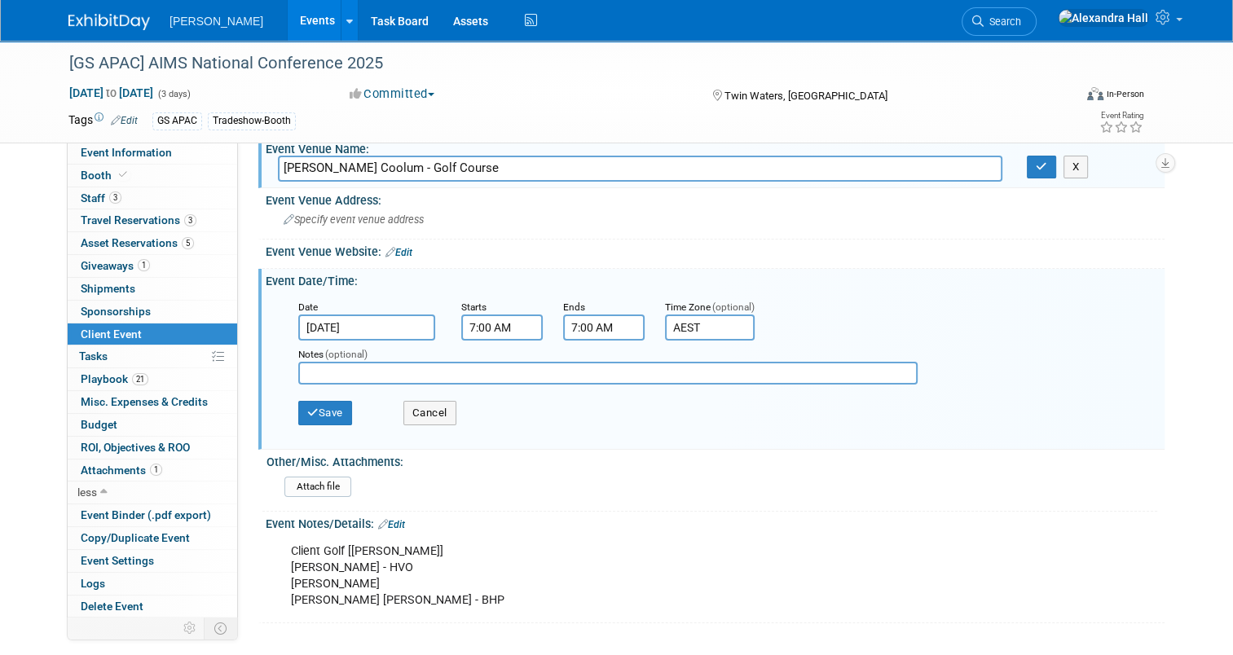
scroll to position [0, 0]
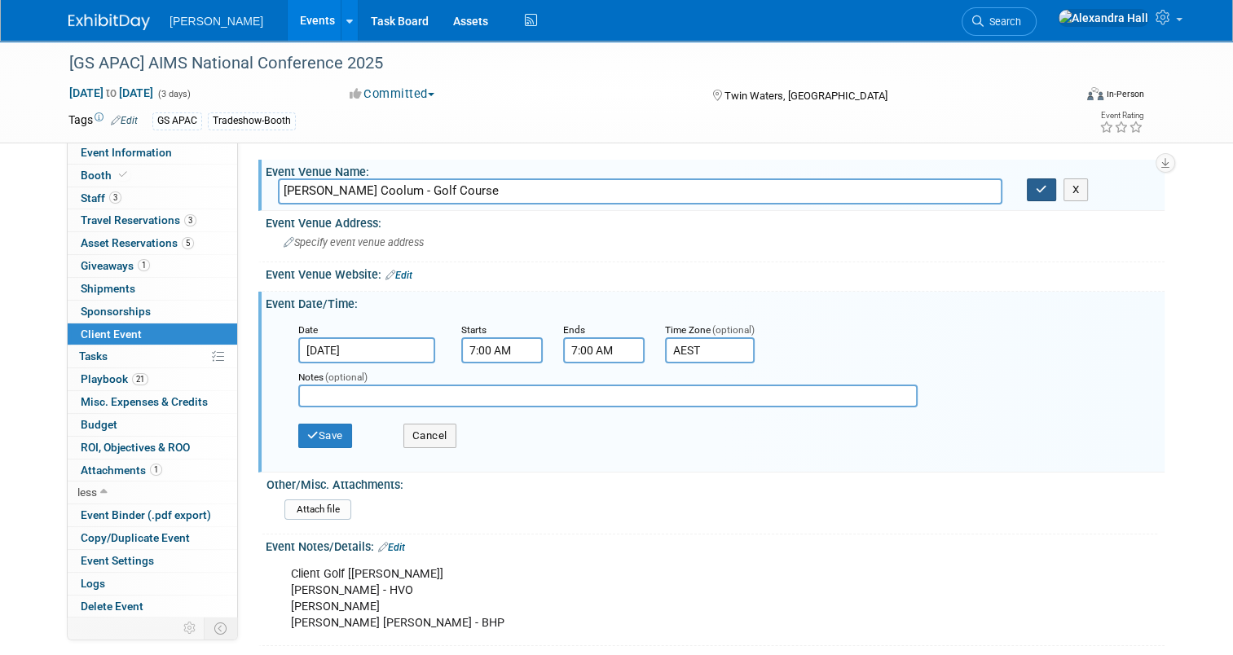
click at [1052, 186] on button "button" at bounding box center [1040, 189] width 29 height 23
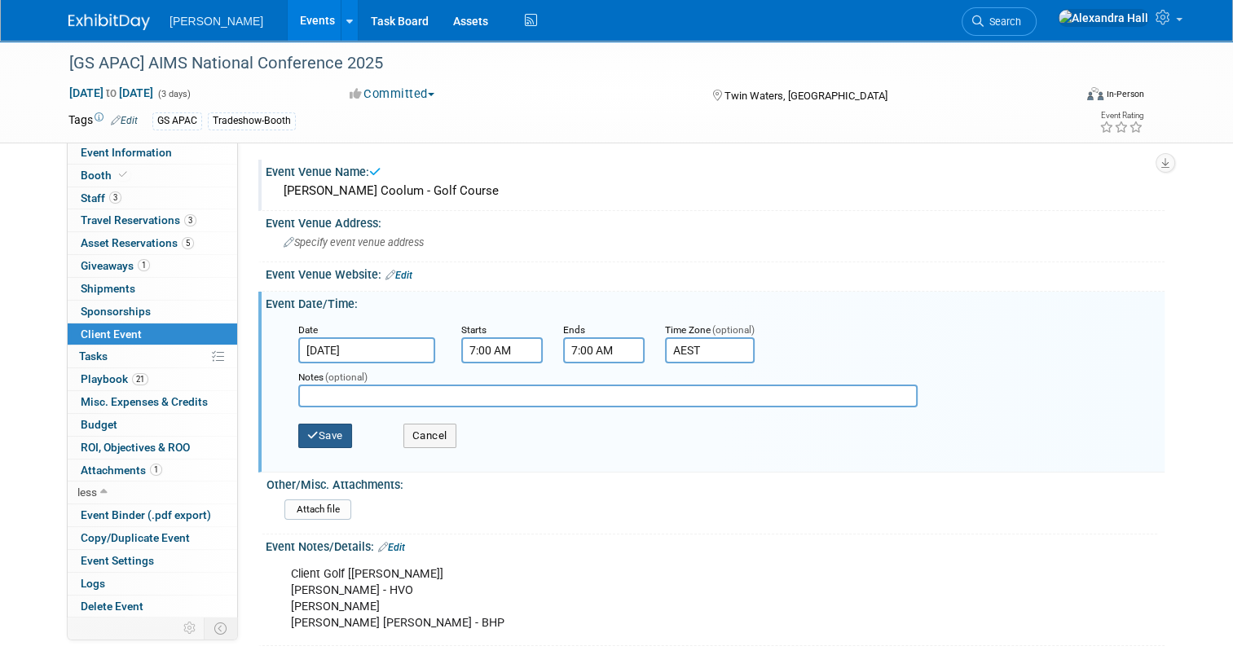
click at [326, 437] on button "Save" at bounding box center [325, 436] width 54 height 24
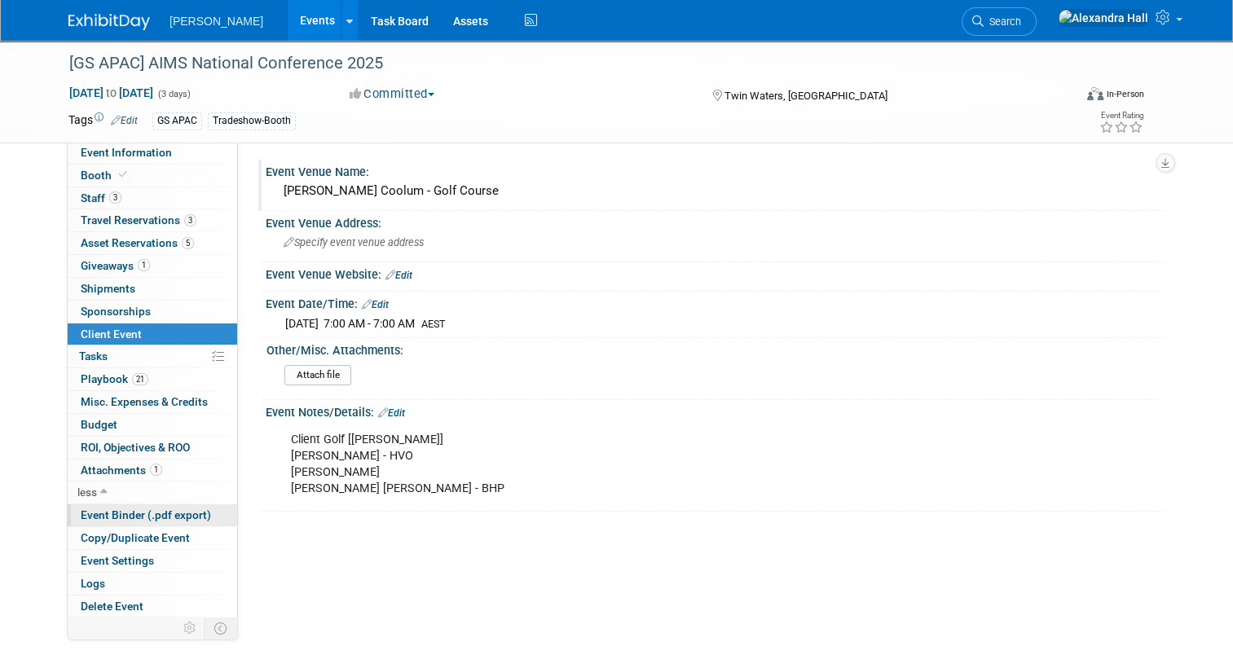
click at [167, 514] on span "Event Binder (.pdf export)" at bounding box center [146, 514] width 130 height 13
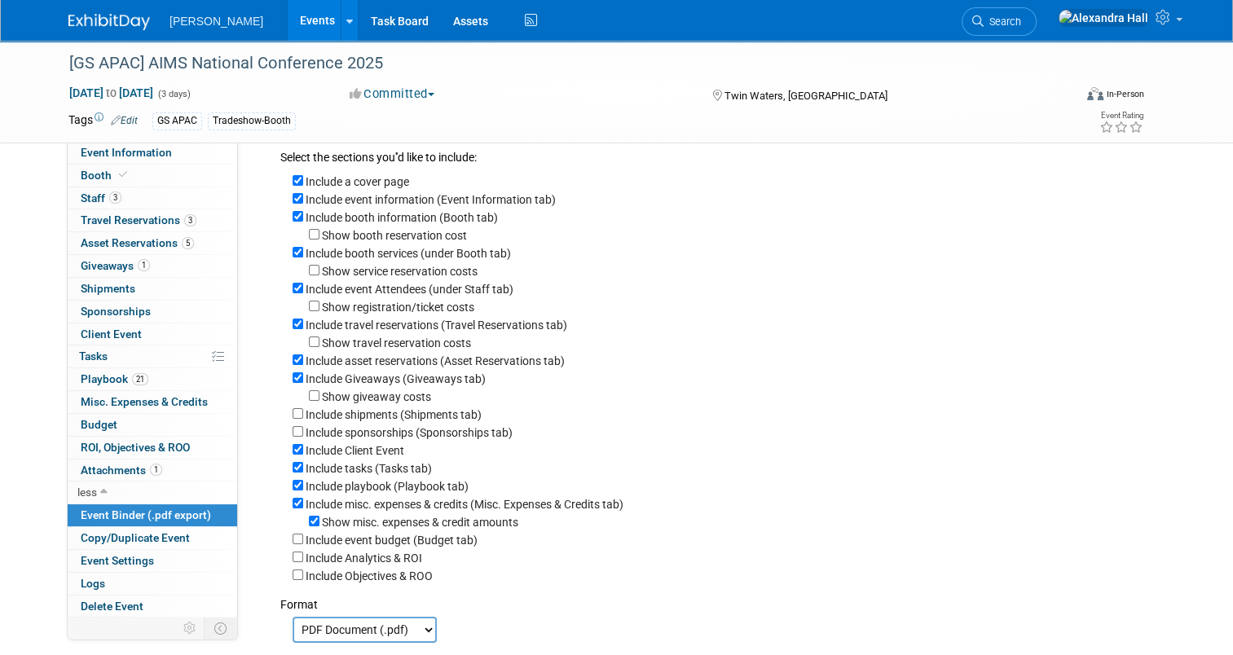
scroll to position [81, 0]
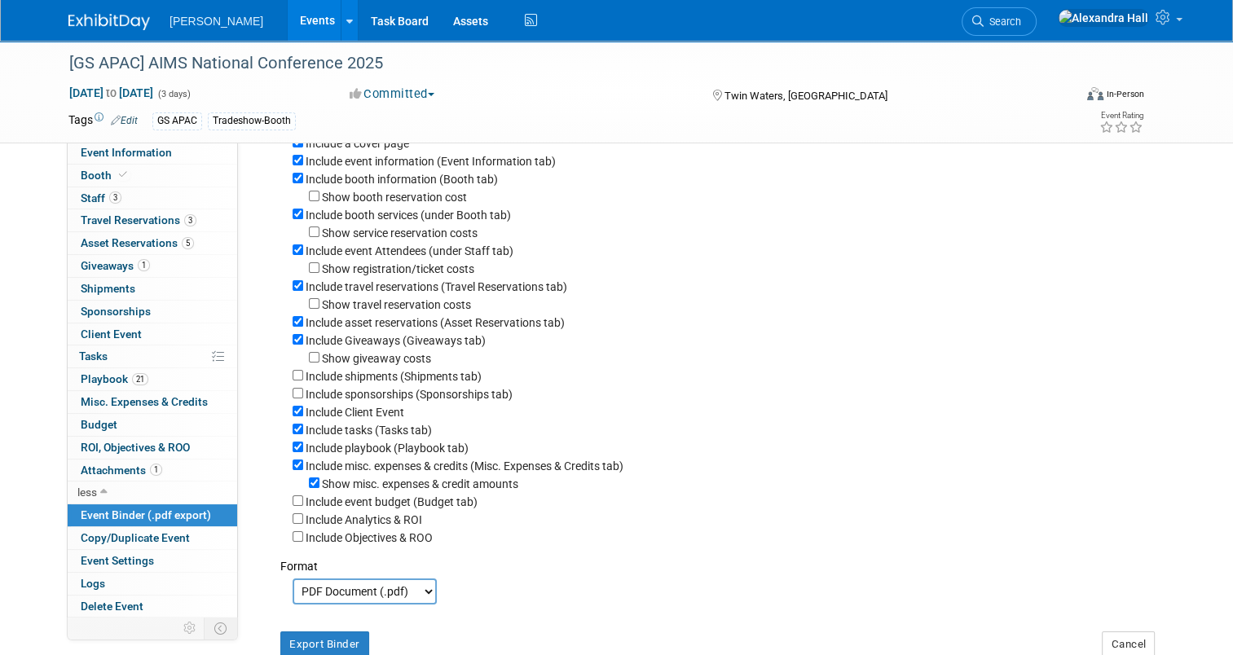
click at [355, 424] on label "Include tasks (Tasks tab)" at bounding box center [368, 430] width 126 height 13
click at [303, 424] on input "Include tasks (Tasks tab)" at bounding box center [297, 429] width 11 height 11
checkbox input "false"
click at [389, 462] on label "Include misc. expenses & credits (Misc. Expenses & Credits tab)" at bounding box center [464, 465] width 318 height 13
click at [303, 462] on input "Include misc. expenses & credits (Misc. Expenses & Credits tab)" at bounding box center [297, 464] width 11 height 11
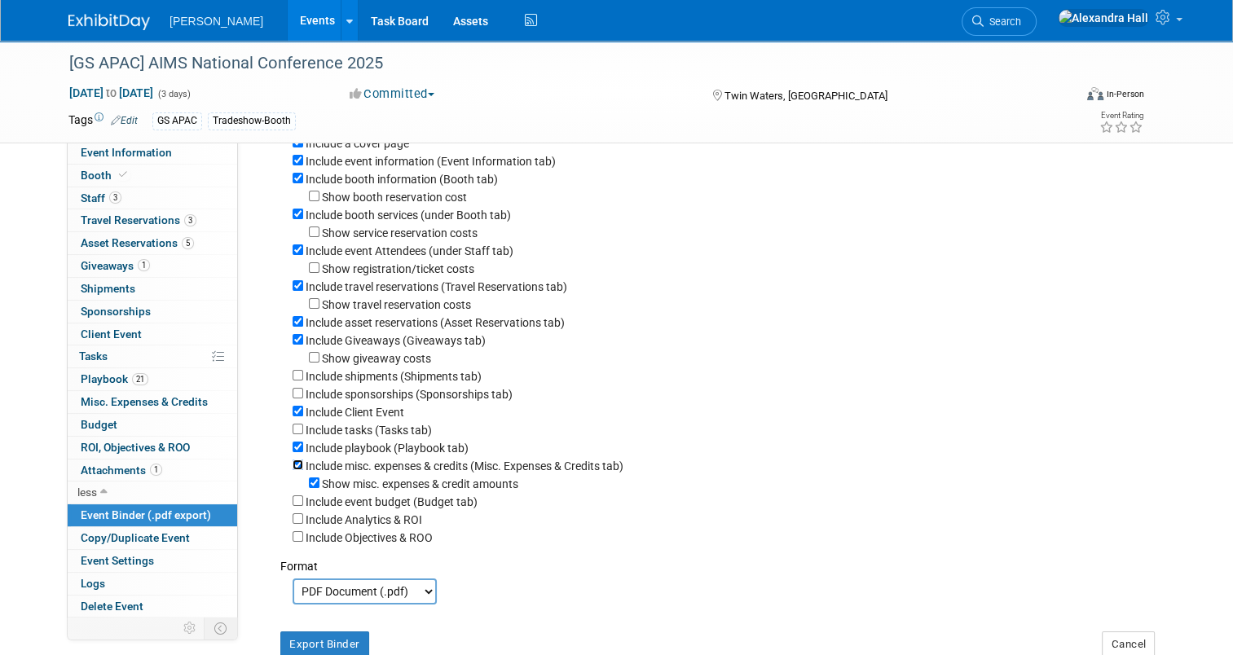
checkbox input "false"
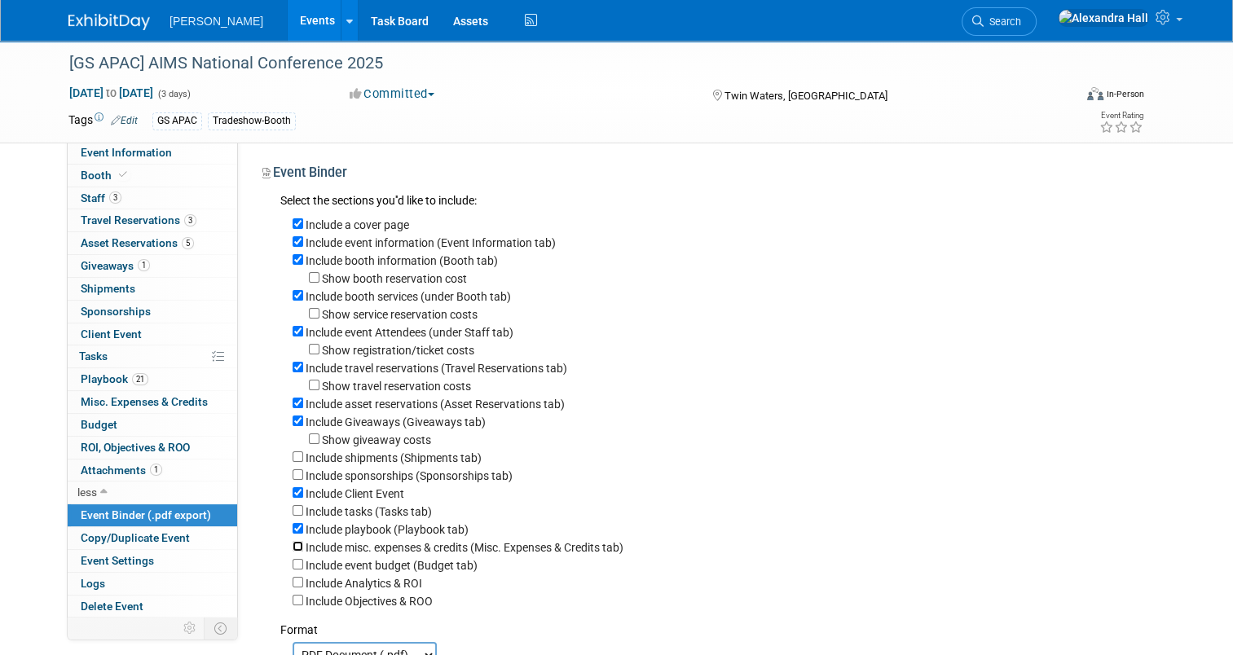
scroll to position [244, 0]
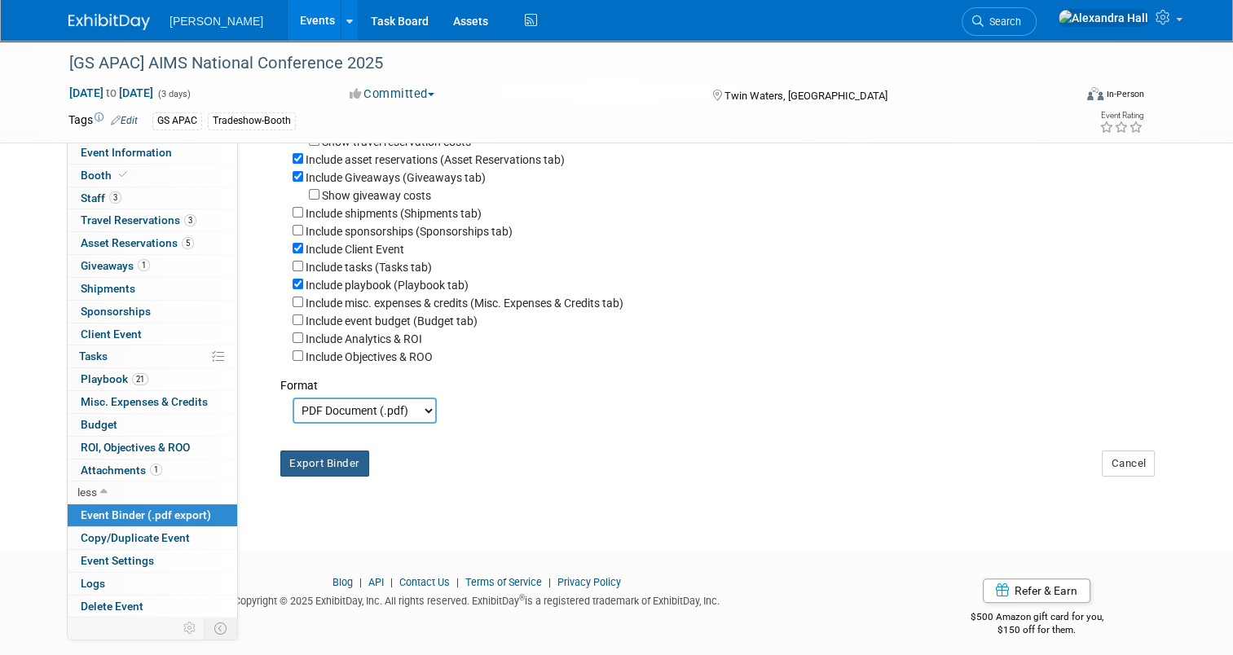
click at [332, 462] on button "Export Binder" at bounding box center [324, 463] width 89 height 26
click at [288, 20] on link "Events" at bounding box center [317, 20] width 59 height 41
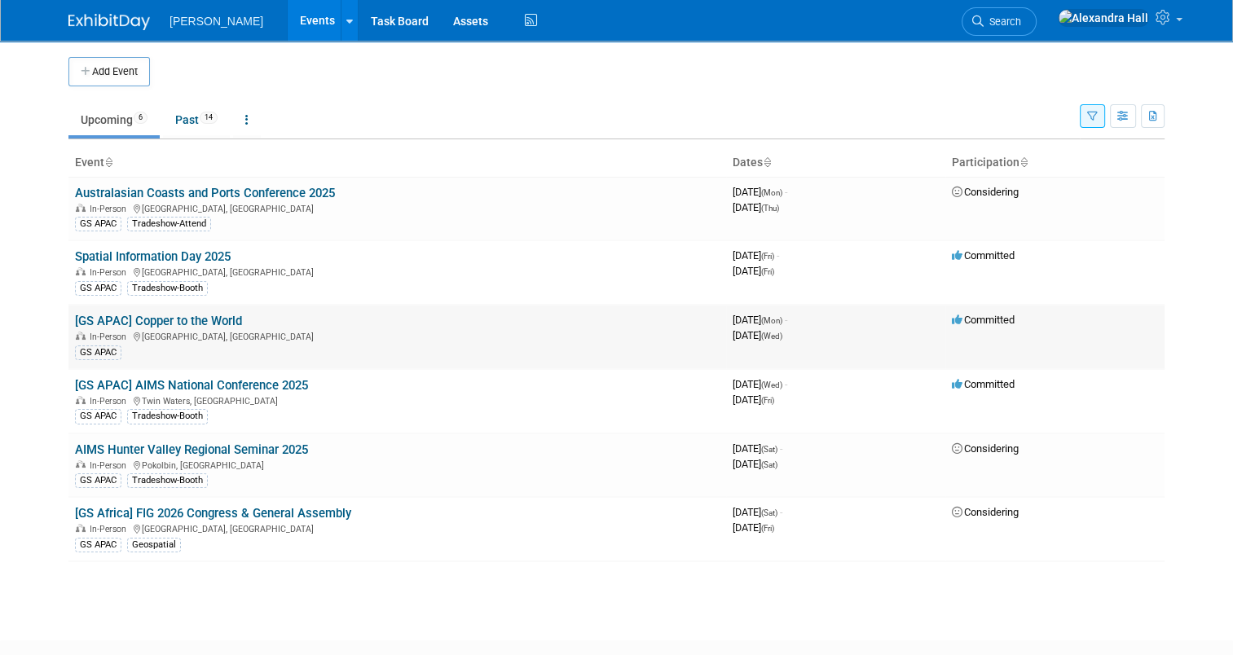
click at [196, 323] on link "[GS APAC] Copper to the World" at bounding box center [158, 321] width 167 height 15
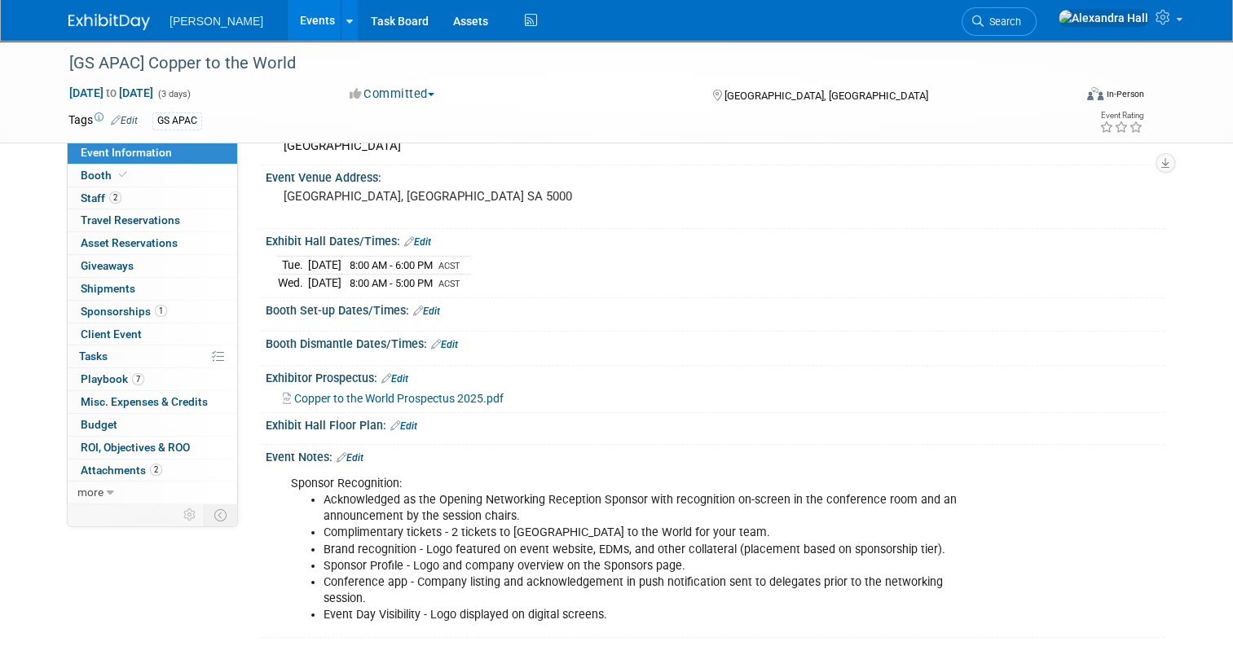
scroll to position [163, 0]
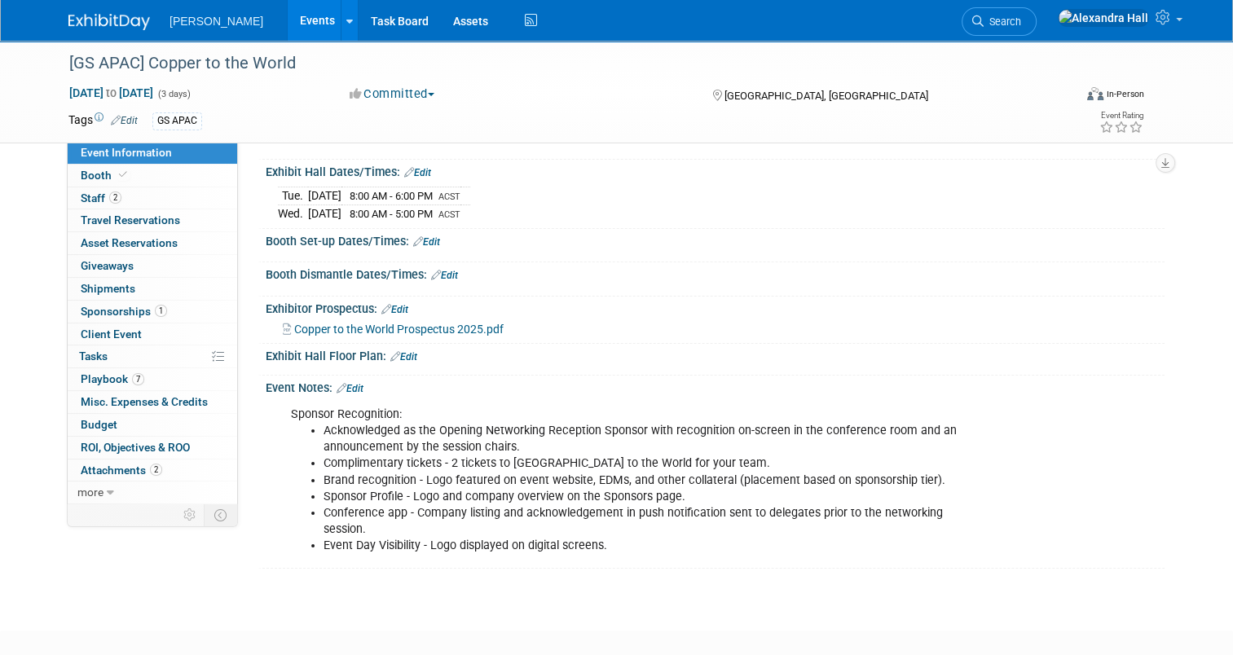
click at [732, 465] on li "Complimentary tickets - 2 tickets to Copper to the World for your team." at bounding box center [651, 463] width 657 height 16
click at [109, 199] on span "2" at bounding box center [115, 197] width 12 height 12
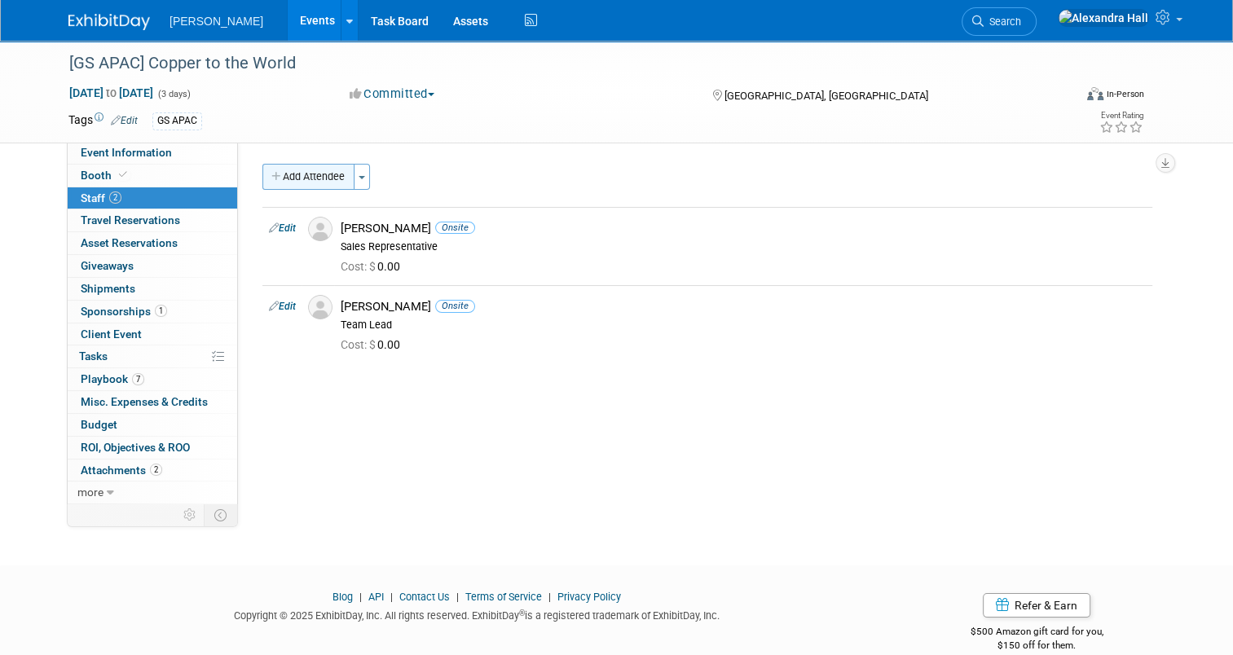
click at [306, 175] on button "Add Attendee" at bounding box center [308, 177] width 92 height 26
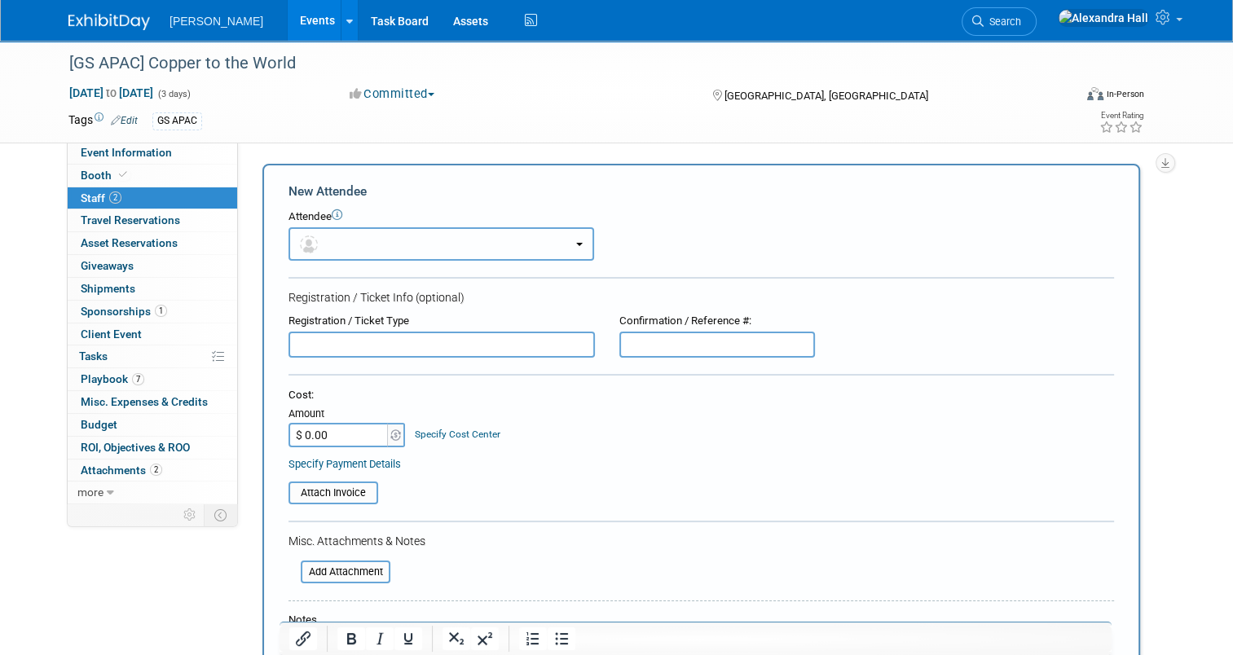
click at [385, 243] on button "button" at bounding box center [440, 243] width 305 height 33
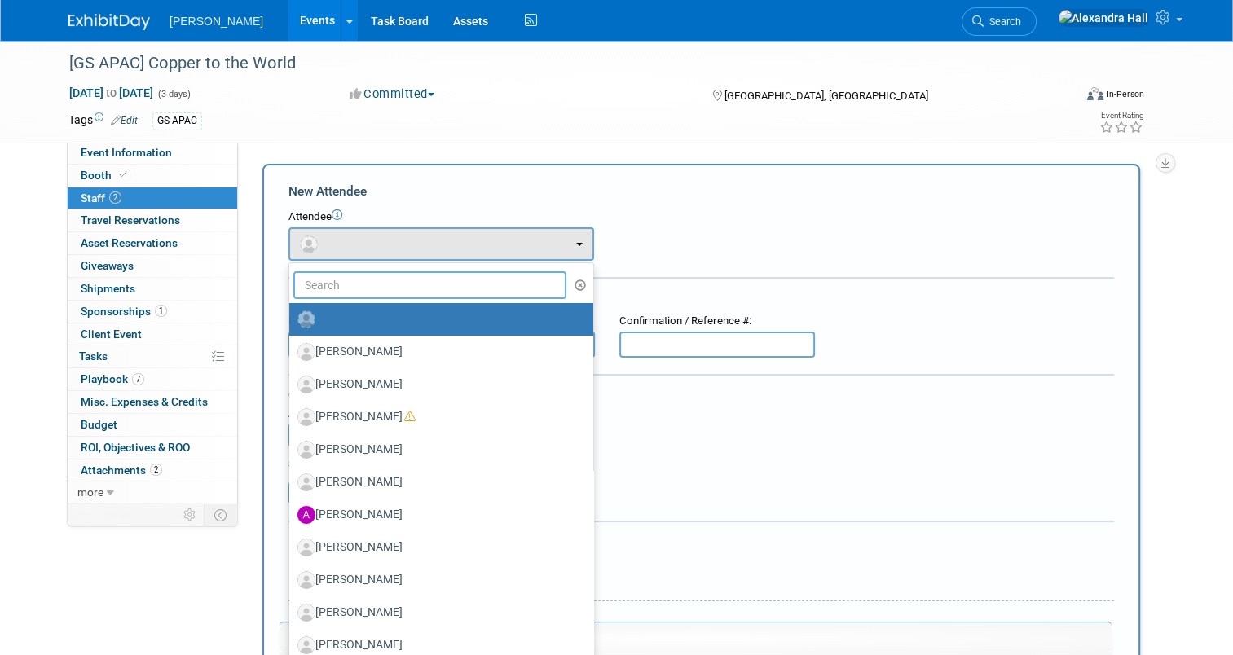
click at [381, 283] on input "text" at bounding box center [429, 285] width 273 height 28
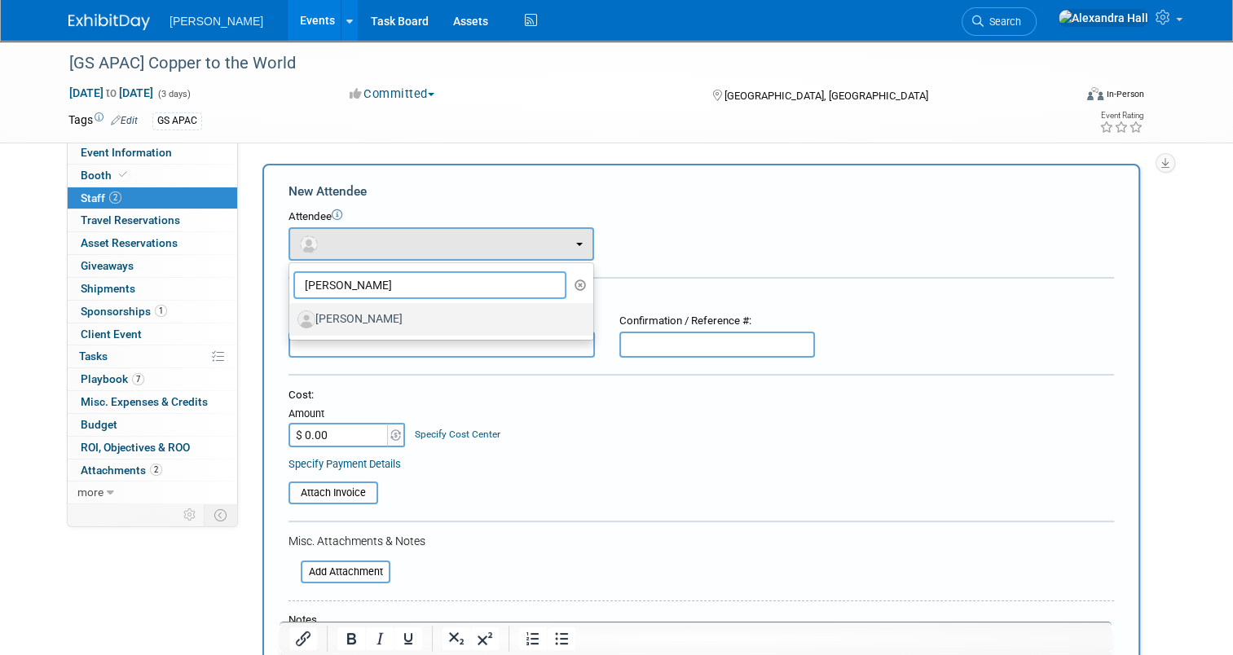
type input "susie"
click at [362, 317] on label "[PERSON_NAME]" at bounding box center [436, 319] width 279 height 26
click at [292, 317] on input "[PERSON_NAME]" at bounding box center [286, 317] width 11 height 11
select select "475b1762-33f7-42fd-8dc1-b961400dec3b"
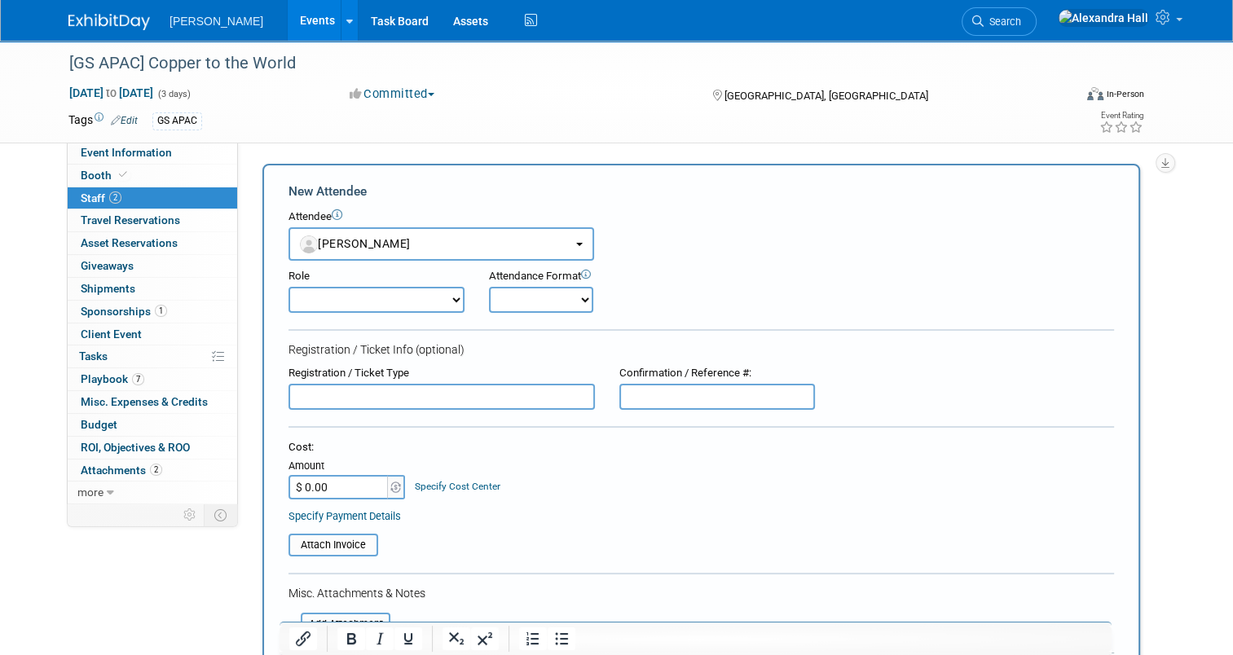
click at [412, 295] on select "Demonstrator Host Planner Presenter Sales Representative Set-up/Dismantle Crew …" at bounding box center [376, 300] width 176 height 26
select select "8"
click at [288, 287] on select "Demonstrator Host Planner Presenter Sales Representative Set-up/Dismantle Crew …" at bounding box center [376, 300] width 176 height 26
click at [570, 303] on select "Onsite Remote" at bounding box center [541, 300] width 104 height 26
select select "1"
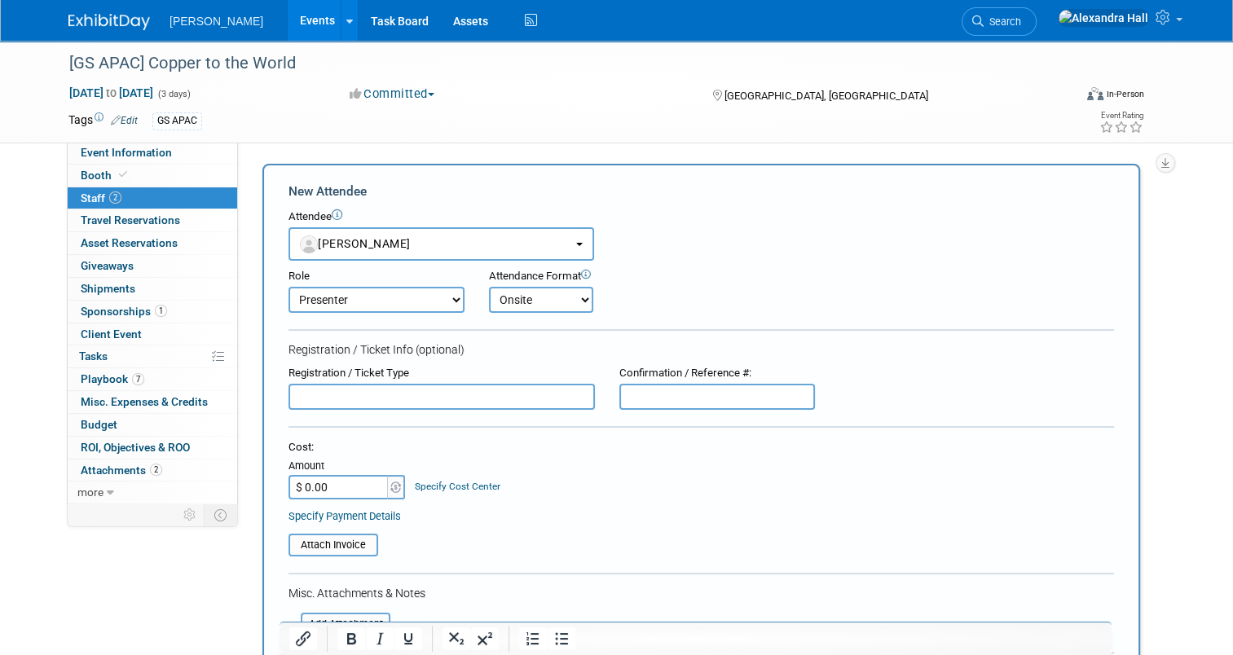
click at [489, 287] on select "Onsite Remote" at bounding box center [541, 300] width 104 height 26
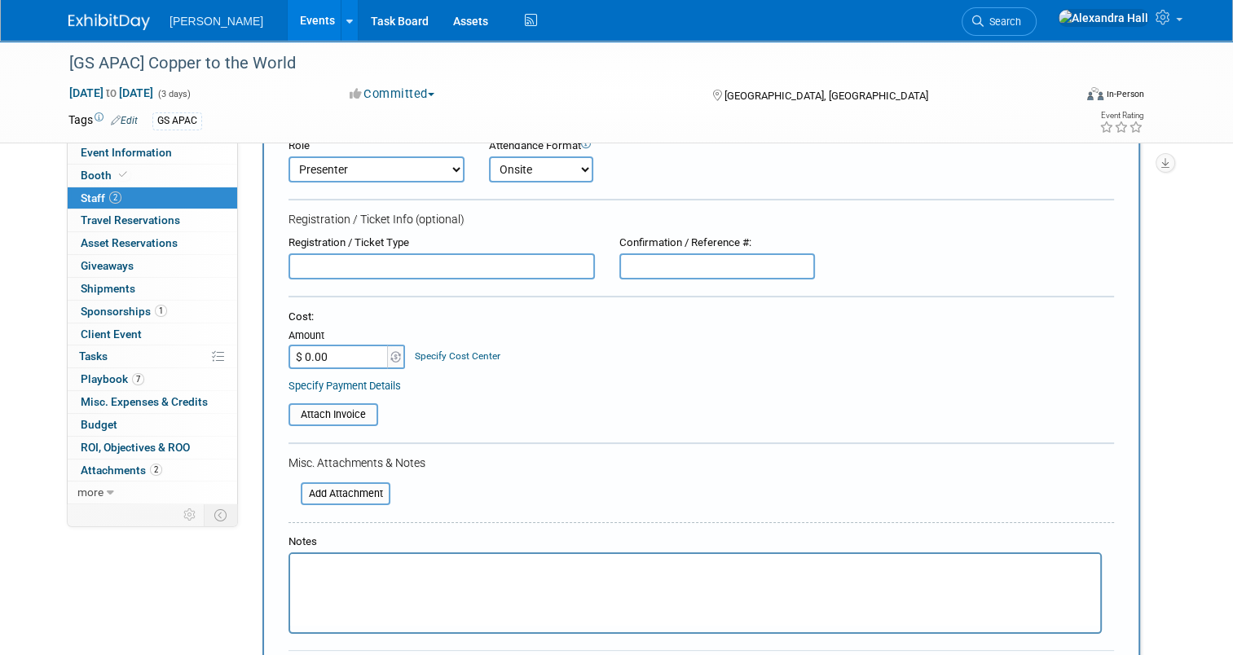
scroll to position [244, 0]
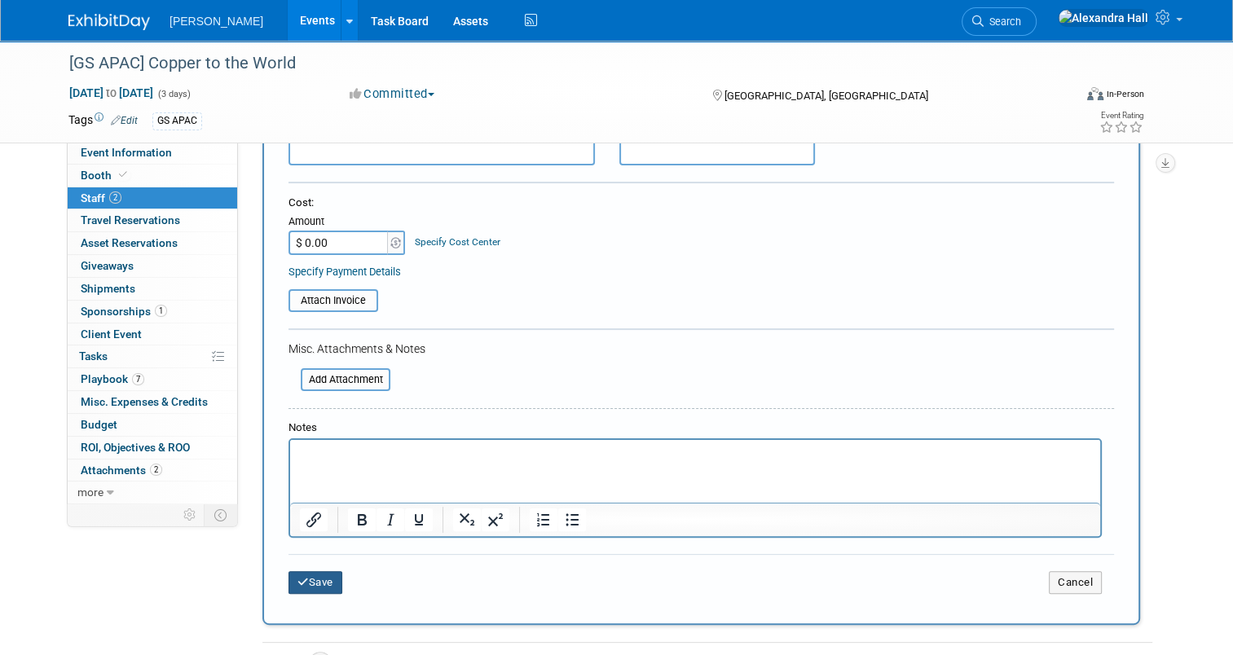
click at [297, 578] on button "Save" at bounding box center [315, 582] width 54 height 23
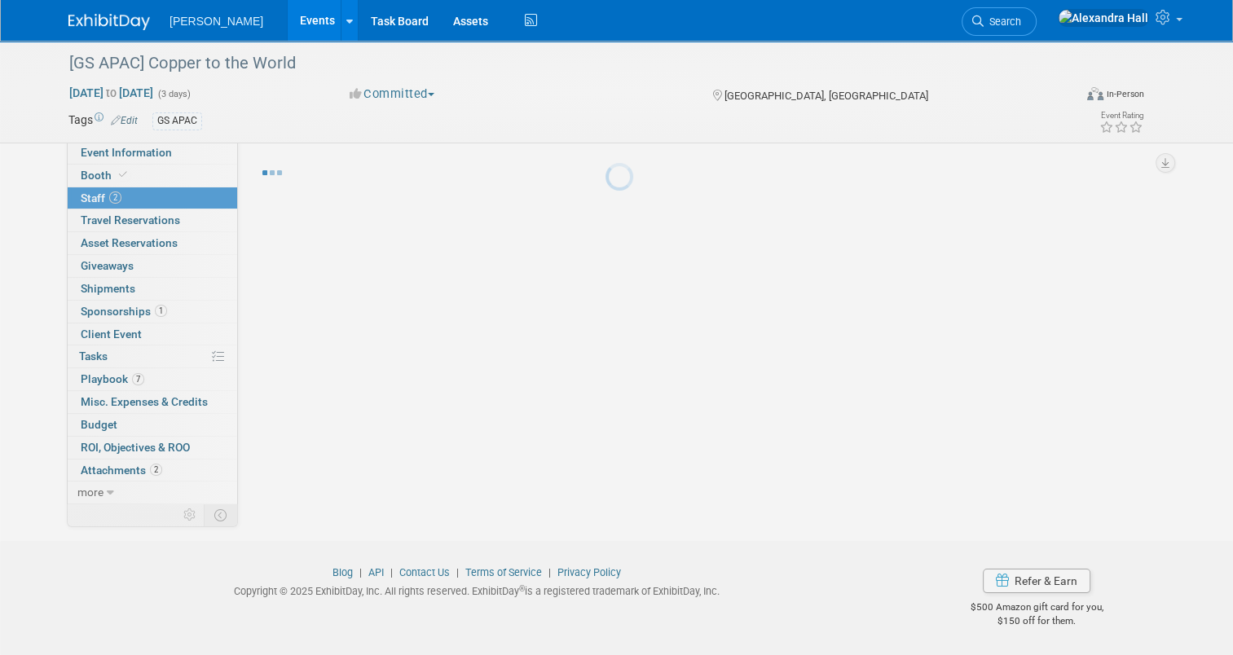
scroll to position [24, 0]
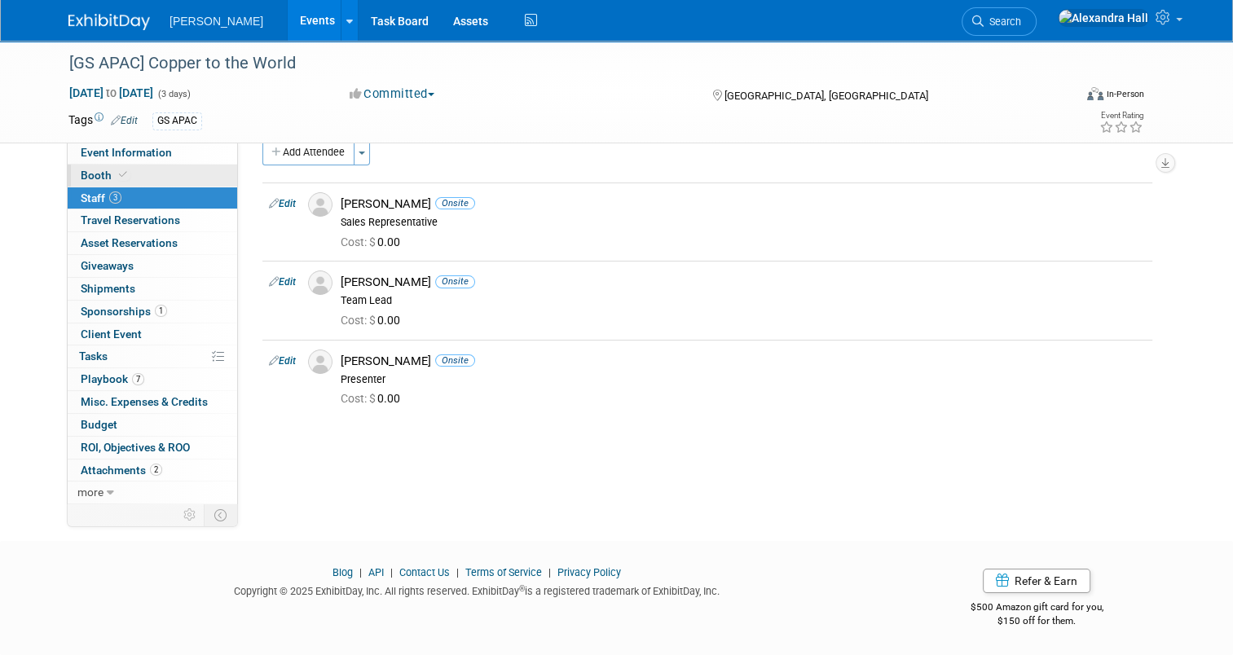
click at [141, 169] on link "Booth" at bounding box center [152, 176] width 169 height 22
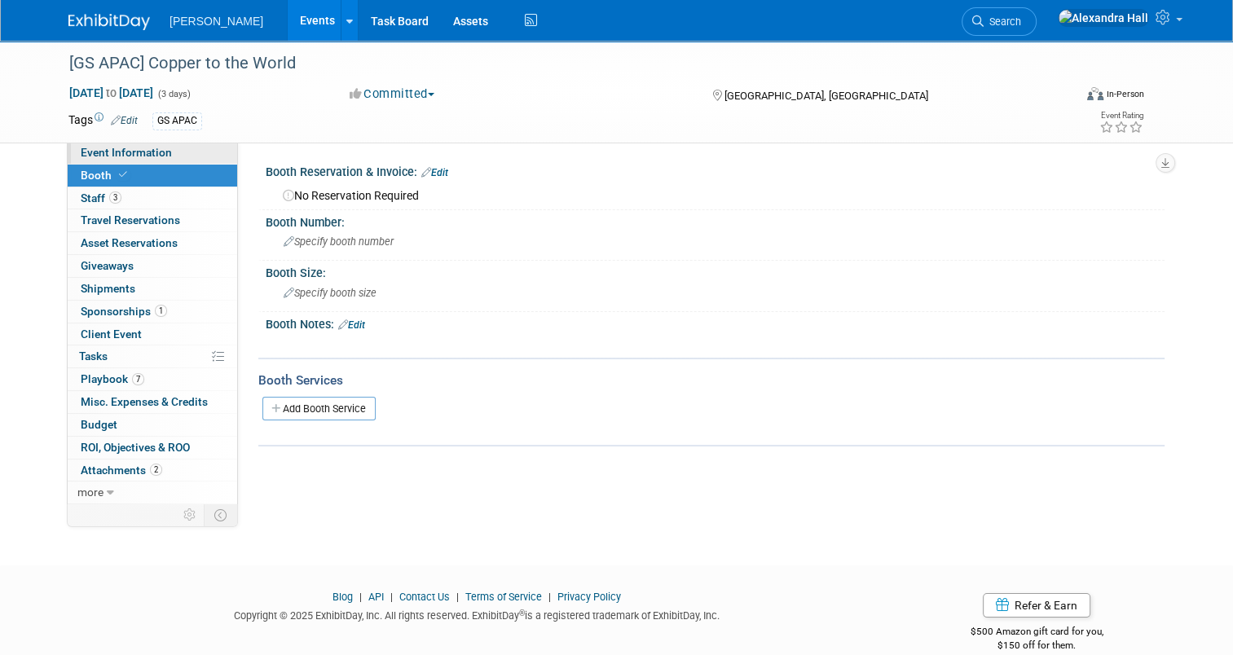
click at [134, 152] on span "Event Information" at bounding box center [126, 152] width 91 height 13
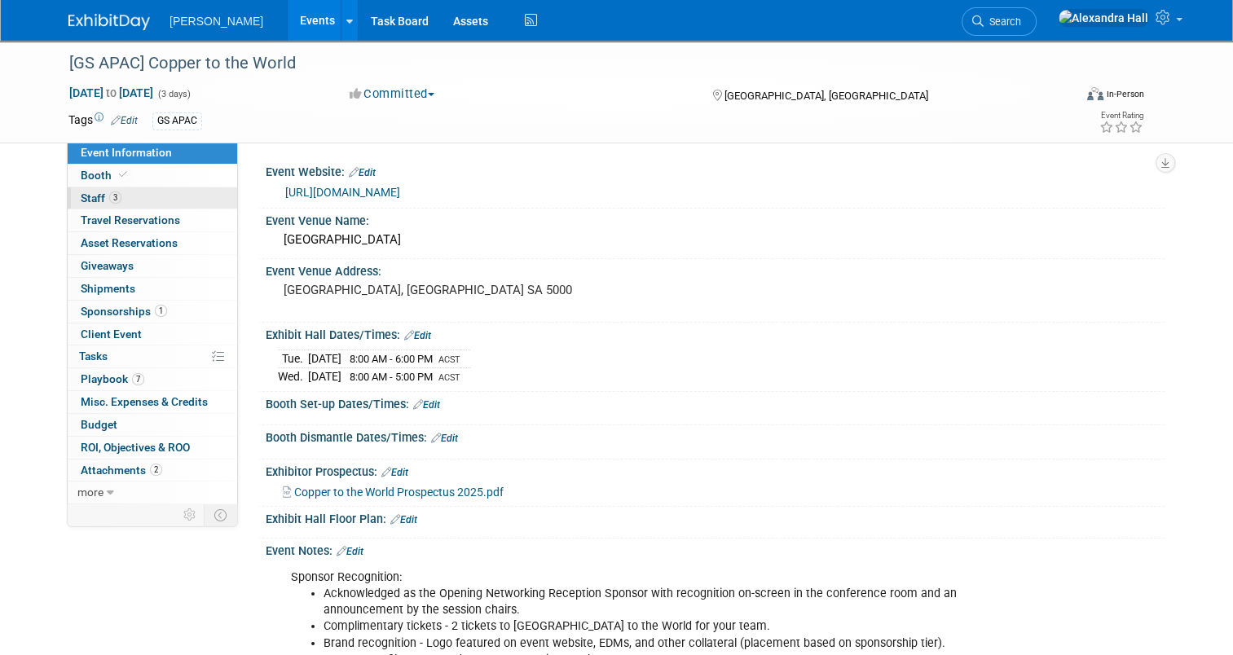
click at [129, 197] on link "3 Staff 3" at bounding box center [152, 198] width 169 height 22
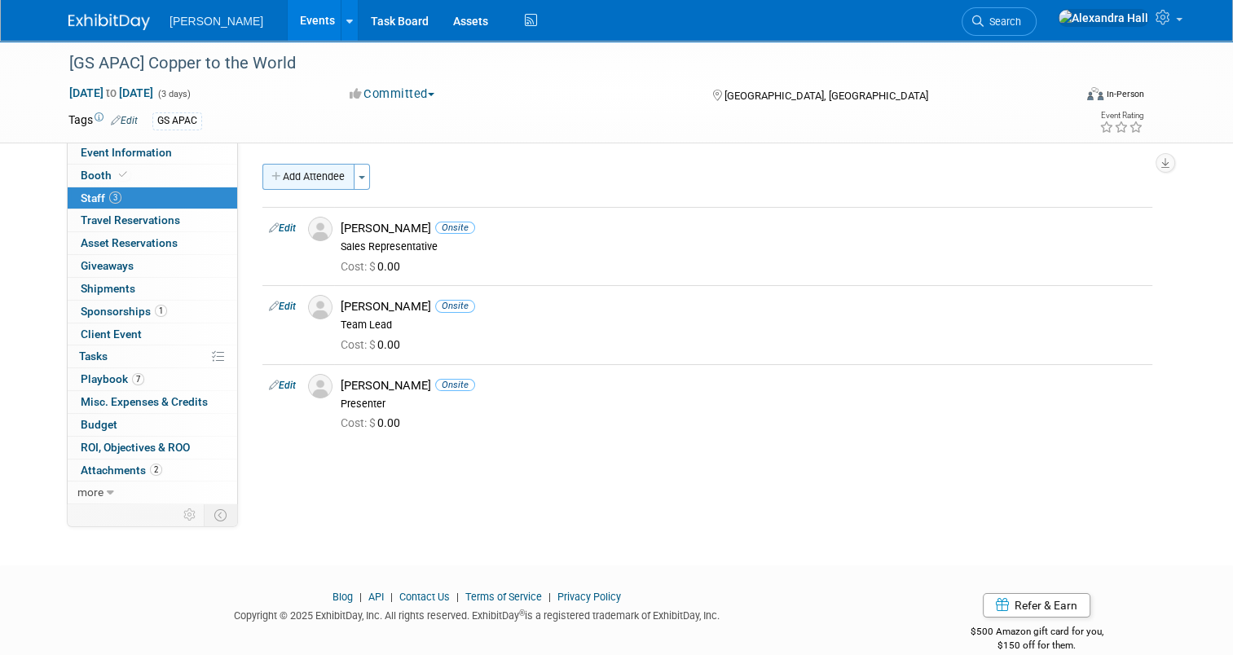
click at [289, 172] on button "Add Attendee" at bounding box center [308, 177] width 92 height 26
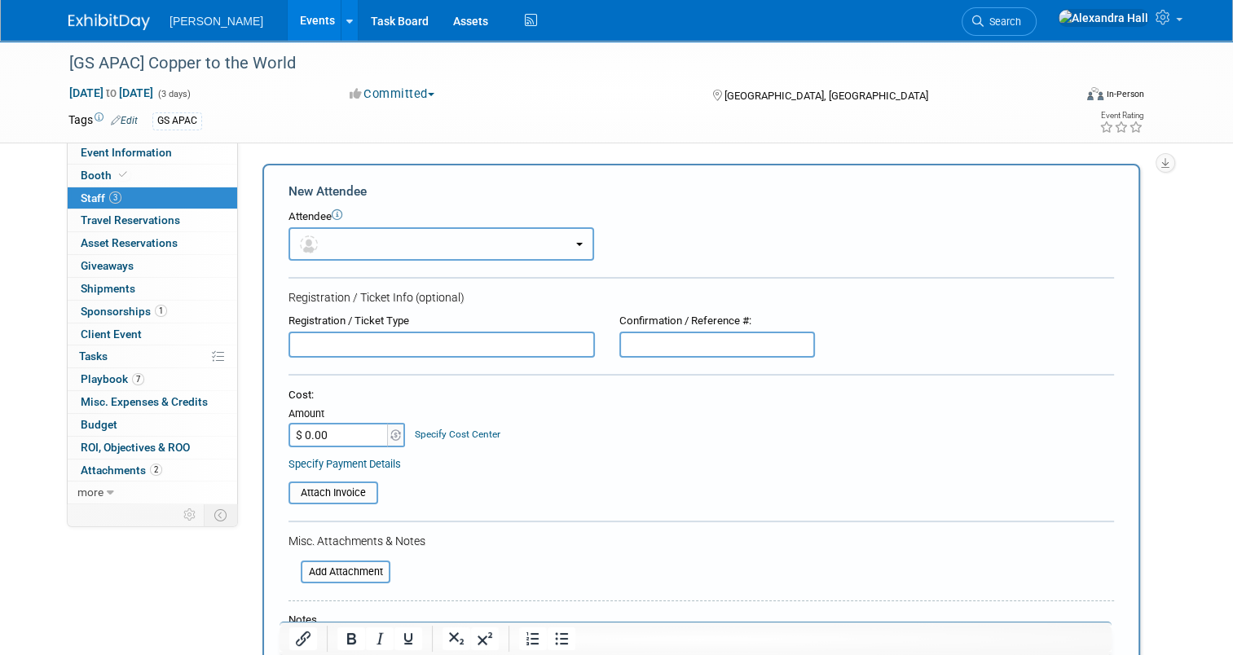
click at [486, 227] on button "button" at bounding box center [440, 243] width 305 height 33
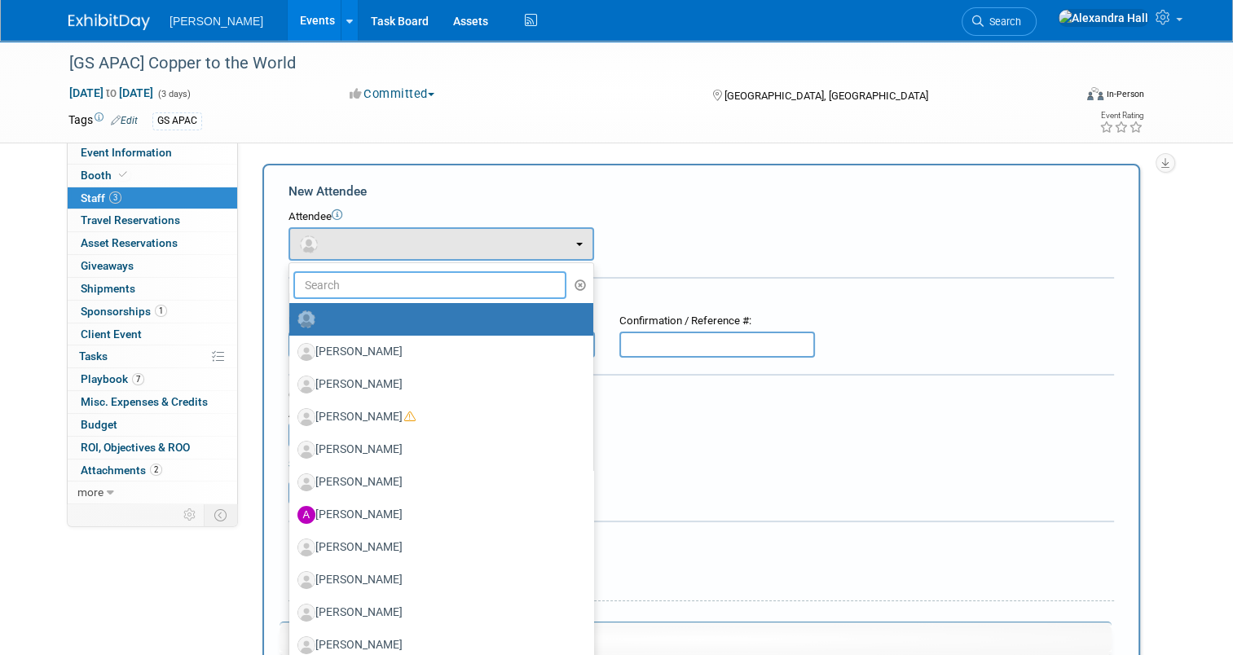
click at [381, 290] on input "text" at bounding box center [429, 285] width 273 height 28
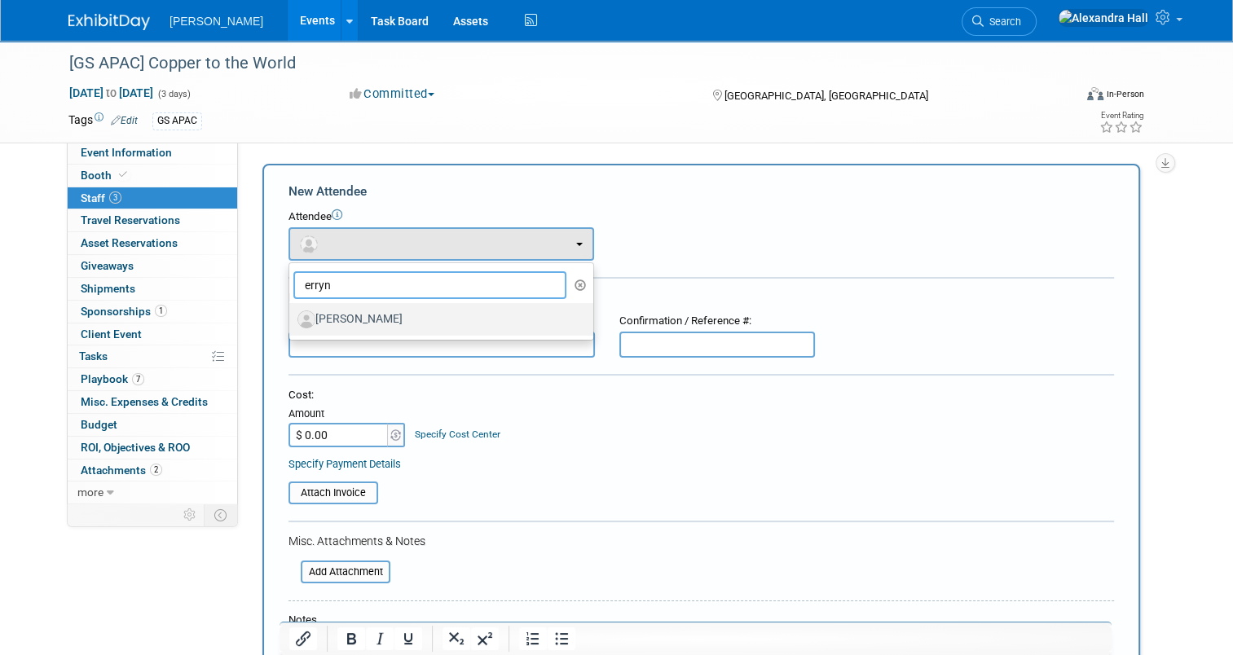
type input "erryn"
click at [380, 316] on label "[PERSON_NAME]" at bounding box center [436, 319] width 279 height 26
click at [292, 316] on input "[PERSON_NAME]" at bounding box center [286, 317] width 11 height 11
select select "dc72355f-40b7-4a4d-a101-54950696f9e0"
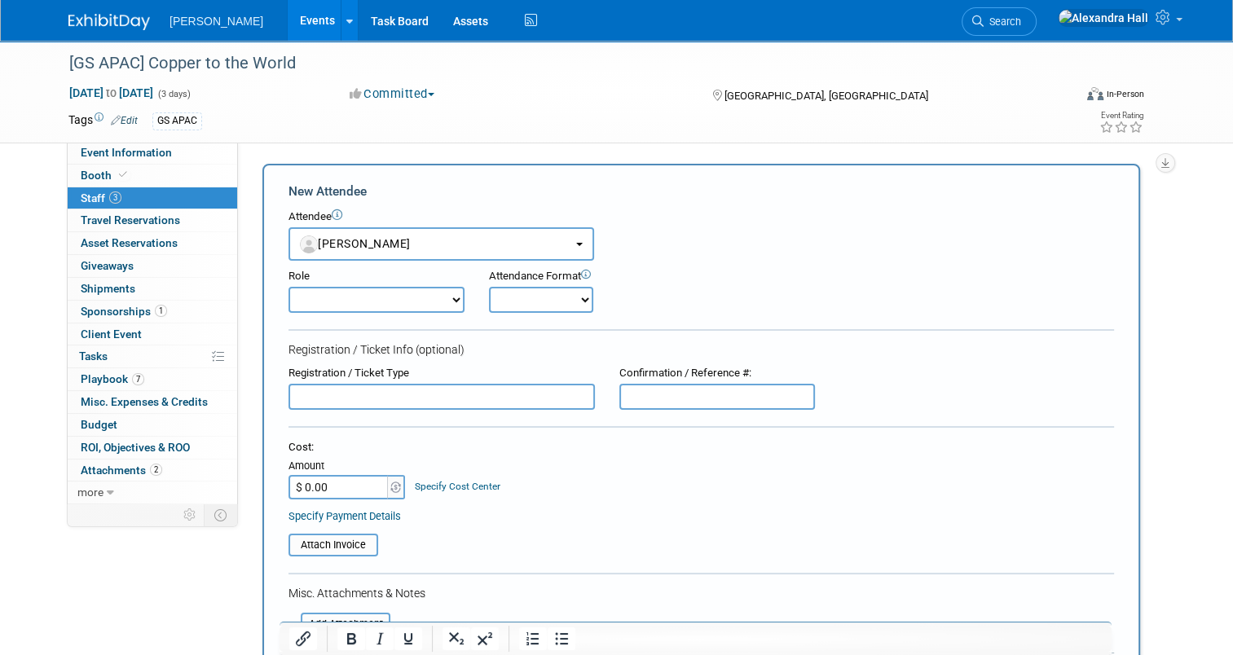
click at [416, 310] on select "Demonstrator Host Planner Presenter Sales Representative Set-up/Dismantle Crew …" at bounding box center [376, 300] width 176 height 26
select select "4"
click at [288, 287] on select "Demonstrator Host Planner Presenter Sales Representative Set-up/Dismantle Crew …" at bounding box center [376, 300] width 176 height 26
click at [530, 295] on select "Onsite Remote" at bounding box center [541, 300] width 104 height 26
select select "1"
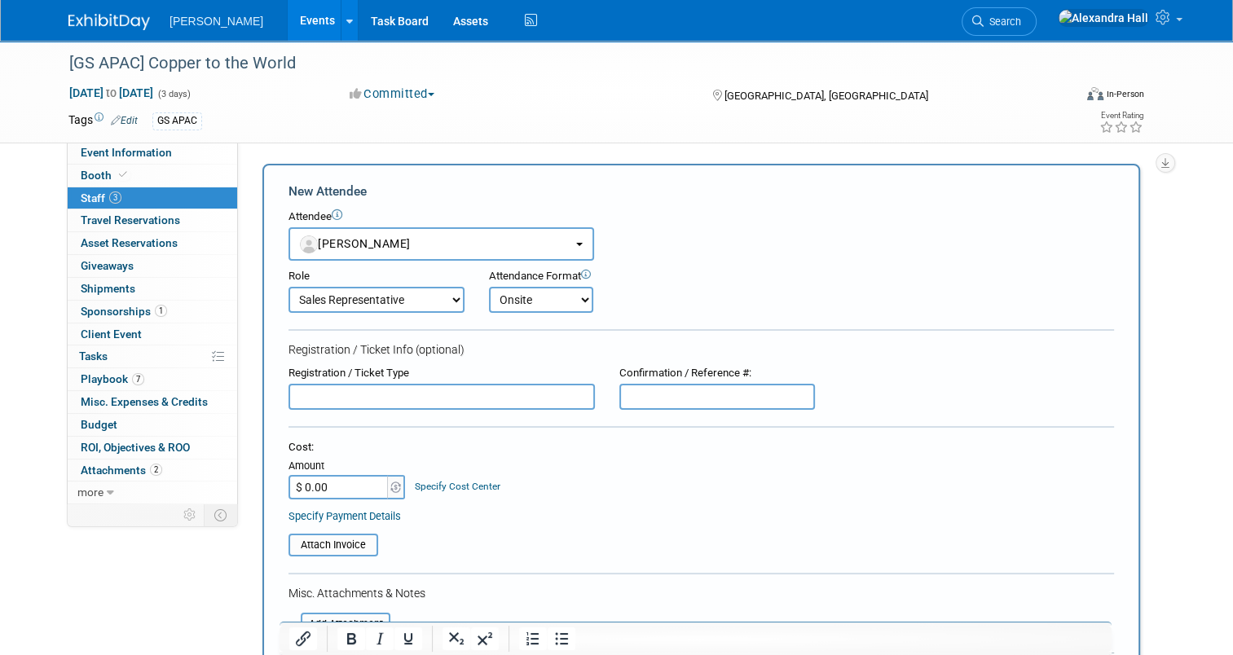
click at [489, 287] on select "Onsite Remote" at bounding box center [541, 300] width 104 height 26
click at [431, 389] on input "text" at bounding box center [441, 397] width 306 height 26
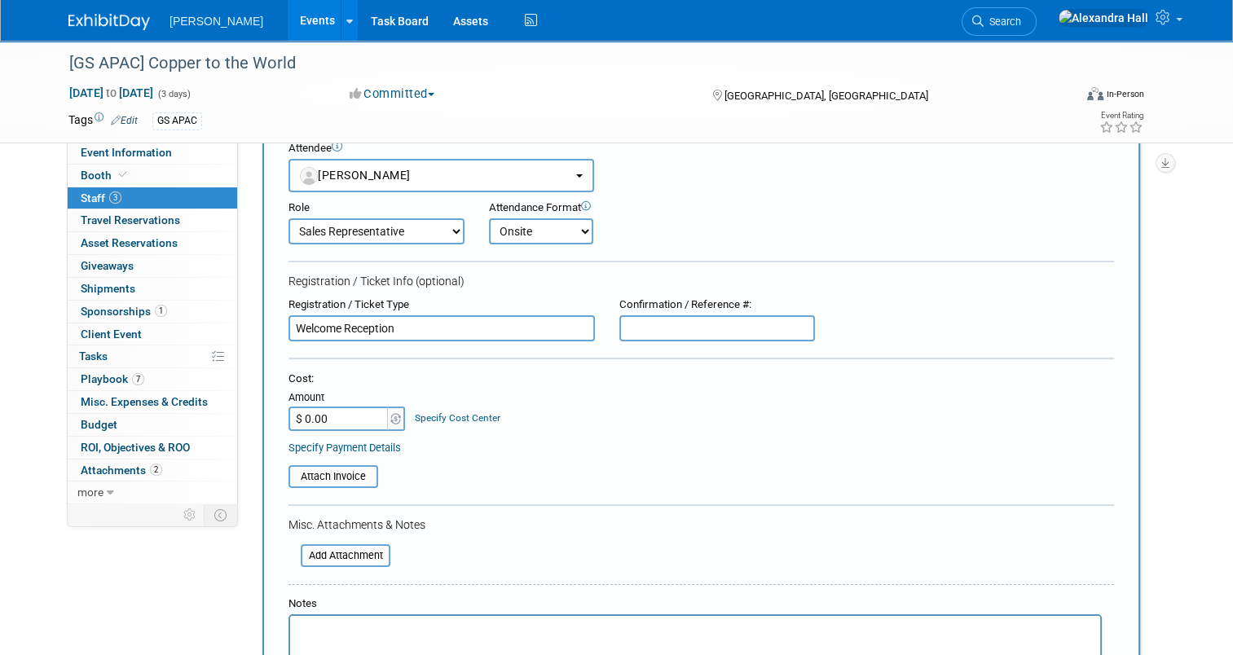
scroll to position [244, 0]
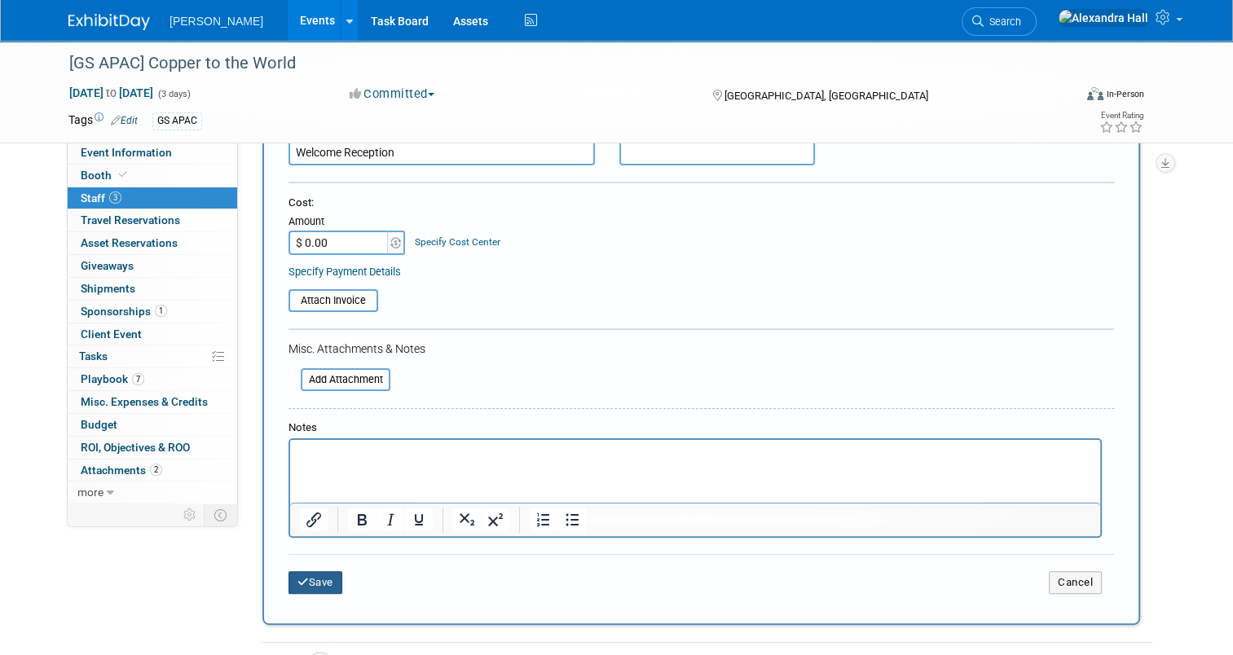
type input "Welcome Reception"
click at [301, 575] on button "Save" at bounding box center [315, 582] width 54 height 23
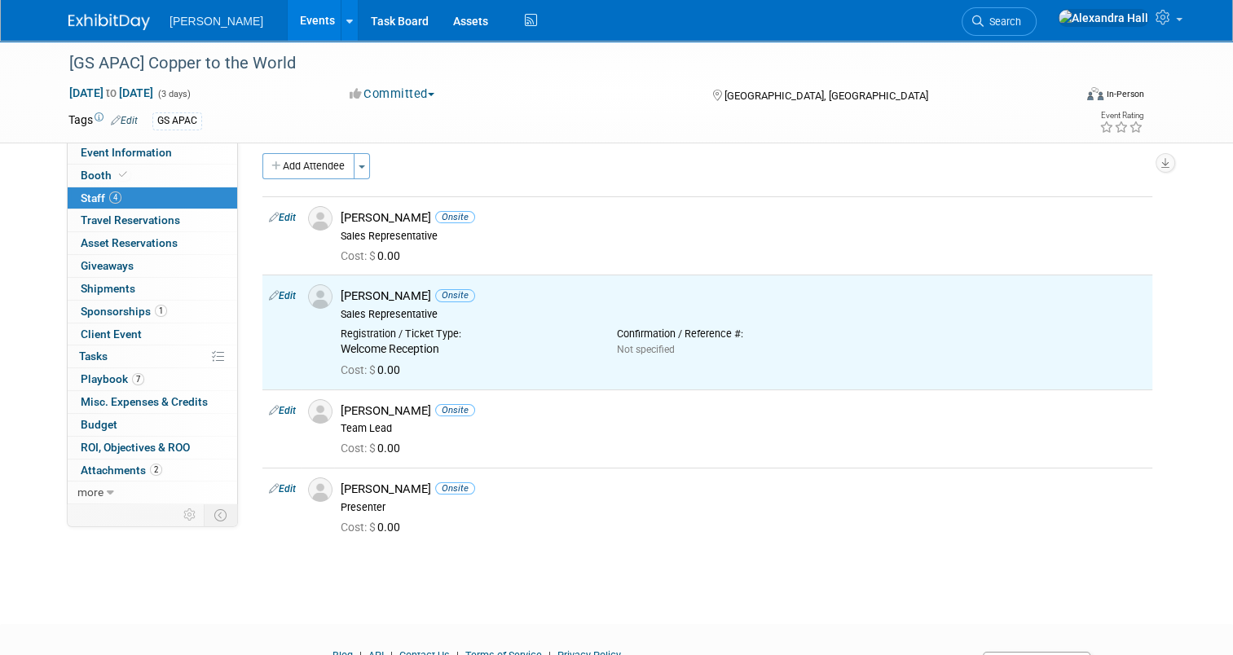
scroll to position [0, 0]
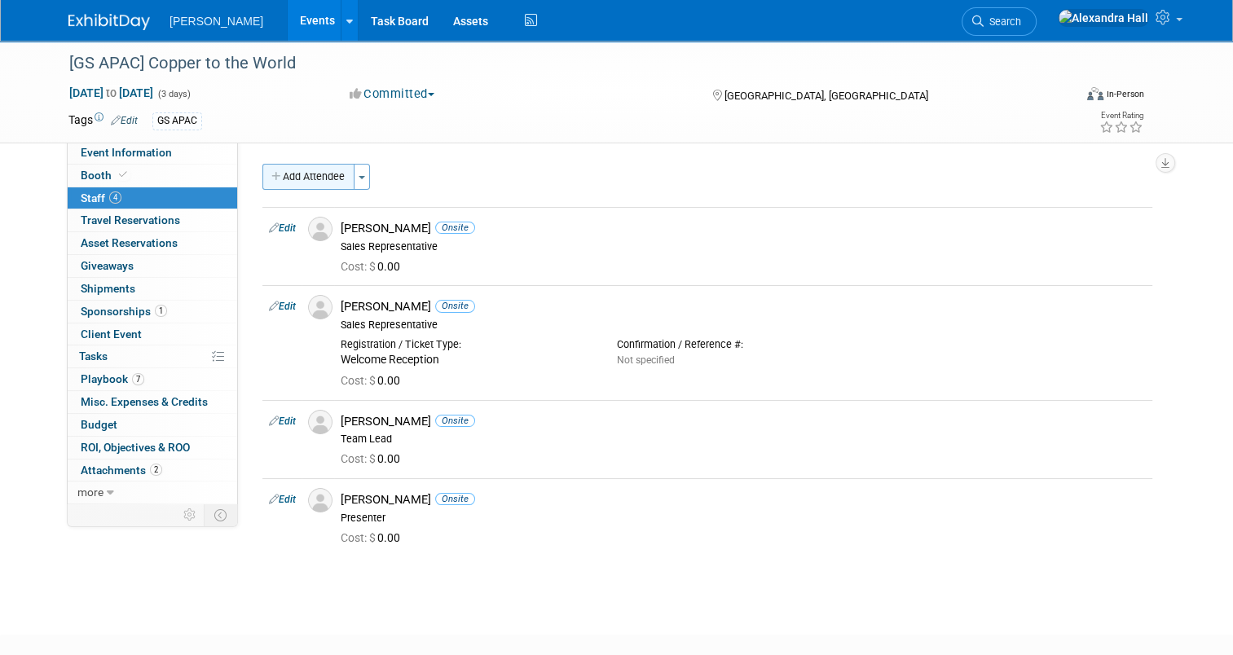
click at [319, 174] on button "Add Attendee" at bounding box center [308, 177] width 92 height 26
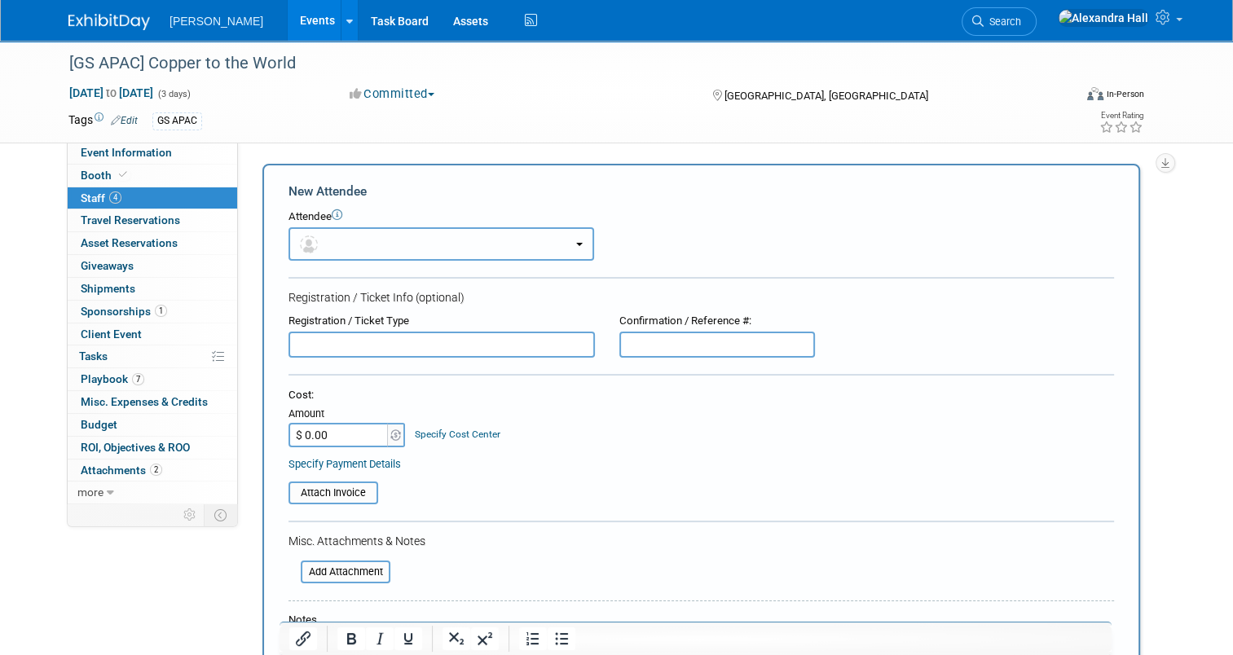
click at [411, 251] on button "button" at bounding box center [440, 243] width 305 height 33
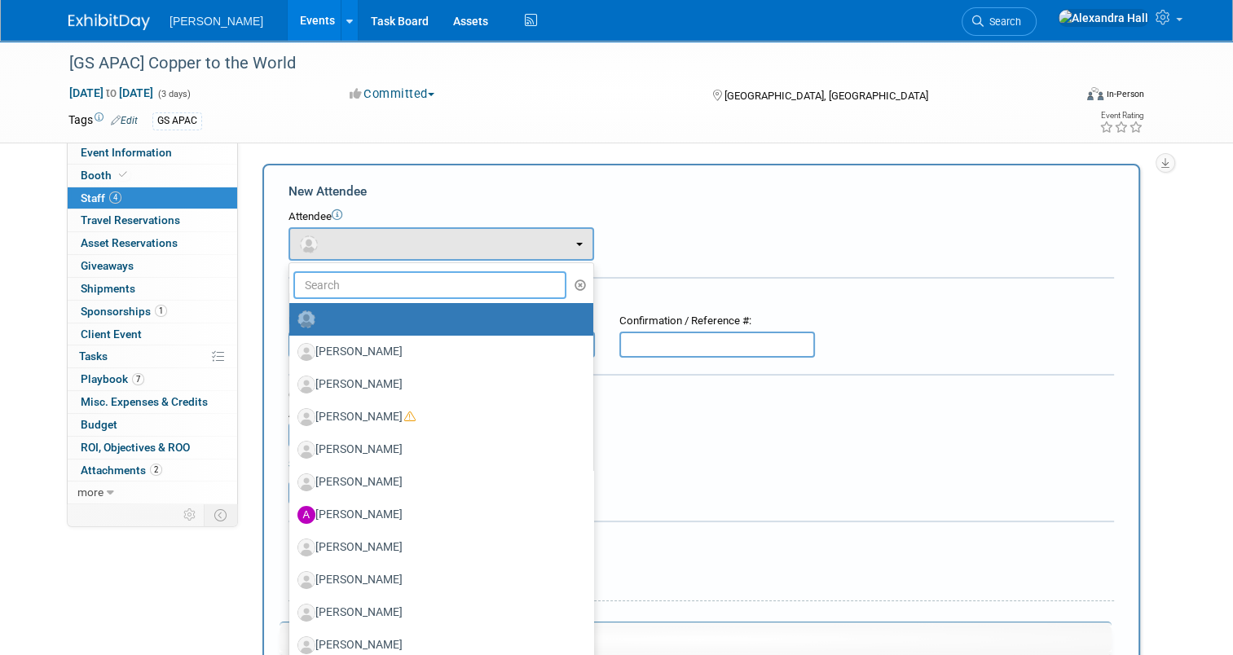
click at [379, 276] on input "text" at bounding box center [429, 285] width 273 height 28
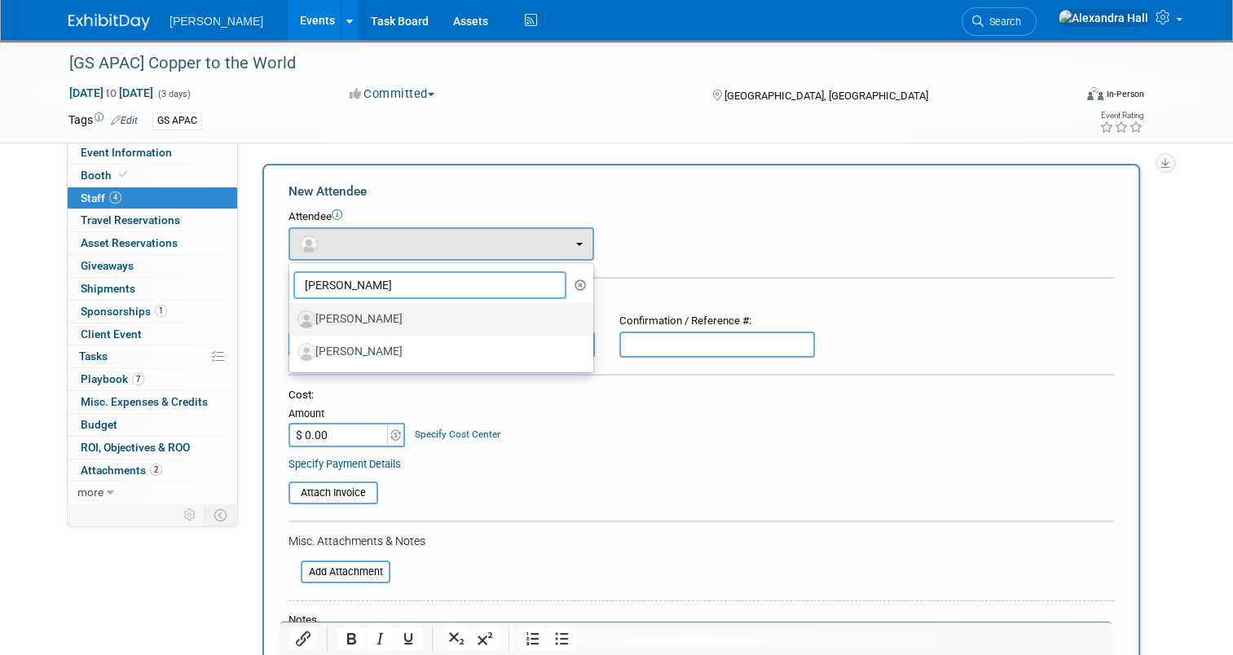
type input "[PERSON_NAME]"
click at [391, 306] on label "[PERSON_NAME]" at bounding box center [436, 319] width 279 height 26
click at [292, 312] on input "[PERSON_NAME]" at bounding box center [286, 317] width 11 height 11
select select "ac960202-fb34-4b6a-80d5-52c2011fe6f8"
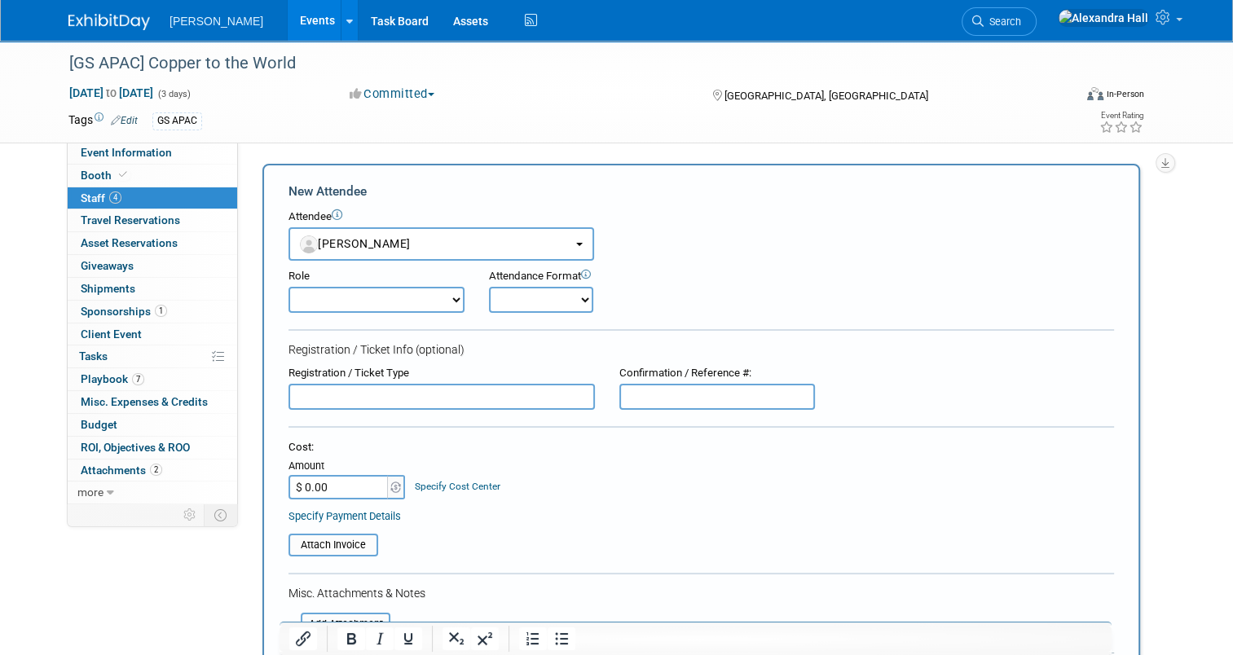
click at [407, 307] on select "Demonstrator Host Planner Presenter Sales Representative Set-up/Dismantle Crew …" at bounding box center [376, 300] width 176 height 26
select select "4"
click at [288, 287] on select "Demonstrator Host Planner Presenter Sales Representative Set-up/Dismantle Crew …" at bounding box center [376, 300] width 176 height 26
click at [398, 387] on input "text" at bounding box center [441, 397] width 306 height 26
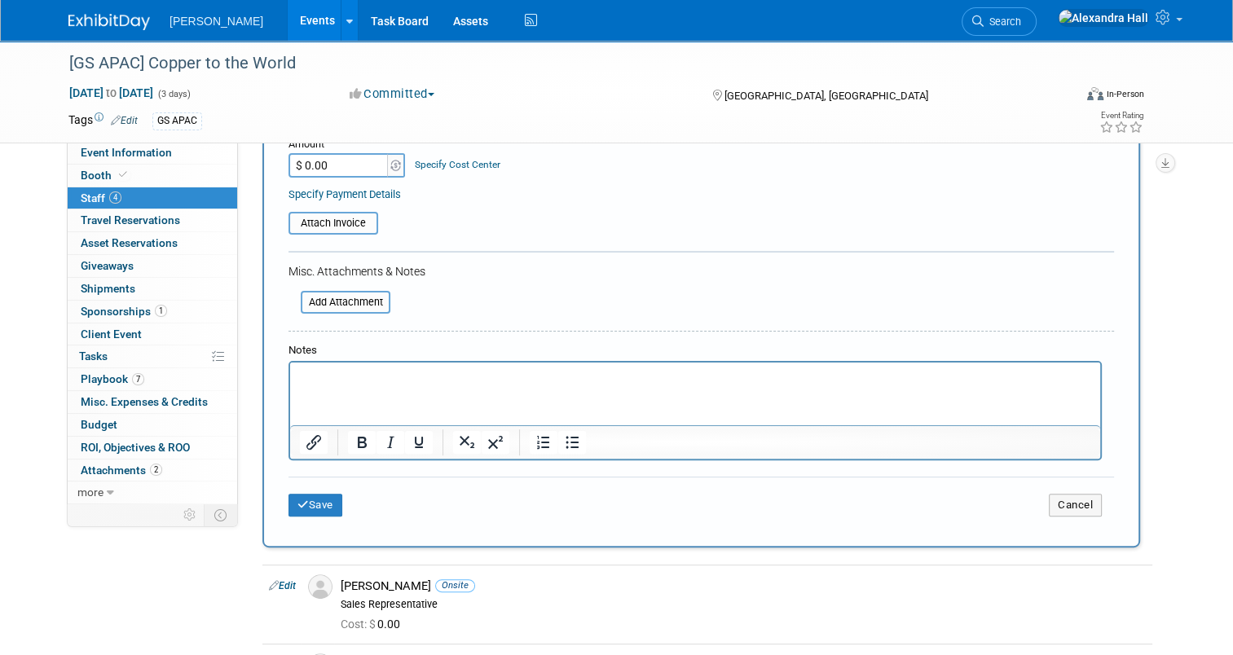
scroll to position [326, 0]
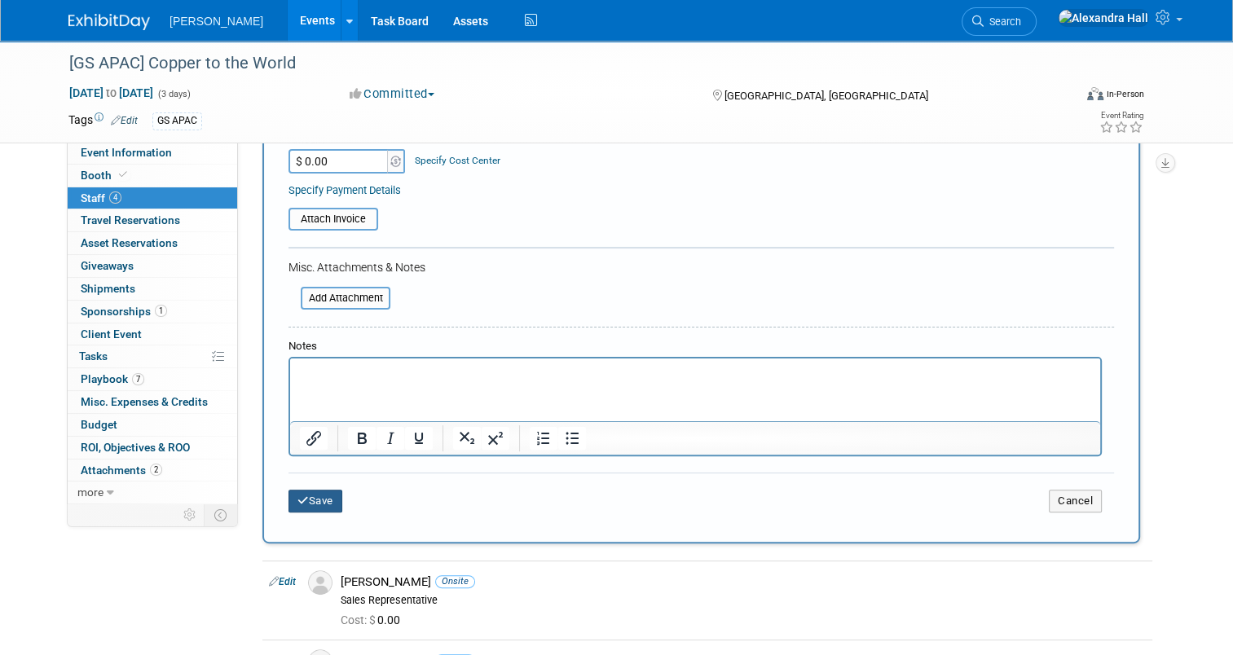
type input "Welcome Reception"
click at [314, 490] on button "Save" at bounding box center [315, 501] width 54 height 23
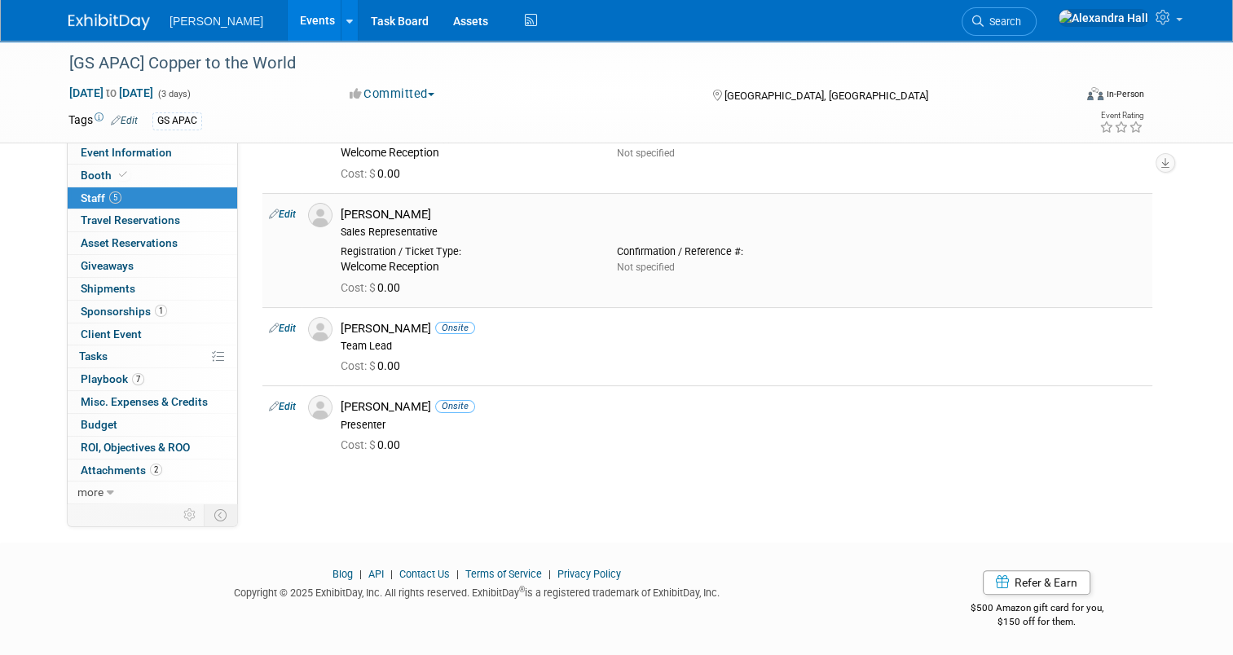
scroll to position [0, 0]
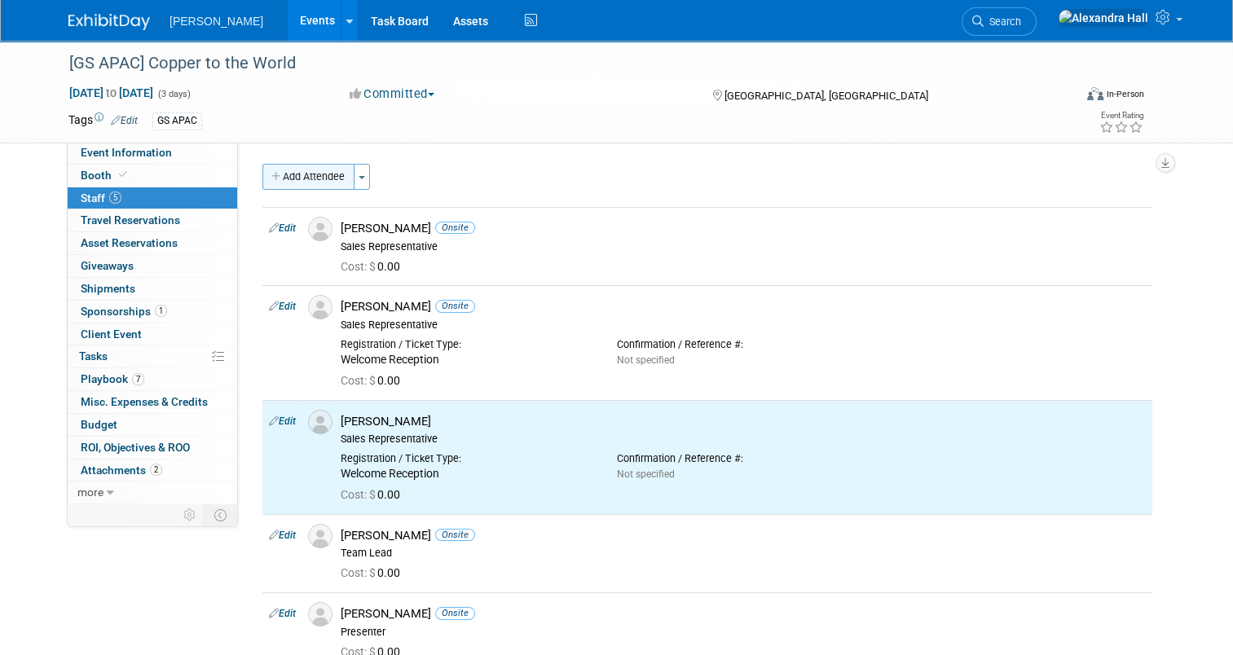
click at [283, 176] on button "Add Attendee" at bounding box center [308, 177] width 92 height 26
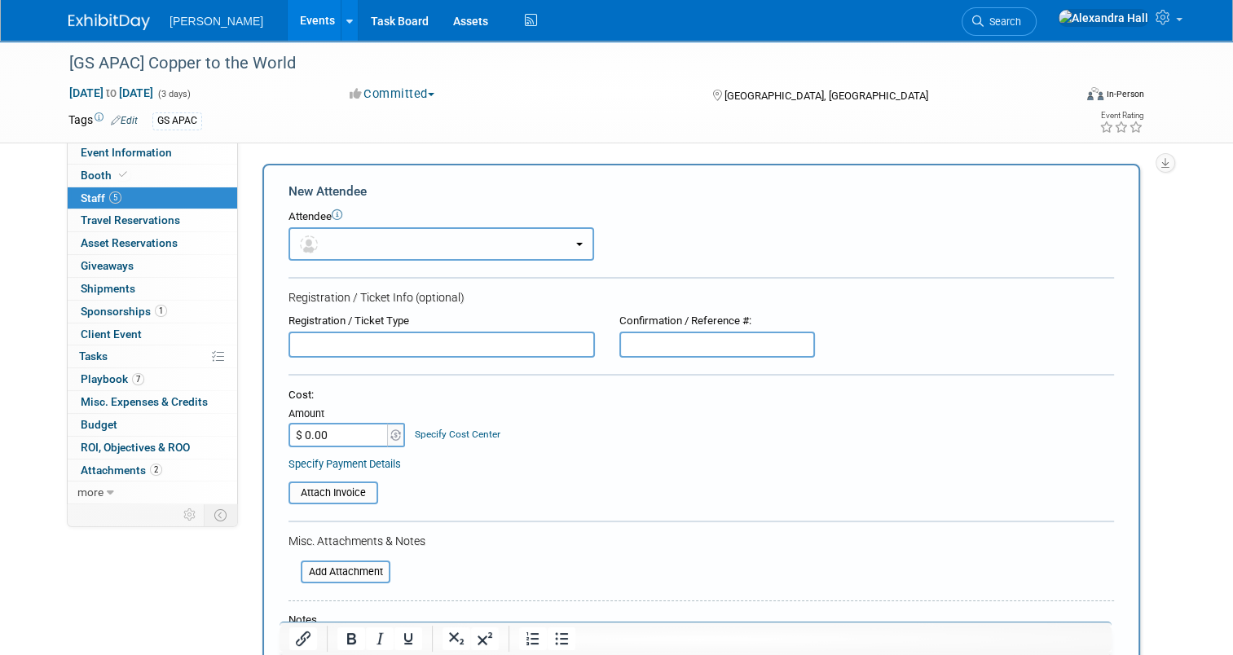
click at [398, 231] on button "button" at bounding box center [440, 243] width 305 height 33
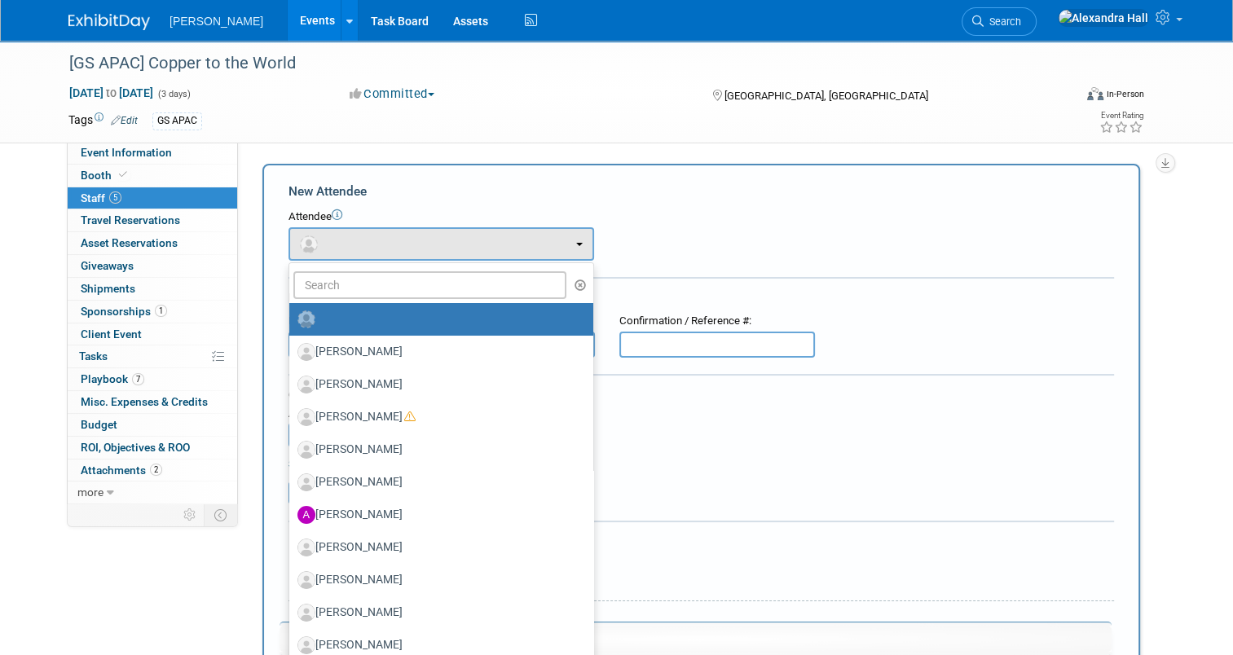
click at [394, 267] on ul "Aaron Smith Aaron Lane Aaron Morris Aaron Justice Aaron Fellhauer (me)" at bounding box center [440, 588] width 305 height 652
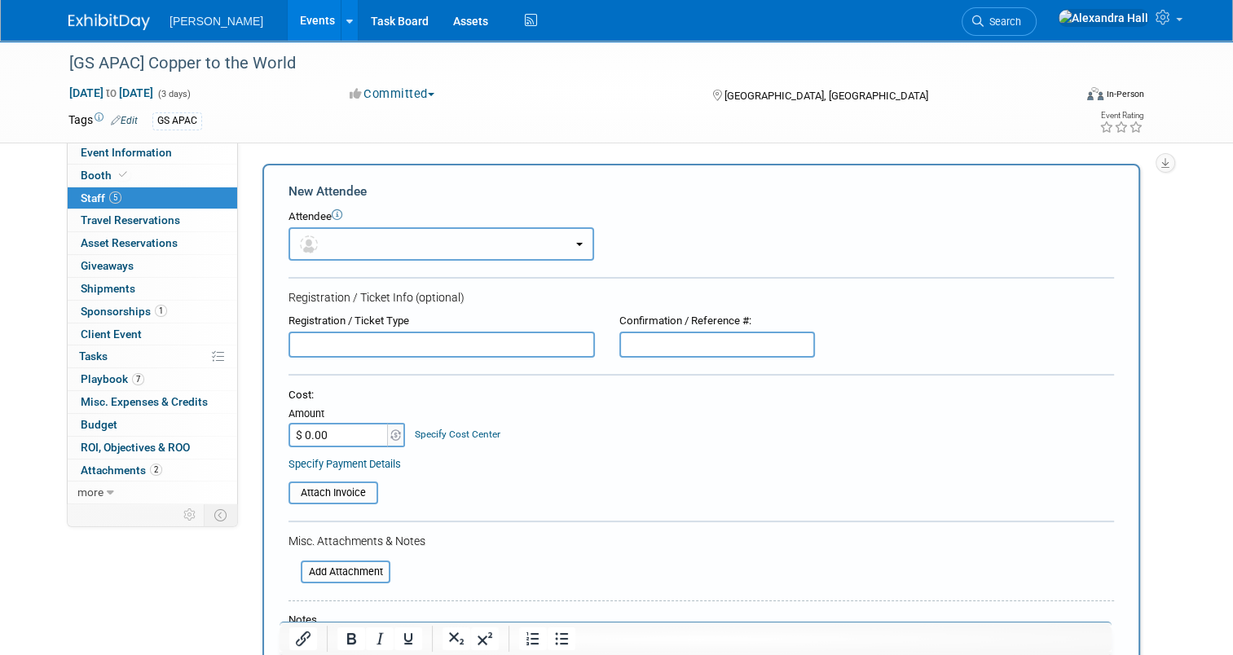
click at [397, 241] on button "button" at bounding box center [440, 243] width 305 height 33
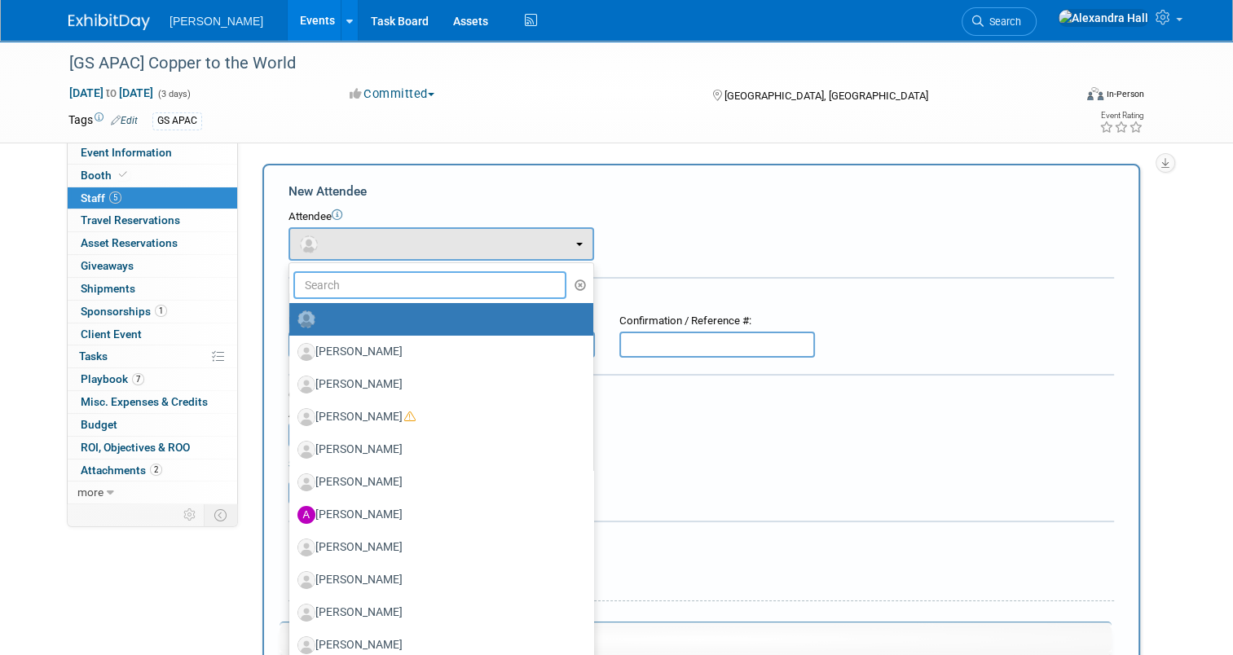
click at [375, 275] on input "text" at bounding box center [429, 285] width 273 height 28
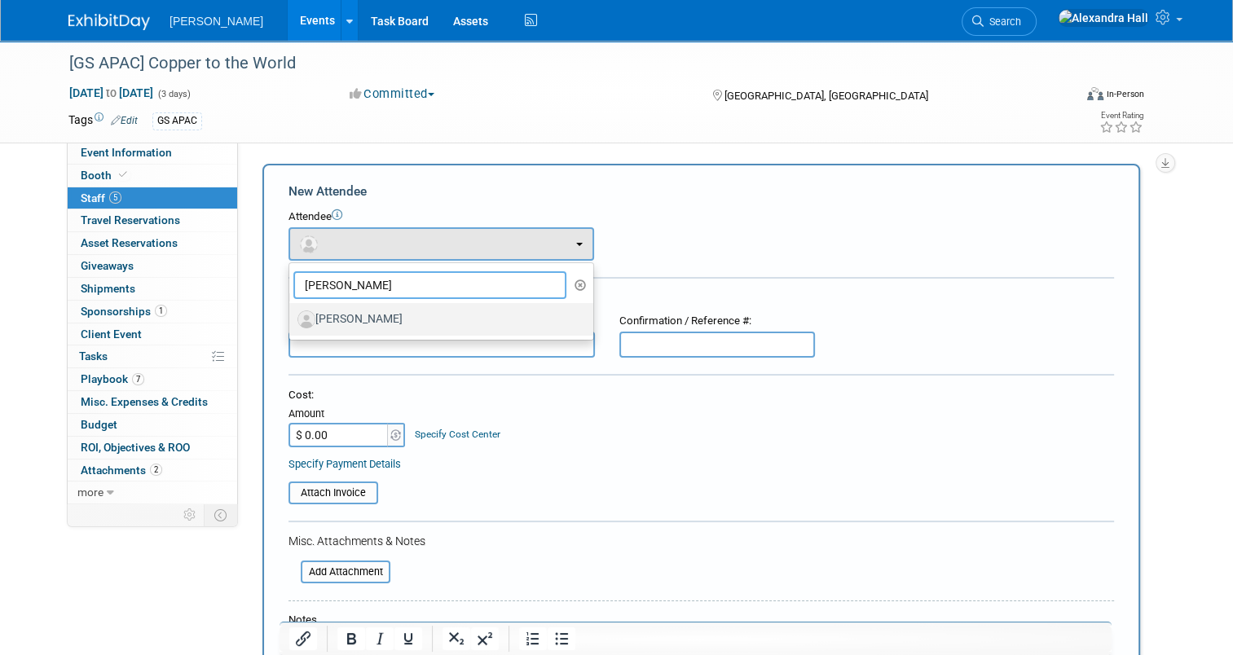
type input "nishant"
click at [388, 306] on label "[PERSON_NAME]" at bounding box center [436, 319] width 279 height 26
click at [292, 312] on input "[PERSON_NAME]" at bounding box center [286, 317] width 11 height 11
select select "e0902f65-ae49-43c8-939e-6da15e4be078"
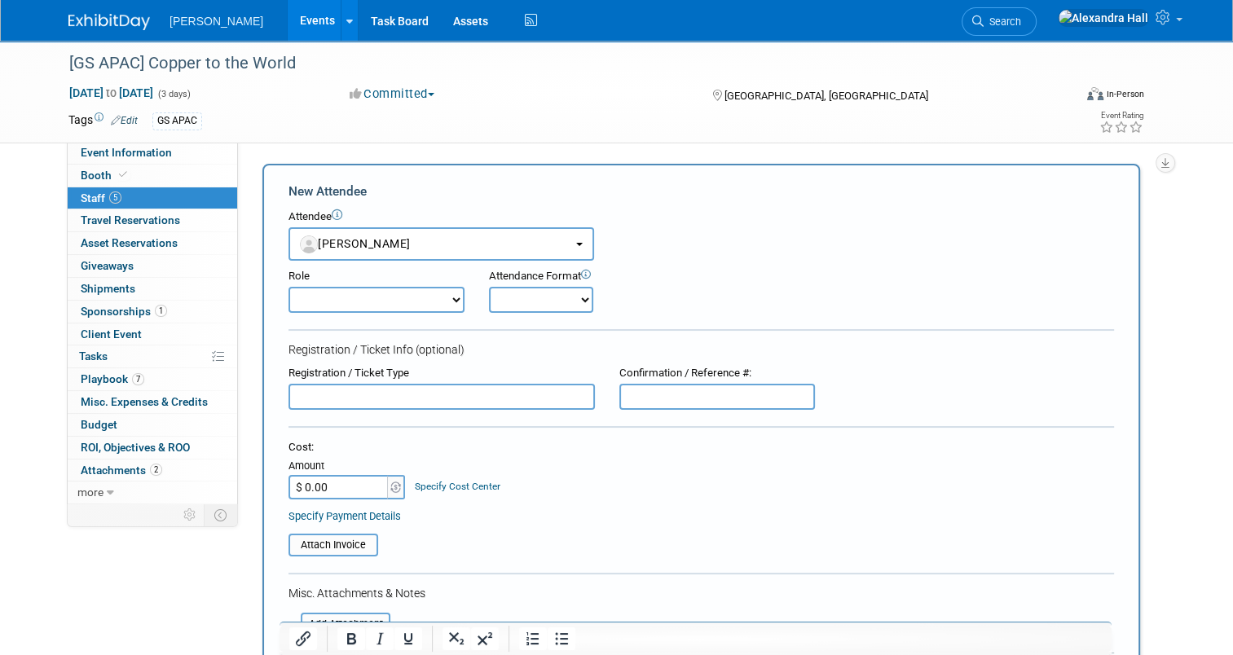
click at [371, 396] on input "text" at bounding box center [441, 397] width 306 height 26
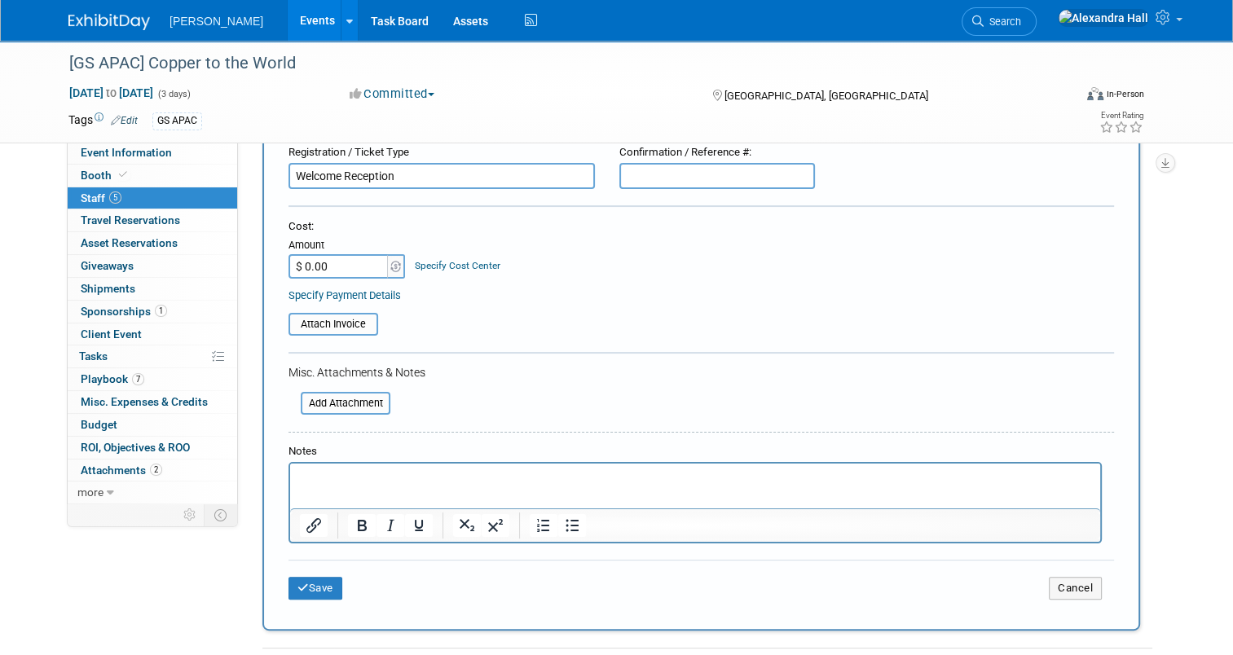
scroll to position [244, 0]
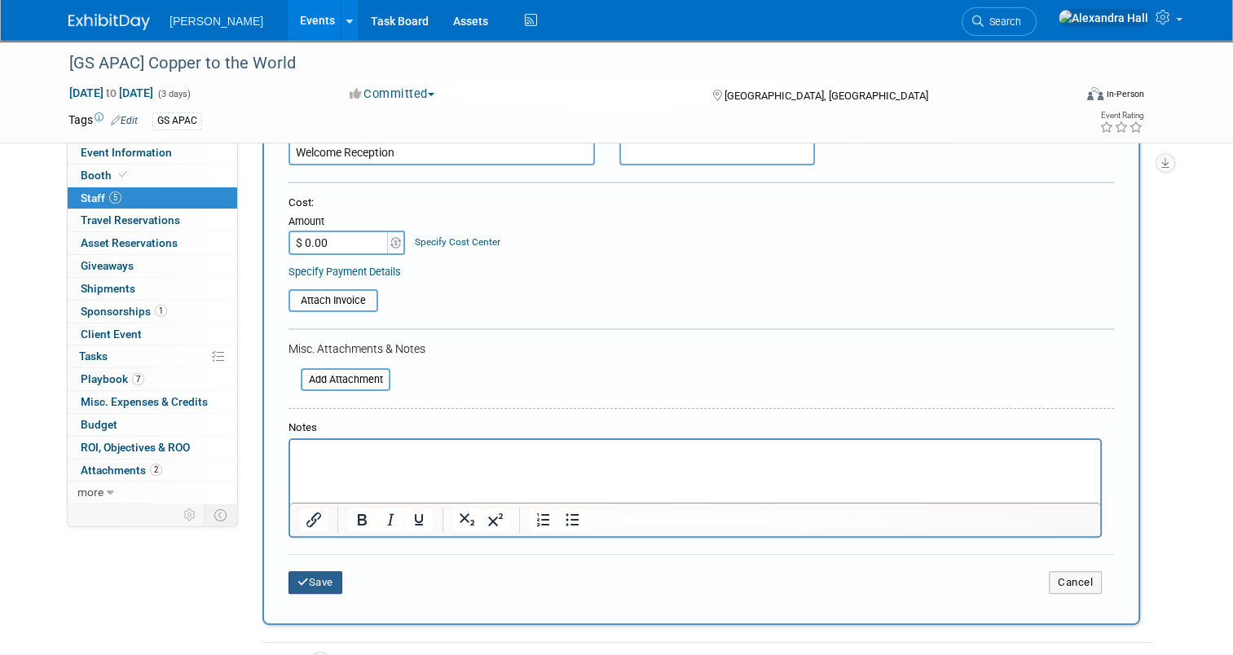
type input "Welcome Reception"
click at [301, 573] on button "Save" at bounding box center [315, 582] width 54 height 23
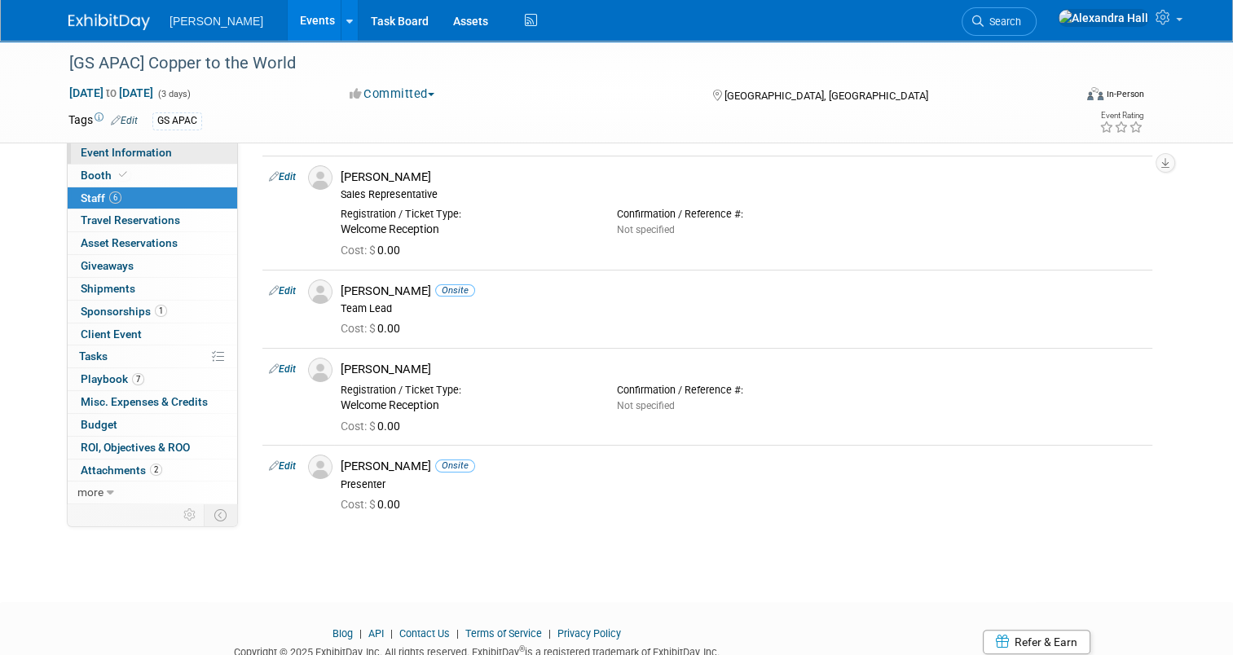
click at [106, 154] on span "Event Information" at bounding box center [126, 152] width 91 height 13
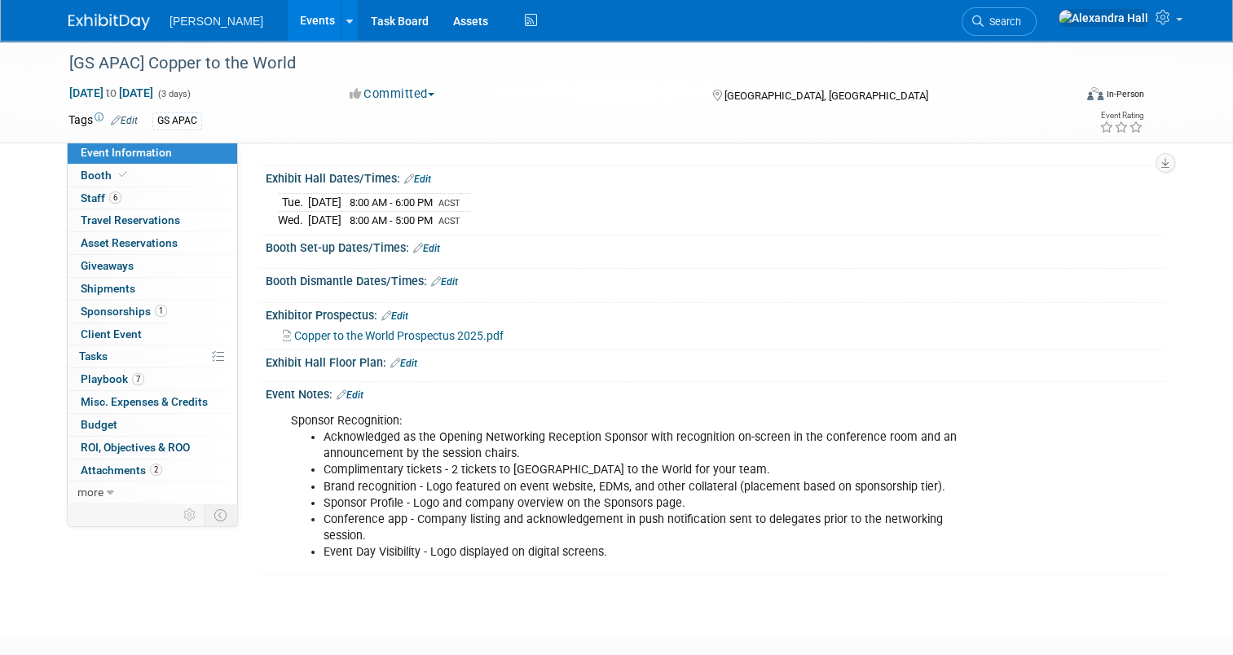
scroll to position [163, 0]
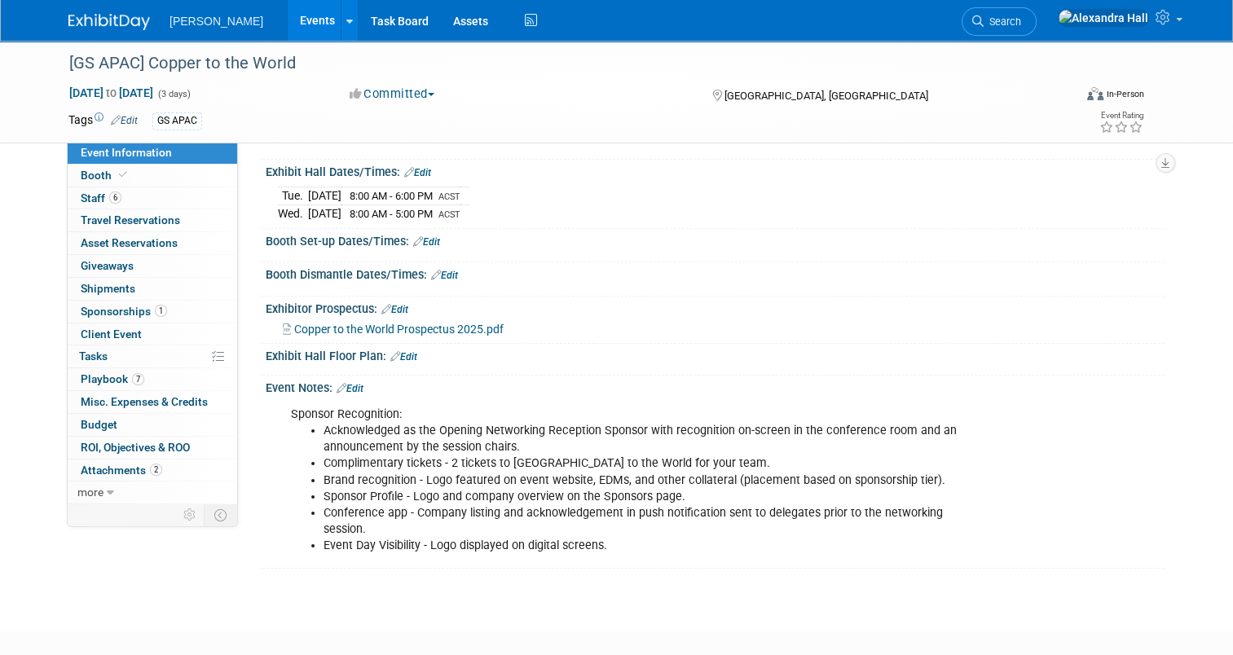
click at [477, 456] on li "Complimentary tickets - 2 tickets to Copper to the World for your team." at bounding box center [651, 463] width 657 height 16
click at [518, 440] on li "Acknowledged as the Opening Networking Reception Sponsor with recognition on-sc…" at bounding box center [651, 439] width 657 height 33
drag, startPoint x: 514, startPoint y: 444, endPoint x: 502, endPoint y: 445, distance: 12.2
click at [513, 444] on li "Acknowledged as the Opening Networking Reception Sponsor with recognition on-sc…" at bounding box center [651, 439] width 657 height 33
click at [341, 383] on link "Edit" at bounding box center [349, 388] width 27 height 11
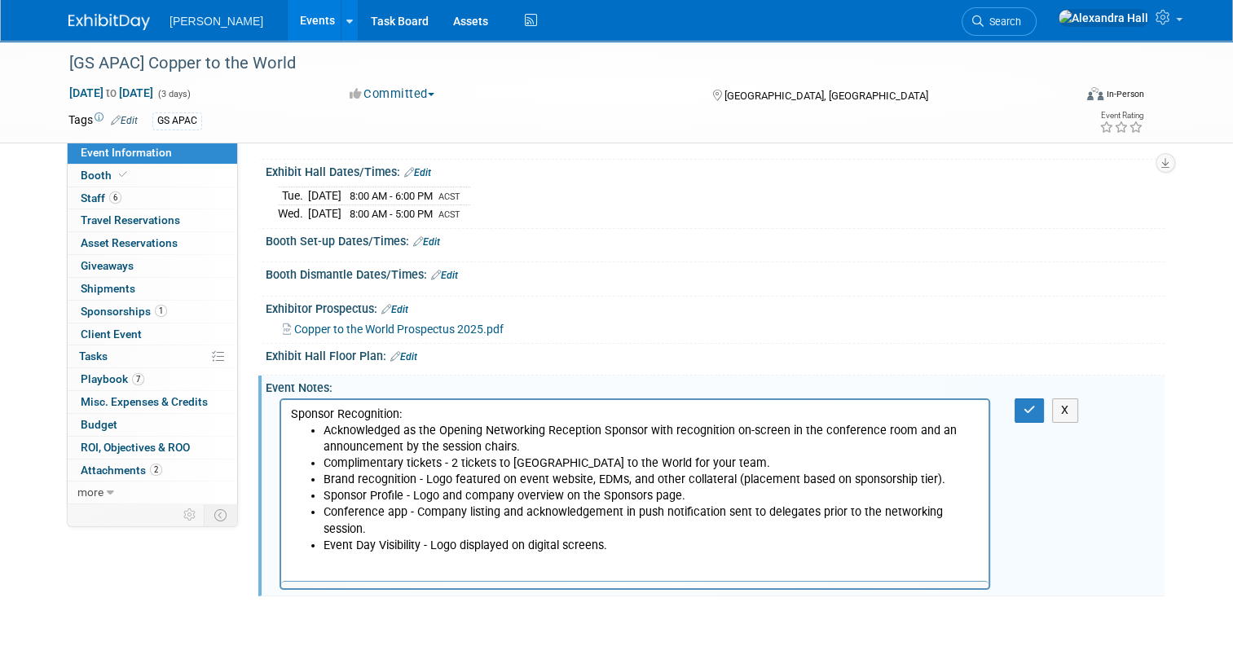
scroll to position [0, 0]
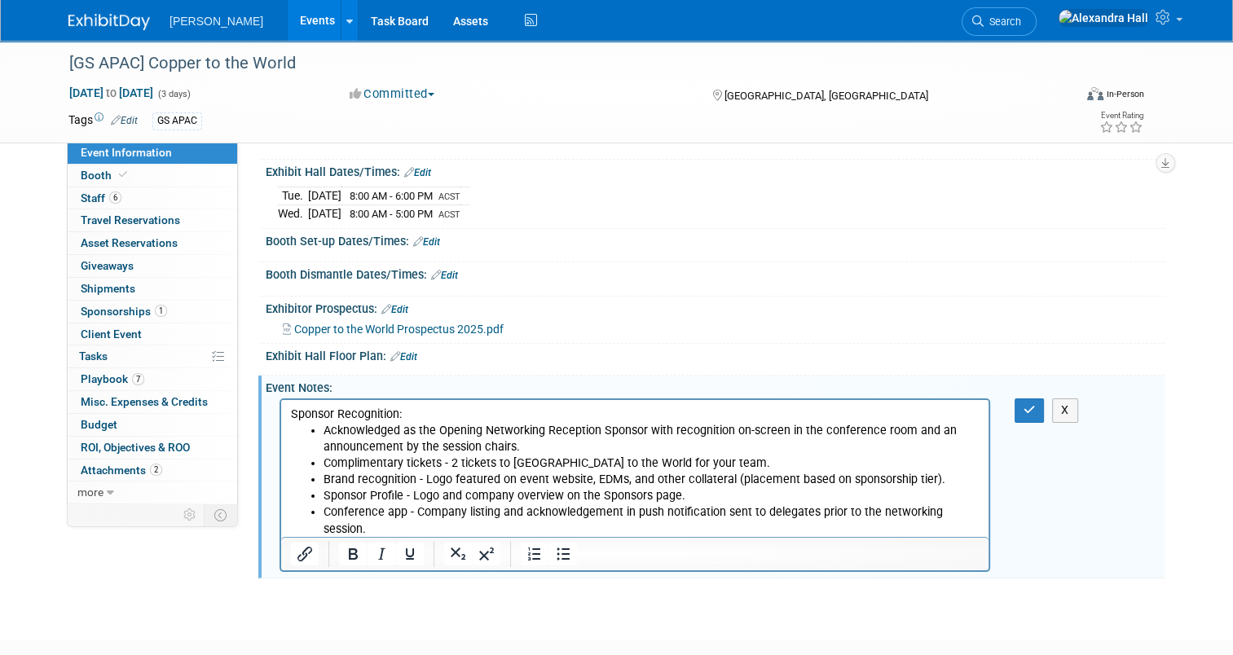
click at [544, 451] on li "Acknowledged as the Opening Networking Reception Sponsor with recognition on-sc…" at bounding box center [651, 439] width 656 height 33
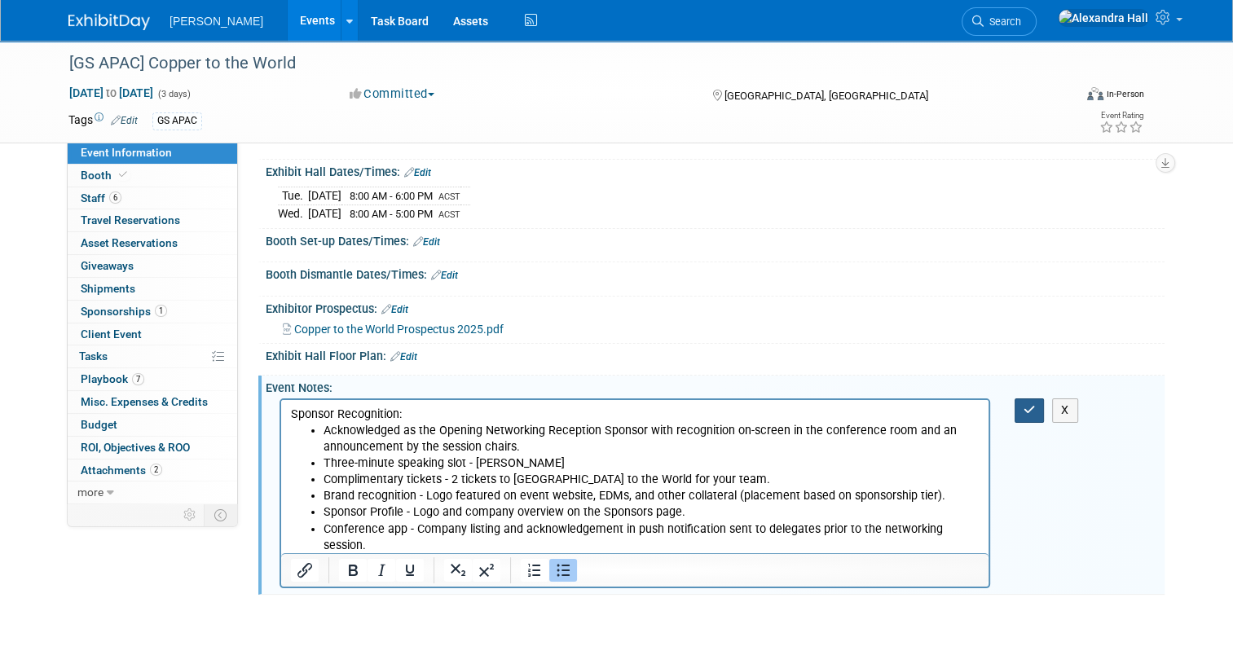
click at [1035, 407] on icon "button" at bounding box center [1029, 409] width 12 height 11
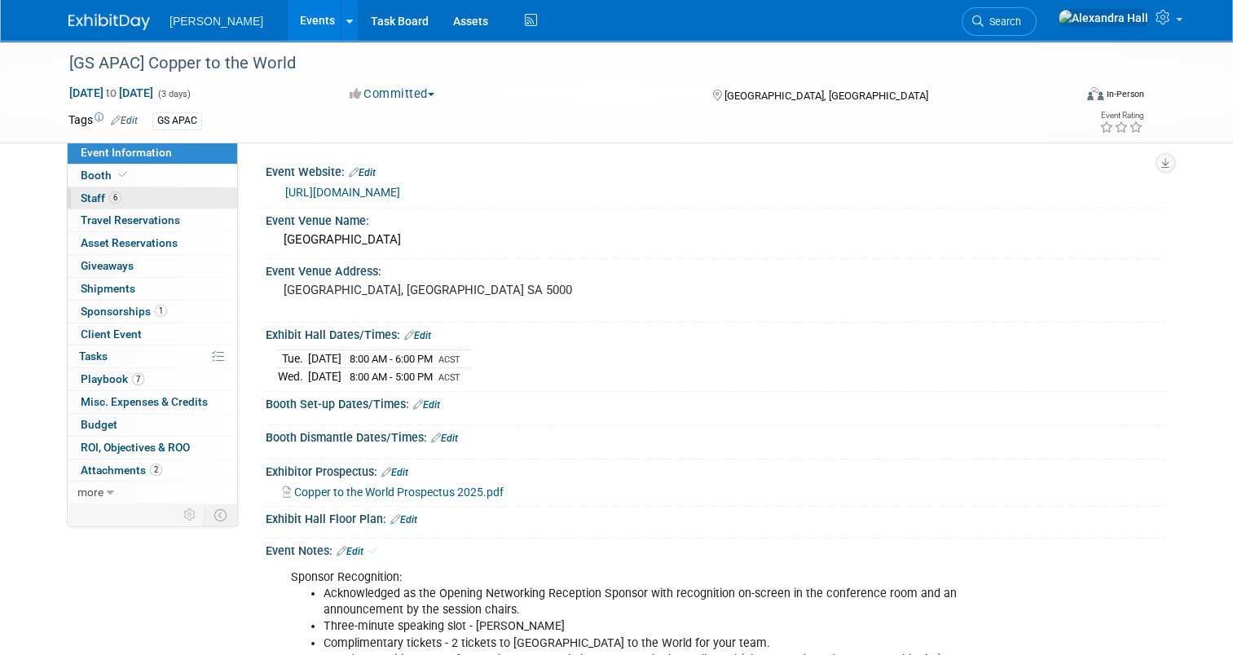
click at [125, 187] on link "6 Staff 6" at bounding box center [152, 198] width 169 height 22
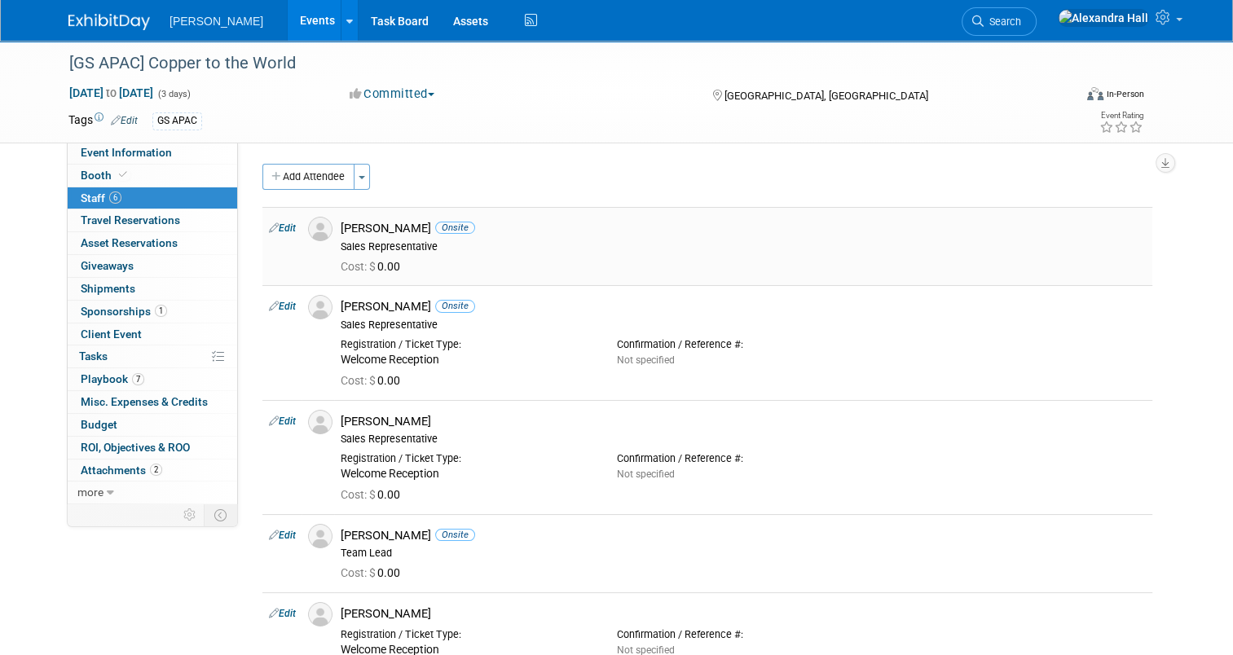
click at [284, 226] on link "Edit" at bounding box center [282, 227] width 27 height 11
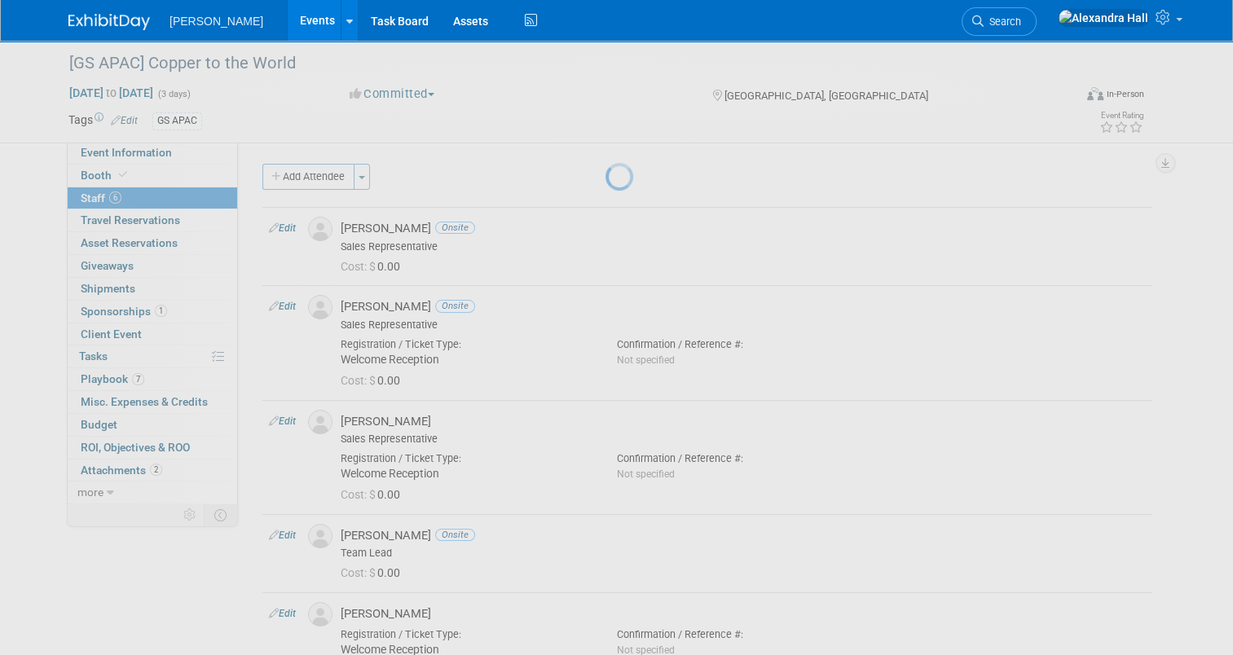
select select "a04ba136-82a0-4952-9388-7783ce2b3d06"
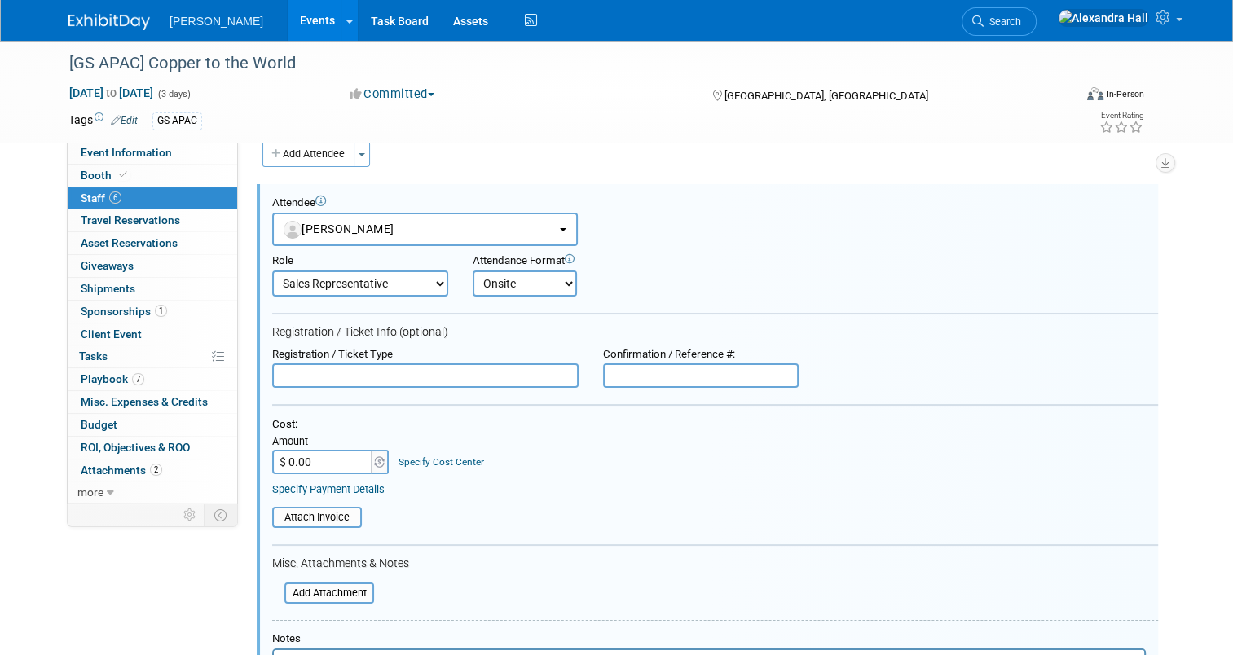
click at [382, 369] on input "text" at bounding box center [425, 375] width 306 height 24
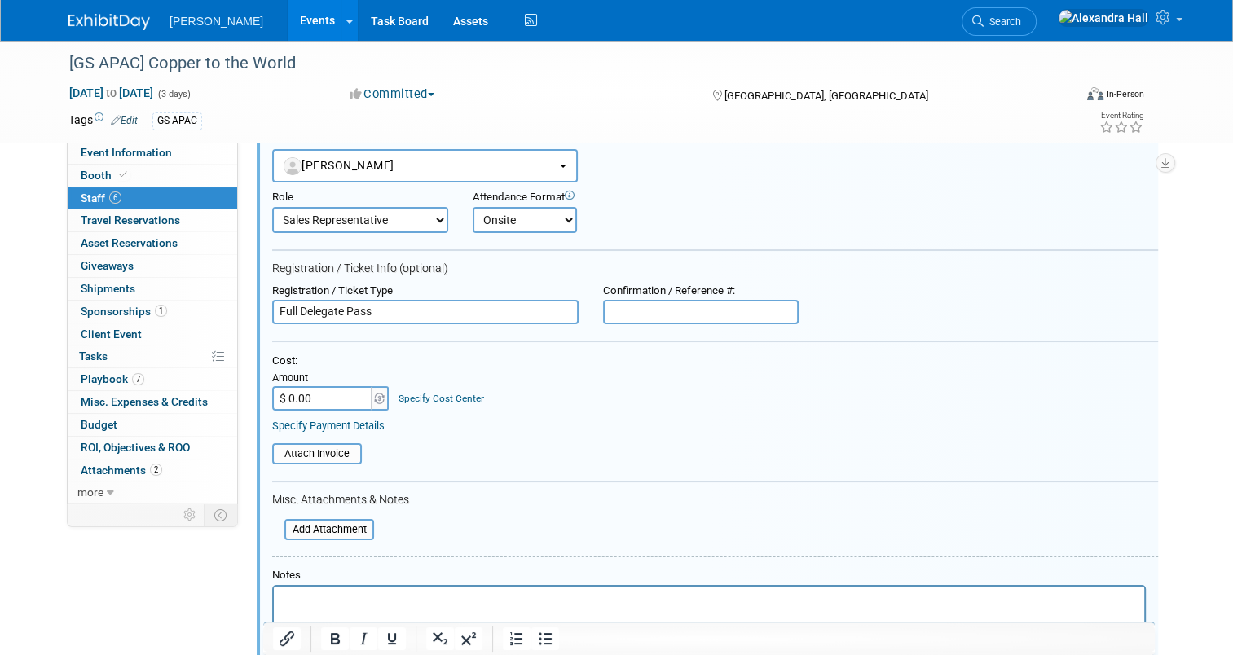
scroll to position [186, 0]
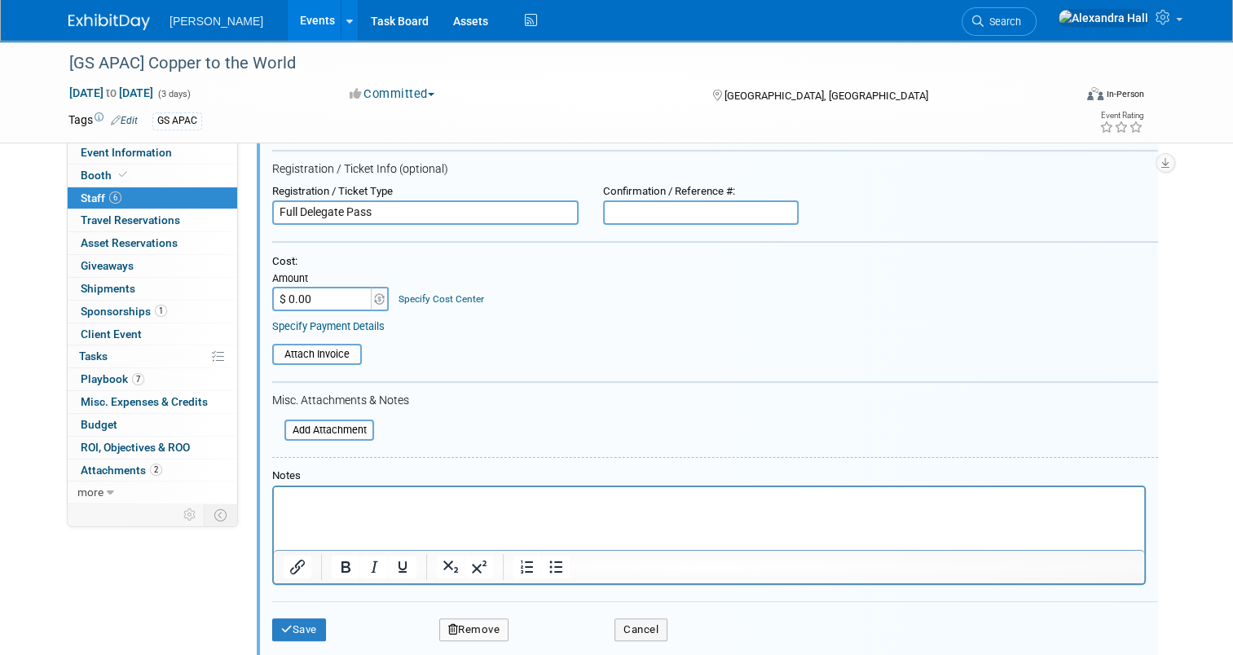
type input "Full Delegate Pass"
click at [287, 623] on button "Save" at bounding box center [299, 629] width 54 height 23
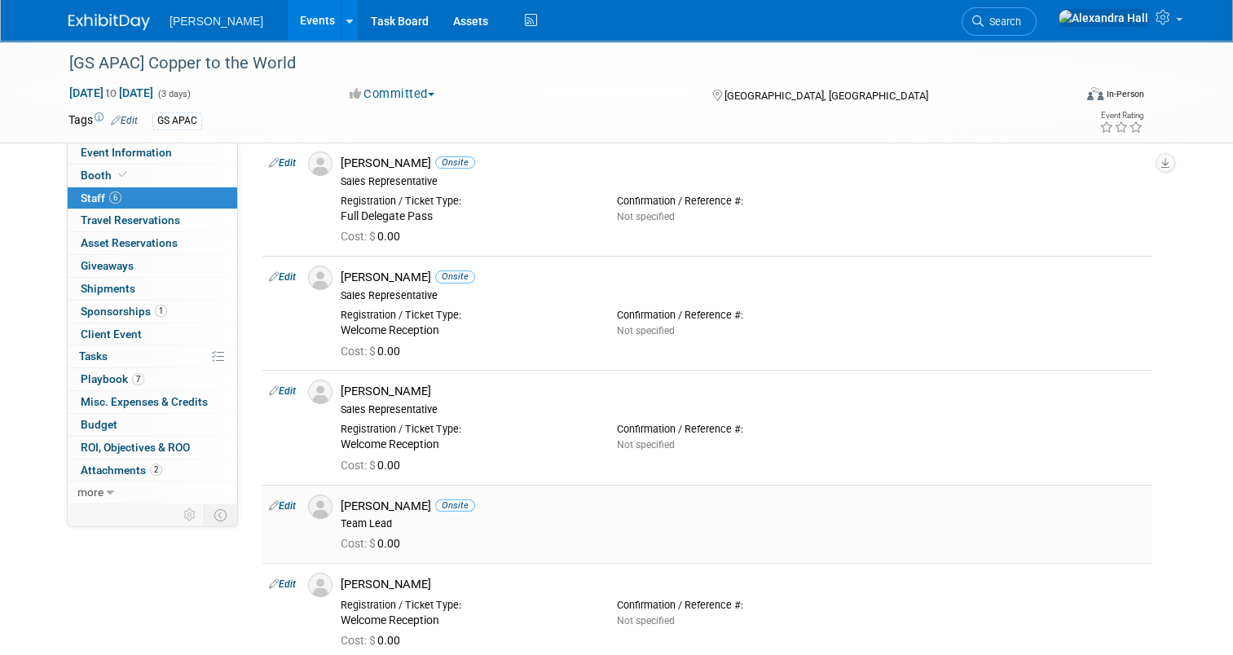
scroll to position [104, 0]
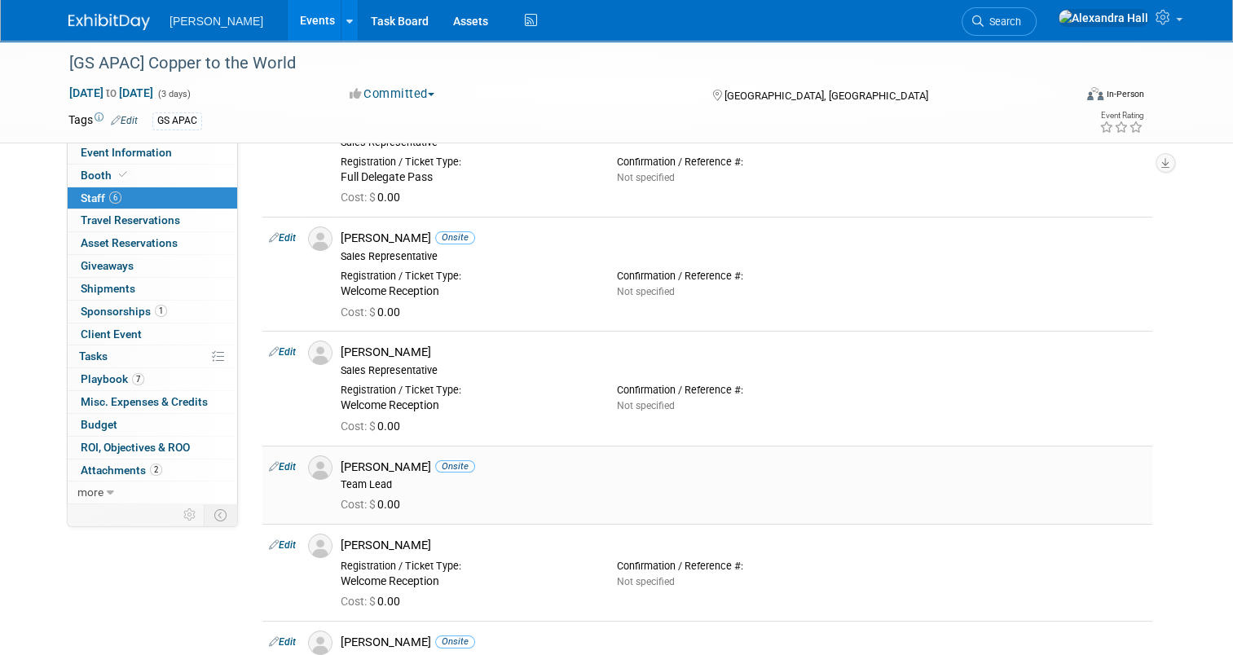
click at [272, 461] on link "Edit" at bounding box center [282, 466] width 27 height 11
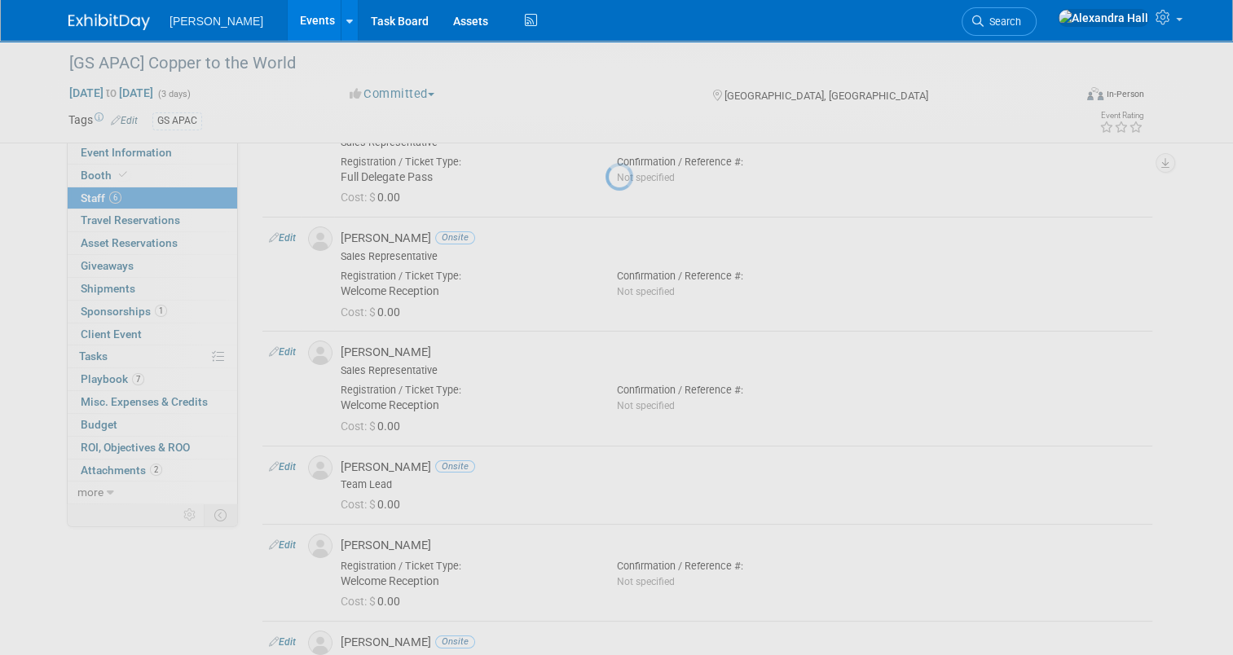
select select "d34a3b09-eda4-4c8c-b321-3f96a4bf8d64"
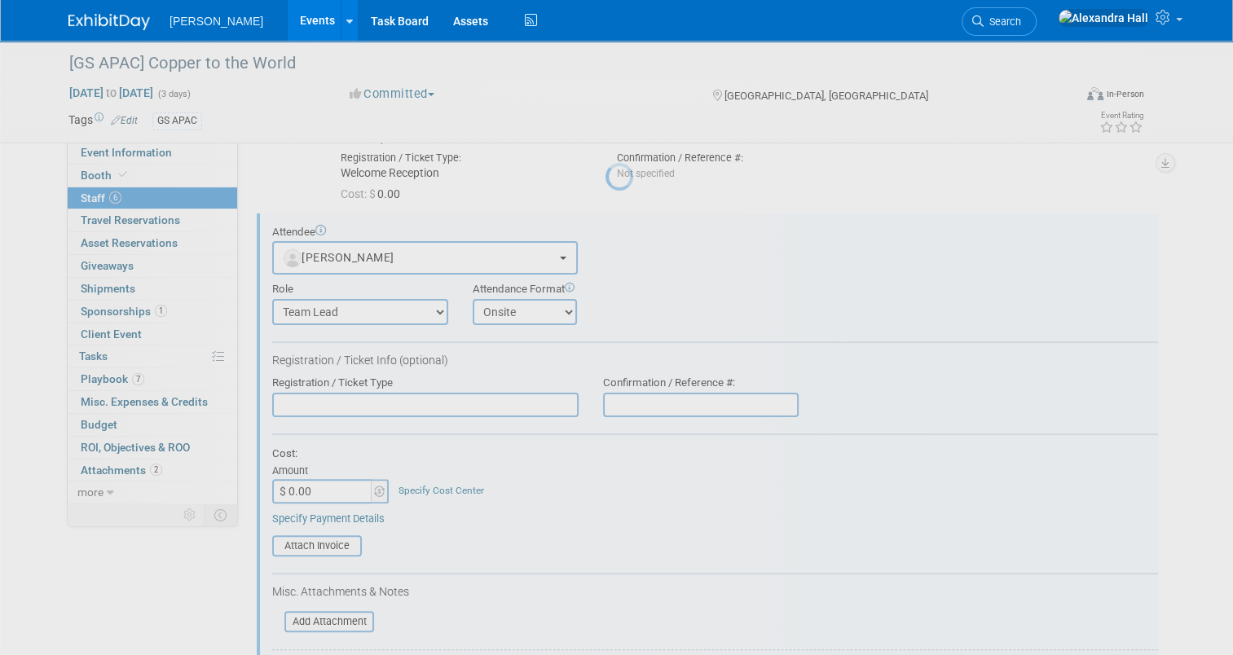
scroll to position [365, 0]
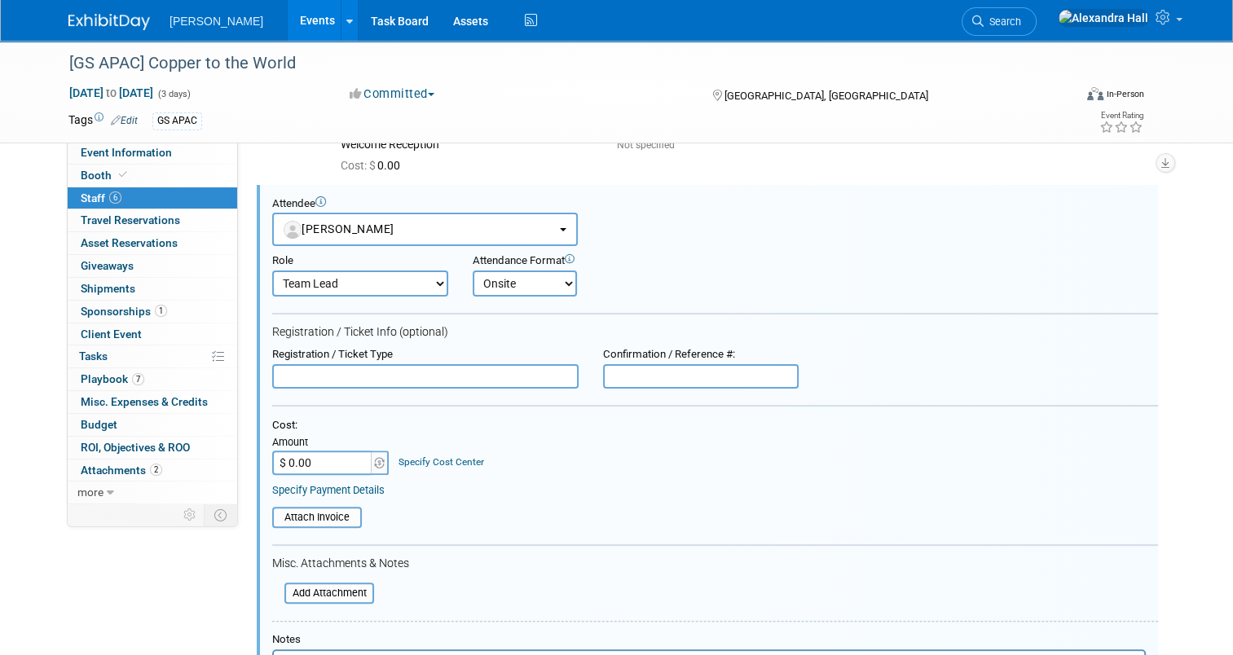
click at [345, 380] on input "text" at bounding box center [425, 376] width 306 height 24
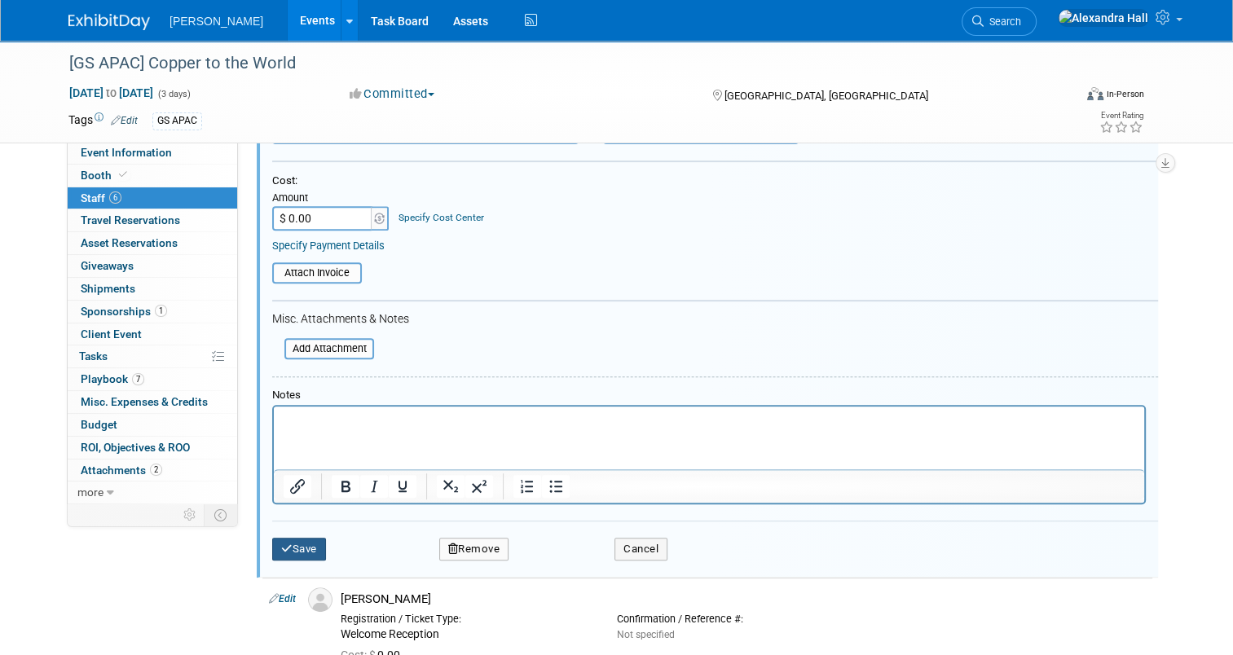
type input "Full Delegate Pass"
click at [314, 543] on button "Save" at bounding box center [299, 549] width 54 height 23
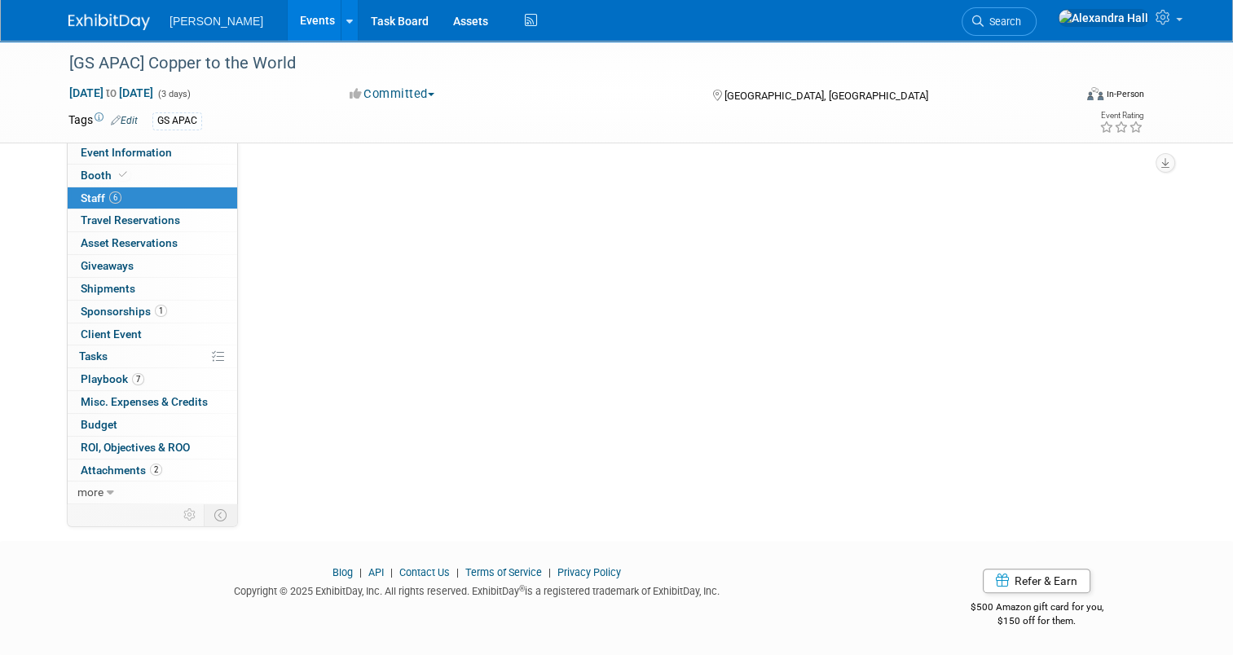
scroll to position [376, 0]
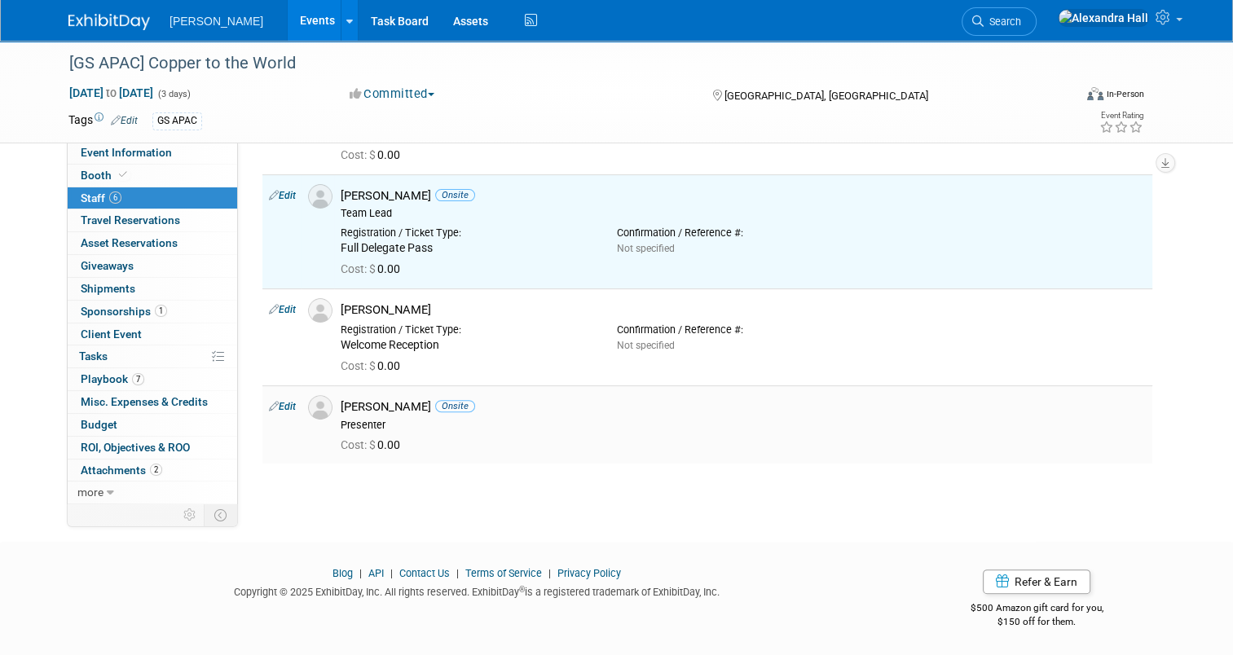
click at [352, 440] on span "Cost: $" at bounding box center [359, 444] width 37 height 13
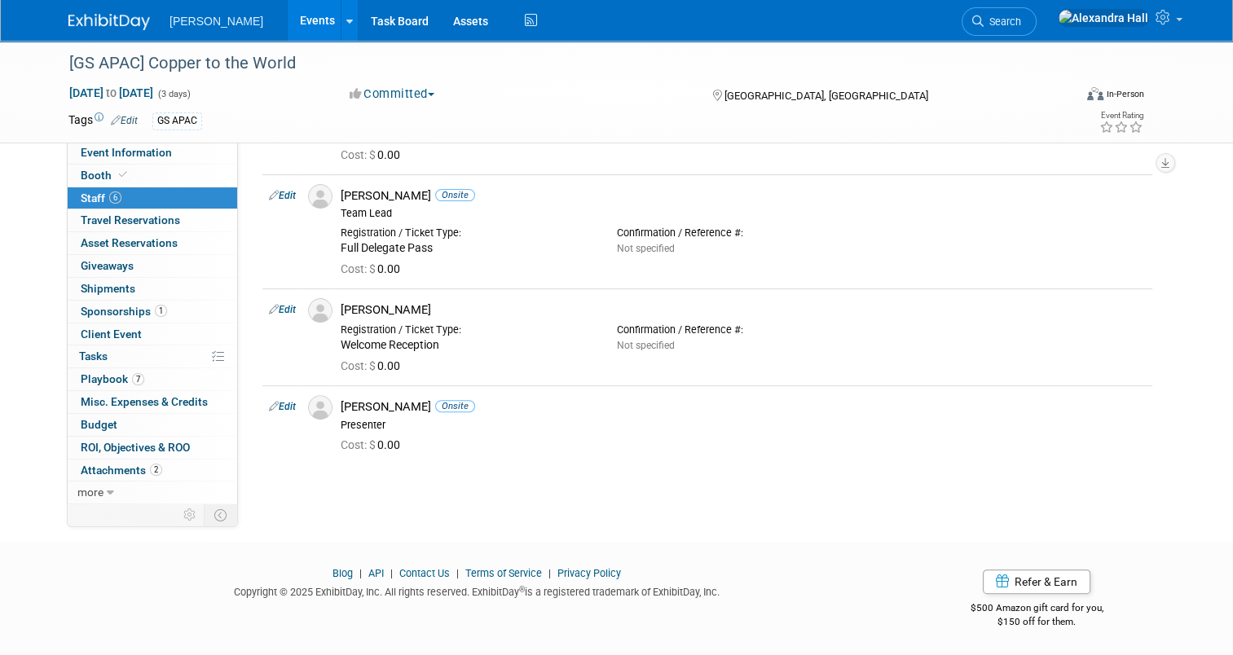
click at [281, 402] on link "Edit" at bounding box center [282, 406] width 27 height 11
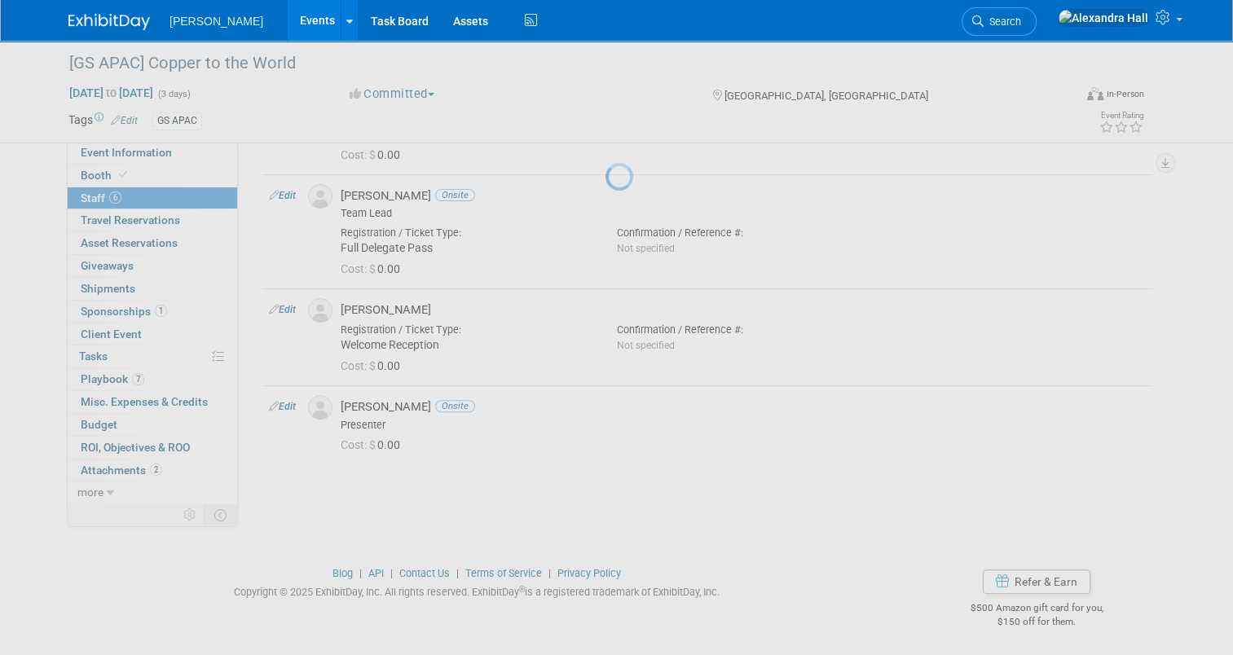
select select "475b1762-33f7-42fd-8dc1-b961400dec3b"
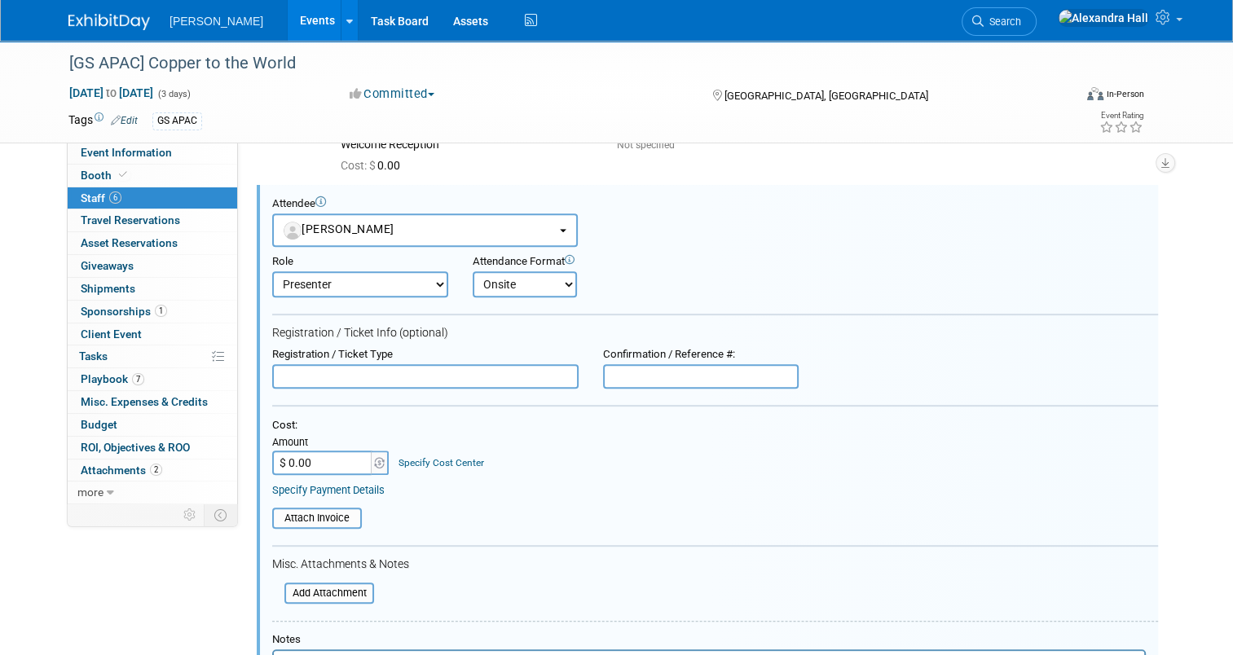
scroll to position [0, 0]
click at [347, 380] on input "text" at bounding box center [425, 376] width 306 height 24
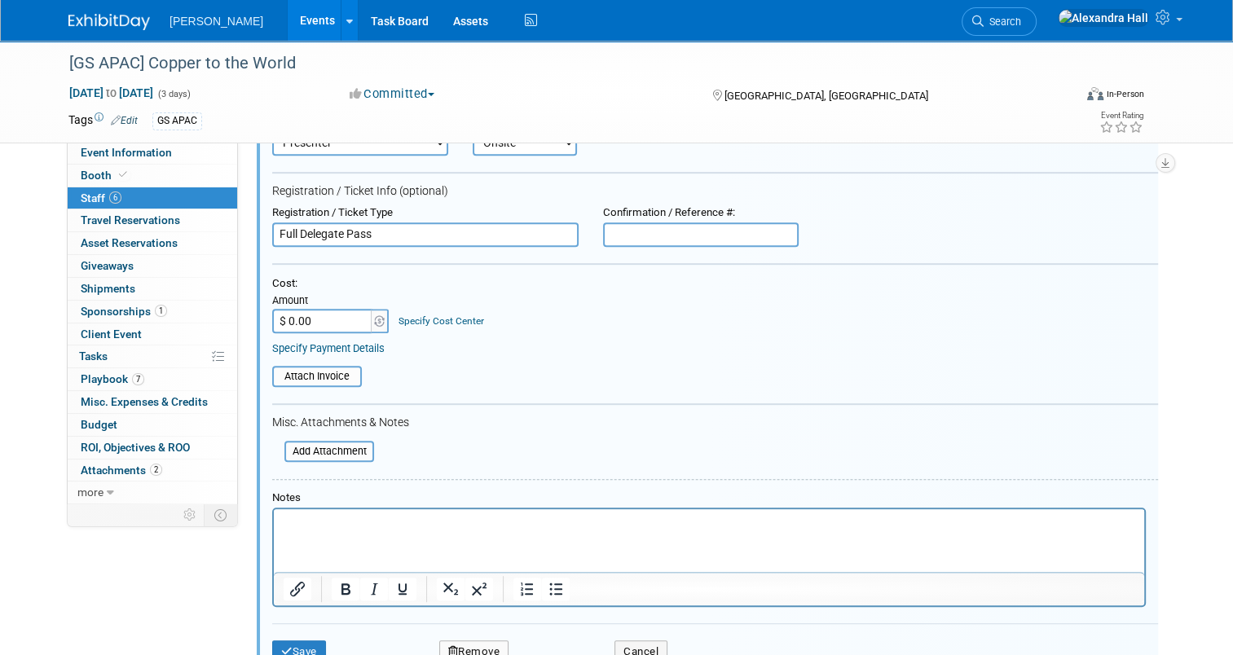
scroll to position [739, 0]
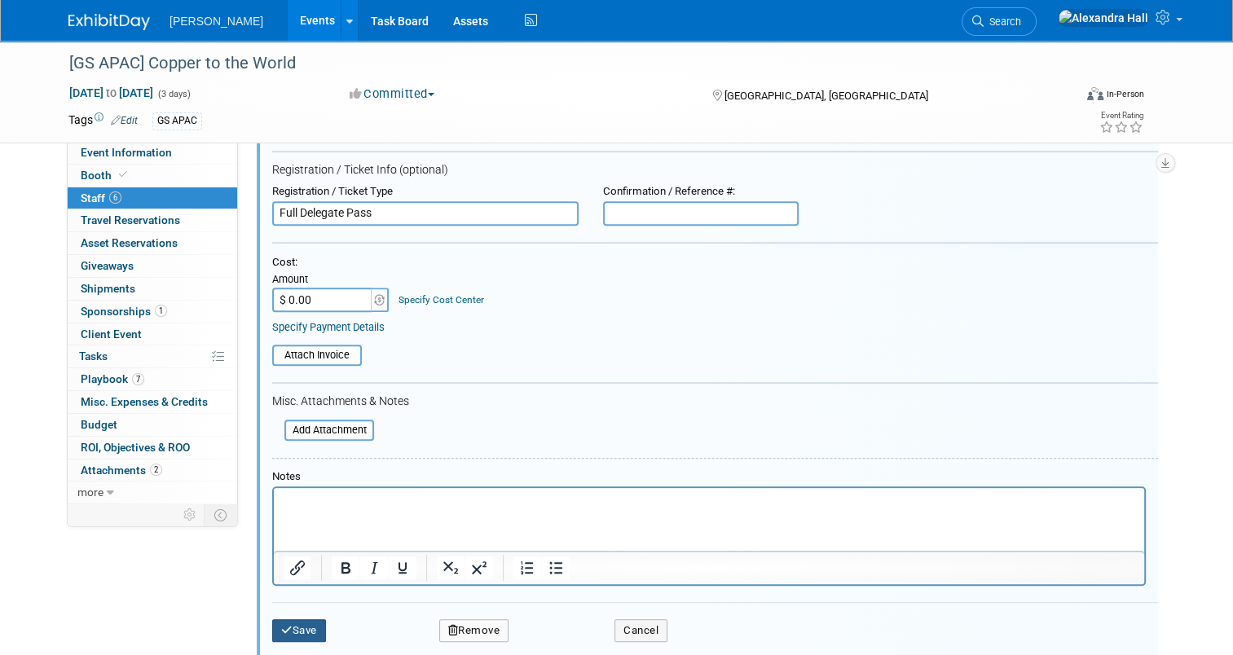
type input "Full Delegate Pass"
click at [286, 622] on button "Save" at bounding box center [299, 630] width 54 height 23
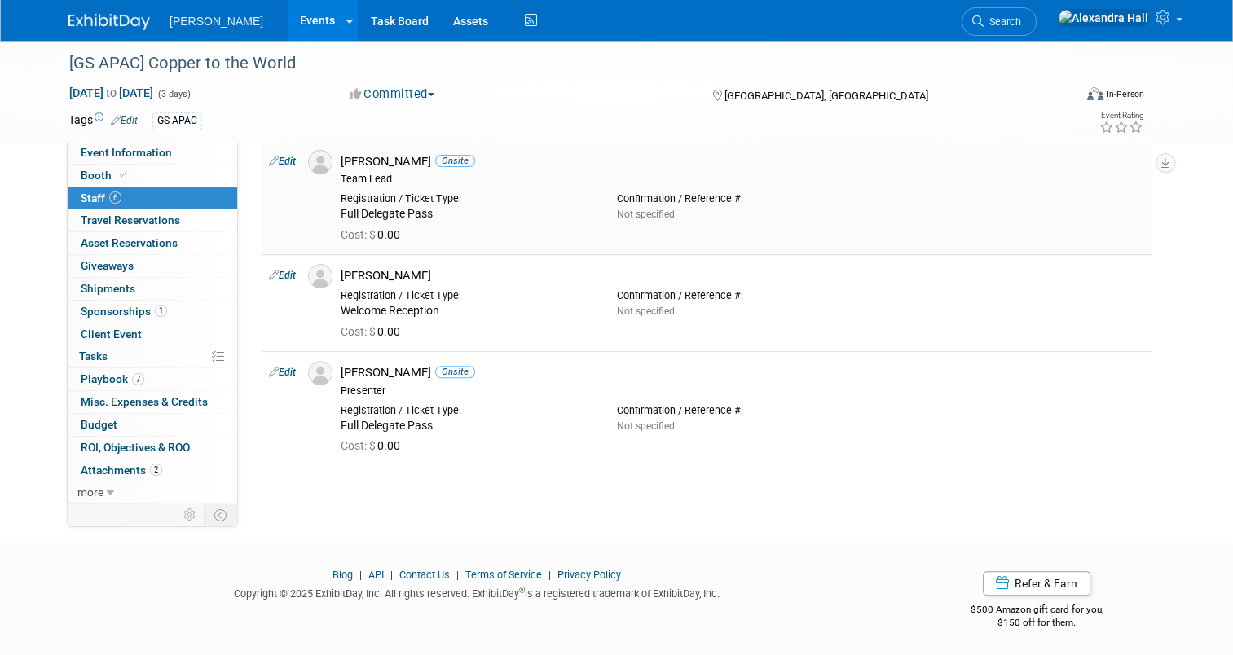
scroll to position [0, 0]
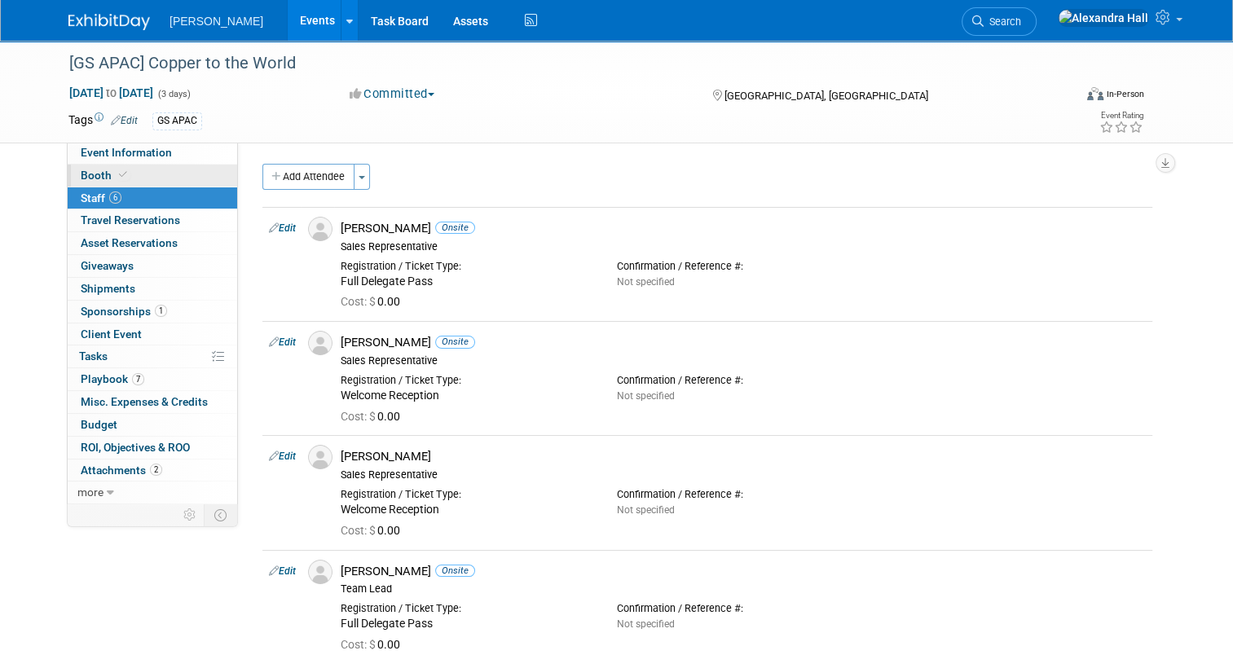
click at [116, 169] on span at bounding box center [123, 175] width 15 height 12
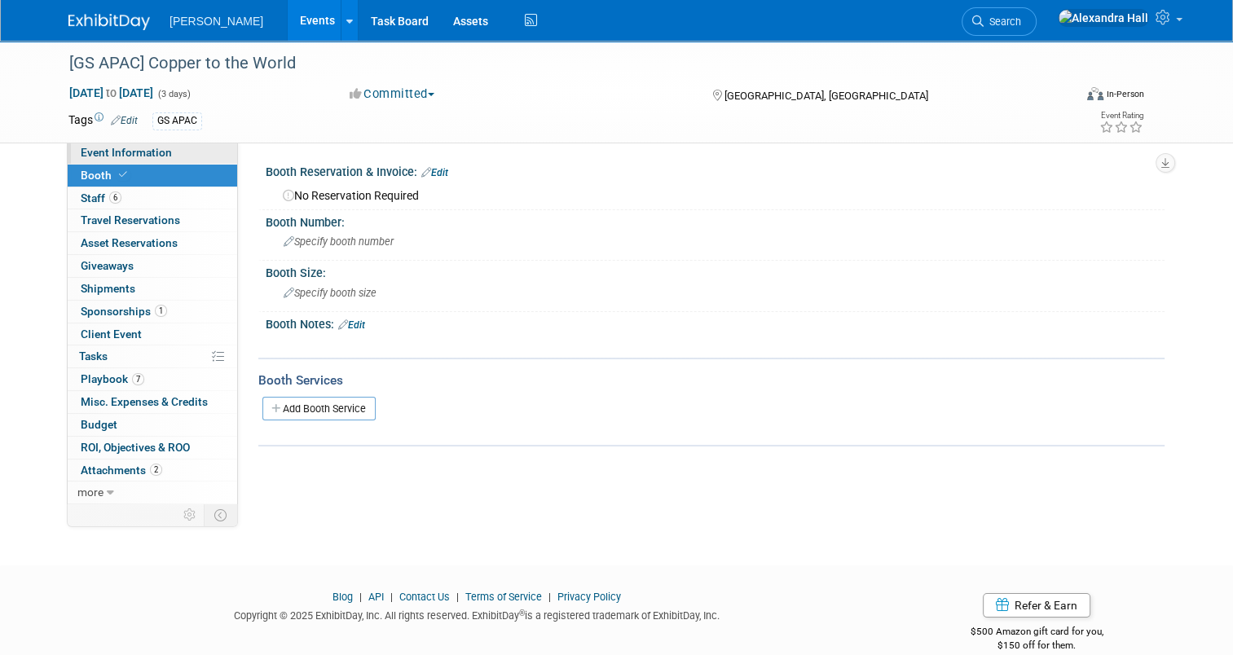
click at [130, 147] on span "Event Information" at bounding box center [126, 152] width 91 height 13
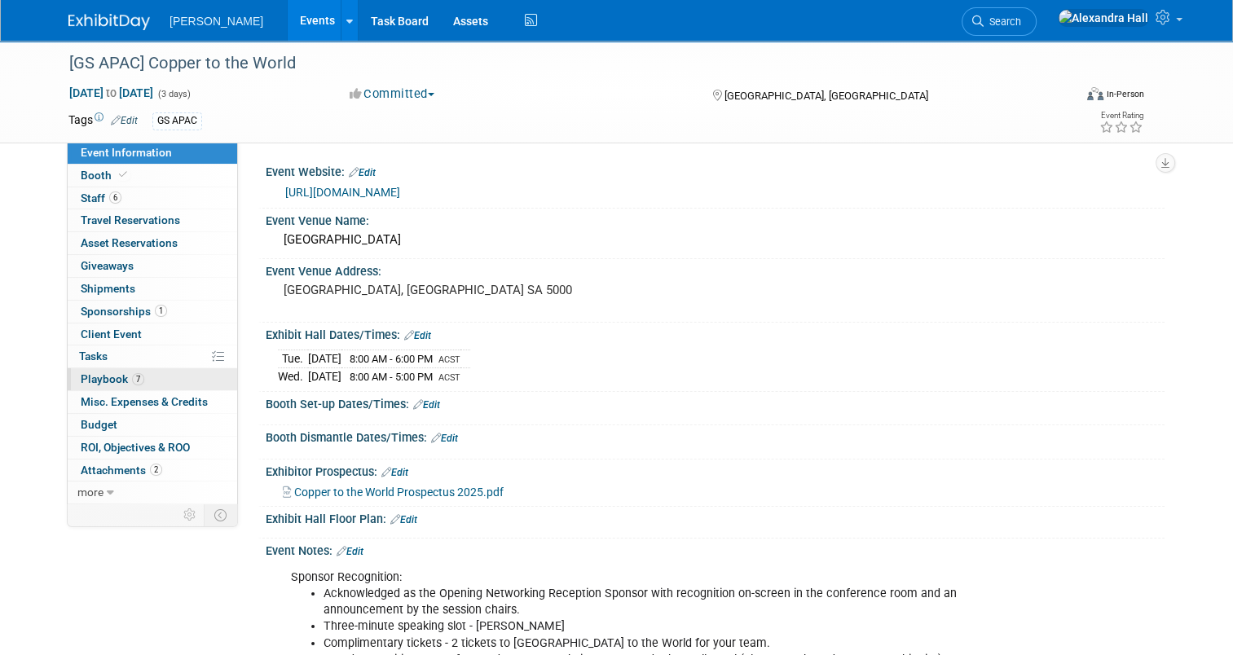
click at [144, 380] on link "7 Playbook 7" at bounding box center [152, 379] width 169 height 22
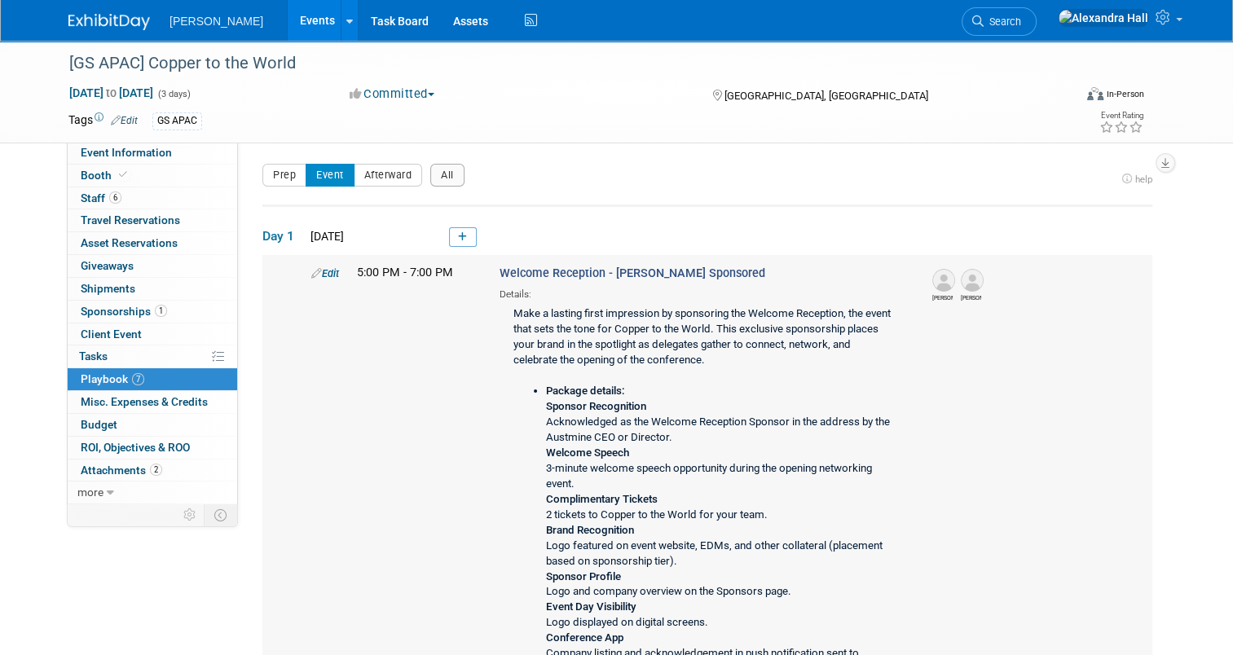
click at [316, 270] on link "Edit" at bounding box center [325, 273] width 28 height 12
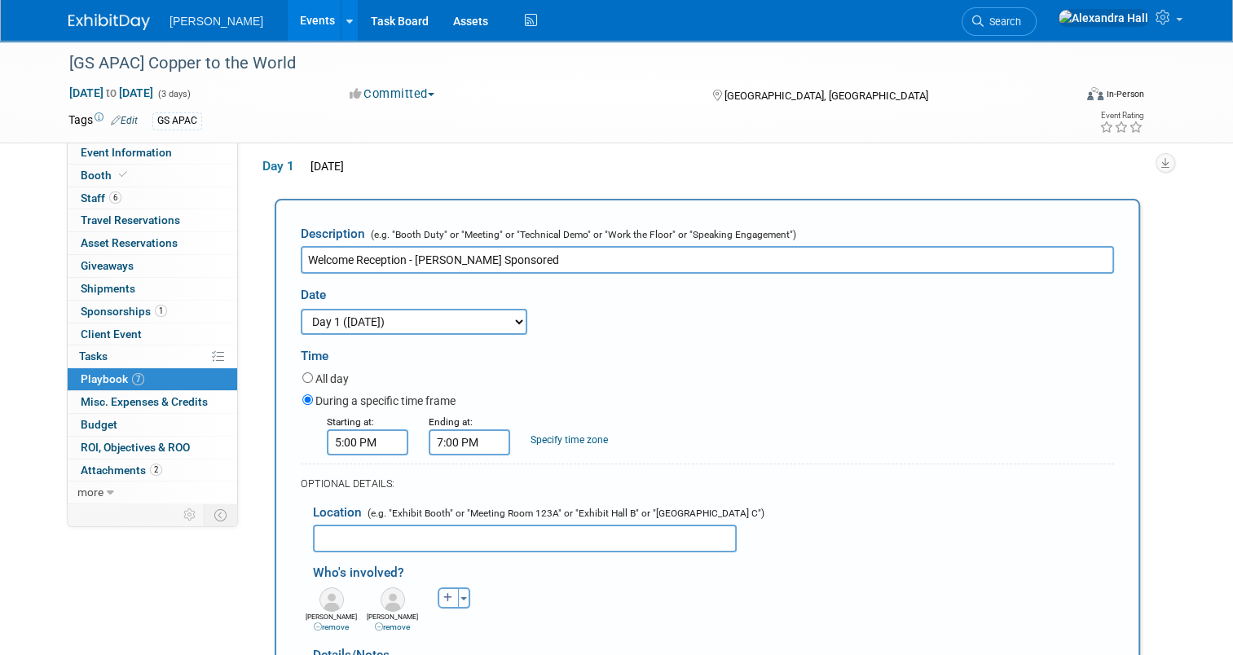
click at [437, 593] on button "button" at bounding box center [447, 597] width 21 height 21
select select
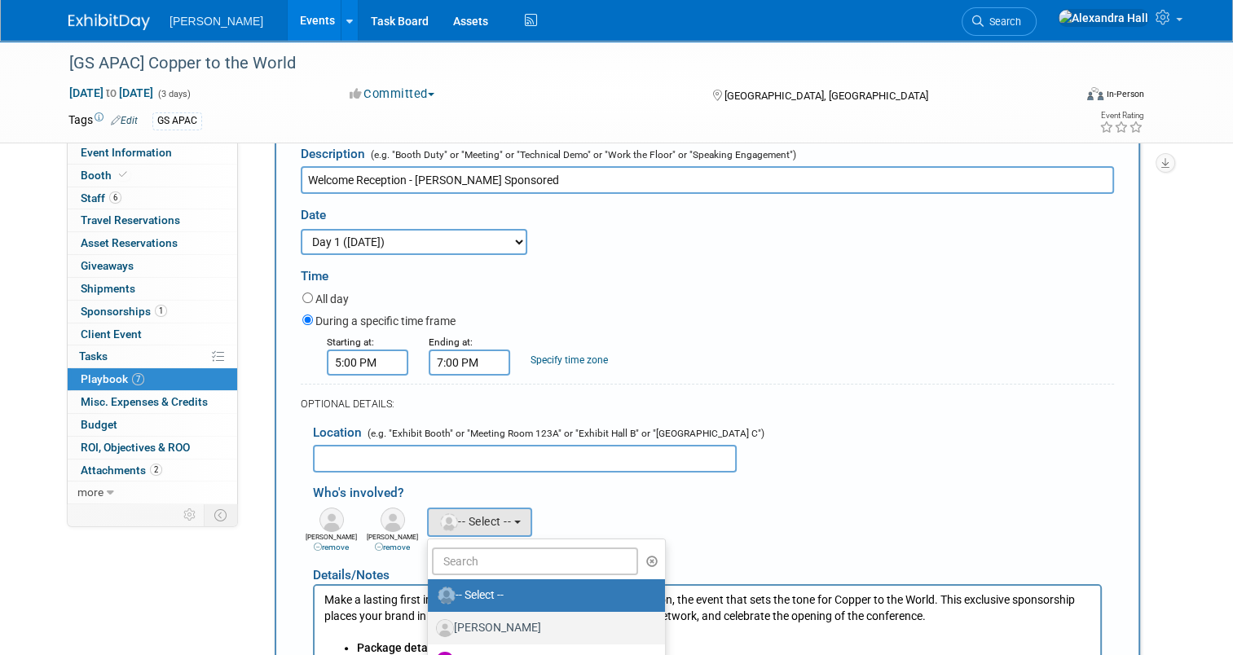
scroll to position [233, 0]
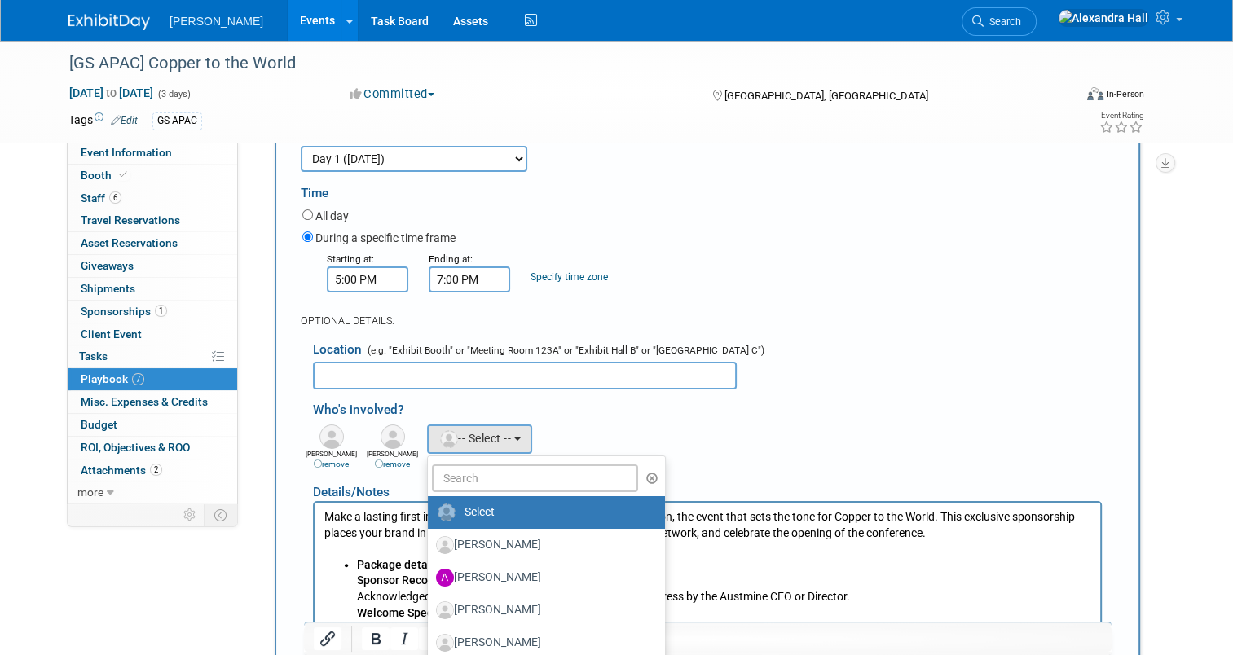
drag, startPoint x: 619, startPoint y: 415, endPoint x: 560, endPoint y: 417, distance: 58.7
click at [619, 414] on div "Who's involved?" at bounding box center [713, 406] width 801 height 27
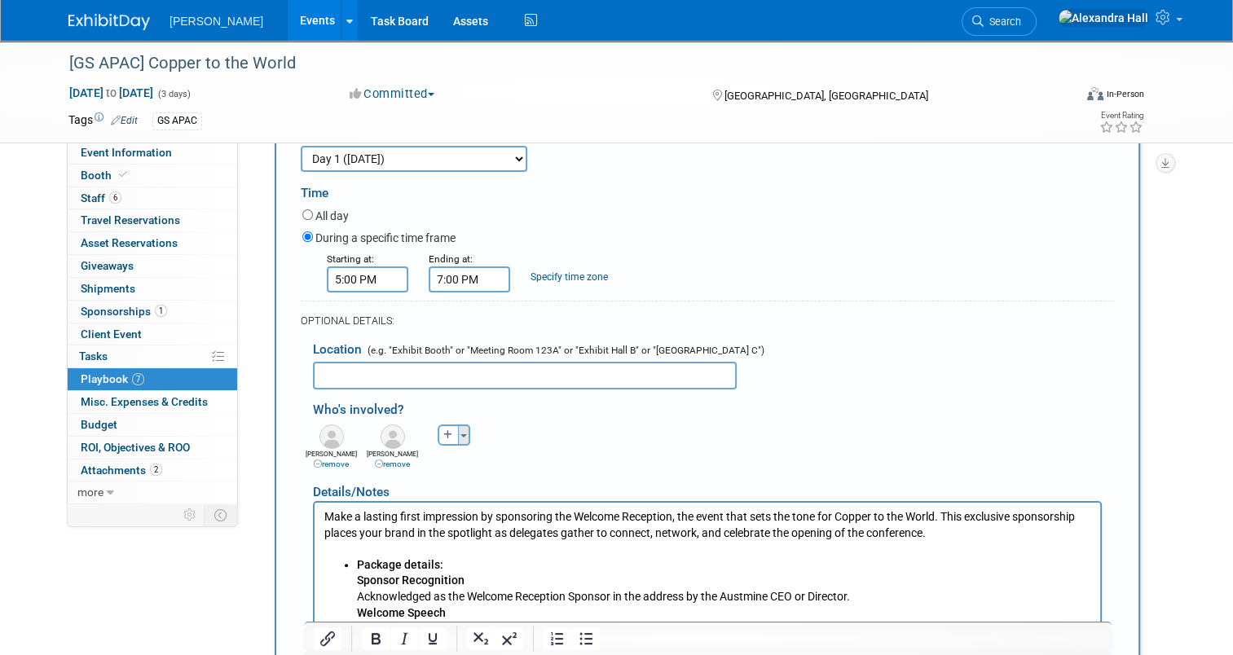
click at [458, 433] on button "Toggle Dropdown" at bounding box center [464, 434] width 12 height 21
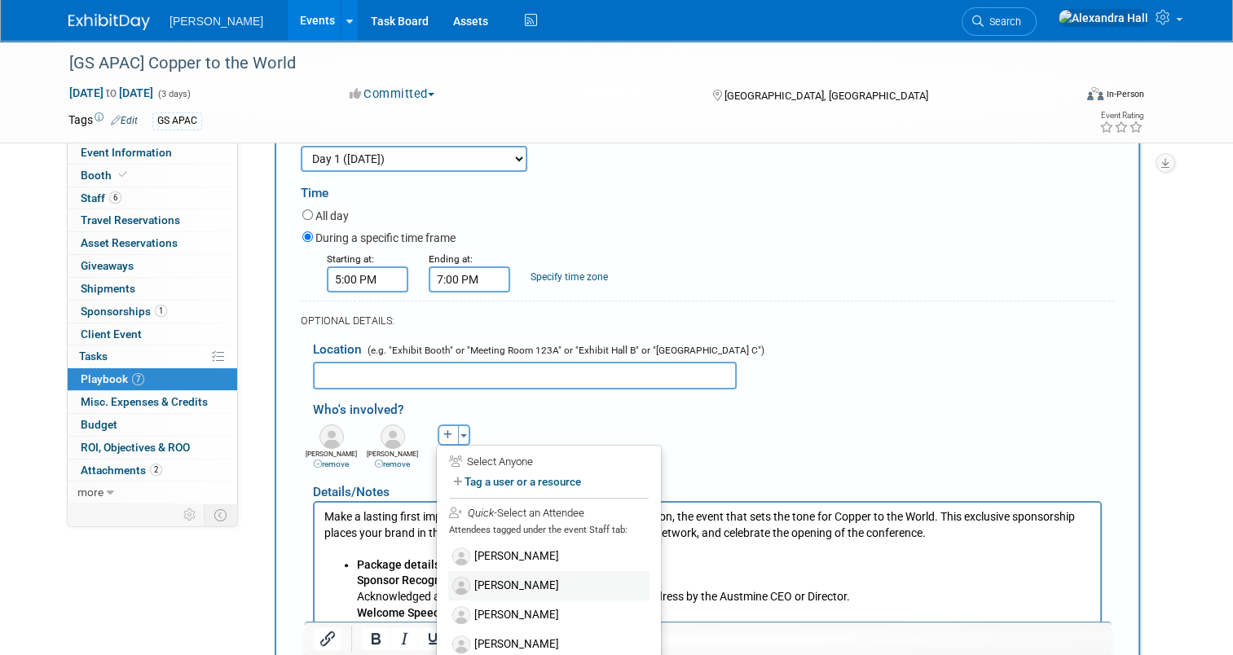
click at [504, 583] on label "[PERSON_NAME]" at bounding box center [548, 585] width 201 height 29
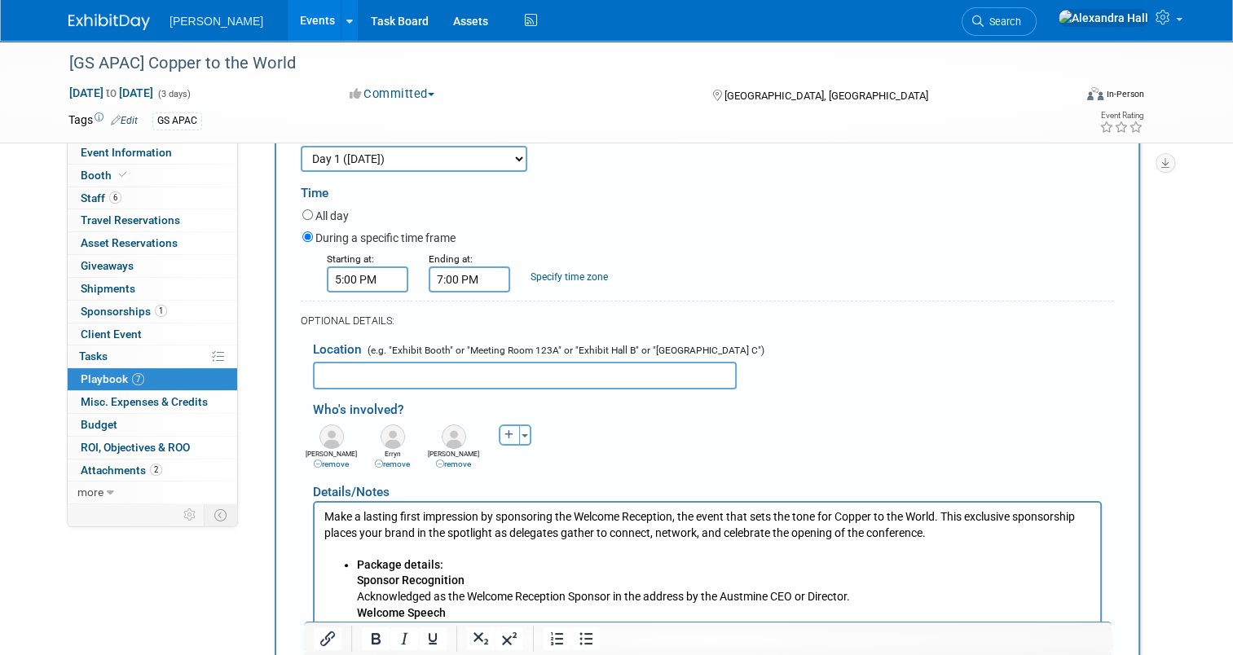
click at [506, 430] on button "button" at bounding box center [509, 434] width 21 height 21
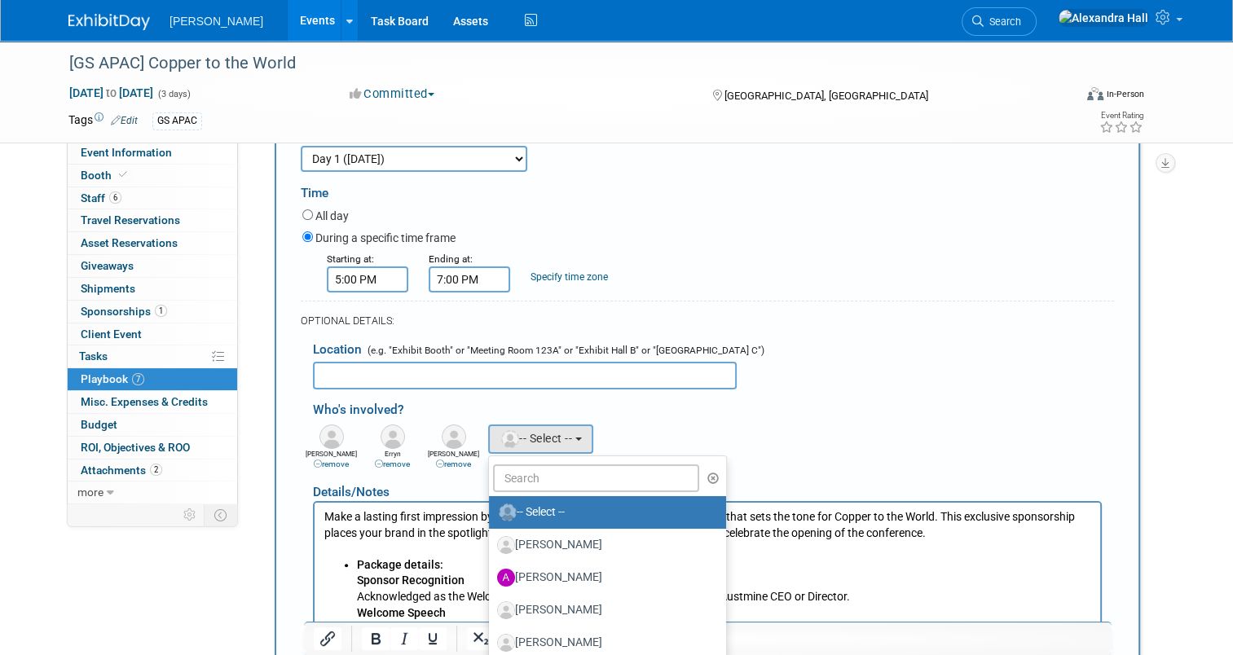
click at [627, 422] on div "[PERSON_NAME] remove [PERSON_NAME] remove [PERSON_NAME] remove" at bounding box center [713, 445] width 825 height 50
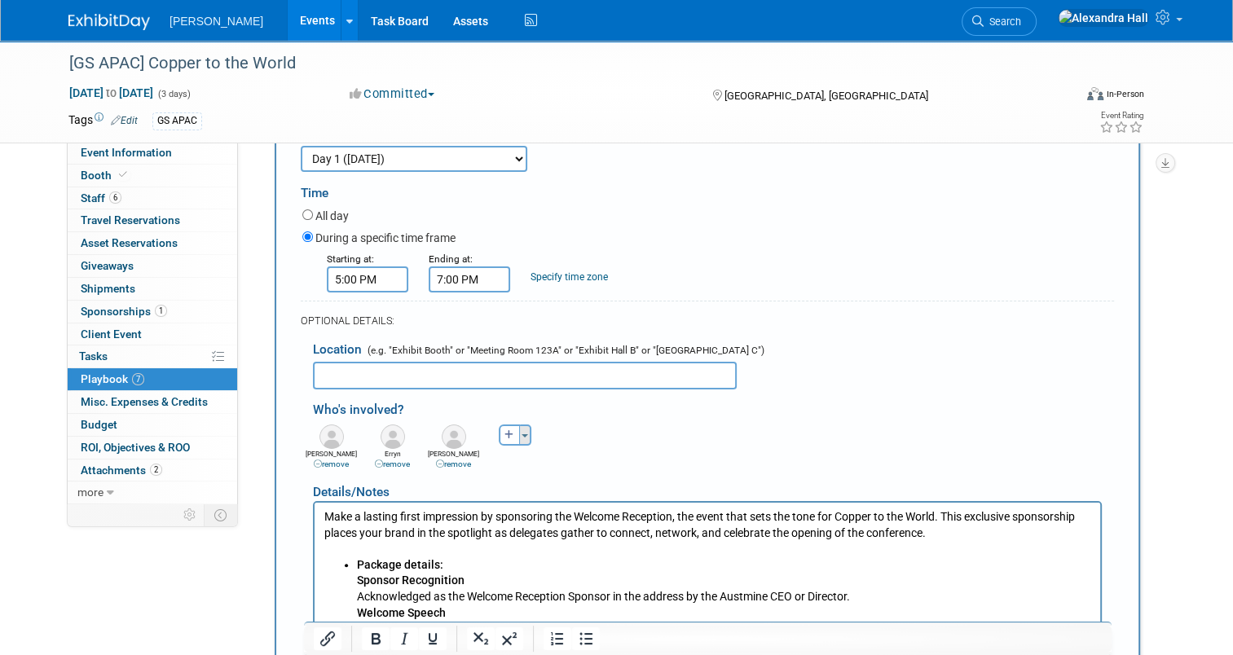
click at [521, 434] on span "button" at bounding box center [524, 435] width 7 height 3
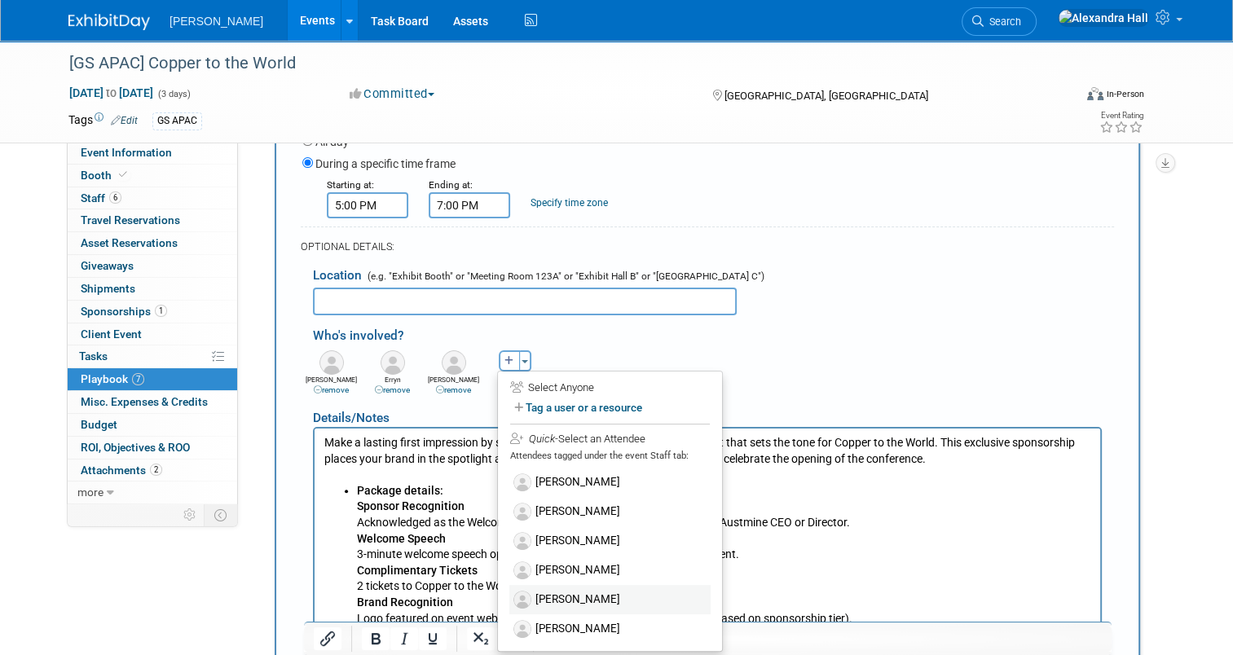
scroll to position [396, 0]
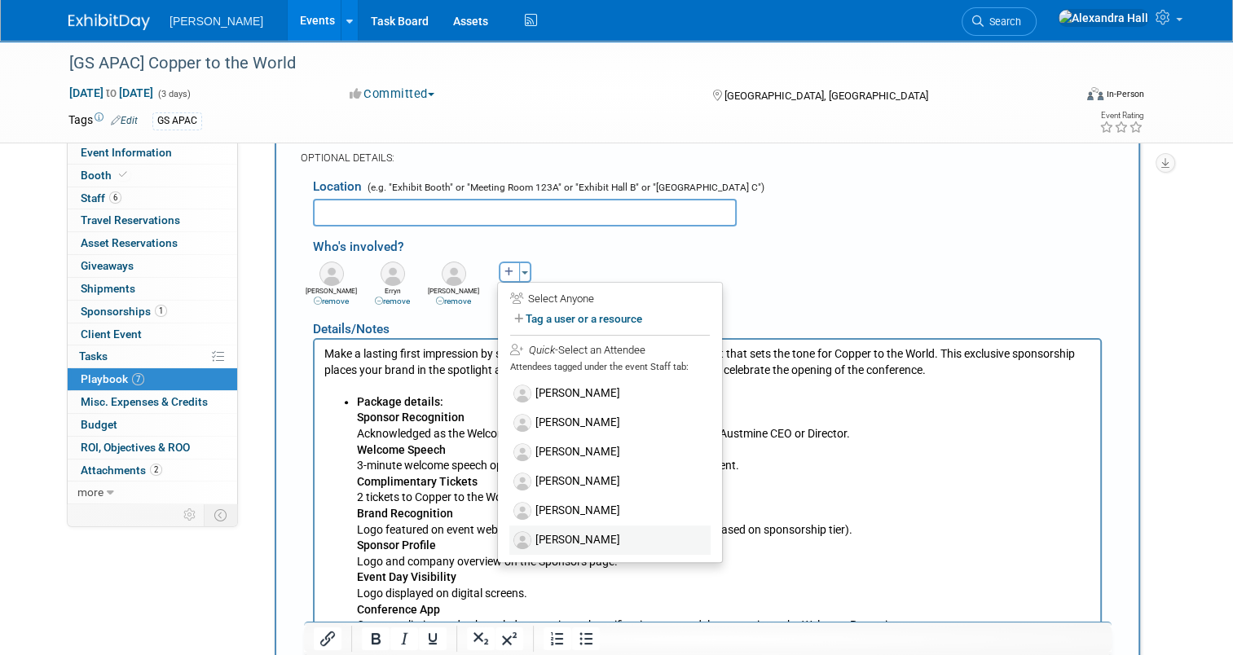
click at [570, 530] on label "[PERSON_NAME]" at bounding box center [609, 539] width 201 height 29
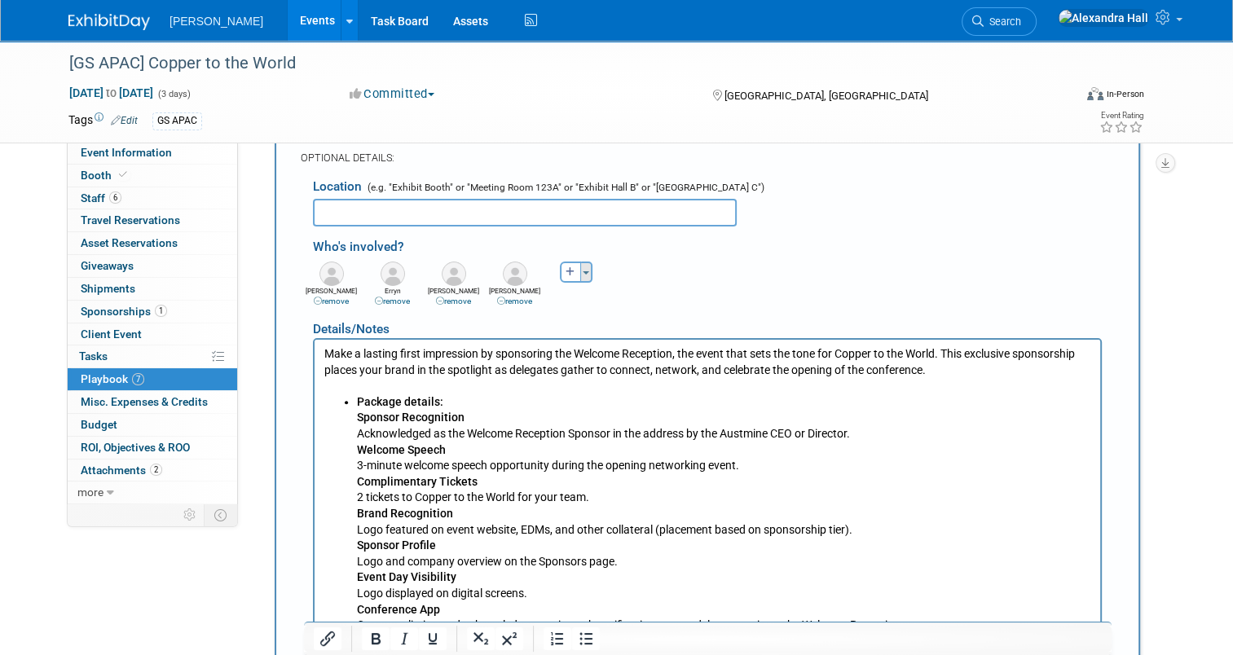
click at [580, 270] on button "Toggle Dropdown" at bounding box center [586, 271] width 12 height 21
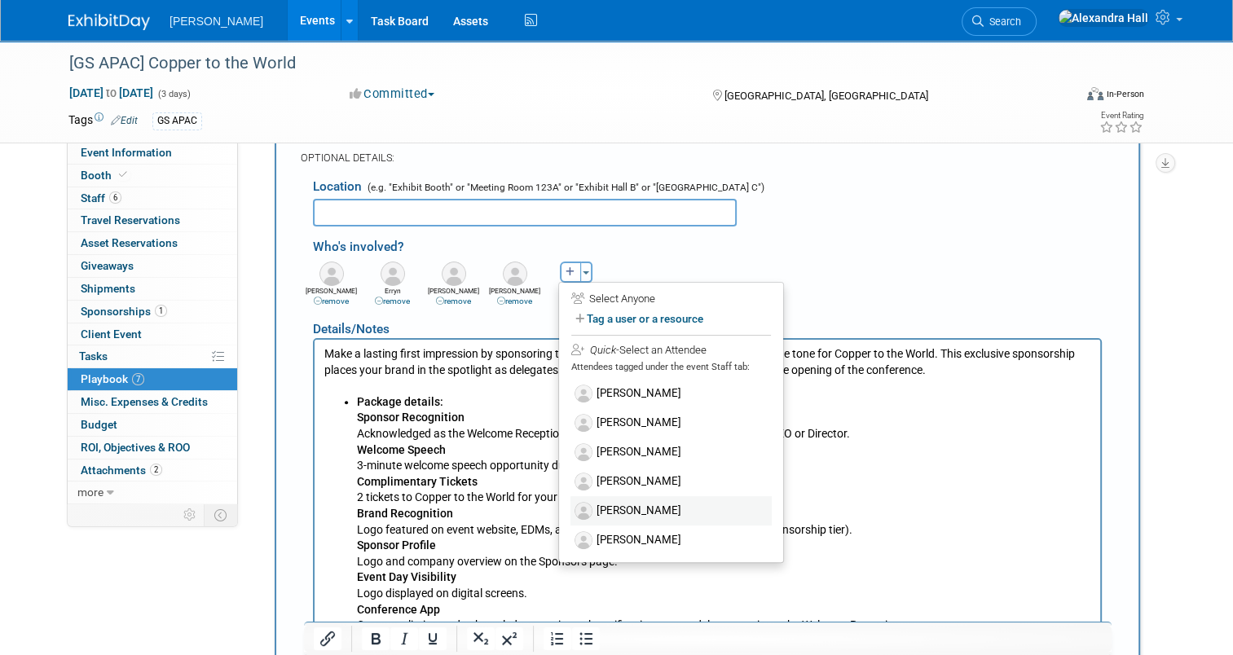
click at [622, 499] on label "[PERSON_NAME]" at bounding box center [670, 510] width 201 height 29
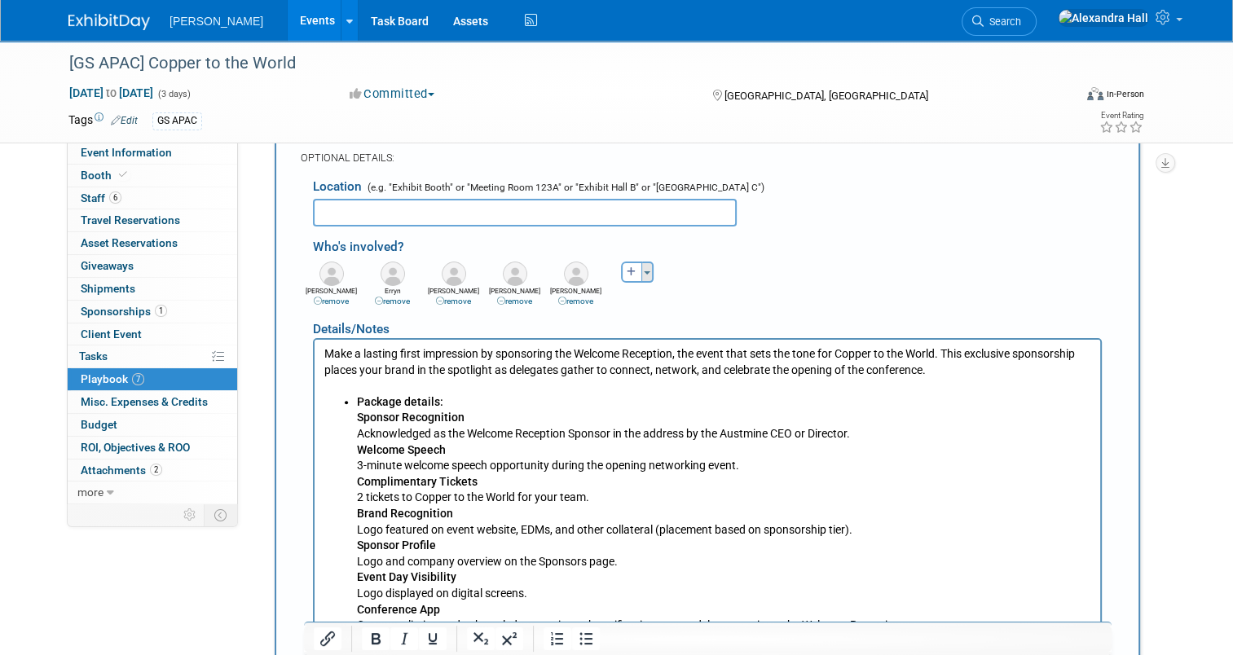
click at [641, 270] on button "Toggle Dropdown" at bounding box center [647, 271] width 12 height 21
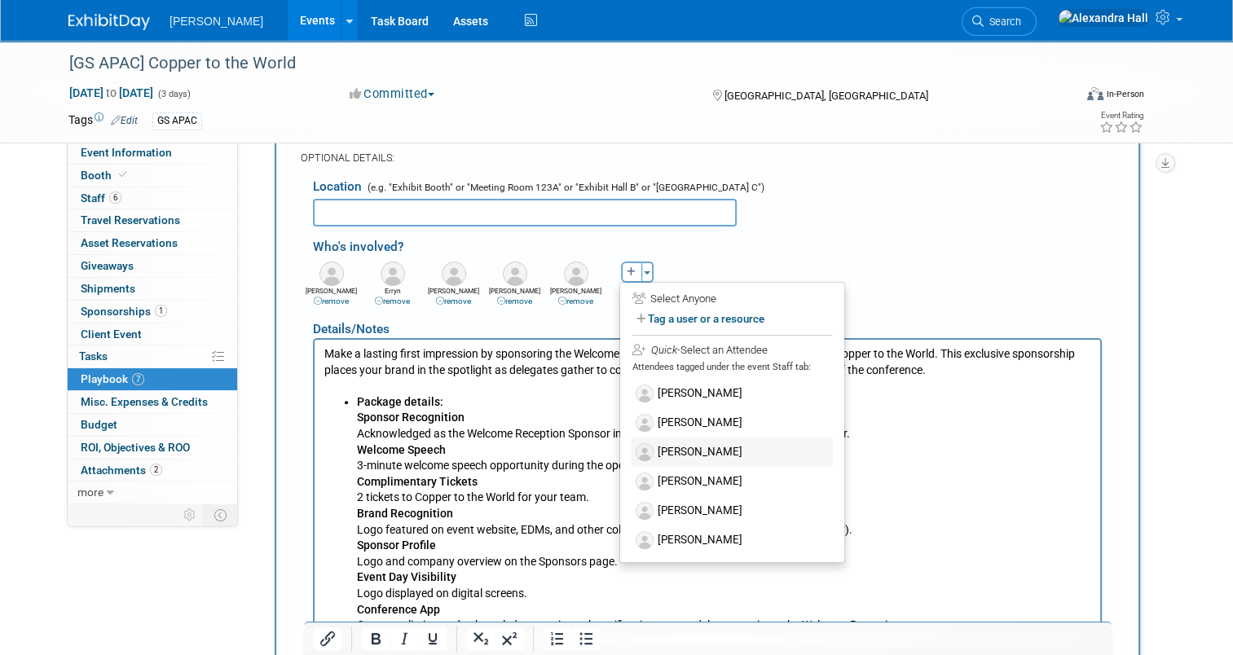
click at [678, 446] on label "[PERSON_NAME]" at bounding box center [731, 451] width 201 height 29
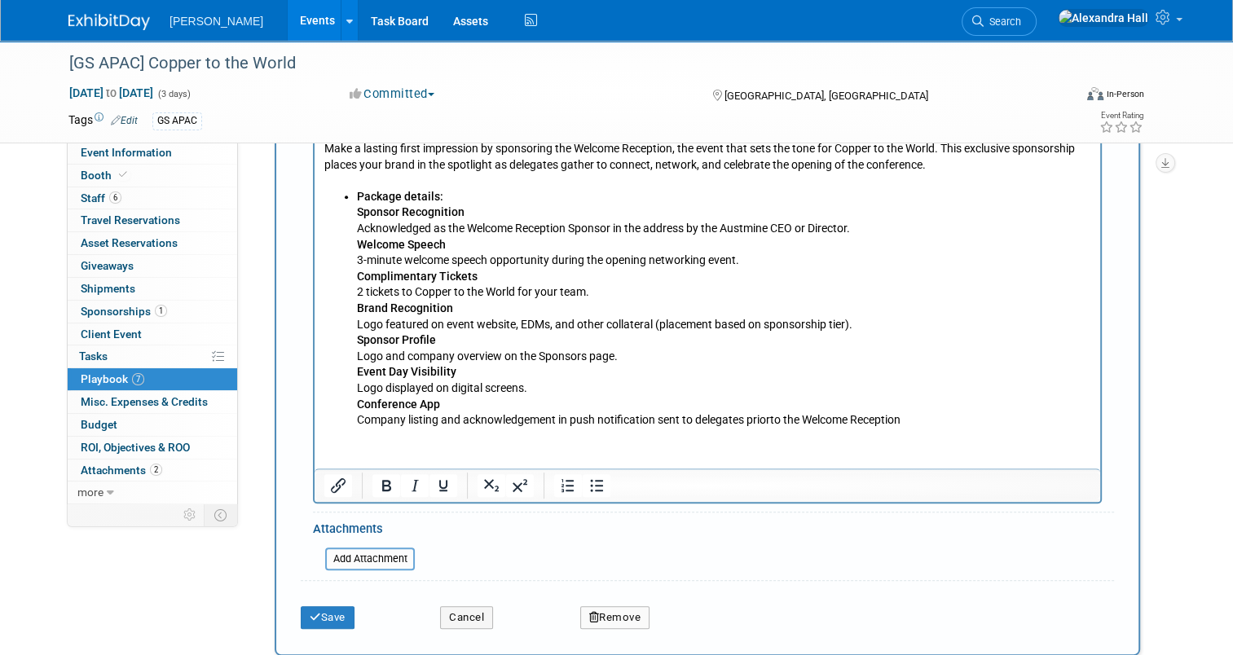
scroll to position [640, 0]
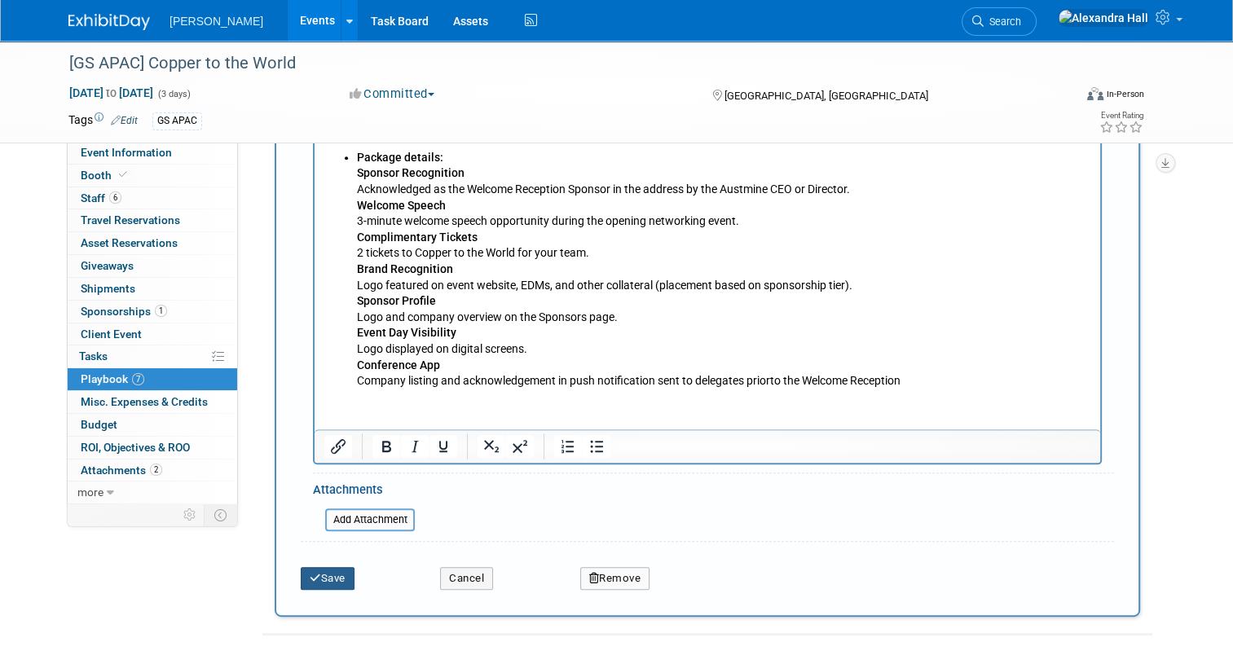
click at [328, 568] on button "Save" at bounding box center [328, 578] width 54 height 23
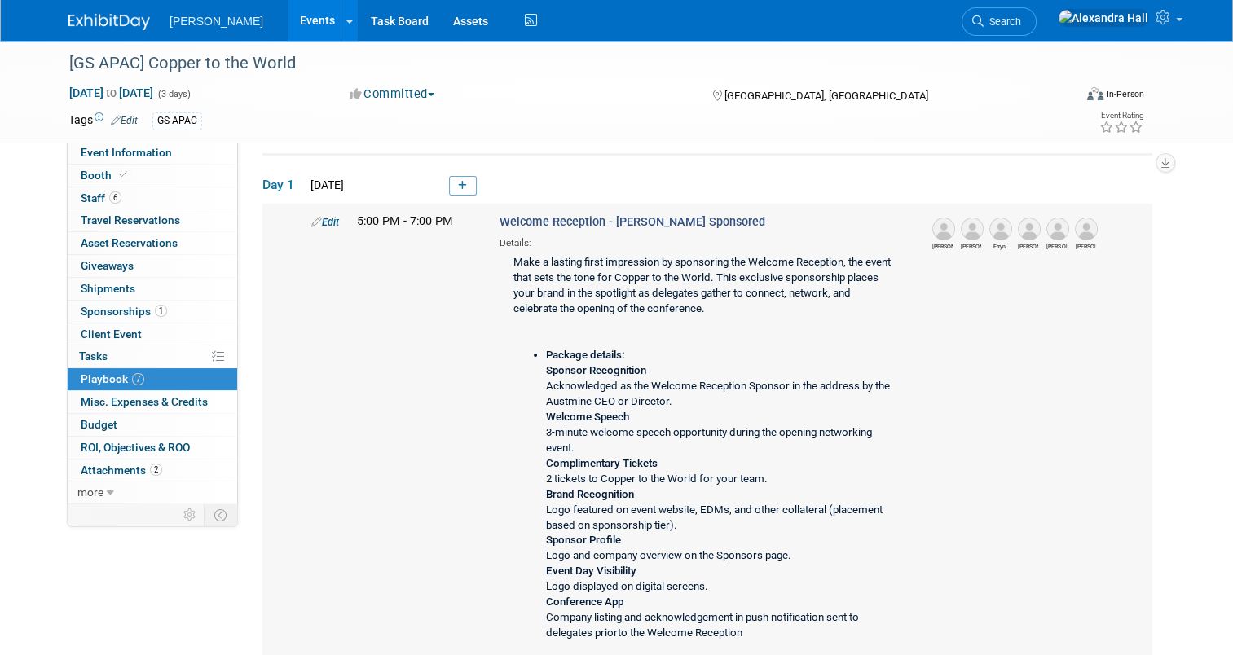
scroll to position [51, 0]
click at [105, 305] on span "Sponsorships 1" at bounding box center [124, 311] width 86 height 13
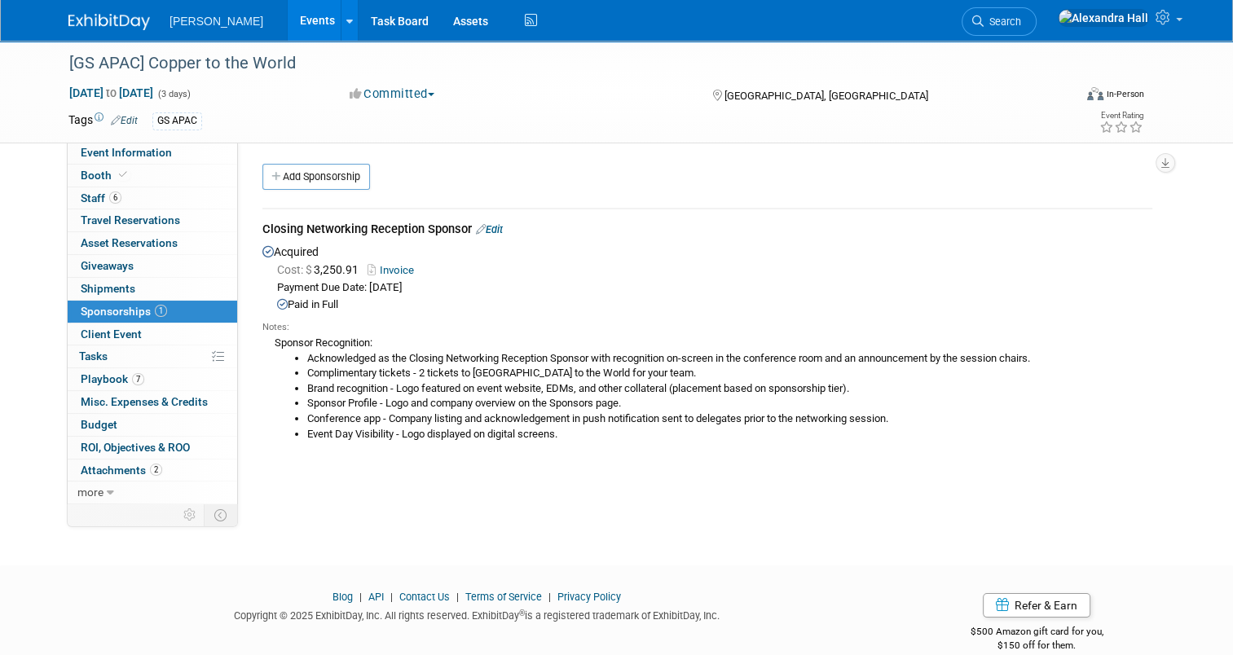
click at [489, 231] on link "Edit" at bounding box center [489, 229] width 27 height 12
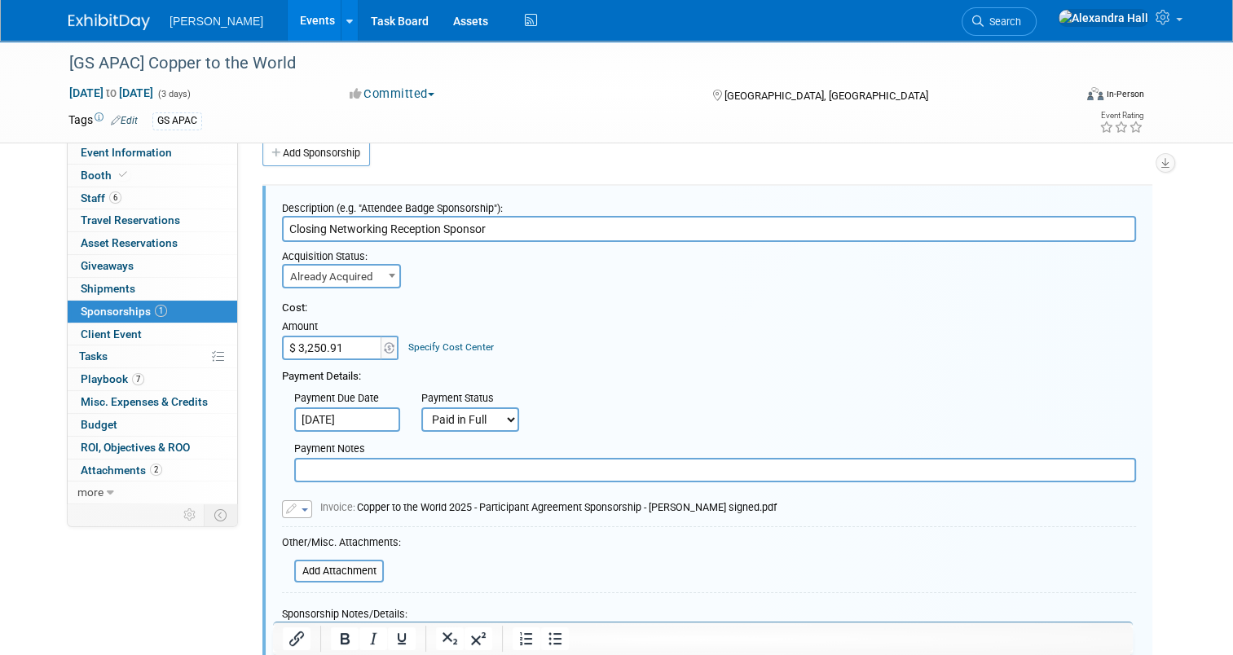
click at [303, 226] on input "Closing Networking Reception Sponsor" at bounding box center [709, 229] width 854 height 26
type input "Welcome Networking Reception Sponsor"
click at [651, 396] on div "Payment Due Date Jun 30, 2025 Payment Status Not Paid Yet Partially Paid Paid i…" at bounding box center [709, 408] width 878 height 47
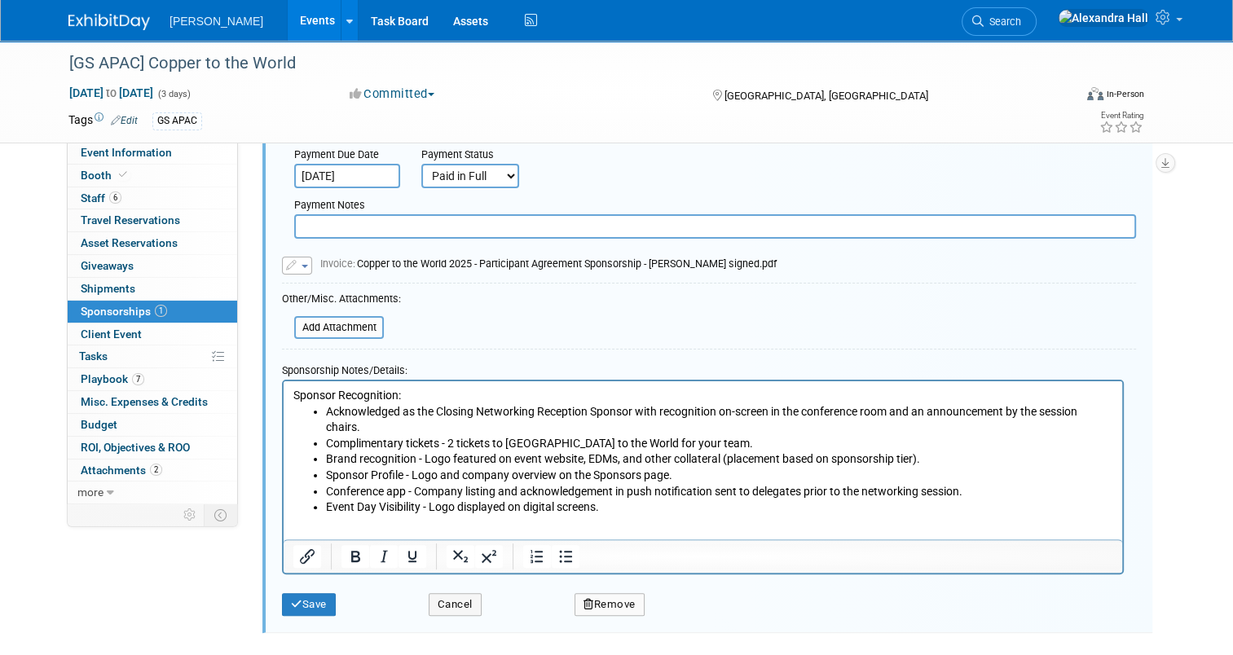
scroll to position [268, 0]
click at [283, 606] on button "Save" at bounding box center [309, 603] width 54 height 23
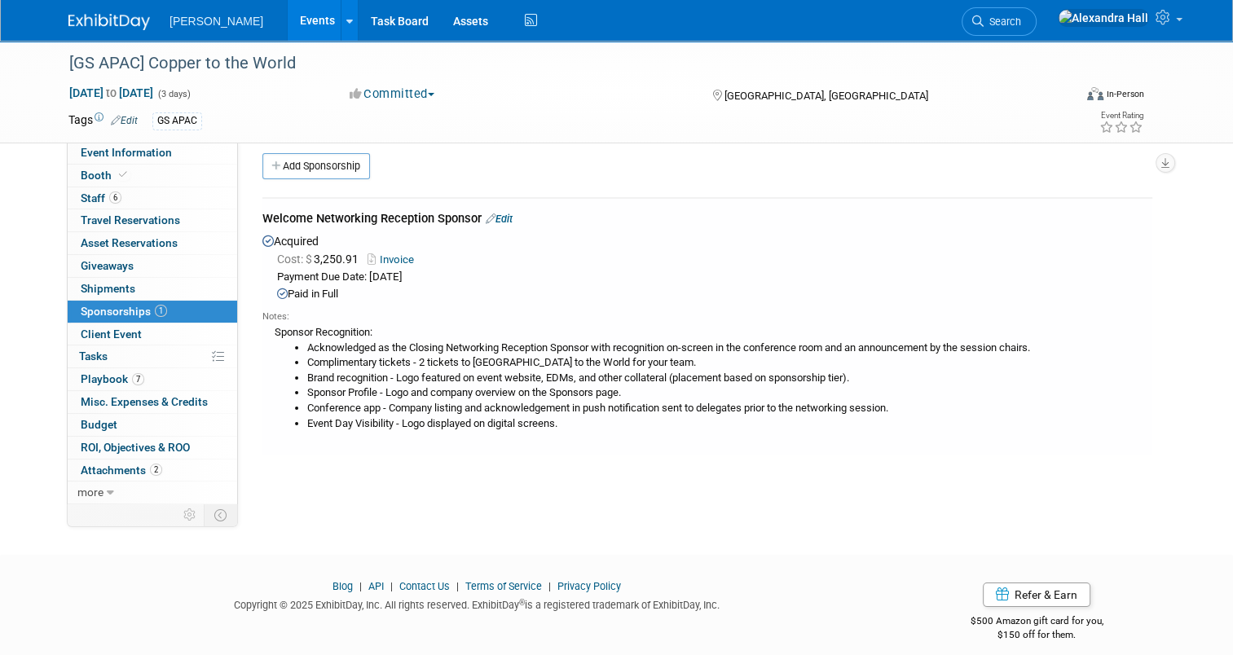
scroll to position [0, 0]
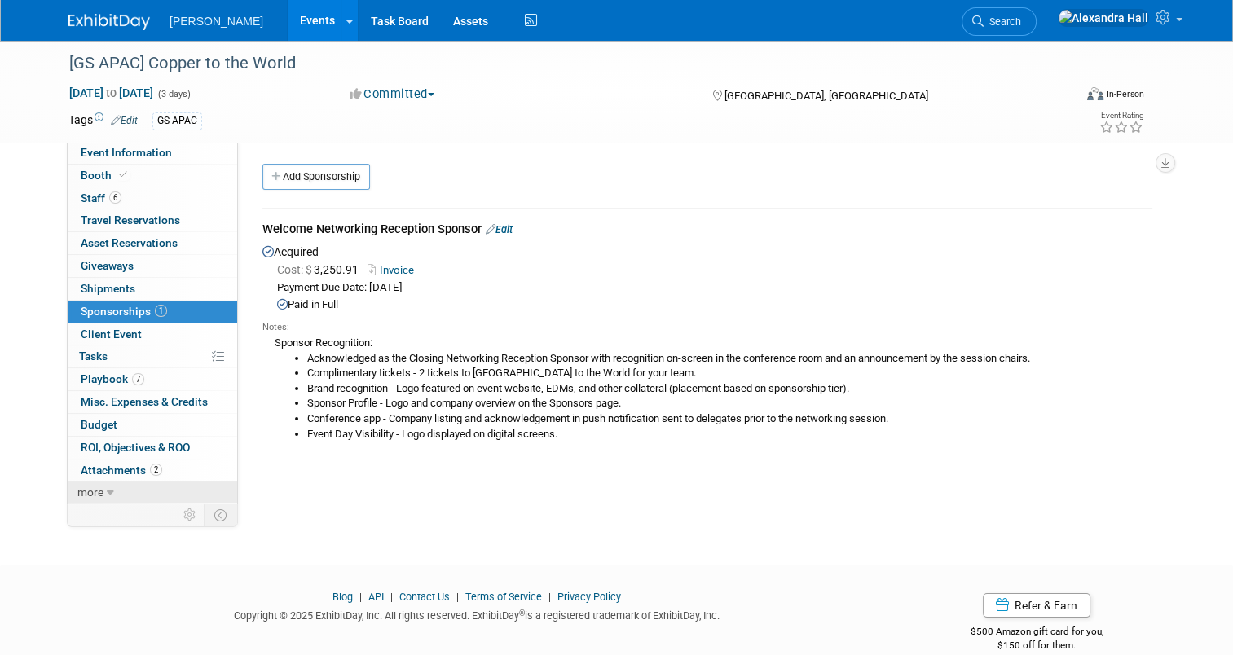
click at [81, 492] on span "more" at bounding box center [90, 492] width 26 height 13
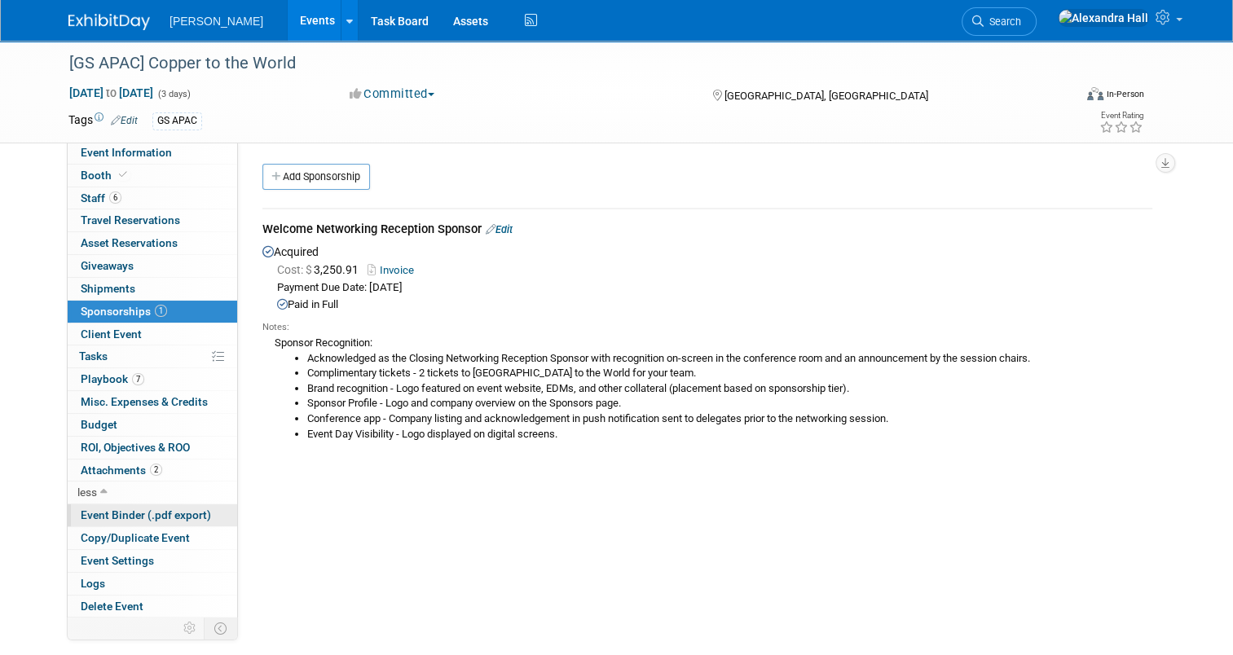
click at [132, 512] on span "Event Binder (.pdf export)" at bounding box center [146, 514] width 130 height 13
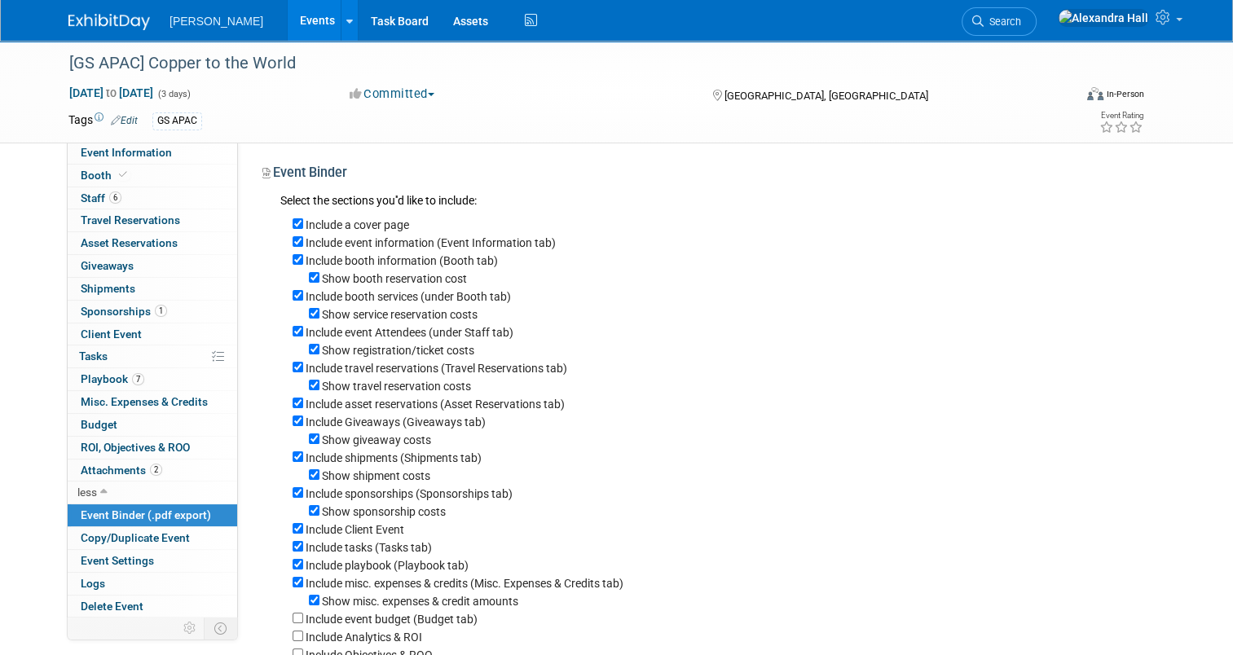
click at [369, 261] on label "Include booth information (Booth tab)" at bounding box center [401, 260] width 192 height 13
click at [303, 261] on input "Include booth information (Booth tab)" at bounding box center [297, 259] width 11 height 11
checkbox input "false"
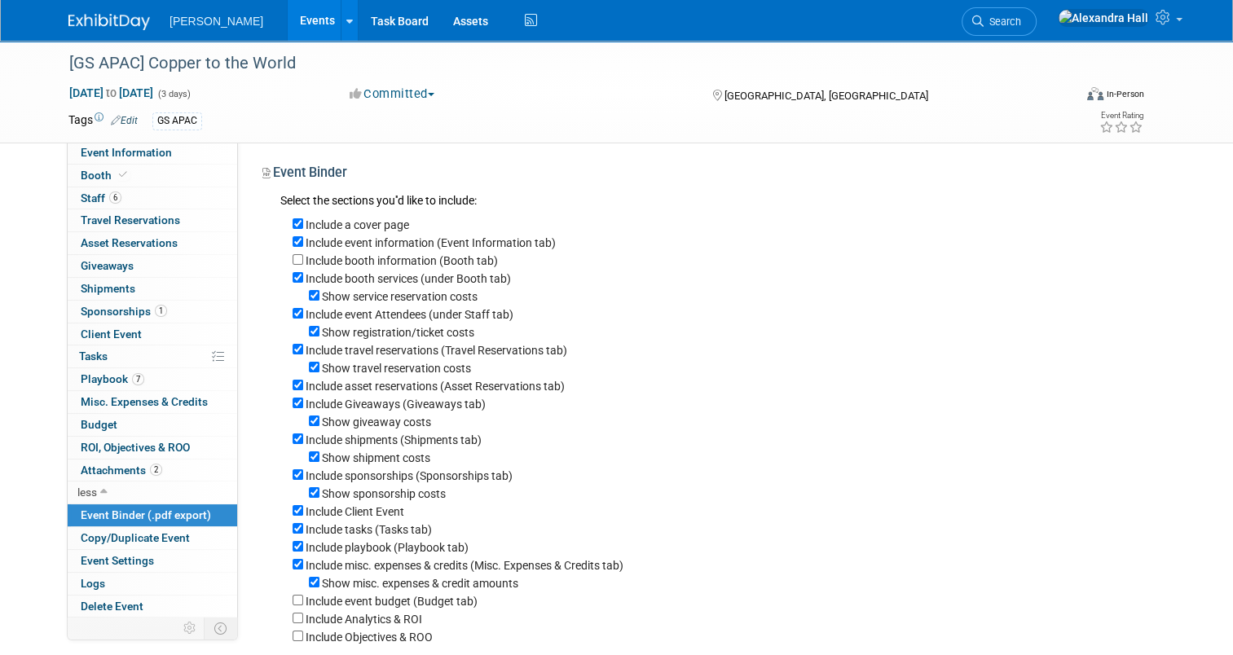
click at [371, 274] on label "Include booth services (under Booth tab)" at bounding box center [407, 278] width 205 height 13
click at [303, 274] on input "Include booth services (under Booth tab)" at bounding box center [297, 277] width 11 height 11
checkbox input "false"
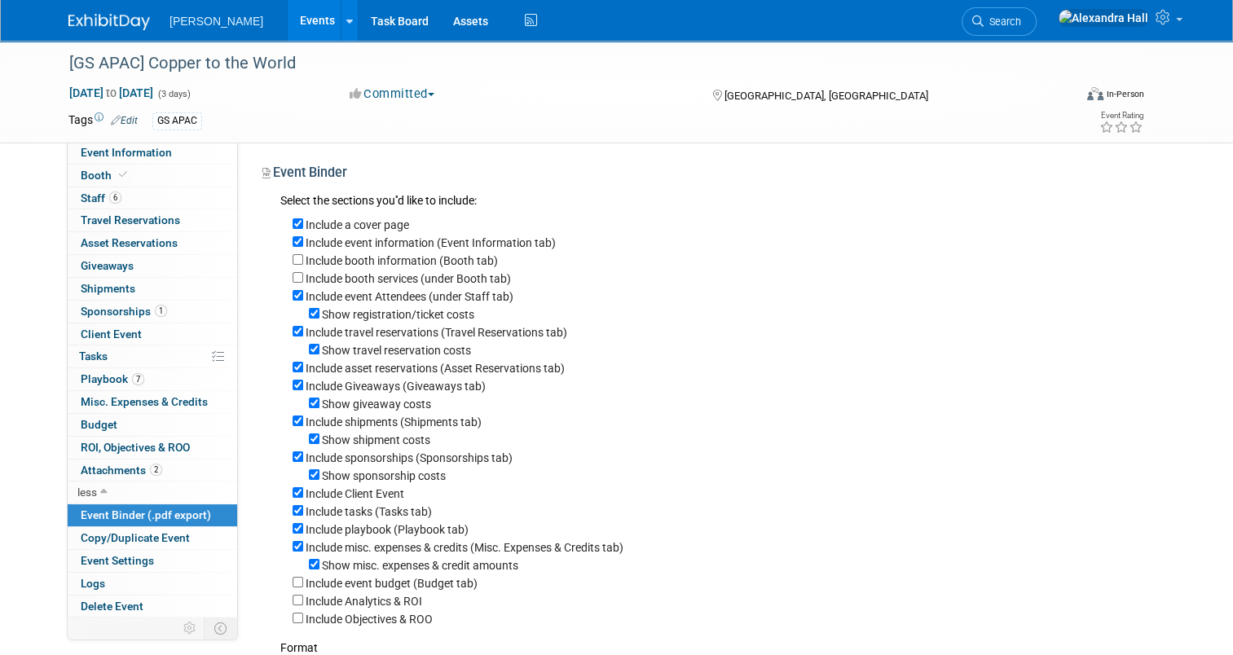
click at [374, 313] on label "Show registration/ticket costs" at bounding box center [398, 314] width 152 height 13
click at [319, 313] on input "Show registration/ticket costs" at bounding box center [314, 313] width 11 height 11
checkbox input "false"
click at [348, 331] on label "Include travel reservations (Travel Reservations tab)" at bounding box center [435, 332] width 261 height 13
click at [303, 331] on input "Include travel reservations (Travel Reservations tab)" at bounding box center [297, 331] width 11 height 11
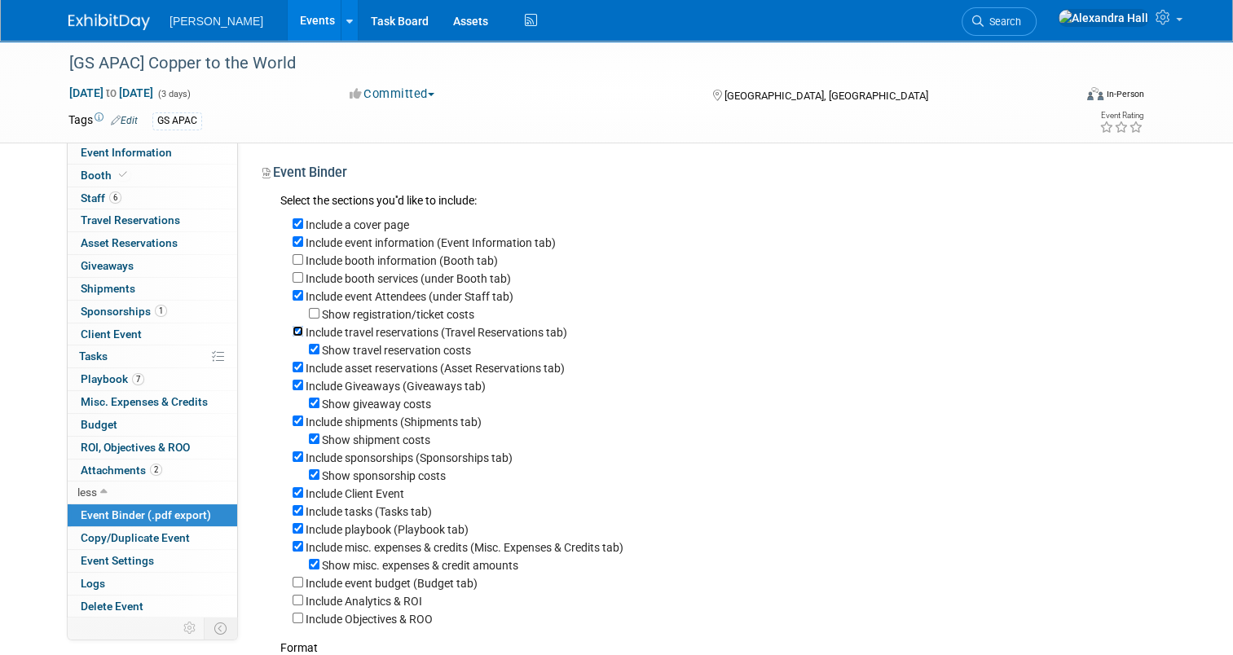
checkbox input "false"
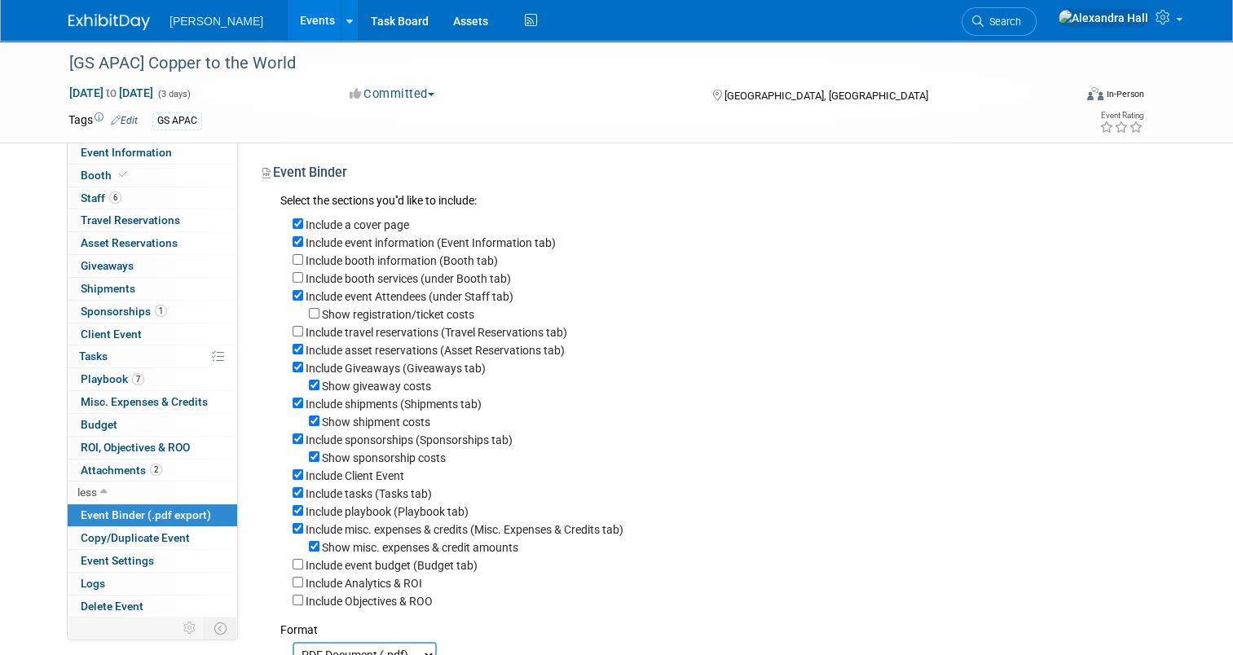
click at [371, 344] on label "Include asset reservations (Asset Reservations tab)" at bounding box center [434, 350] width 259 height 13
click at [303, 344] on input "Include asset reservations (Asset Reservations tab)" at bounding box center [297, 349] width 11 height 11
checkbox input "false"
click at [362, 363] on label "Include Giveaways (Giveaways tab)" at bounding box center [395, 368] width 180 height 13
click at [303, 363] on input "Include Giveaways (Giveaways tab)" at bounding box center [297, 367] width 11 height 11
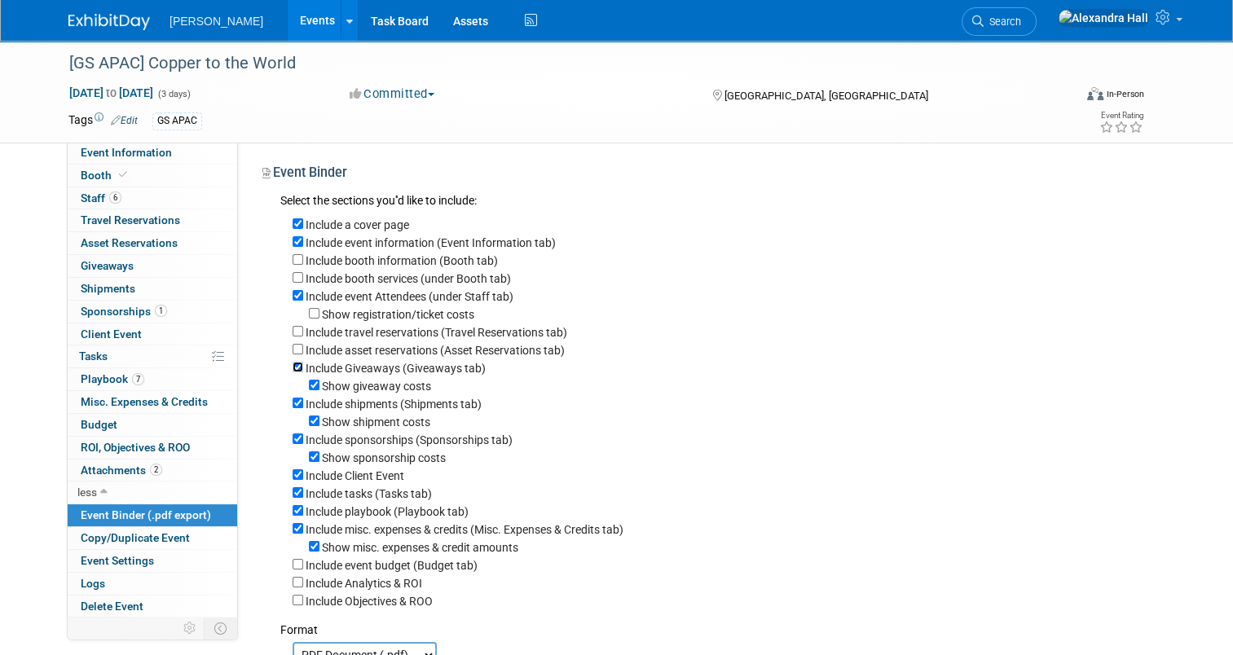
checkbox input "false"
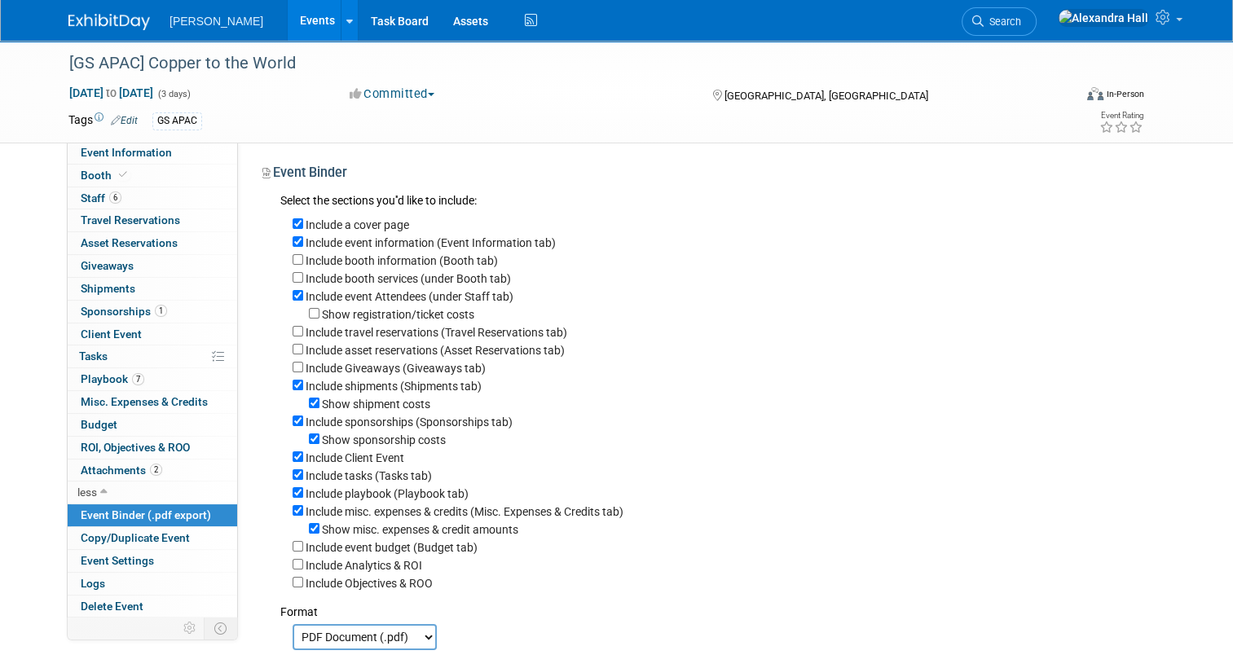
click at [355, 380] on label "Include shipments (Shipments tab)" at bounding box center [393, 386] width 176 height 13
click at [303, 380] on input "Include shipments (Shipments tab)" at bounding box center [297, 385] width 11 height 11
checkbox input "false"
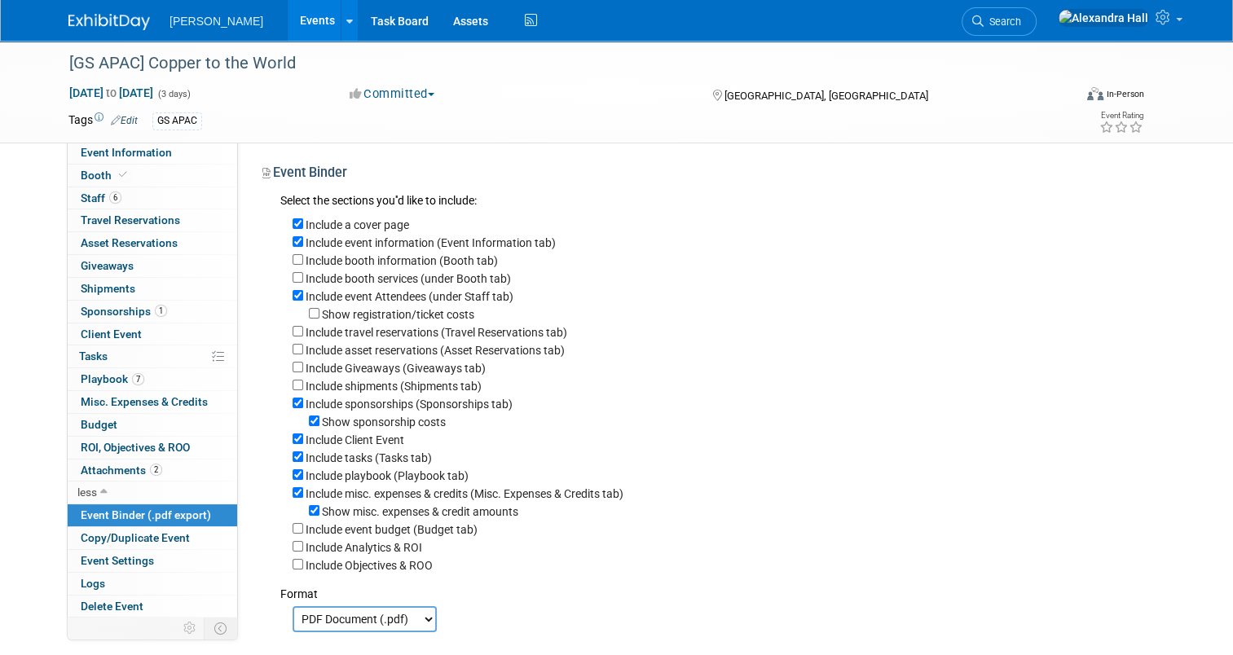
click at [358, 420] on label "Show sponsorship costs" at bounding box center [384, 421] width 124 height 13
click at [319, 420] on input "Show sponsorship costs" at bounding box center [314, 420] width 11 height 11
checkbox input "false"
click at [342, 435] on label "Include Client Event" at bounding box center [354, 439] width 99 height 13
click at [303, 435] on input "Include Client Event" at bounding box center [297, 438] width 11 height 11
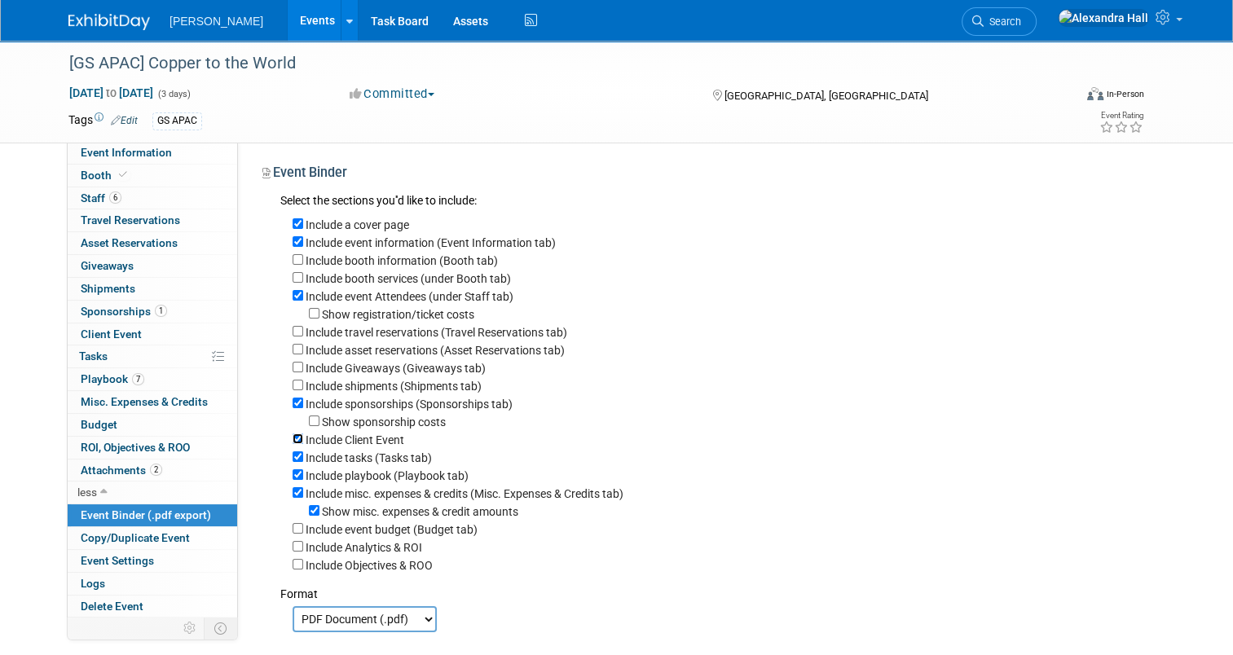
checkbox input "false"
click at [342, 453] on label "Include tasks (Tasks tab)" at bounding box center [368, 457] width 126 height 13
click at [303, 453] on input "Include tasks (Tasks tab)" at bounding box center [297, 456] width 11 height 11
checkbox input "false"
click at [339, 492] on label "Include misc. expenses & credits (Misc. Expenses & Credits tab)" at bounding box center [464, 493] width 318 height 13
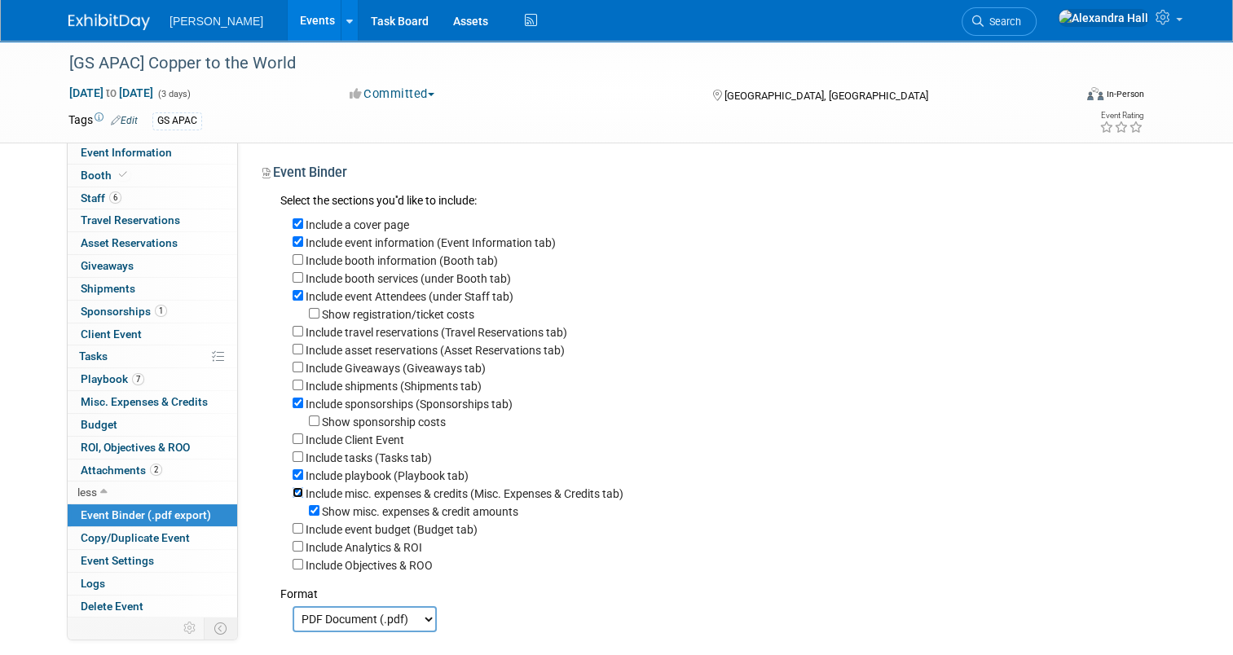
click at [303, 492] on input "Include misc. expenses & credits (Misc. Expenses & Credits tab)" at bounding box center [297, 492] width 11 height 11
checkbox input "false"
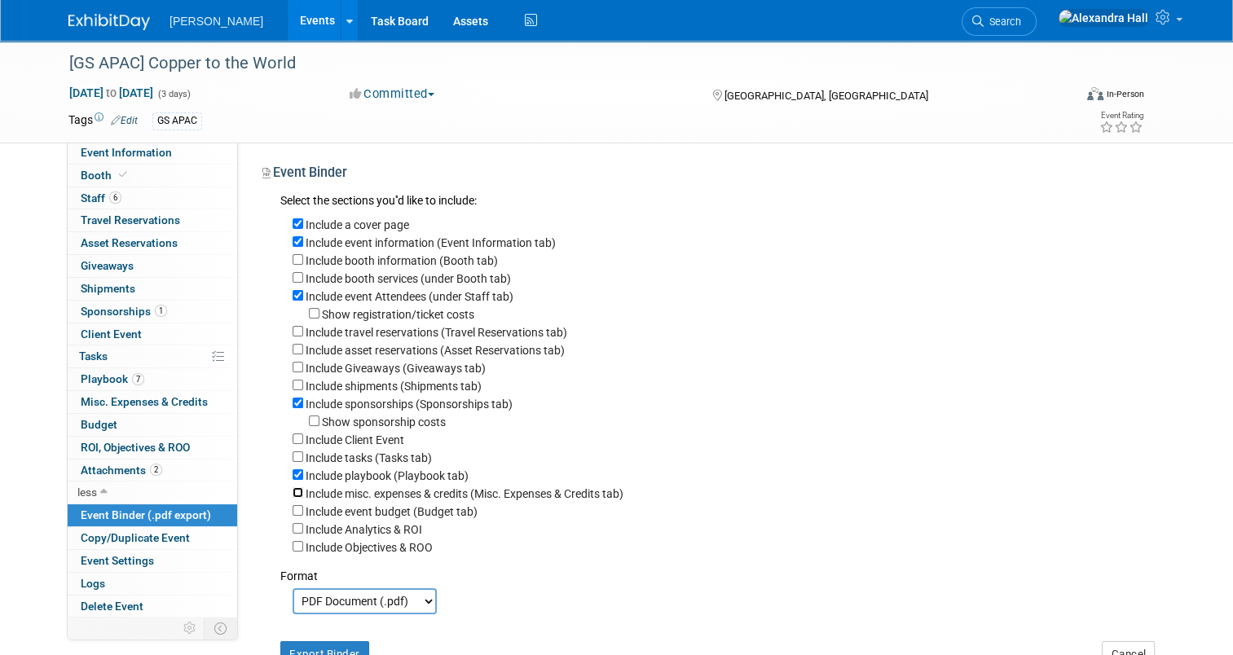
scroll to position [81, 0]
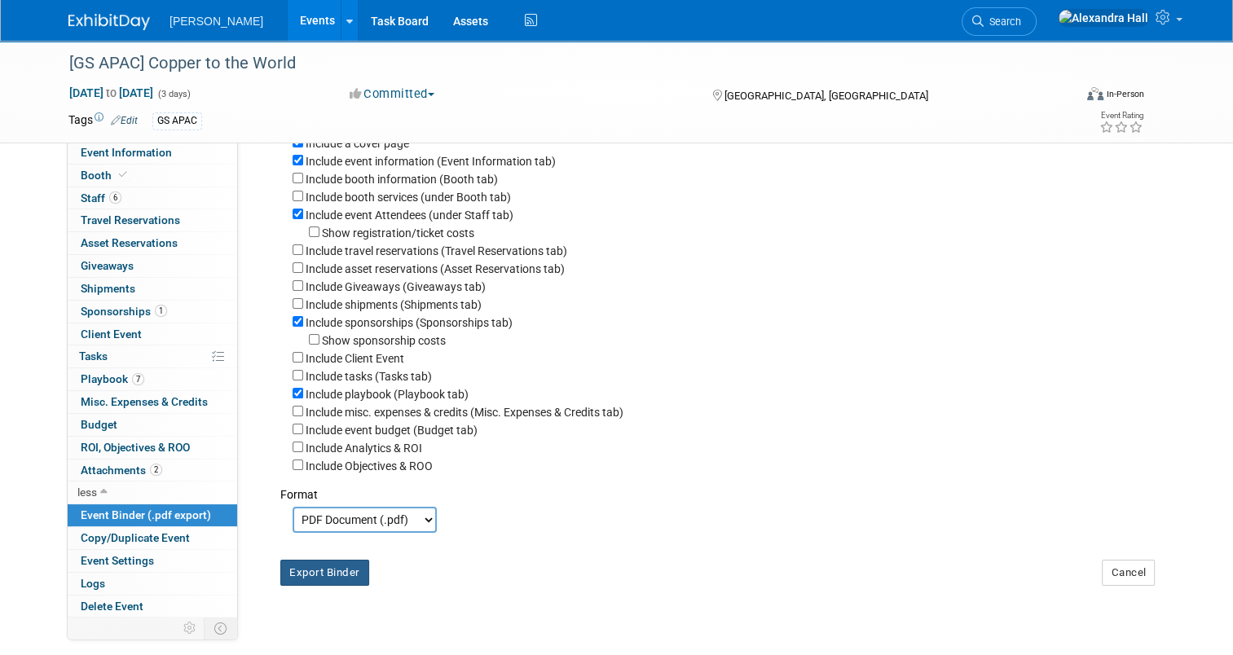
click at [303, 571] on button "Export Binder" at bounding box center [324, 573] width 89 height 26
click at [124, 140] on div "[GS APAC] Copper to the World Aug 25, 2025 to Aug 27, 2025 (3 days) Aug 25, 202…" at bounding box center [616, 92] width 1120 height 102
click at [124, 151] on span "Event Information" at bounding box center [126, 152] width 91 height 13
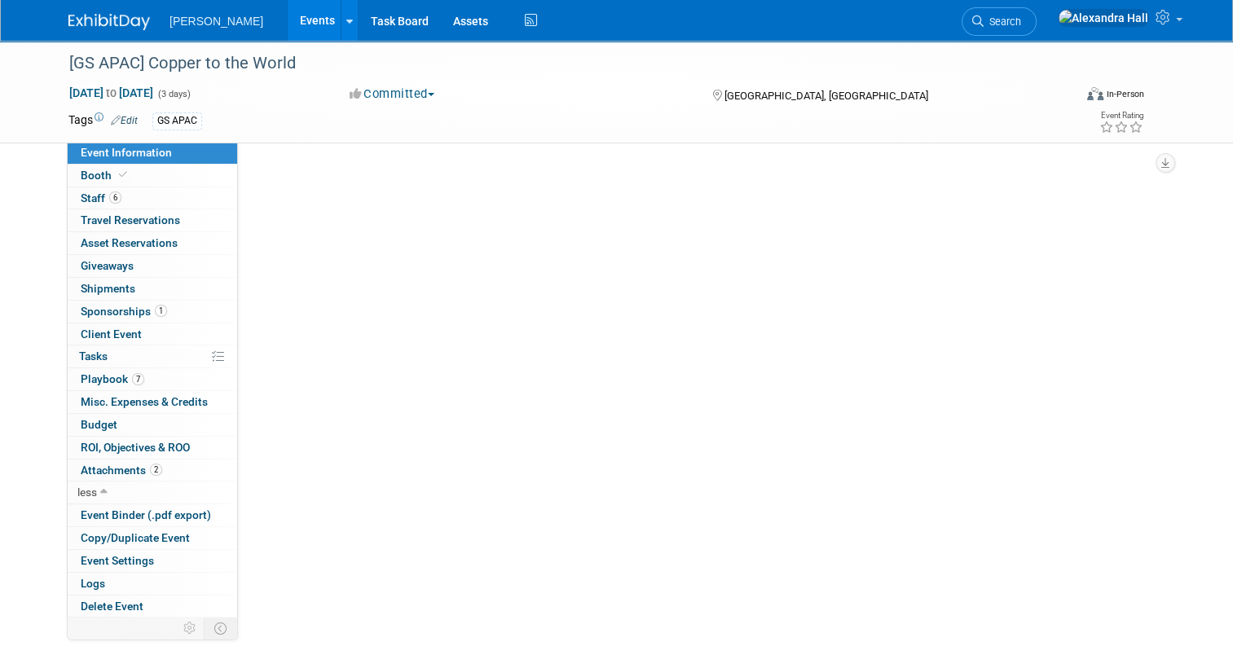
scroll to position [0, 0]
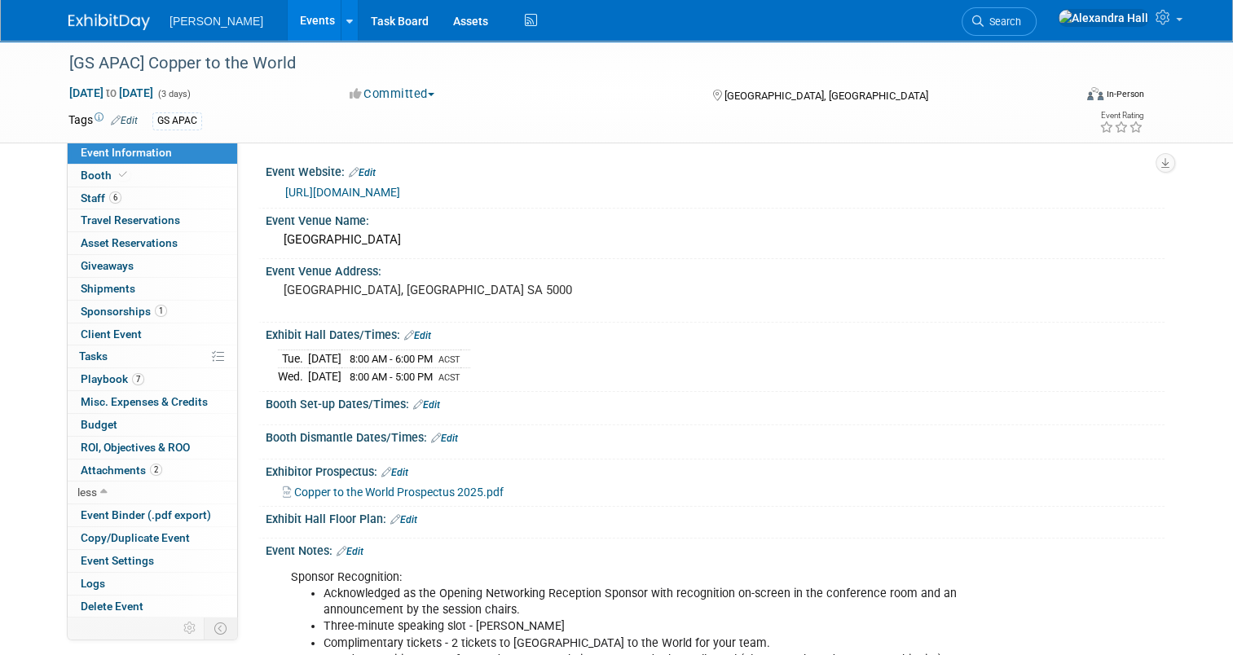
click at [425, 332] on div "Exhibit Hall Dates/Times: Edit" at bounding box center [715, 333] width 899 height 21
click at [412, 330] on link "Edit" at bounding box center [417, 335] width 27 height 11
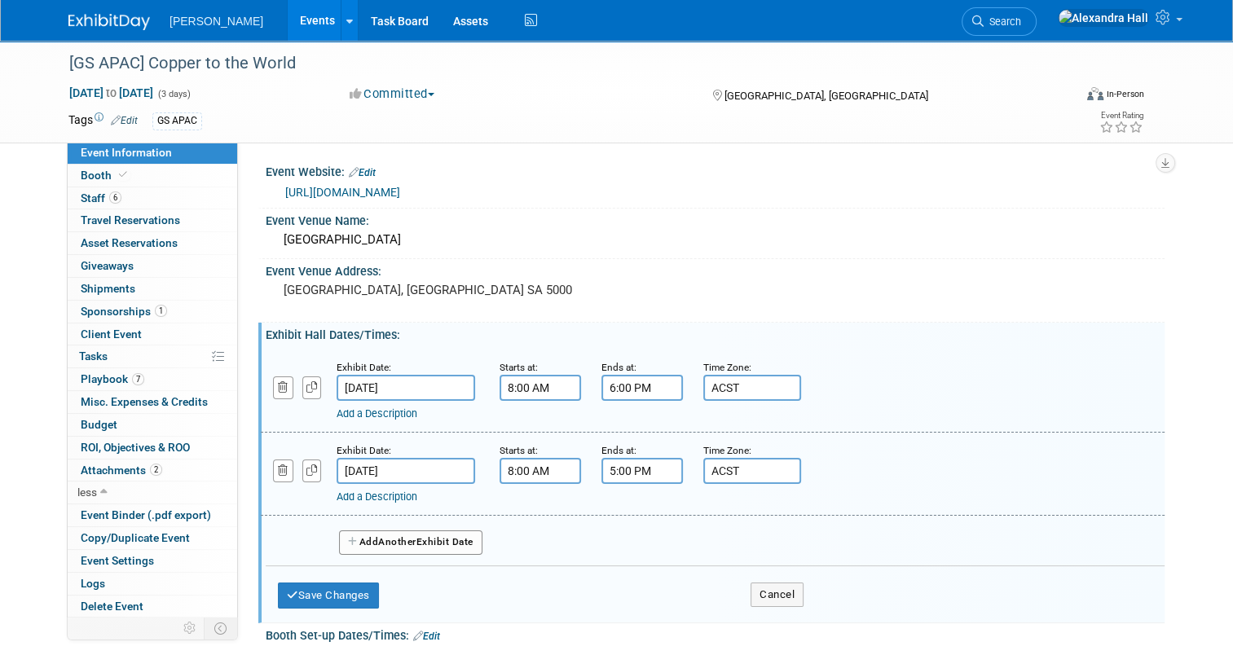
click at [381, 371] on div "Exhibit Date:" at bounding box center [405, 366] width 138 height 16
click at [382, 384] on input "Aug 26, 2025" at bounding box center [405, 388] width 138 height 26
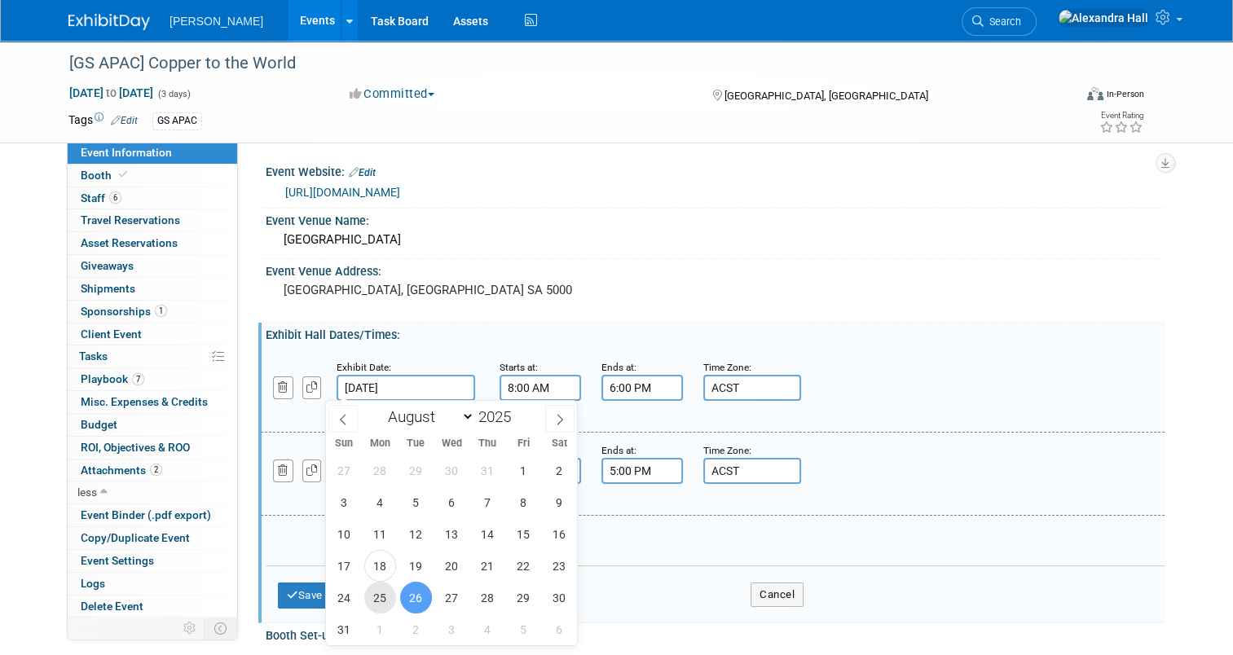
click at [380, 589] on span "25" at bounding box center [380, 598] width 32 height 32
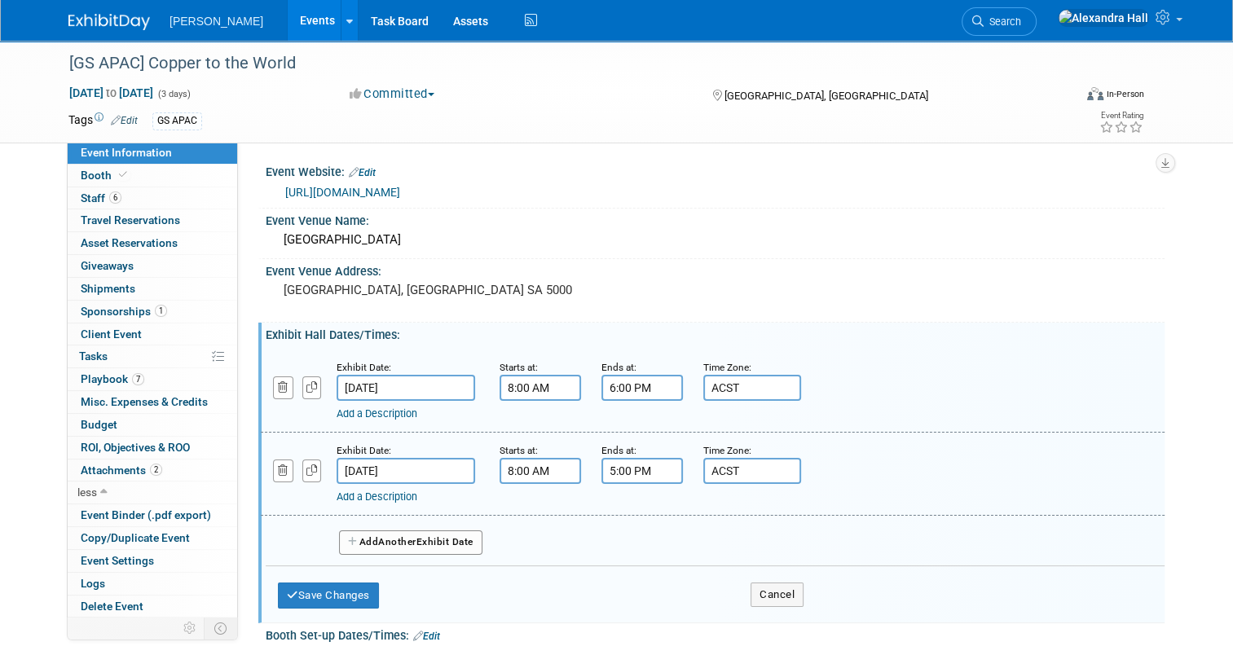
click at [375, 375] on input "Aug 25, 2025" at bounding box center [405, 388] width 138 height 26
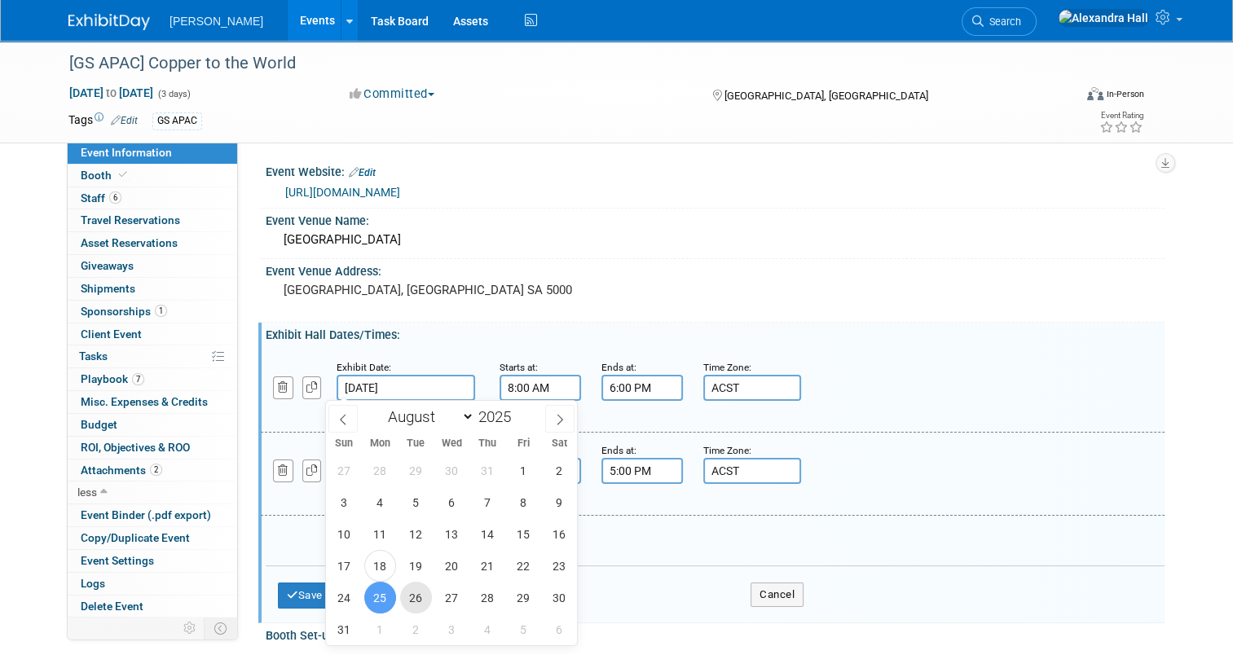
click at [417, 589] on span "26" at bounding box center [416, 598] width 32 height 32
type input "Aug 26, 2025"
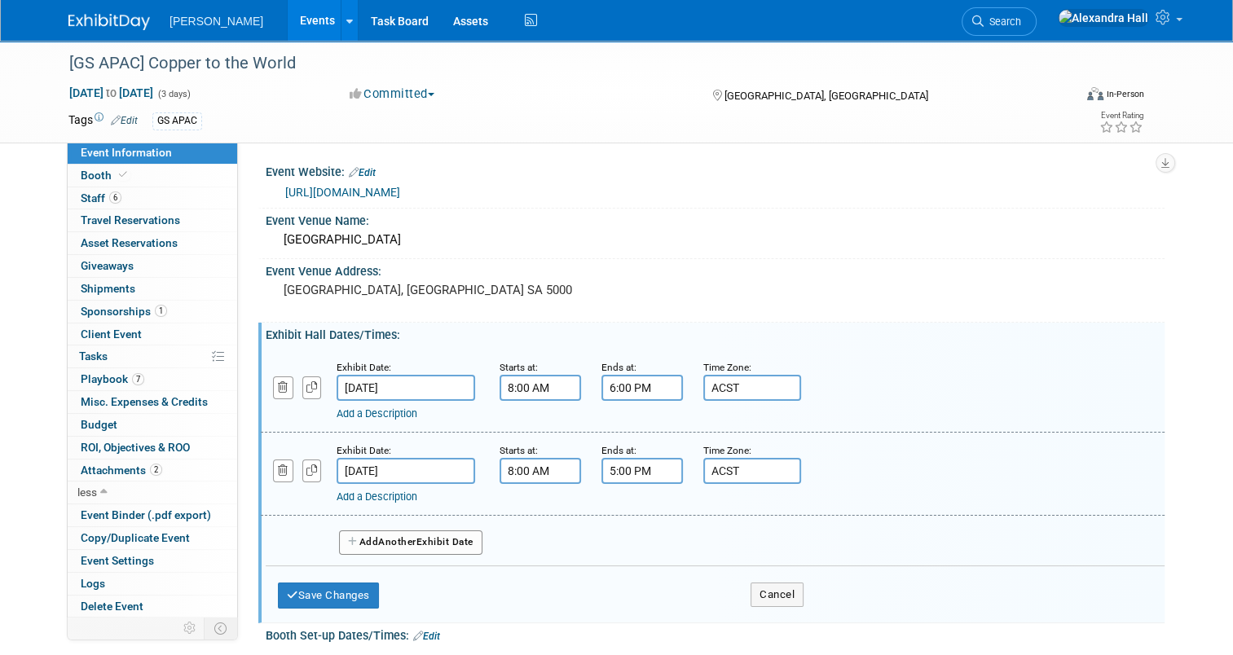
click at [394, 536] on span "Another" at bounding box center [397, 541] width 38 height 11
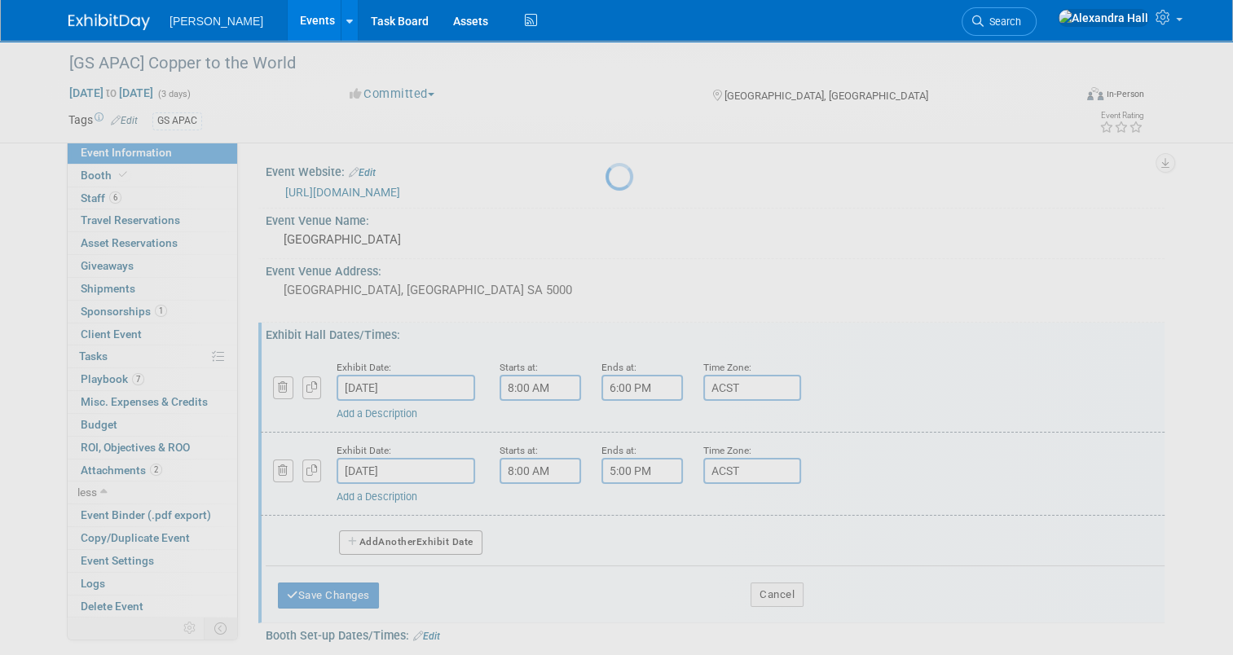
select select "7"
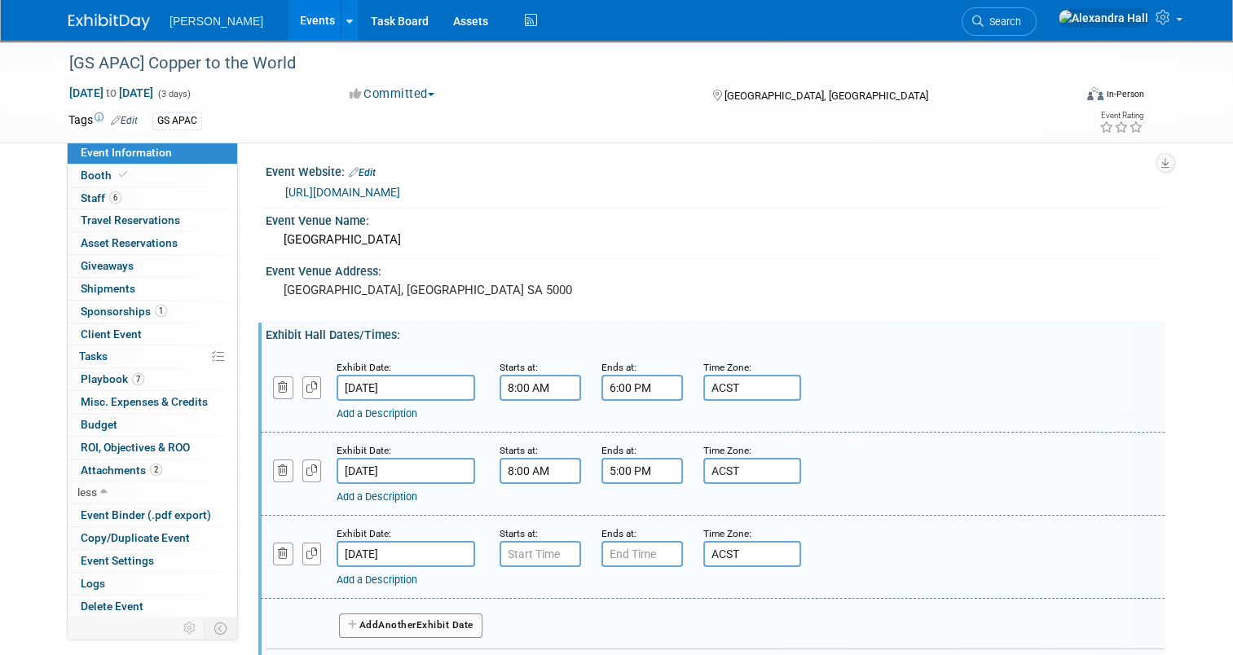
click at [390, 551] on input "Aug 28, 2025" at bounding box center [405, 554] width 138 height 26
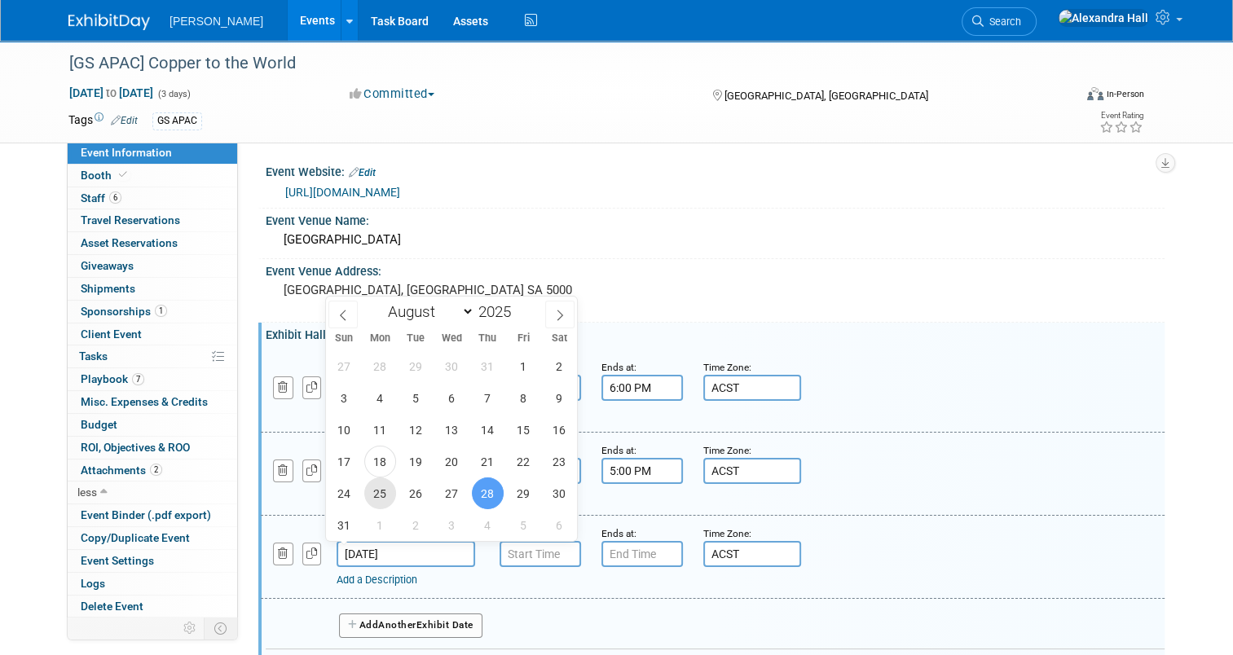
click at [390, 494] on span "25" at bounding box center [380, 493] width 32 height 32
type input "Aug 25, 2025"
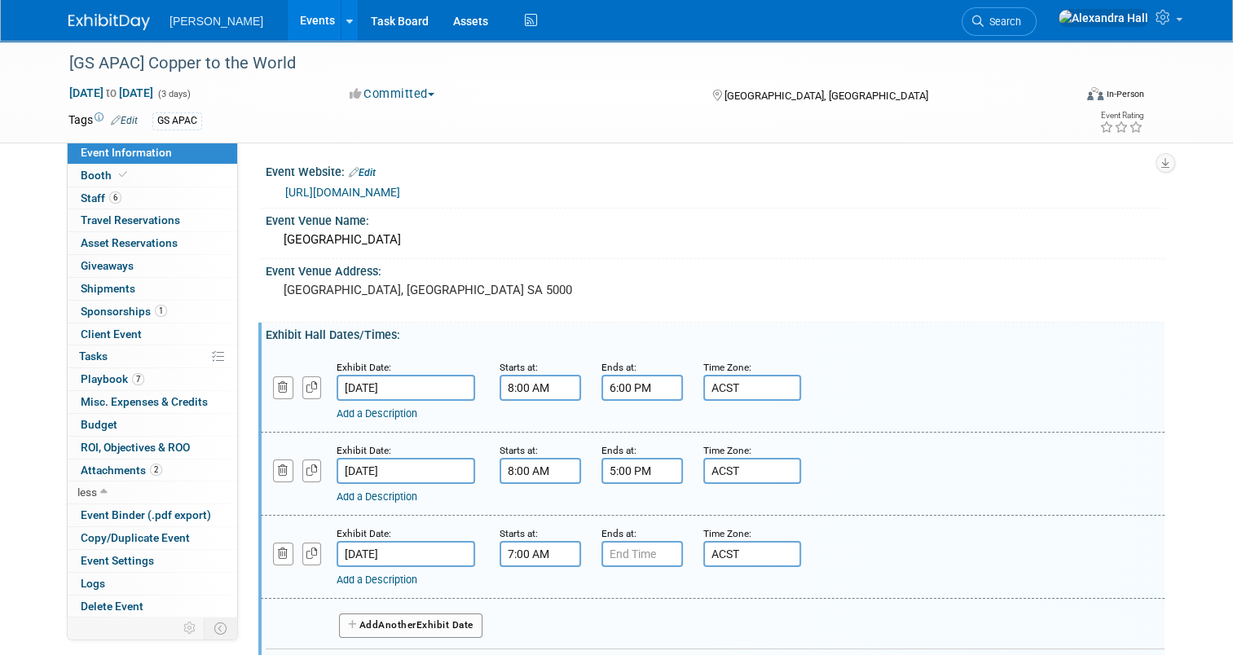
click at [499, 550] on input "7:00 AM" at bounding box center [539, 554] width 81 height 26
click at [671, 622] on button "AM" at bounding box center [680, 629] width 29 height 28
click at [534, 622] on span "07" at bounding box center [537, 628] width 31 height 29
click at [581, 626] on td "05" at bounding box center [582, 639] width 52 height 44
type input "5:00 PM"
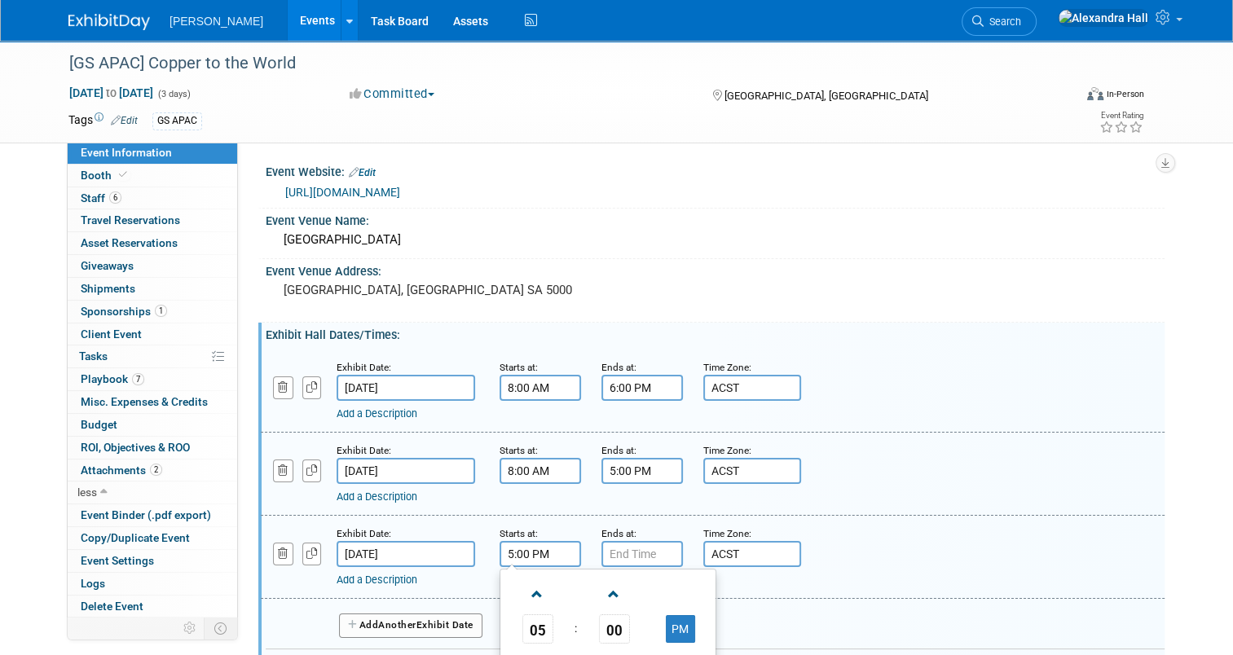
type input "7:00 PM"
click at [635, 543] on input "7:00 PM" at bounding box center [641, 554] width 81 height 26
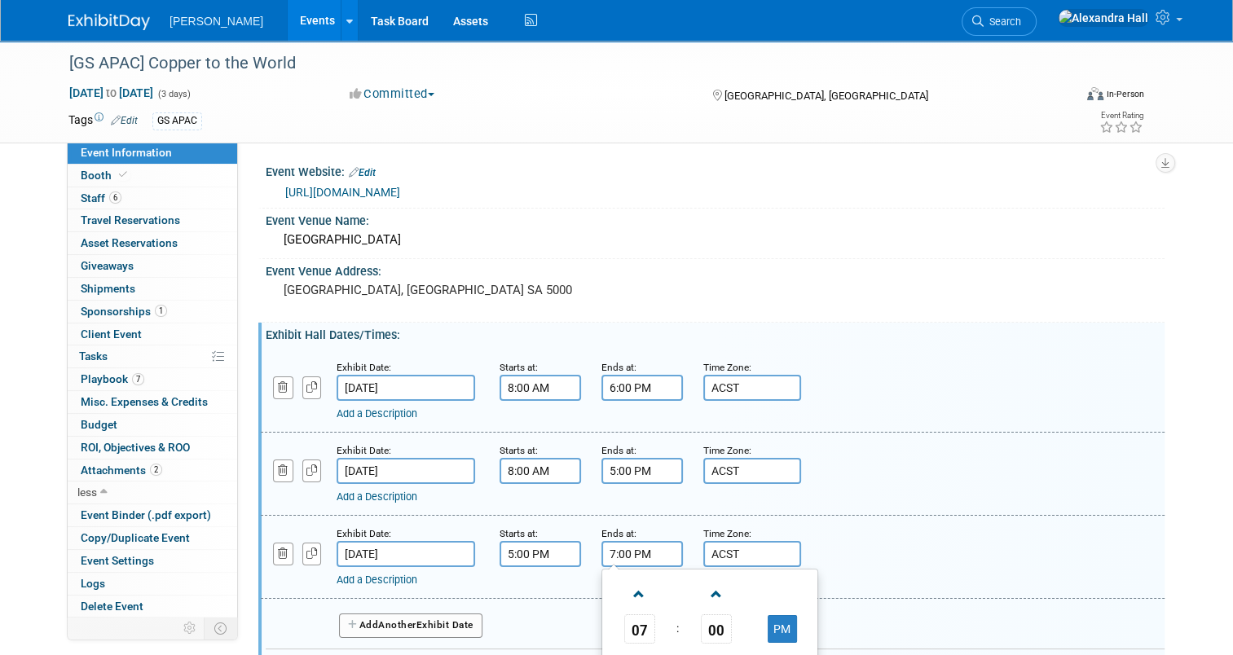
click at [943, 538] on div "Add a Description Description:" at bounding box center [712, 556] width 928 height 63
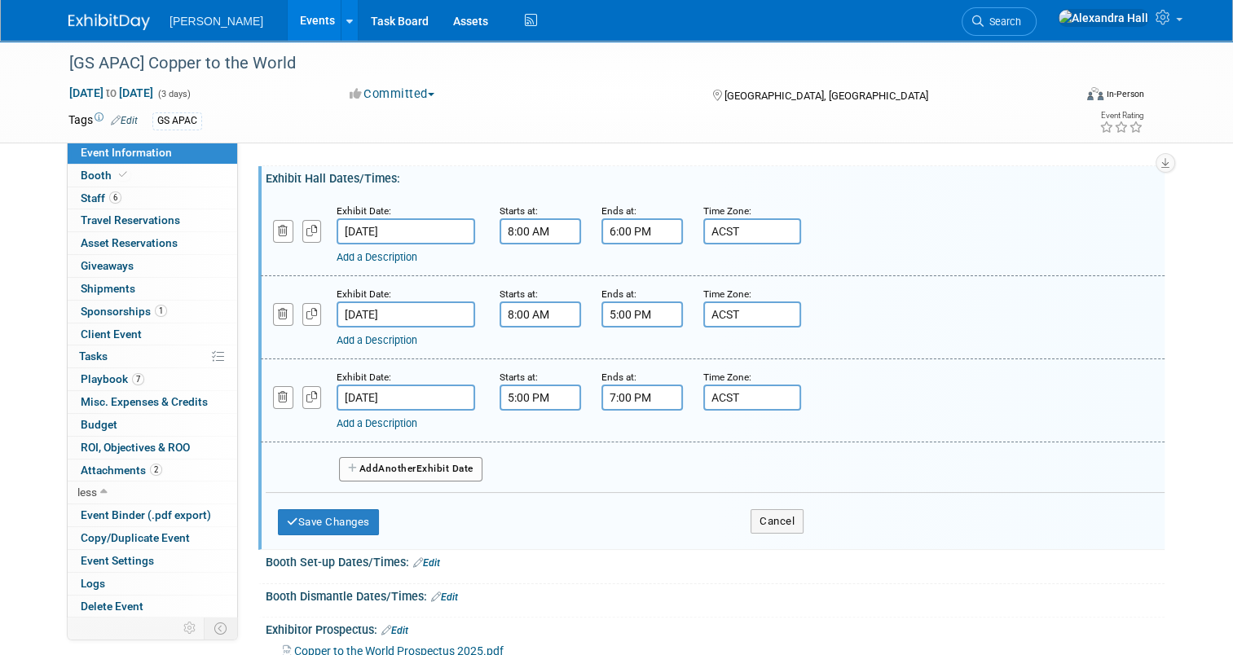
scroll to position [163, 0]
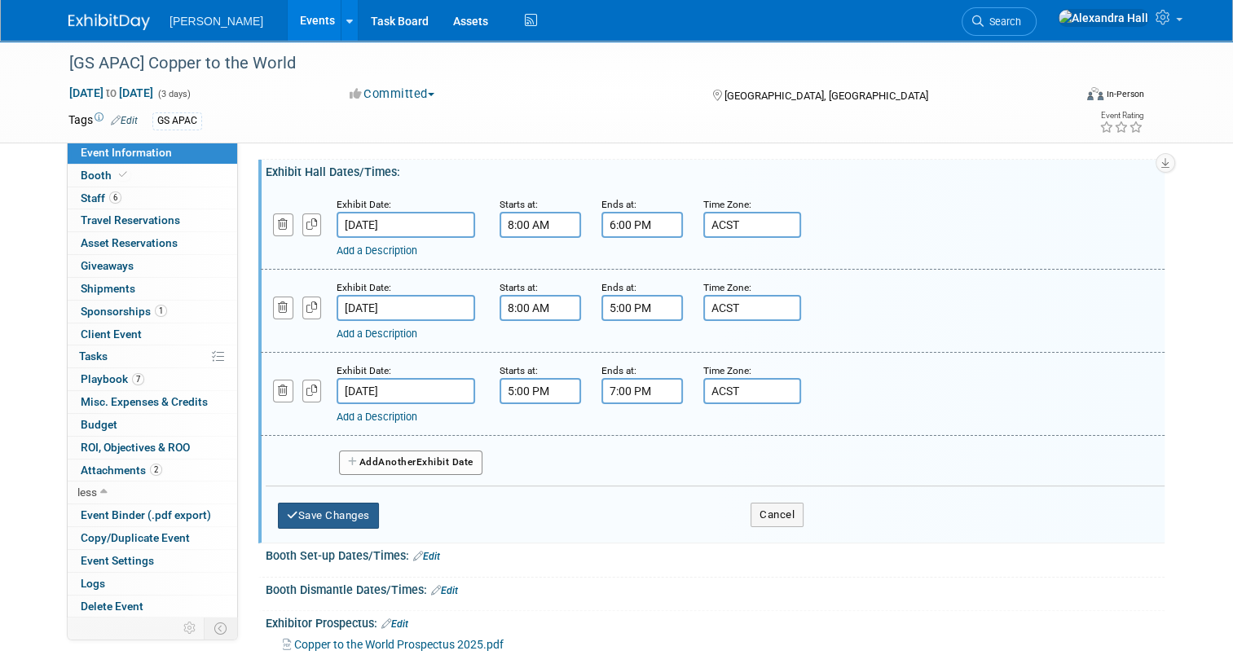
click at [344, 512] on button "Save Changes" at bounding box center [328, 516] width 101 height 26
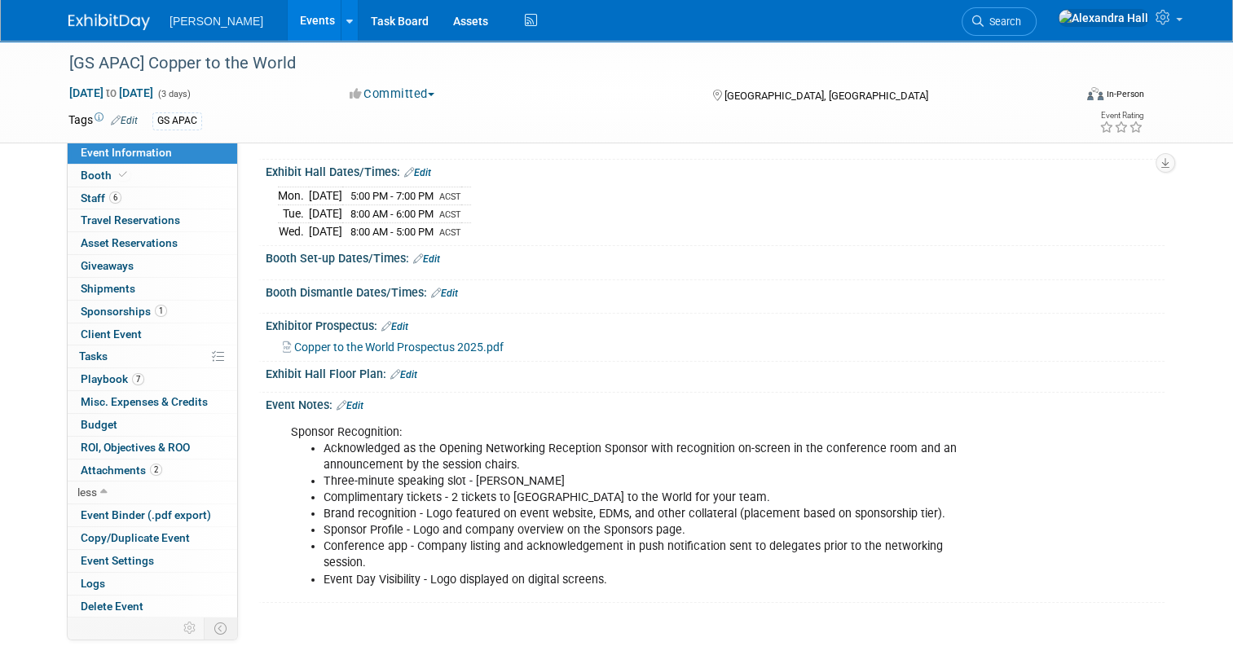
click at [411, 167] on link "Edit" at bounding box center [417, 172] width 27 height 11
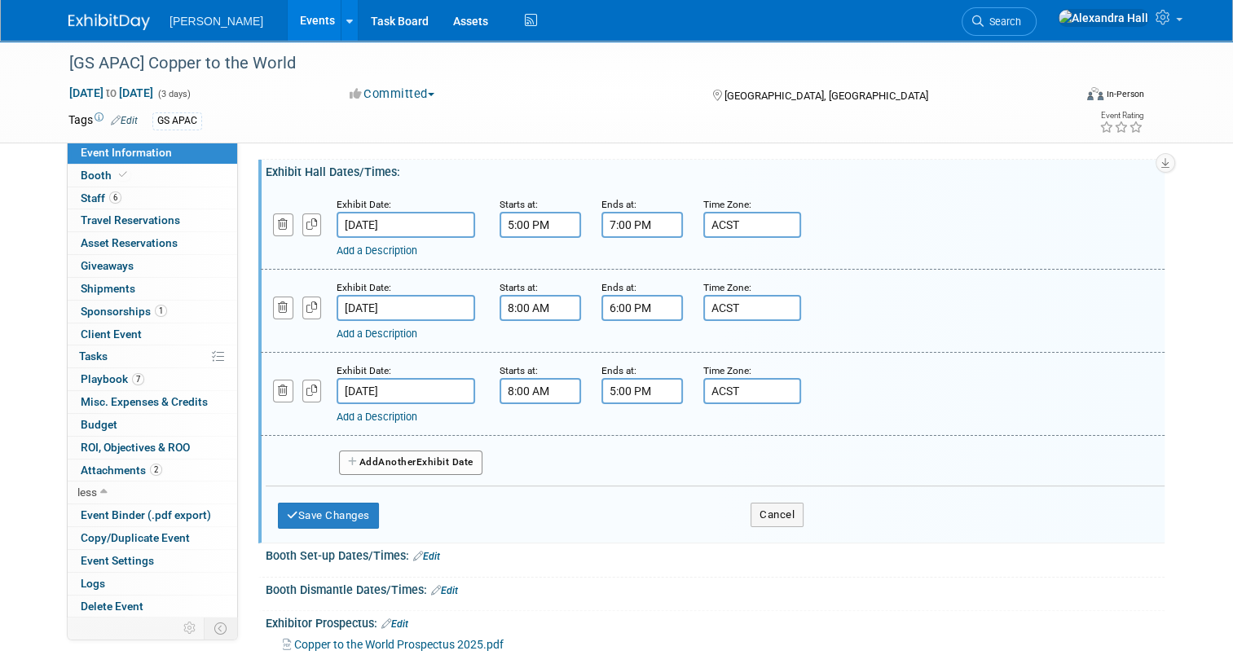
click at [520, 391] on input "8:00 AM" at bounding box center [539, 391] width 81 height 26
click at [505, 461] on td "08" at bounding box center [537, 465] width 68 height 29
click at [525, 463] on span "08" at bounding box center [537, 465] width 31 height 29
click at [580, 513] on td "09" at bounding box center [582, 520] width 52 height 44
type input "9:00 AM"
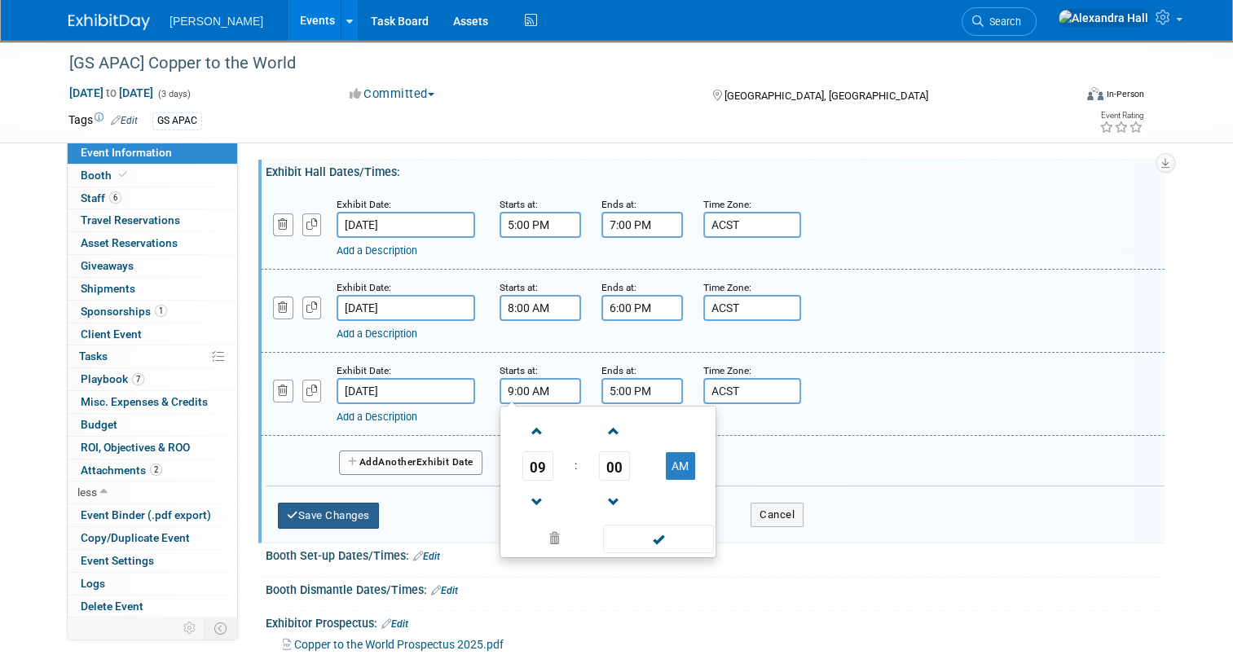
click at [331, 508] on button "Save Changes" at bounding box center [328, 516] width 101 height 26
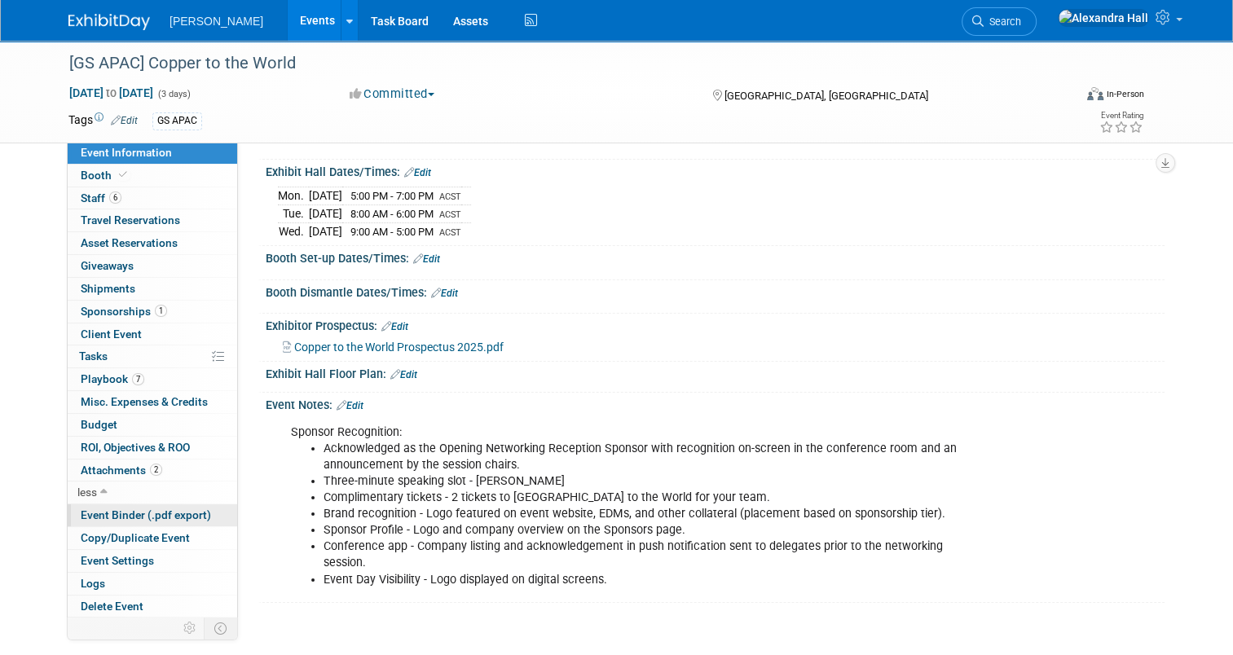
click at [142, 515] on span "Event Binder (.pdf export)" at bounding box center [146, 514] width 130 height 13
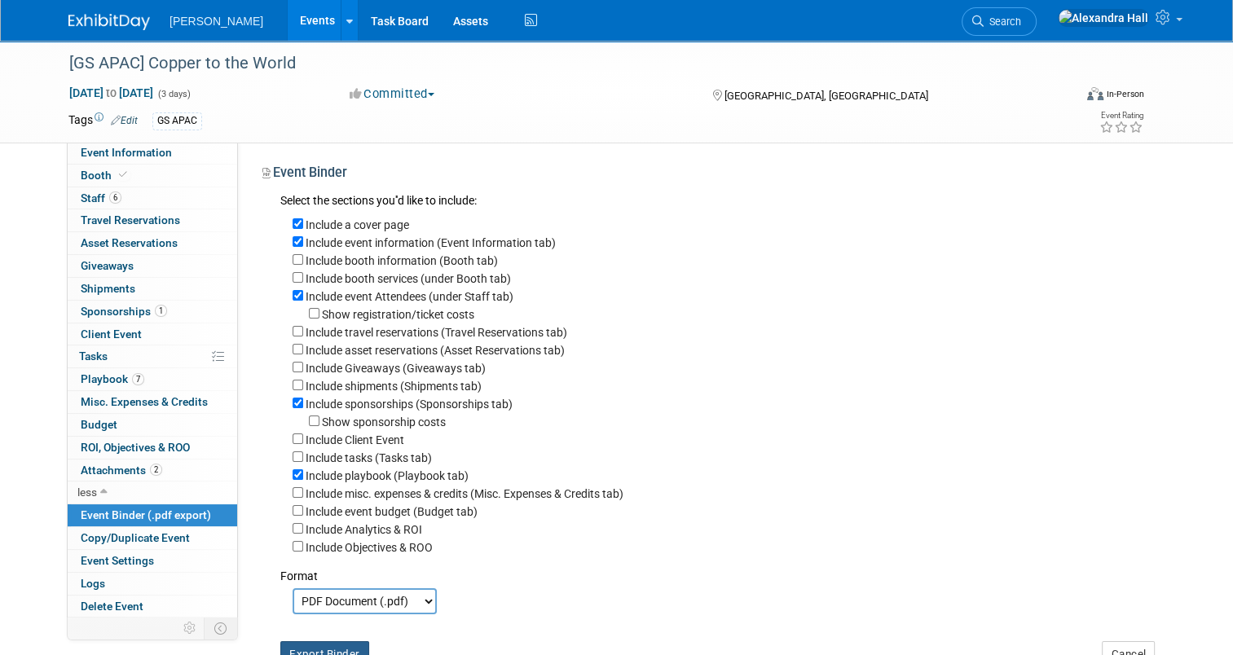
click at [323, 644] on button "Export Binder" at bounding box center [324, 654] width 89 height 26
click at [132, 309] on span "Sponsorships 1" at bounding box center [124, 311] width 86 height 13
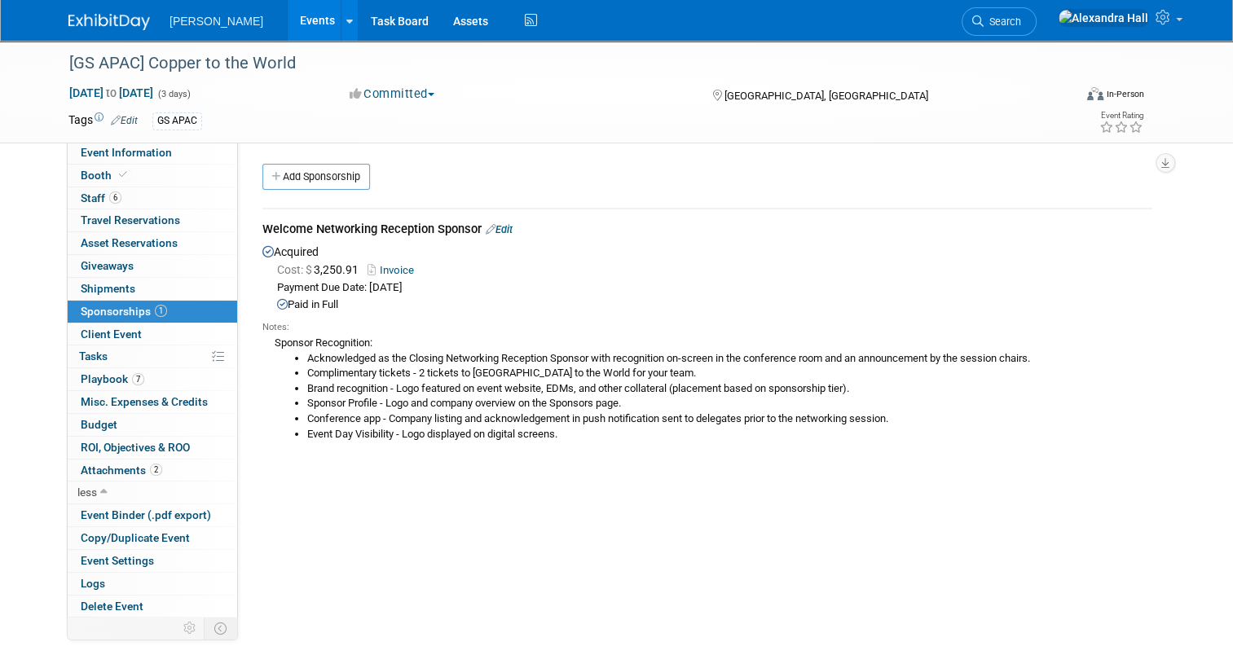
click at [376, 301] on div "Paid in Full" at bounding box center [714, 304] width 875 height 15
click at [368, 366] on li "Complimentary tickets - 2 tickets to Copper to the World for your team." at bounding box center [729, 373] width 845 height 15
click at [492, 230] on link "Edit" at bounding box center [499, 229] width 27 height 12
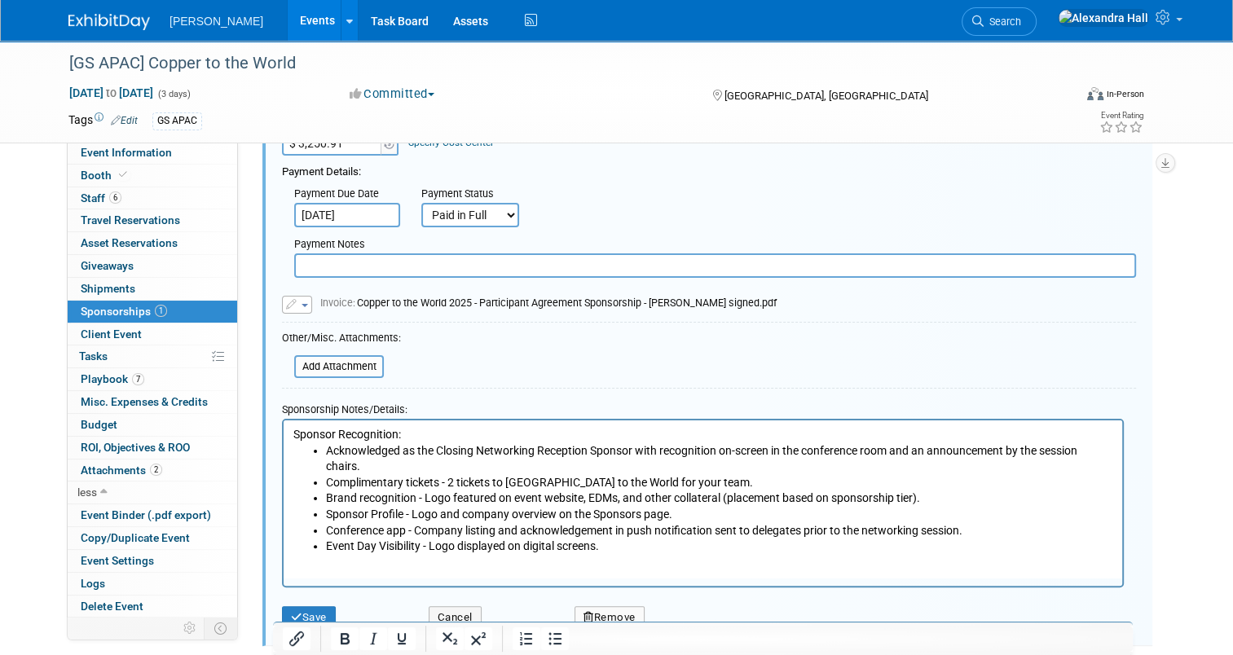
scroll to position [268, 0]
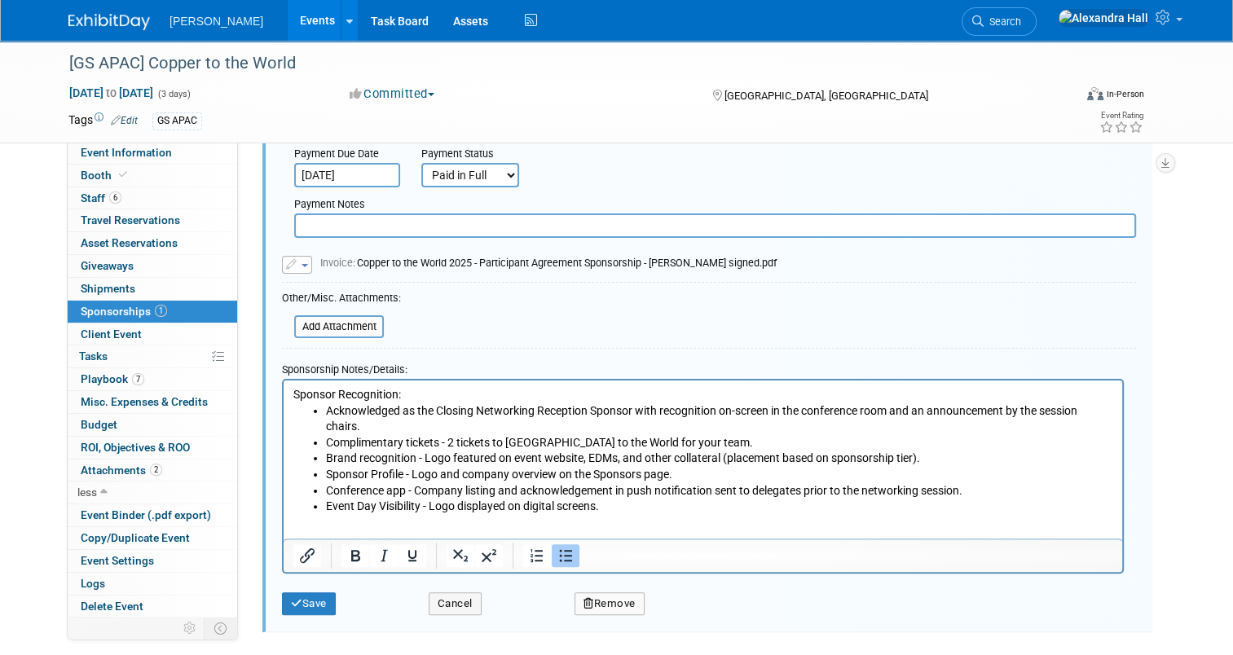
click at [463, 406] on li "Acknowledged as the Closing Networking Reception Sponsor with recognition on-sc…" at bounding box center [719, 419] width 787 height 32
click at [462, 406] on li "Acknowledged as the Closing Networking Reception Sponsor with recognition on-sc…" at bounding box center [719, 419] width 787 height 32
click at [692, 415] on li "Acknowledged as the Welcome Networking Reception Sponsor with recognition on-sc…" at bounding box center [719, 419] width 787 height 32
click at [1113, 409] on li "Acknowledged as the Welcome Networking Reception Sponsor with recognition on-sc…" at bounding box center [719, 419] width 787 height 32
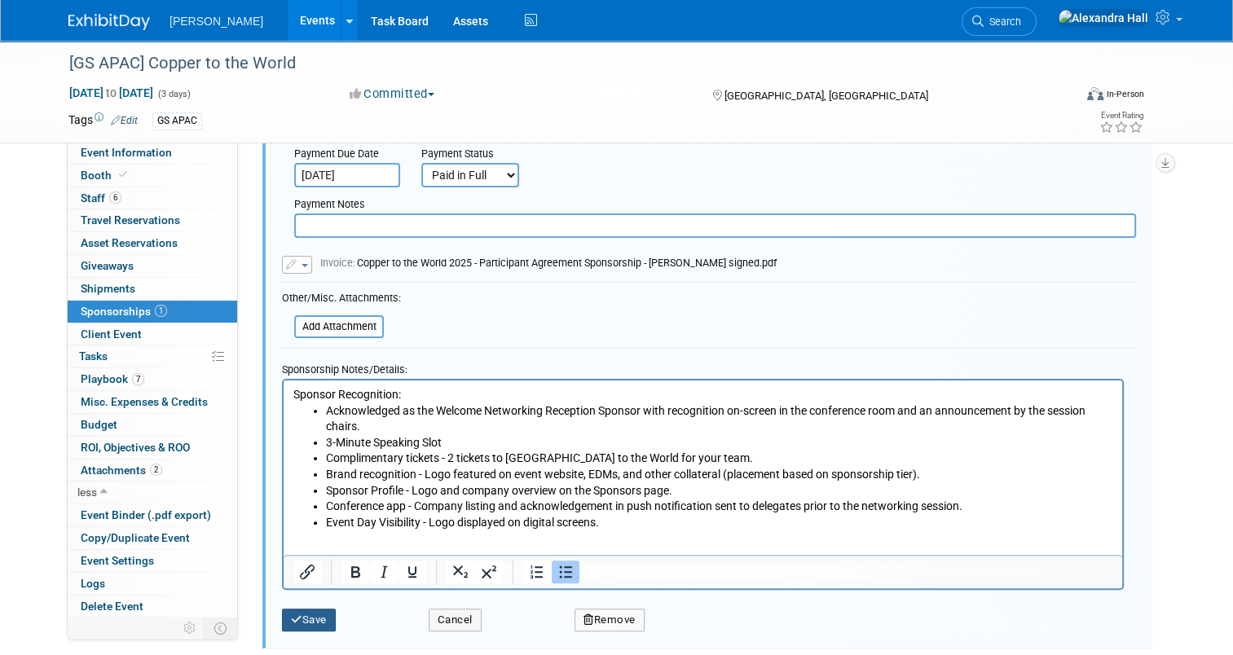
click at [313, 609] on button "Save" at bounding box center [309, 620] width 54 height 23
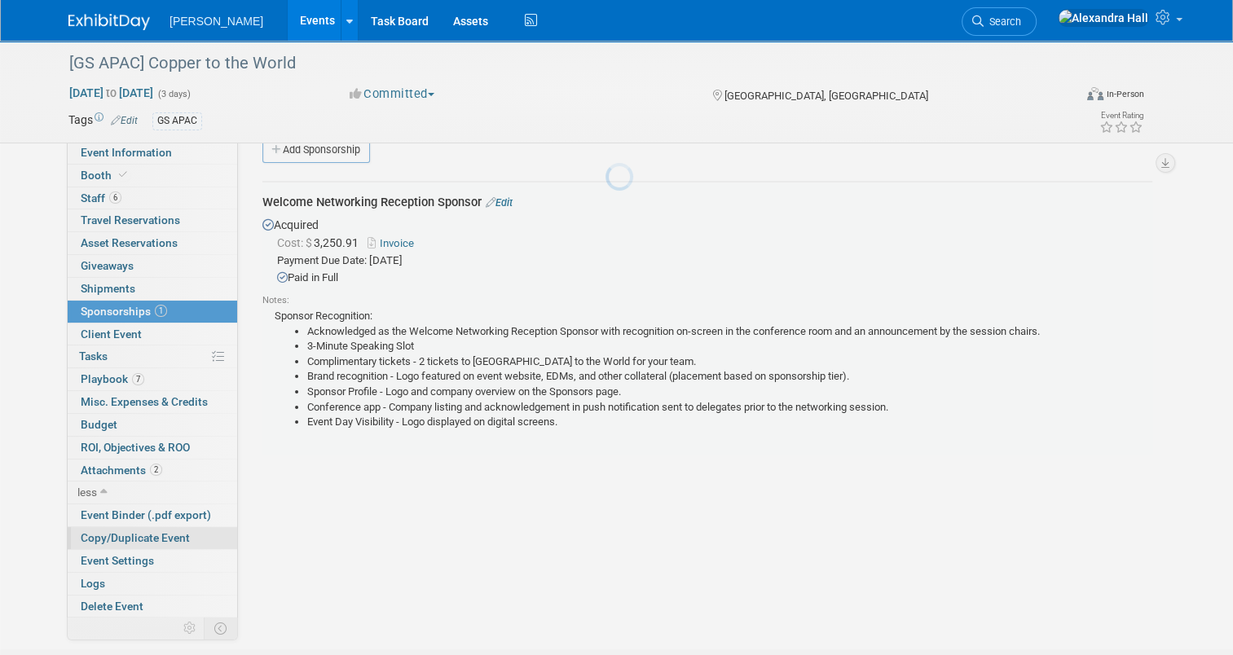
scroll to position [24, 0]
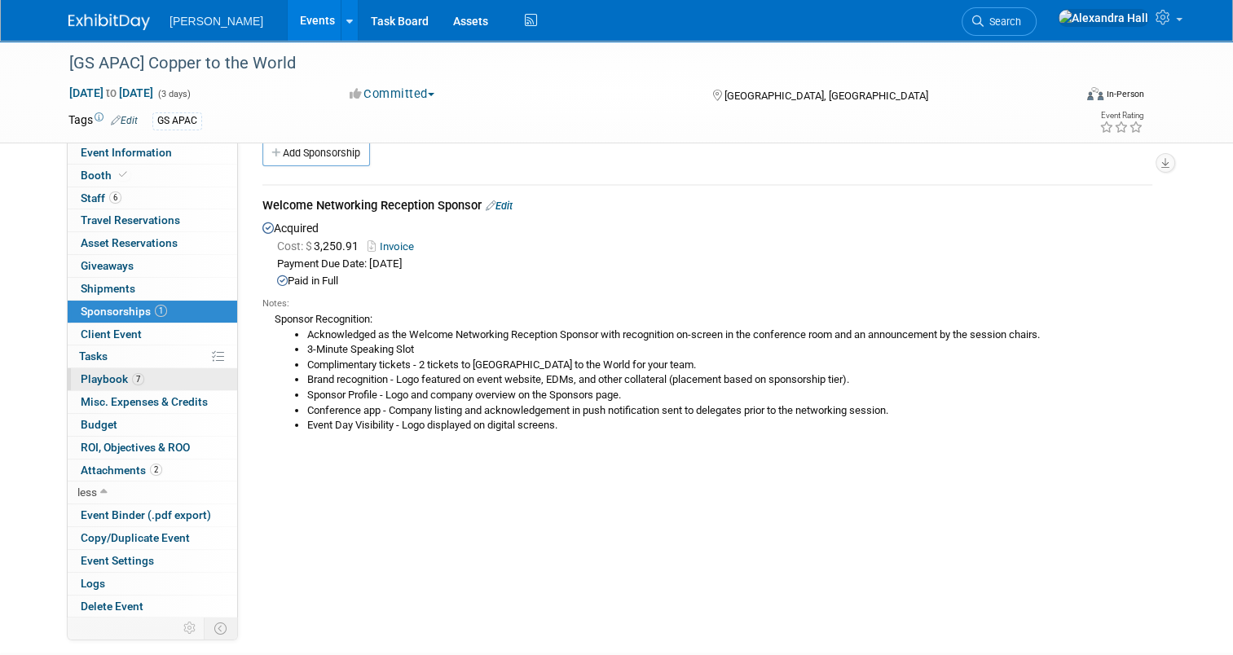
click at [113, 374] on span "Playbook 7" at bounding box center [113, 378] width 64 height 13
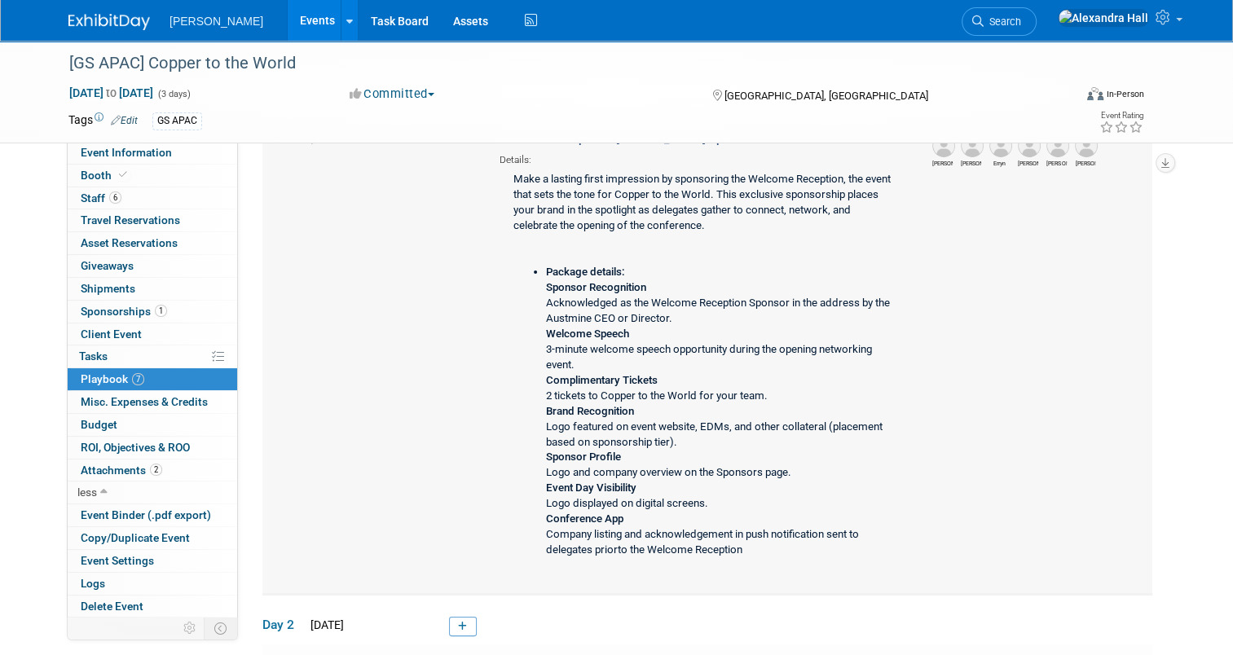
scroll to position [163, 0]
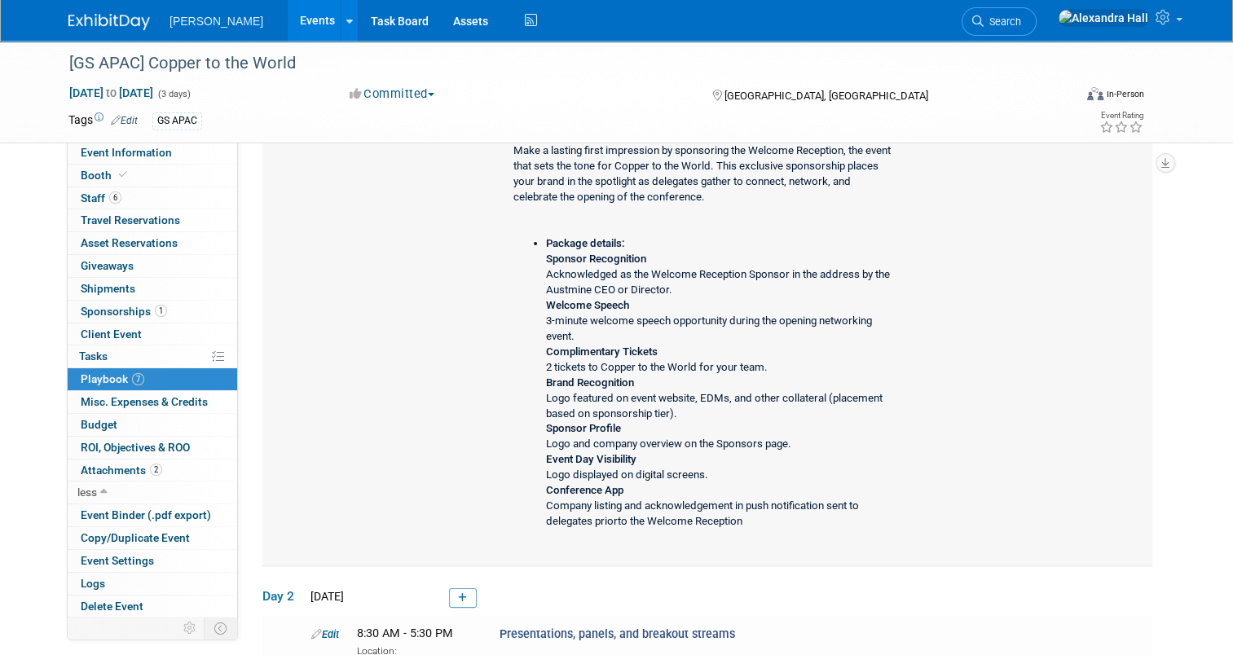
click at [546, 313] on li "Package details: Sponsor Recognition Acknowledged as the Welcome Reception Spon…" at bounding box center [720, 383] width 349 height 294
drag, startPoint x: 539, startPoint y: 302, endPoint x: 599, endPoint y: 332, distance: 66.7
click at [599, 332] on li "Package details: Sponsor Recognition Acknowledged as the Welcome Reception Spon…" at bounding box center [720, 383] width 349 height 294
copy li "Welcome Speech 3-minute welcome speech opportunity during the opening networkin…"
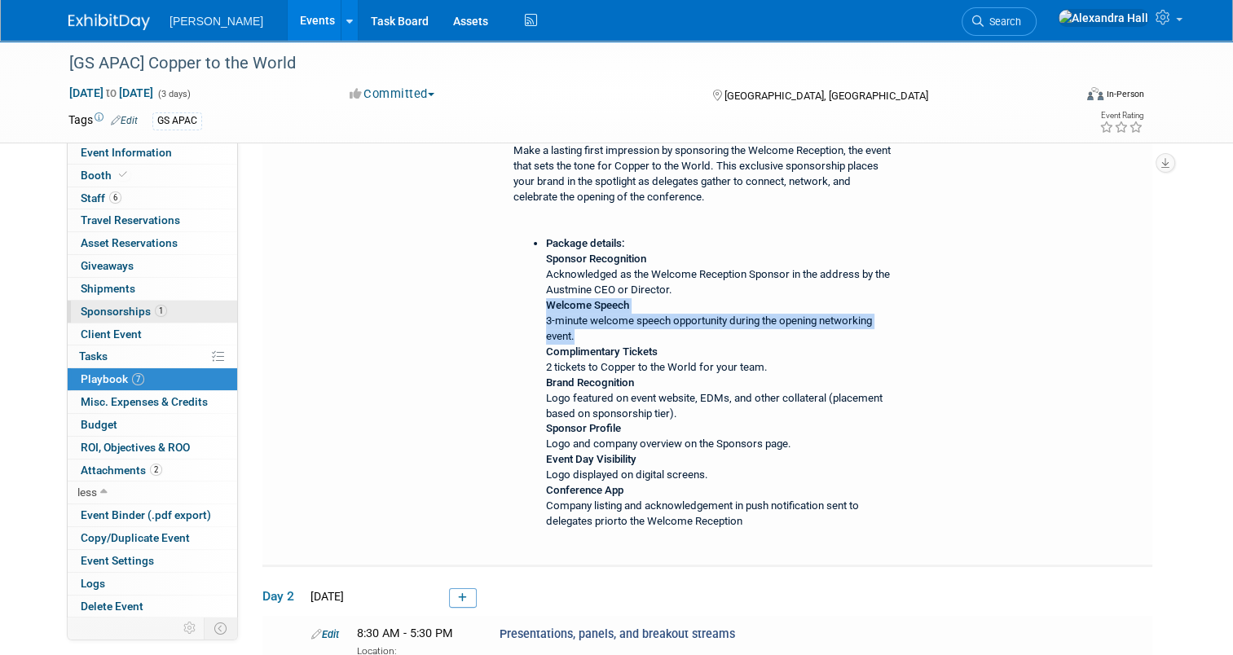
click at [128, 315] on span "Sponsorships 1" at bounding box center [124, 311] width 86 height 13
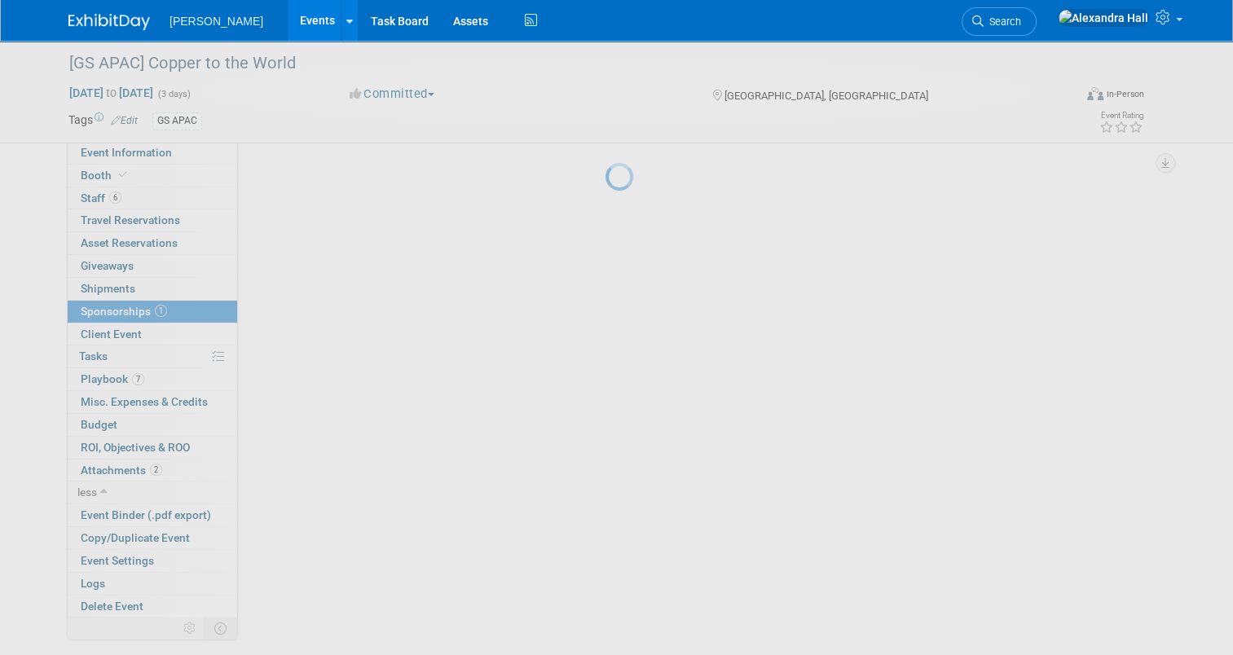
scroll to position [0, 0]
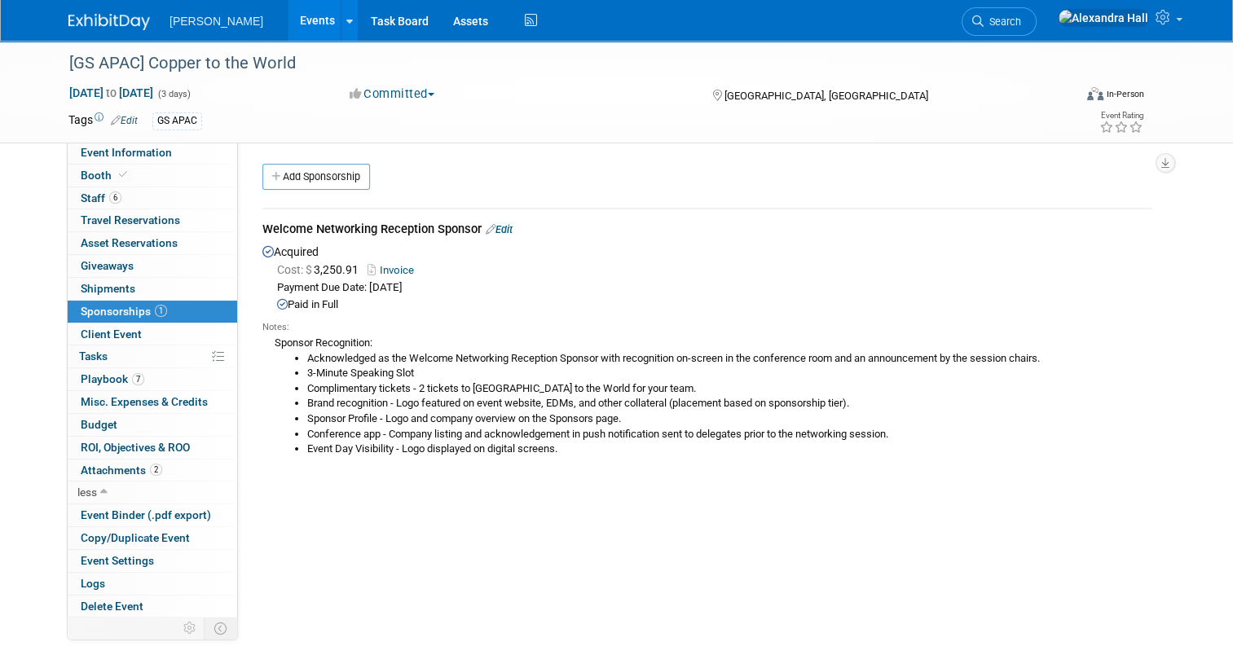
click at [406, 396] on li "Brand recognition - Logo featured on event website, EDMs, and other collateral …" at bounding box center [729, 403] width 845 height 15
click at [499, 222] on div "Welcome Networking Reception Sponsor Edit" at bounding box center [707, 231] width 890 height 20
click at [497, 231] on link "Edit" at bounding box center [499, 229] width 27 height 12
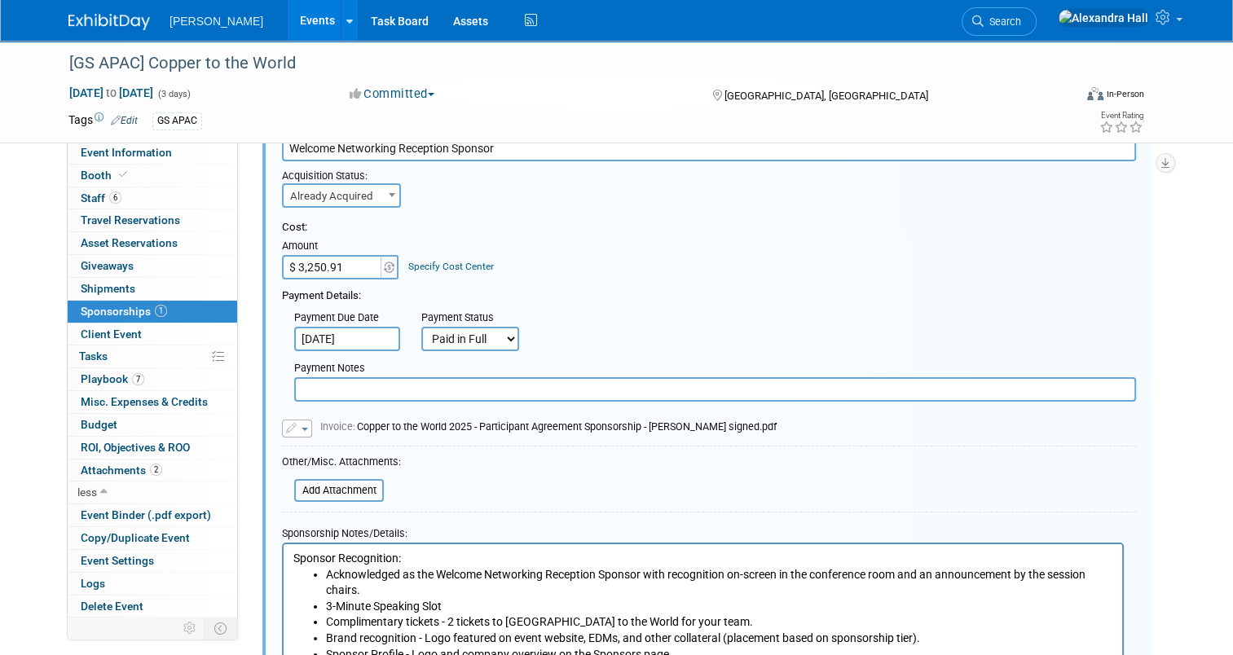
scroll to position [349, 0]
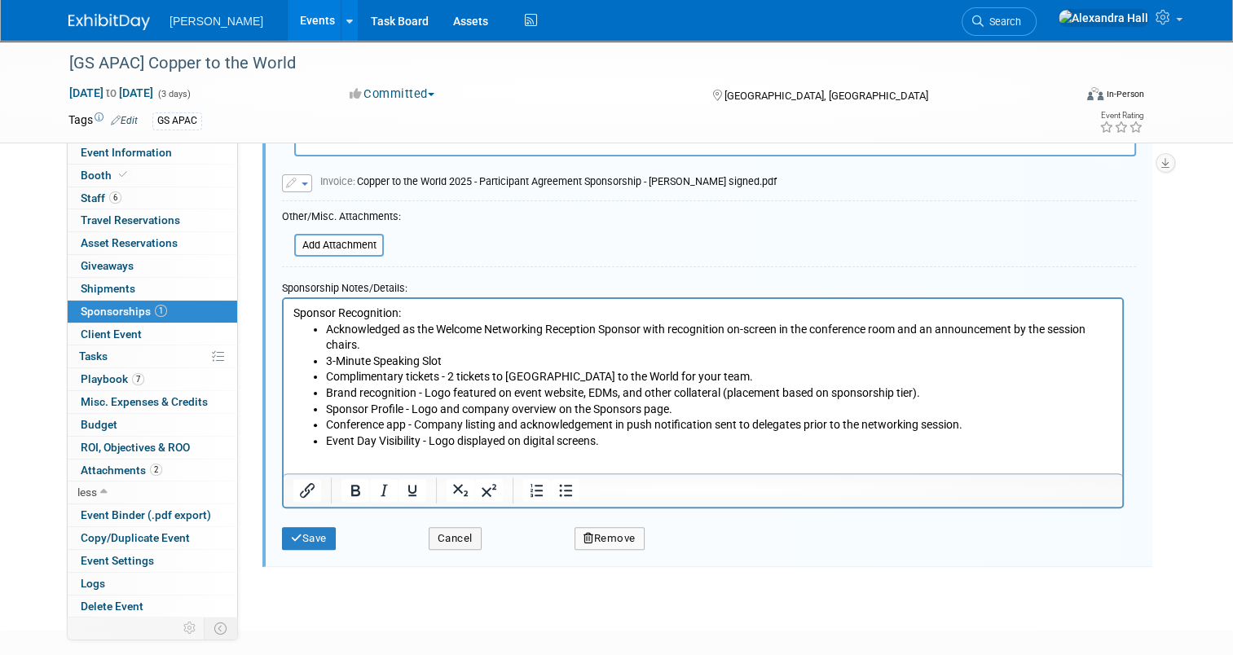
click at [395, 385] on li "Brand recognition - Logo featured on event website, EDMs, and other collateral …" at bounding box center [719, 393] width 787 height 16
drag, startPoint x: 450, startPoint y: 340, endPoint x: 323, endPoint y: 348, distance: 128.2
click at [323, 348] on ul "Acknowledged as the Welcome Networking Reception Sponsor with recognition on-sc…" at bounding box center [703, 386] width 820 height 128
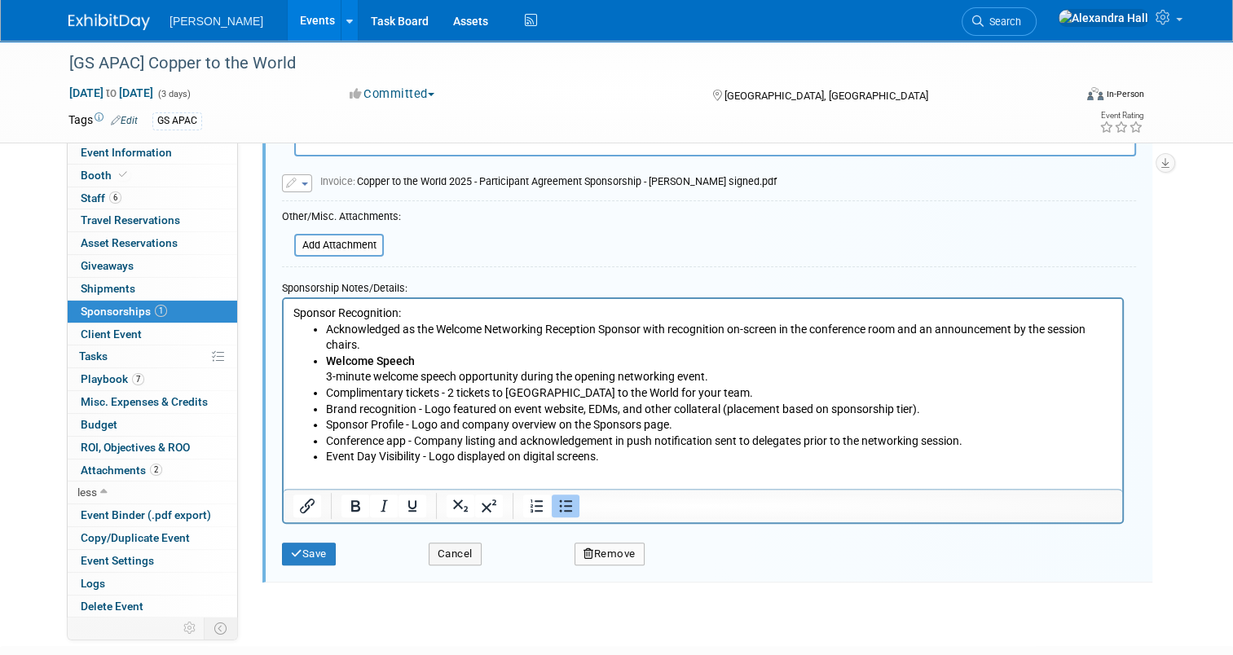
click at [323, 354] on ul "Acknowledged as the Welcome Networking Reception Sponsor with recognition on-sc…" at bounding box center [703, 393] width 820 height 143
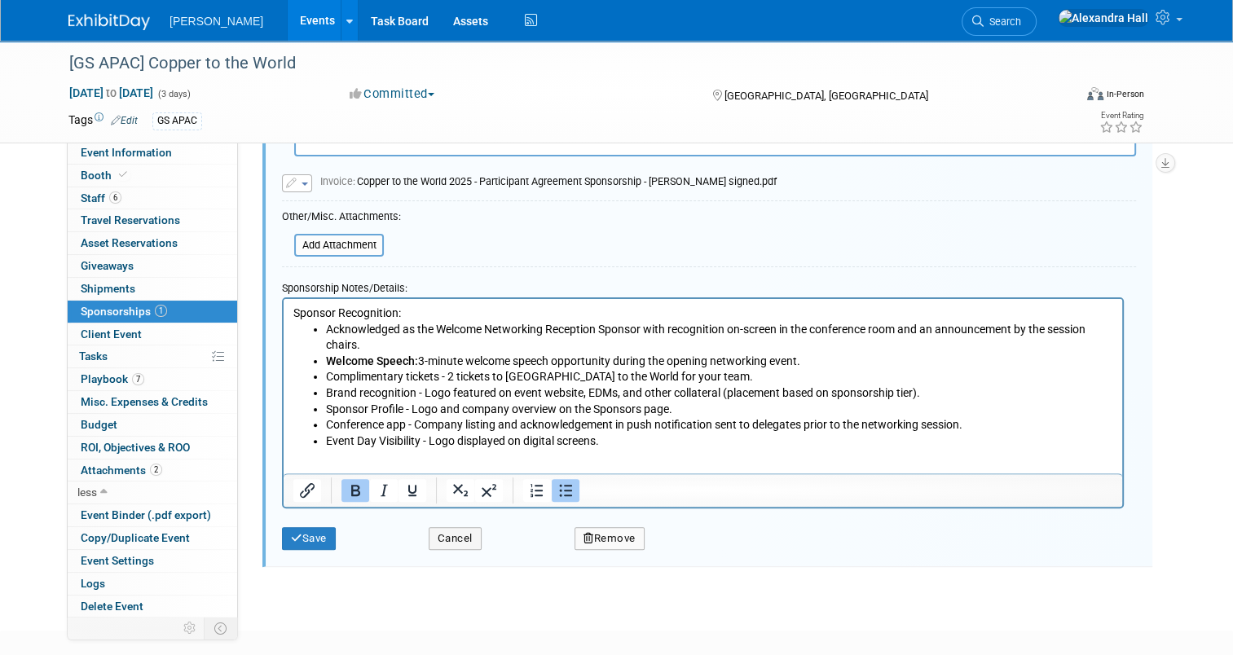
click at [672, 434] on html "Sponsor Recognition: Acknowledged as the Welcome Networking Reception Sponsor w…" at bounding box center [702, 374] width 838 height 150
click at [291, 539] on icon "submit" at bounding box center [296, 538] width 11 height 11
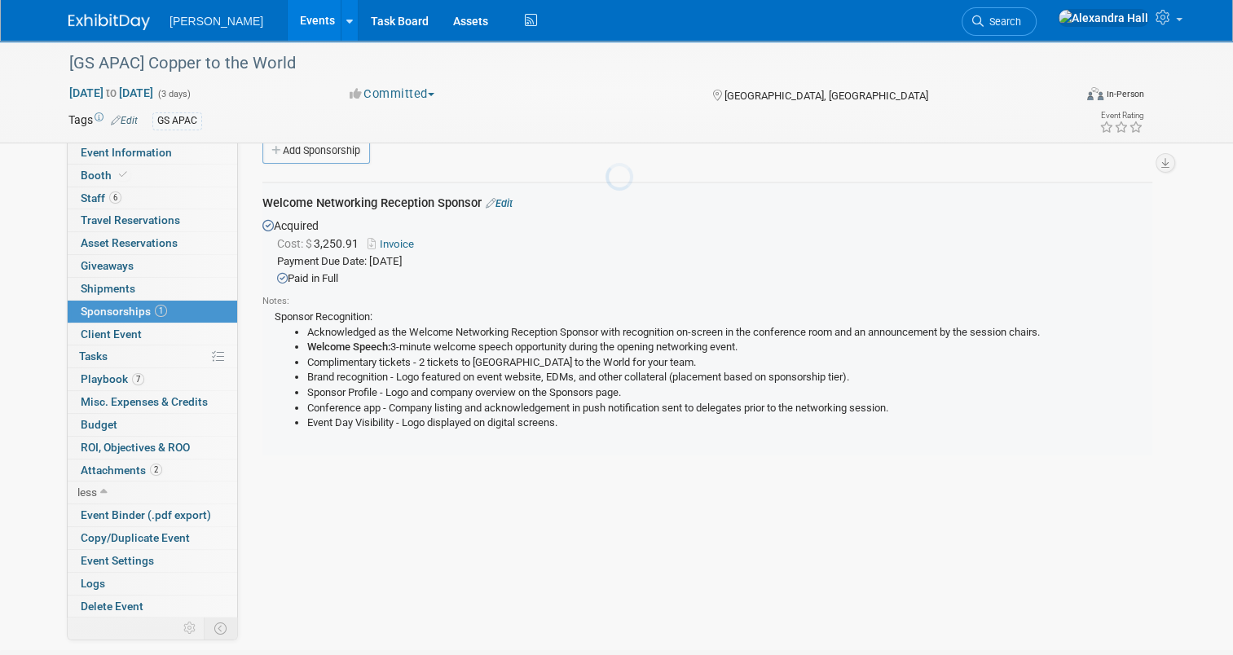
scroll to position [24, 0]
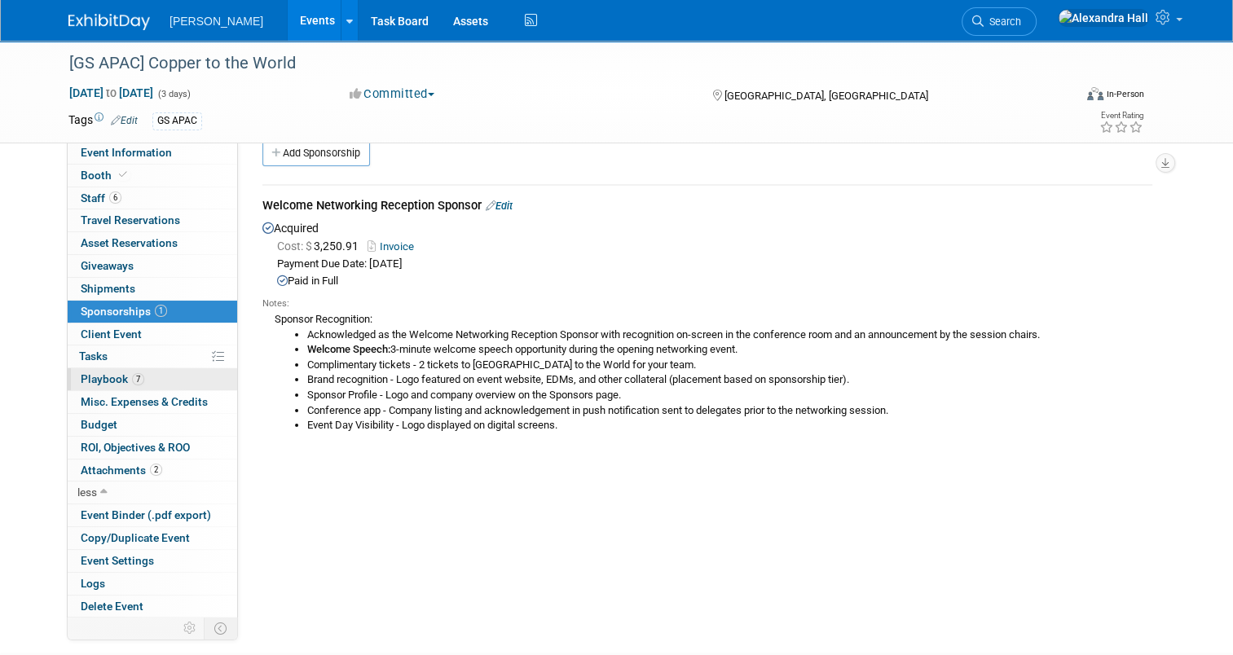
click at [102, 372] on span "Playbook 7" at bounding box center [113, 378] width 64 height 13
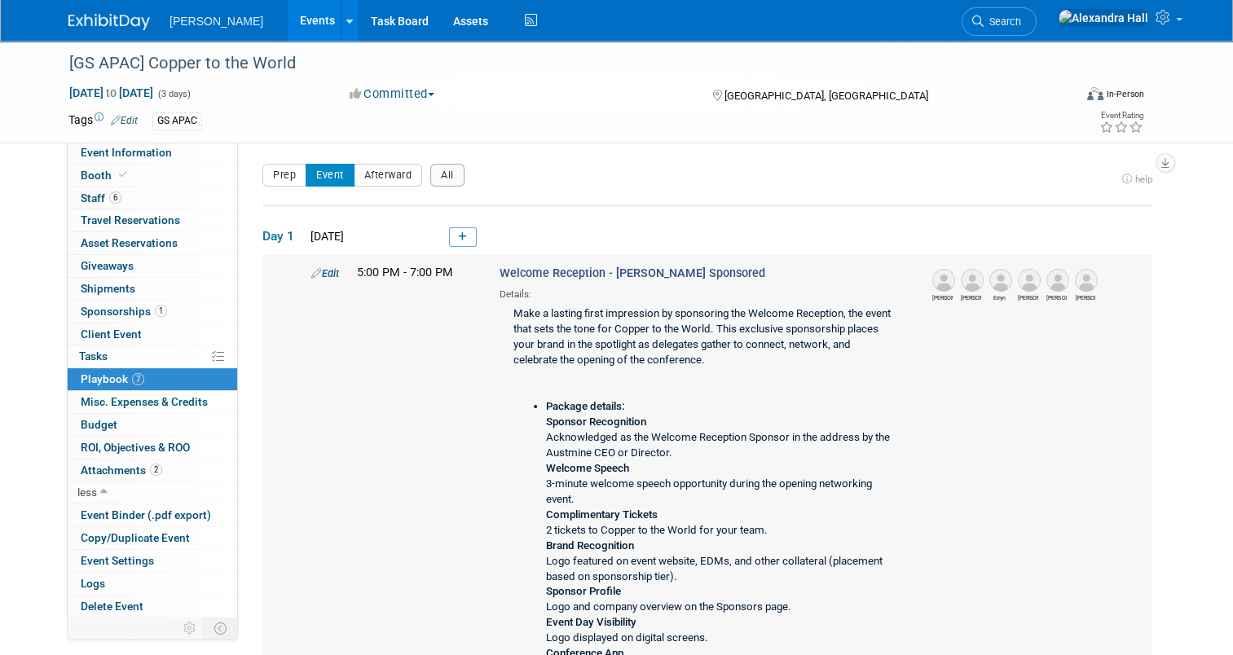
scroll to position [163, 0]
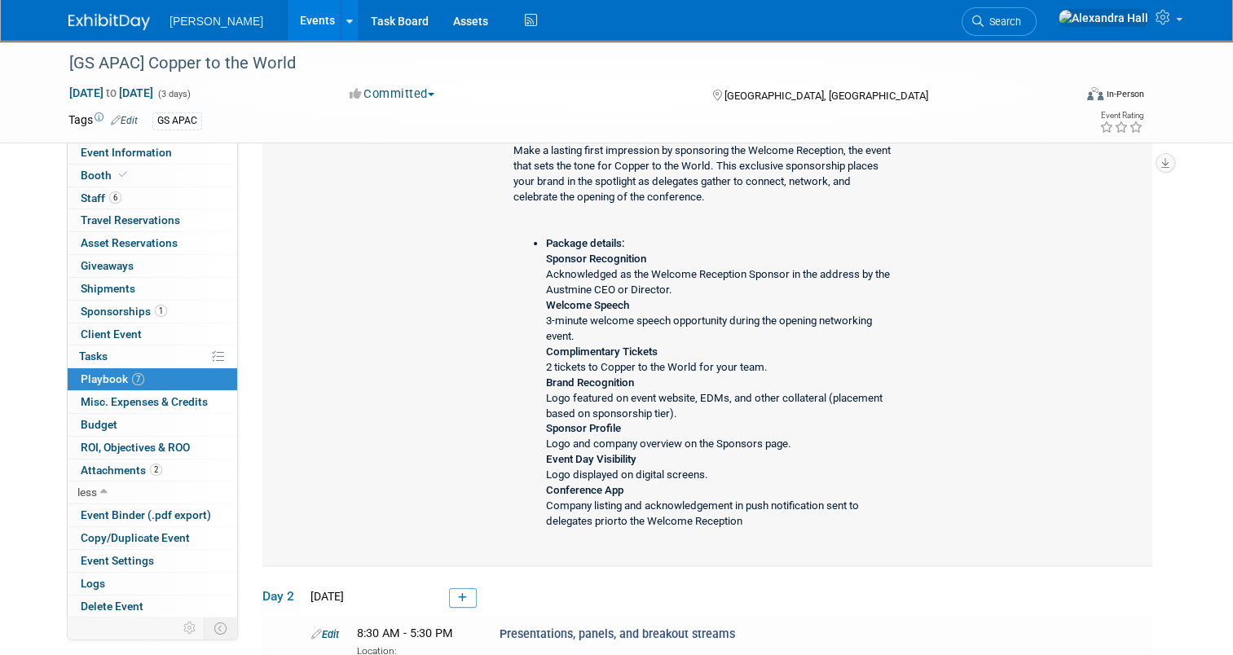
click at [565, 347] on b "Complimentary Tickets" at bounding box center [602, 351] width 112 height 12
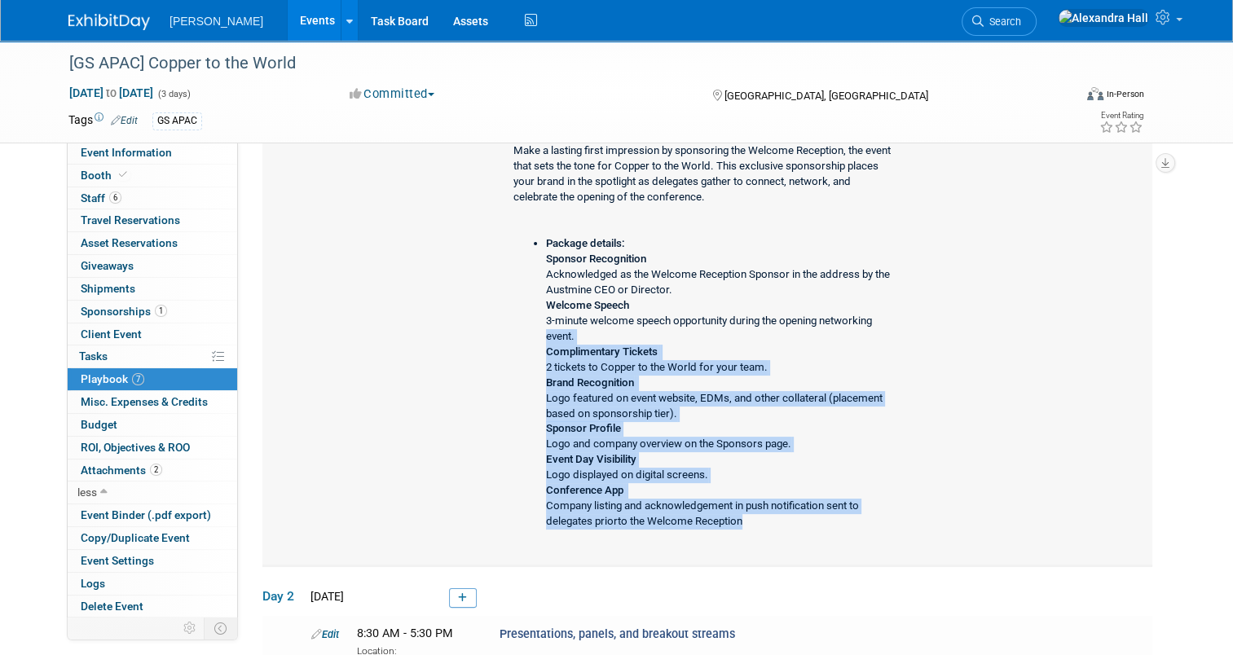
drag, startPoint x: 723, startPoint y: 524, endPoint x: 529, endPoint y: 333, distance: 272.5
click at [529, 333] on ul "Package details: Sponsor Recognition Acknowledged as the Welcome Reception Spon…" at bounding box center [704, 383] width 382 height 294
drag, startPoint x: 732, startPoint y: 516, endPoint x: 725, endPoint y: 529, distance: 13.8
click at [732, 517] on li "Package details: Sponsor Recognition Acknowledged as the Welcome Reception Spon…" at bounding box center [720, 383] width 349 height 294
drag, startPoint x: 723, startPoint y: 521, endPoint x: 704, endPoint y: 521, distance: 19.6
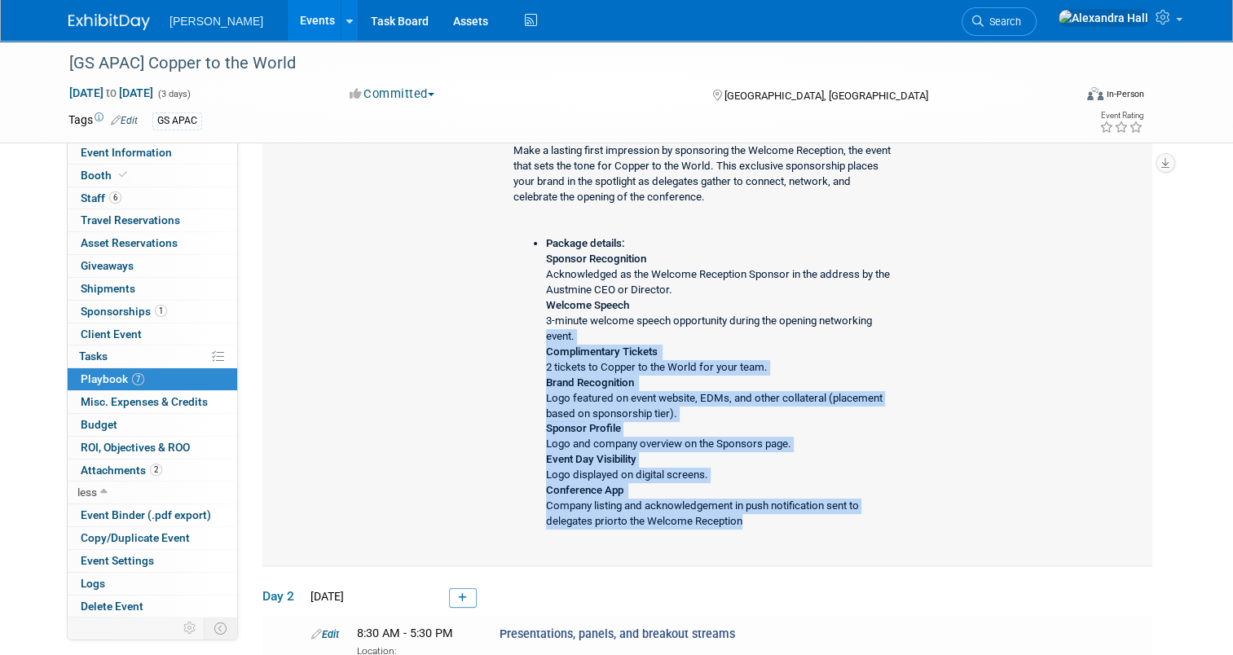
click at [722, 521] on li "Package details: Sponsor Recognition Acknowledged as the Welcome Reception Spon…" at bounding box center [720, 383] width 349 height 294
click at [587, 376] on b "Brand Recognition" at bounding box center [590, 382] width 88 height 12
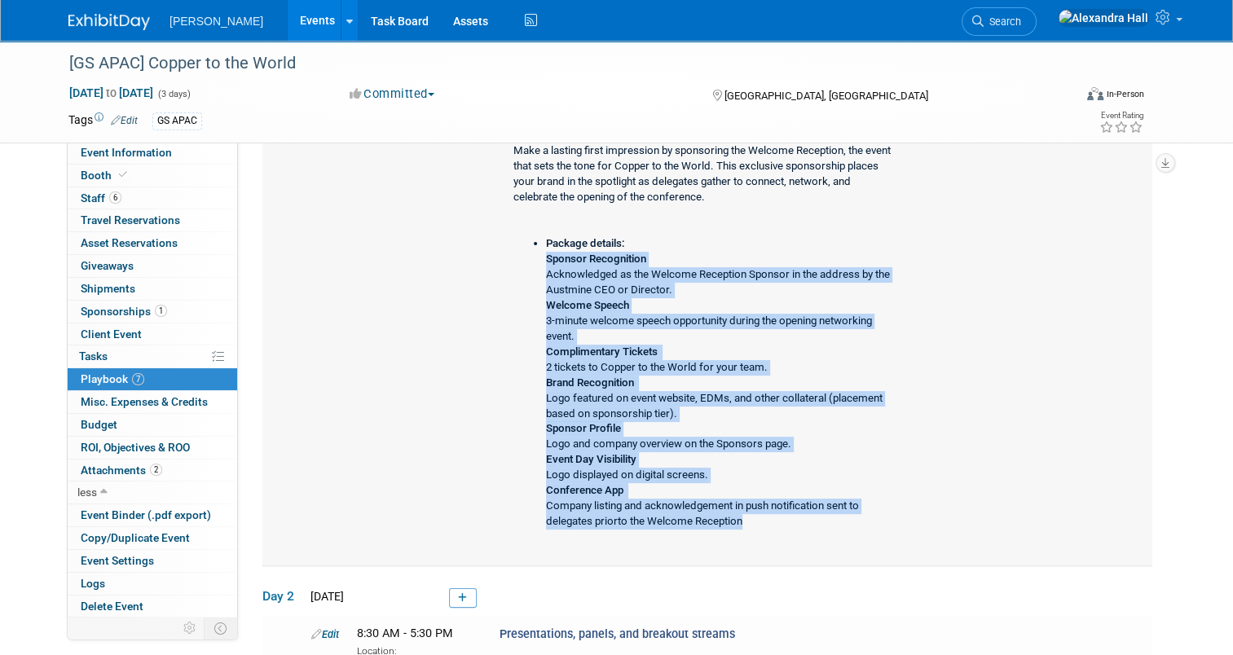
drag, startPoint x: 540, startPoint y: 257, endPoint x: 733, endPoint y: 531, distance: 335.0
click at [733, 531] on div "Make a lasting first impression by sponsoring the Welcome Reception, the event …" at bounding box center [701, 341] width 404 height 406
copy li "Sponsor Recognition Acknowledged as the Welcome Reception Sponsor in the addres…"
click at [112, 313] on span "Sponsorships 1" at bounding box center [124, 311] width 86 height 13
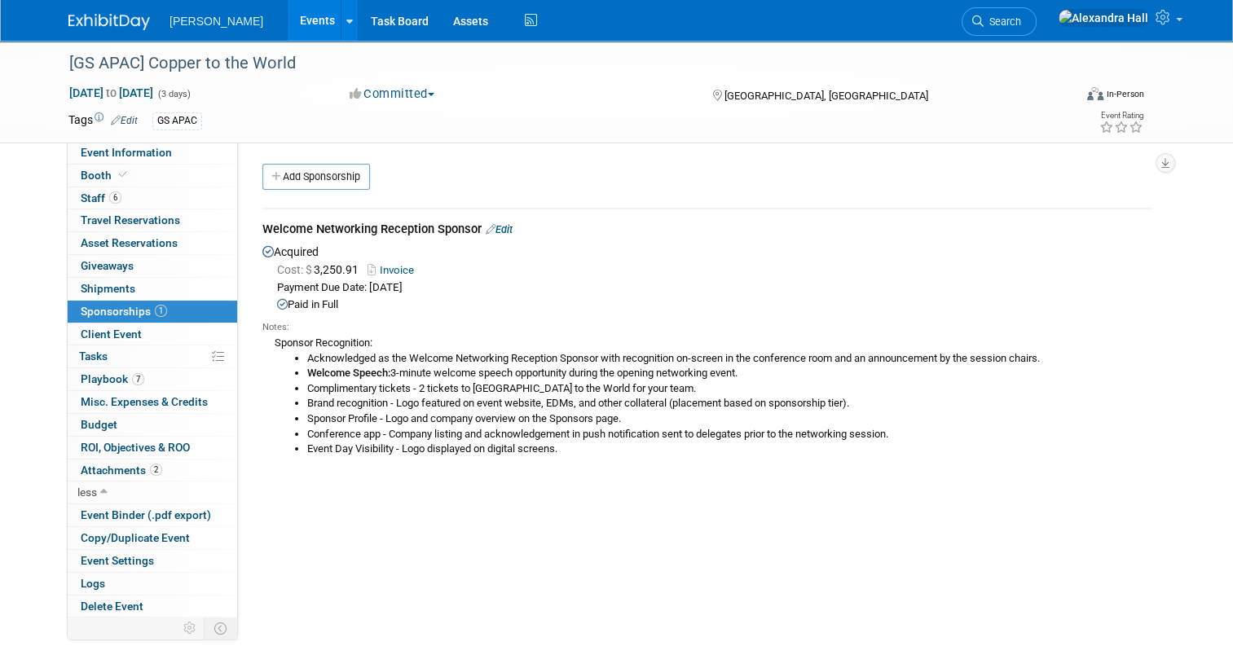
click at [495, 228] on link "Edit" at bounding box center [499, 229] width 27 height 12
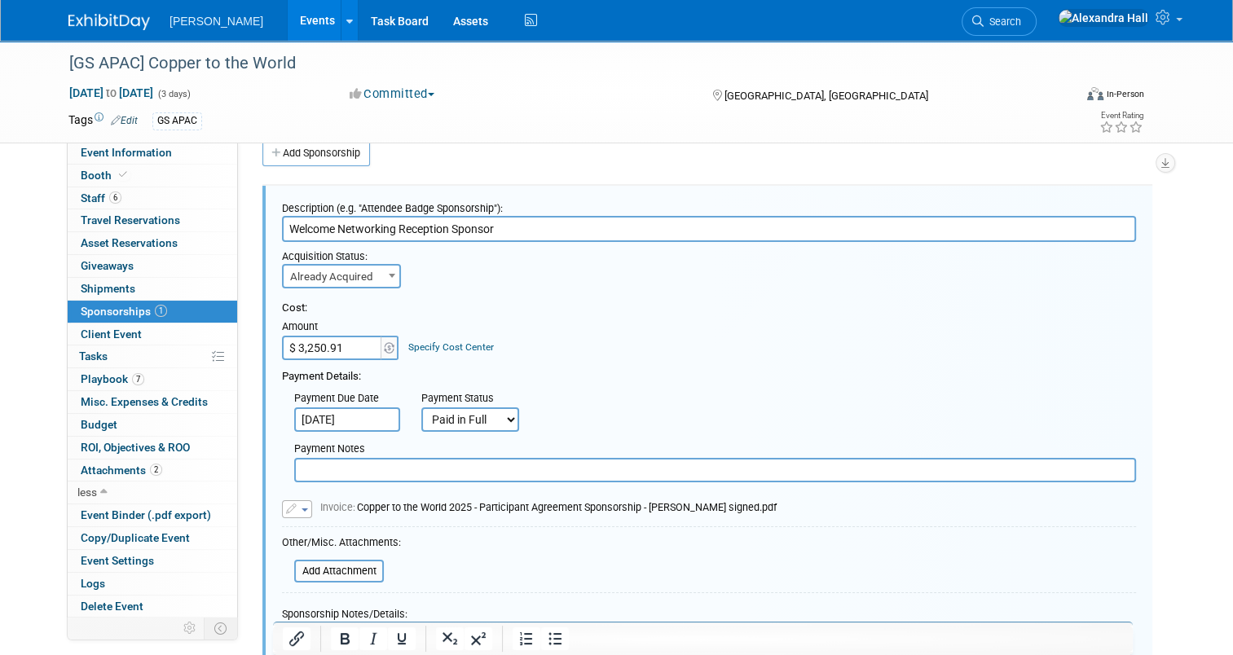
scroll to position [349, 0]
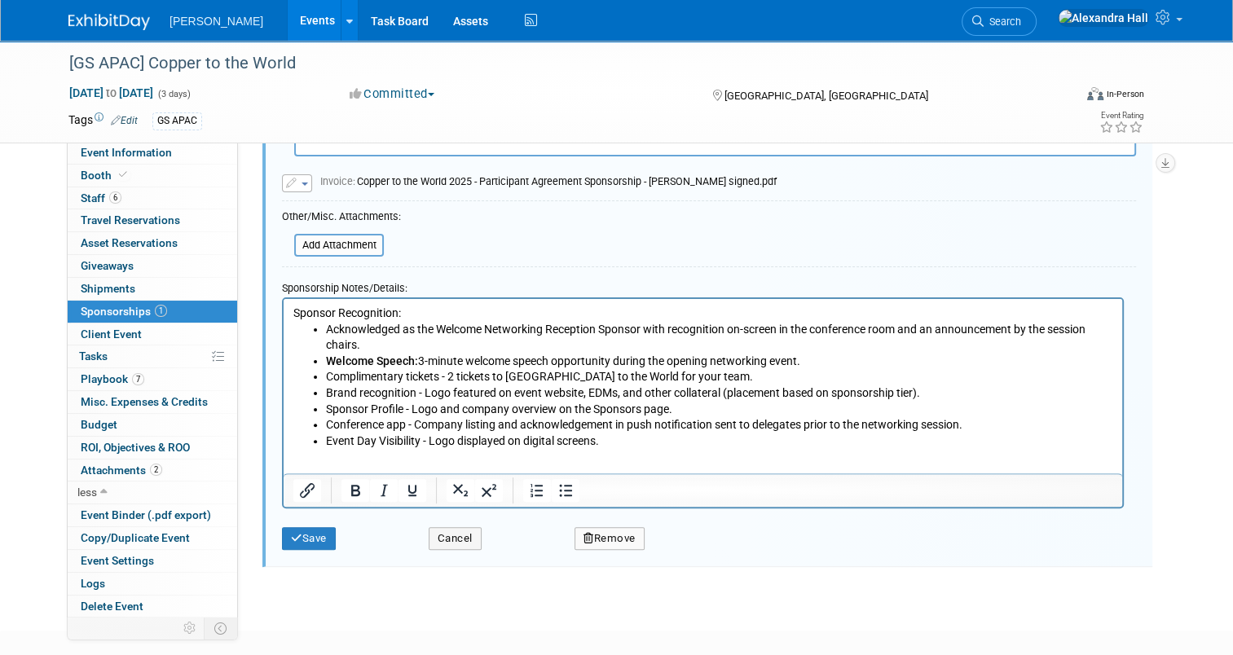
click at [489, 369] on li "Complimentary tickets - 2 tickets to Copper to the World for your team." at bounding box center [719, 377] width 787 height 16
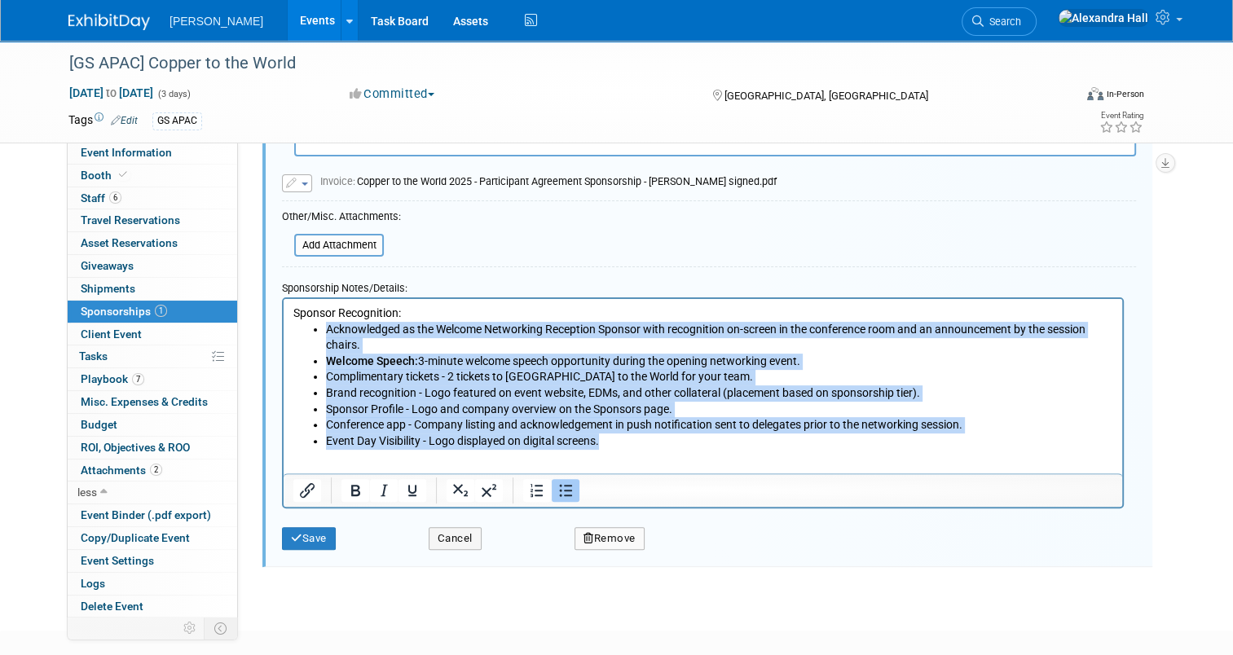
drag, startPoint x: 602, startPoint y: 418, endPoint x: 328, endPoint y: 334, distance: 286.3
click at [328, 334] on ul "Acknowledged as the Welcome Networking Reception Sponsor with recognition on-sc…" at bounding box center [703, 386] width 820 height 128
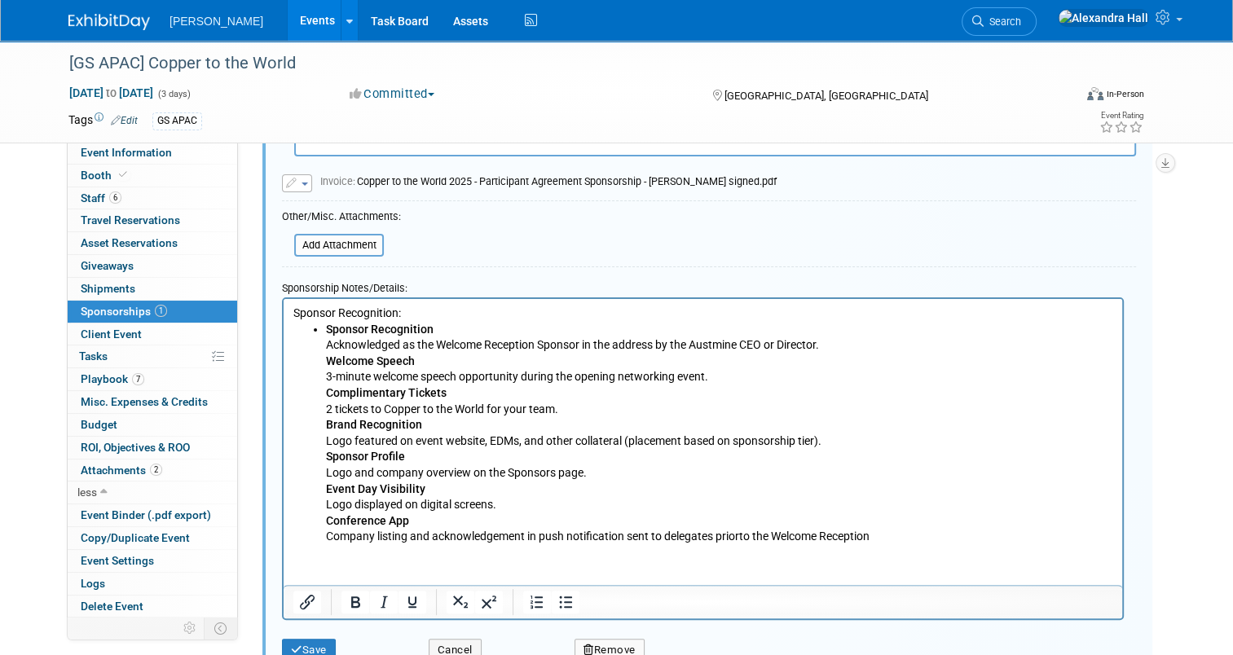
click at [323, 363] on ul "Sponsor Recognition Acknowledged as the Welcome Reception Sponsor in the addres…" at bounding box center [703, 433] width 820 height 223
click at [556, 595] on icon "Bullet list" at bounding box center [566, 602] width 20 height 20
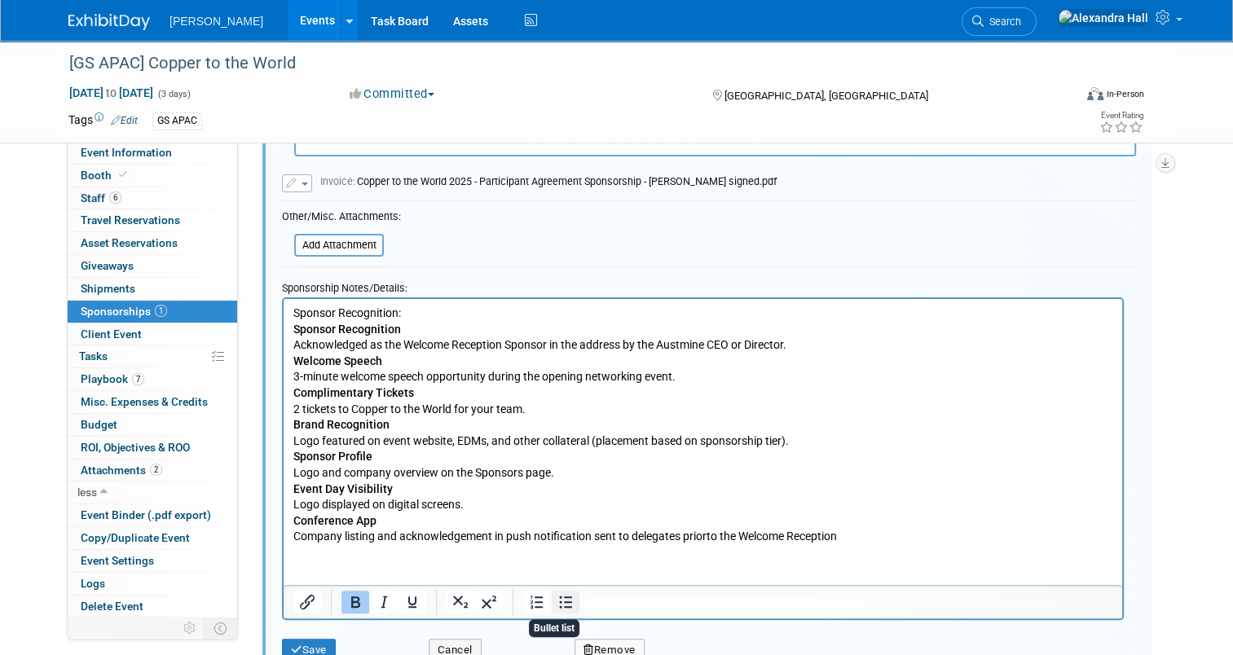
click at [556, 595] on icon "Bullet list" at bounding box center [566, 602] width 20 height 20
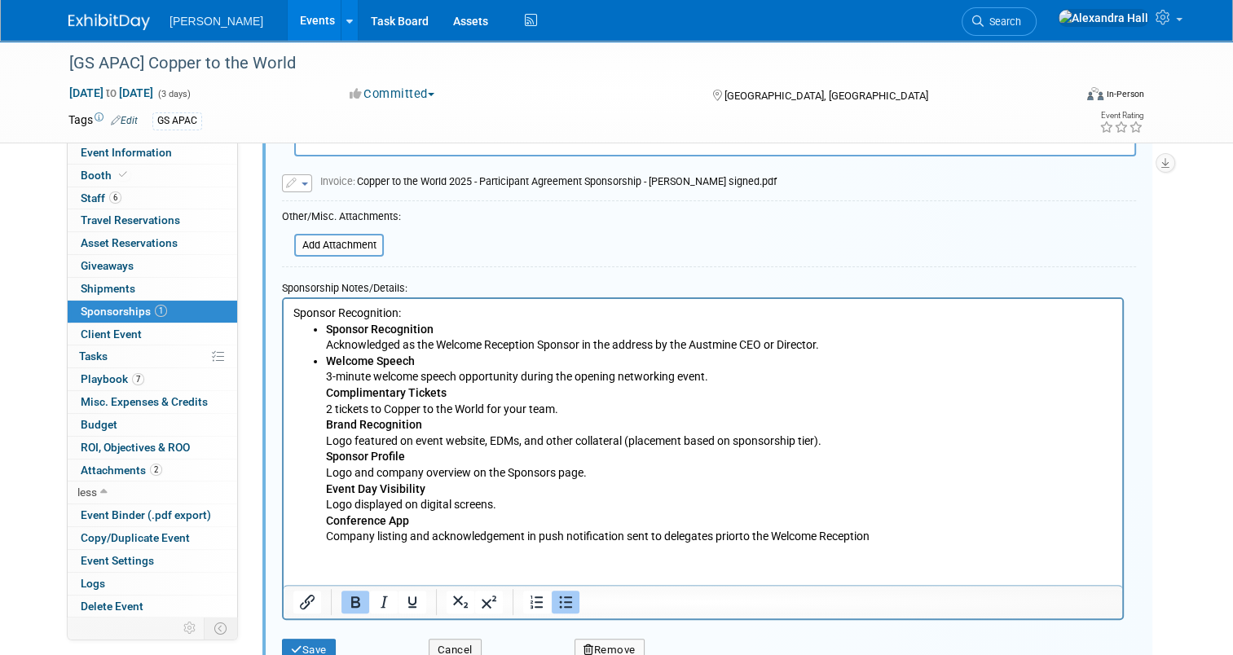
click at [329, 392] on b "Complimentary Tickets" at bounding box center [386, 392] width 121 height 13
click at [329, 426] on b "Brand Recognition" at bounding box center [374, 424] width 96 height 13
click at [327, 460] on b "Sponsor Profile" at bounding box center [365, 456] width 79 height 13
click at [316, 491] on ul "Sponsor Recognition Acknowledged as the Welcome Reception Sponsor in the addres…" at bounding box center [703, 433] width 820 height 223
click at [323, 525] on ul "Sponsor Recognition Acknowledged as the Welcome Reception Sponsor in the addres…" at bounding box center [703, 433] width 820 height 223
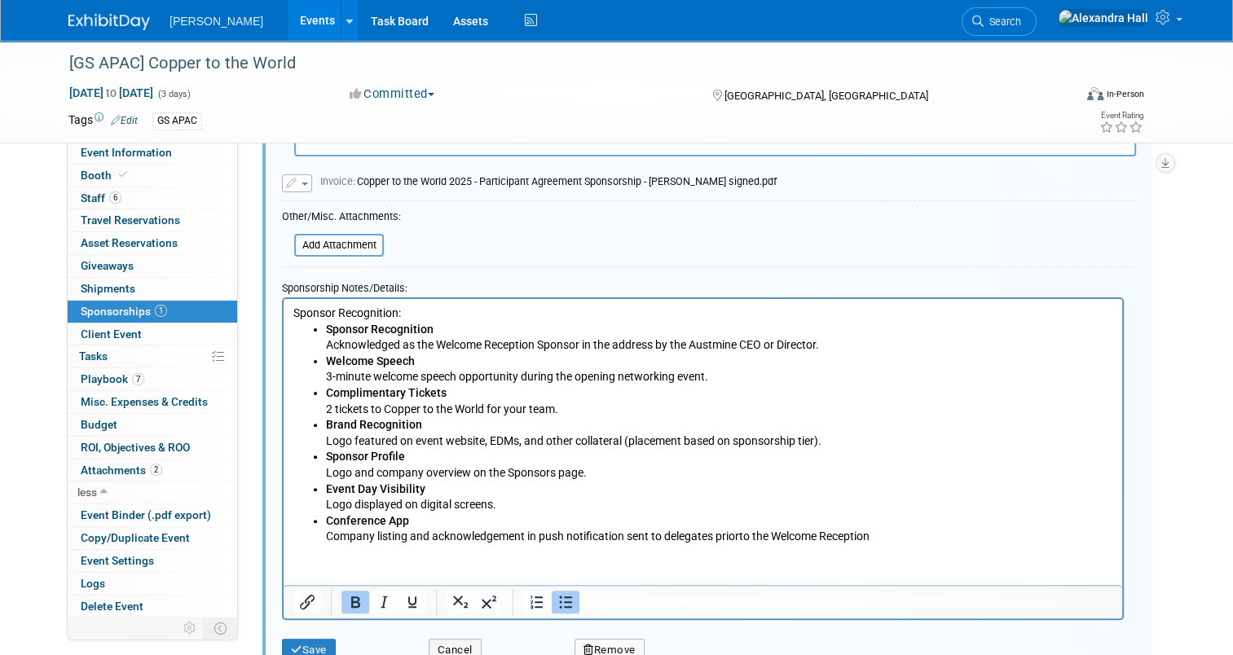
click at [696, 530] on li "Conference App Company listing and acknowledgement in push notification sent to…" at bounding box center [719, 529] width 787 height 32
click at [310, 639] on button "Save" at bounding box center [309, 650] width 54 height 23
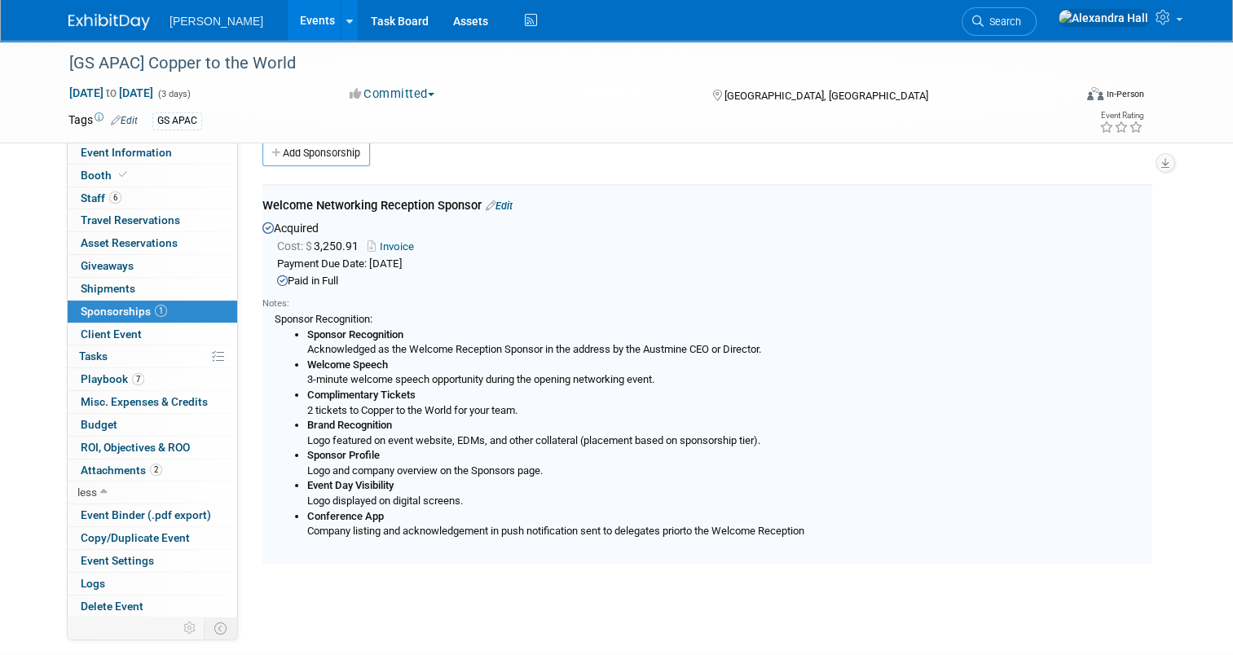
scroll to position [0, 0]
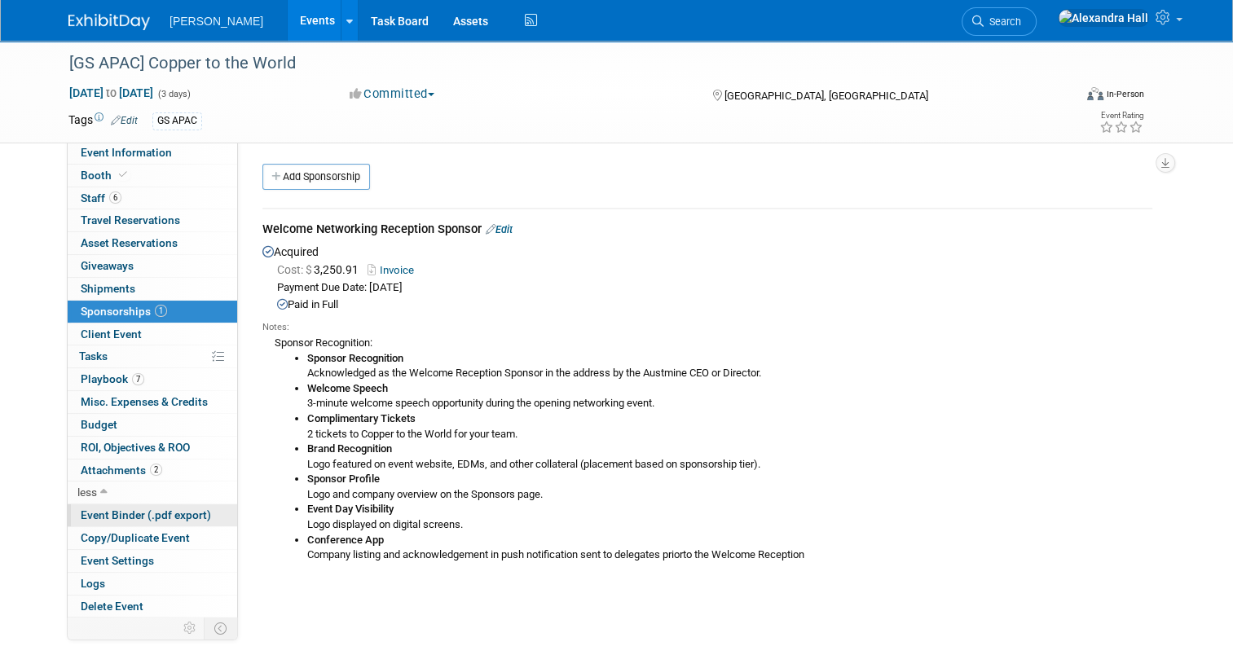
click at [125, 512] on span "Event Binder (.pdf export)" at bounding box center [146, 514] width 130 height 13
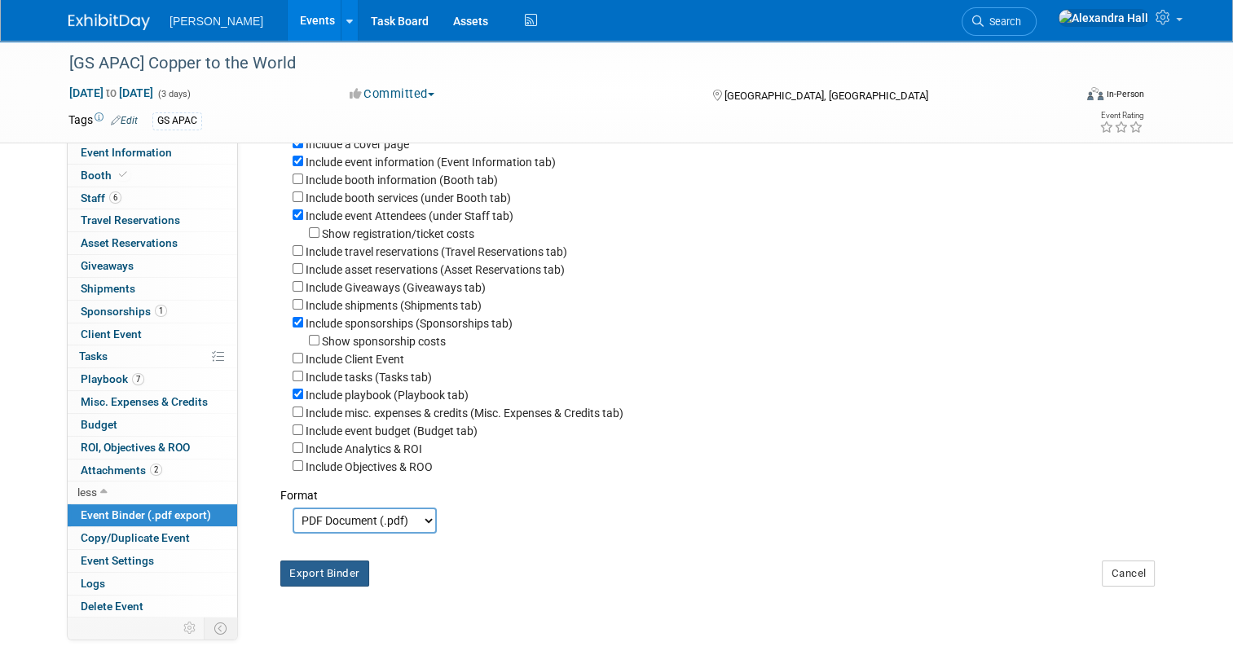
scroll to position [81, 0]
click at [322, 564] on button "Export Binder" at bounding box center [324, 573] width 89 height 26
click at [99, 378] on span "Playbook 7" at bounding box center [113, 378] width 64 height 13
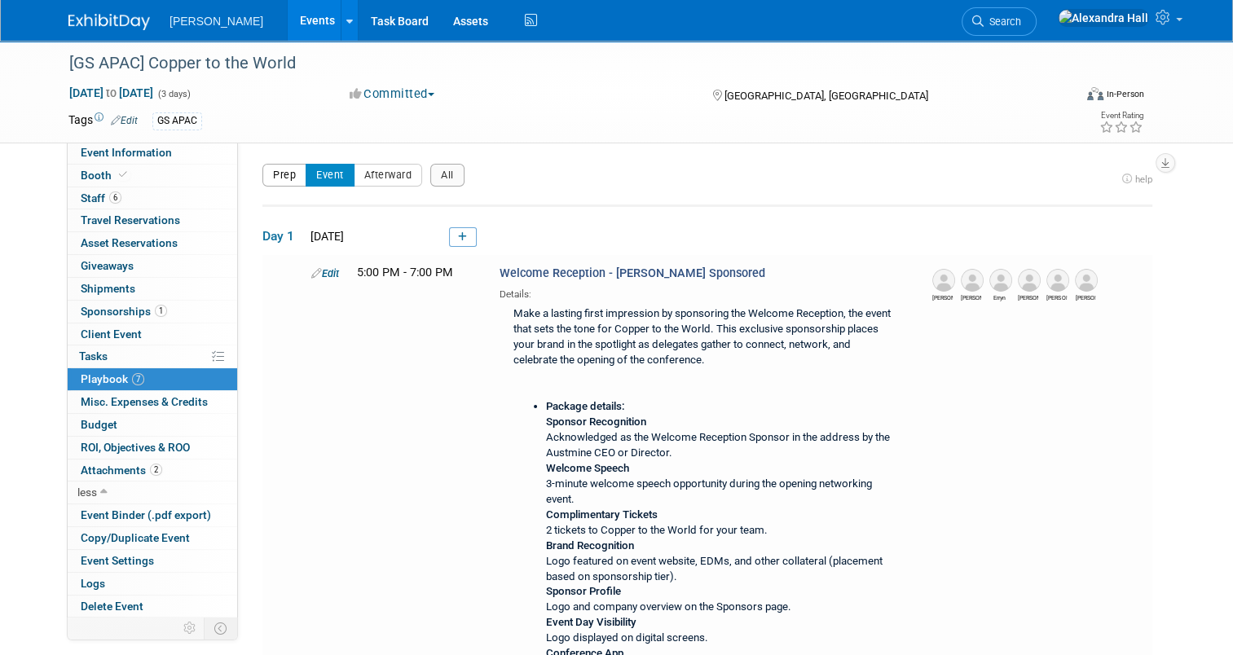
click at [280, 166] on button "Prep" at bounding box center [284, 175] width 44 height 23
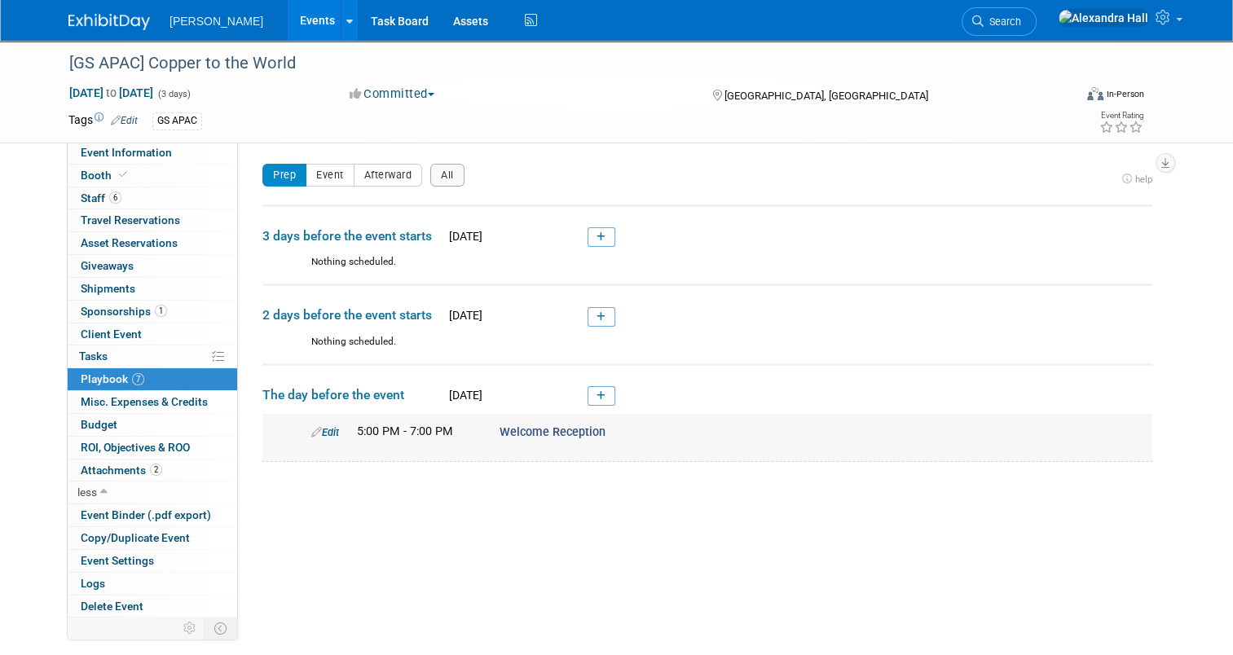
click at [322, 431] on link "Edit" at bounding box center [325, 432] width 28 height 12
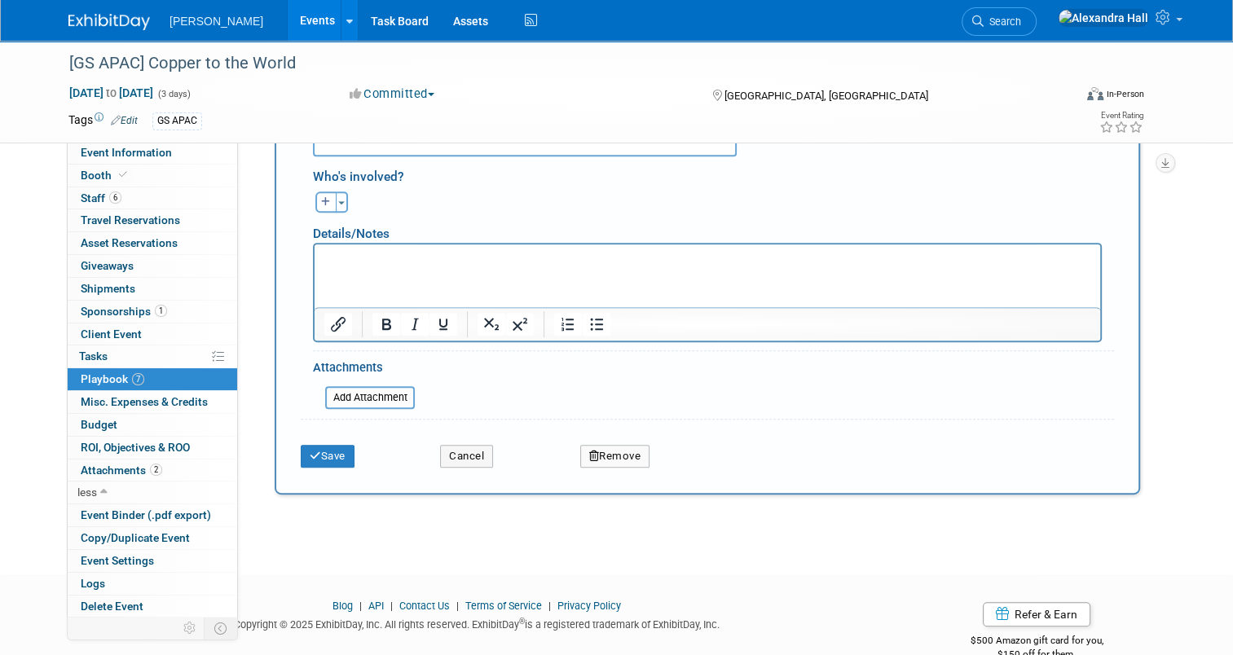
scroll to position [631, 0]
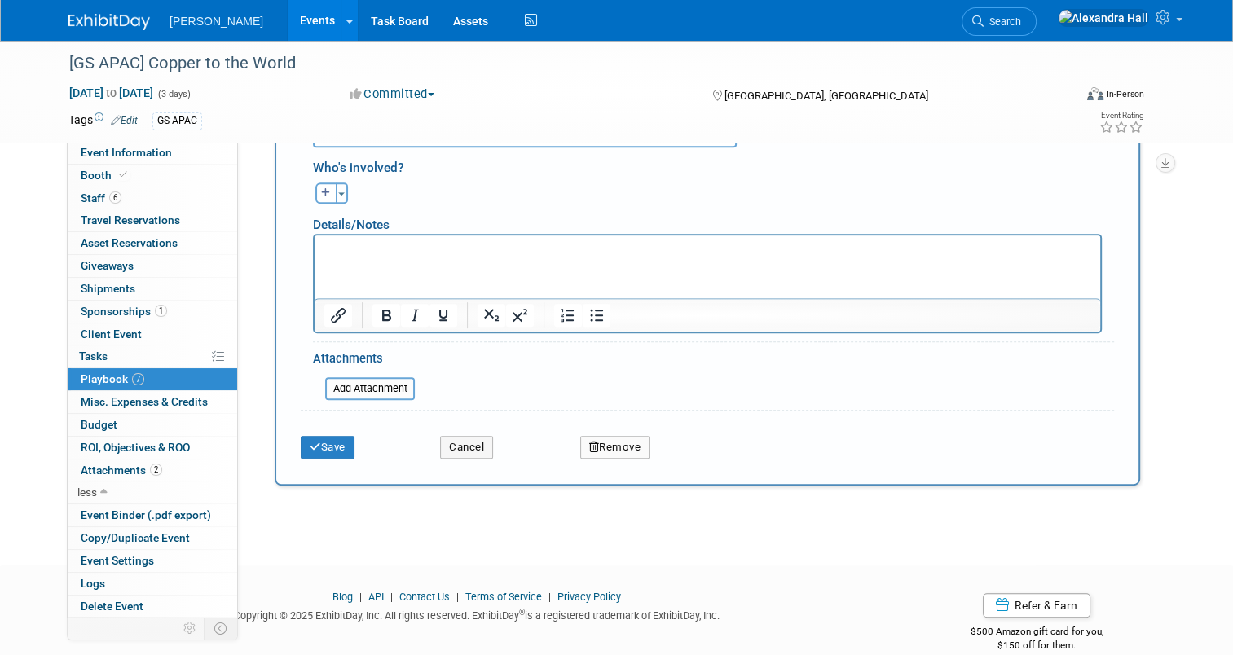
click at [607, 444] on button "Remove" at bounding box center [615, 447] width 70 height 23
click at [697, 448] on link "Yes" at bounding box center [704, 461] width 47 height 26
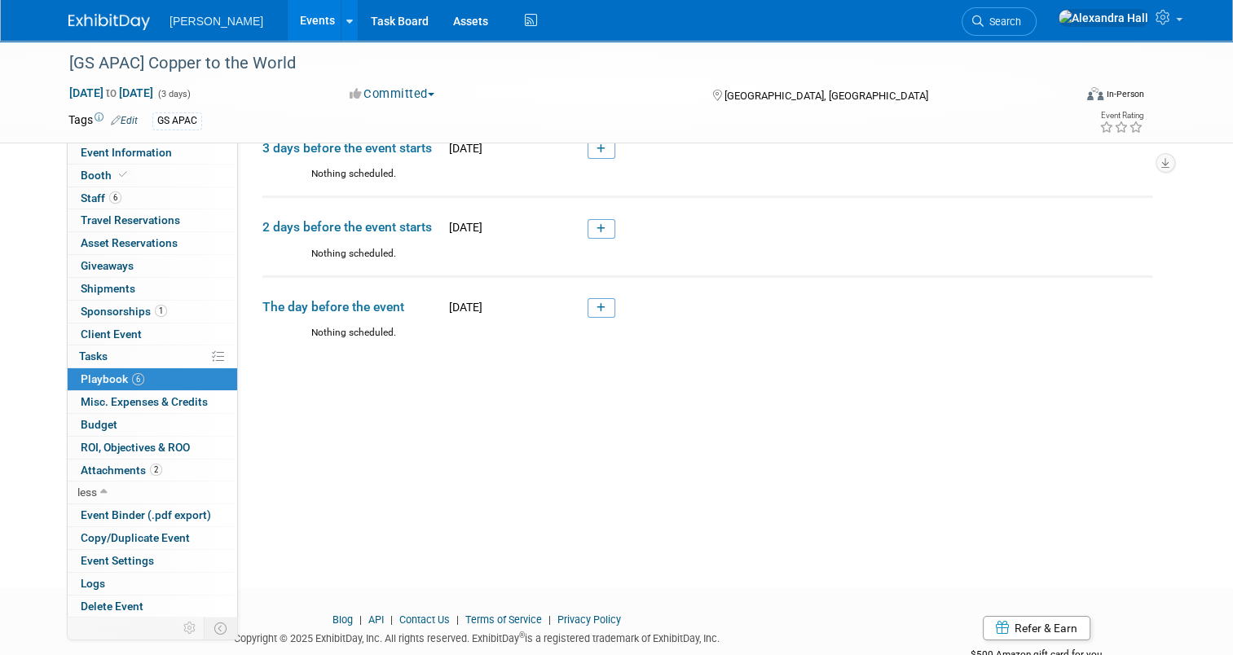
scroll to position [0, 0]
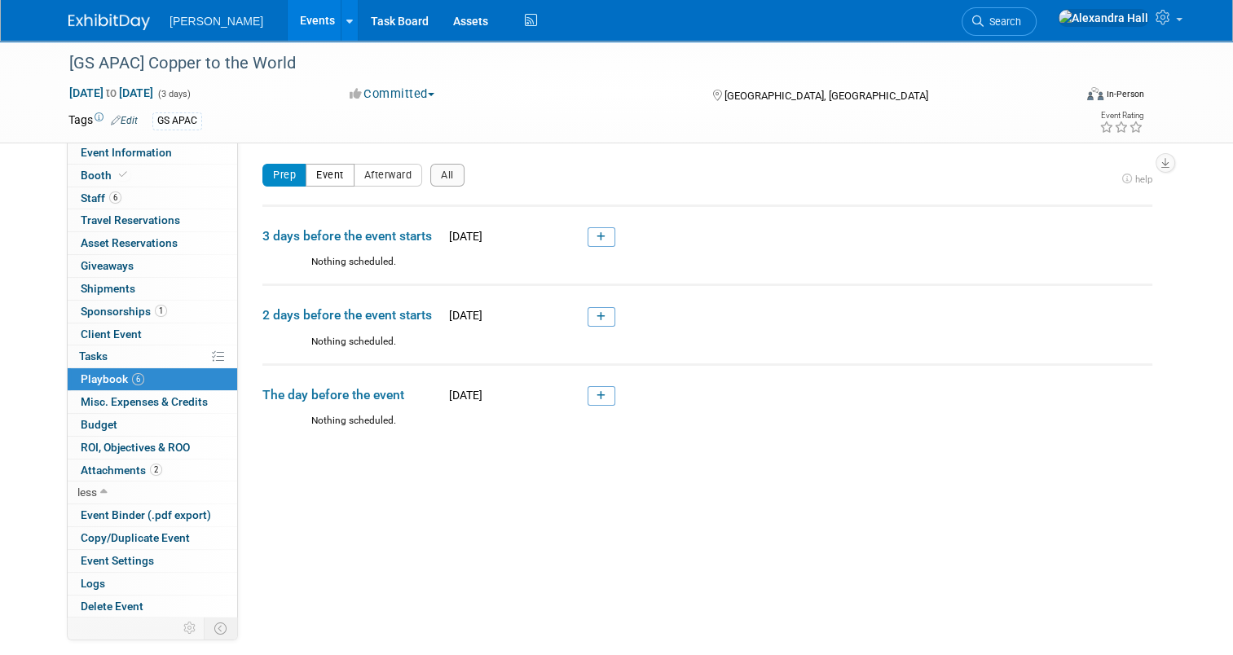
click at [328, 166] on button "Event" at bounding box center [329, 175] width 49 height 23
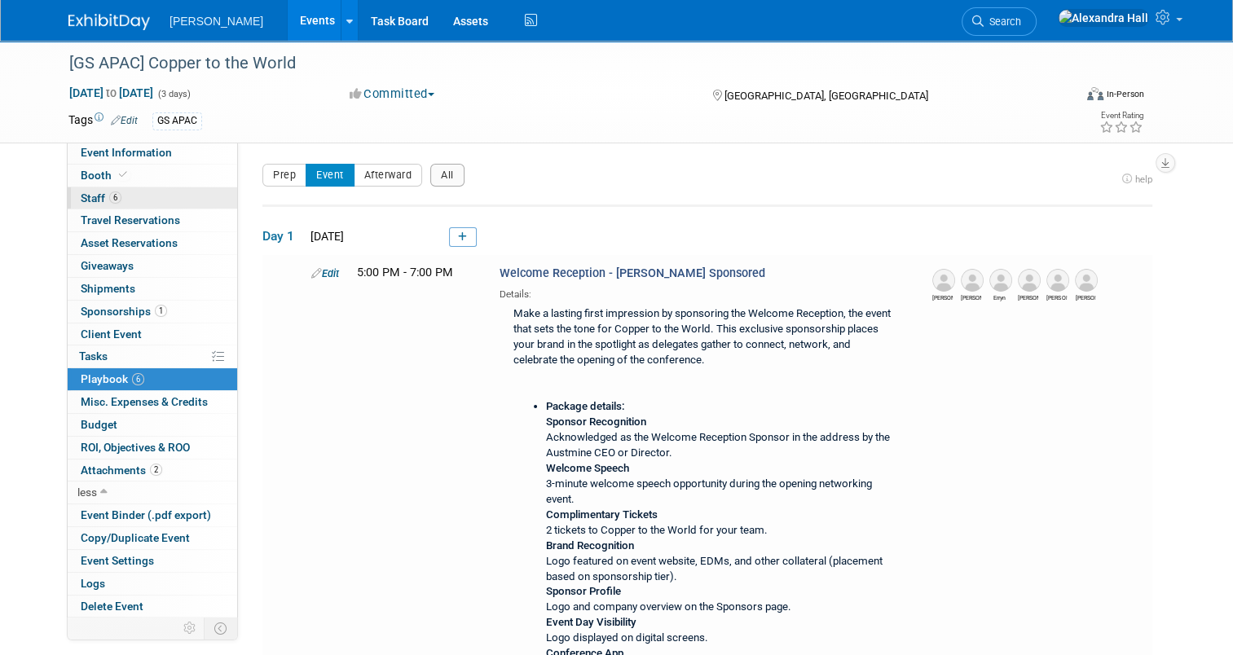
click at [124, 196] on link "6 Staff 6" at bounding box center [152, 198] width 169 height 22
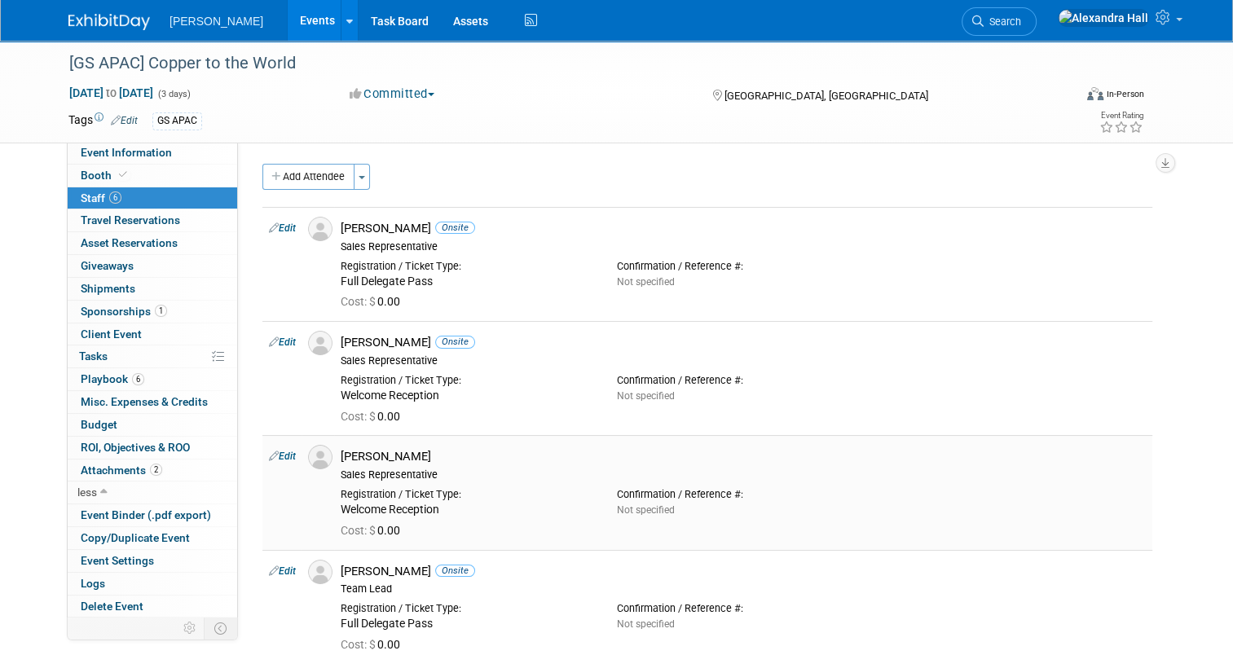
click at [279, 451] on link "Edit" at bounding box center [282, 455] width 27 height 11
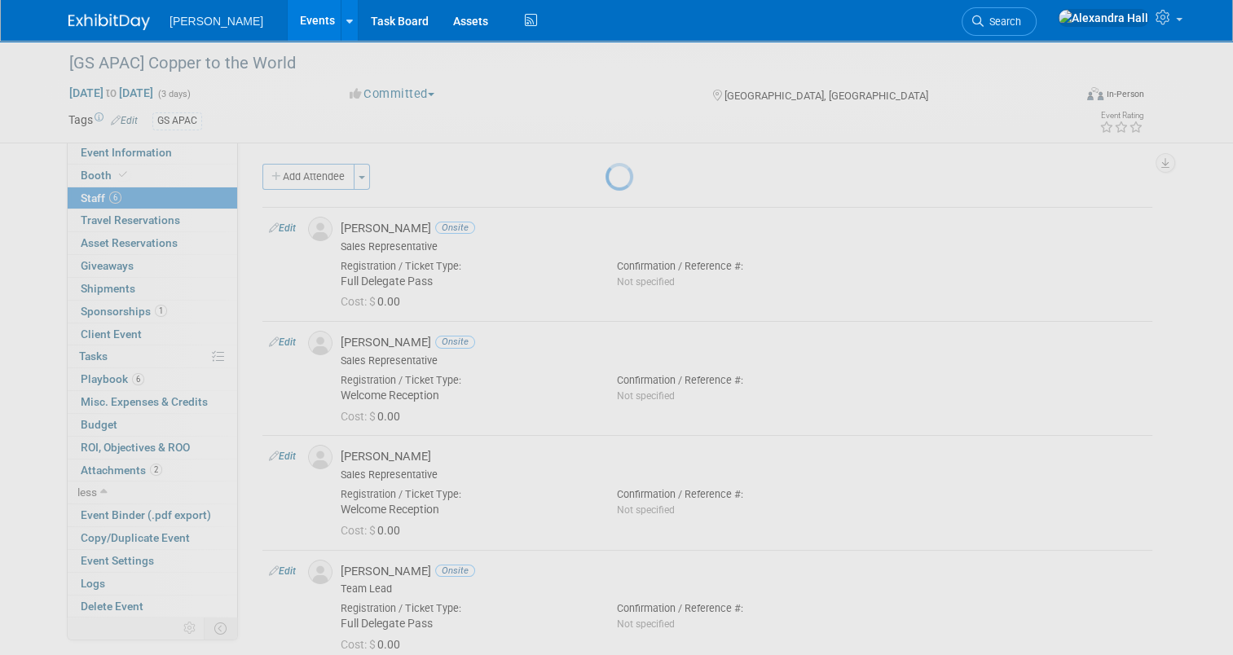
select select "ac960202-fb34-4b6a-80d5-52c2011fe6f8"
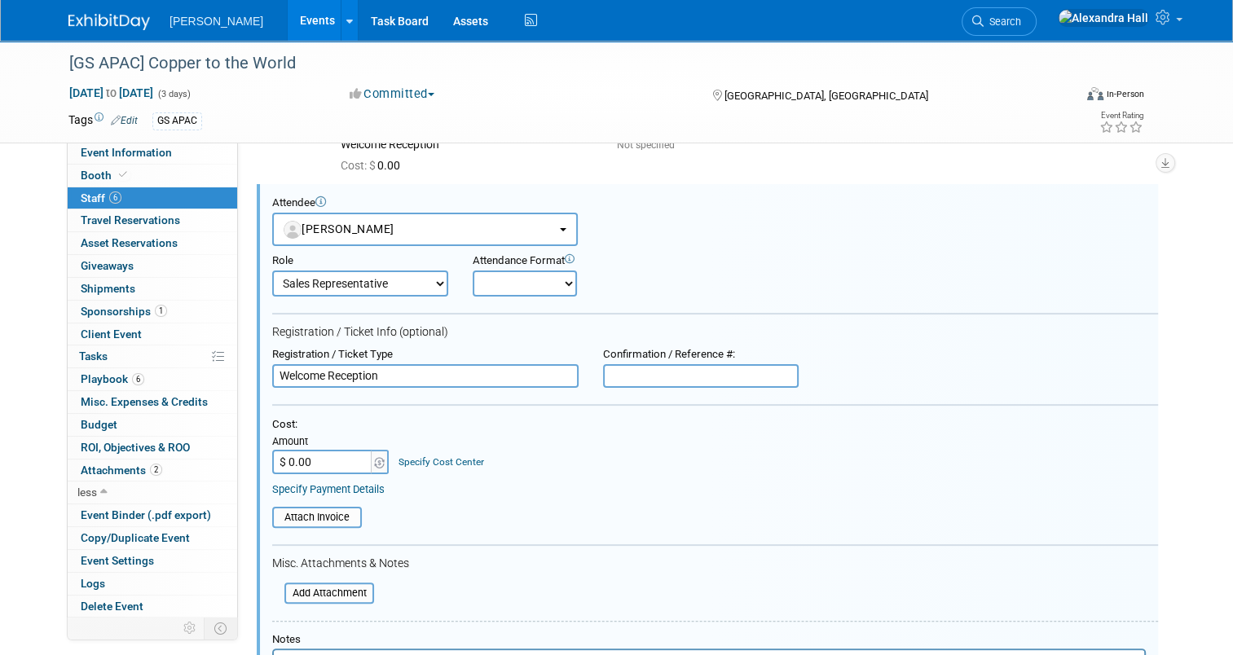
click at [543, 261] on div "Attendance Format" at bounding box center [573, 261] width 203 height 14
click at [544, 275] on select "Onsite Remote" at bounding box center [524, 283] width 104 height 26
select select "1"
click at [472, 270] on select "Onsite Remote" at bounding box center [524, 283] width 104 height 26
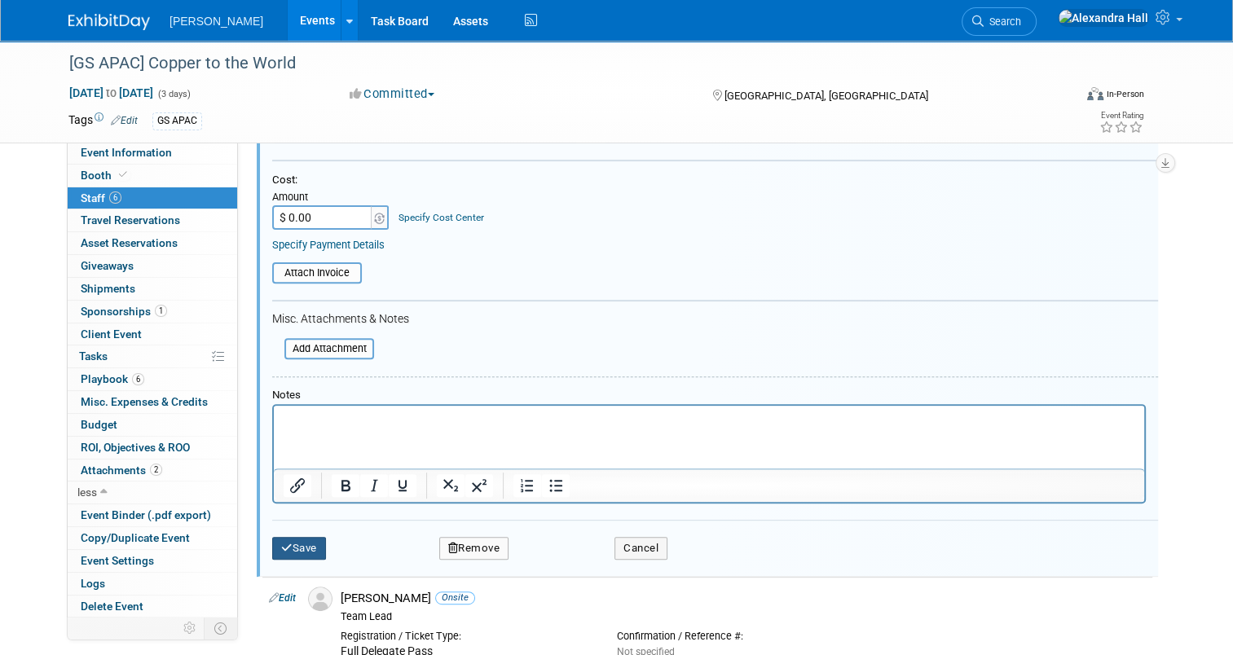
click at [303, 543] on button "Save" at bounding box center [299, 548] width 54 height 23
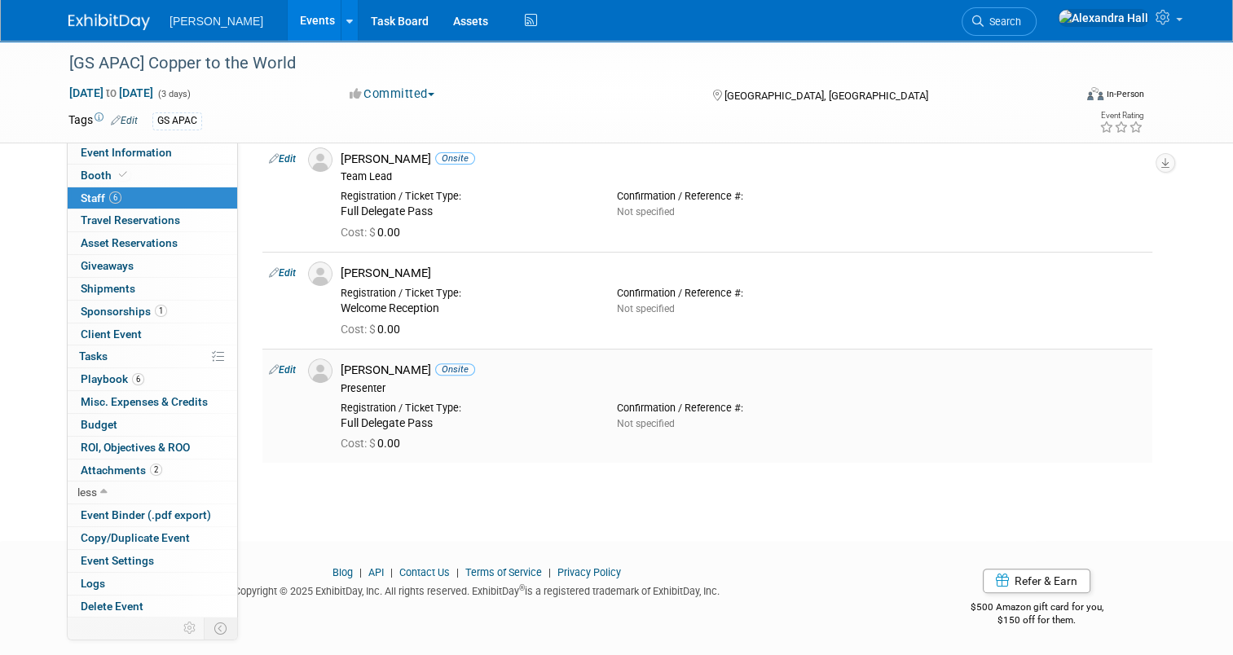
scroll to position [411, 0]
click at [286, 273] on link "Edit" at bounding box center [282, 274] width 27 height 11
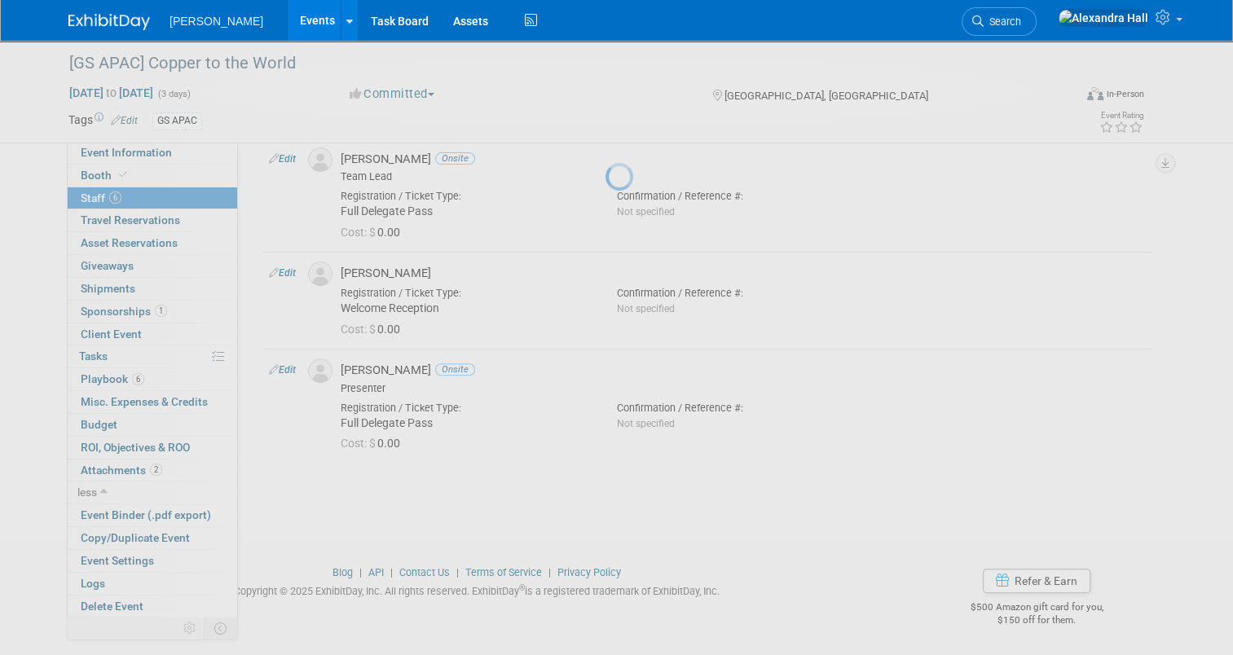
select select "e0902f65-ae49-43c8-939e-6da15e4be078"
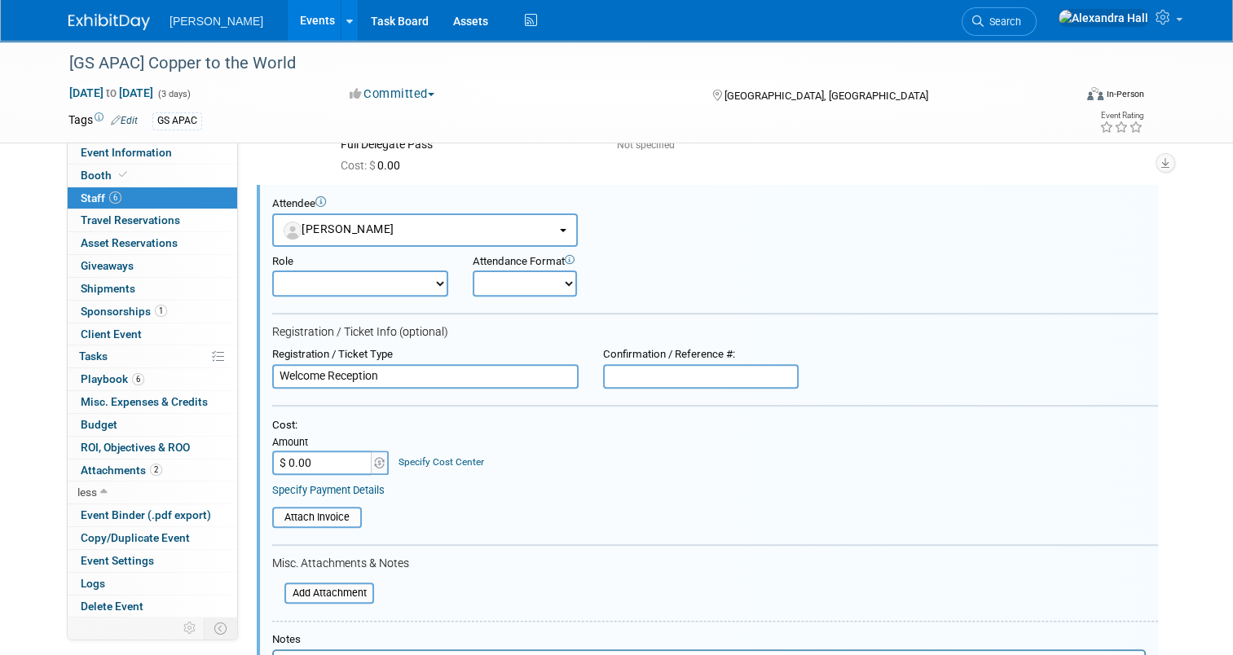
scroll to position [0, 0]
click at [512, 283] on select "Onsite Remote" at bounding box center [524, 283] width 104 height 26
select select "1"
click at [472, 270] on select "Onsite Remote" at bounding box center [524, 283] width 104 height 26
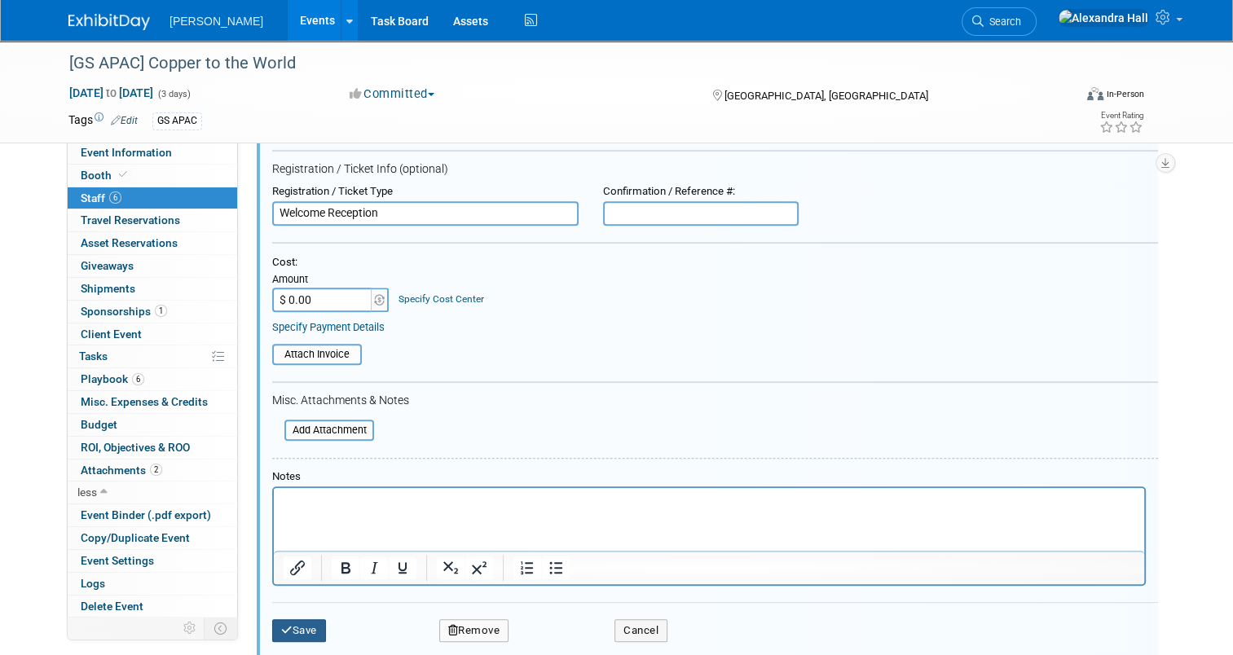
click at [281, 625] on icon "submit" at bounding box center [286, 630] width 11 height 11
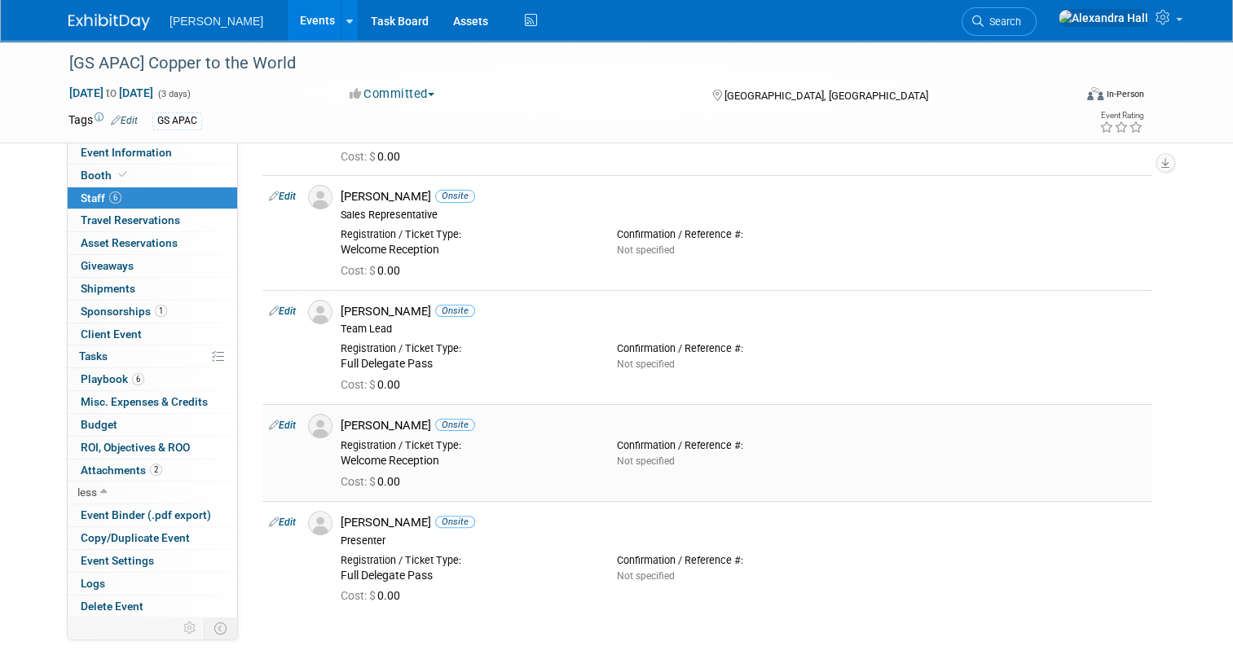
scroll to position [326, 0]
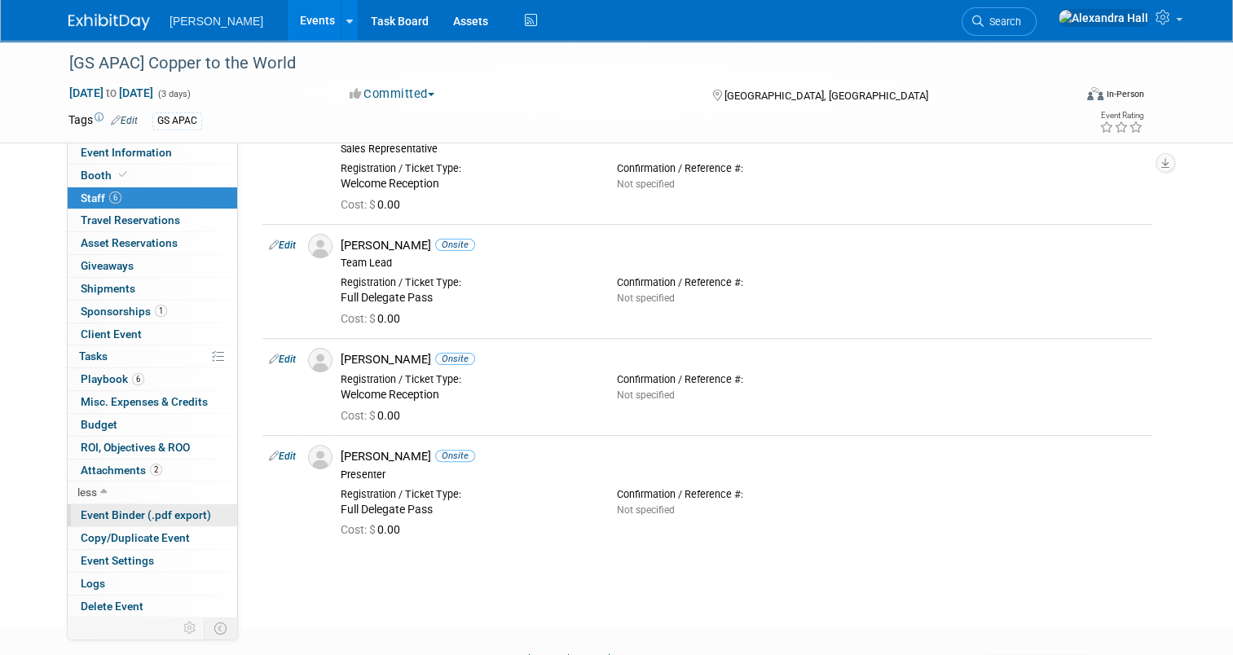
click at [131, 509] on span "Event Binder (.pdf export)" at bounding box center [146, 514] width 130 height 13
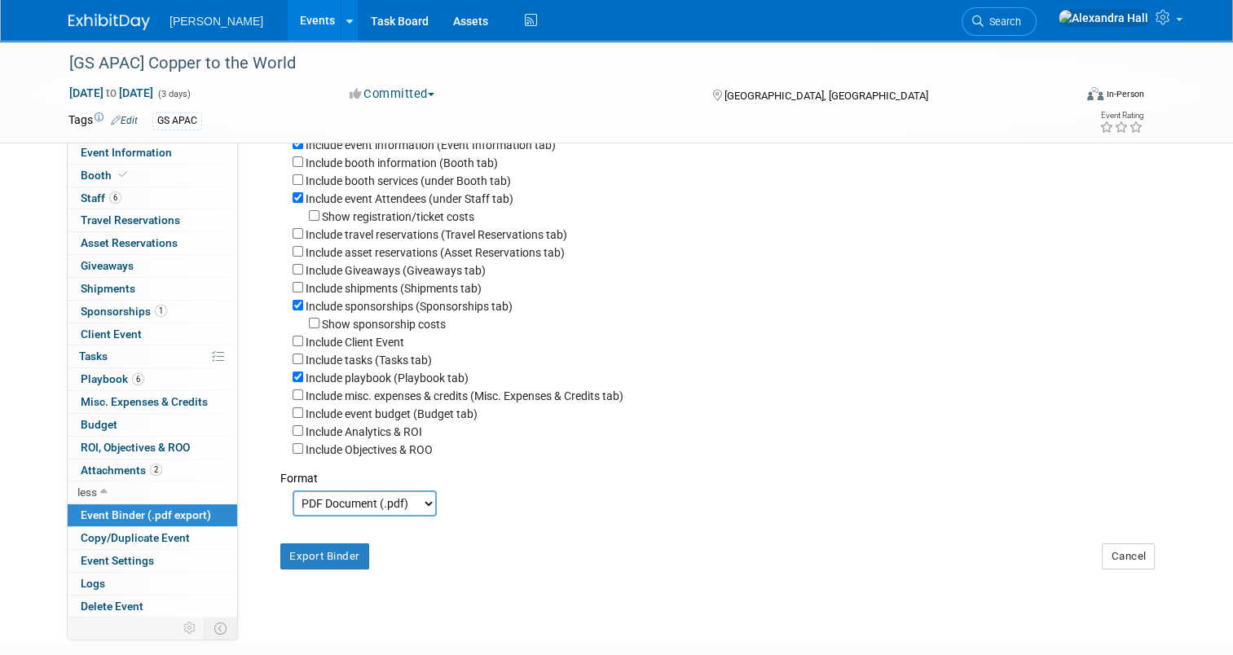
scroll to position [163, 0]
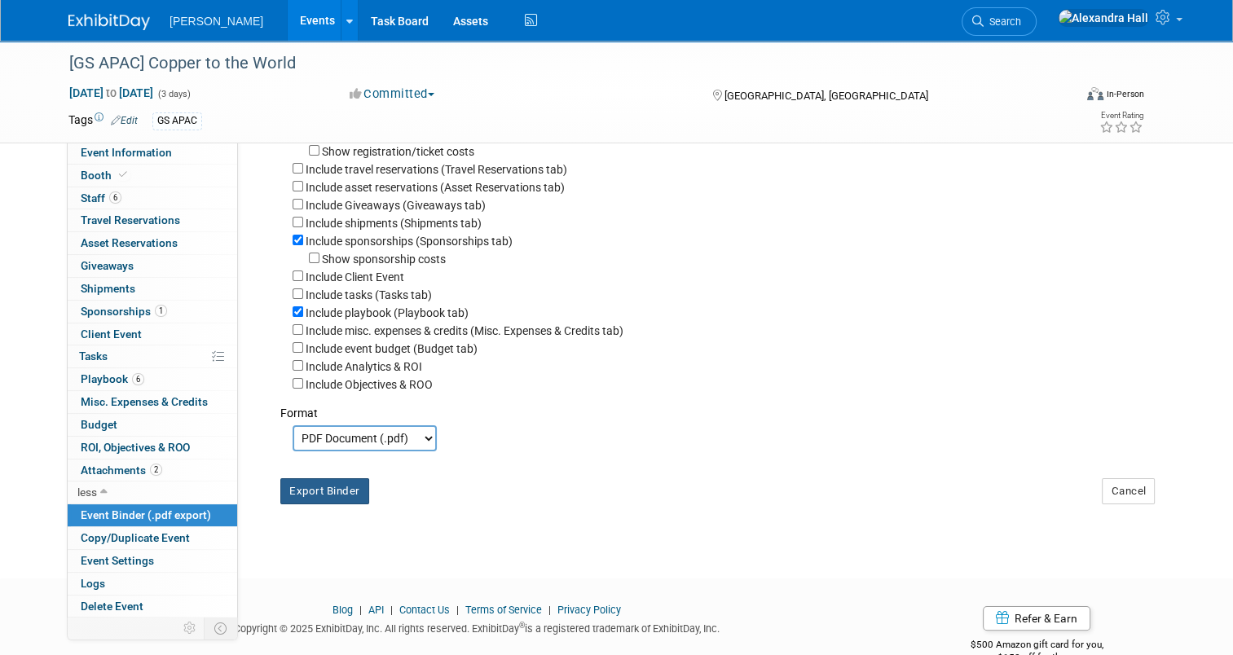
click at [310, 493] on button "Export Binder" at bounding box center [324, 491] width 89 height 26
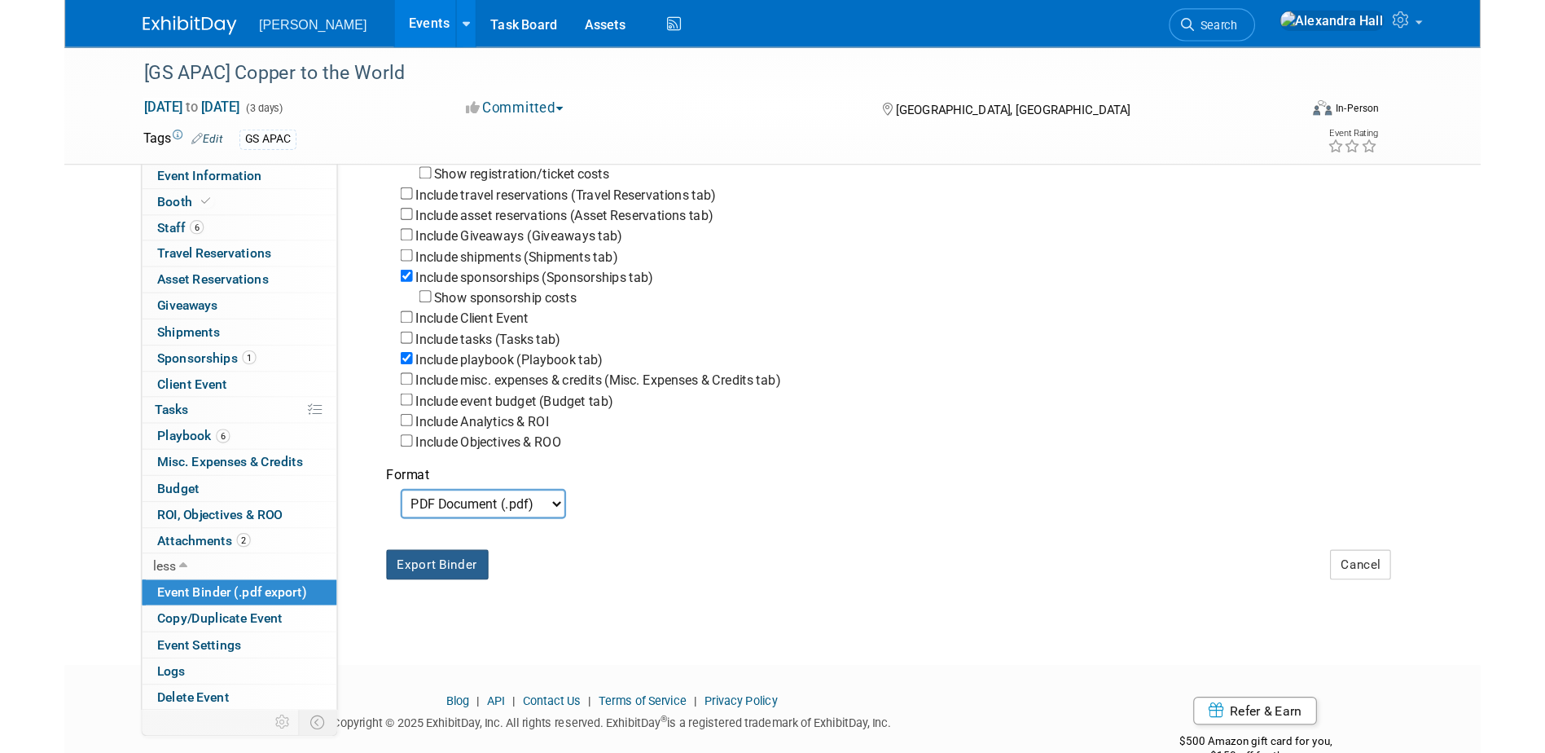
scroll to position [119, 0]
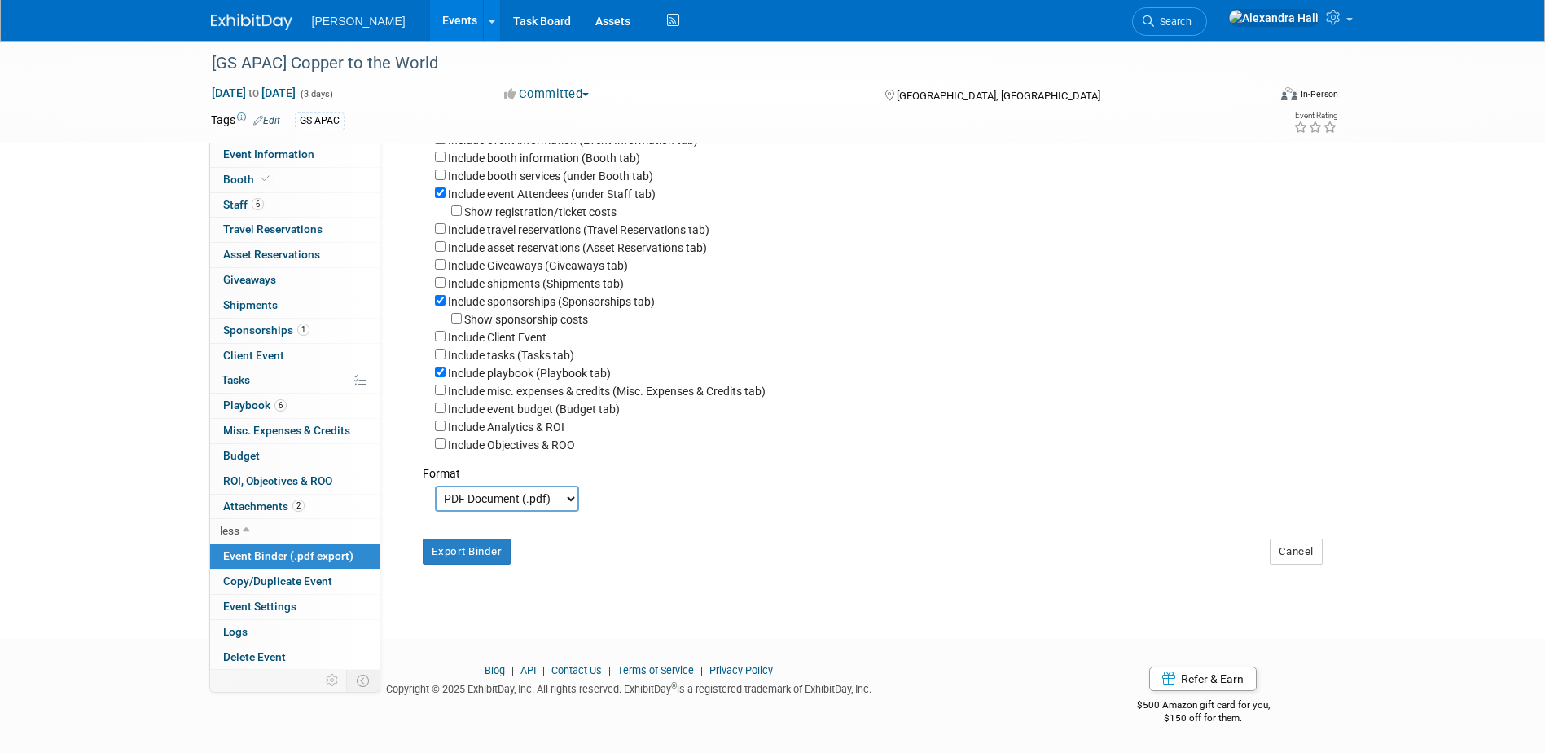
click at [257, 24] on img at bounding box center [251, 22] width 81 height 16
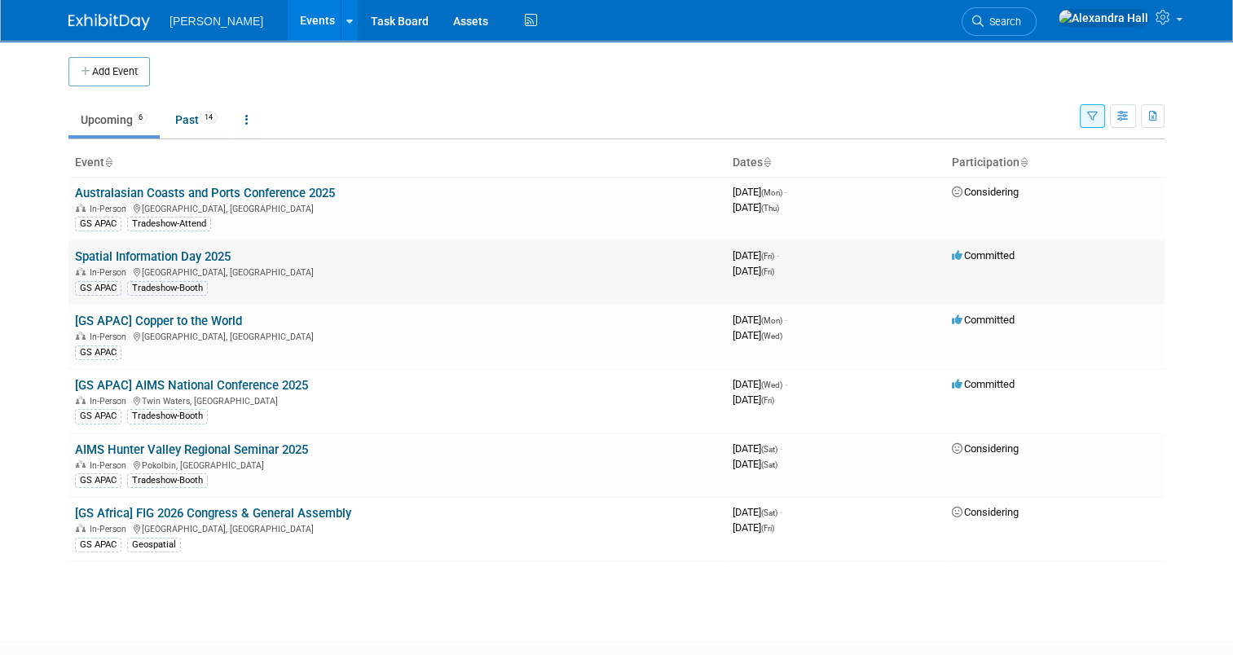
click at [138, 249] on link "Spatial Information Day 2025" at bounding box center [153, 256] width 156 height 15
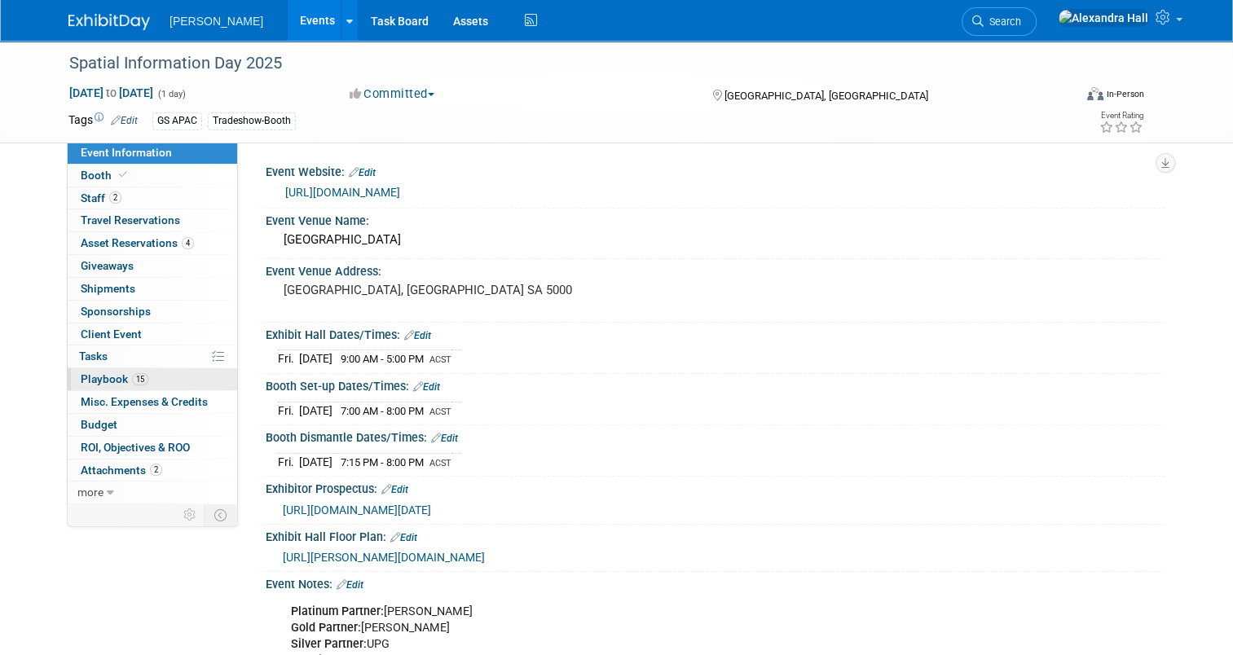
click at [152, 383] on link "15 Playbook 15" at bounding box center [152, 379] width 169 height 22
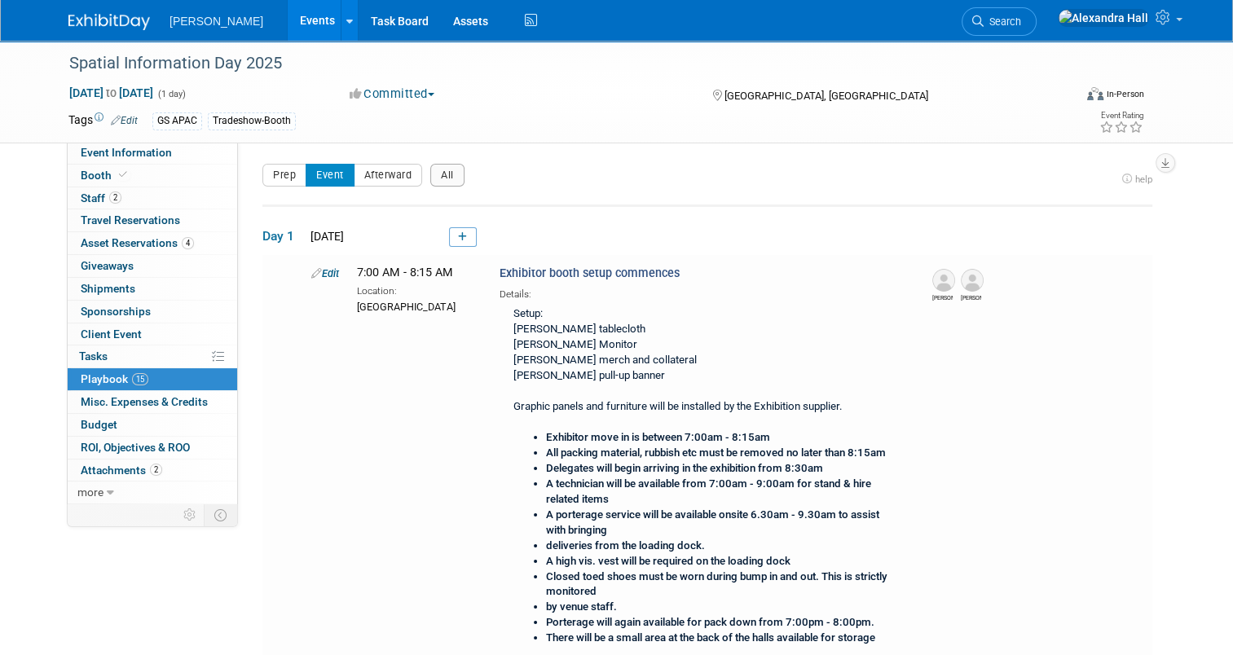
click at [449, 235] on link at bounding box center [463, 237] width 28 height 20
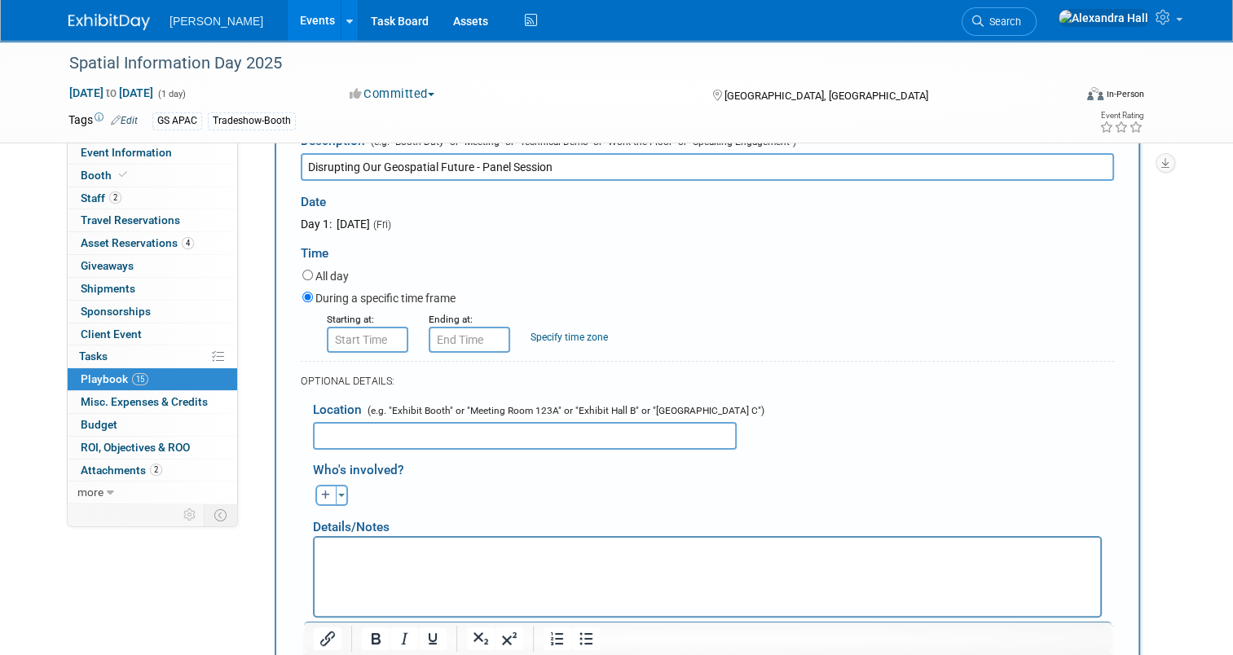
scroll to position [215, 0]
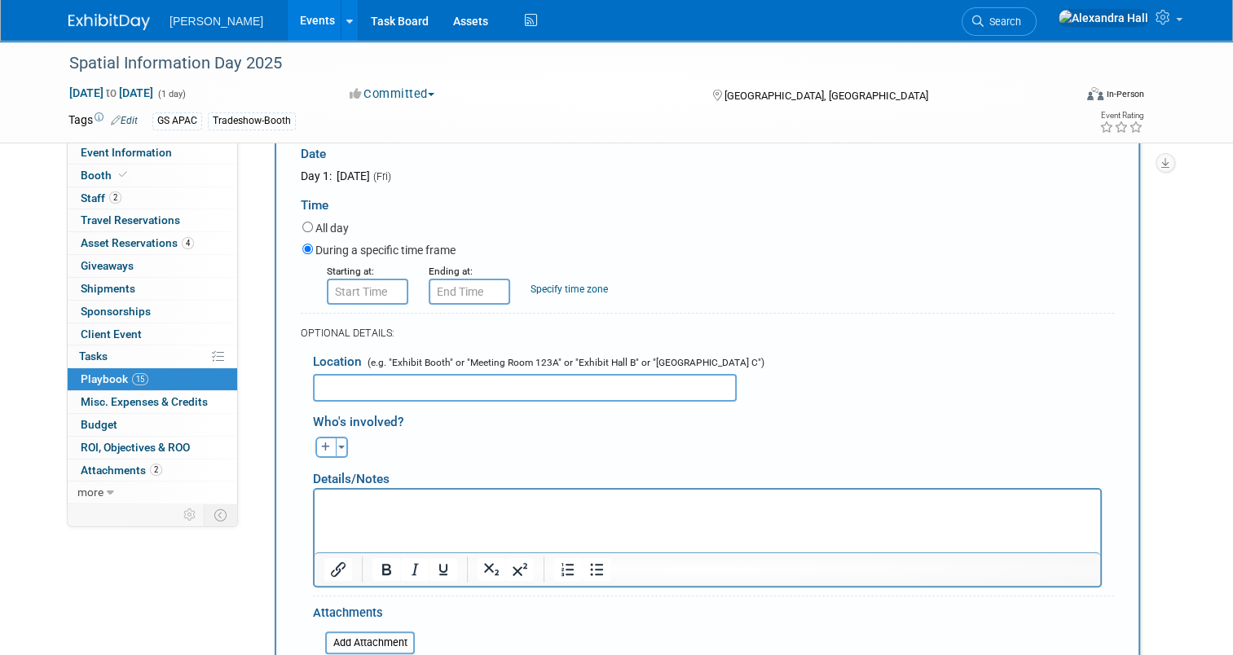
type input "Disrupting Our Geospatial Future - Panel Session"
click at [423, 508] on p "Rich Text Area. Press ALT-0 for help." at bounding box center [707, 503] width 767 height 16
click at [413, 388] on input "text" at bounding box center [525, 388] width 424 height 28
type input "Hall M"
click at [338, 446] on span "button" at bounding box center [341, 447] width 7 height 3
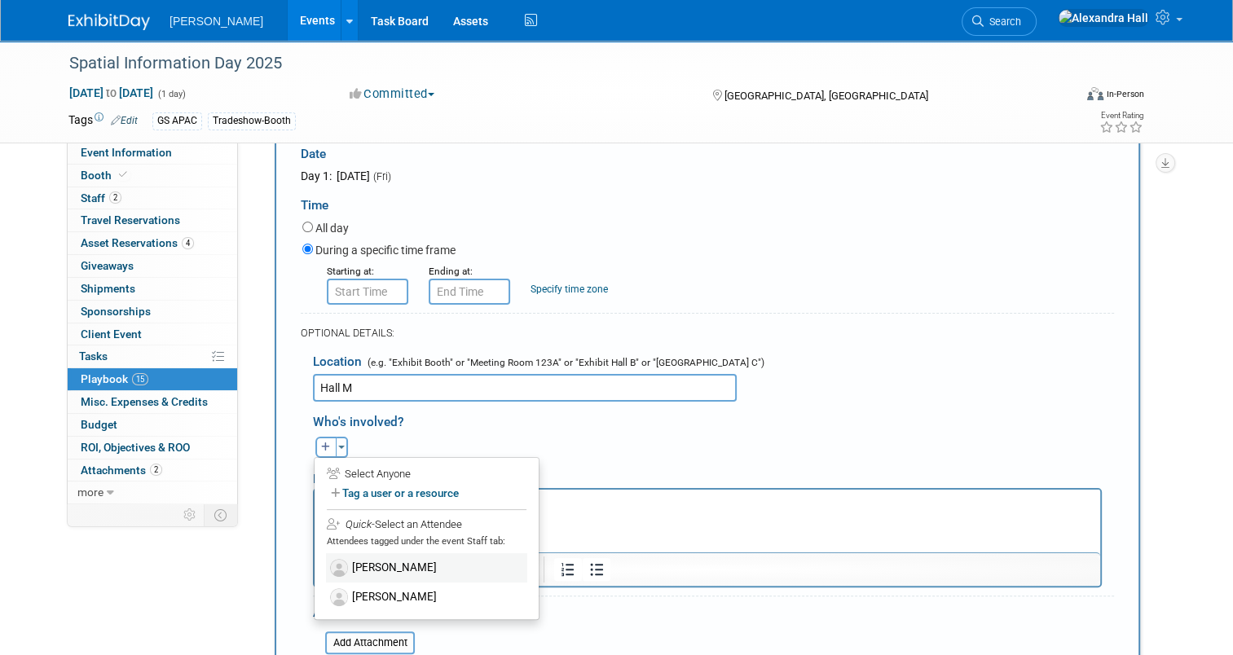
click at [424, 571] on label "[PERSON_NAME]" at bounding box center [426, 567] width 201 height 29
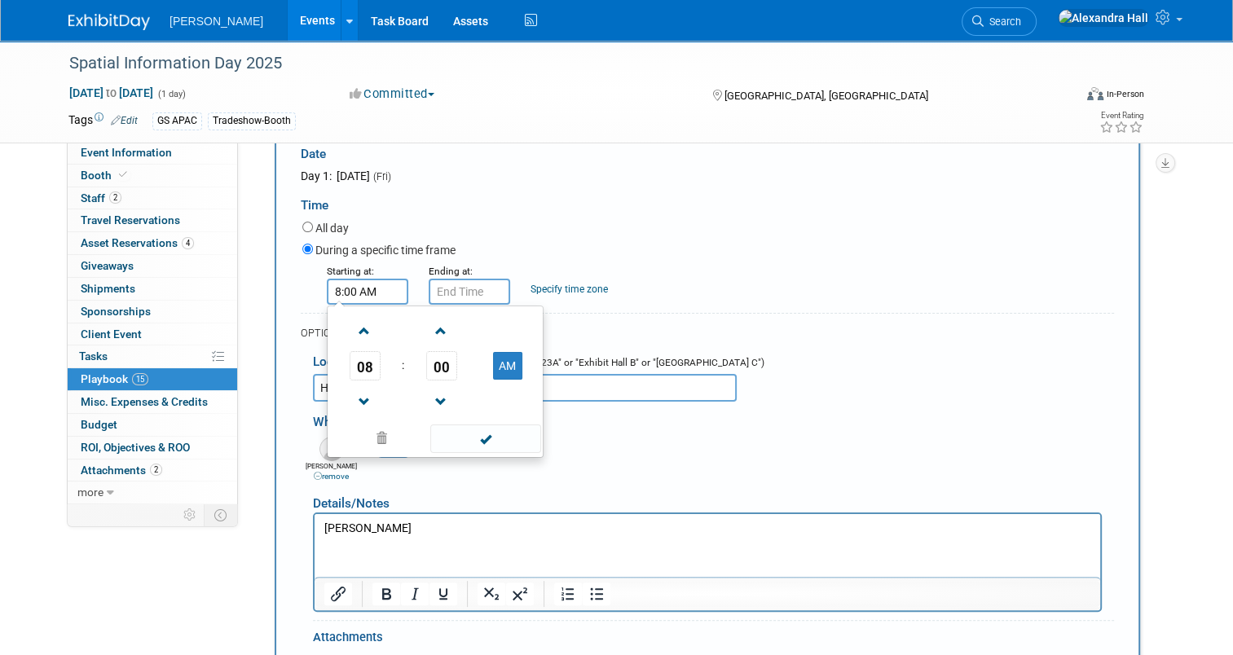
click at [348, 299] on input "8:00 AM" at bounding box center [367, 292] width 81 height 26
click at [503, 368] on button "AM" at bounding box center [507, 366] width 29 height 28
click at [361, 361] on span "08" at bounding box center [364, 365] width 31 height 29
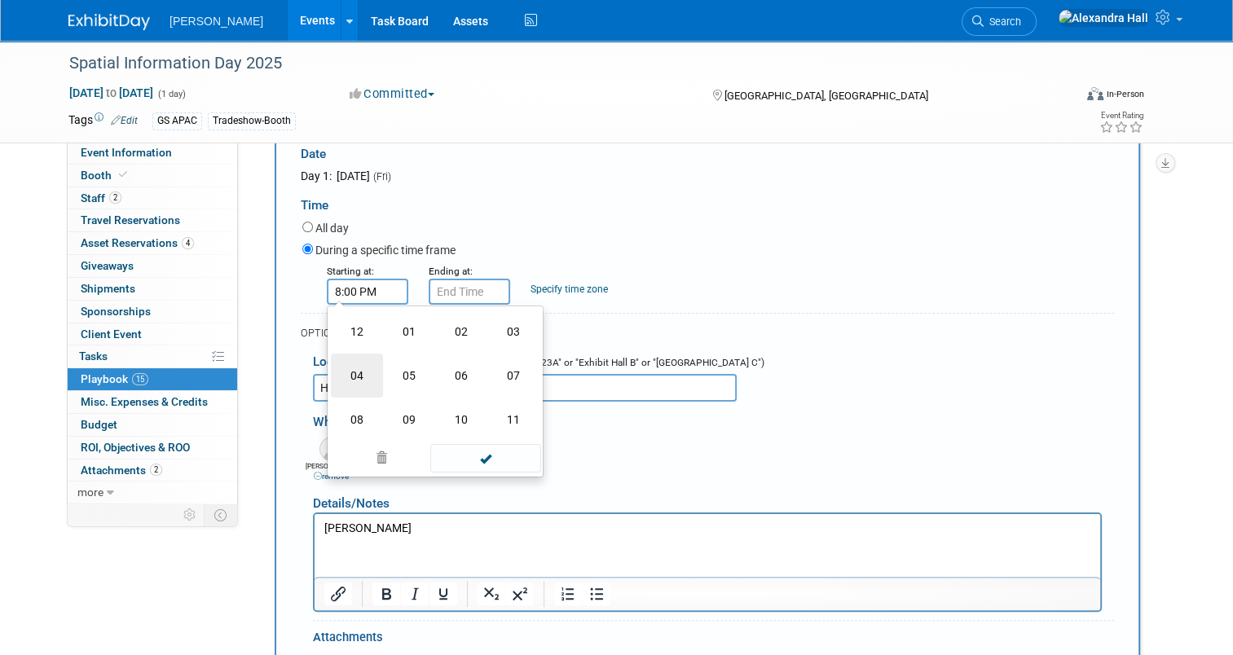
click at [349, 386] on td "04" at bounding box center [357, 376] width 52 height 44
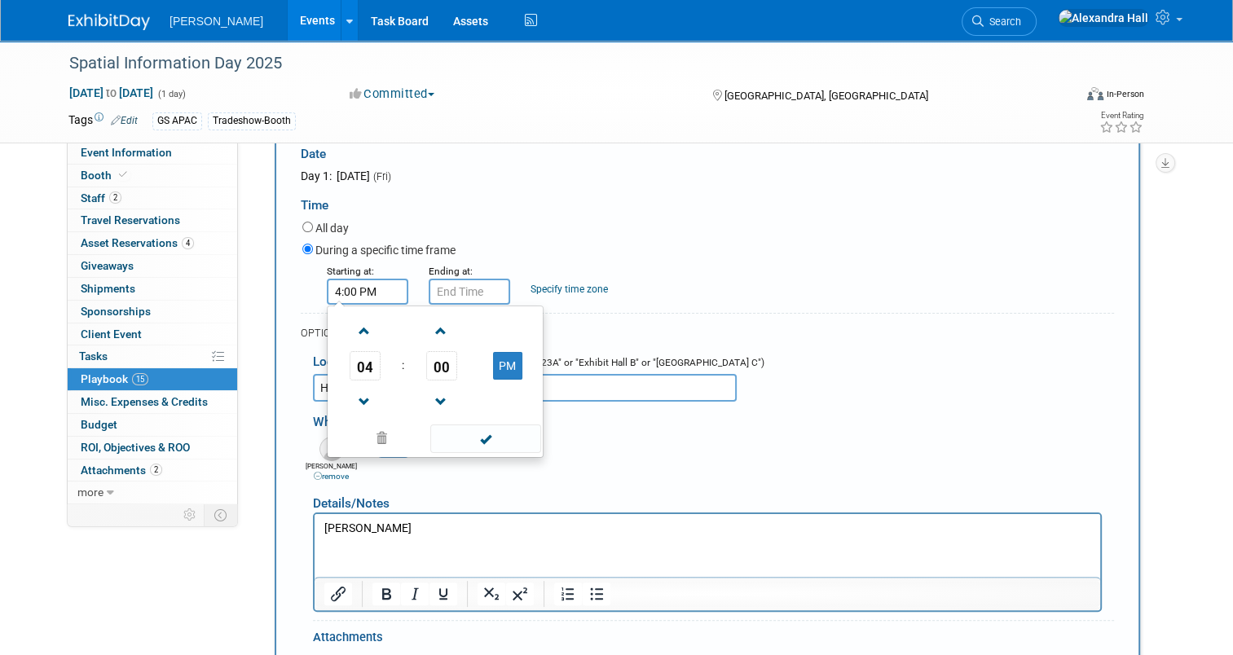
click at [426, 365] on span "00" at bounding box center [441, 365] width 31 height 29
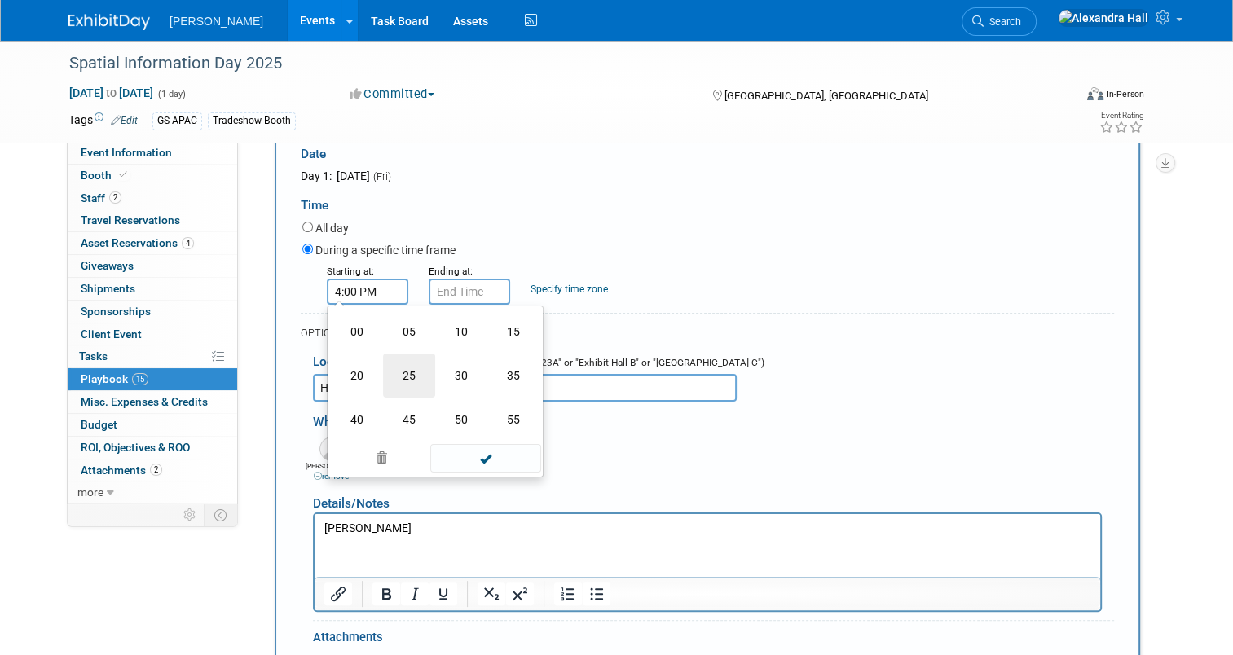
click at [410, 382] on td "25" at bounding box center [409, 376] width 52 height 44
type input "4:25 PM"
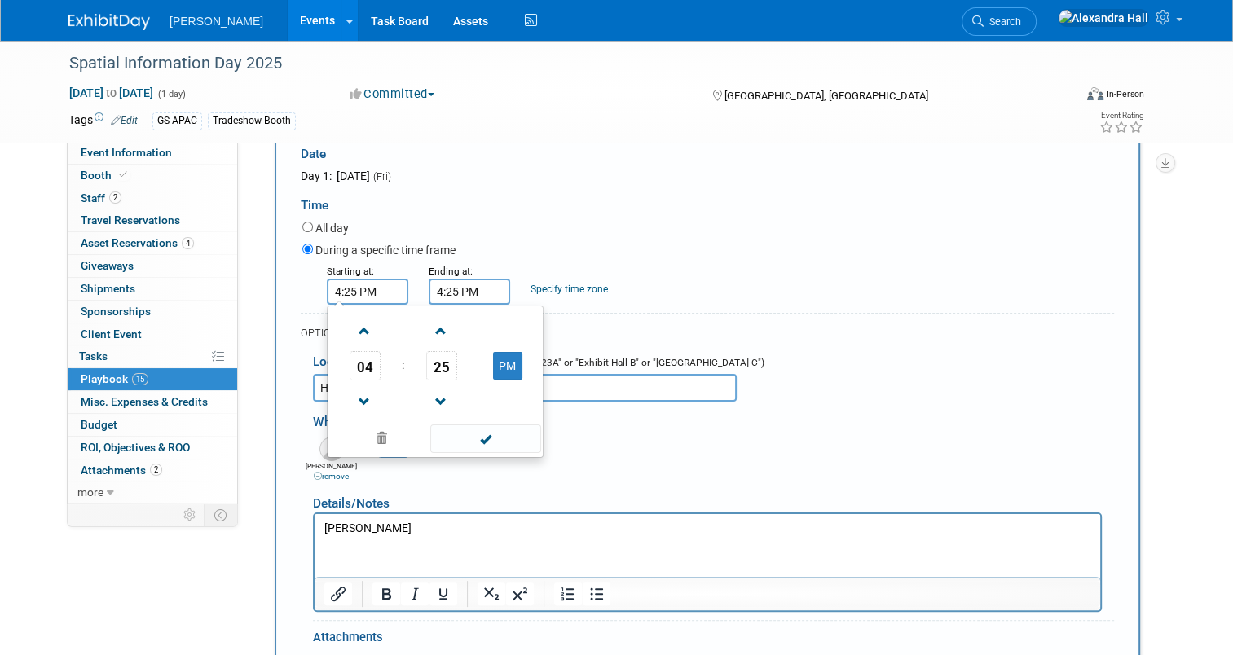
click at [451, 288] on input "4:25 PM" at bounding box center [468, 292] width 81 height 26
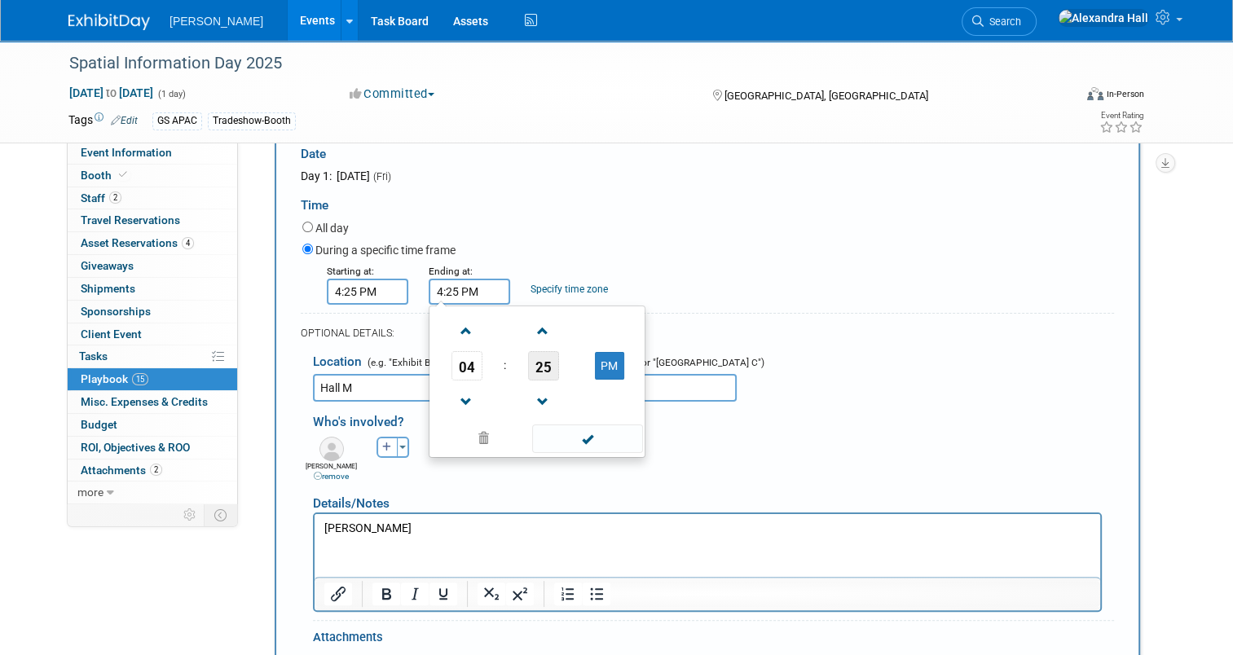
click at [544, 371] on span "25" at bounding box center [543, 365] width 31 height 29
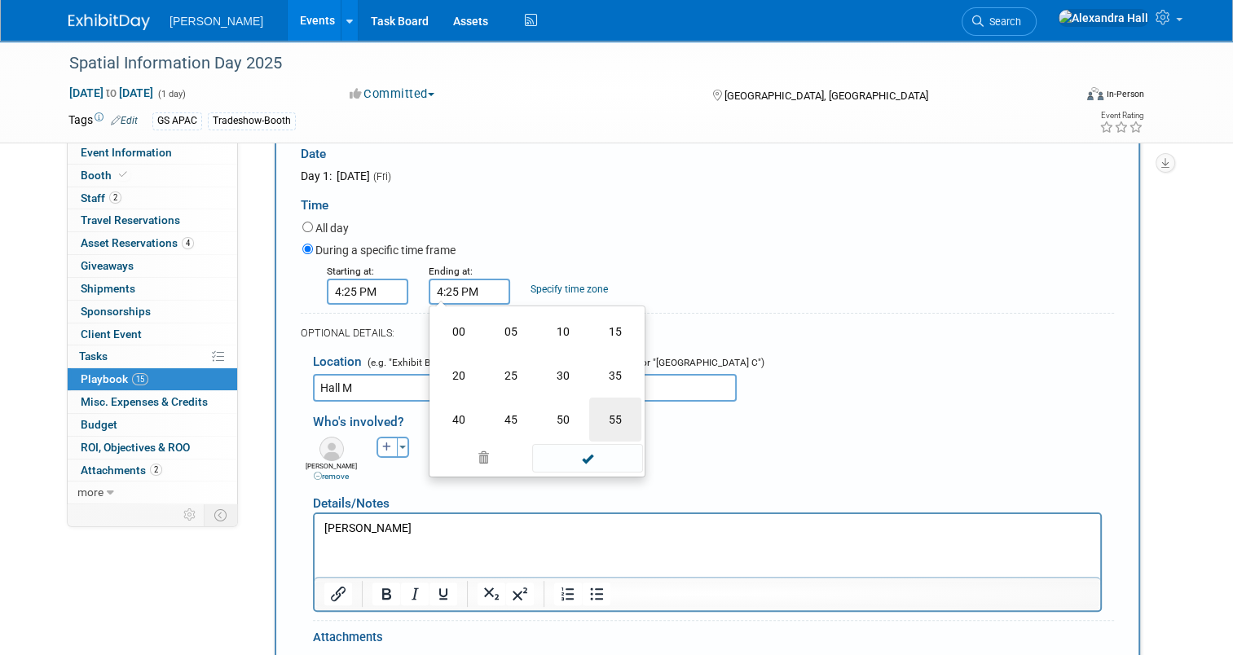
click at [603, 414] on td "55" at bounding box center [615, 420] width 52 height 44
type input "4:55 PM"
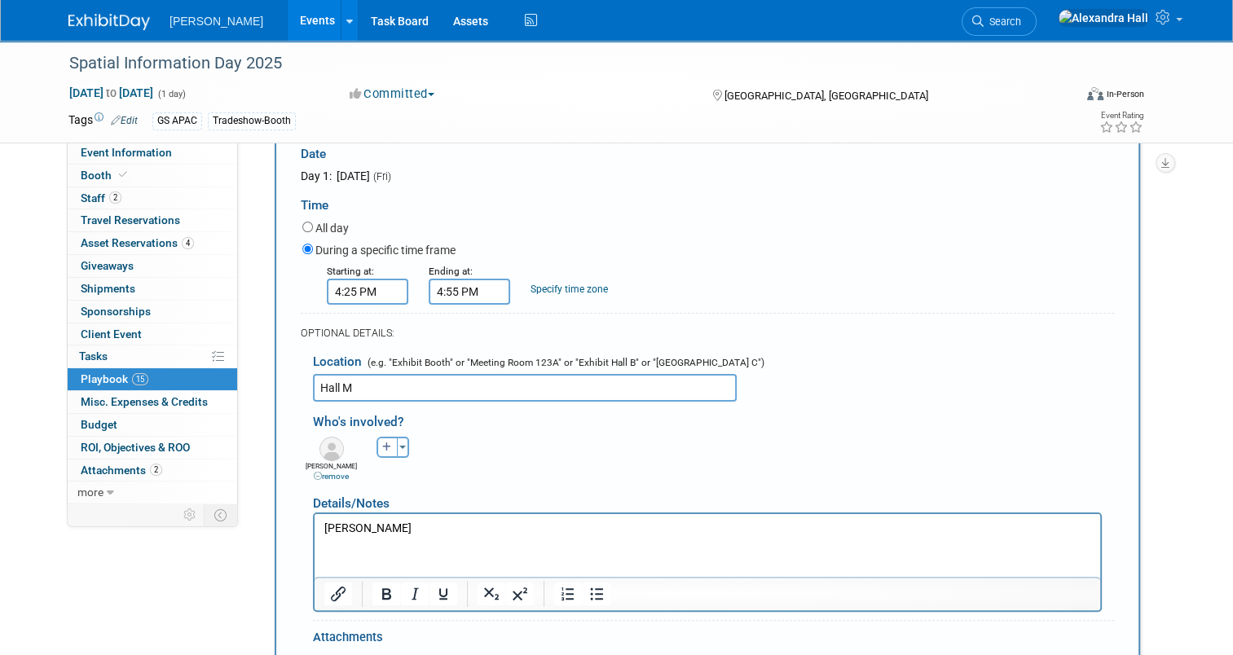
click at [795, 437] on div "[PERSON_NAME] remove [PERSON_NAME] remove [PERSON_NAME] remove" at bounding box center [713, 458] width 825 height 50
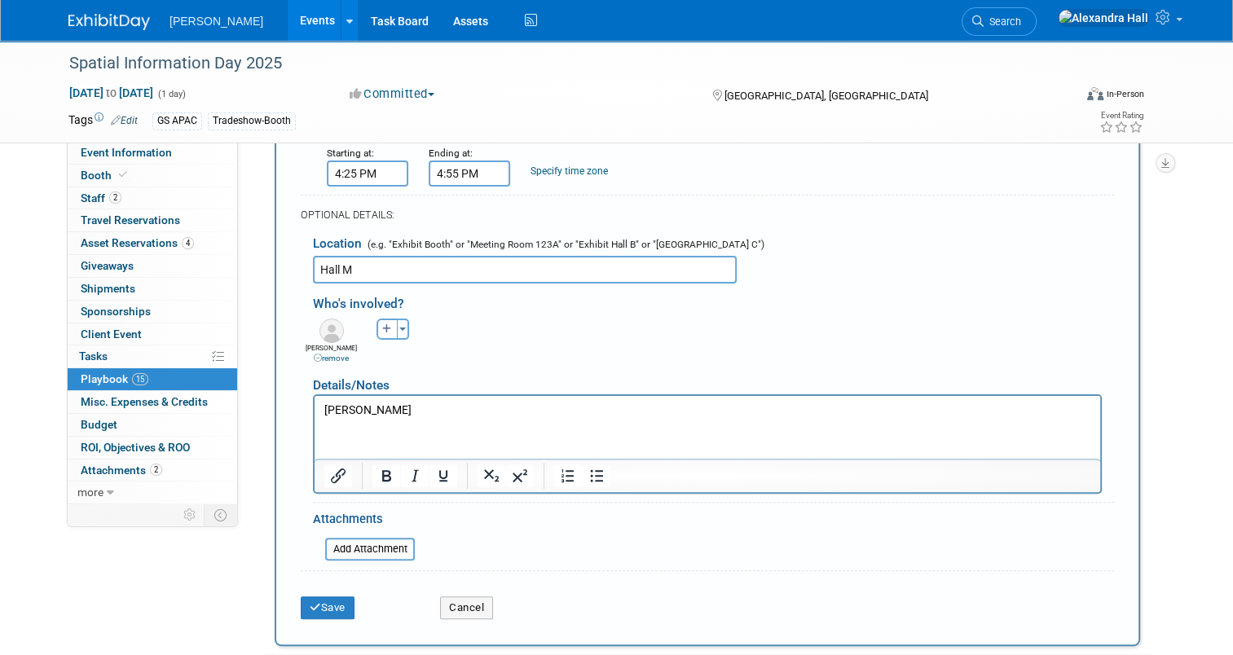
scroll to position [459, 0]
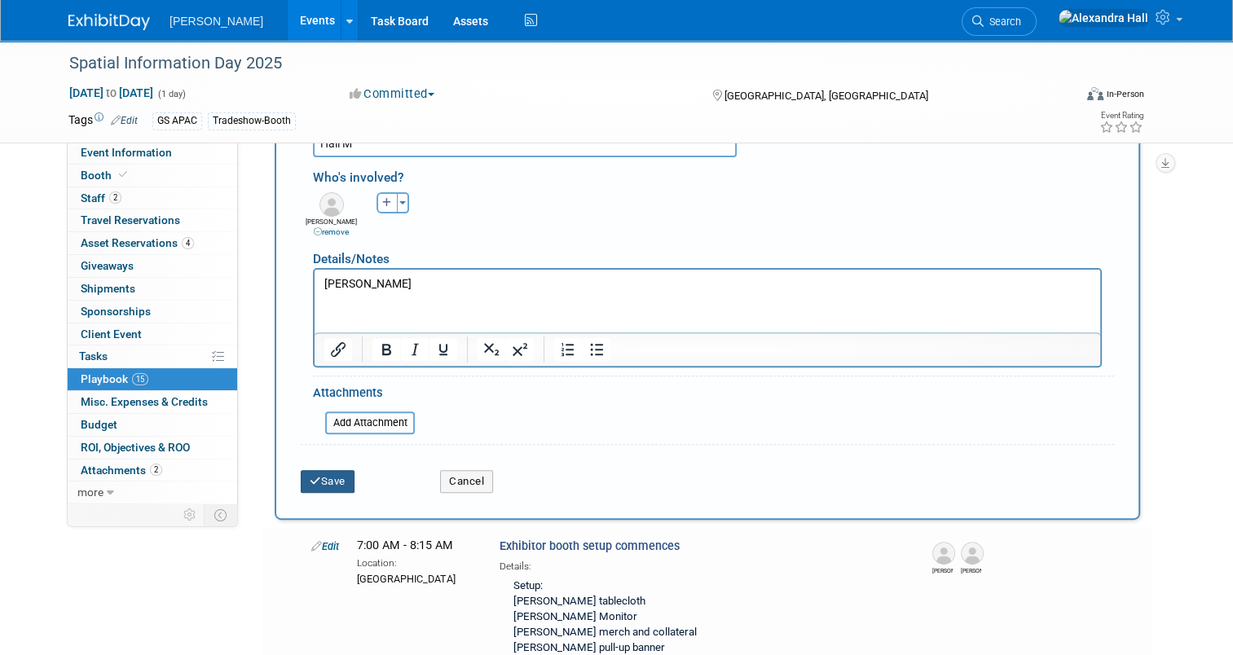
click at [310, 470] on button "Save" at bounding box center [328, 481] width 54 height 23
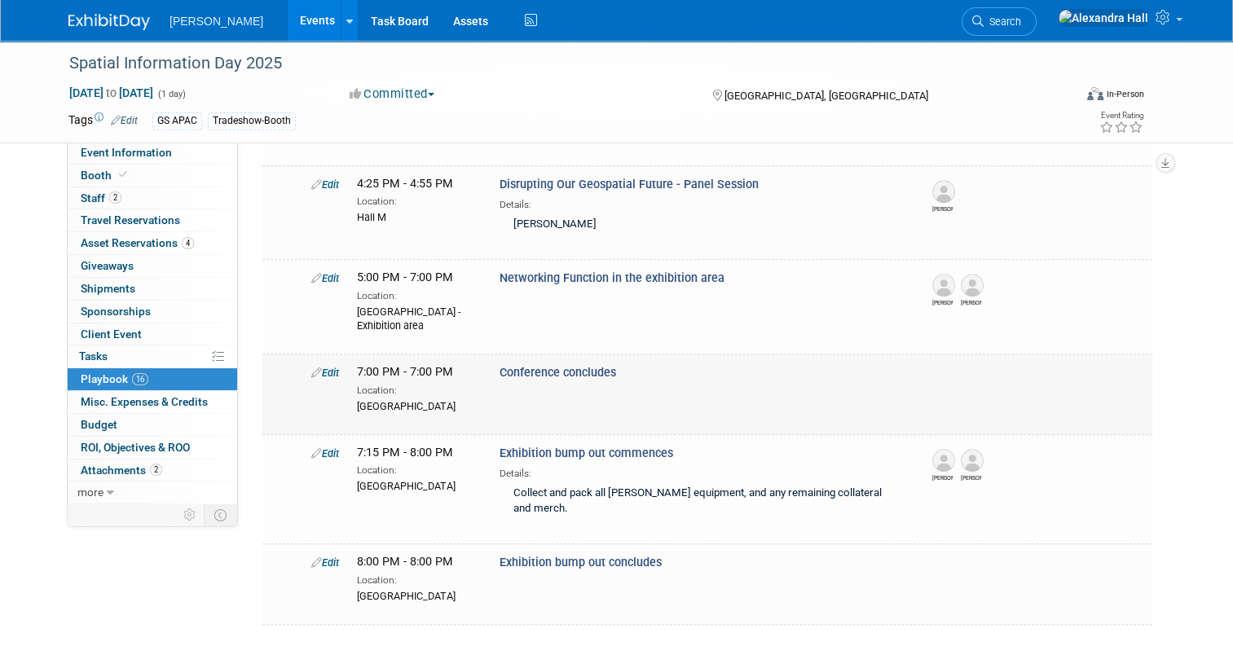
scroll to position [1325, 0]
